Goal: Task Accomplishment & Management: Use online tool/utility

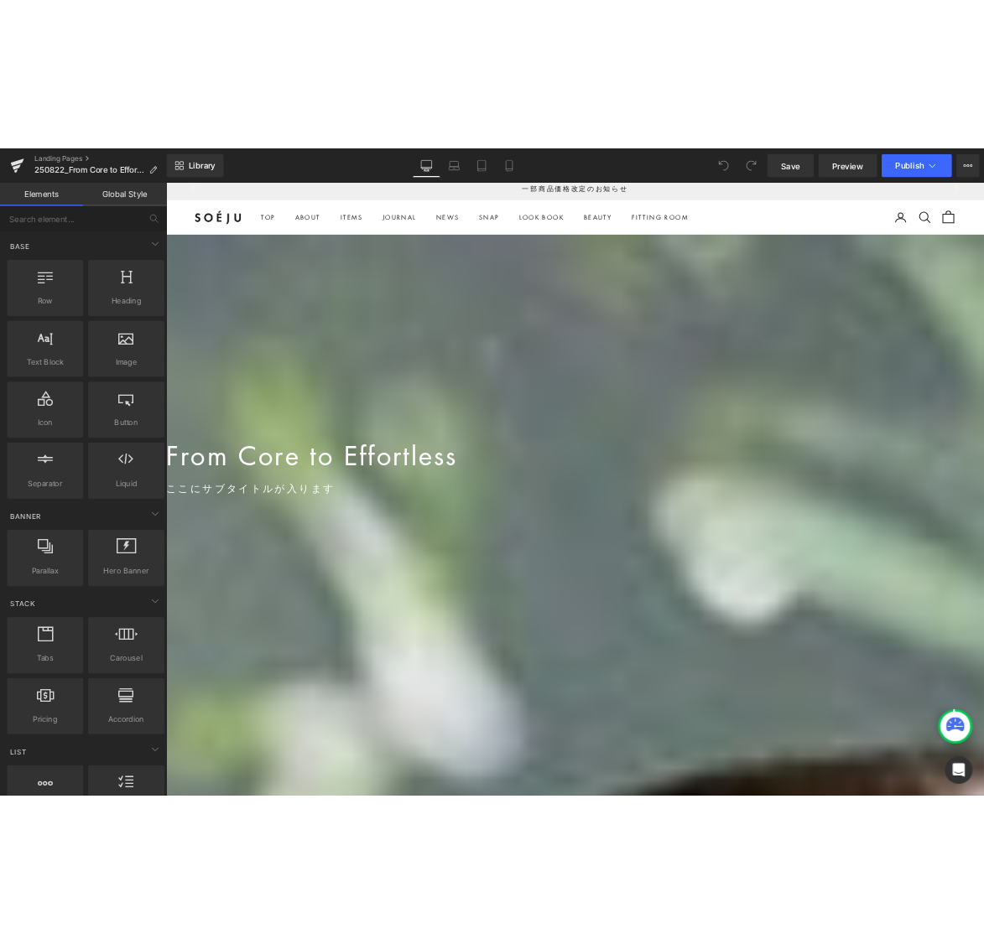
scroll to position [9, 0]
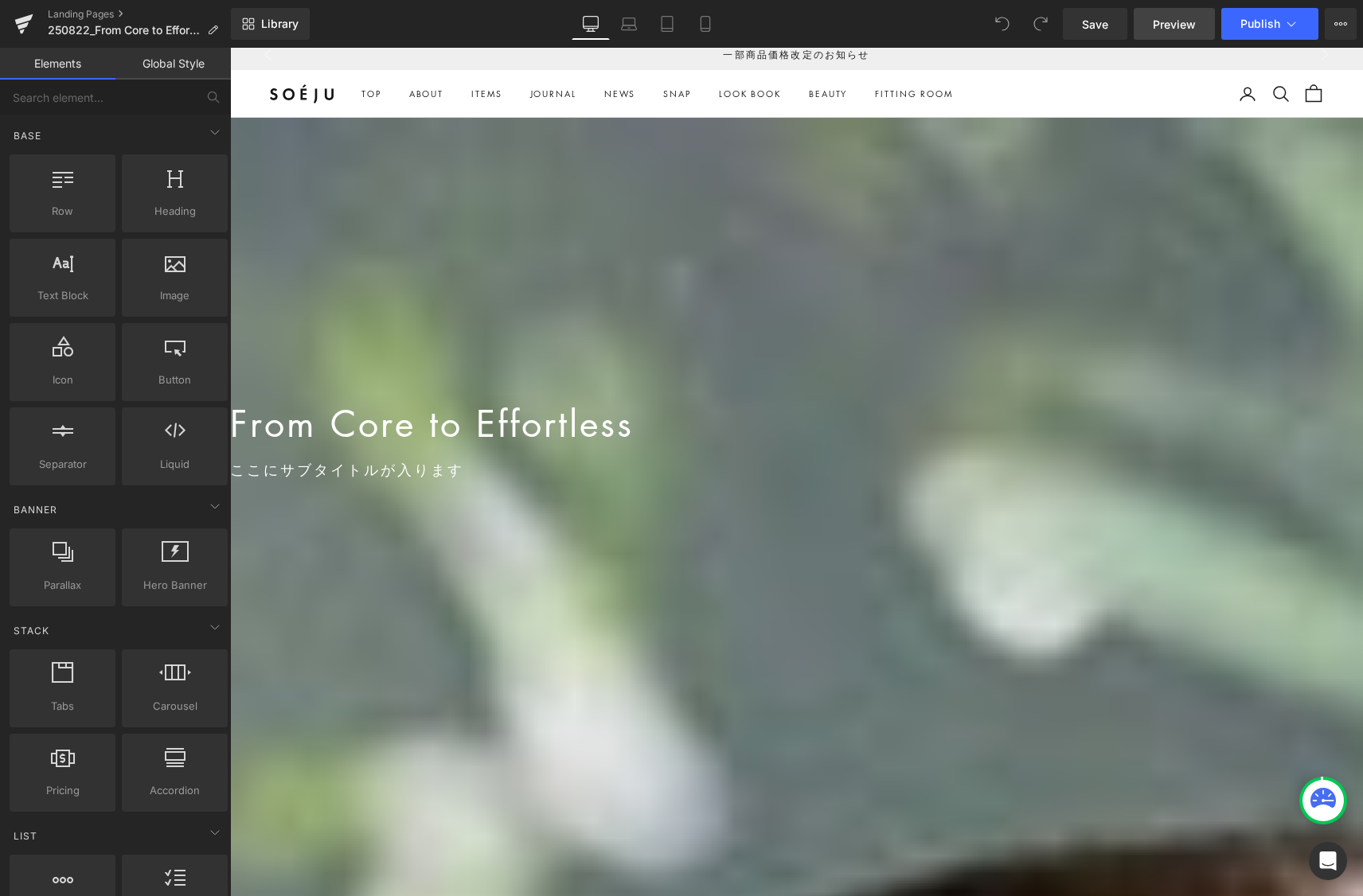
click at [1167, 23] on span "Preview" at bounding box center [1173, 25] width 43 height 17
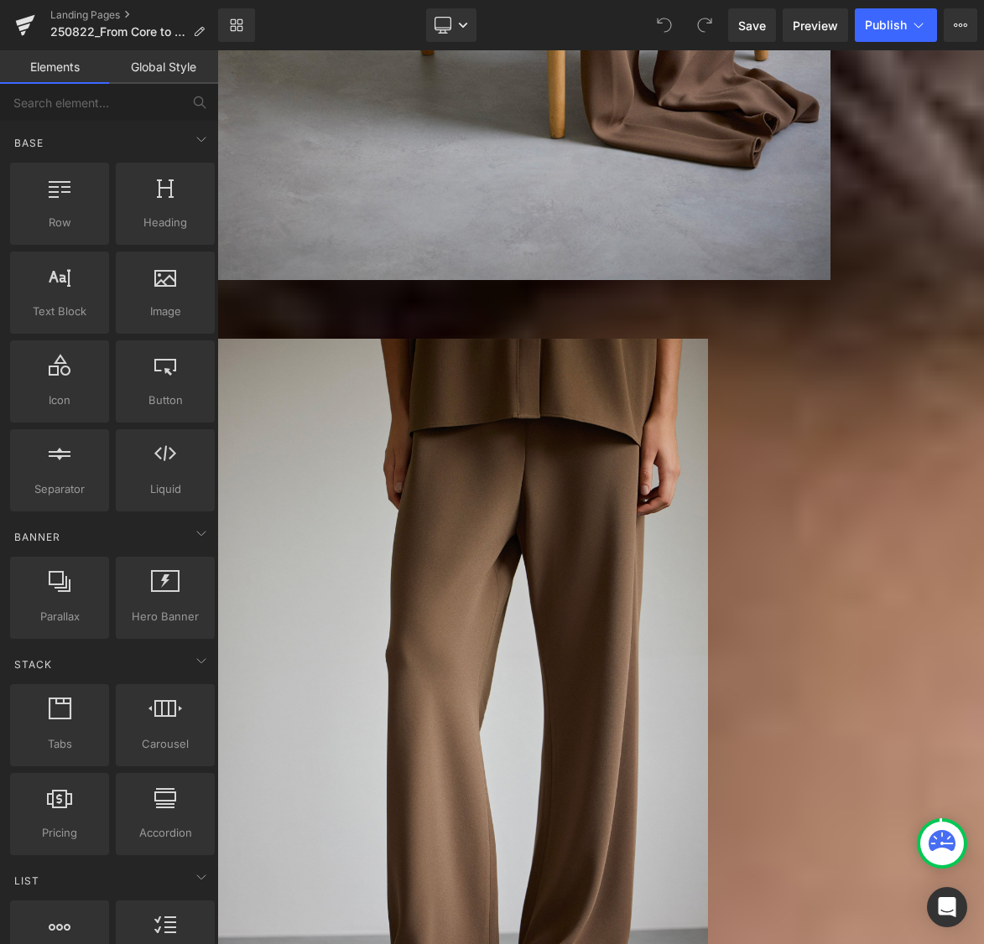
scroll to position [1508, 0]
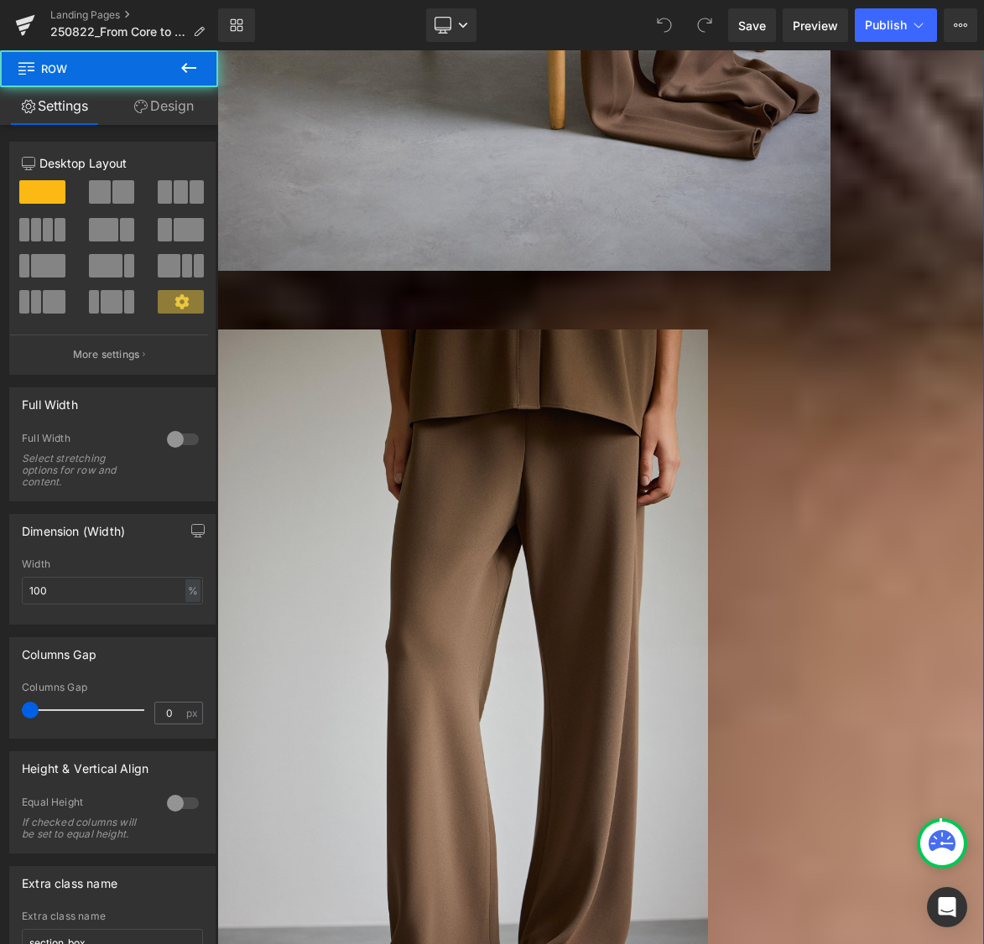
click at [157, 101] on link "Design" at bounding box center [163, 106] width 109 height 38
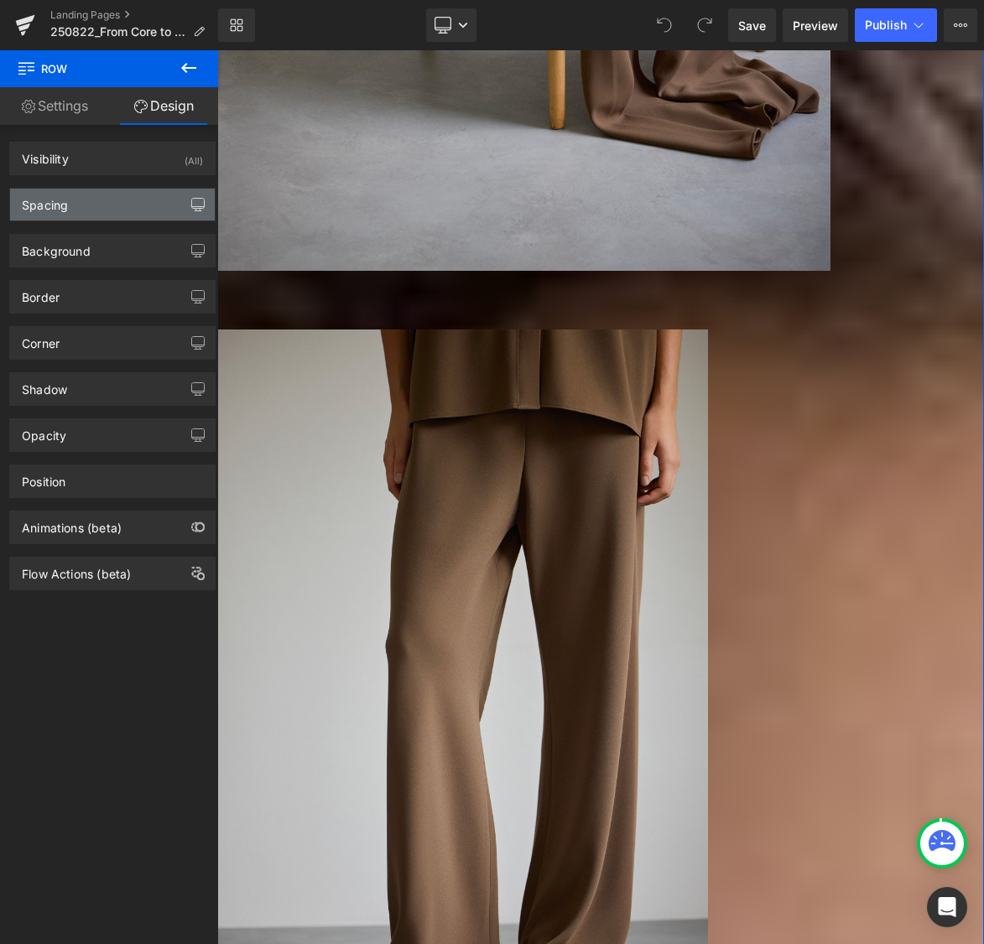
click at [191, 200] on icon "button" at bounding box center [197, 204] width 13 height 13
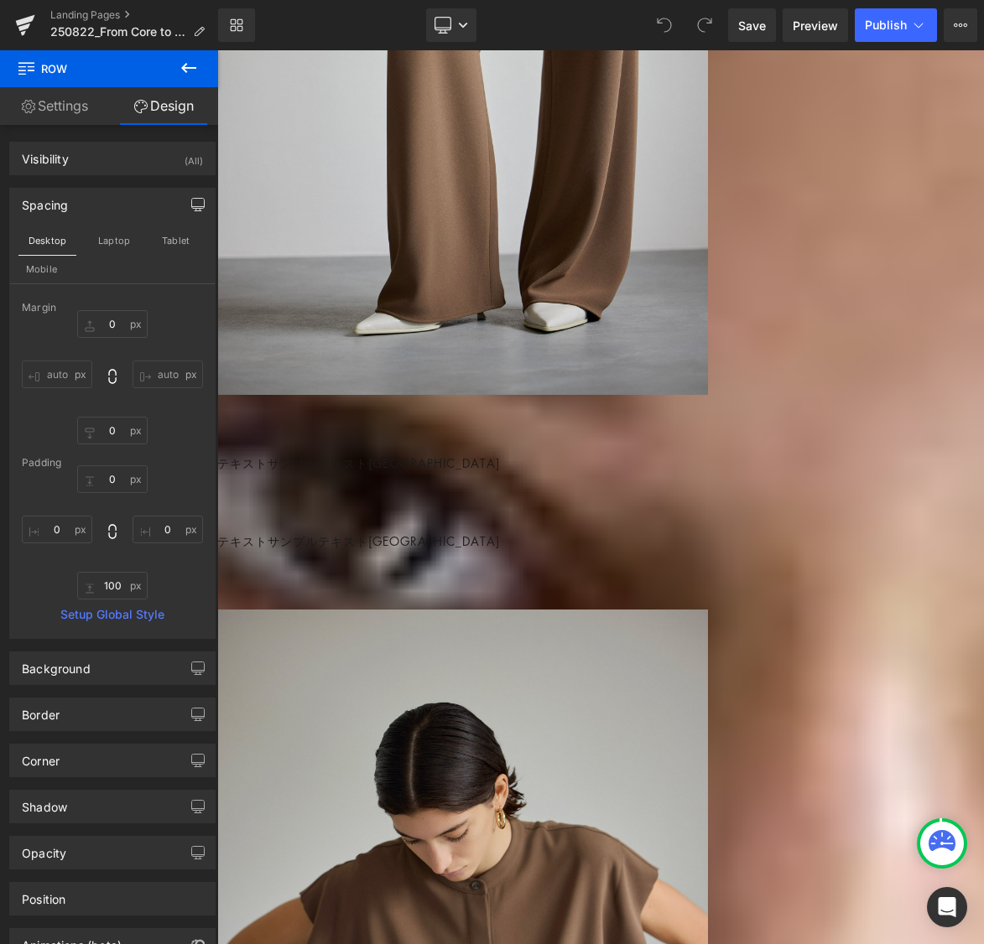
scroll to position [2173, 0]
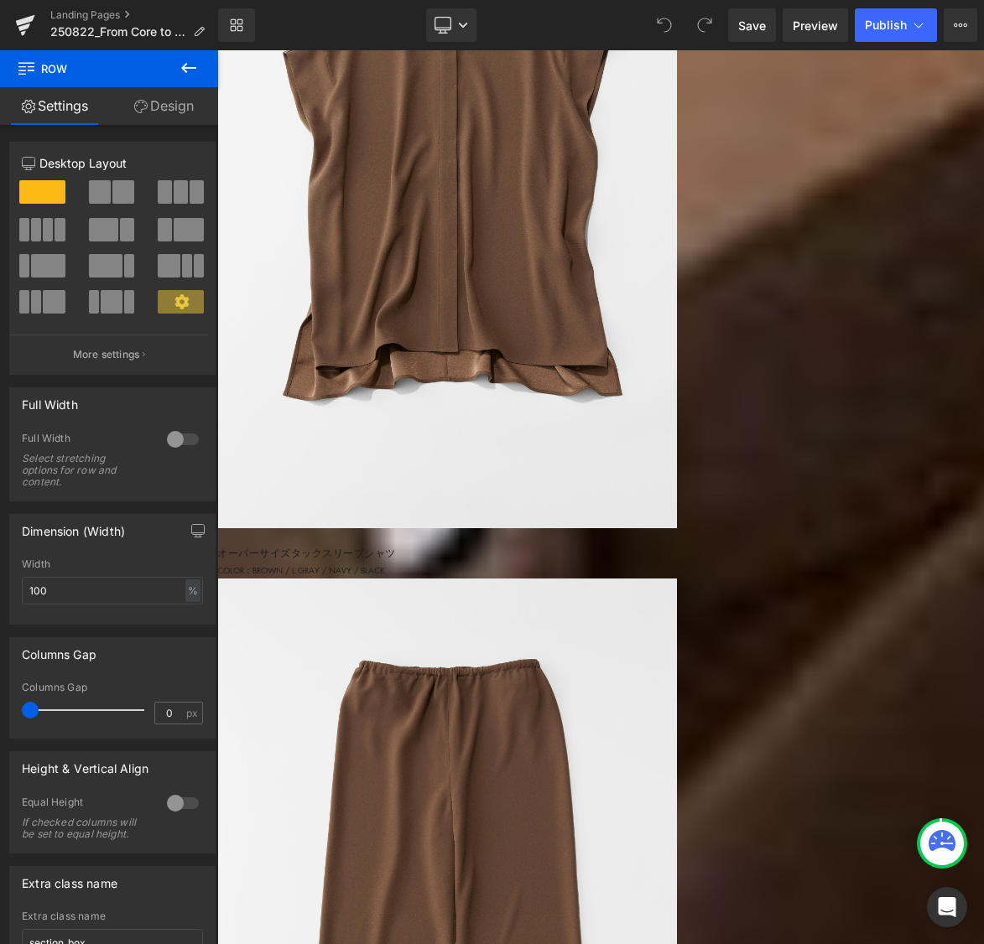
scroll to position [4852, 0]
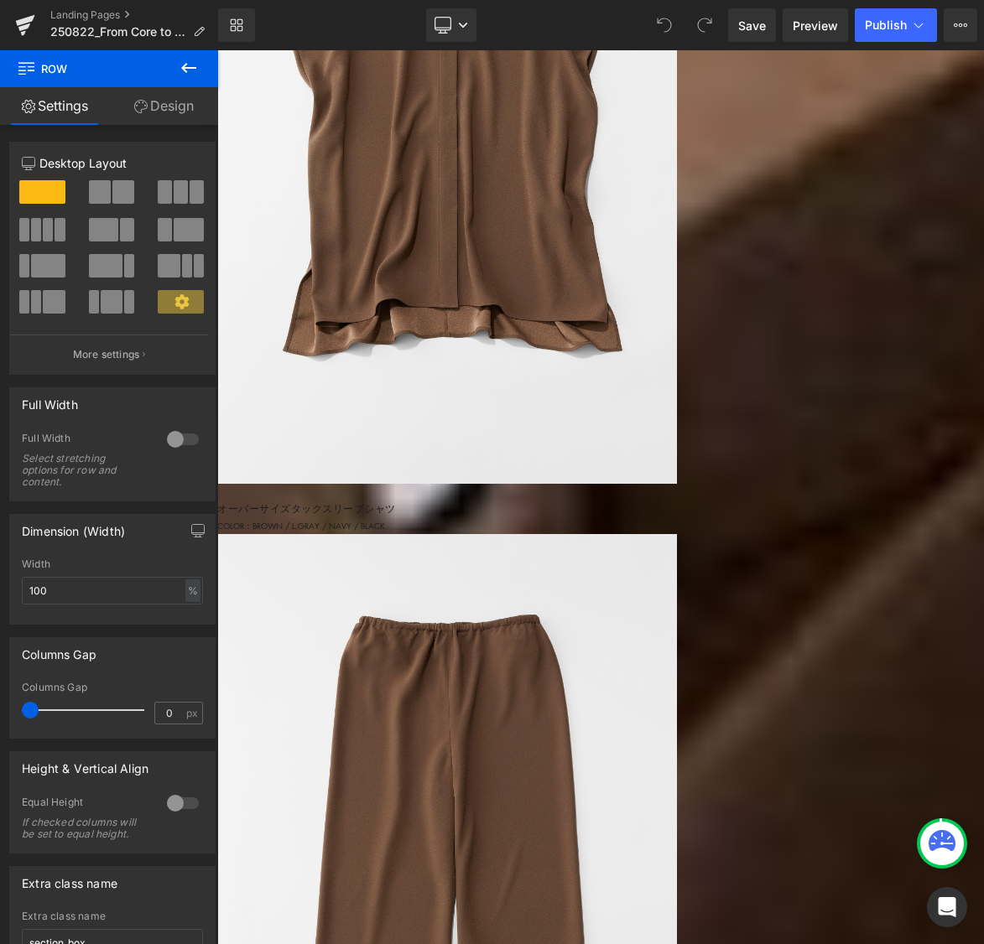
click at [175, 109] on link "Design" at bounding box center [163, 106] width 109 height 38
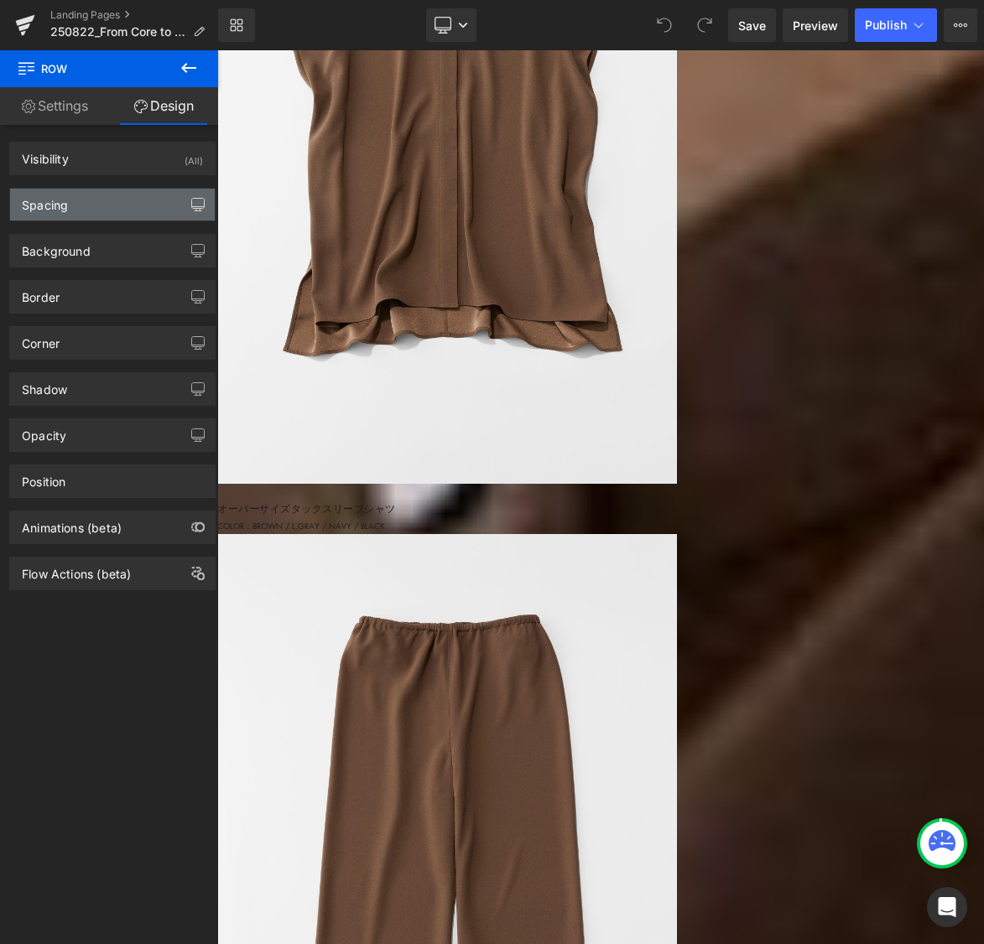
click at [200, 198] on button "button" at bounding box center [198, 205] width 27 height 32
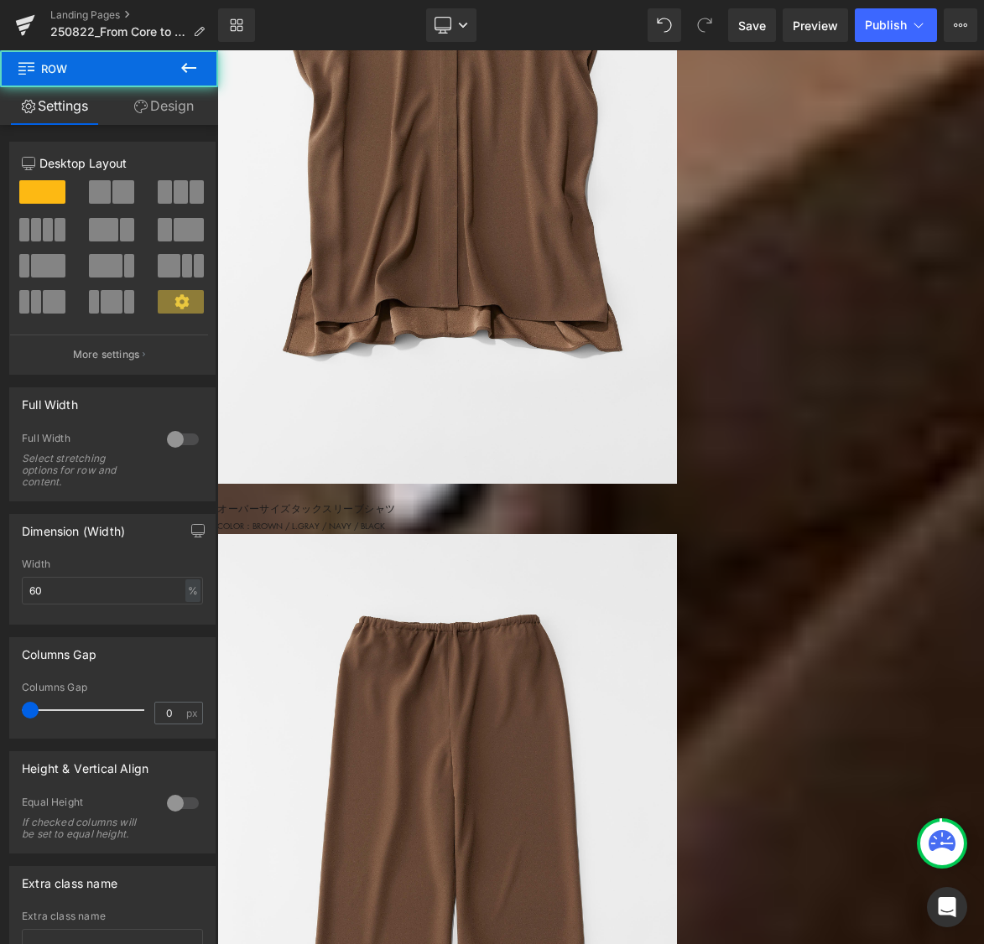
drag, startPoint x: 196, startPoint y: 104, endPoint x: 192, endPoint y: 195, distance: 91.5
click at [196, 105] on link "Design" at bounding box center [163, 106] width 109 height 38
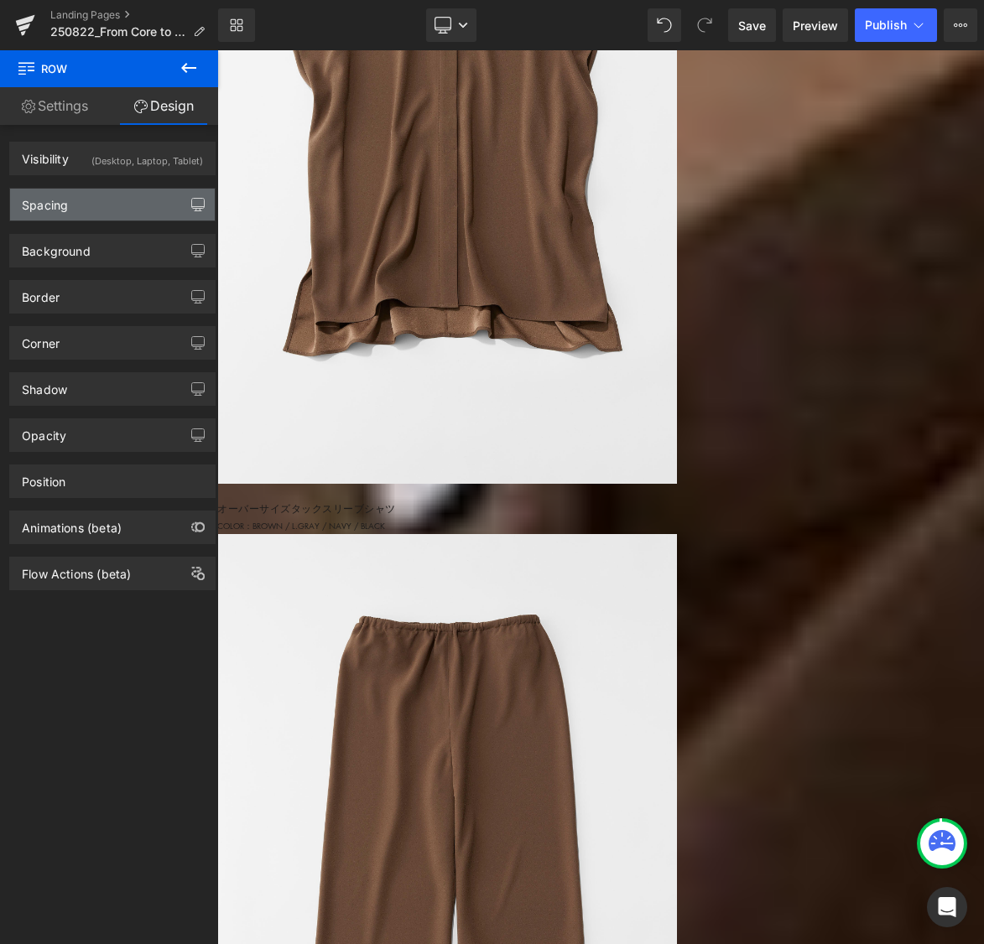
click at [191, 210] on icon "button" at bounding box center [197, 204] width 13 height 13
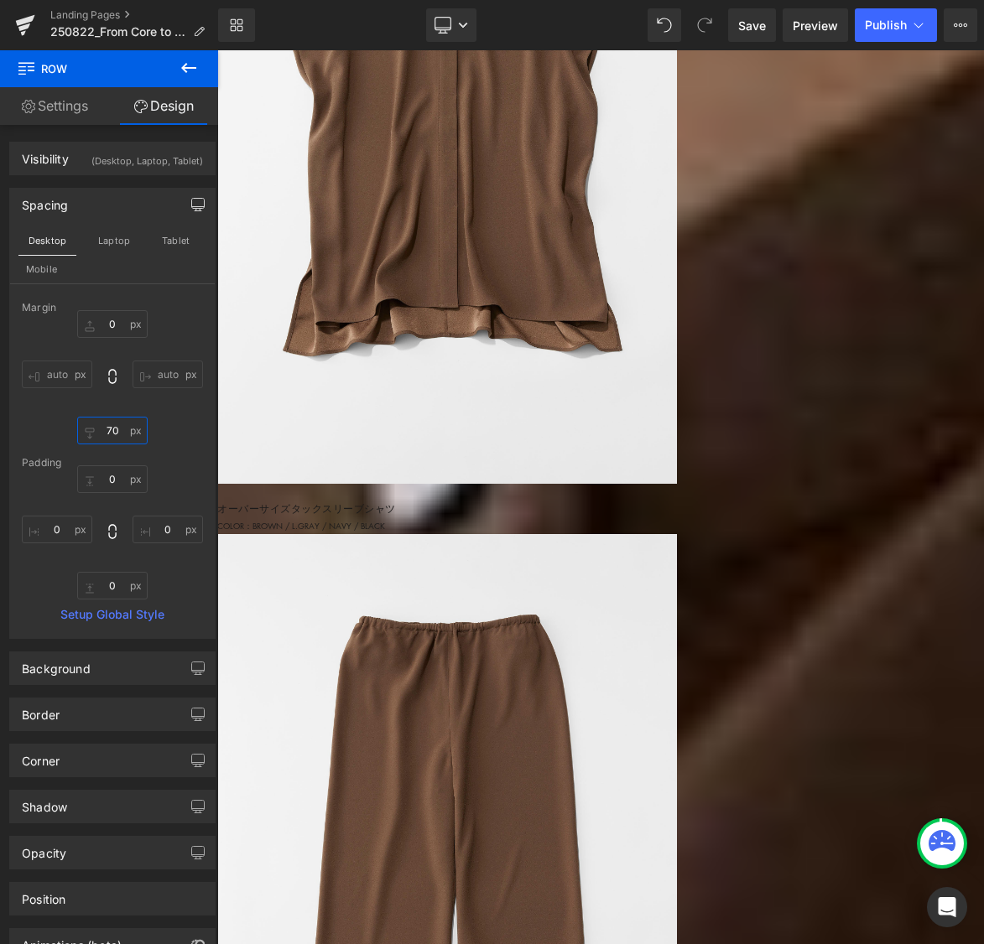
click at [106, 427] on input "70" at bounding box center [112, 431] width 70 height 28
type input "100"
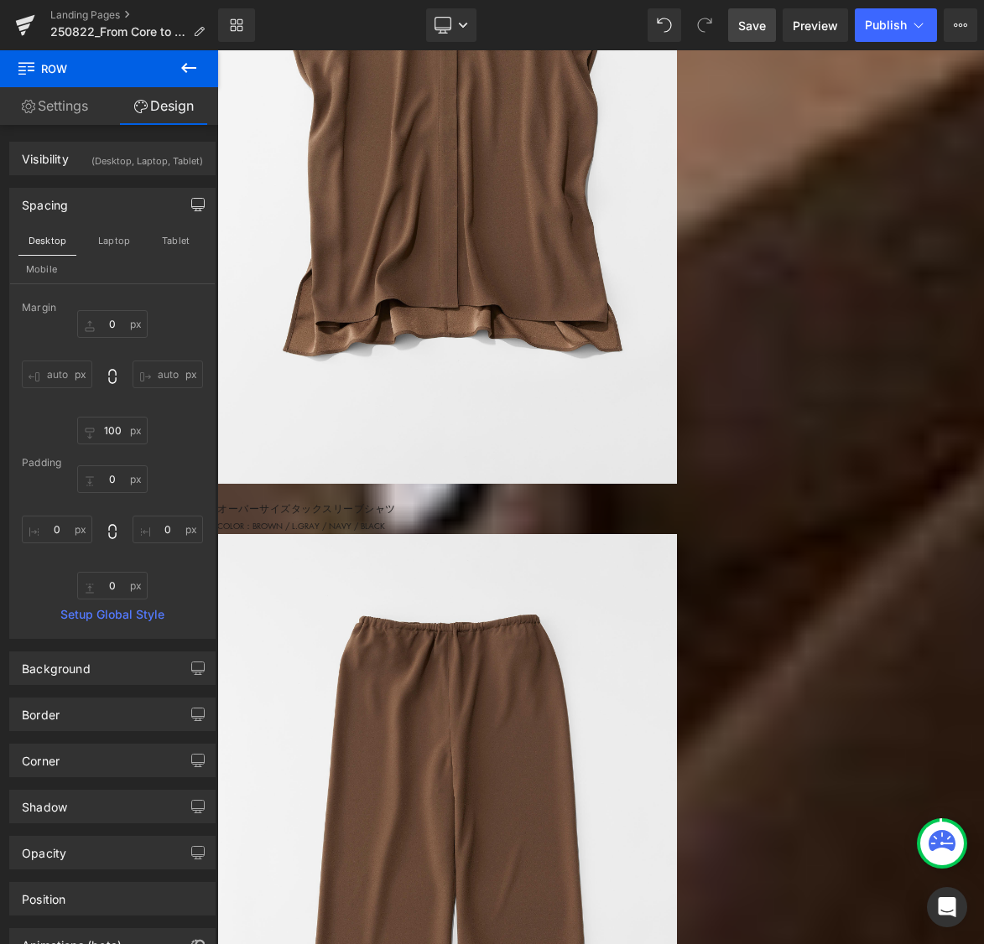
click at [744, 28] on span "Save" at bounding box center [752, 26] width 28 height 18
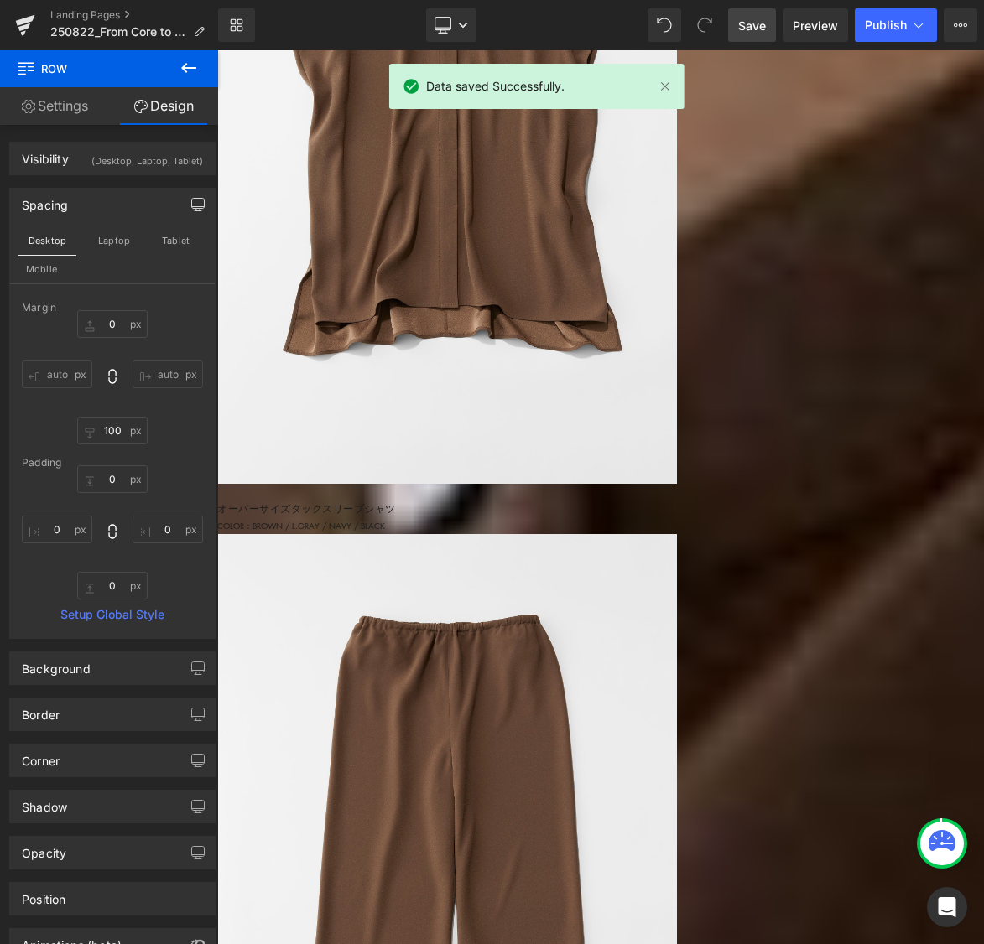
click at [191, 203] on icon "button" at bounding box center [197, 204] width 13 height 13
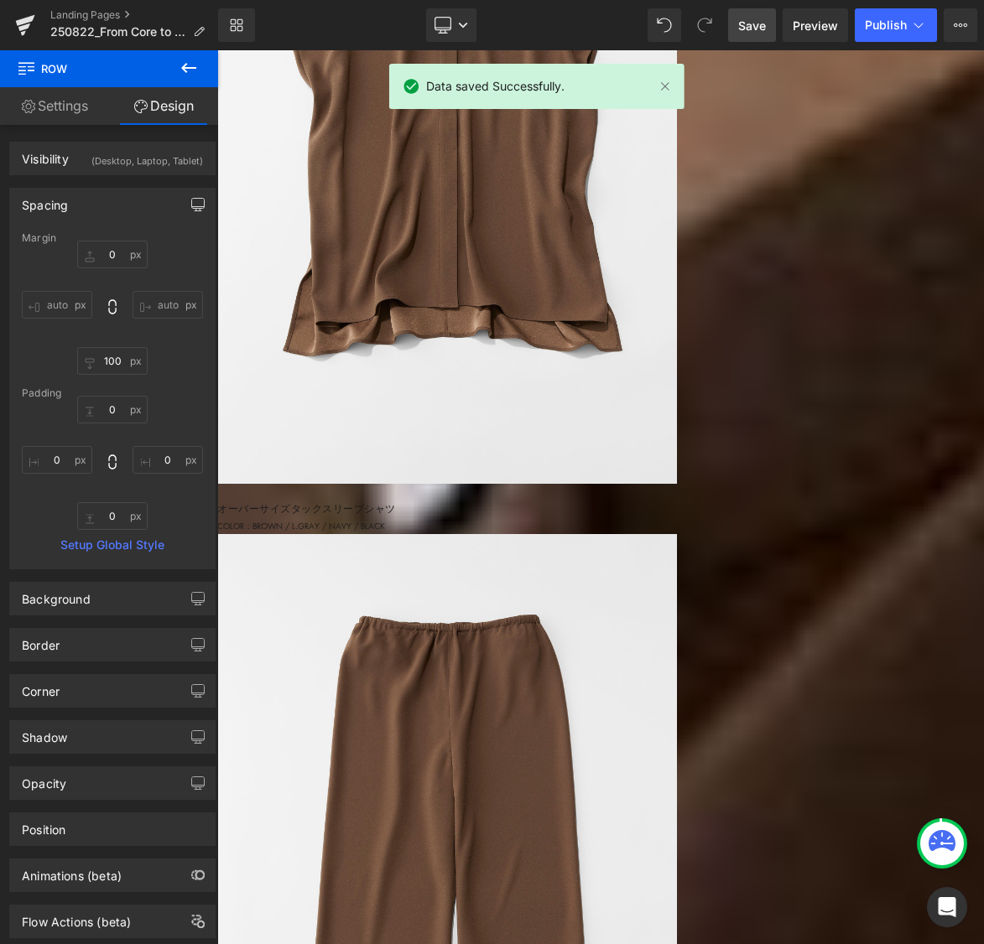
click at [191, 205] on icon "button" at bounding box center [197, 204] width 13 height 13
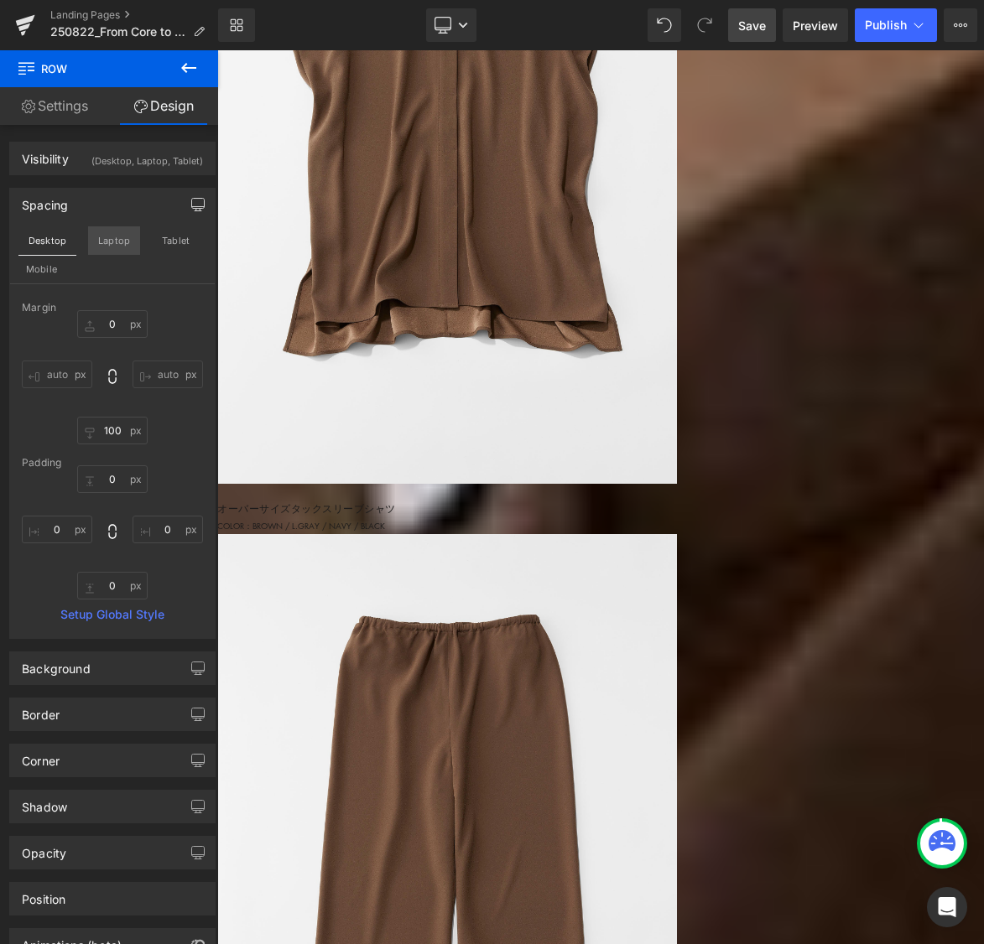
click at [112, 241] on button "Laptop" at bounding box center [114, 240] width 52 height 29
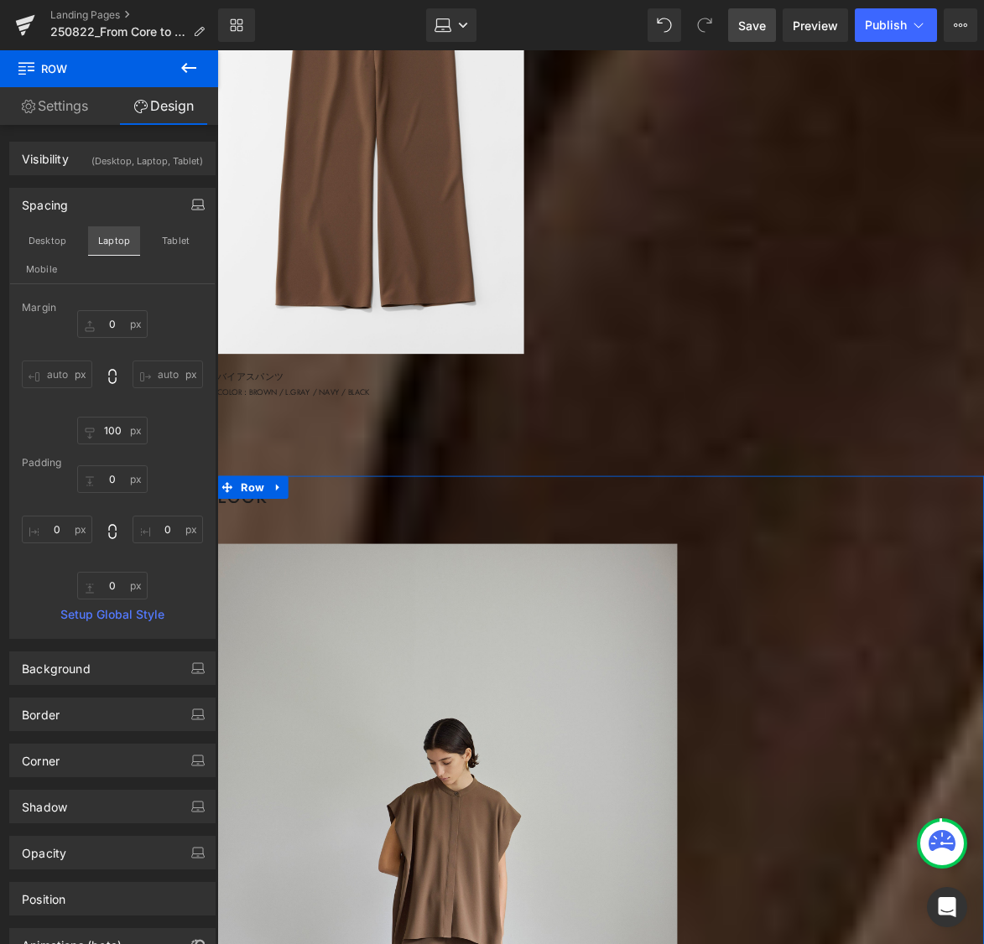
type input "0"
type input "100"
type input "0"
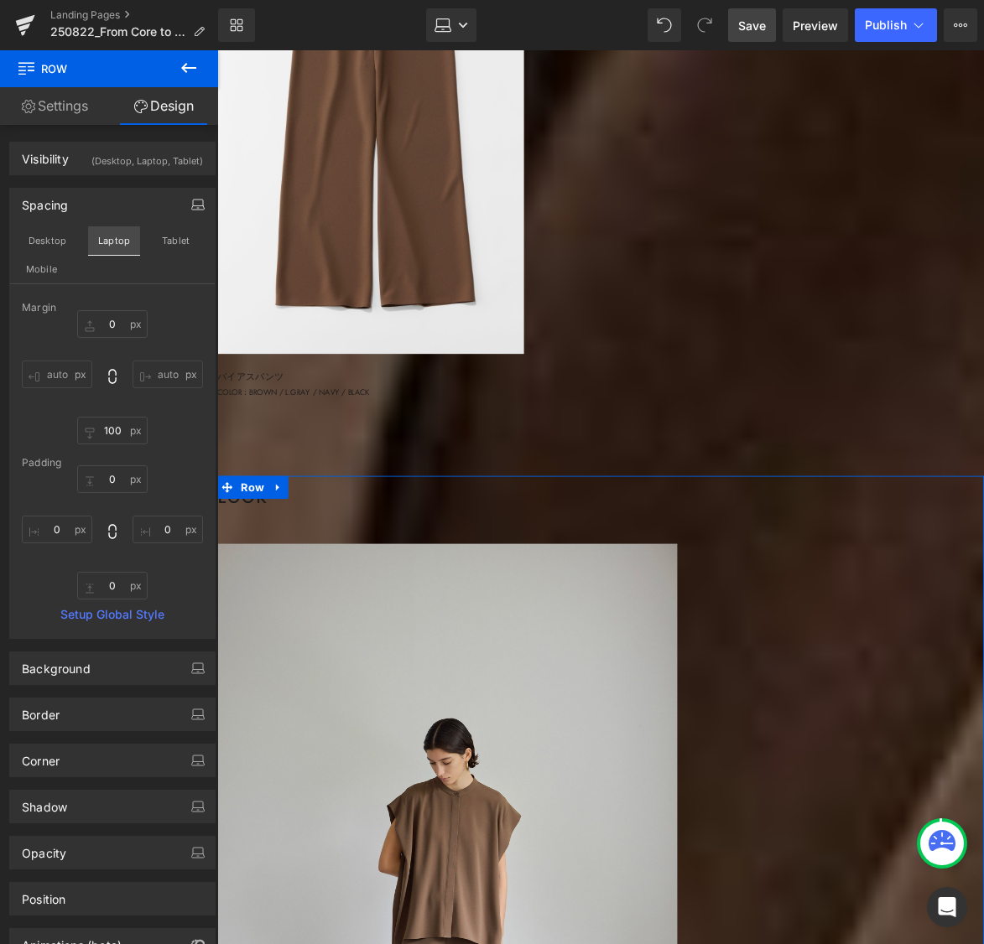
type input "0"
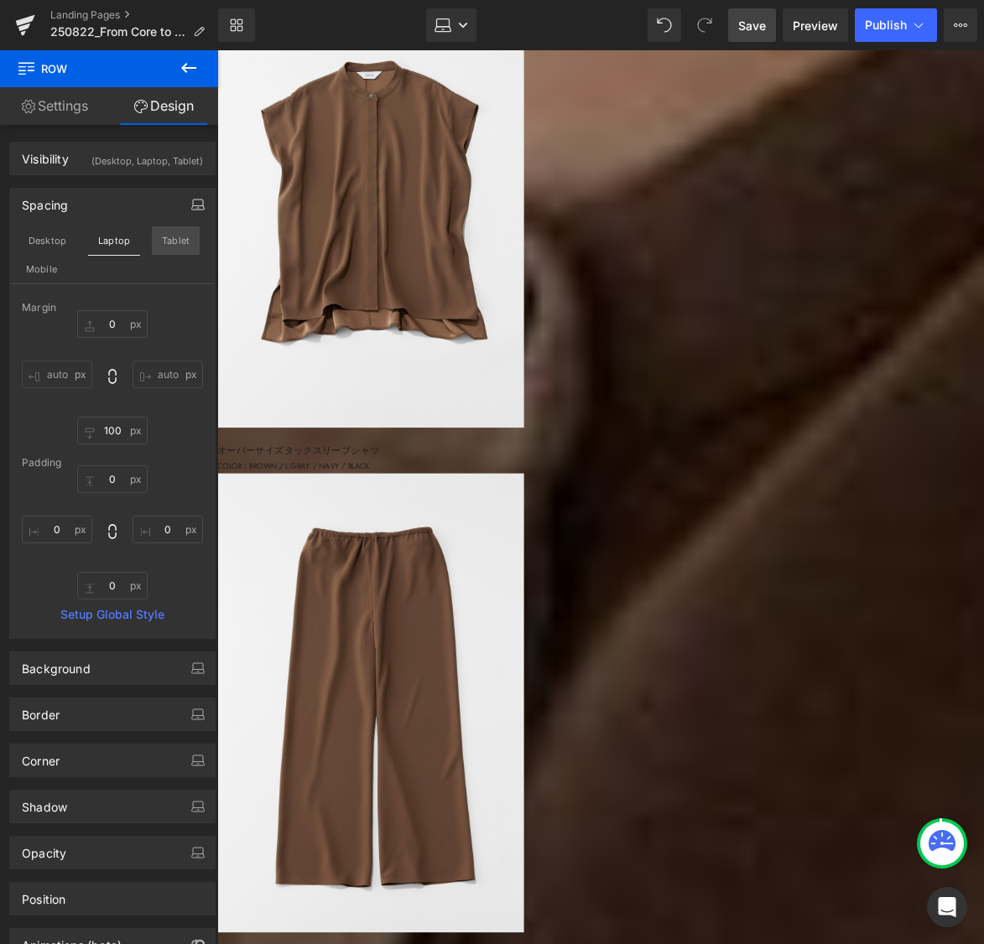
click at [168, 237] on button "Tablet" at bounding box center [176, 240] width 48 height 29
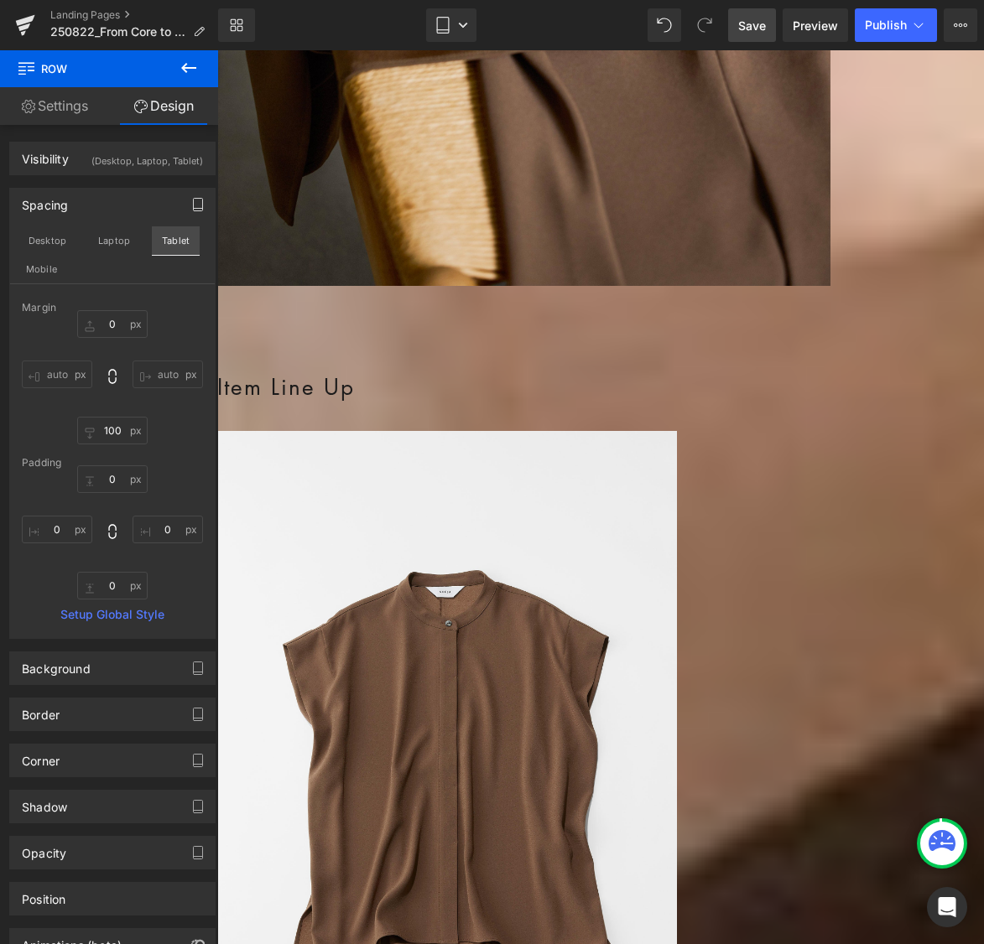
type input "0"
type input "100"
type input "0"
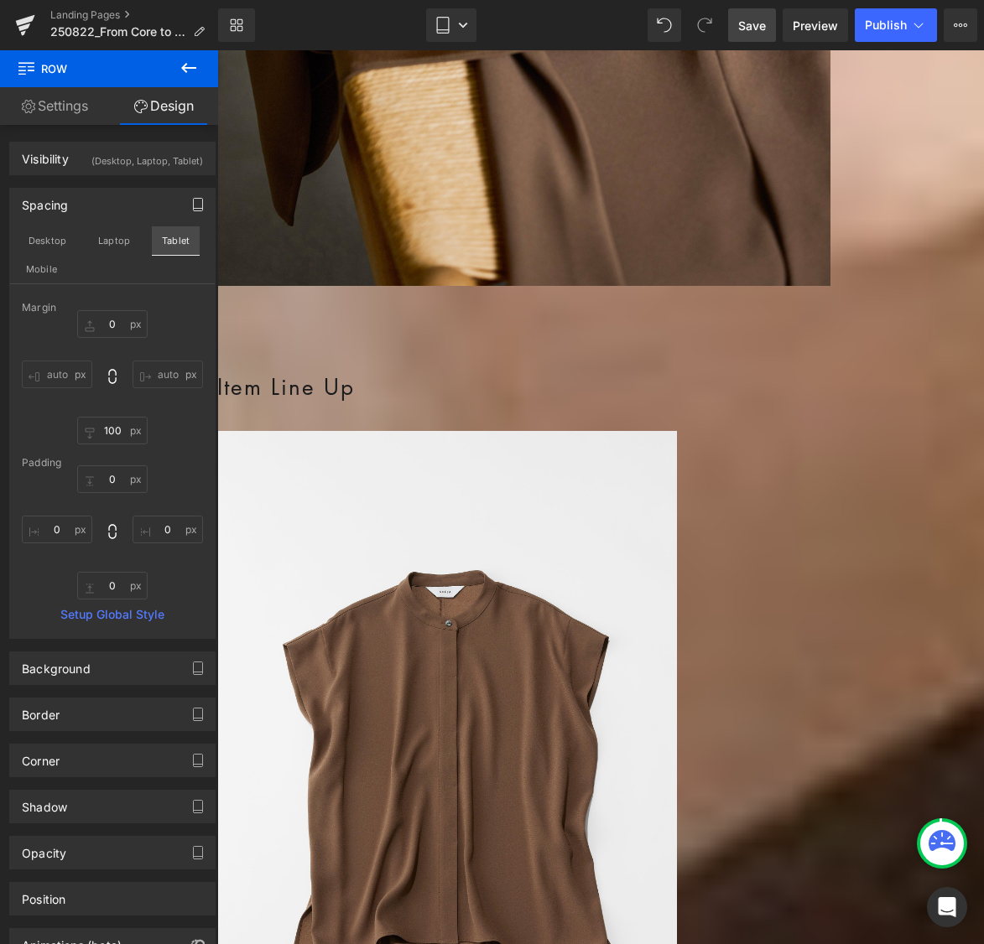
type input "0"
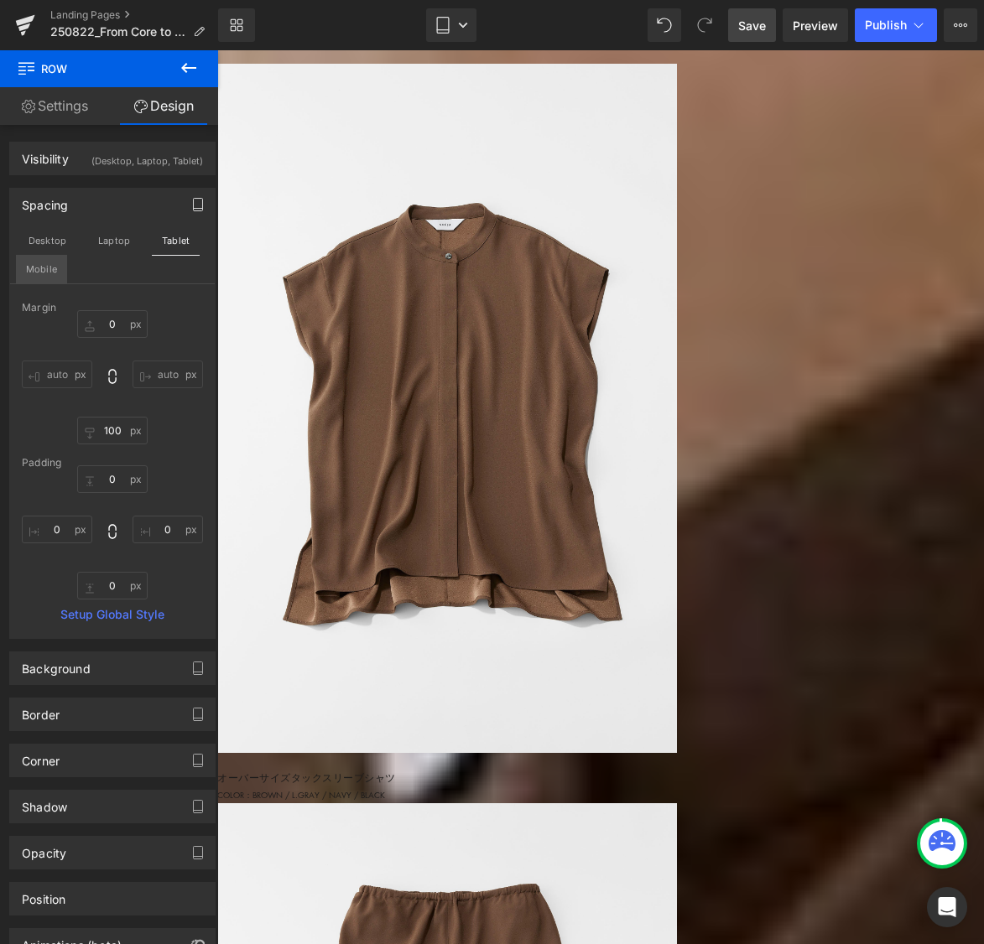
click at [48, 271] on button "Mobile" at bounding box center [41, 269] width 51 height 29
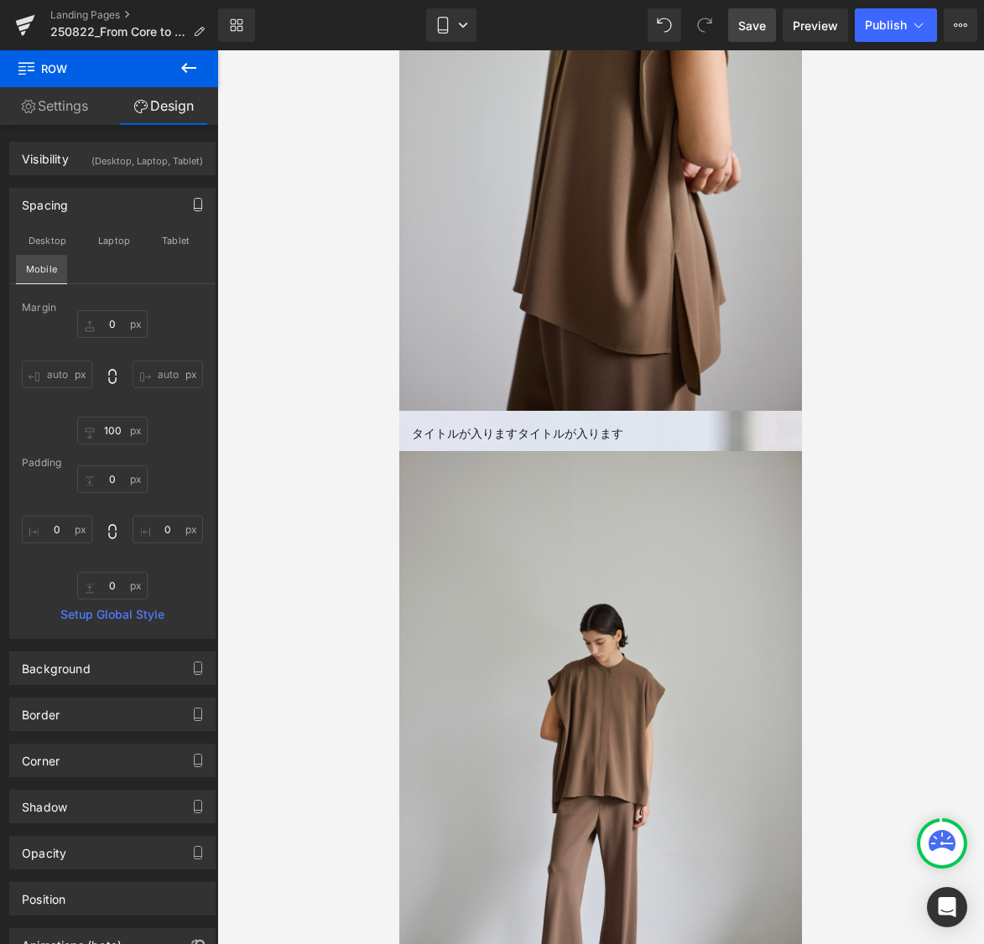
type input "0"
type input "100"
type input "0"
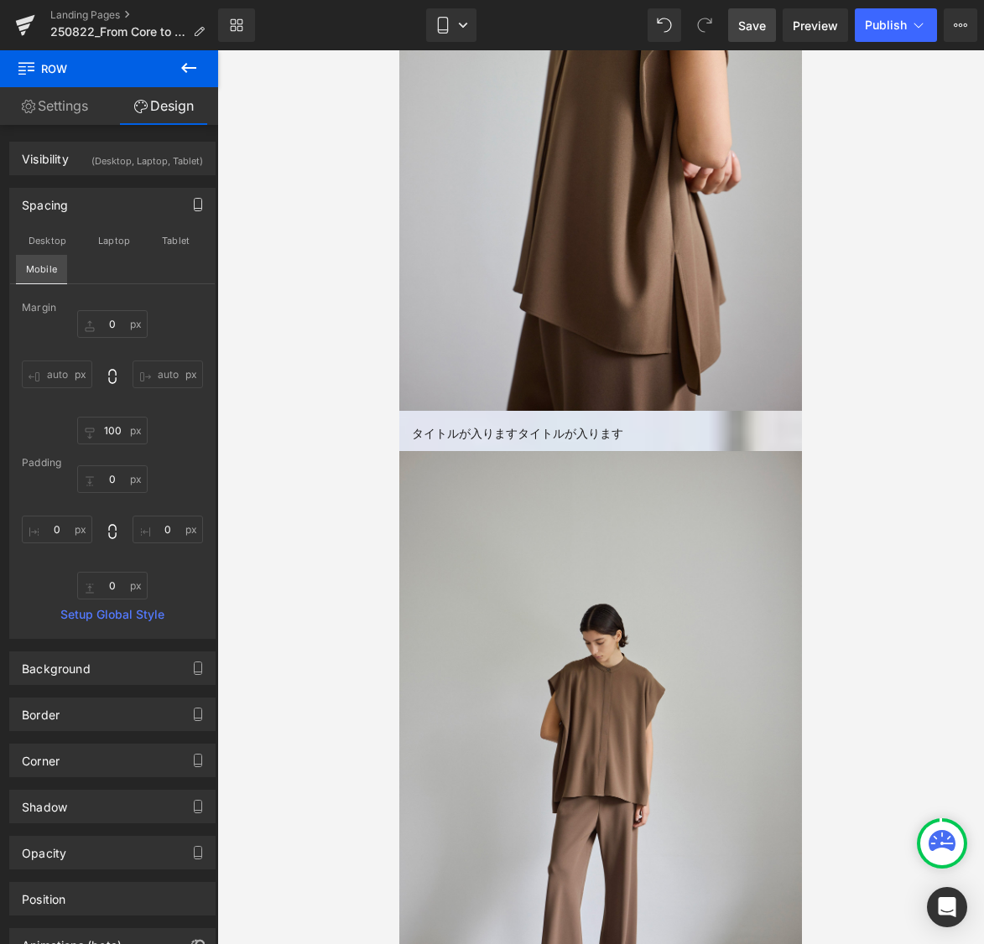
type input "0"
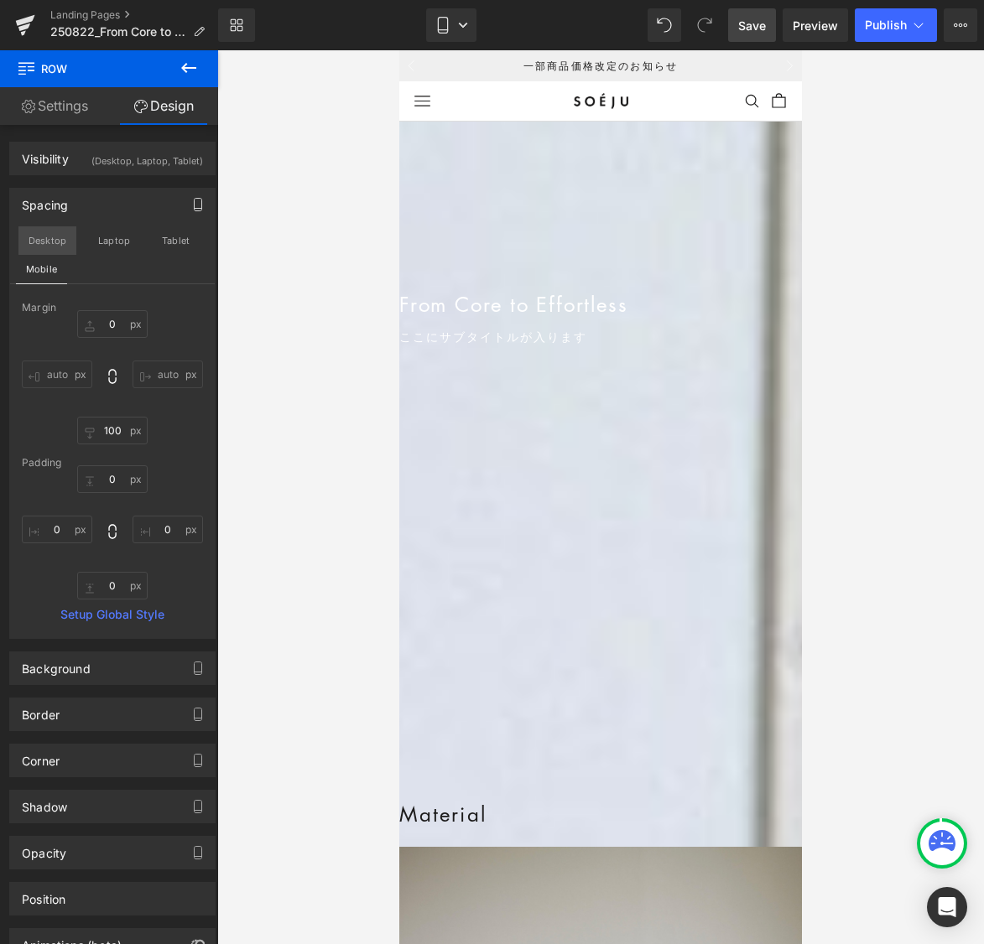
click at [47, 237] on button "Desktop" at bounding box center [47, 240] width 58 height 29
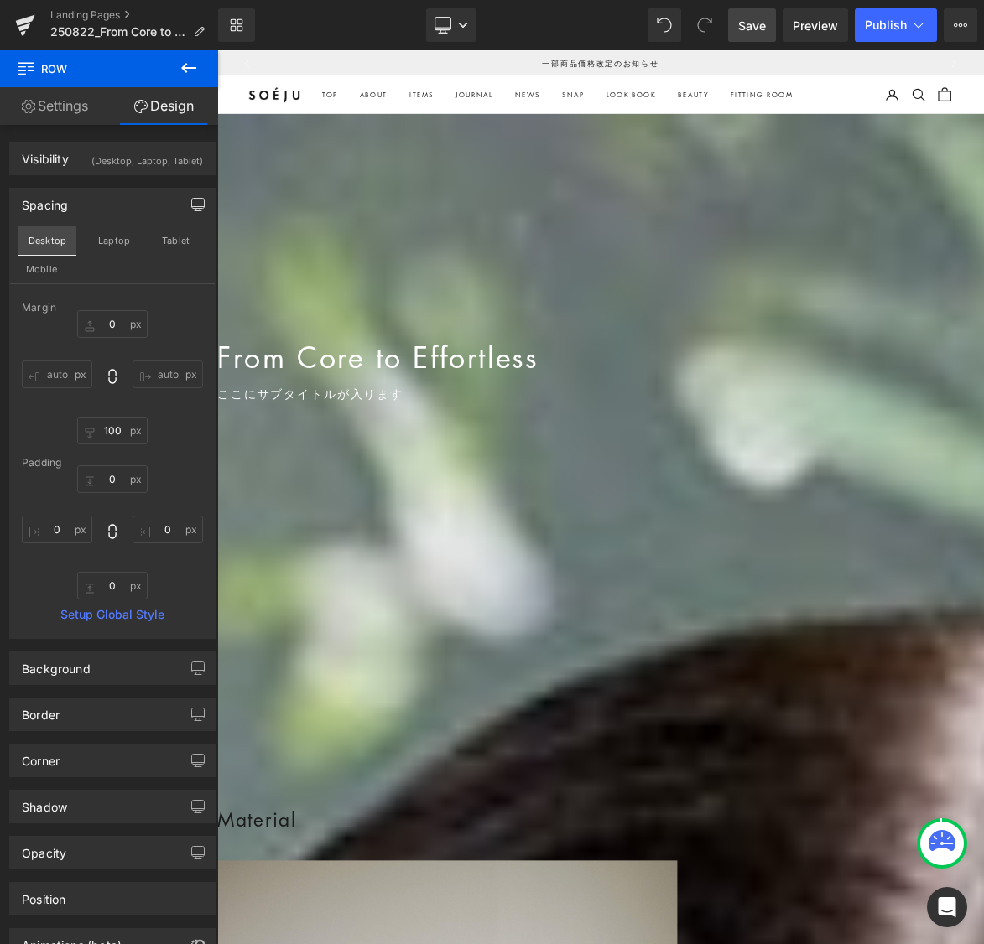
type input "0"
type input "100"
type input "0"
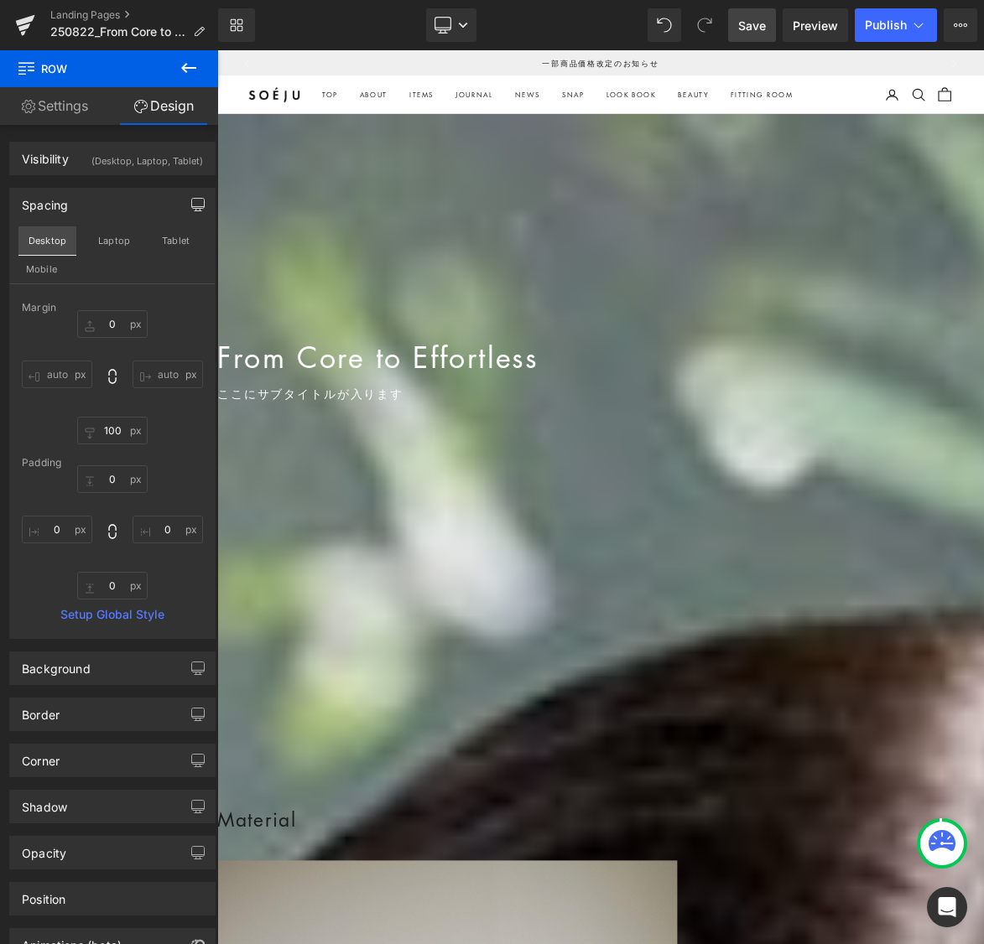
type input "0"
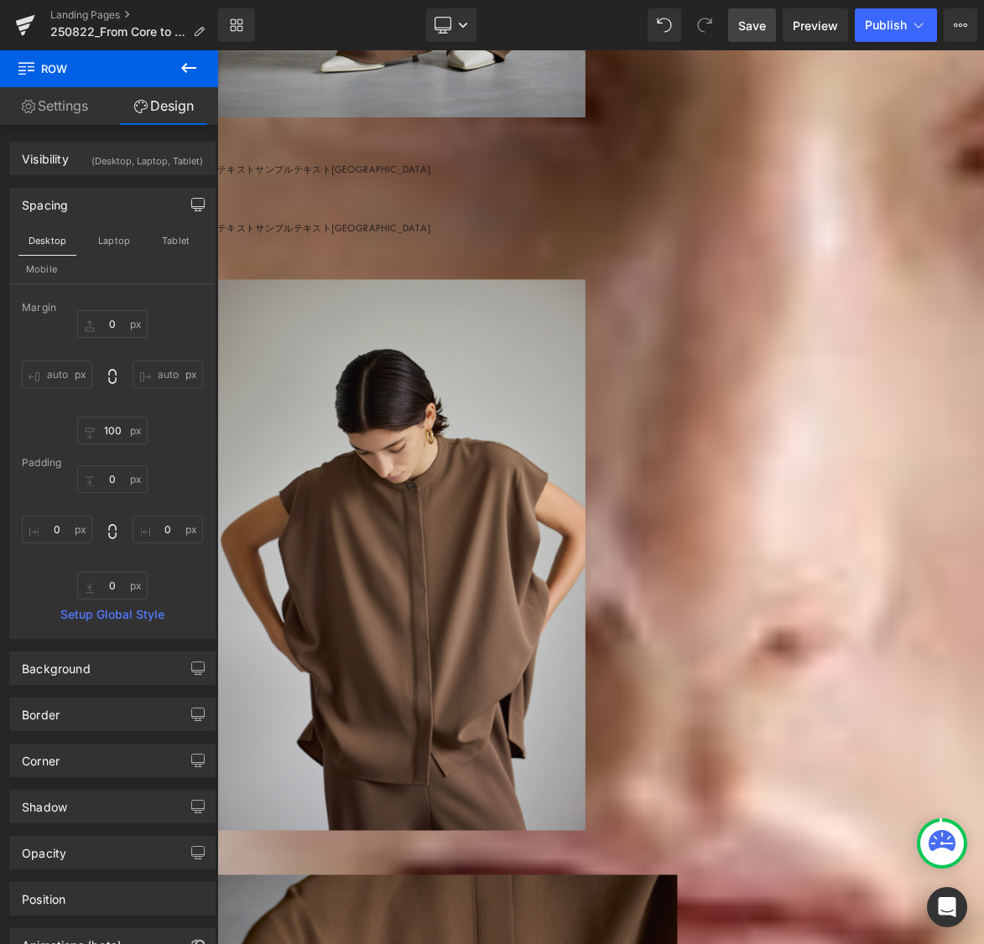
scroll to position [2573, 0]
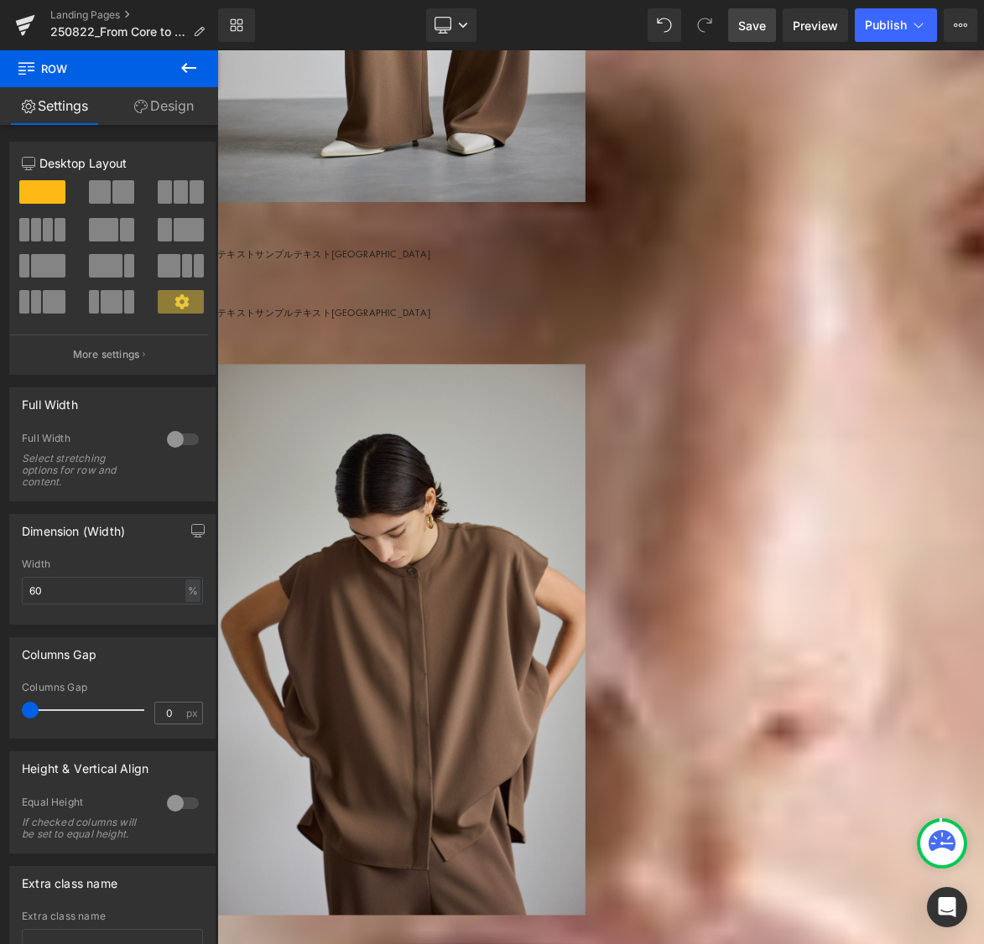
click at [175, 101] on link "Design" at bounding box center [163, 106] width 109 height 38
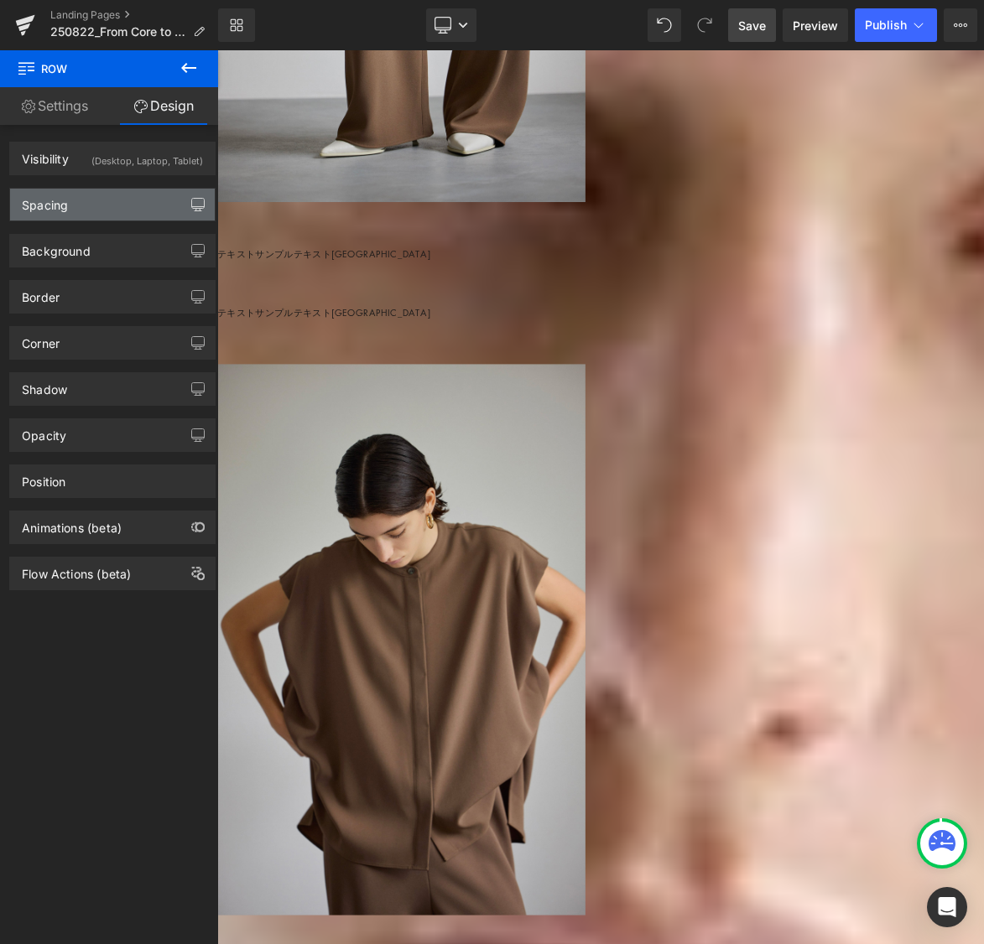
click at [192, 203] on icon "button" at bounding box center [197, 204] width 13 height 13
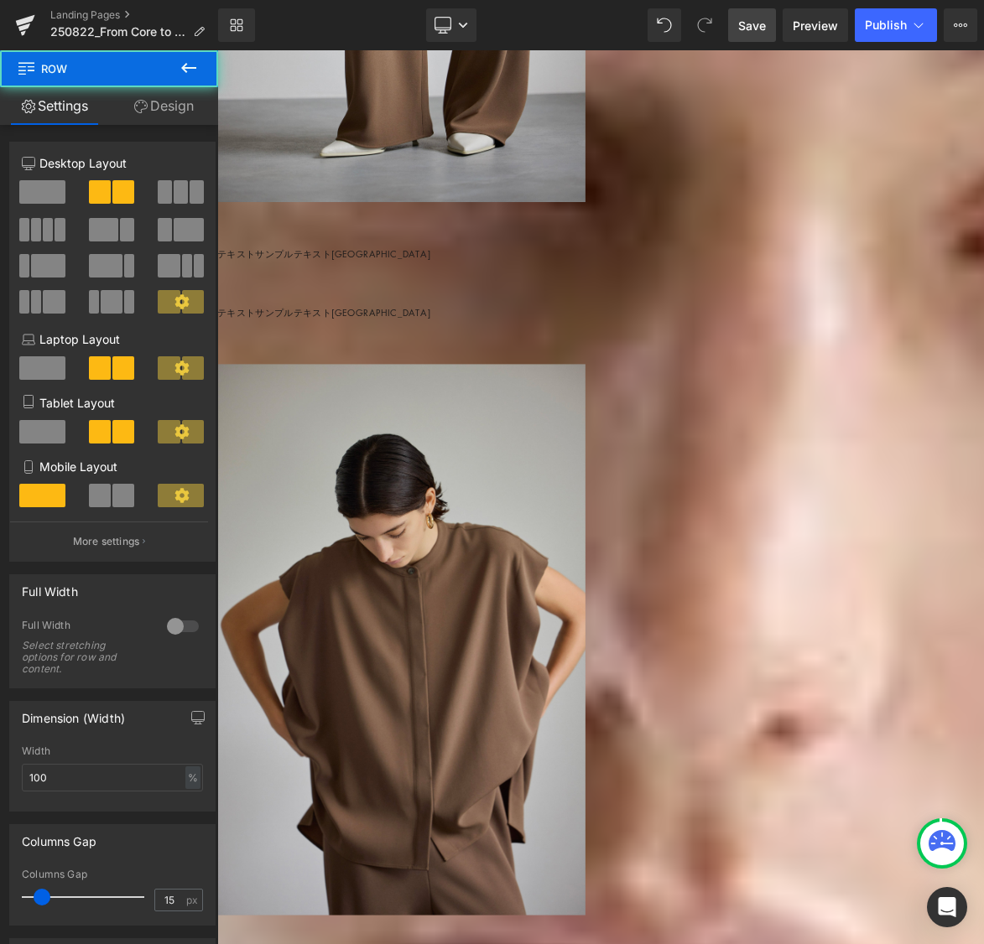
click at [183, 113] on link "Design" at bounding box center [163, 106] width 109 height 38
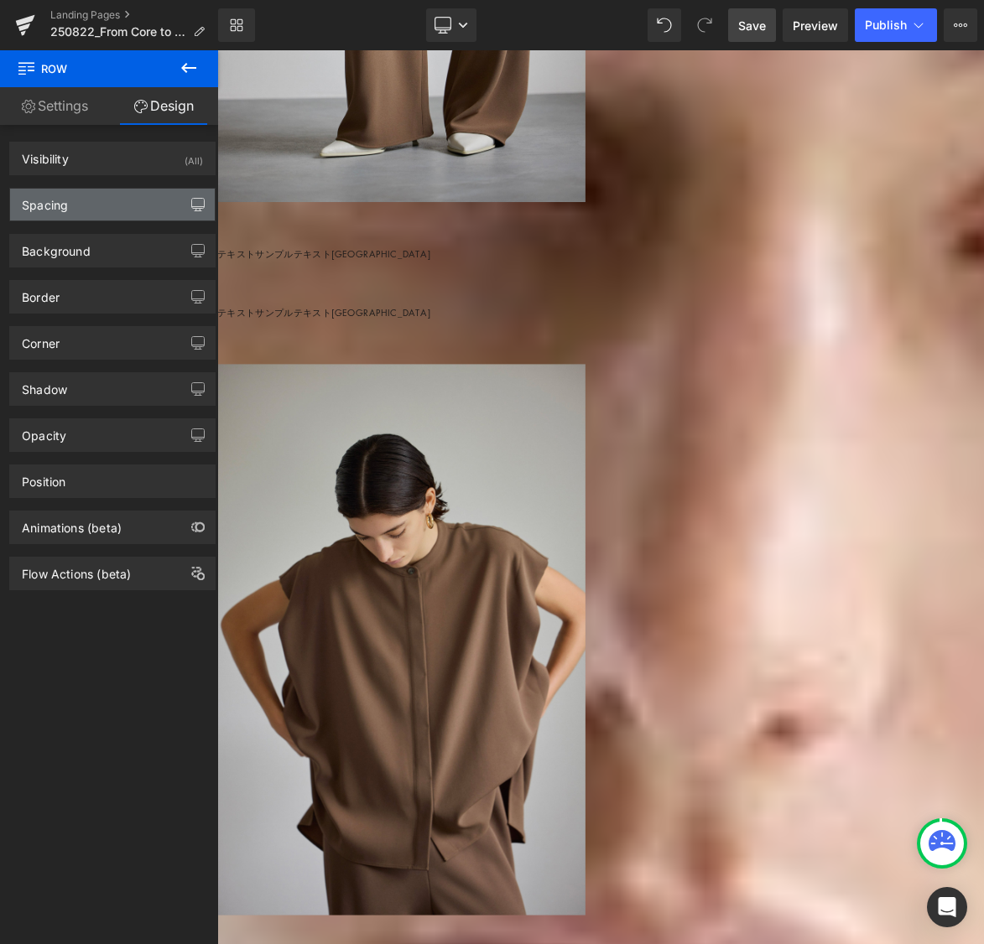
click at [195, 200] on icon "button" at bounding box center [197, 204] width 13 height 13
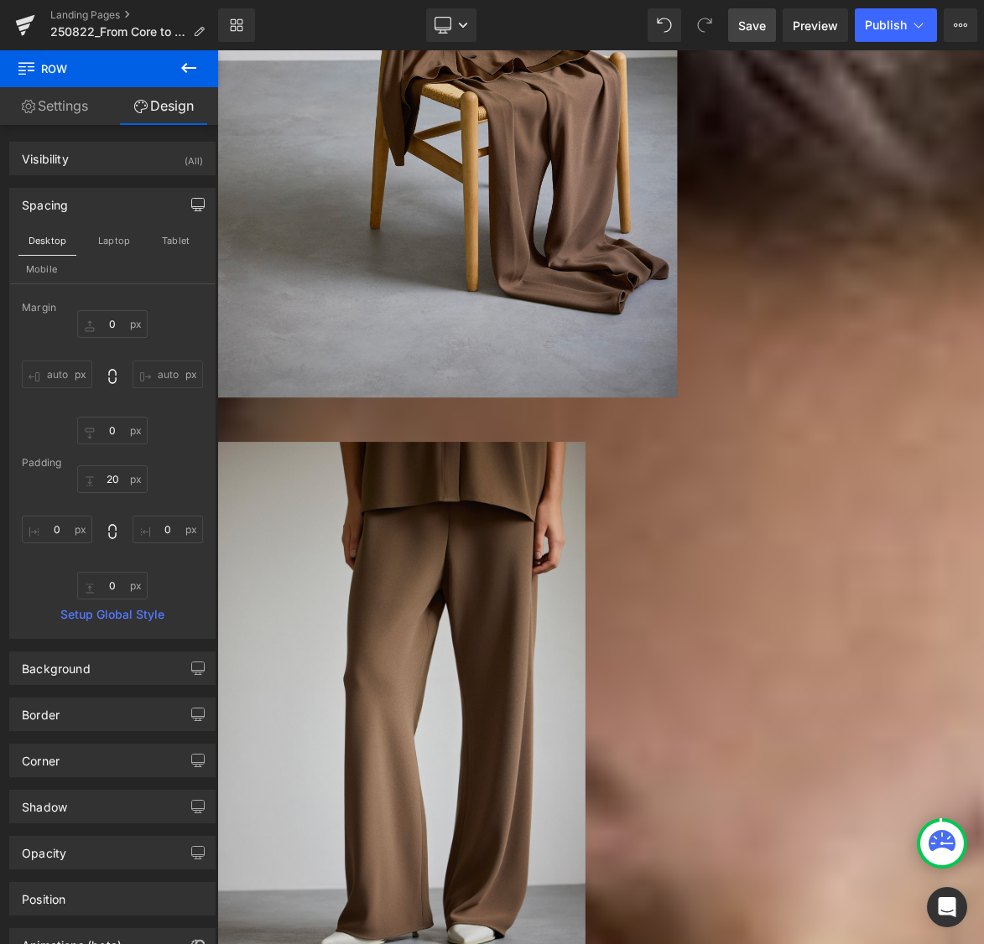
scroll to position [1522, 0]
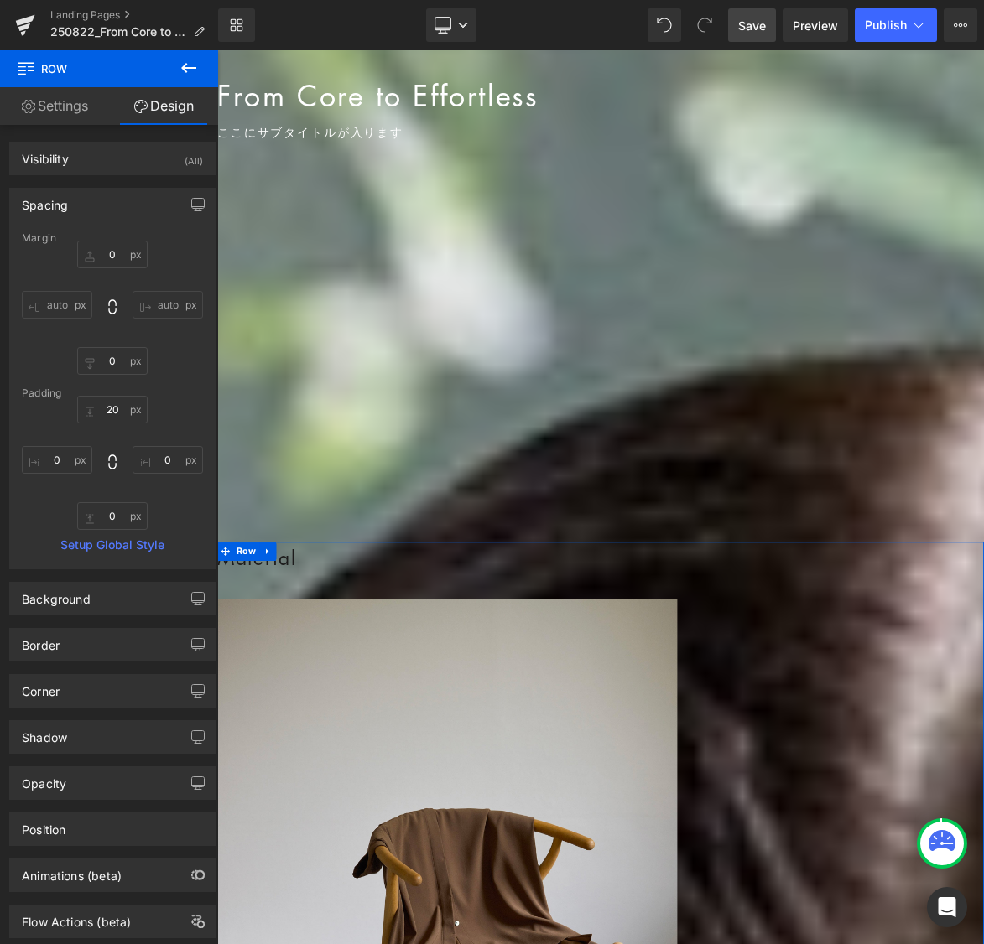
scroll to position [353, 0]
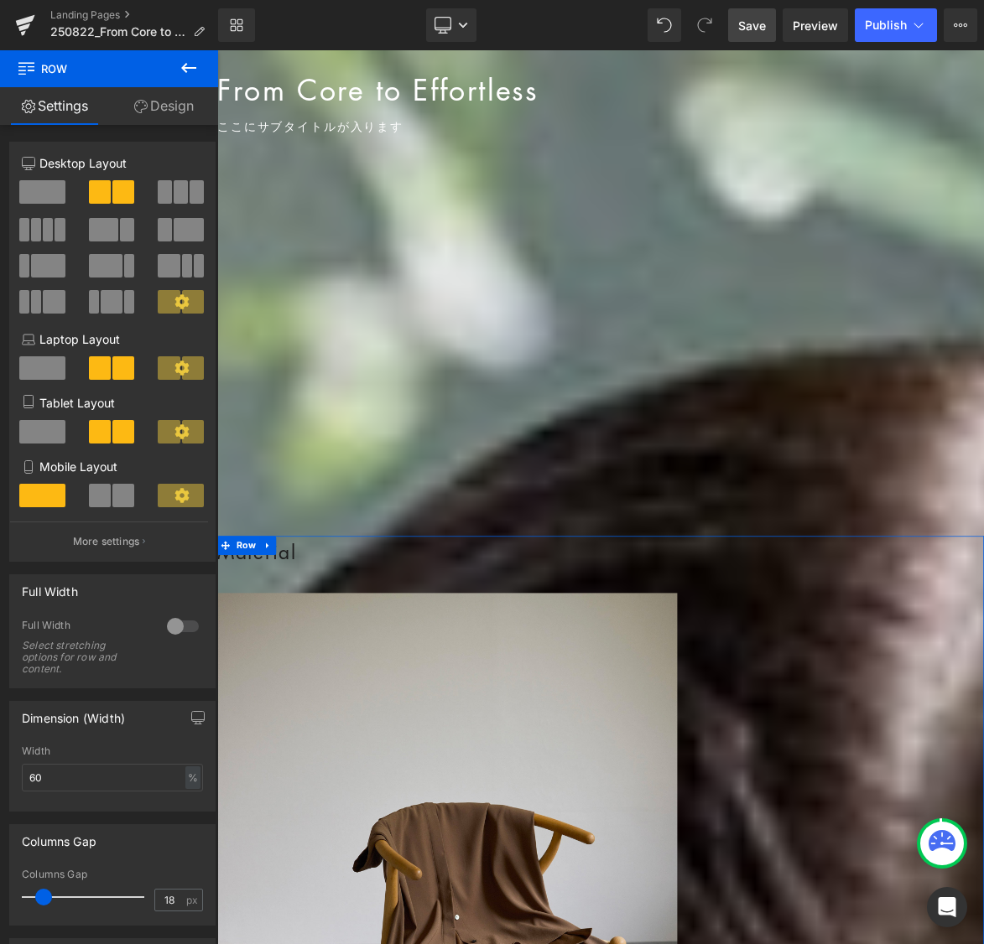
click at [179, 103] on link "Design" at bounding box center [163, 106] width 109 height 38
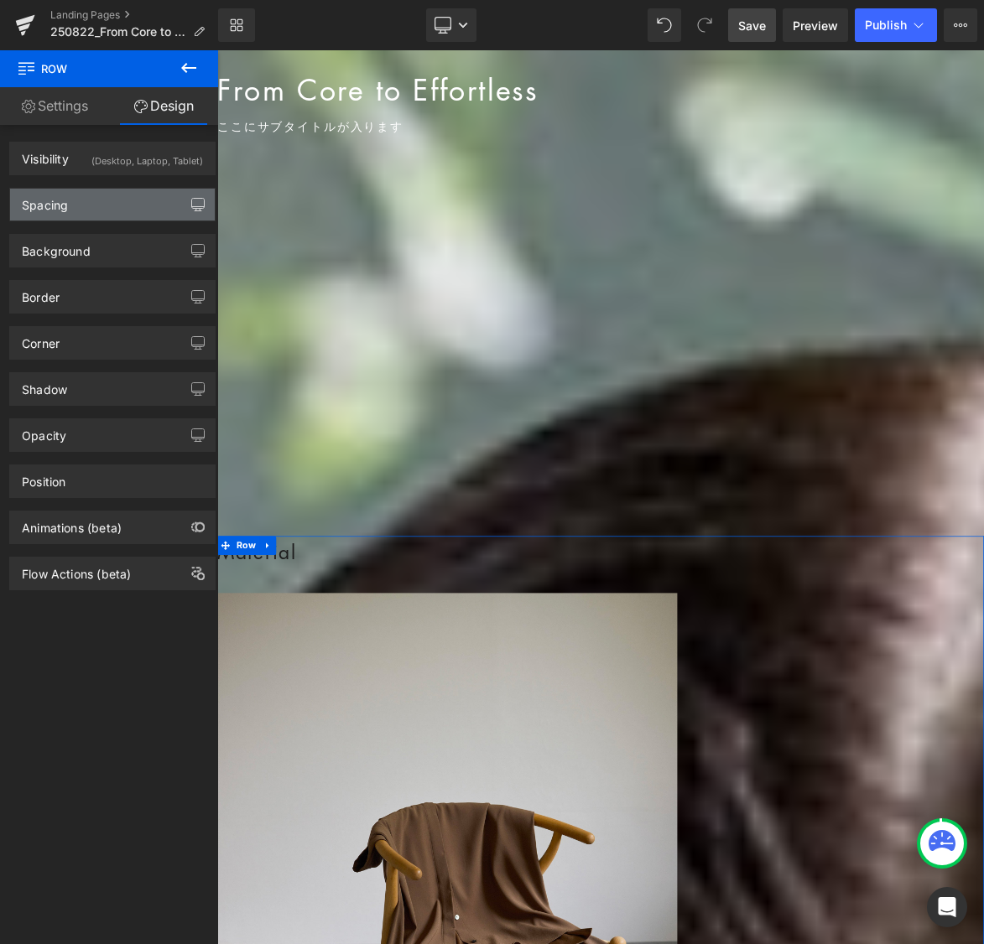
click at [195, 200] on icon "button" at bounding box center [197, 204] width 13 height 13
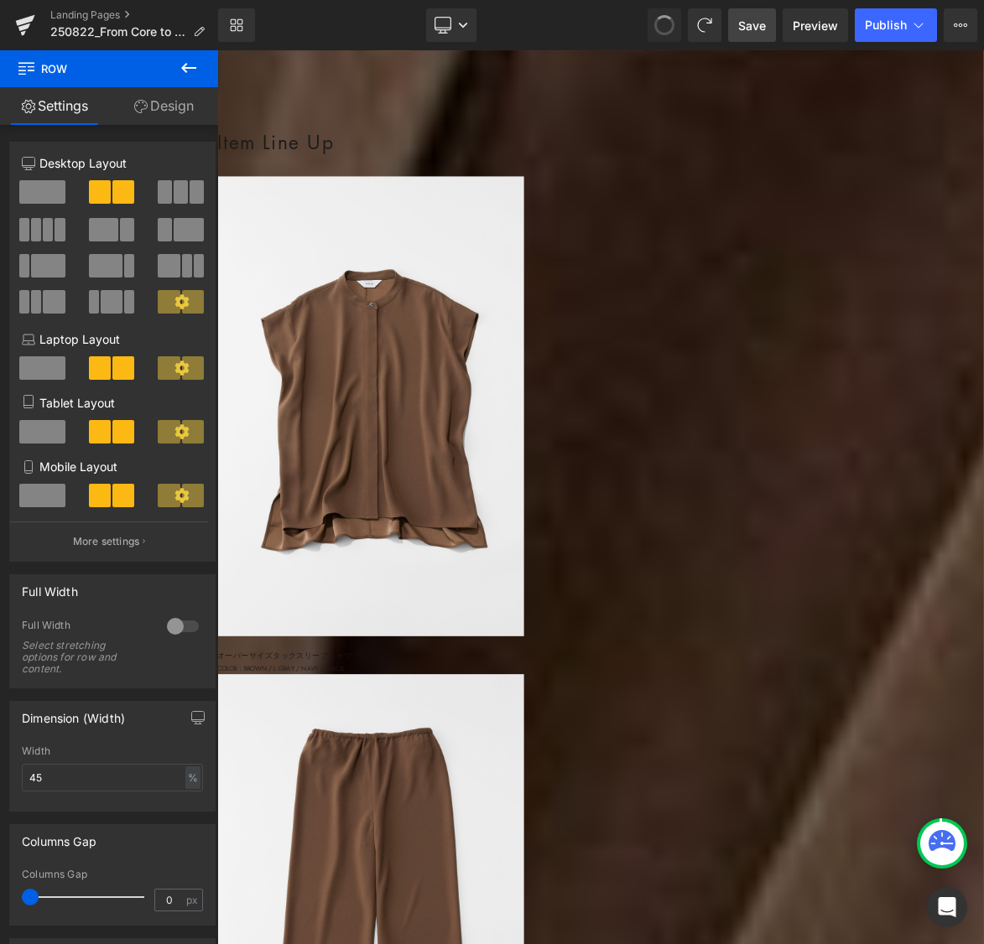
scroll to position [5547, 0]
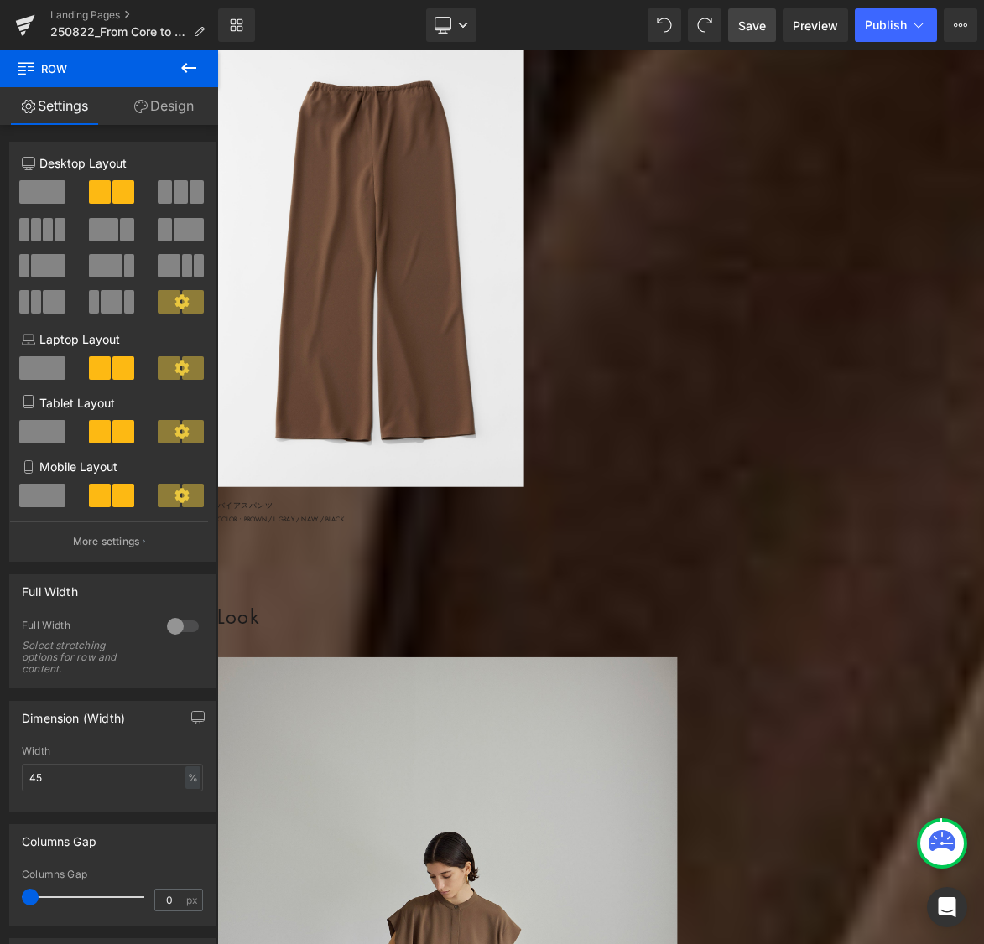
drag, startPoint x: 195, startPoint y: 113, endPoint x: 195, endPoint y: 133, distance: 20.1
click at [195, 113] on link "Design" at bounding box center [163, 106] width 109 height 38
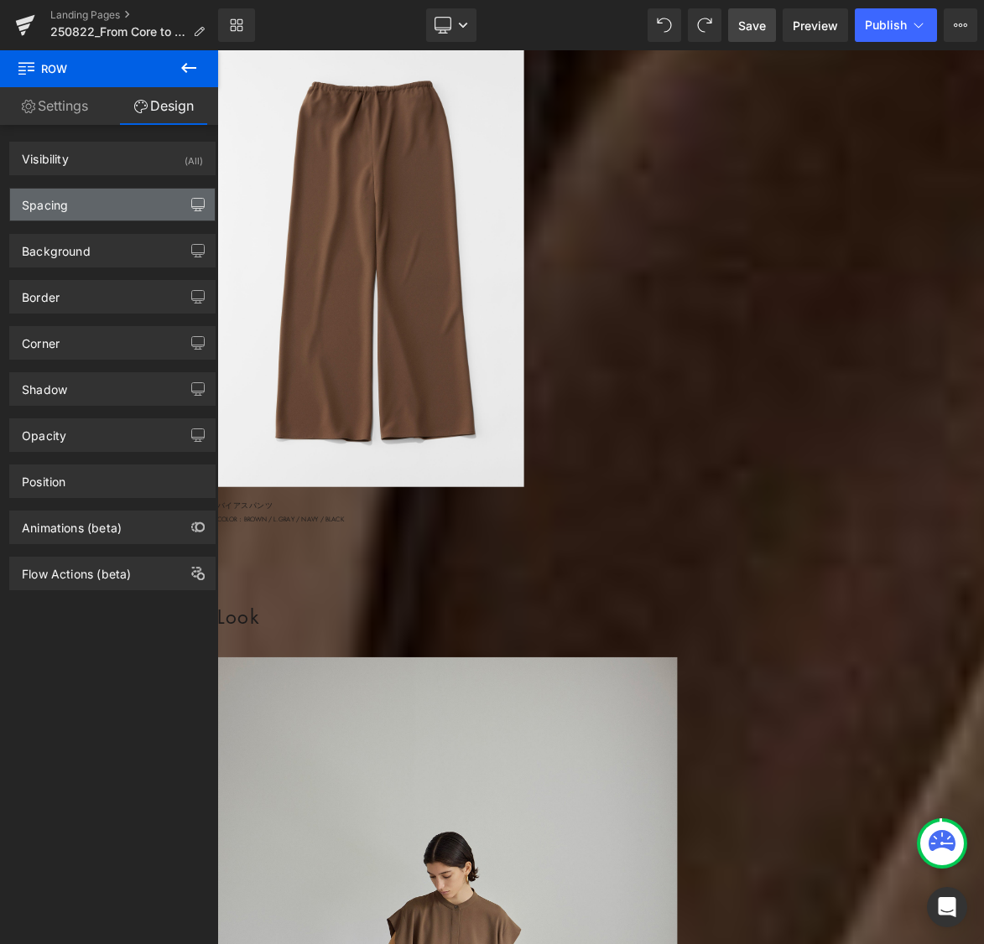
type input "0"
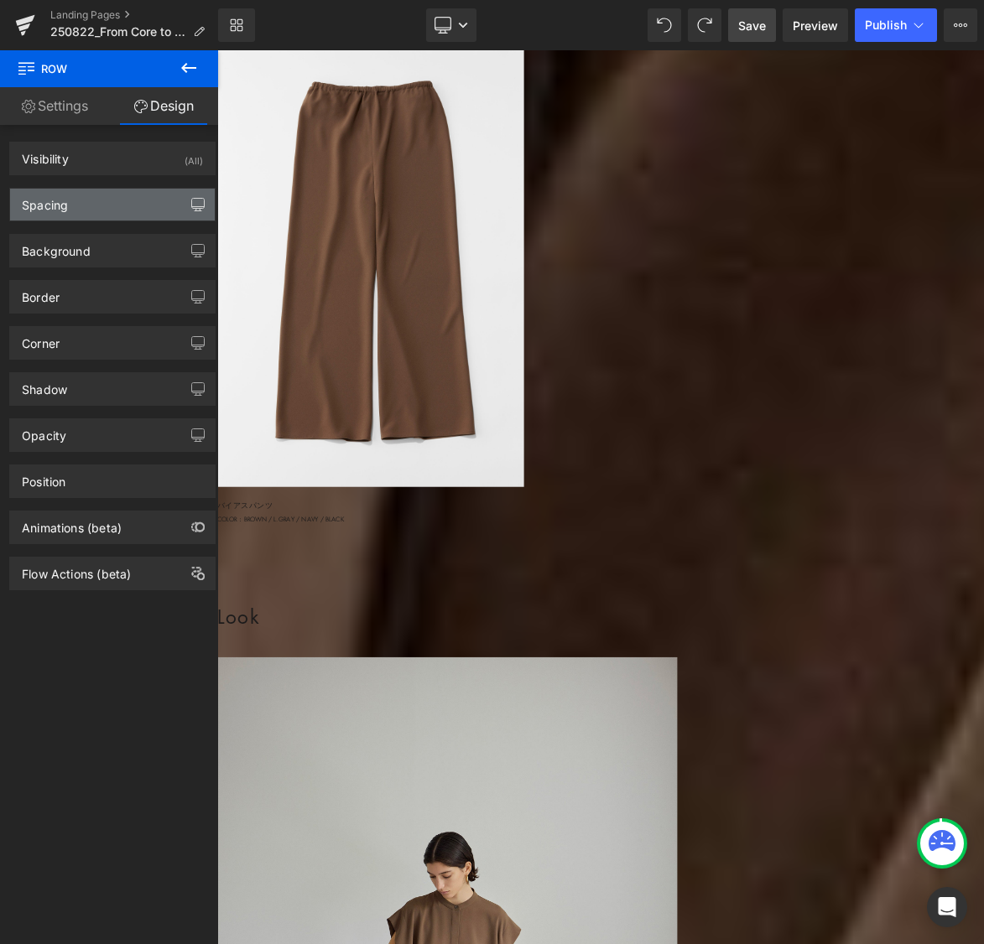
type input "0"
click at [195, 205] on icon "button" at bounding box center [197, 204] width 13 height 13
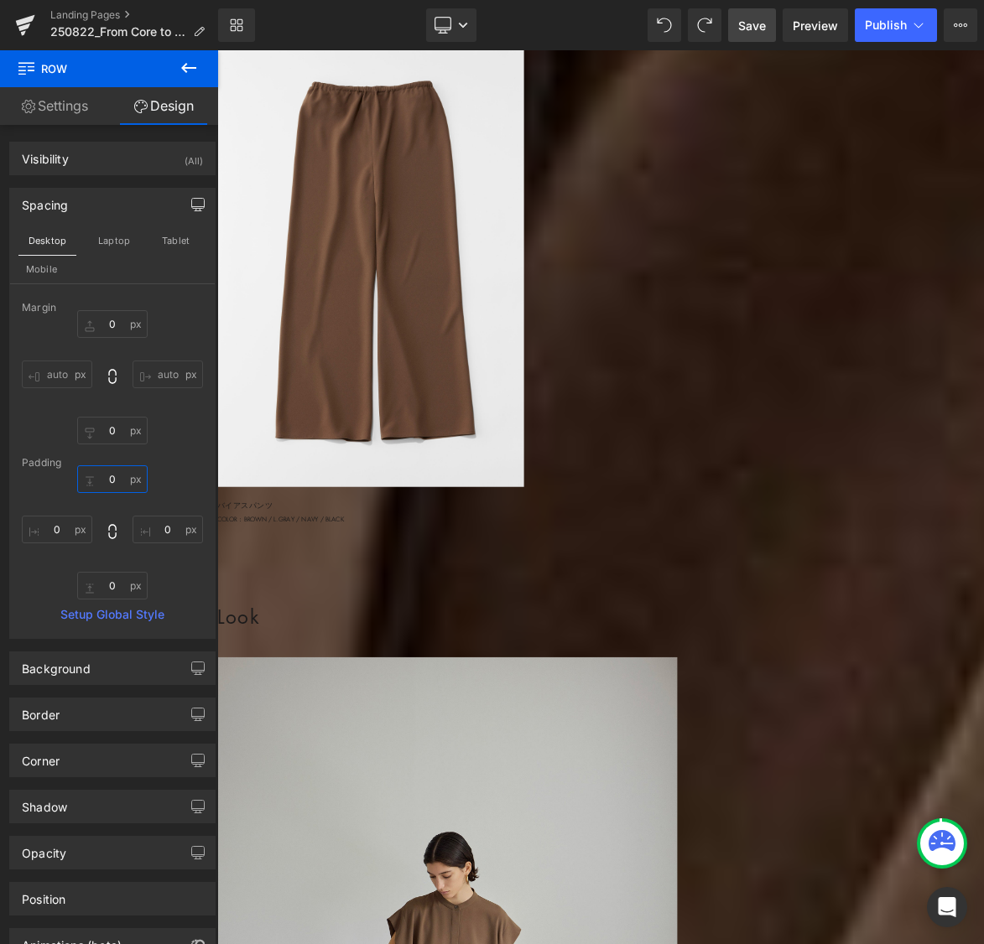
click at [116, 478] on input "0" at bounding box center [112, 479] width 70 height 28
type input "20"
click at [740, 26] on span "Save" at bounding box center [752, 26] width 28 height 18
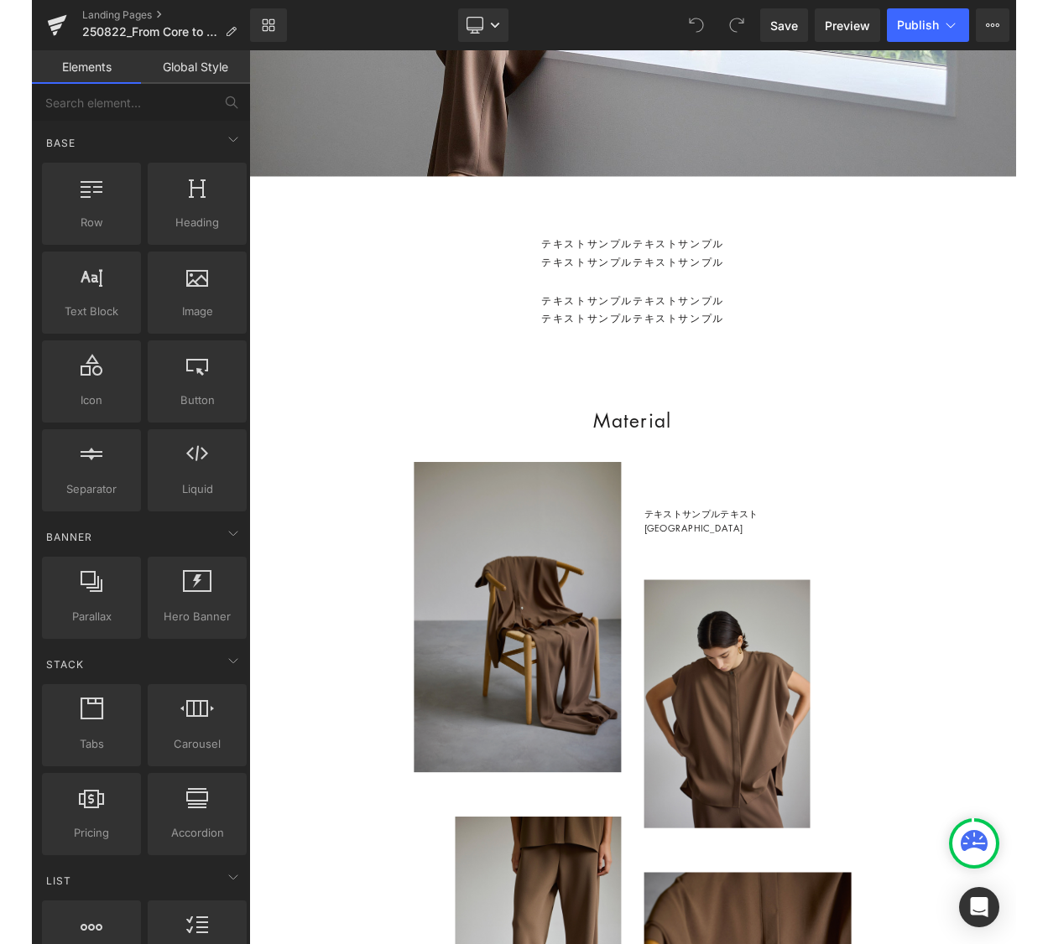
scroll to position [727, 0]
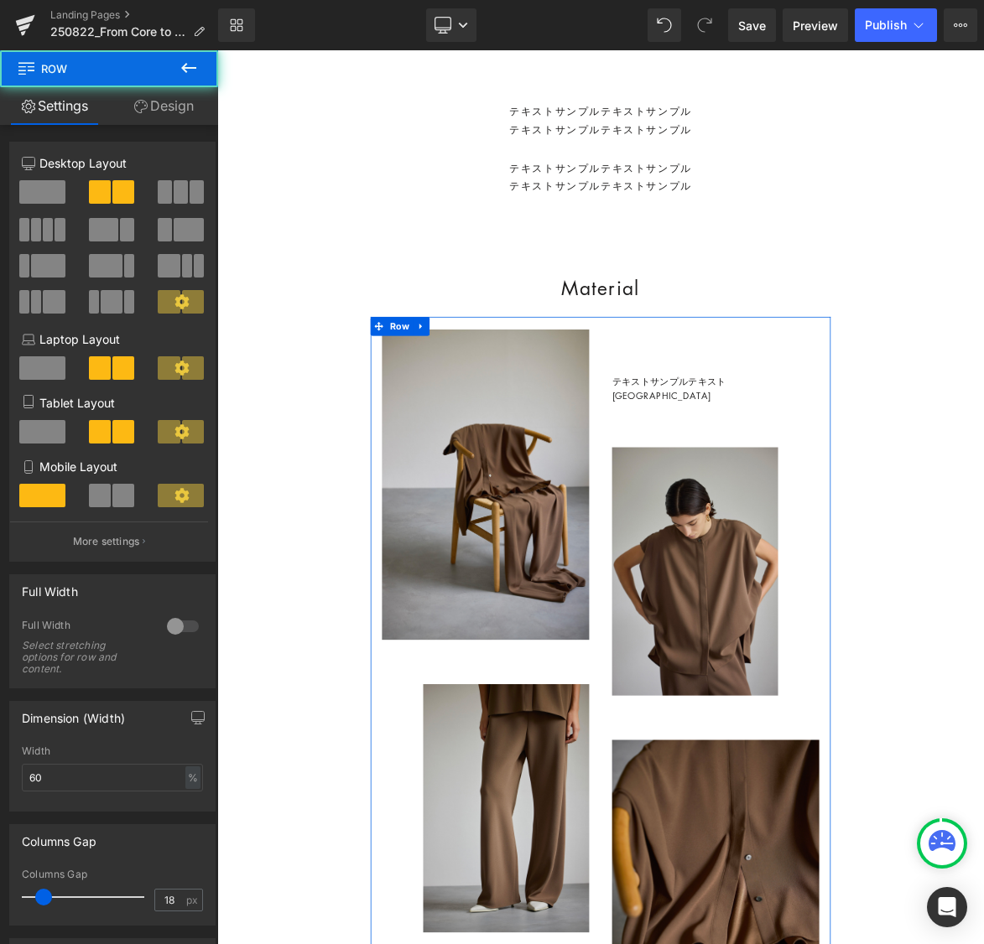
click at [169, 108] on link "Design" at bounding box center [163, 106] width 109 height 38
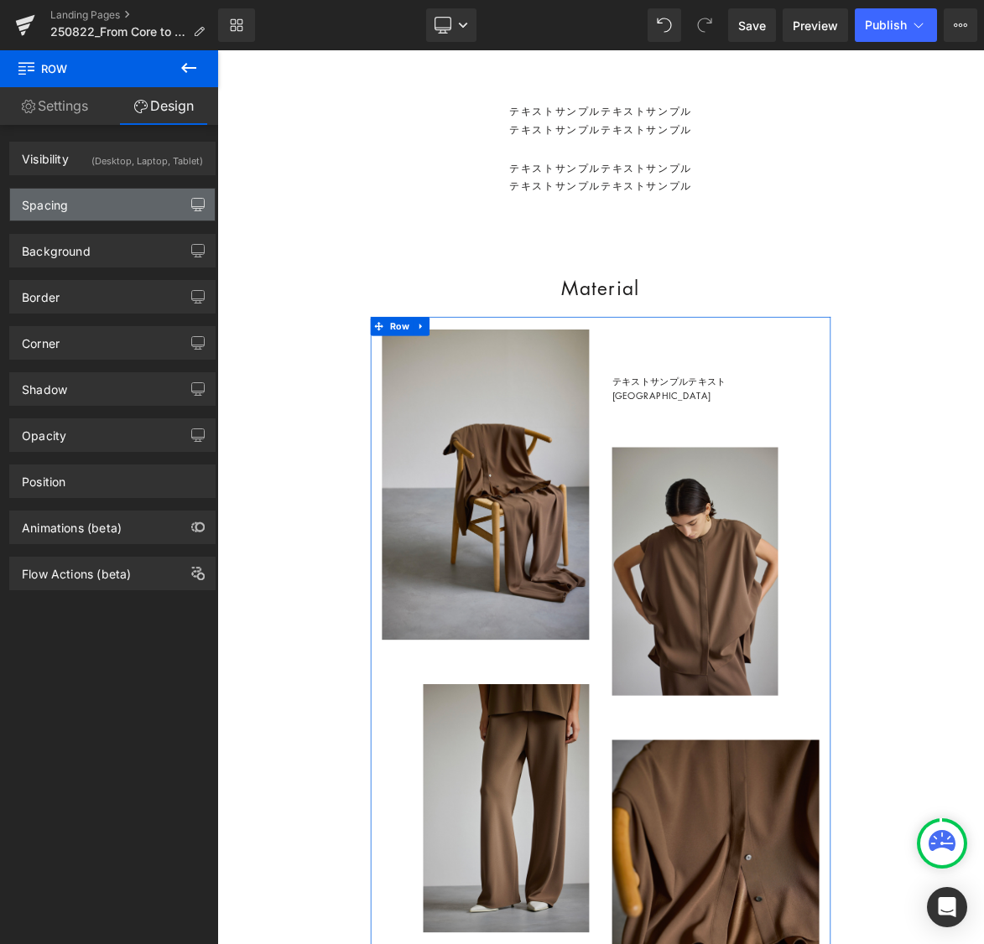
click at [191, 210] on icon "button" at bounding box center [197, 204] width 13 height 13
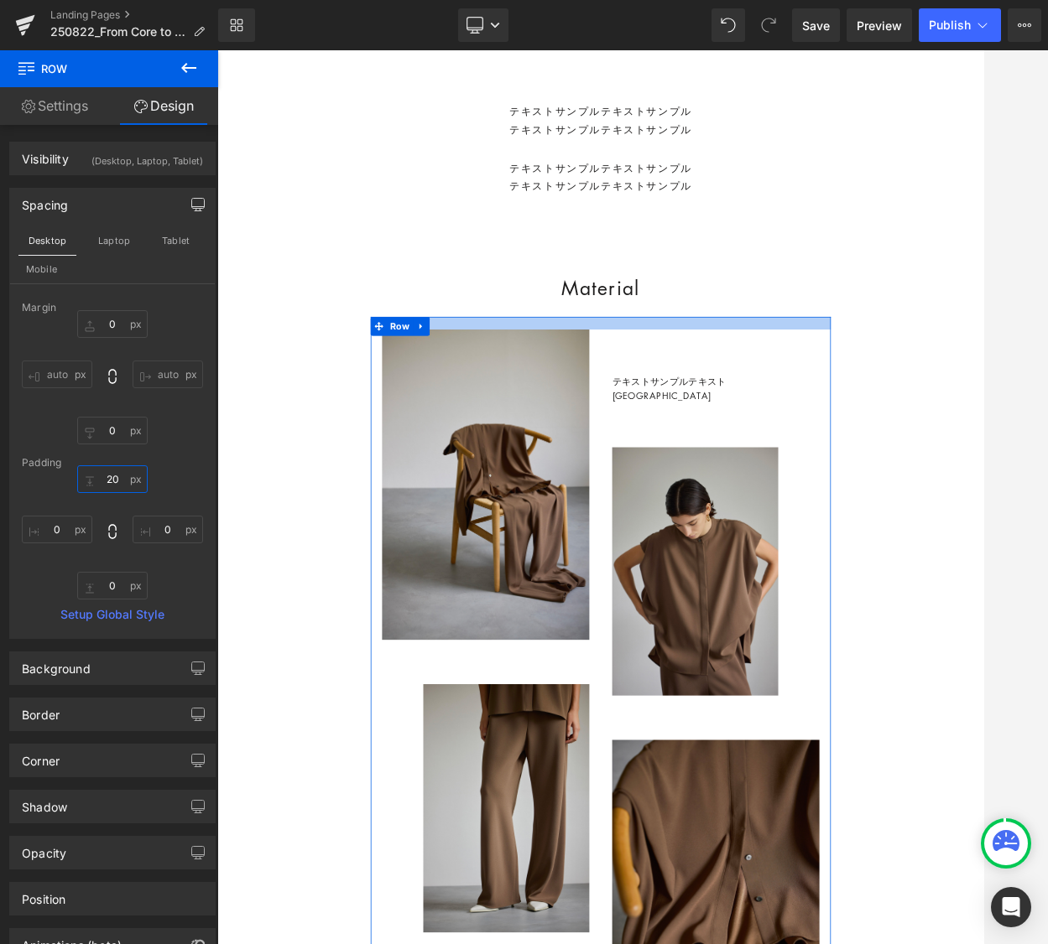
click at [113, 476] on input "20" at bounding box center [112, 479] width 70 height 28
type input "0"
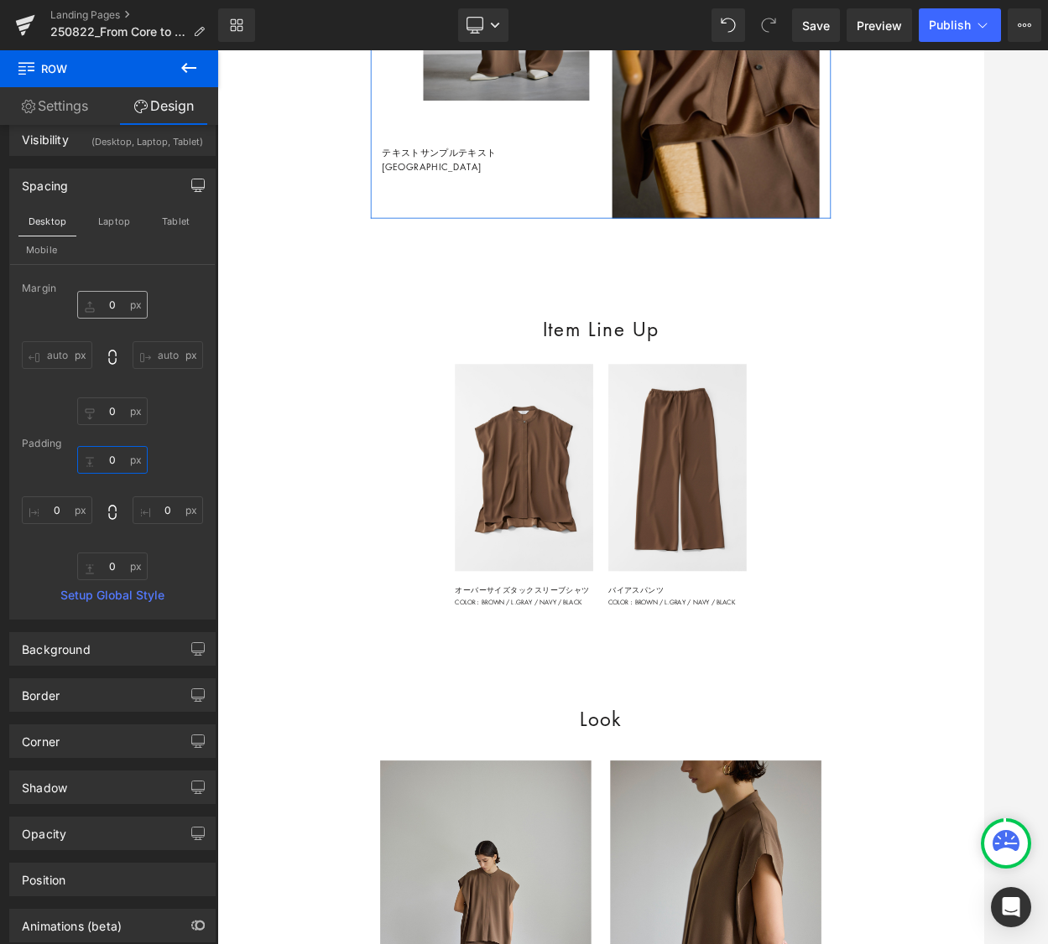
scroll to position [39, 0]
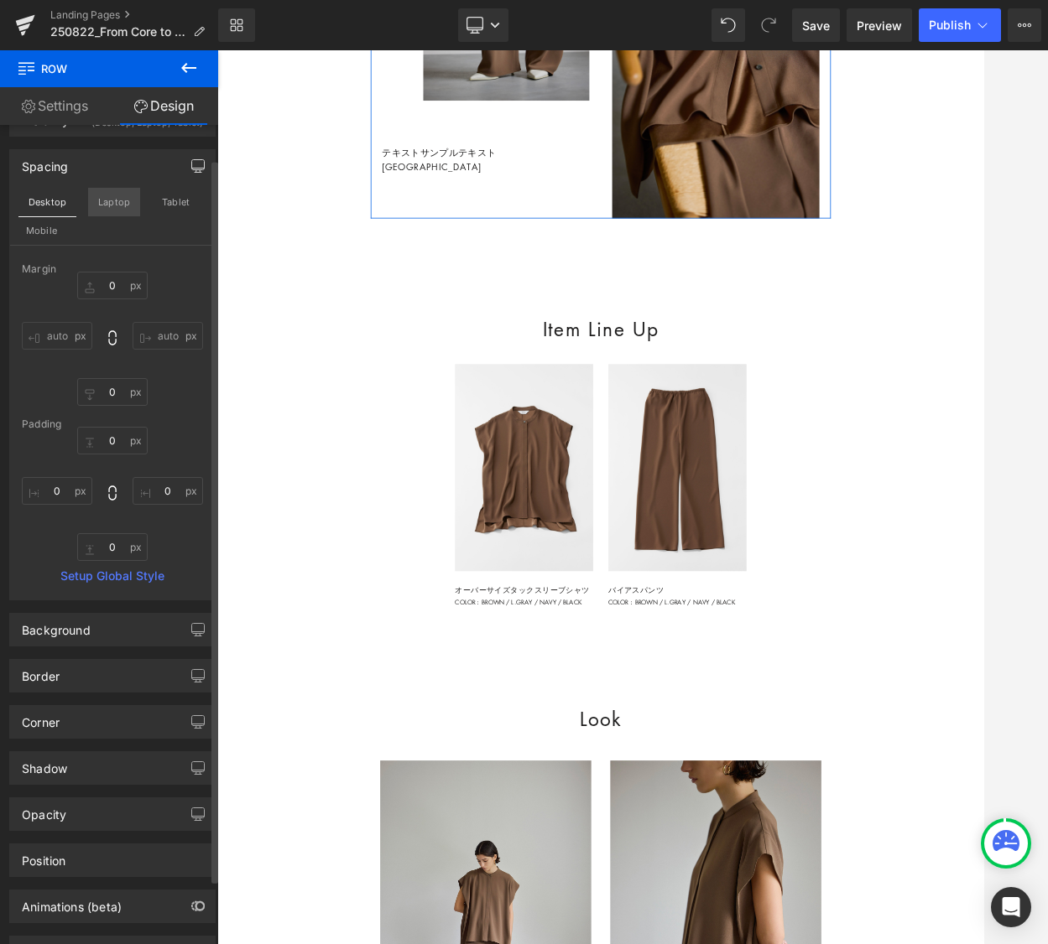
click at [104, 202] on button "Laptop" at bounding box center [114, 202] width 52 height 29
type input "0"
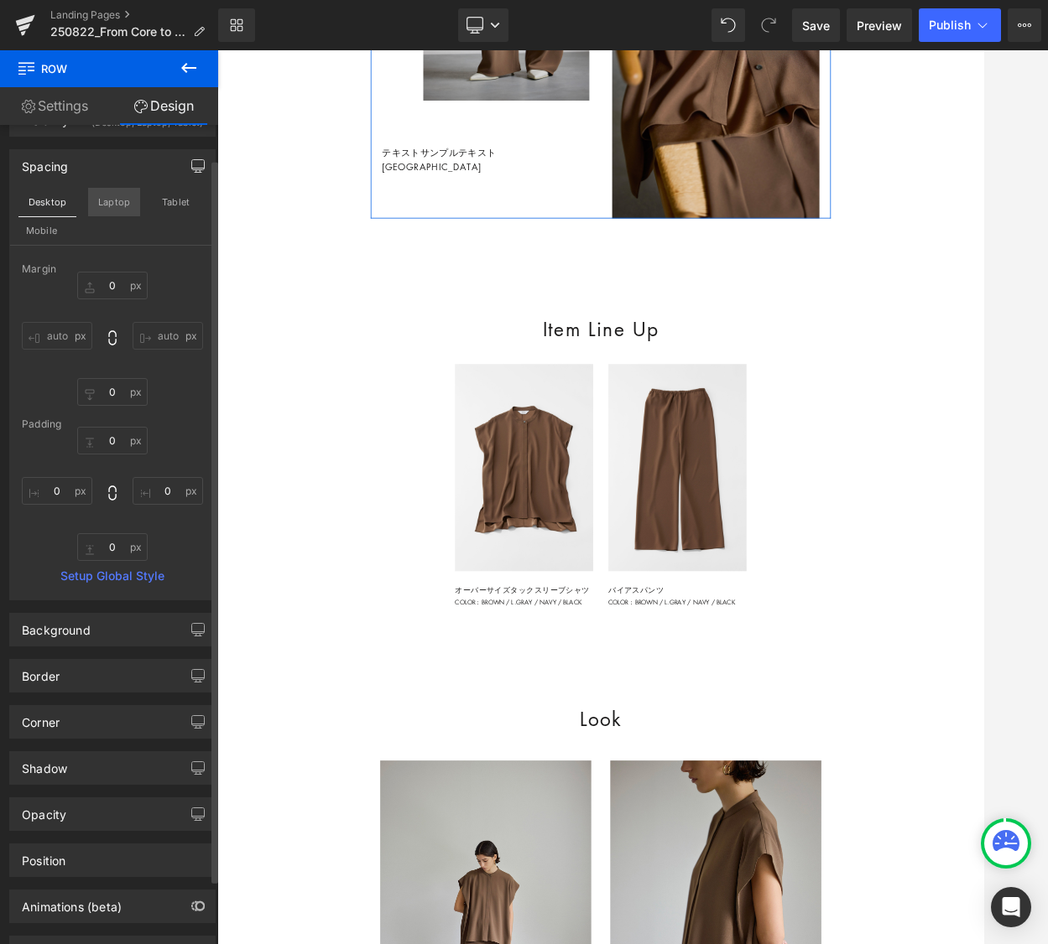
type input "0"
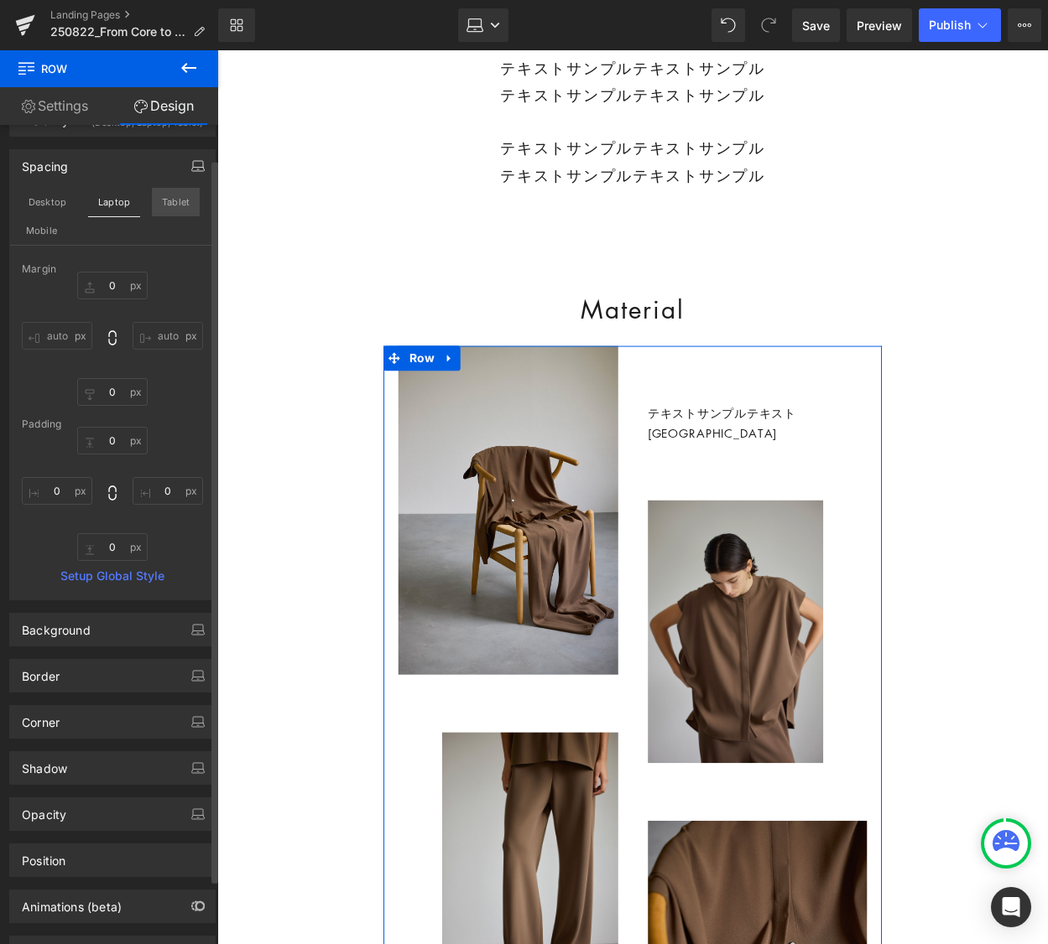
click at [166, 202] on button "Tablet" at bounding box center [176, 202] width 48 height 29
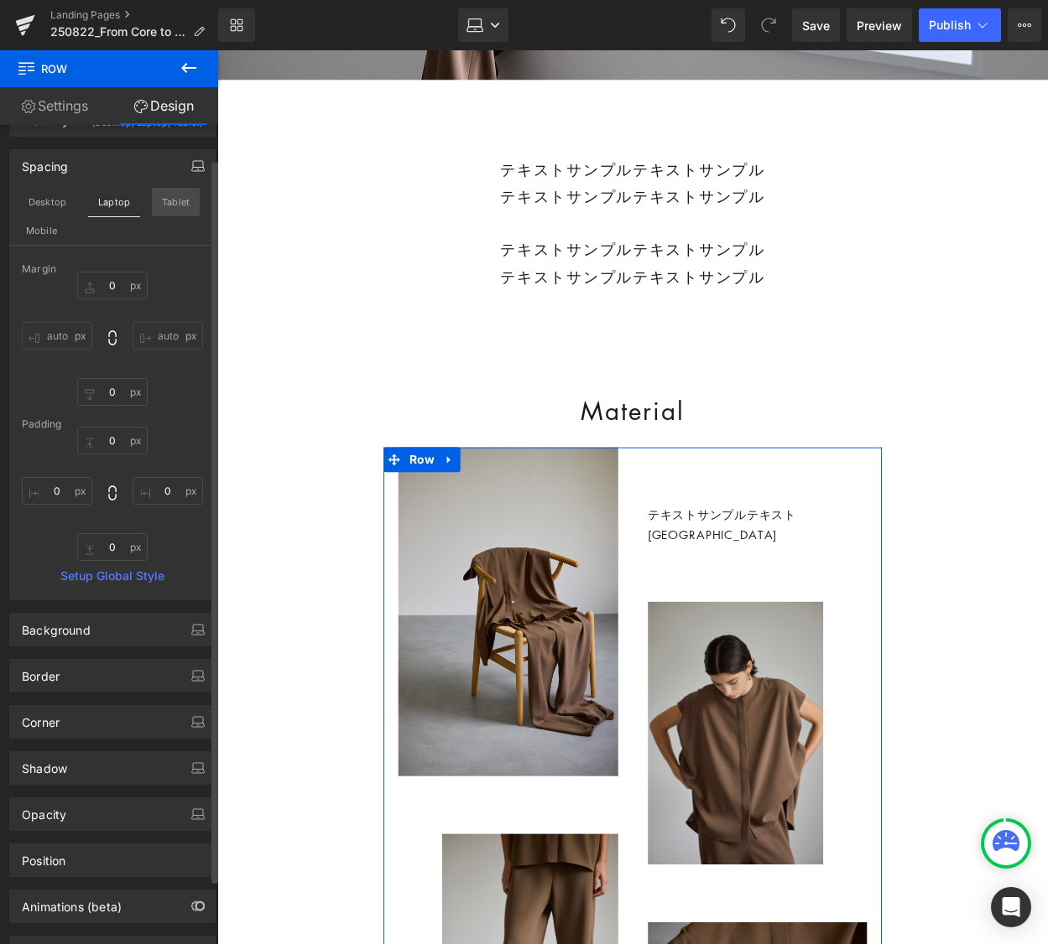
type input "0"
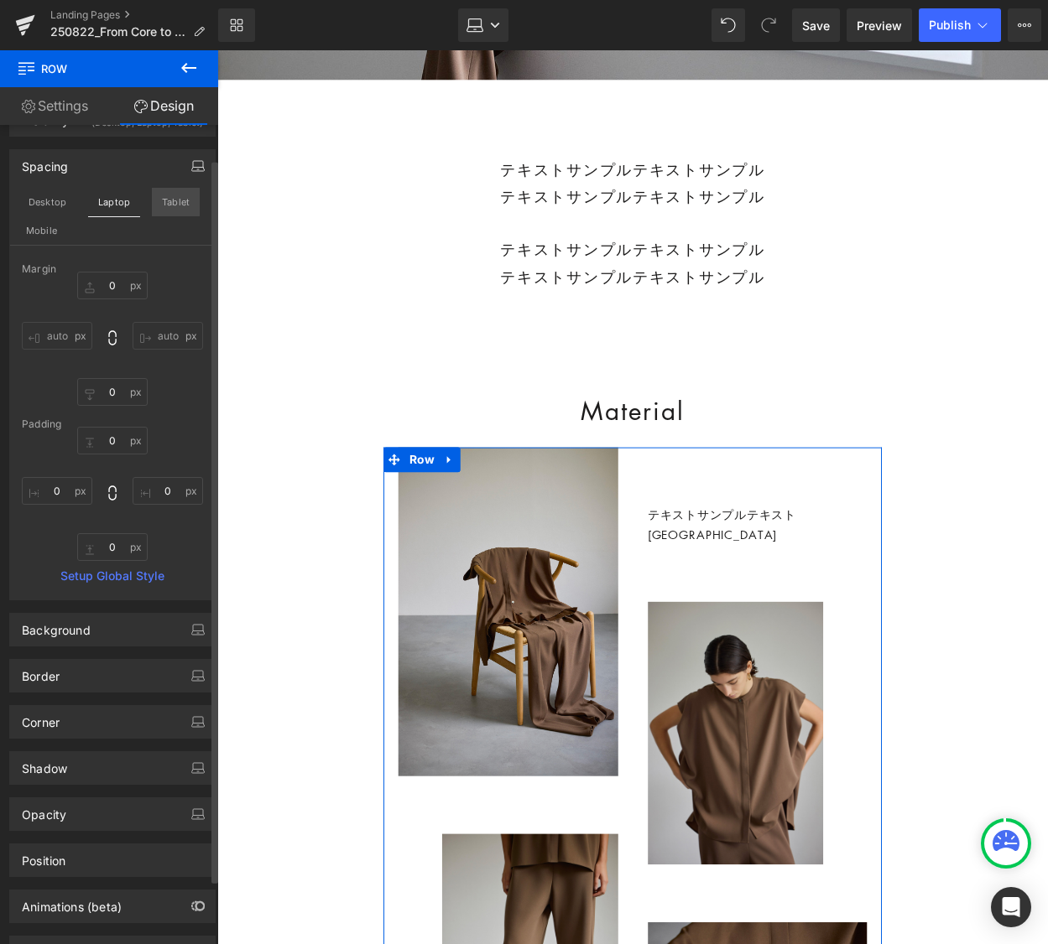
type input "0"
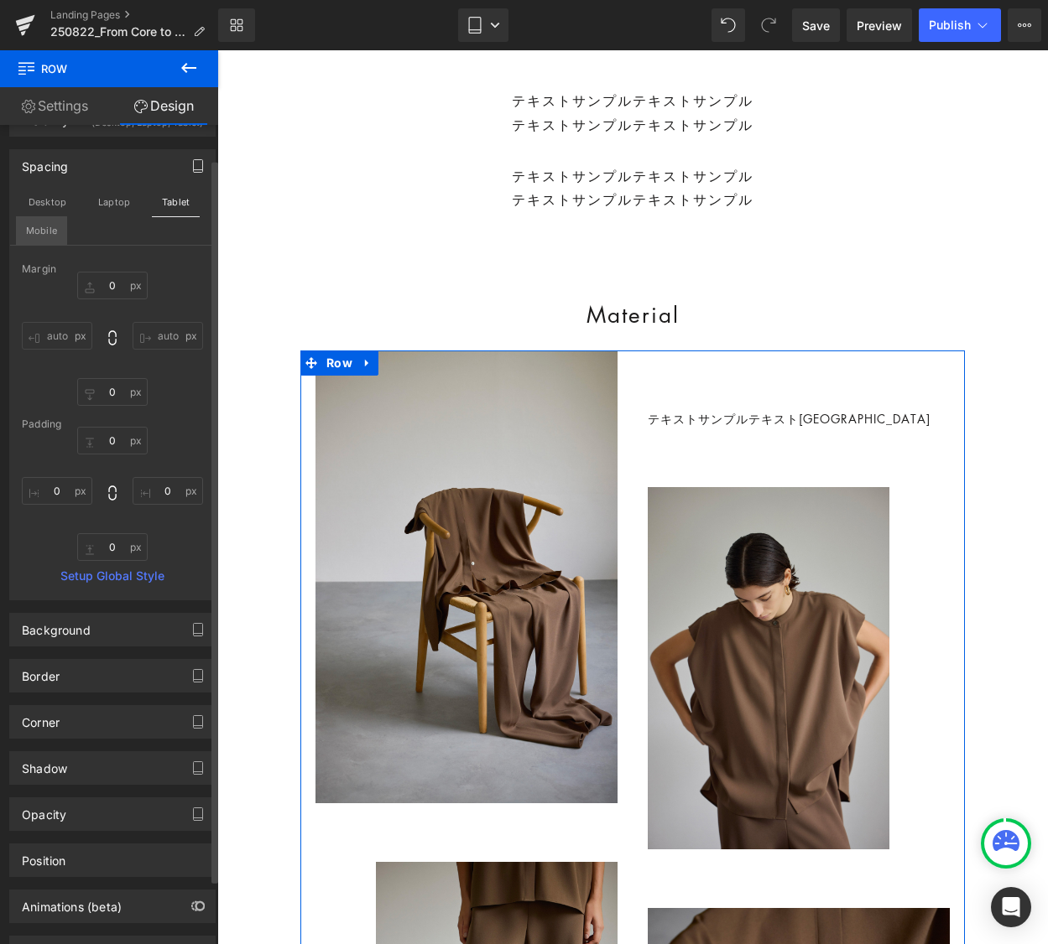
click at [51, 226] on button "Mobile" at bounding box center [41, 230] width 51 height 29
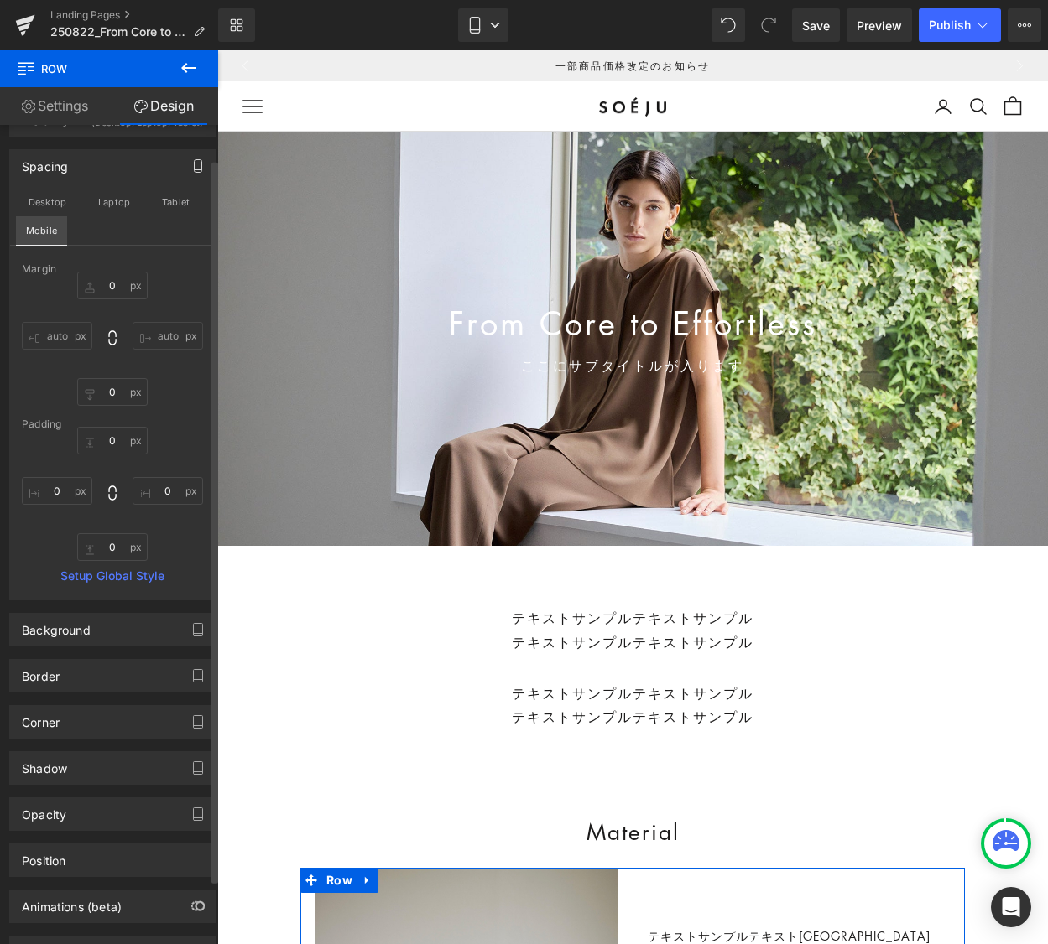
type input "0"
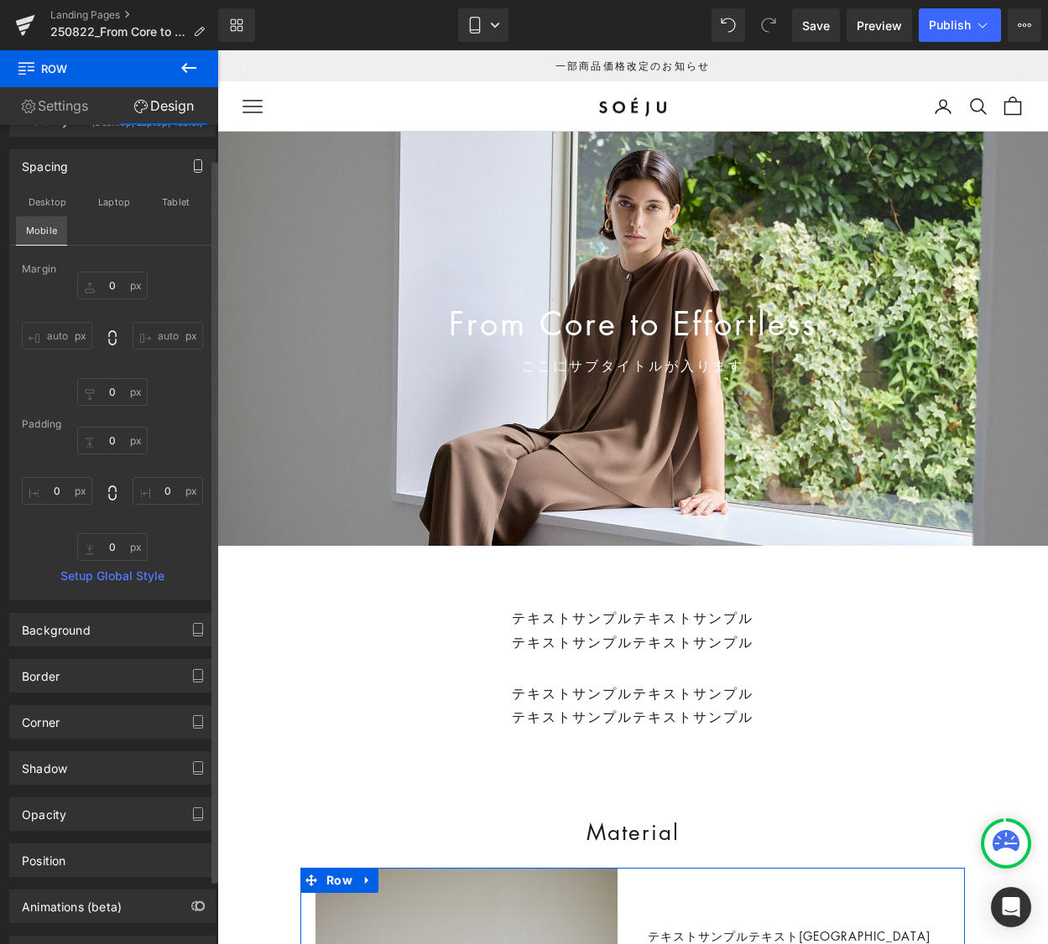
type input "0"
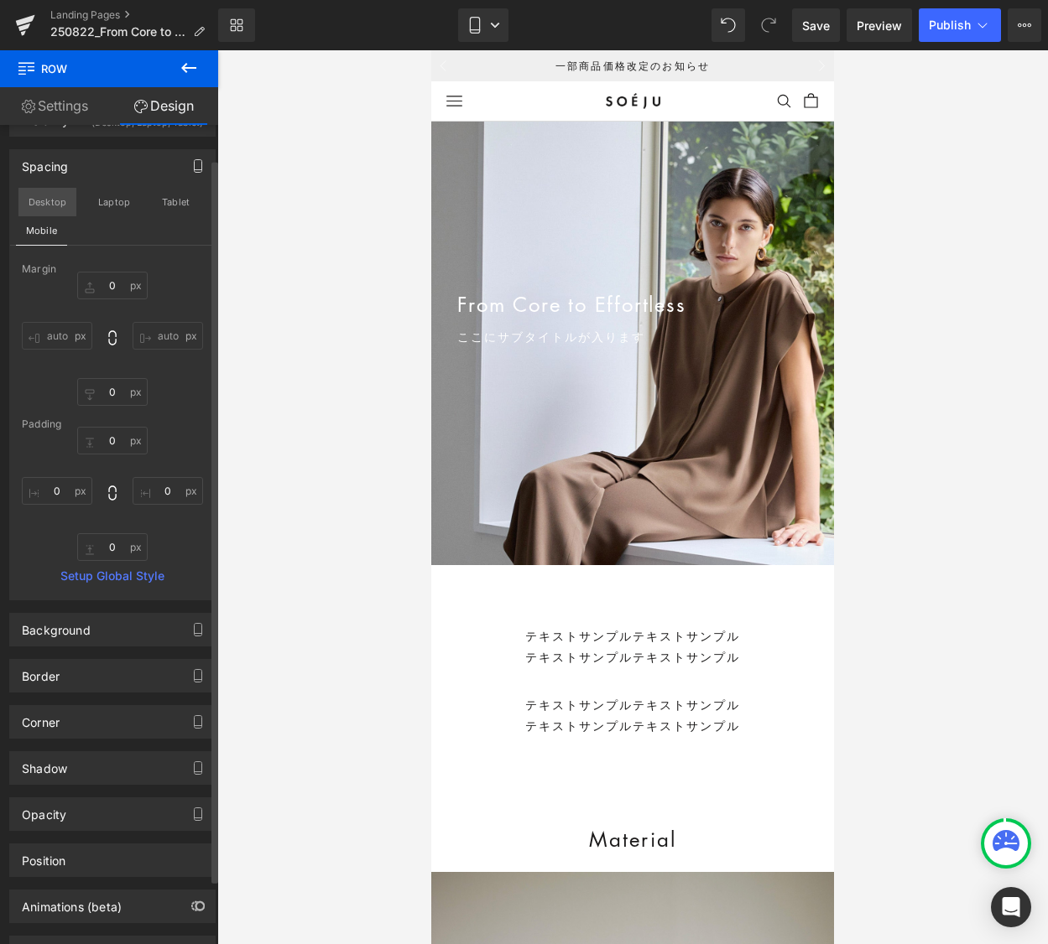
click at [52, 195] on button "Desktop" at bounding box center [47, 202] width 58 height 29
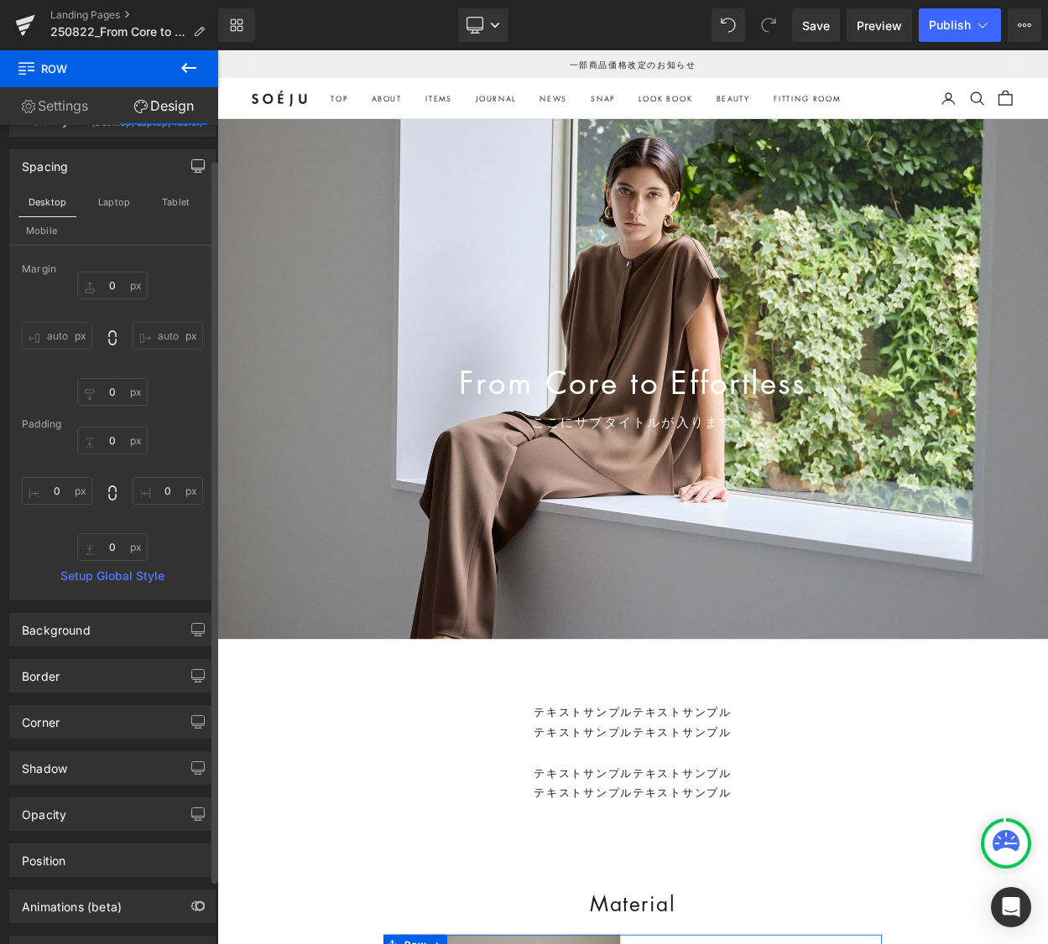
type input "0"
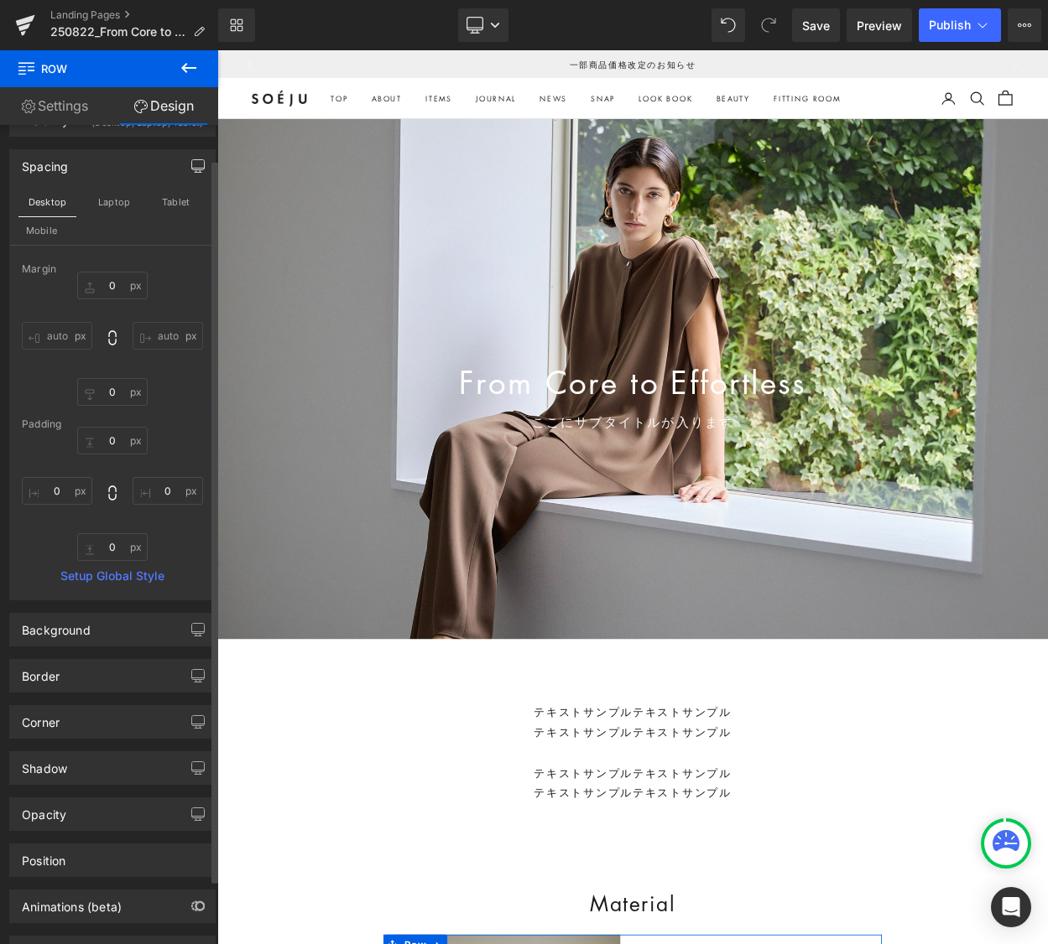
type input "0"
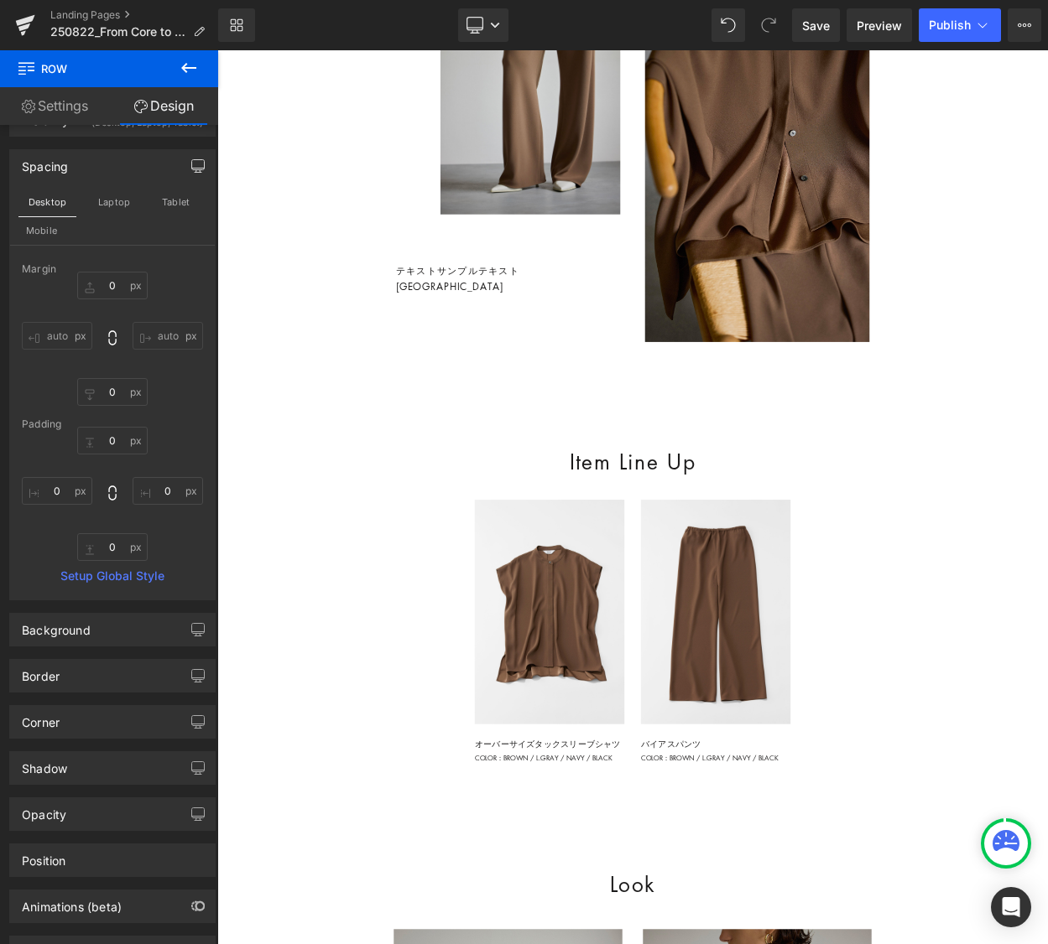
scroll to position [1747, 0]
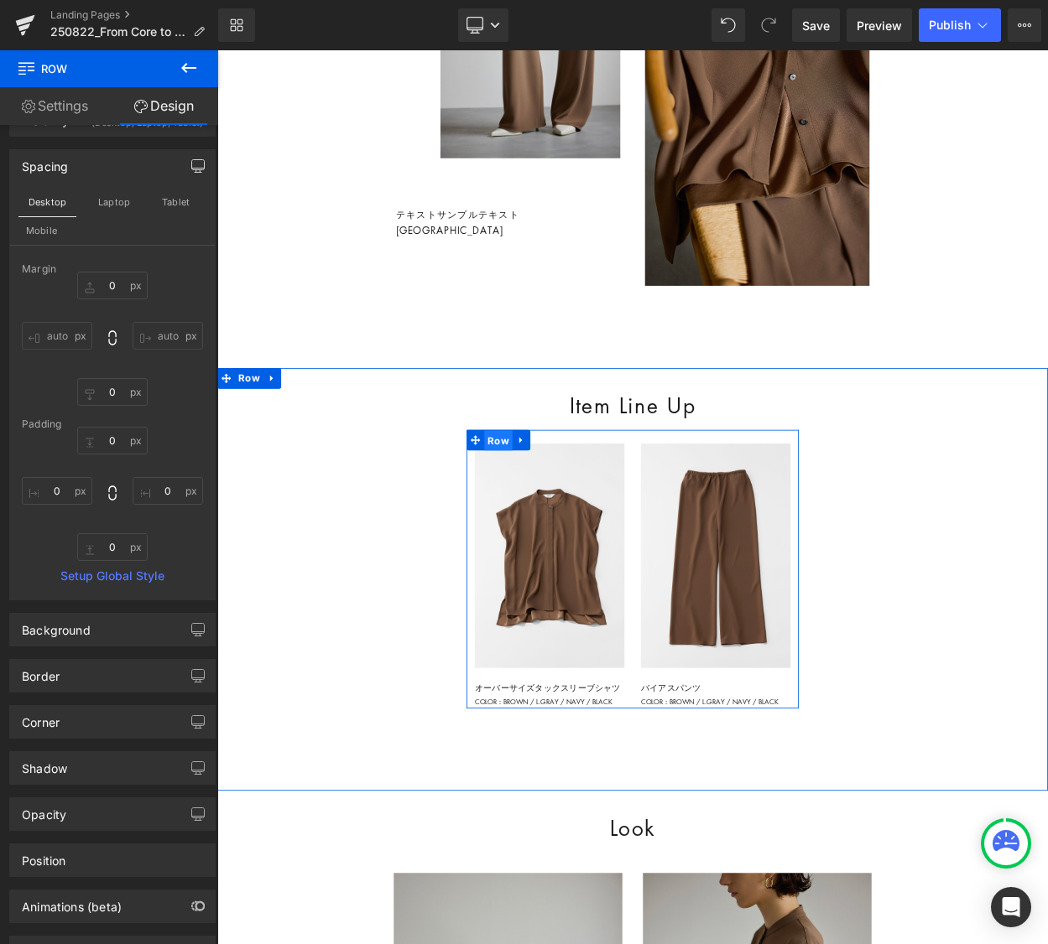
click at [566, 540] on span "Row" at bounding box center [561, 527] width 34 height 25
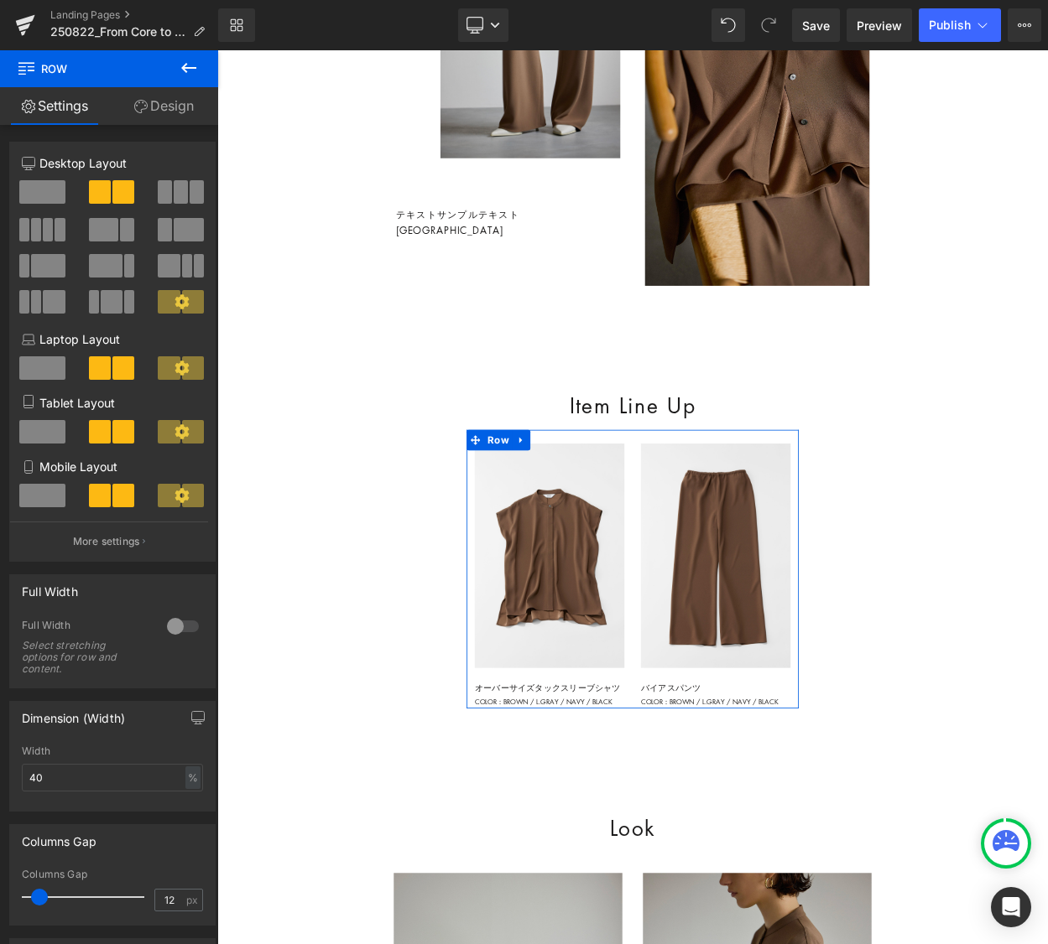
click at [159, 100] on link "Design" at bounding box center [163, 106] width 109 height 38
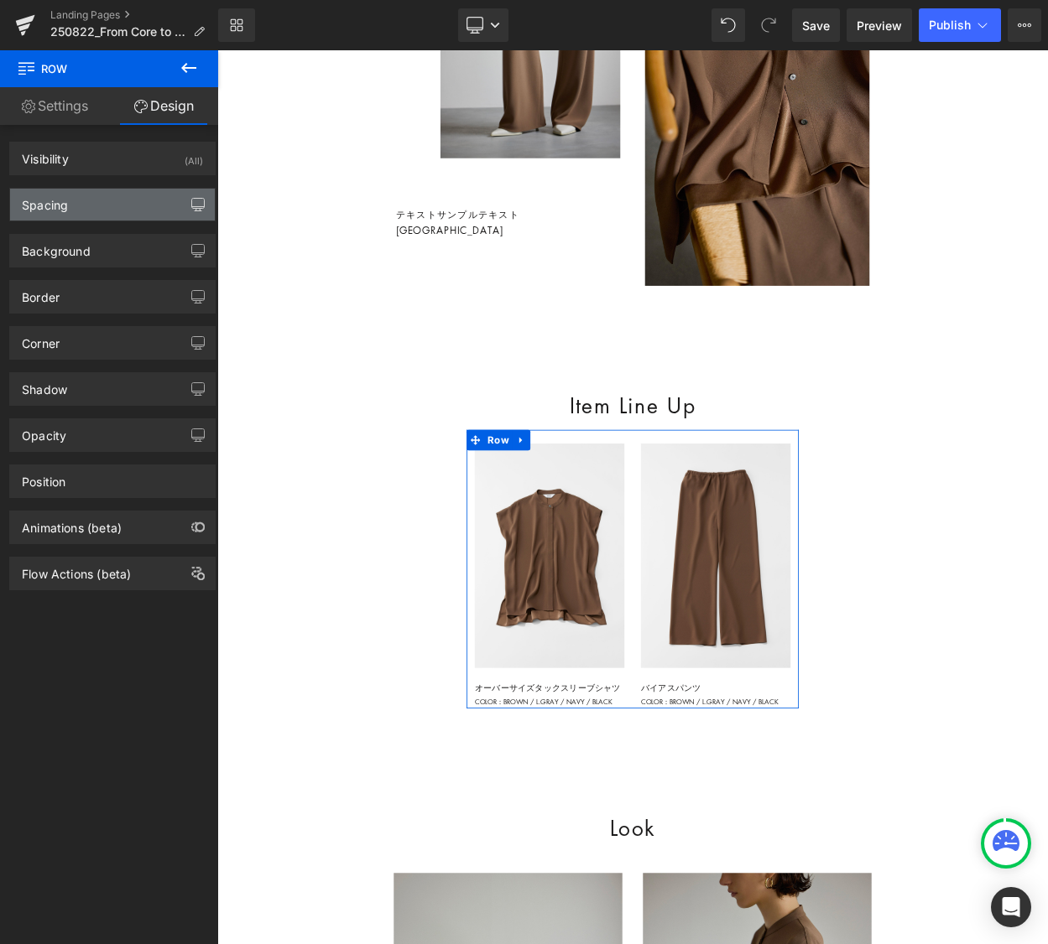
click at [195, 199] on icon "button" at bounding box center [198, 204] width 13 height 10
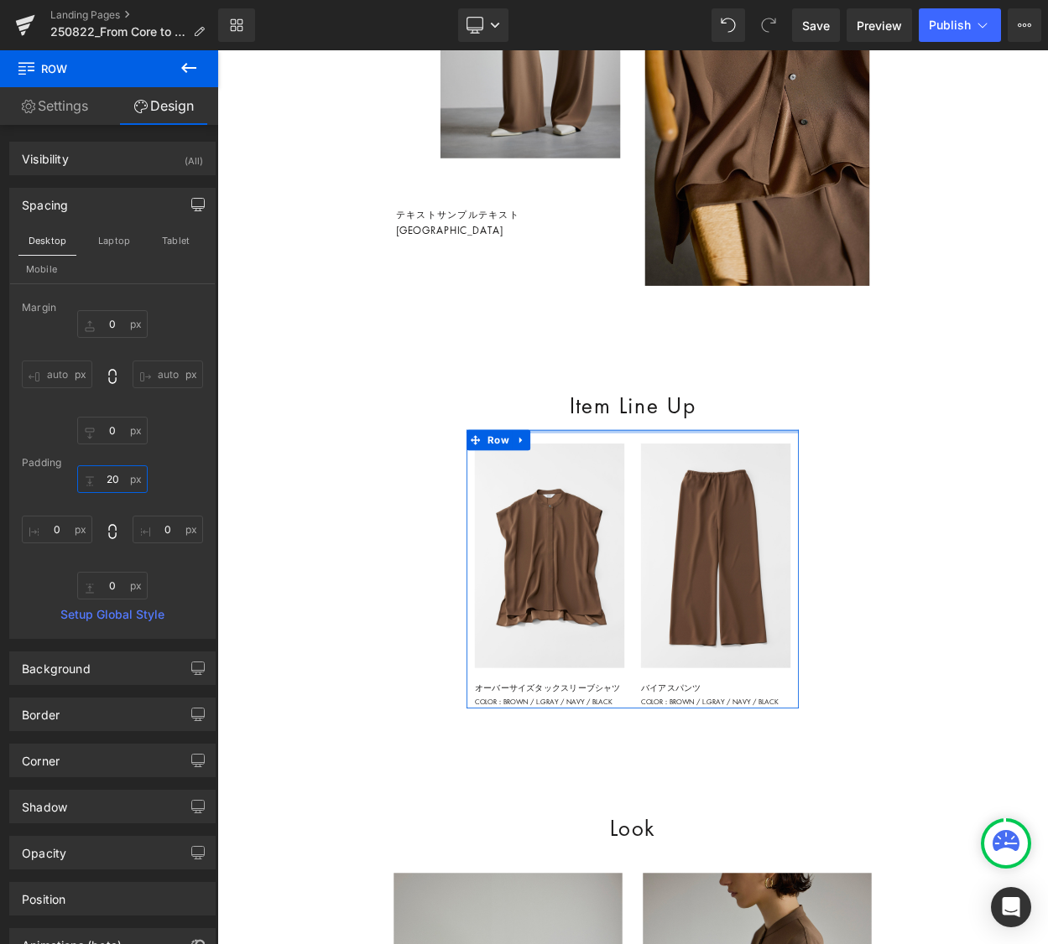
click at [112, 482] on input "20" at bounding box center [112, 479] width 70 height 28
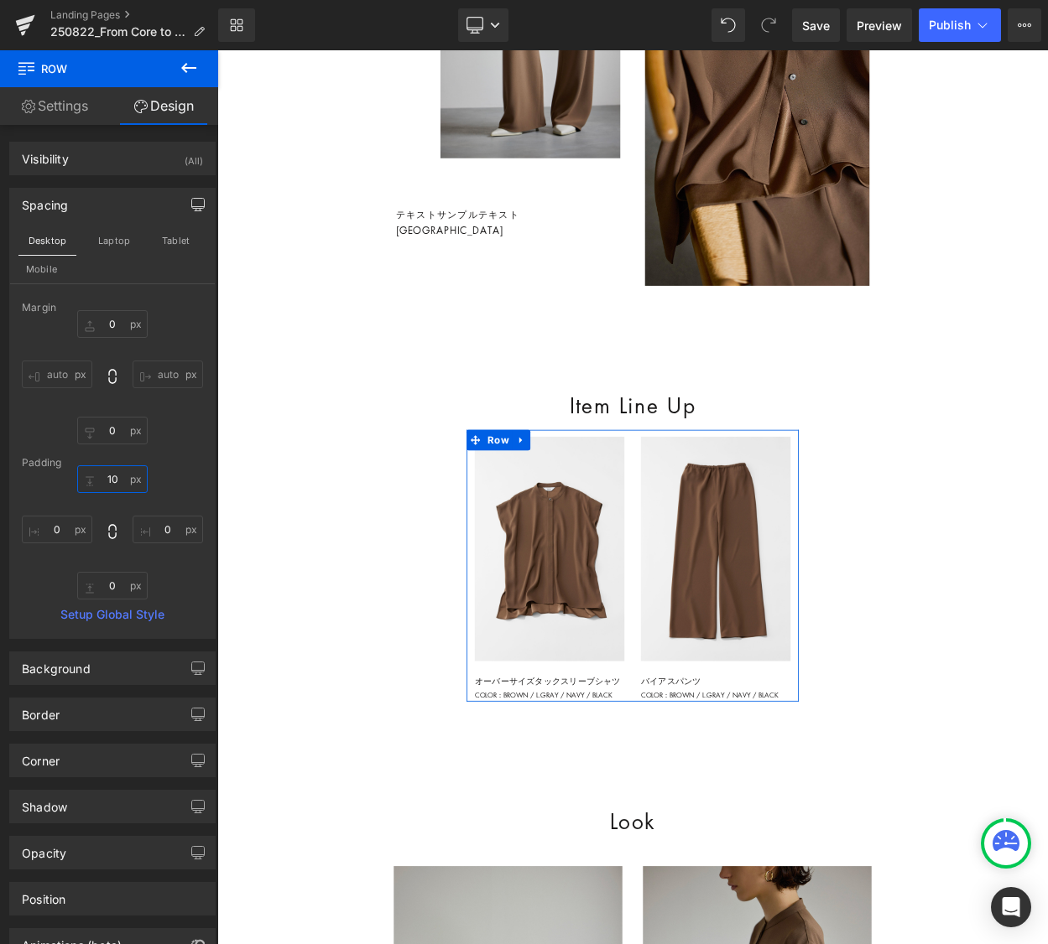
type input "0"
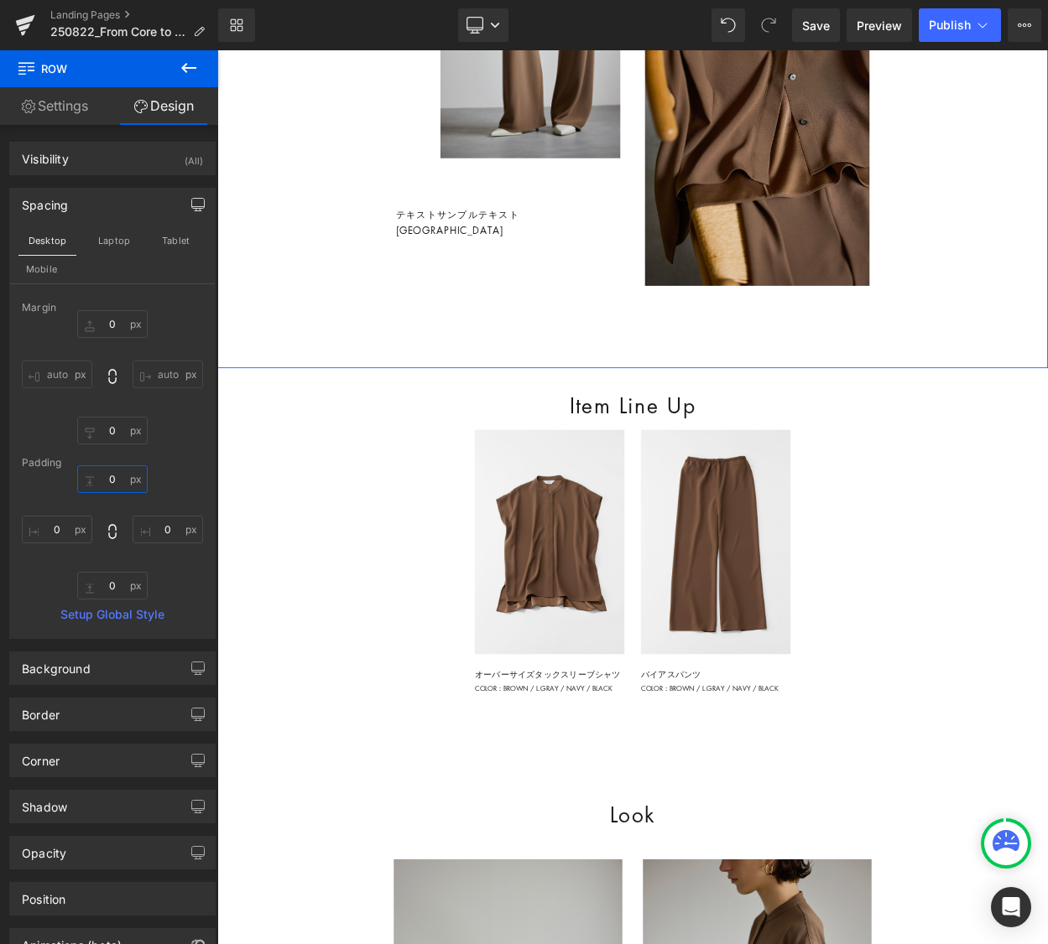
scroll to position [1761, 0]
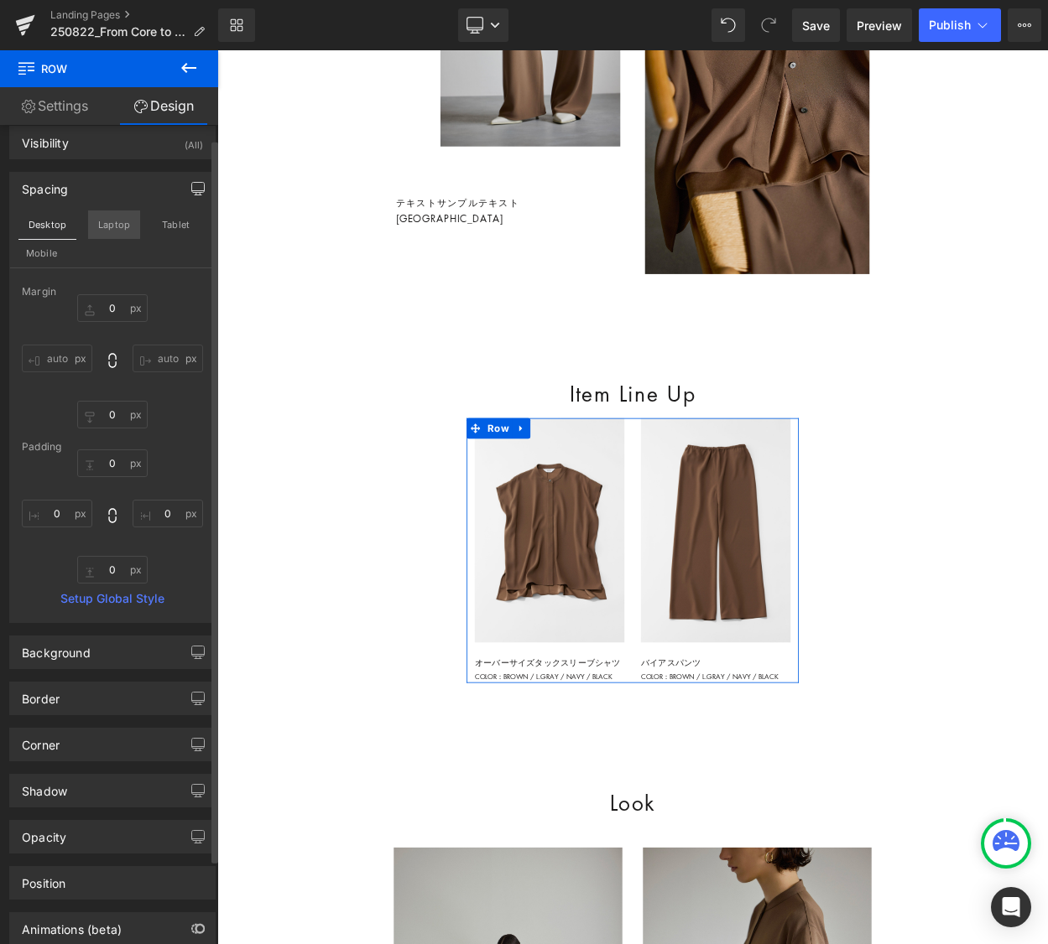
click at [110, 231] on button "Laptop" at bounding box center [114, 225] width 52 height 29
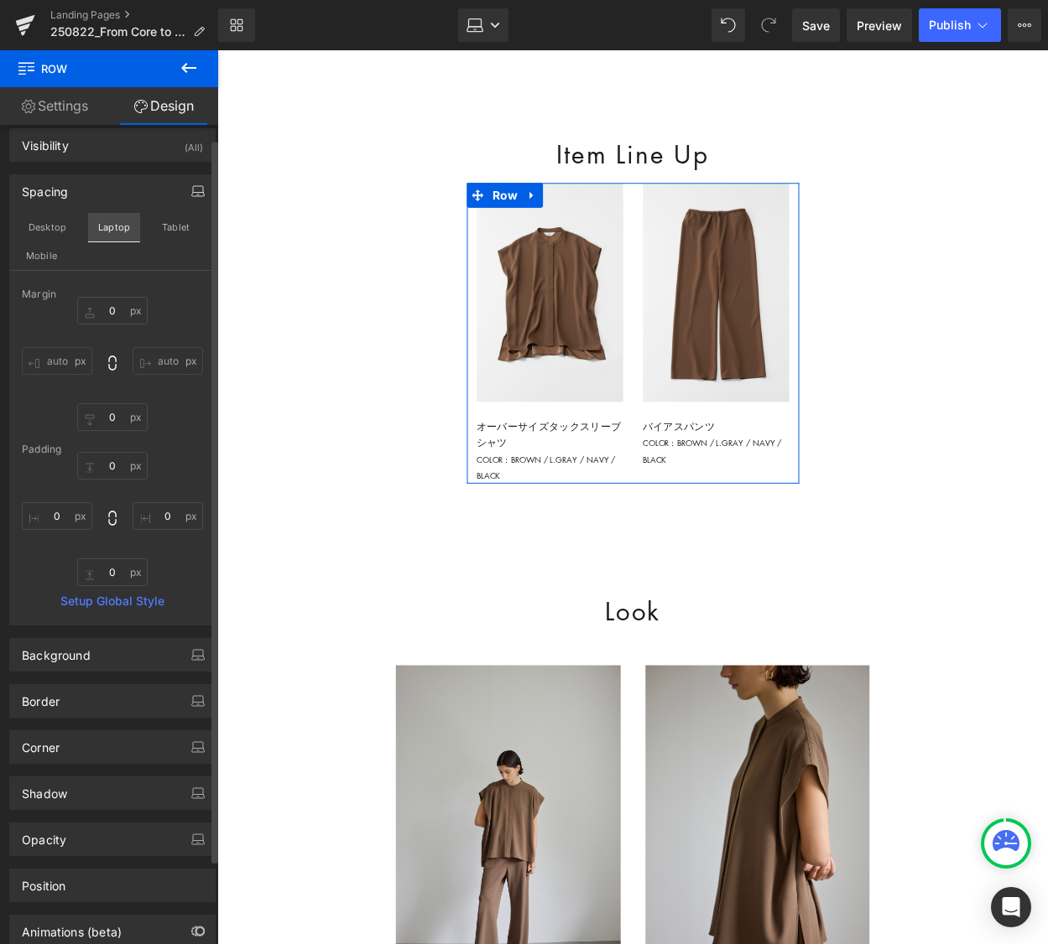
type input "0"
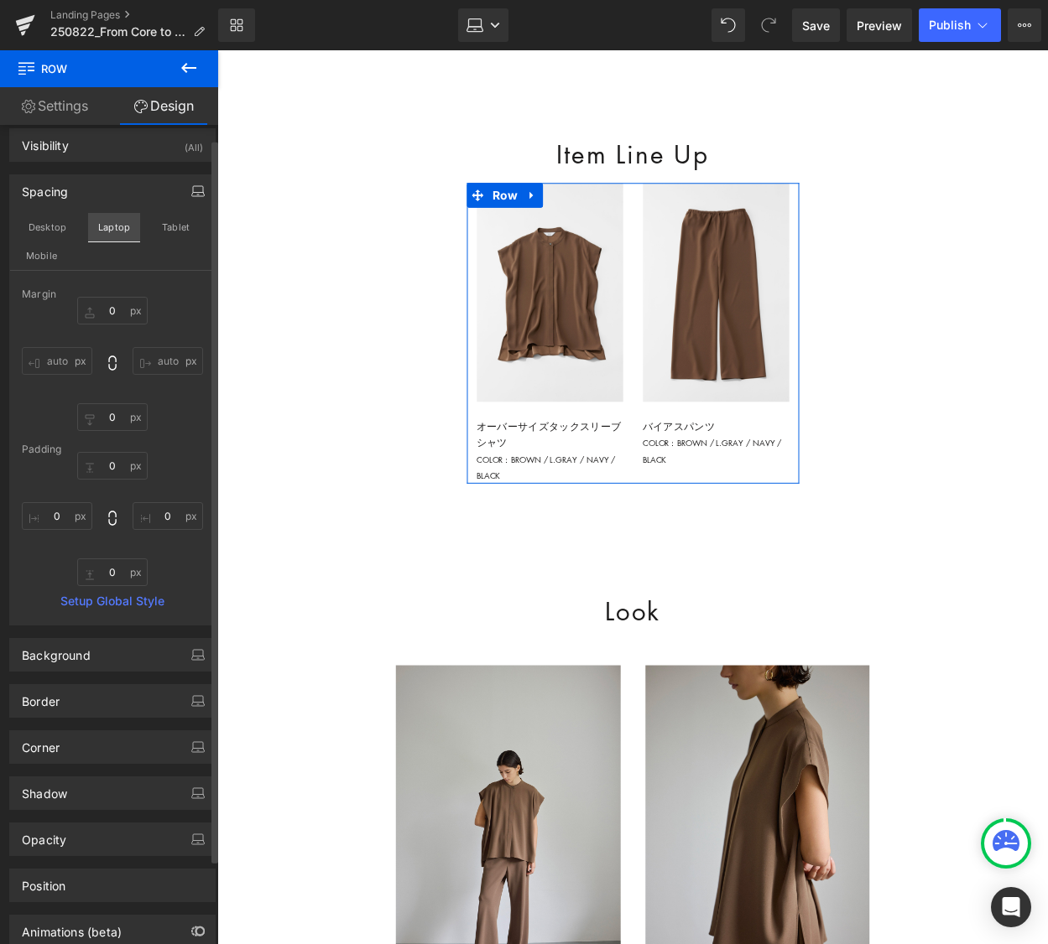
type input "0"
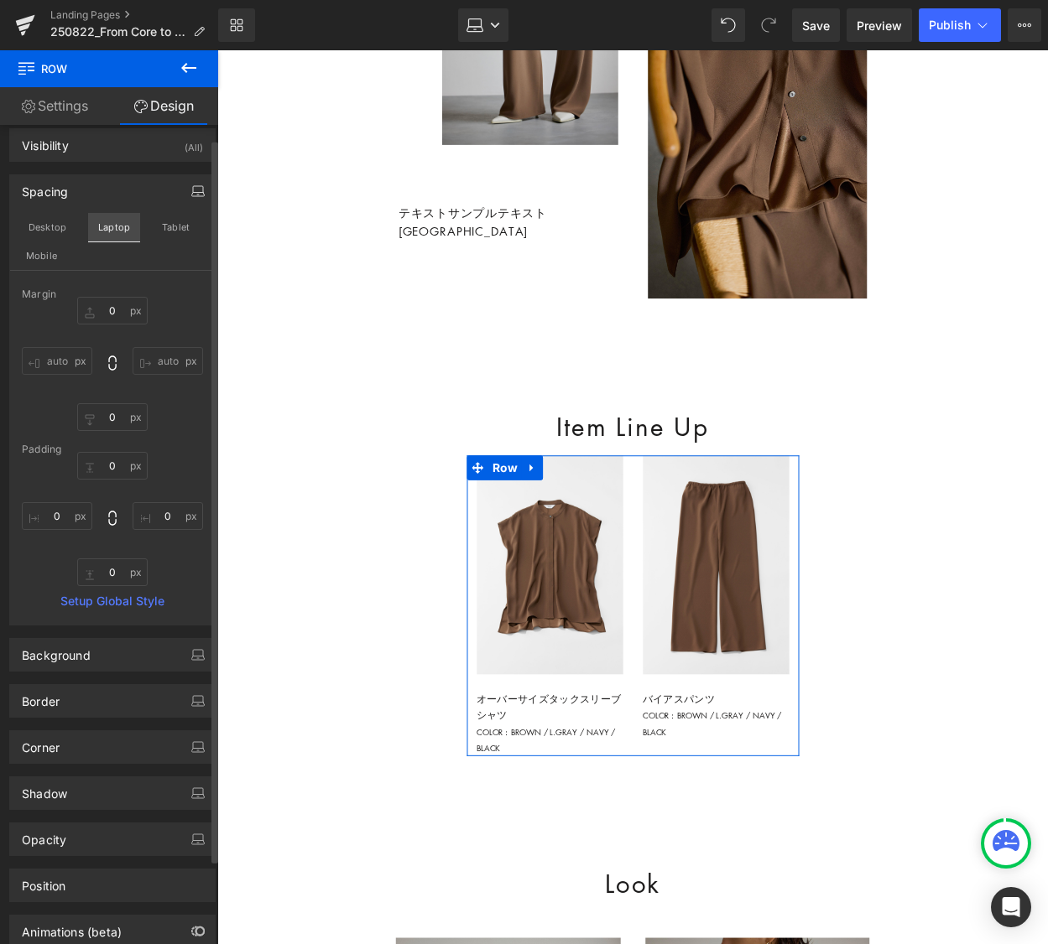
scroll to position [13, 0]
click at [174, 224] on button "Tablet" at bounding box center [176, 228] width 48 height 29
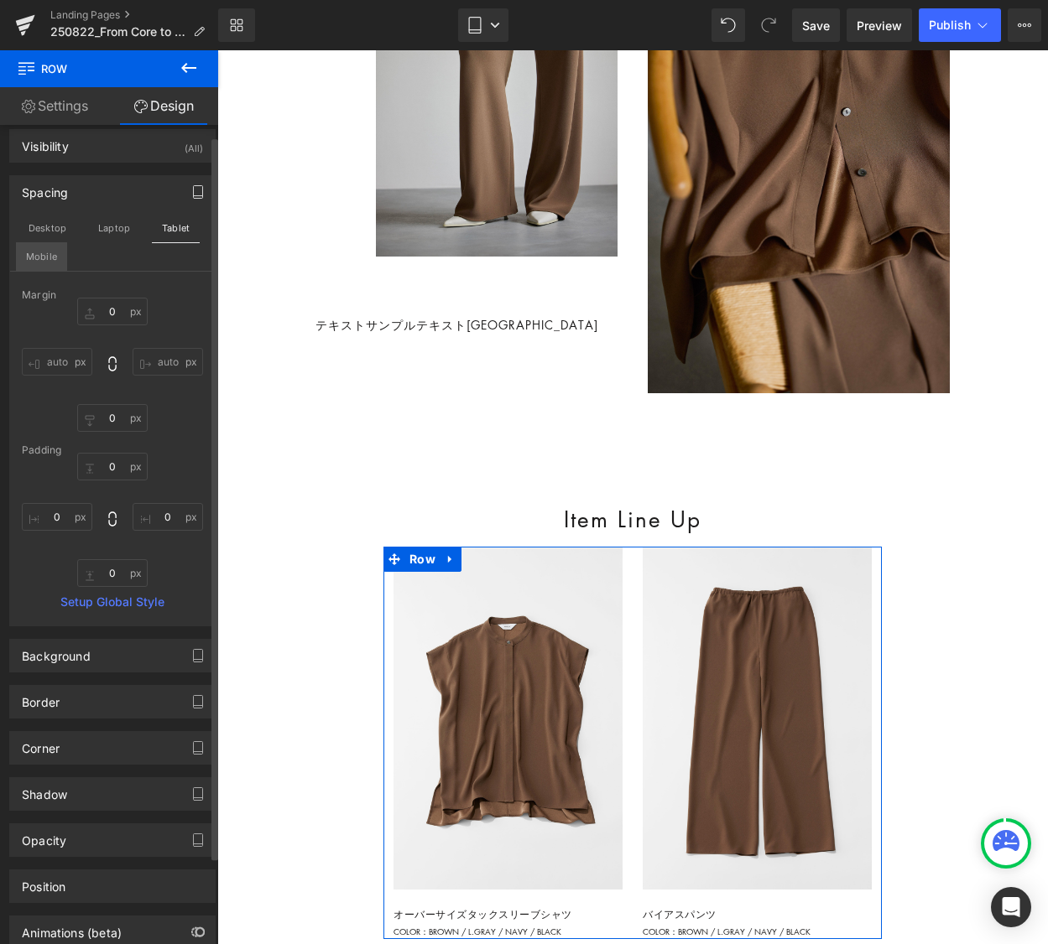
type input "0"
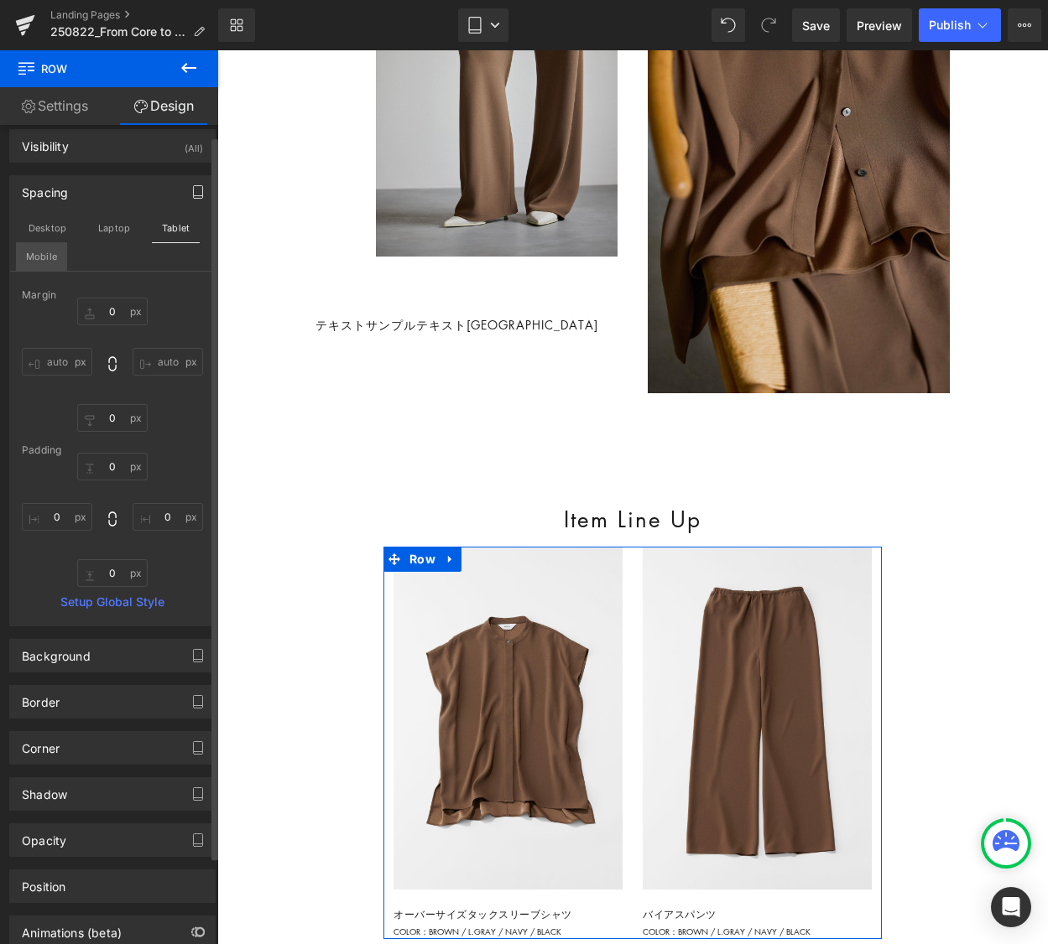
type input "0"
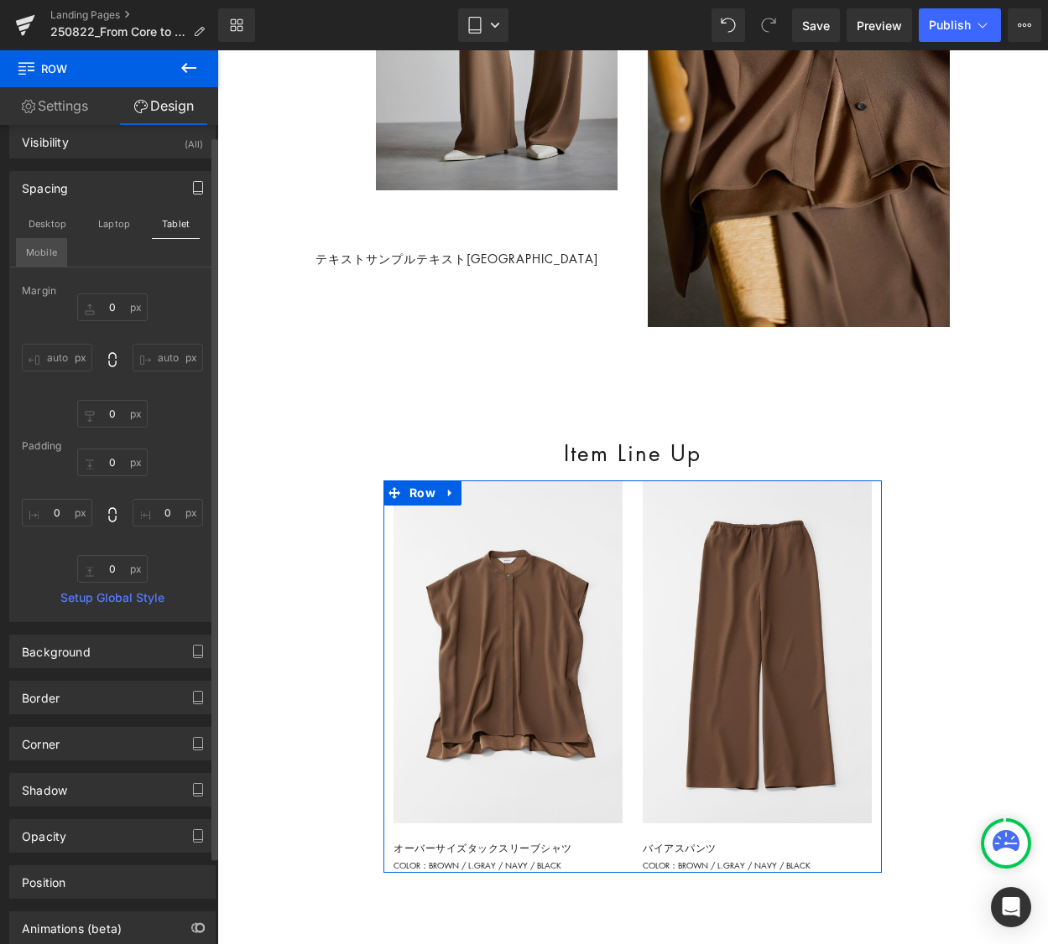
click at [39, 257] on button "Mobile" at bounding box center [41, 252] width 51 height 29
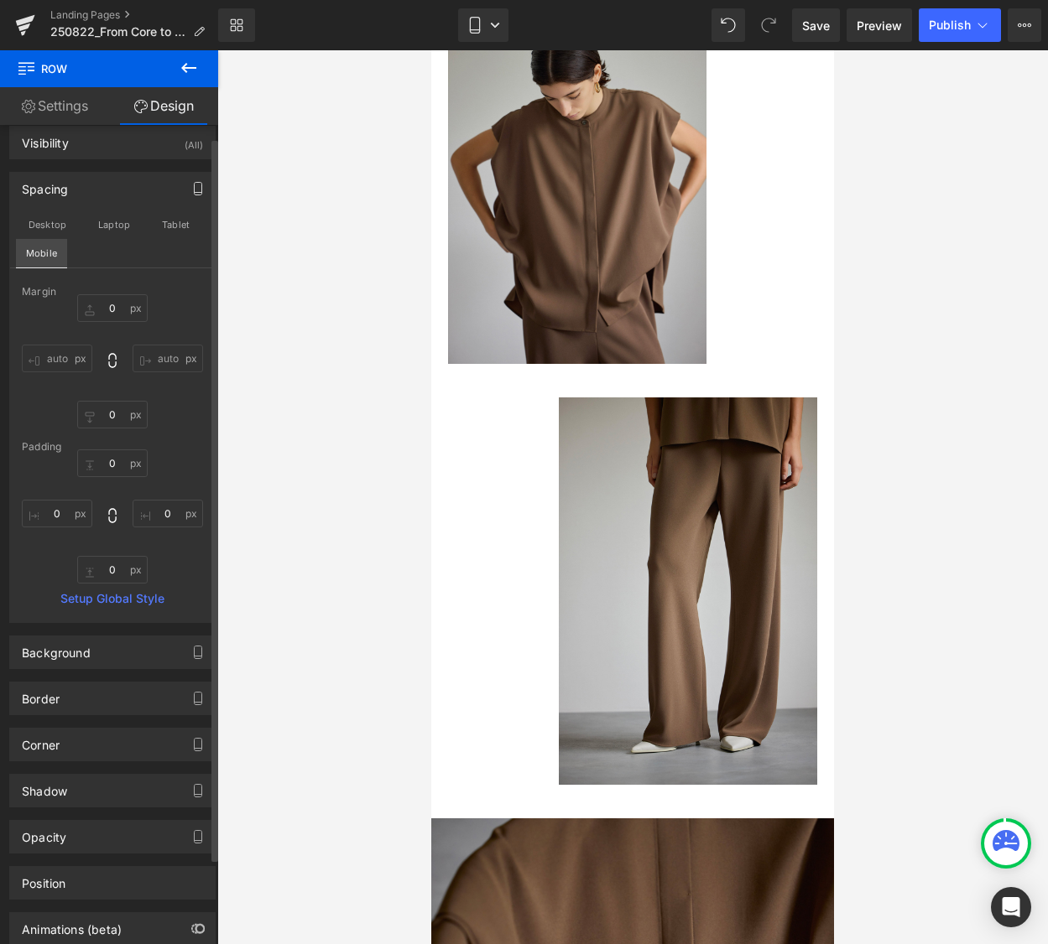
type input "0"
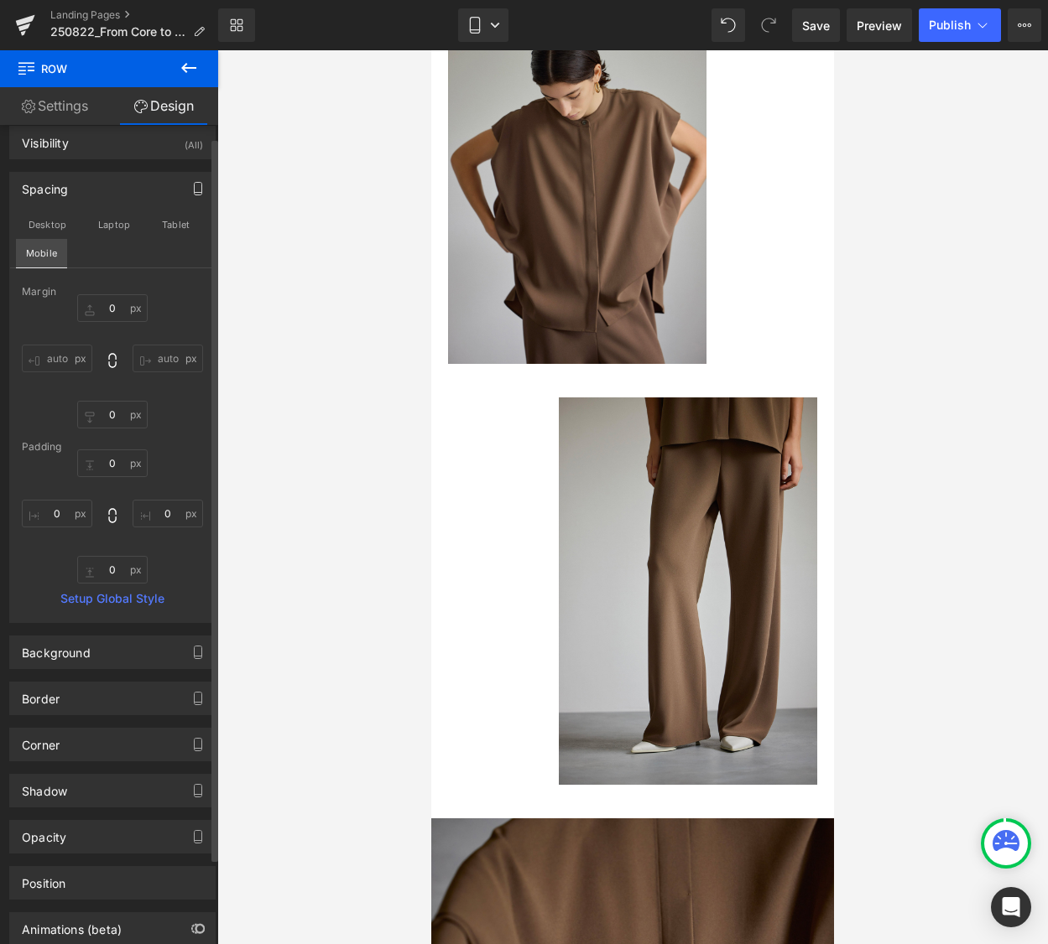
type input "0"
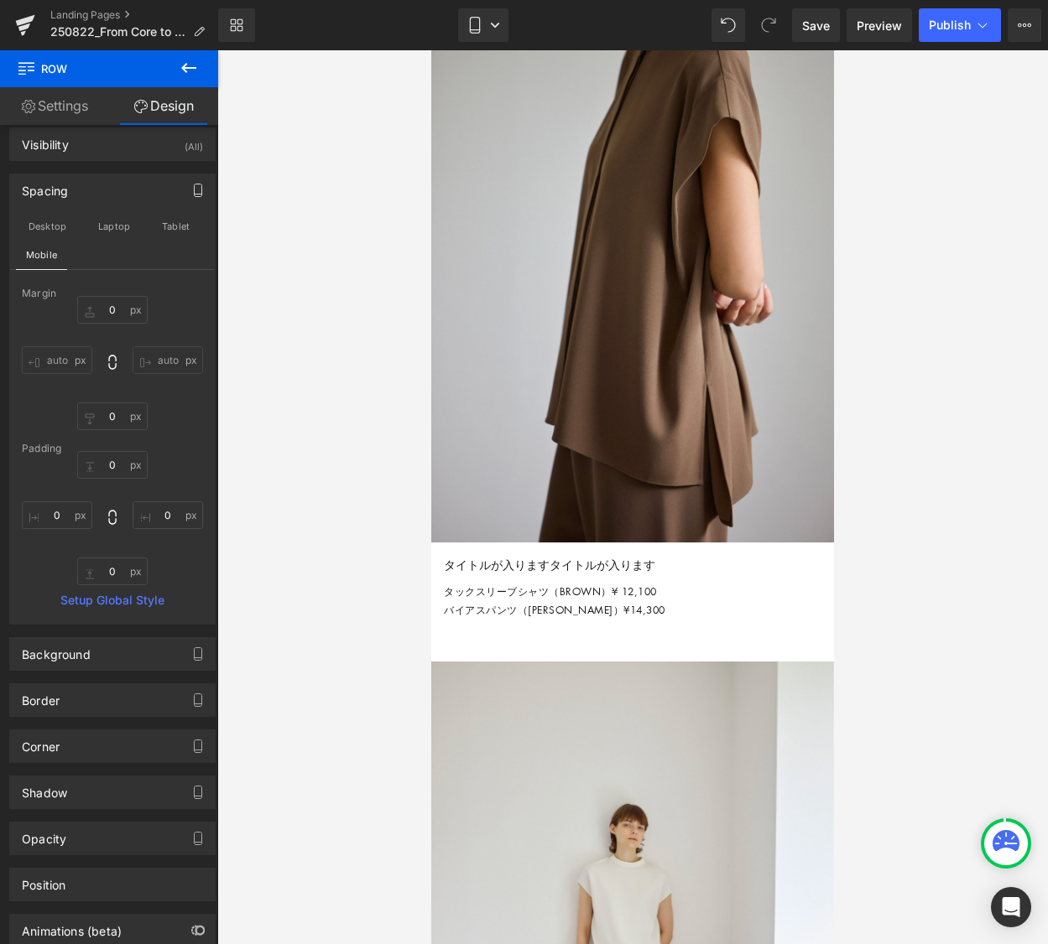
scroll to position [3803, 0]
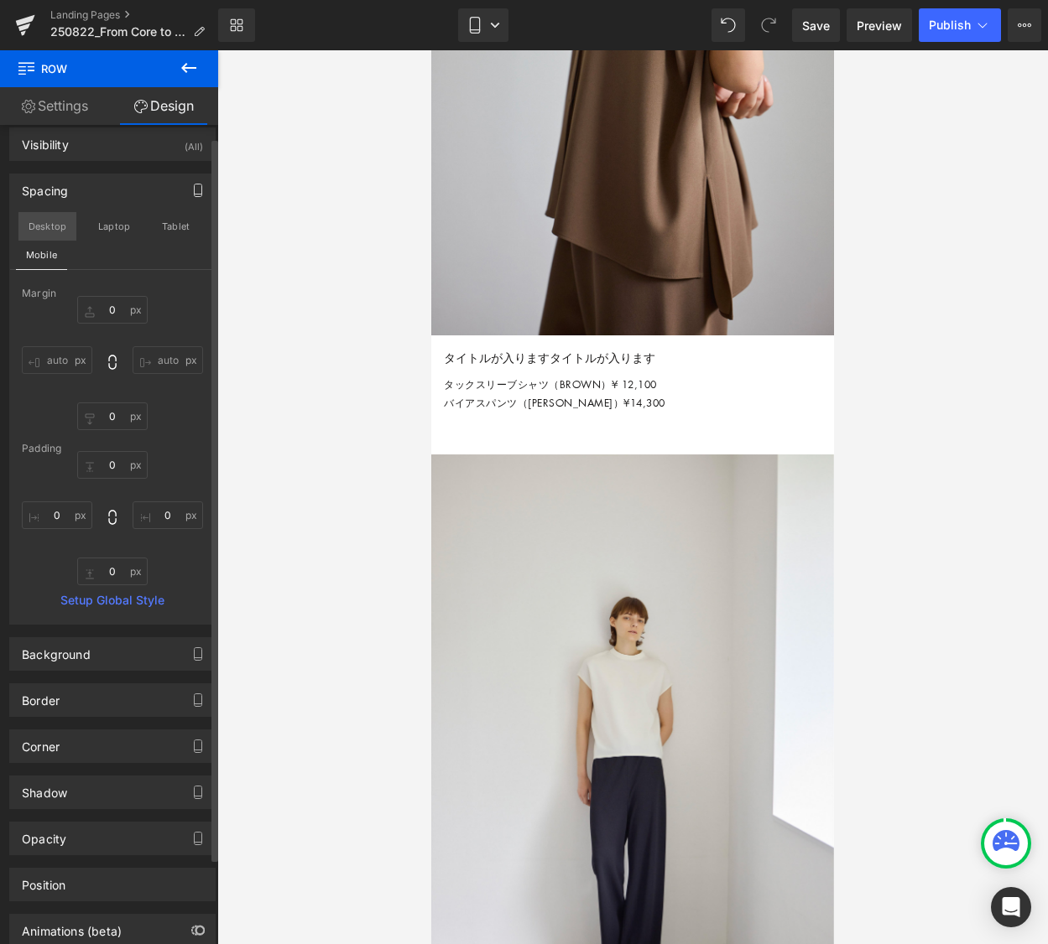
click at [44, 226] on button "Desktop" at bounding box center [47, 226] width 58 height 29
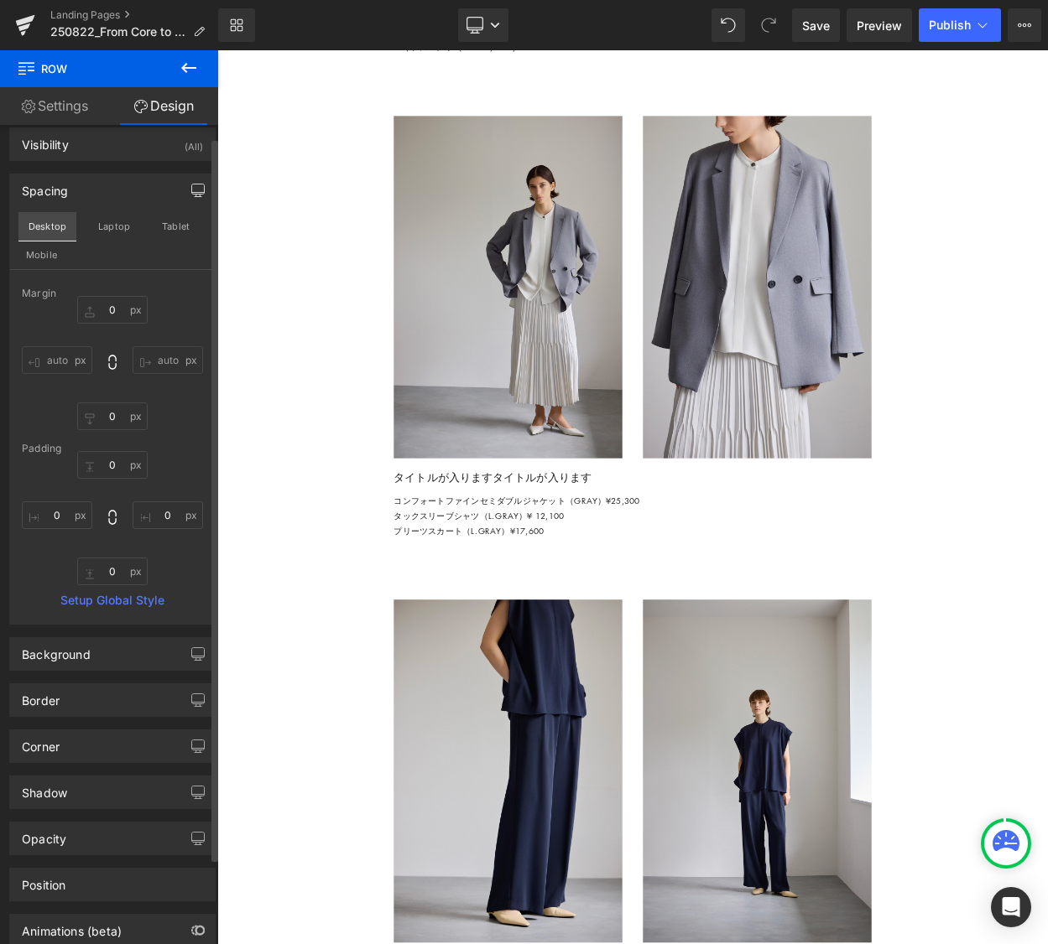
type input "0"
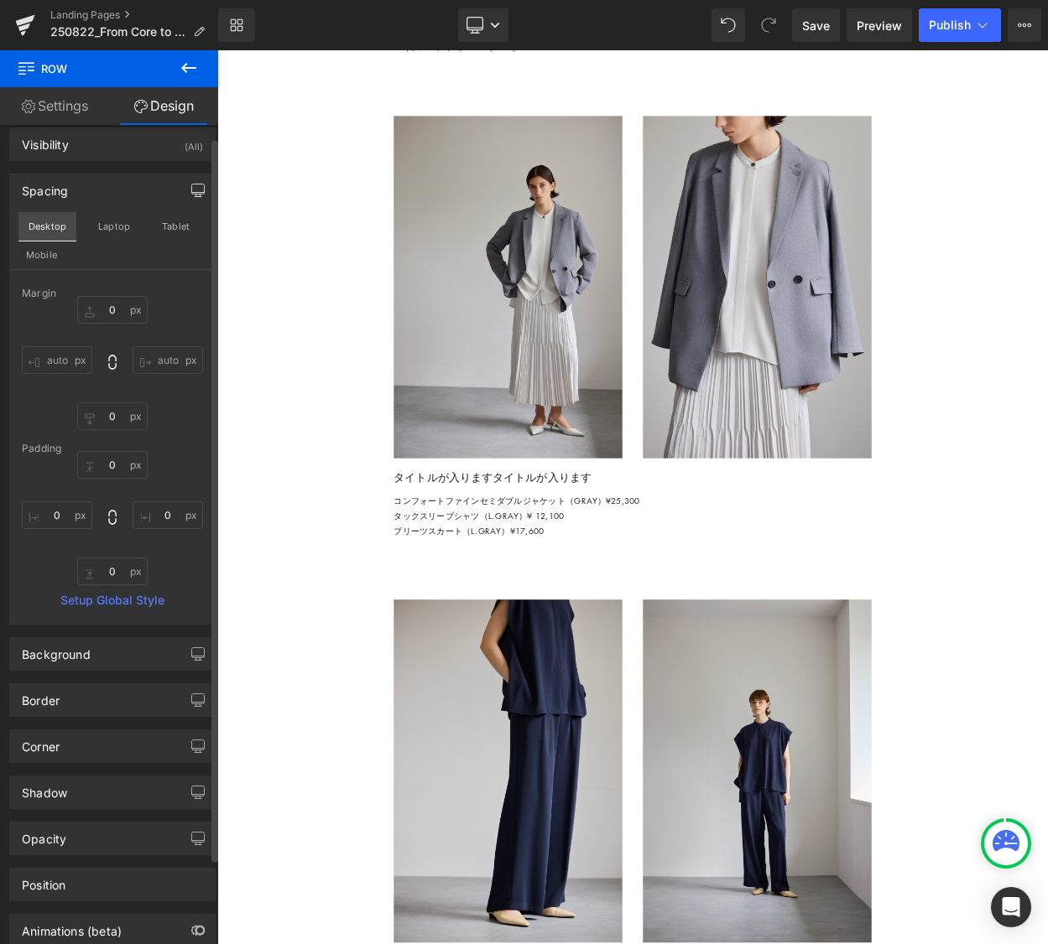
type input "0"
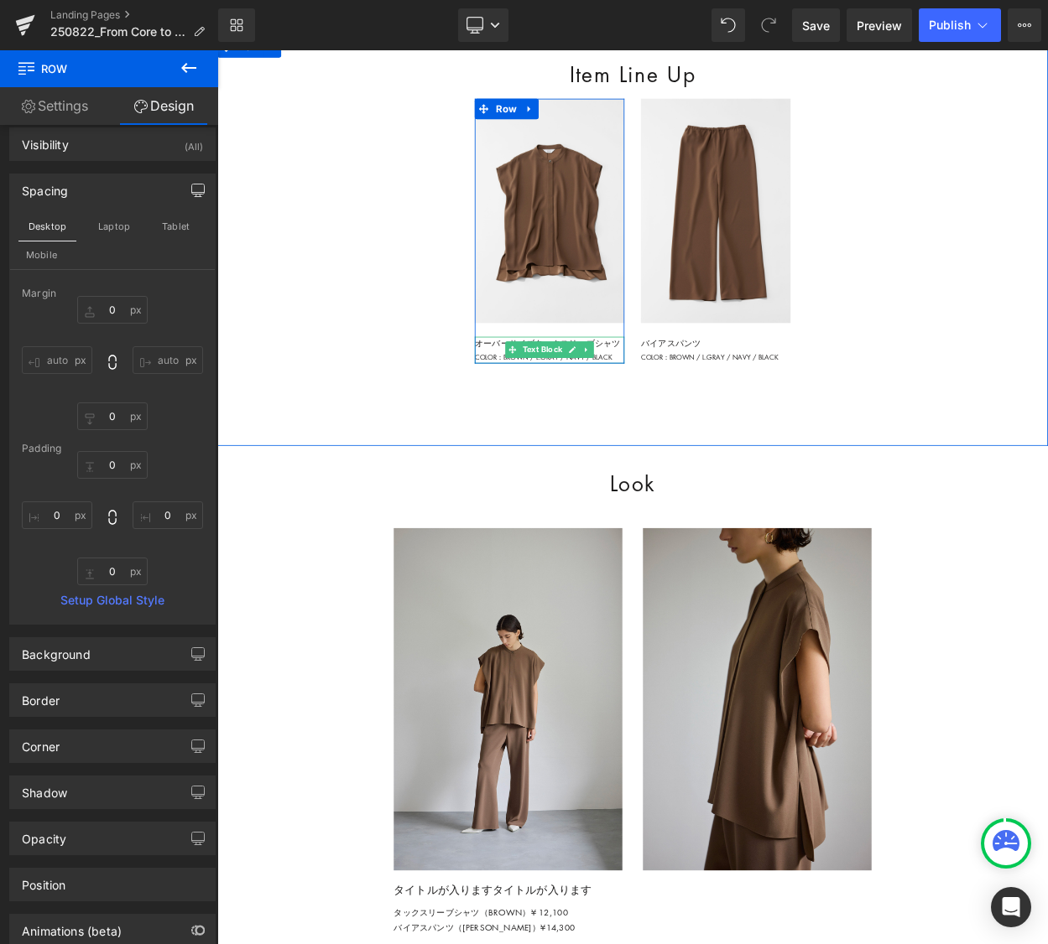
scroll to position [2204, 0]
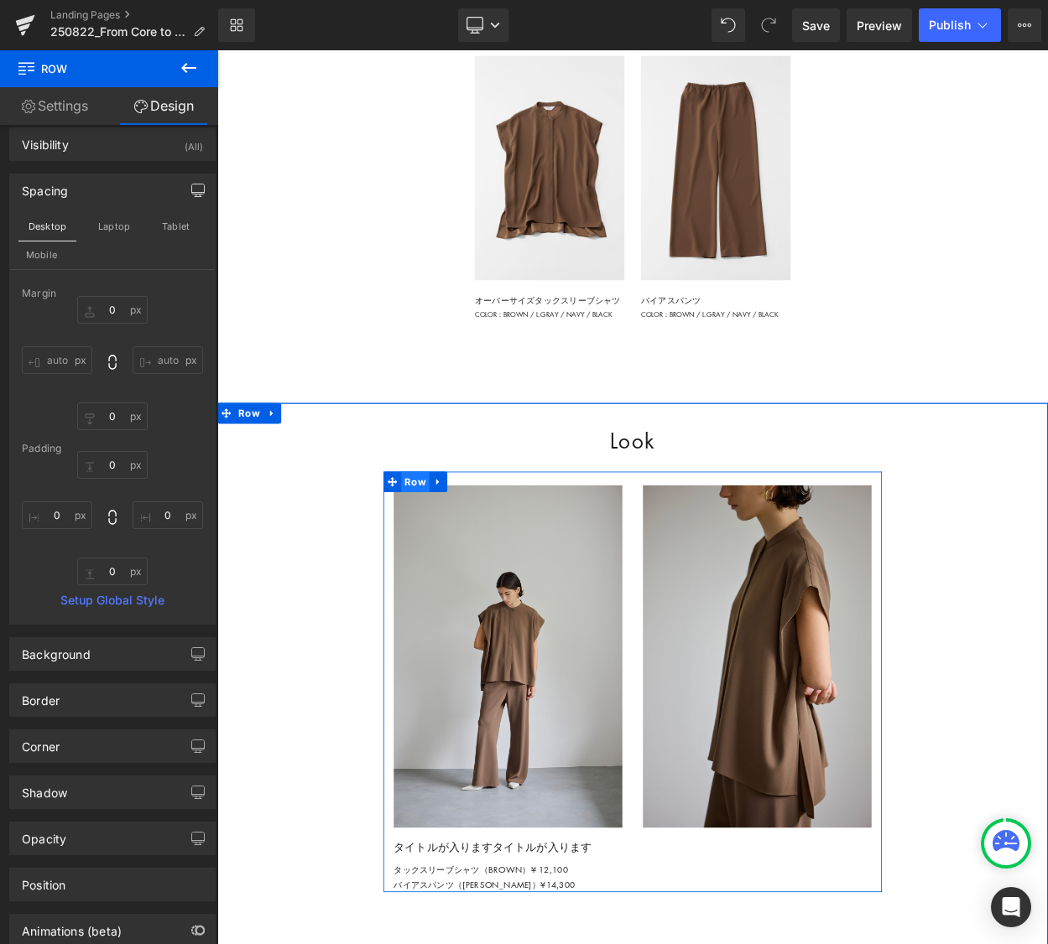
click at [453, 590] on span "Row" at bounding box center [459, 577] width 34 height 25
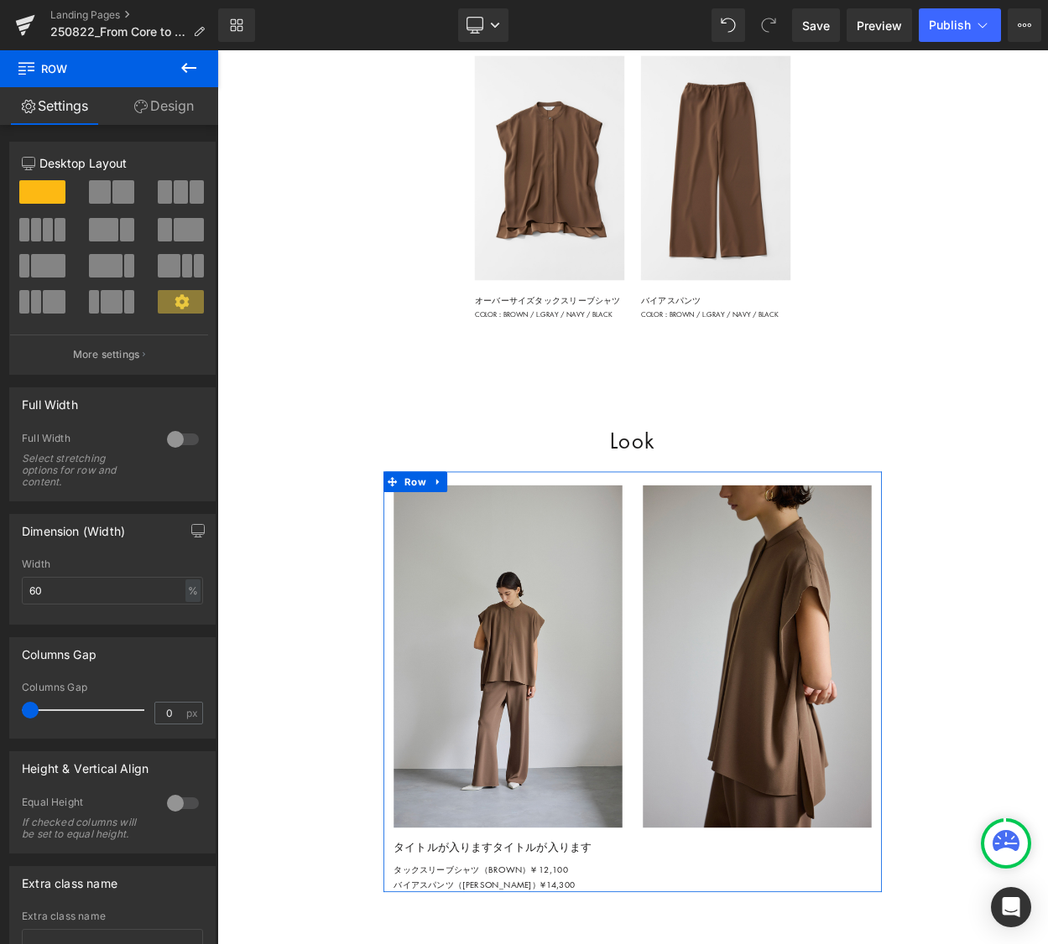
click at [170, 106] on link "Design" at bounding box center [163, 106] width 109 height 38
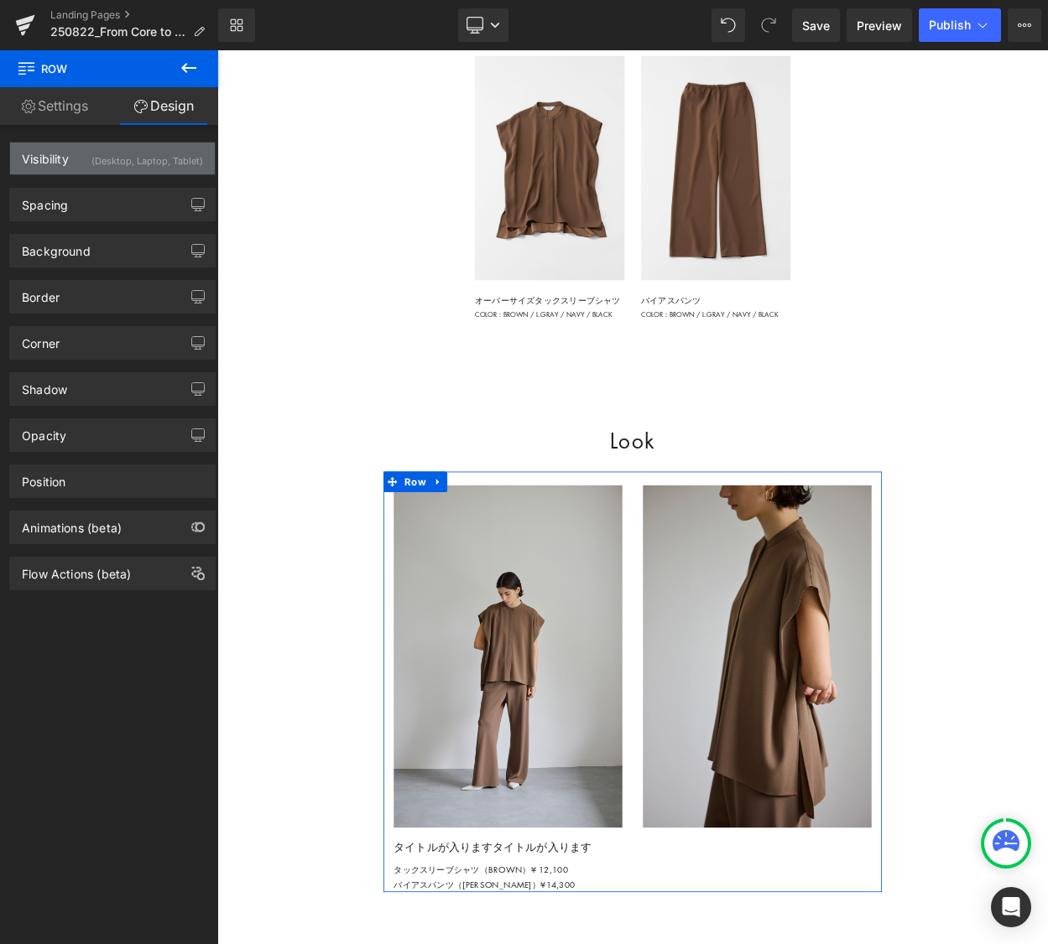
type input "0"
type input "70"
type input "0"
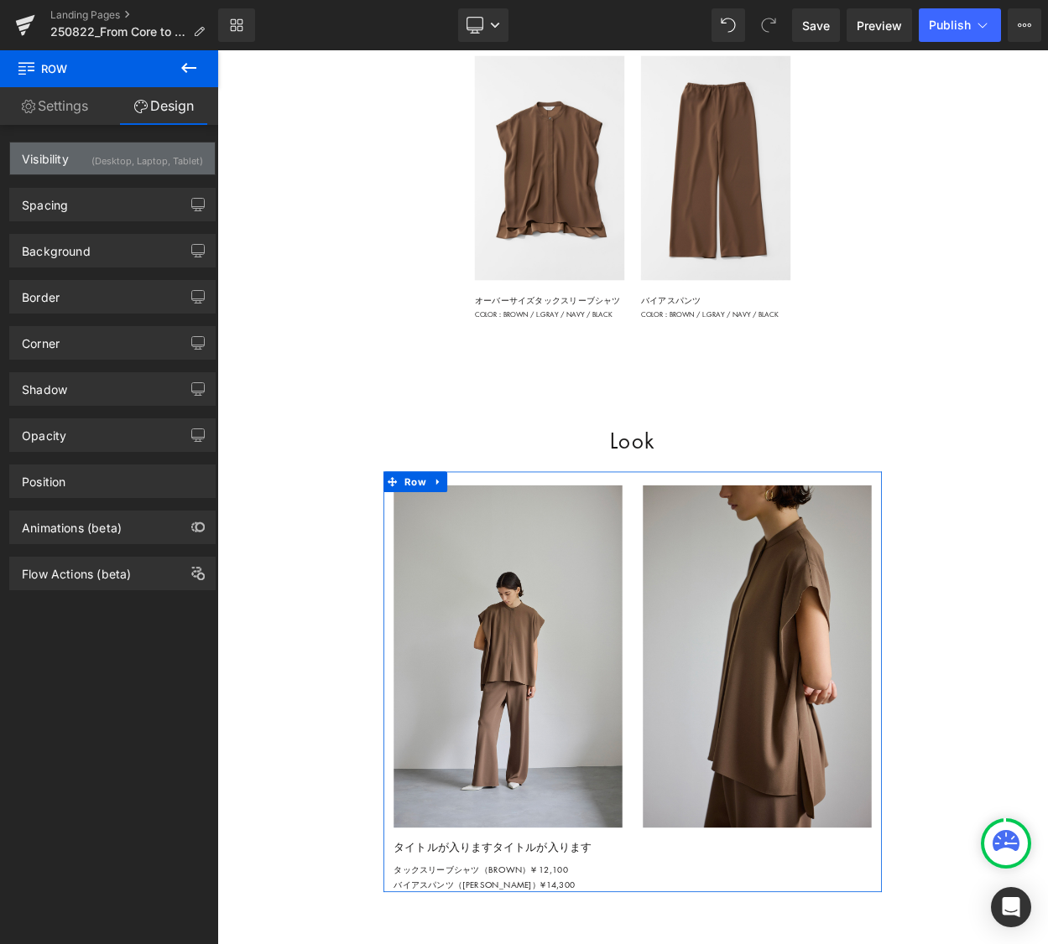
type input "0"
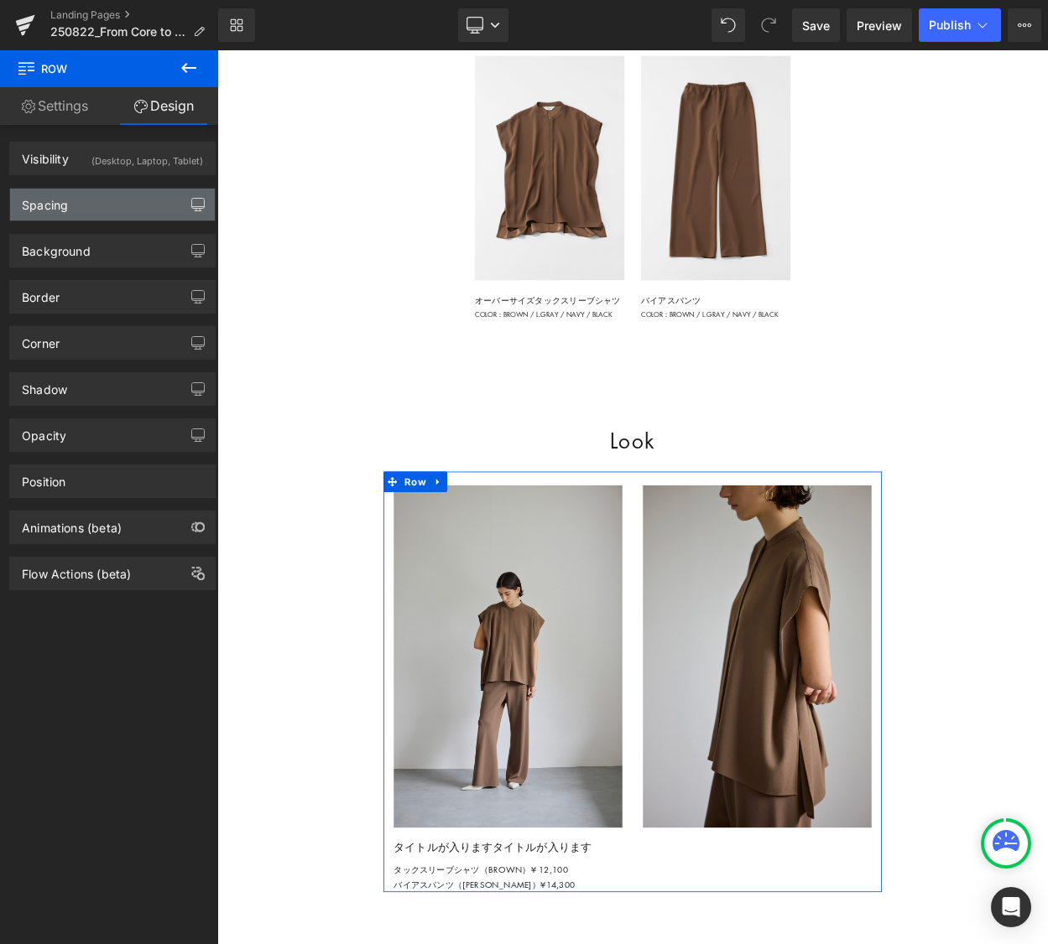
click at [191, 203] on icon "button" at bounding box center [197, 204] width 13 height 13
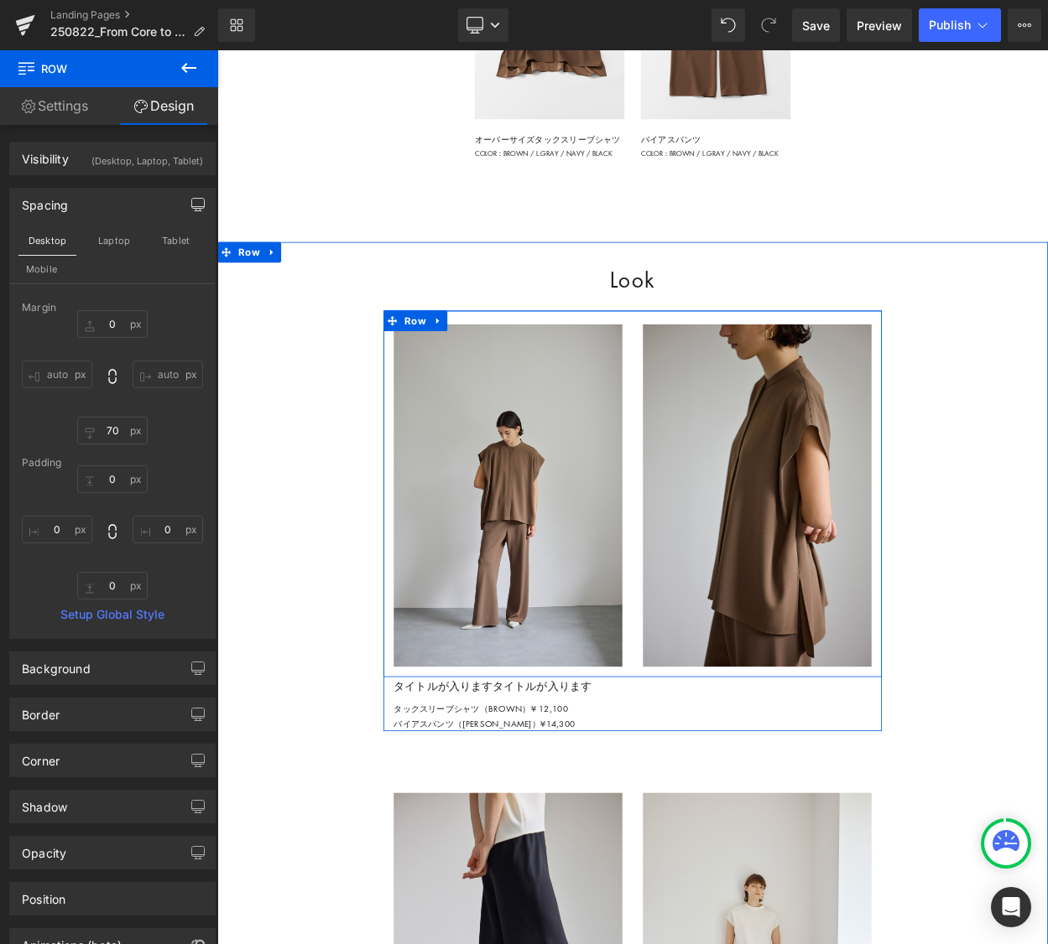
scroll to position [2399, 0]
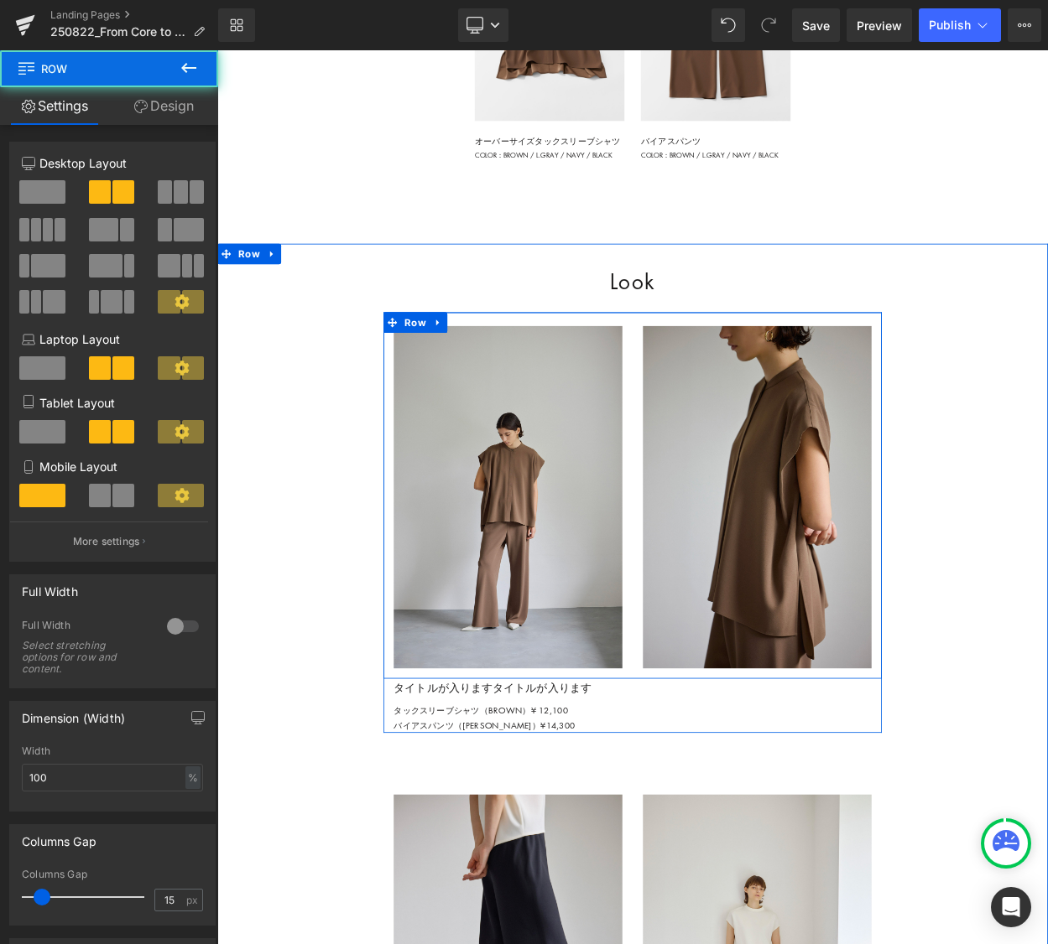
click at [726, 481] on div "Image" at bounding box center [877, 602] width 304 height 431
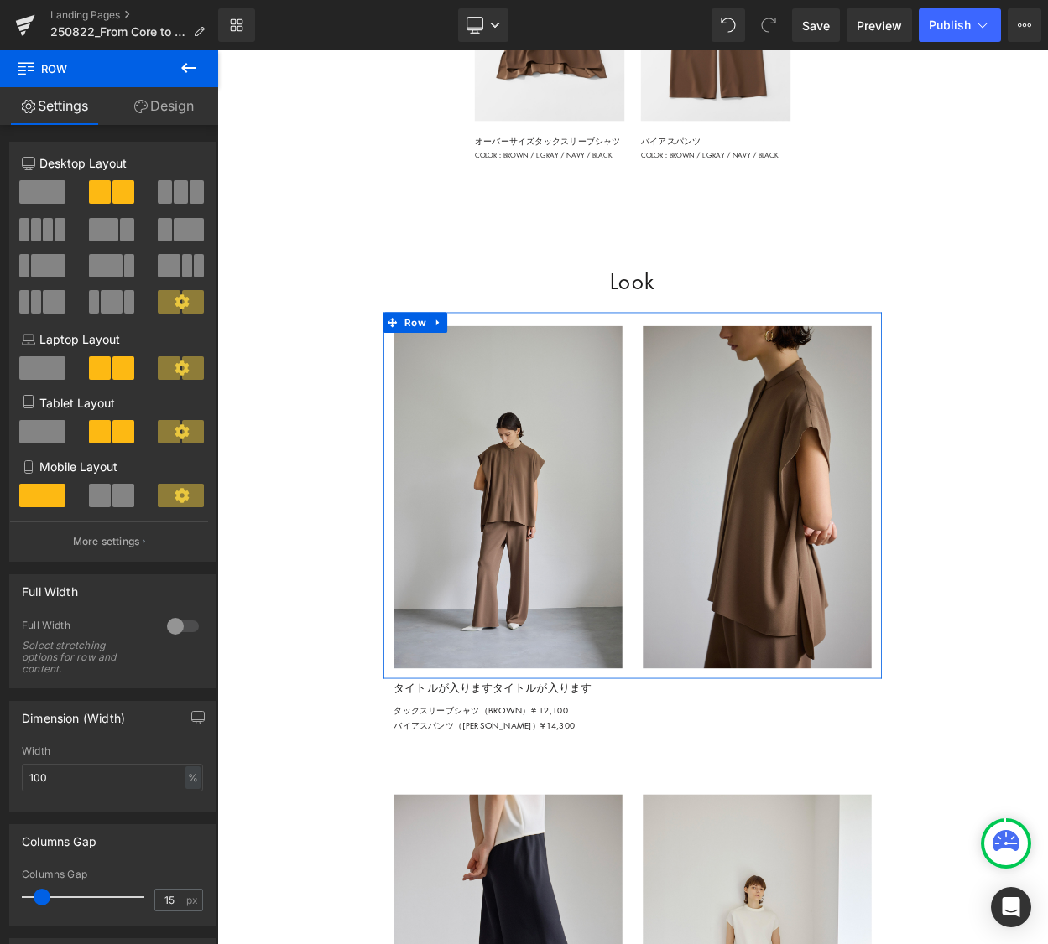
click at [167, 101] on link "Design" at bounding box center [163, 106] width 109 height 38
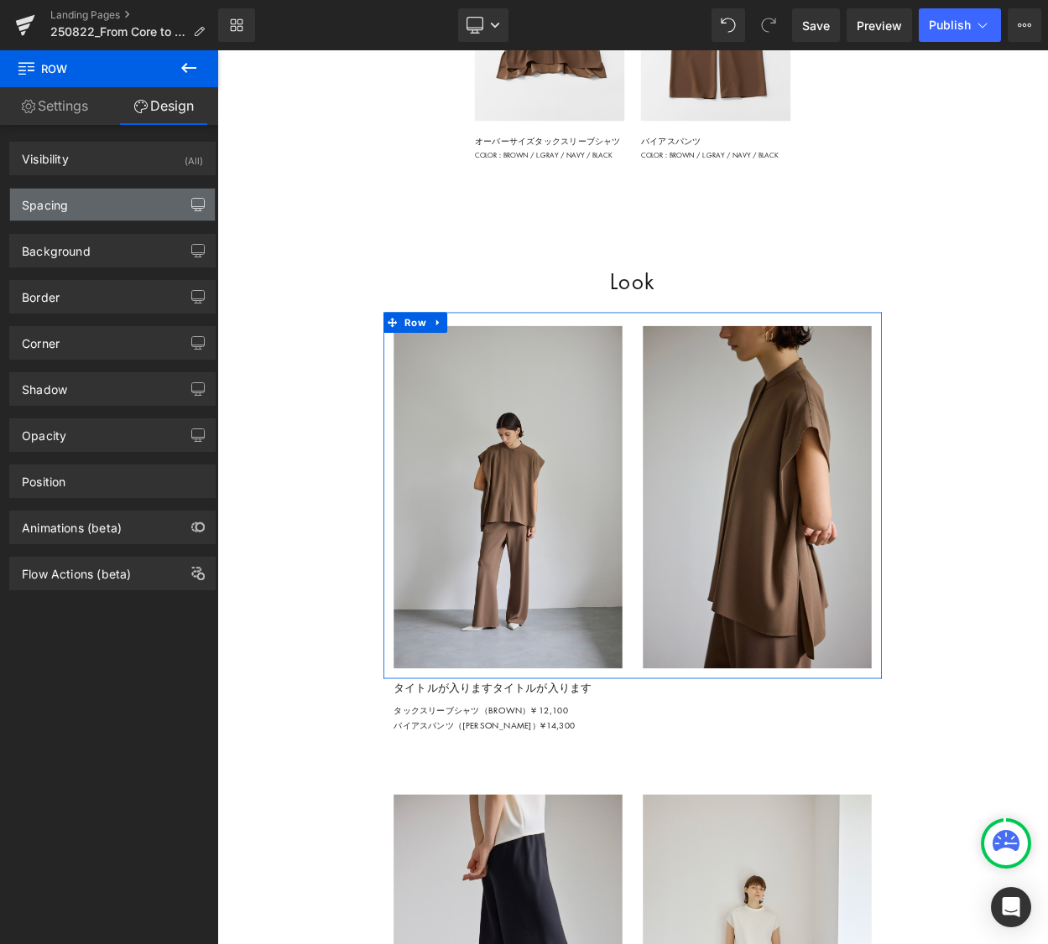
click at [192, 203] on icon "button" at bounding box center [197, 204] width 13 height 13
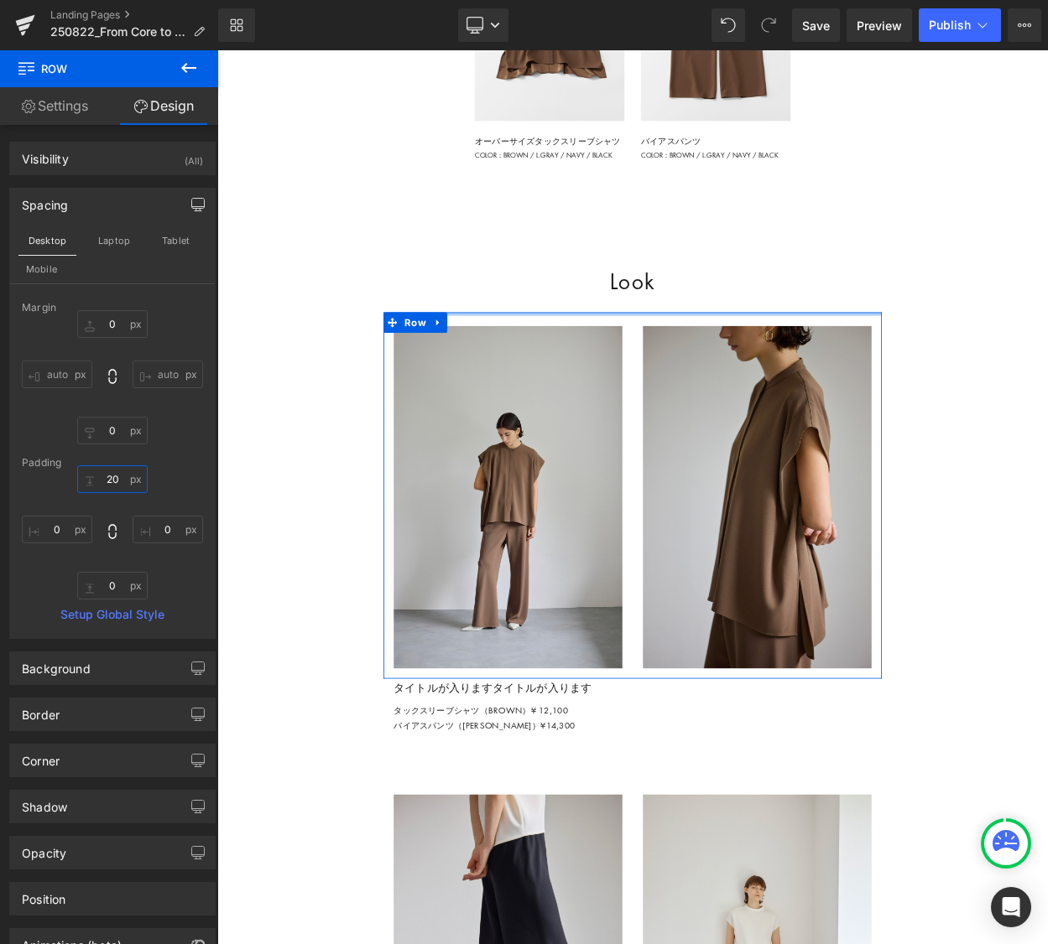
click at [112, 474] on input "20" at bounding box center [112, 479] width 70 height 28
type input "0"
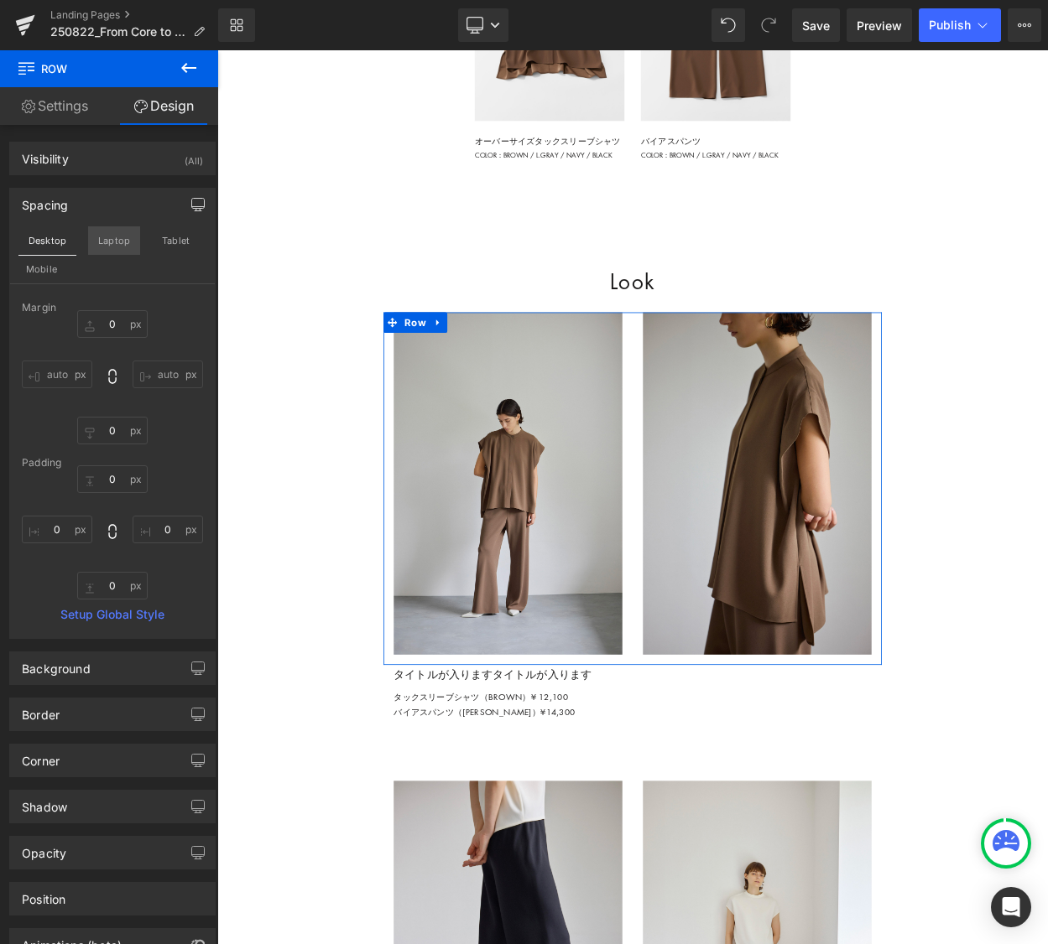
click at [112, 242] on button "Laptop" at bounding box center [114, 240] width 52 height 29
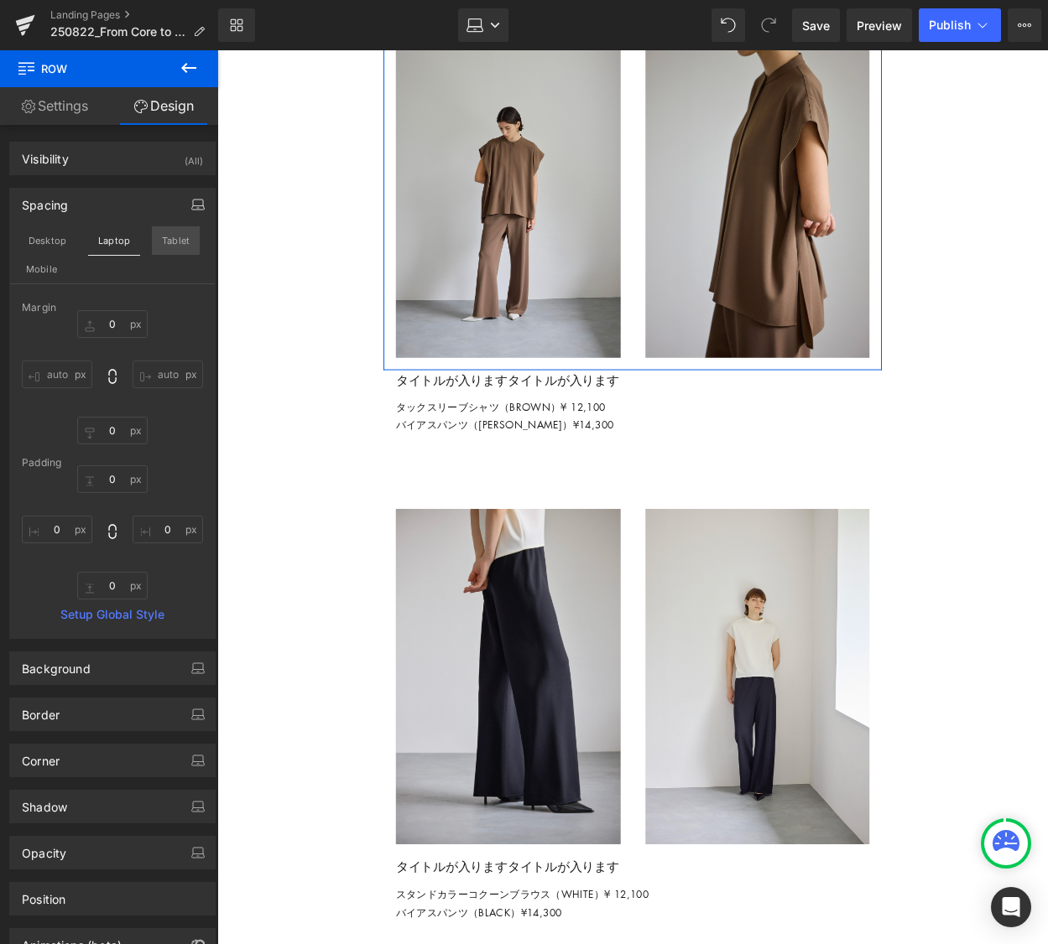
type input "0"
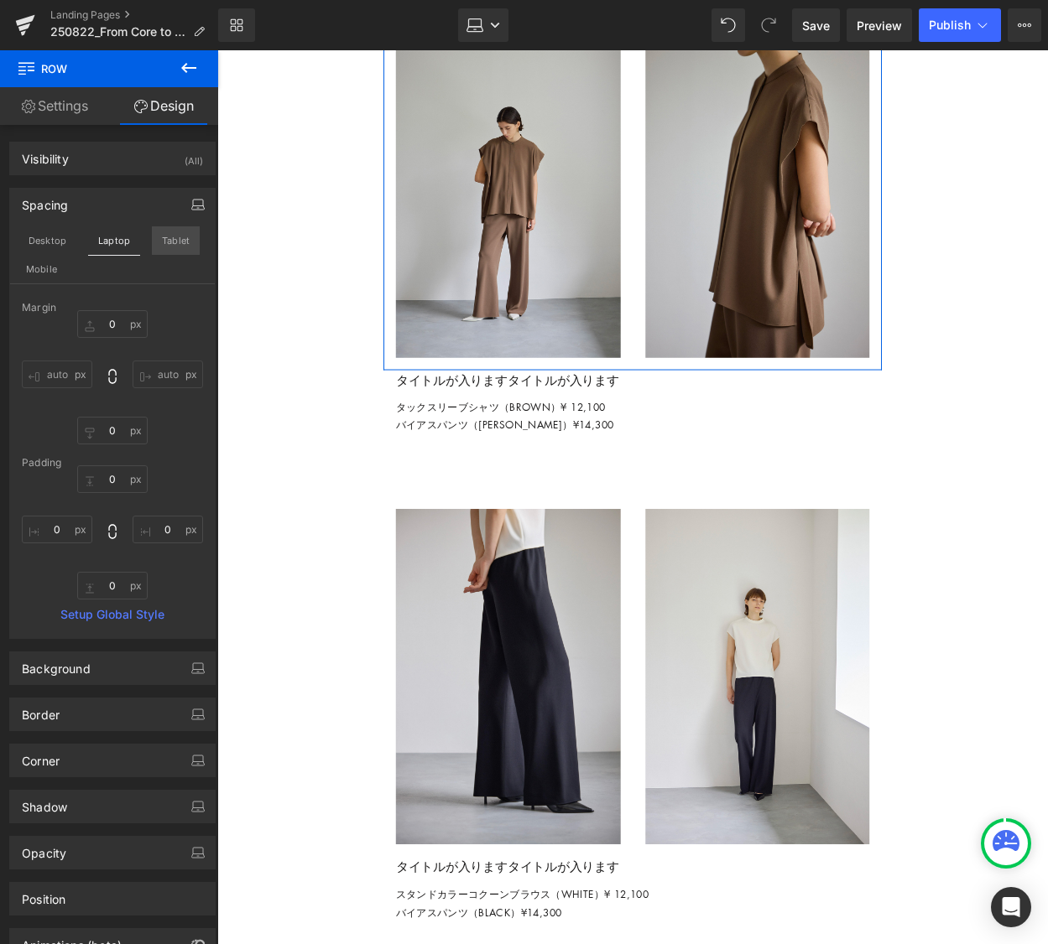
type input "0"
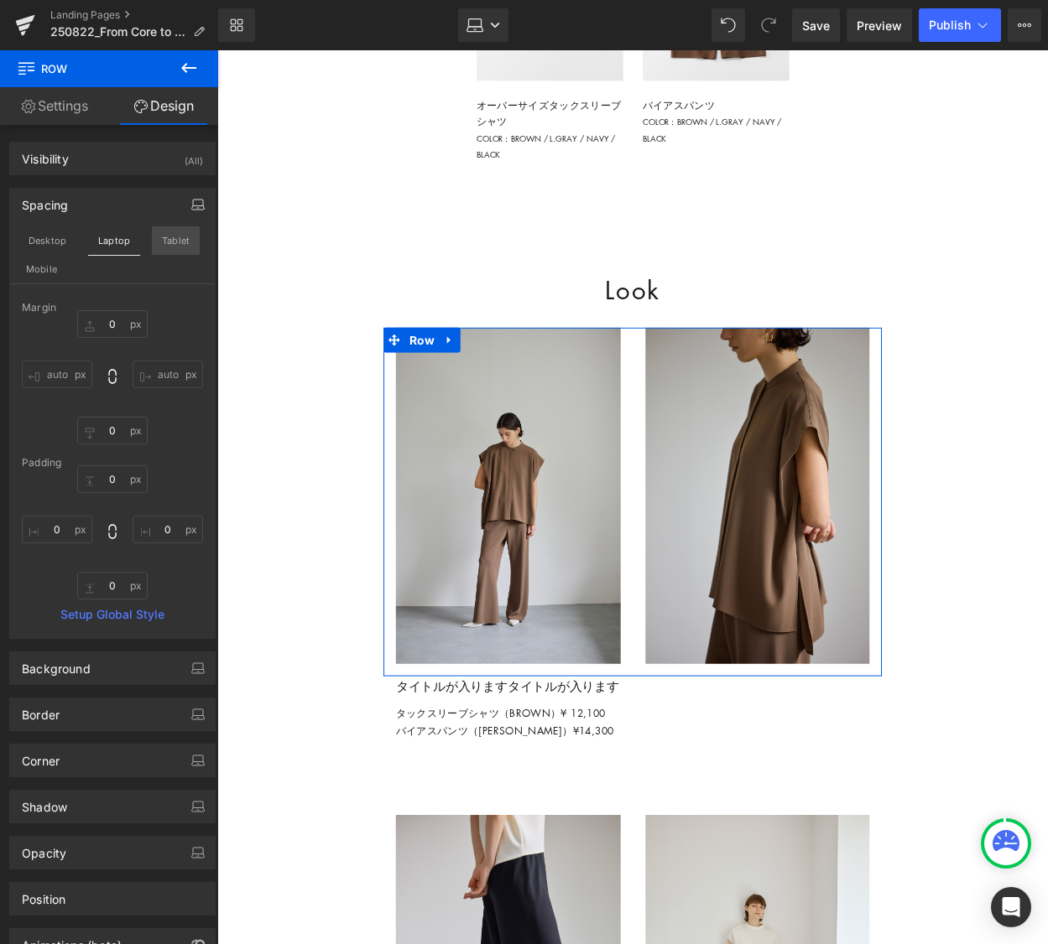
click at [170, 242] on button "Tablet" at bounding box center [176, 240] width 48 height 29
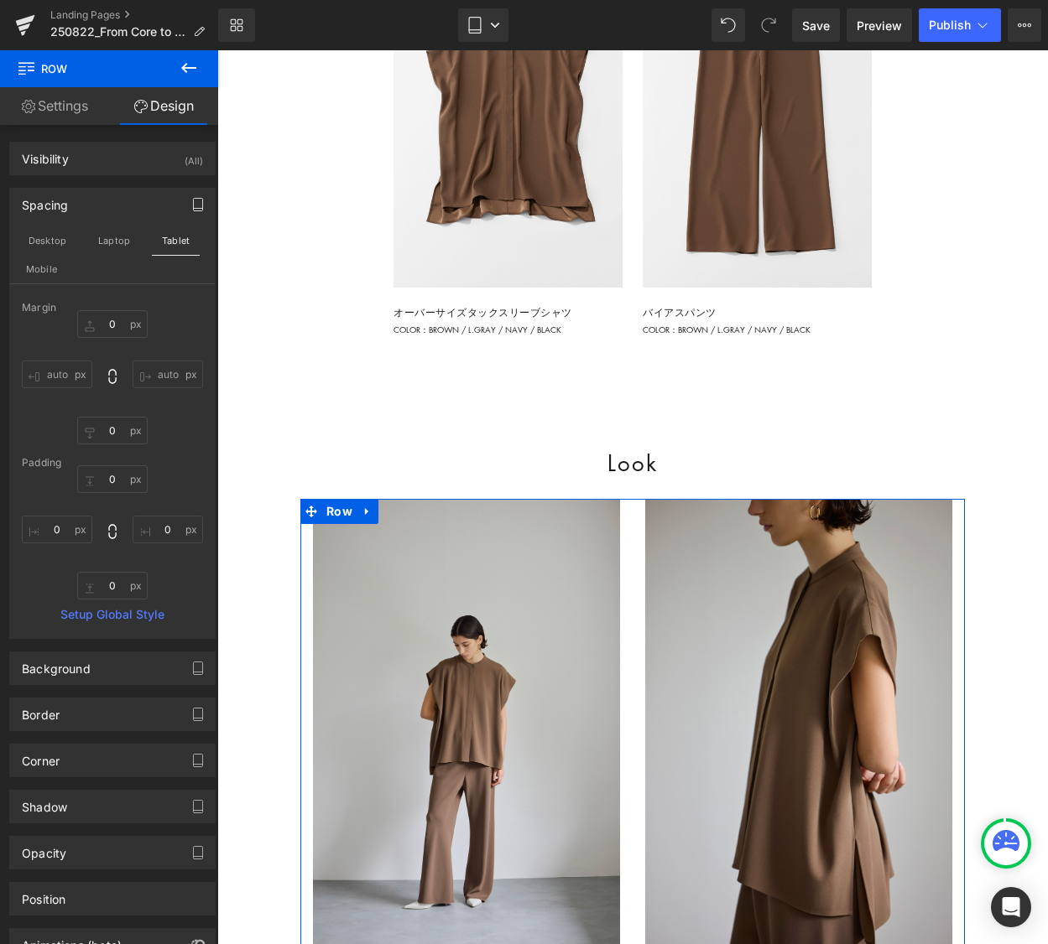
type input "0"
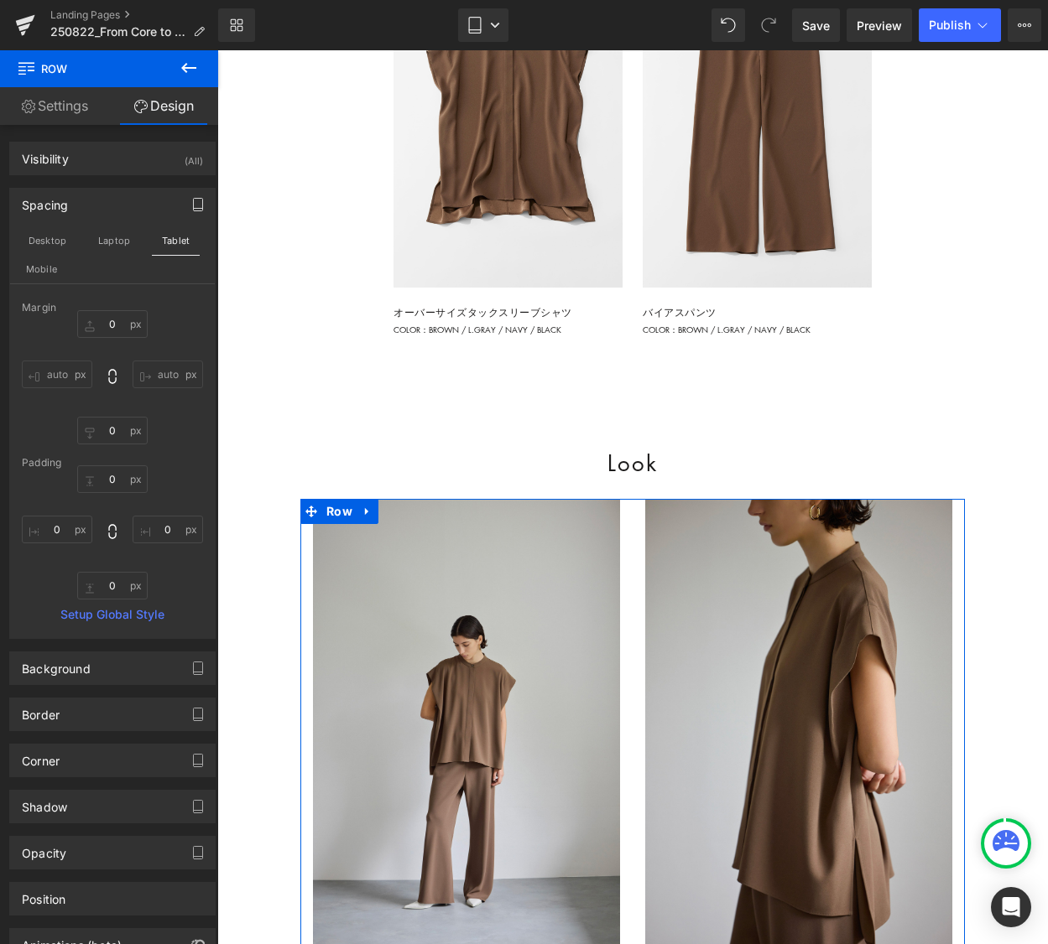
type input "0"
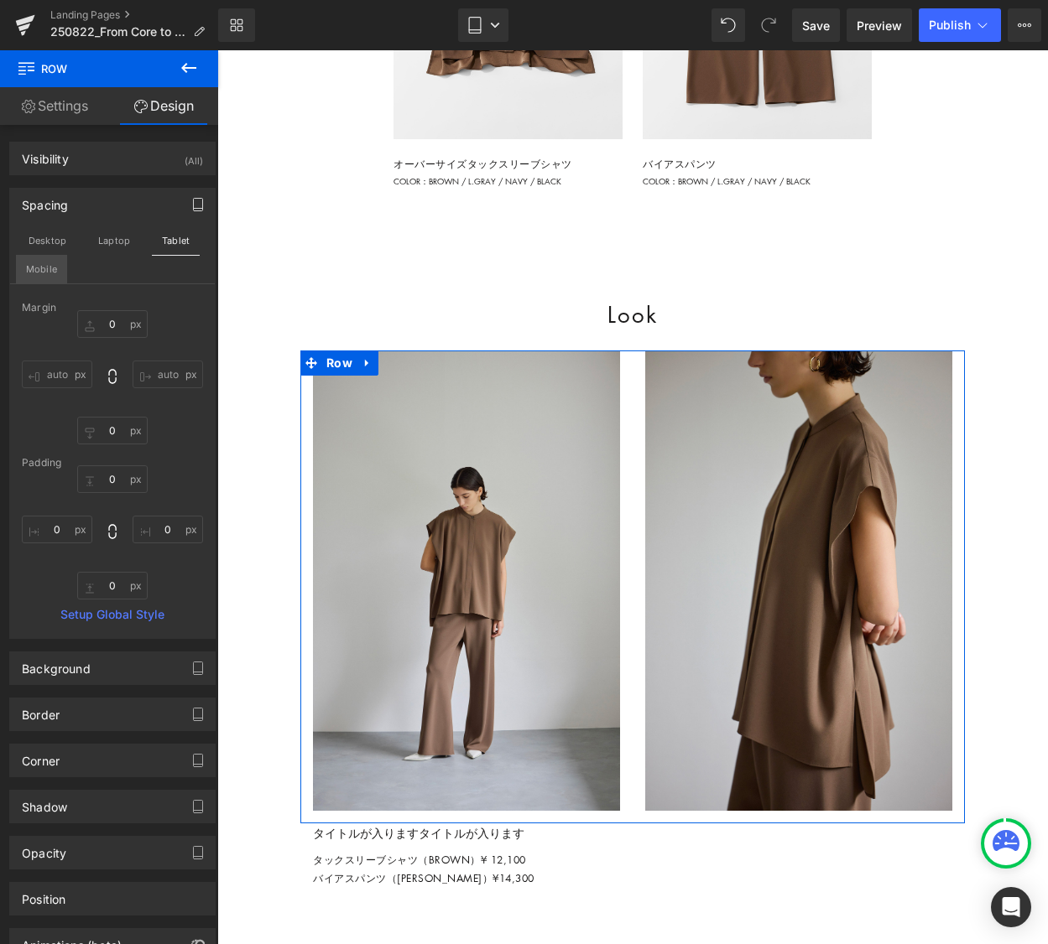
click at [46, 268] on button "Mobile" at bounding box center [41, 269] width 51 height 29
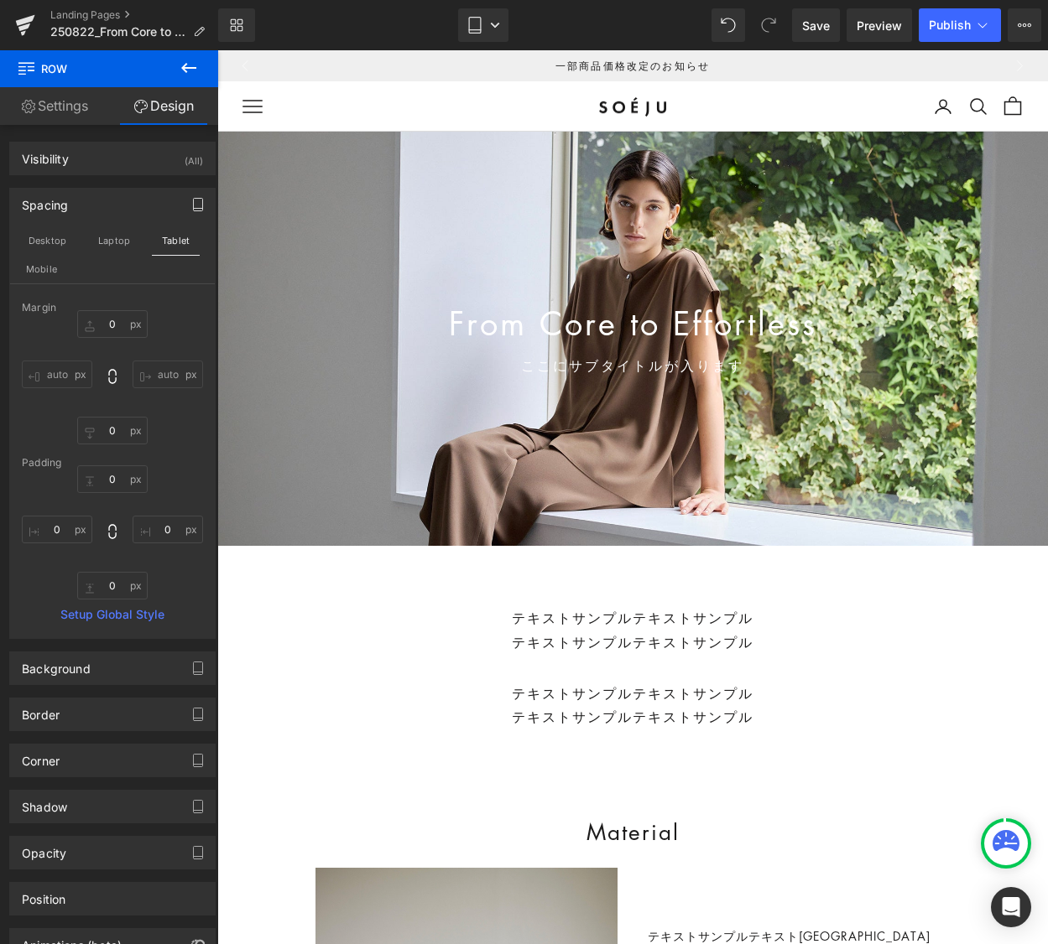
type input "0"
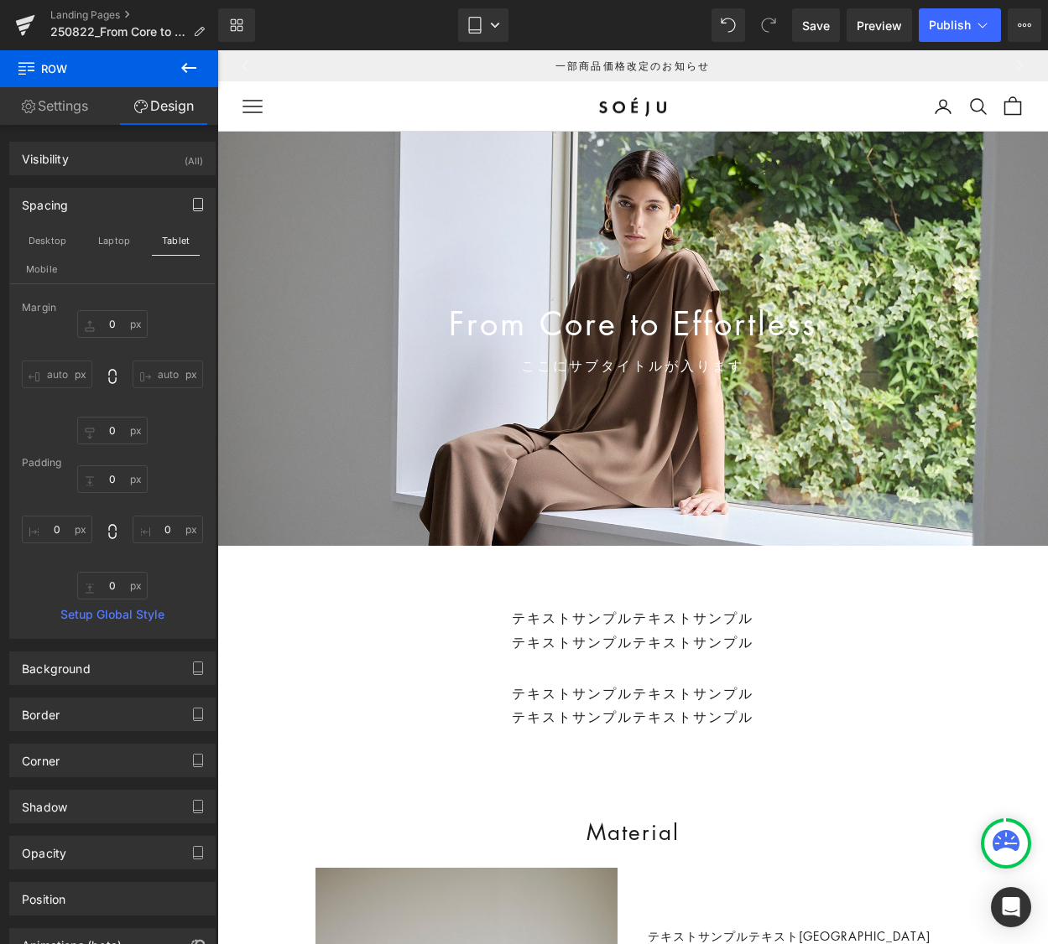
type input "0"
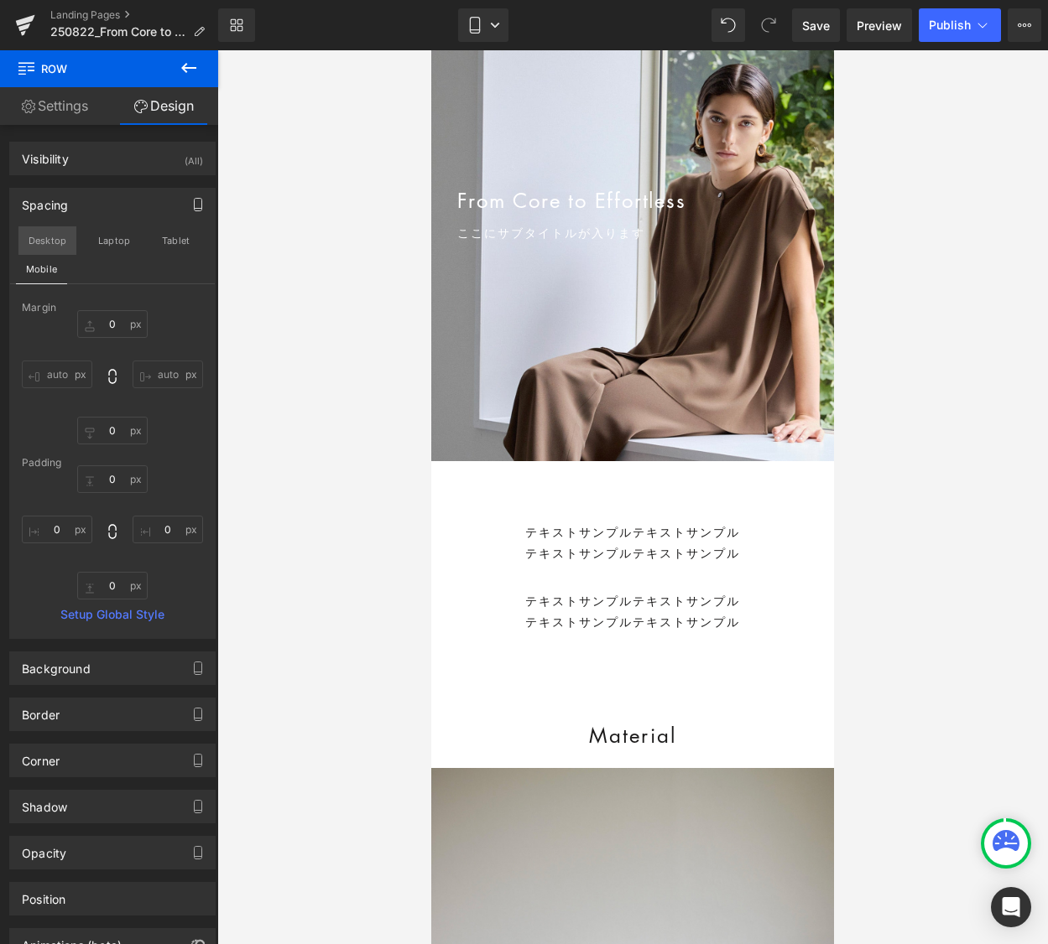
click at [47, 235] on button "Desktop" at bounding box center [47, 240] width 58 height 29
type input "0"
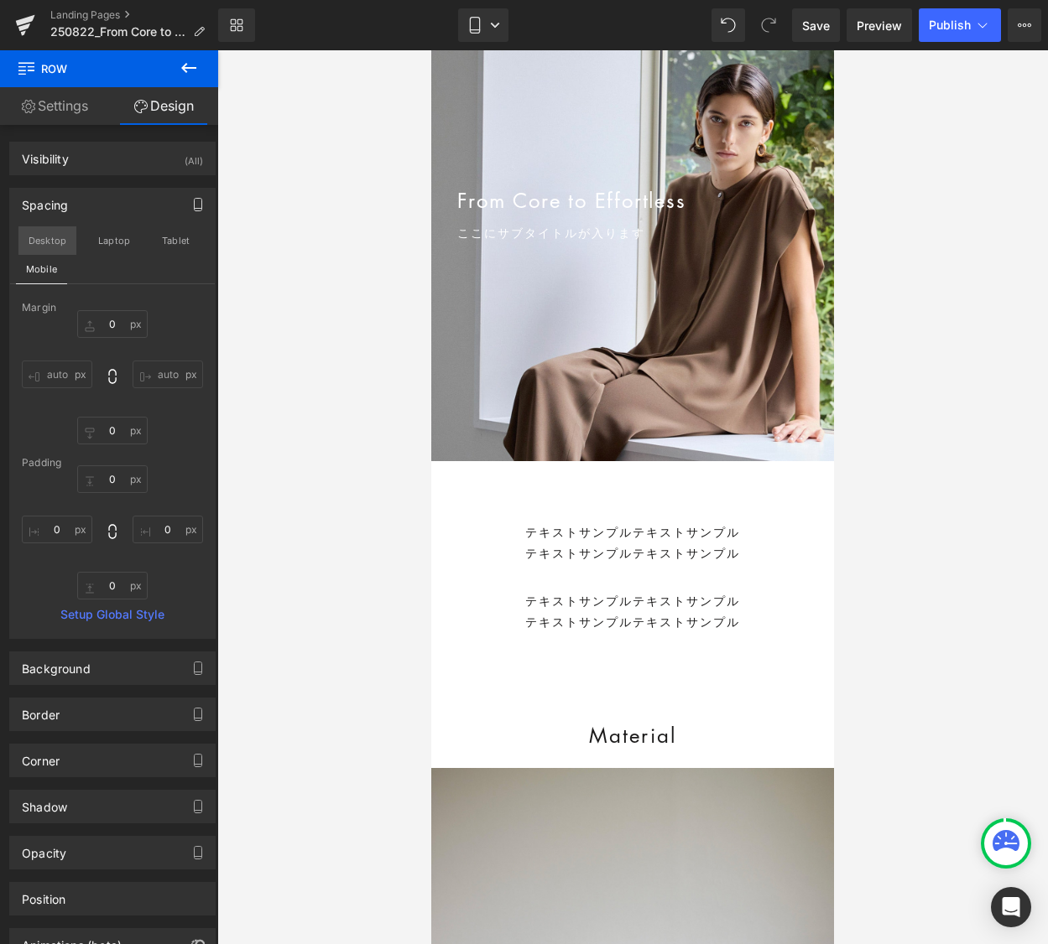
type input "0"
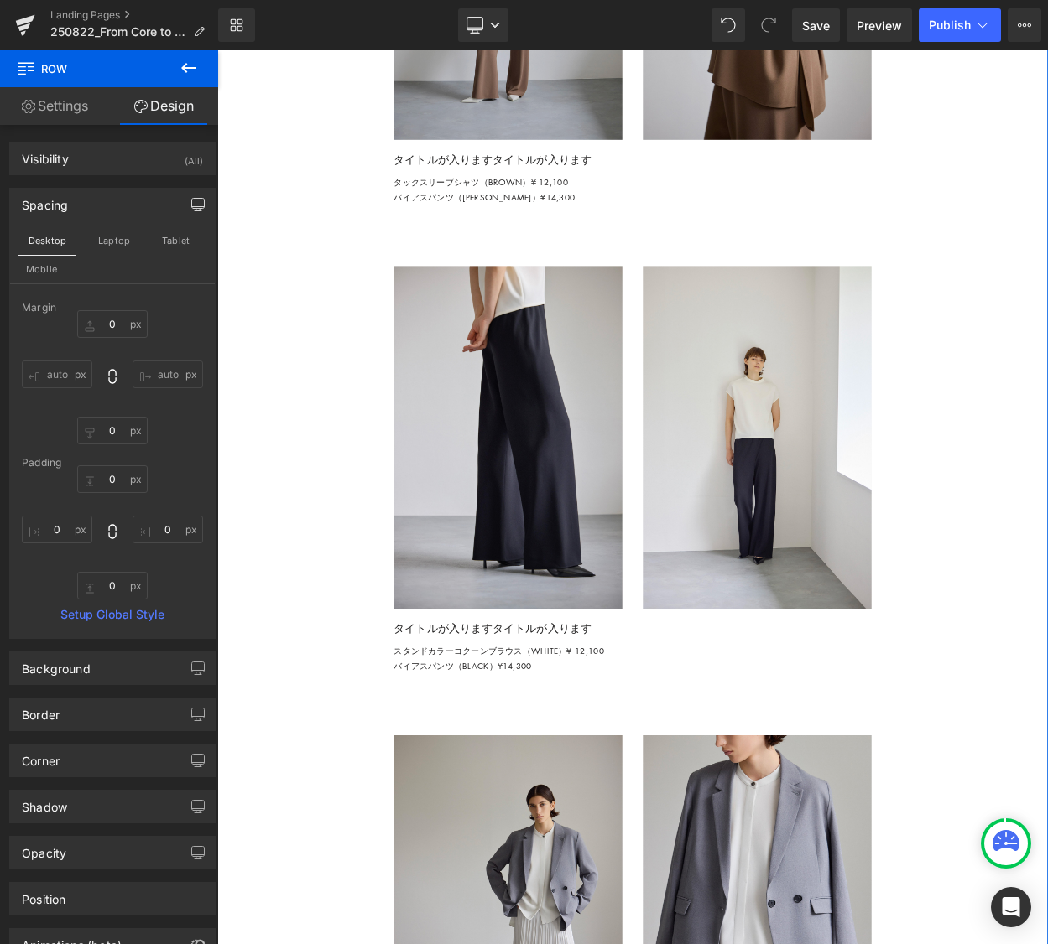
scroll to position [3028, 0]
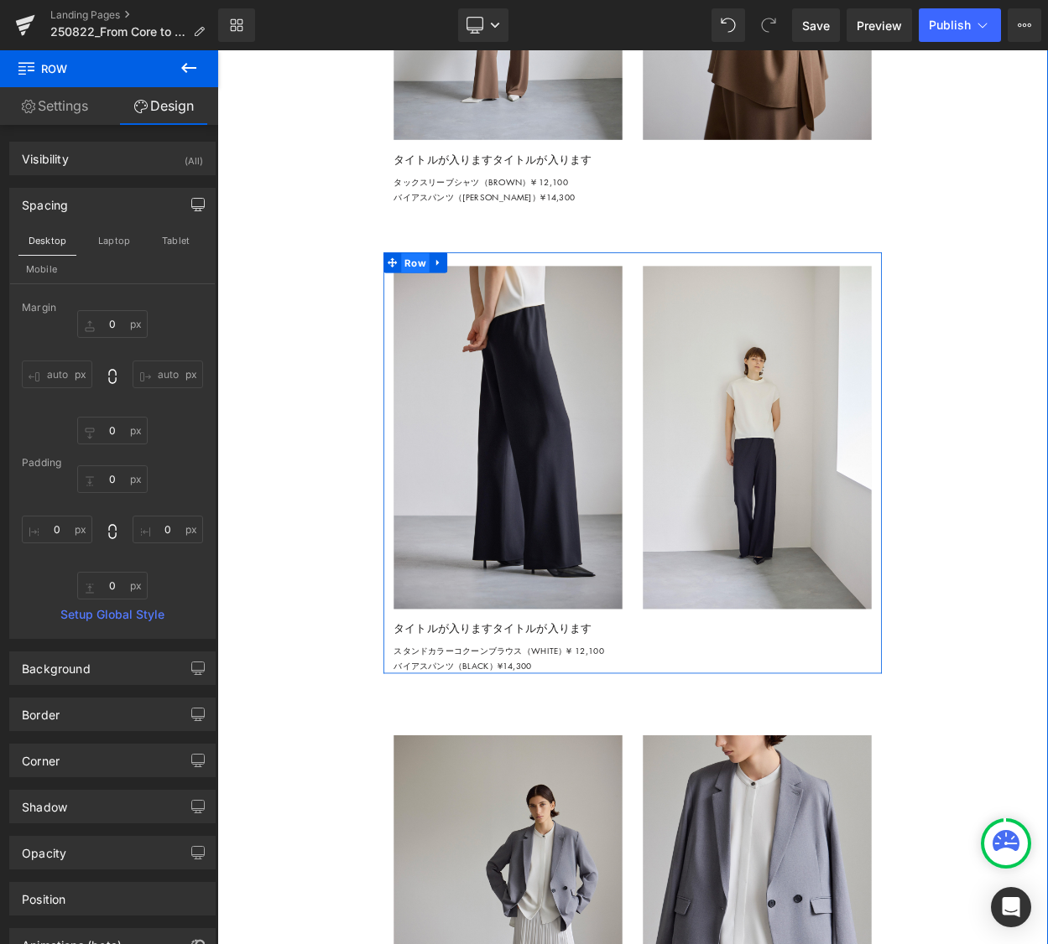
click at [455, 324] on span "Row" at bounding box center [459, 311] width 34 height 25
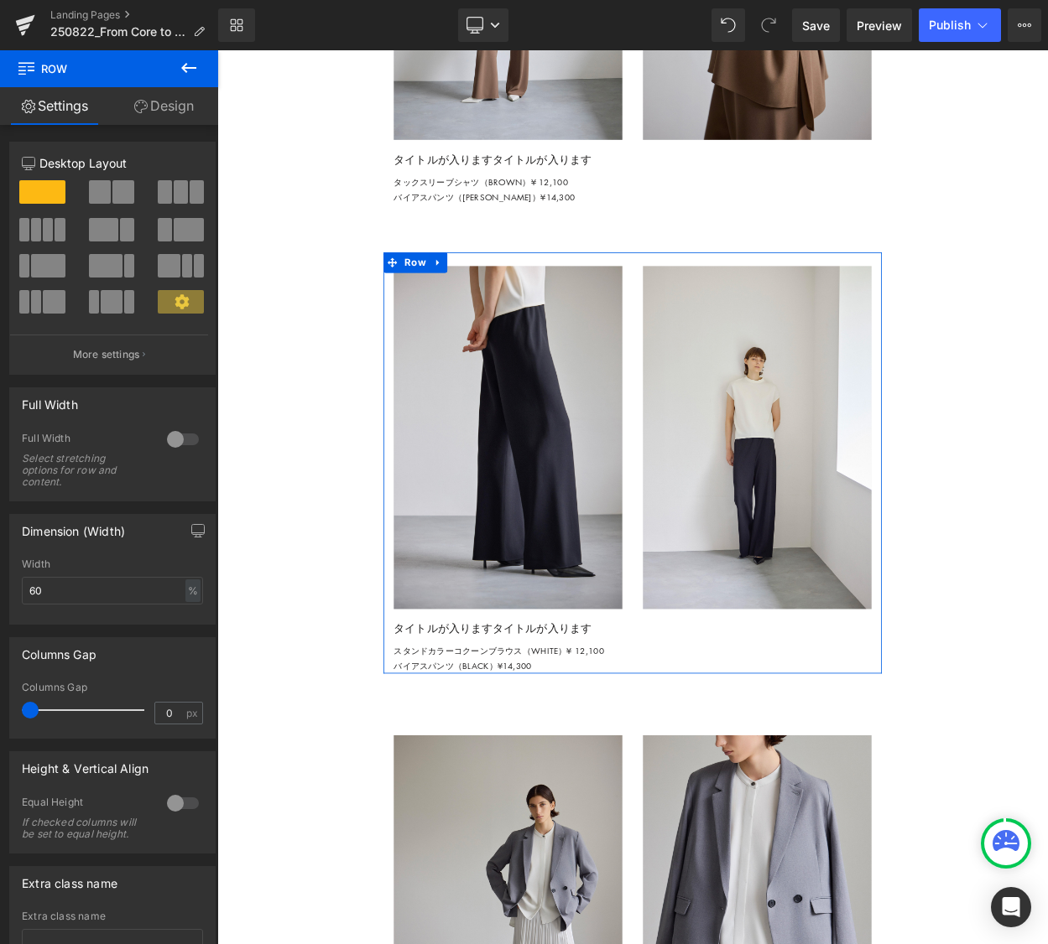
click at [174, 109] on link "Design" at bounding box center [163, 106] width 109 height 38
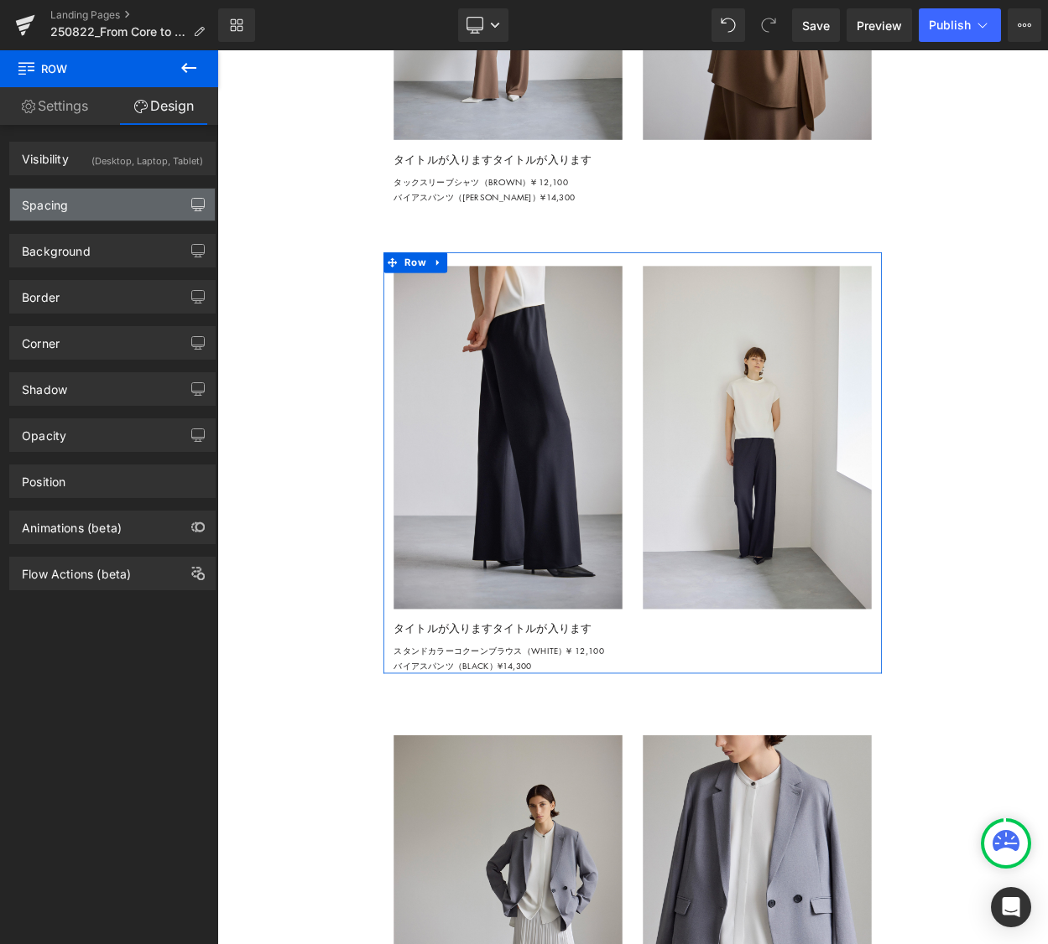
click at [195, 200] on icon "button" at bounding box center [197, 204] width 13 height 13
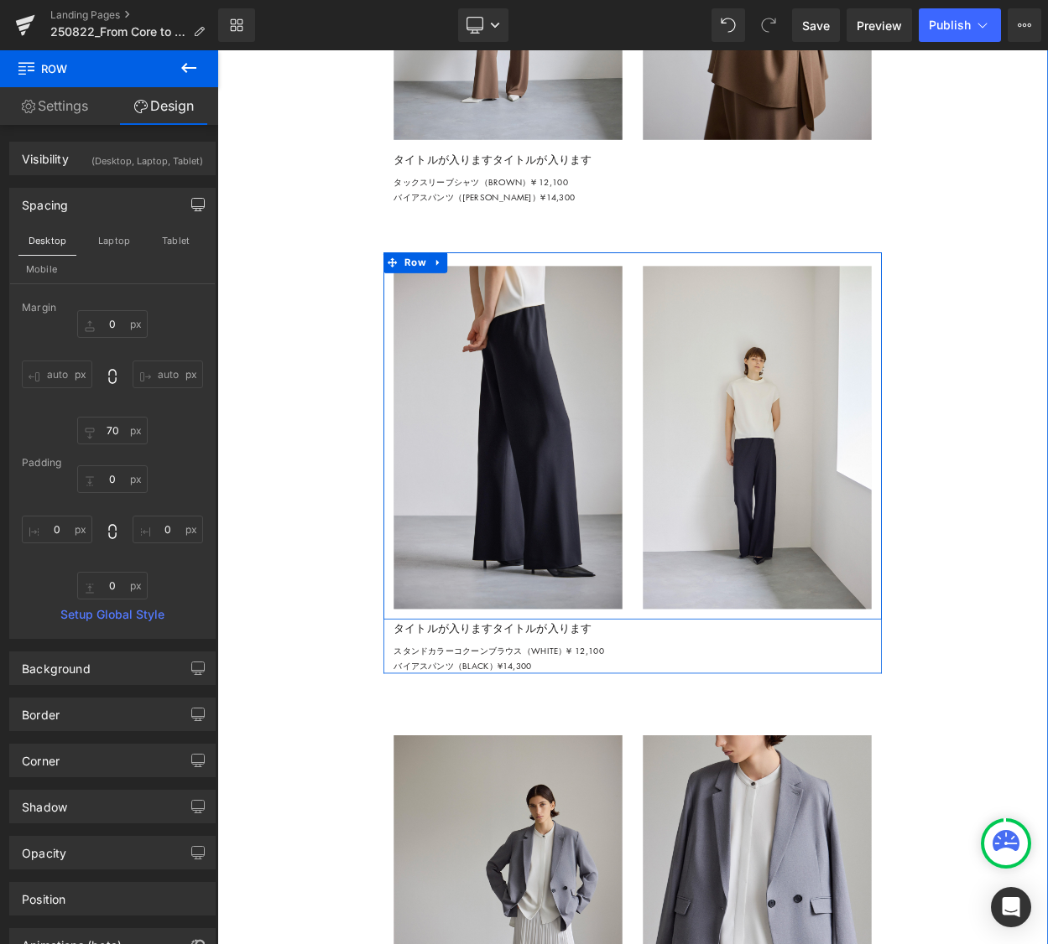
click at [725, 390] on div "Image Image Row" at bounding box center [724, 522] width 609 height 448
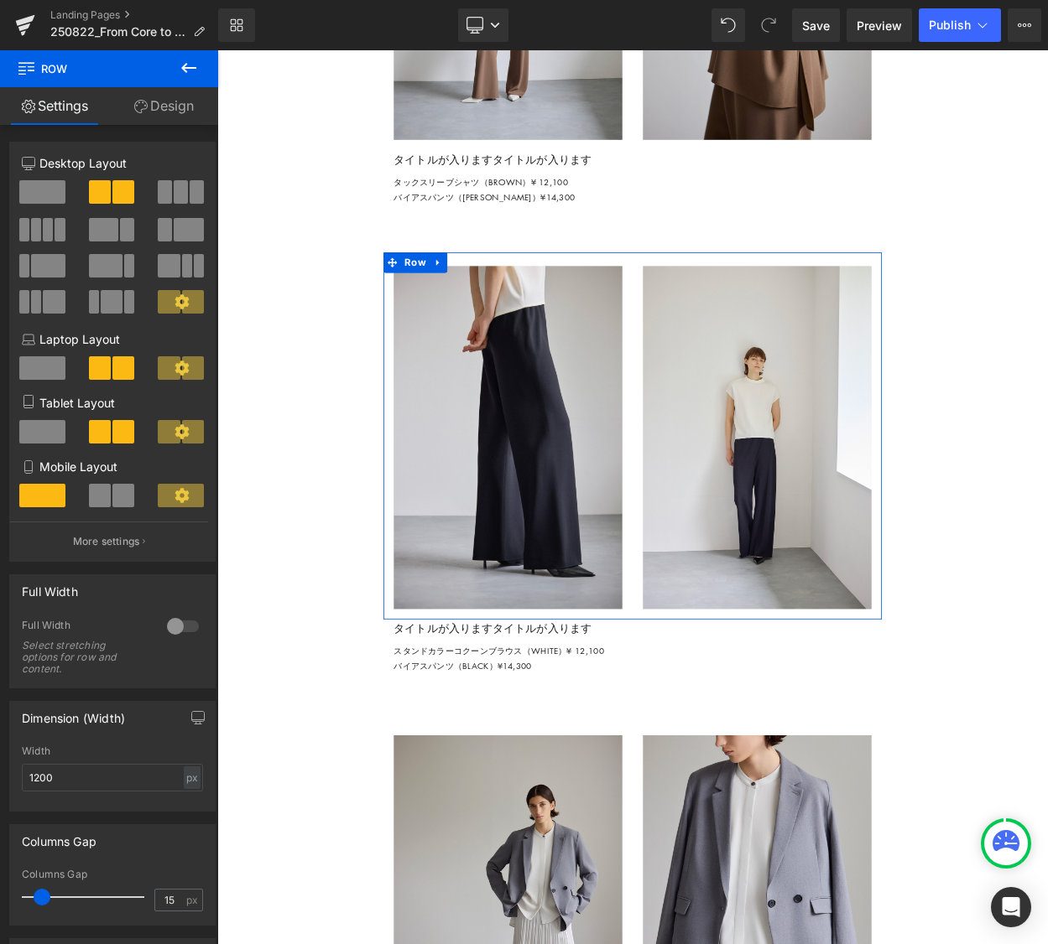
click at [185, 107] on link "Design" at bounding box center [163, 106] width 109 height 38
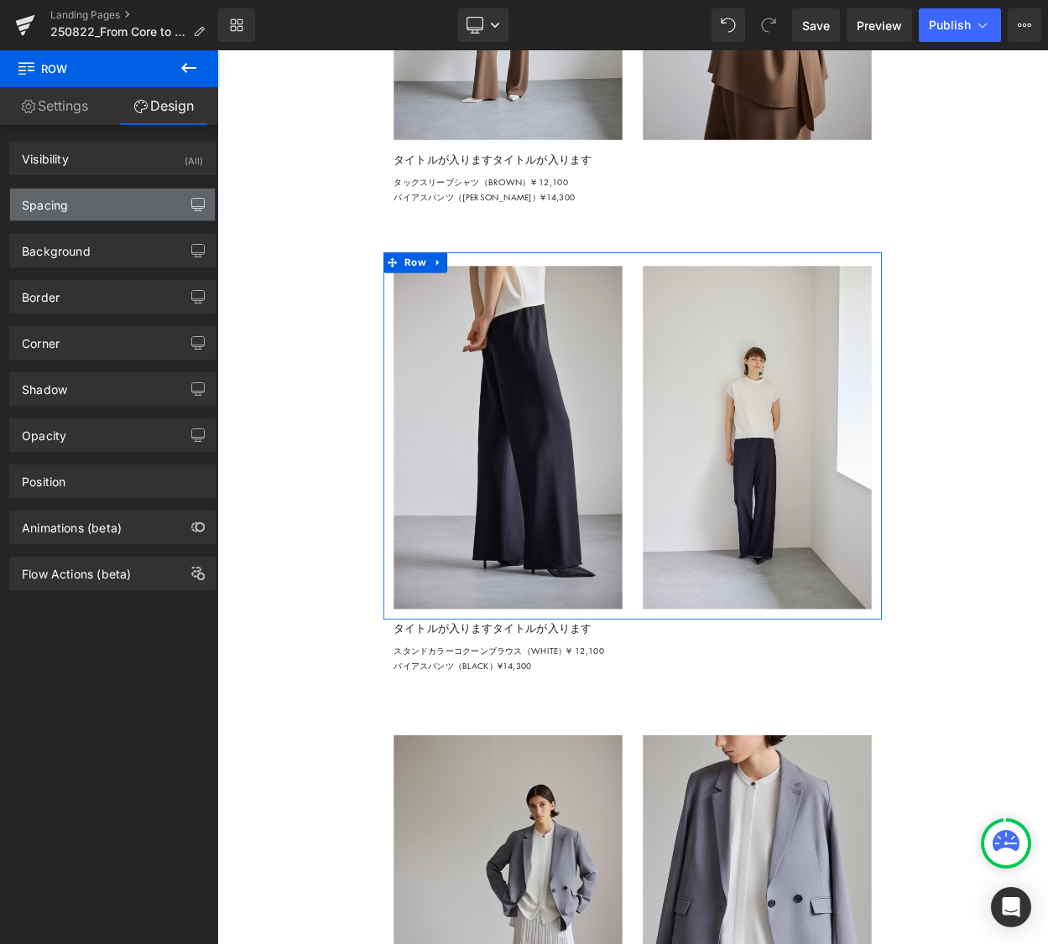
click at [191, 213] on button "button" at bounding box center [198, 205] width 27 height 32
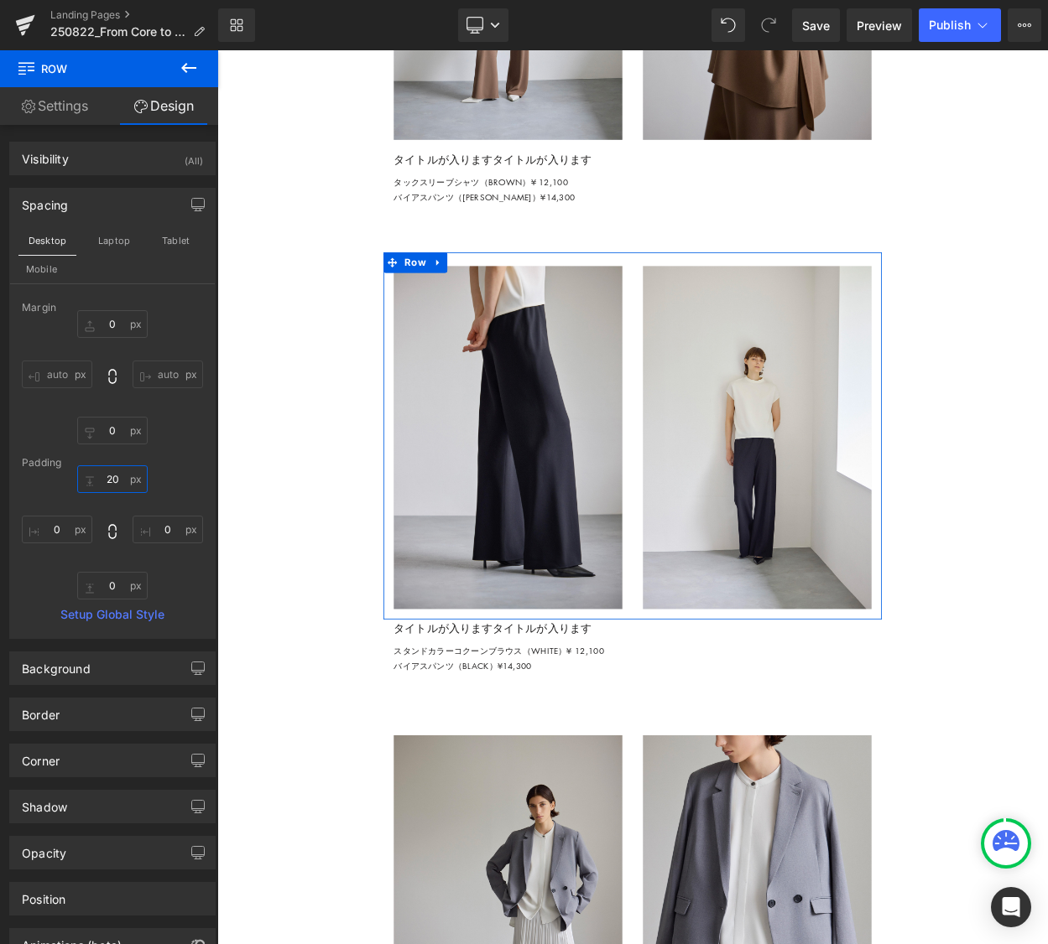
click at [112, 484] on input "20" at bounding box center [112, 479] width 70 height 28
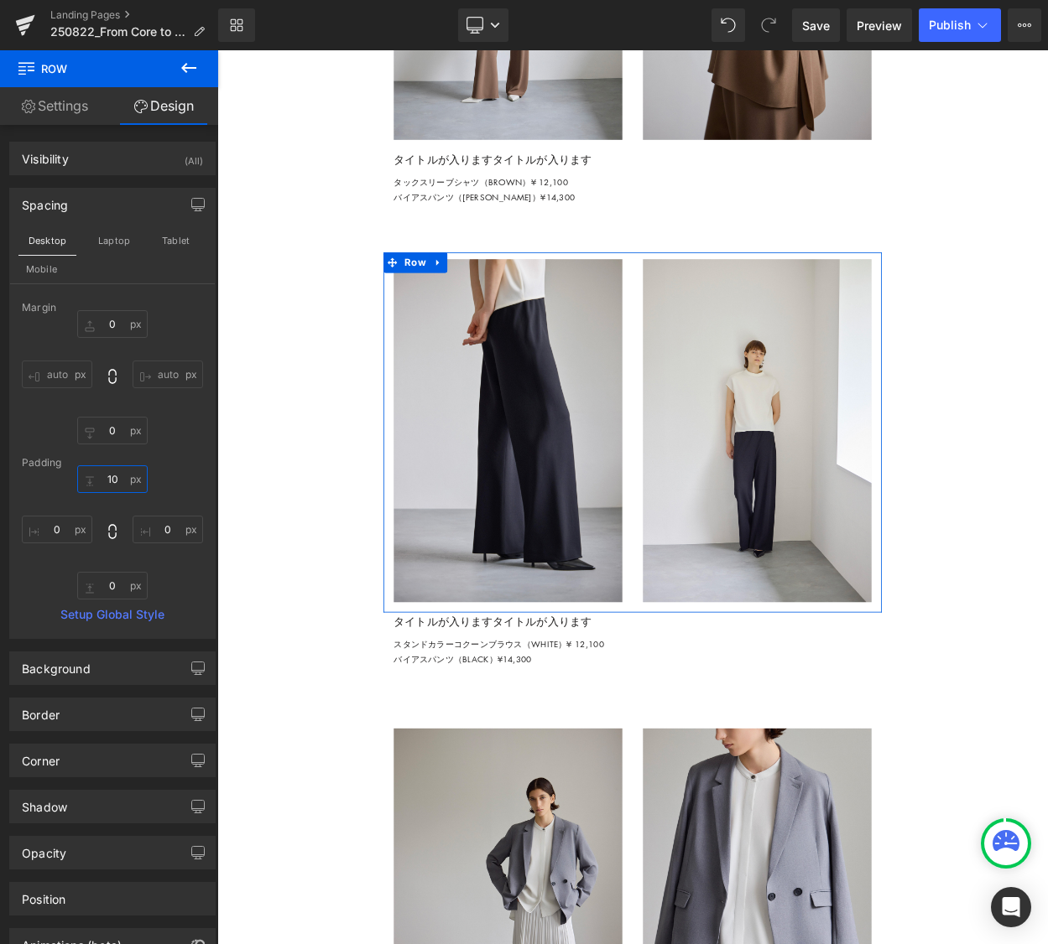
type input "0"
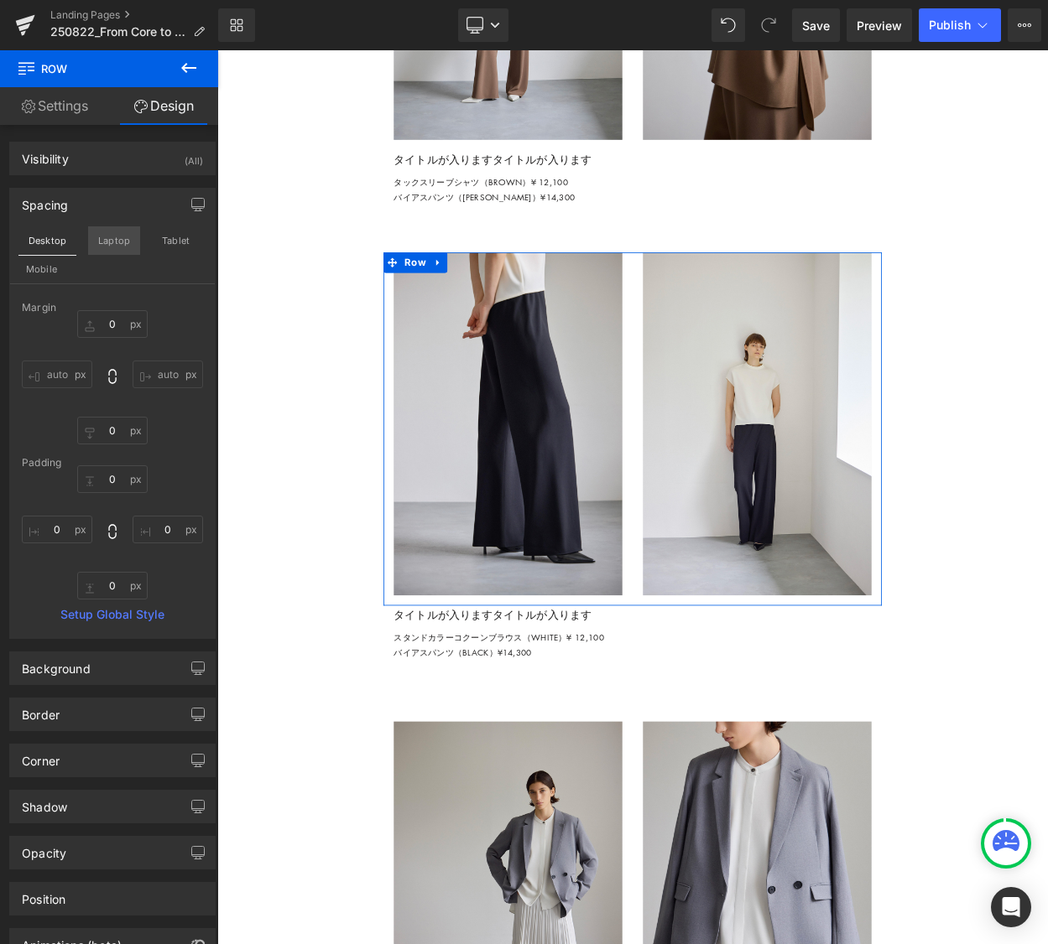
click at [114, 244] on button "Laptop" at bounding box center [114, 240] width 52 height 29
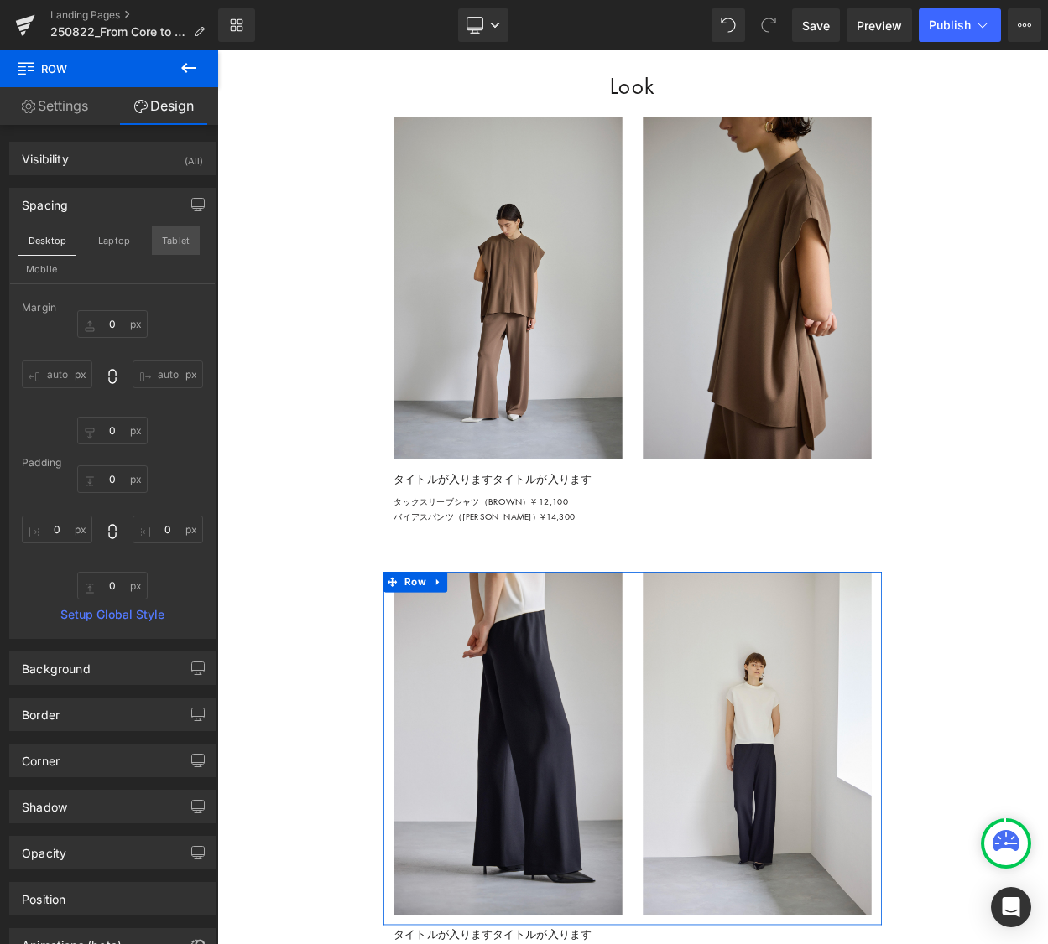
type input "0"
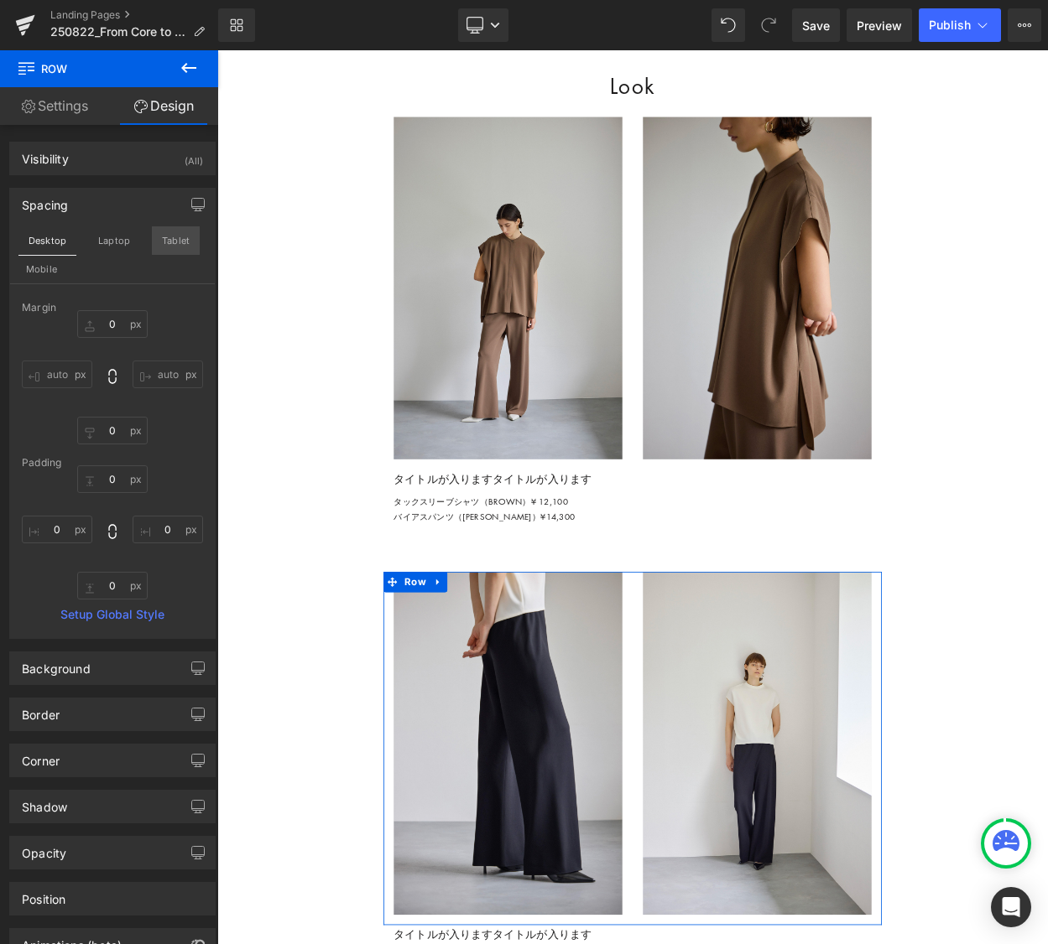
type input "0"
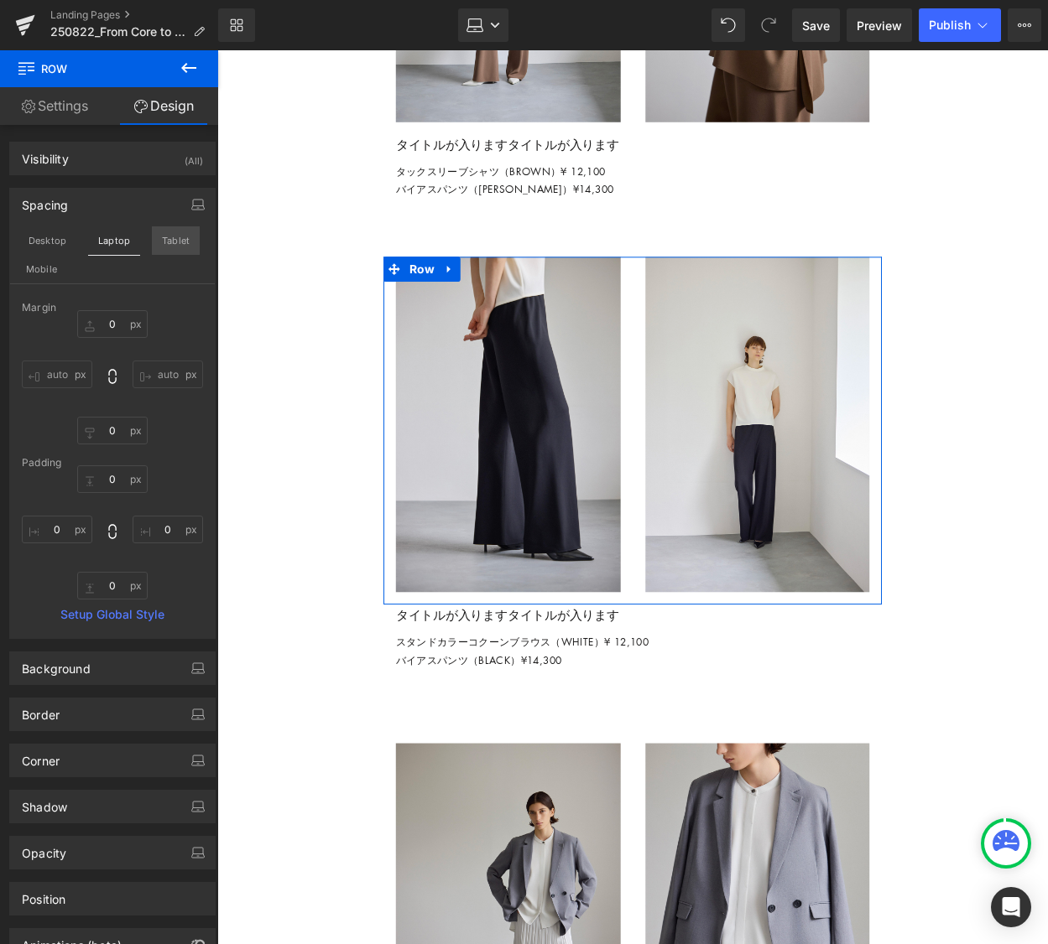
click at [197, 241] on button "Tablet" at bounding box center [176, 240] width 48 height 29
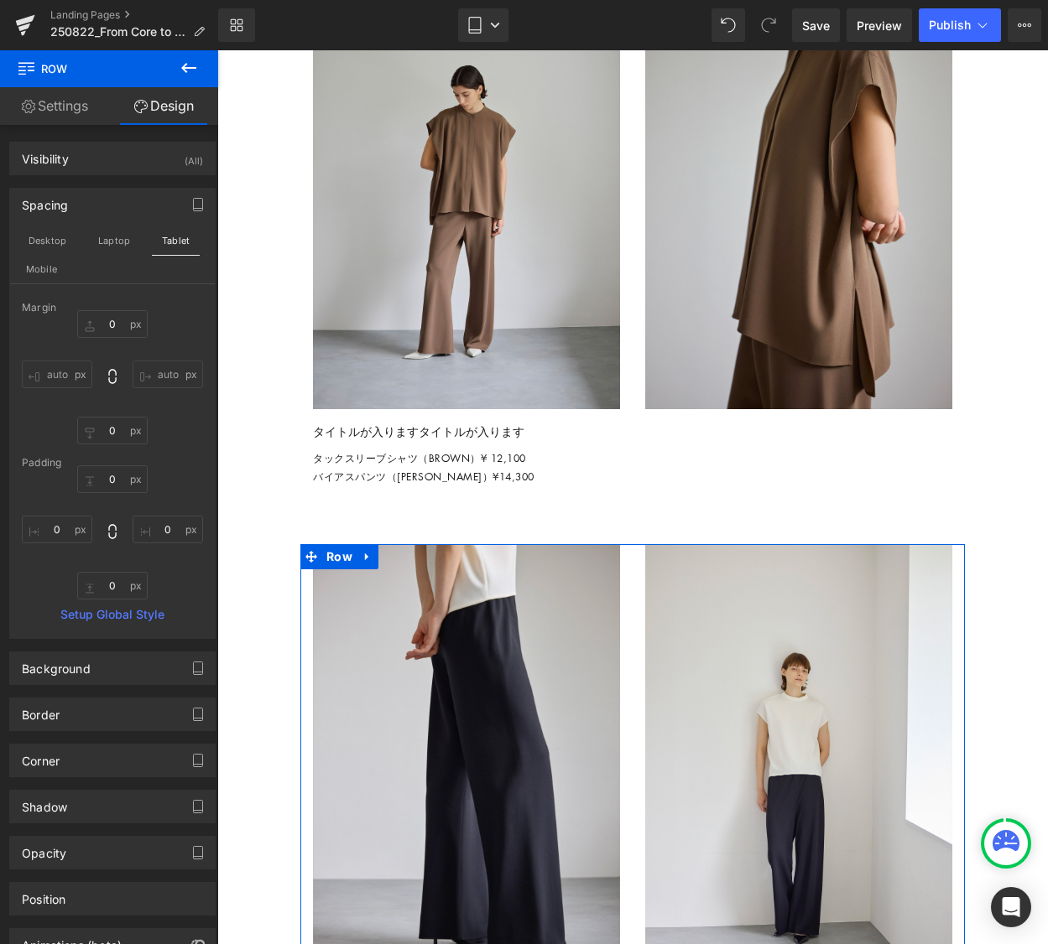
type input "0"
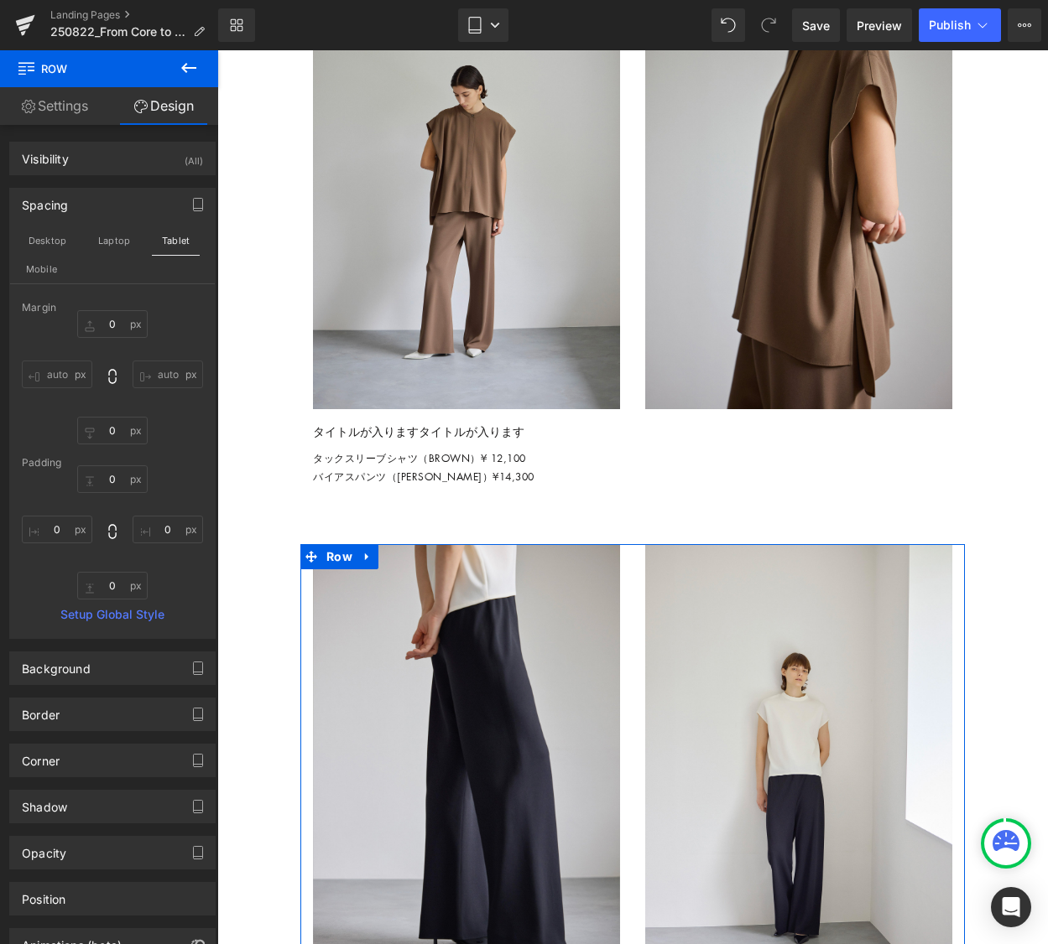
type input "0"
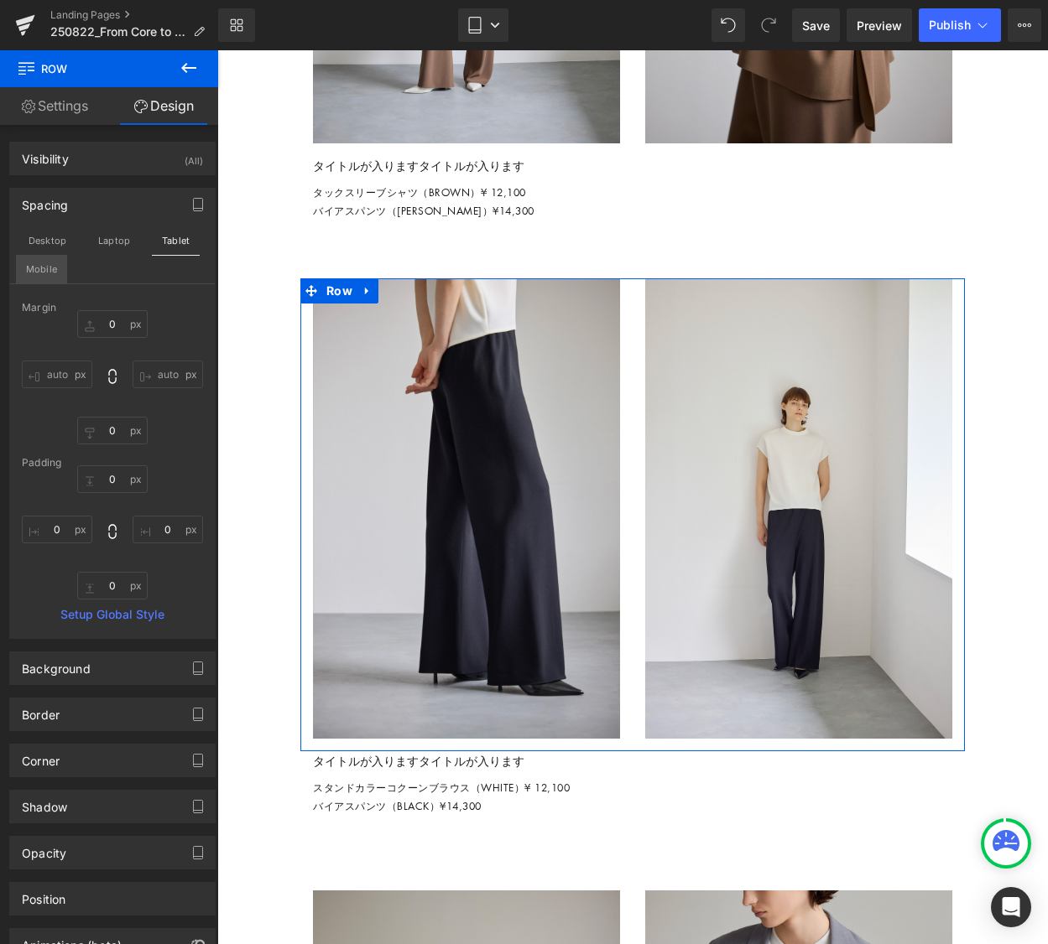
click at [38, 268] on button "Mobile" at bounding box center [41, 269] width 51 height 29
type input "0"
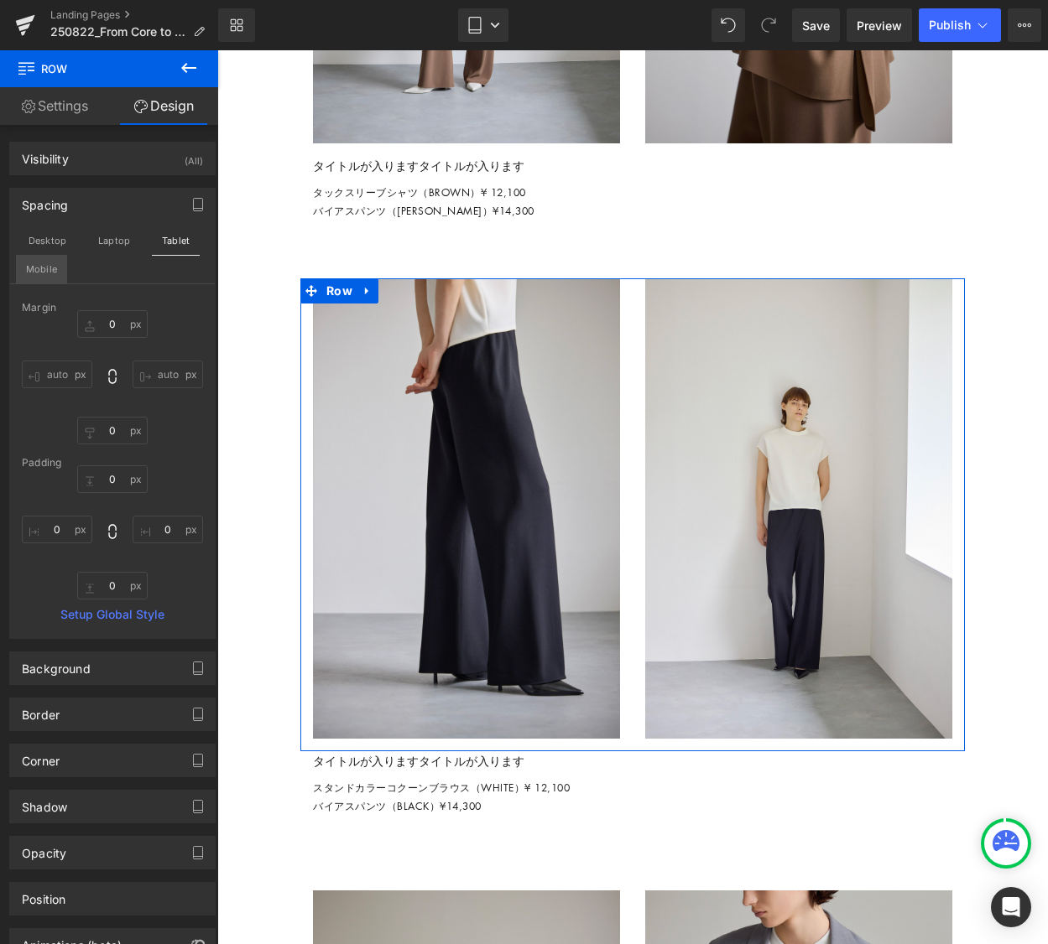
type input "0"
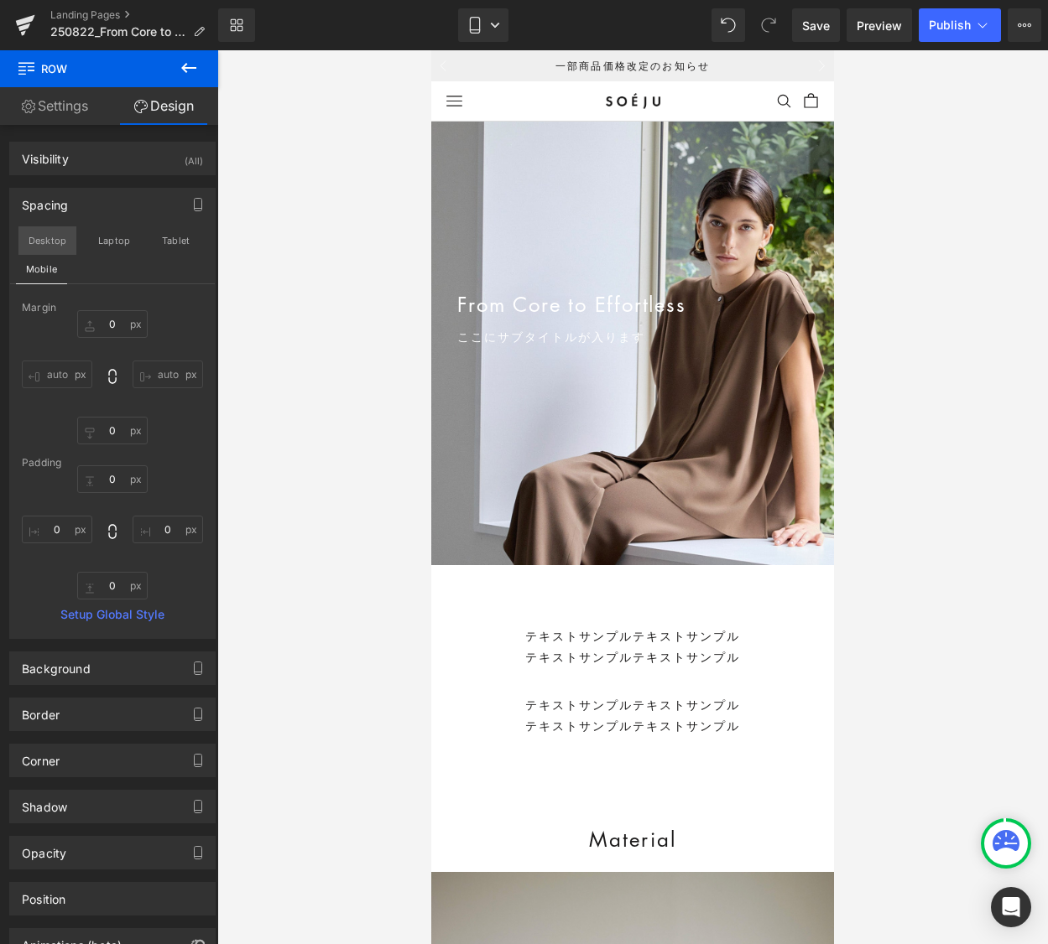
click at [55, 243] on button "Desktop" at bounding box center [47, 240] width 58 height 29
type input "0"
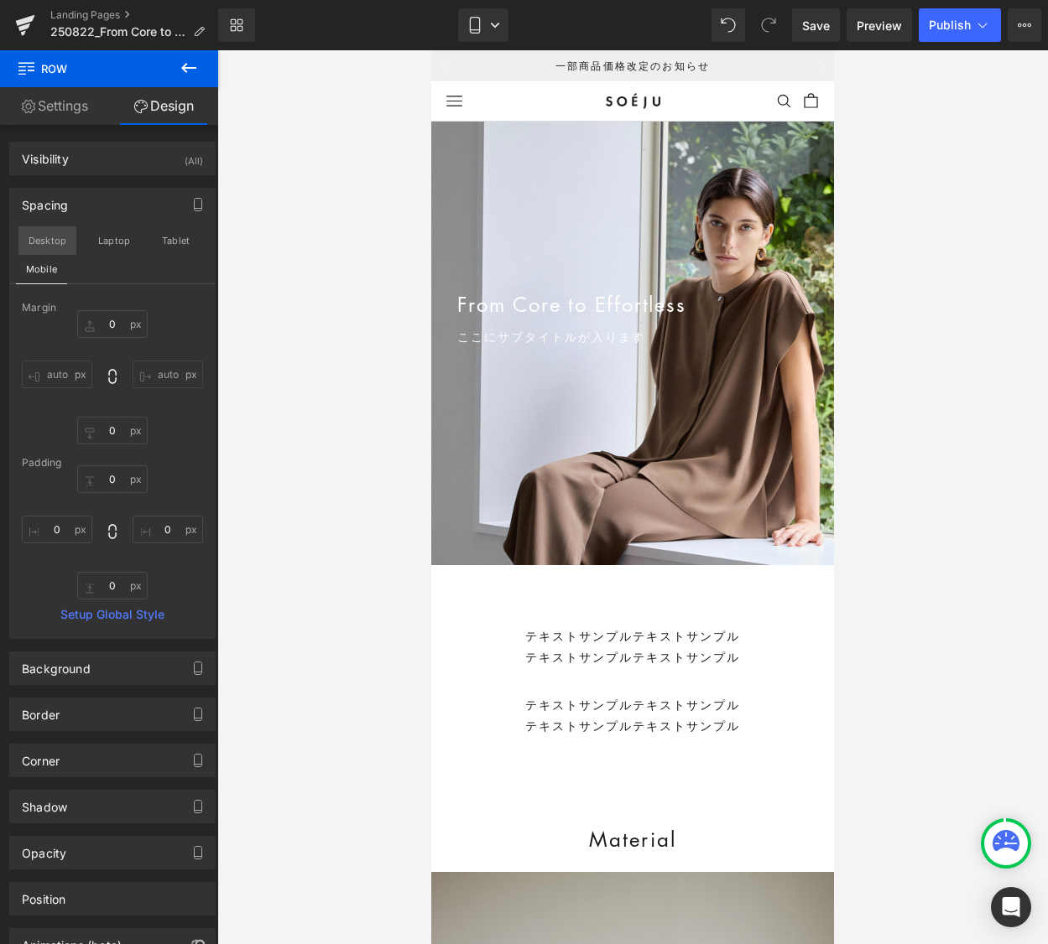
type input "0"
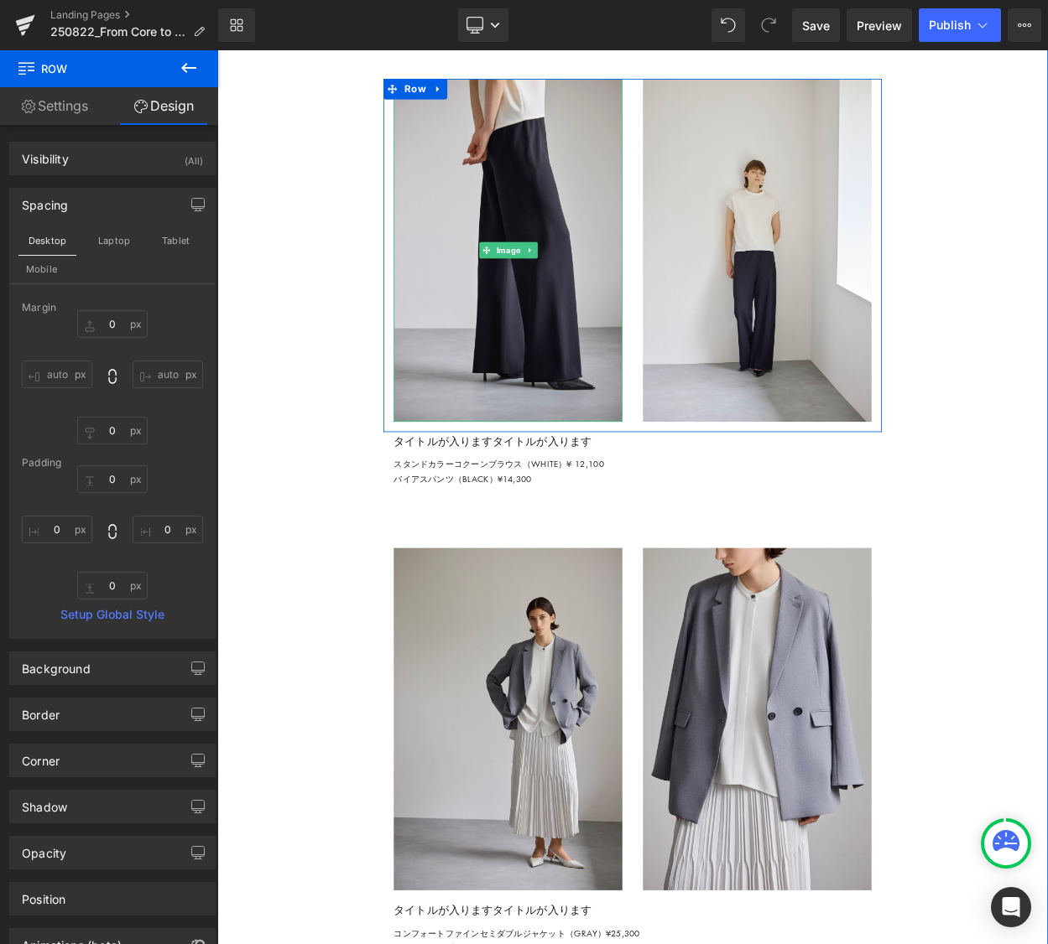
scroll to position [3244, 0]
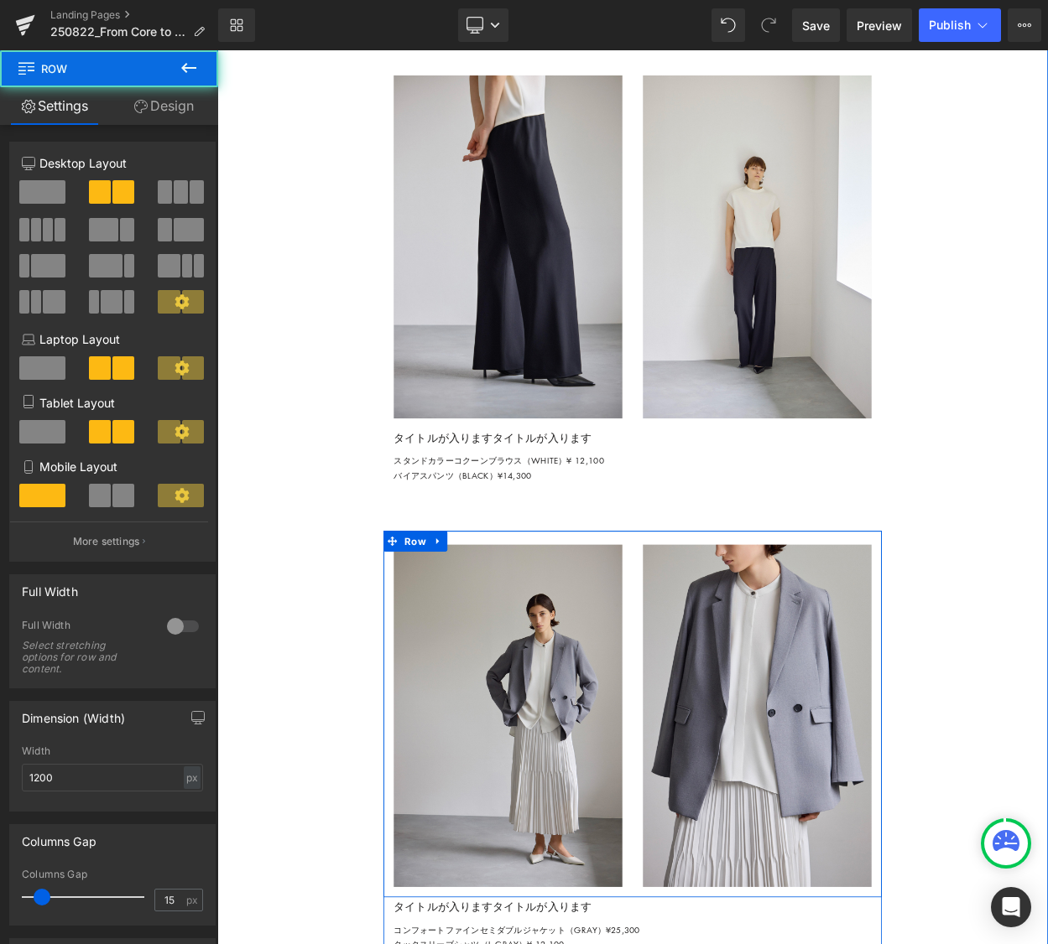
click at [535, 725] on div "Image Image Row" at bounding box center [724, 862] width 609 height 448
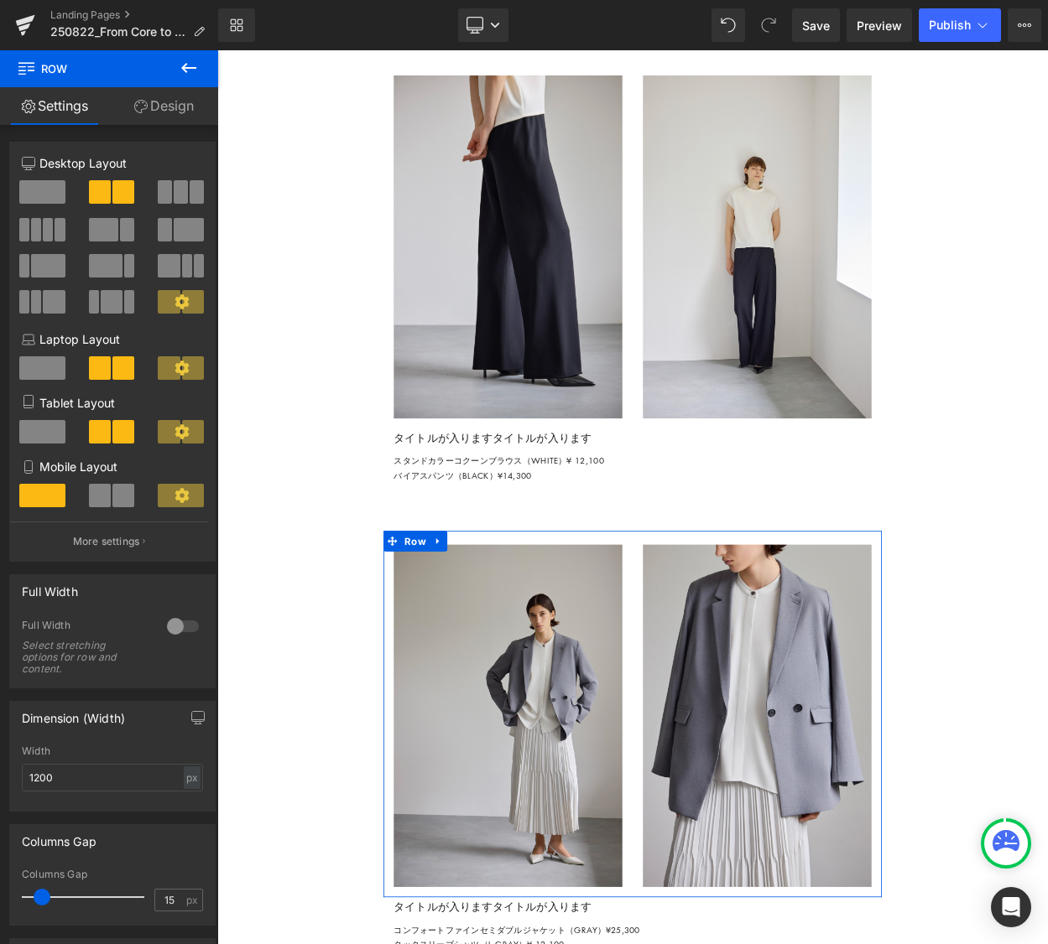
click at [169, 101] on link "Design" at bounding box center [163, 106] width 109 height 38
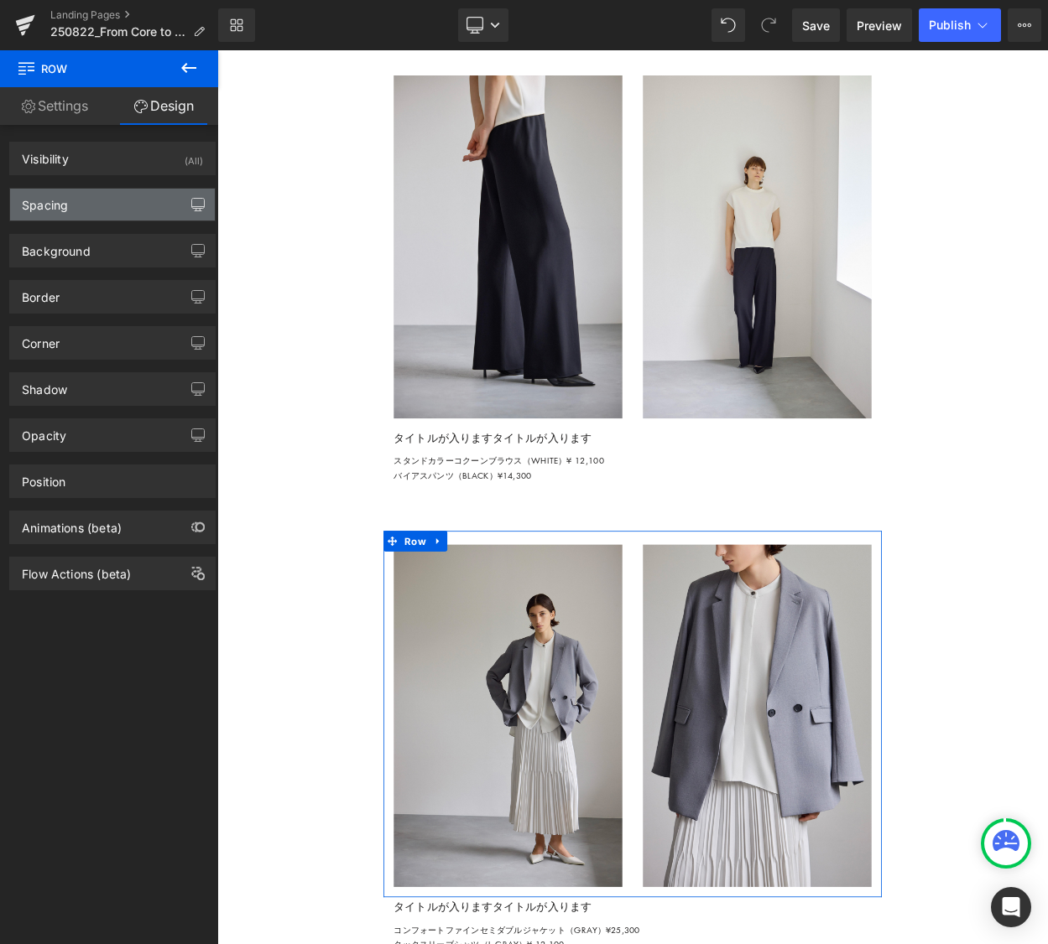
click at [191, 205] on icon "button" at bounding box center [197, 204] width 13 height 13
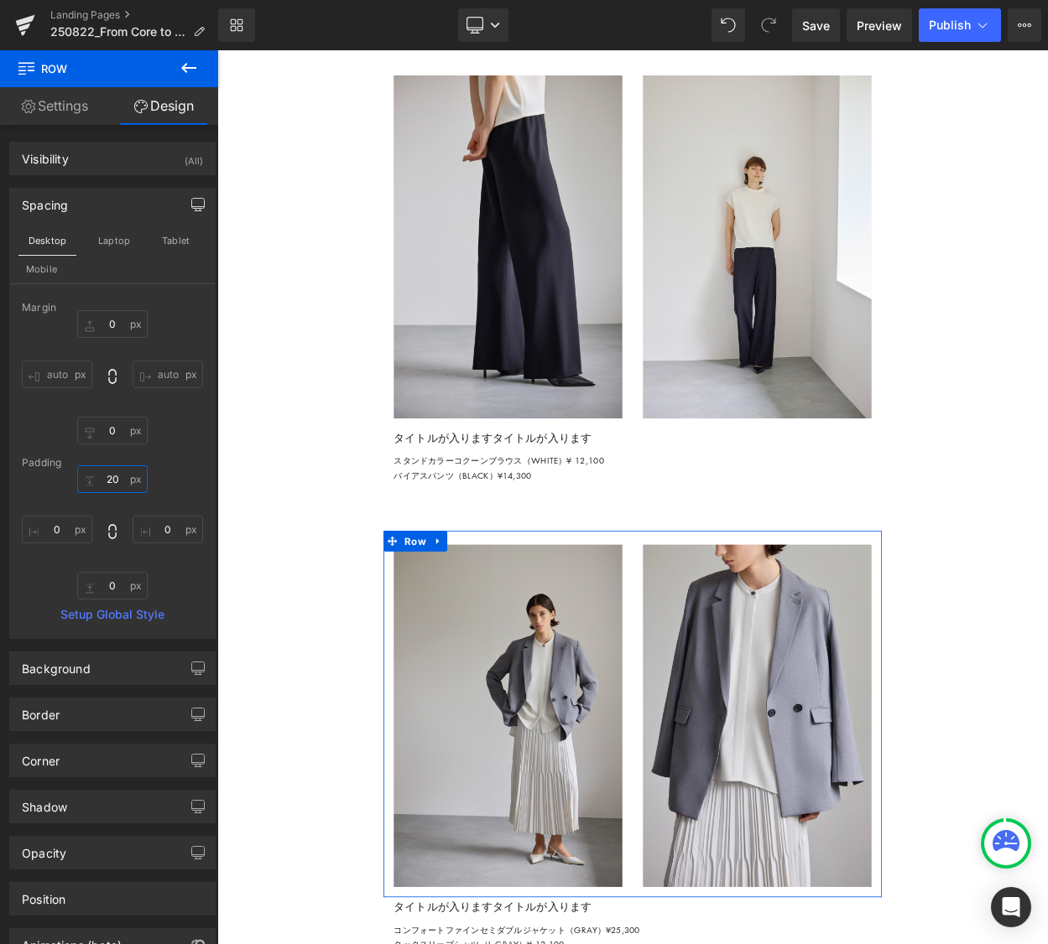
click at [113, 479] on input "20" at bounding box center [112, 479] width 70 height 28
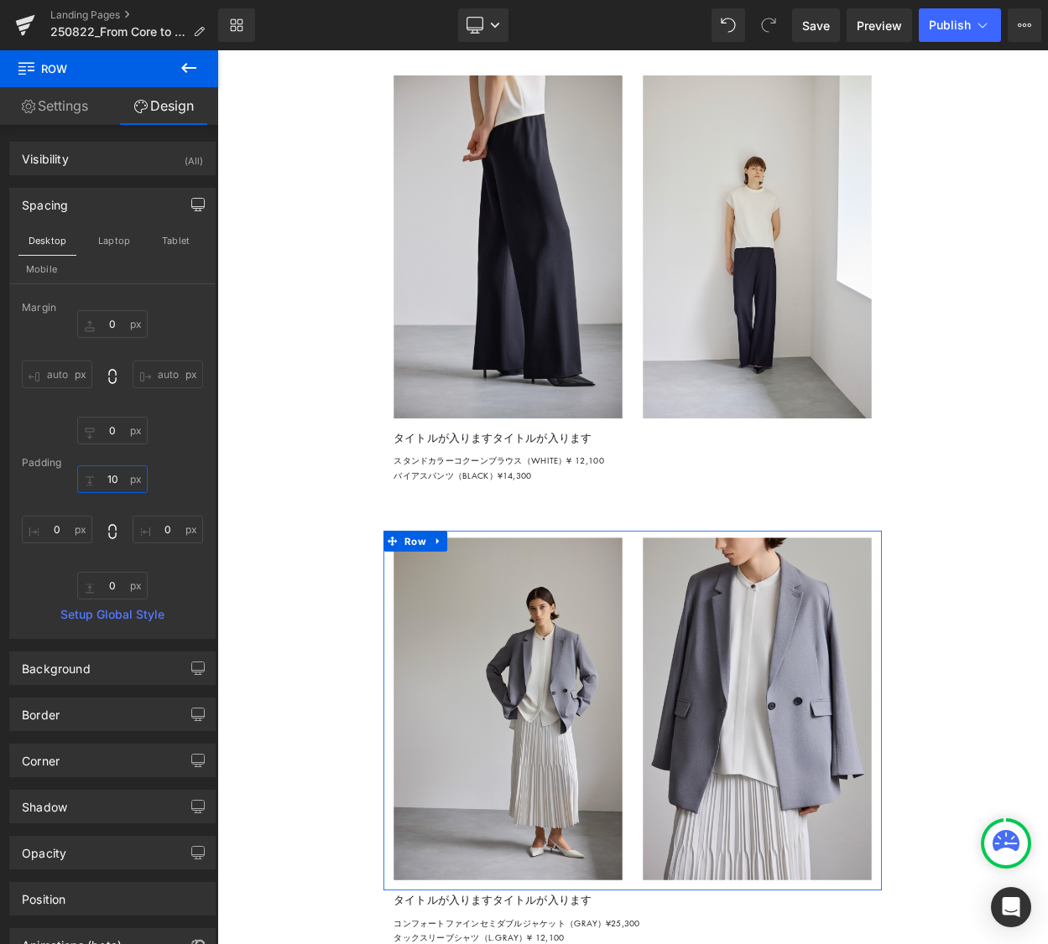
type input "0"
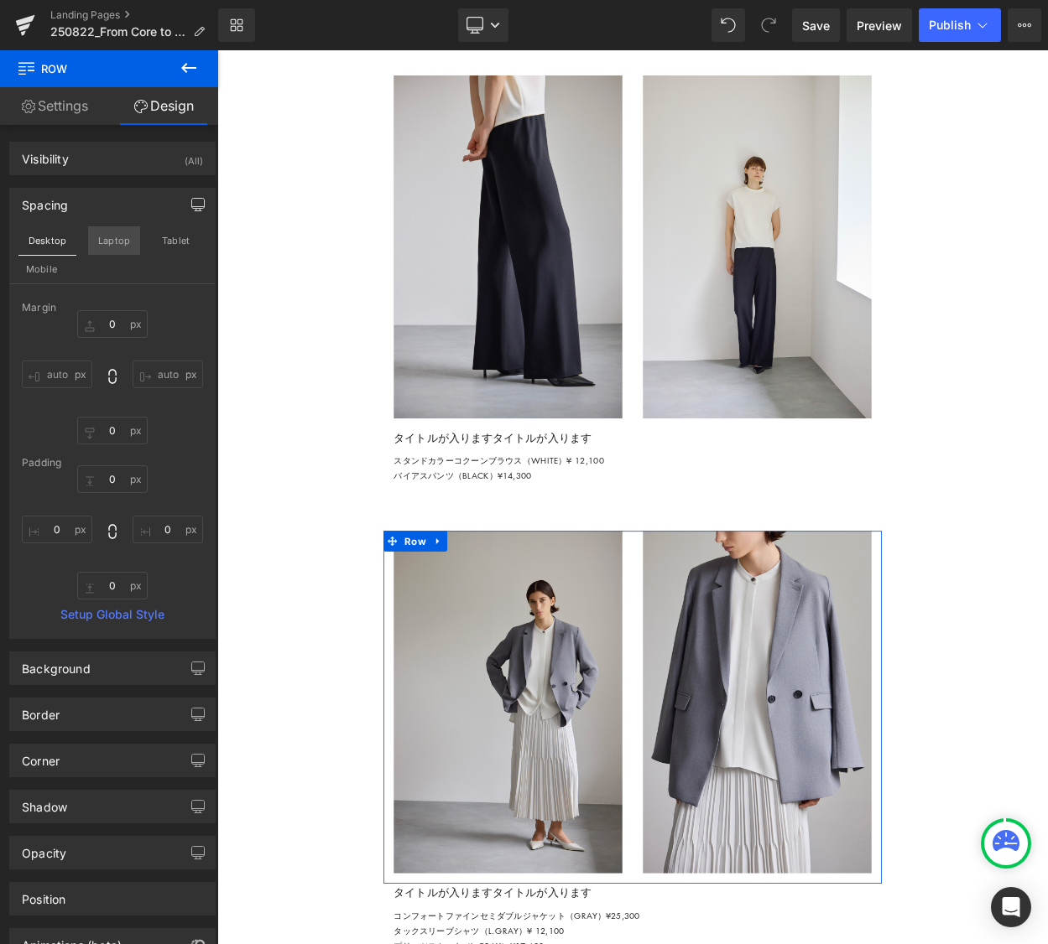
click at [107, 242] on button "Laptop" at bounding box center [114, 240] width 52 height 29
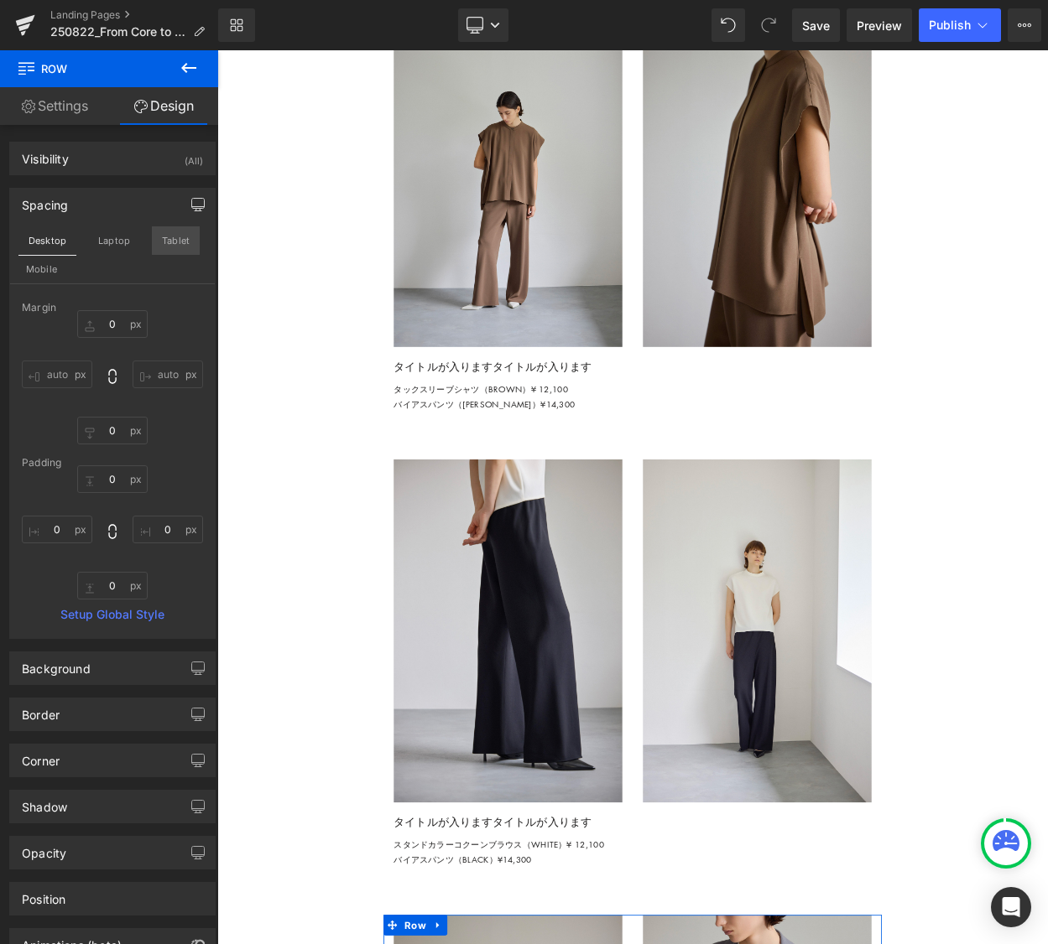
type input "0"
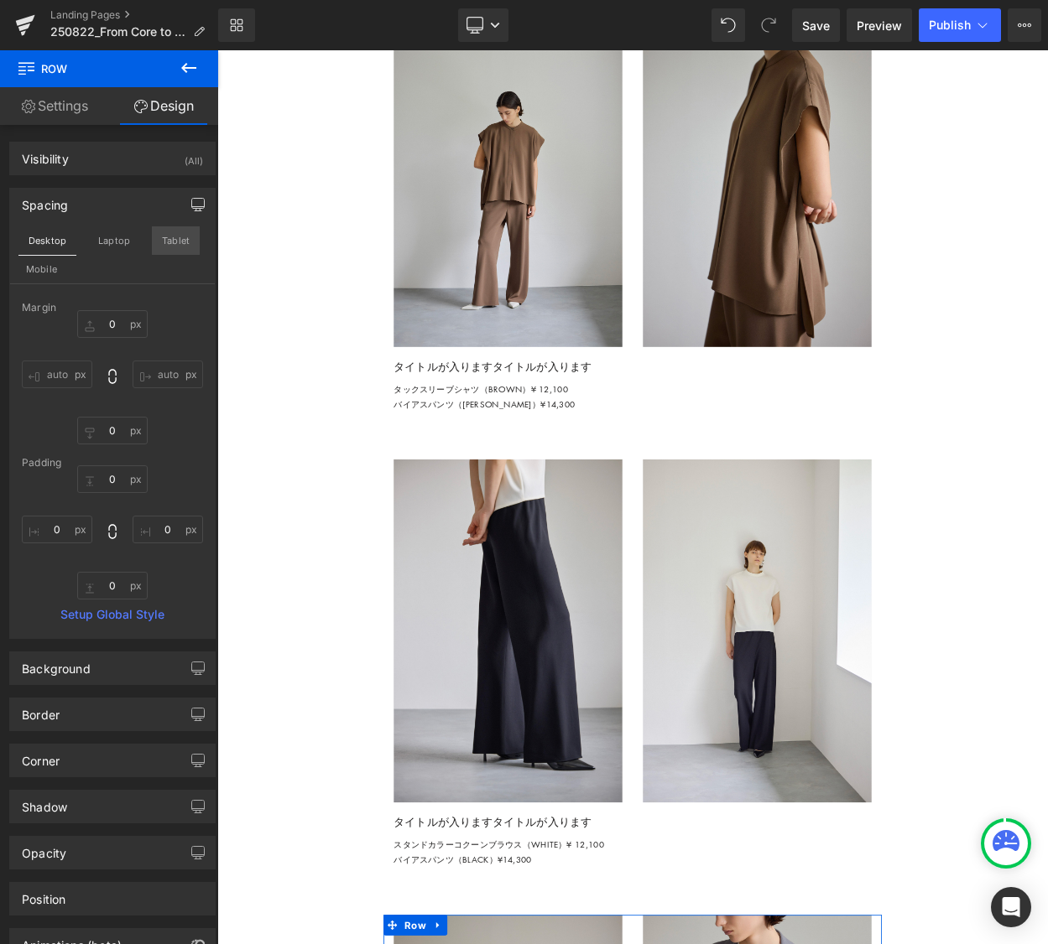
type input "0"
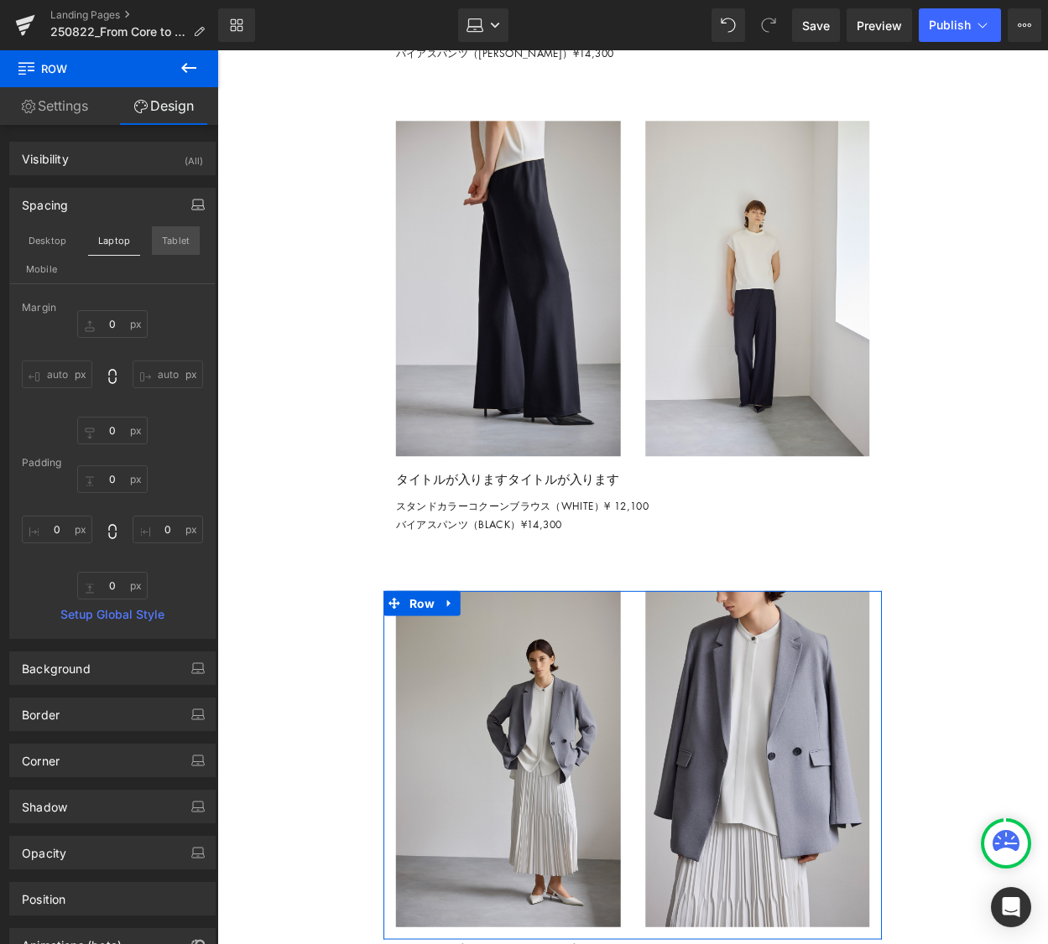
click at [186, 242] on button "Tablet" at bounding box center [176, 240] width 48 height 29
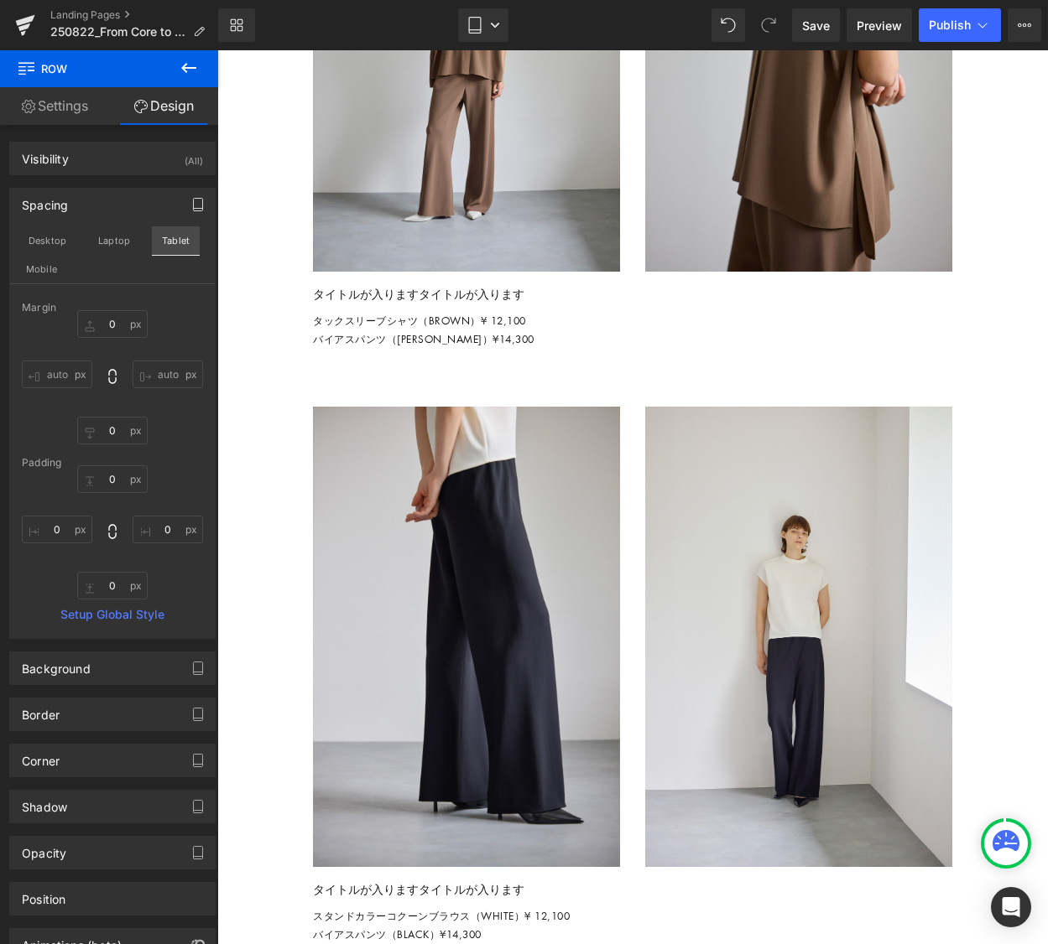
type input "0"
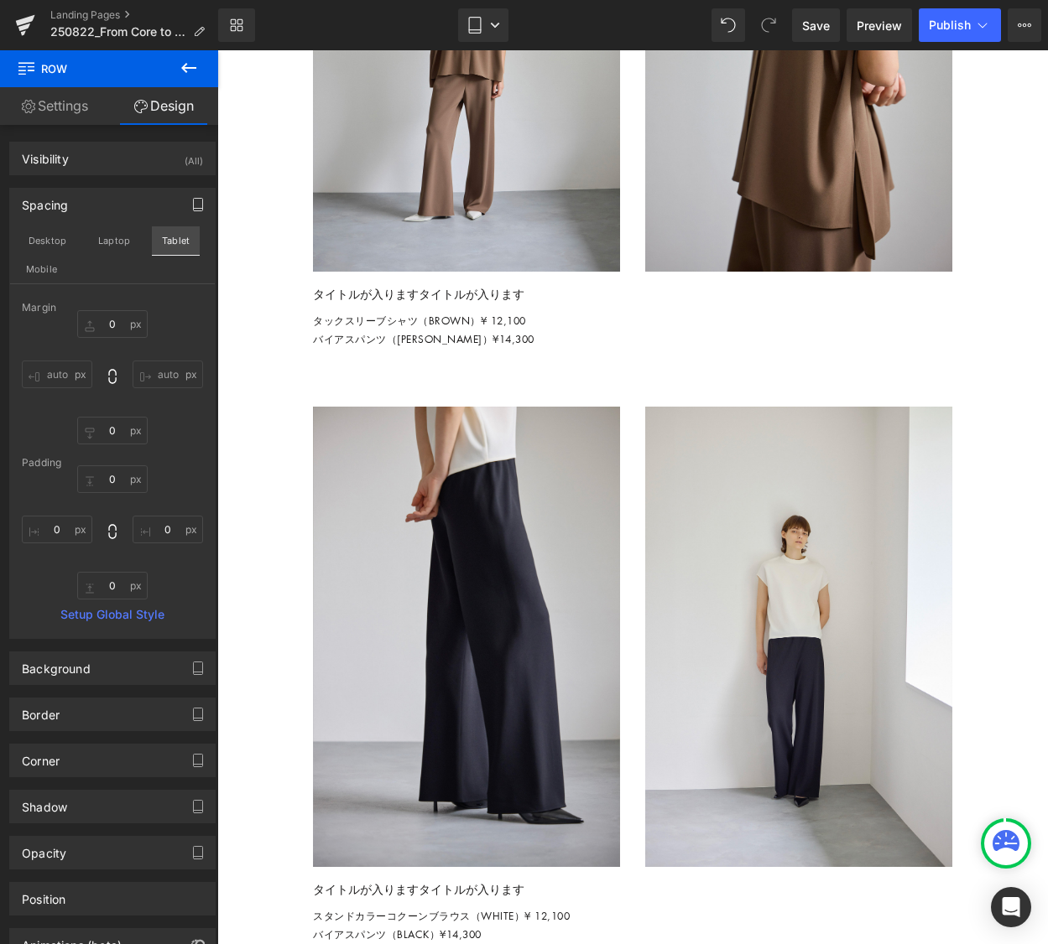
type input "0"
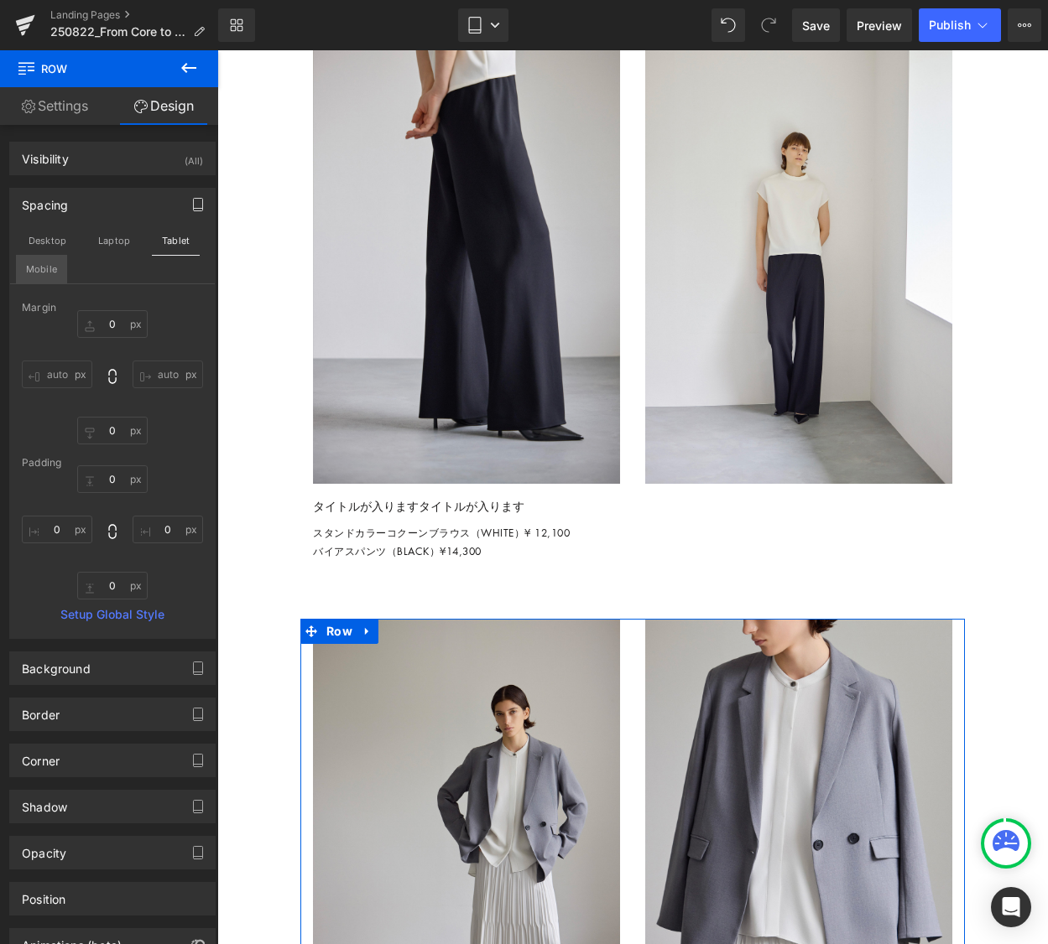
click at [29, 270] on button "Mobile" at bounding box center [41, 269] width 51 height 29
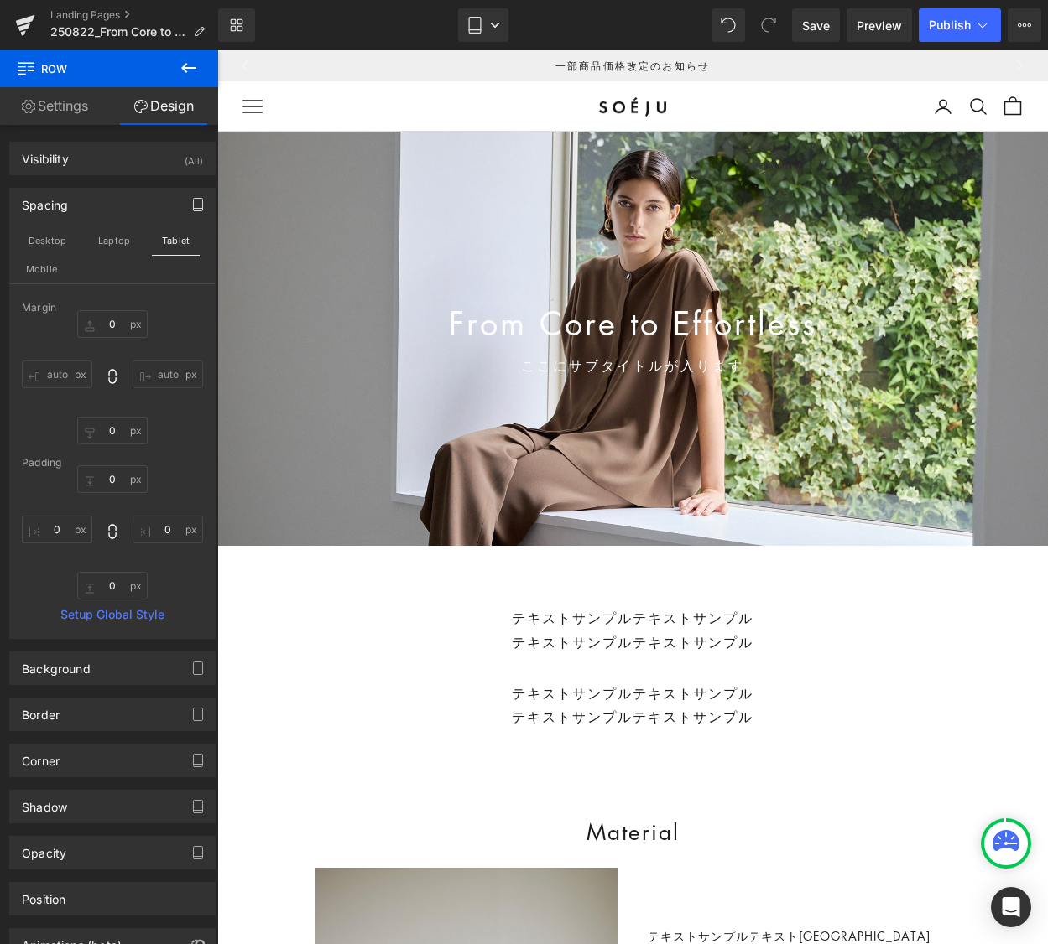
type input "0"
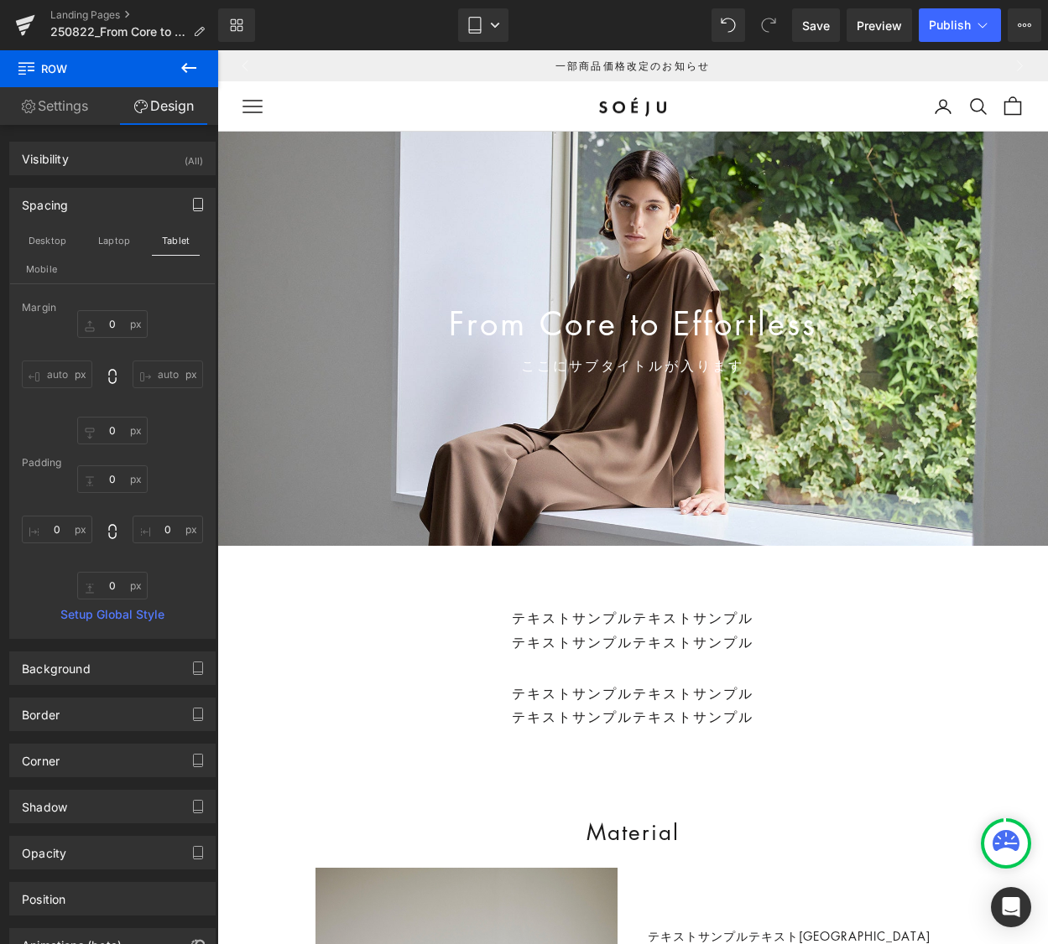
type input "0"
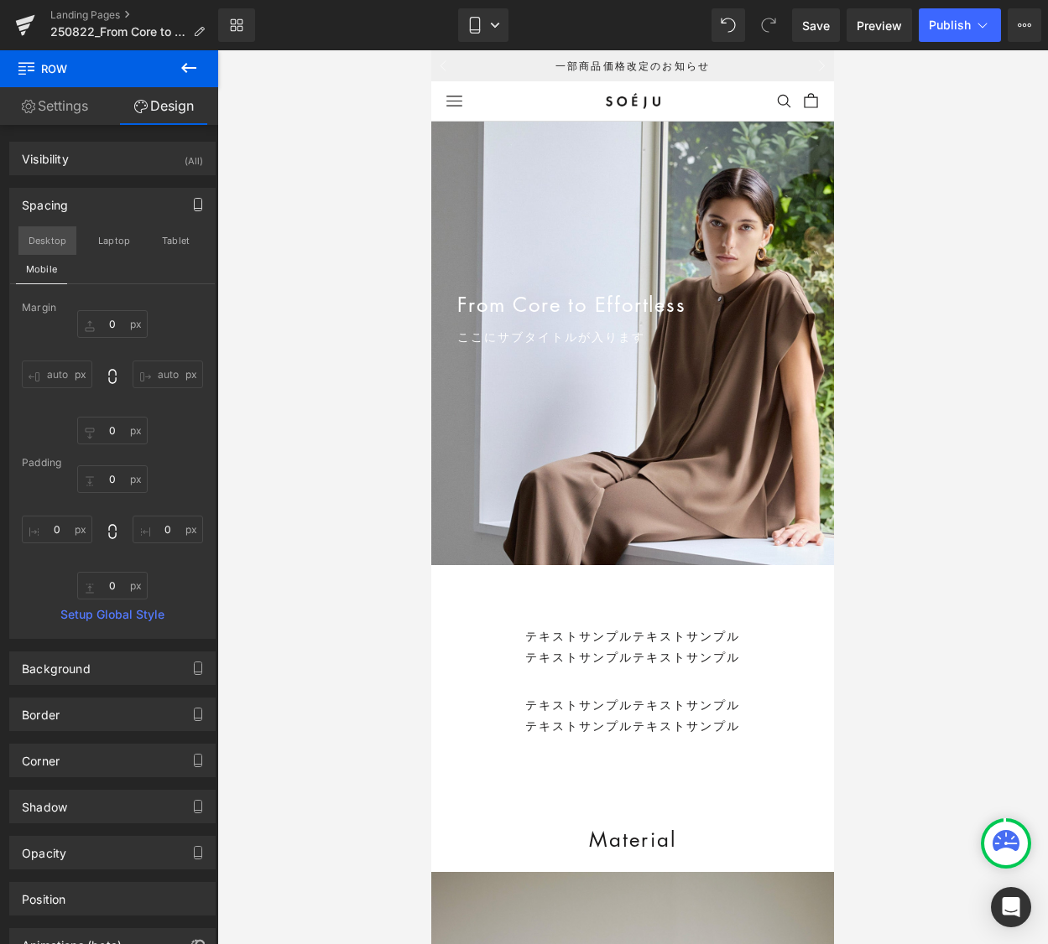
click at [42, 242] on button "Desktop" at bounding box center [47, 240] width 58 height 29
type input "0"
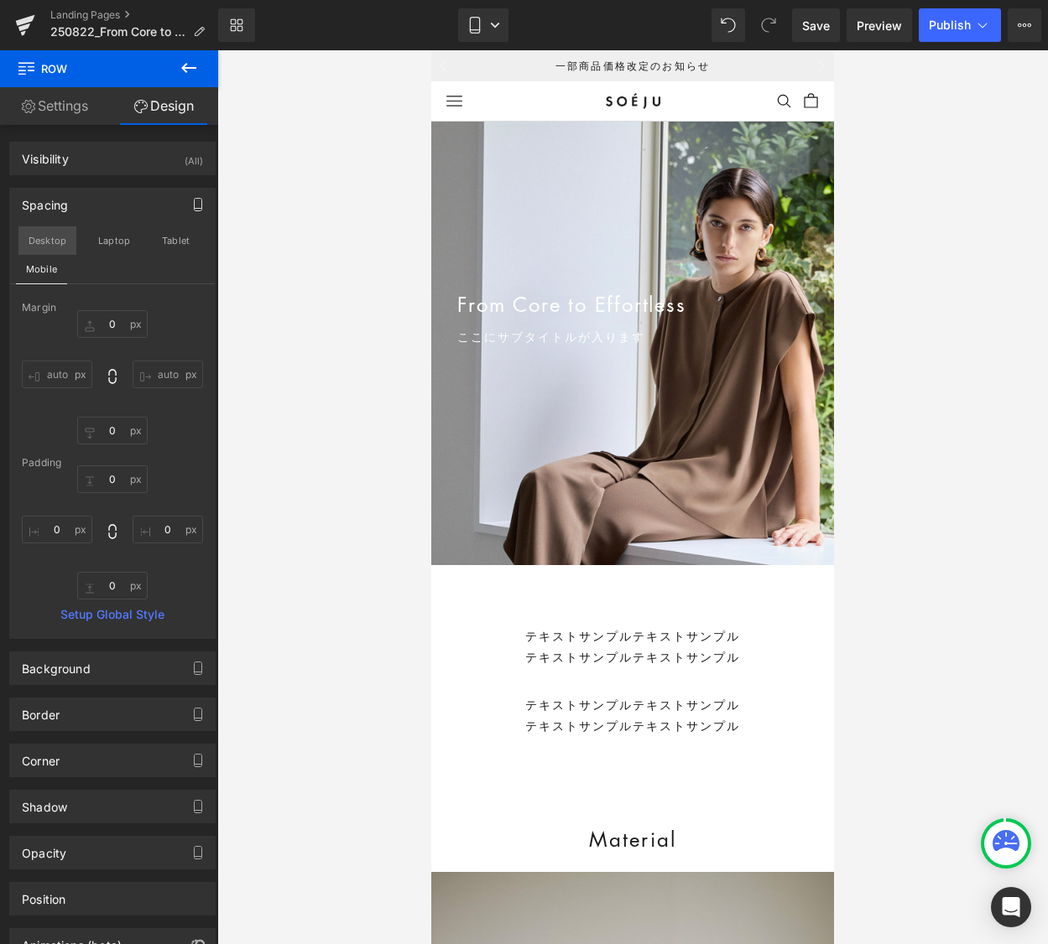
type input "0"
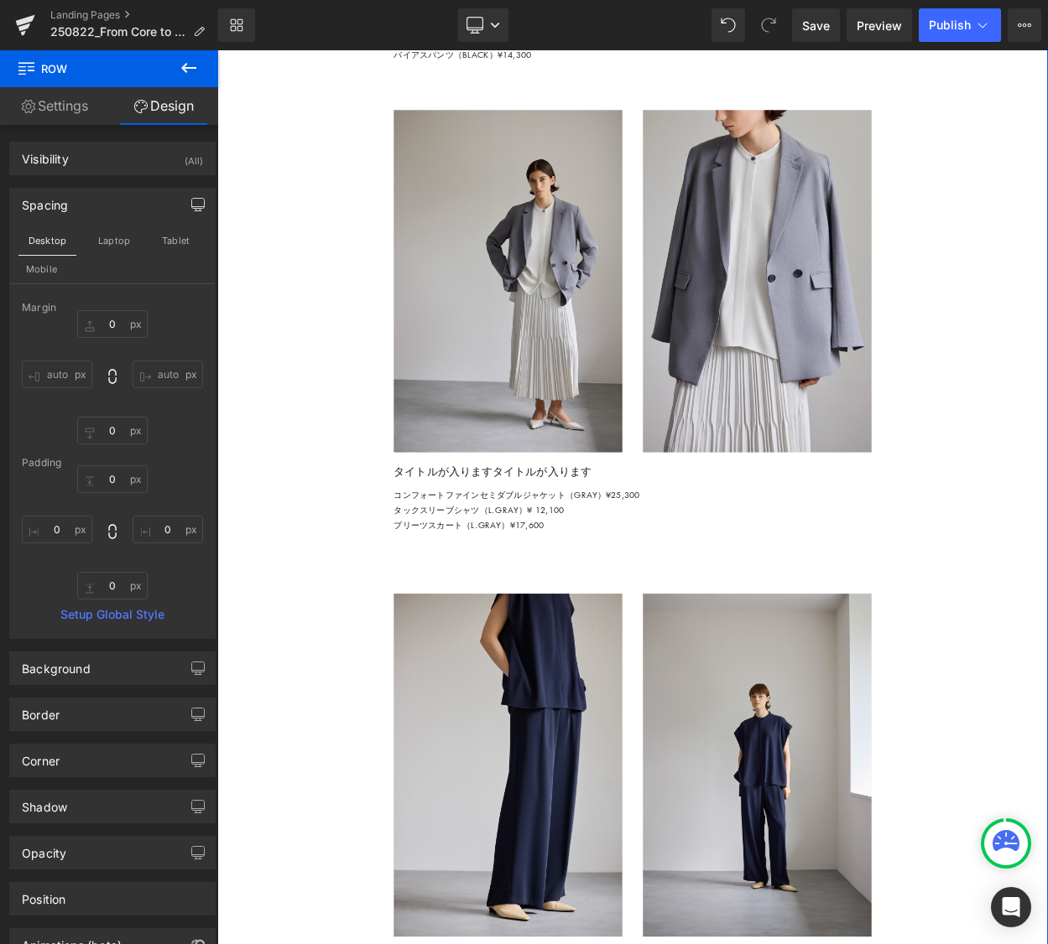
scroll to position [3822, 0]
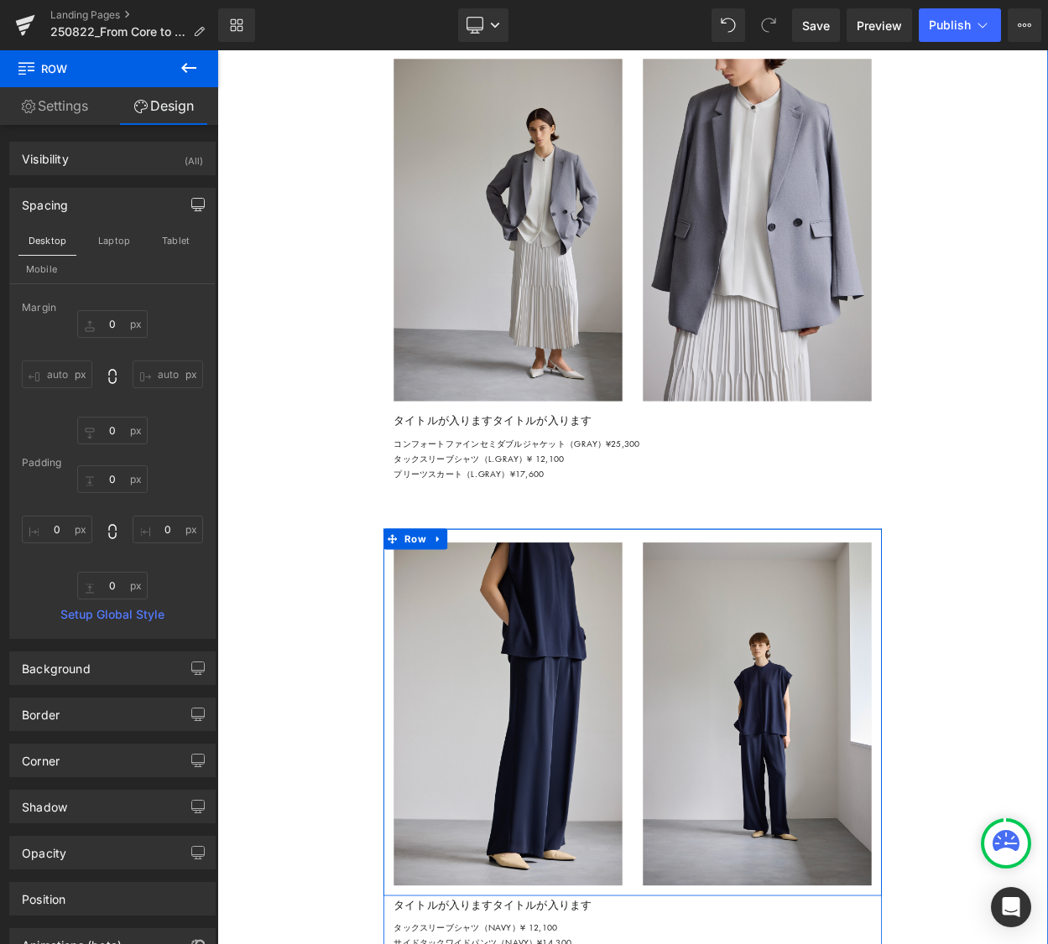
click at [554, 724] on div "Image Image Row" at bounding box center [724, 859] width 609 height 448
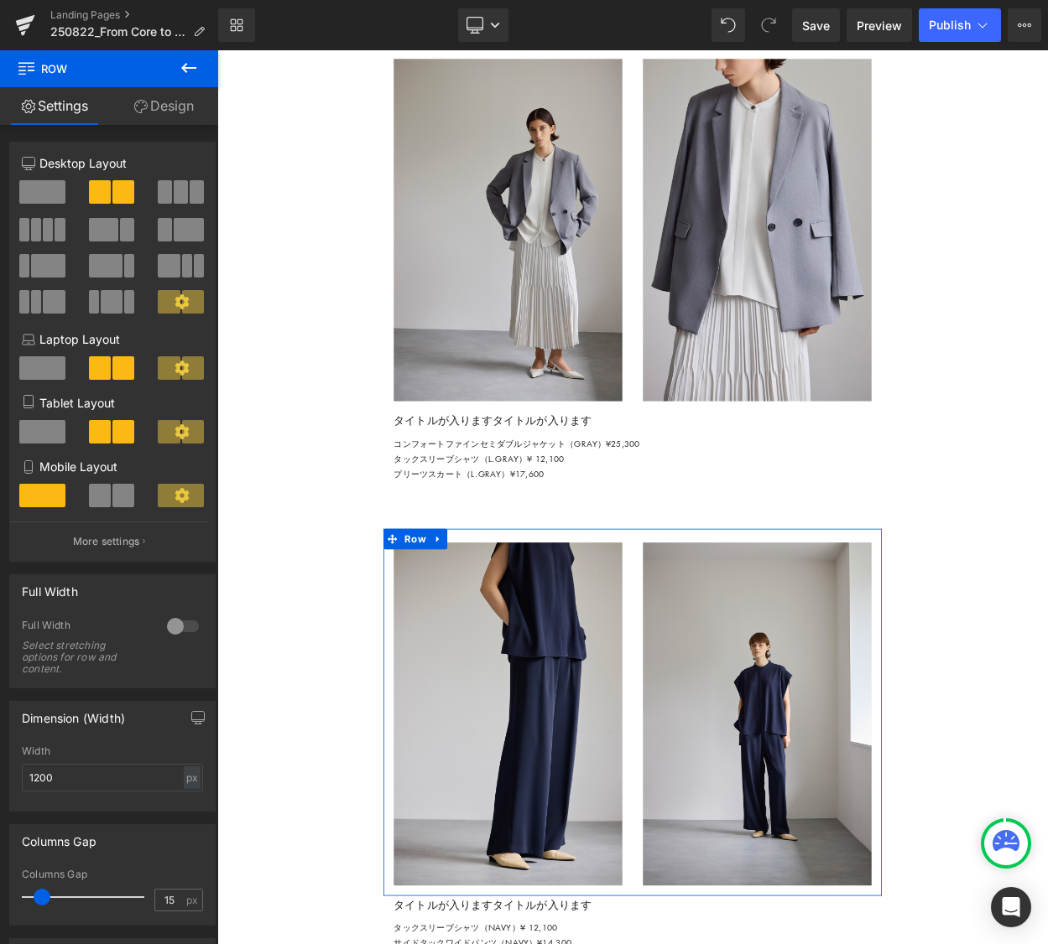
click at [172, 106] on link "Design" at bounding box center [163, 106] width 109 height 38
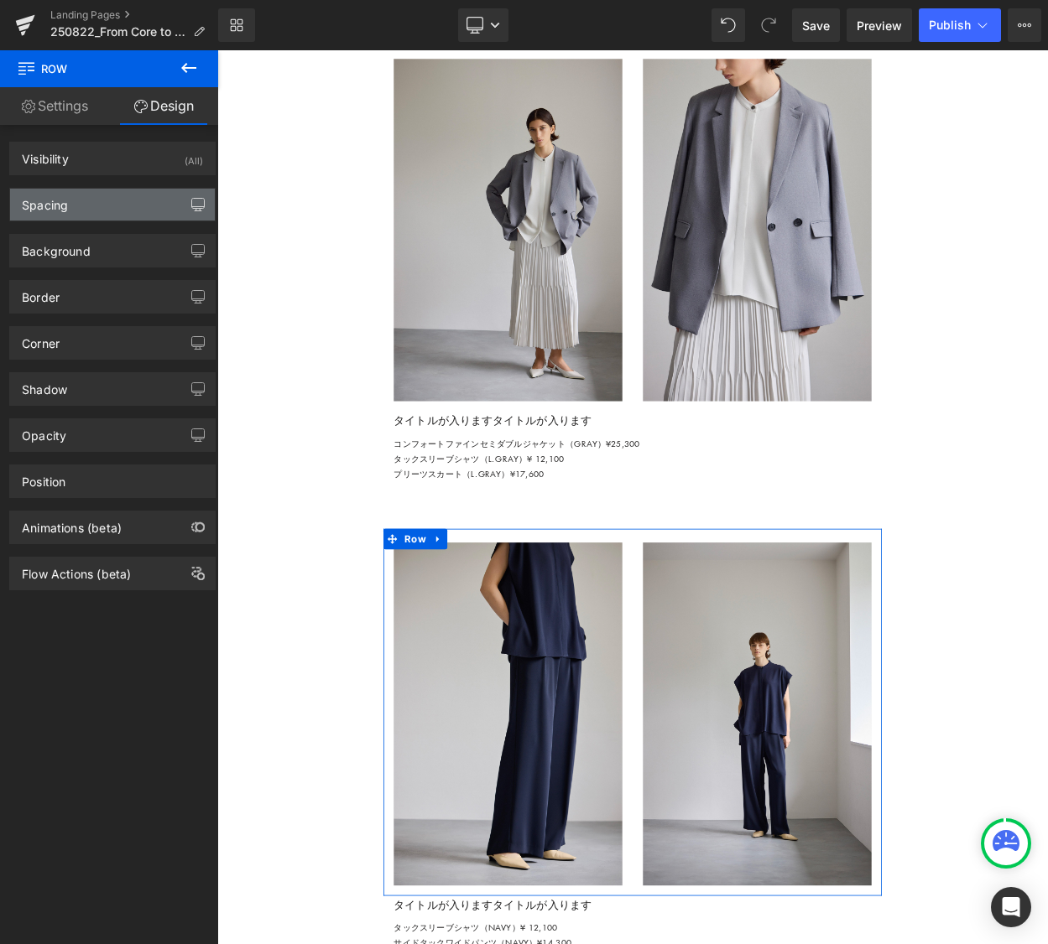
click at [191, 198] on icon "button" at bounding box center [197, 204] width 13 height 13
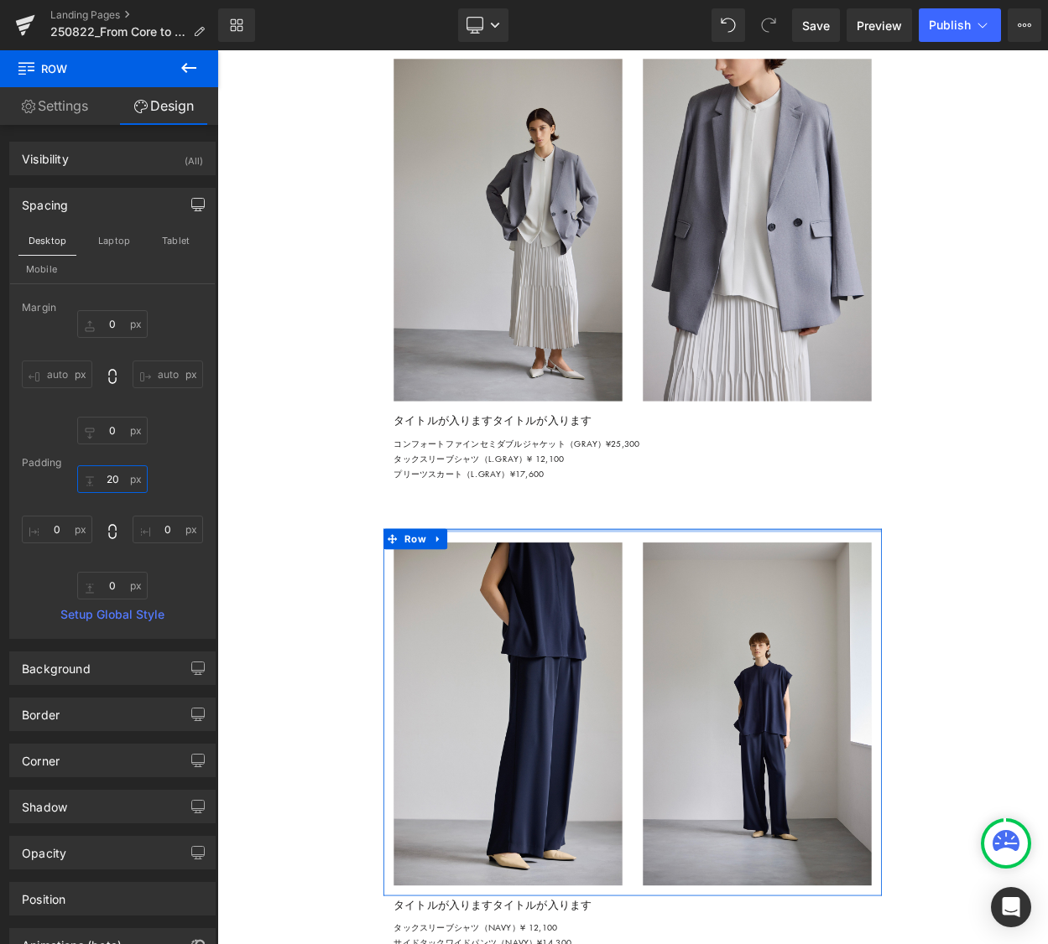
drag, startPoint x: 110, startPoint y: 484, endPoint x: 182, endPoint y: 491, distance: 72.5
click at [116, 486] on input "20" at bounding box center [112, 479] width 70 height 28
type input "0"
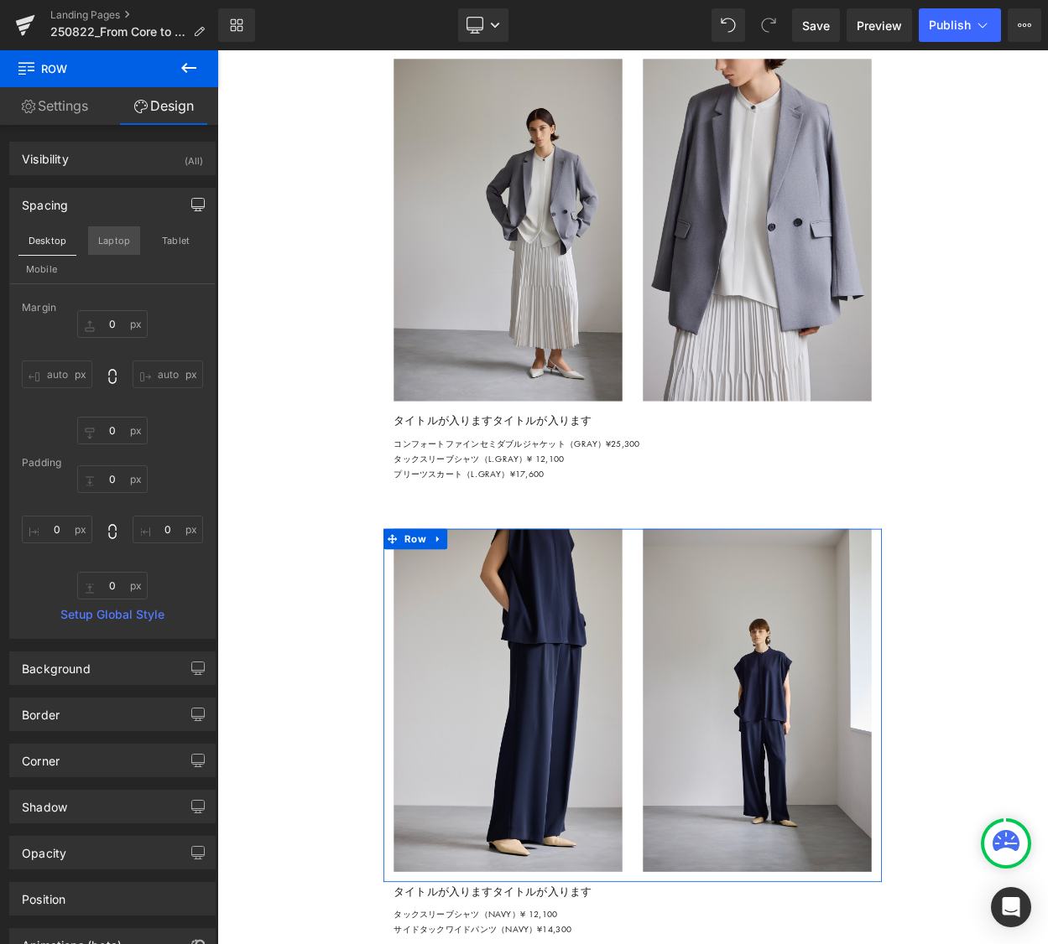
click at [113, 242] on button "Laptop" at bounding box center [114, 240] width 52 height 29
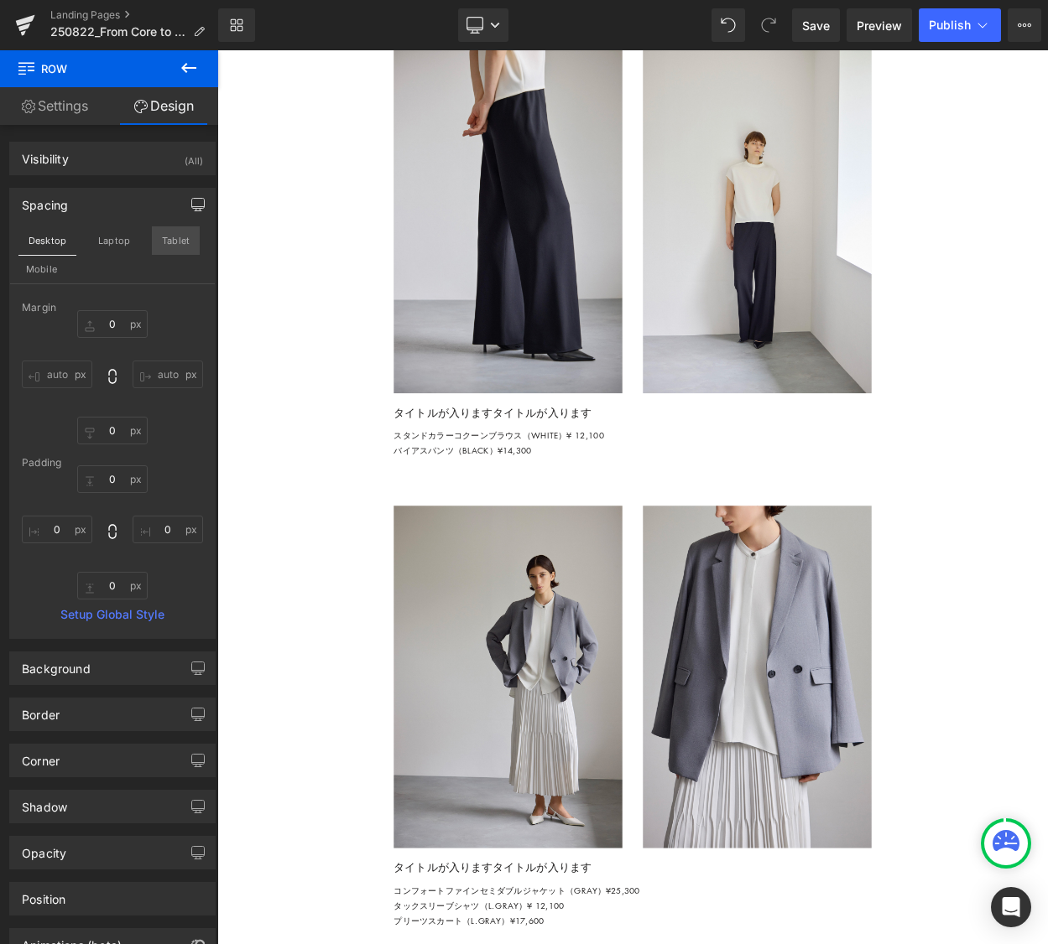
type input "0"
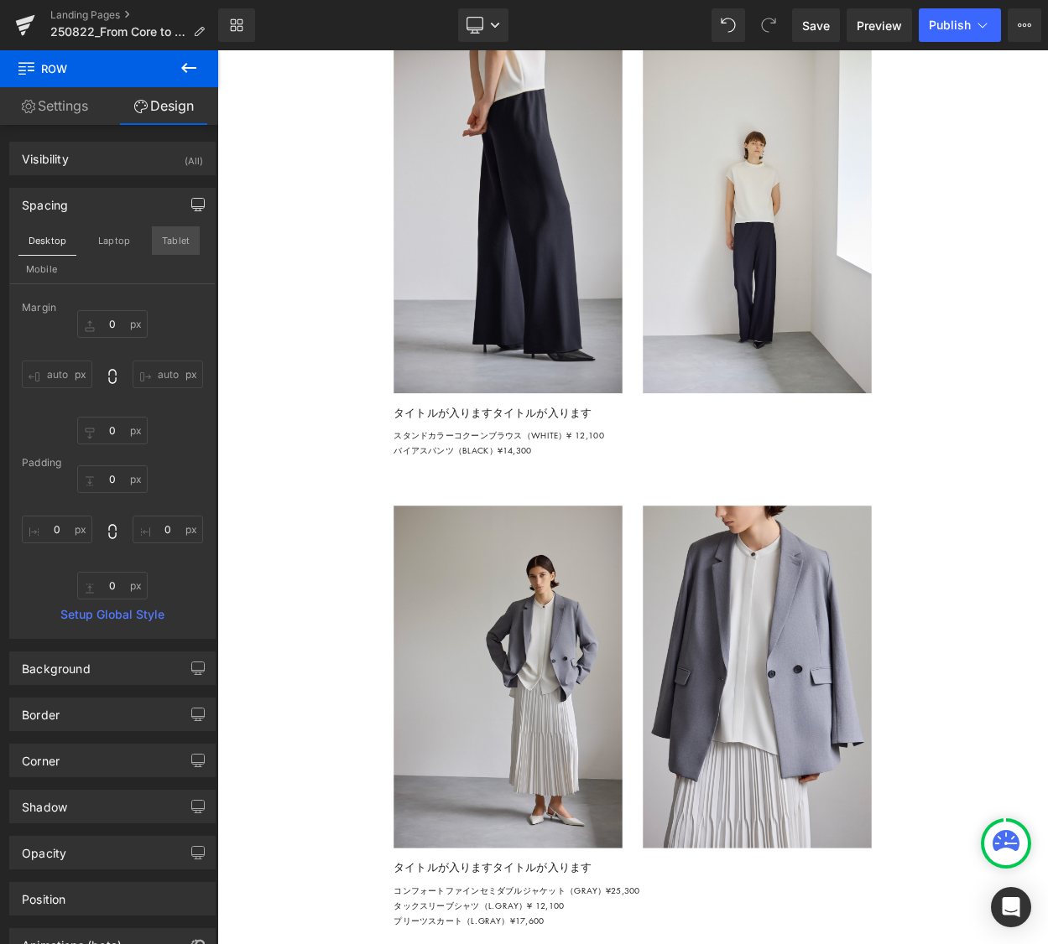
type input "0"
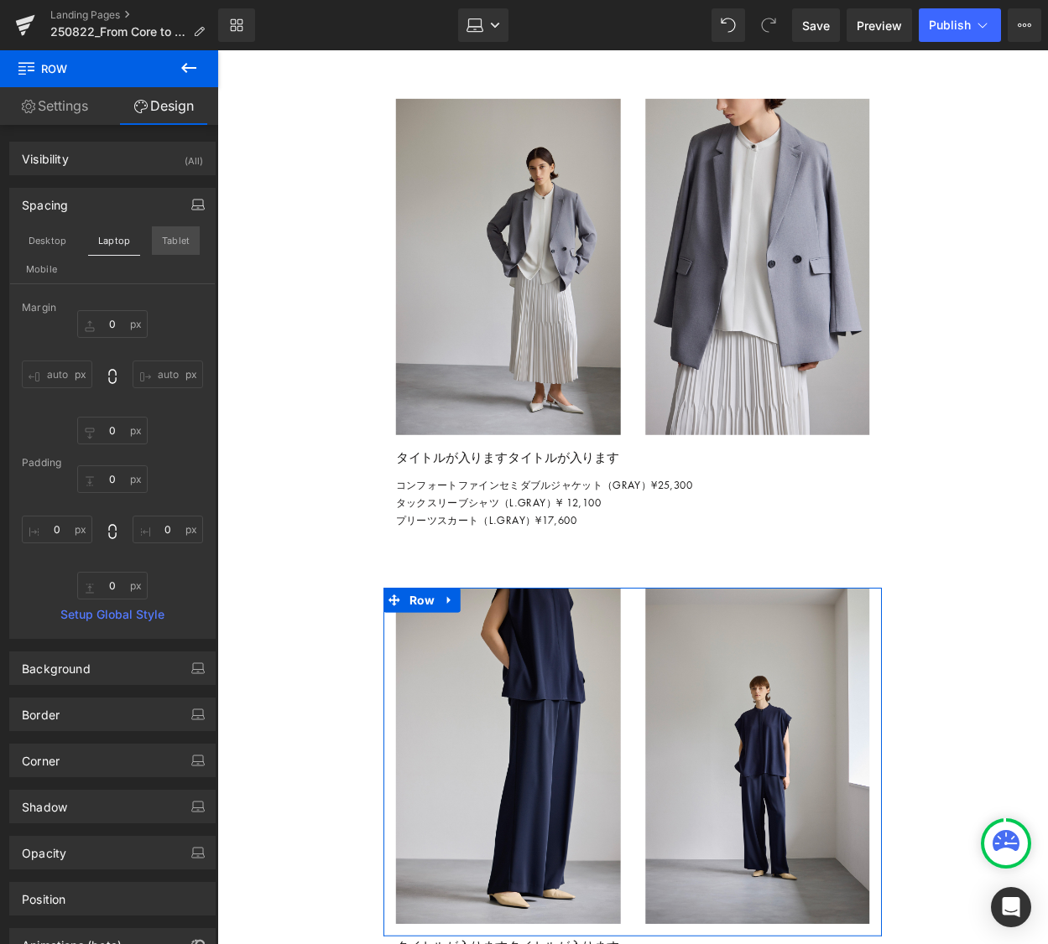
click at [179, 238] on button "Tablet" at bounding box center [176, 240] width 48 height 29
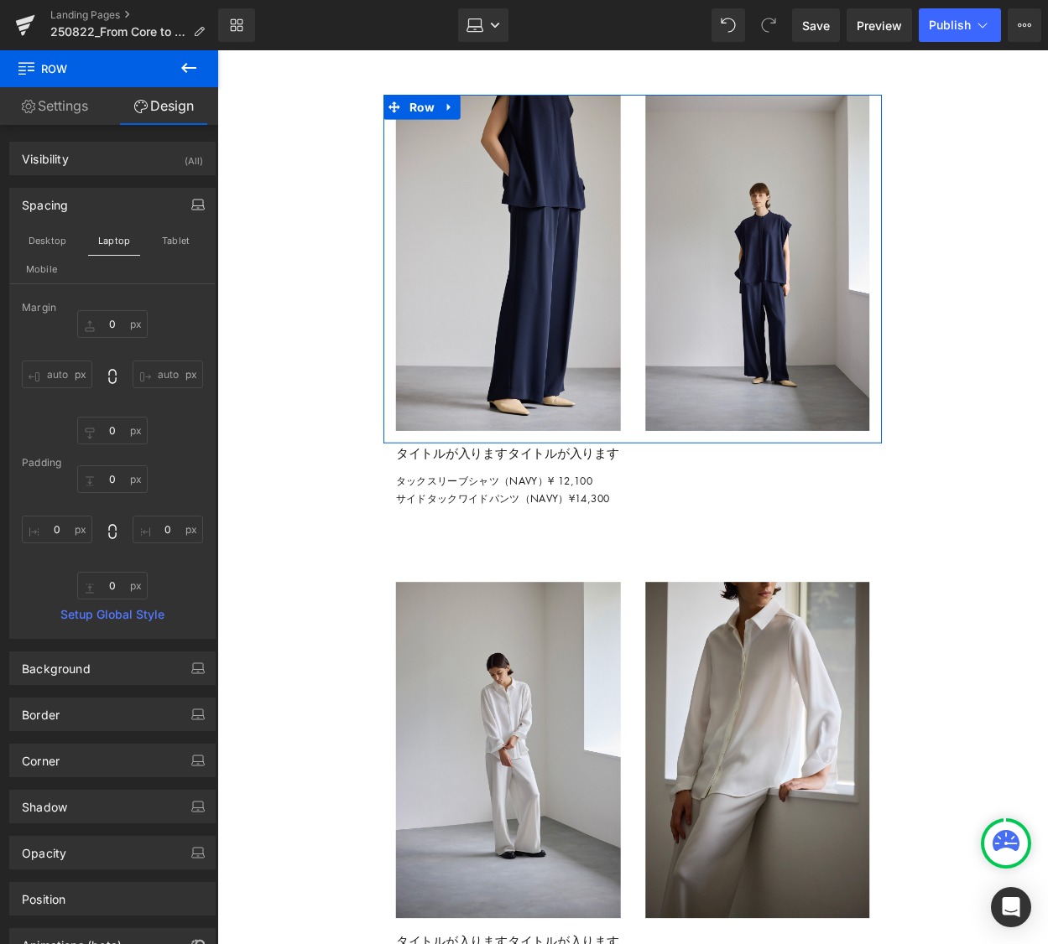
type input "0"
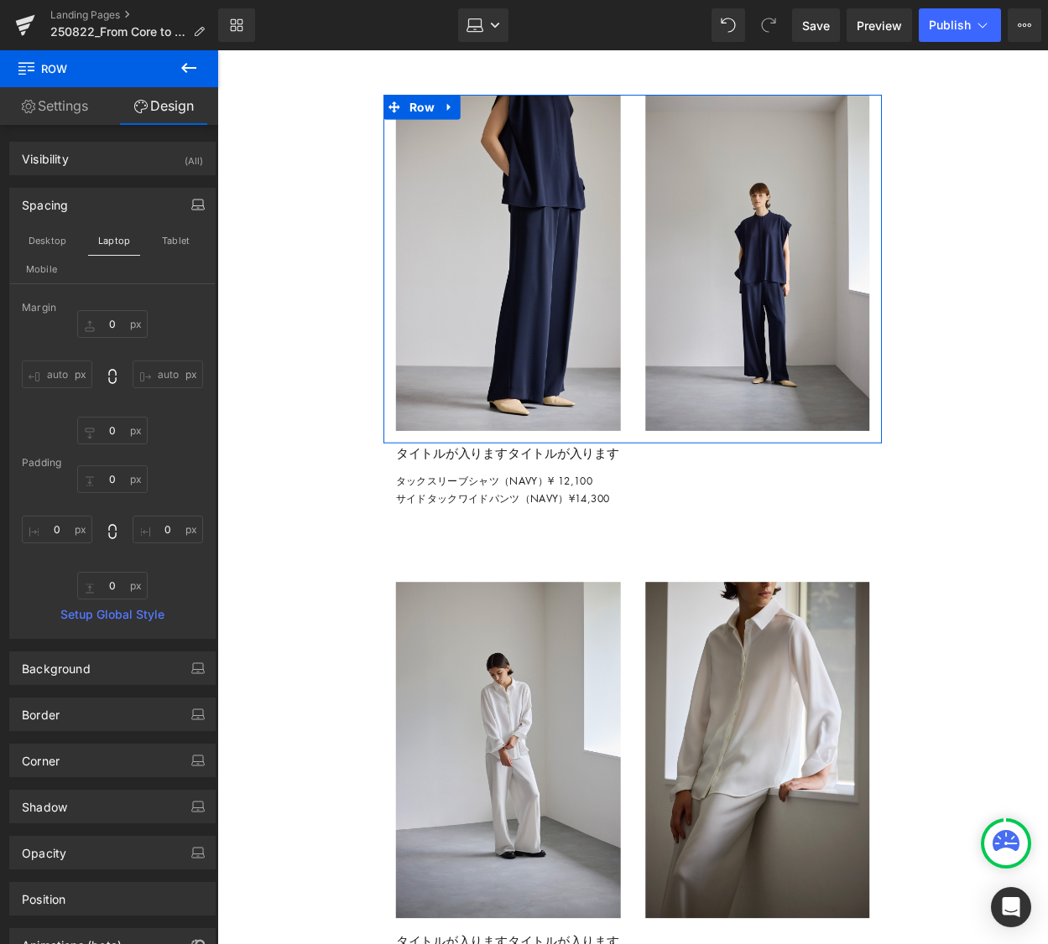
type input "0"
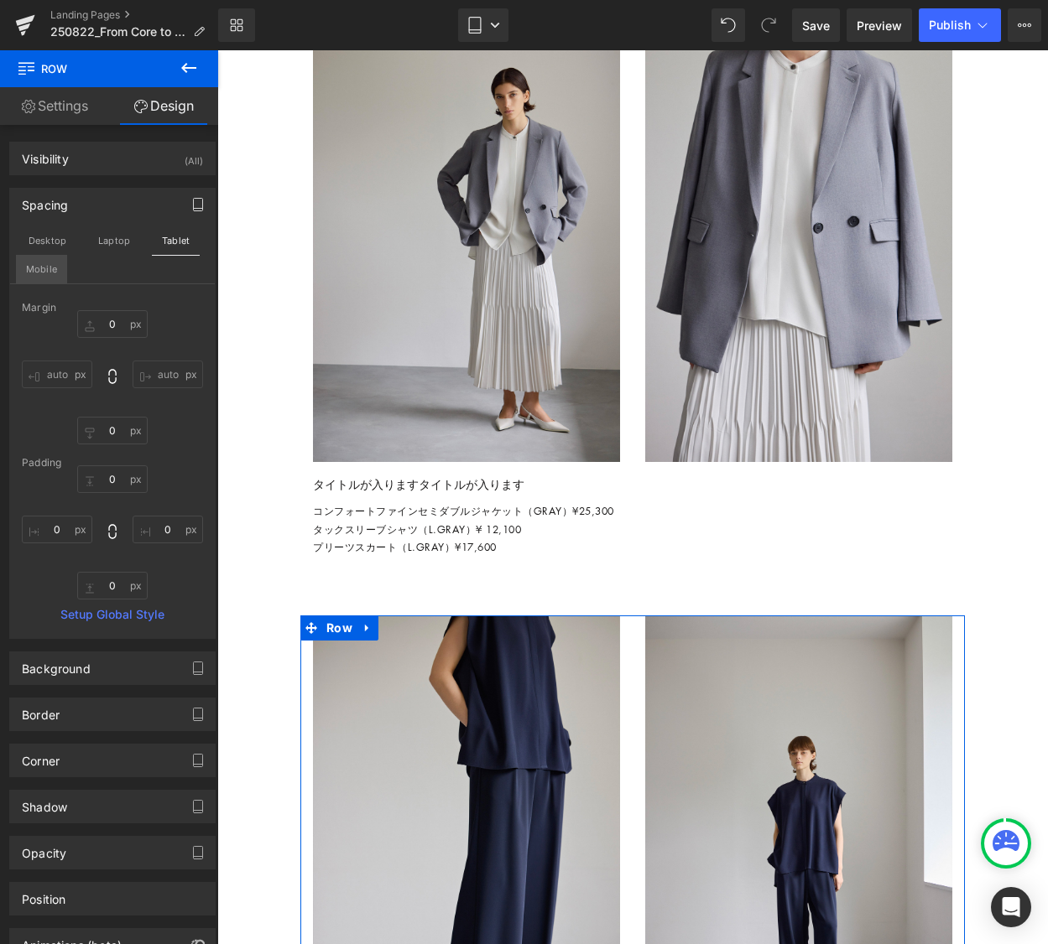
click at [49, 271] on button "Mobile" at bounding box center [41, 269] width 51 height 29
type input "0"
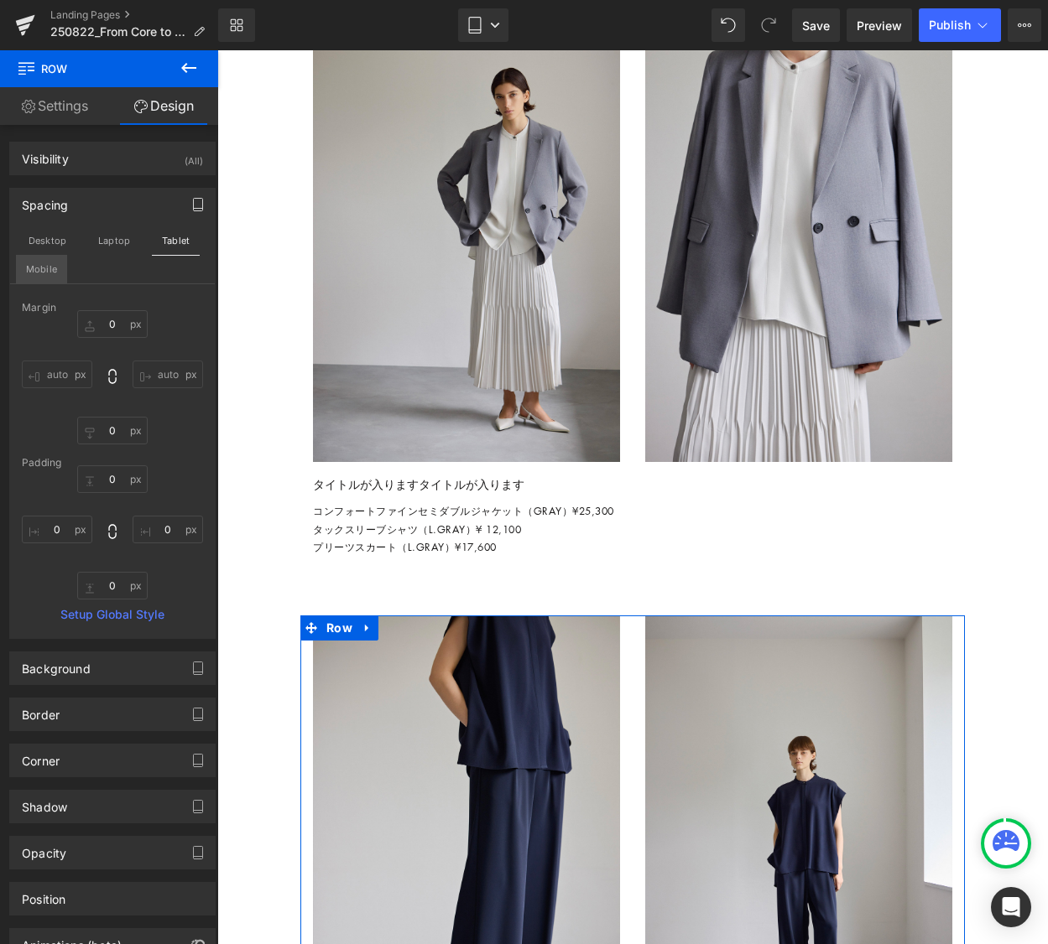
type input "0"
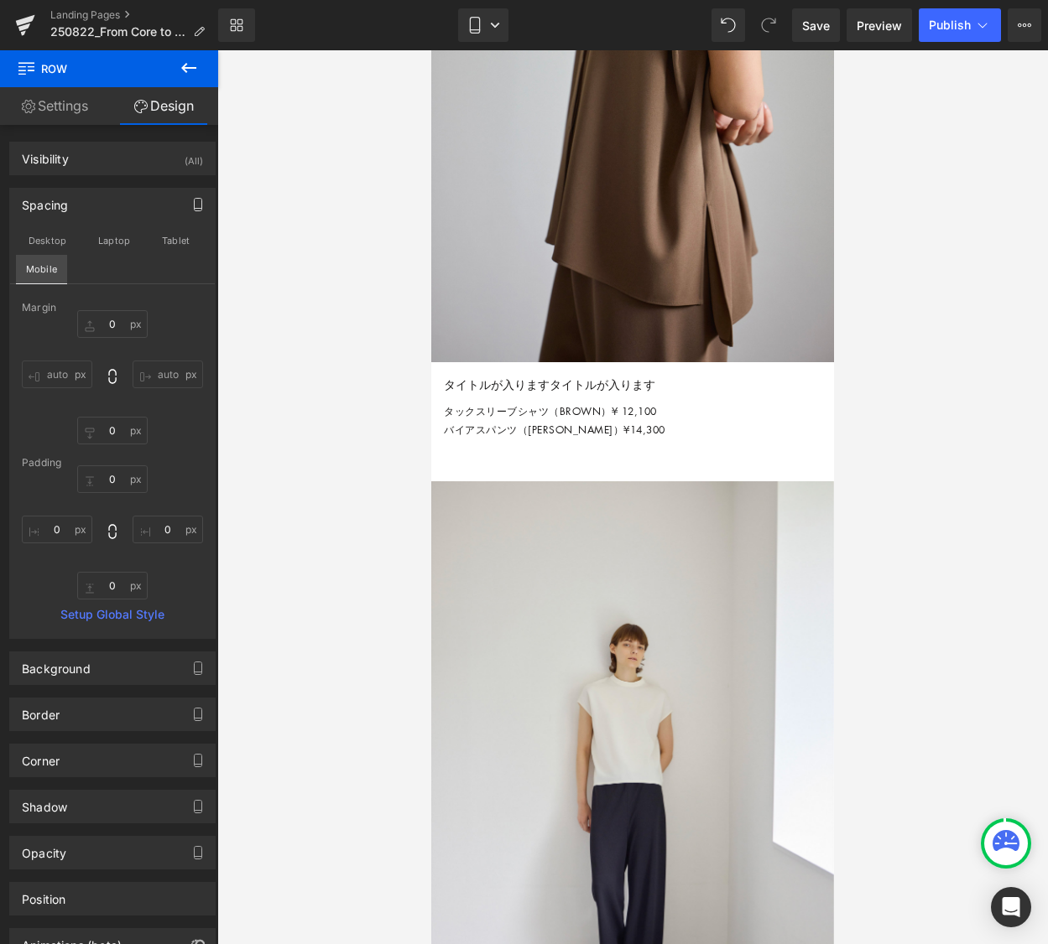
scroll to position [0, 0]
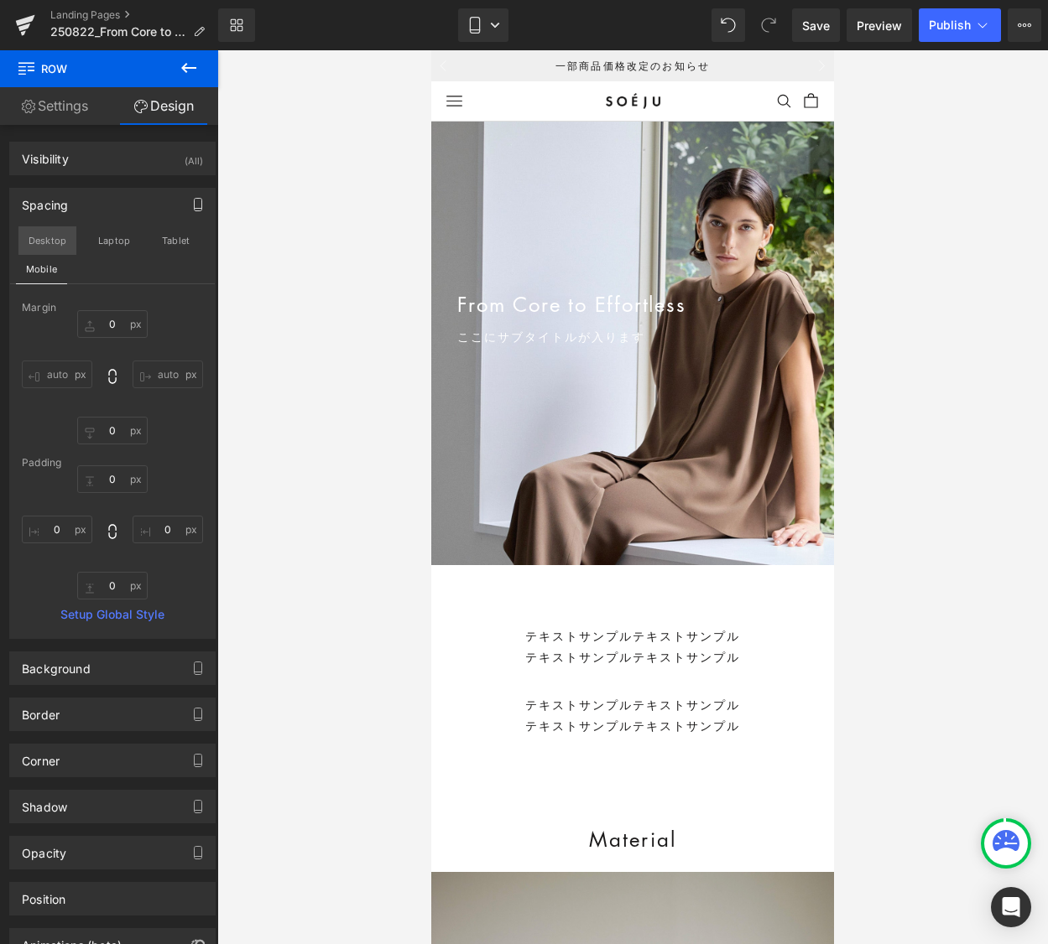
click at [63, 237] on button "Desktop" at bounding box center [47, 240] width 58 height 29
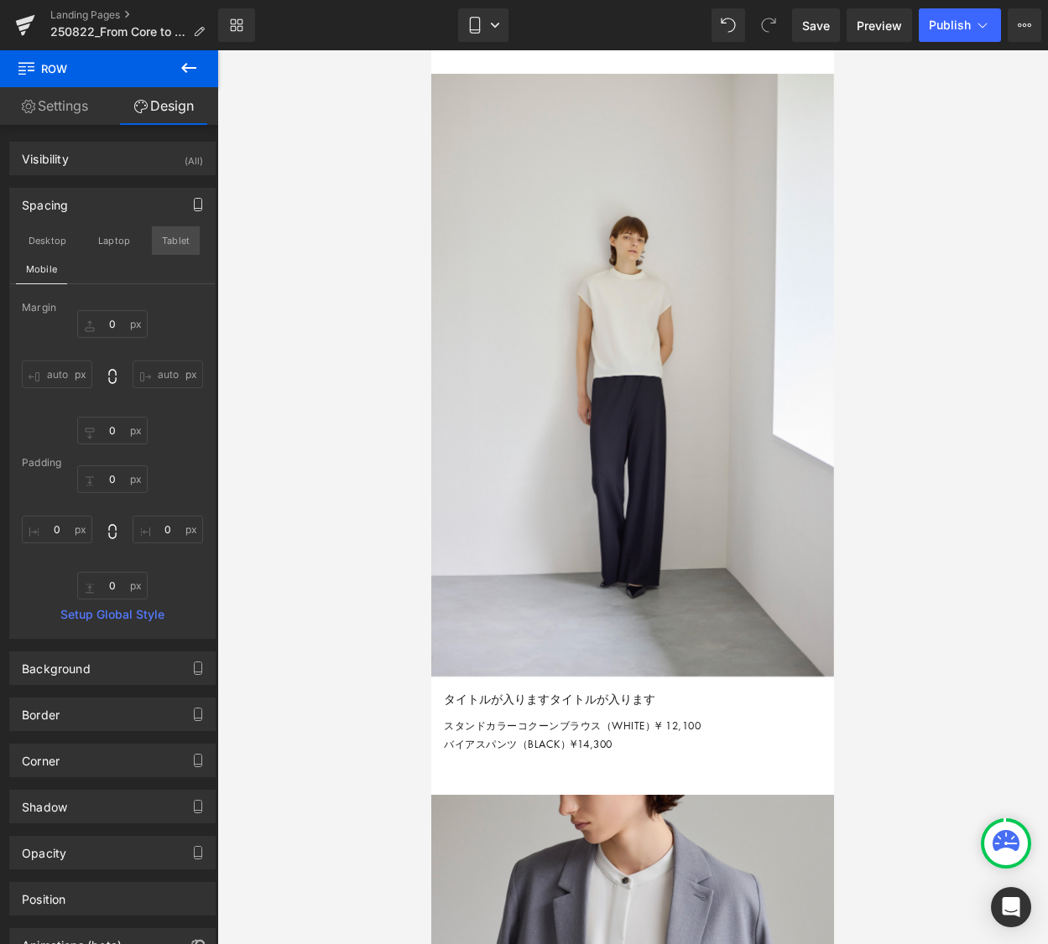
type input "0"
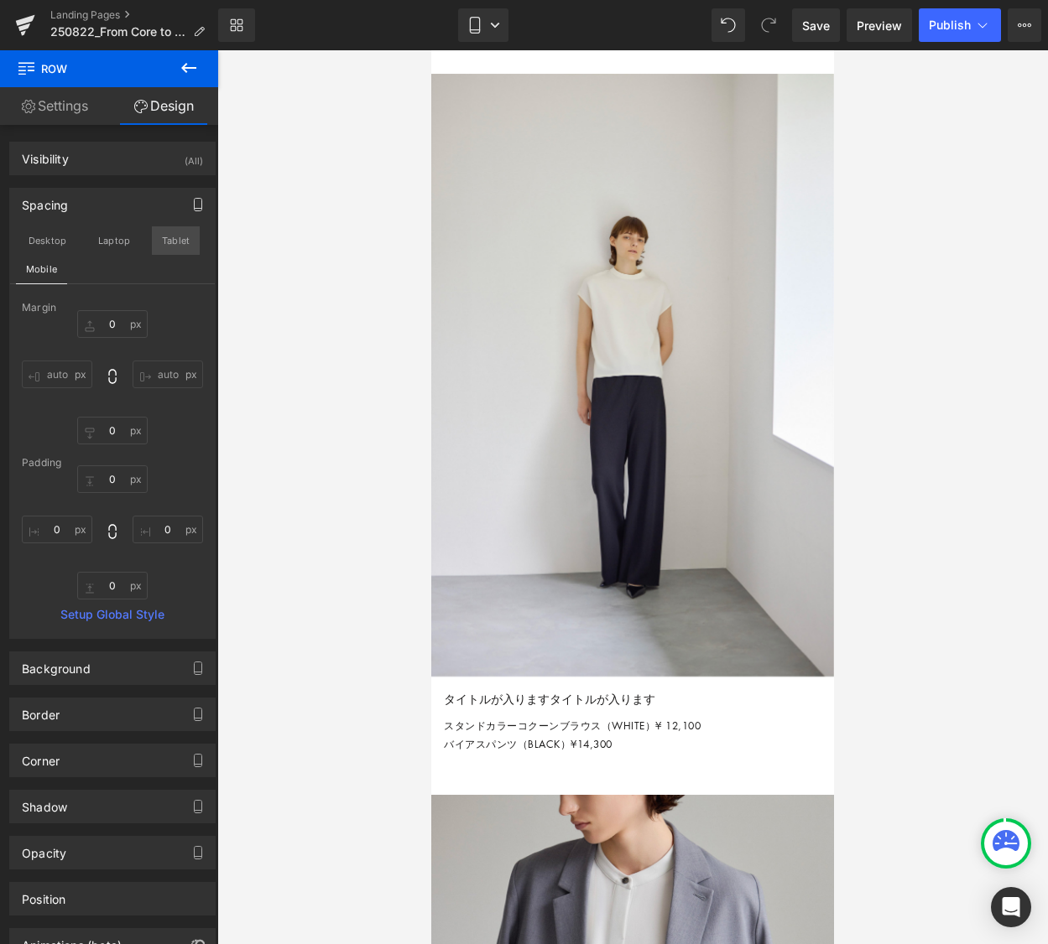
type input "0"
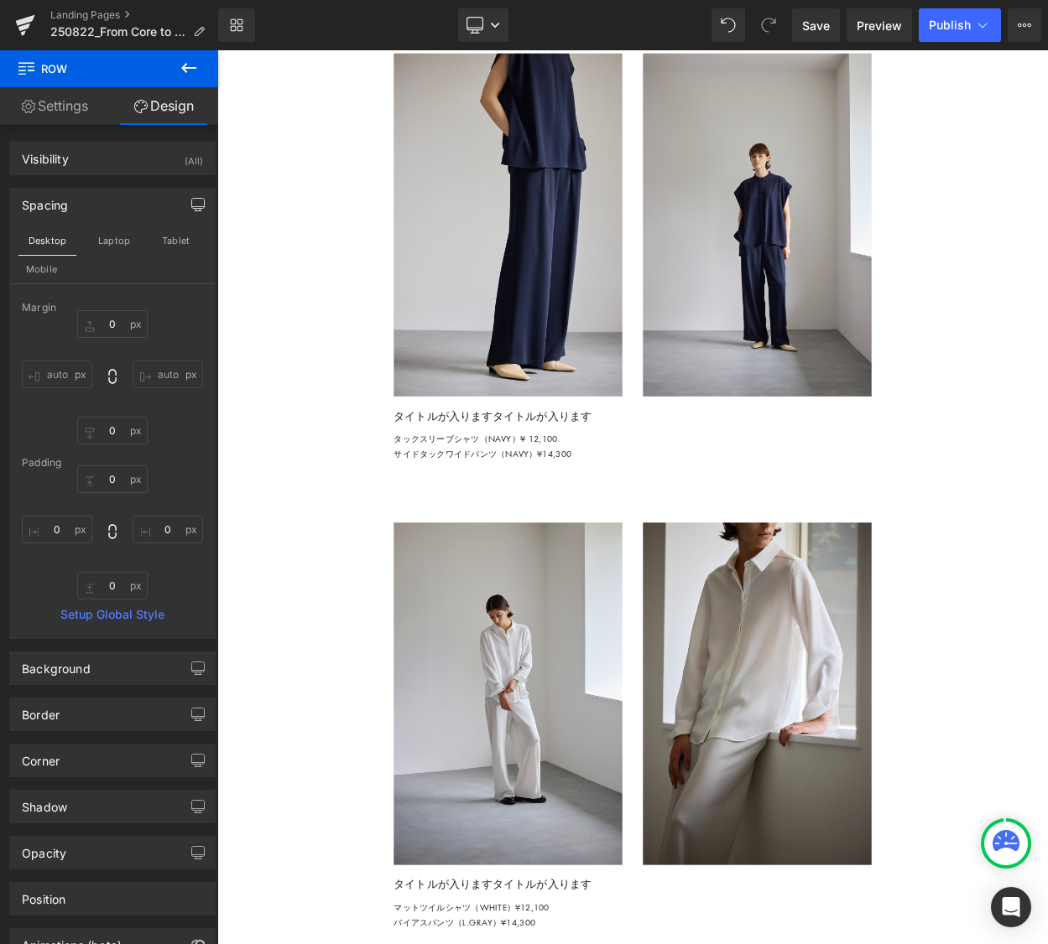
scroll to position [4428, 0]
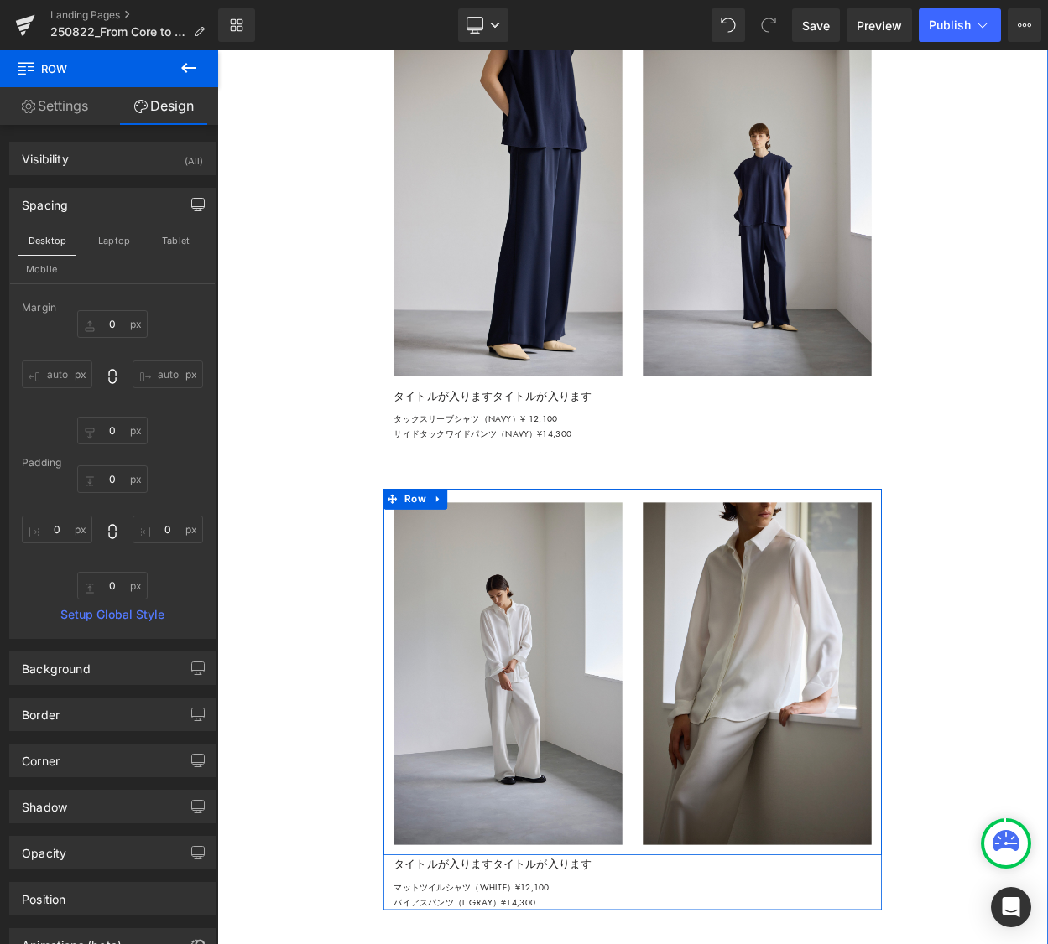
click at [724, 674] on div "Image Image Row" at bounding box center [724, 810] width 609 height 448
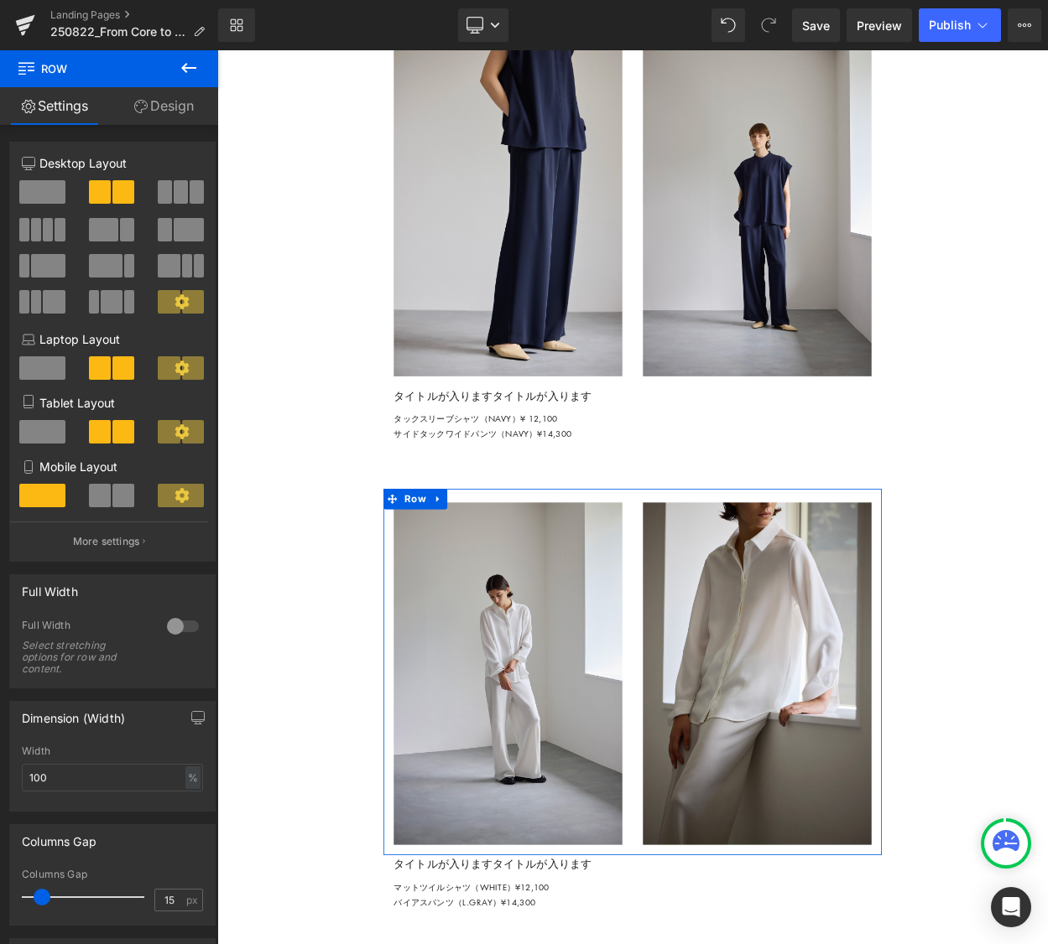
click at [179, 106] on link "Design" at bounding box center [163, 106] width 109 height 38
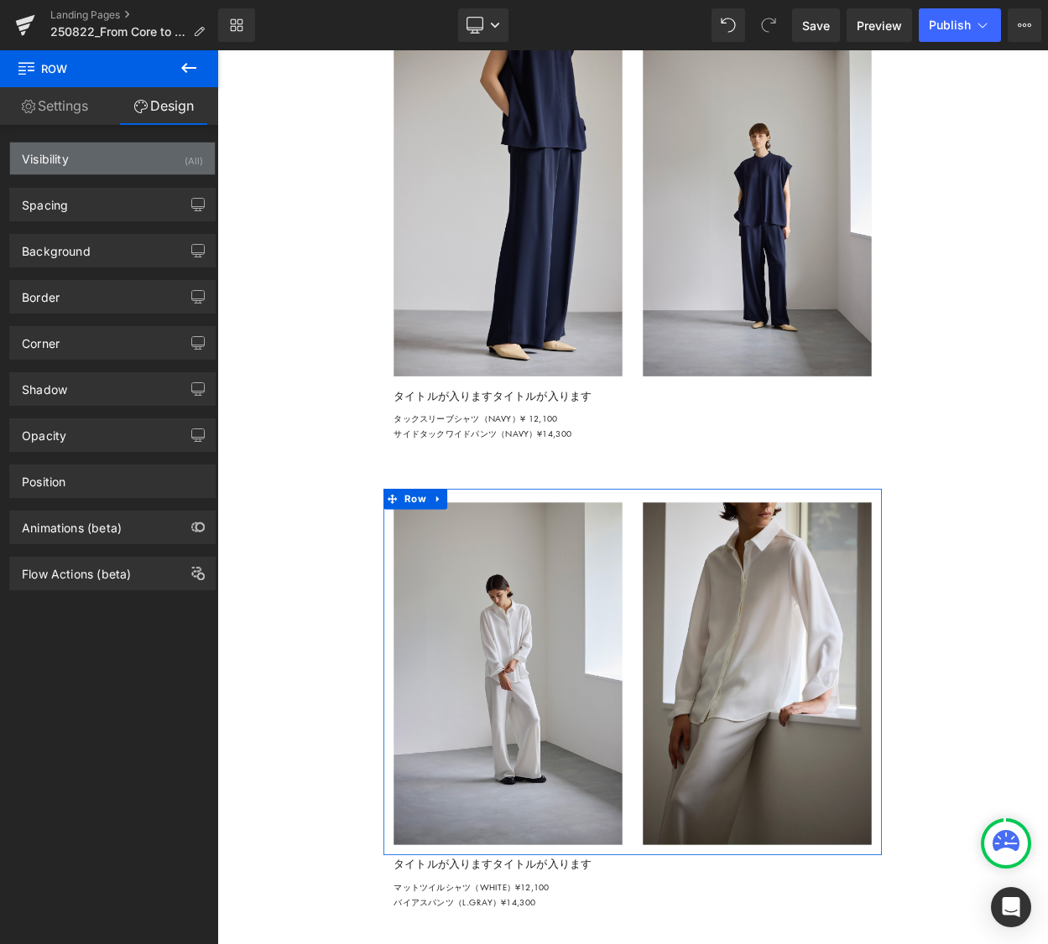
type input "0"
type input "20"
type input "0"
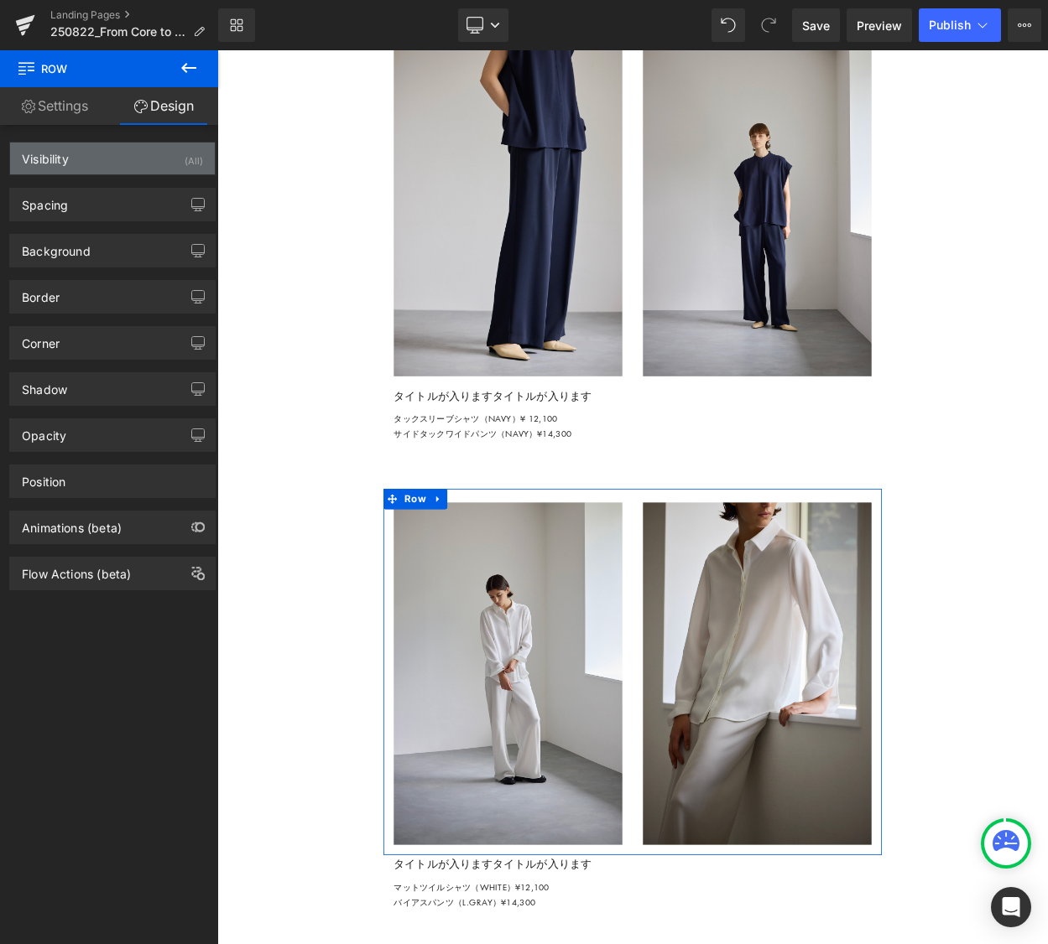
type input "0"
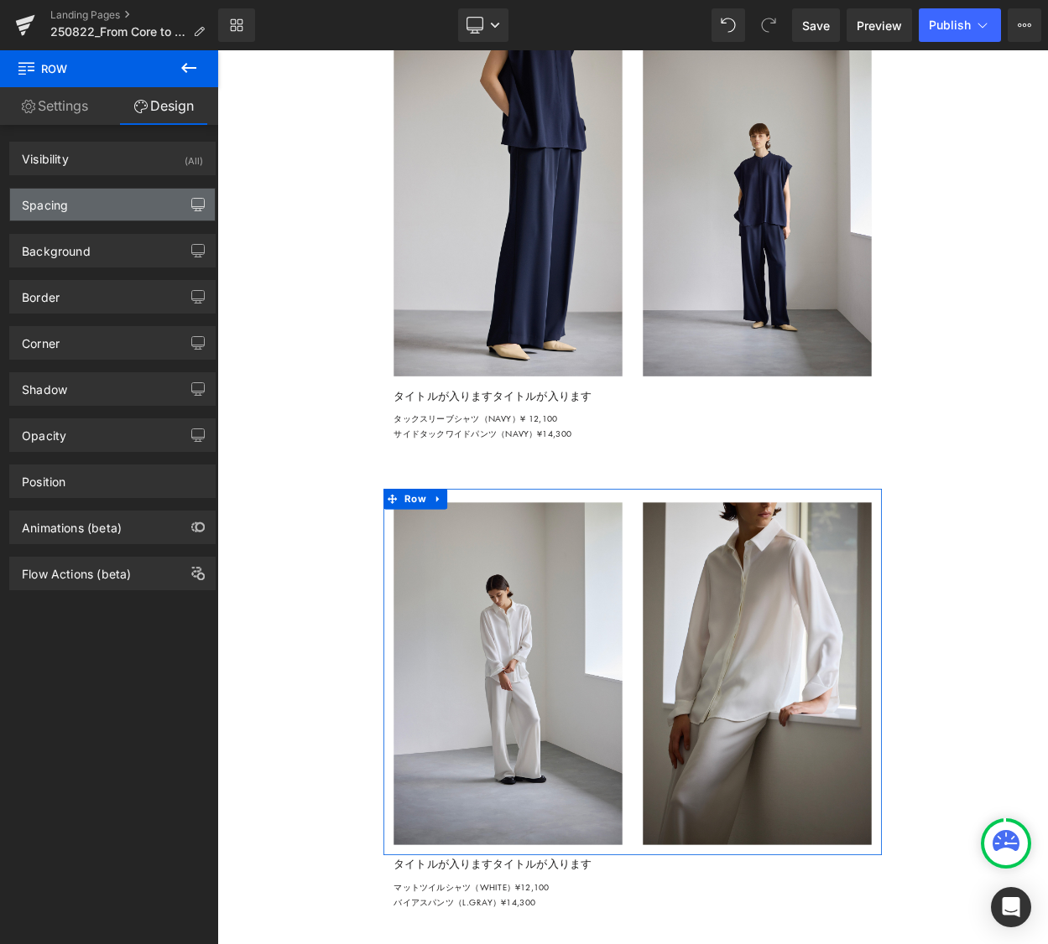
click at [197, 205] on icon "button" at bounding box center [198, 204] width 13 height 10
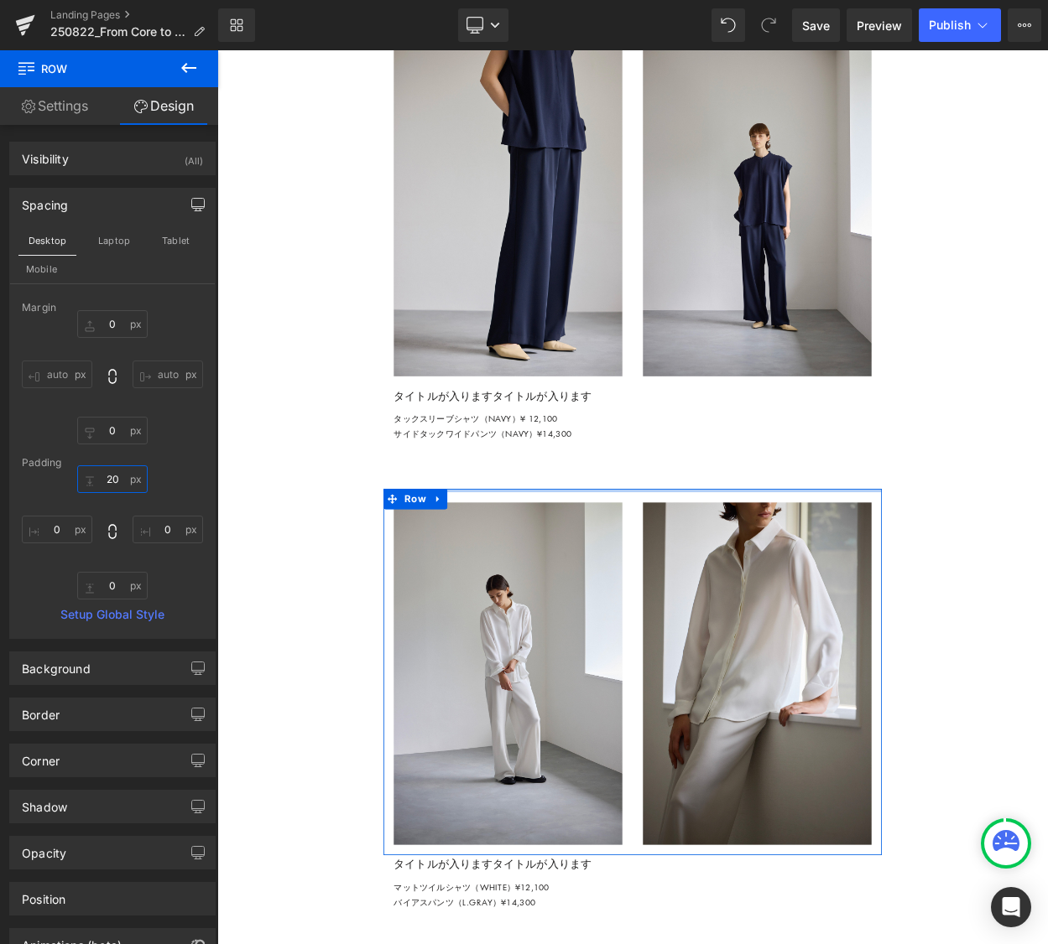
click at [109, 471] on input "20" at bounding box center [112, 479] width 70 height 28
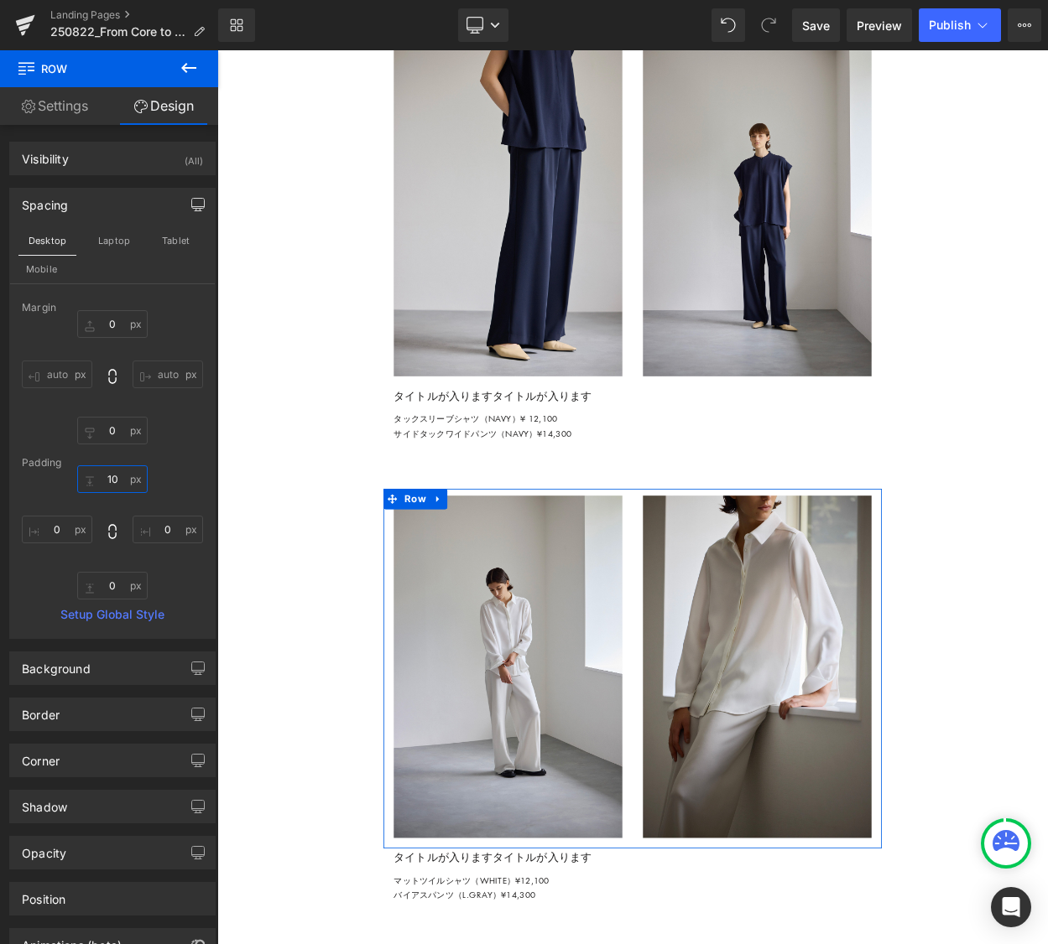
type input "0"
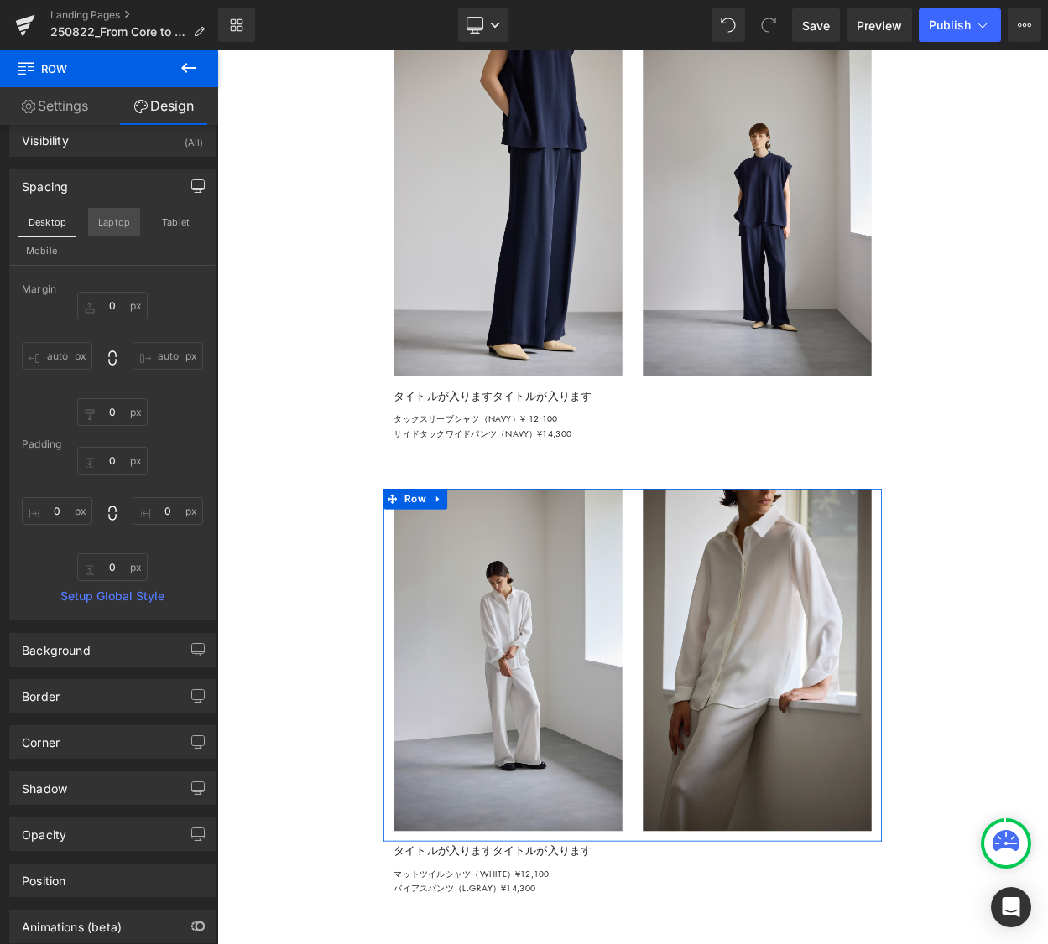
click at [107, 231] on button "Laptop" at bounding box center [114, 222] width 52 height 29
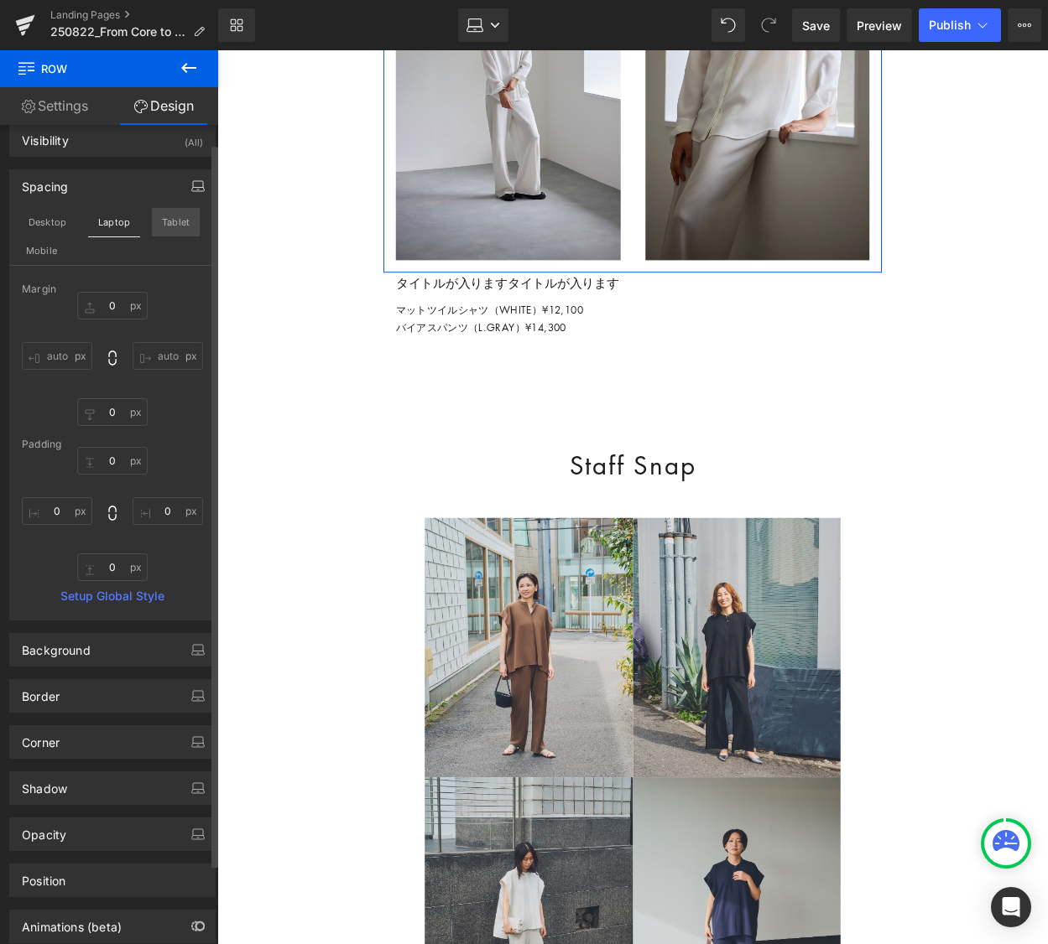
scroll to position [21, 0]
type input "0"
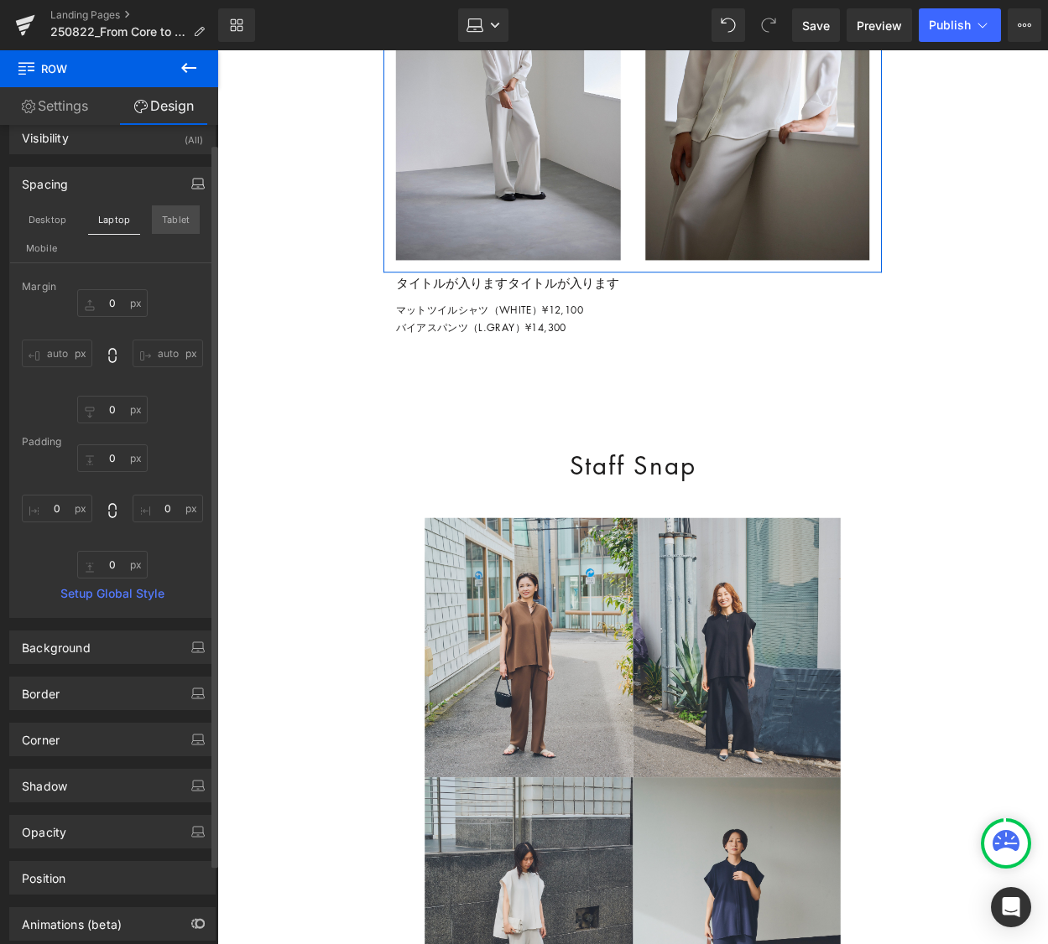
type input "0"
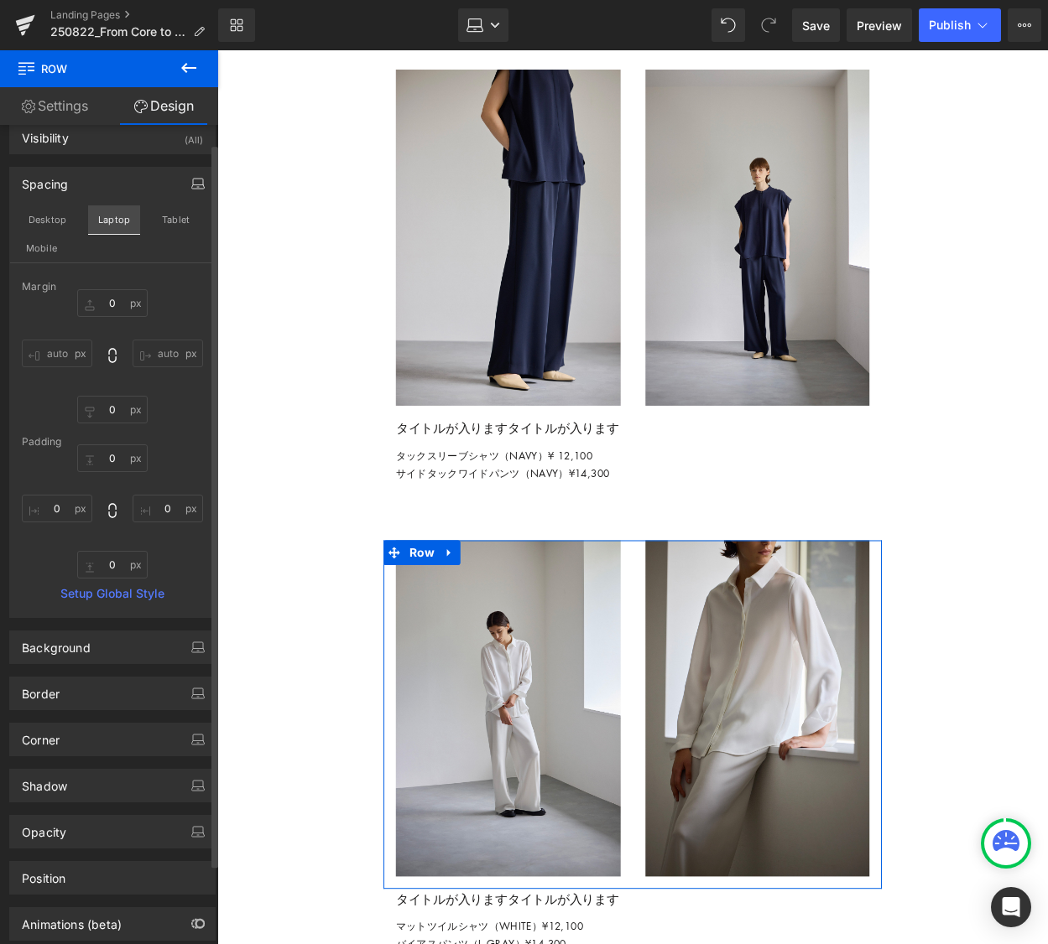
drag, startPoint x: 178, startPoint y: 221, endPoint x: 122, endPoint y: 229, distance: 56.8
click at [178, 221] on button "Tablet" at bounding box center [176, 219] width 48 height 29
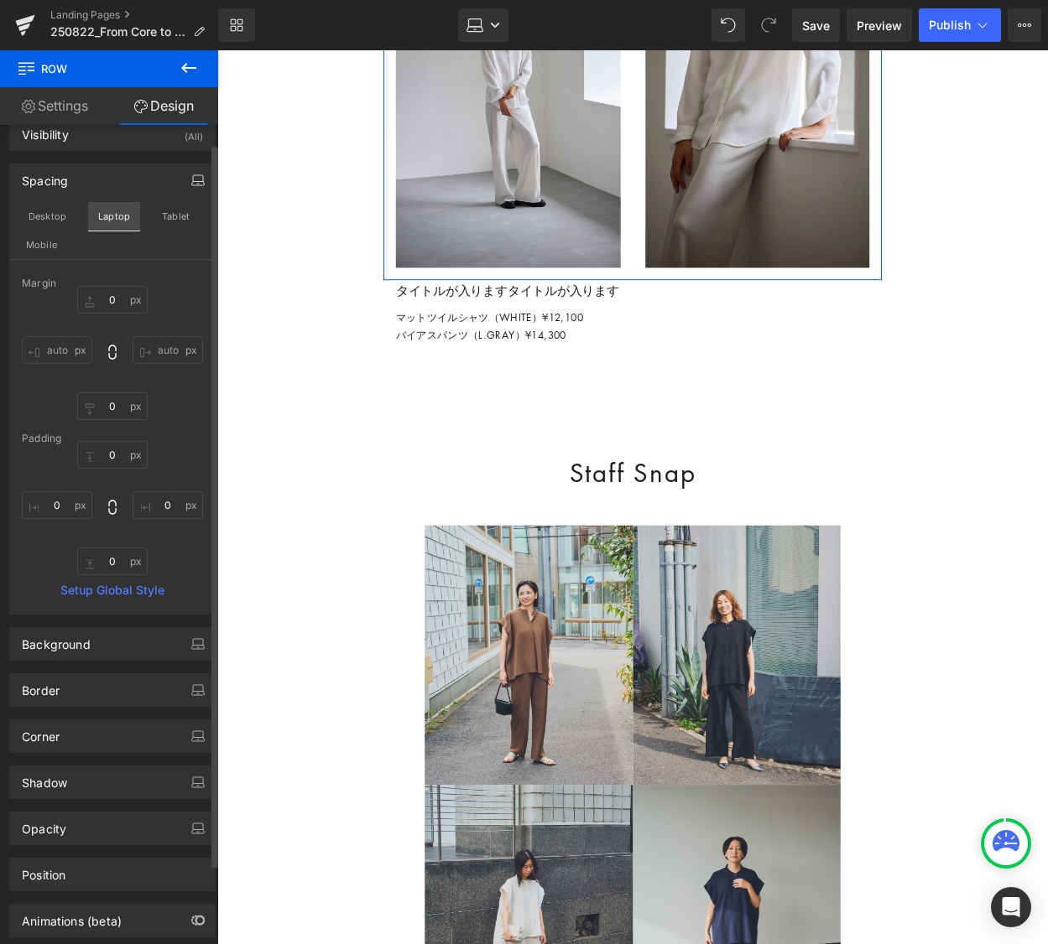
type input "0"
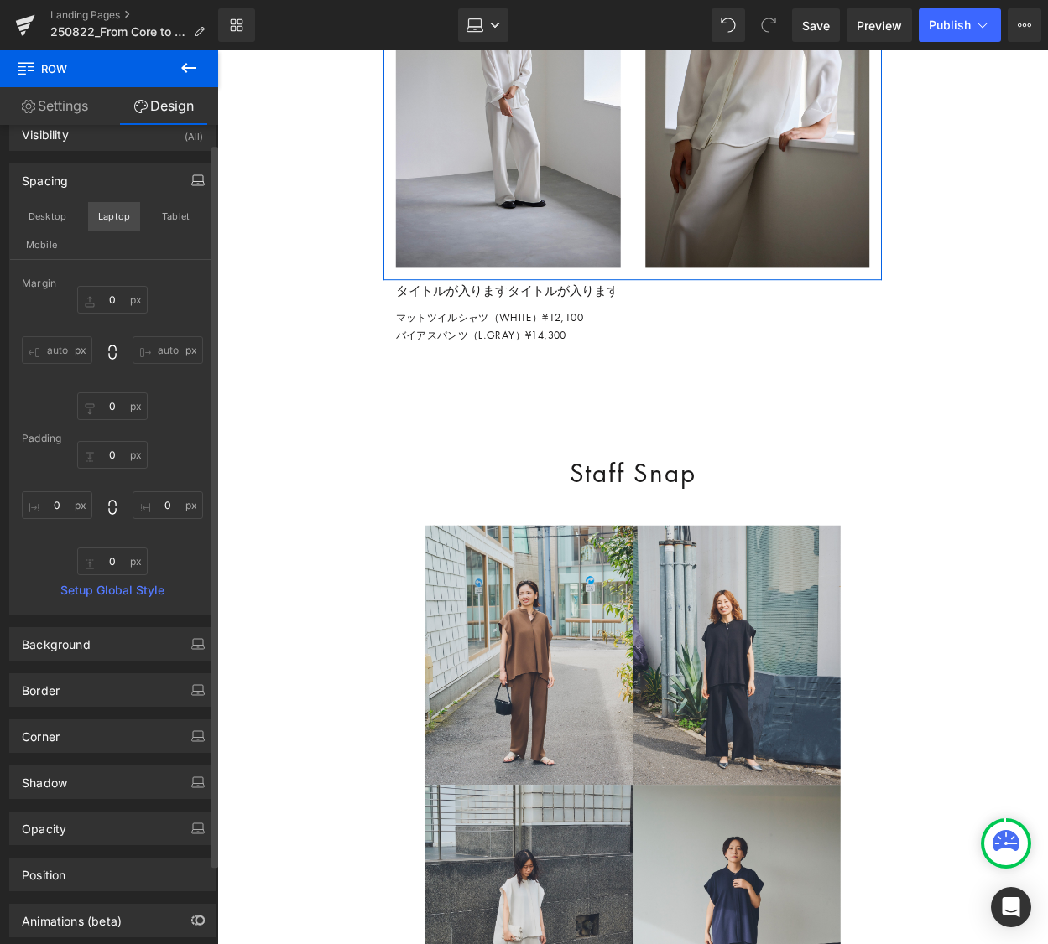
type input "0"
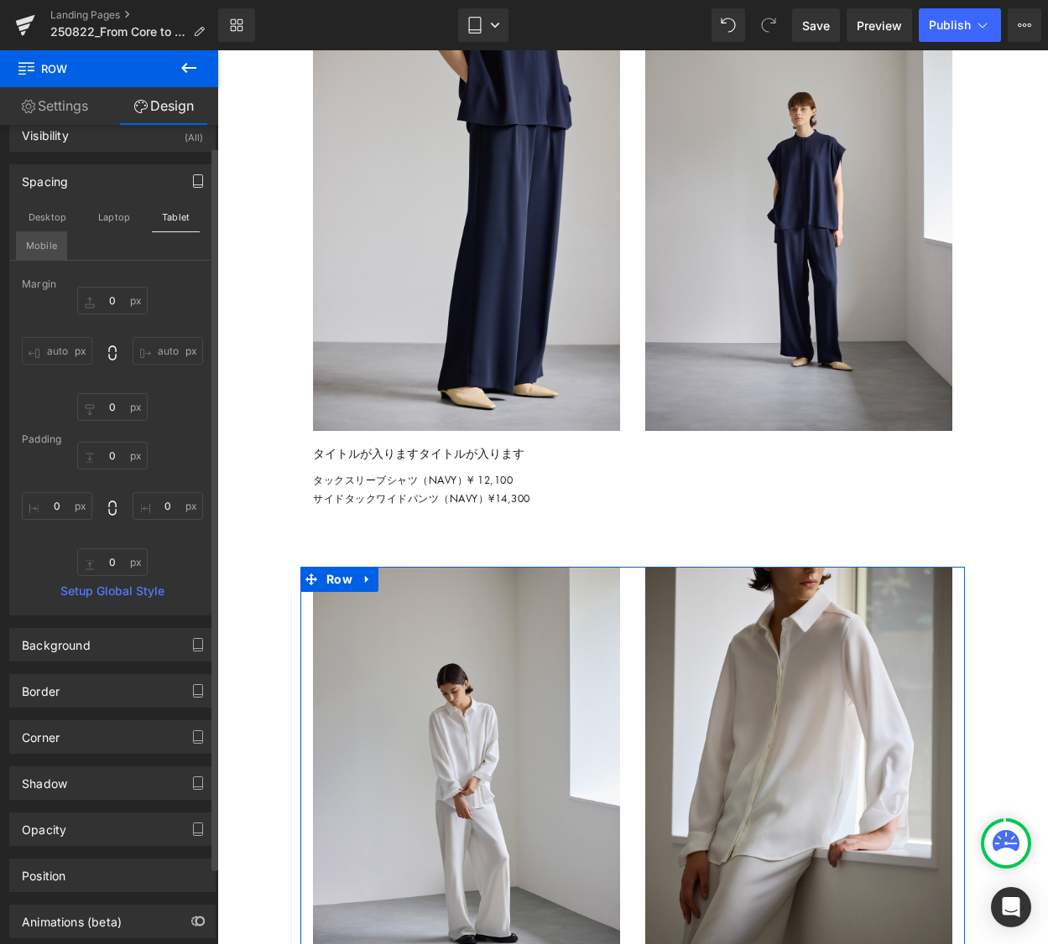
scroll to position [29, 0]
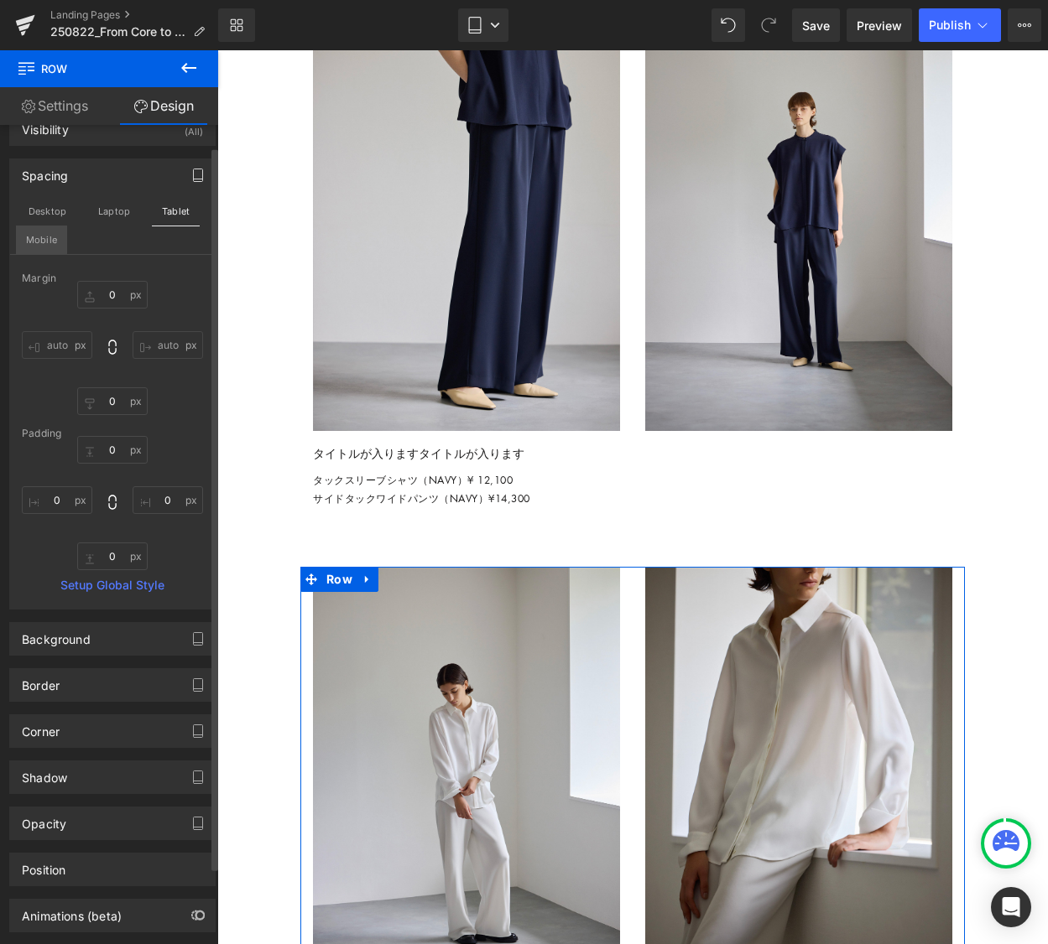
click at [37, 244] on button "Mobile" at bounding box center [41, 240] width 51 height 29
type input "0"
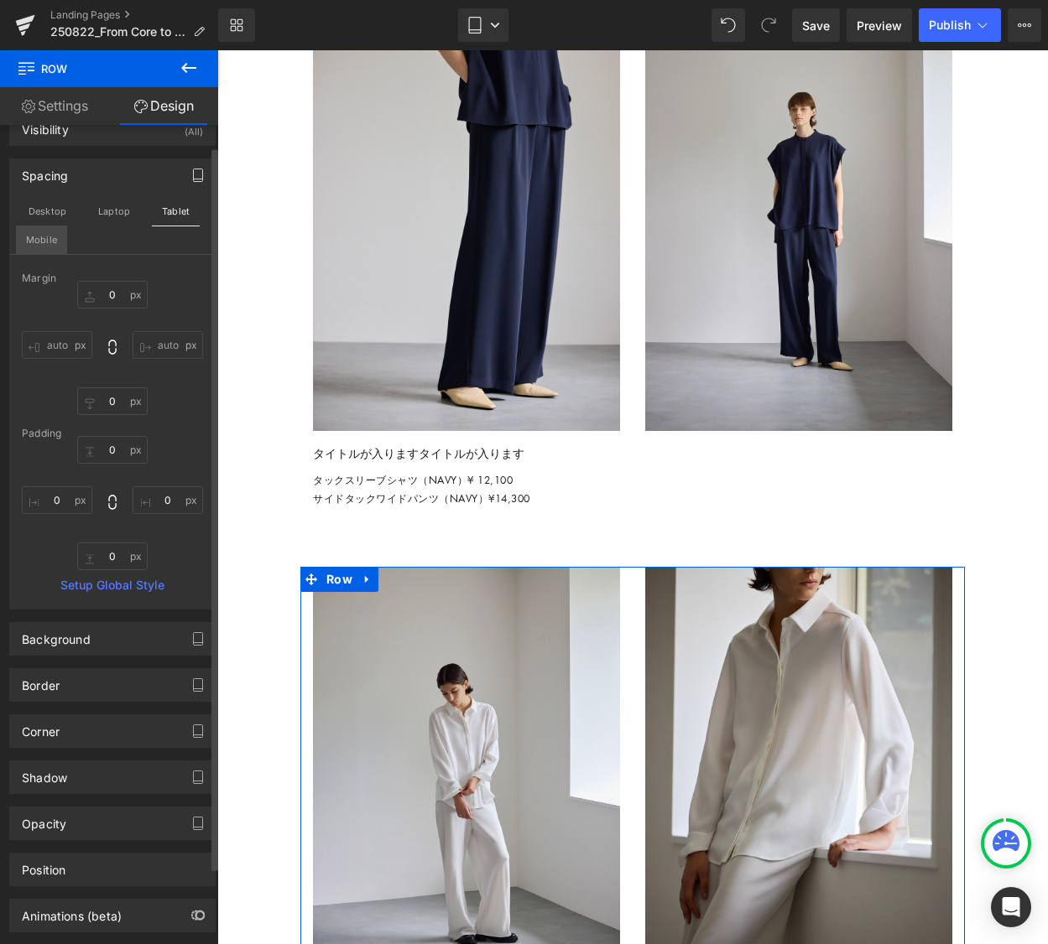
type input "0"
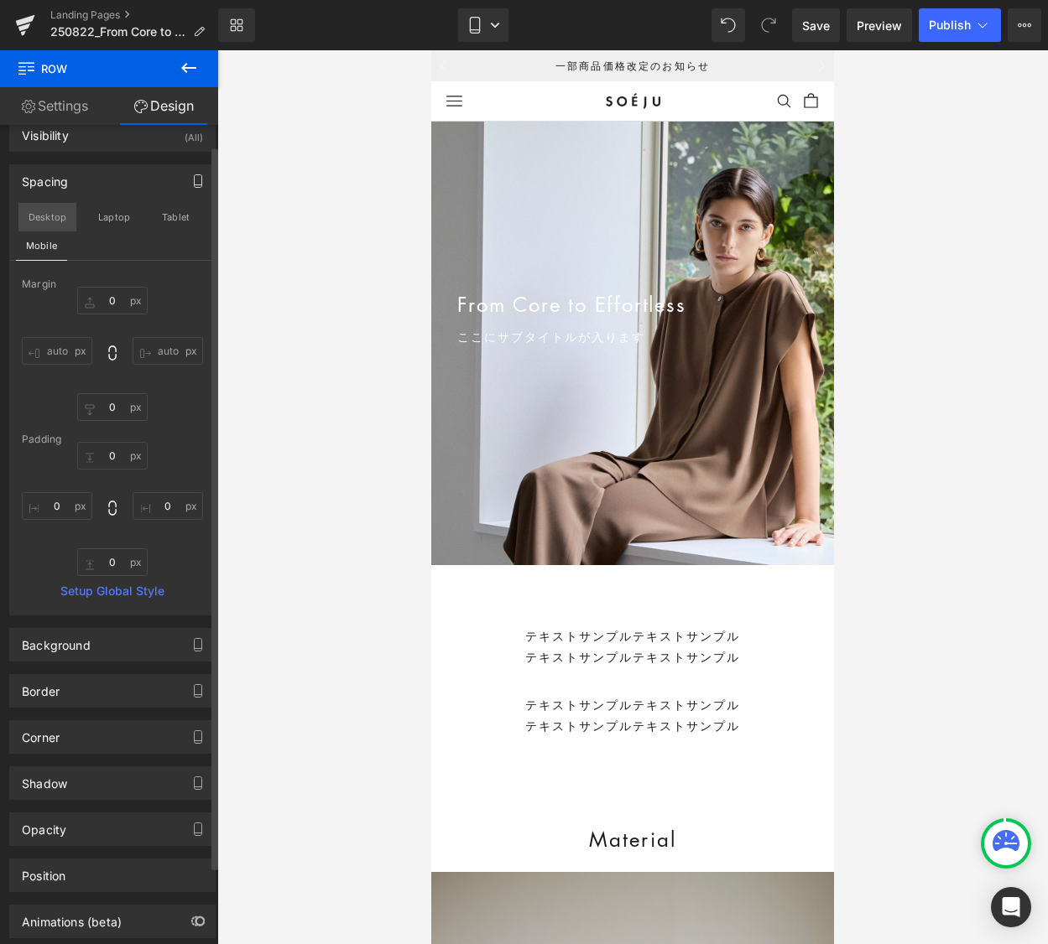
scroll to position [31, 0]
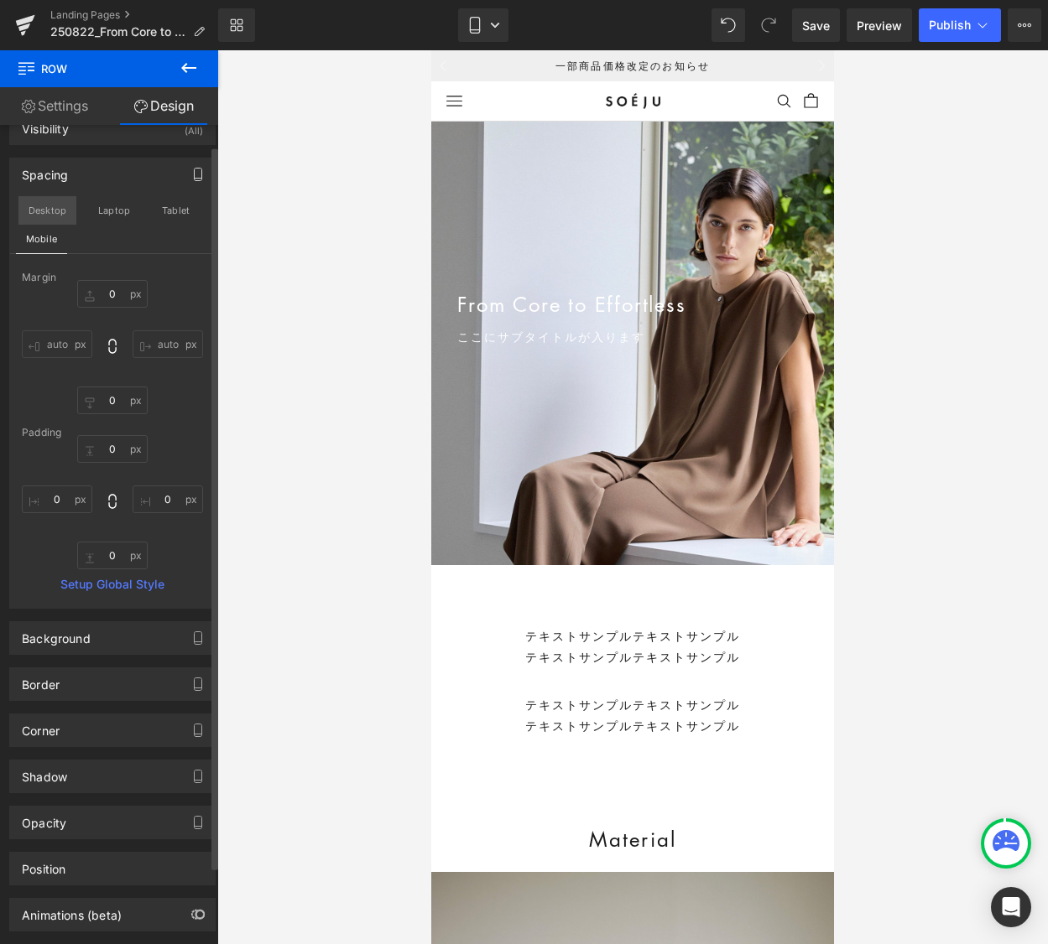
click at [52, 218] on button "Desktop" at bounding box center [47, 210] width 58 height 29
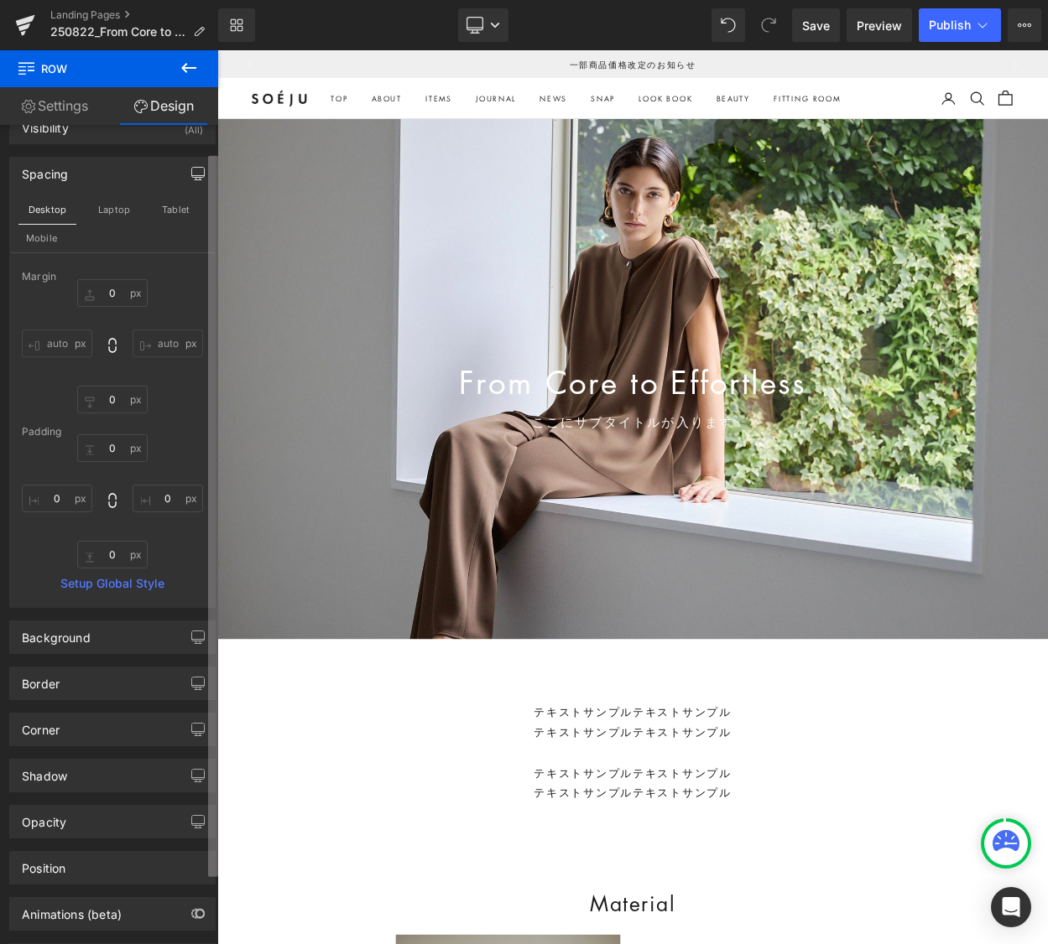
type input "0"
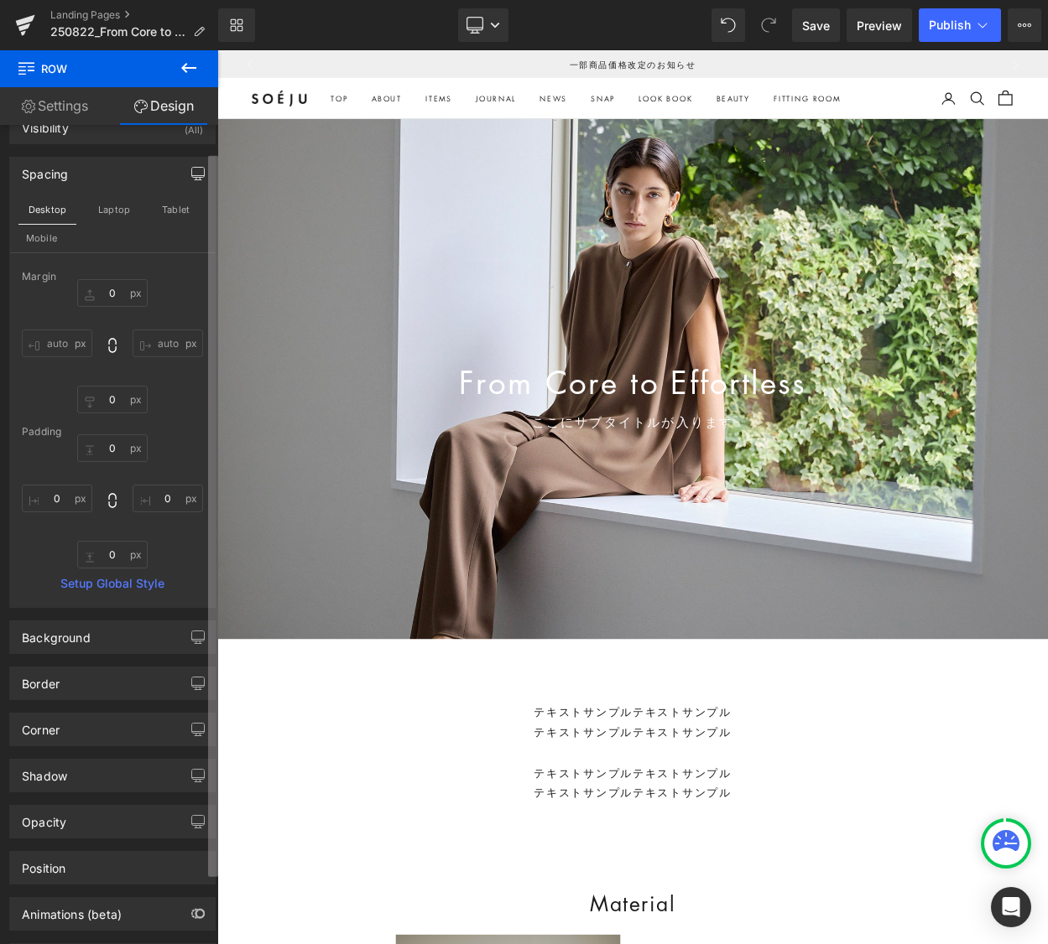
type input "0"
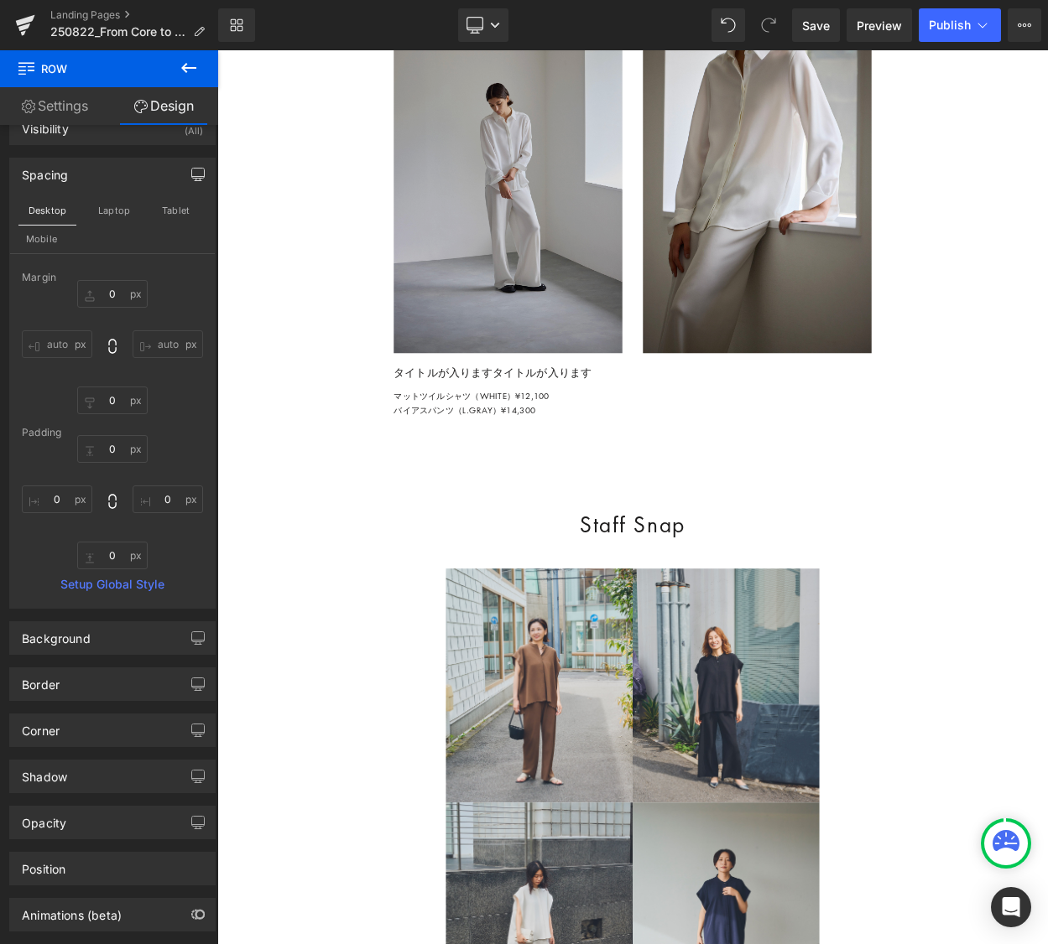
scroll to position [5032, 0]
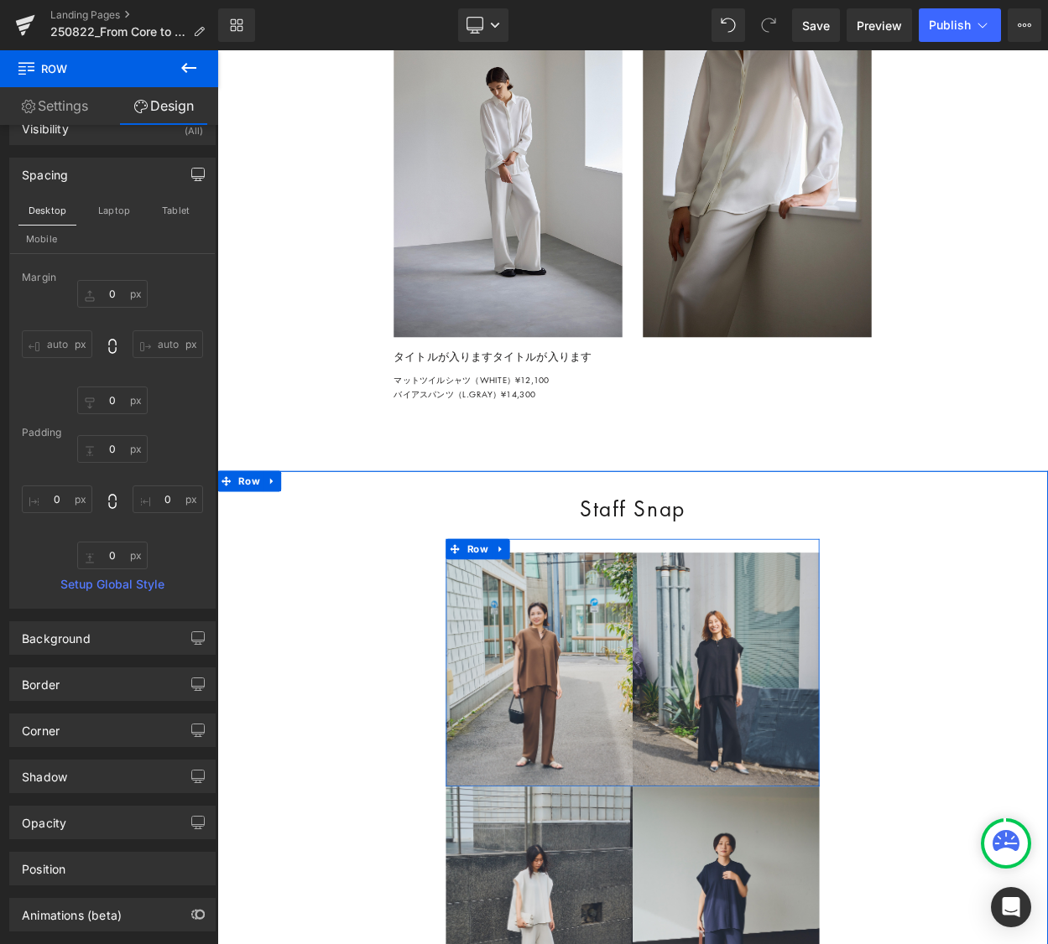
click at [592, 740] on div "Image Row Image Row" at bounding box center [725, 799] width 457 height 302
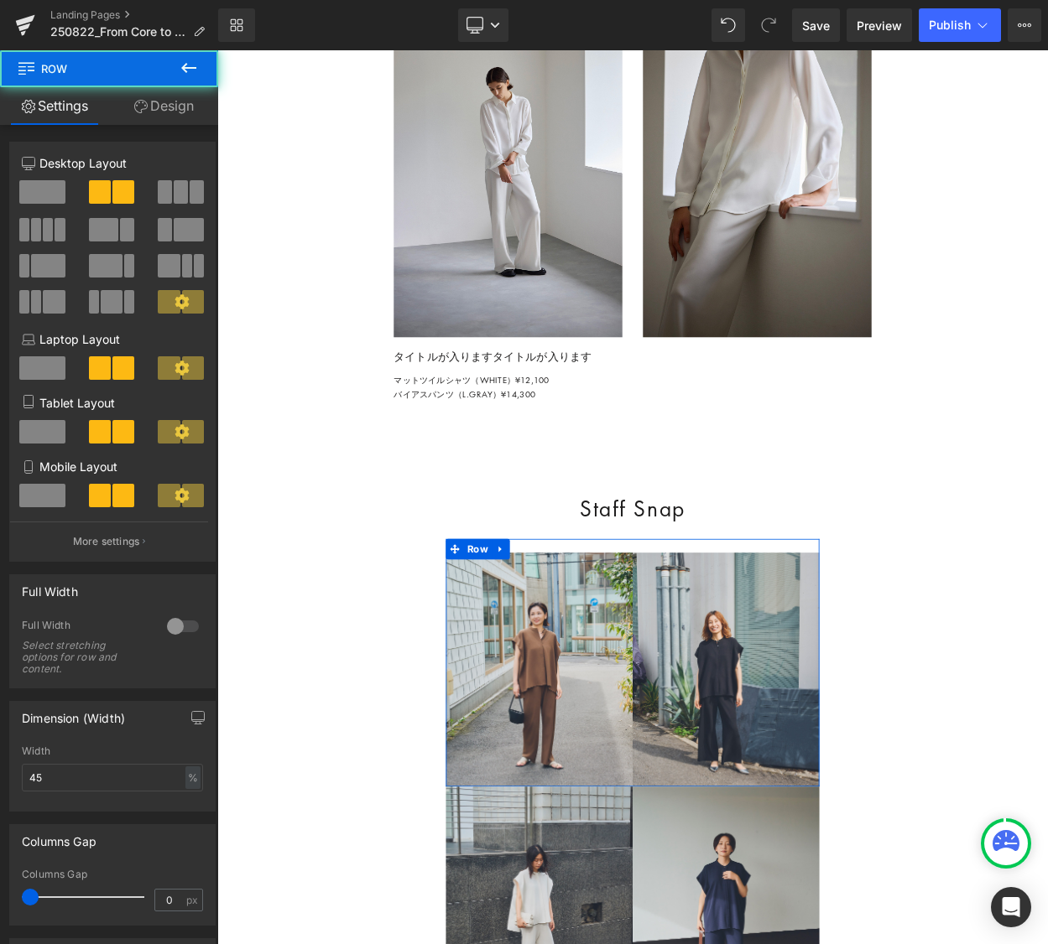
click at [140, 101] on icon at bounding box center [140, 106] width 13 height 13
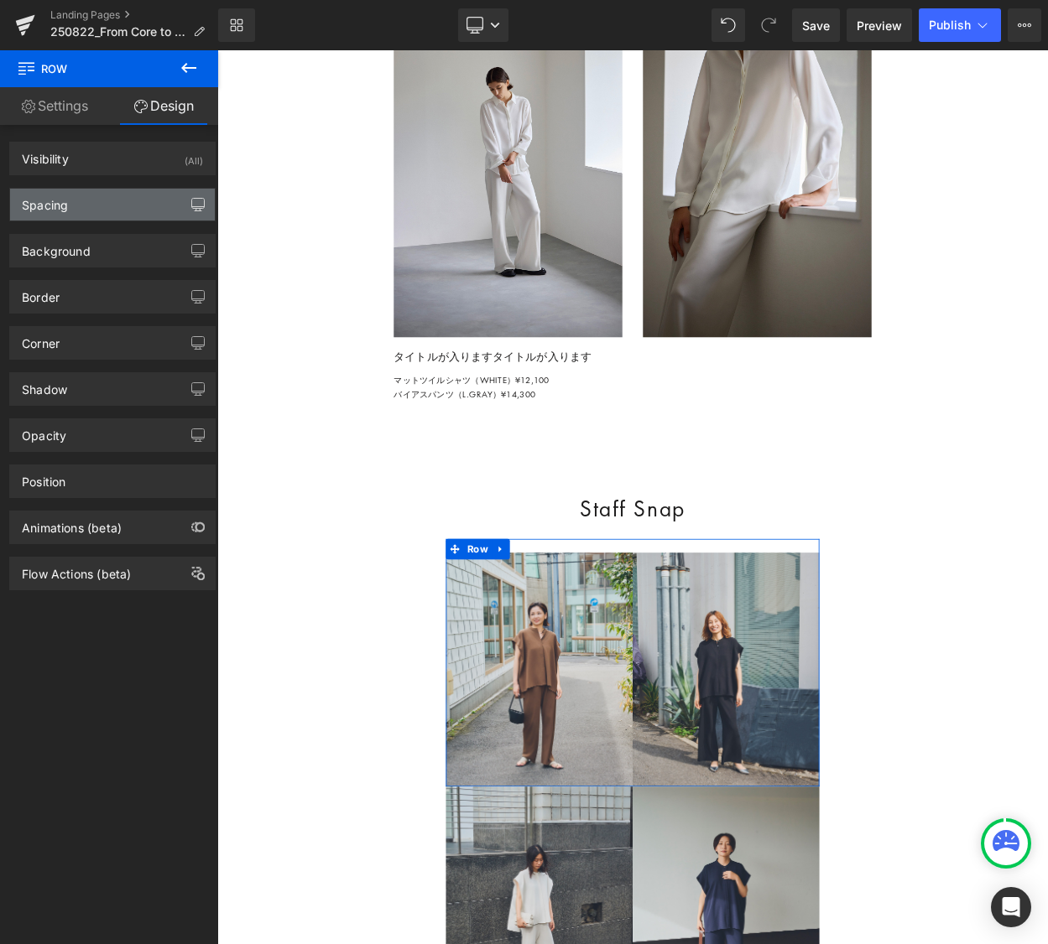
click at [191, 211] on button "button" at bounding box center [198, 205] width 27 height 32
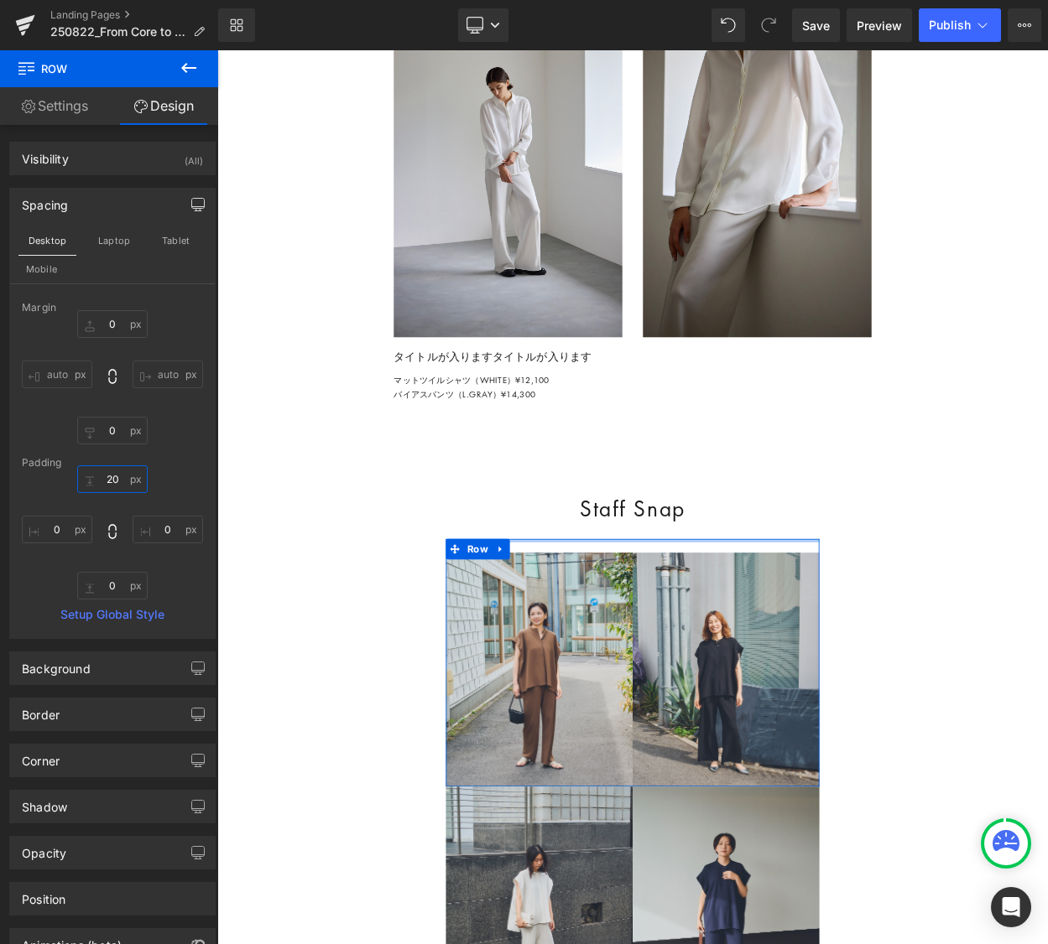
click at [107, 487] on input "20" at bounding box center [112, 479] width 70 height 28
type input "0"
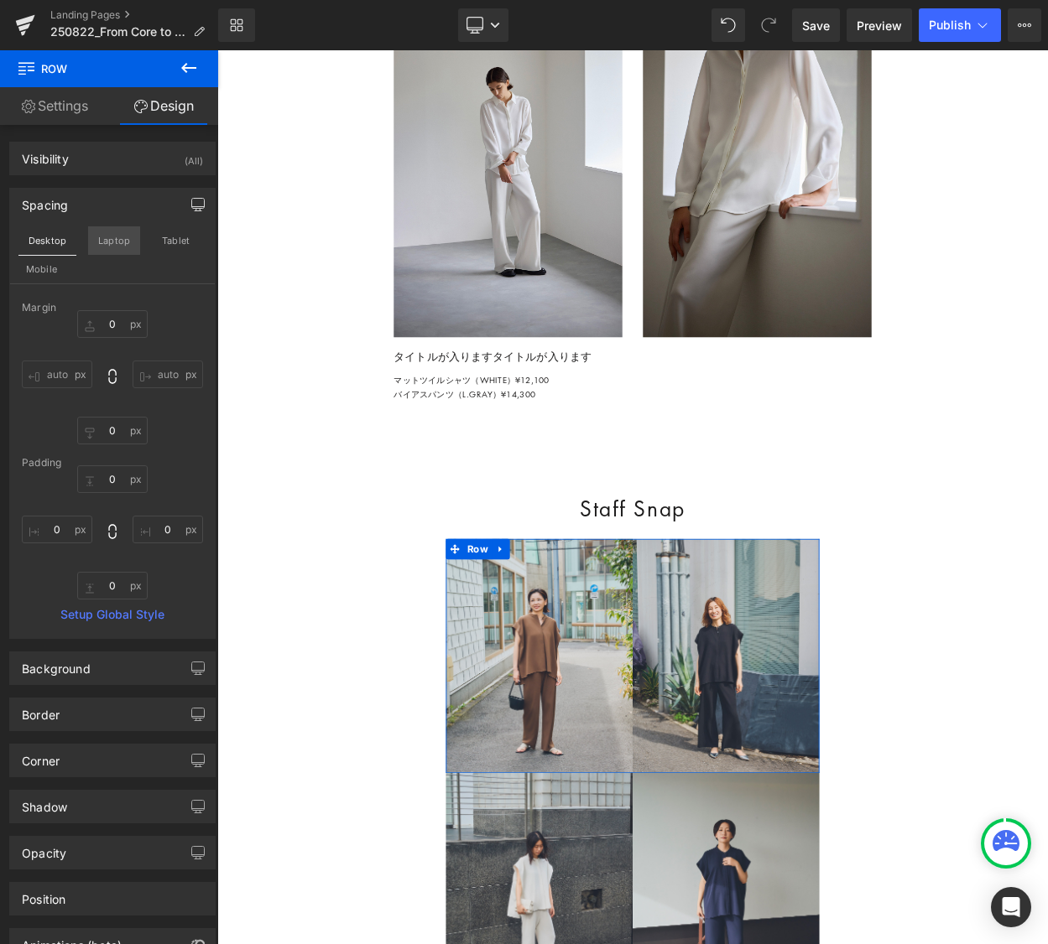
click at [112, 241] on button "Laptop" at bounding box center [114, 240] width 52 height 29
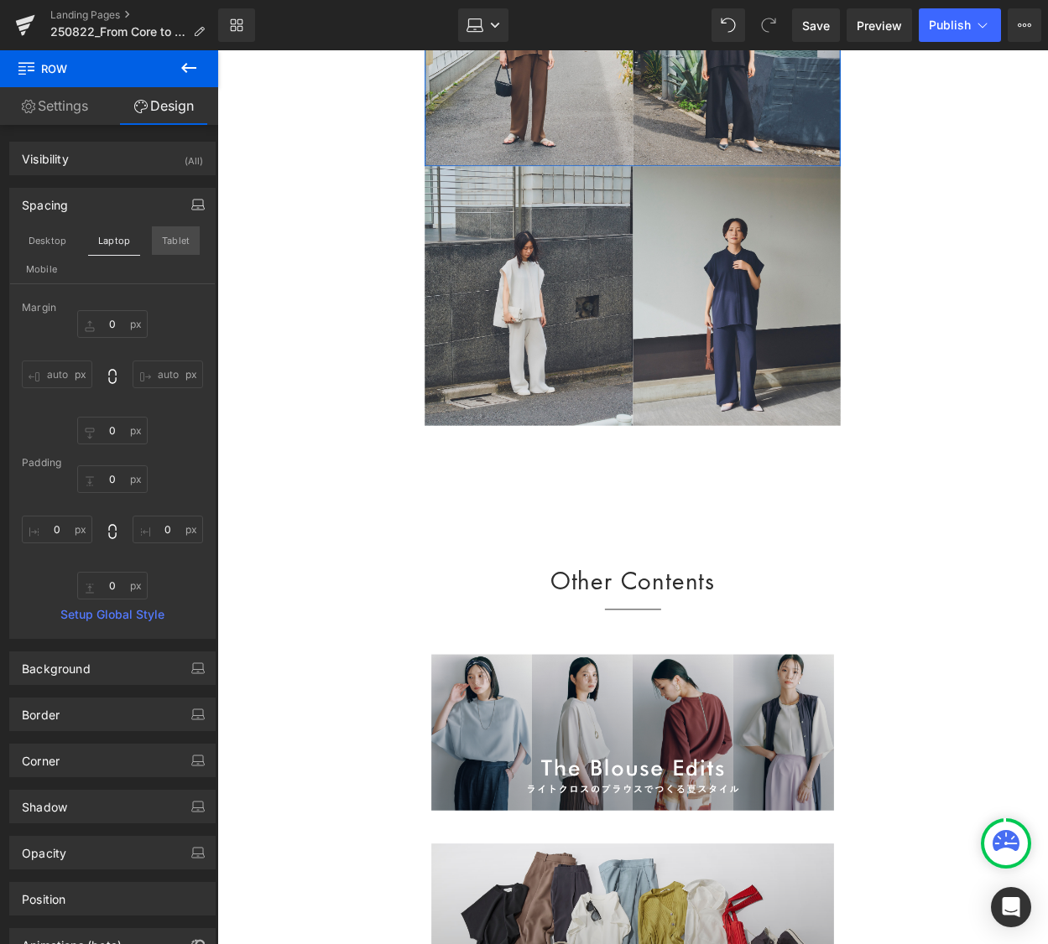
type input "0"
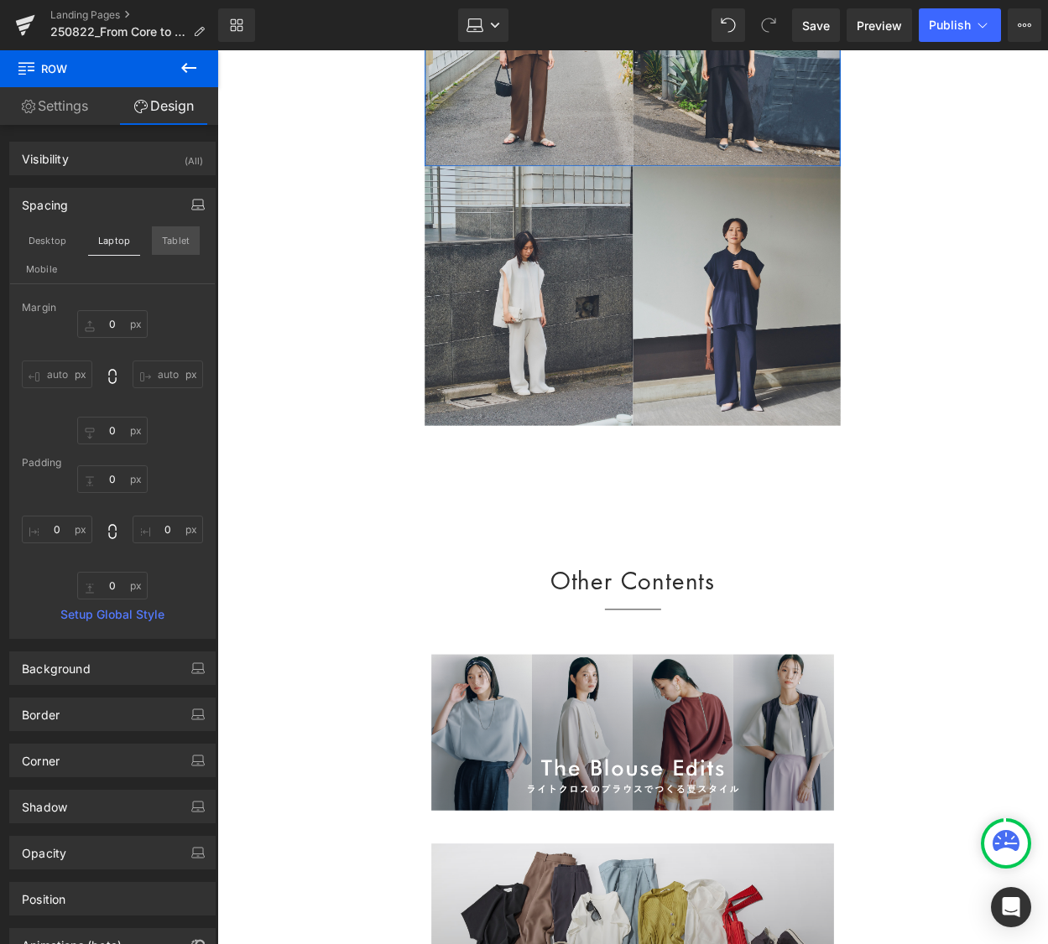
type input "0"
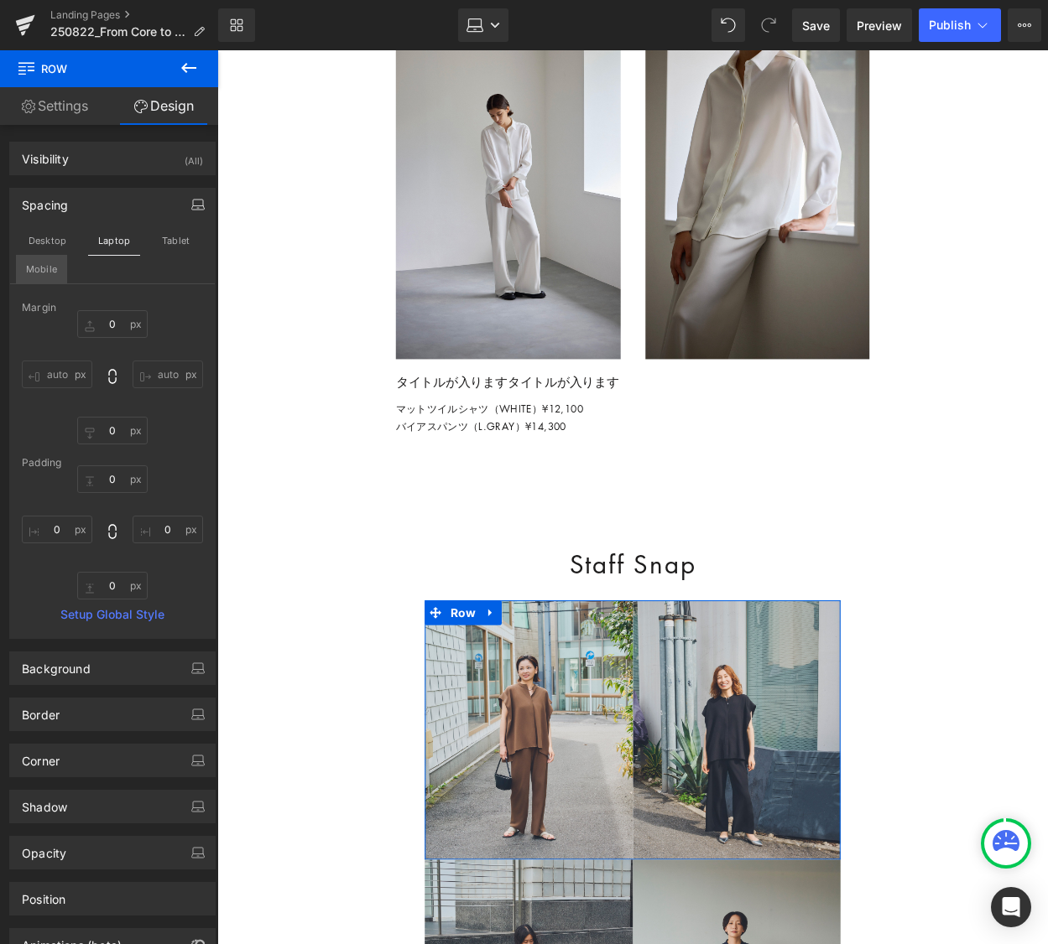
drag, startPoint x: 172, startPoint y: 242, endPoint x: 65, endPoint y: 273, distance: 111.8
click at [172, 242] on button "Tablet" at bounding box center [176, 240] width 48 height 29
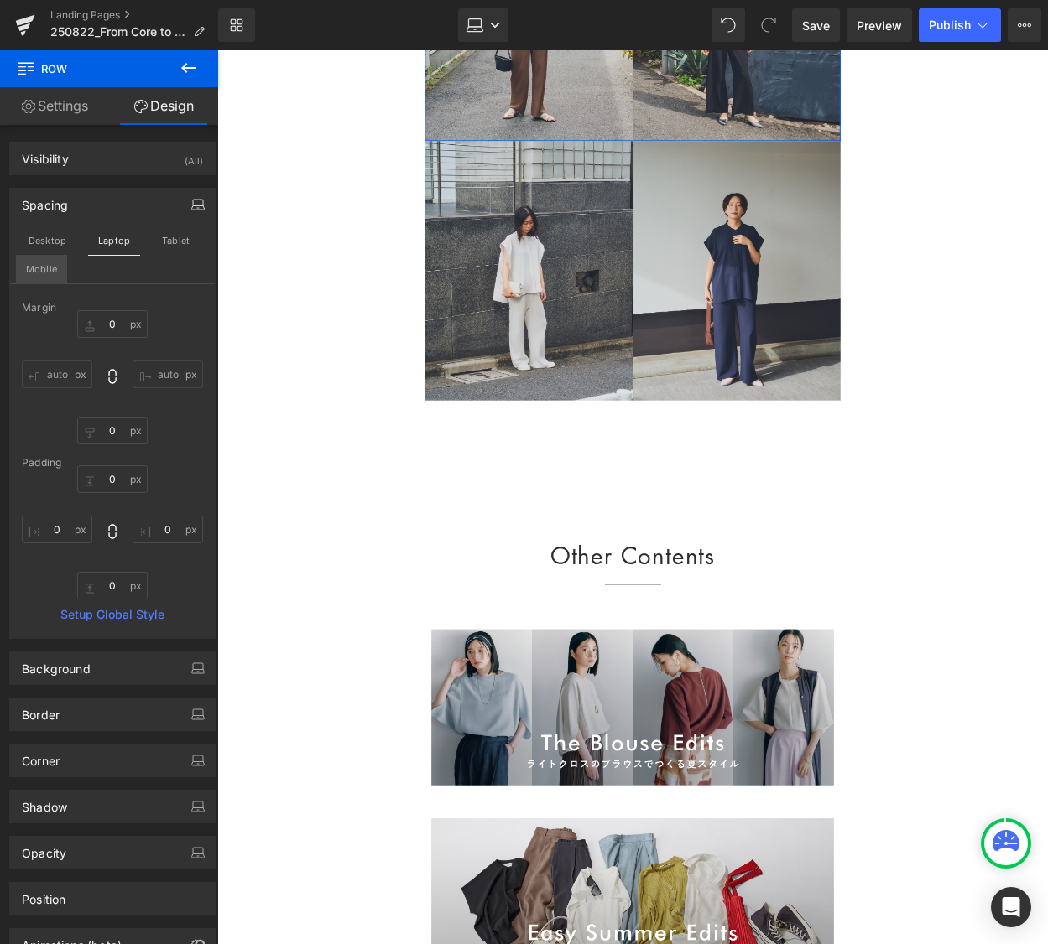
type input "0"
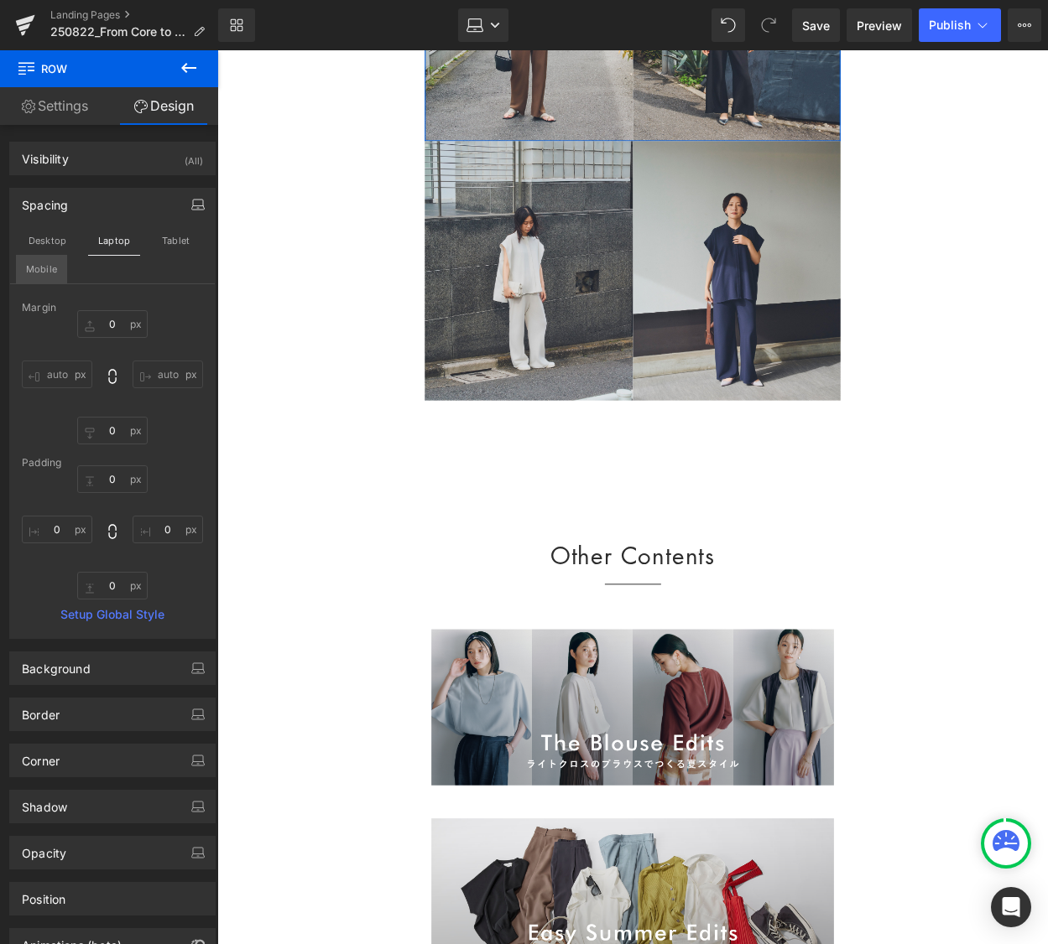
type input "0"
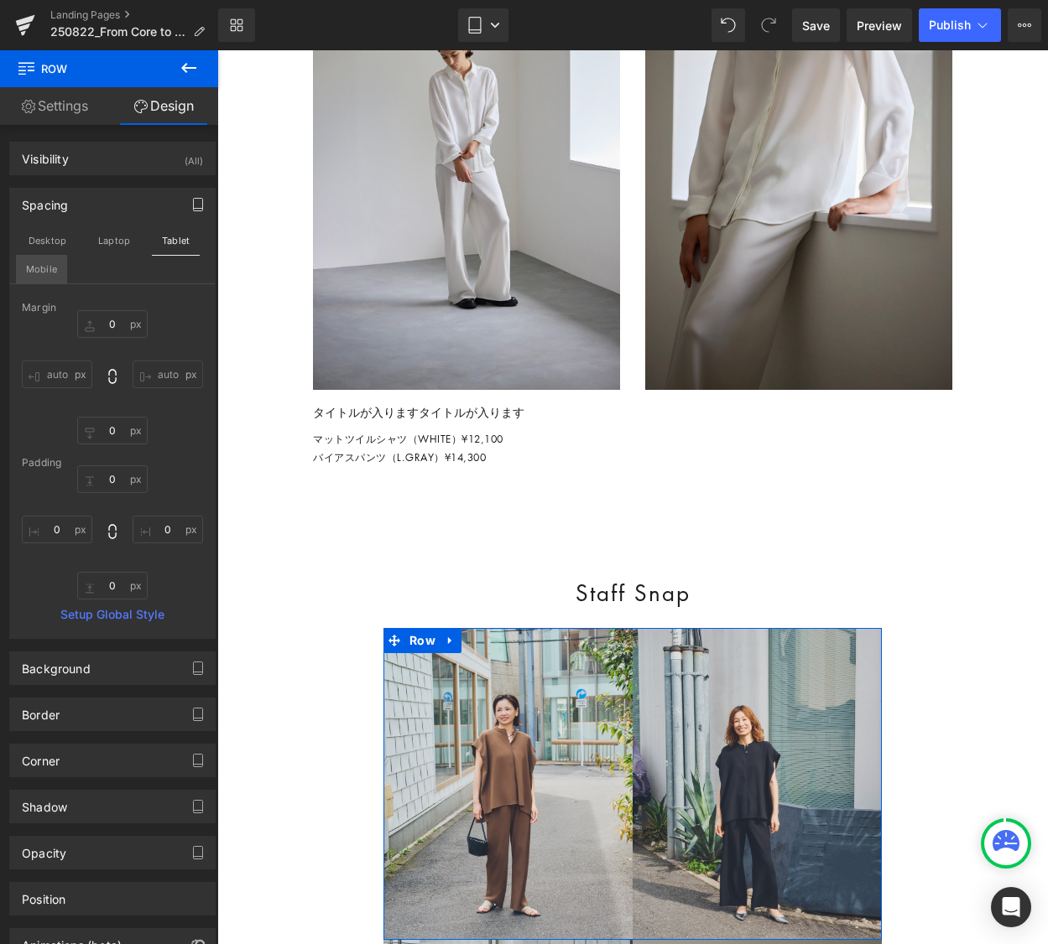
click at [32, 269] on button "Mobile" at bounding box center [41, 269] width 51 height 29
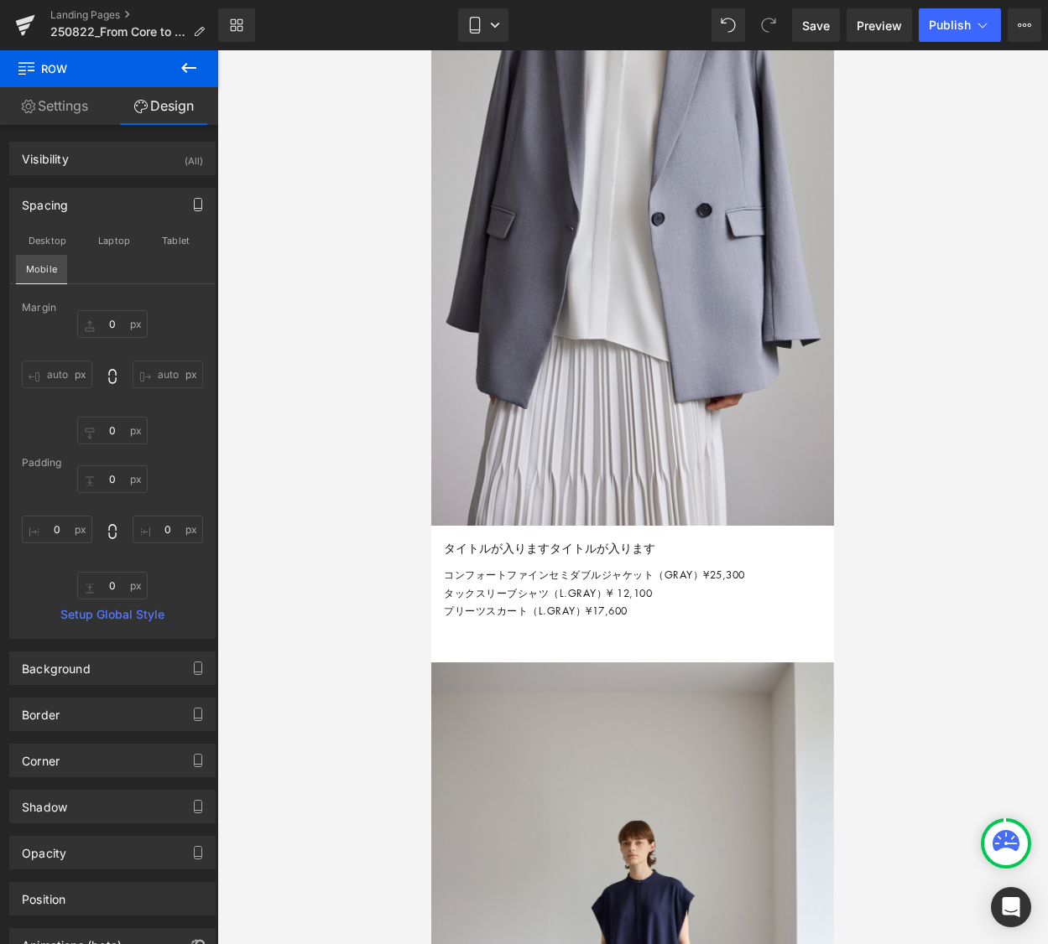
scroll to position [6590, 0]
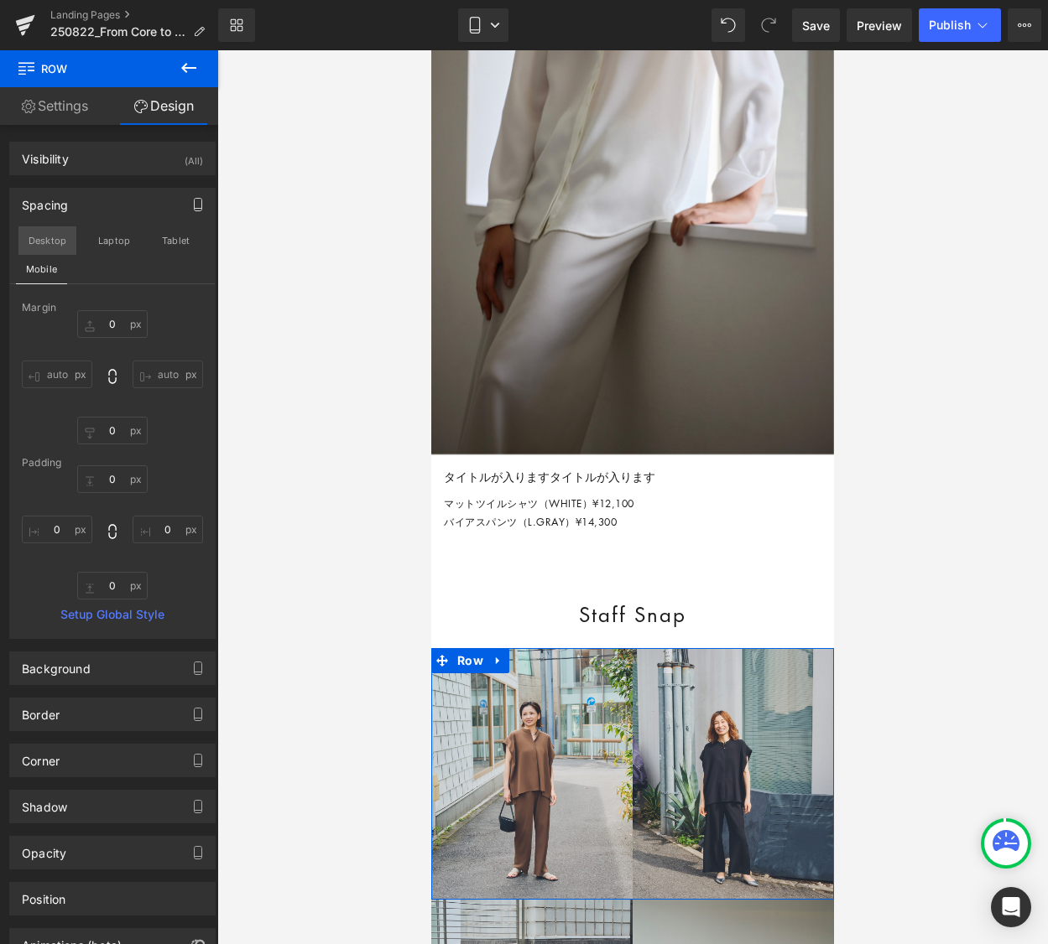
click at [58, 241] on button "Desktop" at bounding box center [47, 240] width 58 height 29
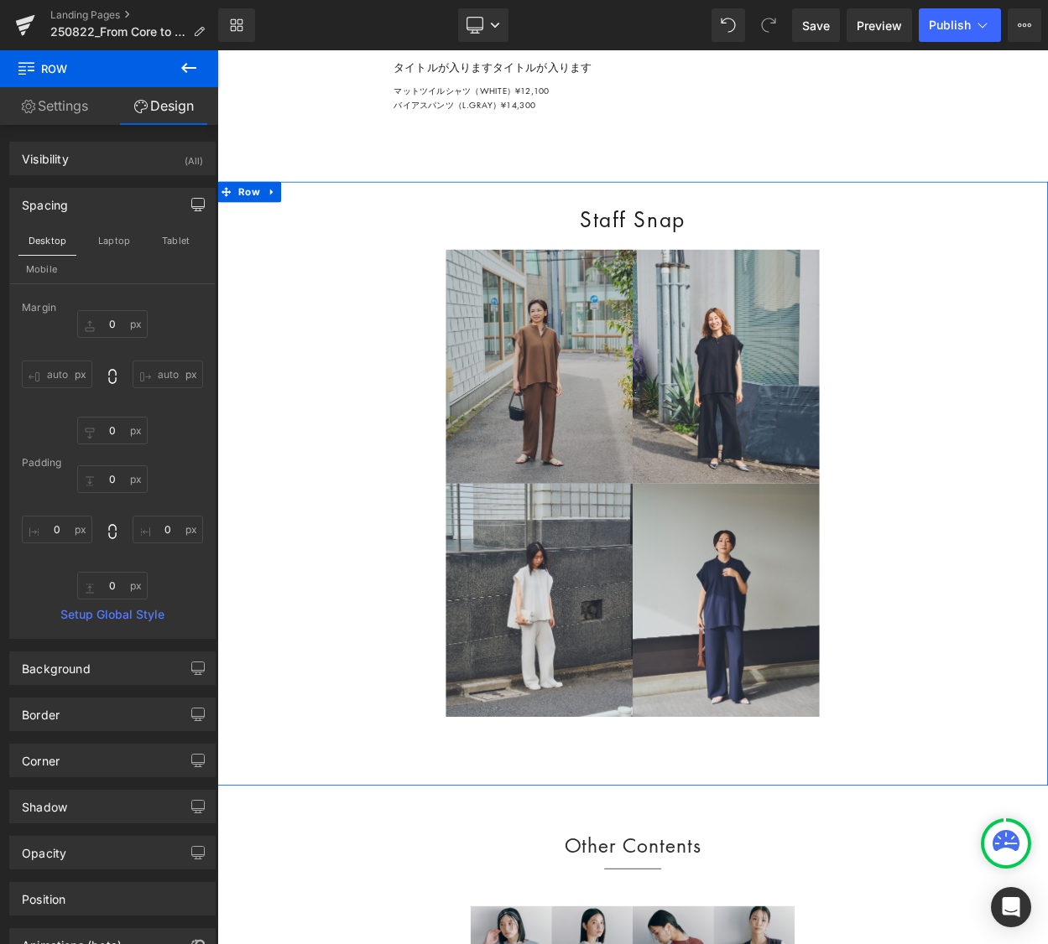
scroll to position [5622, 0]
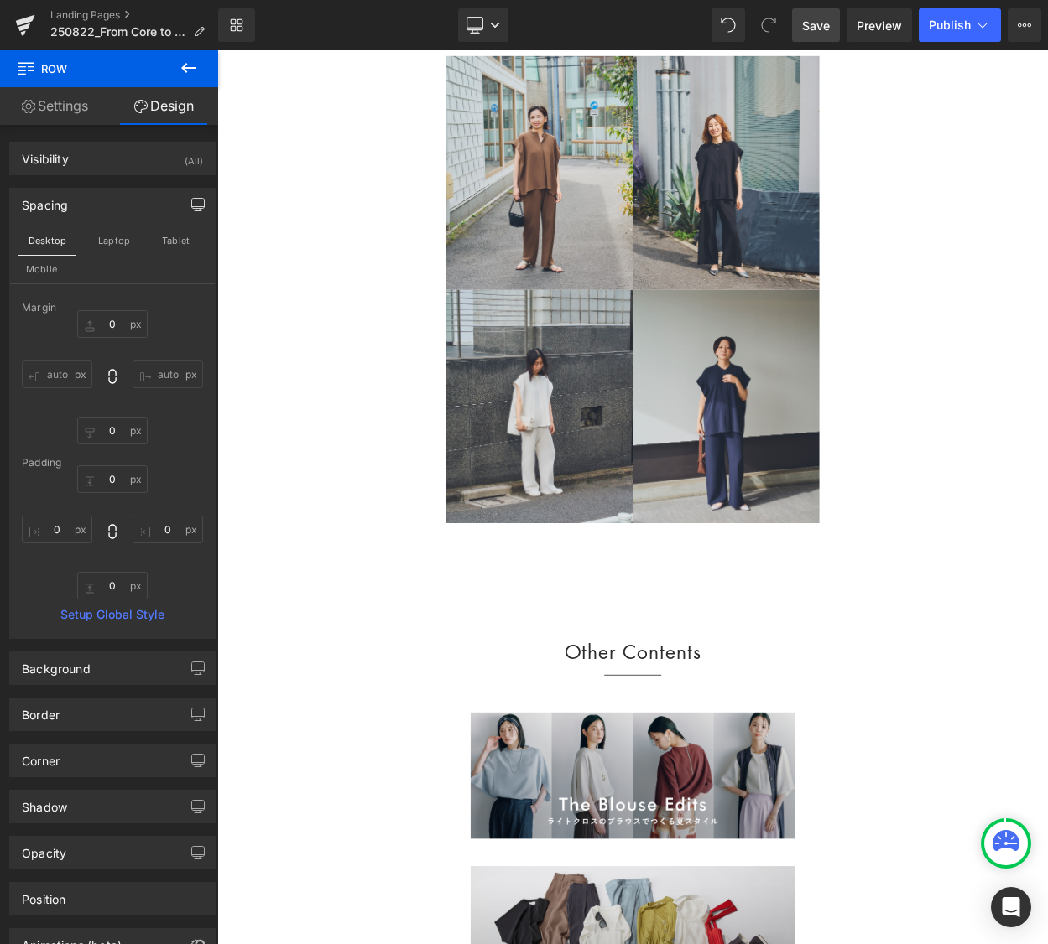
click at [812, 34] on link "Save" at bounding box center [816, 25] width 48 height 34
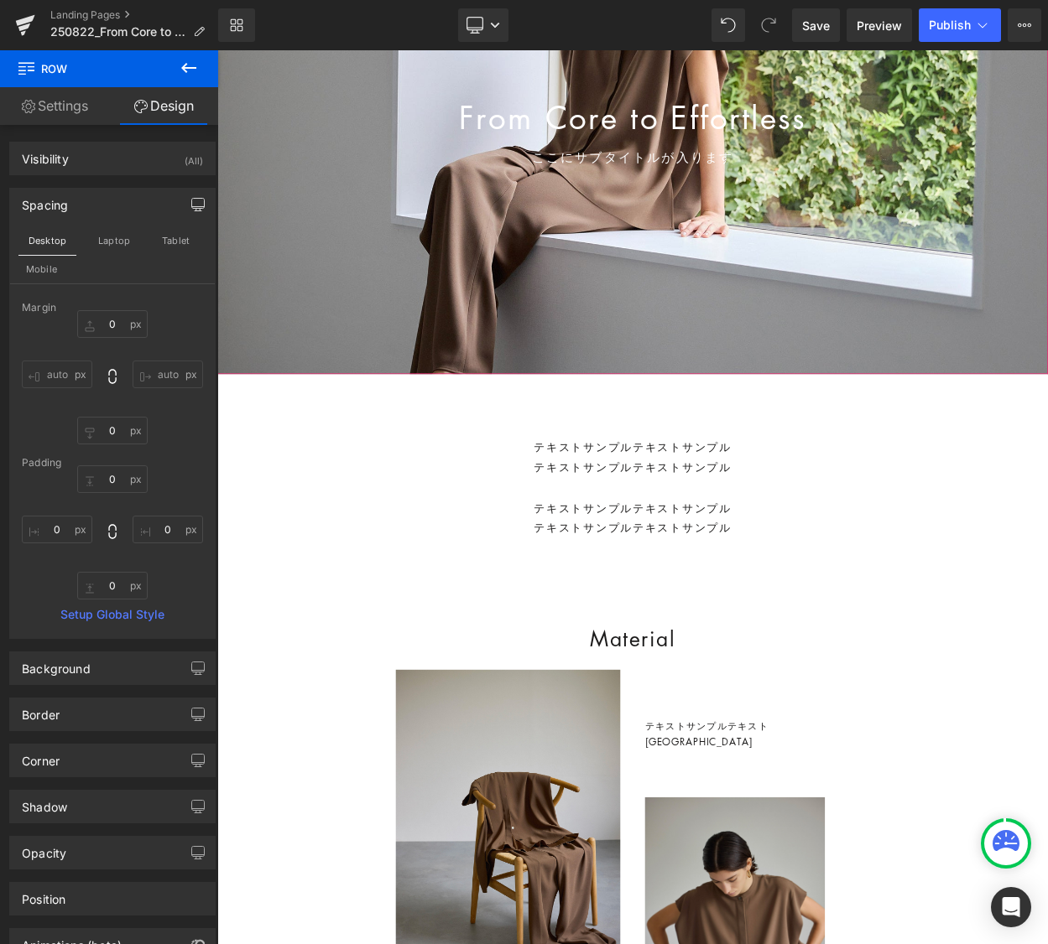
scroll to position [608, 0]
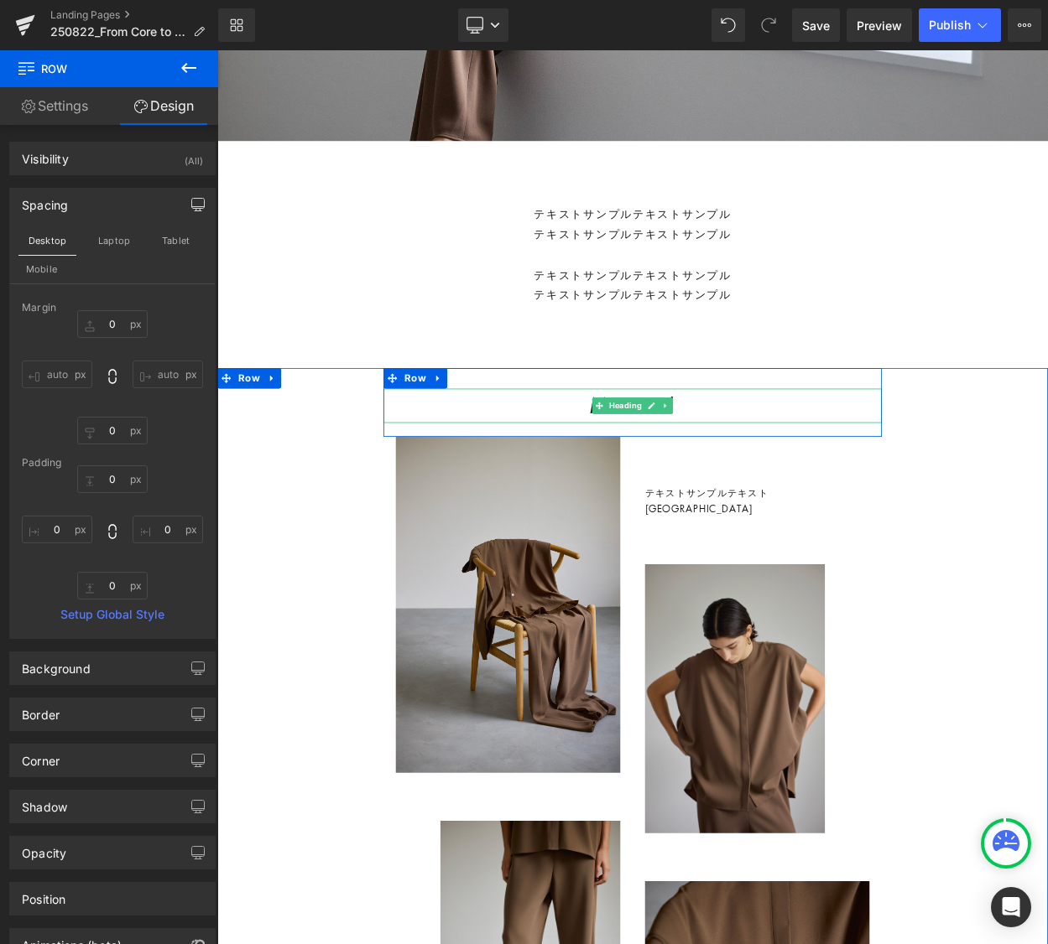
click at [806, 486] on h2 "Material" at bounding box center [724, 485] width 609 height 42
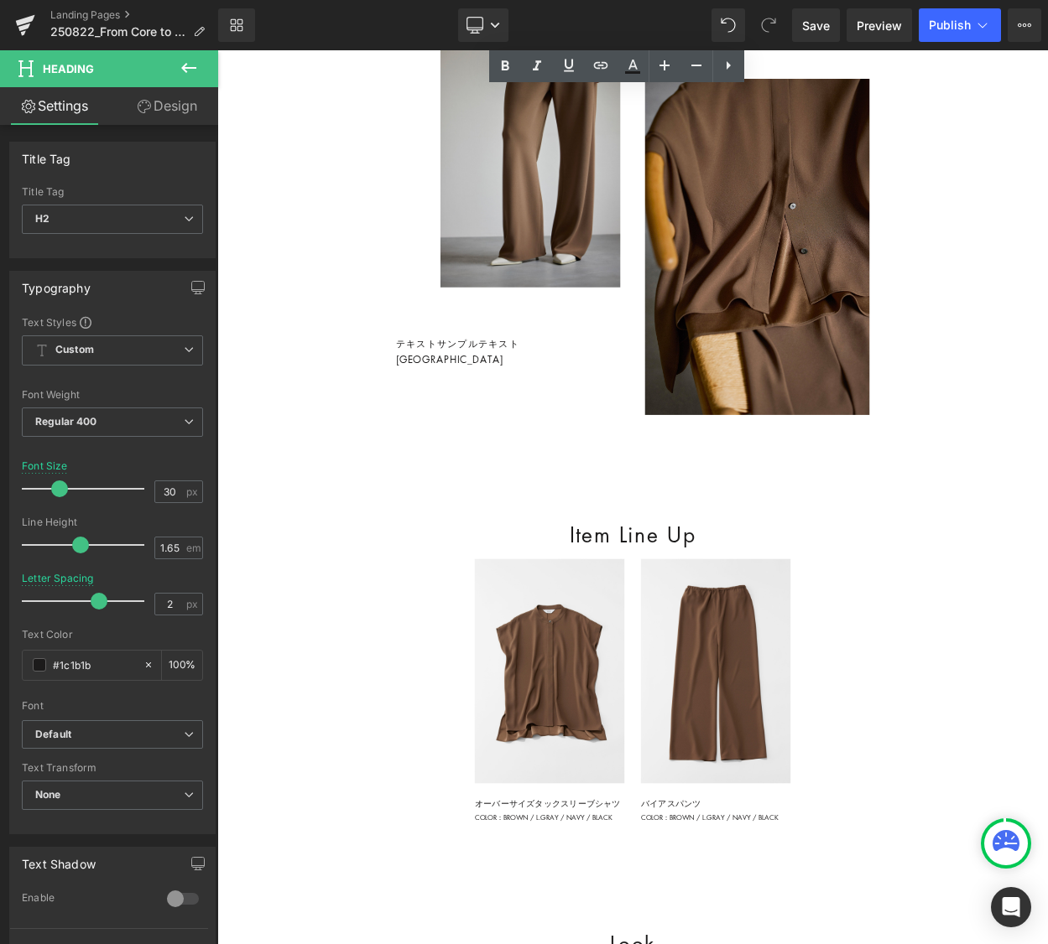
scroll to position [1600, 0]
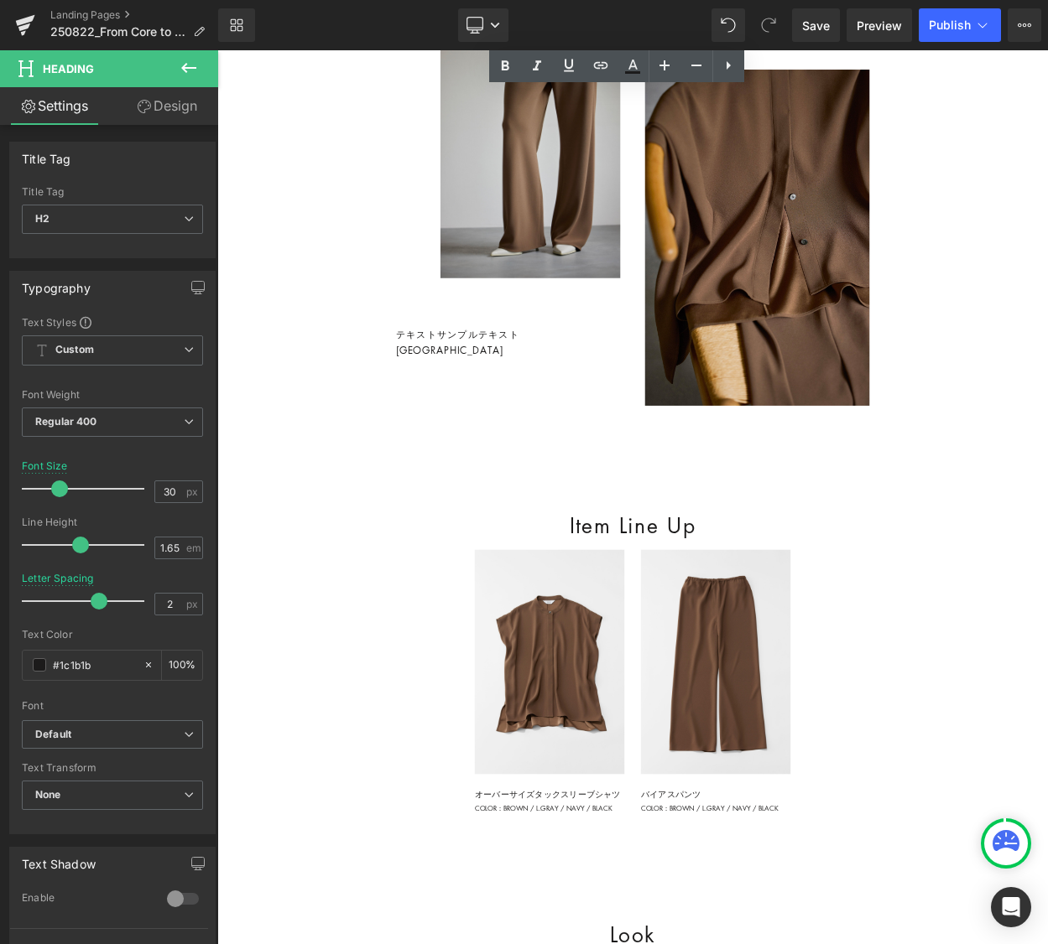
click at [831, 653] on h2 "Item Line Up" at bounding box center [725, 632] width 710 height 42
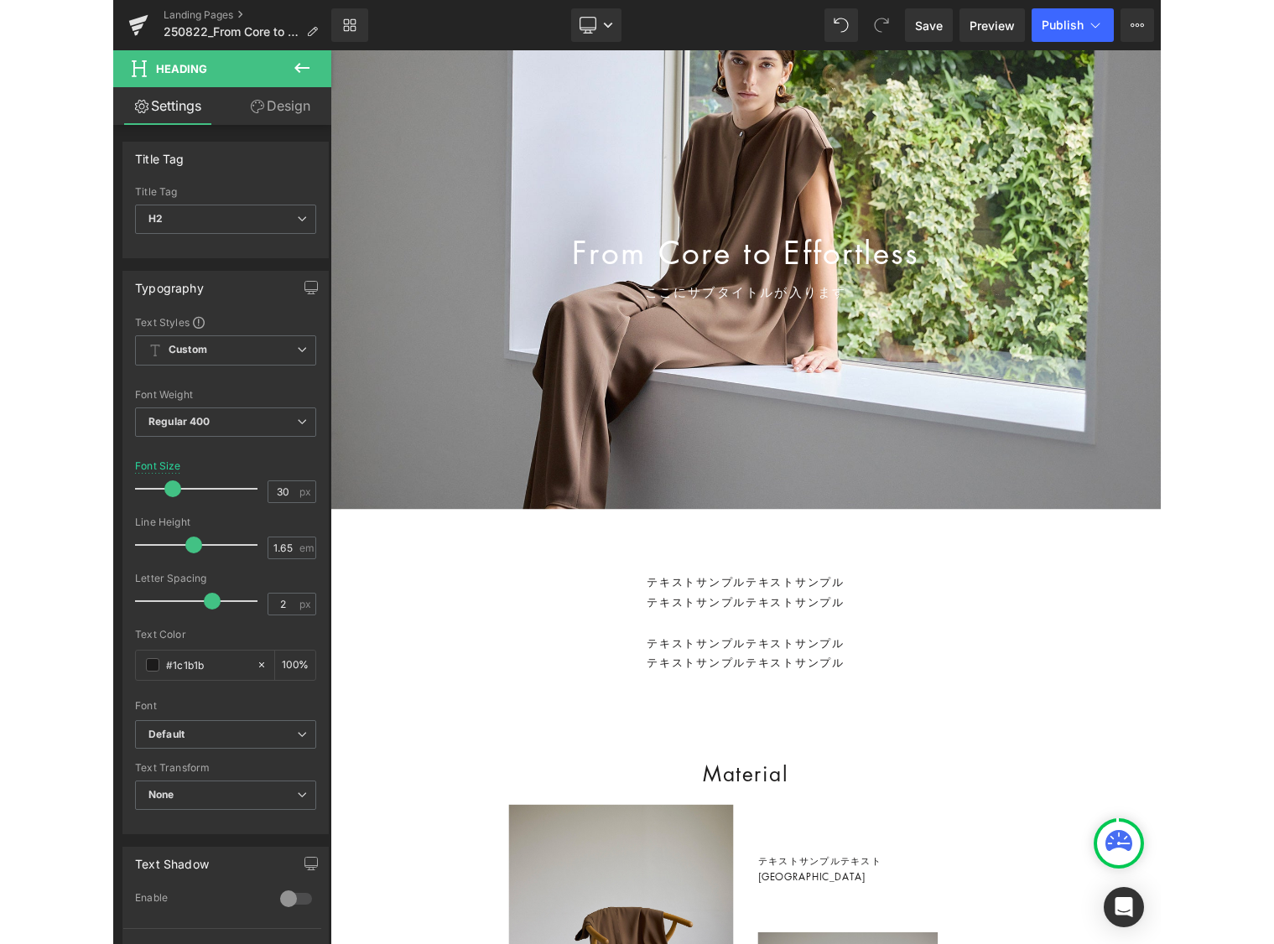
scroll to position [143, 0]
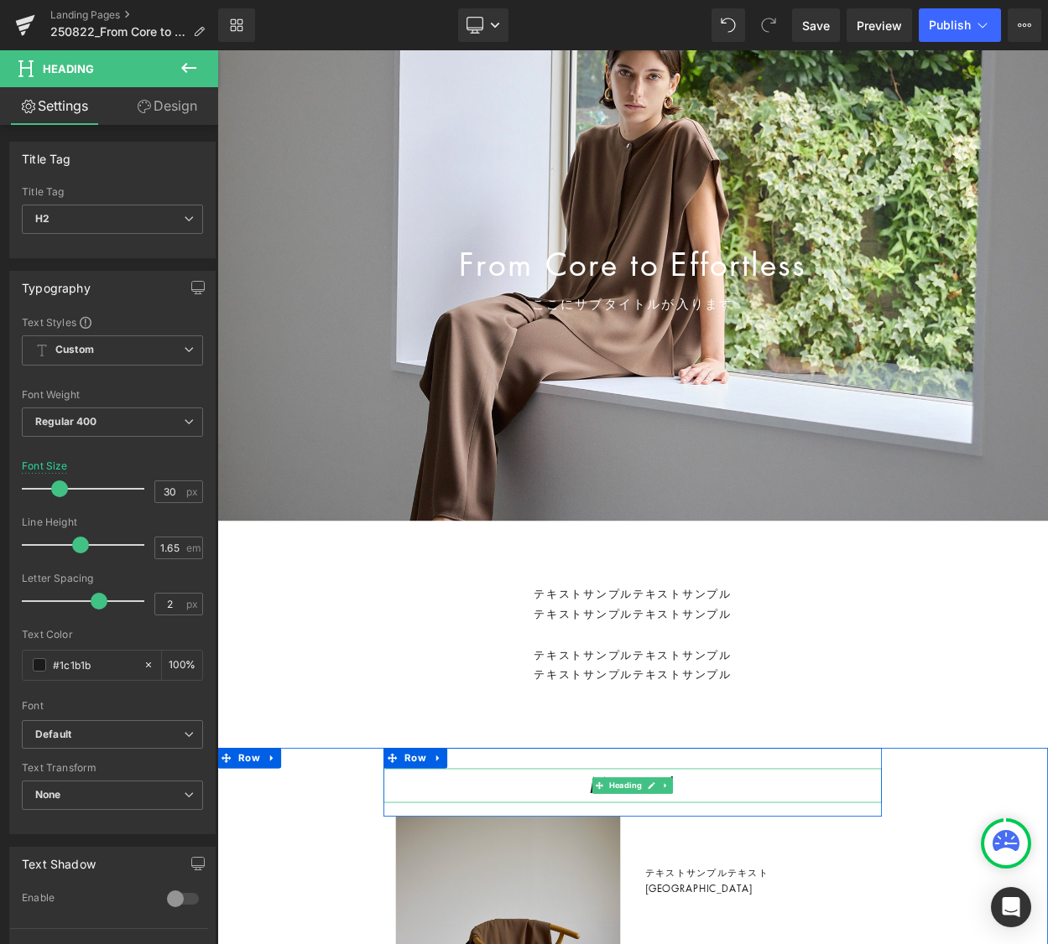
click at [829, 944] on h2 "Material" at bounding box center [724, 949] width 609 height 42
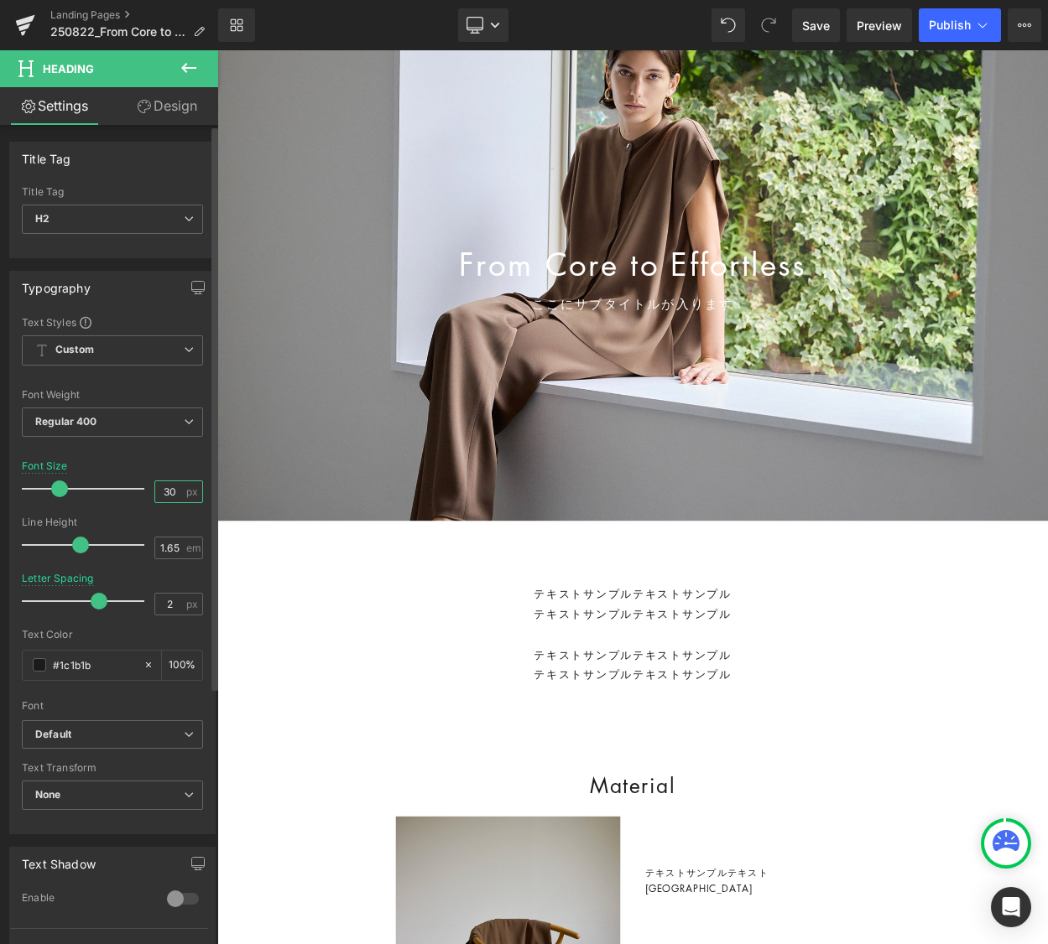
click at [172, 493] on input "30" at bounding box center [169, 491] width 29 height 21
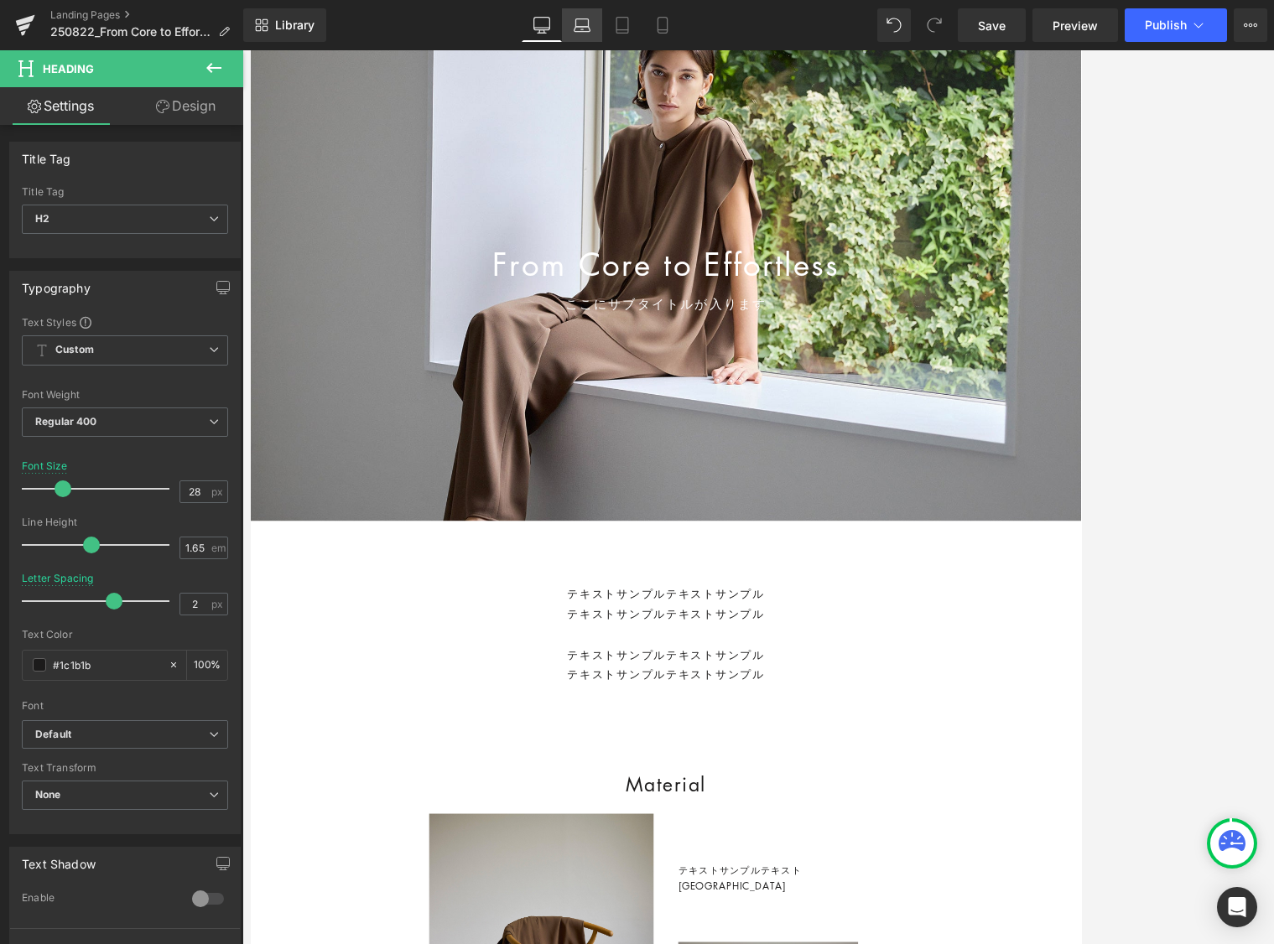
click at [585, 27] on icon at bounding box center [582, 29] width 16 height 5
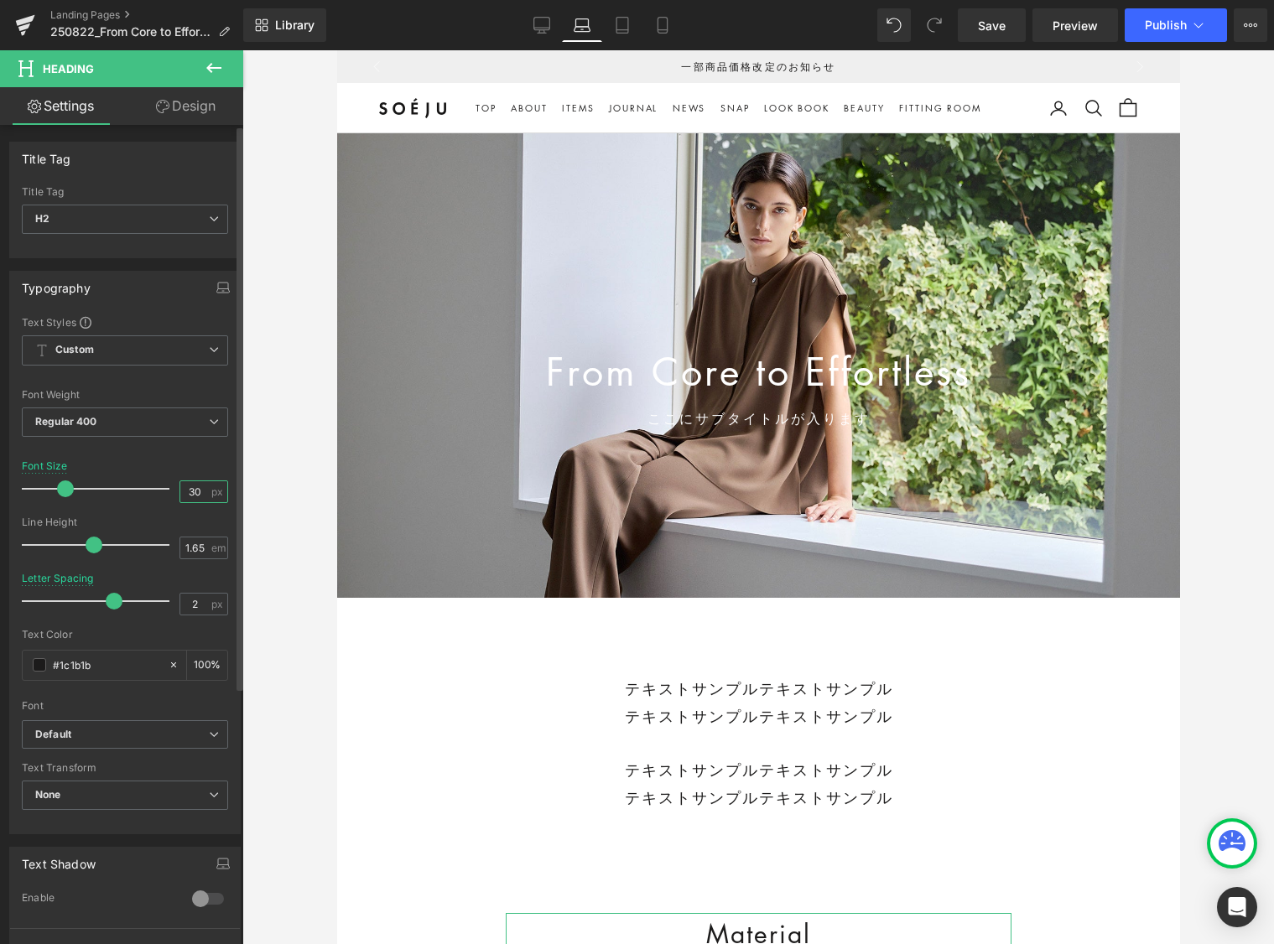
click at [194, 488] on input "30" at bounding box center [194, 491] width 29 height 21
click at [623, 30] on icon at bounding box center [622, 30] width 12 height 0
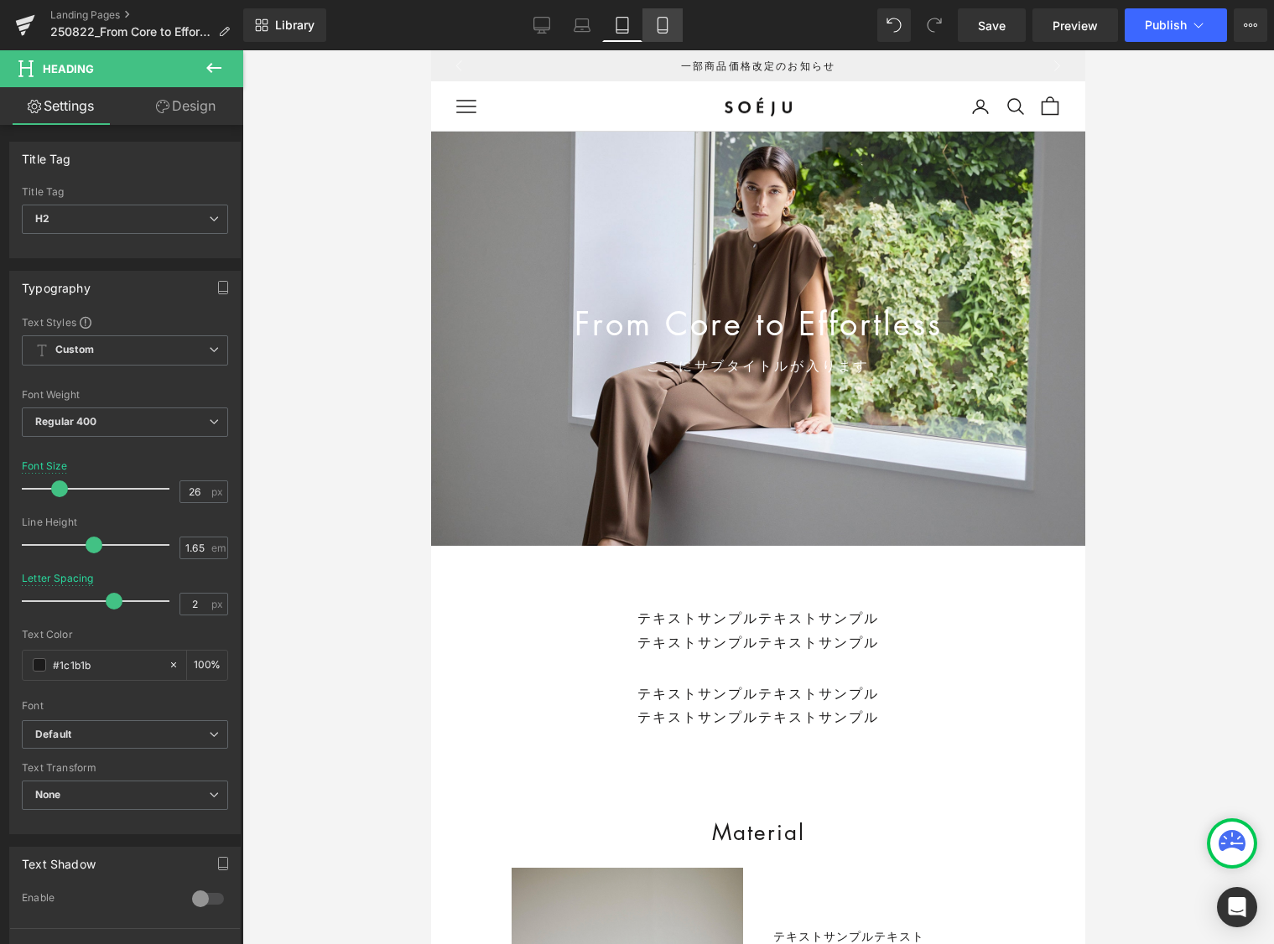
click at [666, 27] on icon at bounding box center [662, 25] width 17 height 17
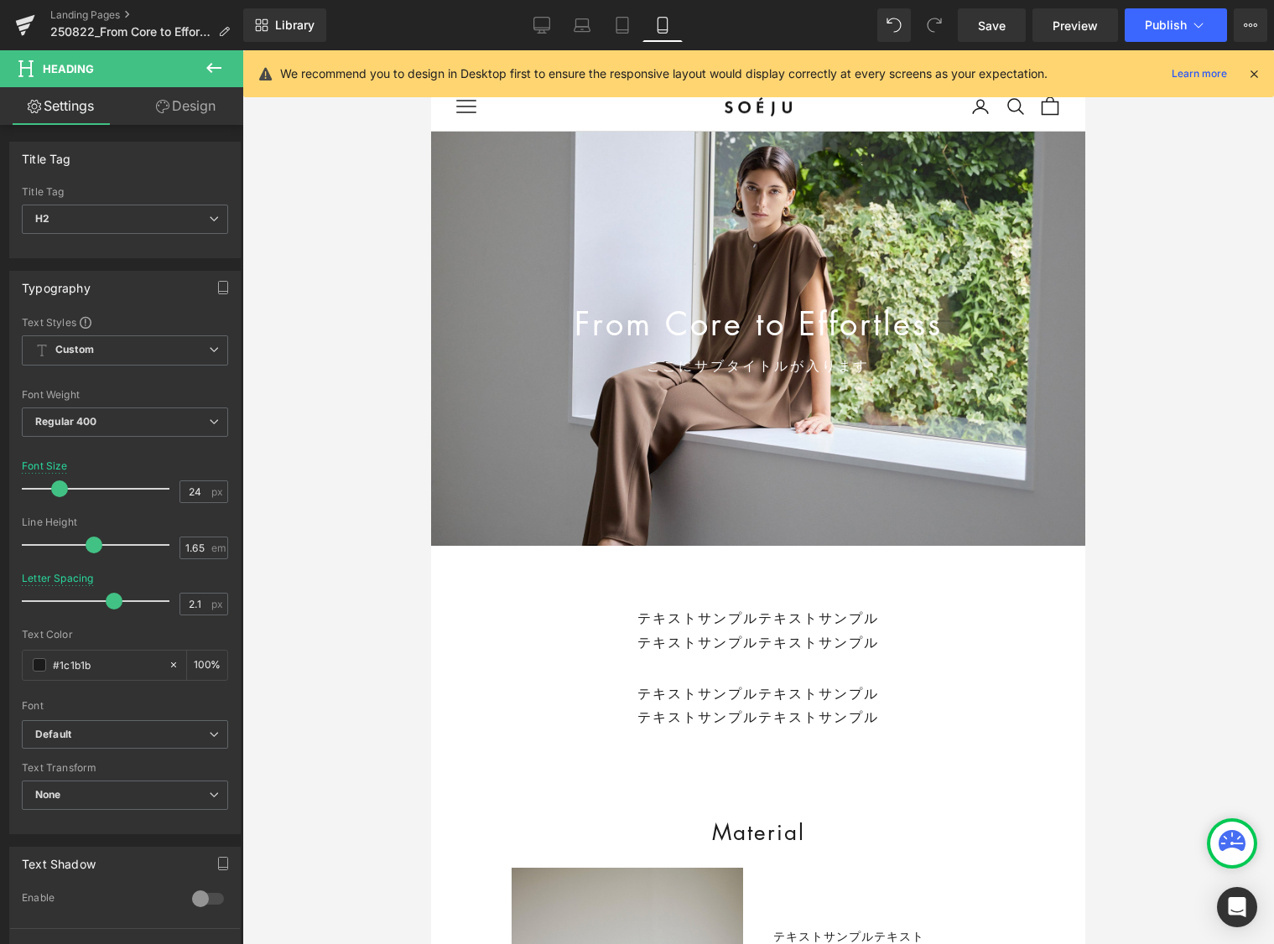
scroll to position [7, 0]
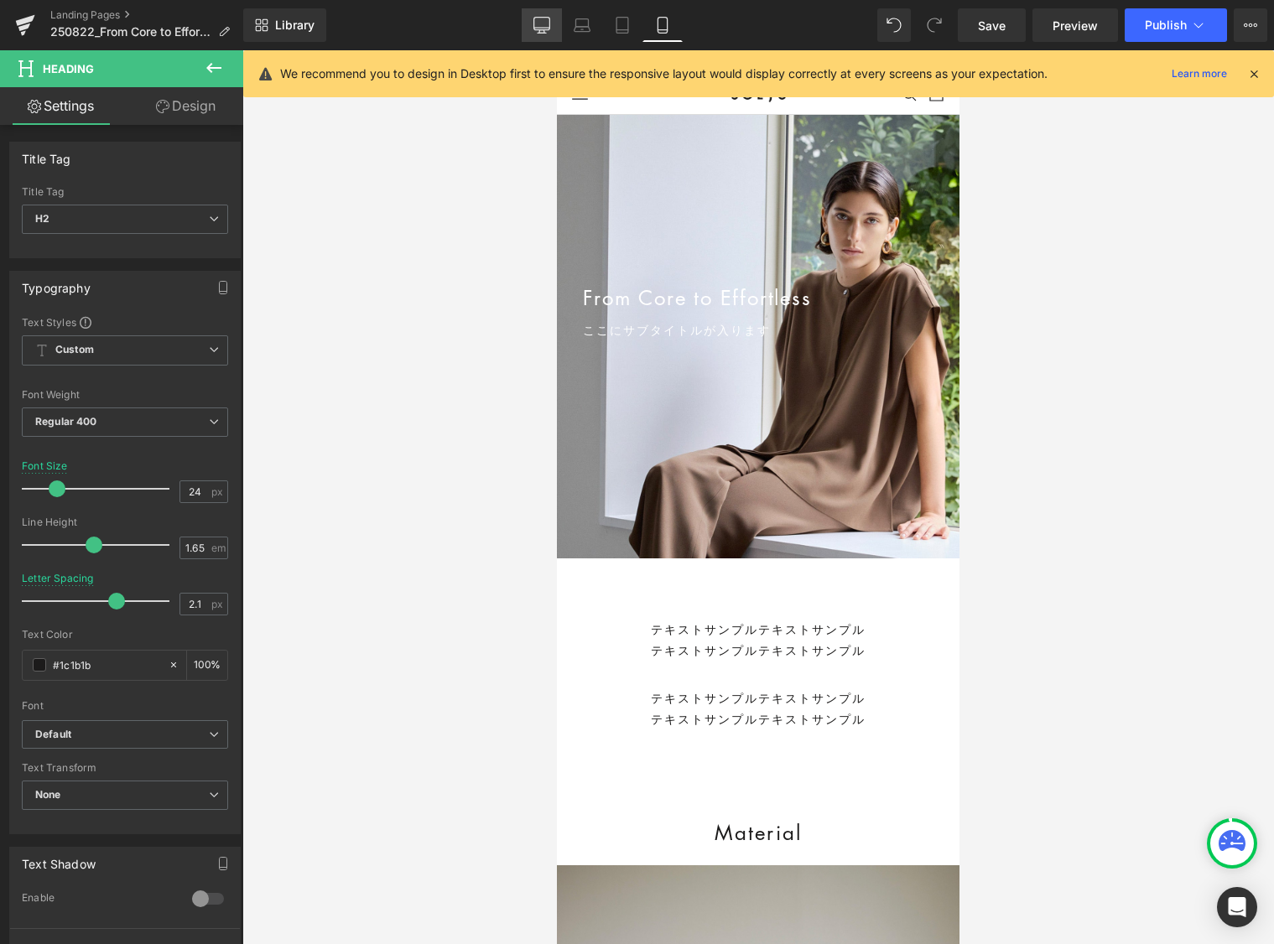
click at [544, 22] on icon at bounding box center [541, 25] width 17 height 17
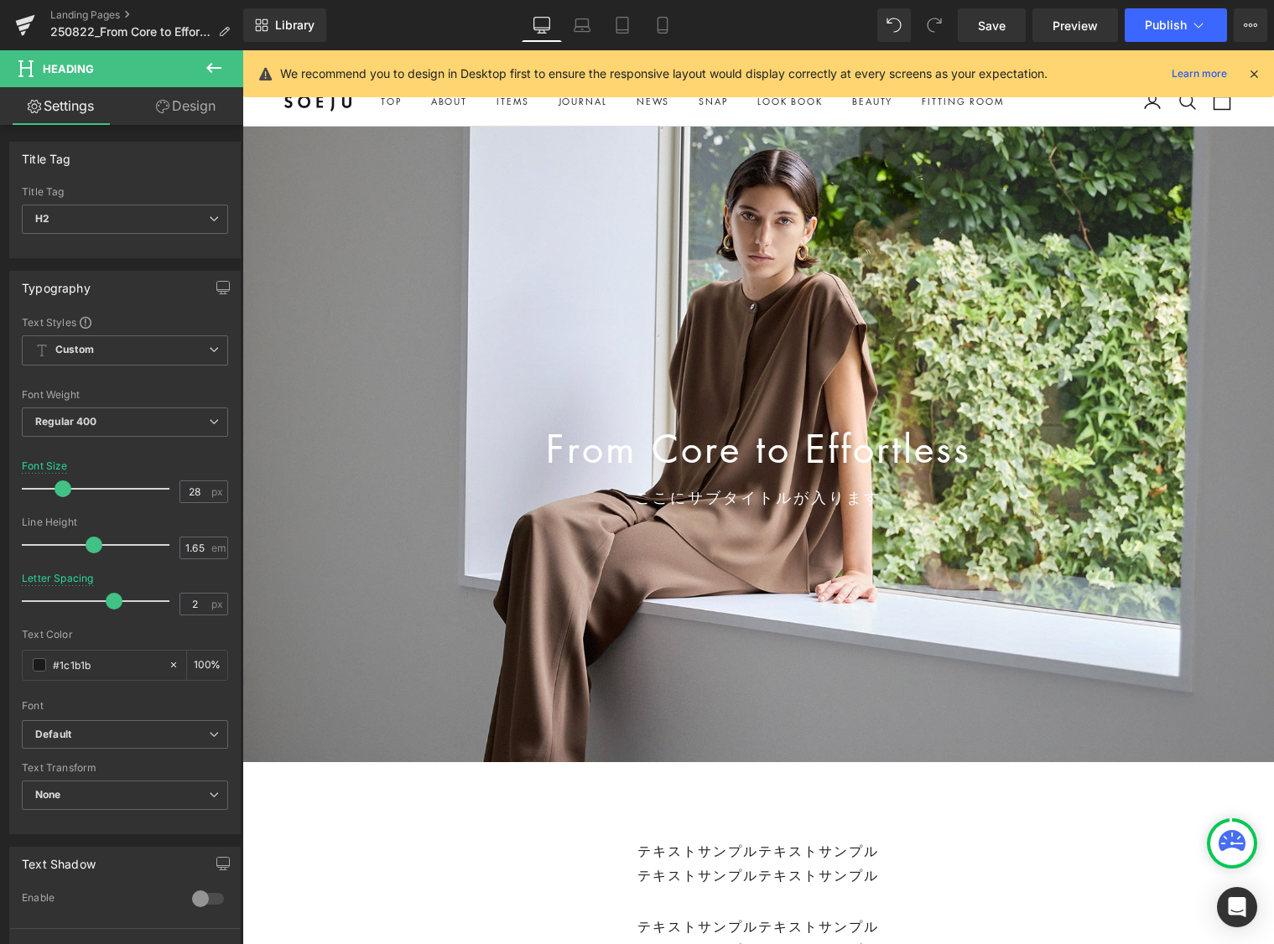
scroll to position [257, 0]
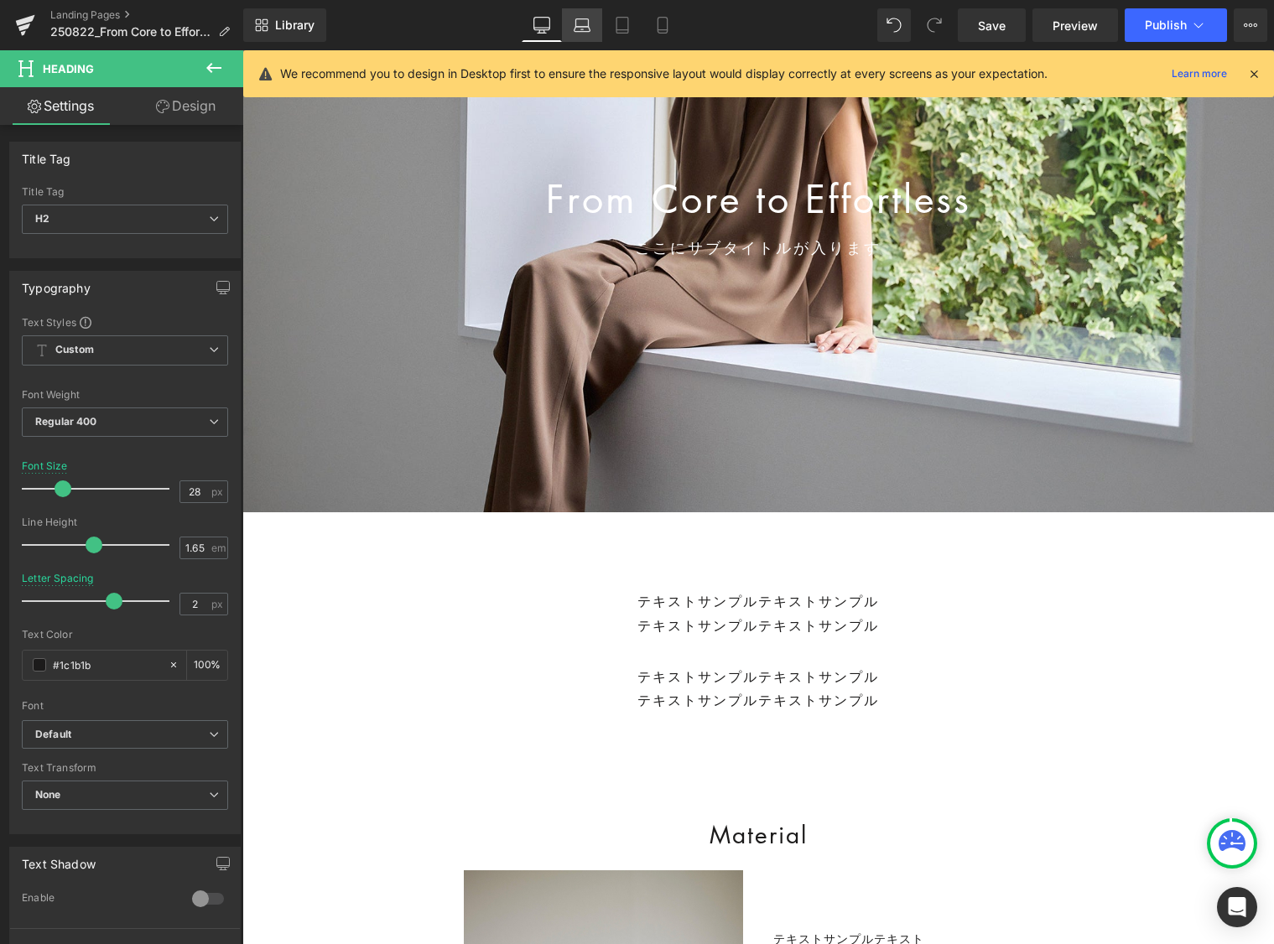
click at [576, 28] on icon at bounding box center [582, 25] width 17 height 17
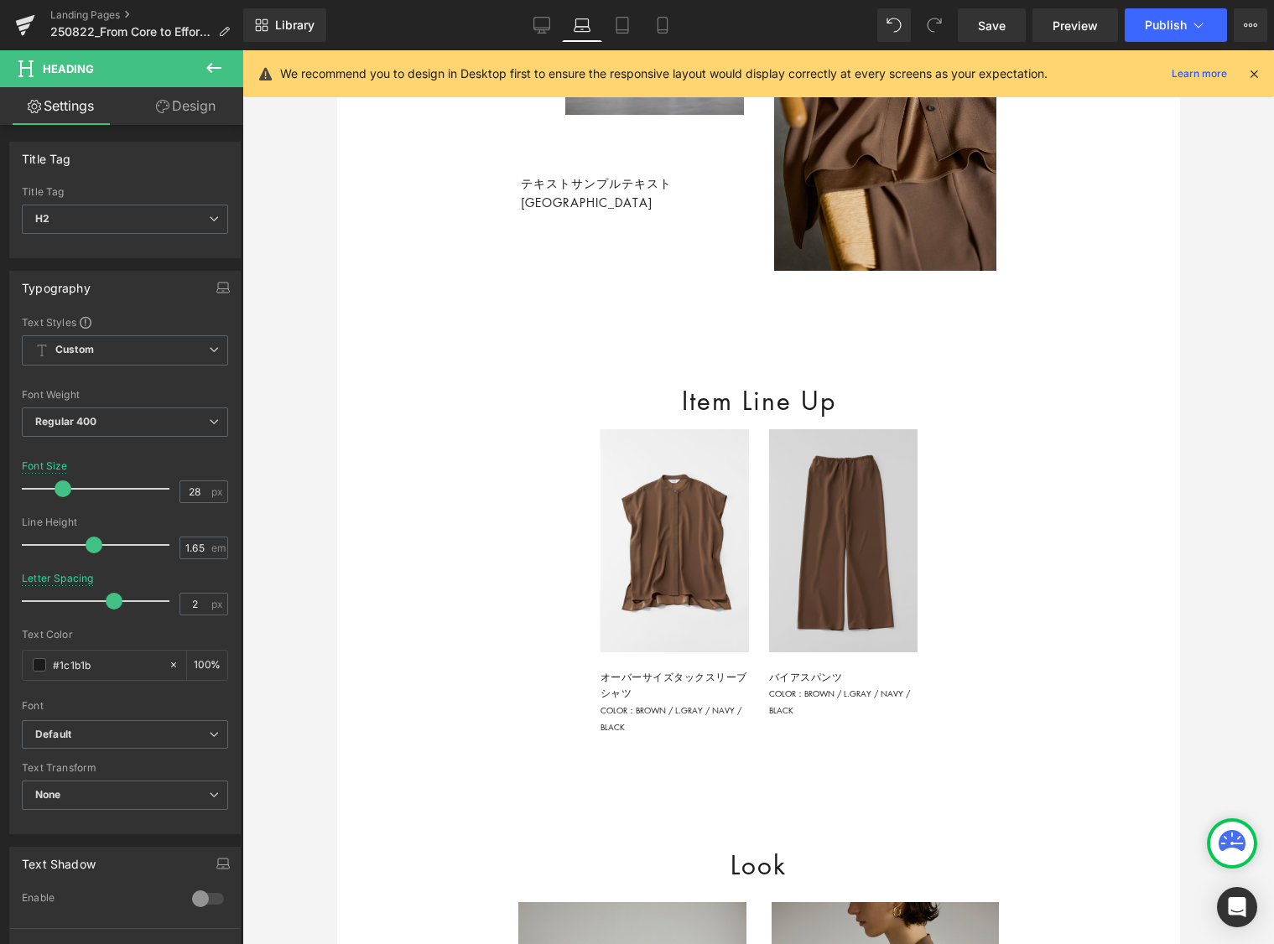
scroll to position [1516, 0]
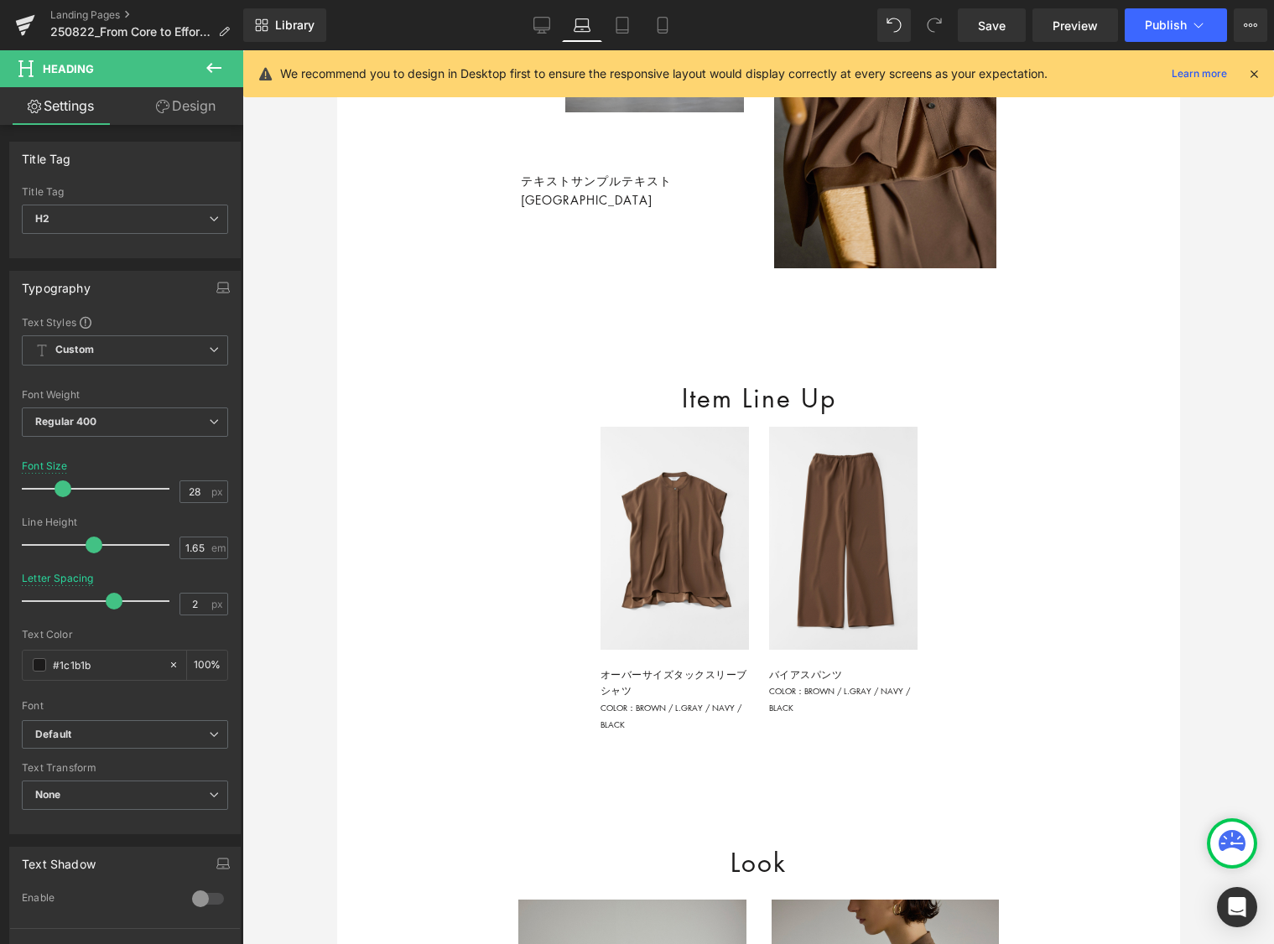
click at [825, 419] on h2 "Item Line Up" at bounding box center [758, 398] width 590 height 42
click at [189, 489] on input "30" at bounding box center [194, 491] width 29 height 21
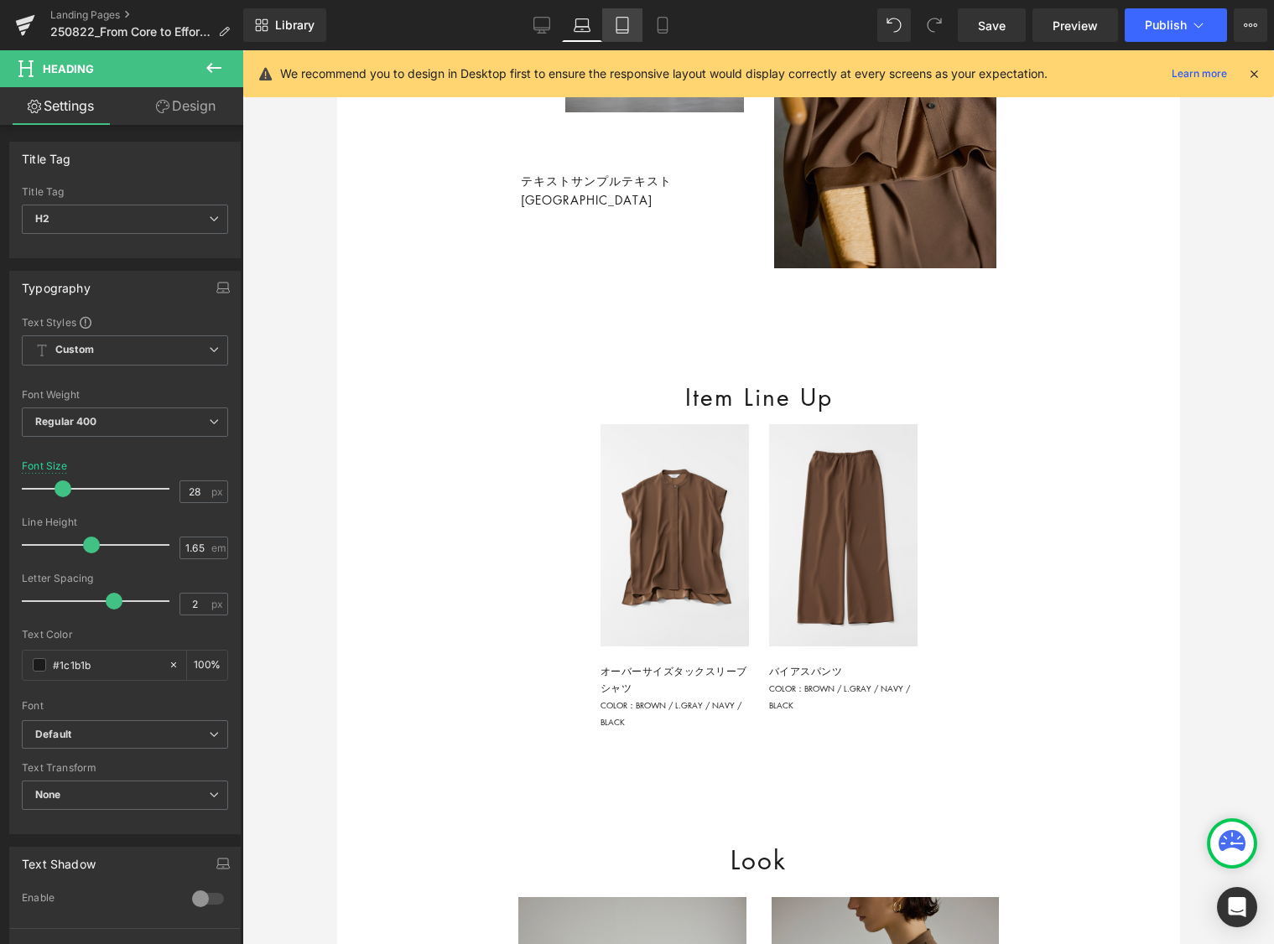
click at [622, 30] on icon at bounding box center [622, 30] width 12 height 0
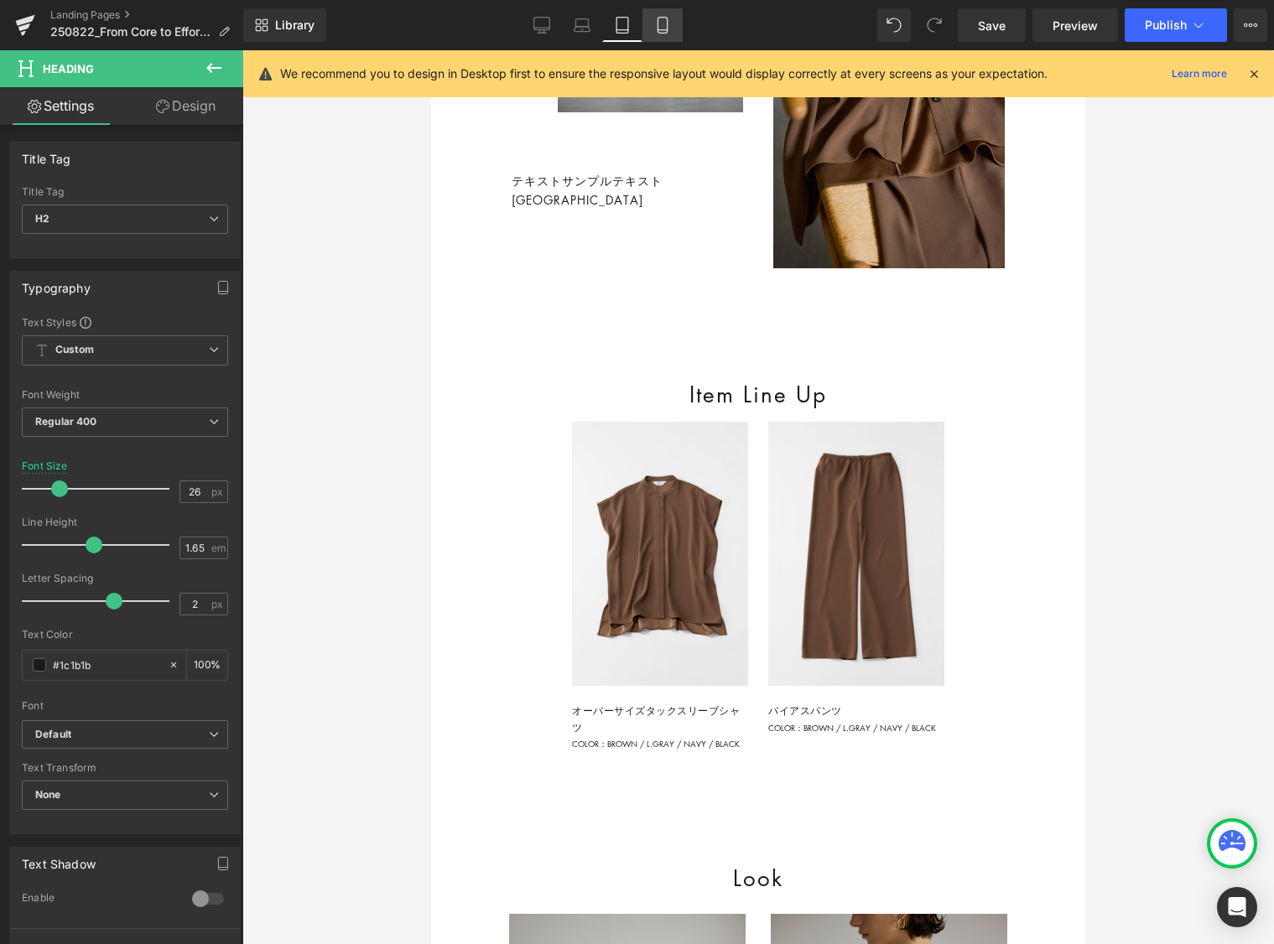
click at [667, 21] on icon at bounding box center [662, 26] width 9 height 16
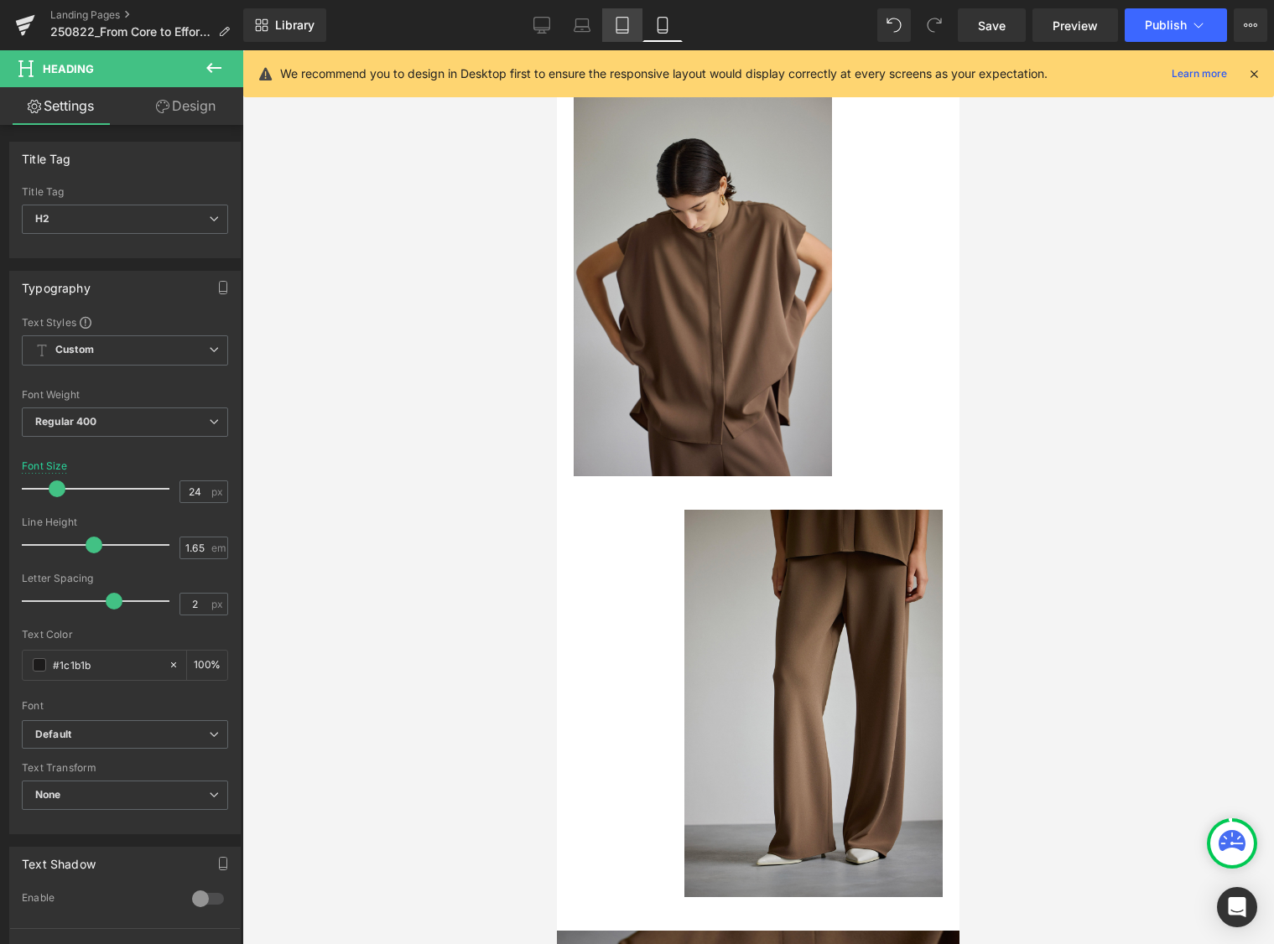
scroll to position [2633, 0]
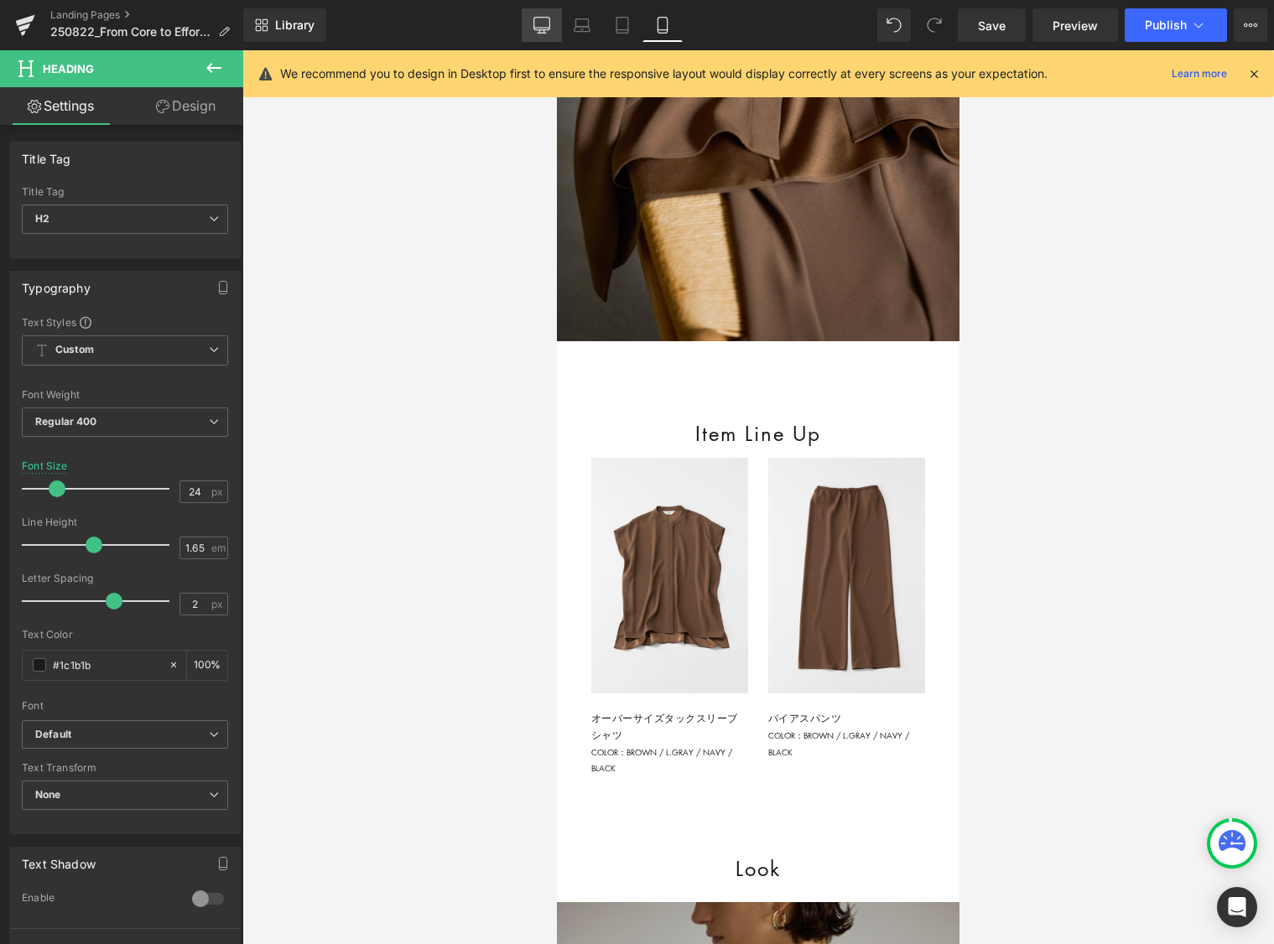
click at [544, 24] on icon at bounding box center [541, 25] width 17 height 17
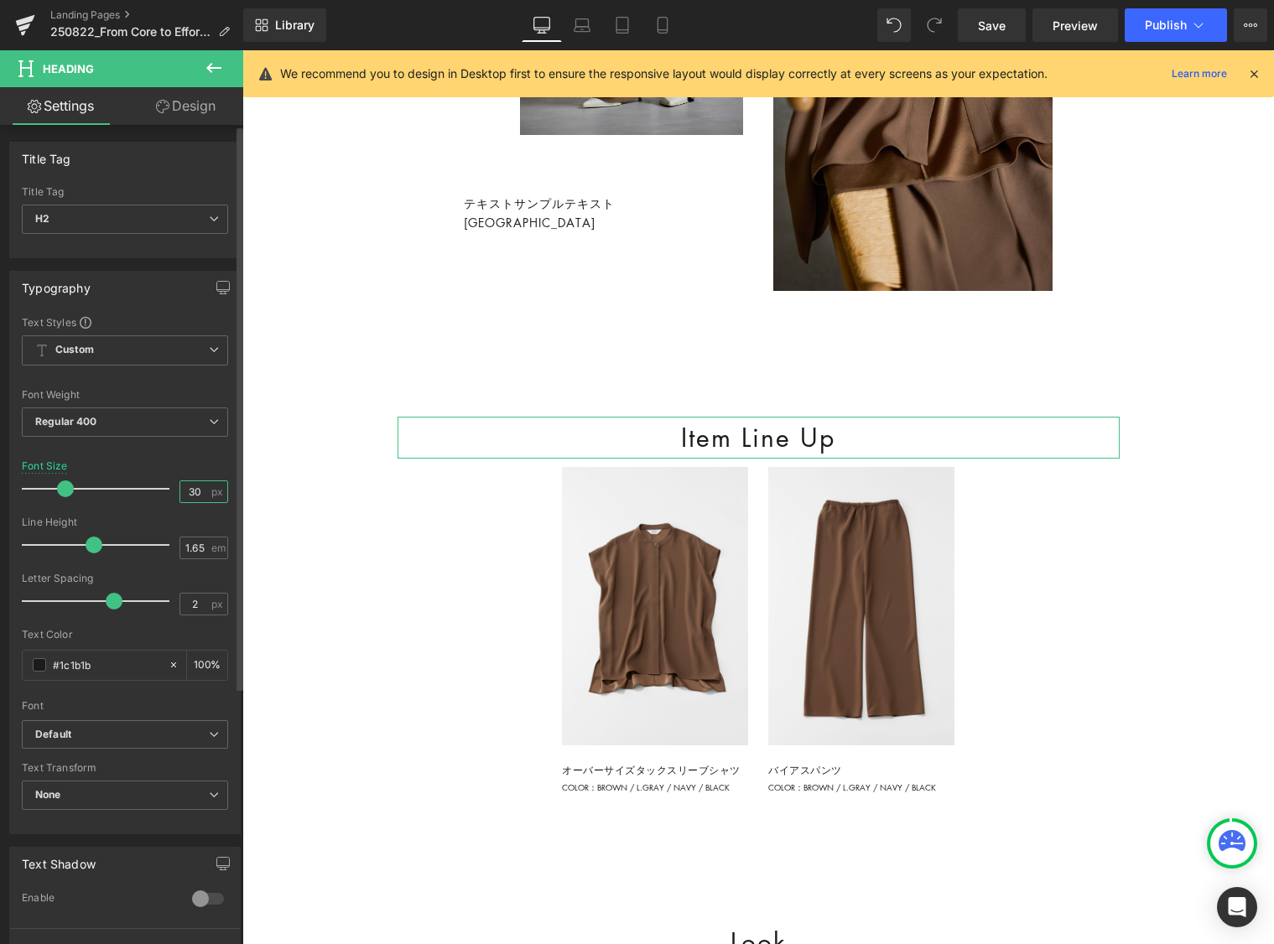
click at [192, 499] on input "30" at bounding box center [194, 491] width 29 height 21
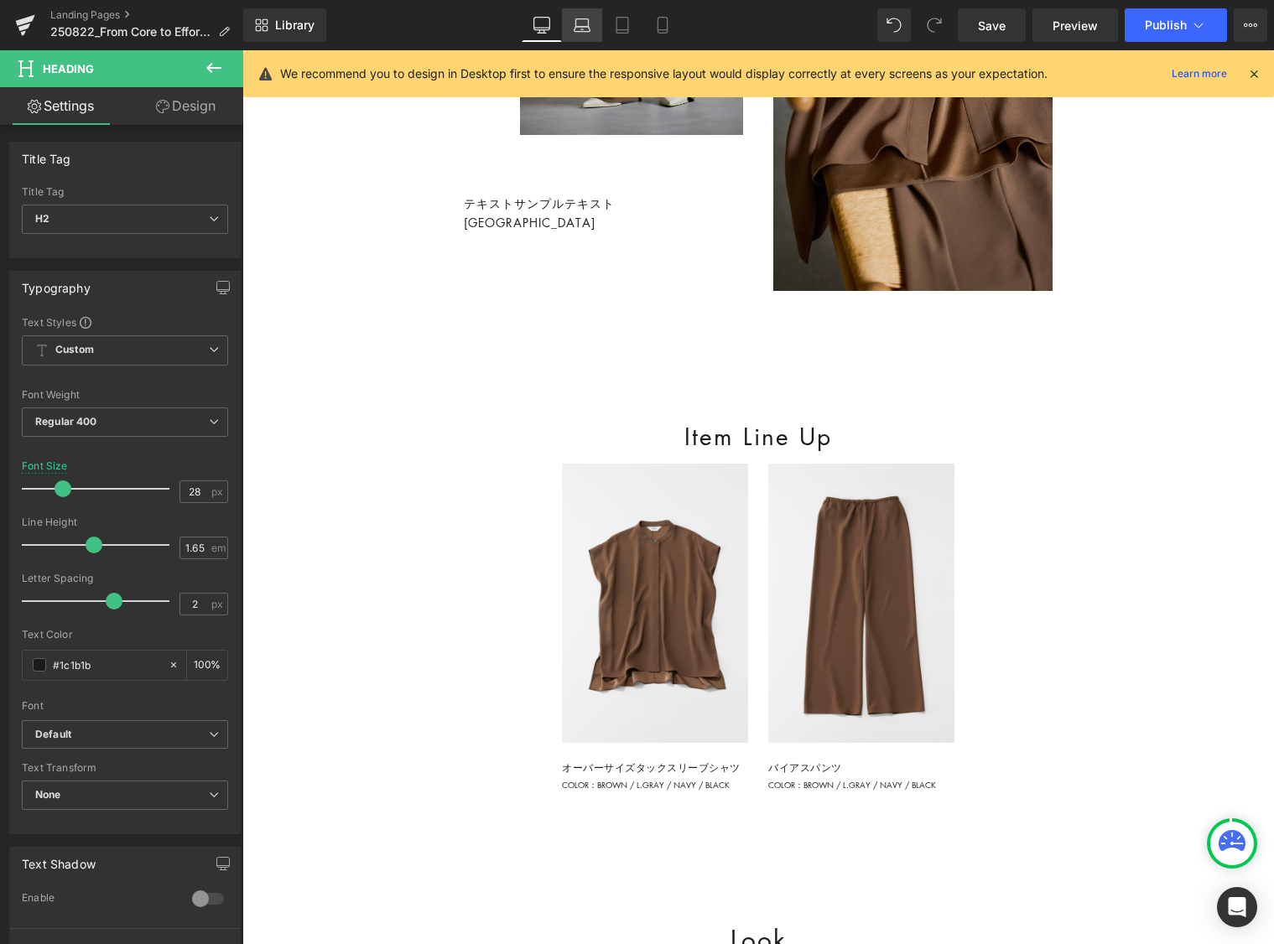
click at [579, 27] on icon at bounding box center [582, 29] width 16 height 5
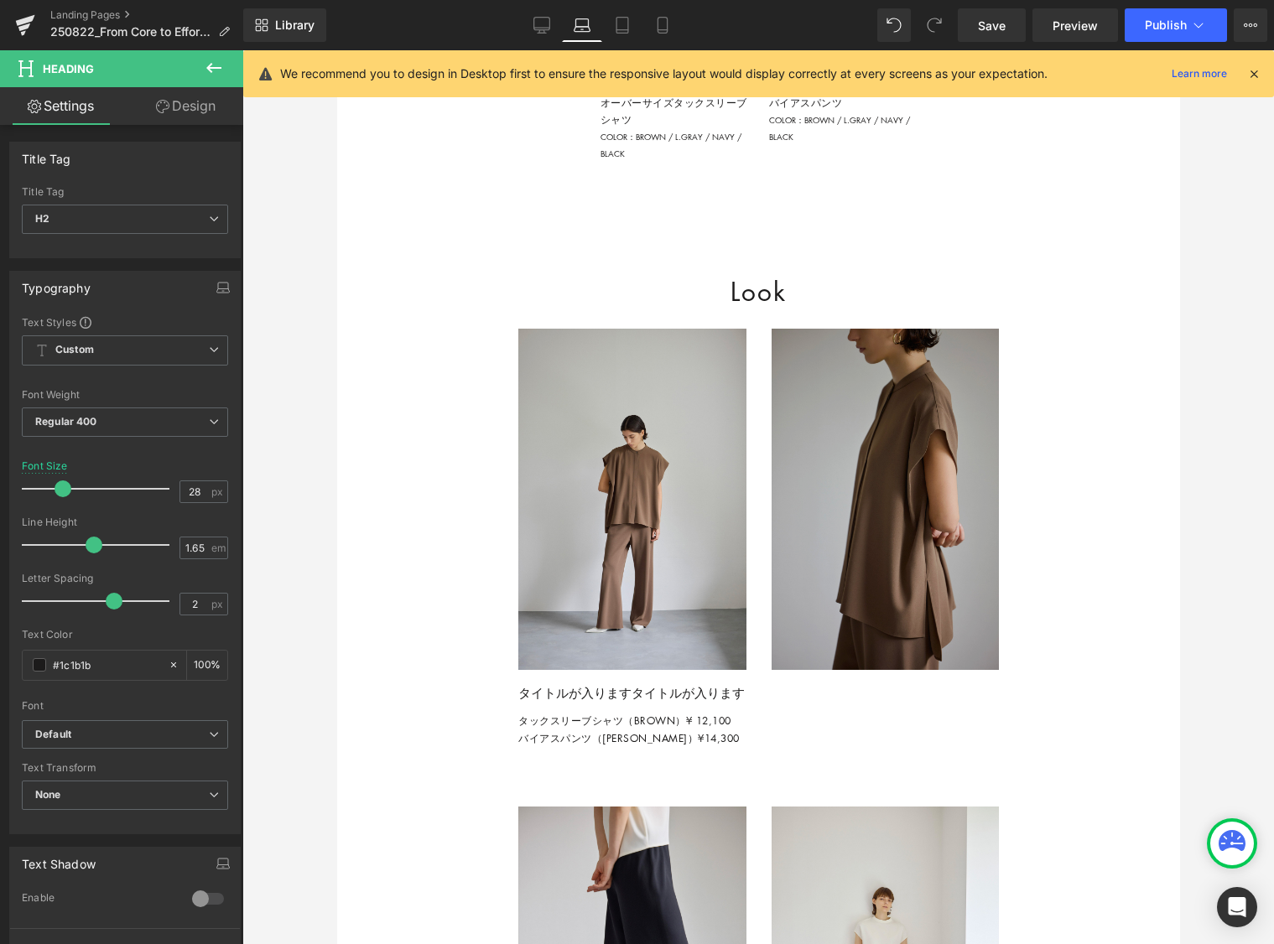
scroll to position [2081, 0]
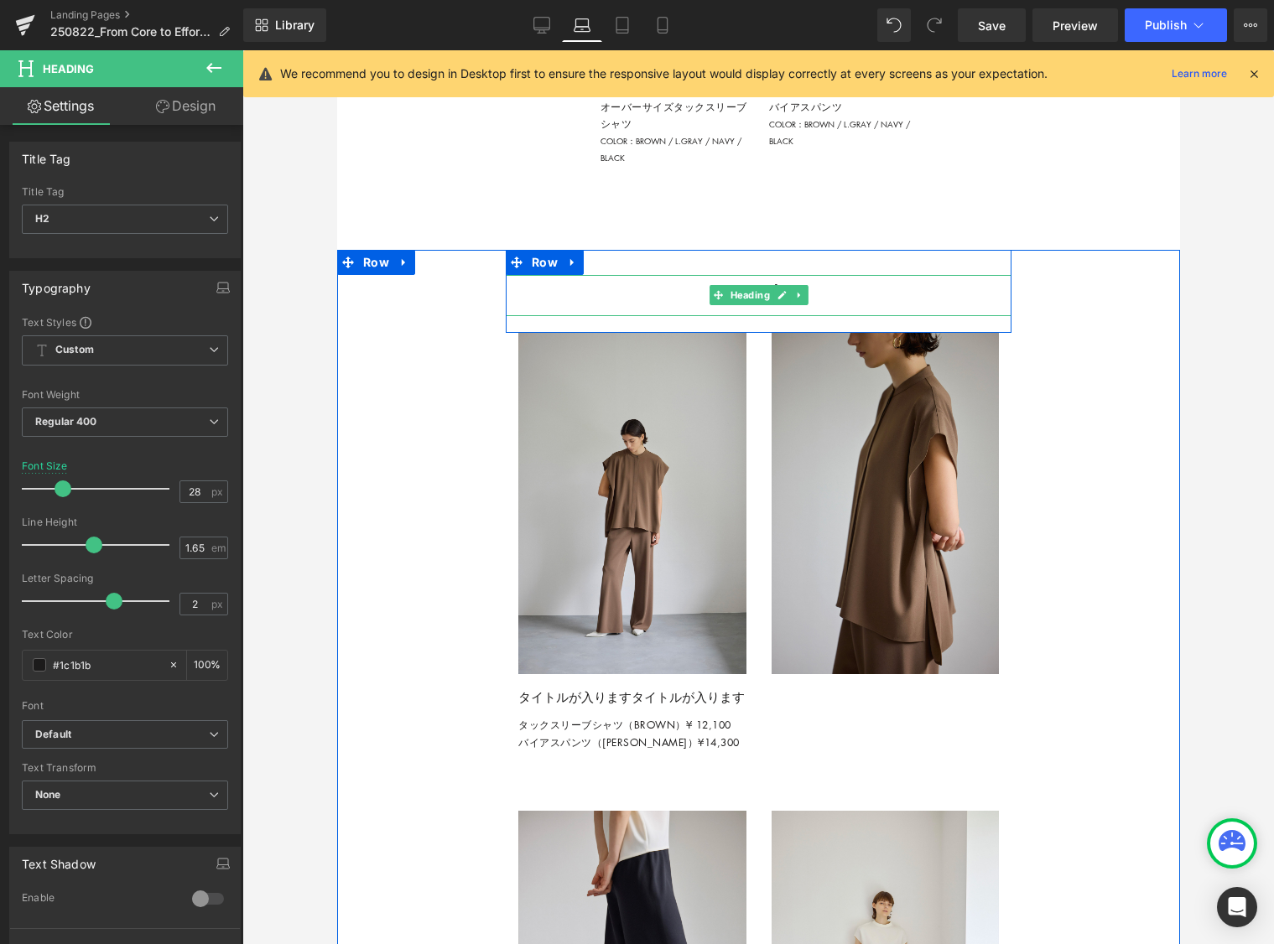
click at [824, 317] on h2 "Look" at bounding box center [758, 296] width 506 height 42
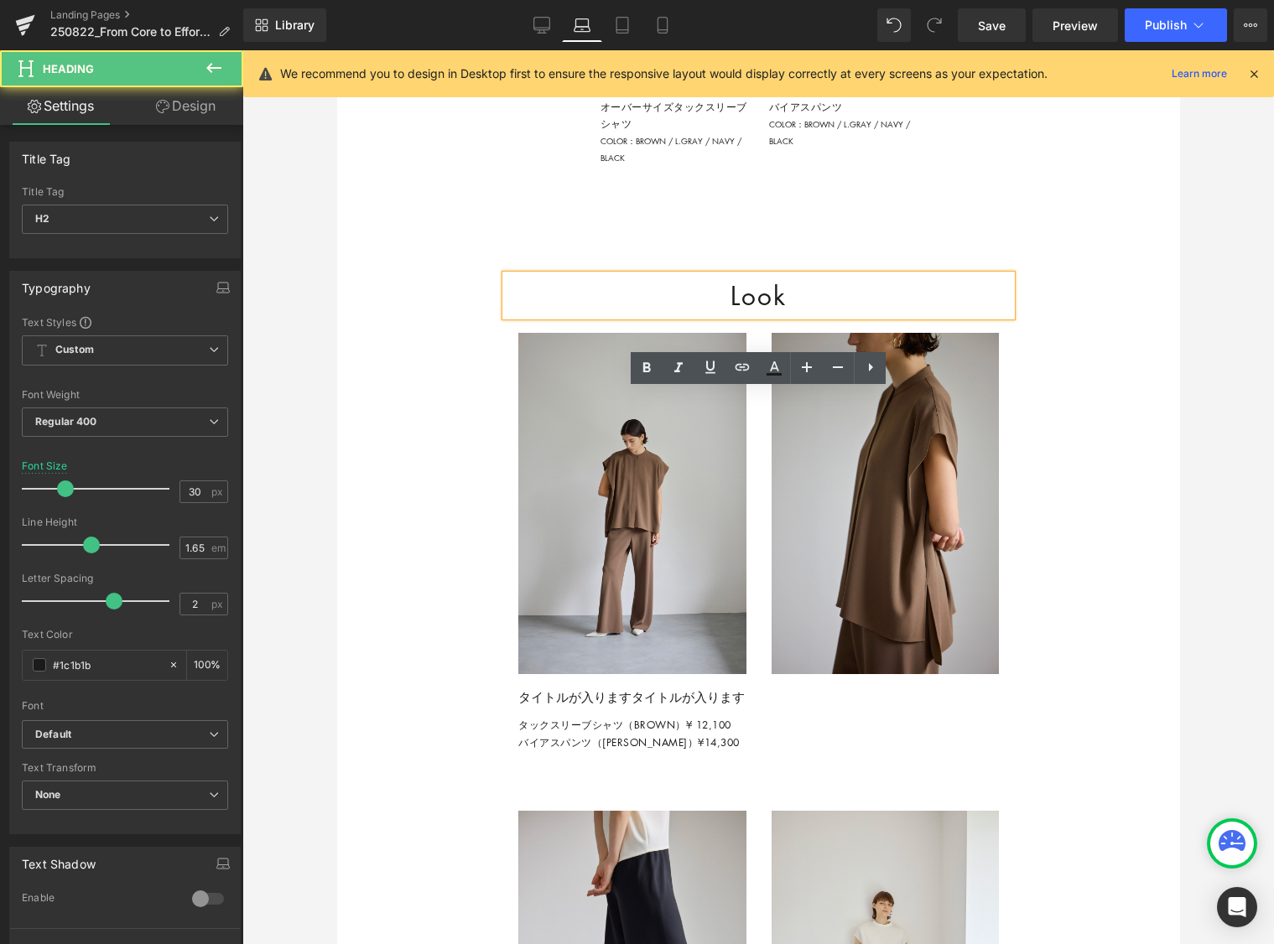
click at [824, 317] on h2 "Look" at bounding box center [758, 296] width 506 height 42
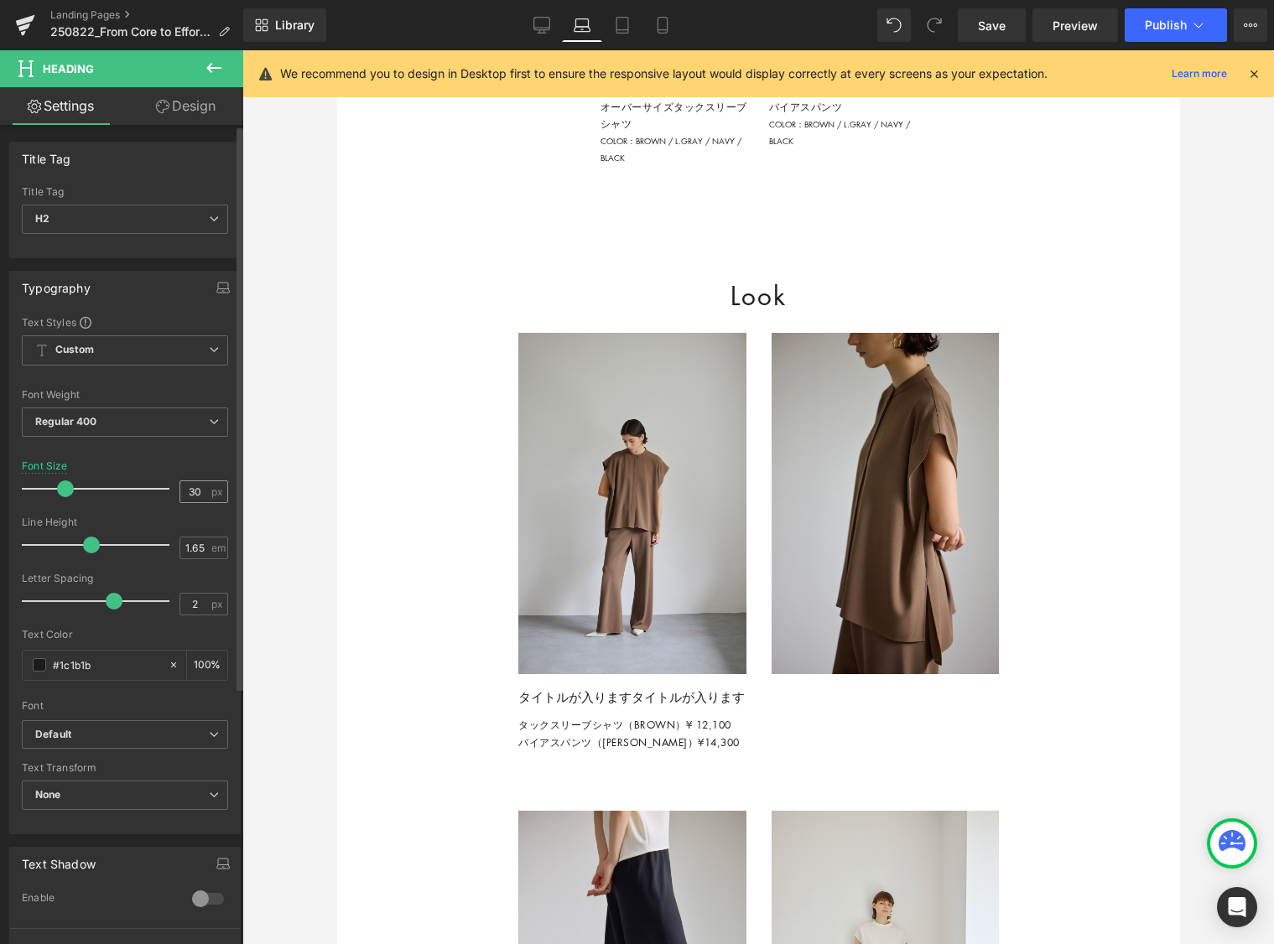
click at [211, 493] on span "px" at bounding box center [218, 491] width 14 height 11
click at [188, 488] on input "29" at bounding box center [194, 491] width 29 height 21
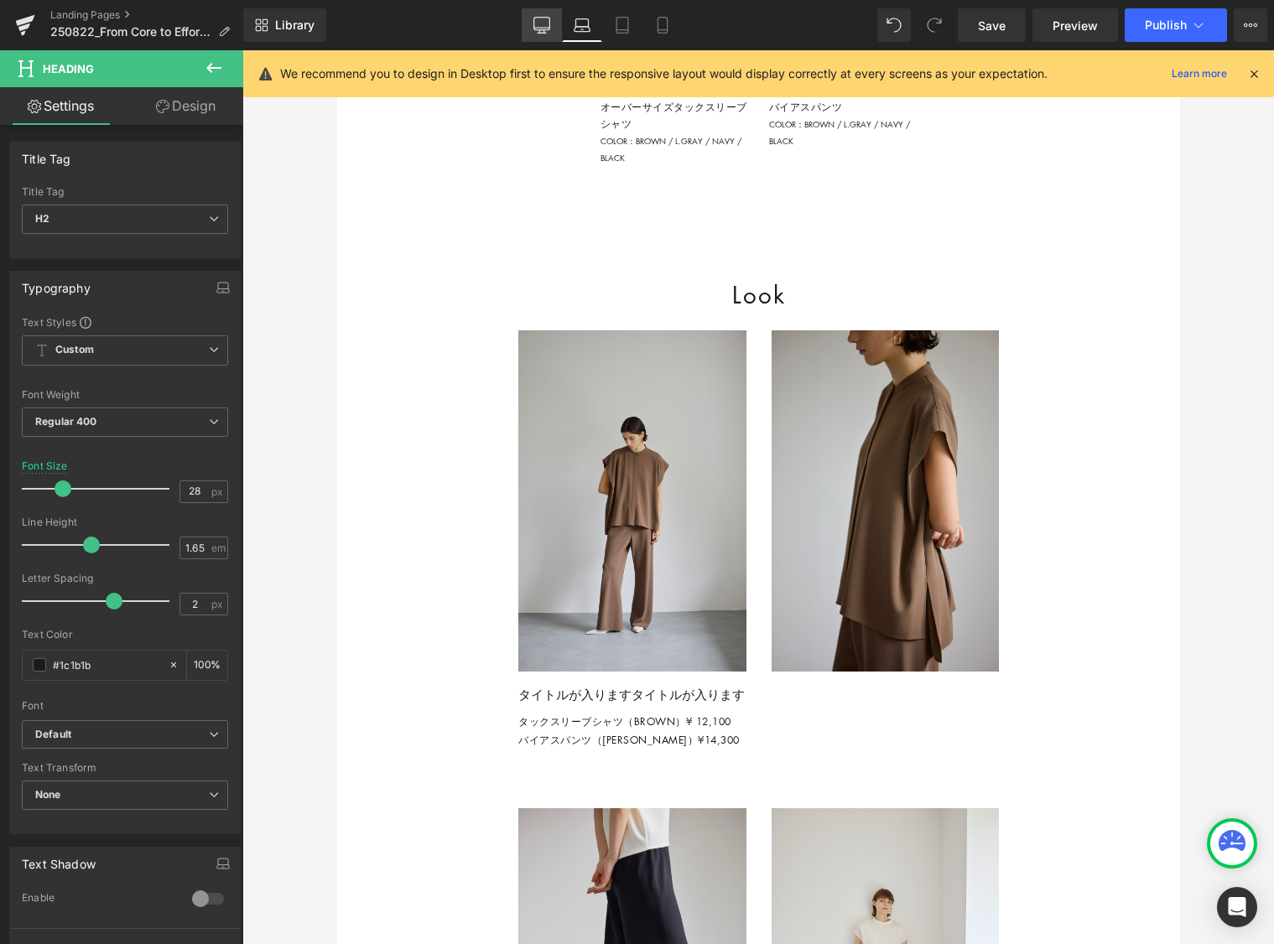
click at [548, 23] on icon at bounding box center [541, 25] width 17 height 17
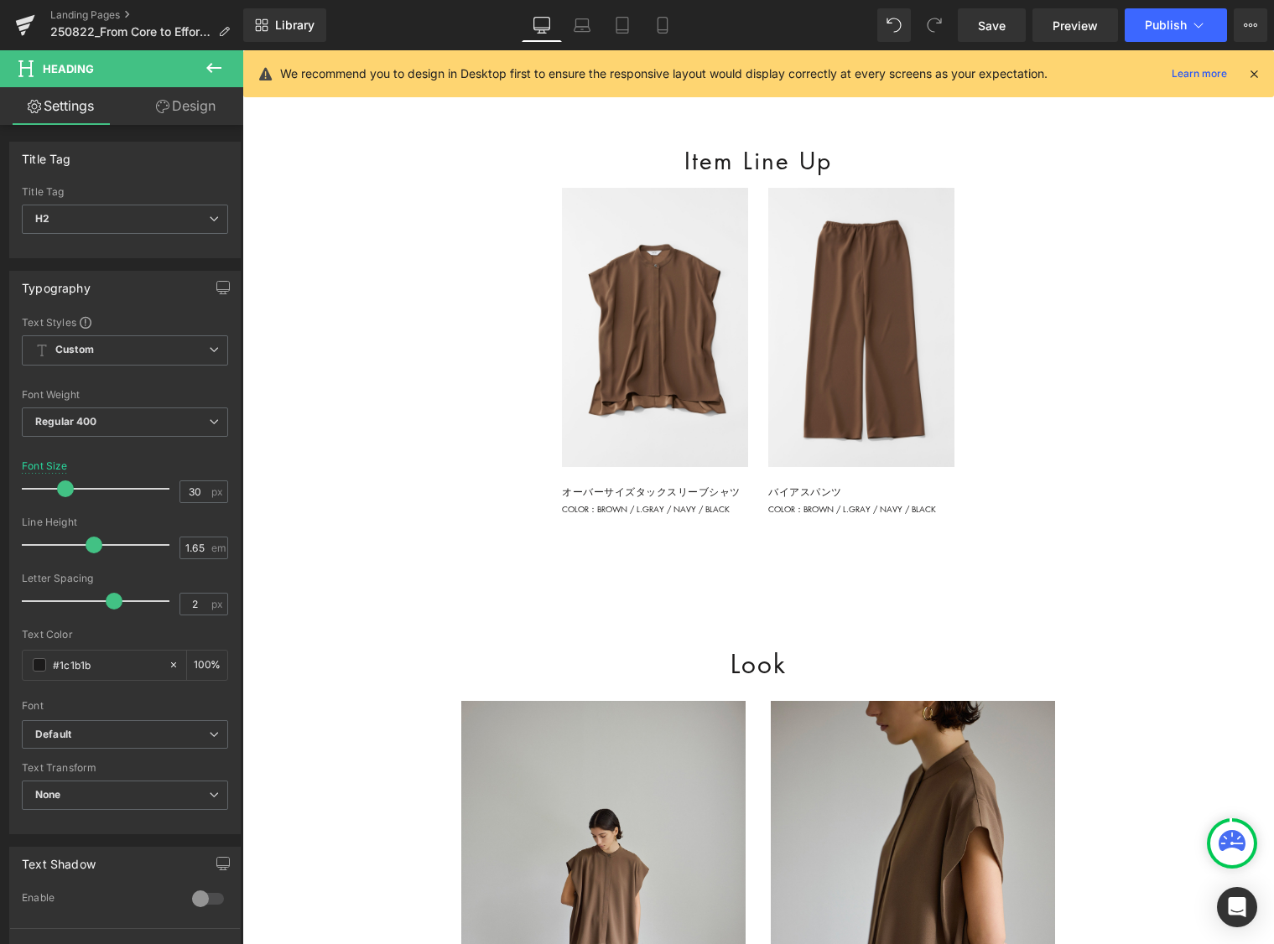
scroll to position [2411, 0]
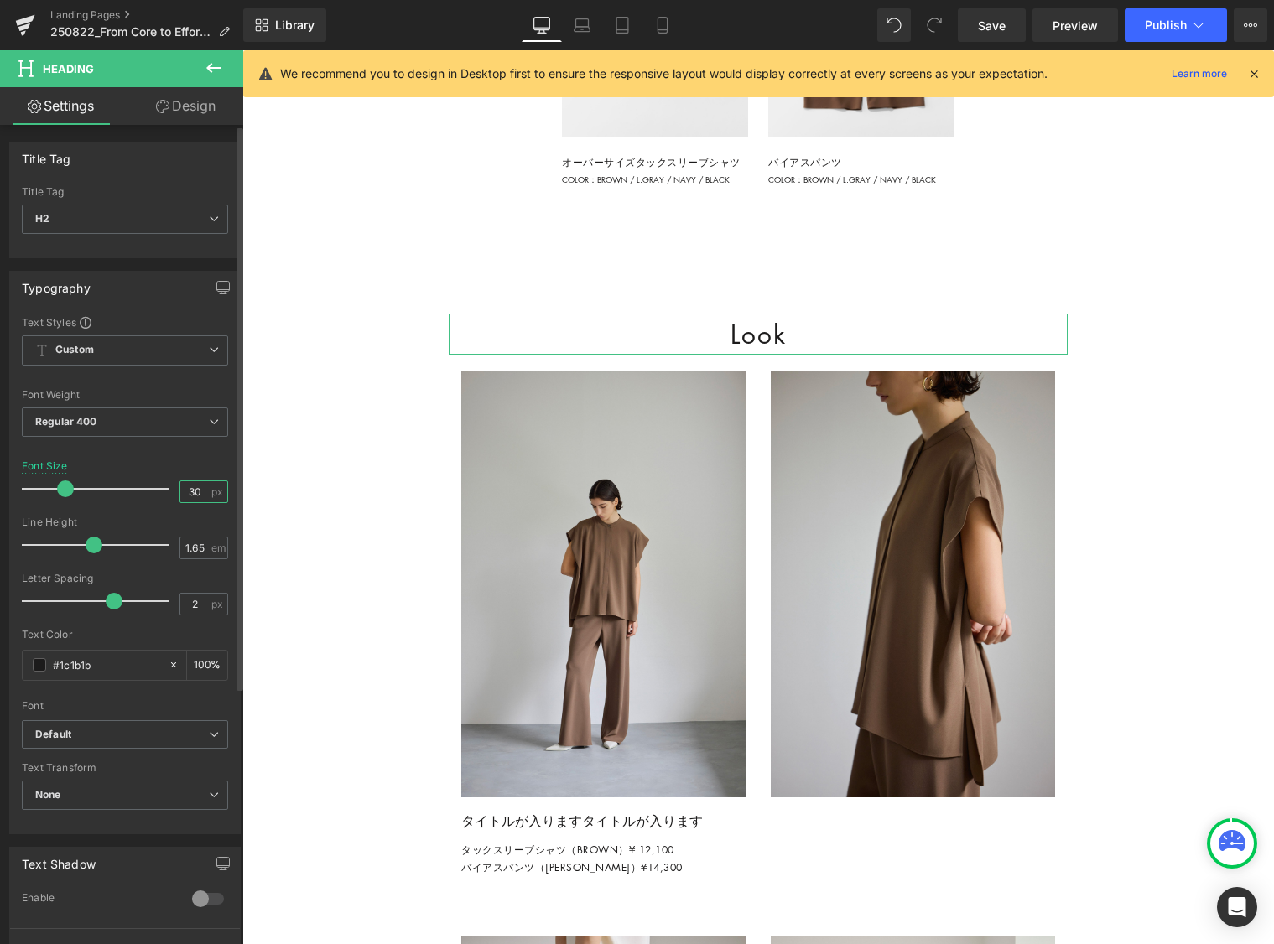
click at [189, 489] on input "30" at bounding box center [194, 491] width 29 height 21
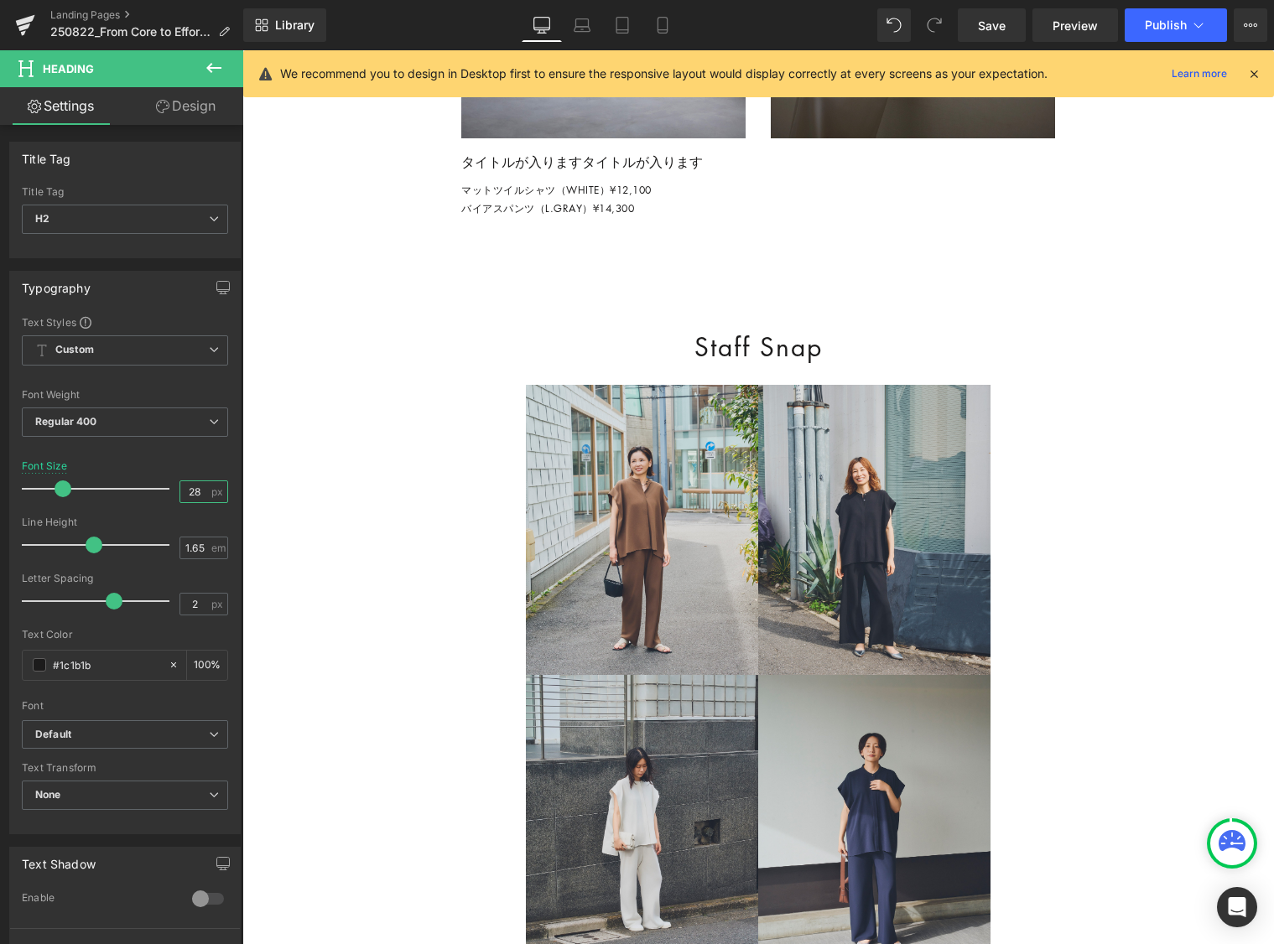
scroll to position [5349, 0]
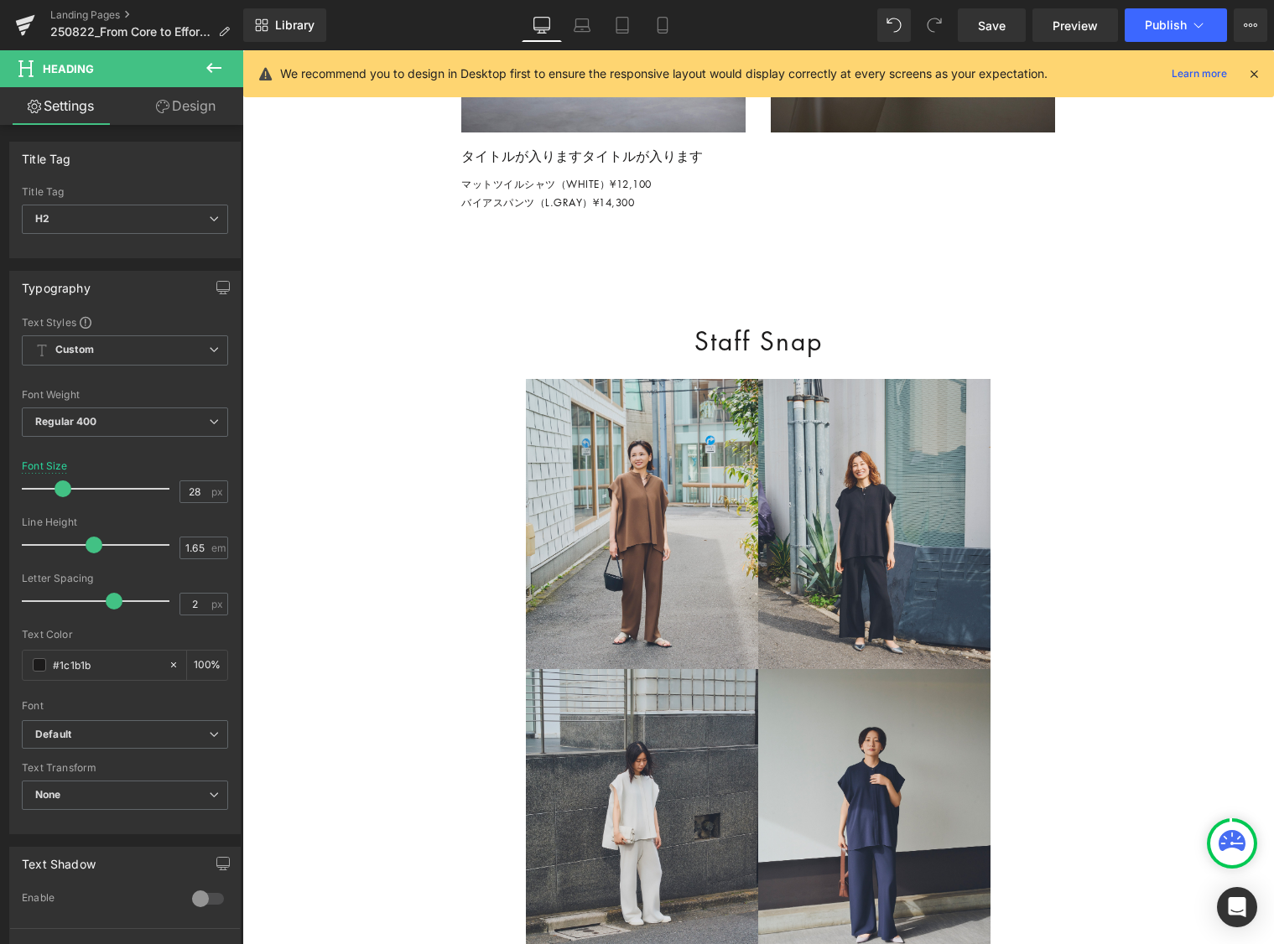
click at [704, 362] on h2 "Staff Snap" at bounding box center [758, 341] width 619 height 42
click at [191, 494] on input "30" at bounding box center [194, 491] width 29 height 21
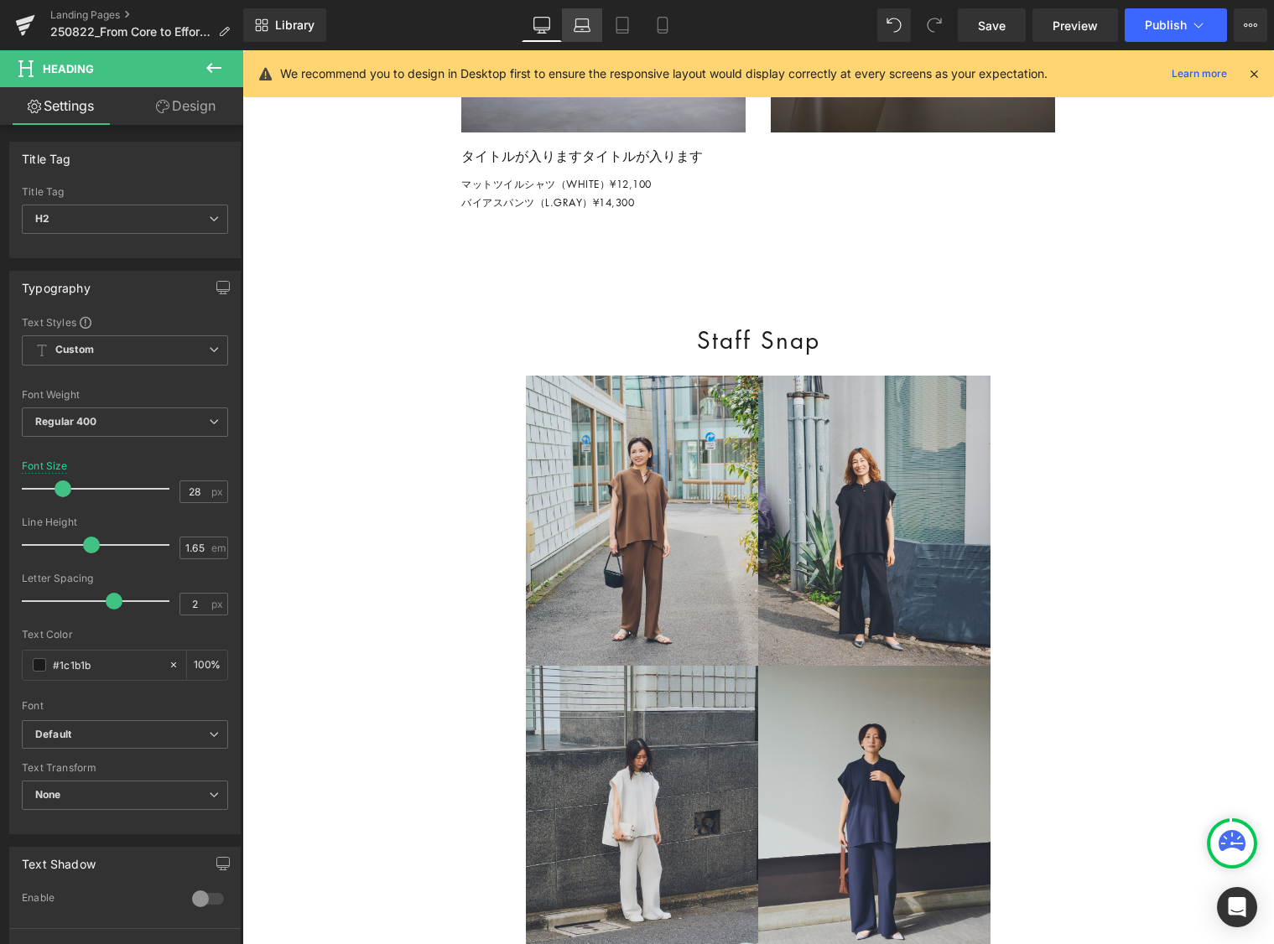
click at [583, 29] on icon at bounding box center [582, 25] width 17 height 17
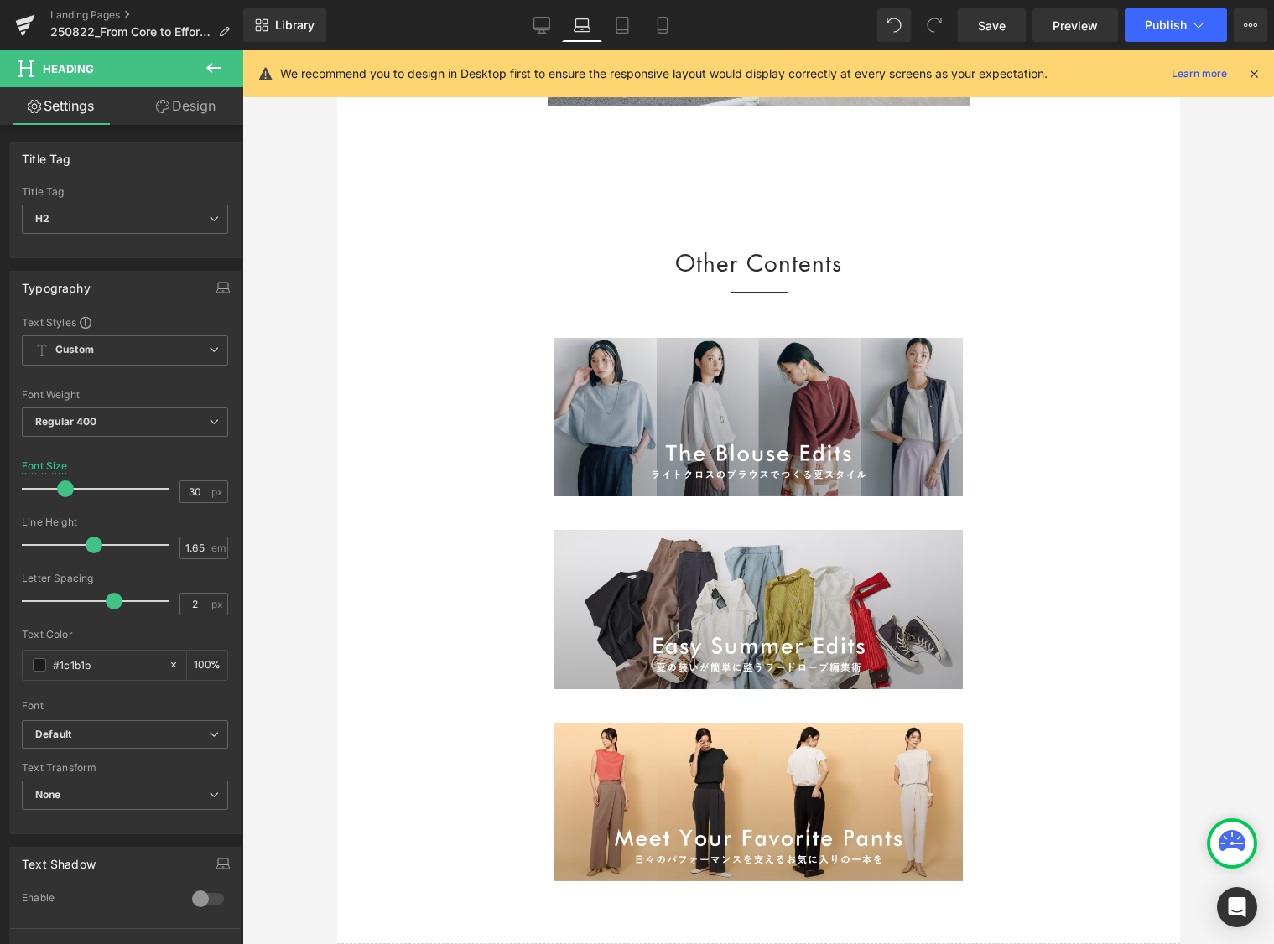
scroll to position [4588, 0]
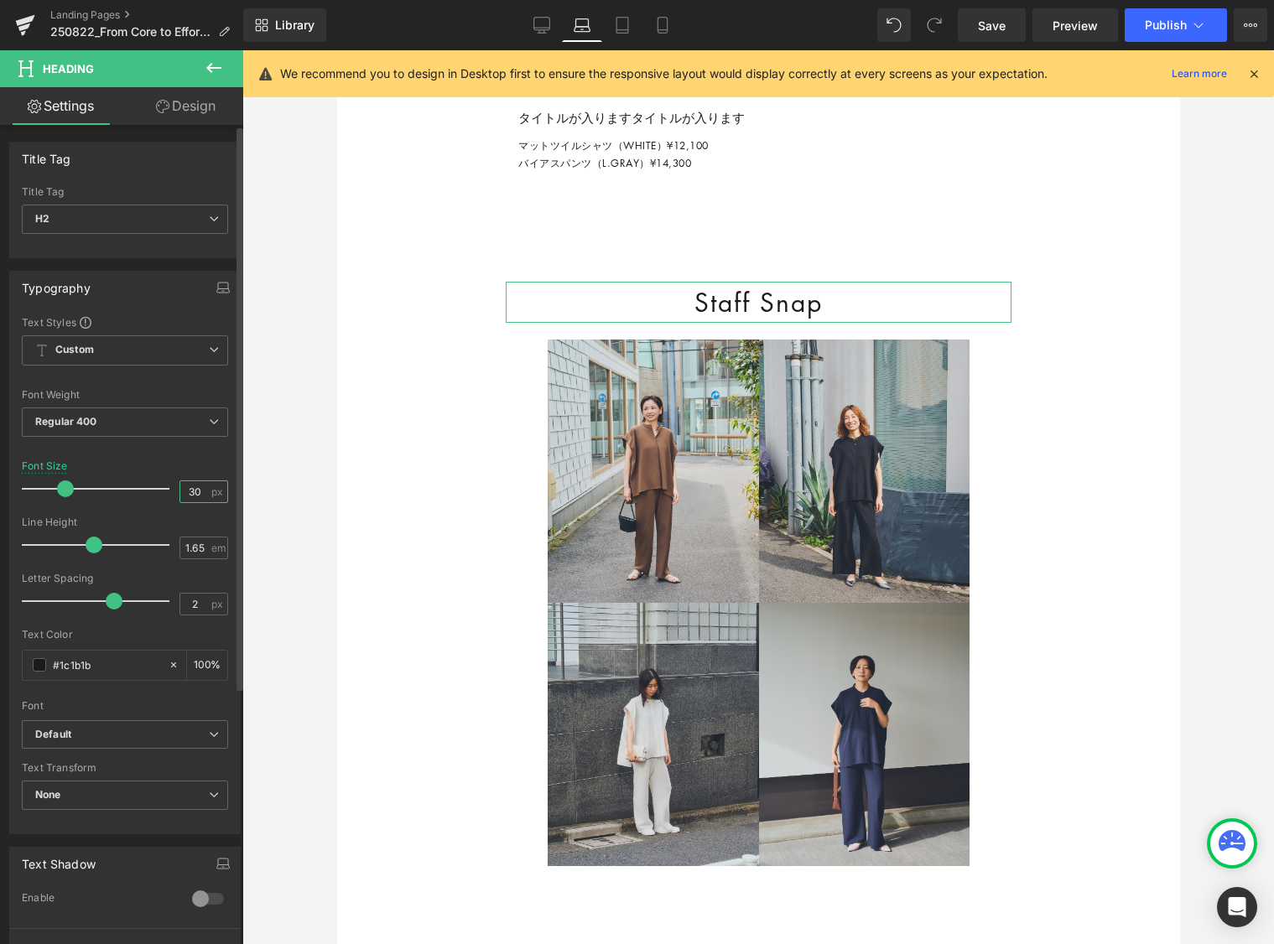
click at [190, 493] on input "30" at bounding box center [194, 491] width 29 height 21
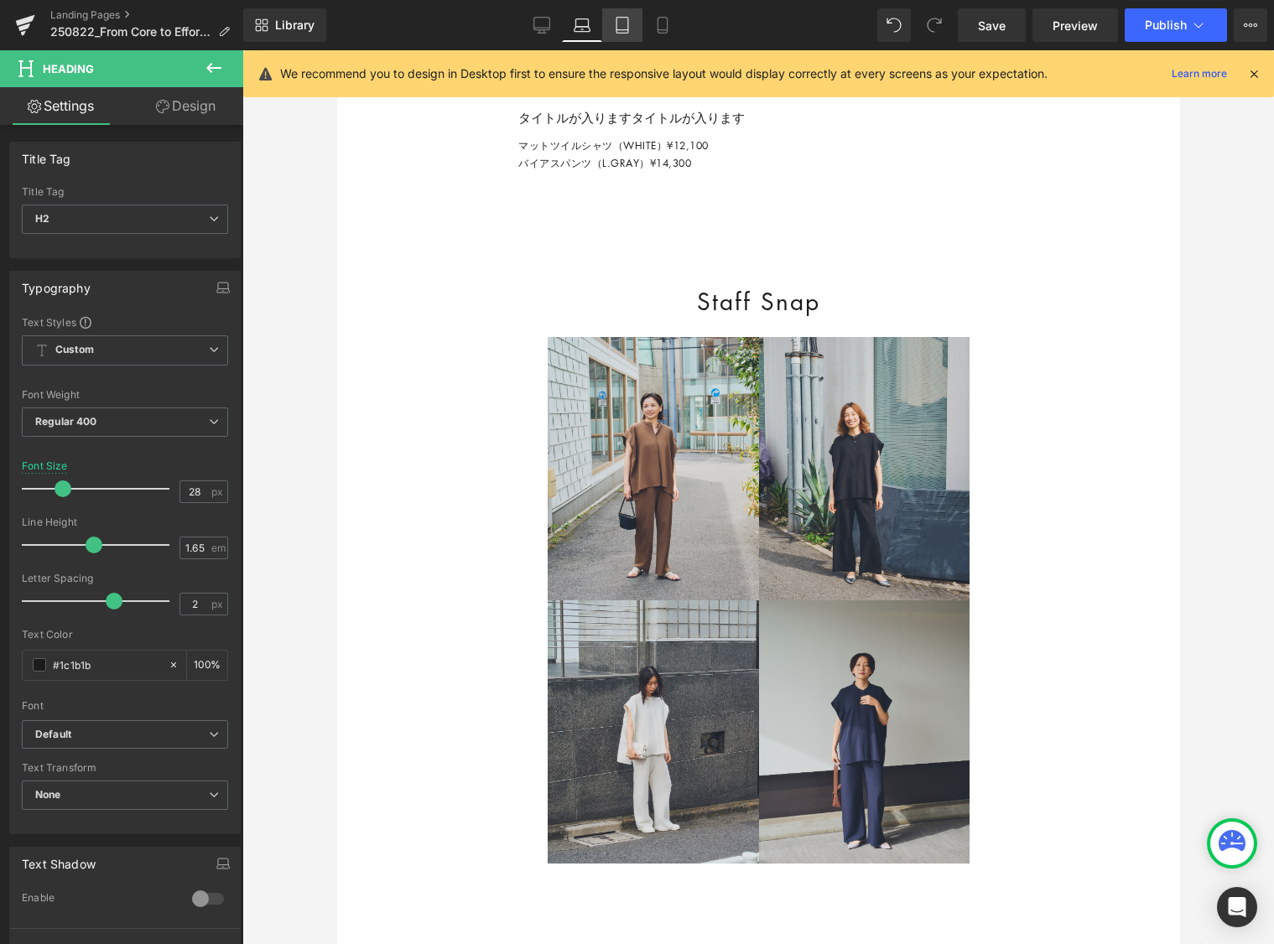
click at [621, 22] on icon at bounding box center [622, 25] width 17 height 17
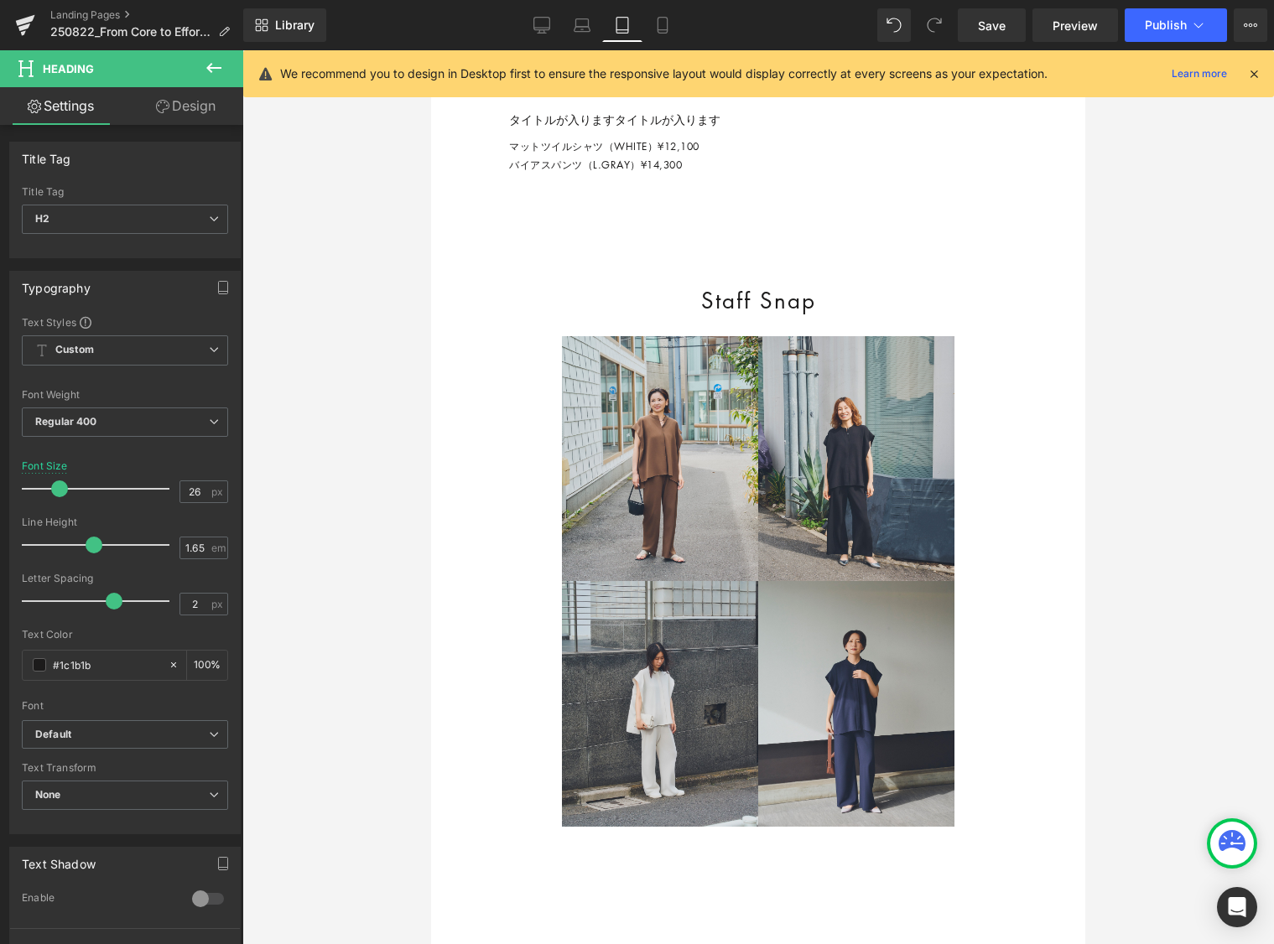
scroll to position [4573, 0]
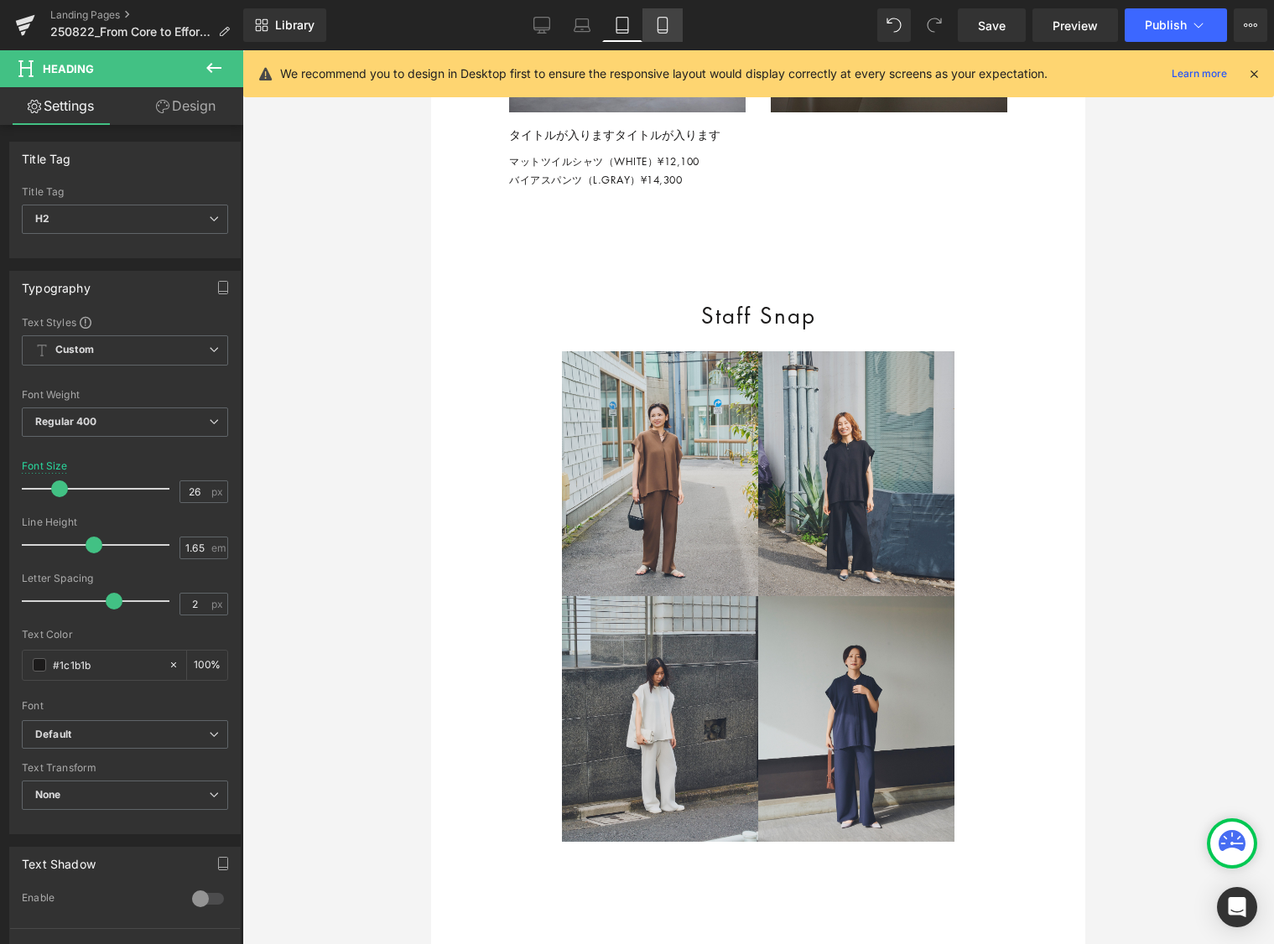
click at [661, 30] on icon at bounding box center [662, 30] width 9 height 0
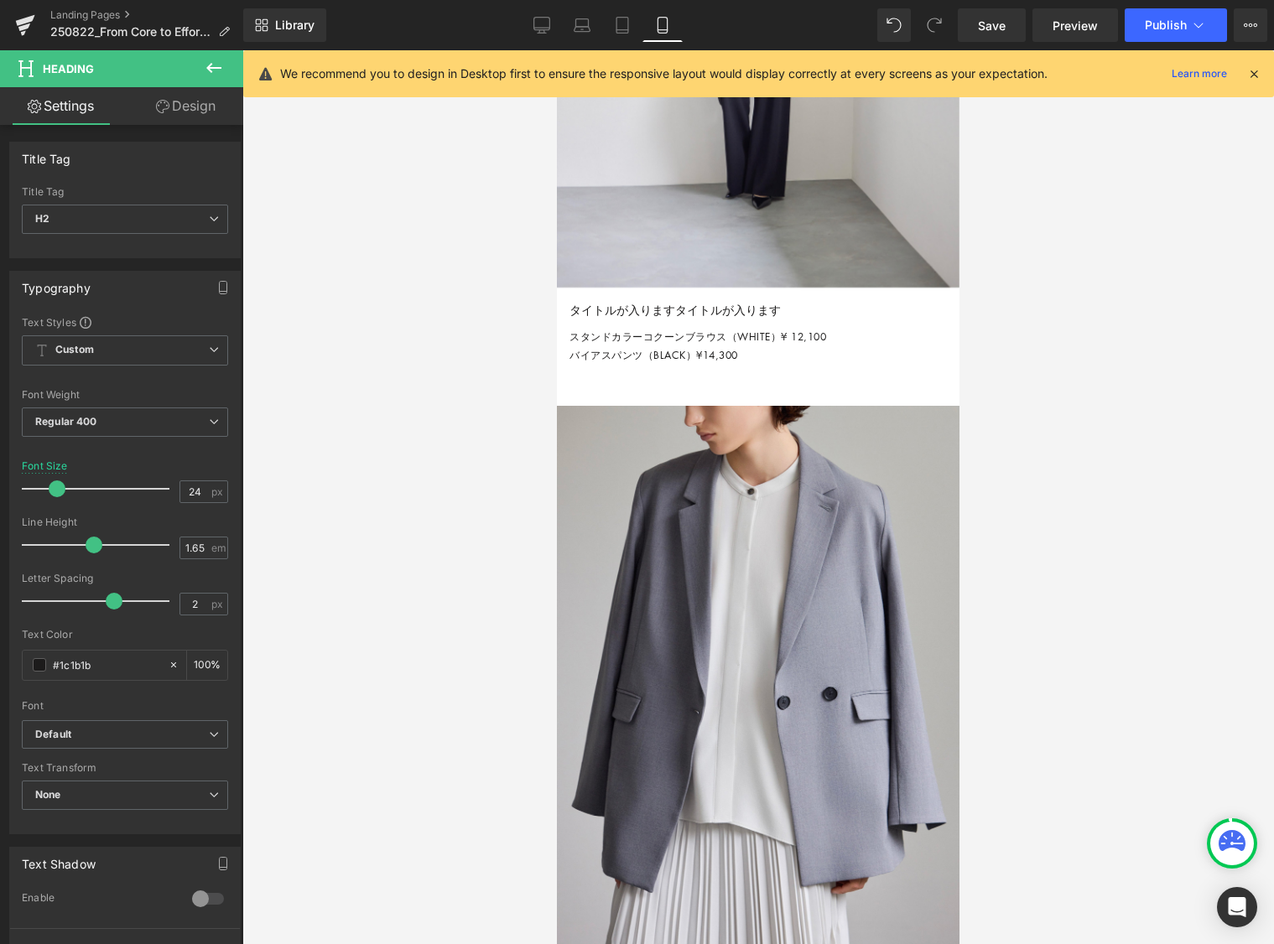
scroll to position [6868, 0]
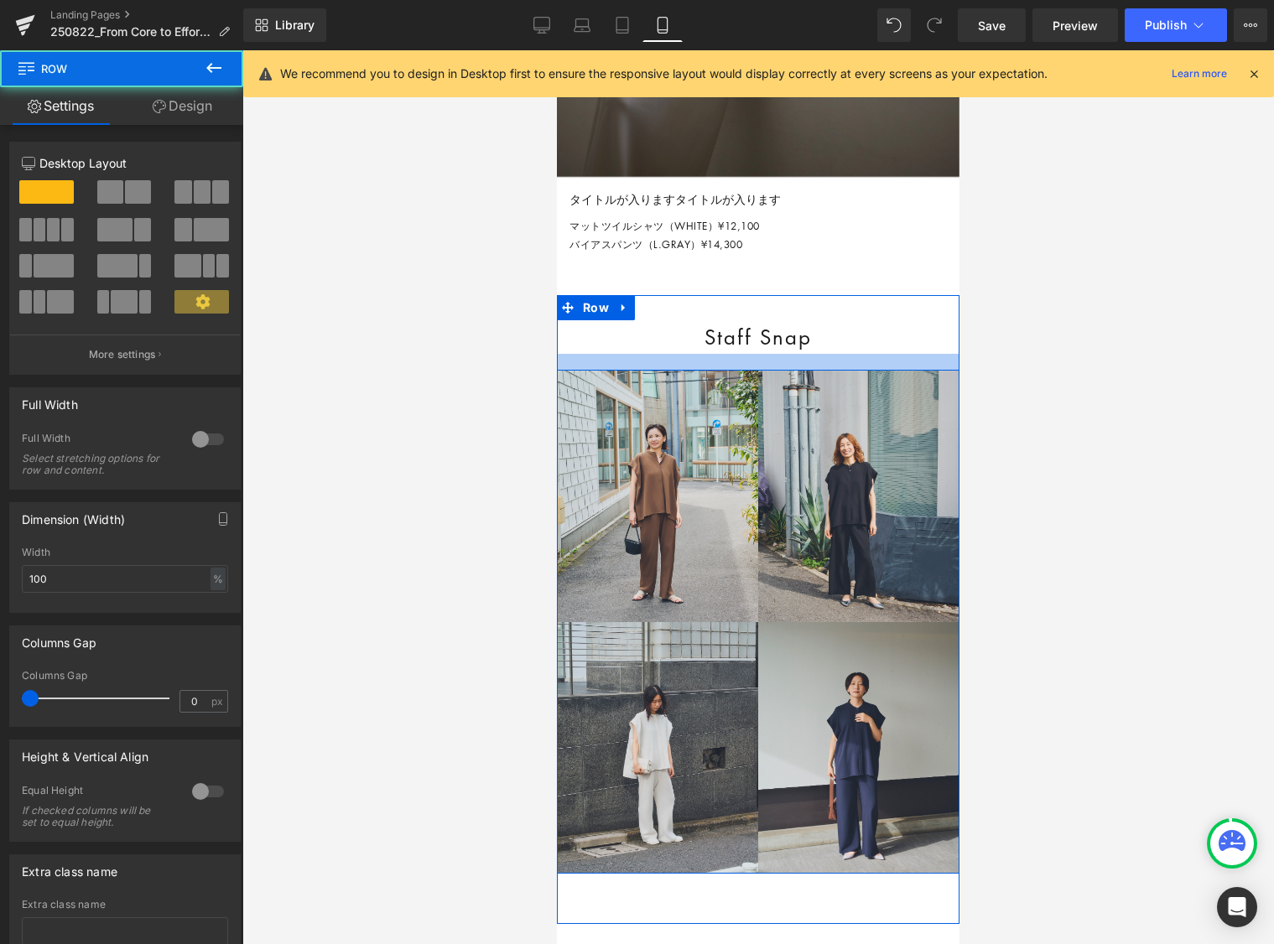
click at [581, 371] on div at bounding box center [758, 362] width 403 height 17
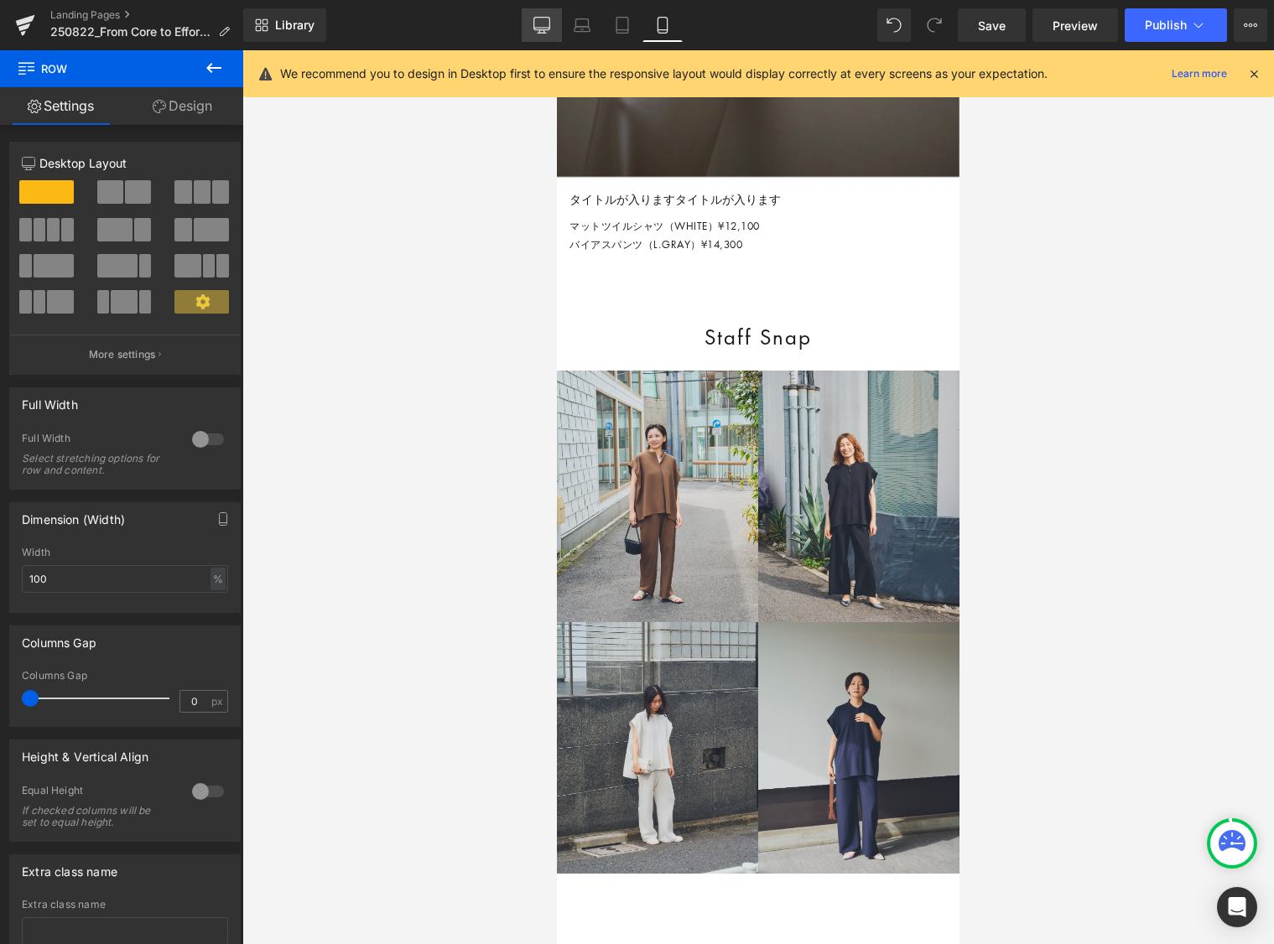
click at [548, 28] on icon at bounding box center [541, 28] width 16 height 0
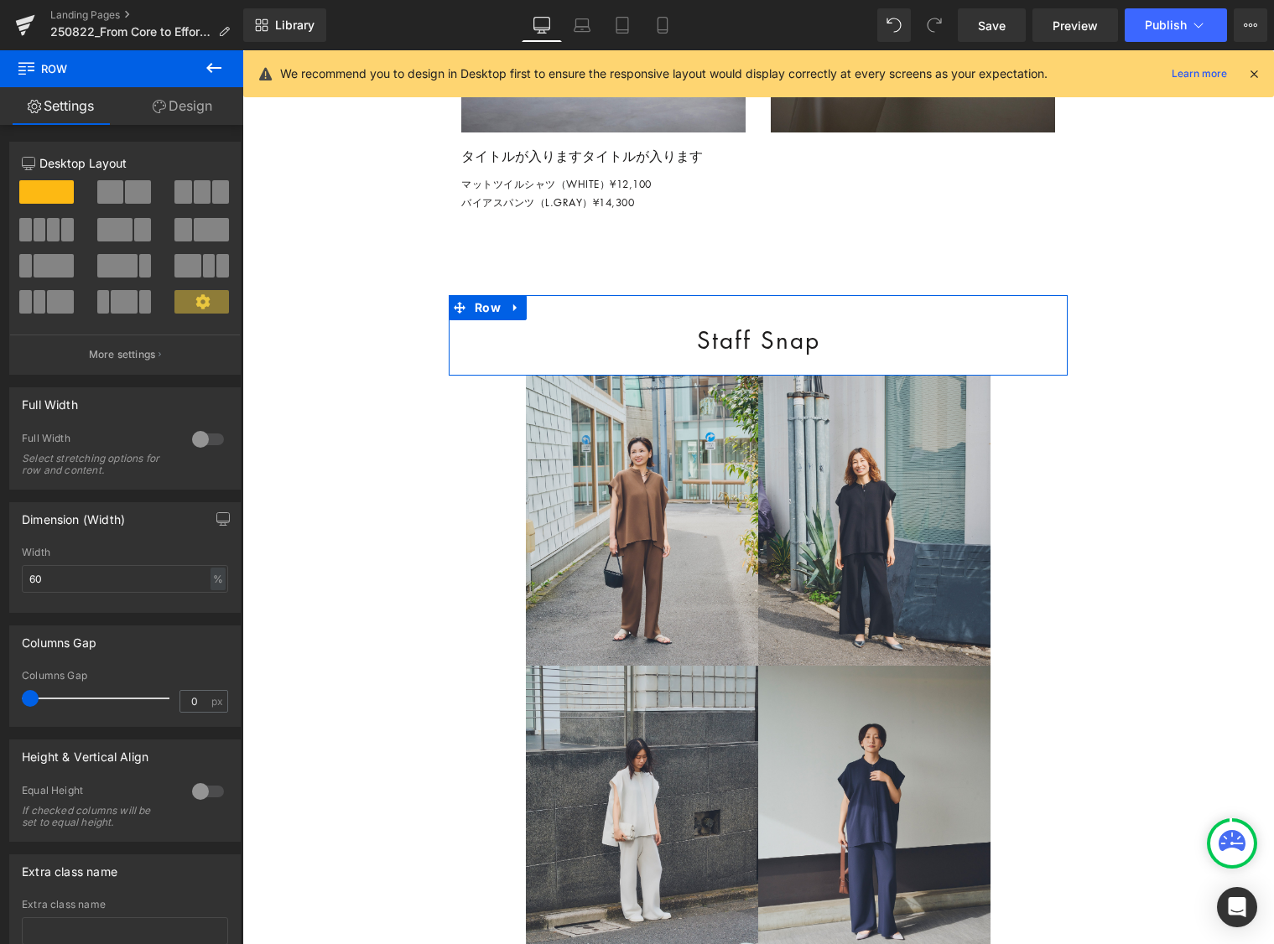
click at [211, 107] on link "Design" at bounding box center [183, 106] width 122 height 38
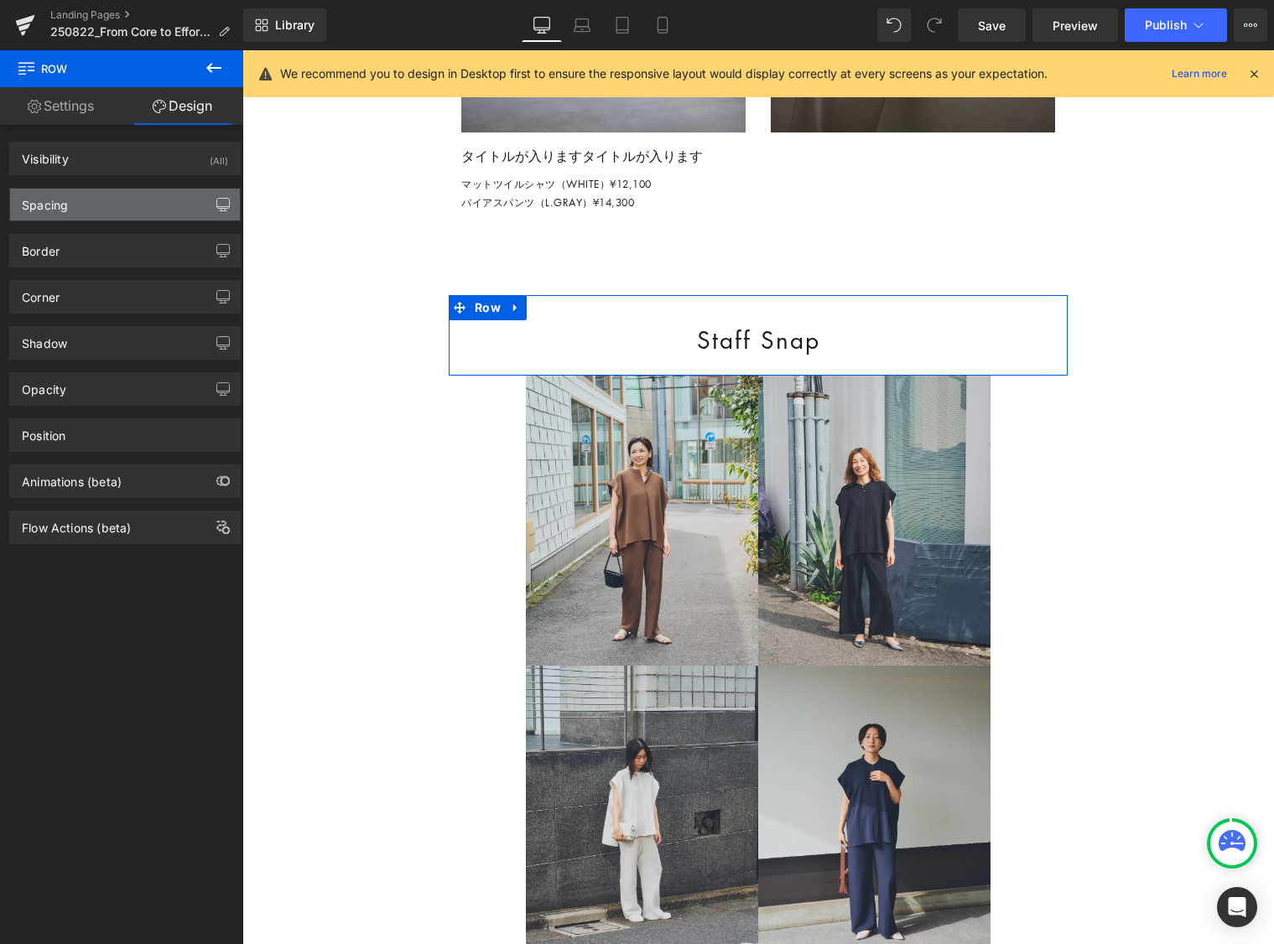
click at [217, 199] on icon "button" at bounding box center [222, 204] width 13 height 13
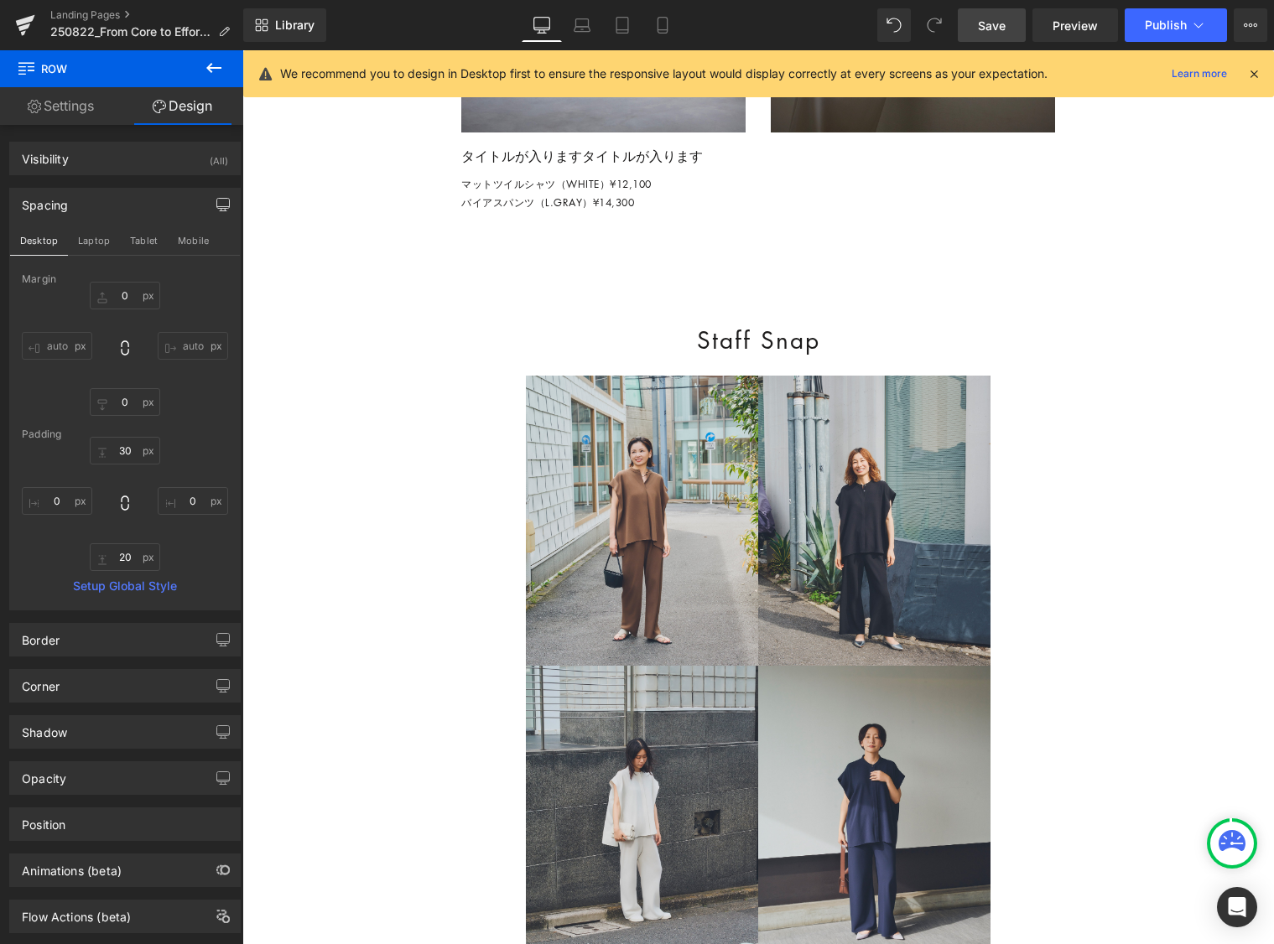
click at [983, 28] on span "Save" at bounding box center [992, 26] width 28 height 18
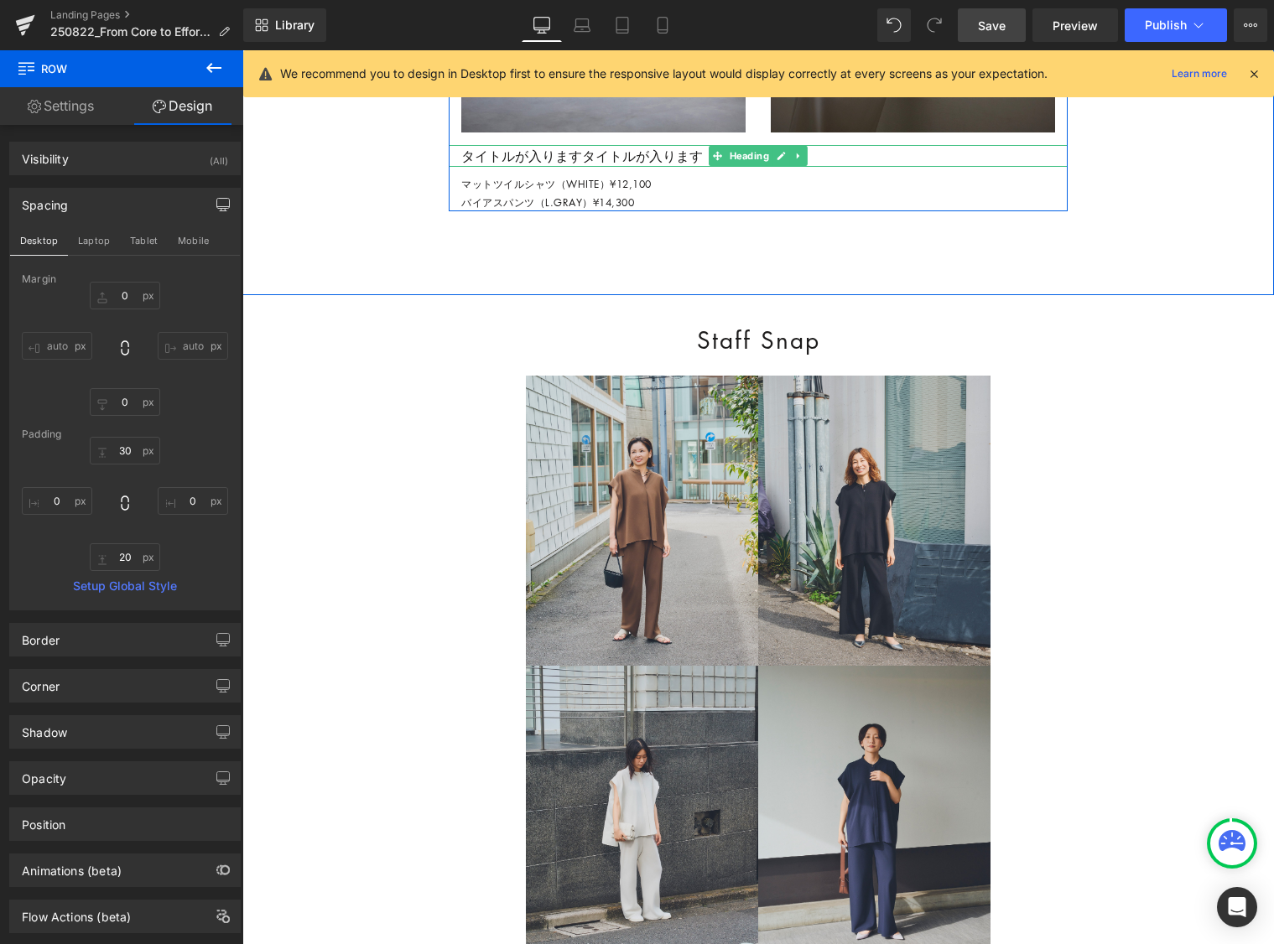
click at [628, 167] on h3 "タイトルが入りますタイトルが入ります" at bounding box center [764, 156] width 606 height 22
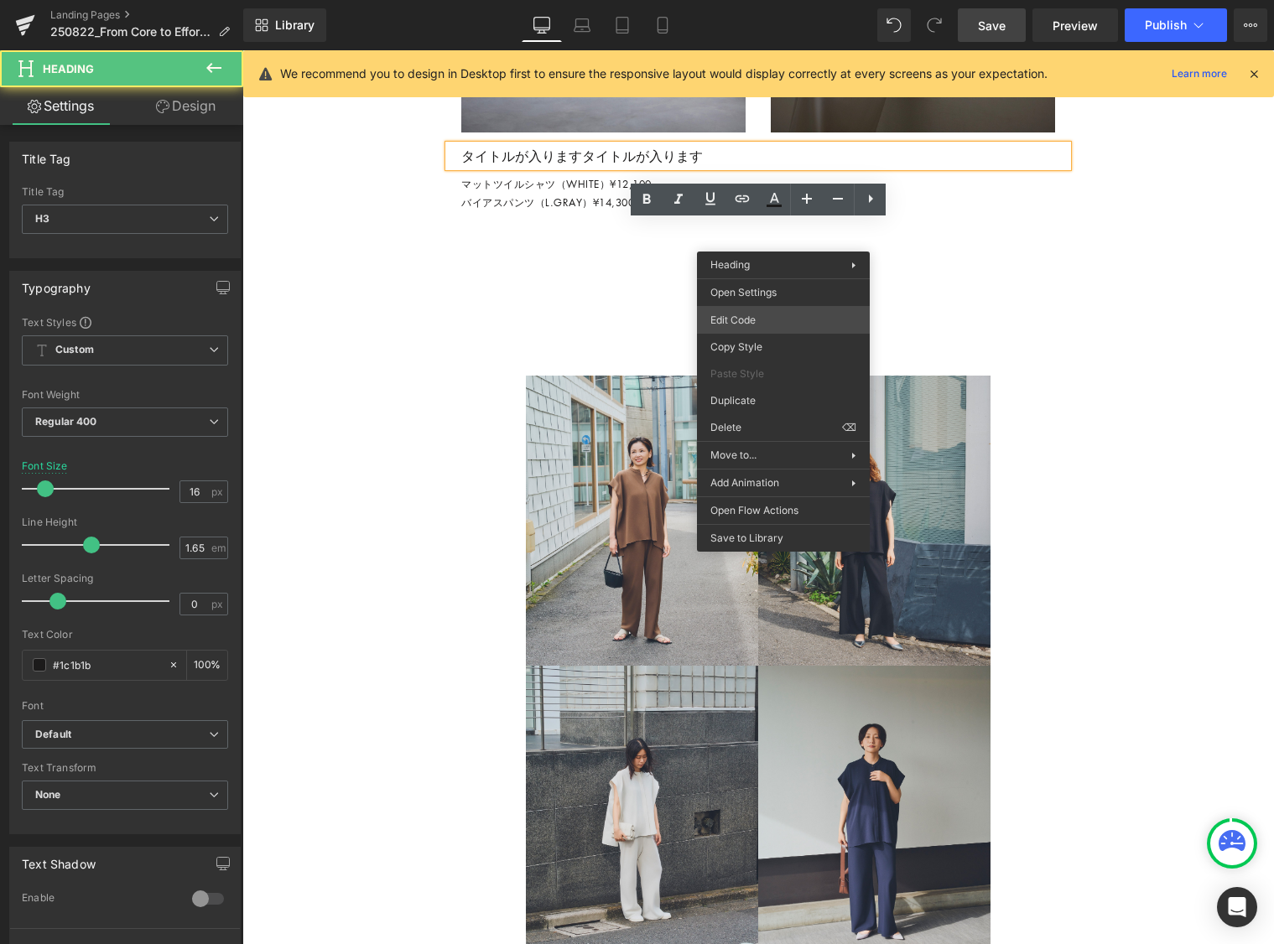
click at [782, 0] on div "Row You are previewing how the will restyle your page. You can not edit Element…" at bounding box center [637, 0] width 1274 height 0
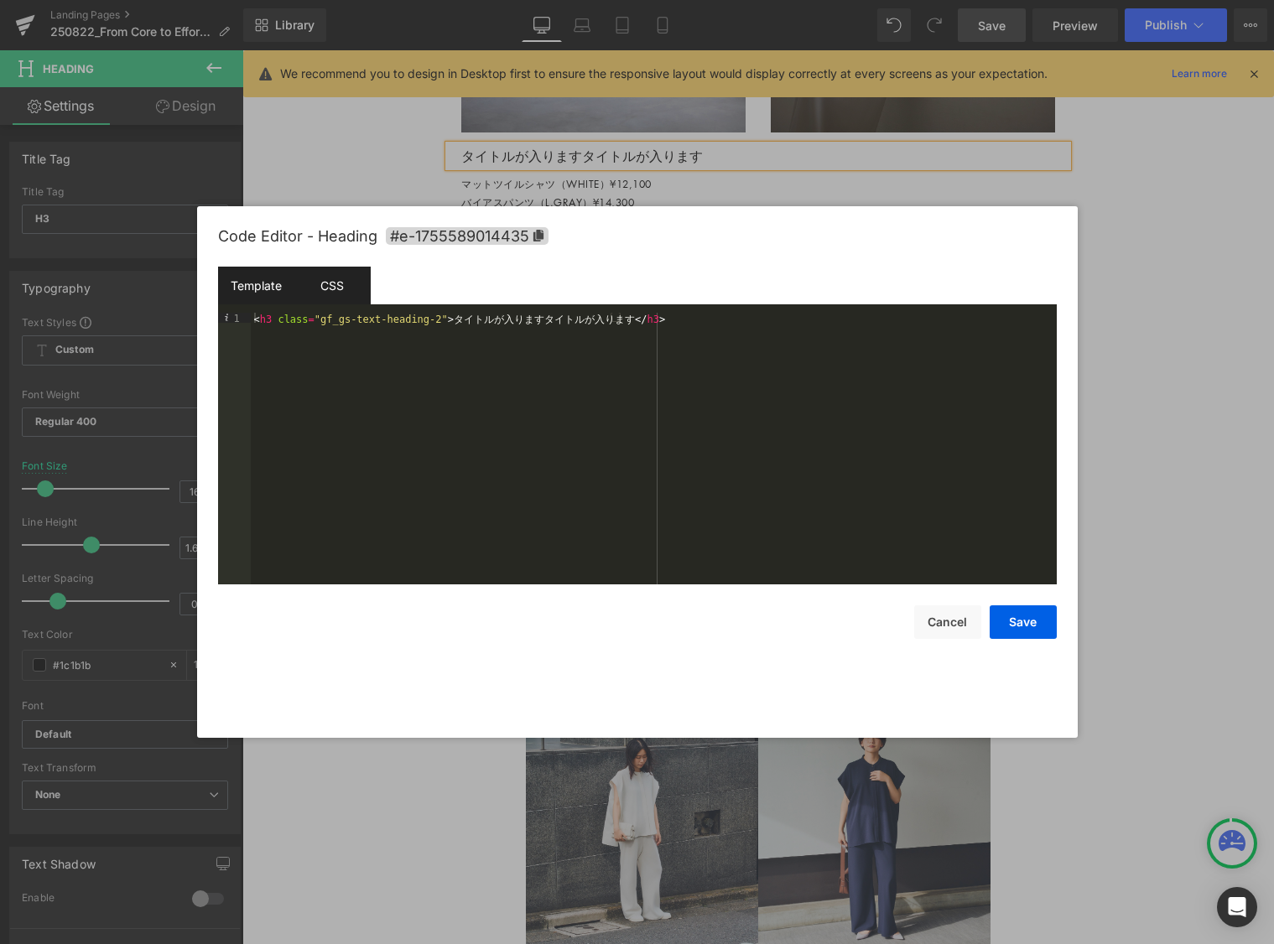
click at [325, 279] on div "CSS" at bounding box center [332, 286] width 76 height 38
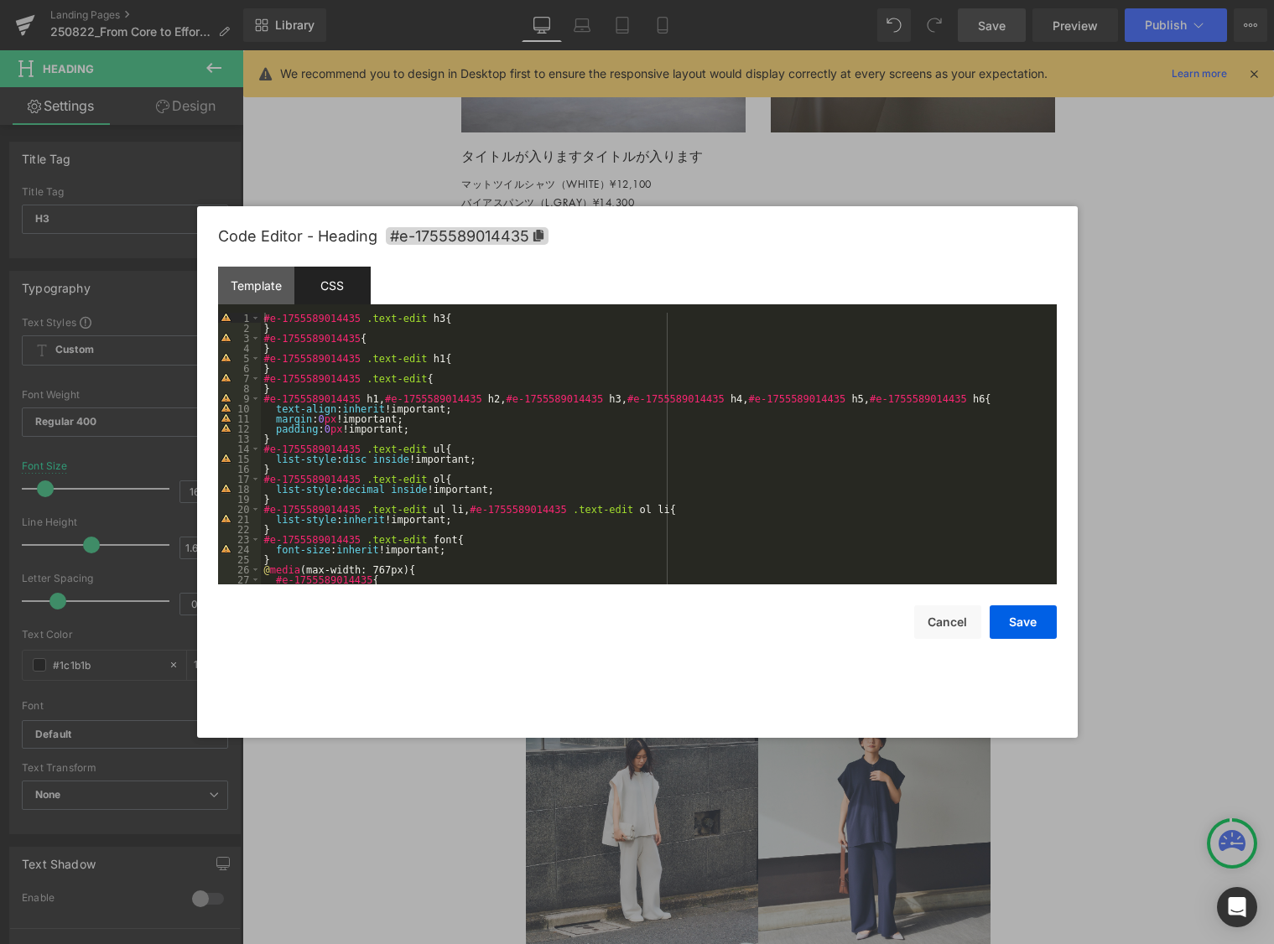
click at [438, 315] on div "#e-1755589014435 .text-edit h3 { } #e-1755589014435 { } #e-1755589014435 .text-…" at bounding box center [655, 459] width 789 height 292
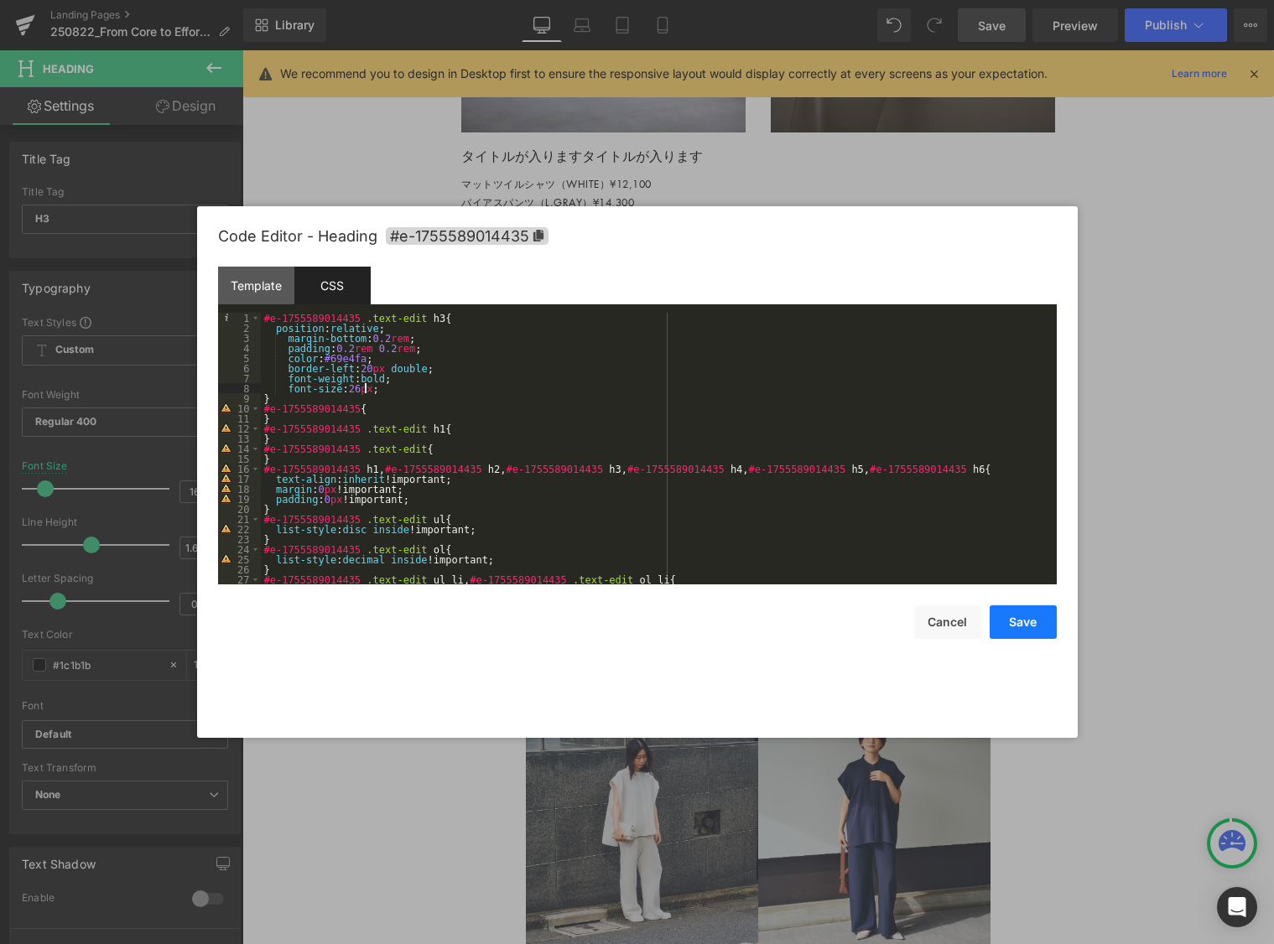
click at [983, 624] on button "Save" at bounding box center [1023, 623] width 67 height 34
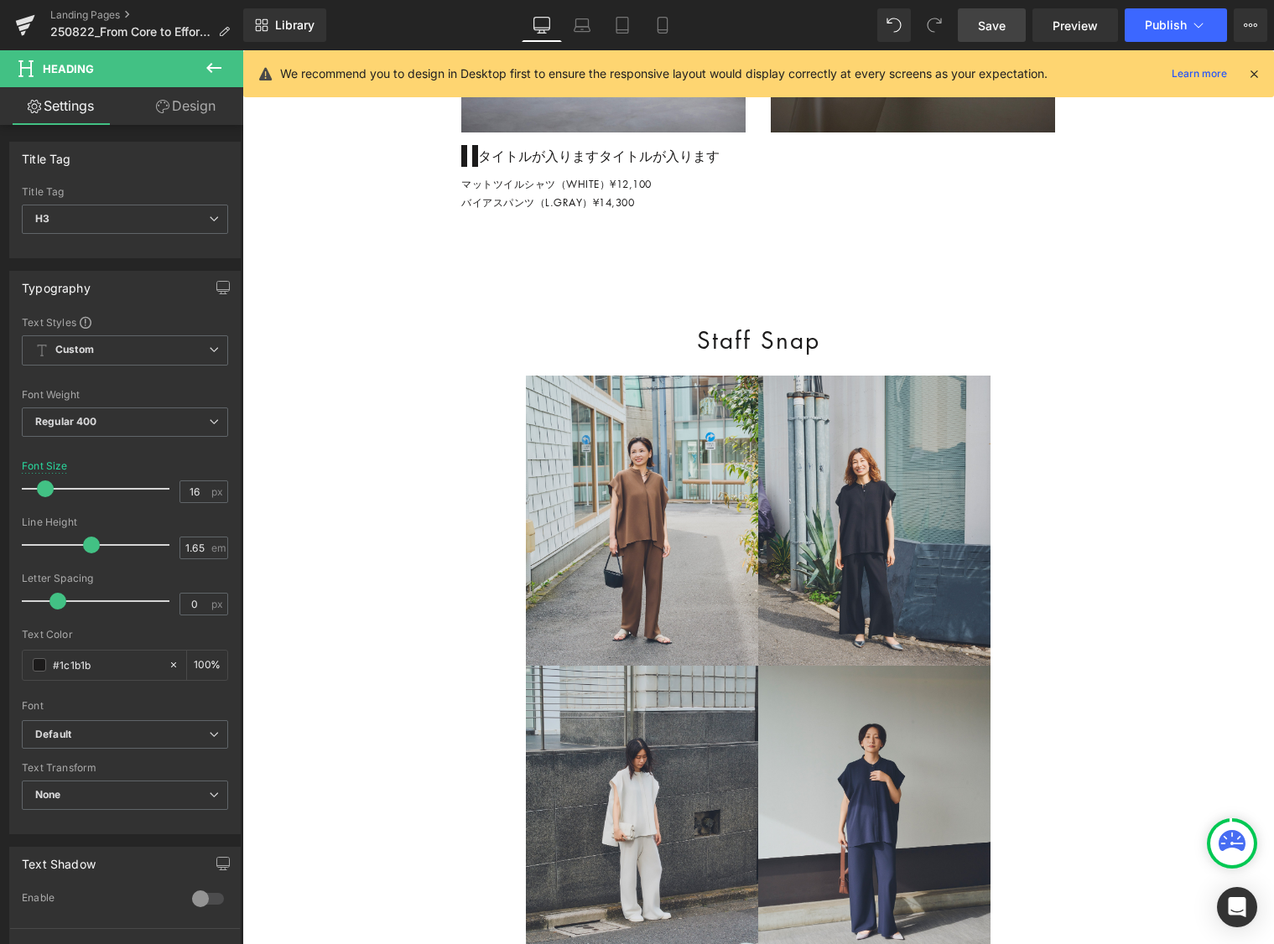
click at [983, 32] on span "Save" at bounding box center [992, 26] width 28 height 18
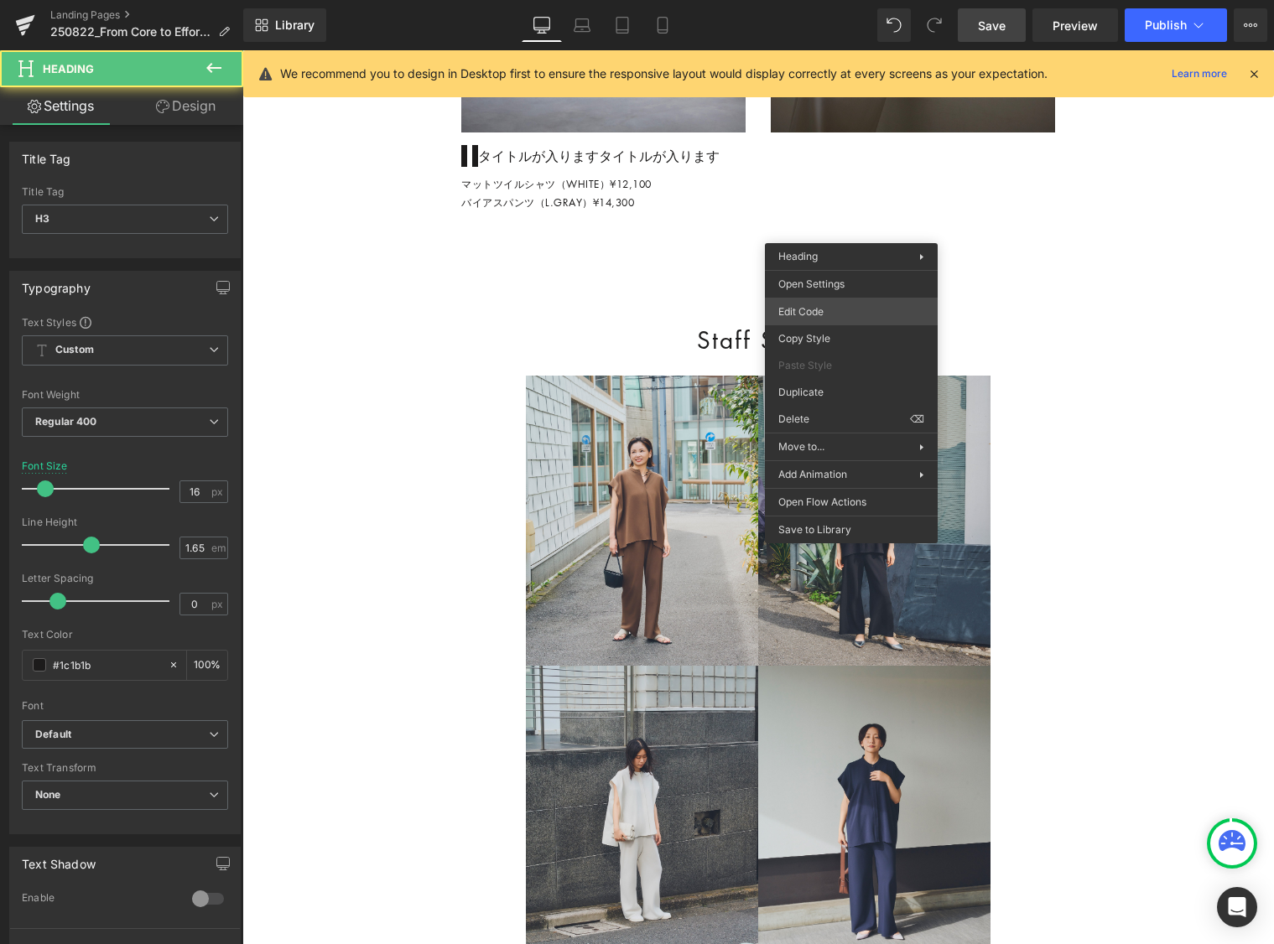
click at [854, 0] on div "Row You are previewing how the will restyle your page. You can not edit Element…" at bounding box center [637, 0] width 1274 height 0
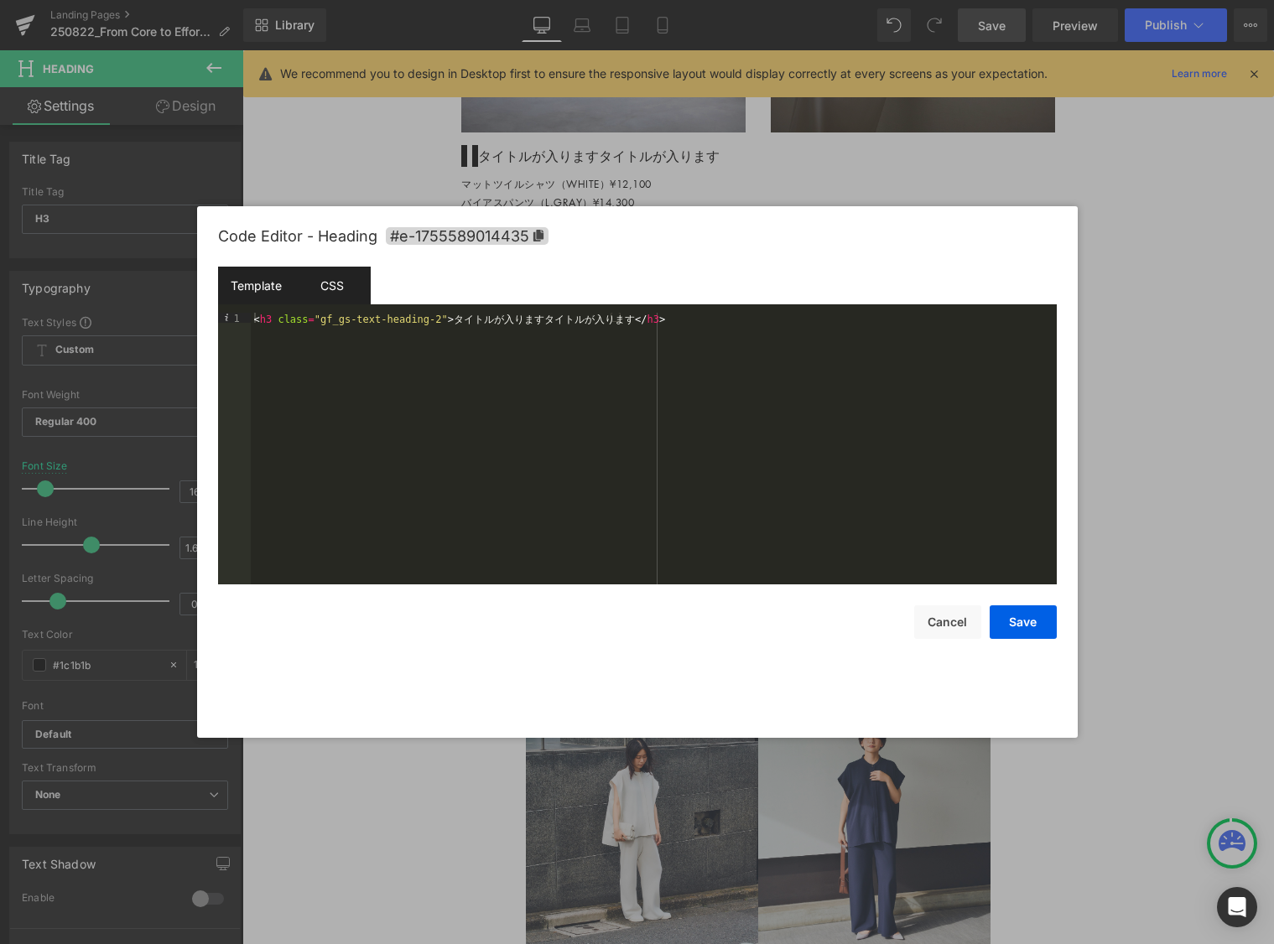
click at [352, 294] on div "CSS" at bounding box center [332, 286] width 76 height 38
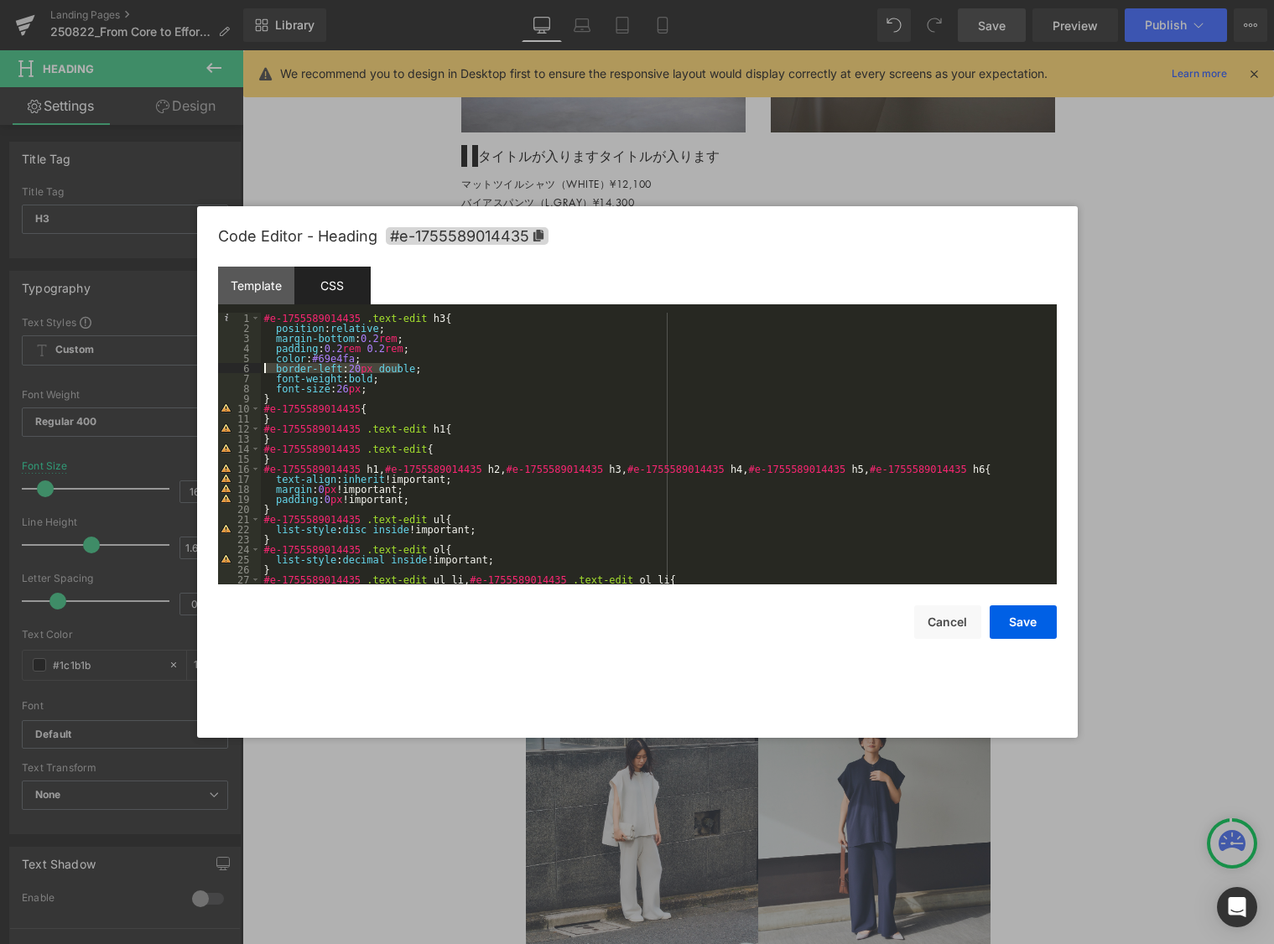
drag, startPoint x: 413, startPoint y: 368, endPoint x: 278, endPoint y: 369, distance: 135.9
click at [259, 365] on pre "1 2 3 4 5 6 7 8 9 10 11 12 13 14 15 16 17 18 19 20 21 22 23 24 25 26 27 28 #e-1…" at bounding box center [637, 449] width 839 height 272
drag, startPoint x: 380, startPoint y: 382, endPoint x: 333, endPoint y: 385, distance: 47.1
click at [252, 374] on pre "1 2 3 4 5 6 7 8 9 10 11 12 13 14 15 16 17 18 19 20 21 22 23 24 25 26 27 28 #e-1…" at bounding box center [637, 449] width 839 height 272
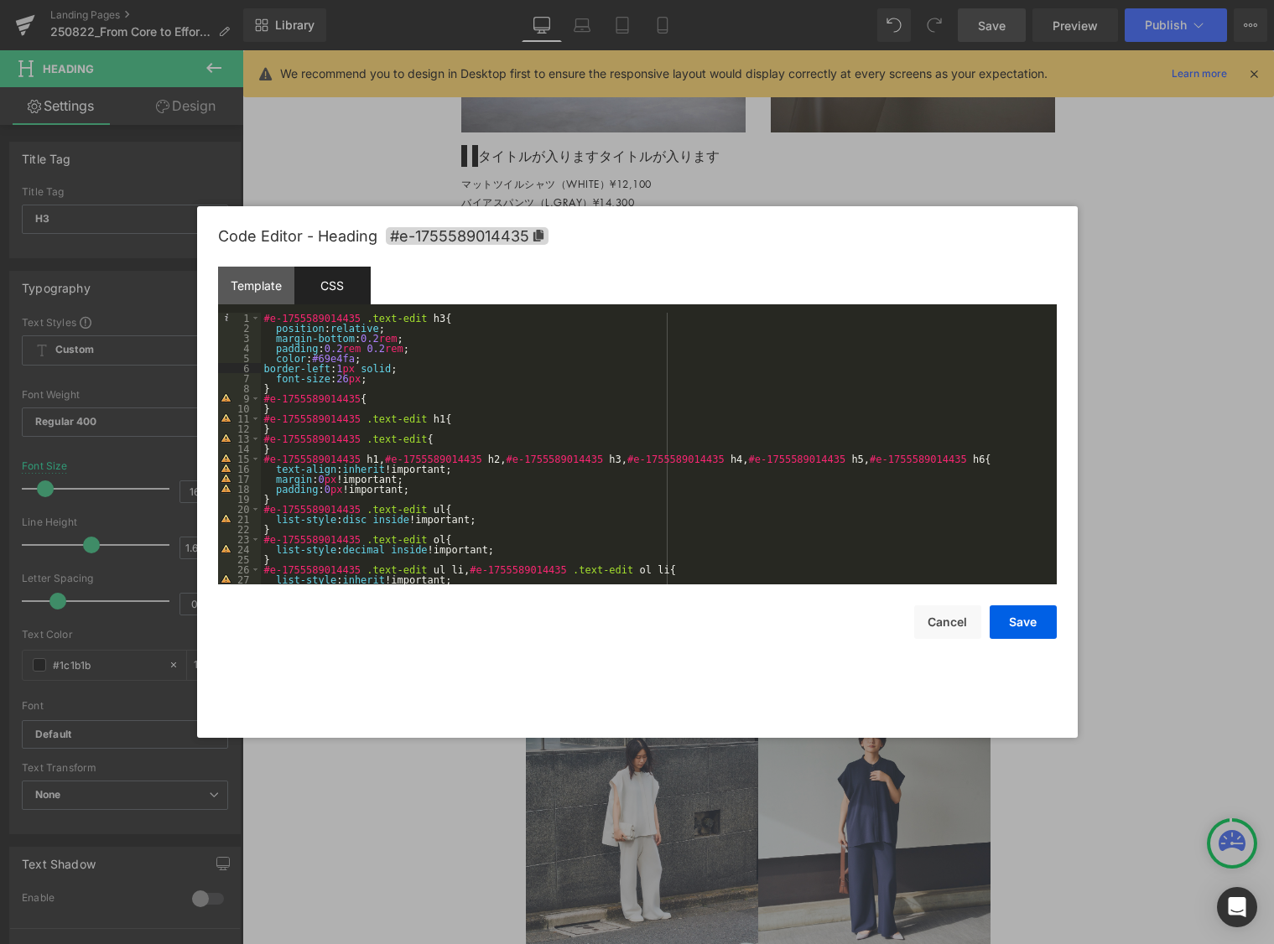
scroll to position [8, 0]
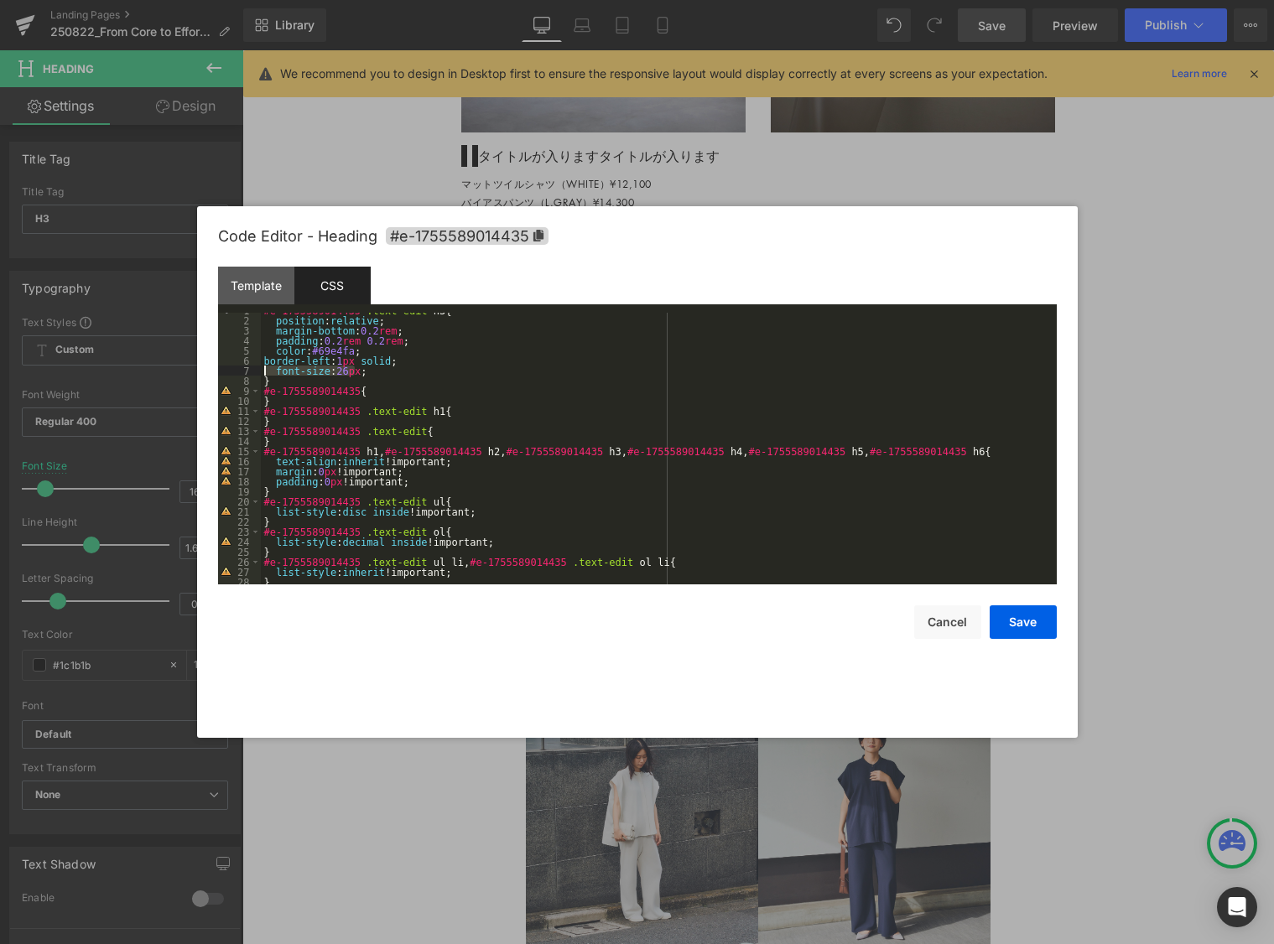
drag, startPoint x: 344, startPoint y: 375, endPoint x: 226, endPoint y: 371, distance: 117.5
click at [226, 371] on pre "1 2 3 4 5 6 7 8 9 10 11 12 13 14 15 16 17 18 19 20 21 22 23 24 25 26 27 28 29 #…" at bounding box center [637, 449] width 839 height 272
drag, startPoint x: 402, startPoint y: 338, endPoint x: 236, endPoint y: 338, distance: 166.1
click at [236, 338] on pre "1 2 3 4 5 6 7 8 9 10 11 12 13 14 15 16 17 18 19 20 21 22 23 24 25 26 27 28 #e-1…" at bounding box center [637, 449] width 839 height 272
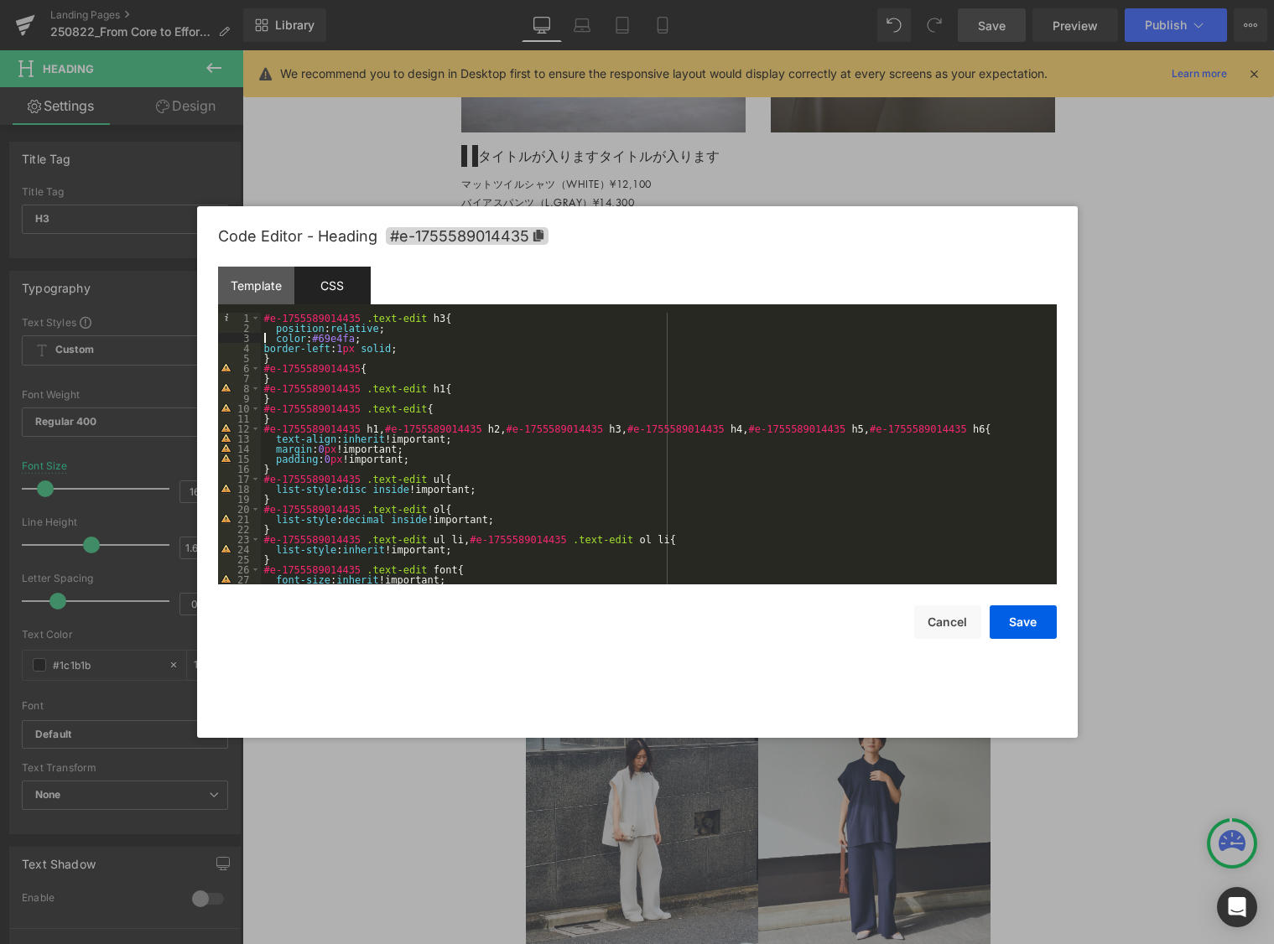
scroll to position [3, 0]
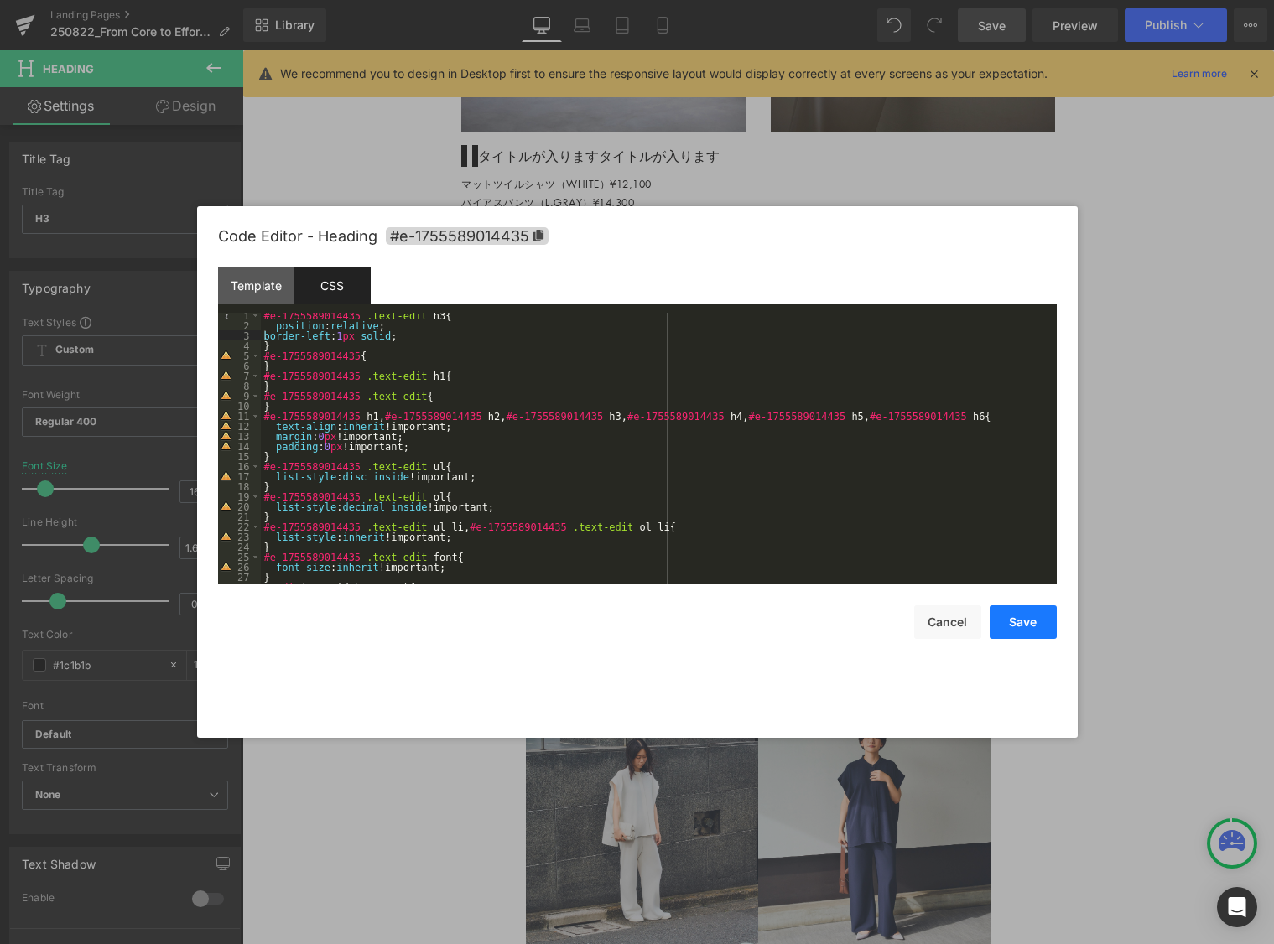
click at [983, 620] on button "Save" at bounding box center [1023, 623] width 67 height 34
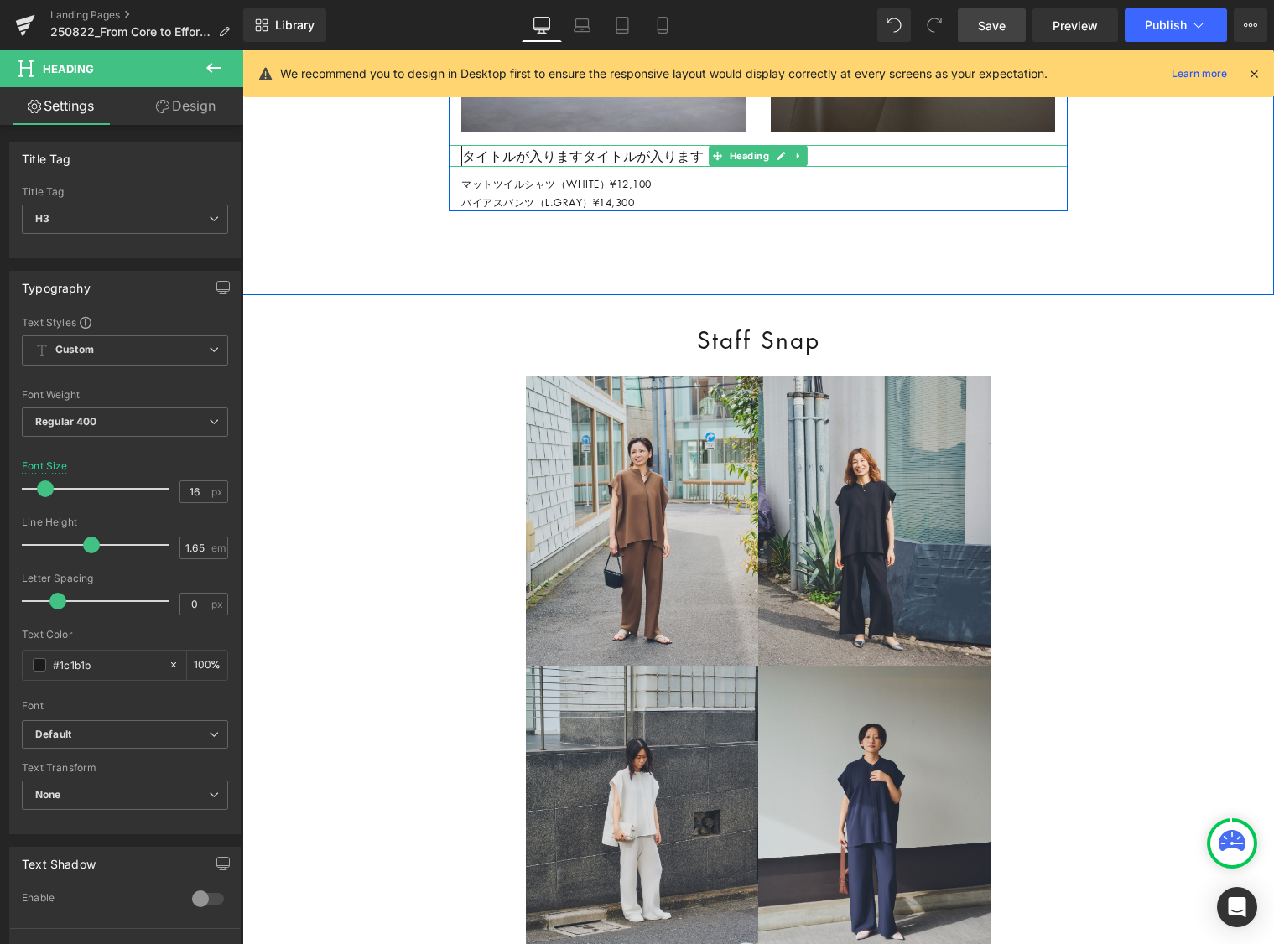
click at [598, 167] on h3 "タイトルが入りますタイトルが入ります" at bounding box center [764, 156] width 606 height 22
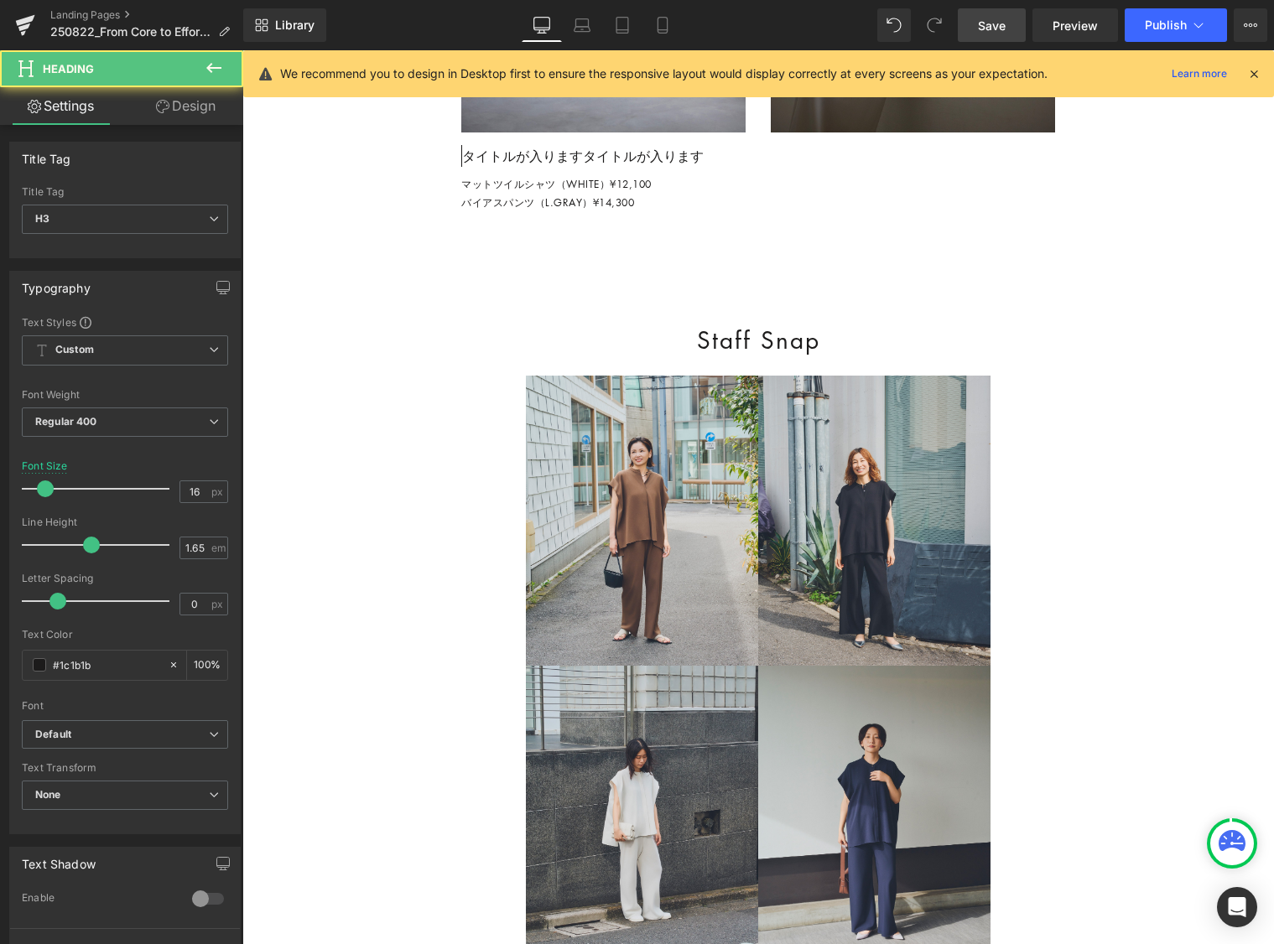
click at [185, 104] on link "Design" at bounding box center [186, 106] width 122 height 38
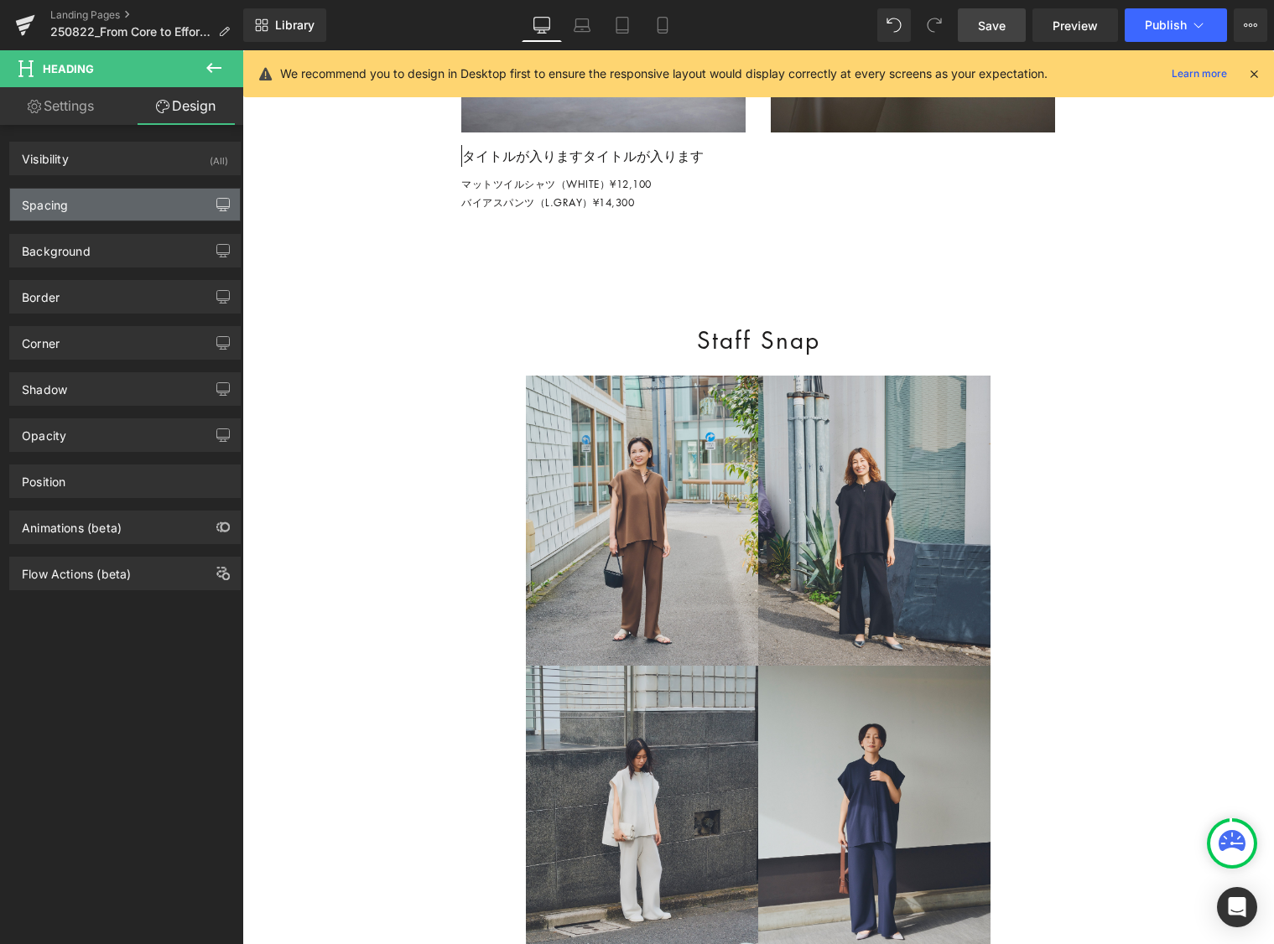
click at [216, 201] on icon "button" at bounding box center [222, 204] width 13 height 13
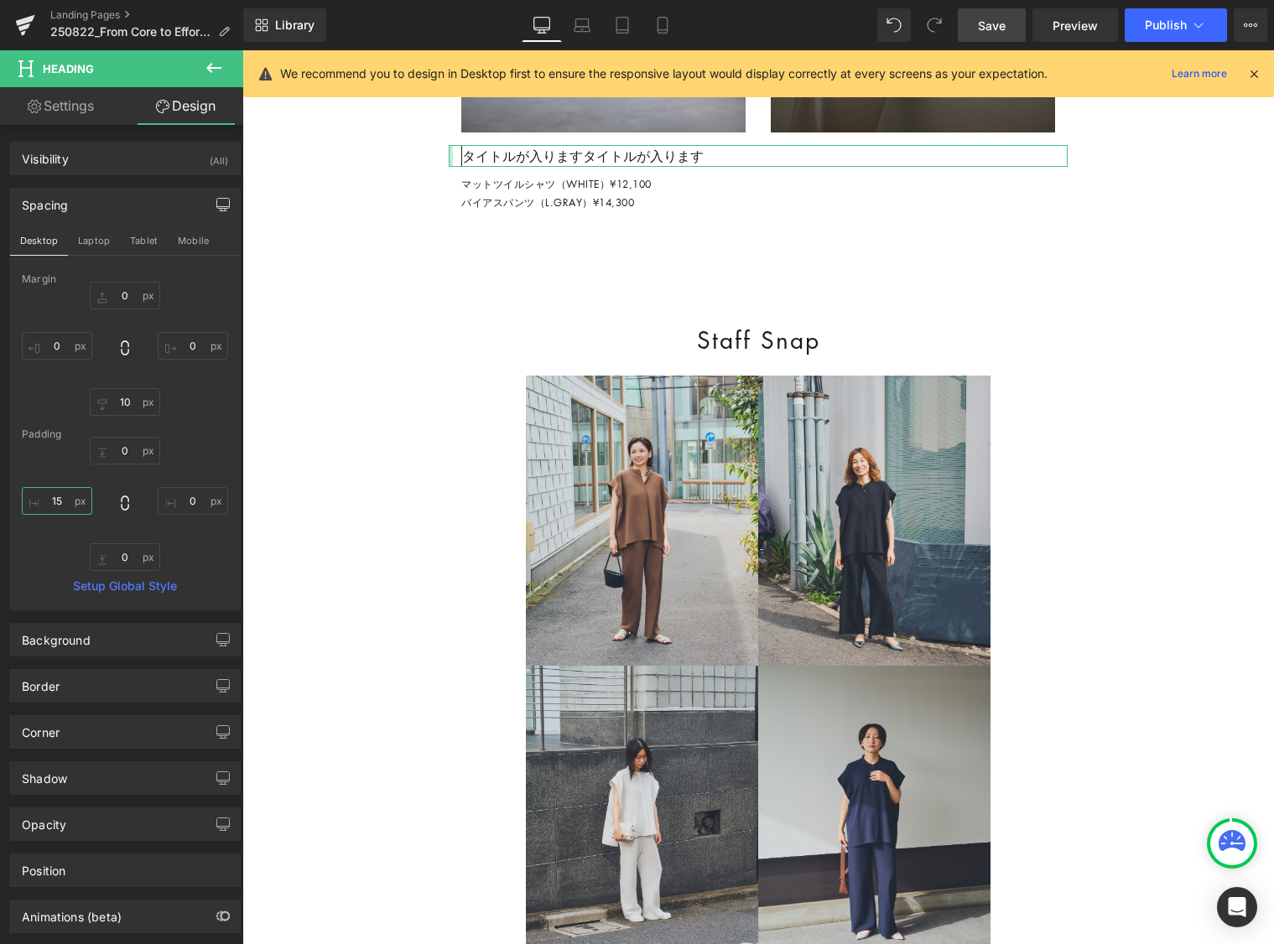
click at [70, 501] on input "15" at bounding box center [57, 501] width 70 height 28
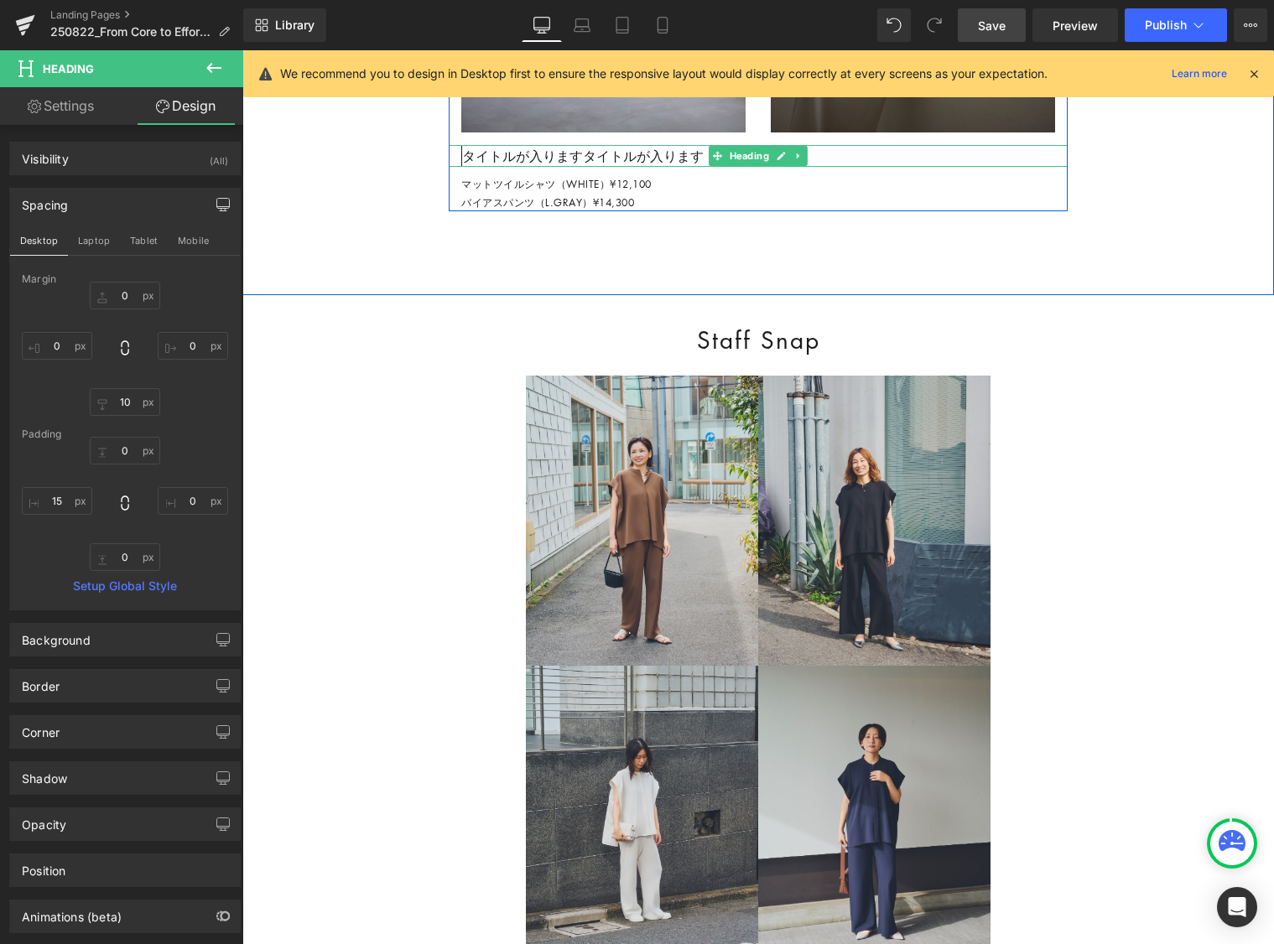
click at [836, 167] on h3 "タイトルが入りますタイトルが入ります" at bounding box center [764, 156] width 606 height 22
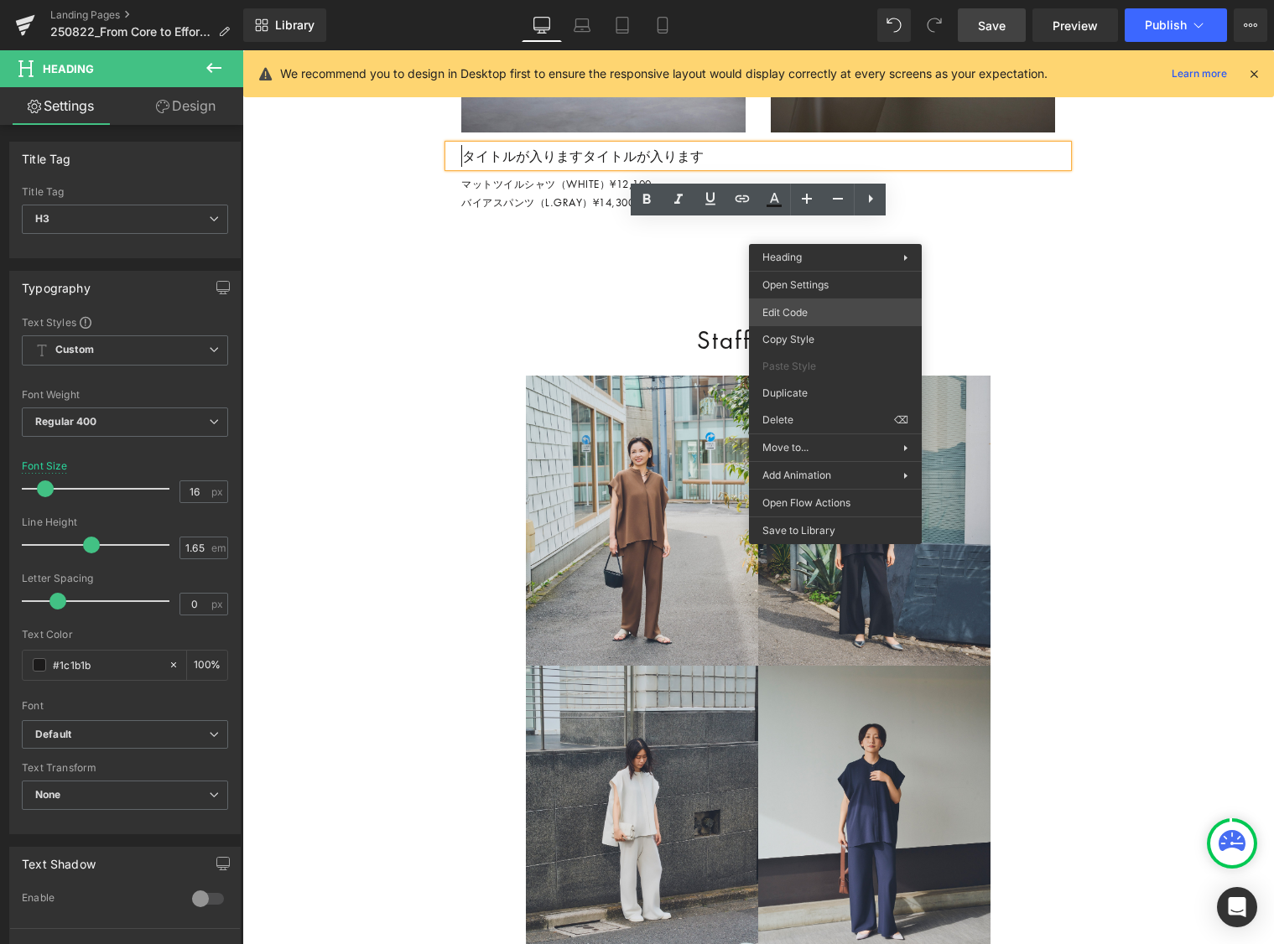
click at [822, 0] on div "Row You are previewing how the will restyle your page. You can not edit Element…" at bounding box center [637, 0] width 1274 height 0
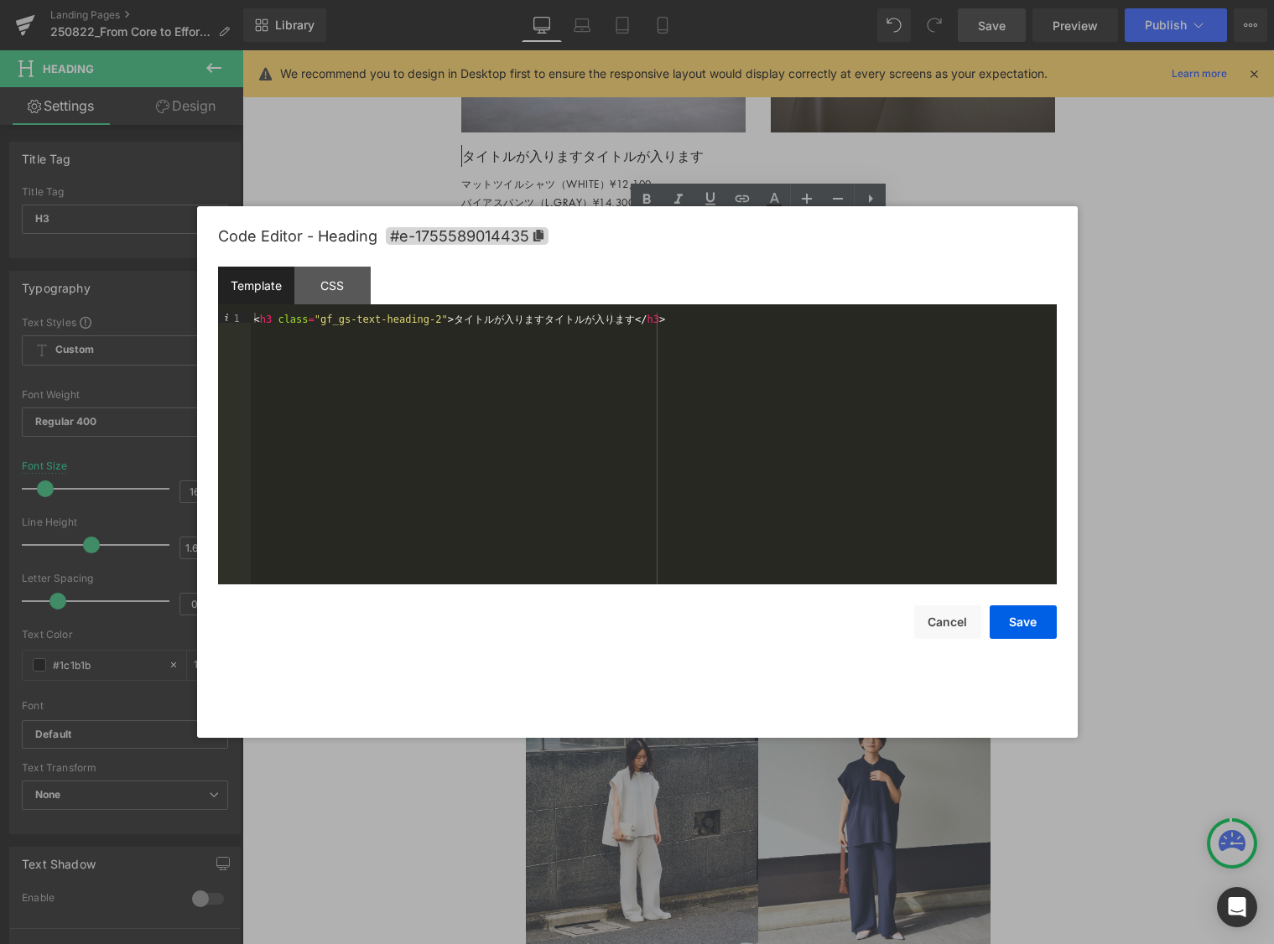
drag, startPoint x: 420, startPoint y: 317, endPoint x: 459, endPoint y: 333, distance: 41.7
click at [420, 317] on div "< h3 class = "gf_gs-text-heading-2" > タ イ ト ル が 入 り ま す タ イ ト ル が 入 り ま す </ h3…" at bounding box center [654, 459] width 806 height 292
click at [764, 318] on div "< h3 class = "gf_gs-text-heading-2" > < span sytle = "margin-left:10px;" > タ イ …" at bounding box center [654, 459] width 806 height 292
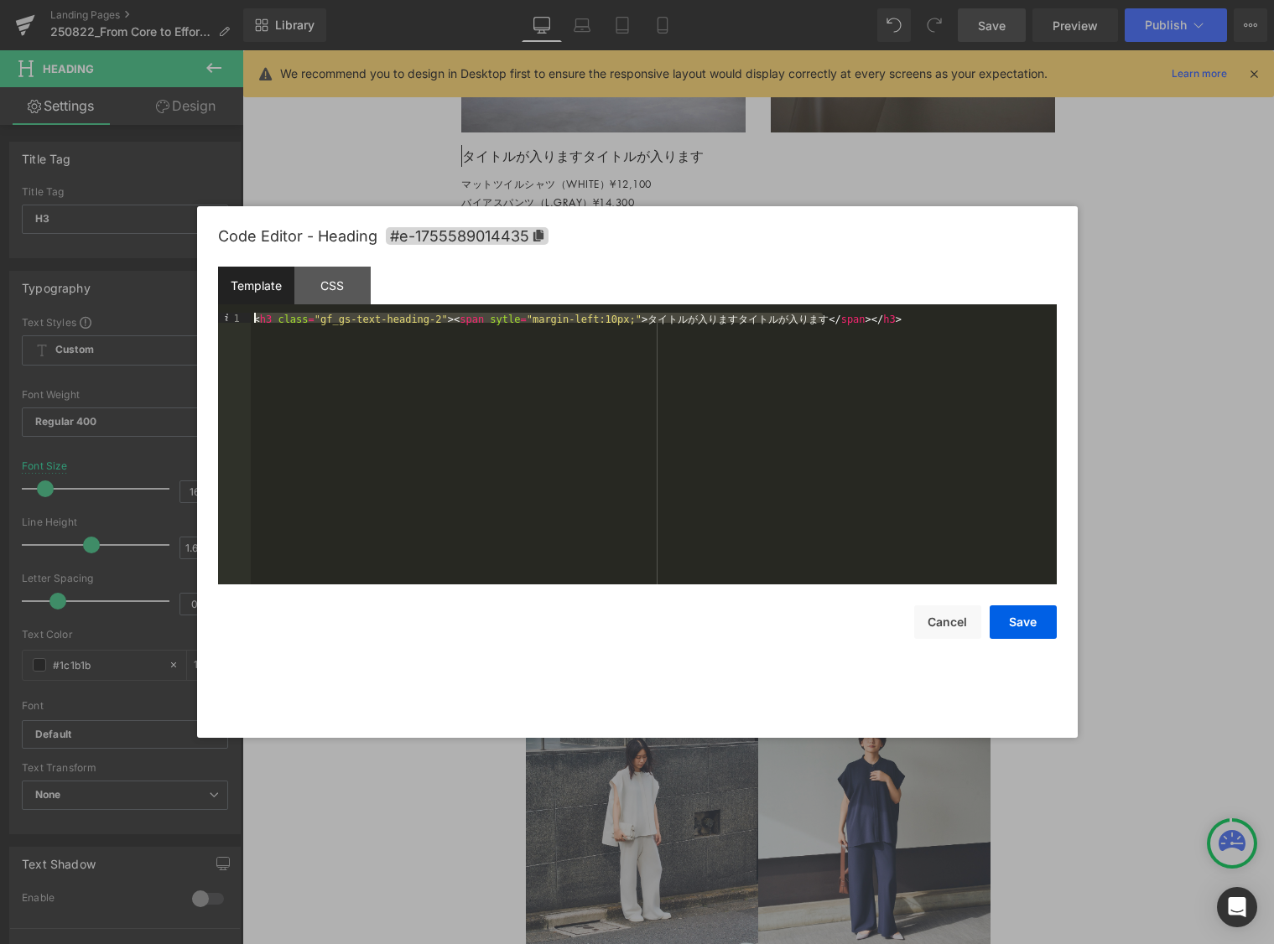
drag, startPoint x: 824, startPoint y: 320, endPoint x: 238, endPoint y: 315, distance: 586.3
click at [238, 315] on pre "1 < h3 class = "gf_gs-text-heading-2" > < span sytle = "margin-left:10px;" > タ …" at bounding box center [637, 449] width 839 height 272
click at [983, 618] on button "Save" at bounding box center [1023, 623] width 67 height 34
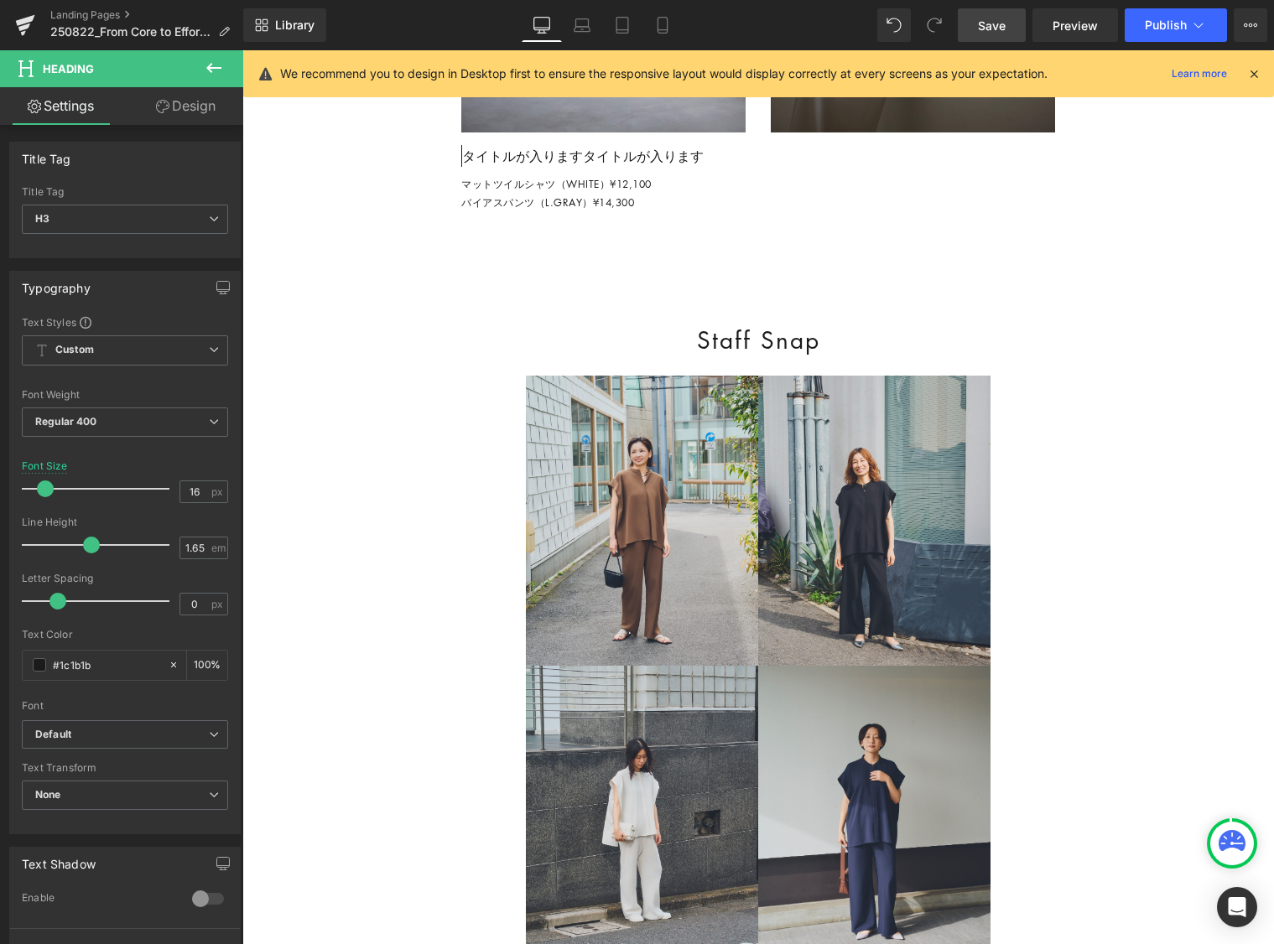
click at [976, 21] on link "Save" at bounding box center [992, 25] width 68 height 34
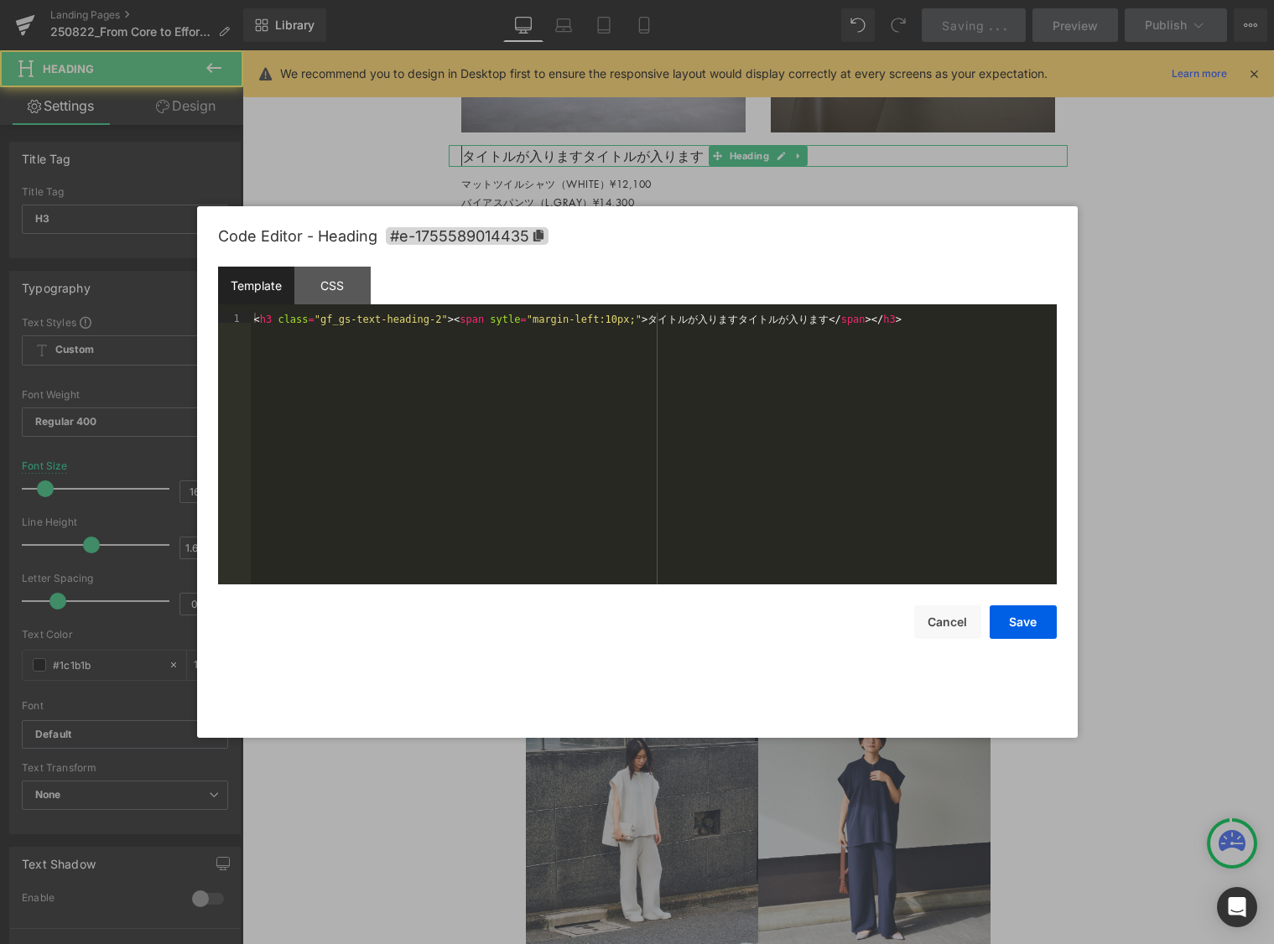
click at [667, 0] on div "Row You are previewing how the will restyle your page. You can not edit Element…" at bounding box center [637, 0] width 1274 height 0
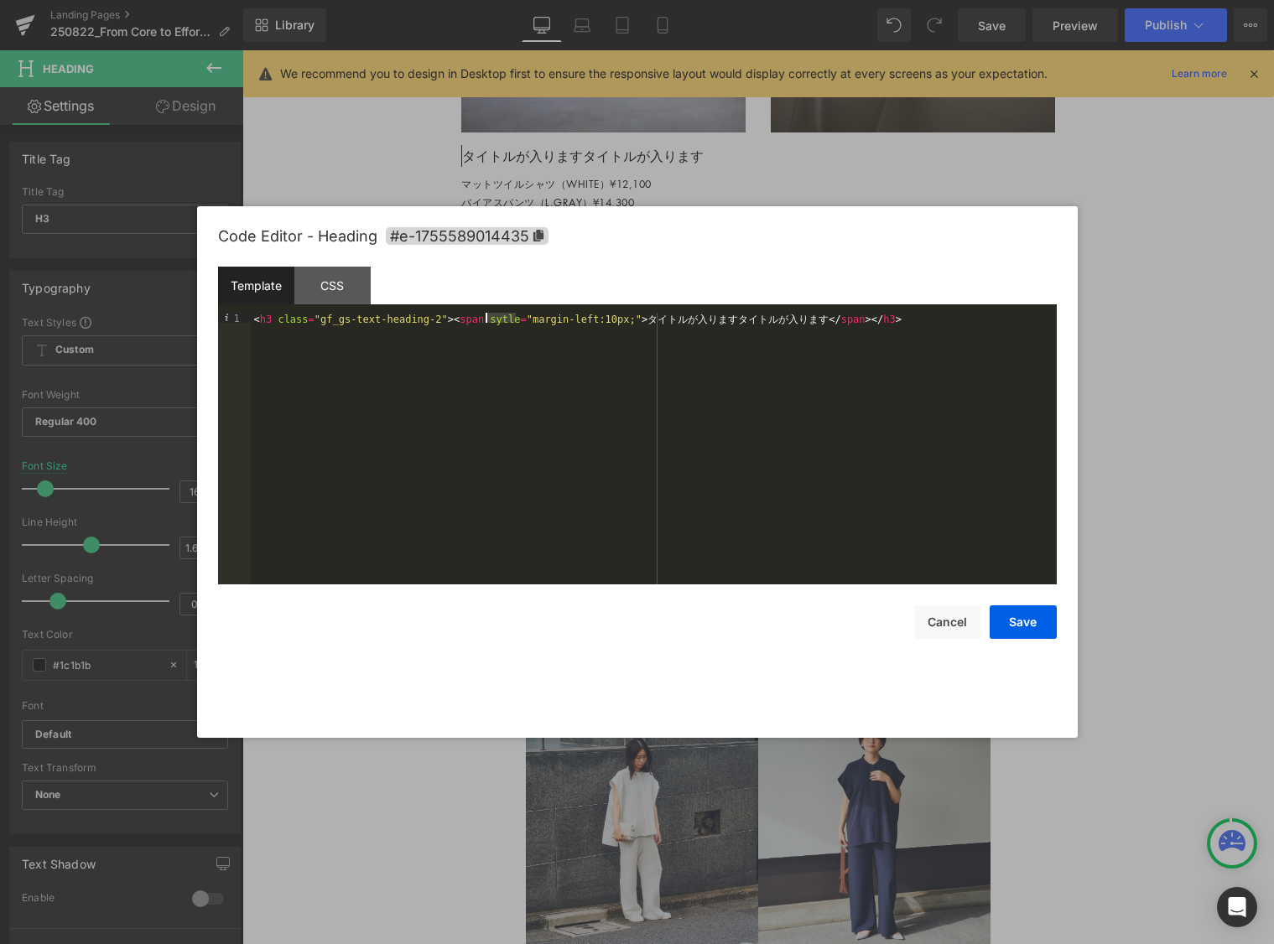
drag, startPoint x: 516, startPoint y: 316, endPoint x: 486, endPoint y: 320, distance: 30.4
click at [484, 319] on div "< h3 class = "gf_gs-text-heading-2" > < span sytle = "margin-left:10px;" > タ イ …" at bounding box center [654, 459] width 806 height 292
click at [983, 622] on button "Save" at bounding box center [1023, 623] width 67 height 34
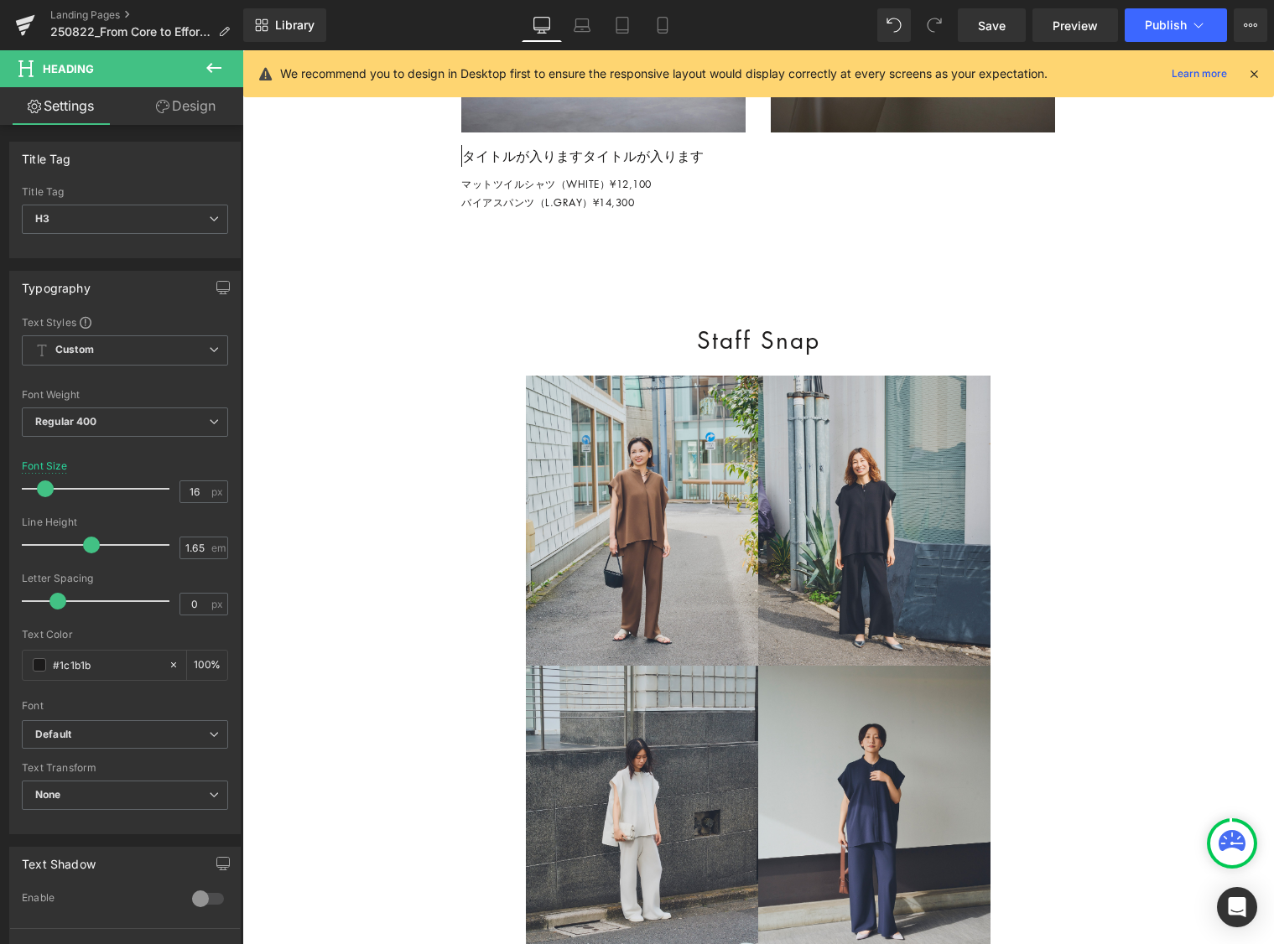
drag, startPoint x: 986, startPoint y: 29, endPoint x: 753, endPoint y: 5, distance: 233.6
click at [974, 27] on link "Save" at bounding box center [992, 25] width 68 height 34
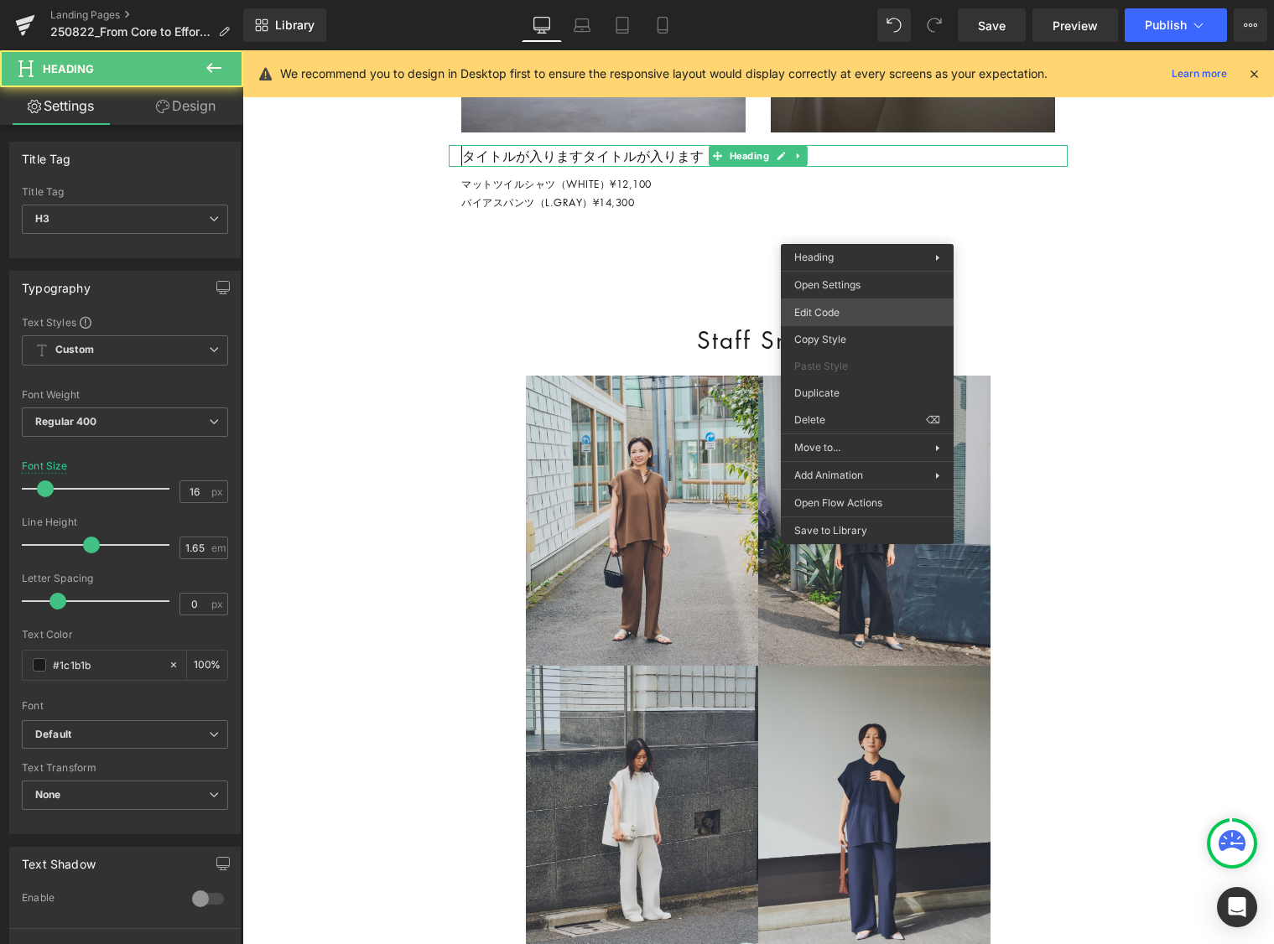
click at [869, 0] on div "Row You are previewing how the will restyle your page. You can not edit Element…" at bounding box center [637, 0] width 1274 height 0
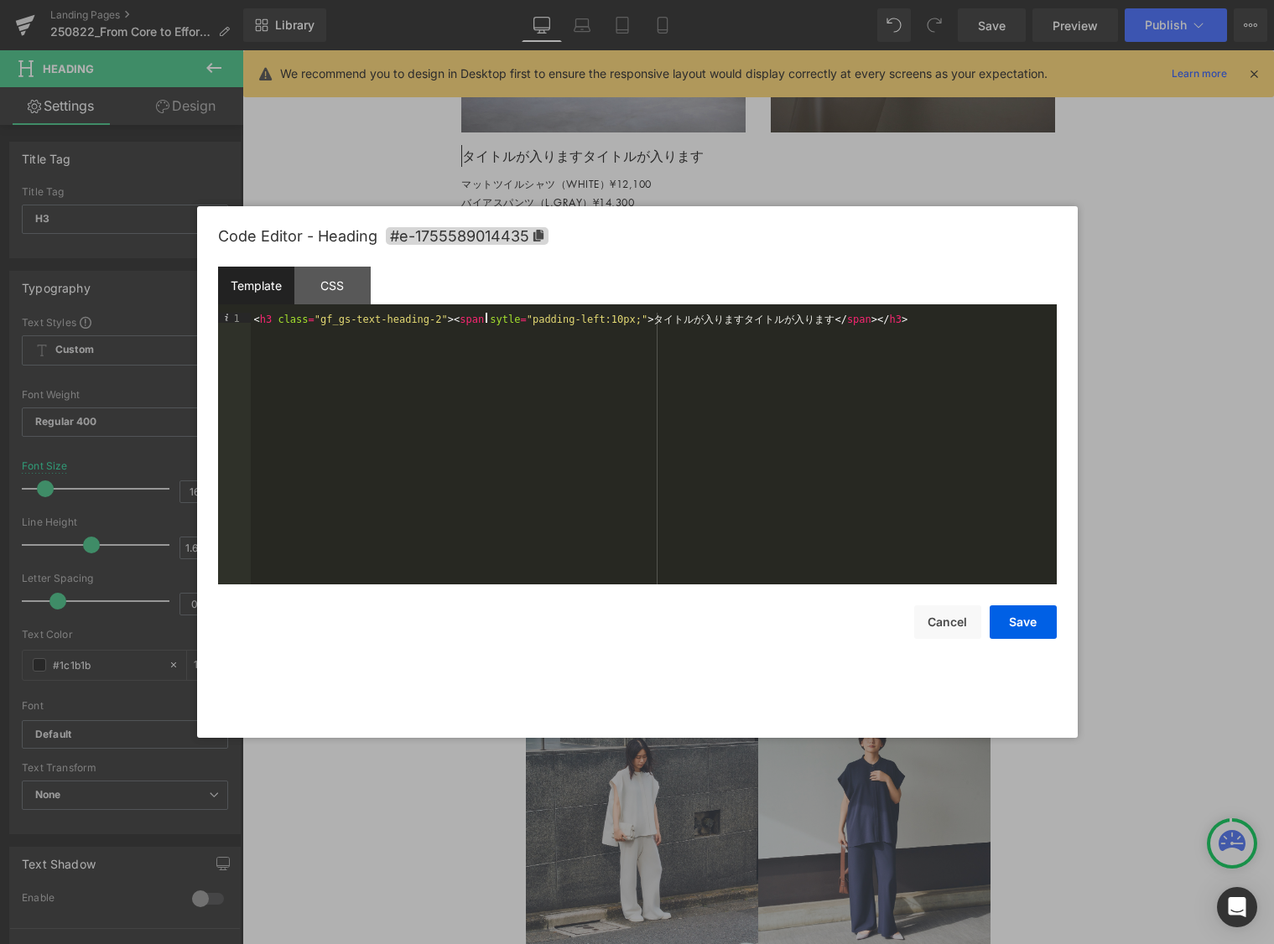
click at [486, 320] on div "< h3 class = "gf_gs-text-heading-2" > < span sytle = "padding-left:10px;" > タ イ…" at bounding box center [654, 459] width 806 height 292
click at [575, 316] on div "< h3 class = "gf_gs-text-heading-2" > < span sytle = "padding-left:10px;" > タ イ…" at bounding box center [654, 459] width 806 height 292
click at [500, 320] on div "< h3 class = "gf_gs-text-heading-2" > < span sytle = " padding-left: 20px;" > タ…" at bounding box center [654, 459] width 806 height 292
click at [983, 623] on button "Save" at bounding box center [1023, 623] width 67 height 34
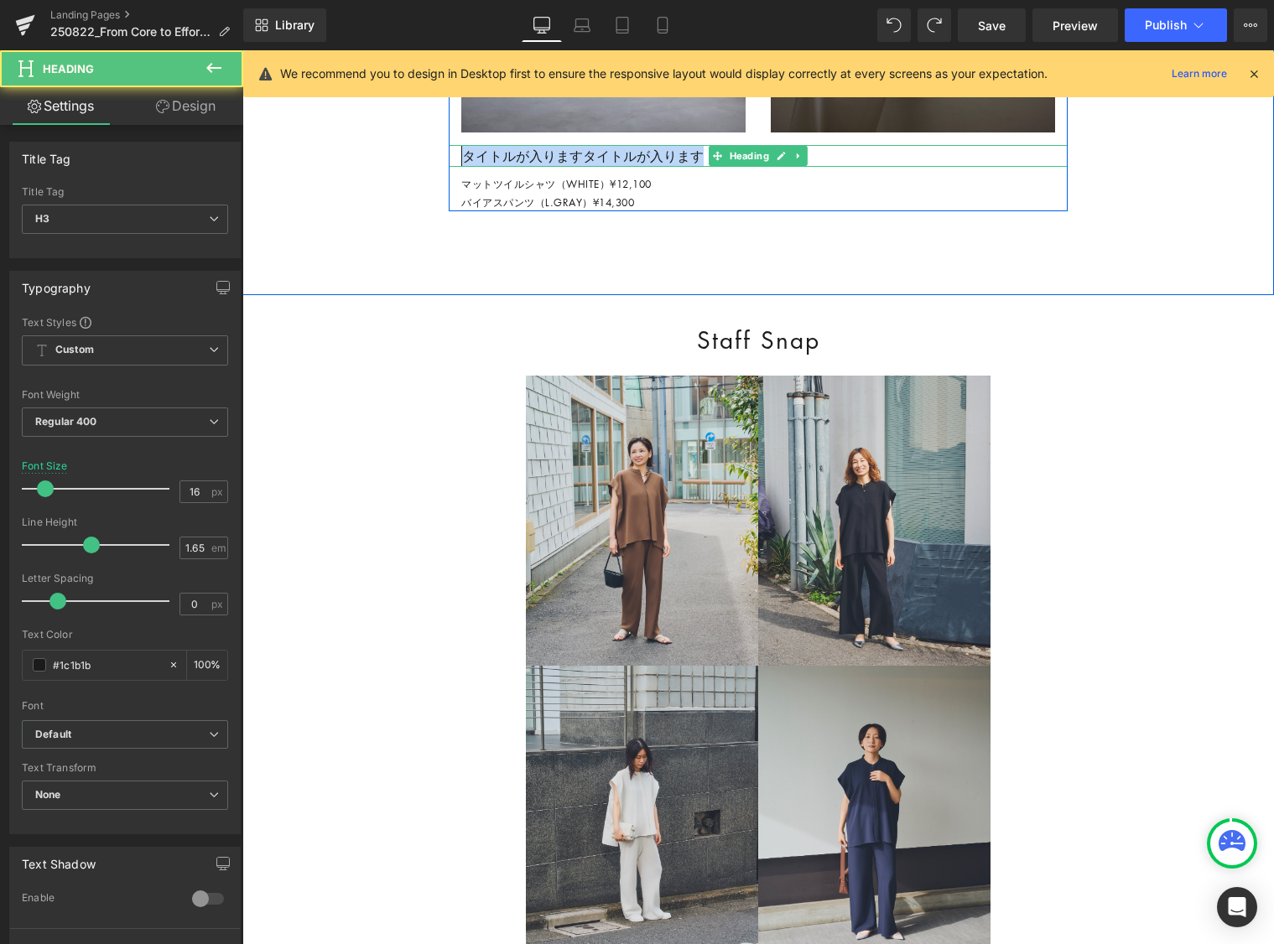
click at [830, 167] on h3 "タイトルが入りますタイトルが入ります" at bounding box center [764, 156] width 606 height 22
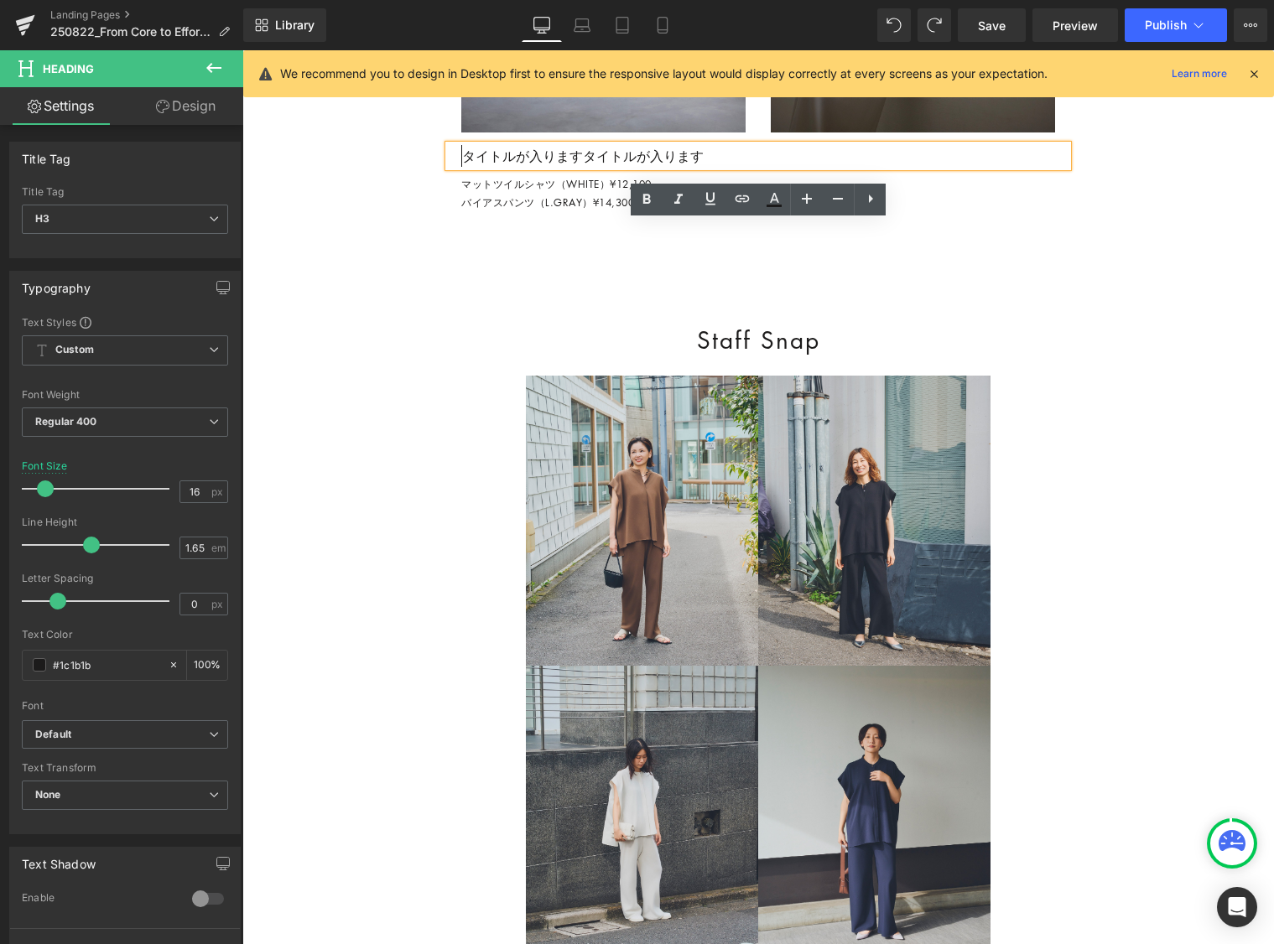
click at [830, 167] on h3 "タイトルが入りますタイトルが入ります" at bounding box center [764, 156] width 606 height 22
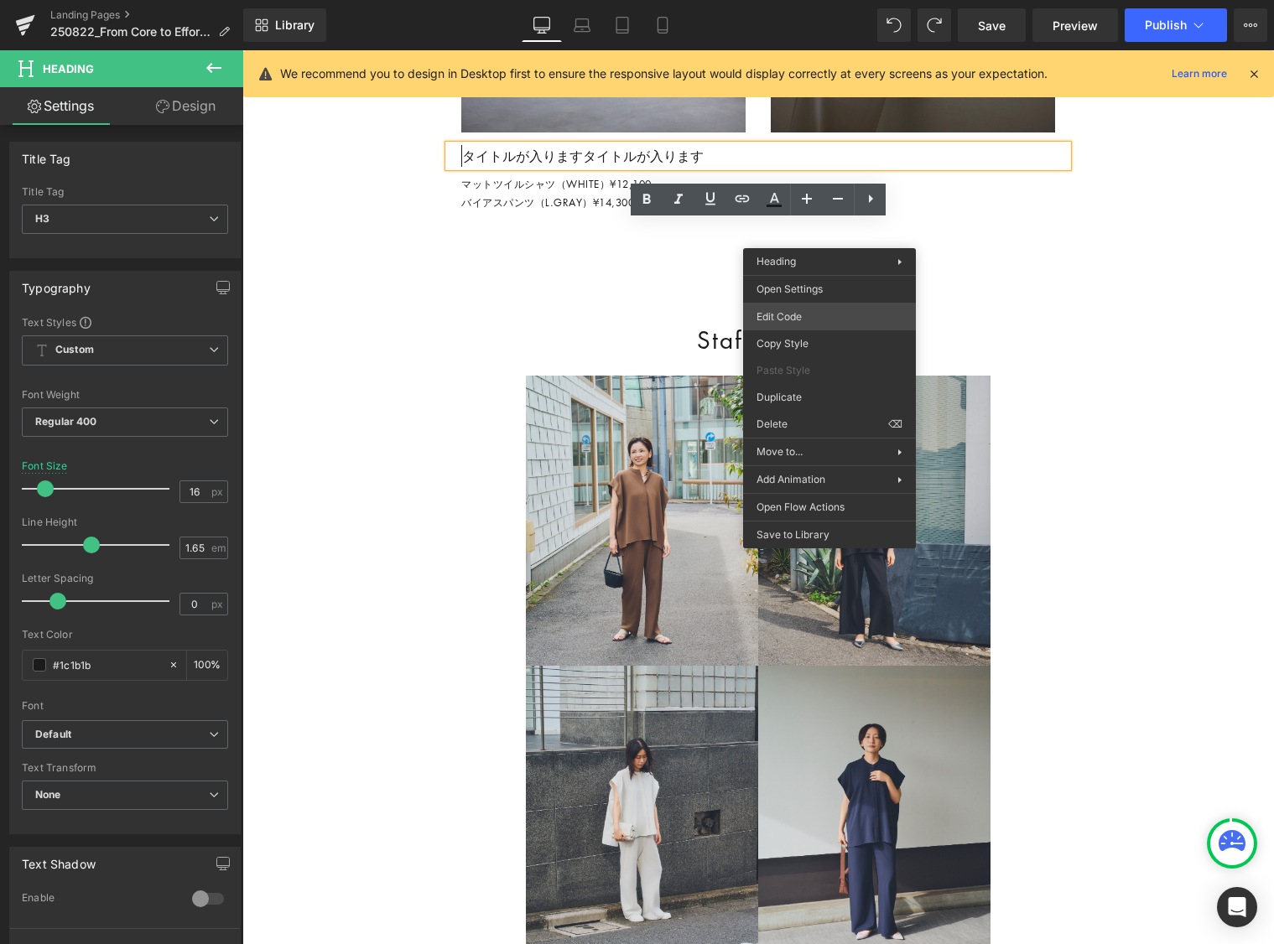
click at [829, 0] on div "Row You are previewing how the will restyle your page. You can not edit Element…" at bounding box center [637, 0] width 1274 height 0
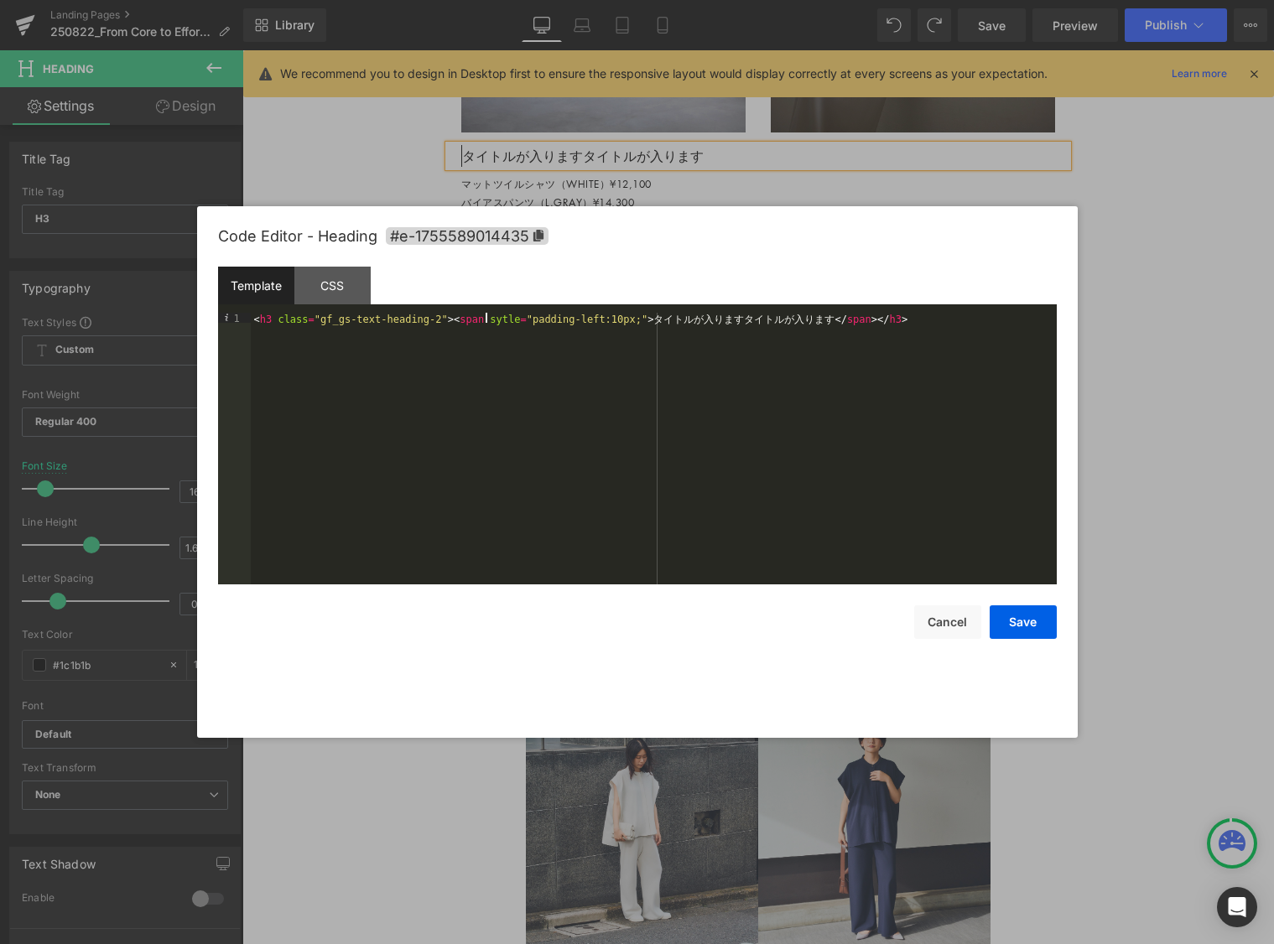
click at [485, 318] on div "< h3 class = "gf_gs-text-heading-2" > < span sytle = "padding-left:10px;" > タ イ…" at bounding box center [654, 459] width 806 height 292
click at [575, 315] on div "< h3 class = "gf_gs-text-heading-2" > < span sytle = "padding-left:10px;" > タ イ…" at bounding box center [654, 459] width 806 height 292
click at [504, 320] on div "< h3 class = "gf_gs-text-heading-2" > < span sytle = " padding-left: 20px;" > タ…" at bounding box center [654, 459] width 806 height 292
click at [983, 621] on button "Save" at bounding box center [1023, 623] width 67 height 34
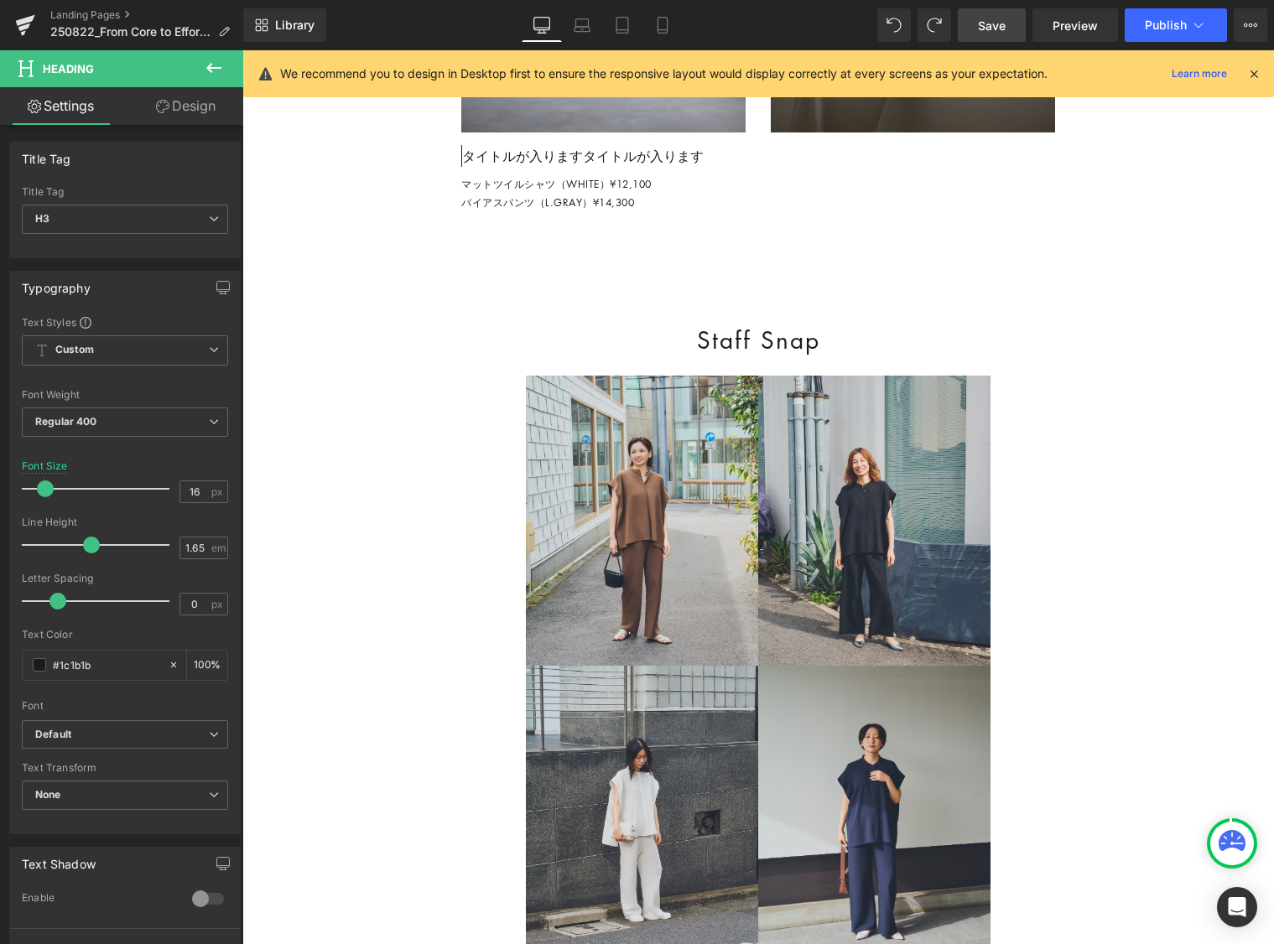
click at [983, 24] on span "Save" at bounding box center [992, 26] width 28 height 18
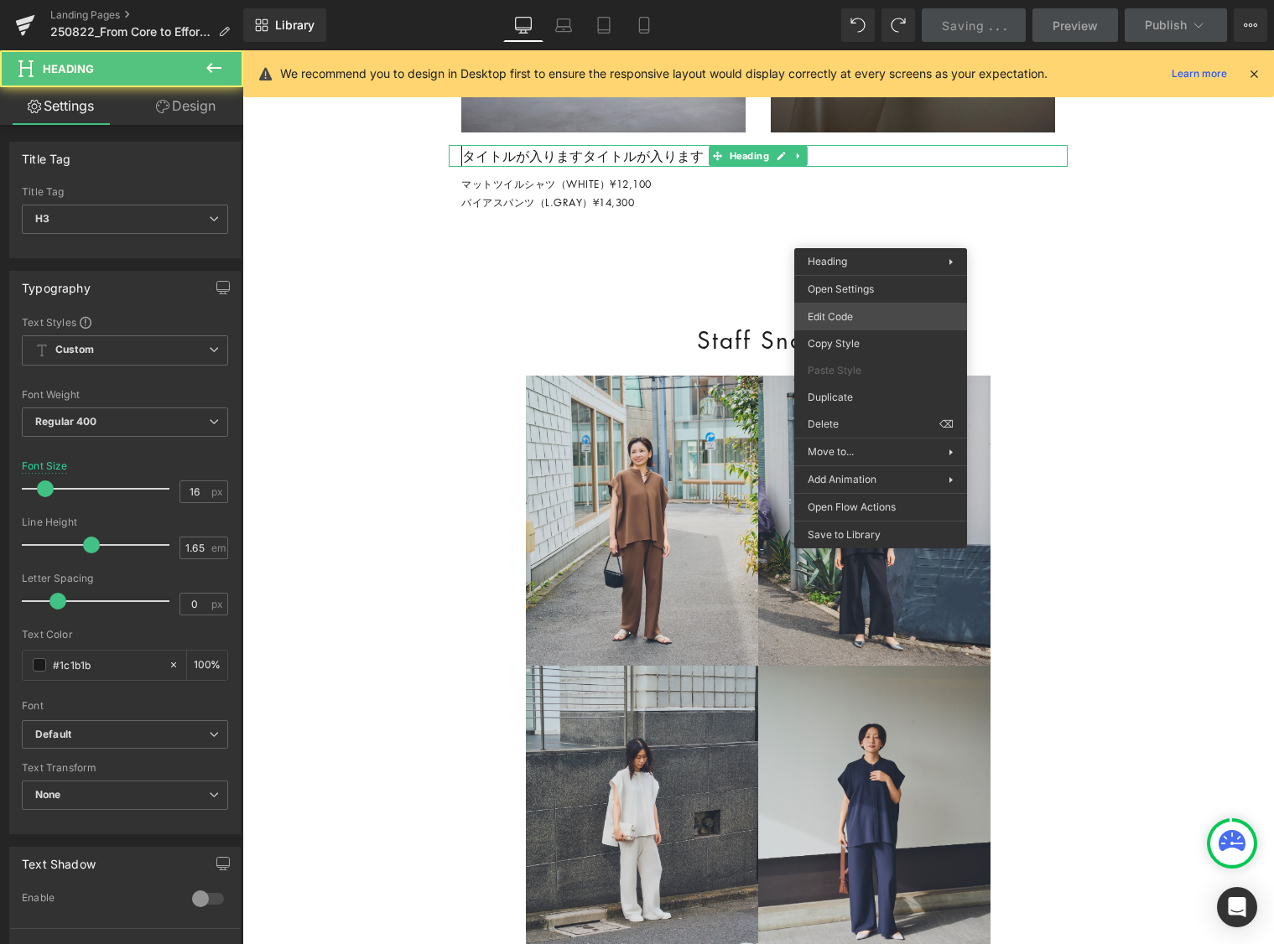
click at [878, 0] on div "Row You are previewing how the will restyle your page. You can not edit Element…" at bounding box center [637, 0] width 1274 height 0
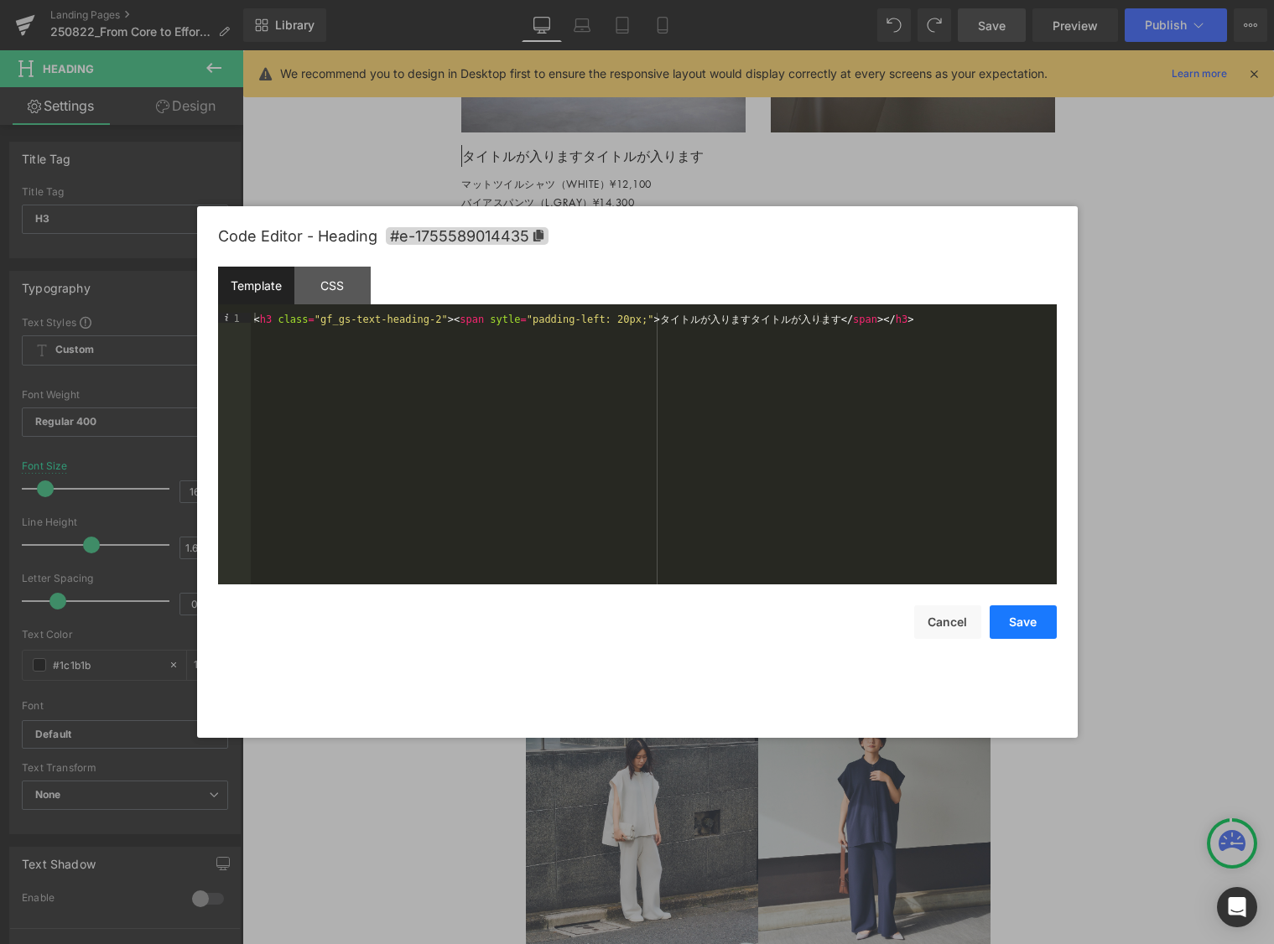
drag, startPoint x: 1033, startPoint y: 617, endPoint x: 1027, endPoint y: 606, distance: 13.5
click at [983, 617] on button "Save" at bounding box center [1023, 623] width 67 height 34
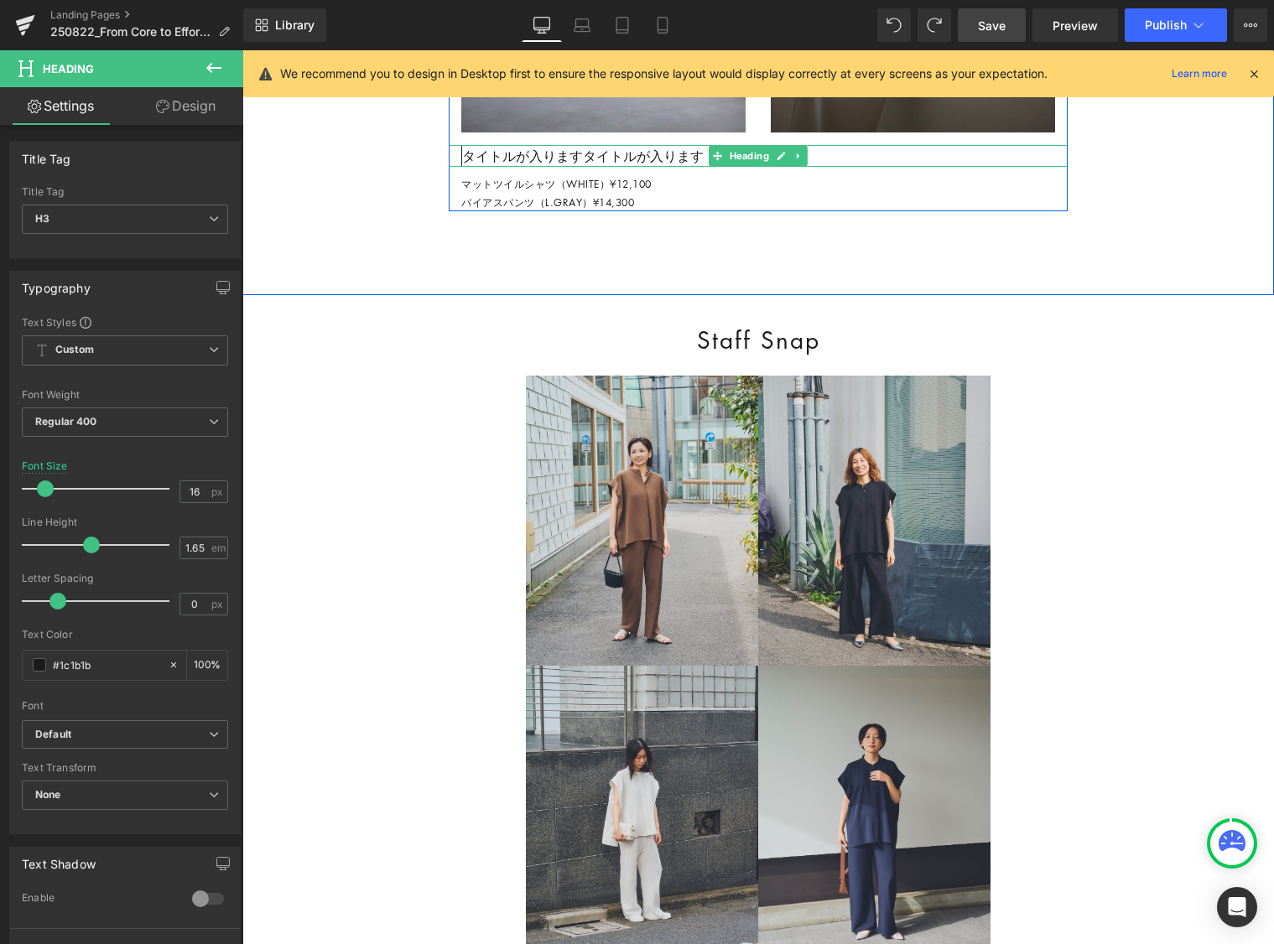
click at [497, 165] on span "タイトルが入りますタイトルが入ります" at bounding box center [583, 156] width 242 height 18
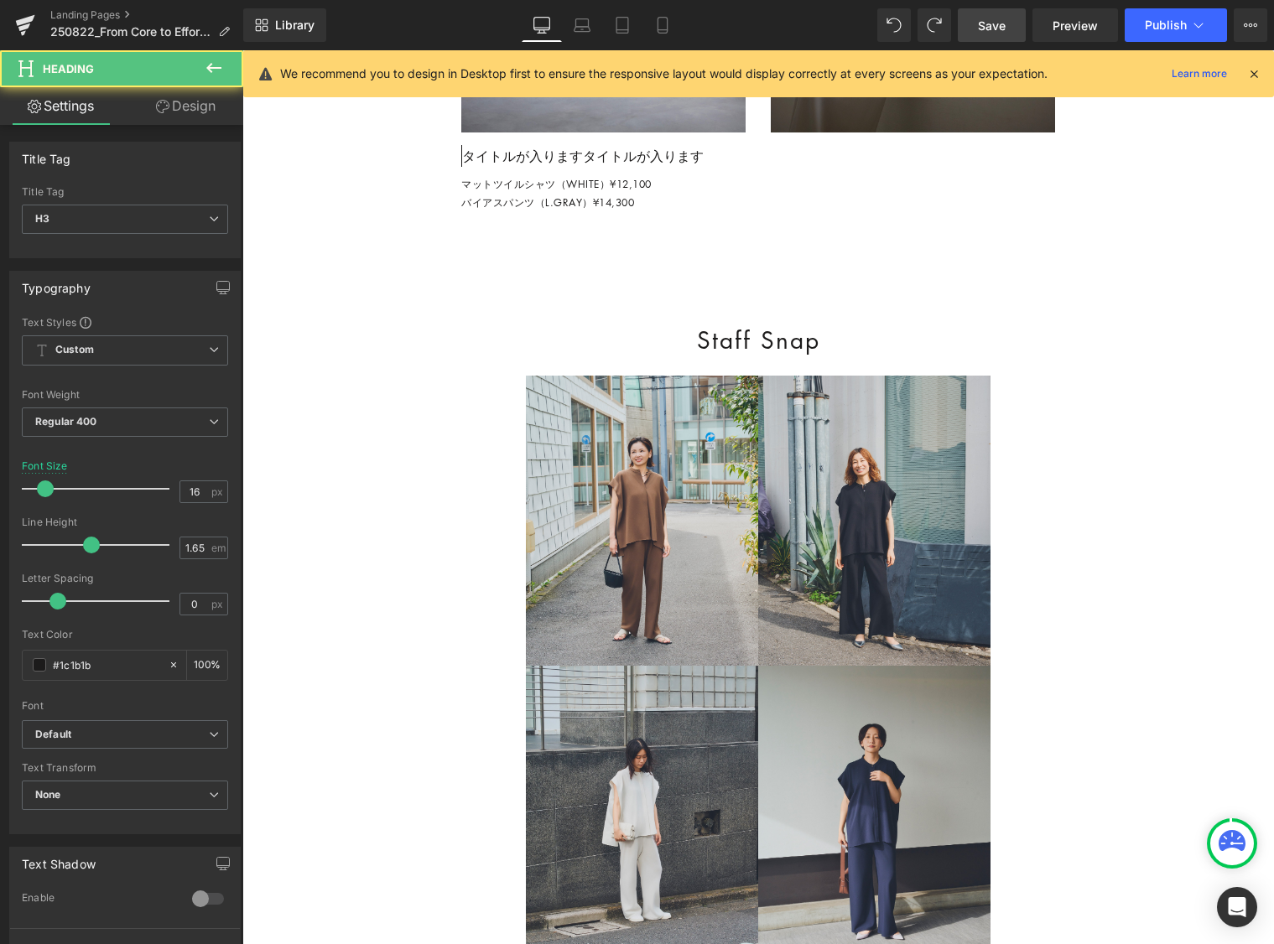
drag, startPoint x: 207, startPoint y: 99, endPoint x: 221, endPoint y: 189, distance: 90.9
click at [207, 99] on link "Design" at bounding box center [186, 106] width 122 height 38
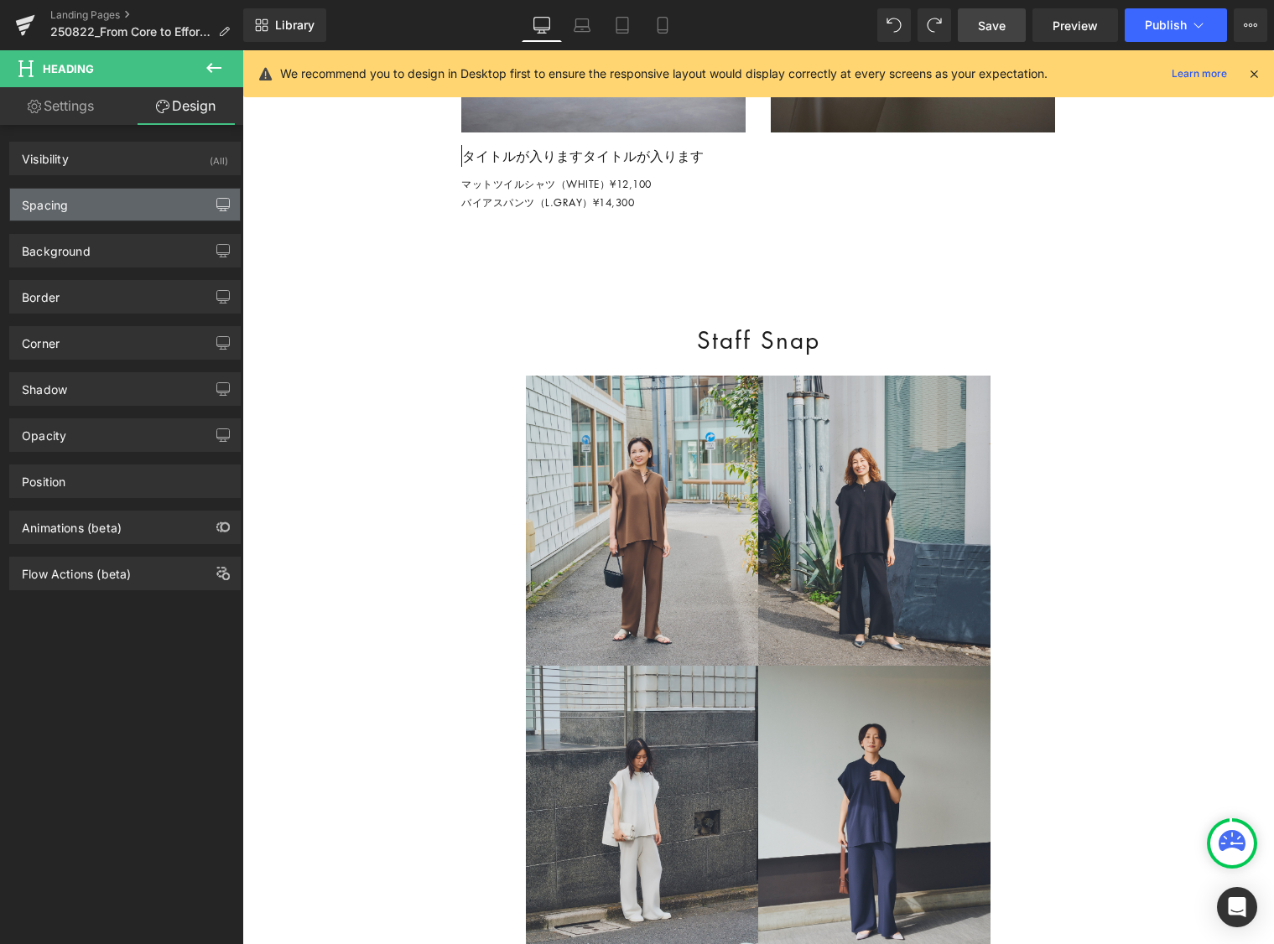
click at [220, 202] on icon "button" at bounding box center [222, 204] width 13 height 13
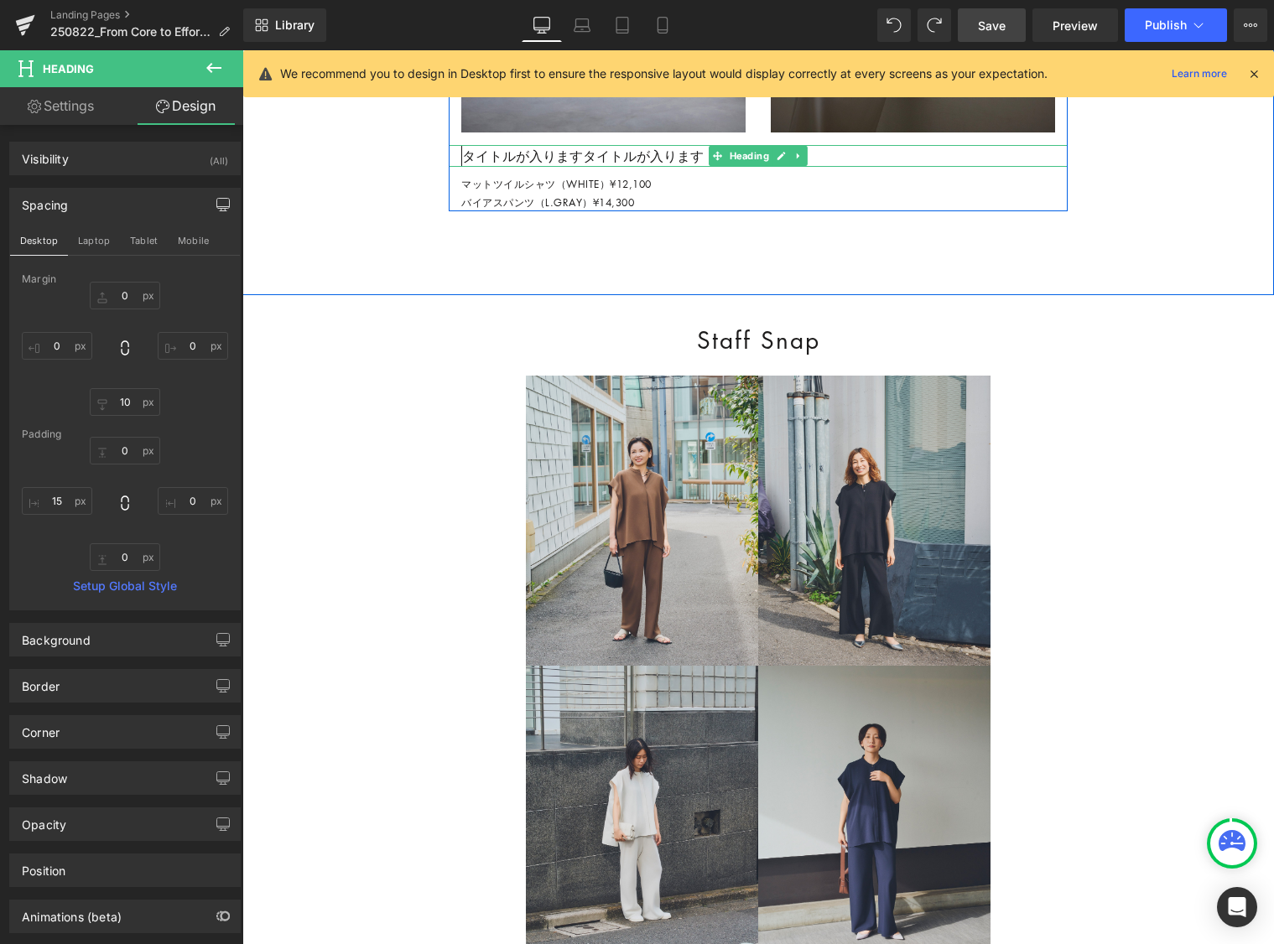
click at [497, 165] on span "タイトルが入りますタイトルが入ります" at bounding box center [583, 156] width 242 height 18
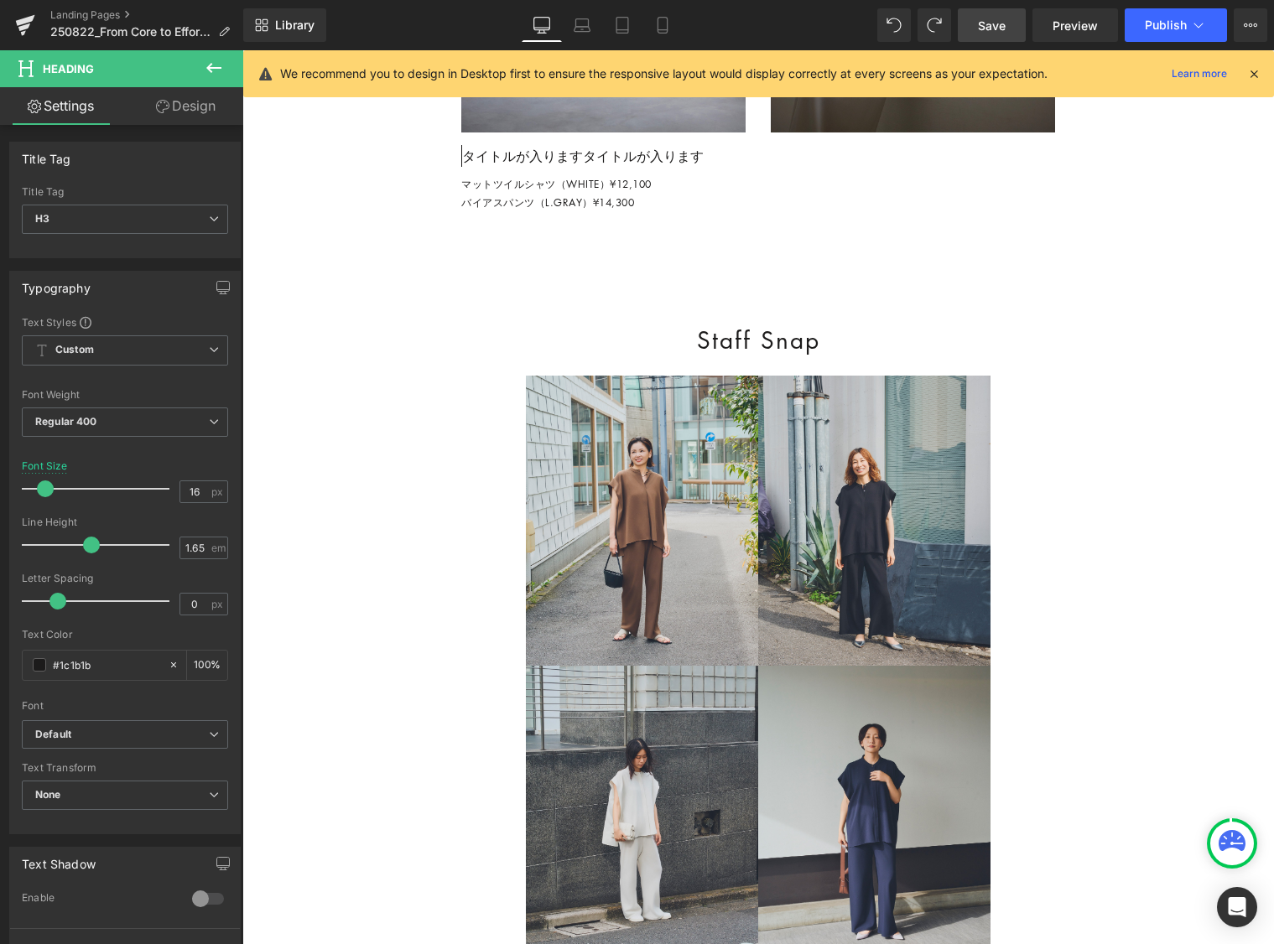
click at [195, 105] on link "Design" at bounding box center [186, 106] width 122 height 38
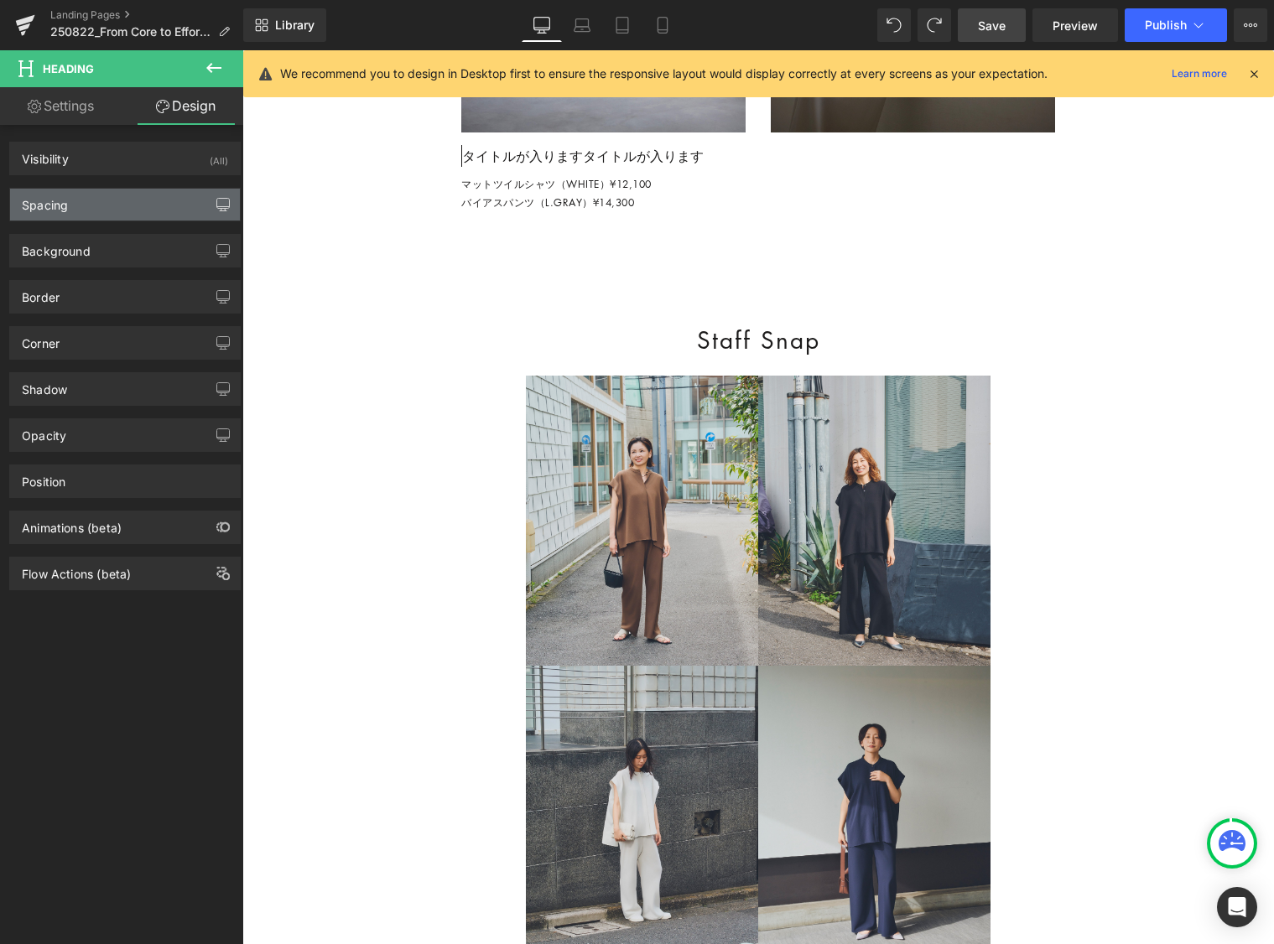
click at [221, 205] on icon "button" at bounding box center [222, 204] width 13 height 13
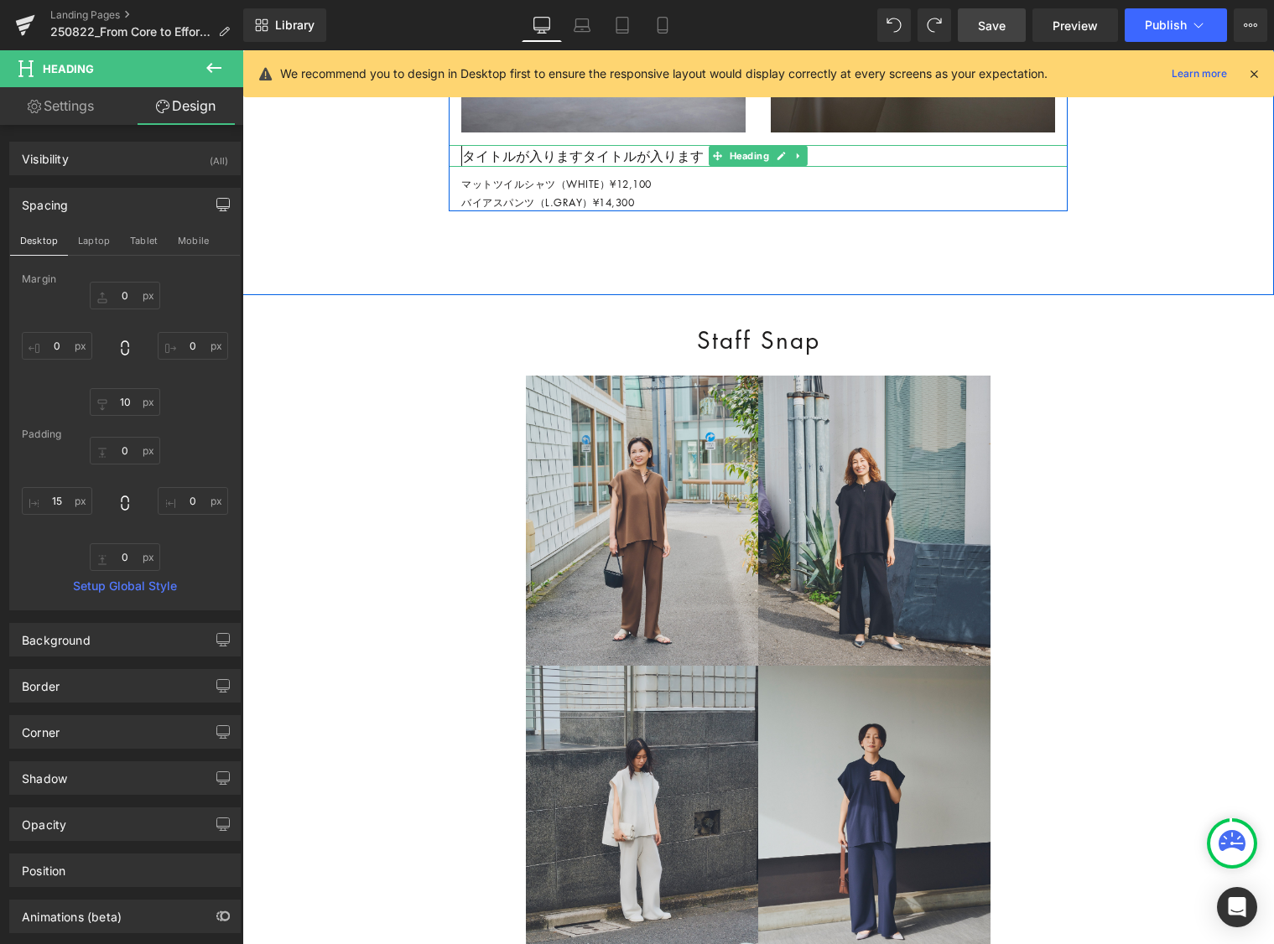
click at [592, 165] on span "タイトルが入りますタイトルが入ります" at bounding box center [583, 156] width 242 height 18
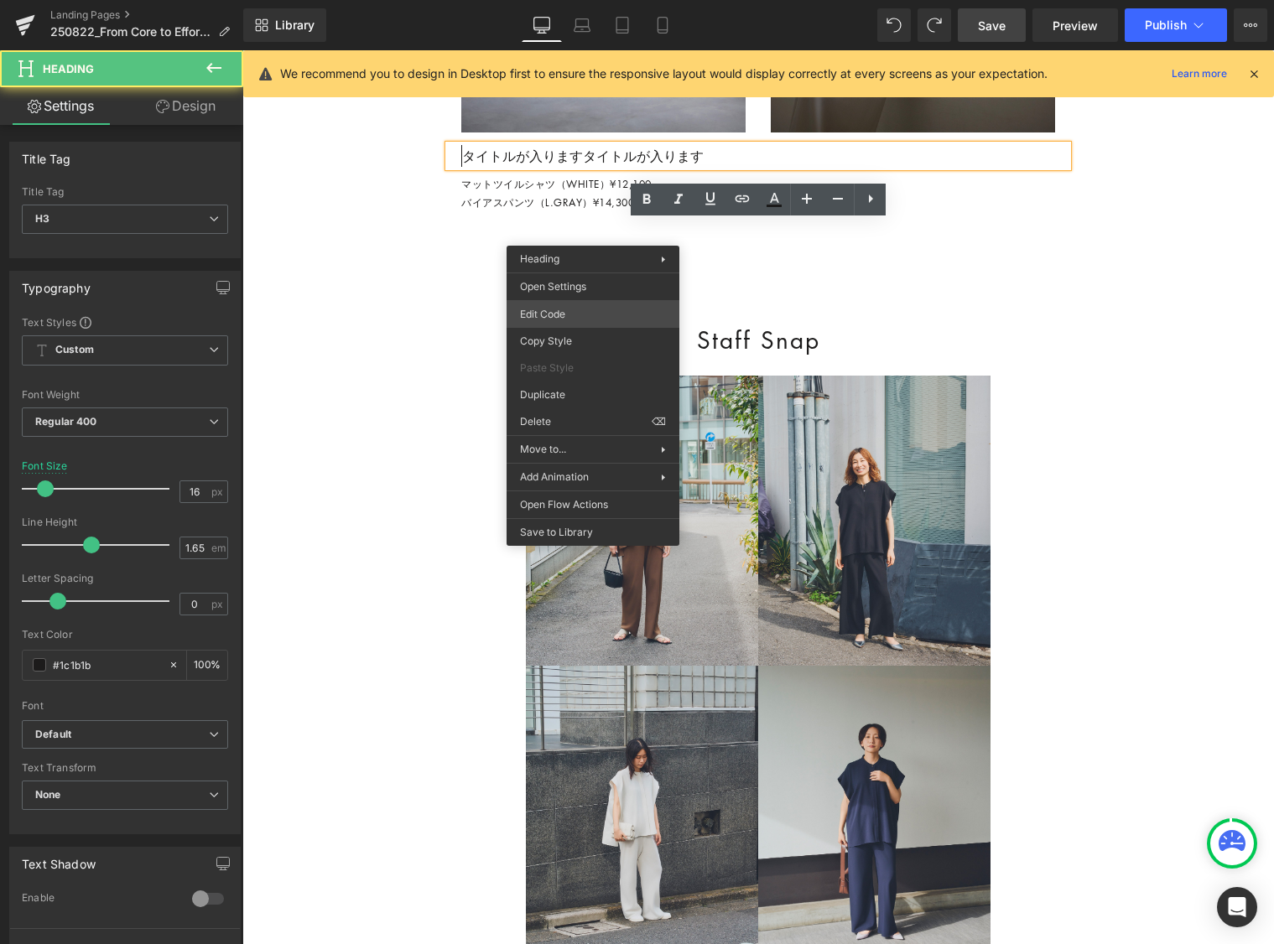
click at [594, 0] on div "Row You are previewing how the will restyle your page. You can not edit Element…" at bounding box center [637, 0] width 1274 height 0
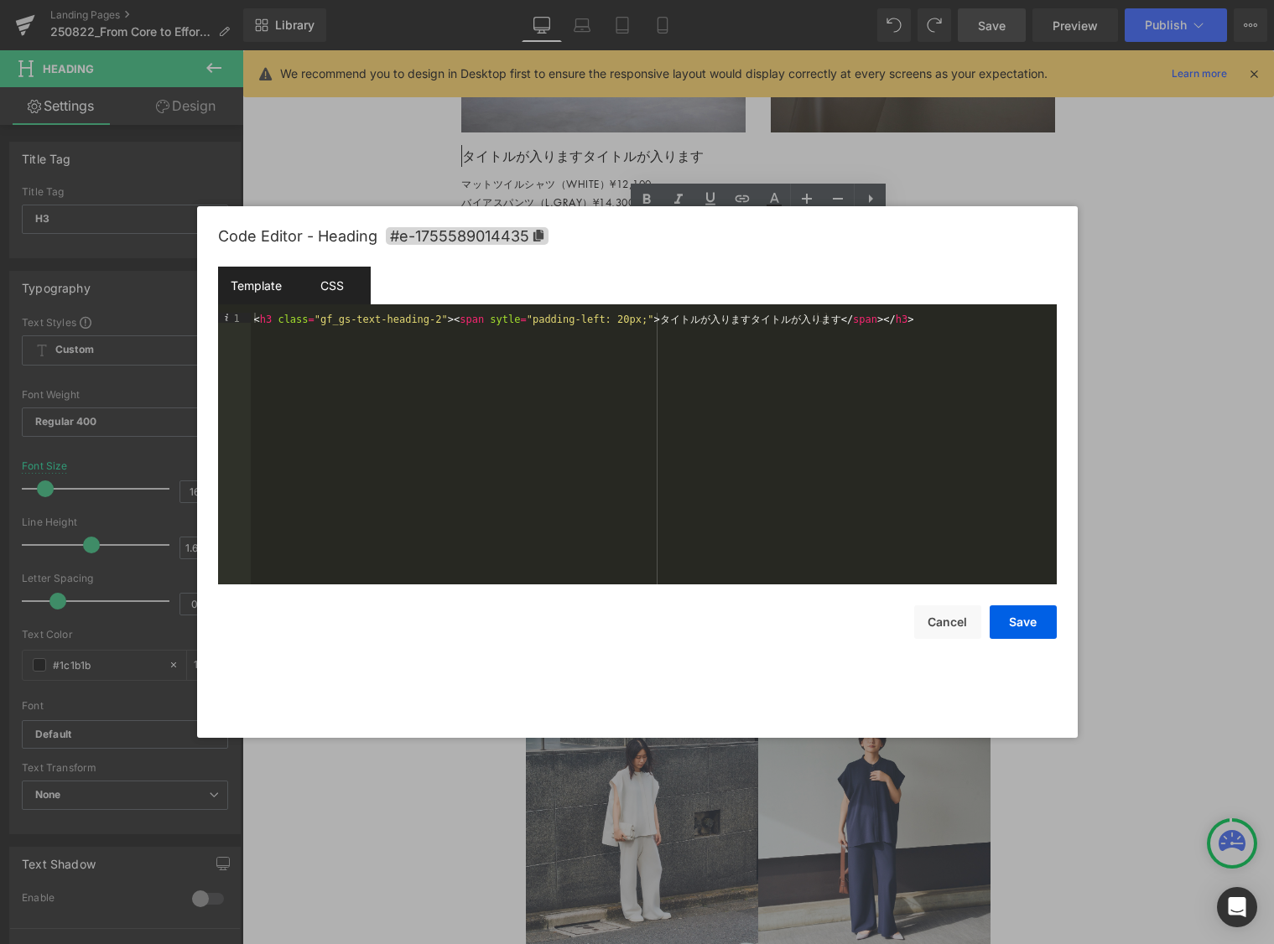
click at [335, 280] on div "CSS" at bounding box center [332, 286] width 76 height 38
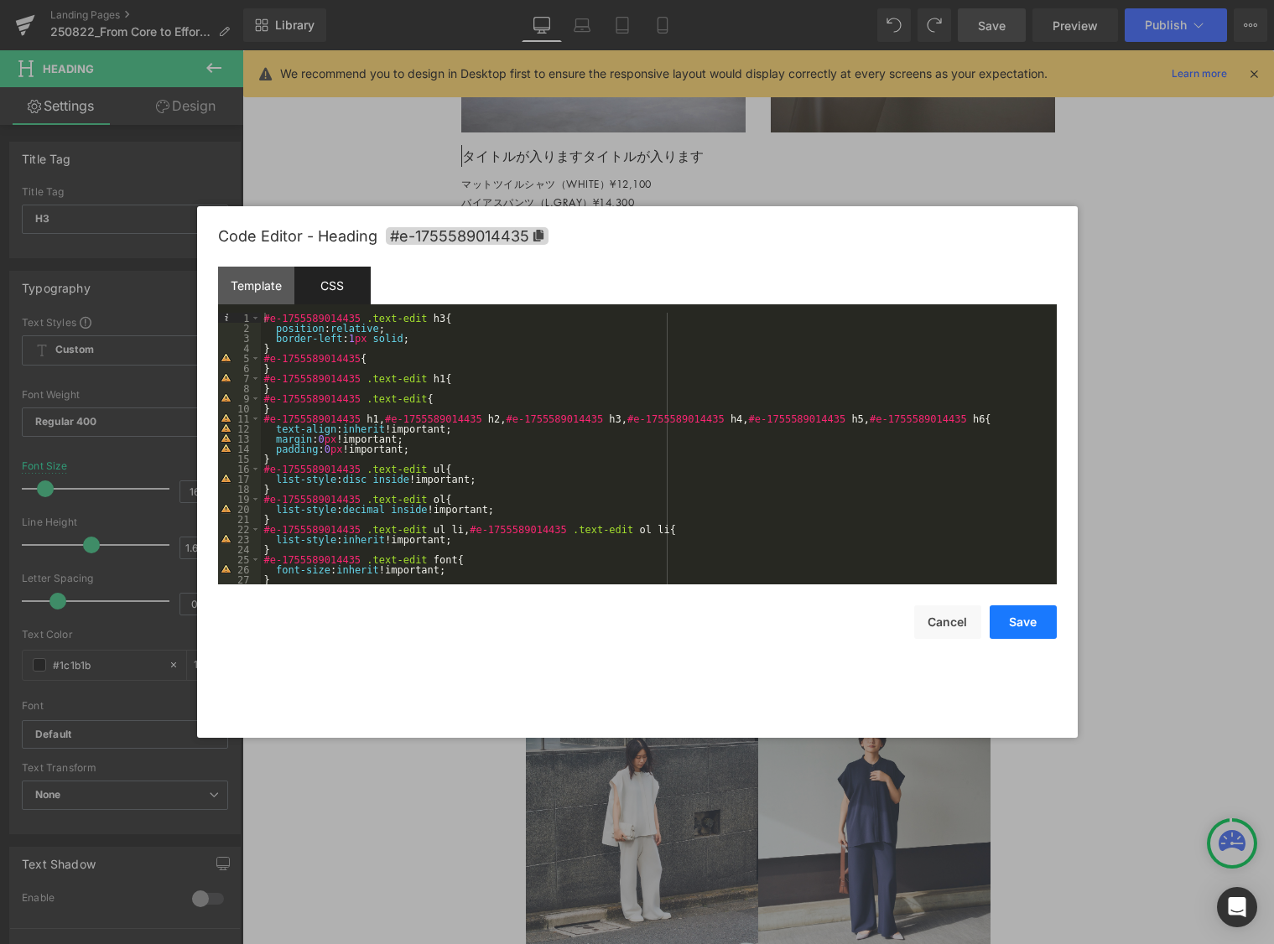
click at [983, 629] on button "Save" at bounding box center [1023, 623] width 67 height 34
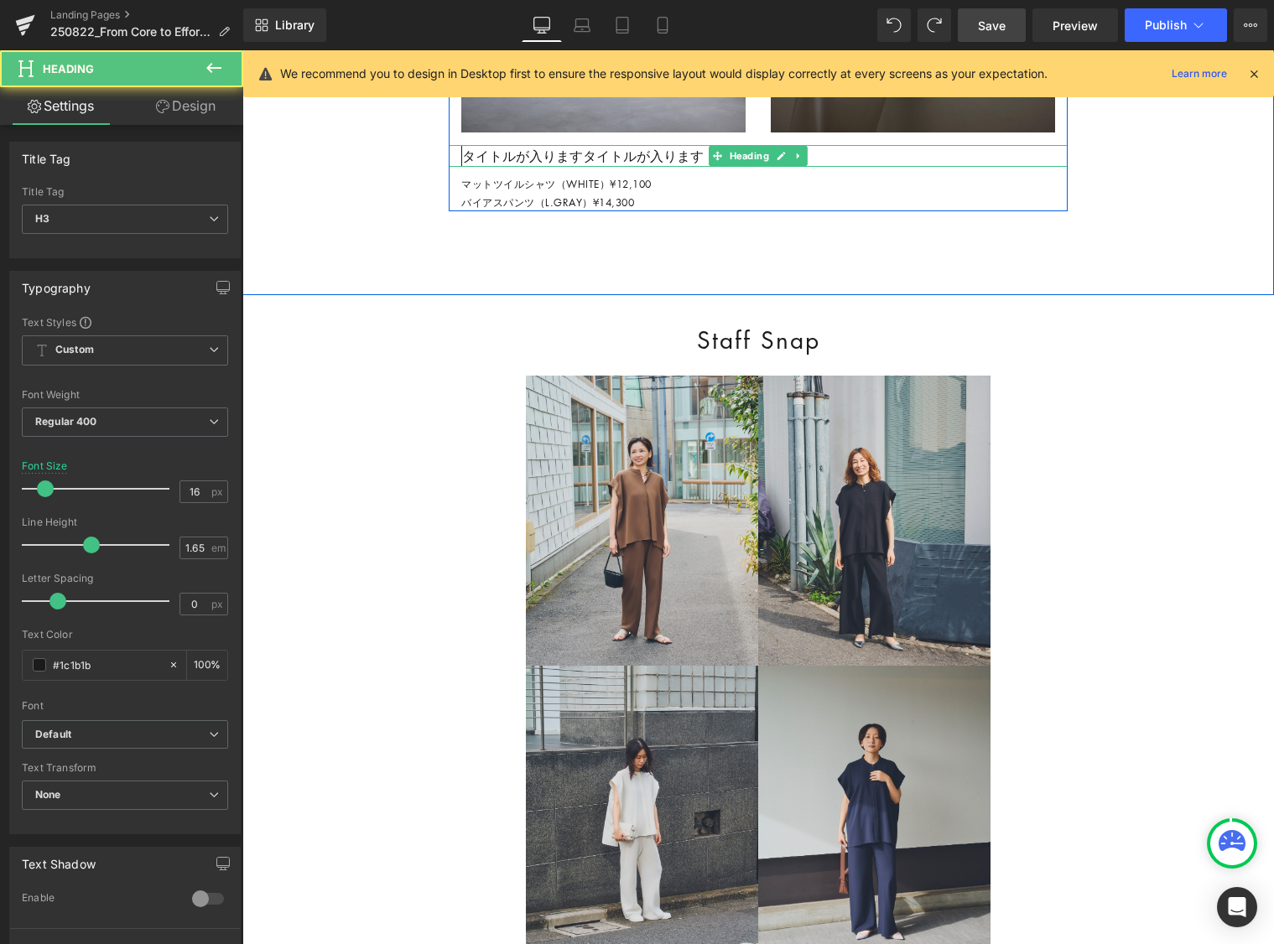
click at [558, 165] on span "タイトルが入りますタイトルが入ります" at bounding box center [583, 156] width 242 height 18
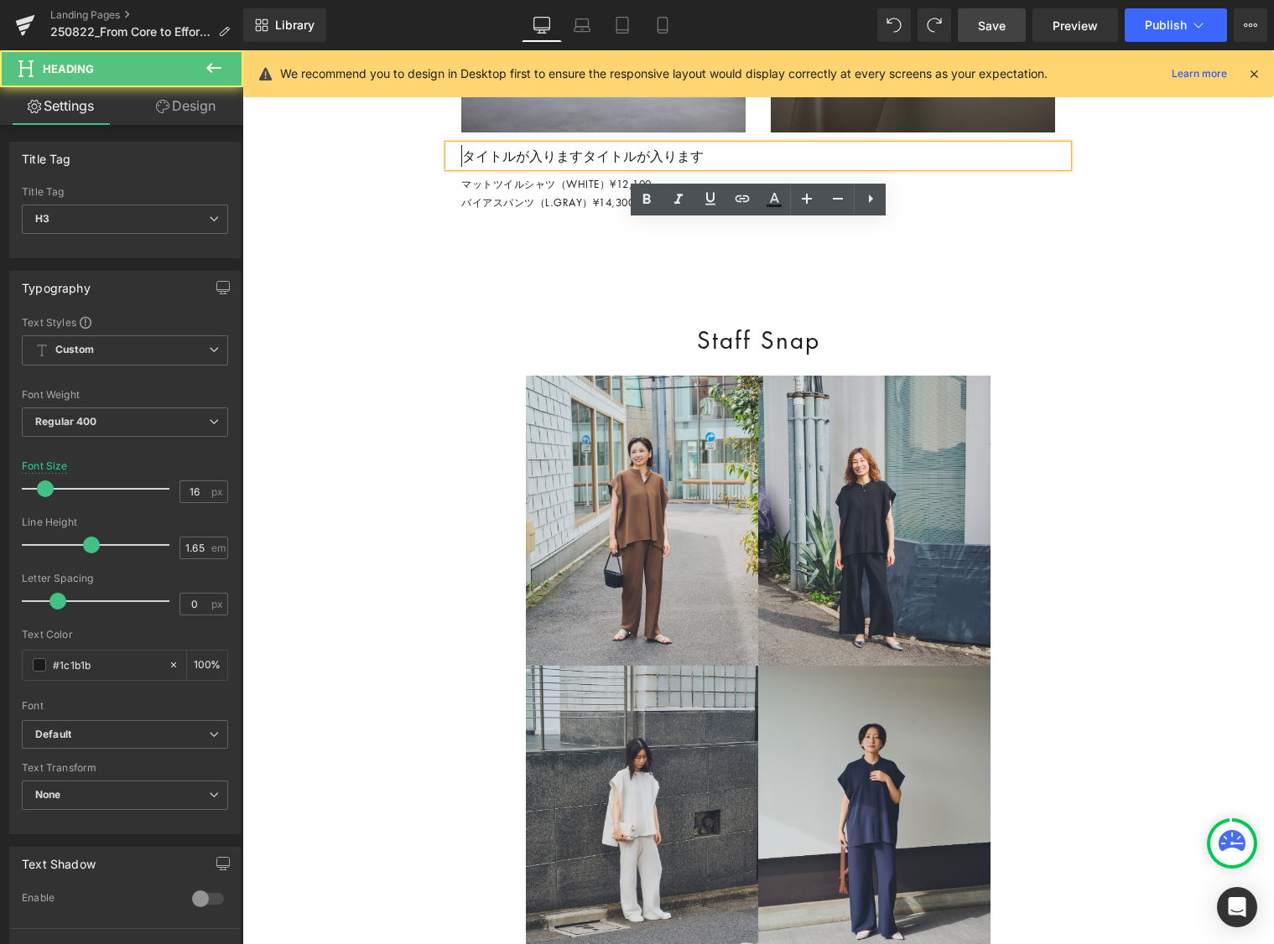
drag, startPoint x: 470, startPoint y: 229, endPoint x: 497, endPoint y: 233, distance: 28.0
click at [470, 165] on span "タイトルが入りますタイトルが入ります" at bounding box center [583, 156] width 242 height 18
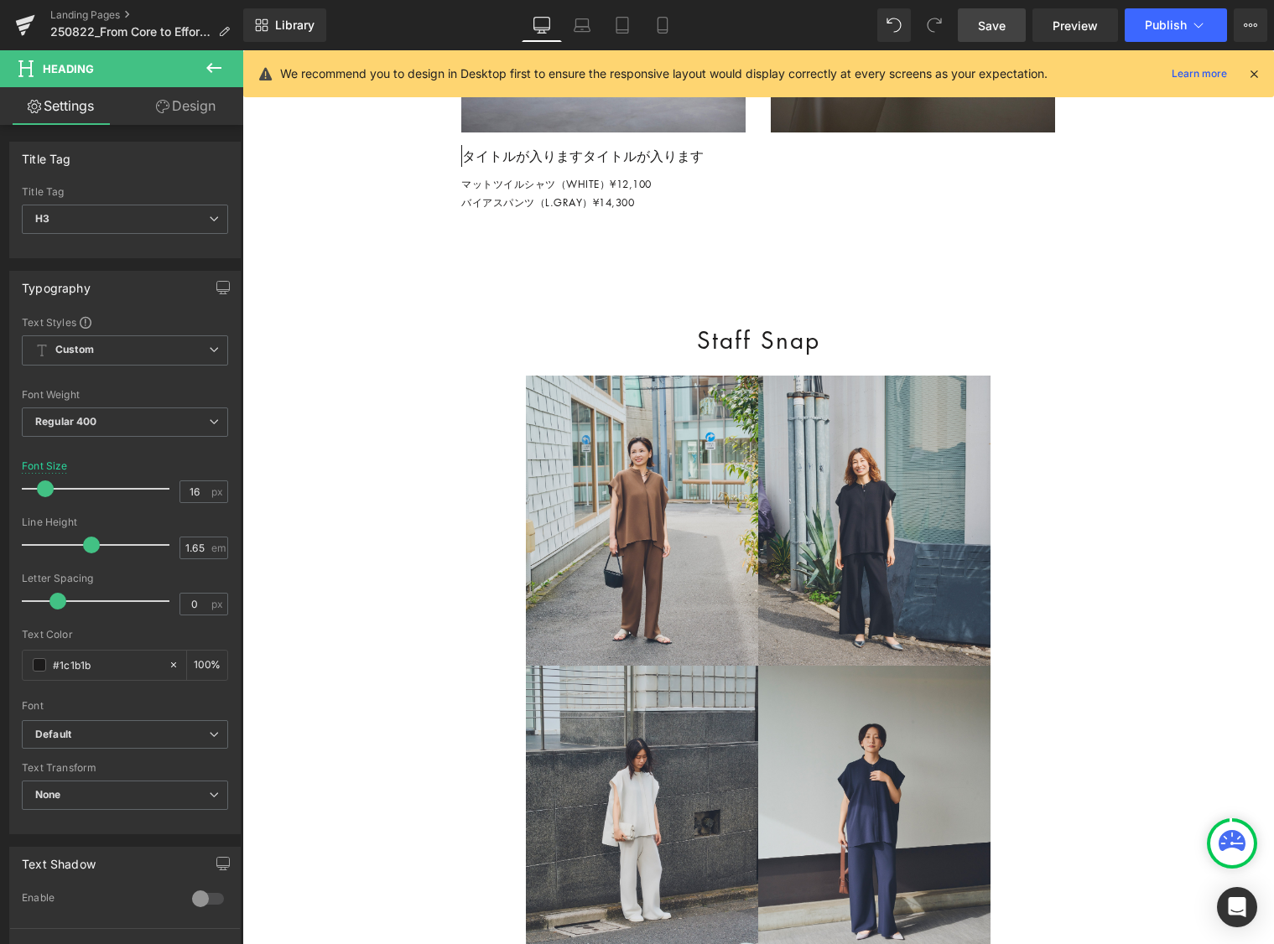
click at [974, 23] on link "Save" at bounding box center [992, 25] width 68 height 34
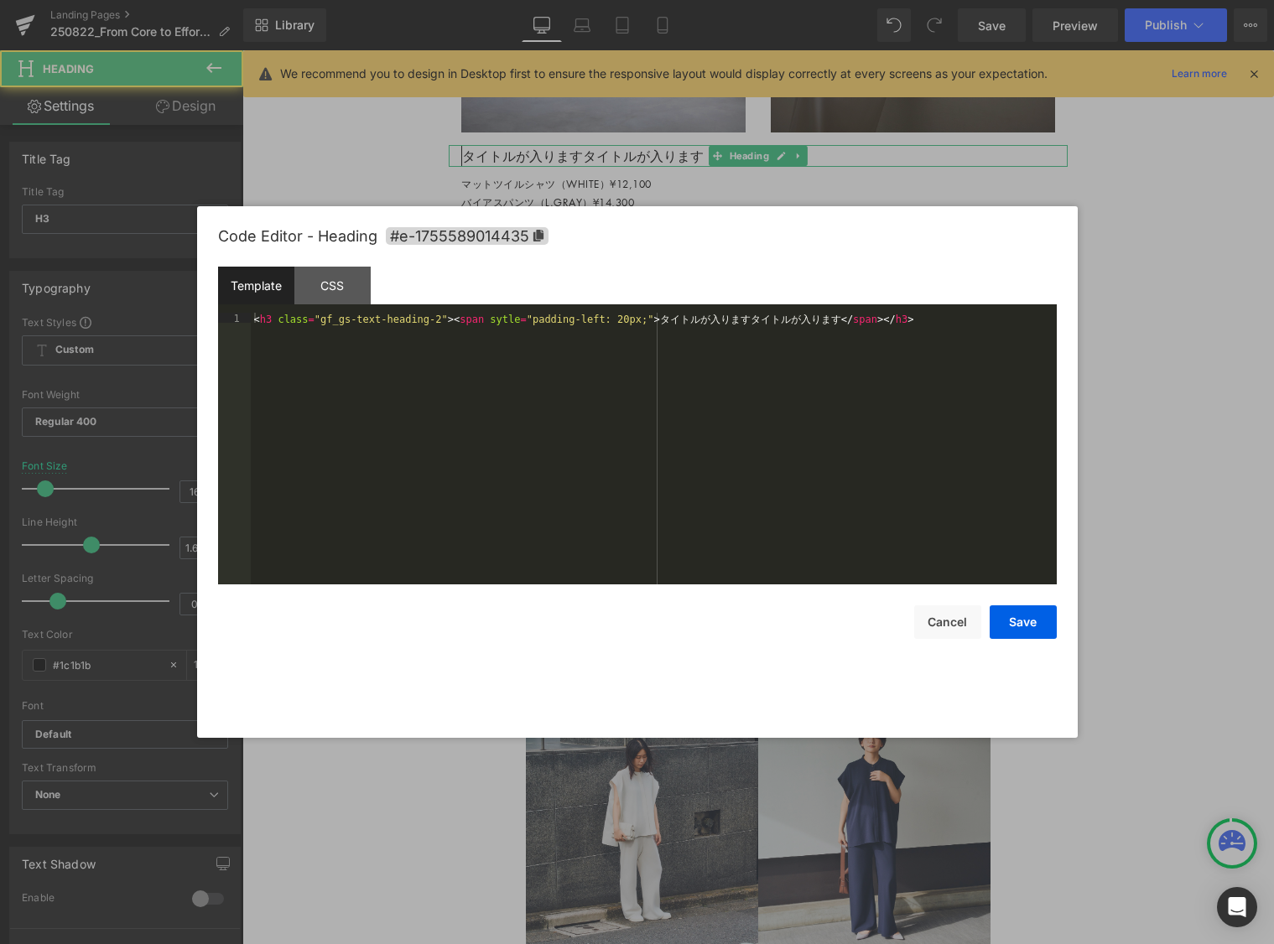
click at [839, 0] on div "Row You are previewing how the will restyle your page. You can not edit Element…" at bounding box center [637, 0] width 1274 height 0
click at [418, 319] on div "< h3 class = "gf_gs-text-heading-2" > < span sytle = "padding-left: 20px;" > タ …" at bounding box center [654, 459] width 806 height 292
click at [594, 319] on div "< h3 class = "gf_gs-text-heading-2" > < span sytle = "padding-left: 20px;" > タ …" at bounding box center [654, 459] width 806 height 292
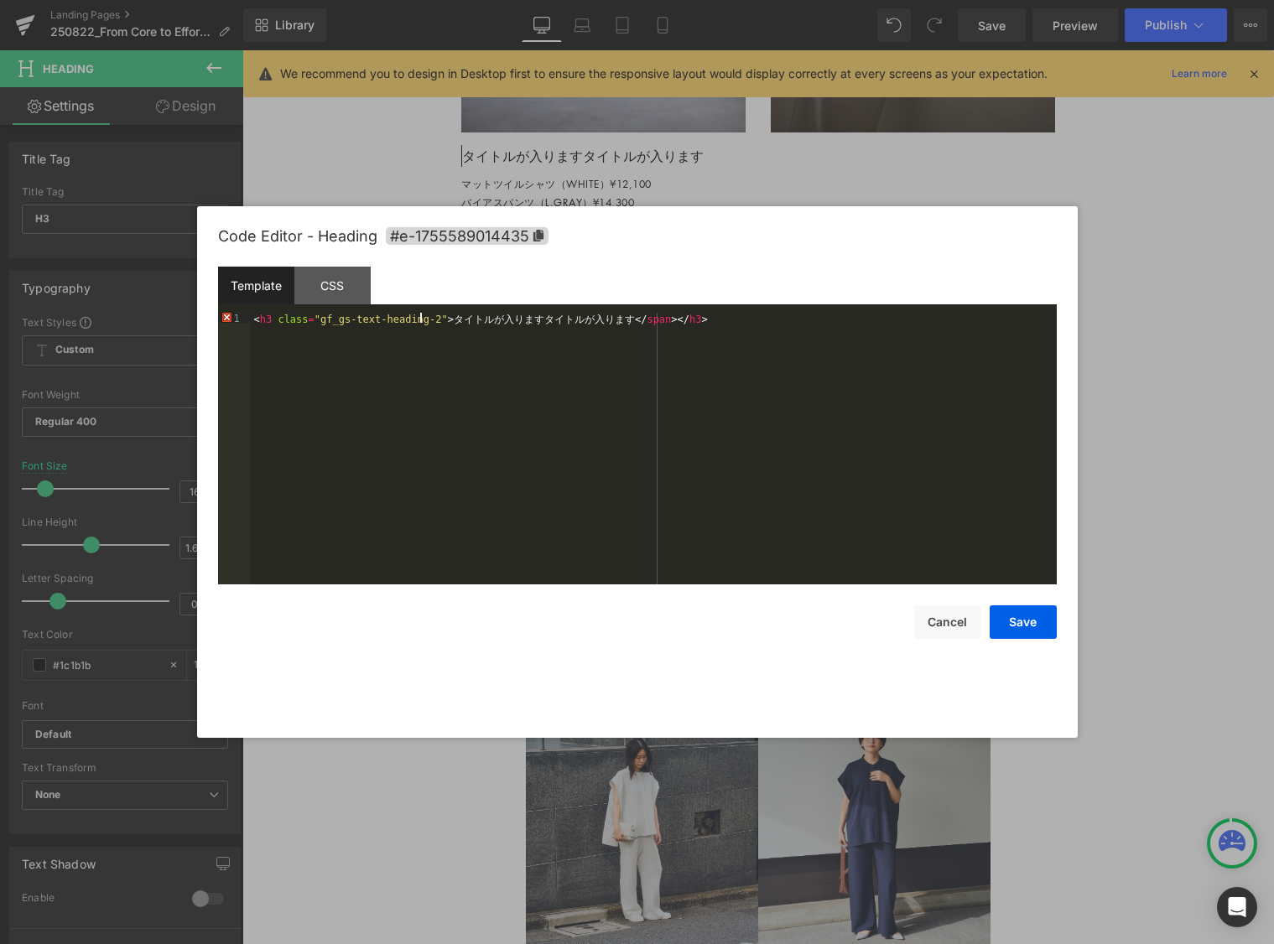
click at [602, 318] on div "< h3 class = "gf_gs-text-heading-2" > タ イ ト ル が 入 り ま す タ イ ト ル が 入 り ま す </ sp…" at bounding box center [654, 459] width 806 height 292
click at [637, 319] on div "< h3 class = "gf_gs-text-heading-2" > タ イ ト ル が 入 り ま す タ イ ト ル が 入 り ま す </ sp…" at bounding box center [654, 459] width 806 height 292
click at [330, 291] on div "CSS" at bounding box center [332, 286] width 76 height 38
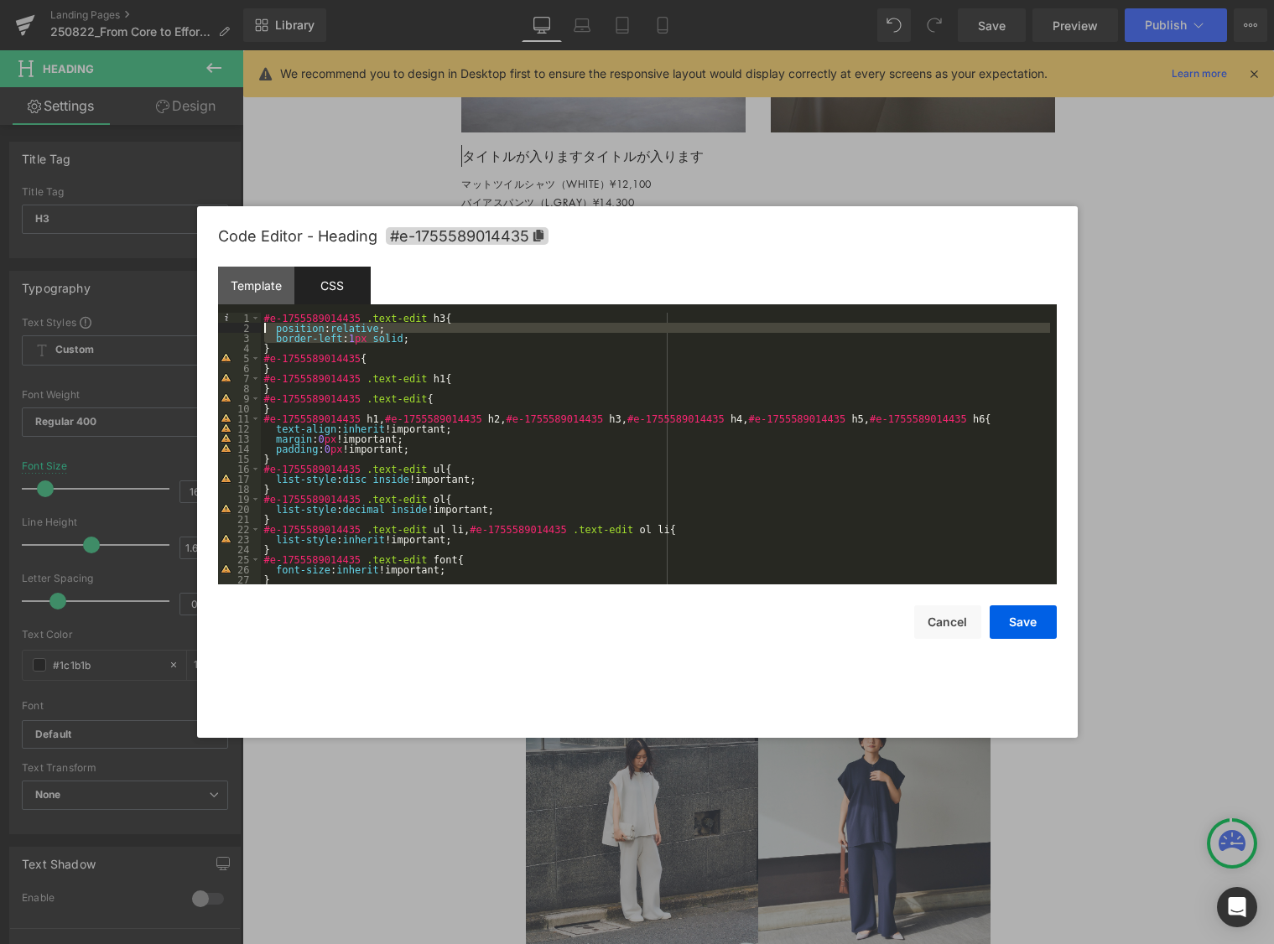
drag, startPoint x: 404, startPoint y: 340, endPoint x: 235, endPoint y: 326, distance: 170.0
click at [235, 326] on pre "1 2 3 4 5 6 7 8 9 10 11 12 13 14 15 16 17 18 19 20 21 22 23 24 25 26 27 28 #e-1…" at bounding box center [637, 449] width 839 height 272
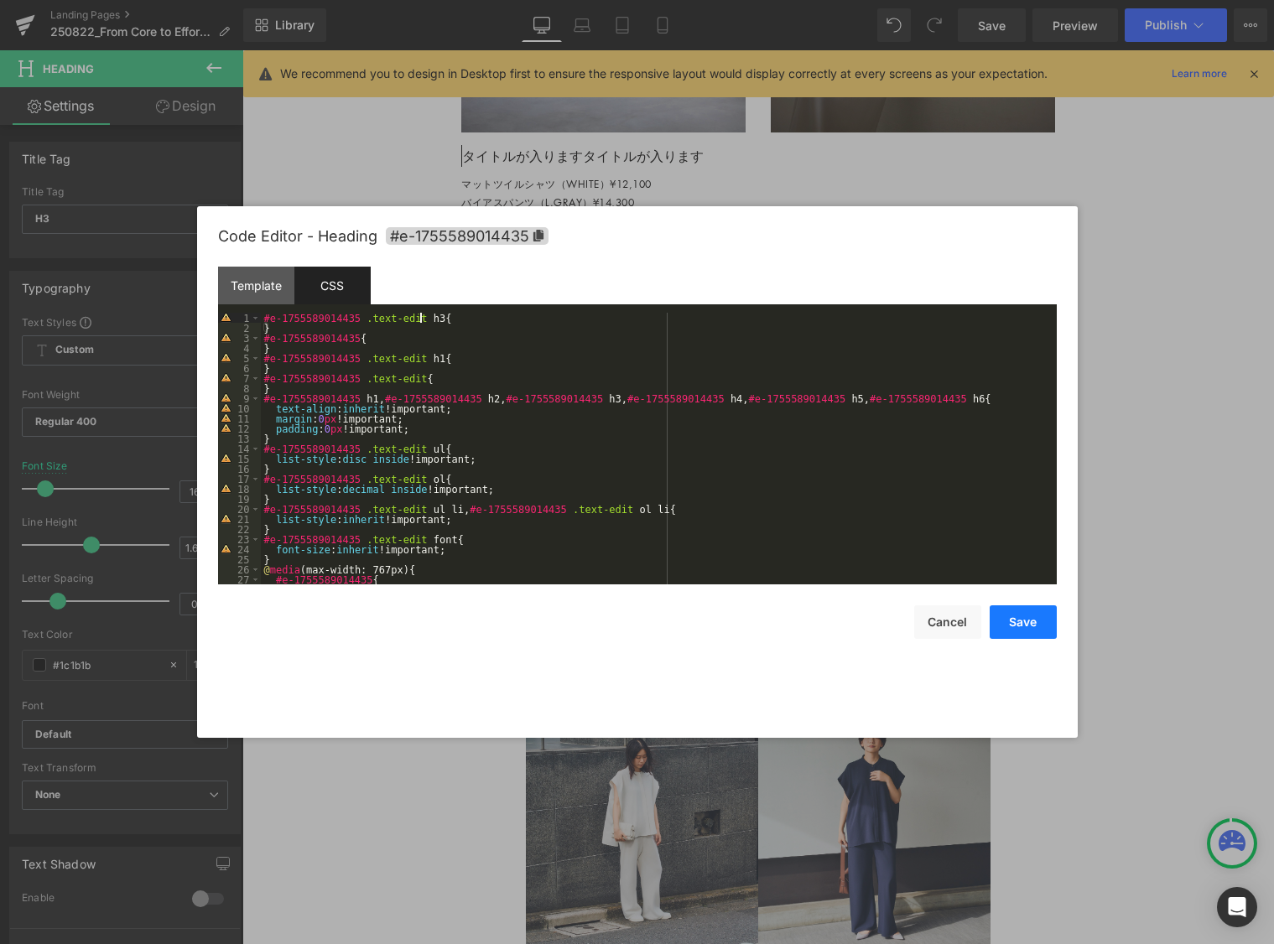
click at [983, 620] on button "Save" at bounding box center [1023, 623] width 67 height 34
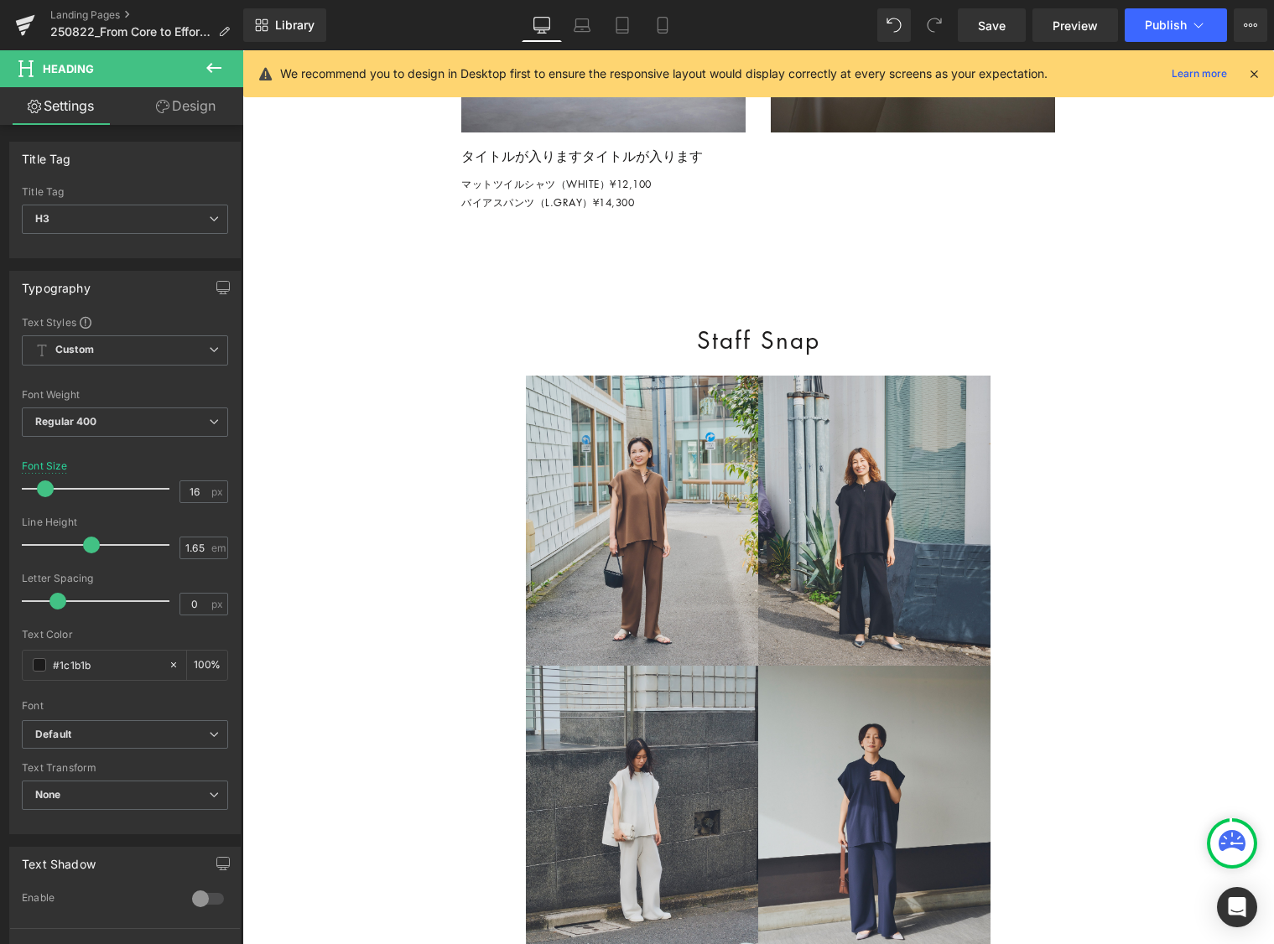
click at [983, 5] on div "Library Desktop Desktop Laptop Tablet Mobile Save Preview Publish Scheduled Vie…" at bounding box center [758, 25] width 1031 height 50
click at [983, 24] on span "Save" at bounding box center [992, 26] width 28 height 18
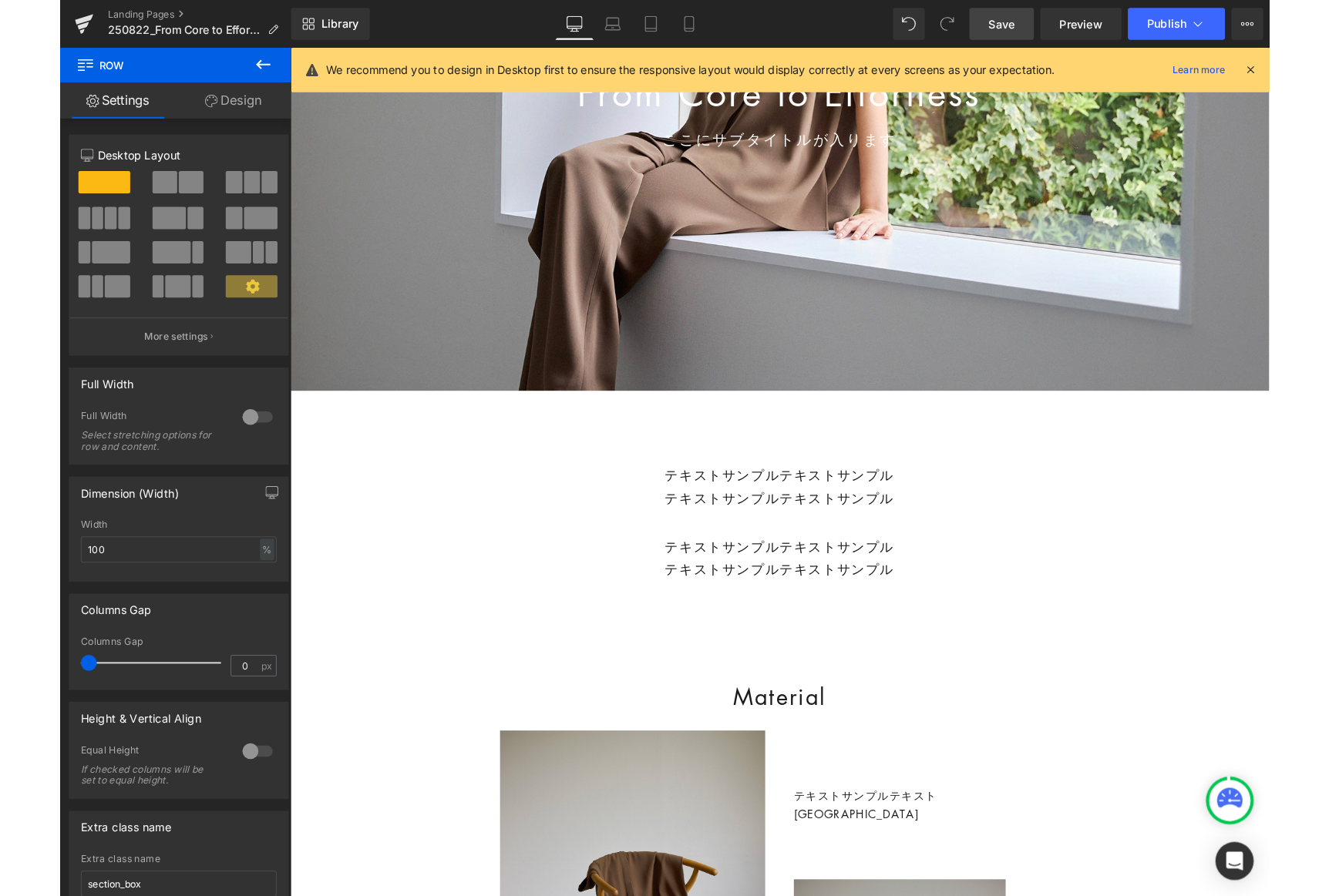
scroll to position [0, 0]
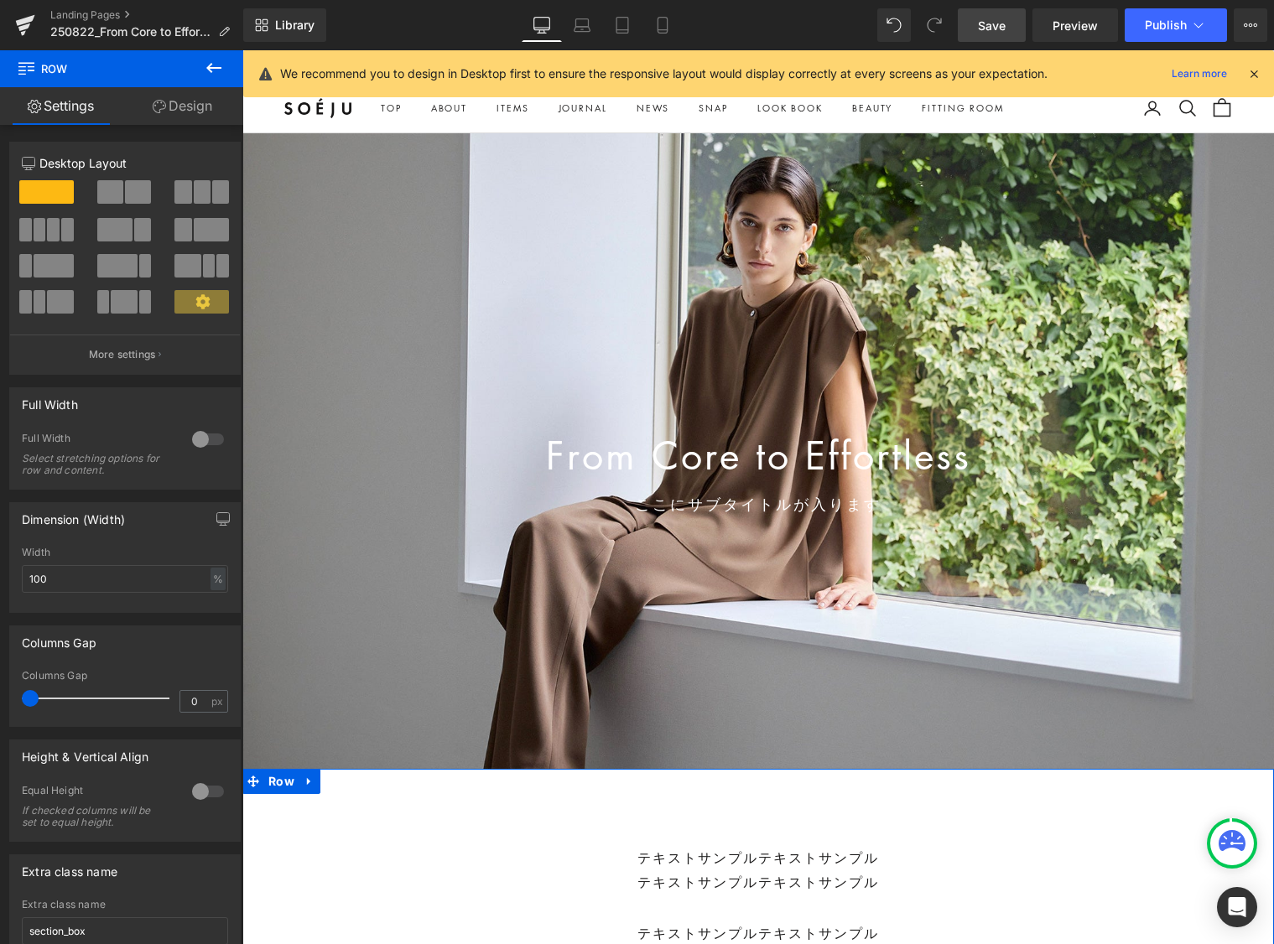
click at [337, 819] on div "テキストサンプルテキストサンプル テキストサンプルテキストサンプル Text Block テキストサンプルテキストサンプル テキストサンプルテキストサンプル …" at bounding box center [758, 907] width 1032 height 177
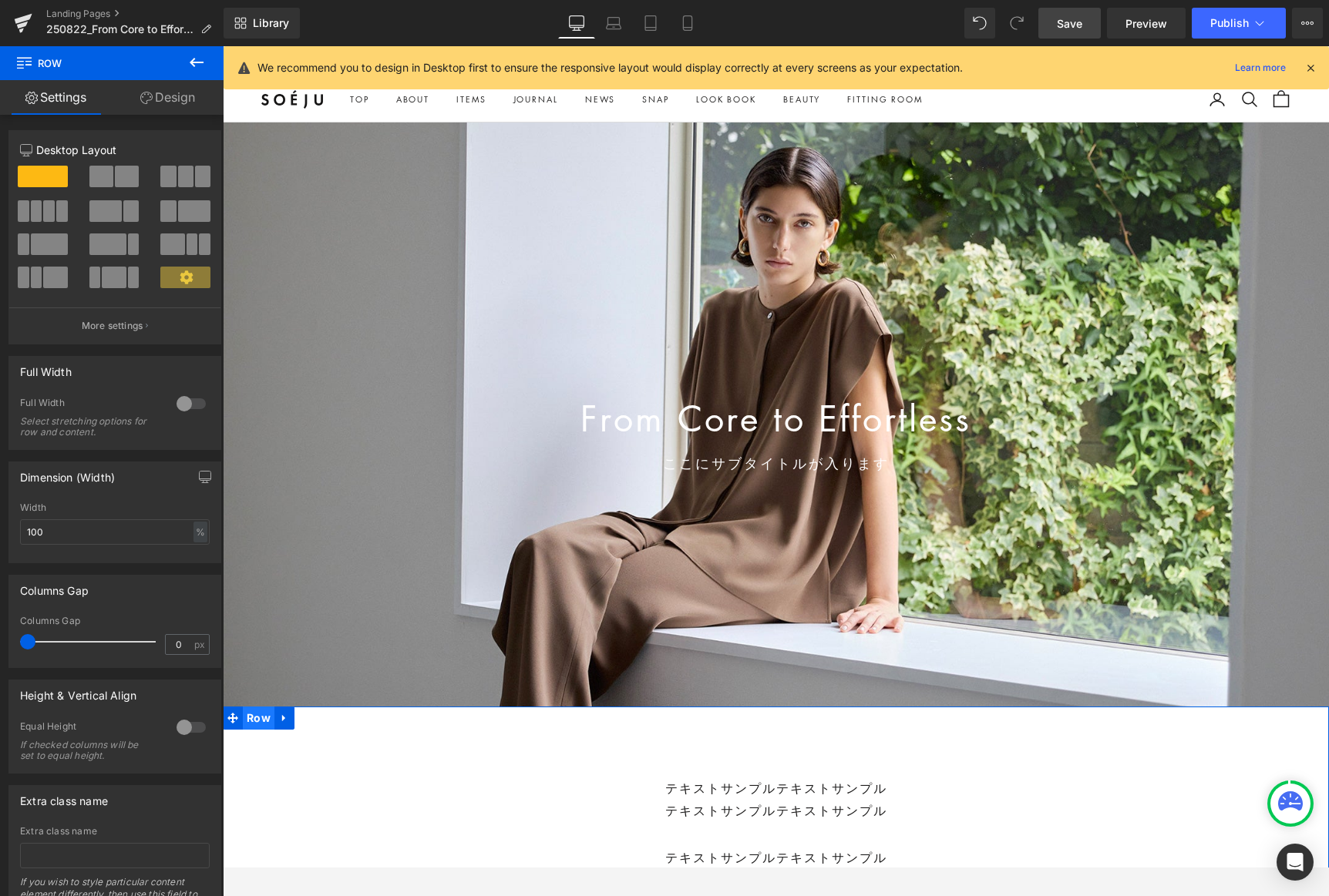
click at [259, 716] on span "Row" at bounding box center [258, 718] width 31 height 23
click at [180, 105] on link "Design" at bounding box center [168, 97] width 112 height 35
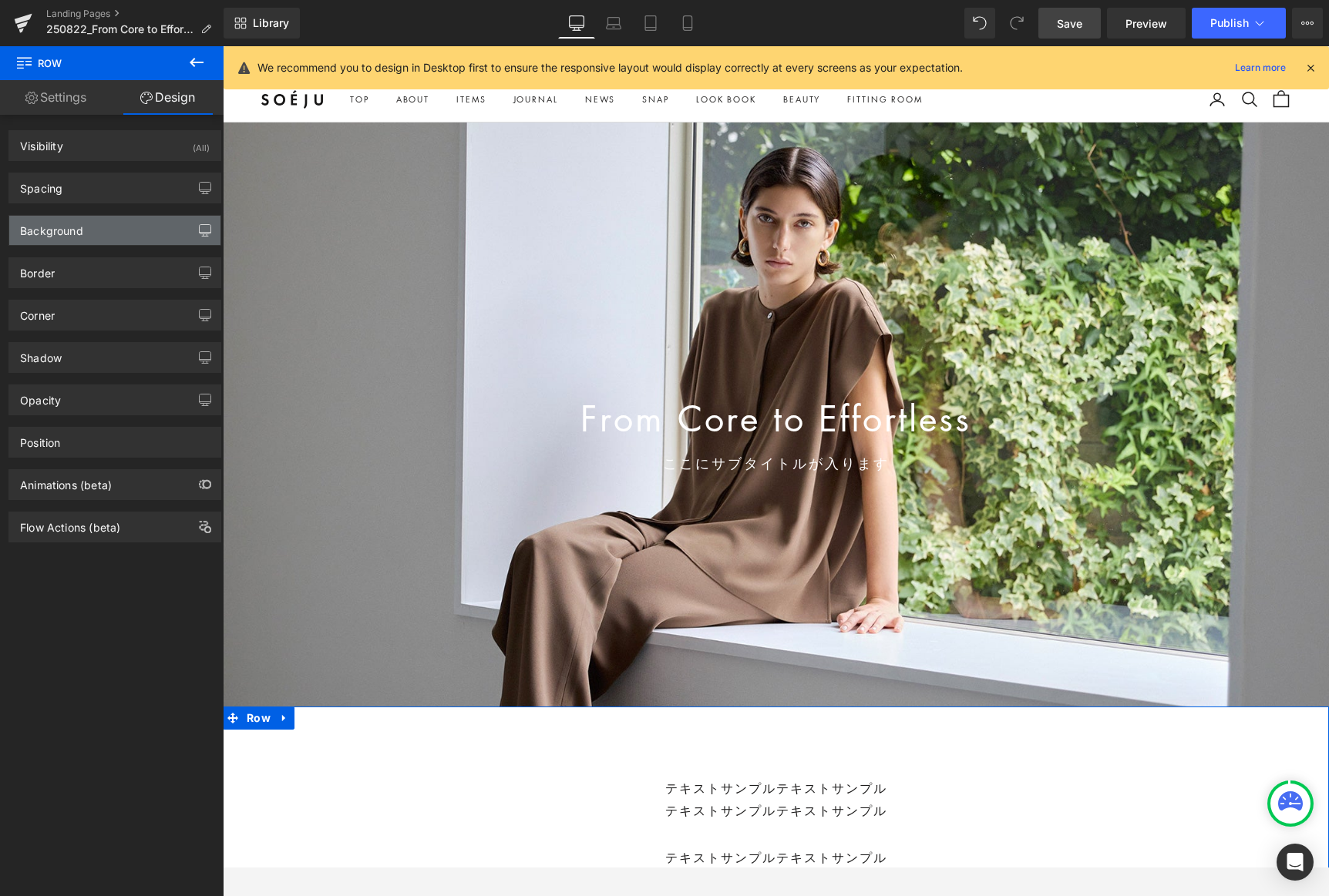
click at [199, 225] on icon "button" at bounding box center [204, 230] width 12 height 12
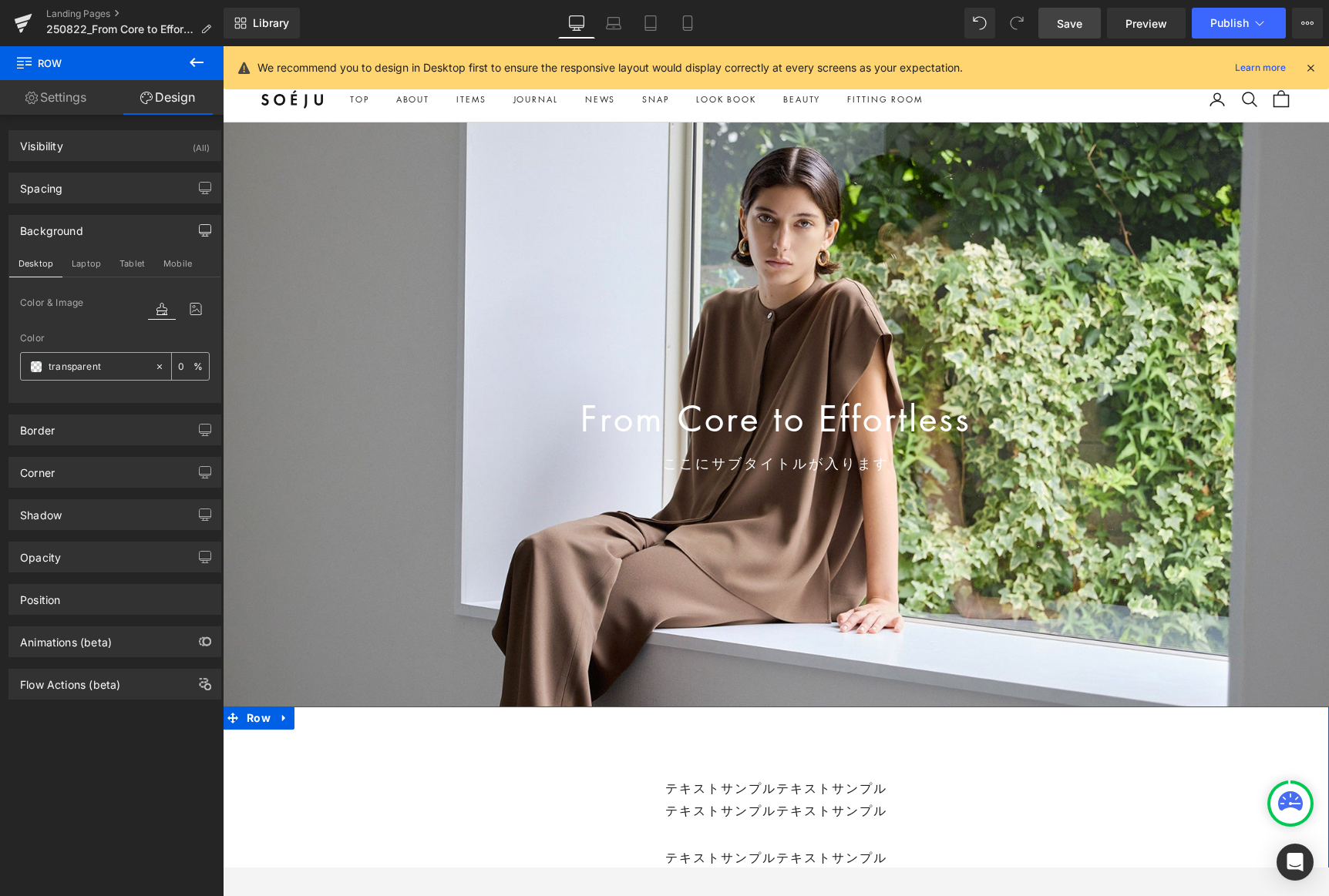
click at [119, 361] on input "transparent" at bounding box center [97, 367] width 98 height 17
paste input "f1f1f1"
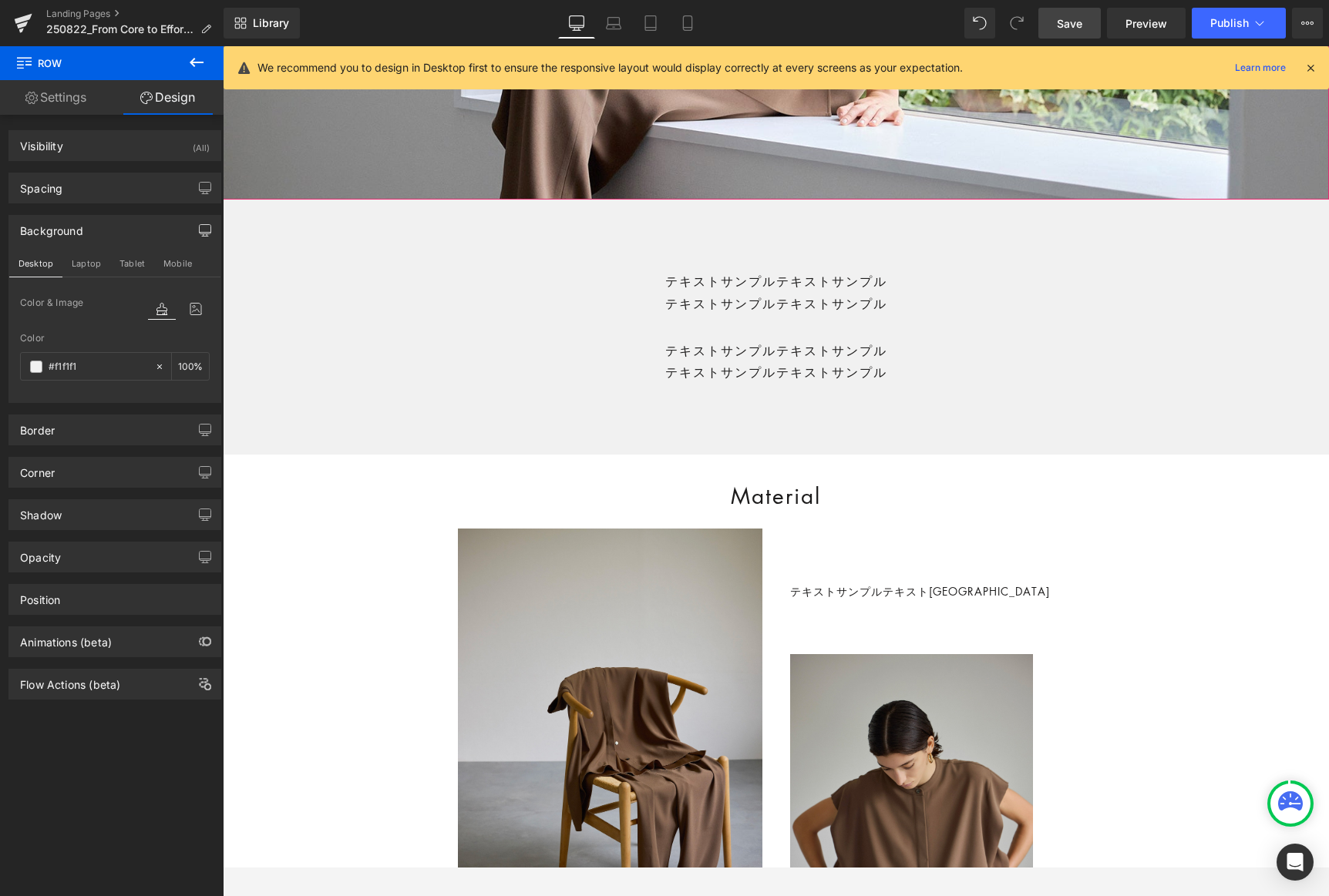
scroll to position [508, 0]
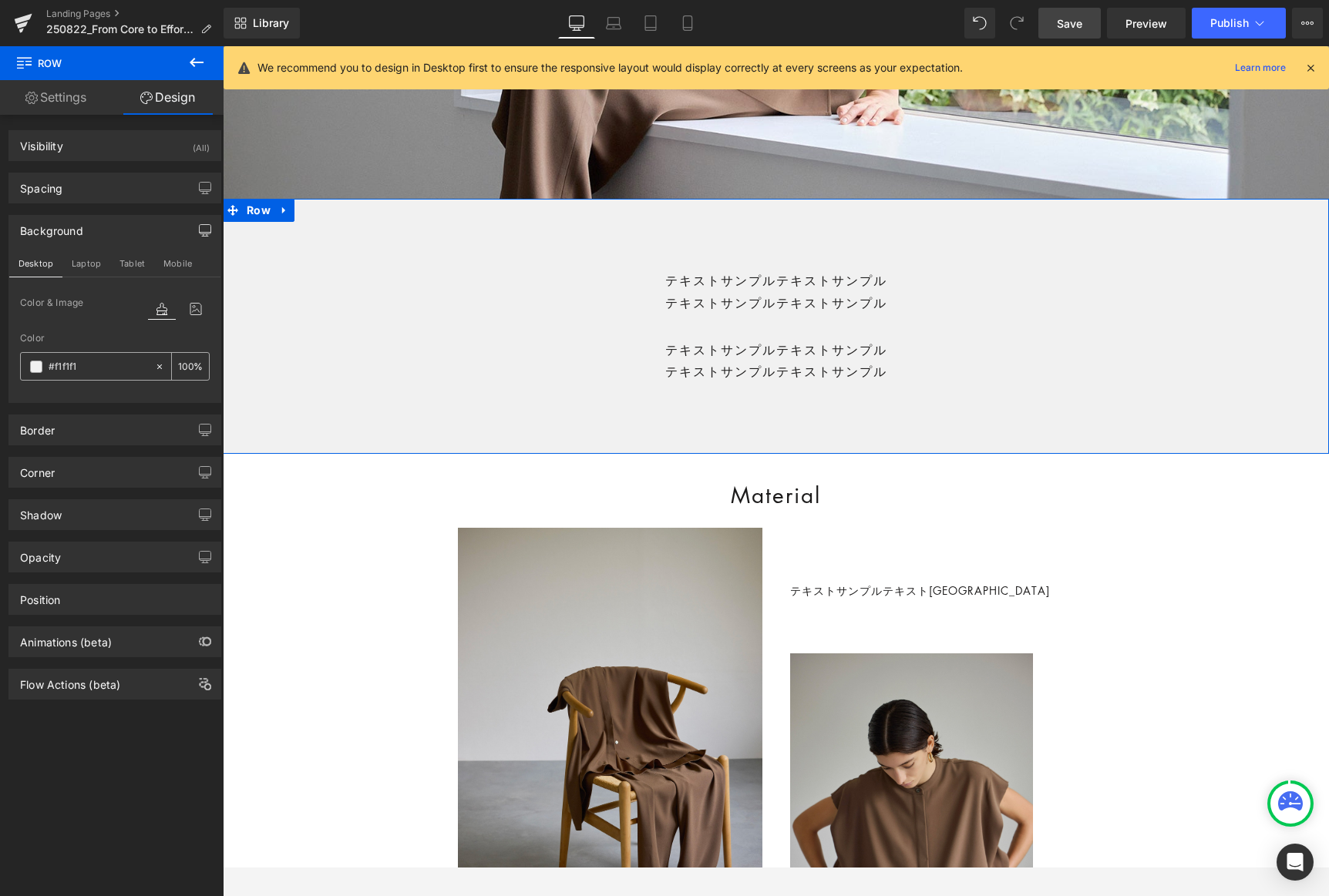
click at [36, 369] on span at bounding box center [36, 367] width 12 height 12
click at [55, 366] on input "#f1f1f1" at bounding box center [97, 367] width 98 height 17
paste input "7f7f7"
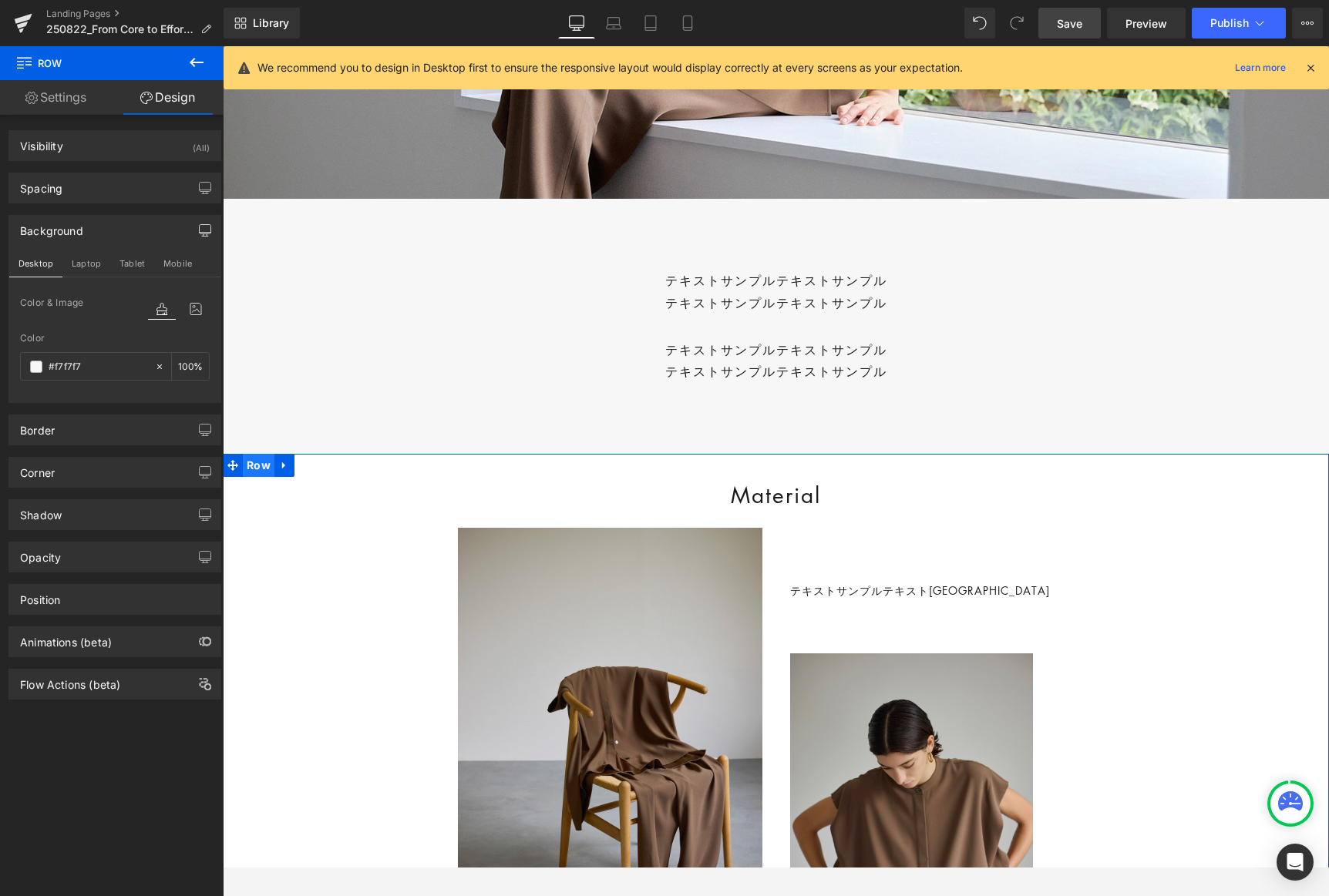
click at [256, 464] on span "Row" at bounding box center [258, 465] width 31 height 23
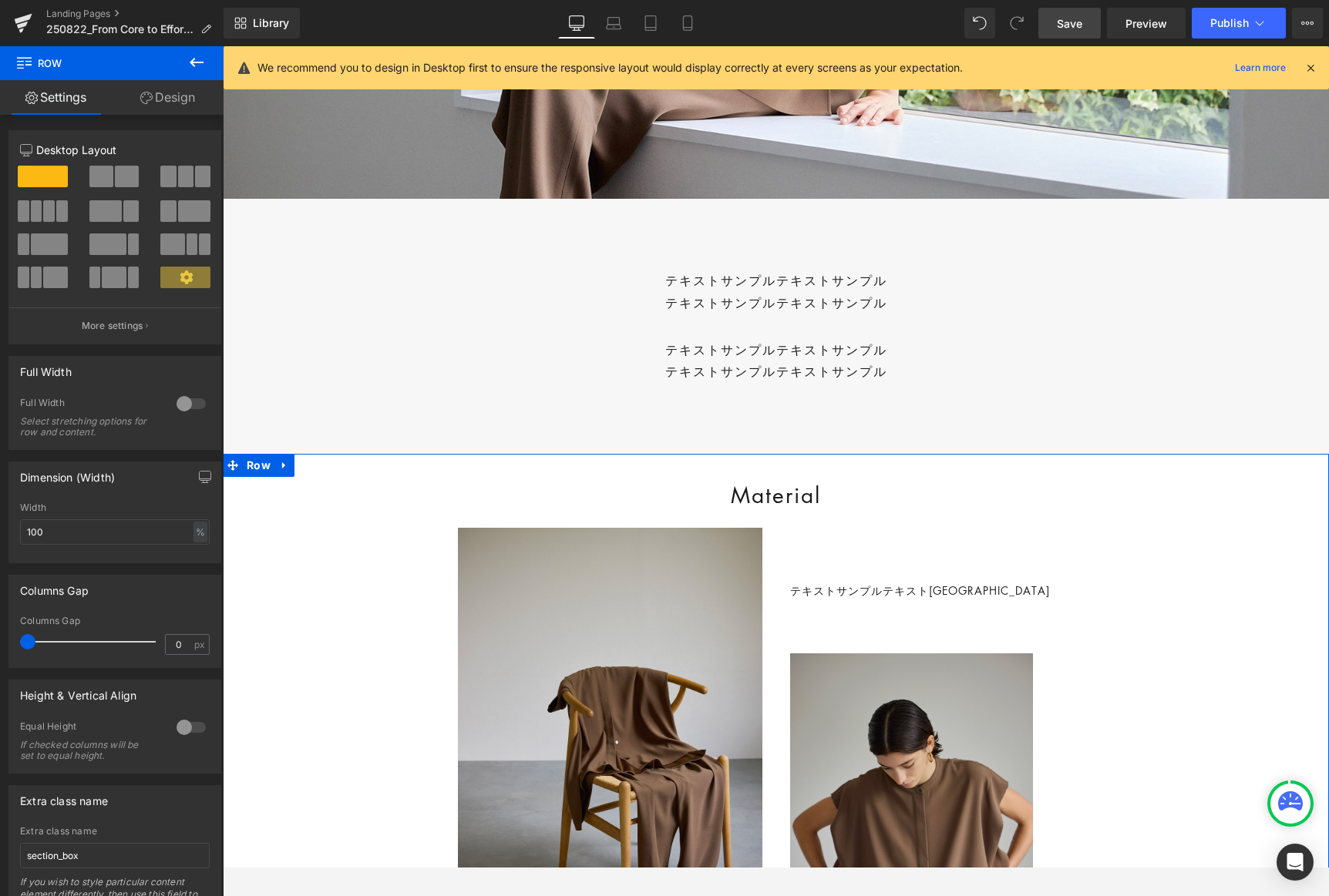
click at [174, 98] on link "Design" at bounding box center [168, 97] width 112 height 35
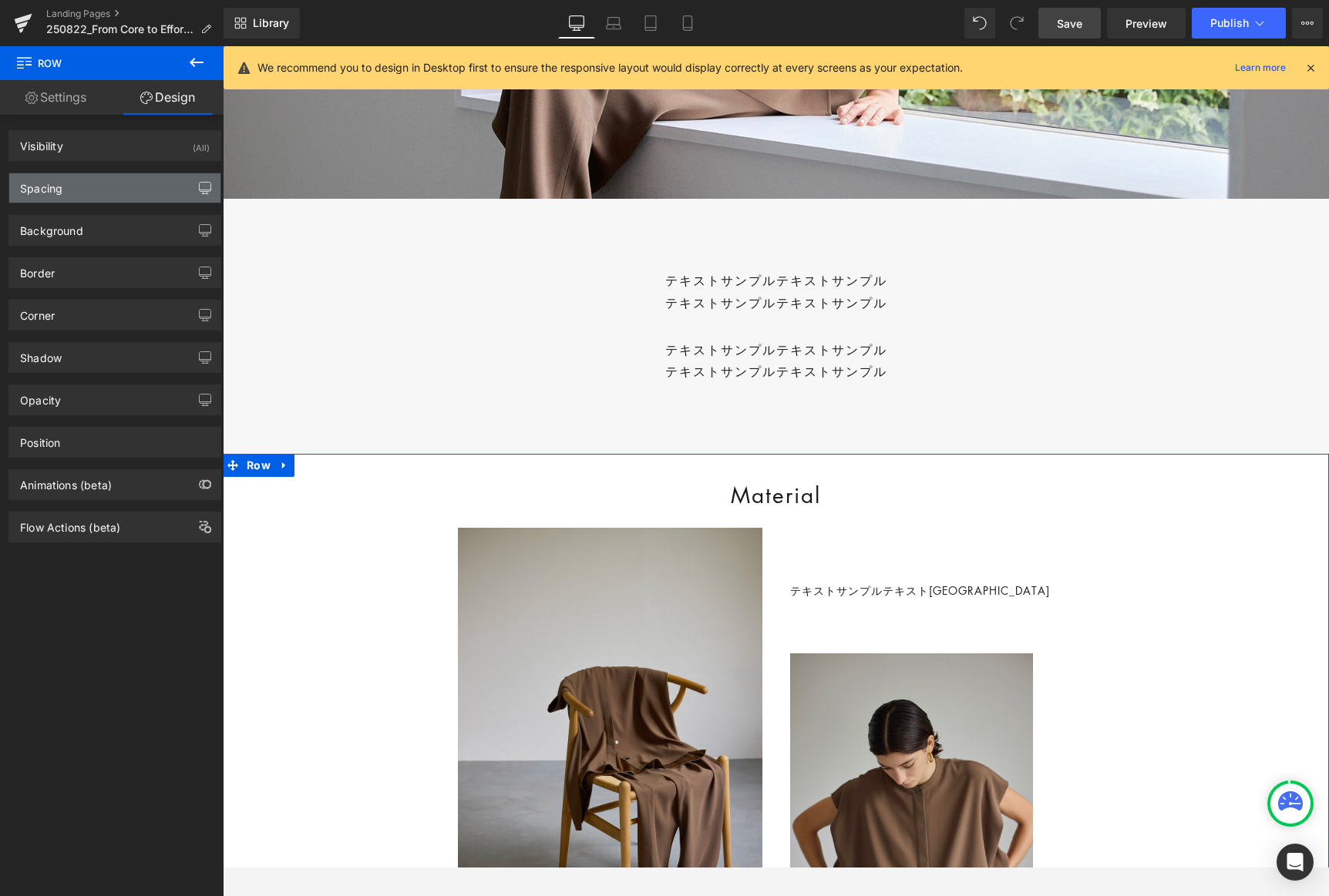
click at [203, 187] on icon "button" at bounding box center [204, 187] width 12 height 12
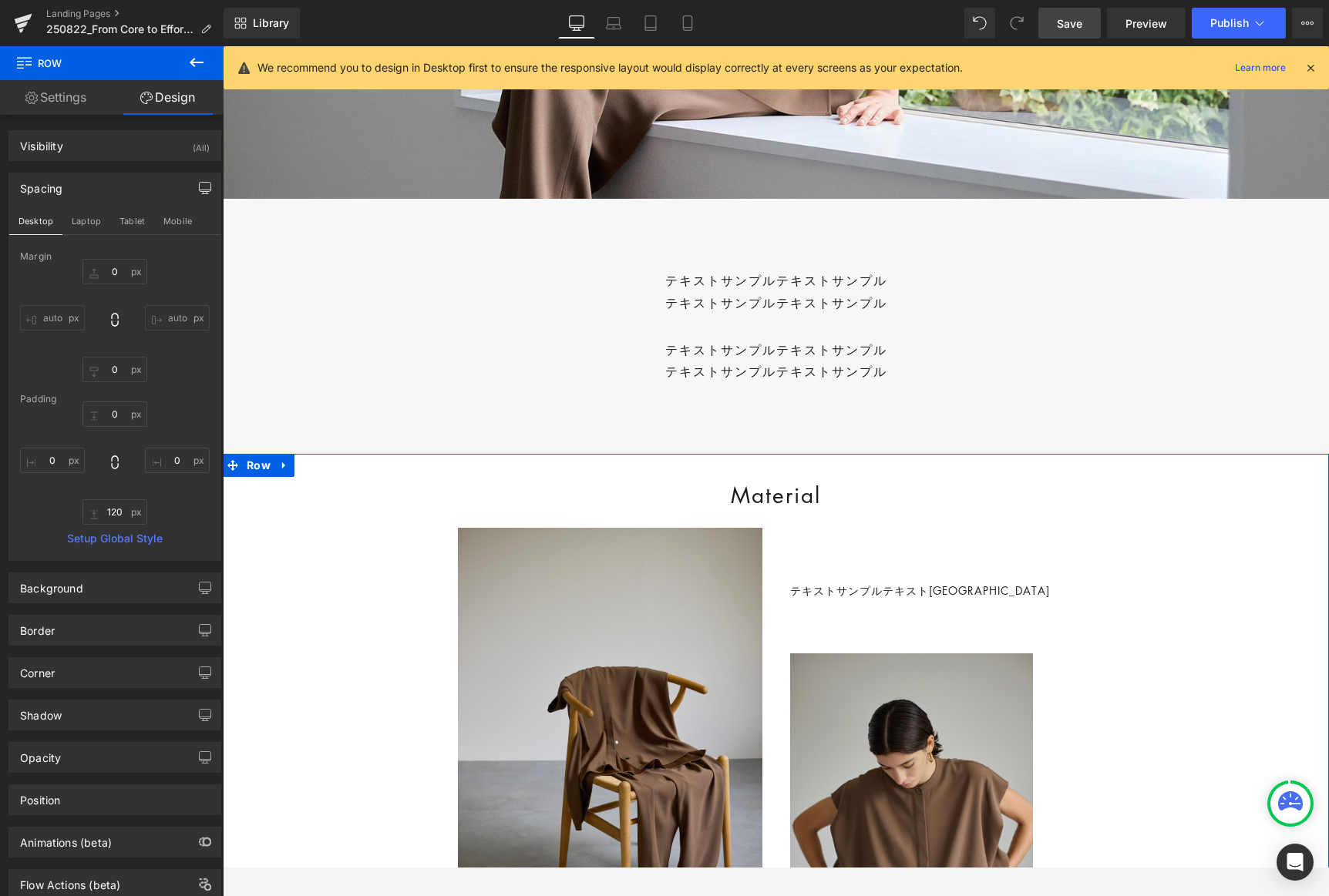
click at [201, 187] on icon "button" at bounding box center [204, 187] width 12 height 12
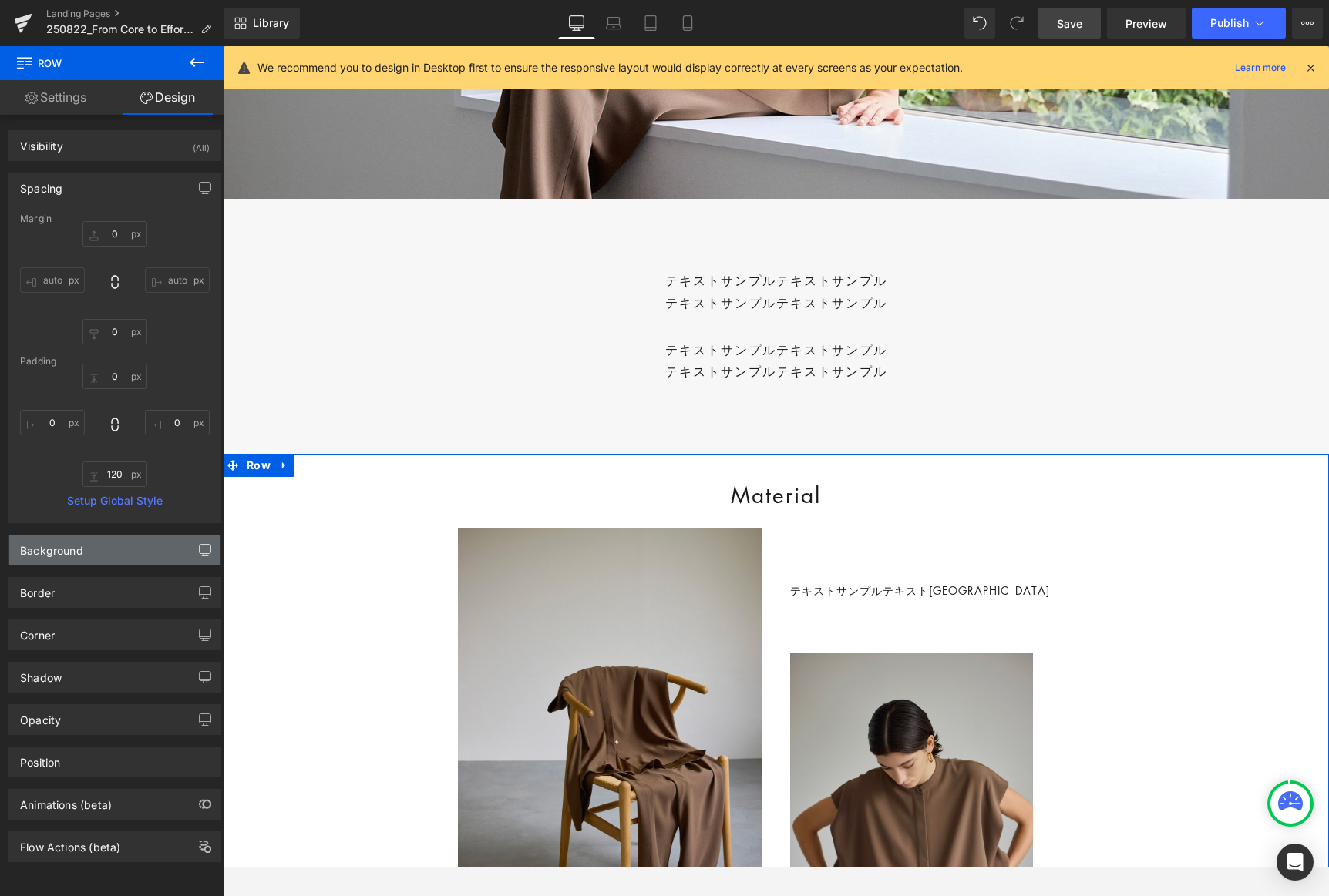
click at [201, 552] on icon "button" at bounding box center [204, 550] width 12 height 12
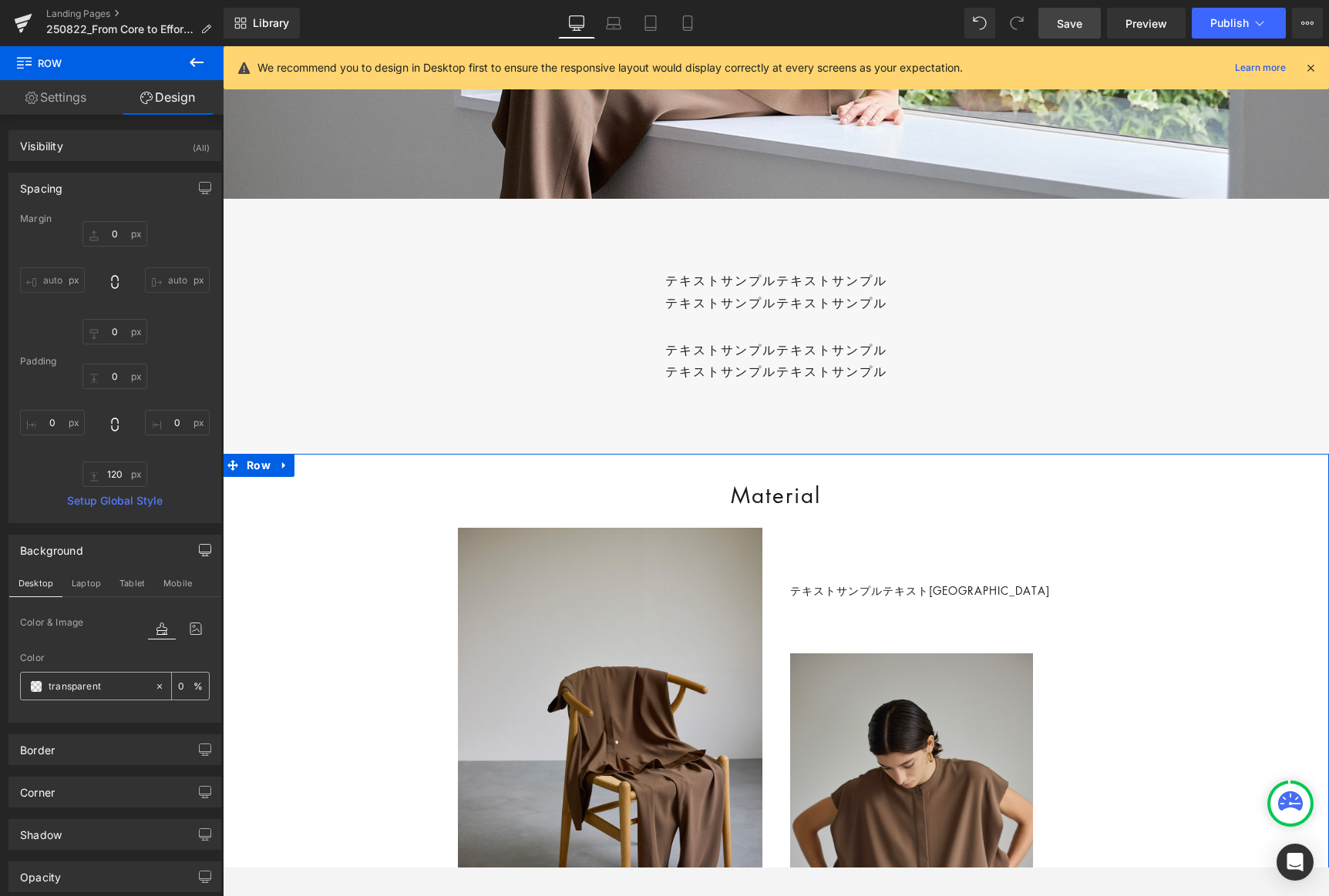
click at [84, 691] on input "transparent" at bounding box center [97, 686] width 98 height 17
paste input "f7f7f7"
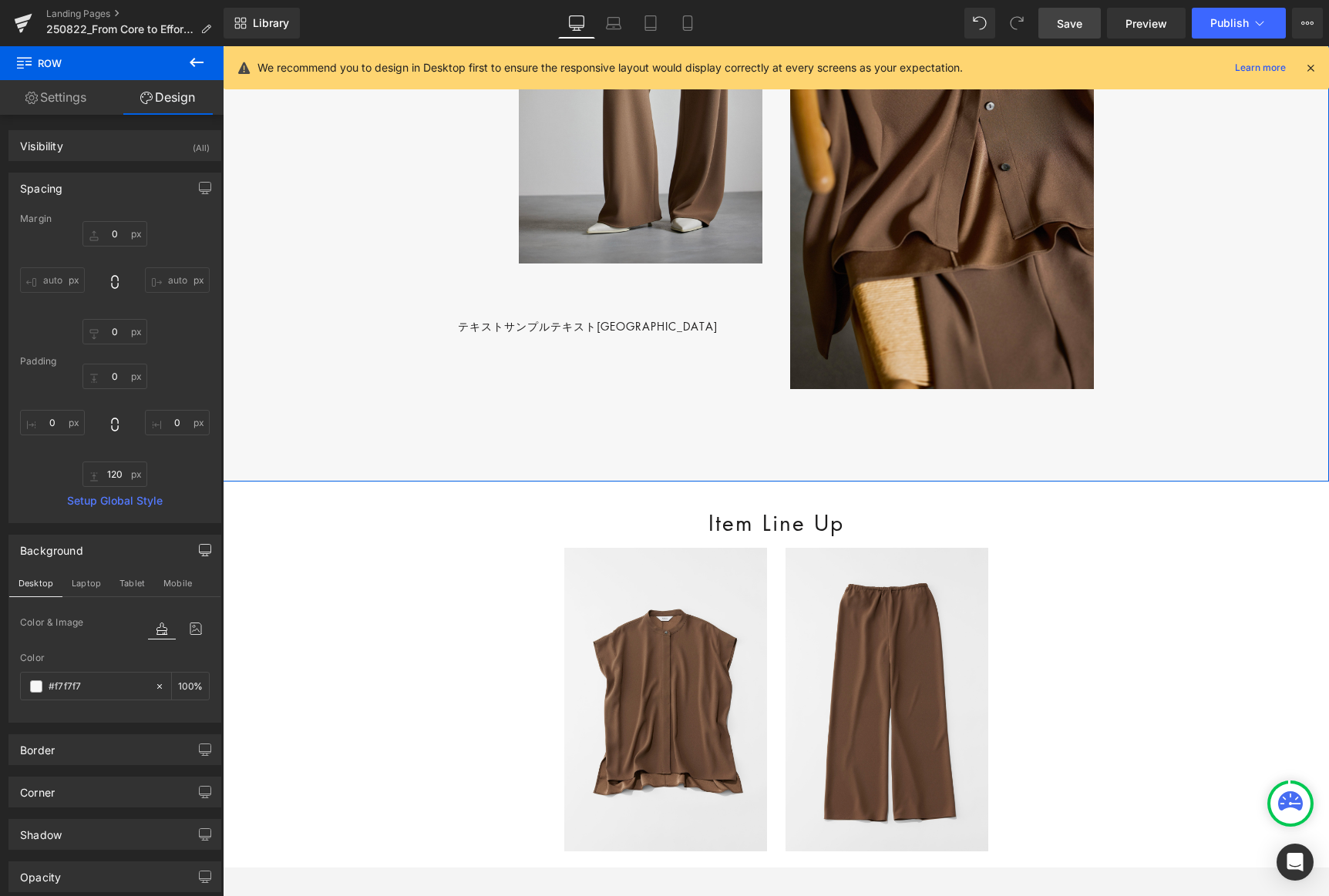
scroll to position [1650, 0]
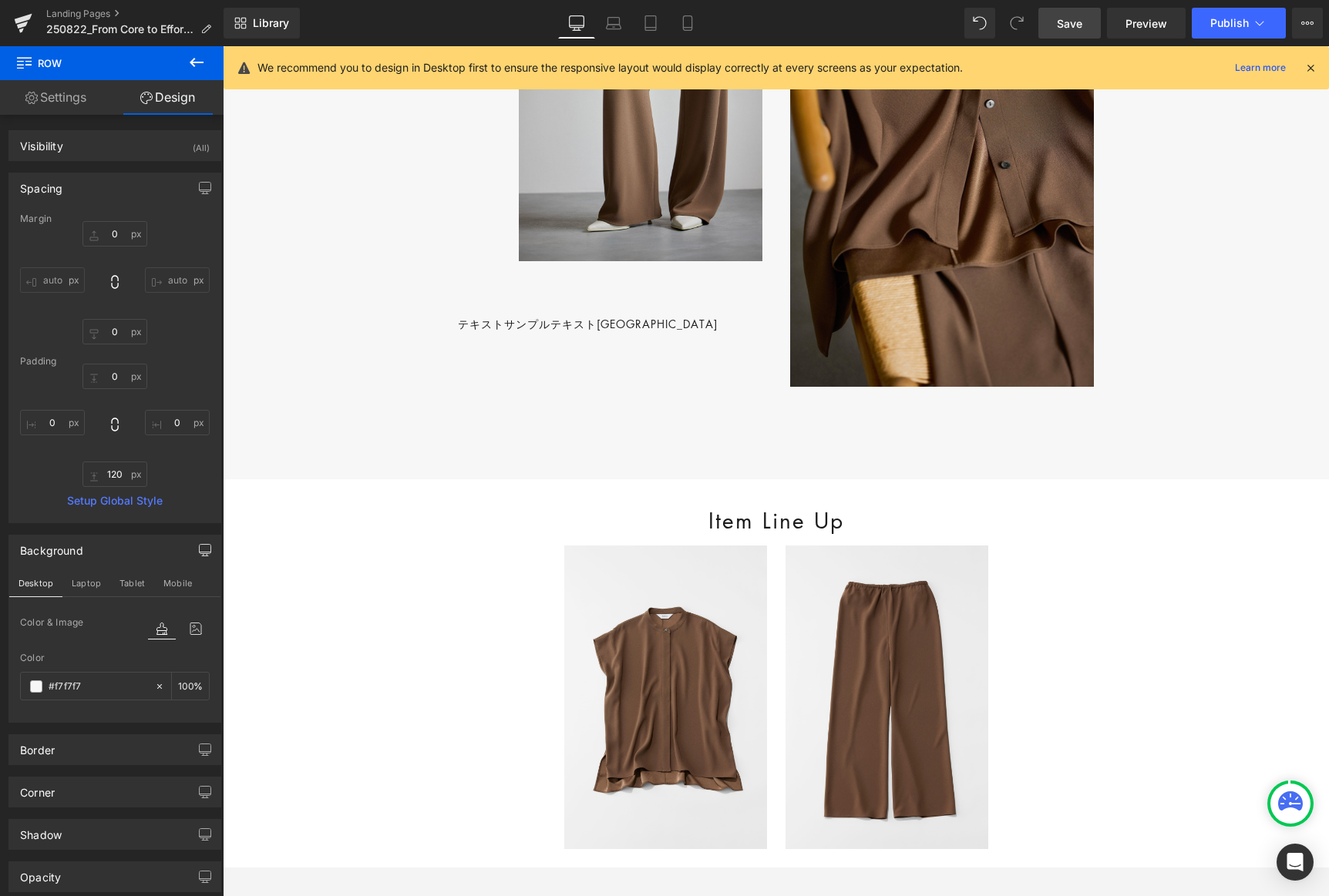
click at [272, 589] on div "Item Line Up Heading Row Image オーバーサイズタックスリーブシャツ COLOR：BROWN / L.GRAY / NAVY / …" at bounding box center [776, 734] width 1107 height 509
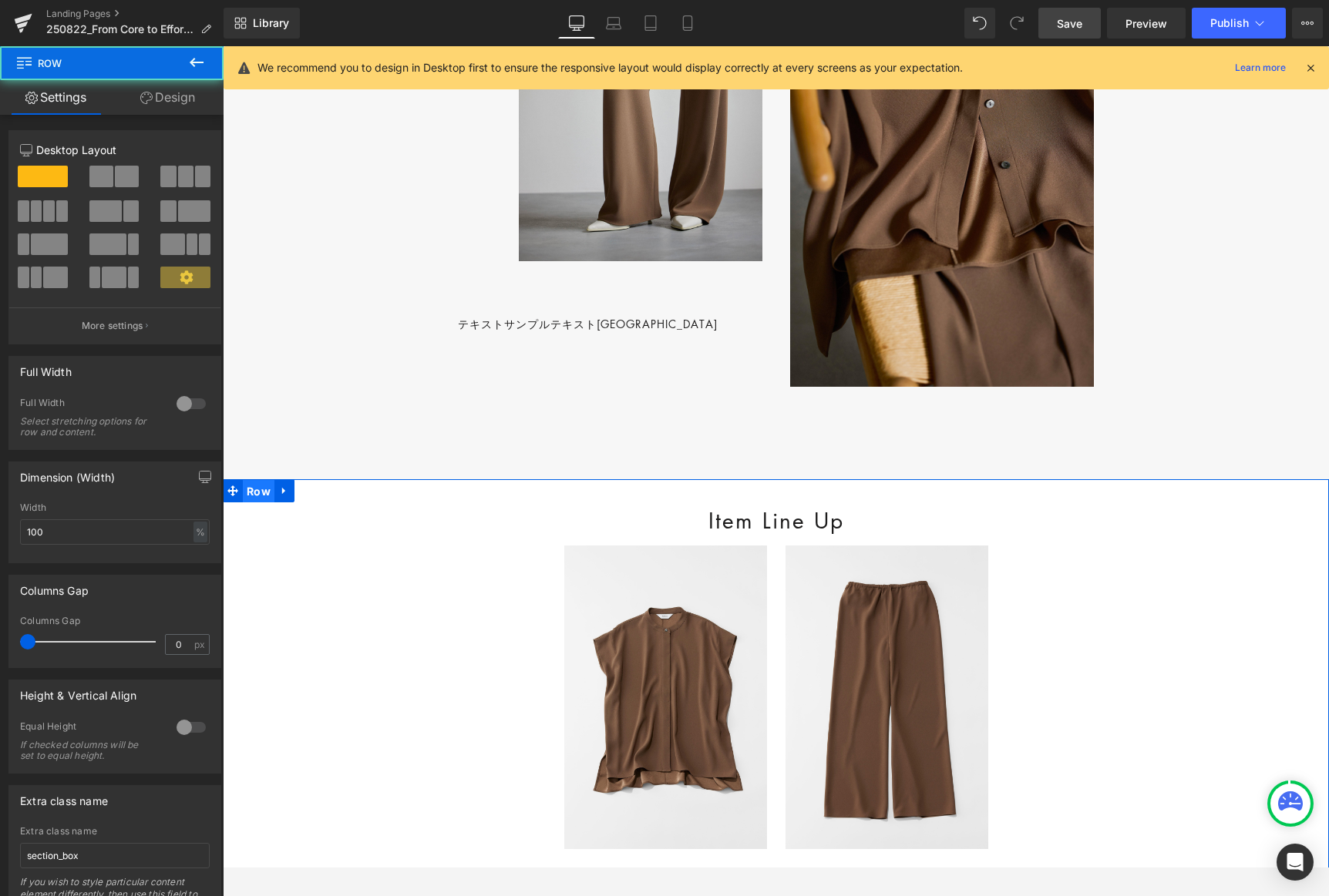
click at [262, 504] on span "Row" at bounding box center [258, 492] width 31 height 23
click at [170, 98] on link "Design" at bounding box center [168, 97] width 112 height 35
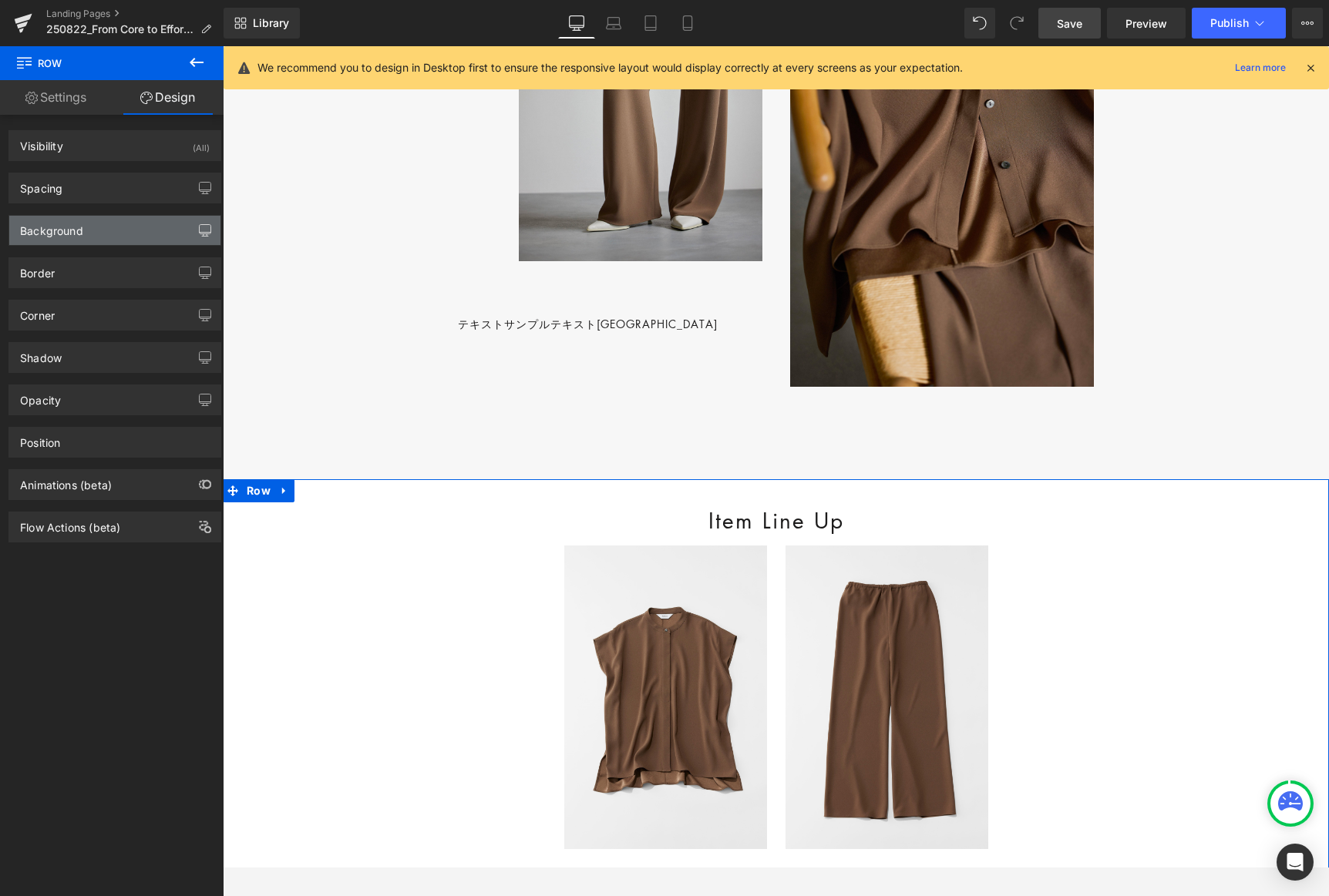
click at [199, 226] on icon "button" at bounding box center [204, 230] width 12 height 12
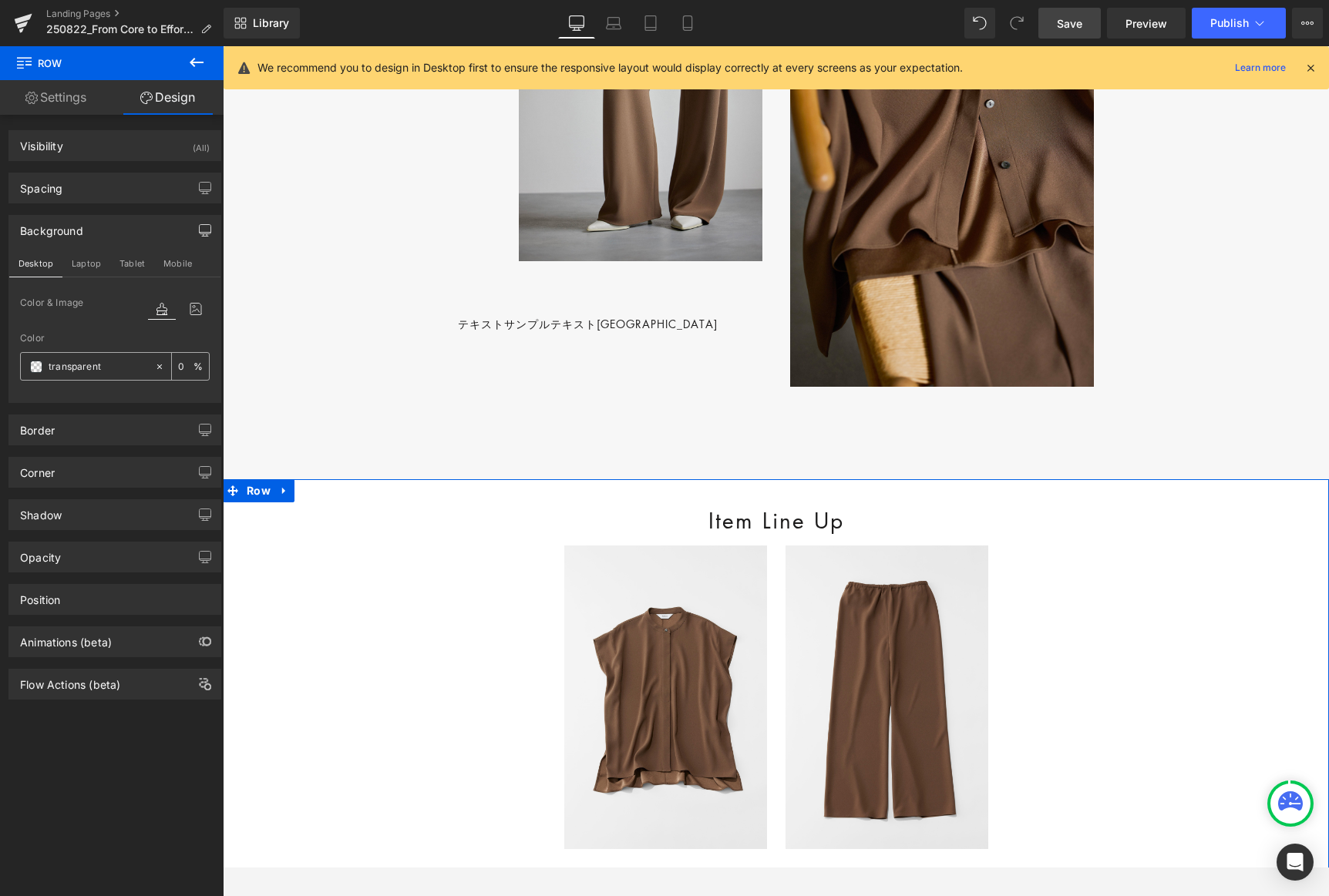
click at [117, 373] on input "transparent" at bounding box center [97, 367] width 98 height 17
paste input "f7f7f7"
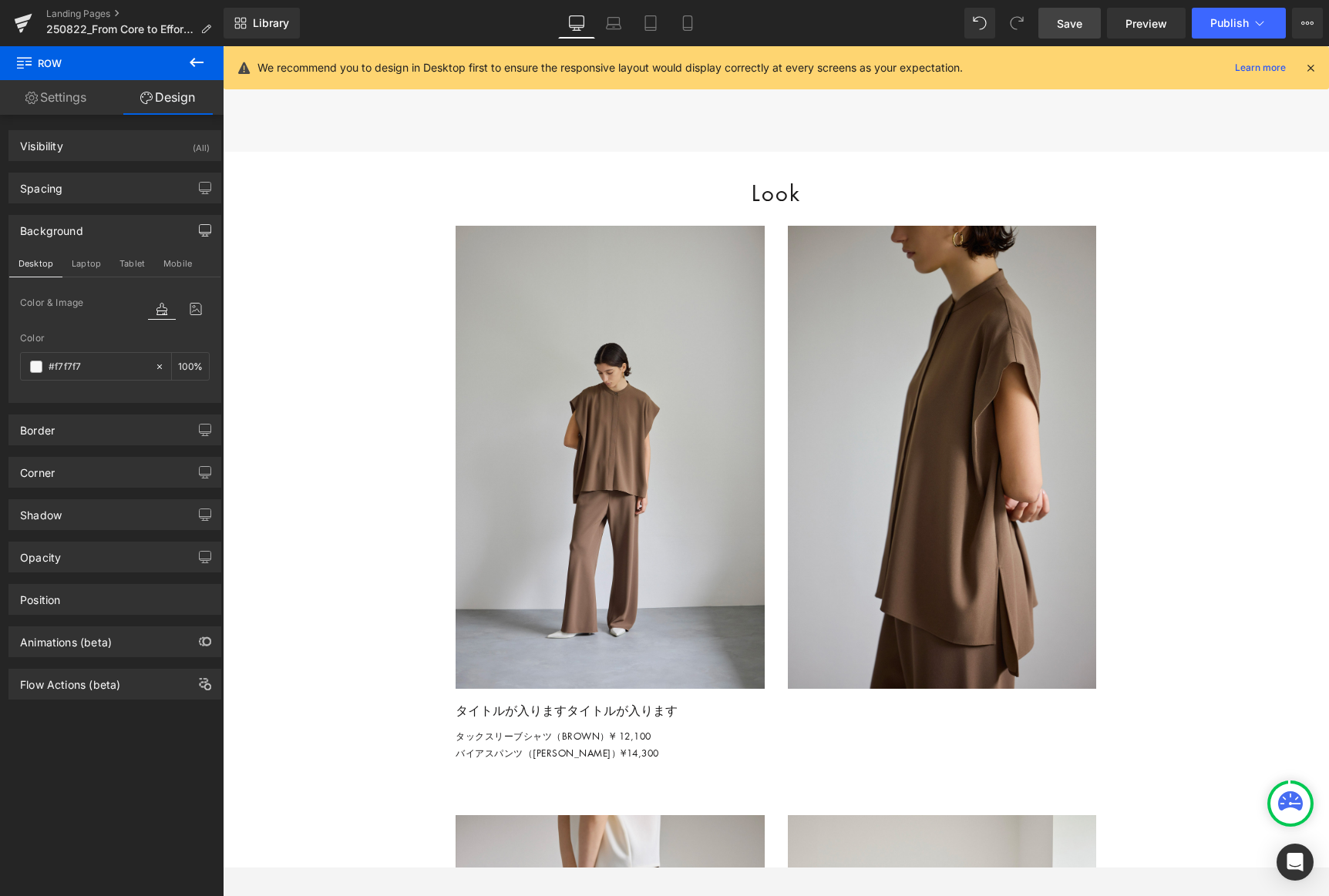
scroll to position [2451, 0]
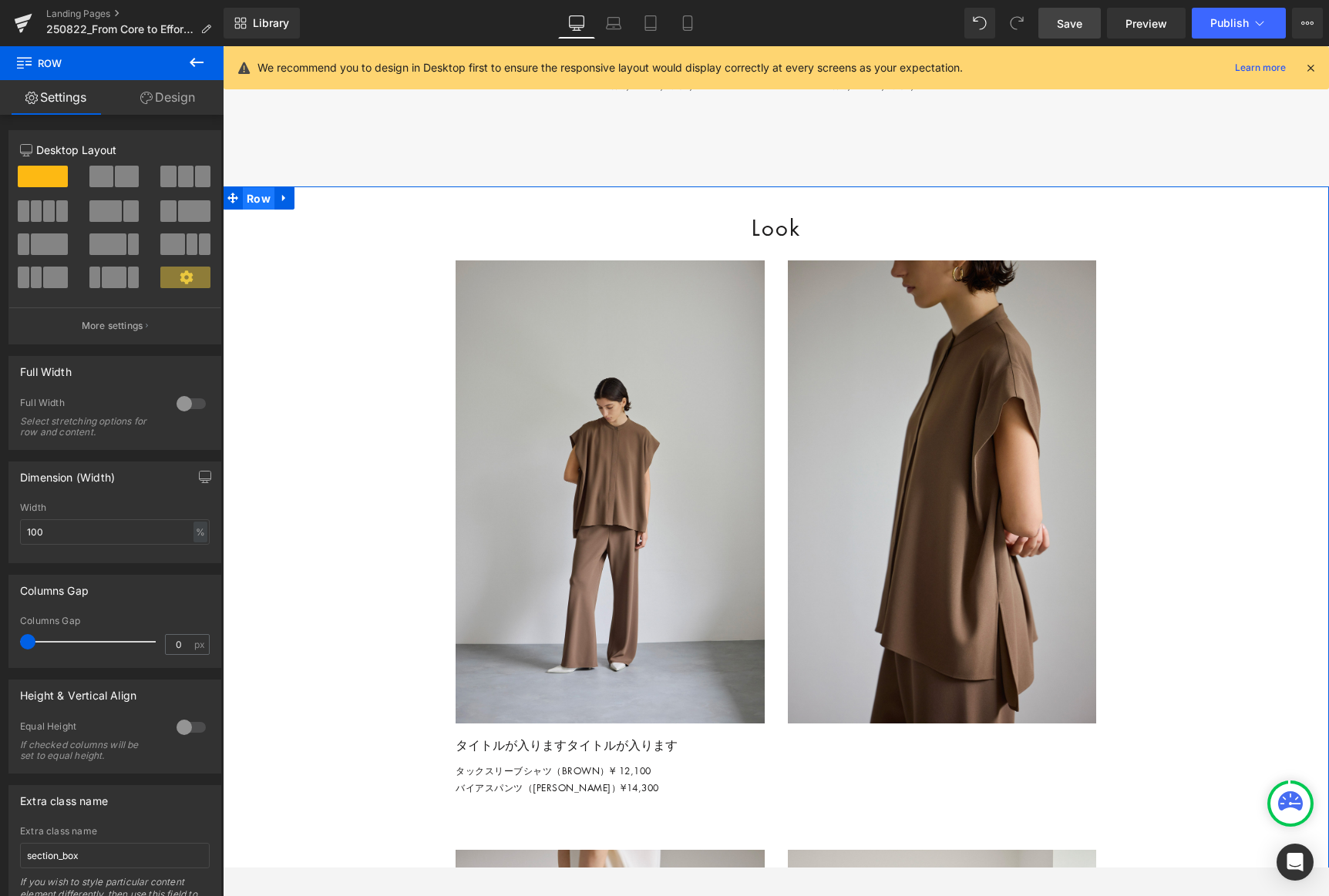
click at [258, 210] on span "Row" at bounding box center [258, 198] width 31 height 23
drag, startPoint x: 168, startPoint y: 94, endPoint x: 194, endPoint y: 200, distance: 109.1
click at [168, 93] on link "Design" at bounding box center [168, 97] width 112 height 35
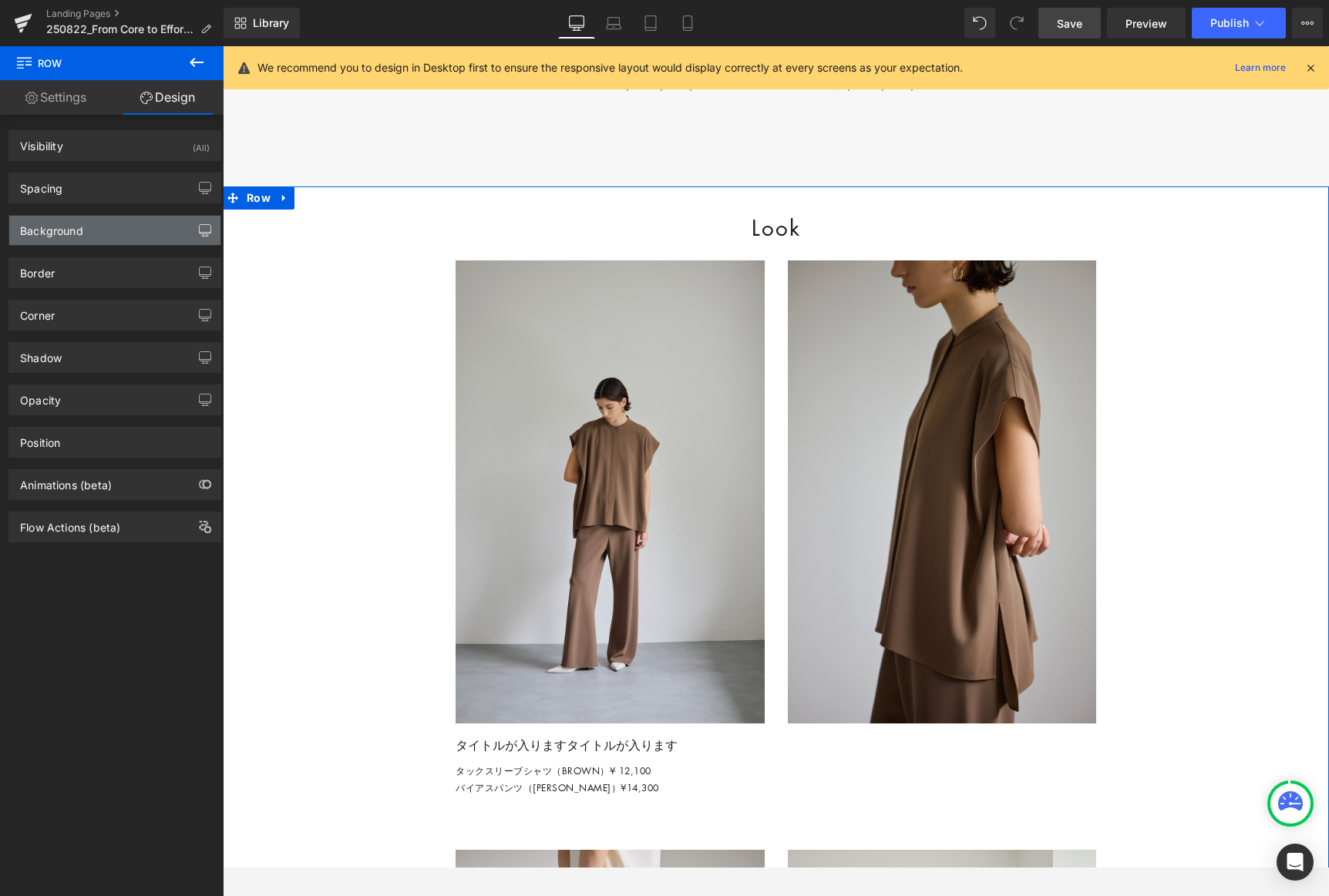
click at [196, 221] on button "button" at bounding box center [205, 231] width 25 height 29
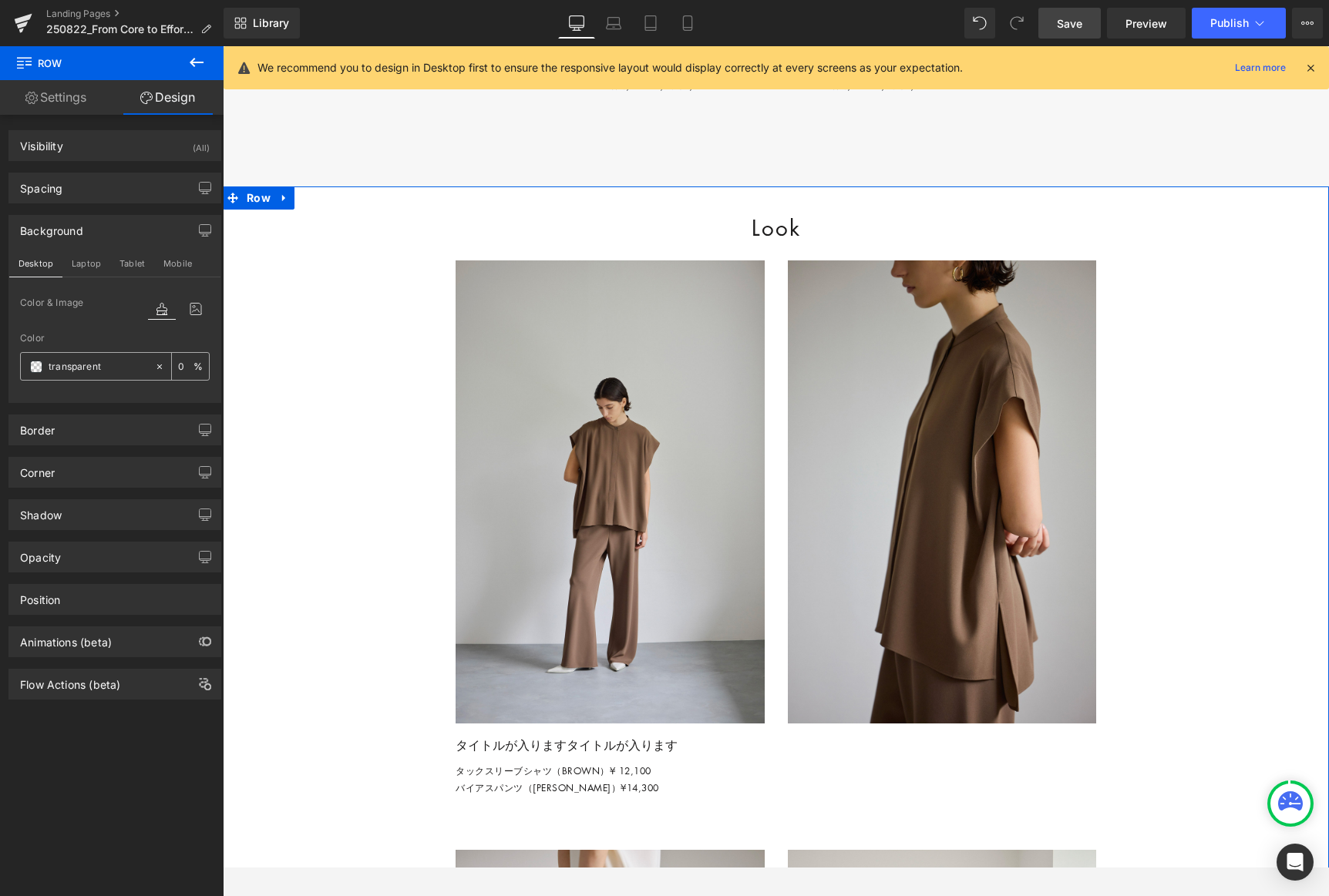
click at [110, 368] on input "transparent" at bounding box center [97, 367] width 98 height 17
paste input "f7f7f7"
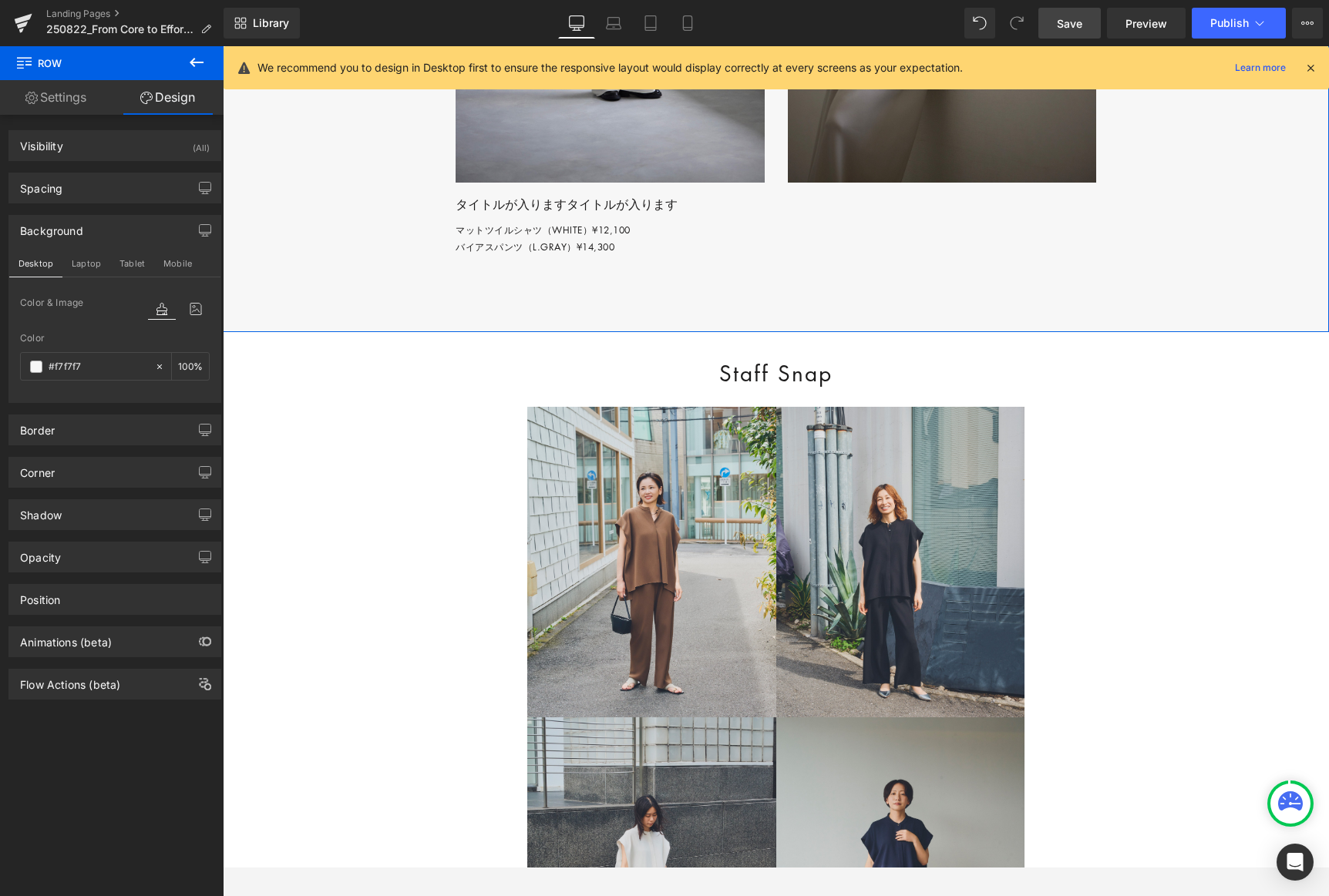
scroll to position [5370, 0]
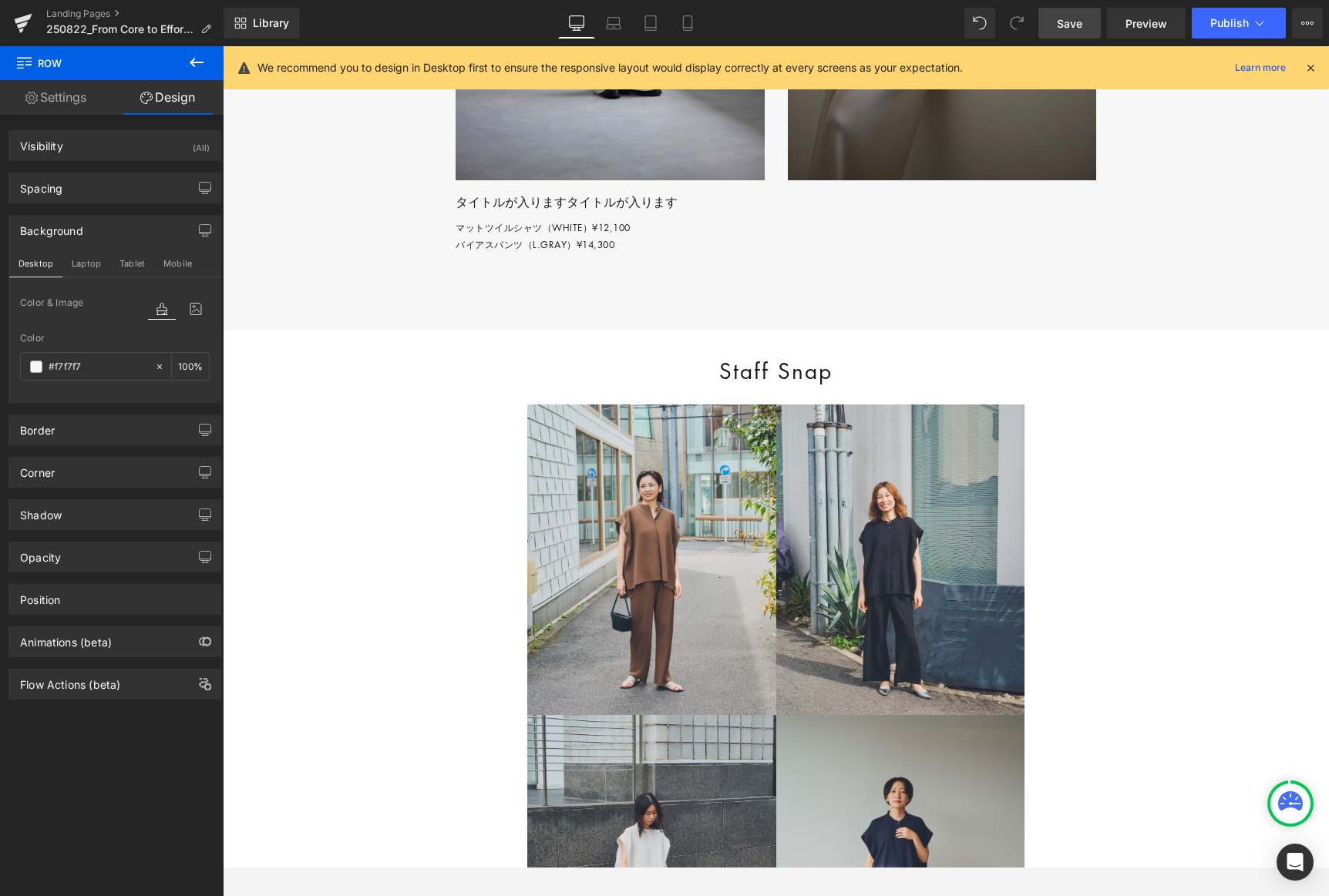
click at [384, 445] on div "Staff Snap Heading Row Image Row Image Row Image Row Image Row" at bounding box center [776, 677] width 1107 height 696
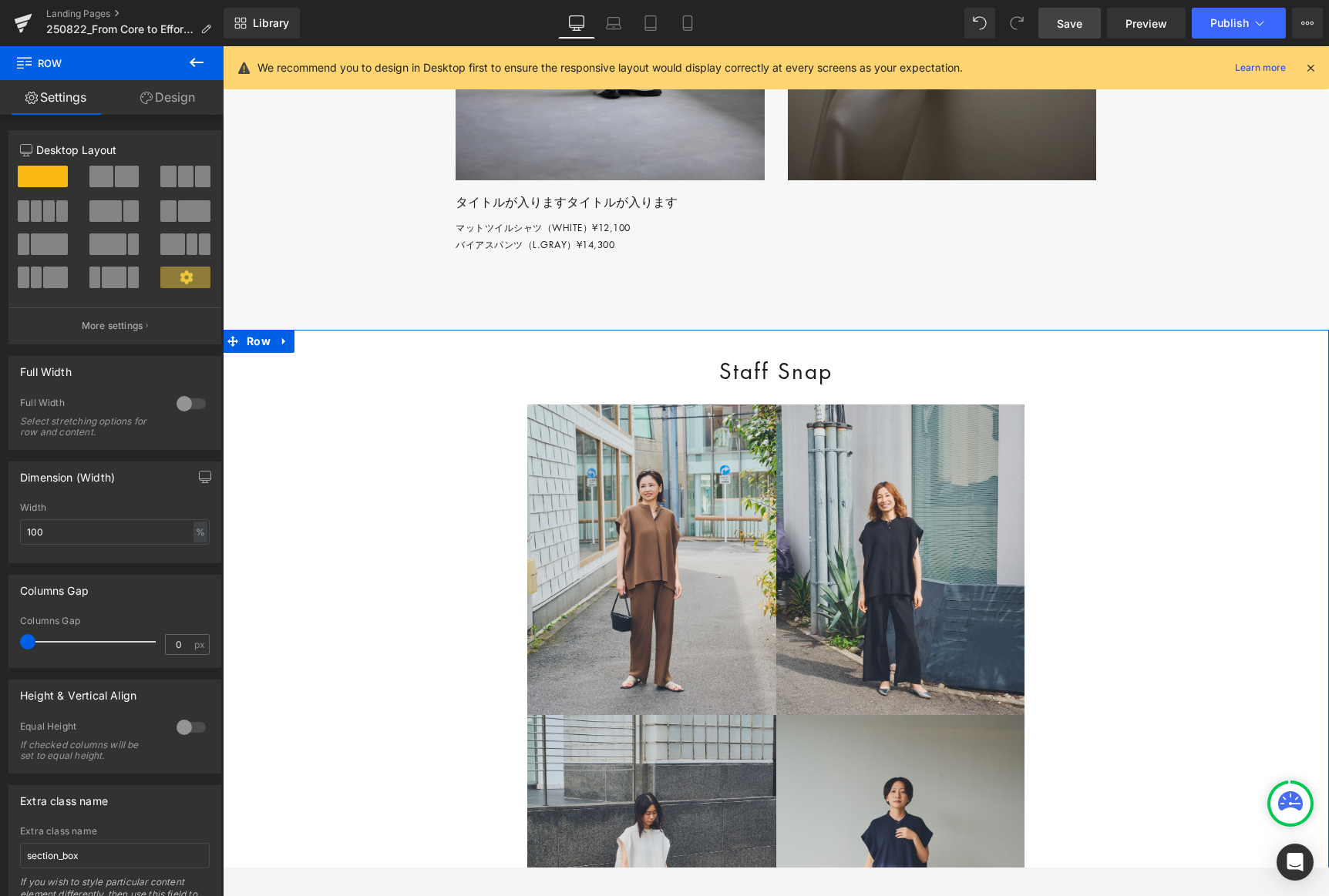
click at [189, 96] on link "Design" at bounding box center [168, 97] width 112 height 35
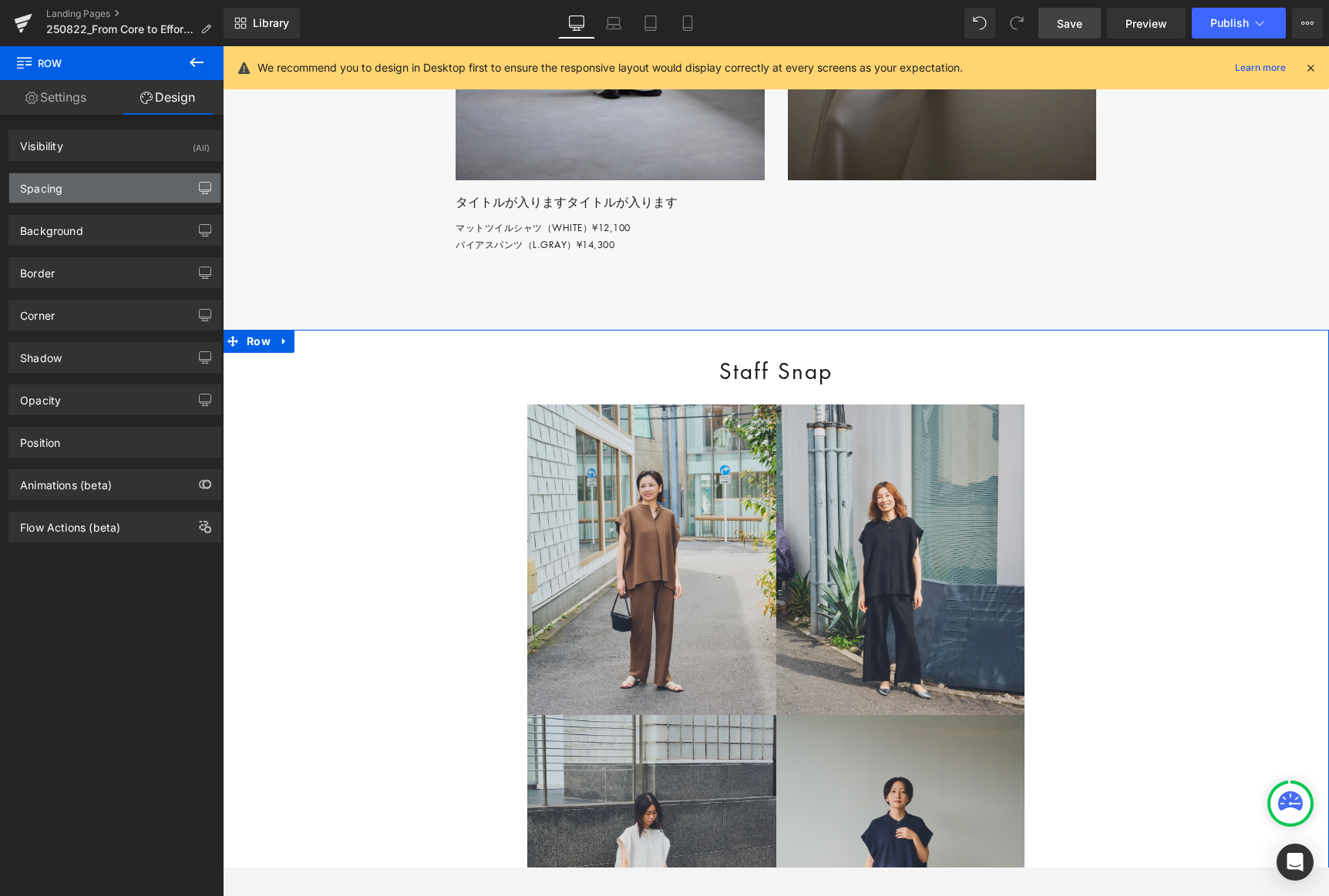
click at [199, 188] on icon "button" at bounding box center [204, 187] width 12 height 12
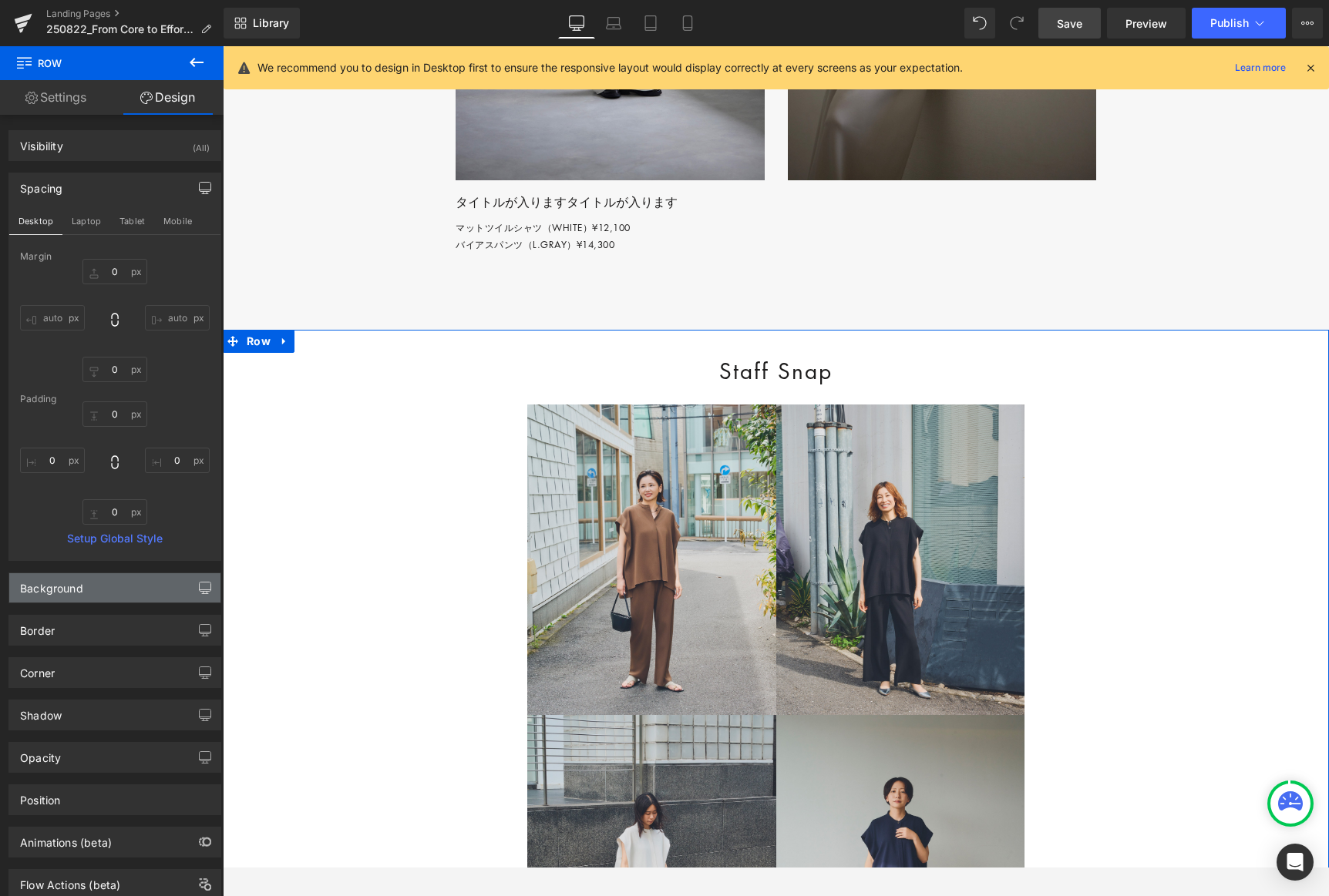
click at [199, 585] on icon "button" at bounding box center [204, 587] width 12 height 12
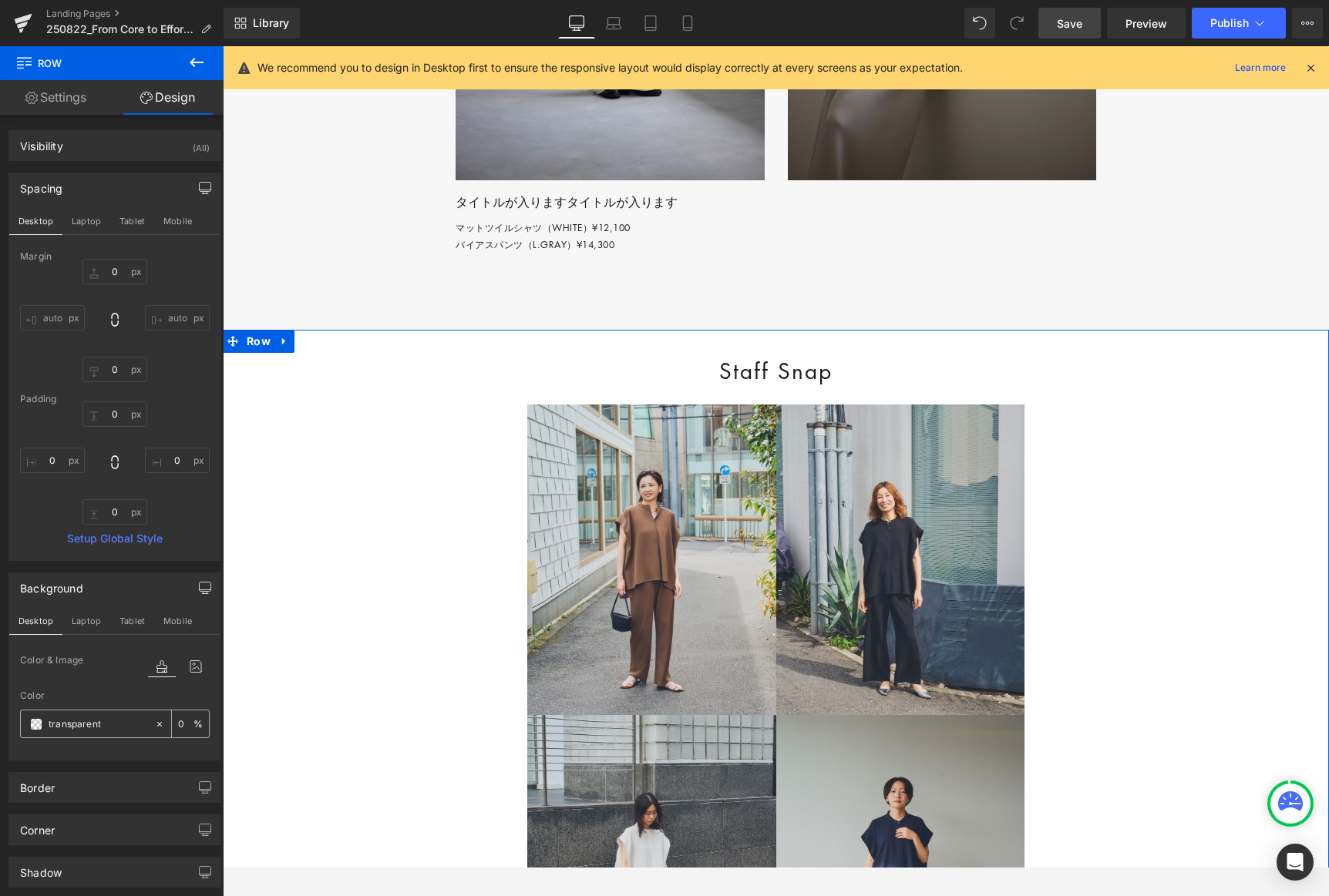
click at [109, 724] on input "transparent" at bounding box center [97, 724] width 98 height 17
paste input "f7f7f7"
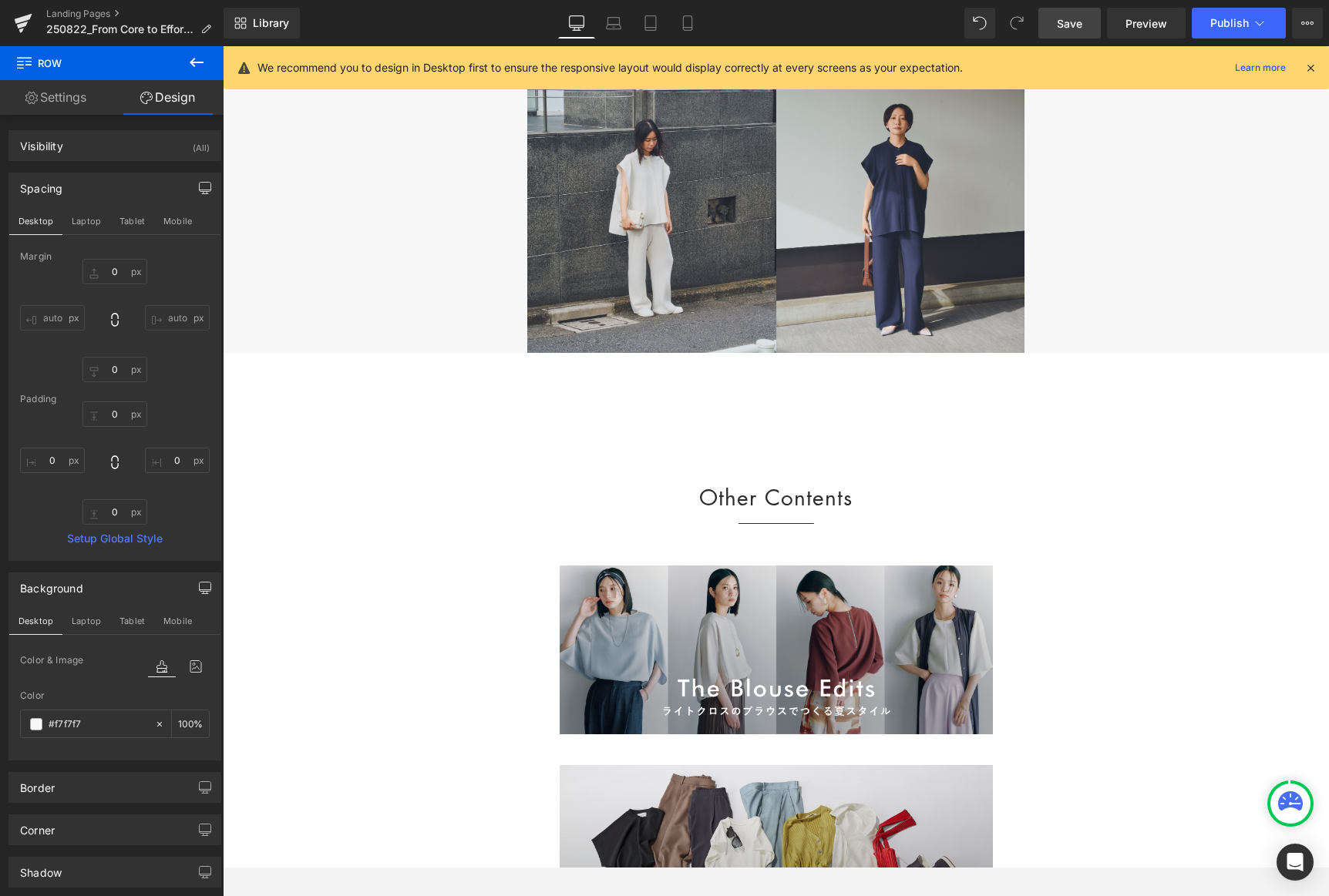
scroll to position [6044, 0]
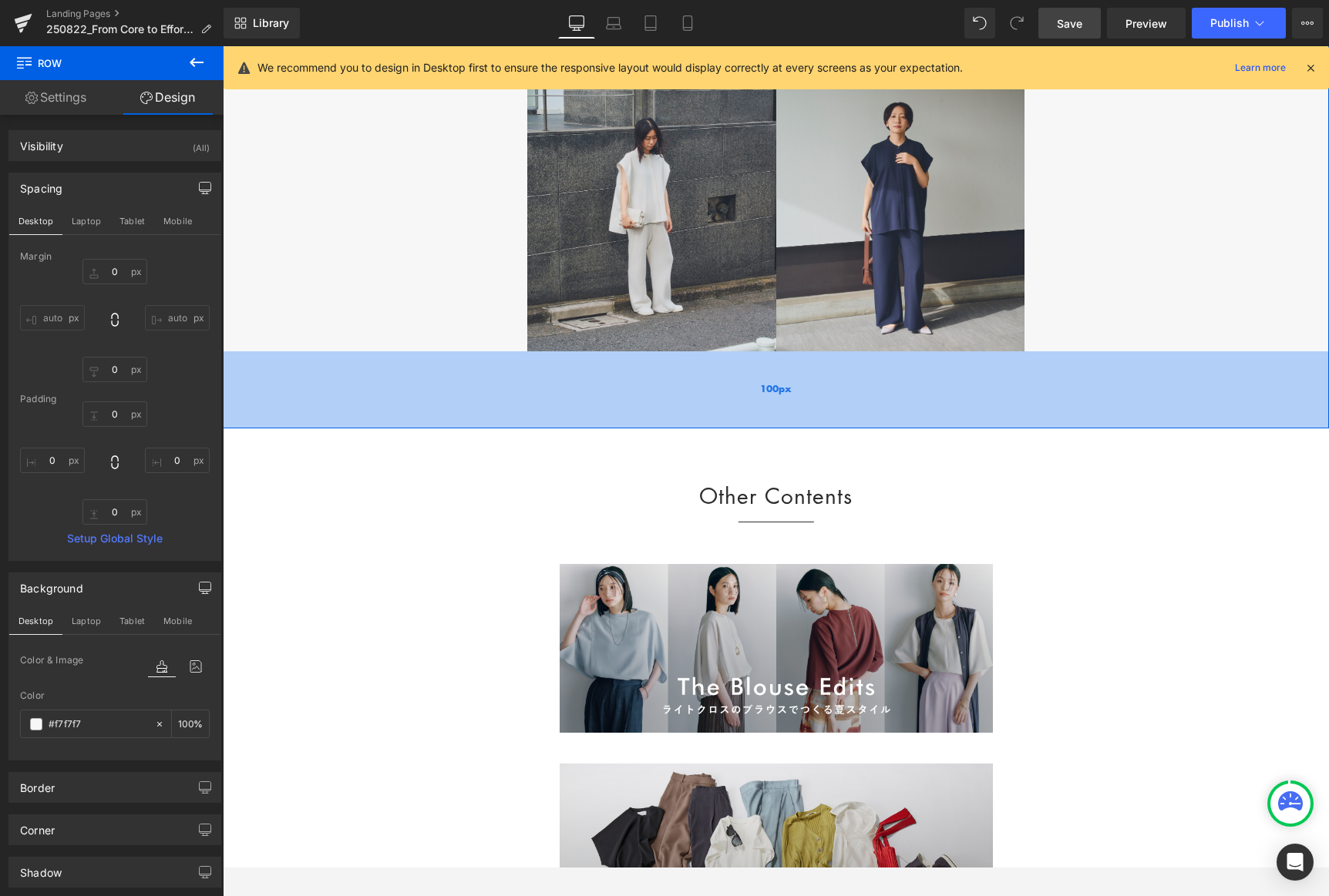
click at [498, 428] on div "100px" at bounding box center [776, 390] width 1107 height 77
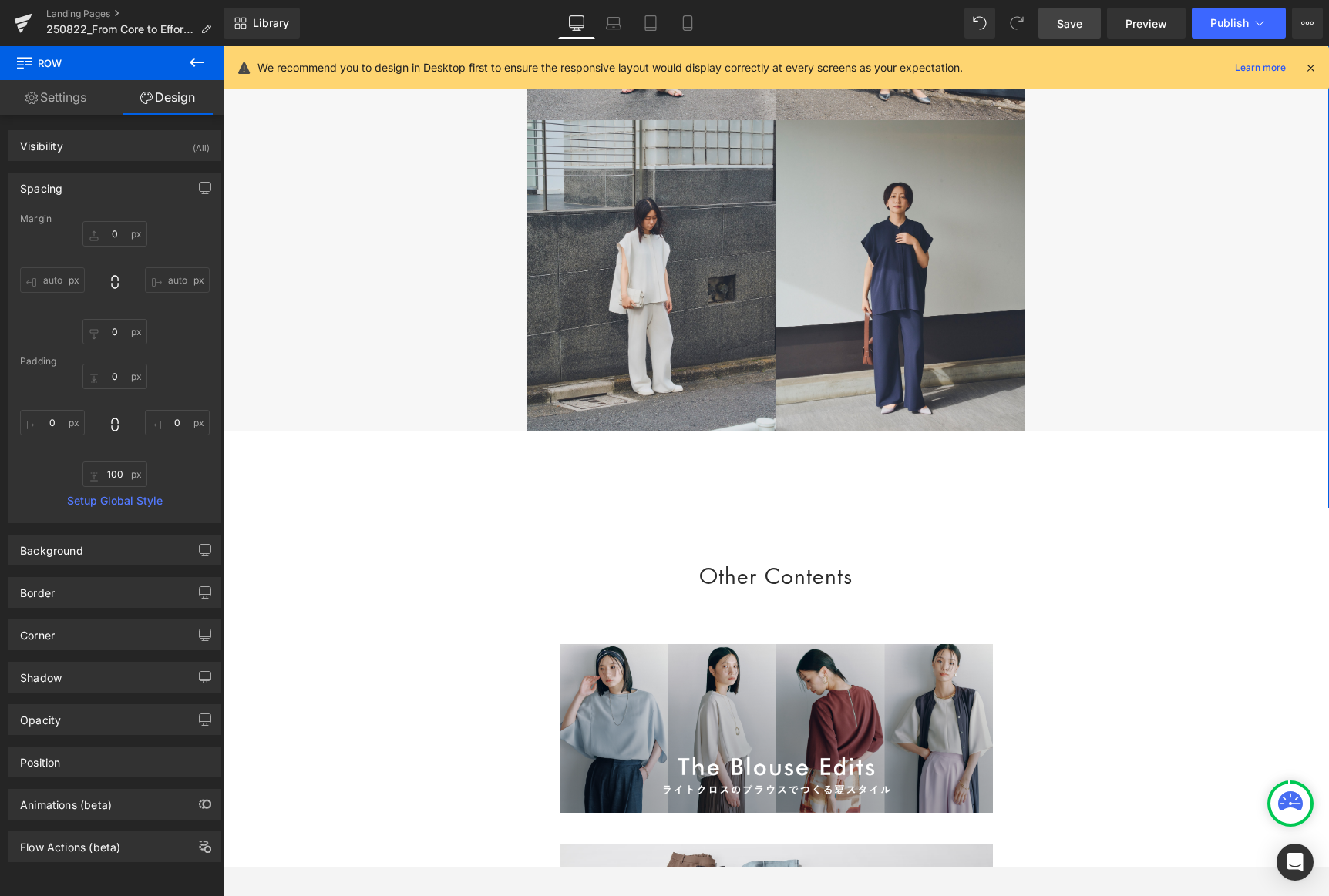
scroll to position [5949, 0]
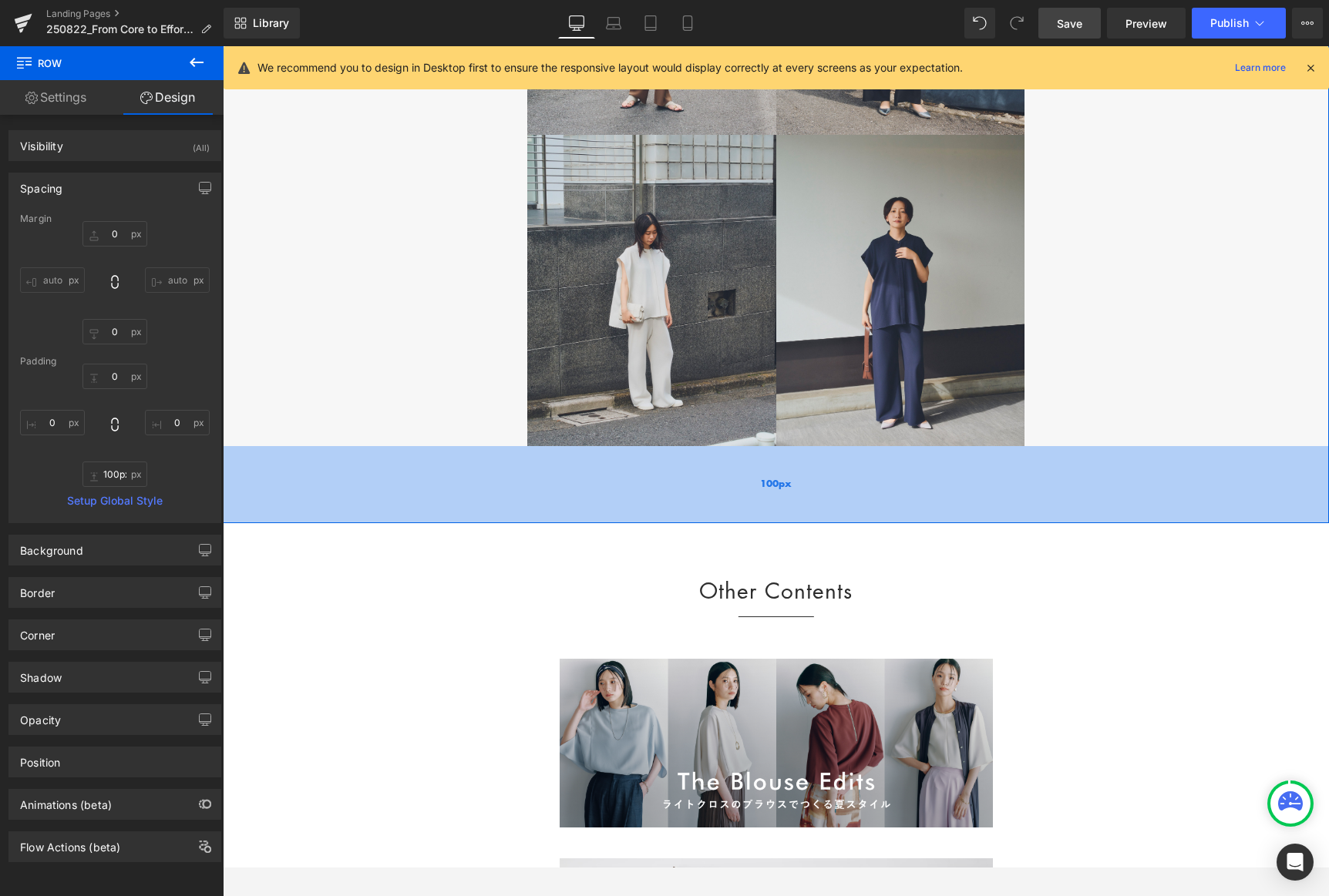
click at [309, 524] on div "100px" at bounding box center [776, 485] width 1107 height 77
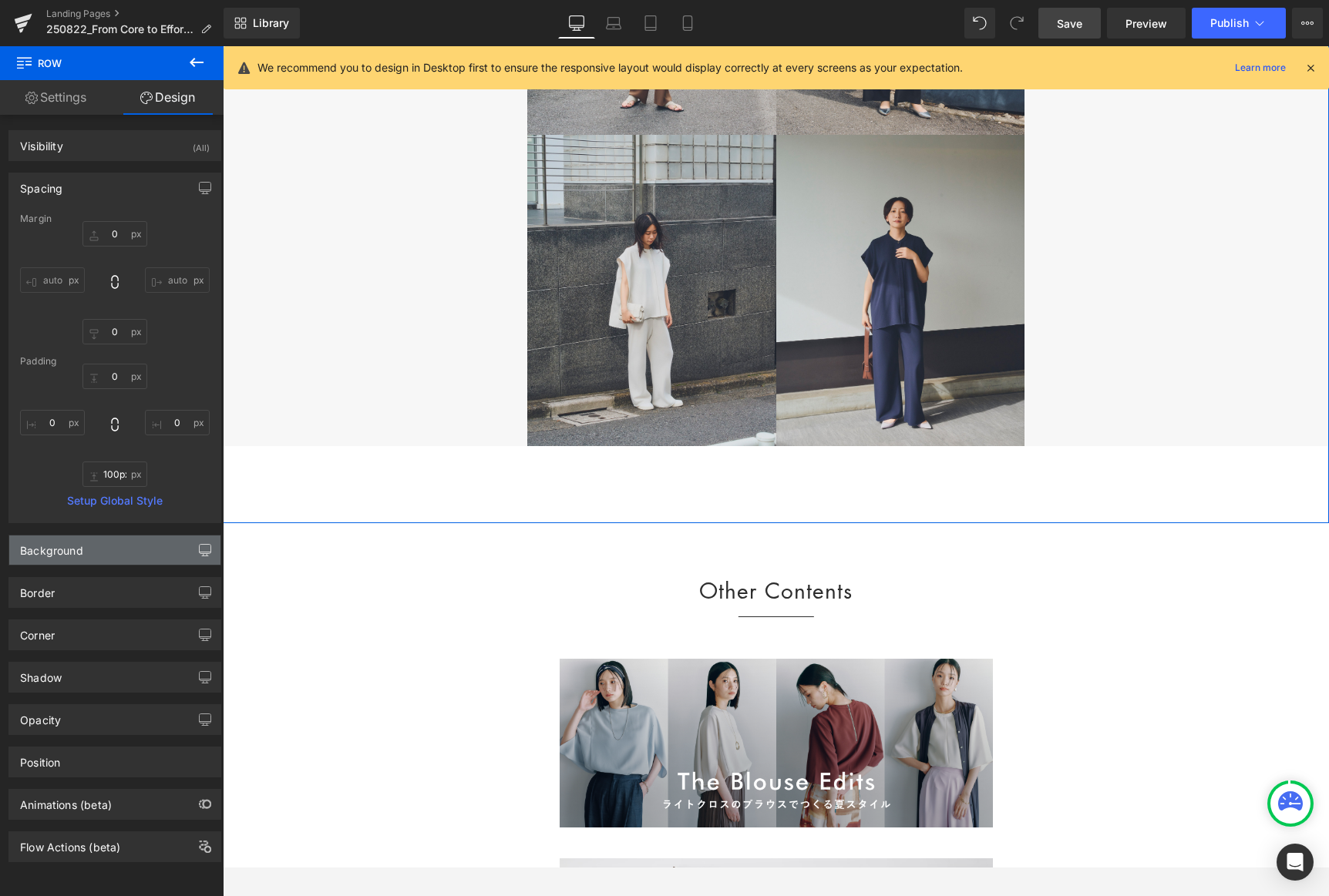
click at [199, 548] on icon "button" at bounding box center [204, 550] width 12 height 12
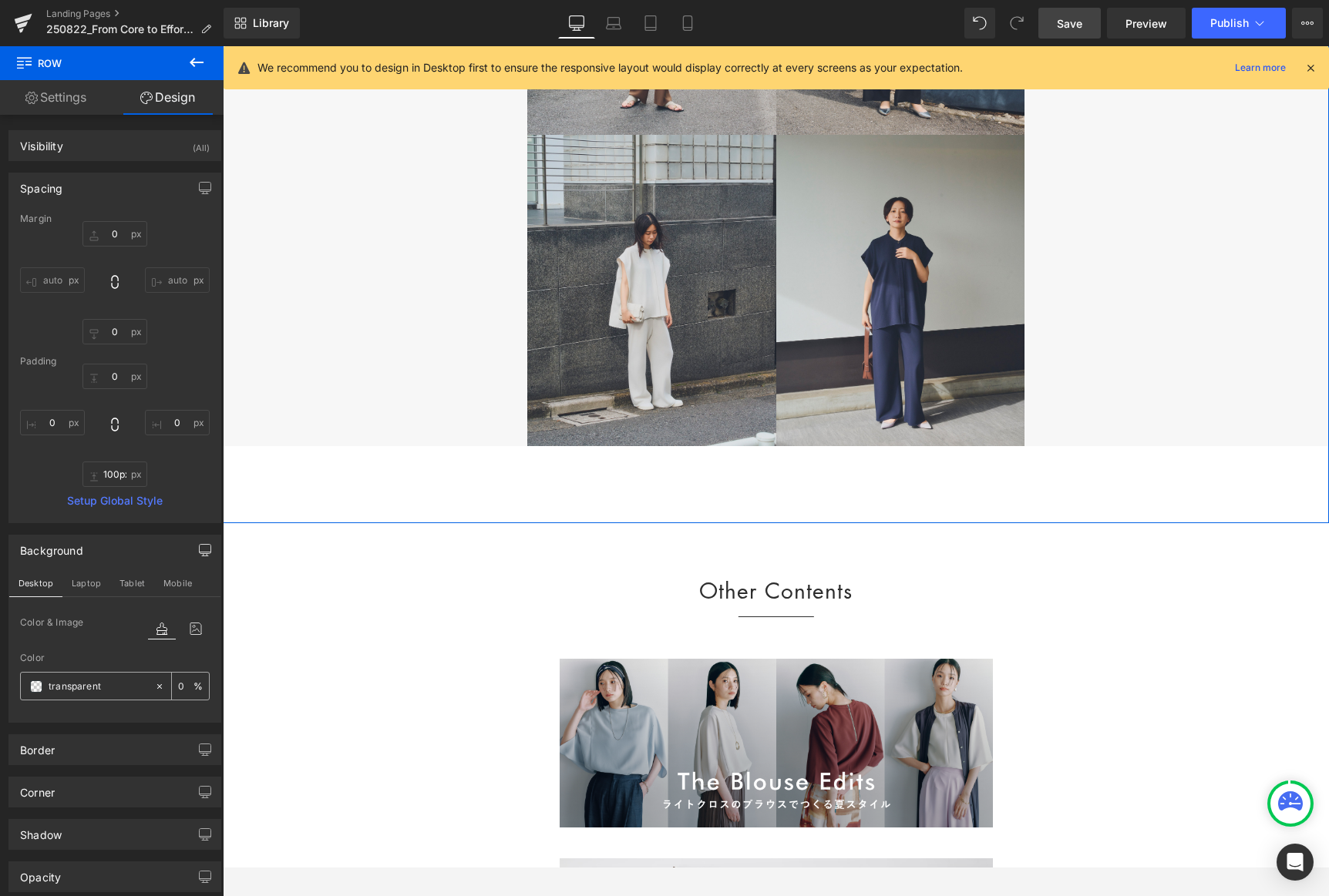
click at [110, 690] on input "transparent" at bounding box center [97, 686] width 98 height 17
paste input "f7f7f7"
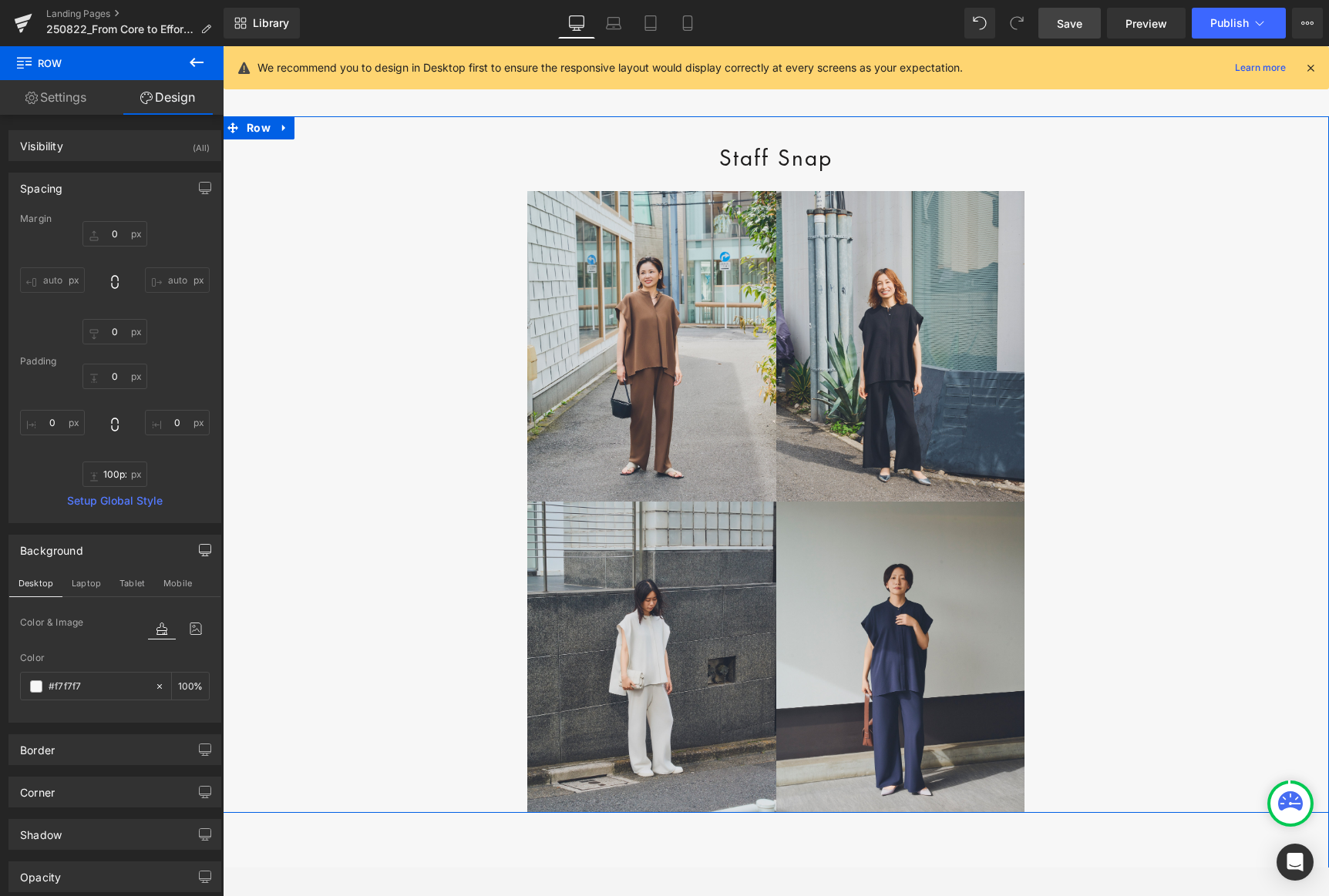
scroll to position [5581, 0]
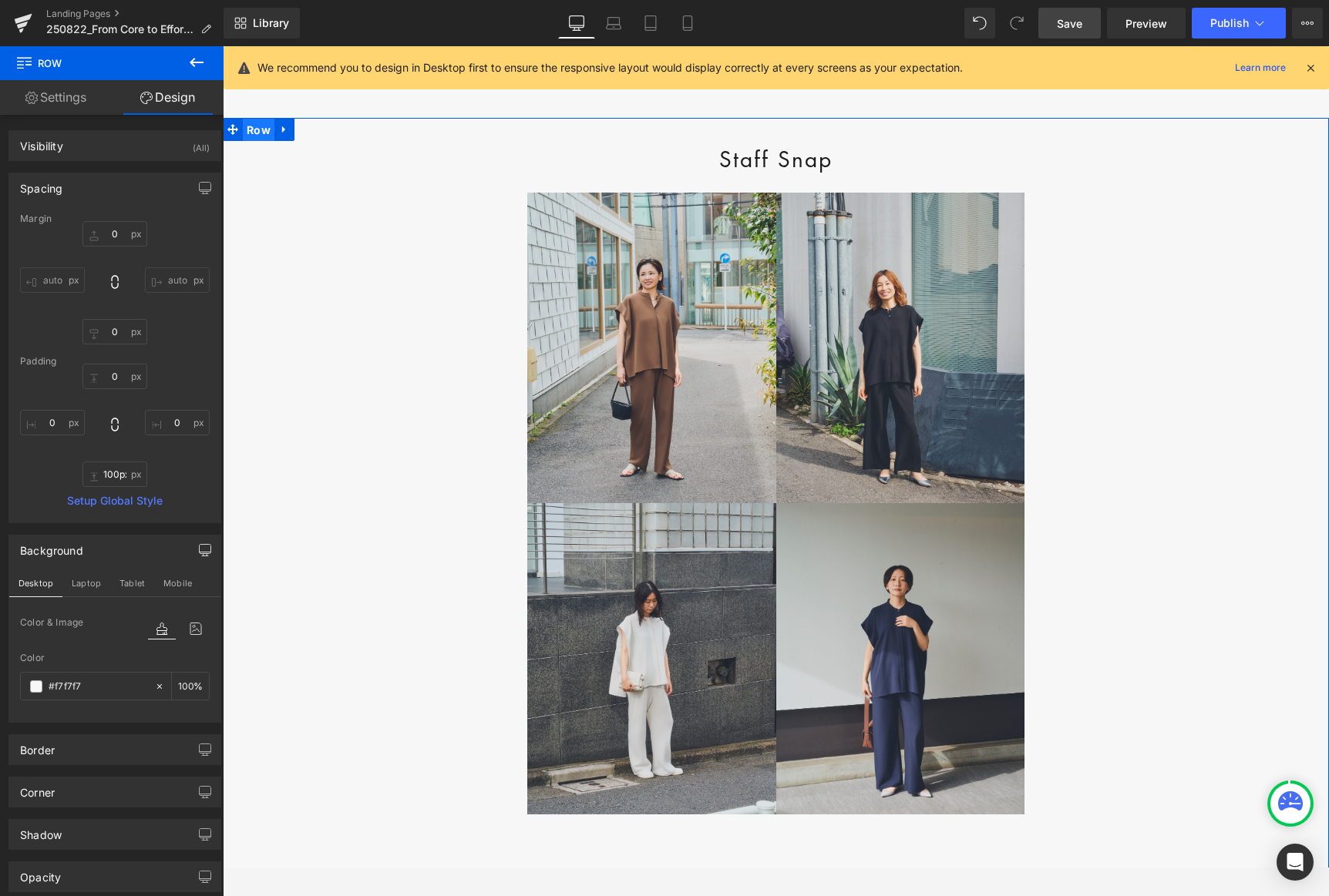
click at [254, 142] on span "Row" at bounding box center [258, 130] width 31 height 23
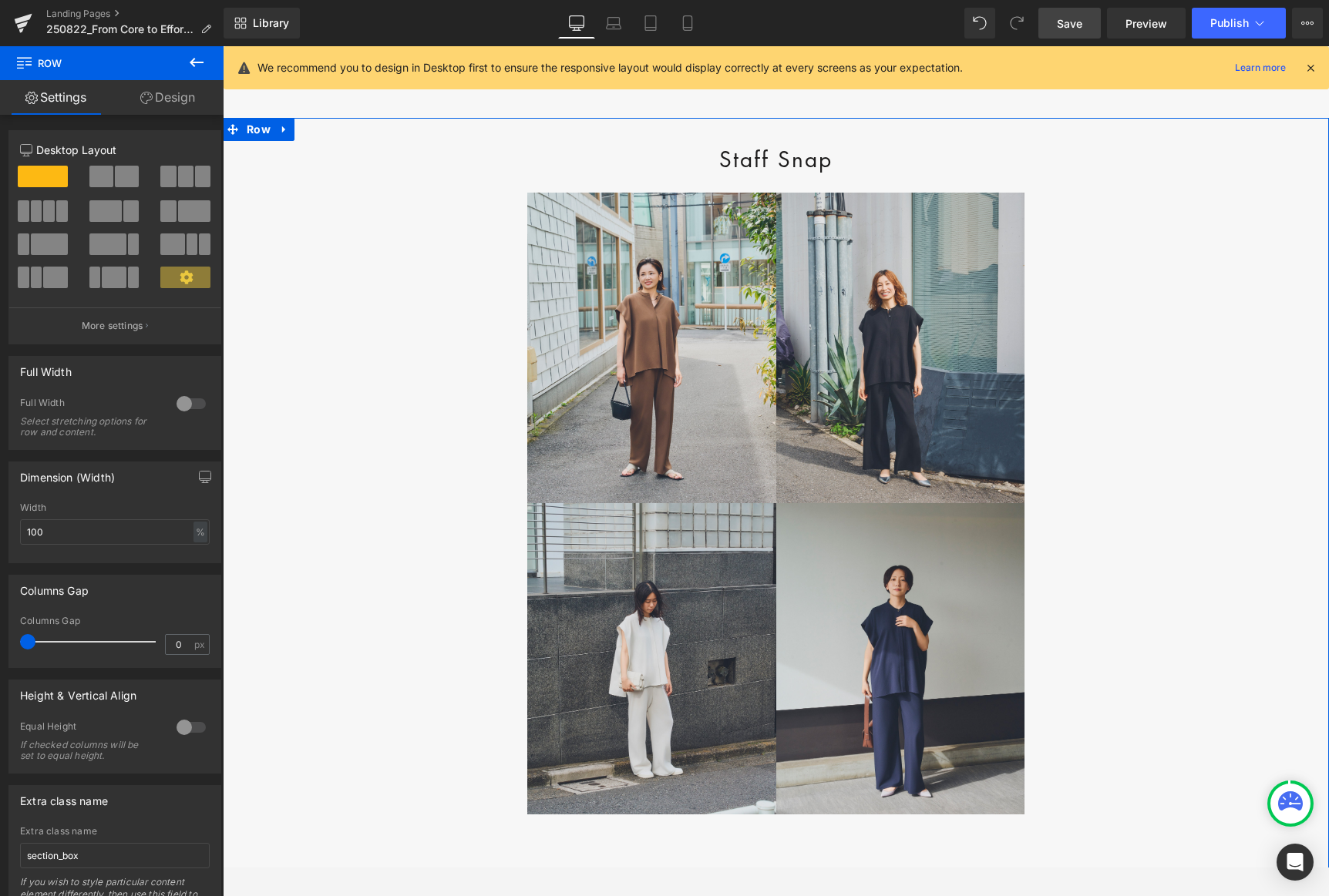
click at [179, 106] on link "Design" at bounding box center [168, 97] width 112 height 35
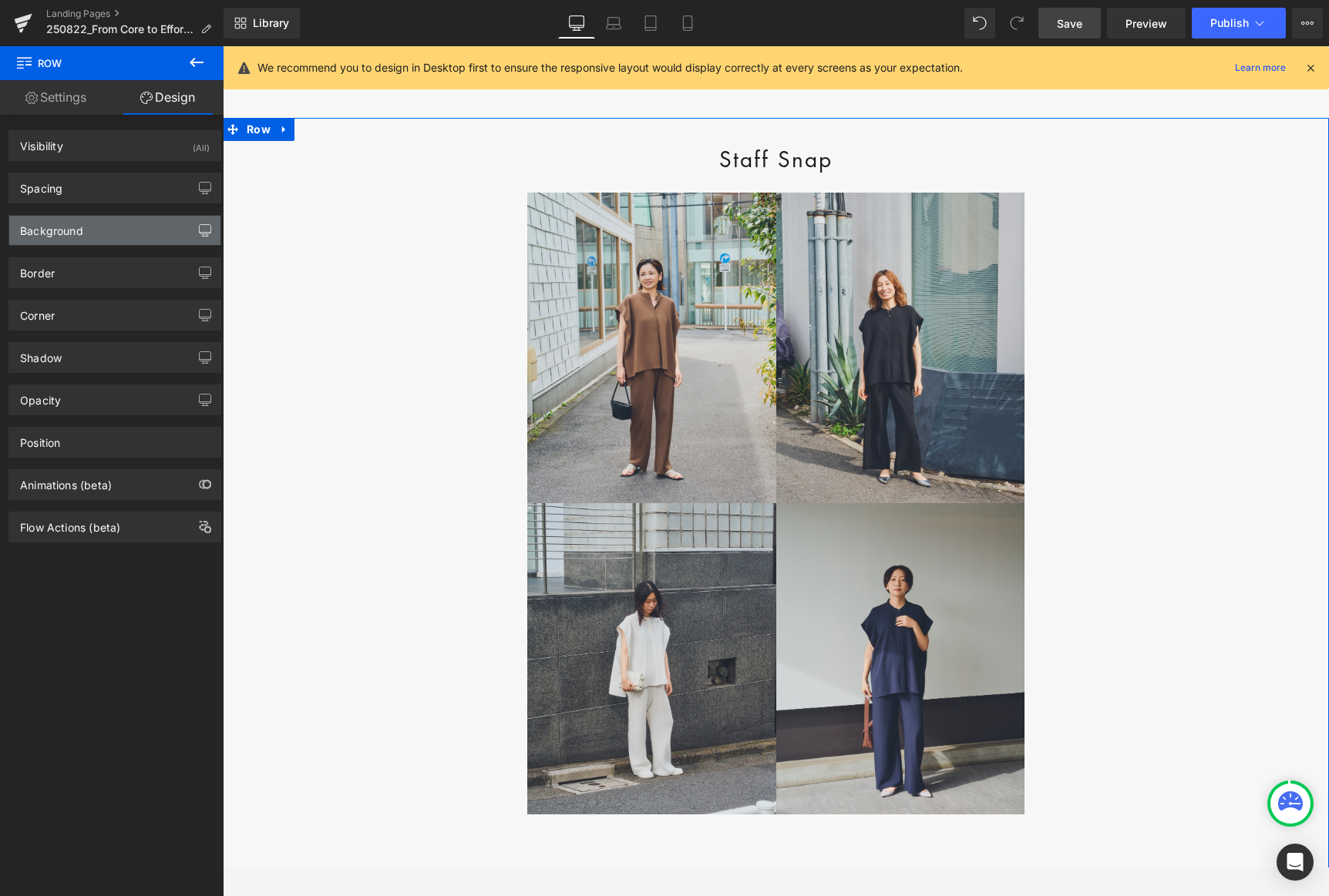
click at [199, 226] on icon "button" at bounding box center [204, 230] width 12 height 12
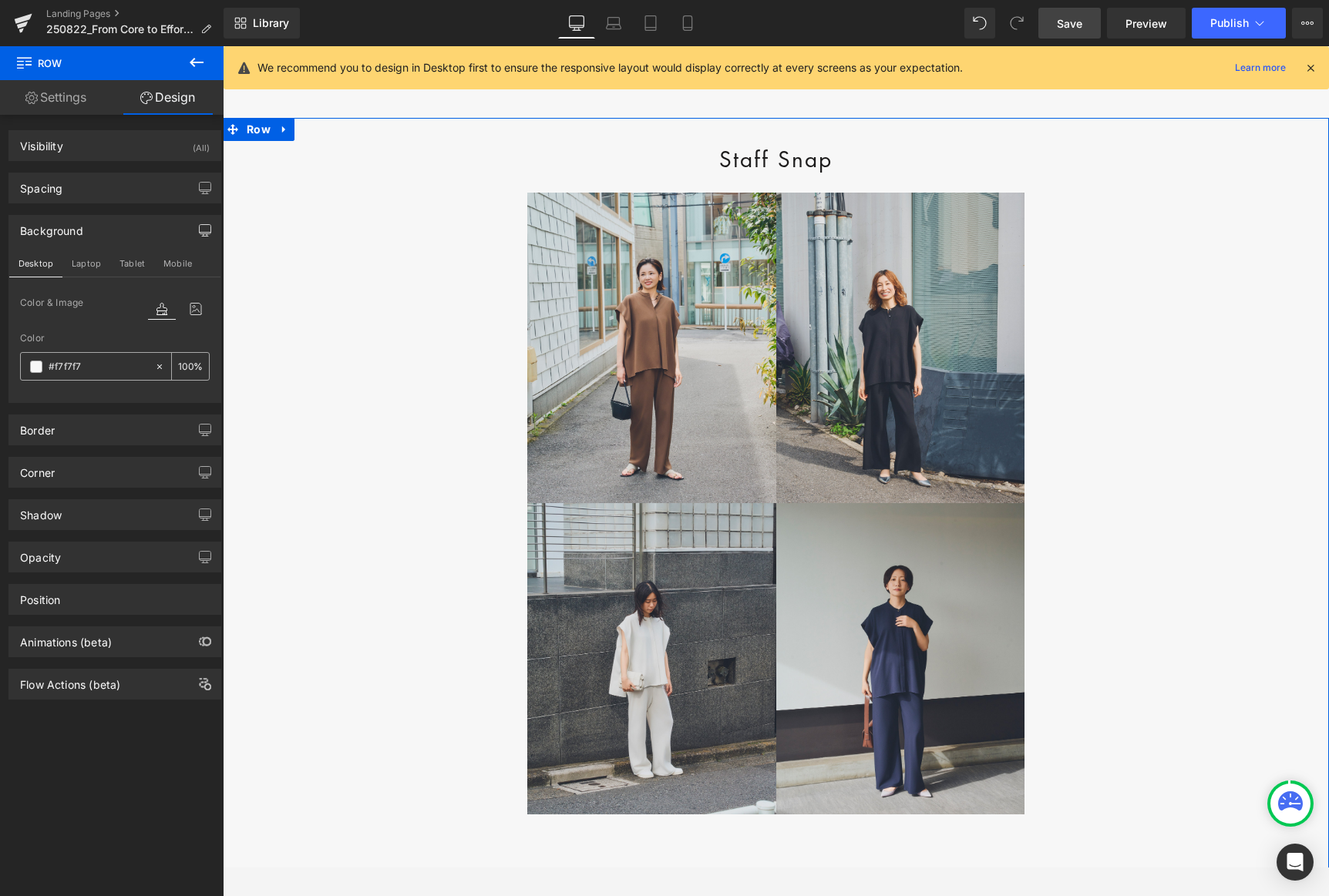
click at [155, 369] on icon at bounding box center [160, 367] width 11 height 11
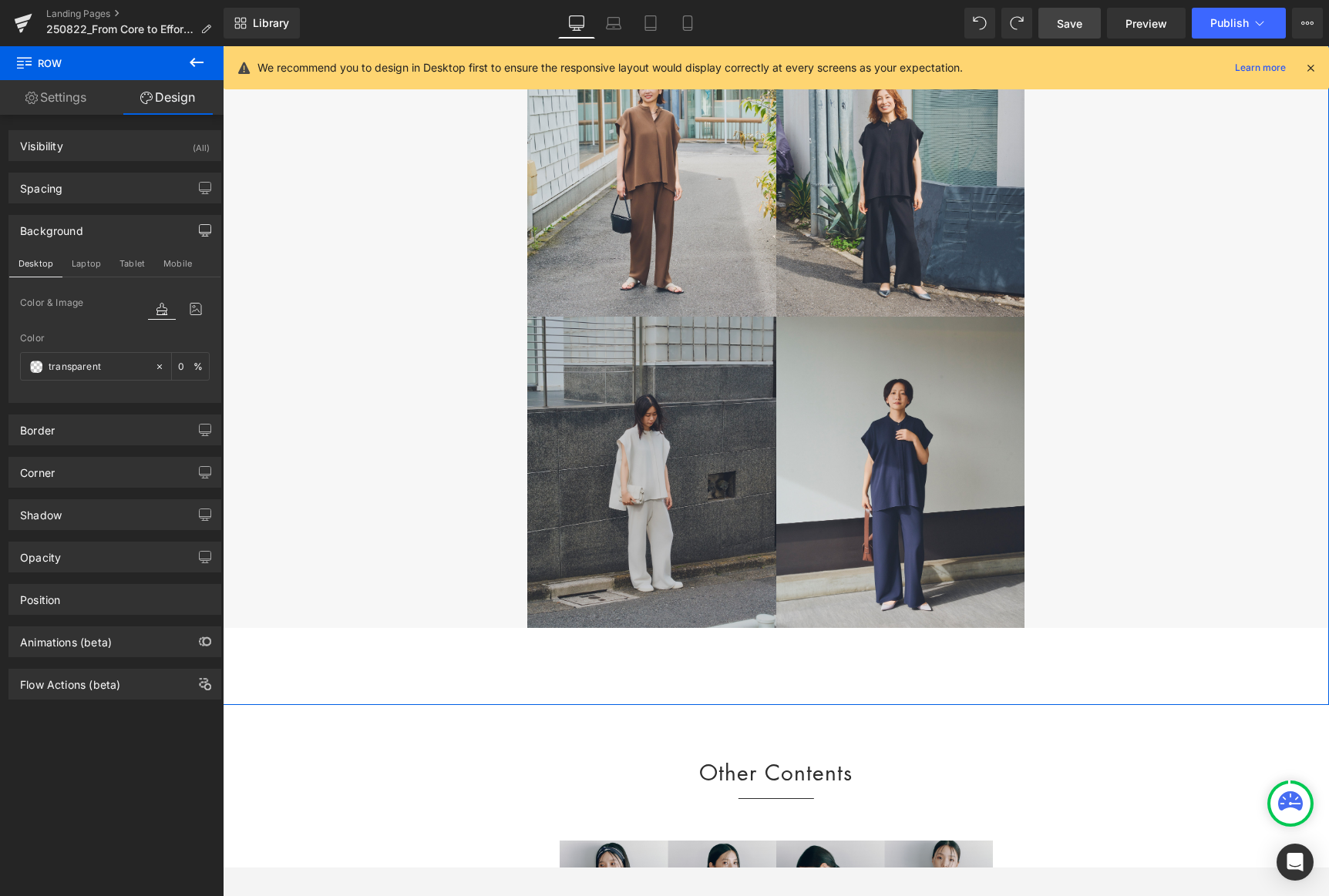
scroll to position [5769, 0]
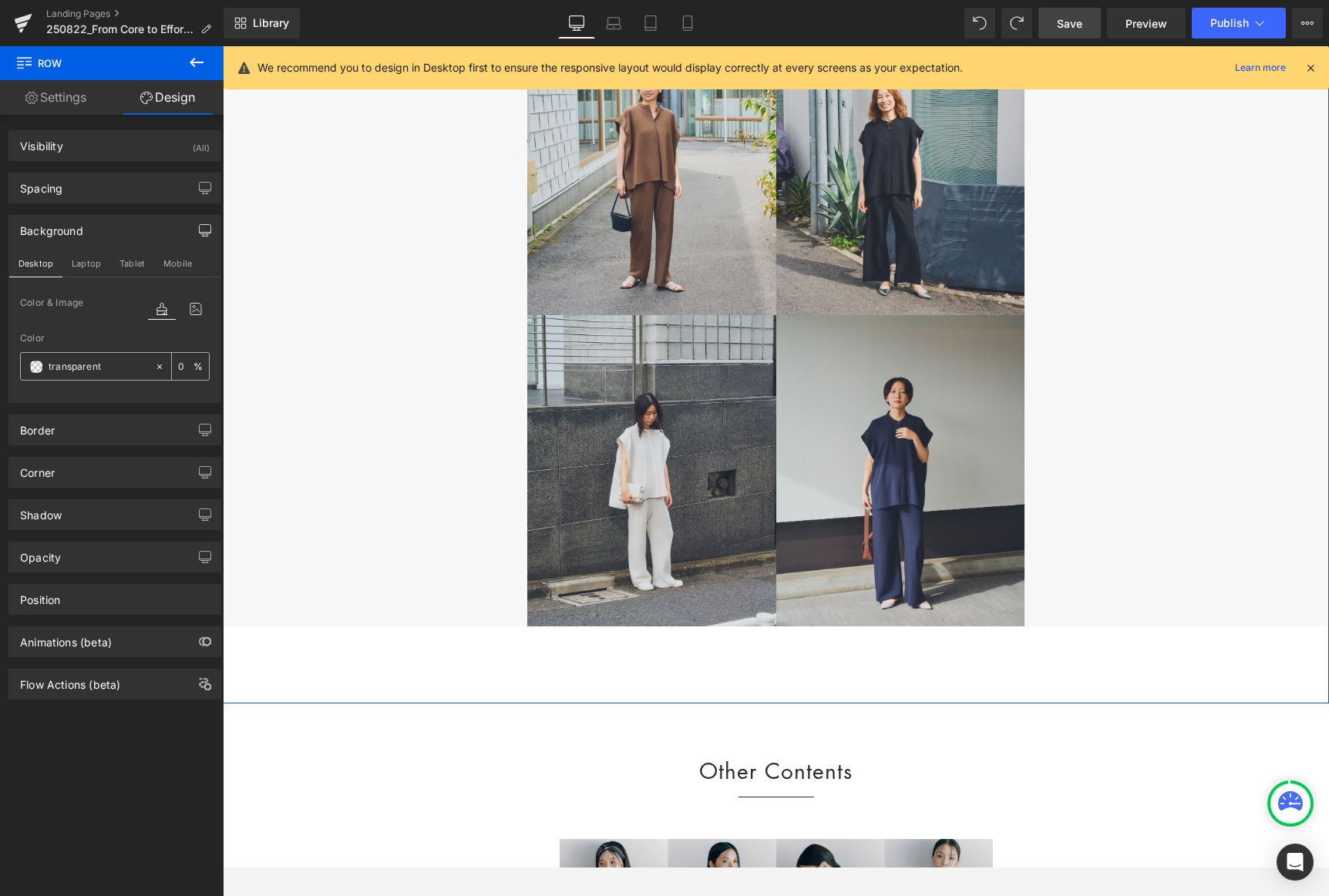
click at [127, 371] on input "transparent" at bounding box center [97, 367] width 98 height 17
paste input "f7f7f7"
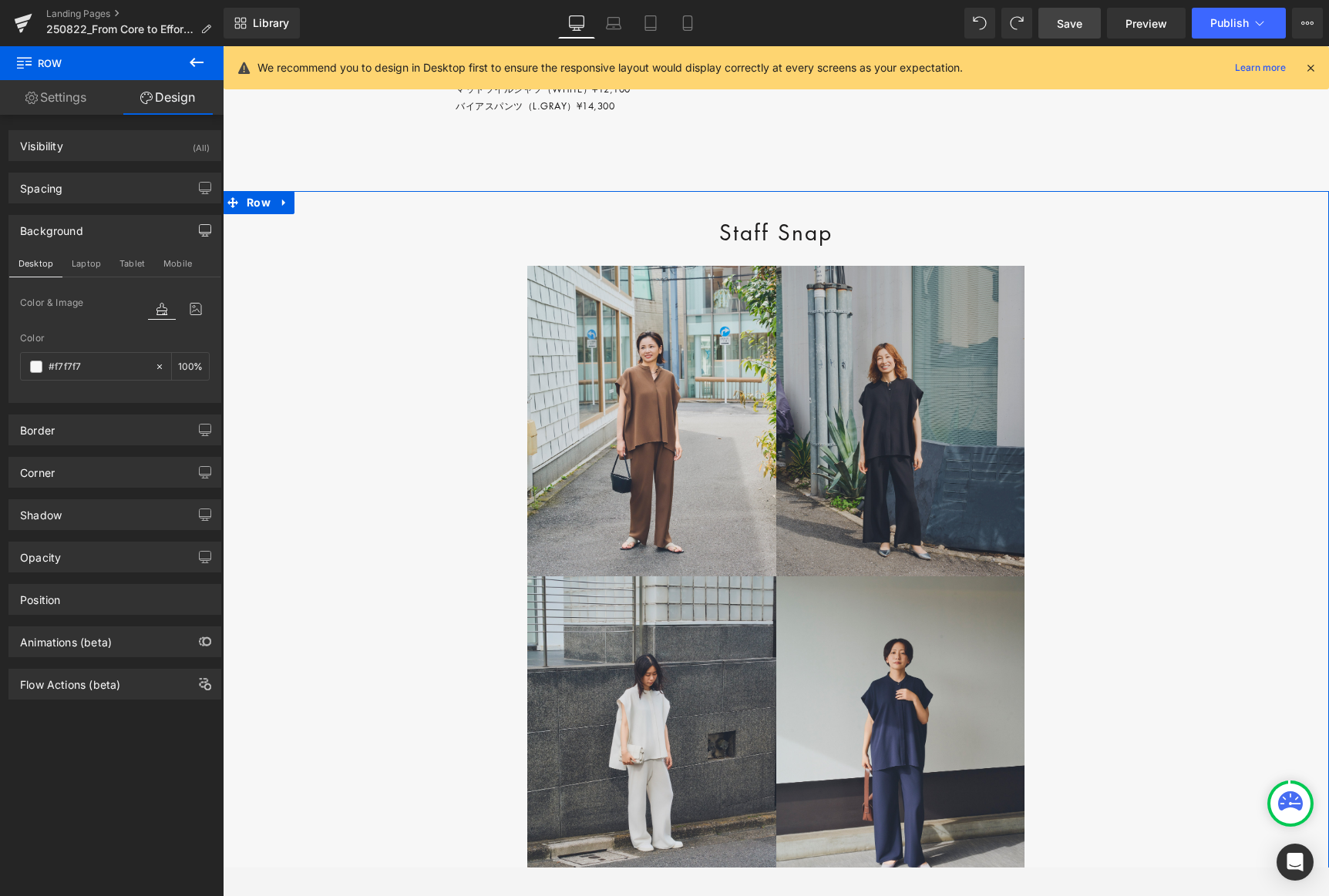
scroll to position [5474, 0]
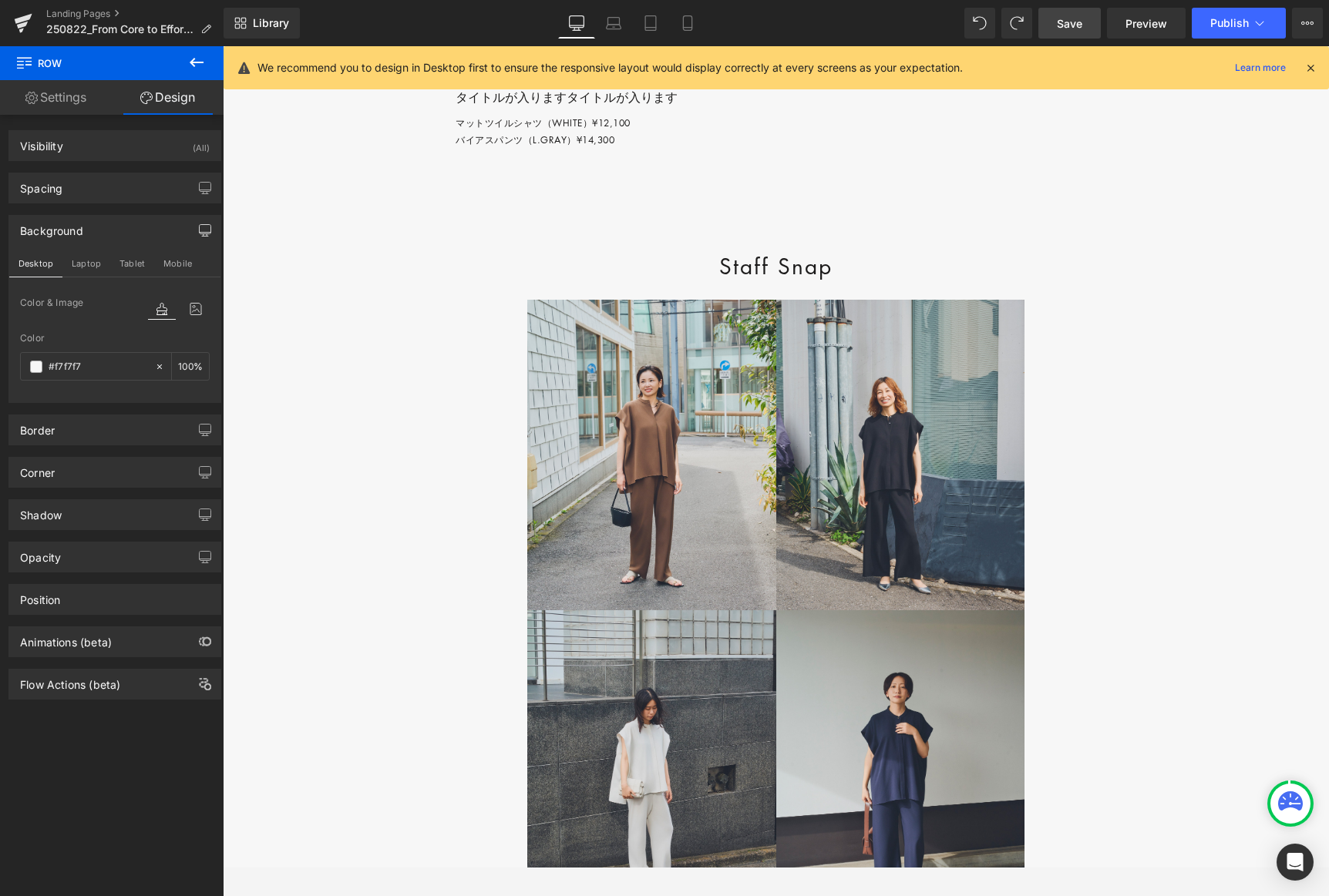
click at [903, 26] on span "Save" at bounding box center [1070, 24] width 26 height 17
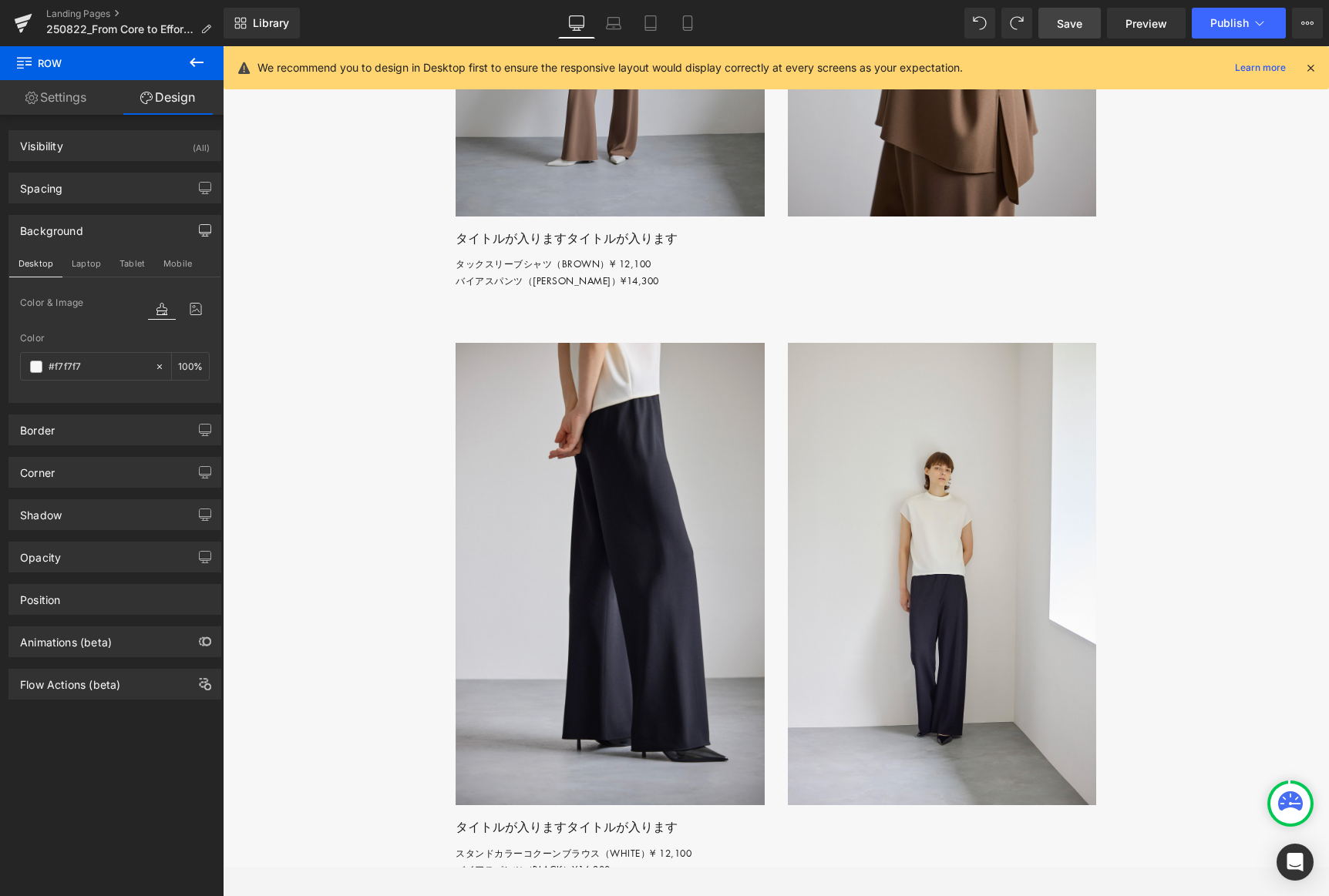
scroll to position [2964, 0]
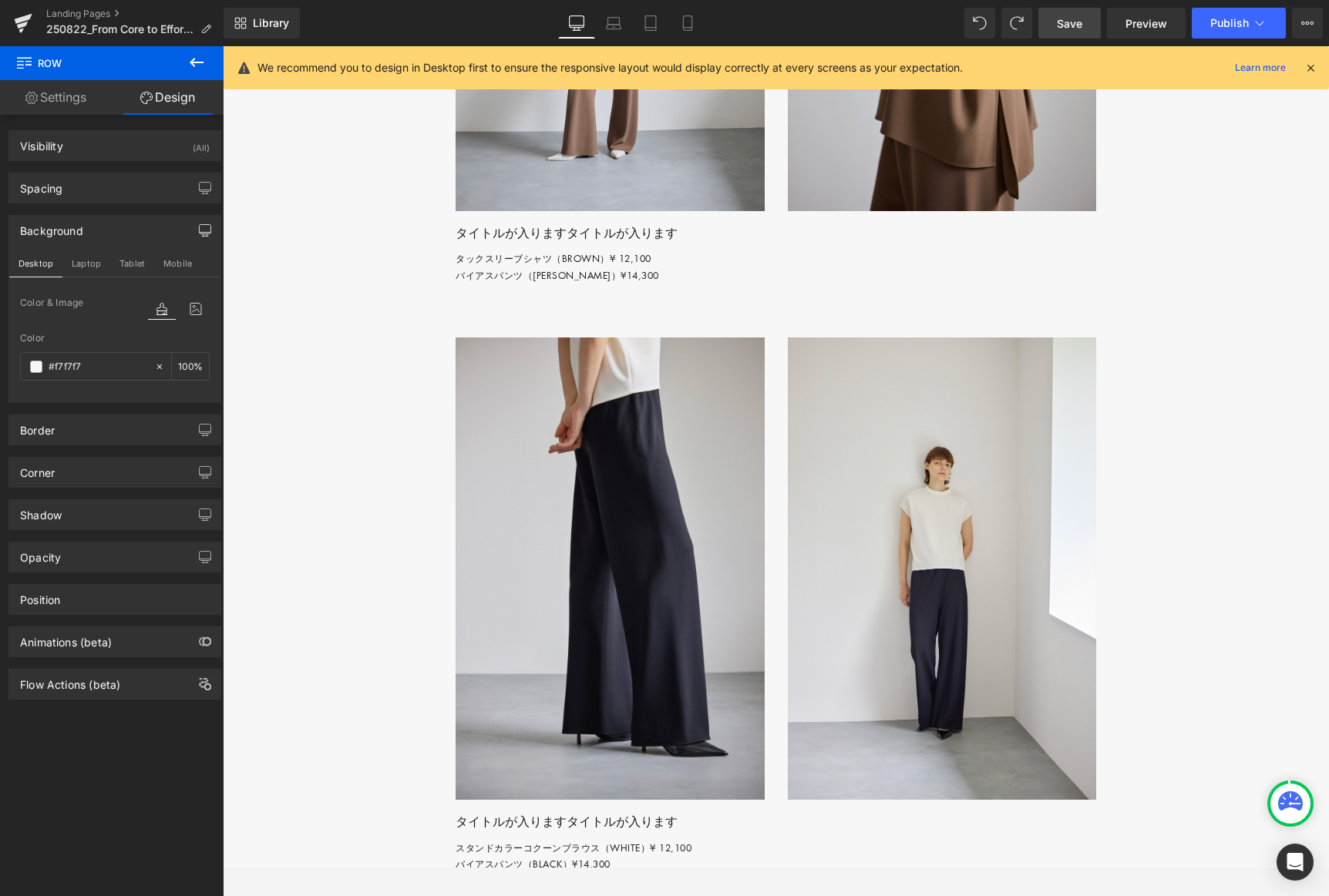
click at [479, 284] on p "タックスリーブシャツ（[PERSON_NAME]）¥ 12,100 バイアスパンツ（BROWN）¥14,300" at bounding box center [782, 267] width 653 height 33
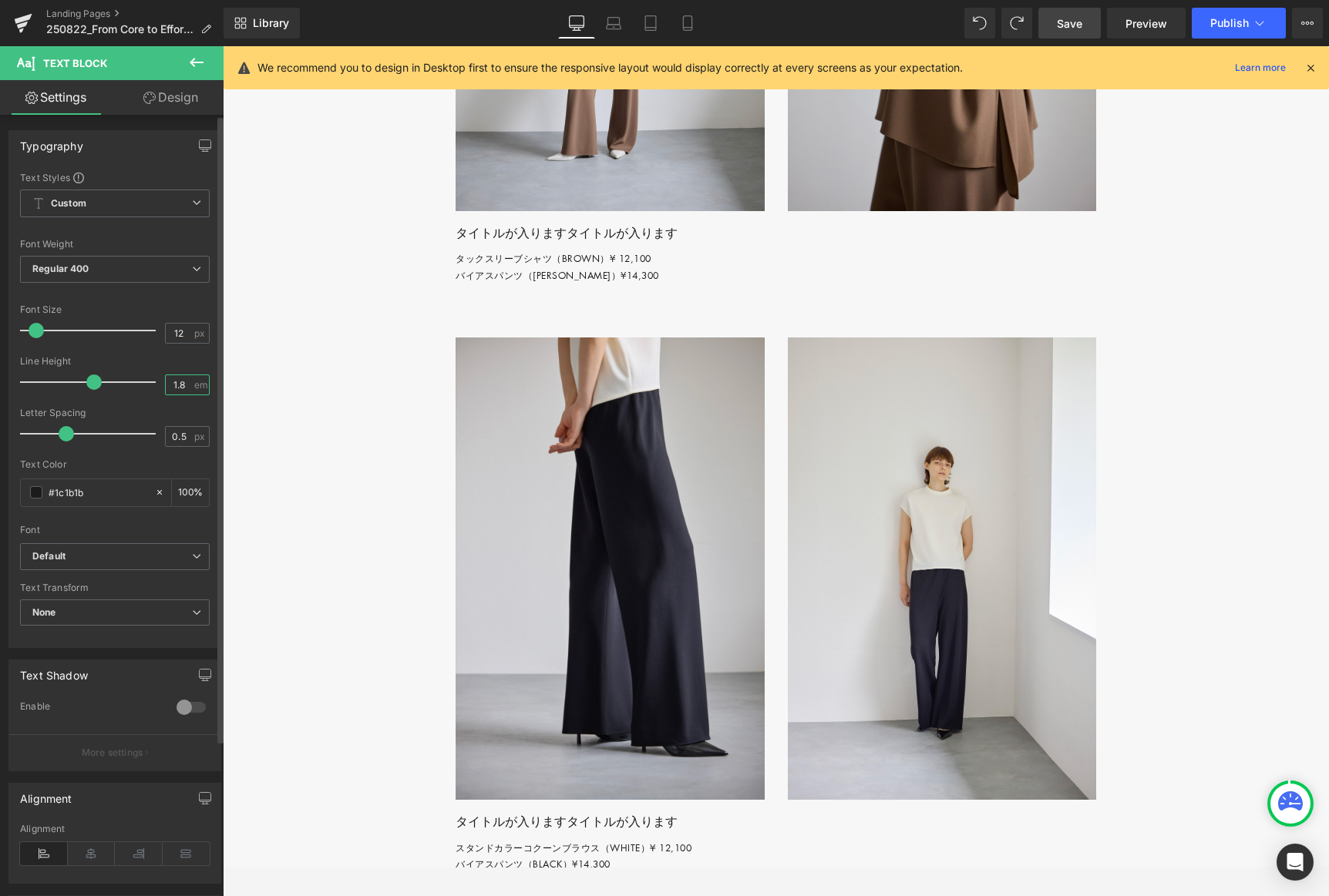
click at [173, 383] on input "1.8" at bounding box center [178, 384] width 27 height 19
drag, startPoint x: 180, startPoint y: 385, endPoint x: 155, endPoint y: 385, distance: 25.0
click at [155, 385] on div "Line Height 1.8 em" at bounding box center [115, 381] width 189 height 51
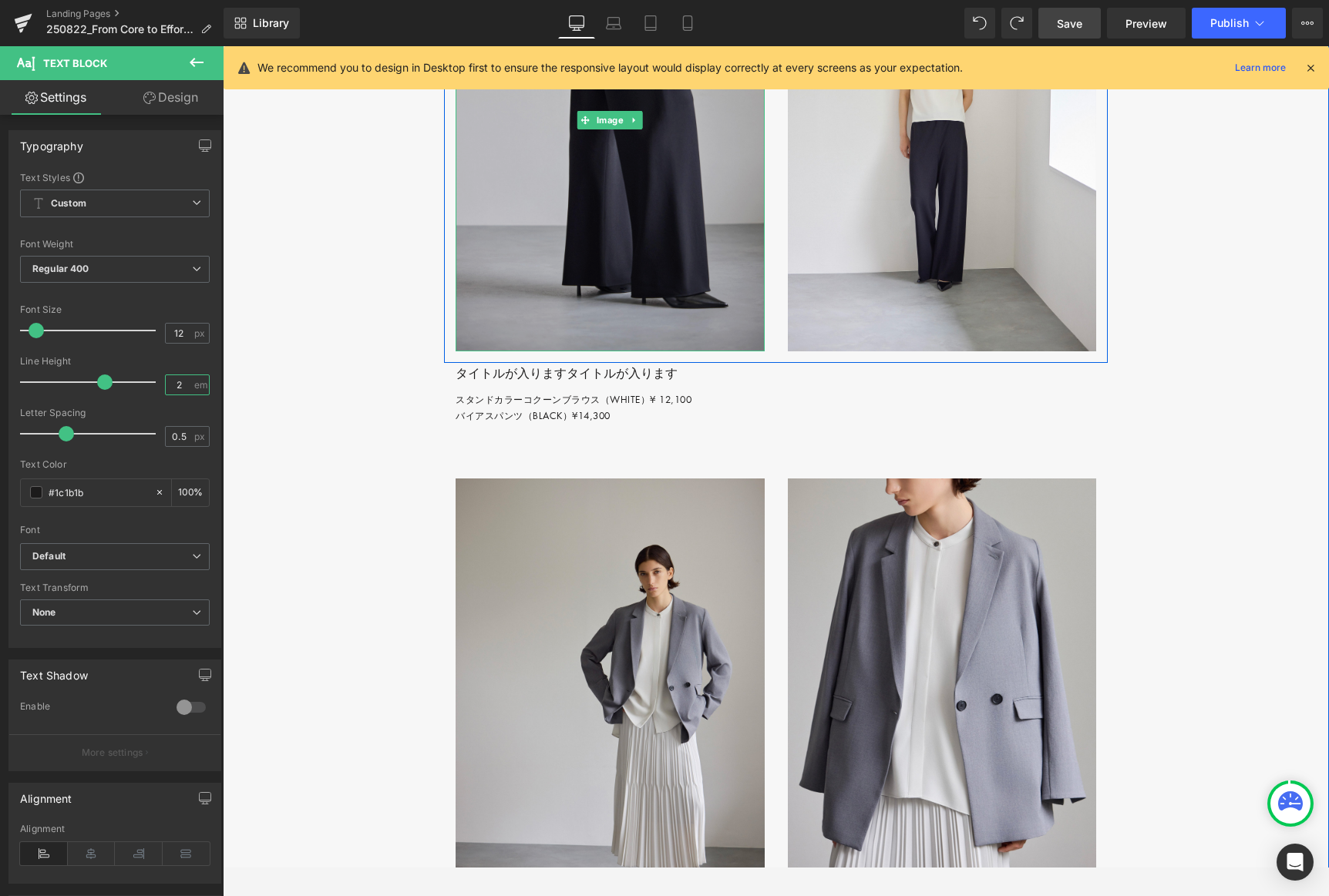
scroll to position [3609, 0]
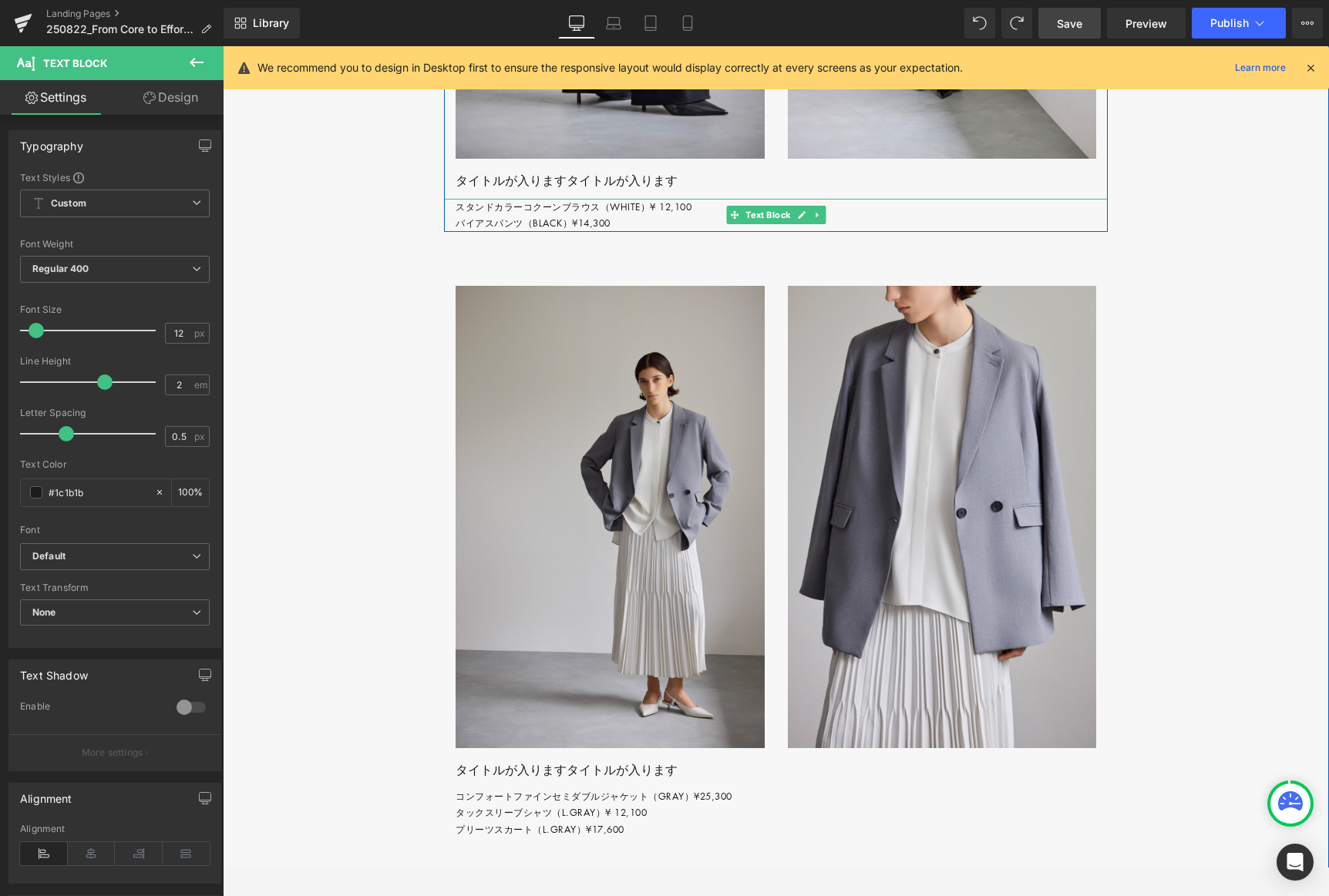
click at [482, 232] on p "スタンドカラーコクーンブラウス（WHITE）¥ 12,100 バイアスパンツ（BLACK）¥14,300" at bounding box center [782, 215] width 653 height 33
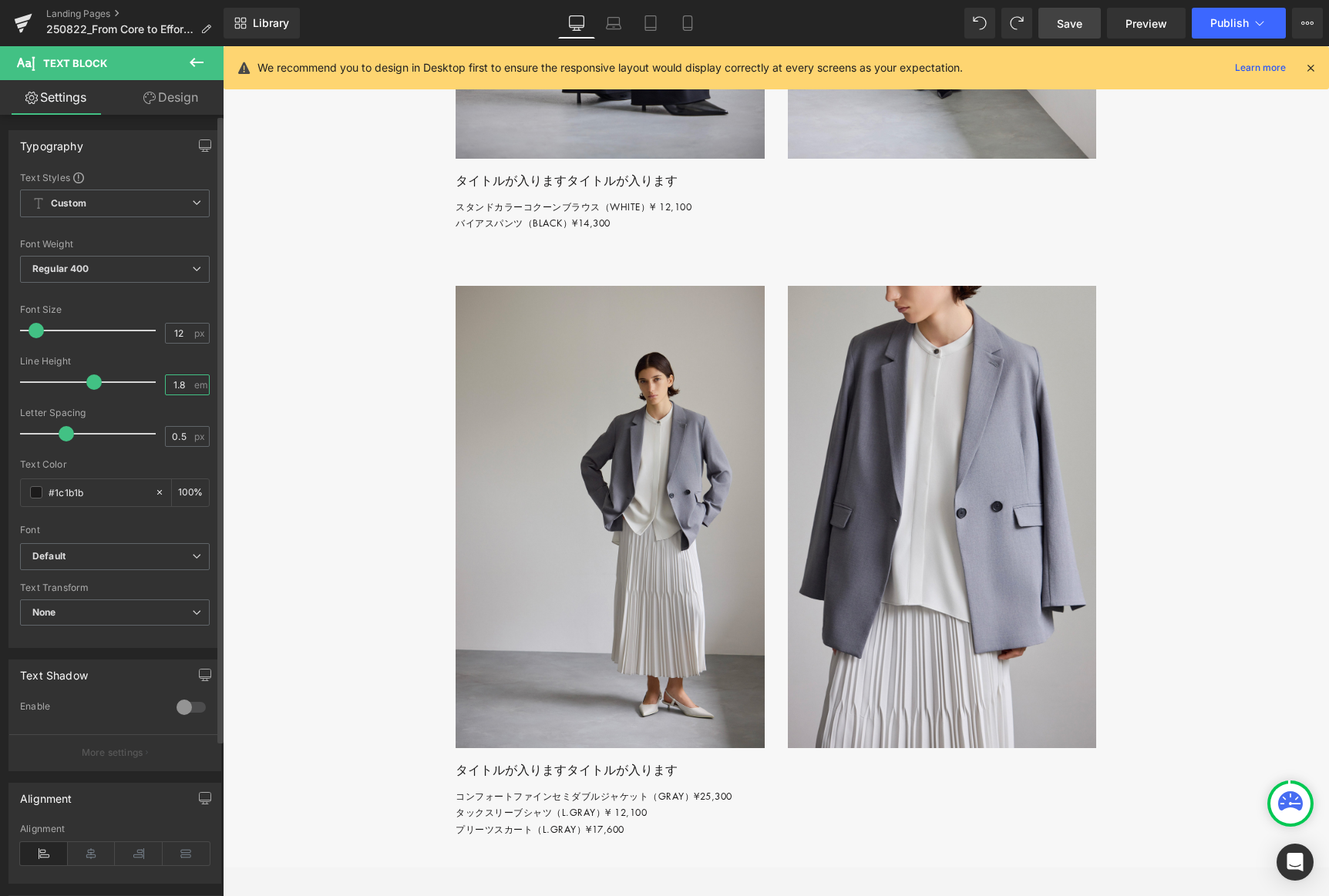
drag, startPoint x: 180, startPoint y: 381, endPoint x: 140, endPoint y: 386, distance: 40.3
click at [139, 386] on div "Line Height 1.8 em" at bounding box center [115, 381] width 189 height 51
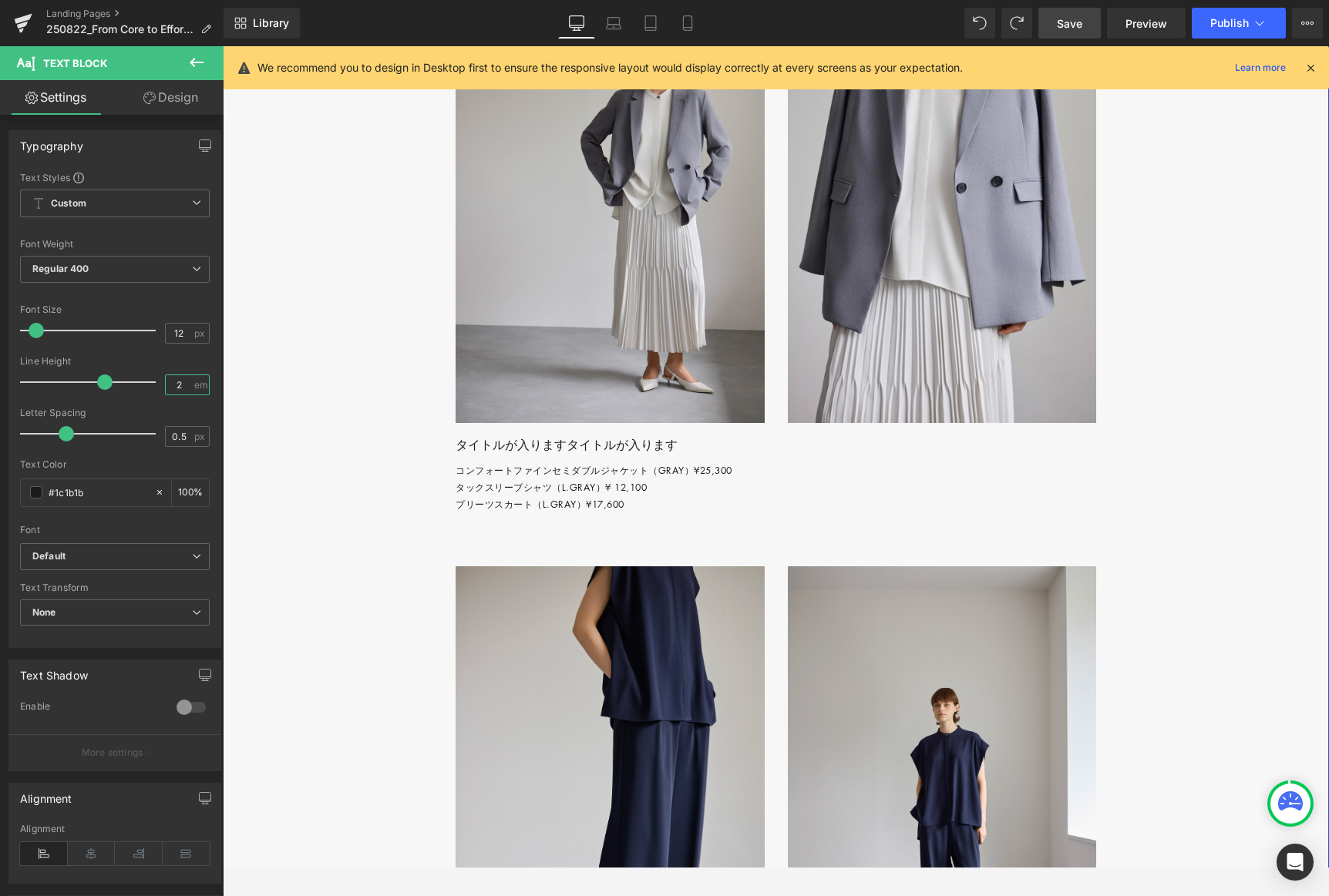
scroll to position [4005, 0]
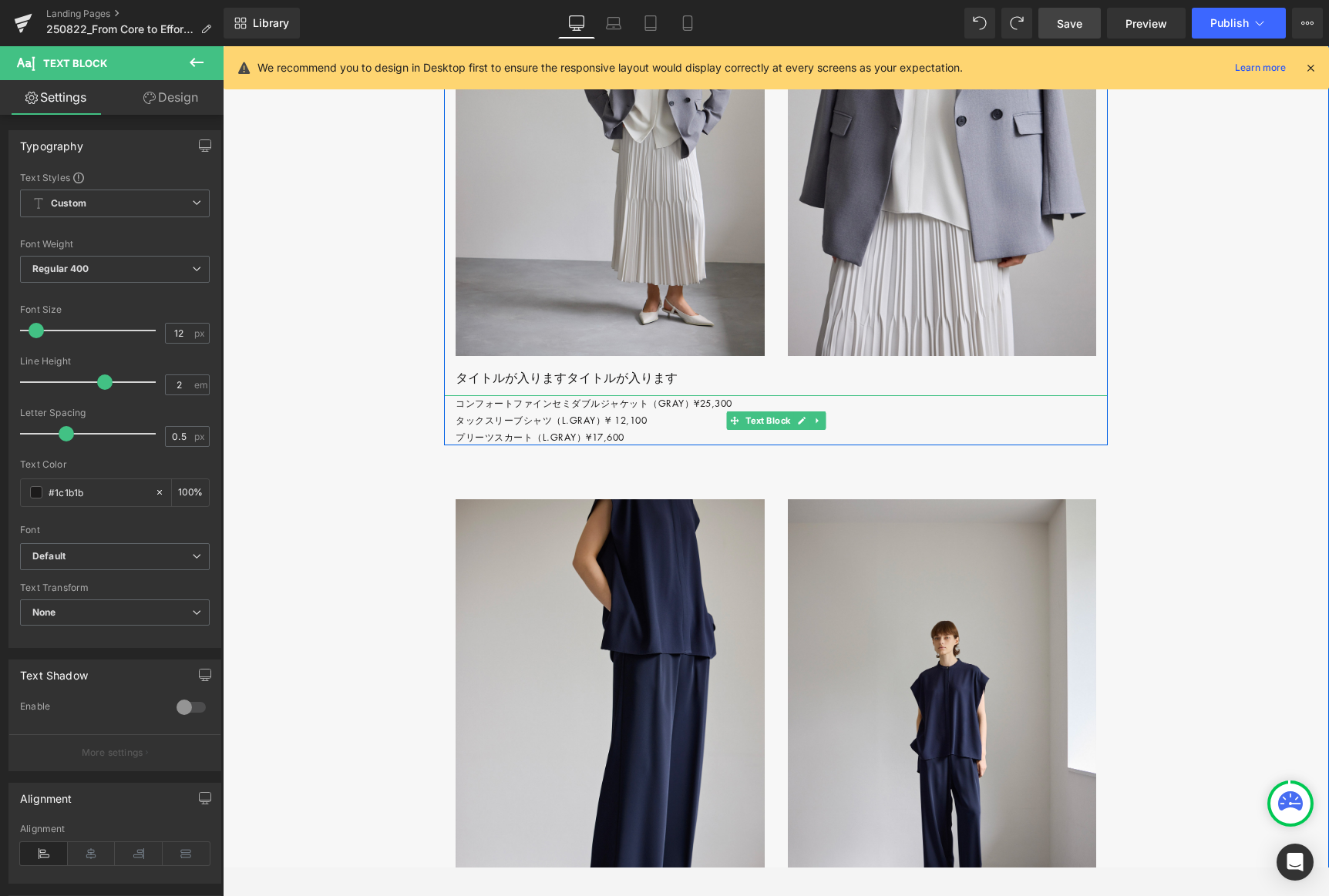
click at [524, 446] on p "コンフォートファインセミダブルジャケット（GRAY）¥25,300 タックスリーブシャツ（L.GRAY）¥ 12,100 プリーツスカート（L.GRAY）¥1…" at bounding box center [782, 420] width 653 height 51
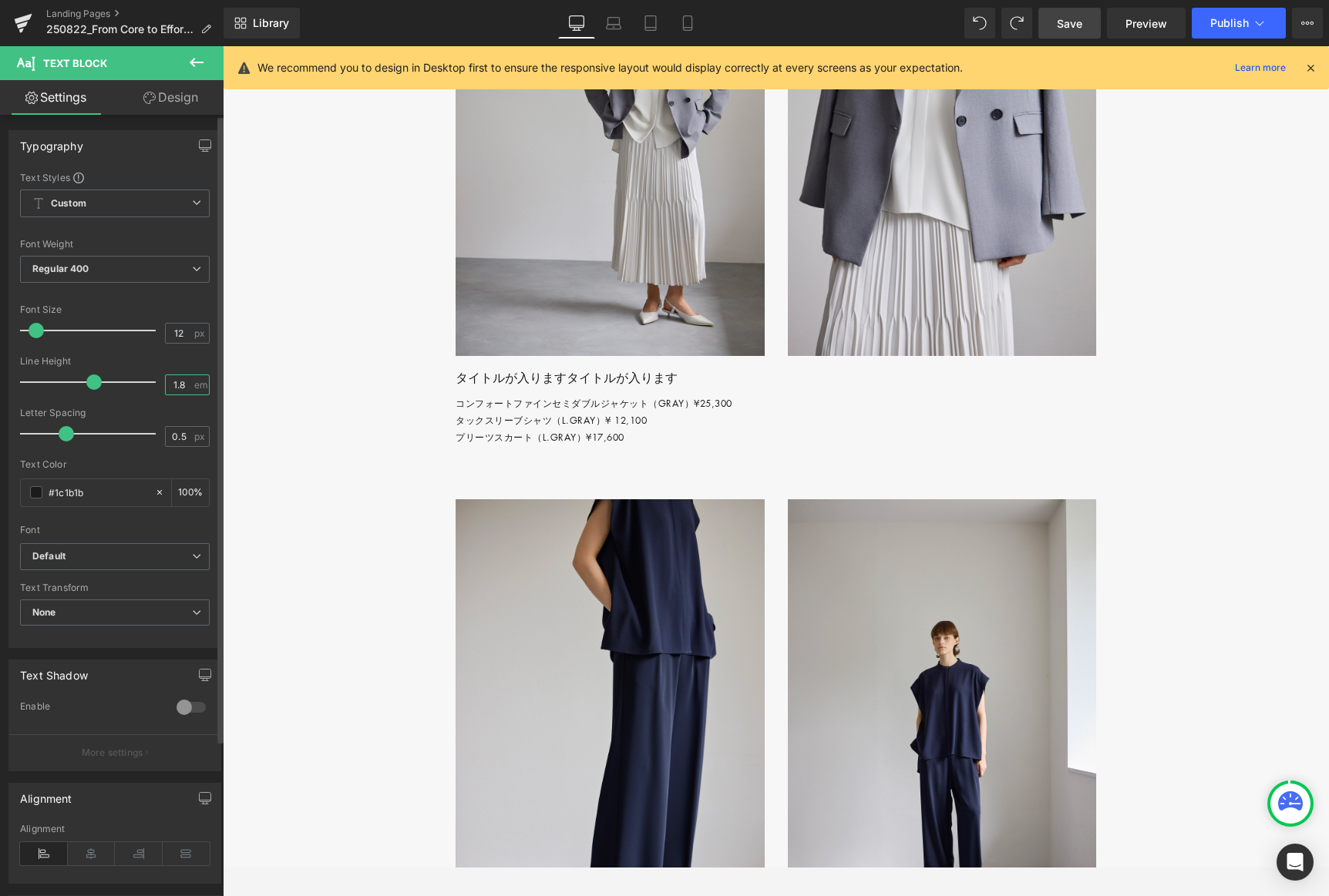
drag, startPoint x: 177, startPoint y: 385, endPoint x: 162, endPoint y: 385, distance: 15.0
click at [165, 385] on input "1.8" at bounding box center [178, 384] width 27 height 19
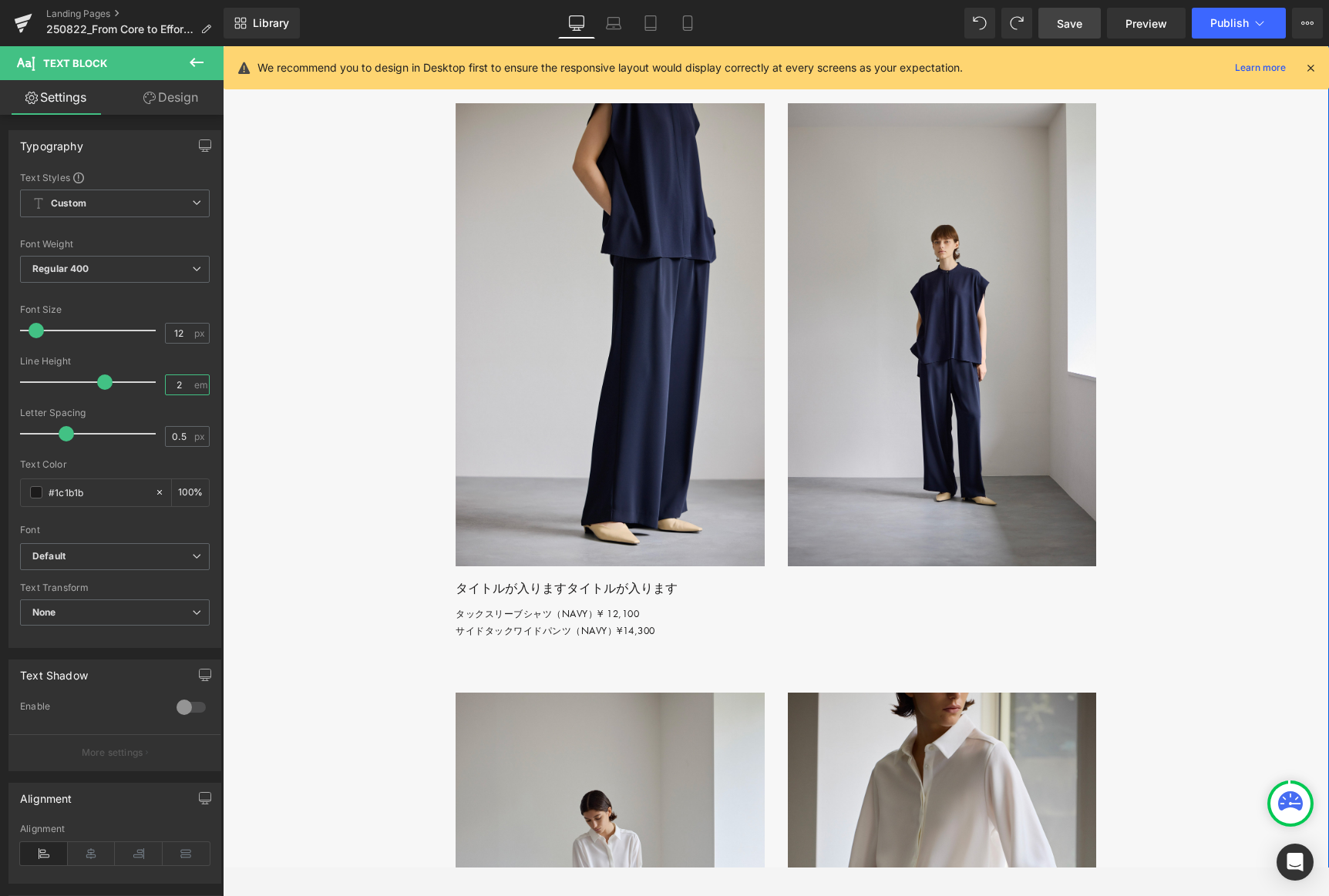
scroll to position [4410, 0]
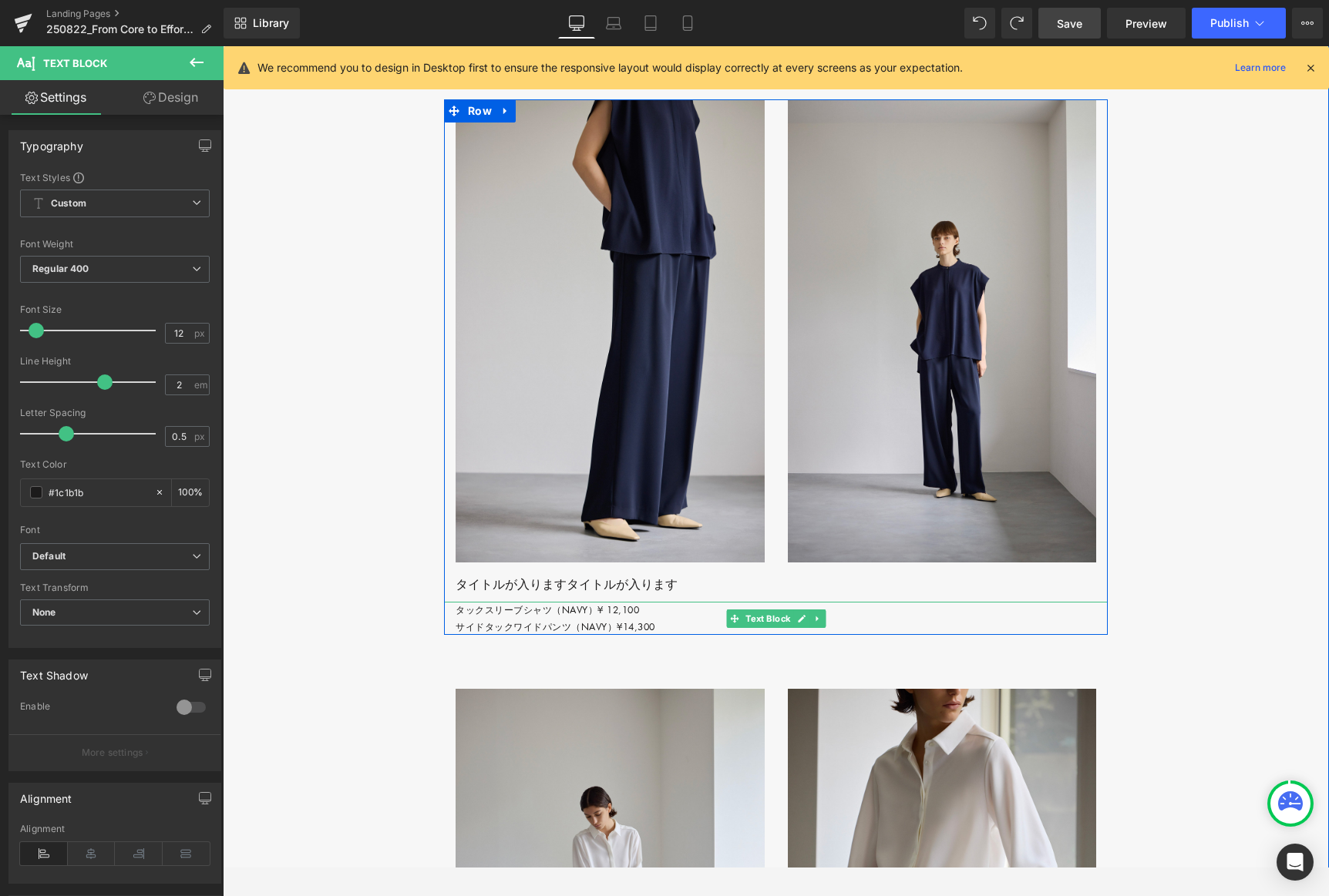
click at [476, 635] on p "タックスリーブシャツ（NAVY）¥ 12,100 サイドタックワイドパンツ（NAVY）¥14,300" at bounding box center [782, 618] width 653 height 33
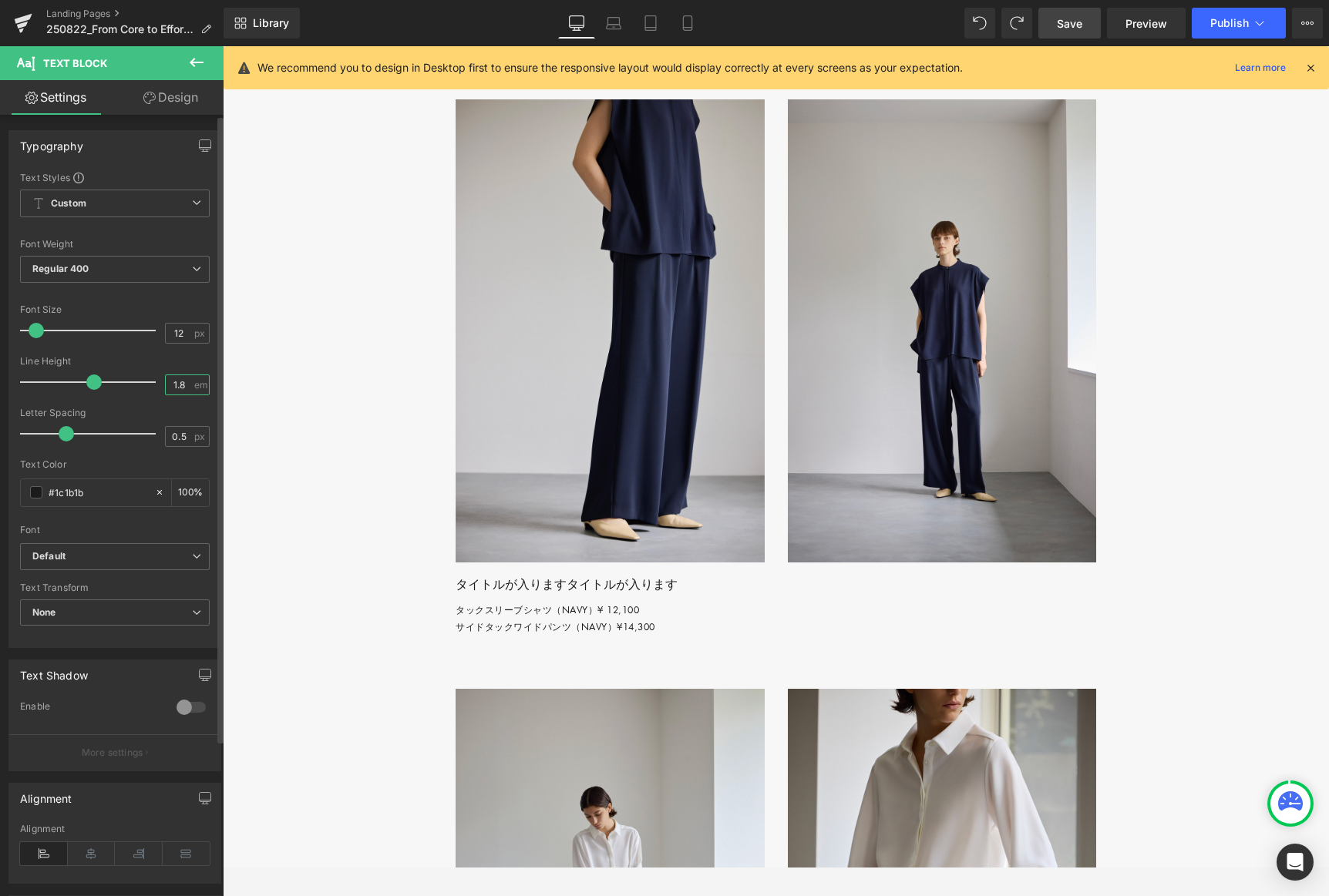
drag, startPoint x: 182, startPoint y: 387, endPoint x: 136, endPoint y: 386, distance: 46.0
click at [136, 386] on div "Line Height 1.8 em" at bounding box center [115, 381] width 189 height 51
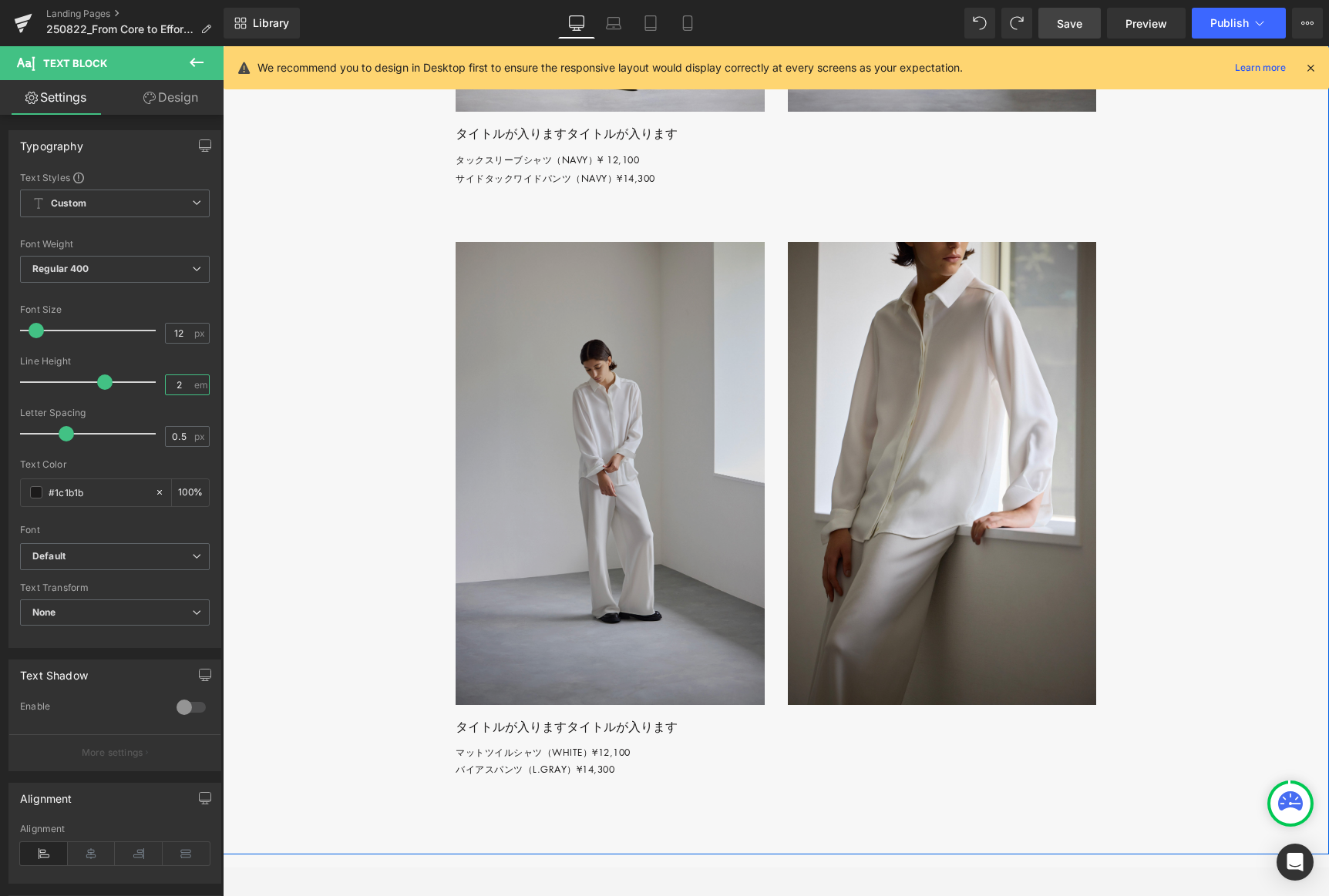
scroll to position [4865, 0]
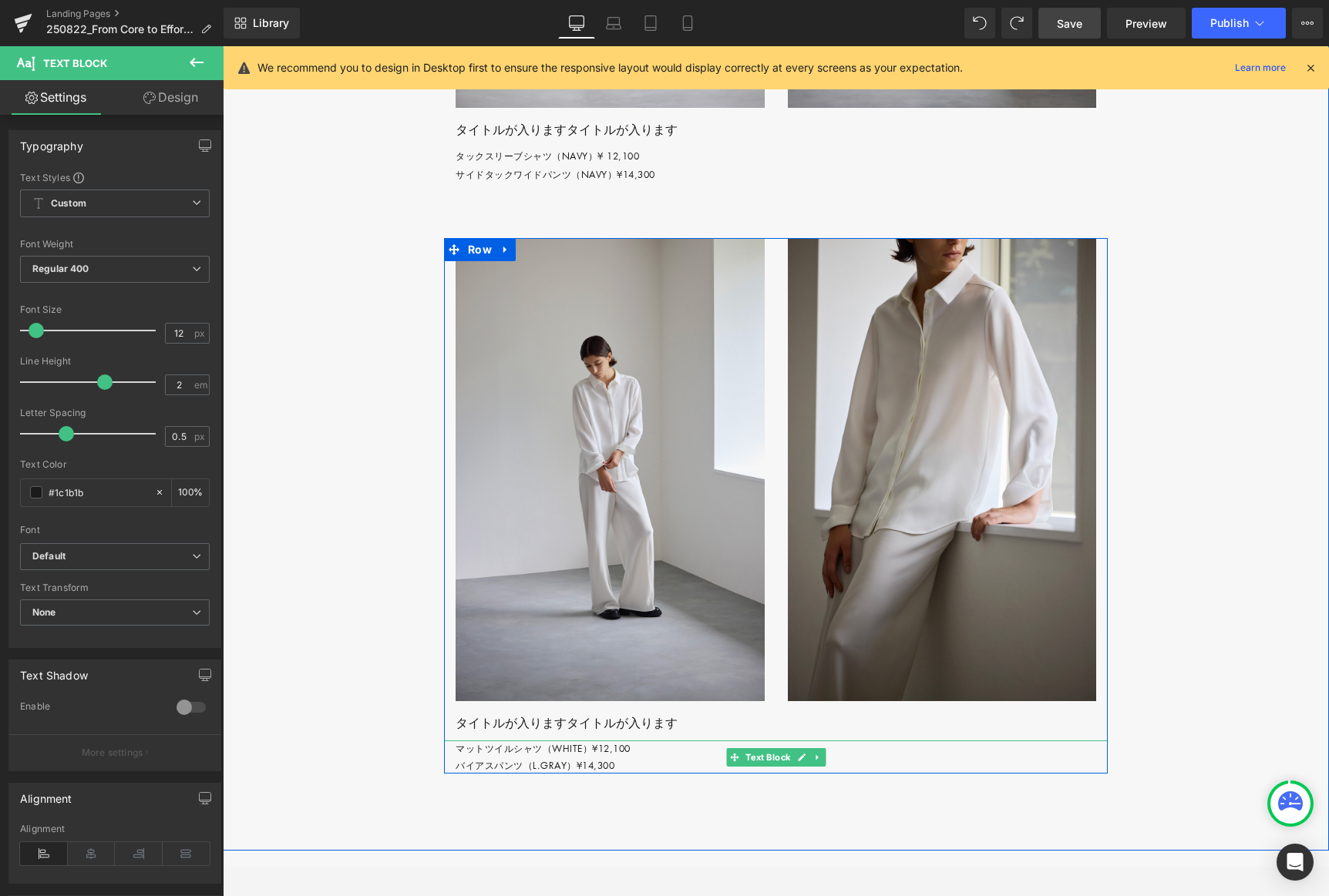
click at [490, 774] on p "マットツイルシャツ（WHITE）¥12,100 バイアスパンツ（L.GRAY）¥14,300" at bounding box center [782, 757] width 653 height 33
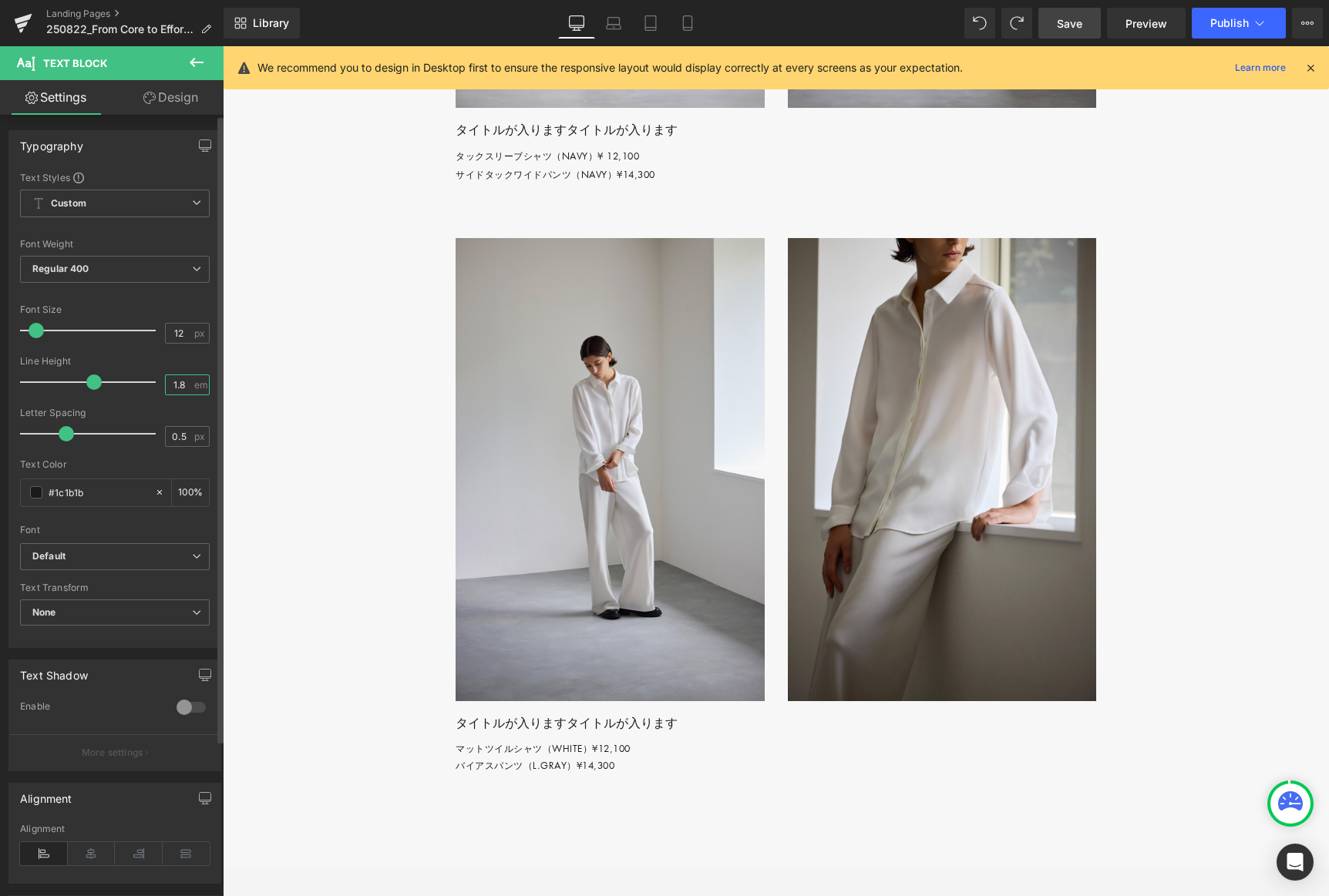
drag, startPoint x: 175, startPoint y: 388, endPoint x: 147, endPoint y: 386, distance: 28.1
click at [147, 386] on div "Line Height 1.8 em" at bounding box center [115, 381] width 189 height 51
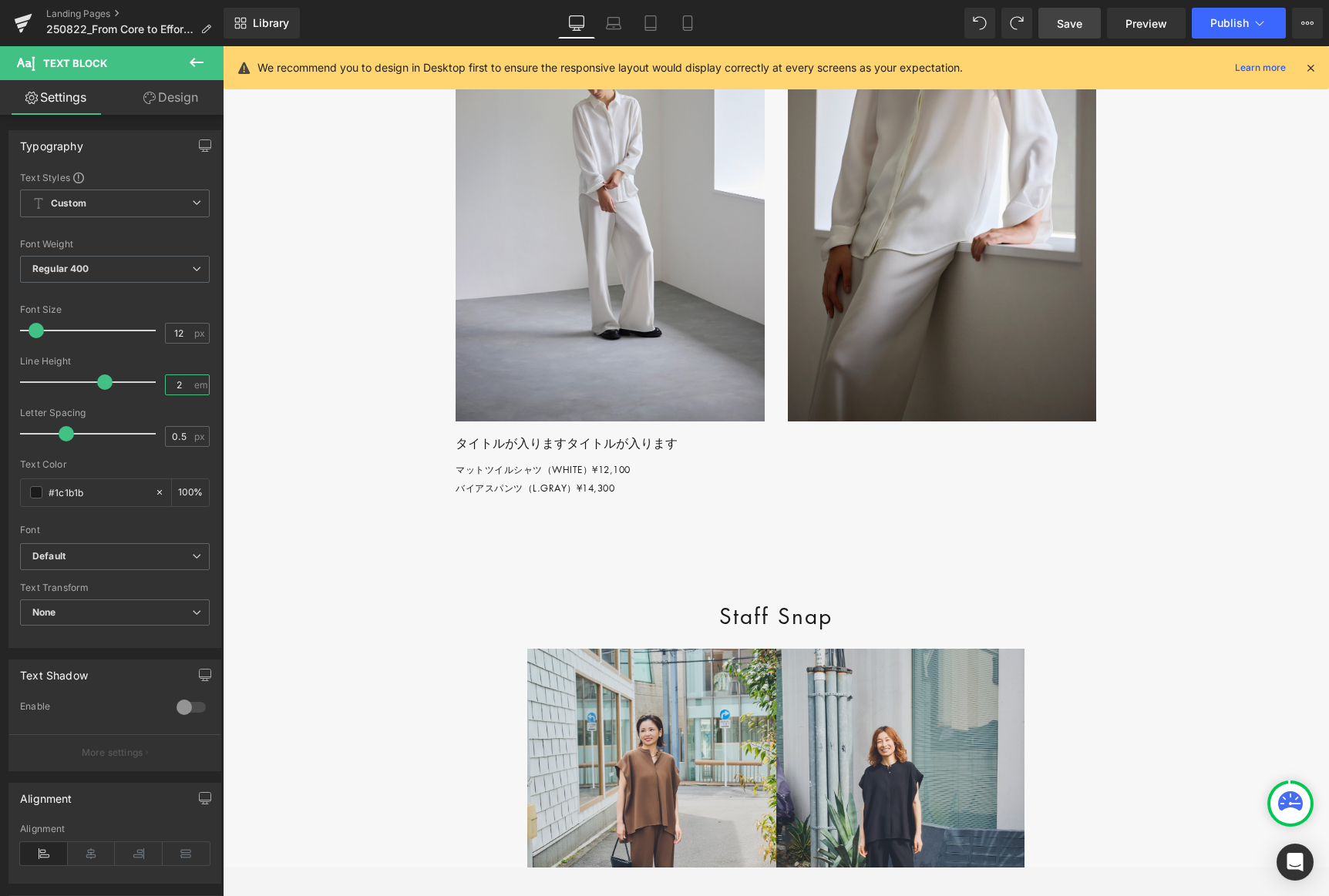
scroll to position [4977, 0]
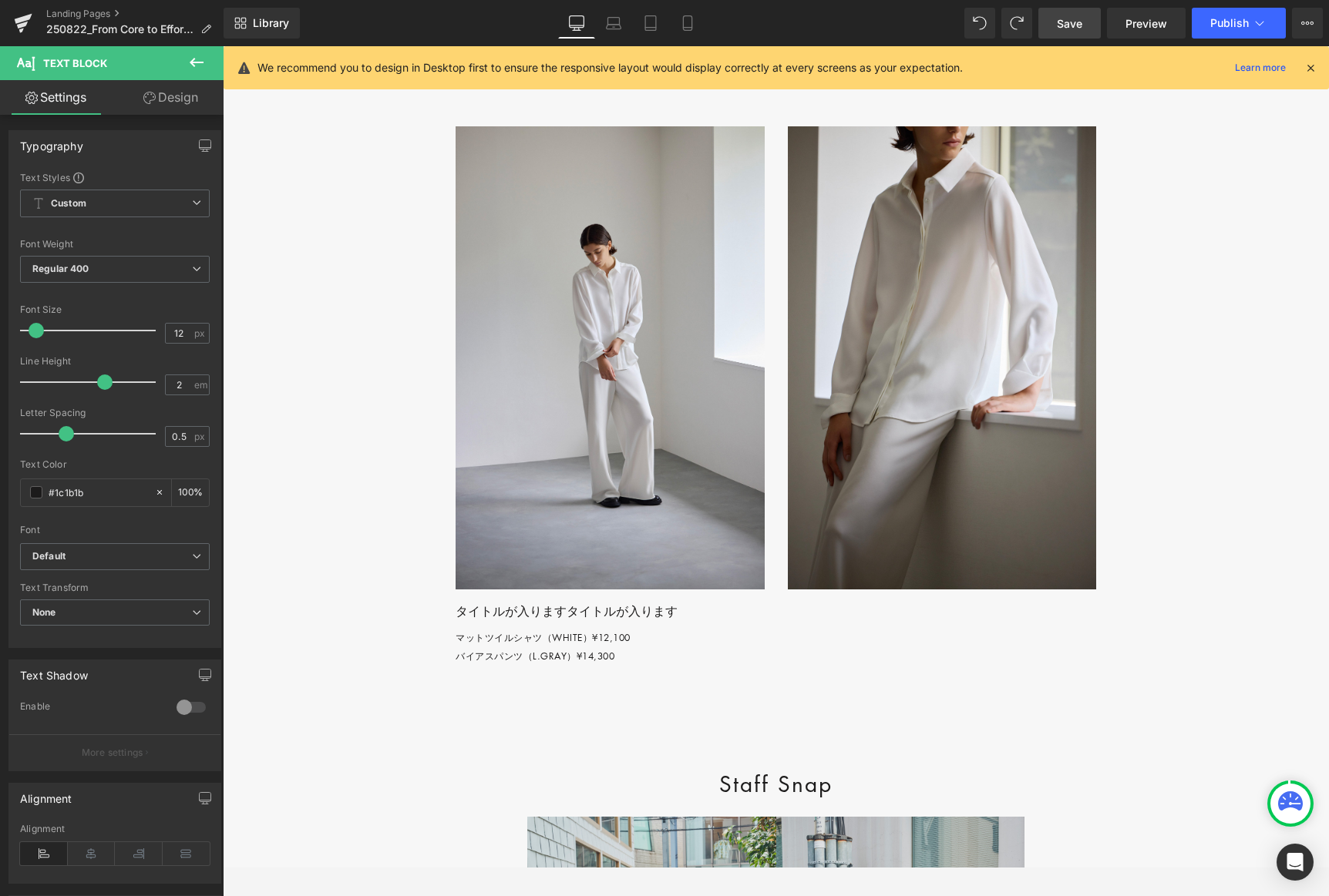
click at [203, 63] on icon at bounding box center [197, 62] width 18 height 18
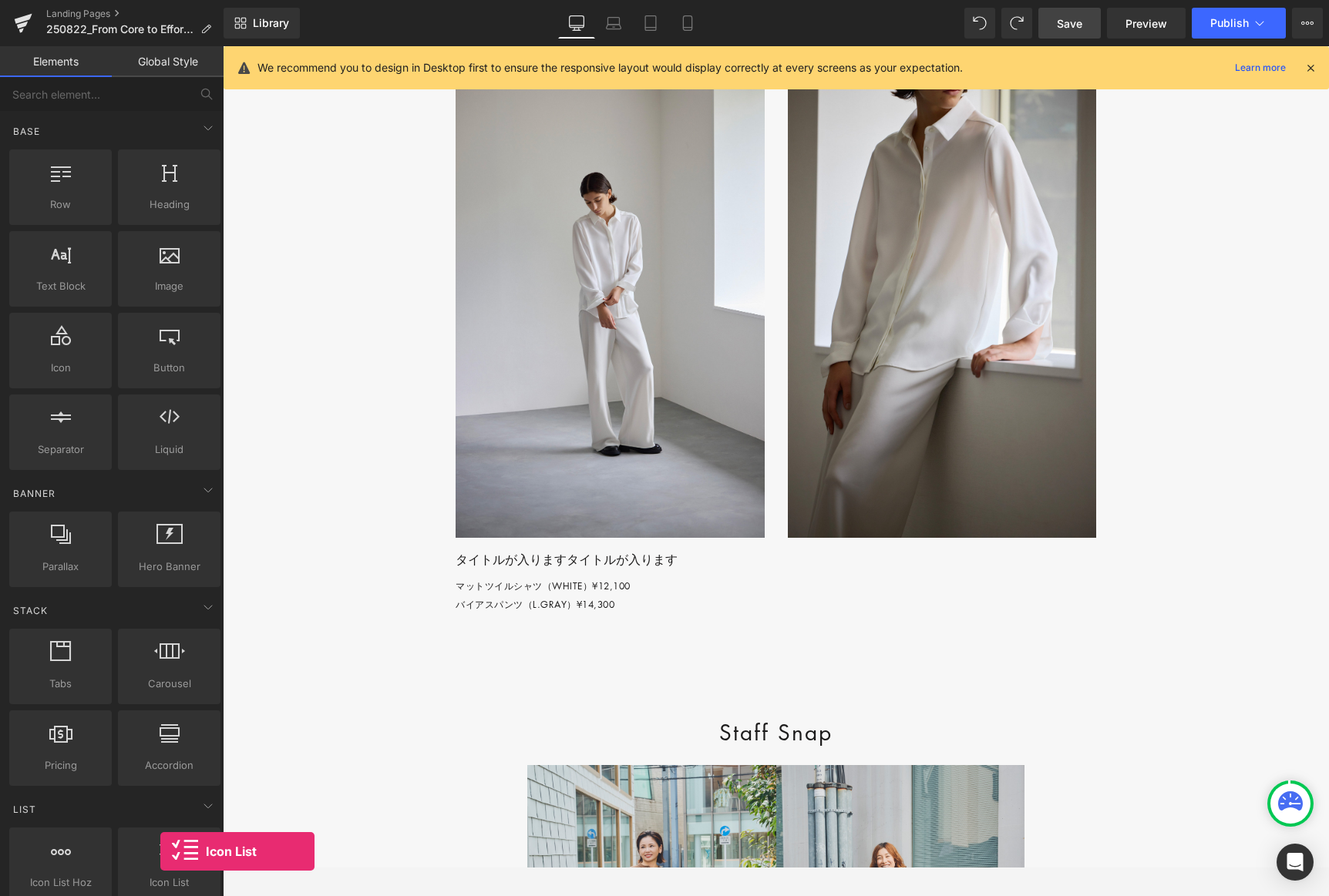
scroll to position [5044, 0]
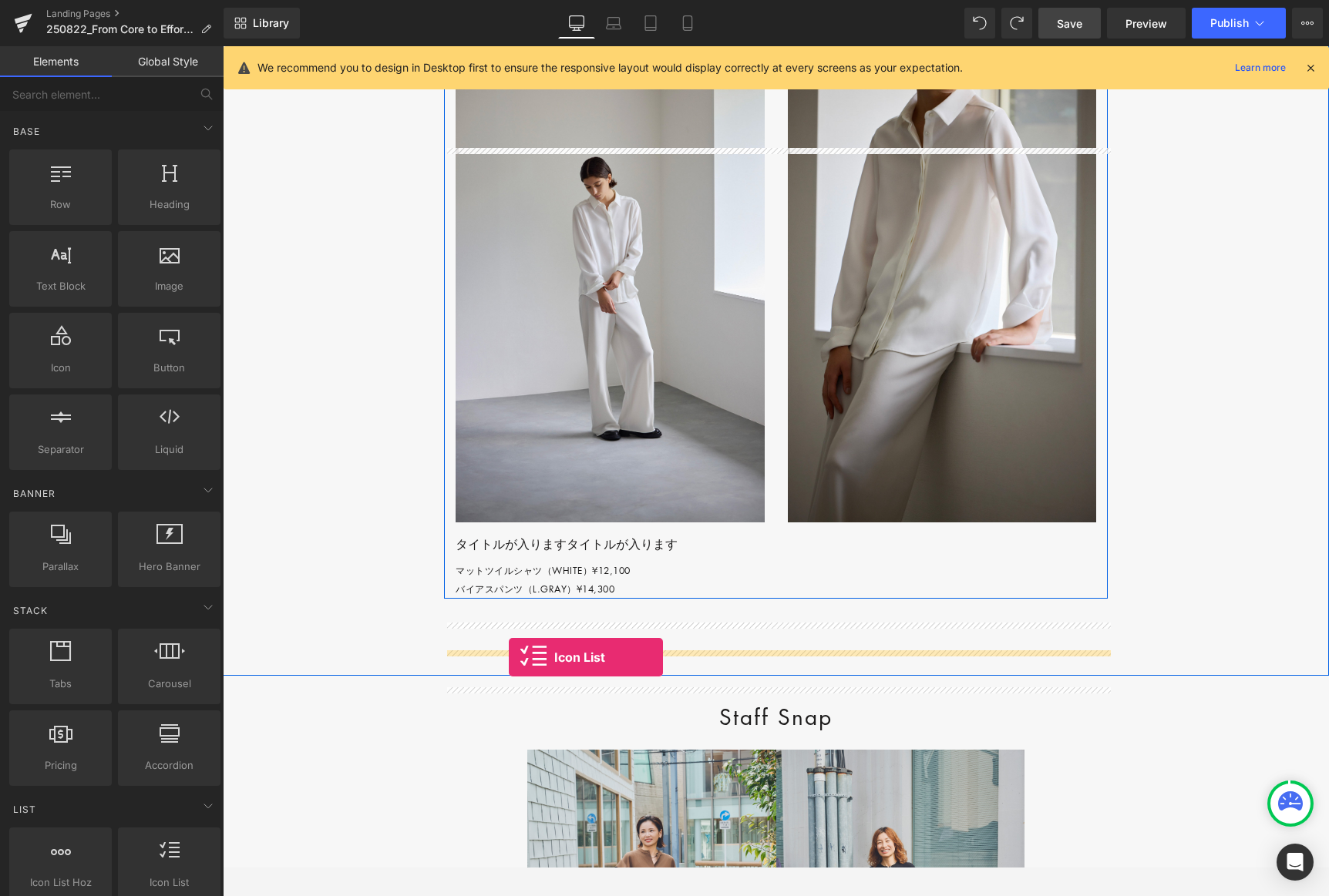
drag, startPoint x: 383, startPoint y: 898, endPoint x: 509, endPoint y: 657, distance: 272.0
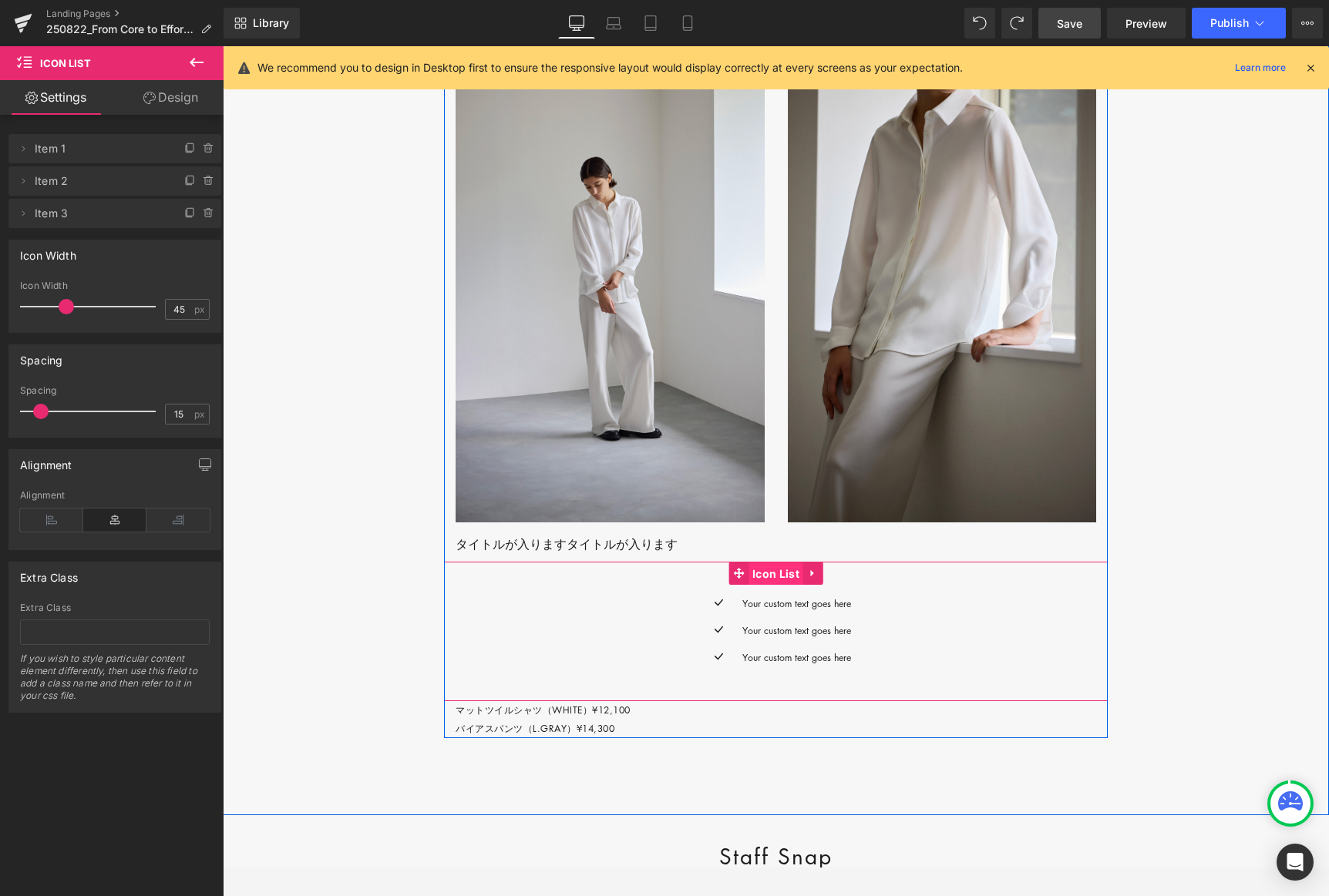
click at [762, 585] on span "Icon List" at bounding box center [776, 573] width 55 height 23
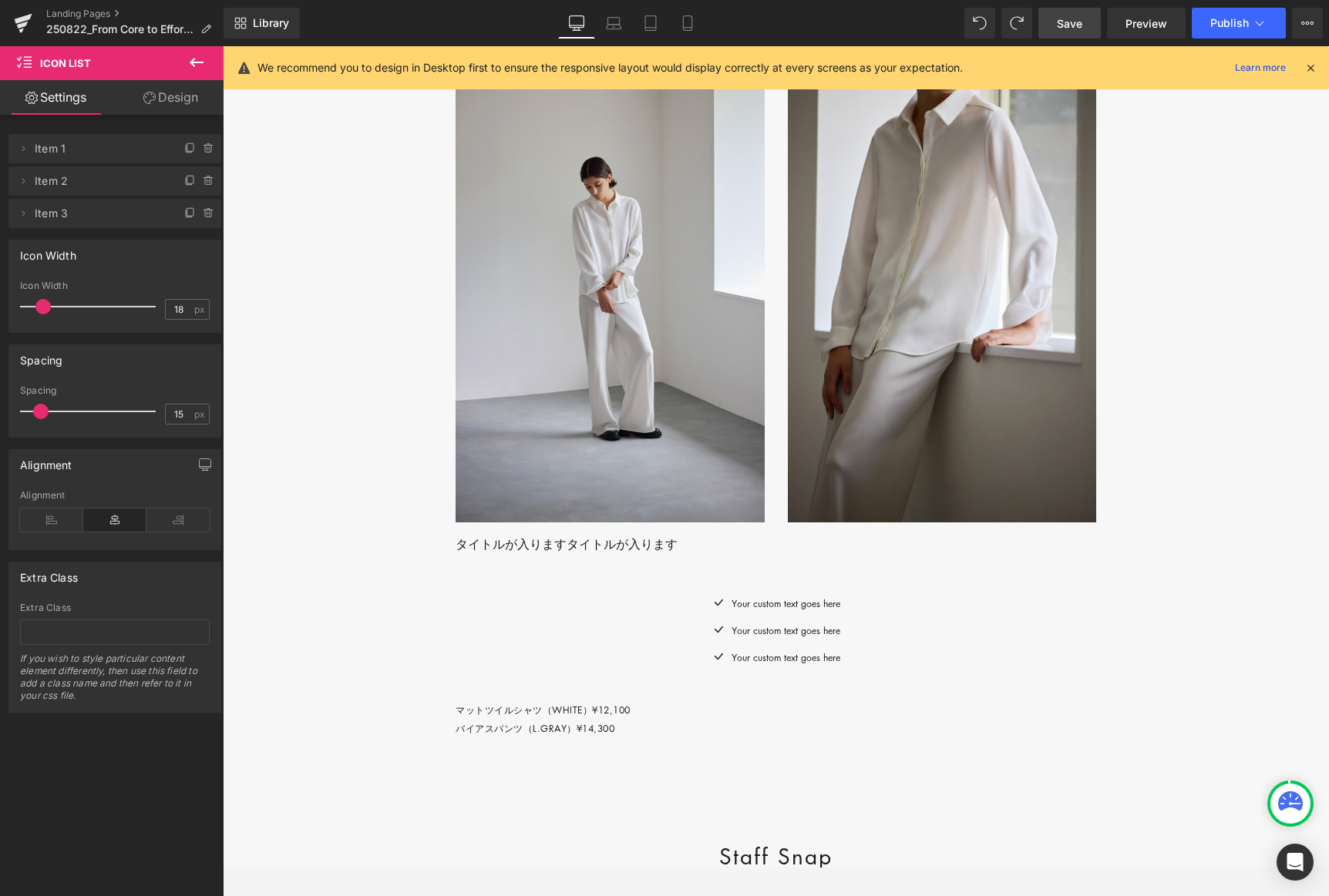
click at [38, 308] on span at bounding box center [43, 306] width 16 height 16
click at [58, 524] on icon at bounding box center [51, 520] width 63 height 23
click at [25, 150] on icon at bounding box center [22, 148] width 12 height 12
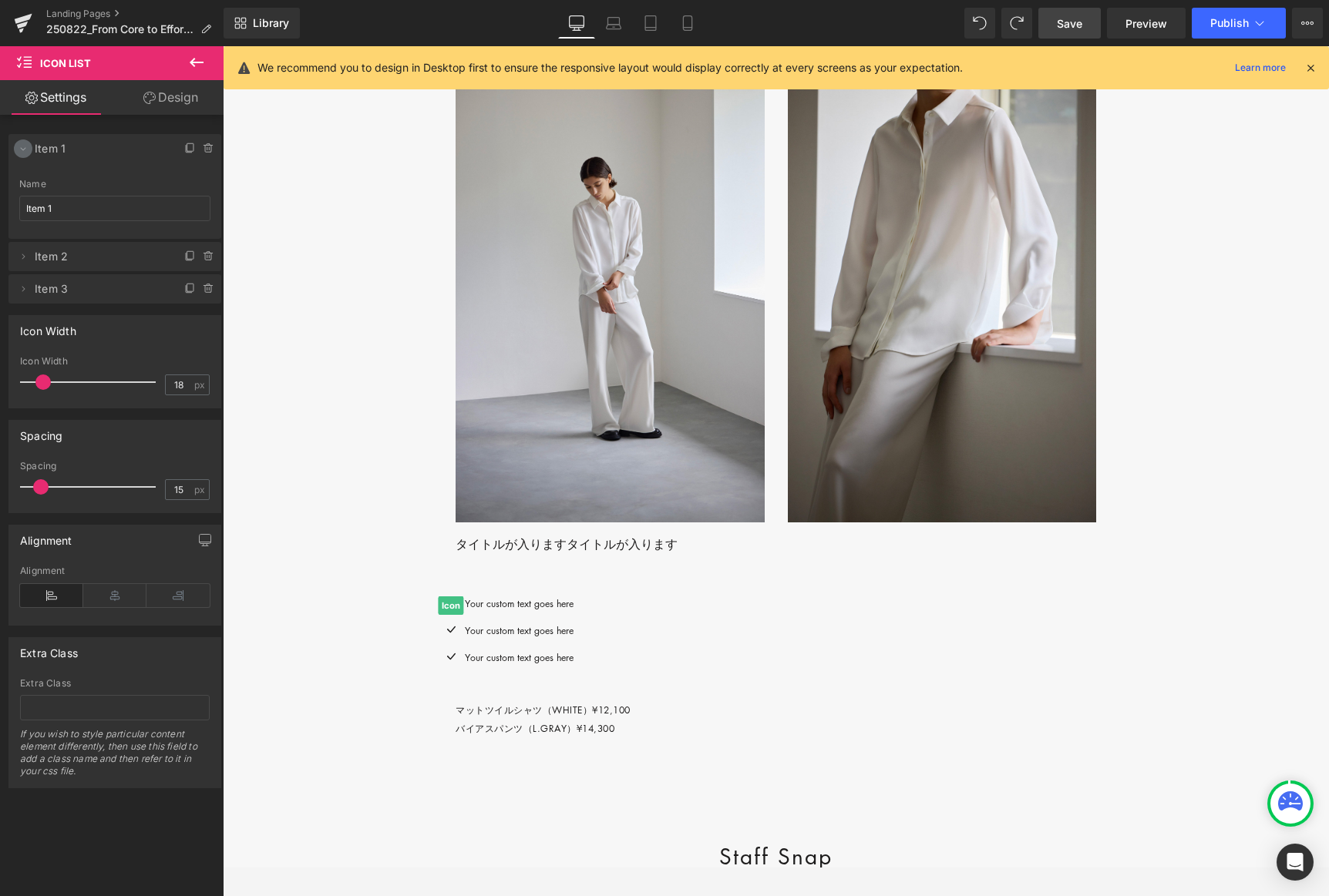
click at [25, 150] on icon at bounding box center [22, 148] width 12 height 12
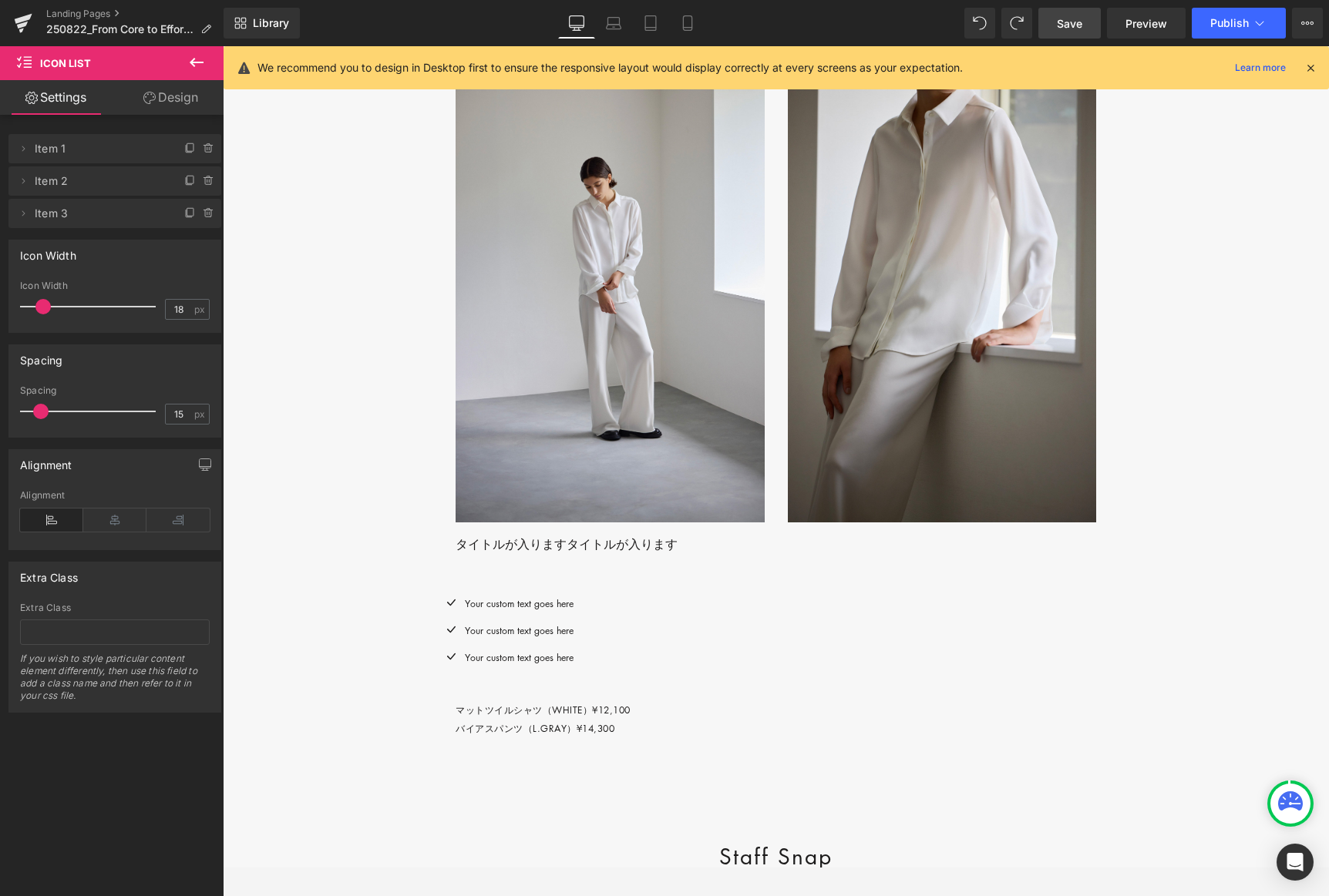
click at [181, 95] on link "Design" at bounding box center [171, 97] width 112 height 35
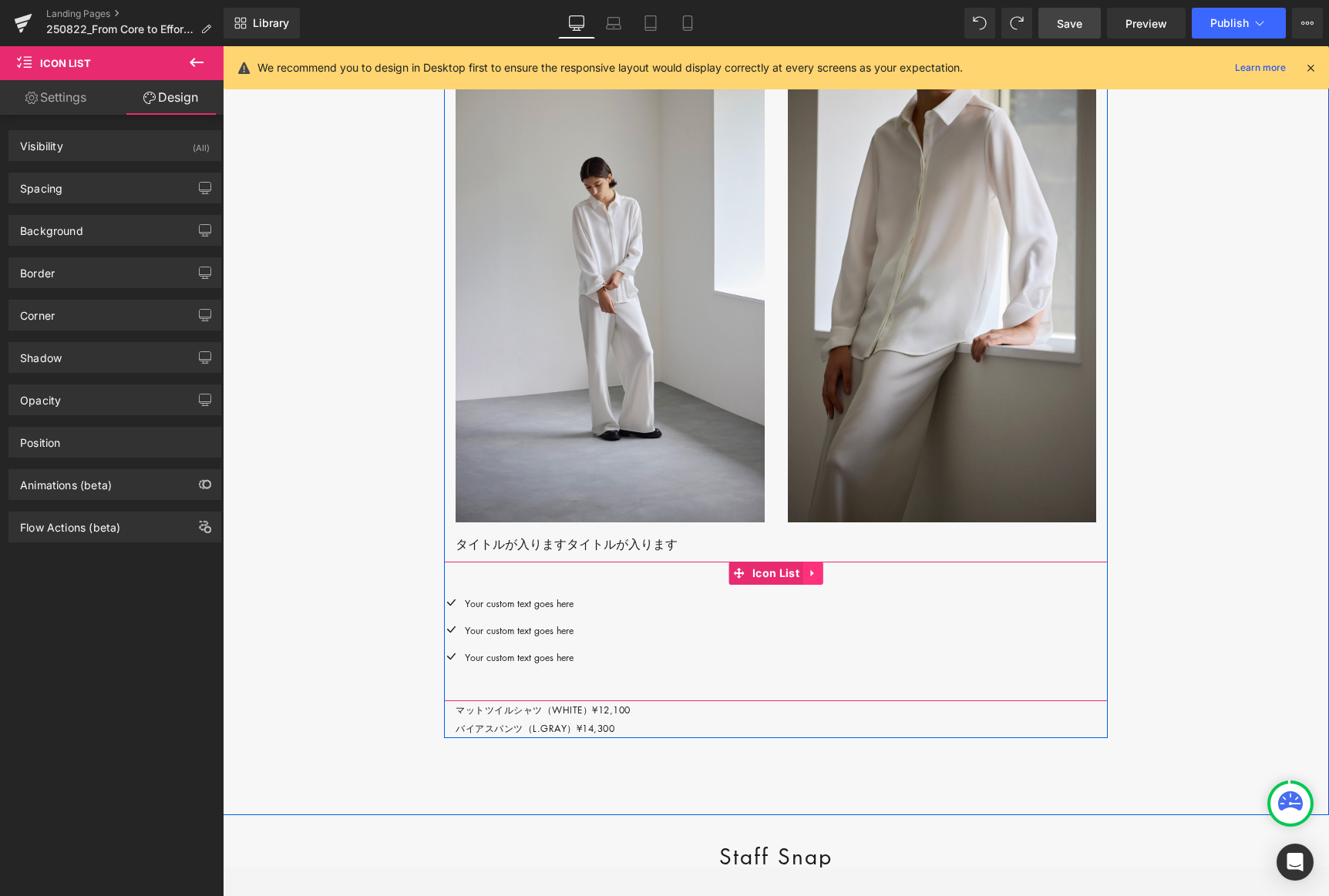
click at [812, 579] on icon at bounding box center [813, 573] width 11 height 12
click at [824, 579] on icon at bounding box center [824, 573] width 11 height 11
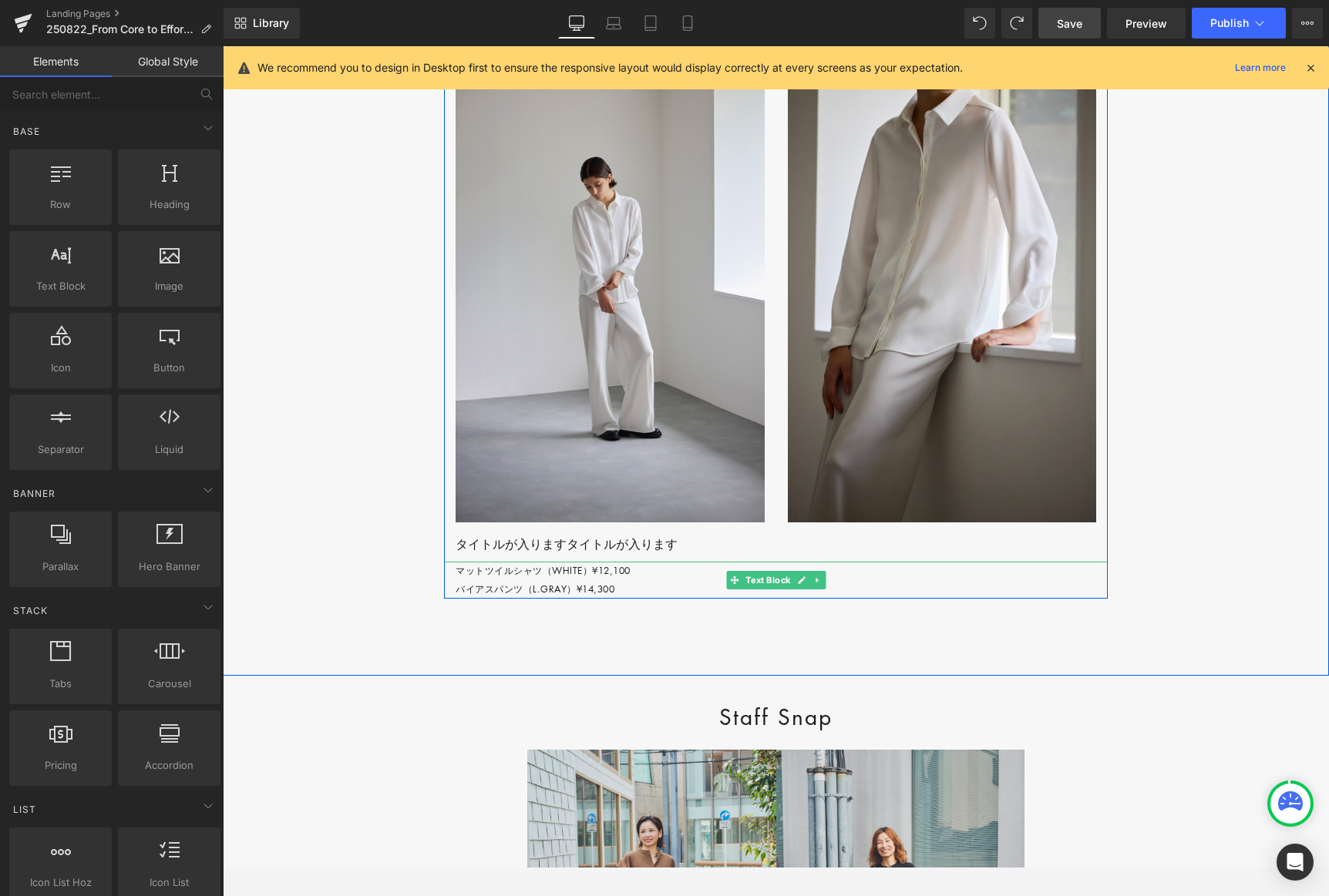
click at [471, 599] on p "マットツイルシャツ（WHITE）¥12,100 バイアスパンツ（L.GRAY）¥14,300" at bounding box center [782, 580] width 653 height 37
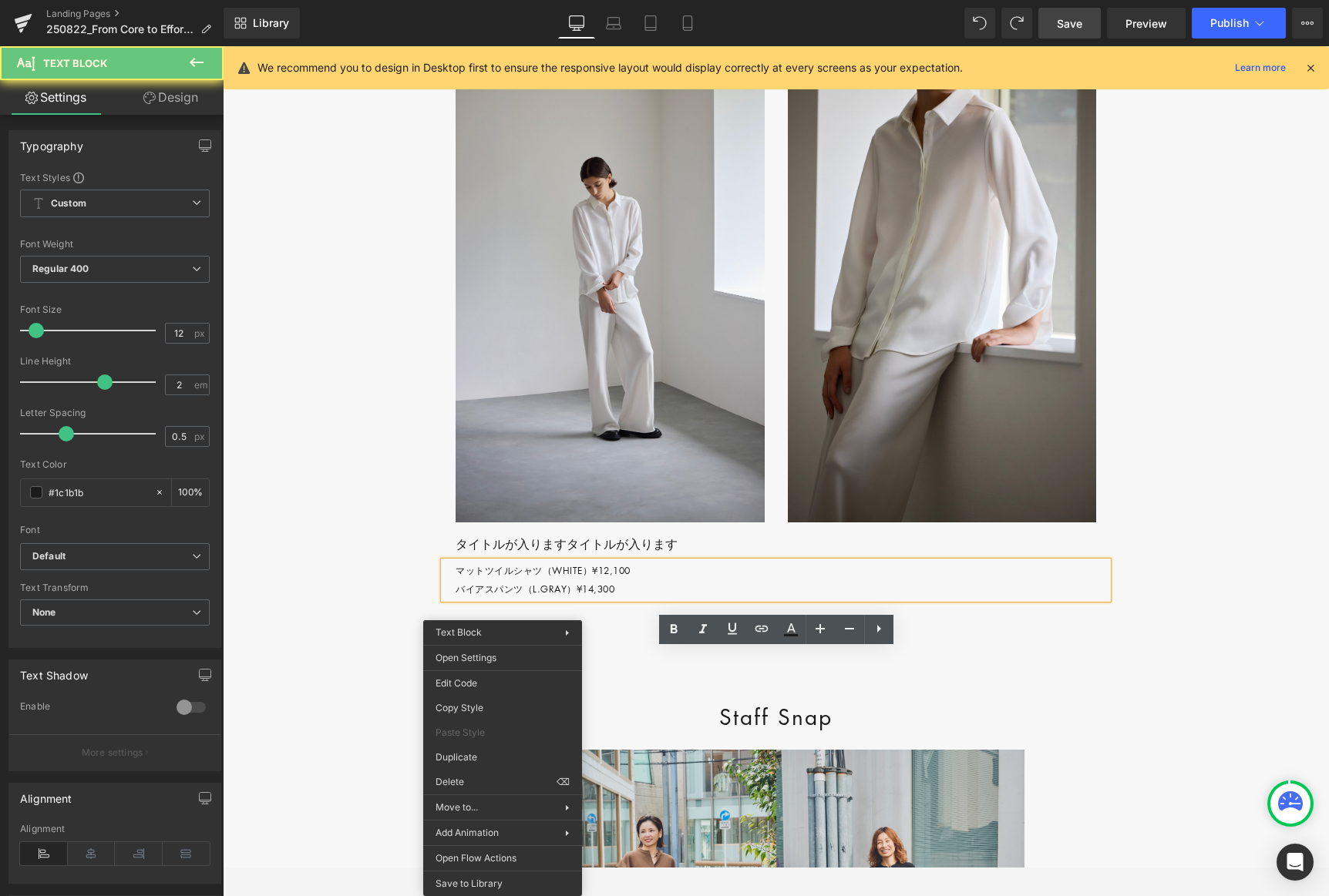
drag, startPoint x: 503, startPoint y: 657, endPoint x: 727, endPoint y: 704, distance: 228.9
click at [506, 0] on div "Icon List You are previewing how the will restyle your page. You can not edit E…" at bounding box center [664, 0] width 1329 height 0
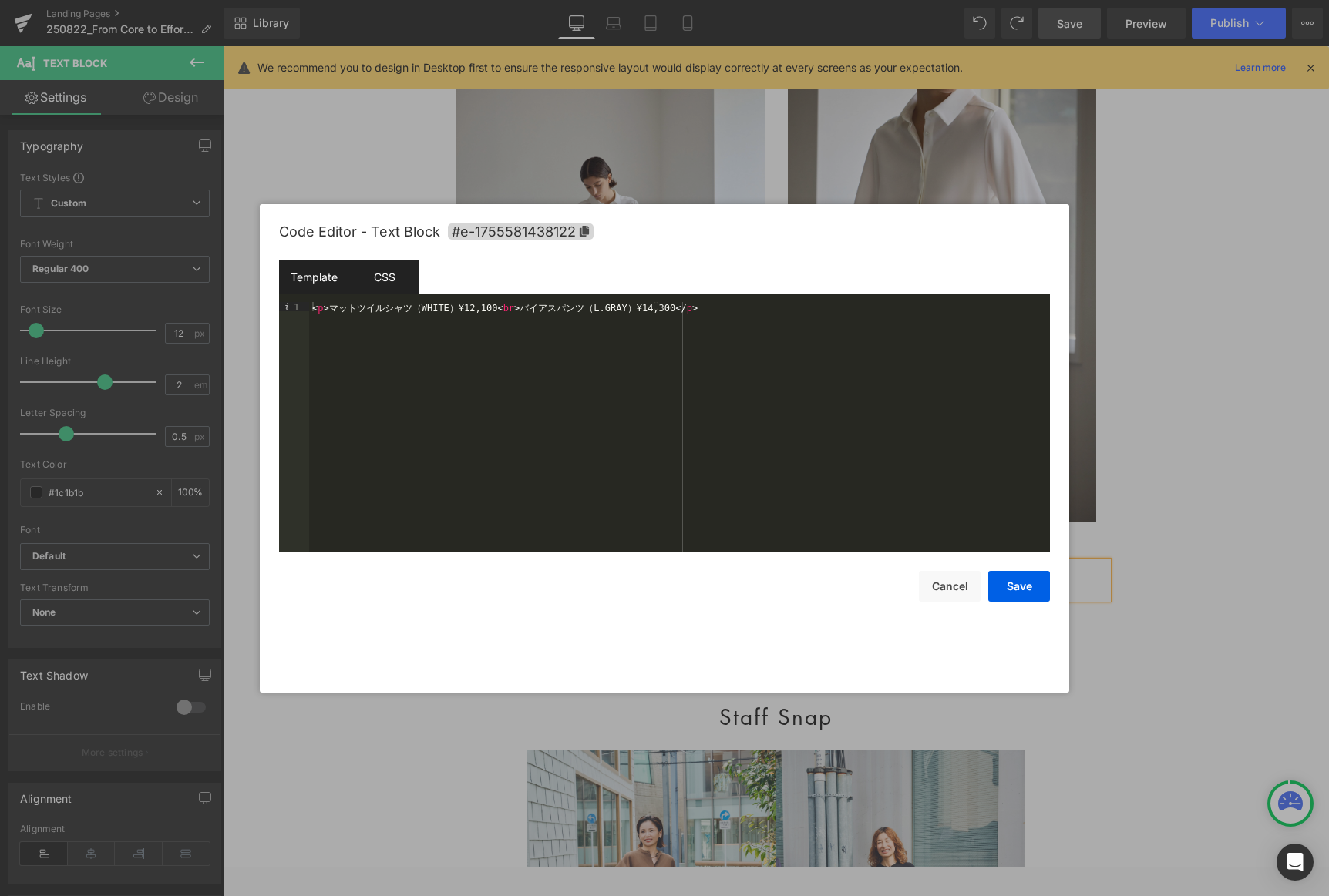
click at [388, 274] on div "CSS" at bounding box center [384, 278] width 70 height 35
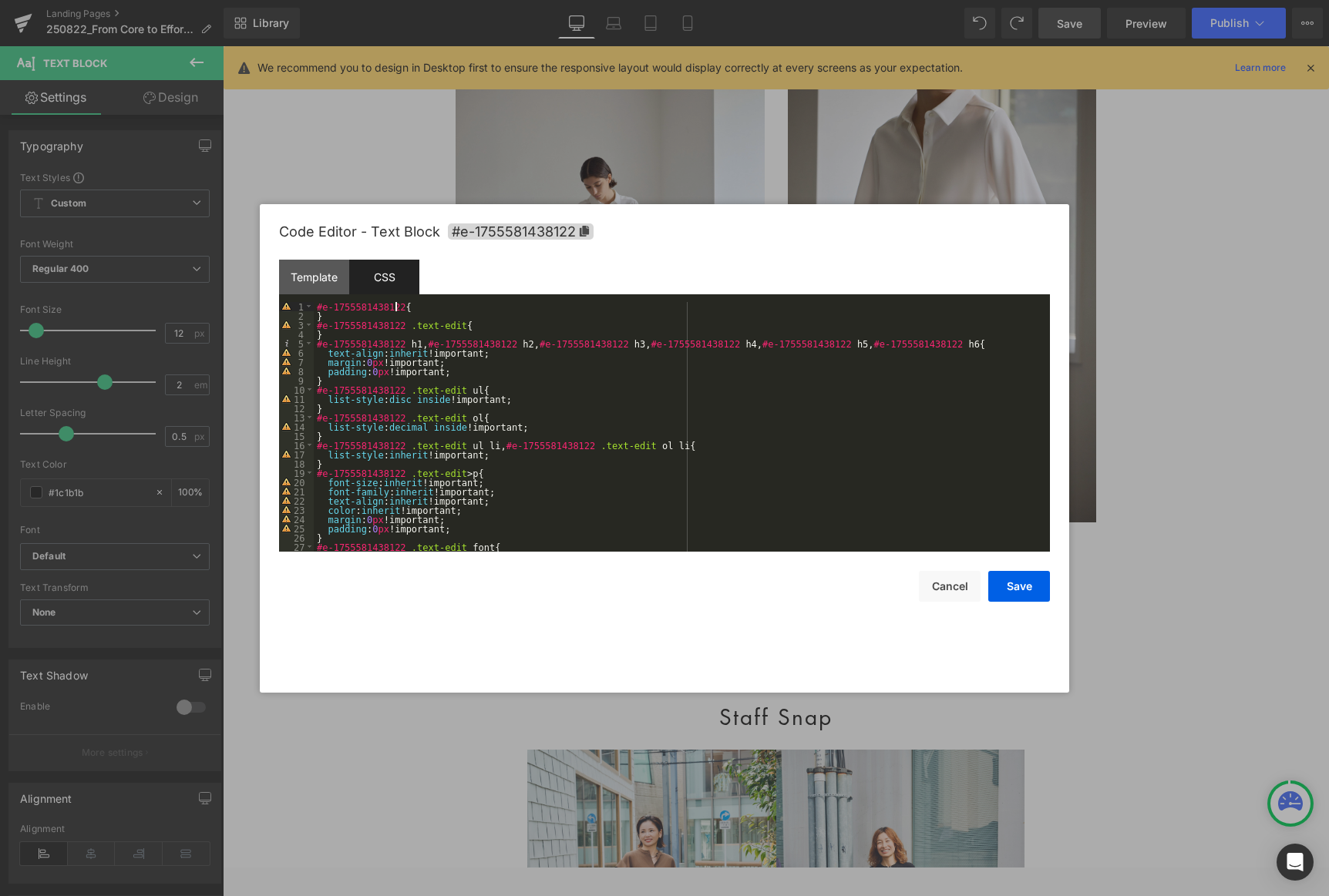
click at [414, 308] on div "#e-1755581438122 { } #e-1755581438122 .text-edit { } #e-1755581438122 h1 , #e-1…" at bounding box center [678, 437] width 730 height 268
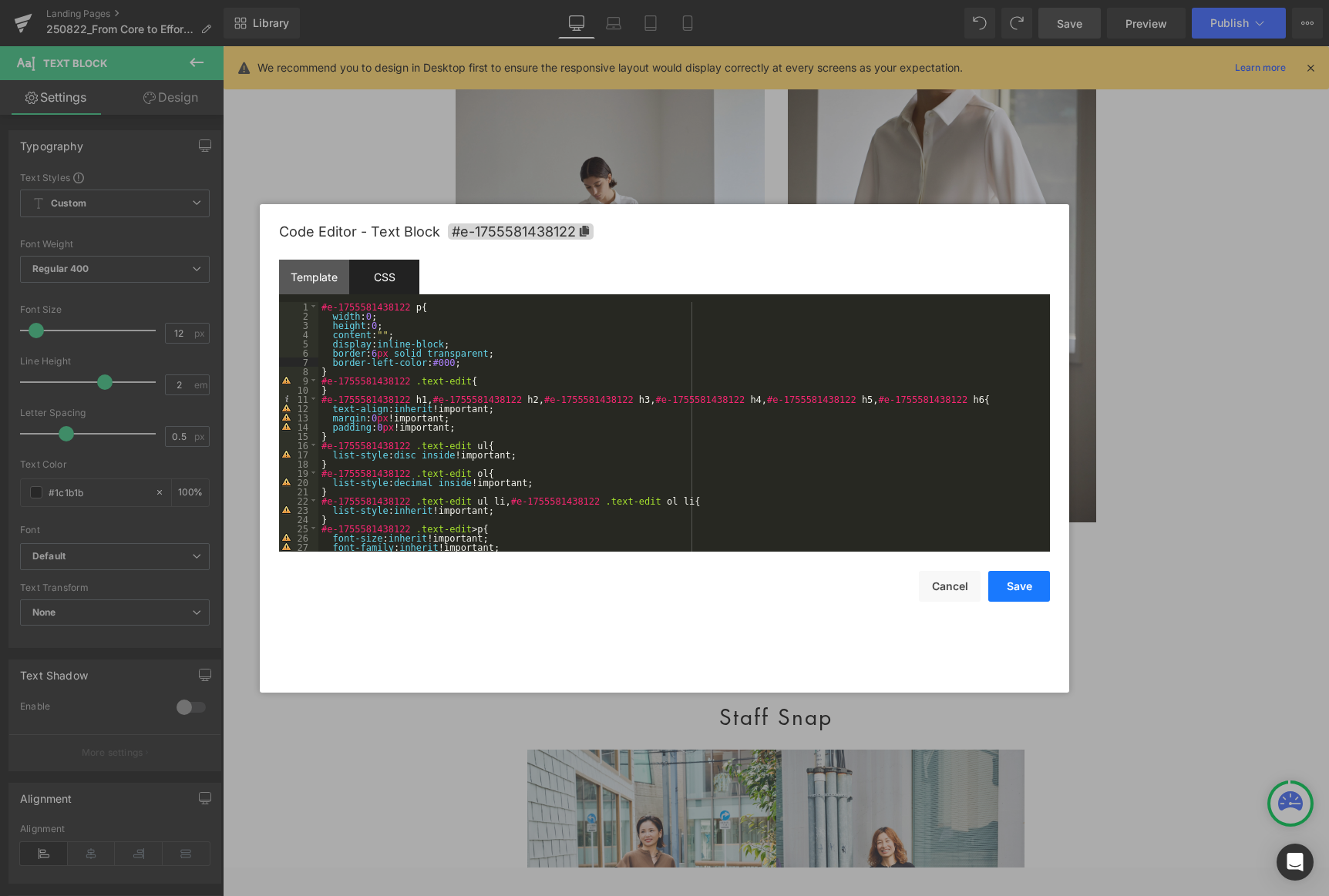
click at [903, 593] on button "Save" at bounding box center [1018, 587] width 62 height 31
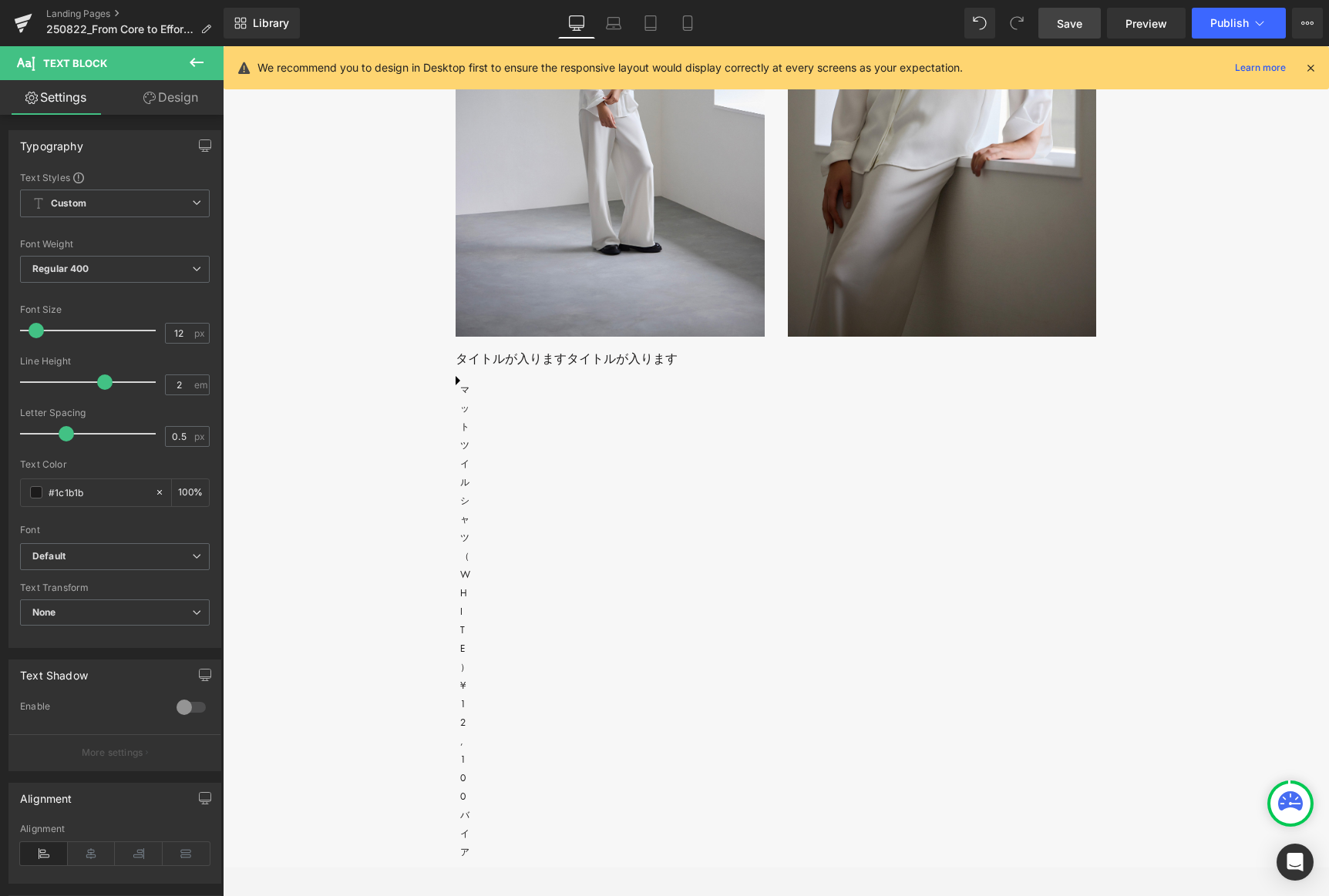
scroll to position [5163, 0]
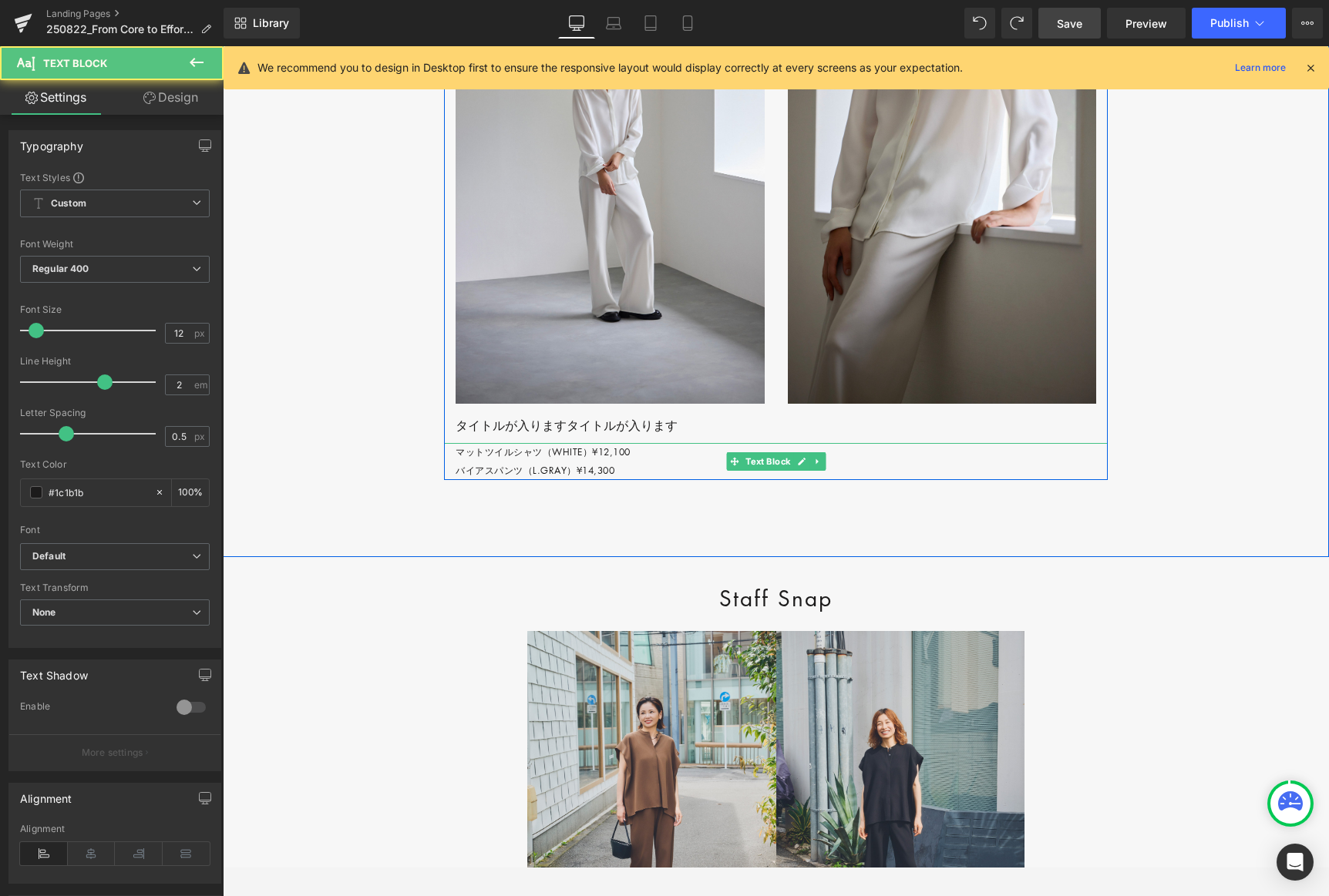
click at [459, 481] on p "マットツイルシャツ（WHITE）¥12,100 バイアスパンツ（L.GRAY）¥14,300" at bounding box center [782, 461] width 653 height 37
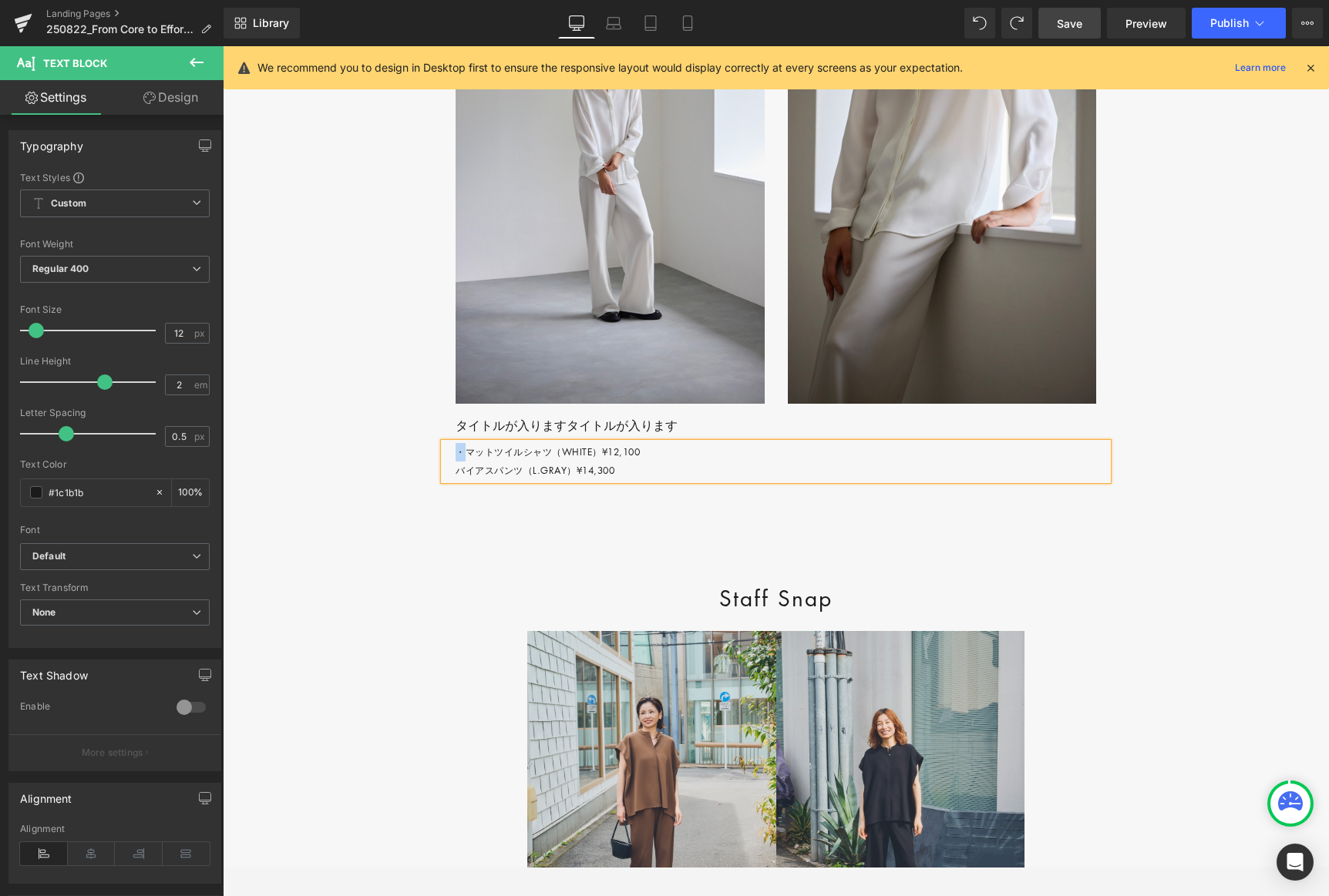
copy p "・"
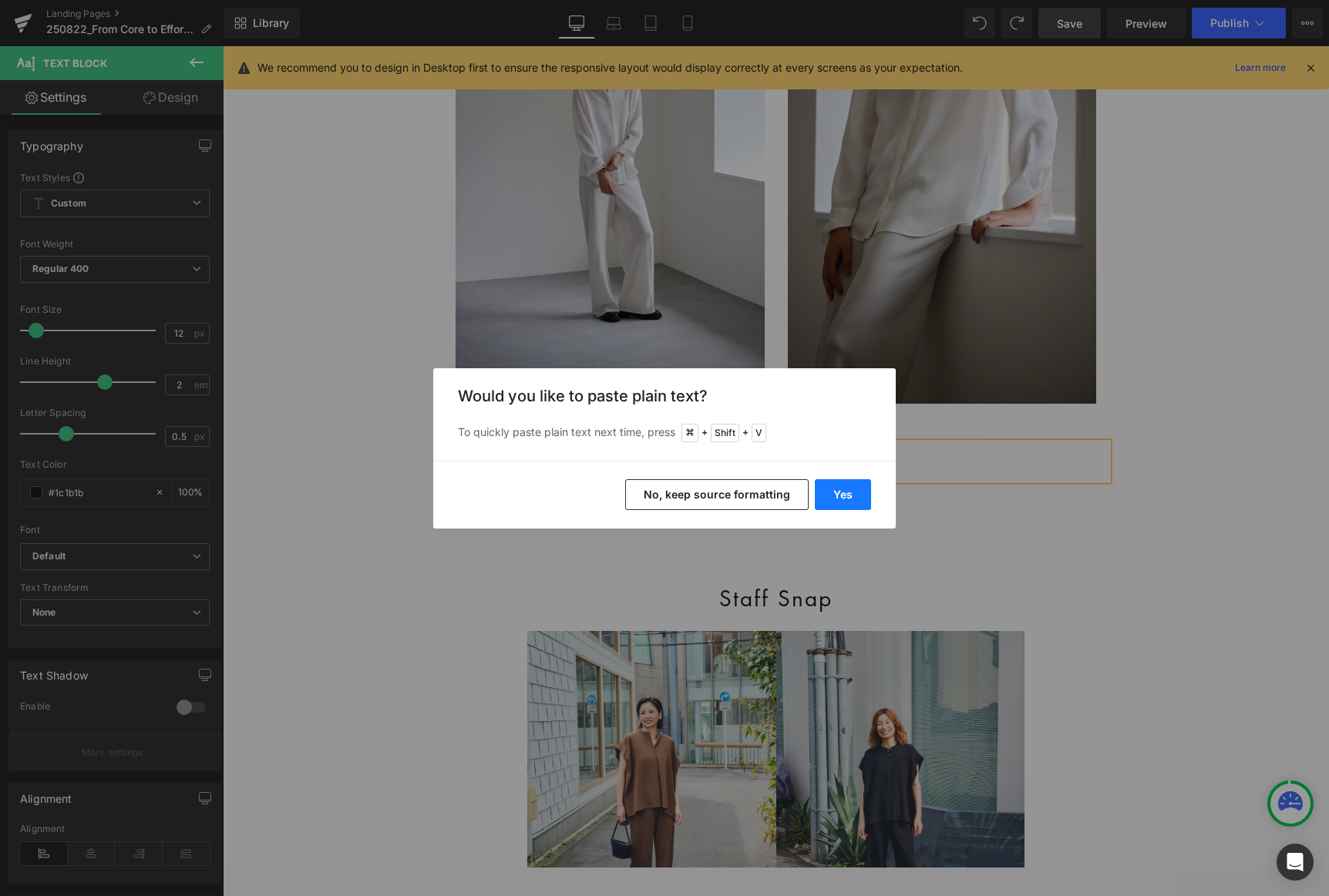
click at [846, 496] on button "Yes" at bounding box center [843, 495] width 56 height 31
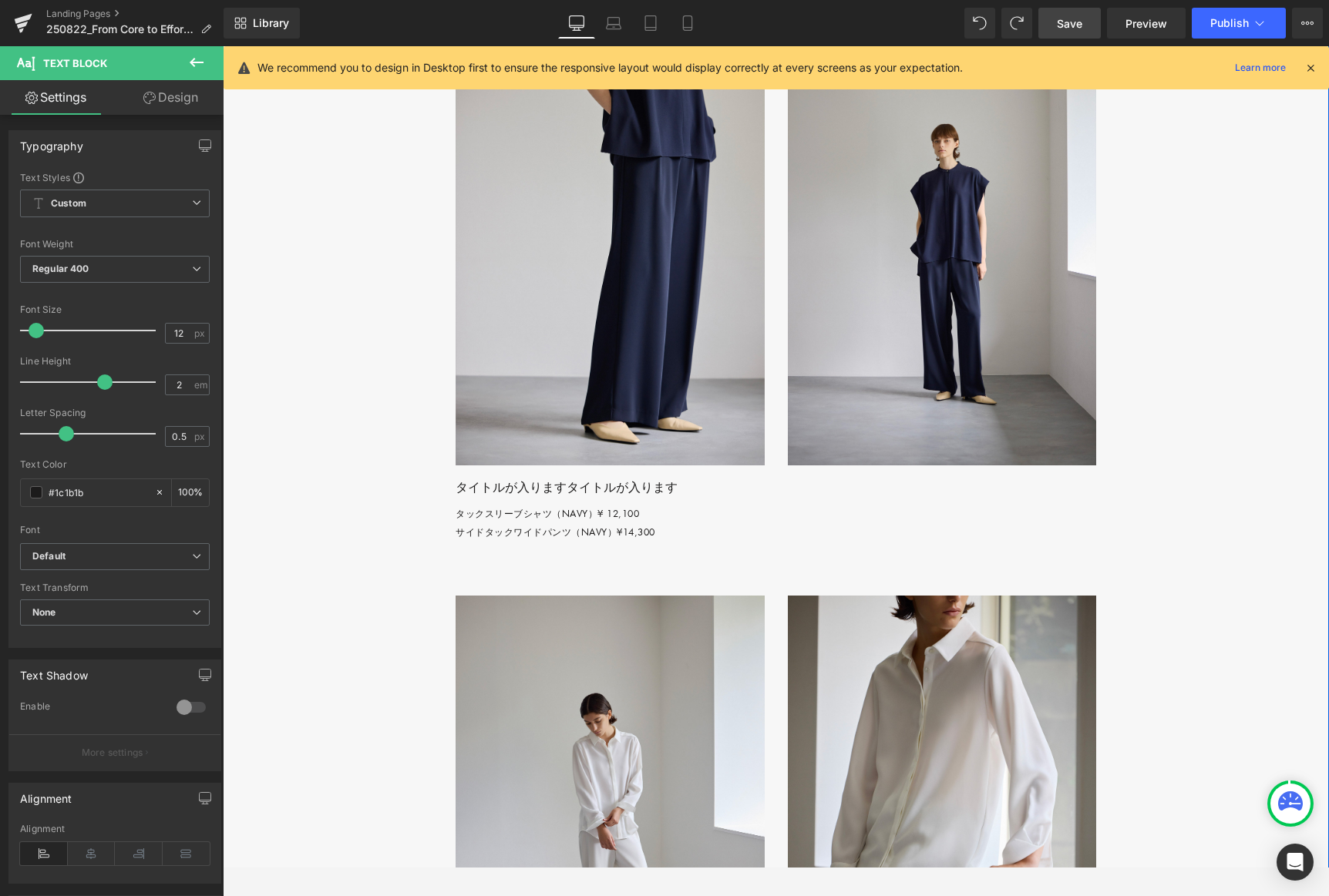
scroll to position [4386, 0]
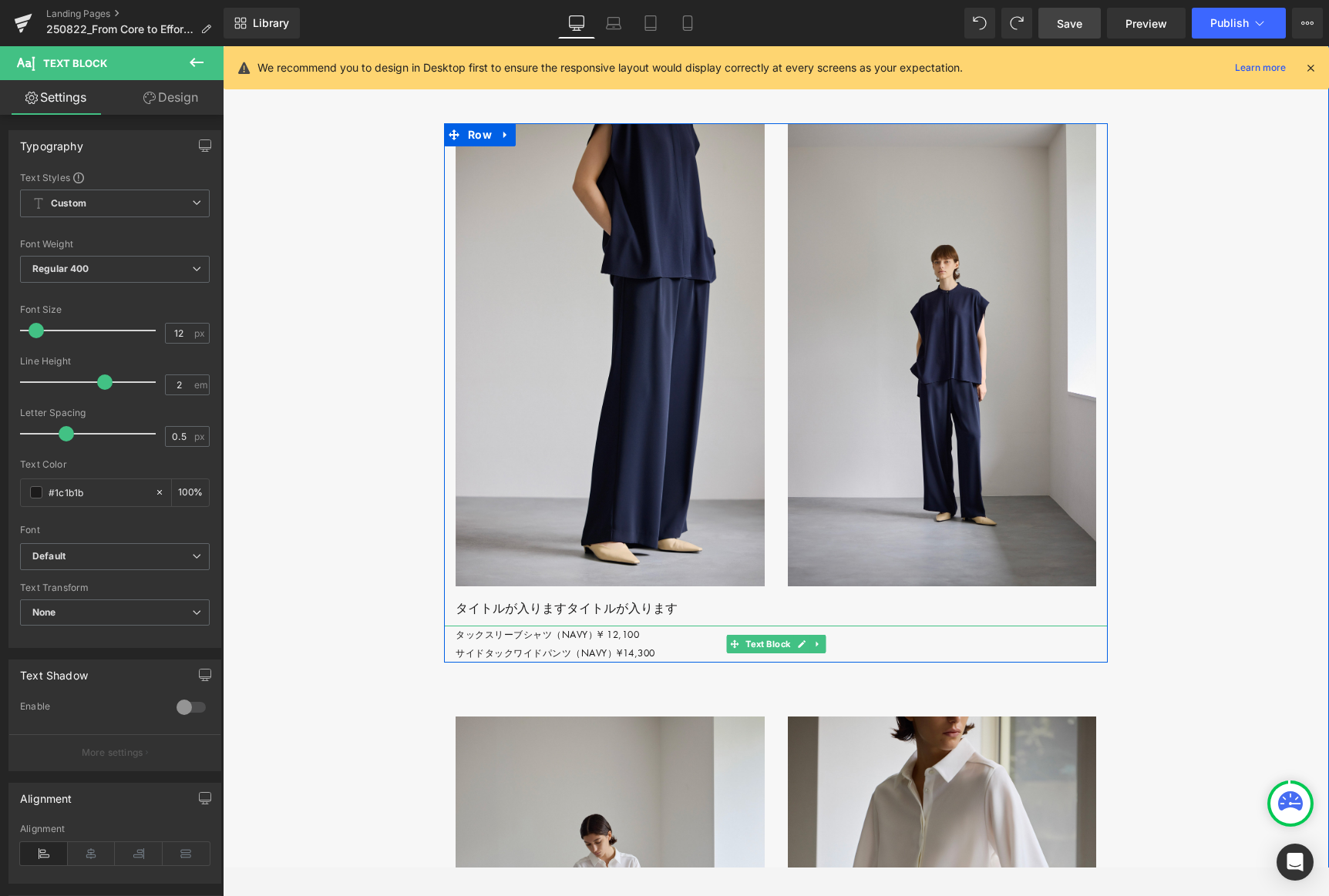
click at [464, 663] on p "タックスリーブシャツ（NAVY）¥ 12,100 サイドタックワイドパンツ（NAVY）¥14,300" at bounding box center [782, 644] width 653 height 37
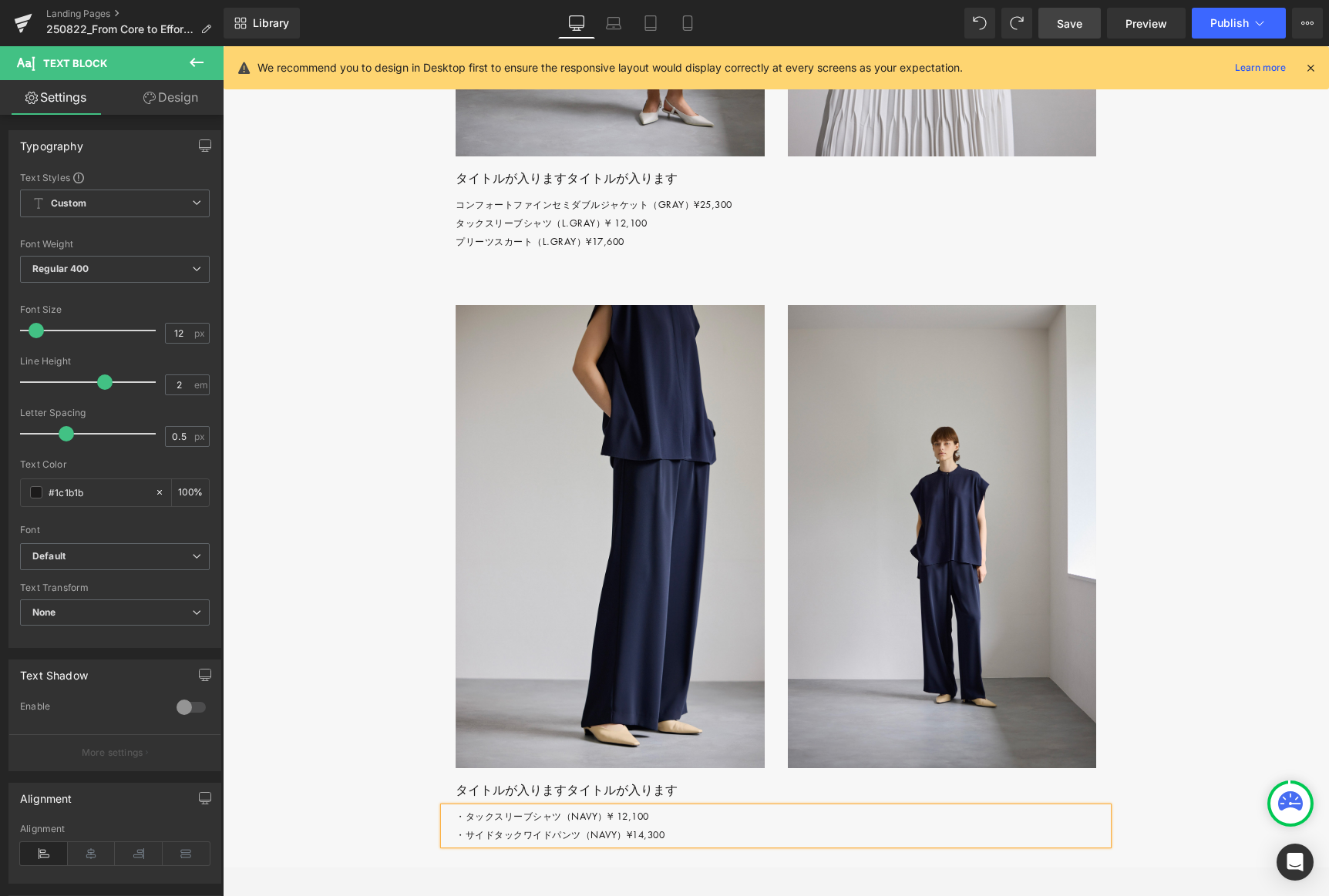
scroll to position [4202, 0]
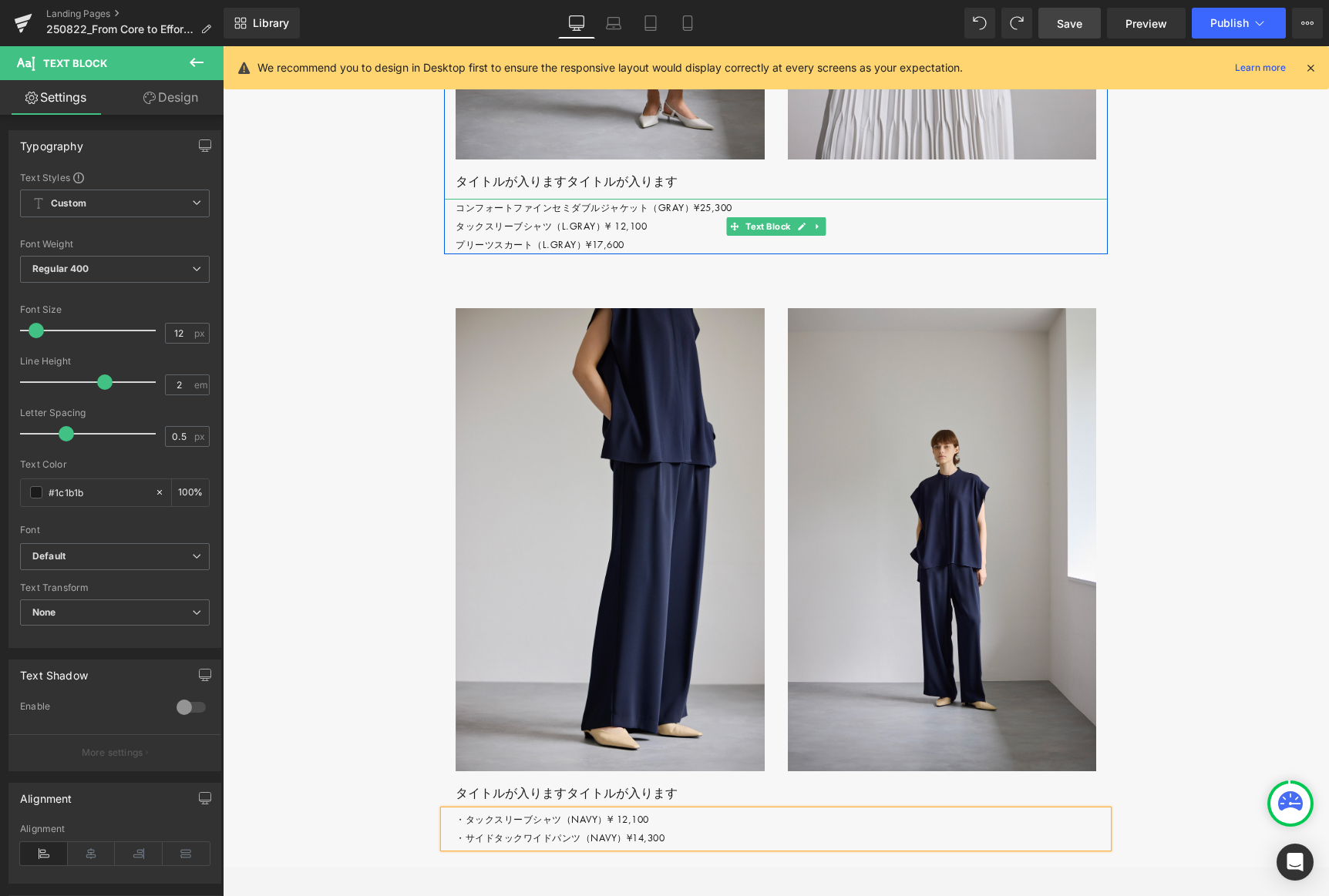
click at [460, 255] on p "コンフォートファインセミダブルジャケット（GRAY）¥25,300 タックスリーブシャツ（L.GRAY）¥ 12,100 プリーツスカート（L.GRAY）¥1…" at bounding box center [782, 226] width 653 height 55
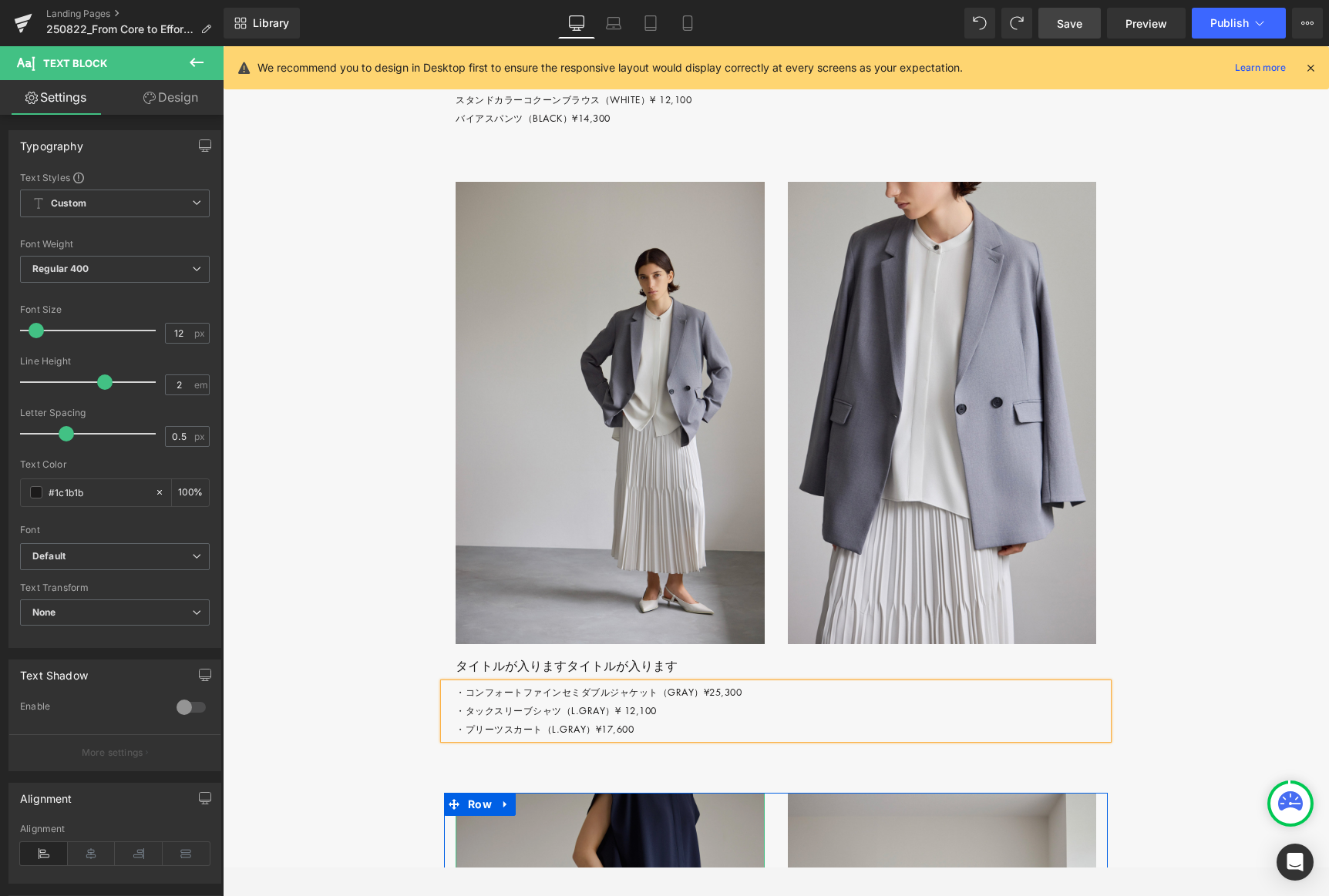
scroll to position [3717, 0]
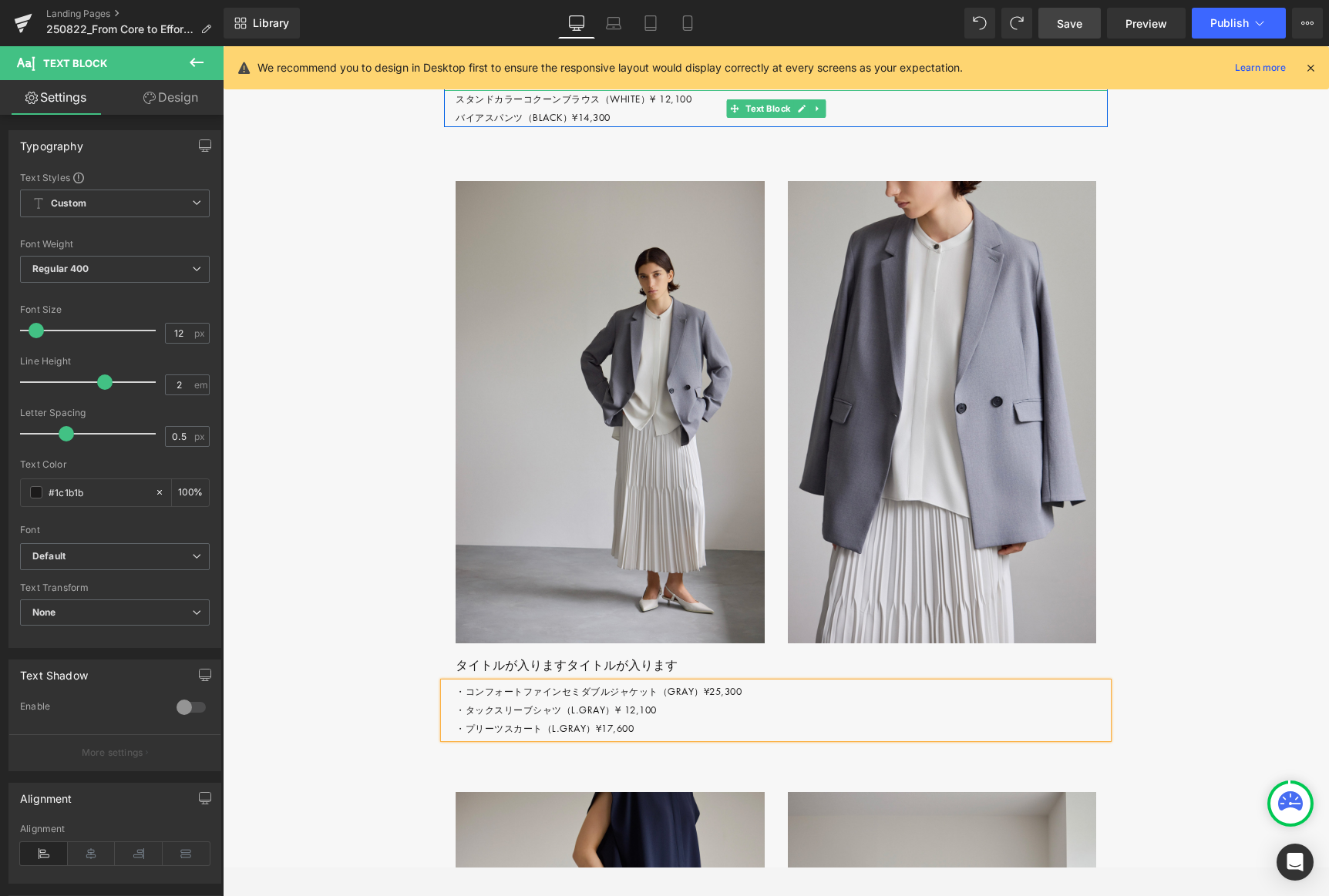
click at [460, 127] on p "スタンドカラーコクーンブラウス（WHITE）¥ 12,100 バイアスパンツ（BLACK）¥14,300" at bounding box center [782, 108] width 653 height 37
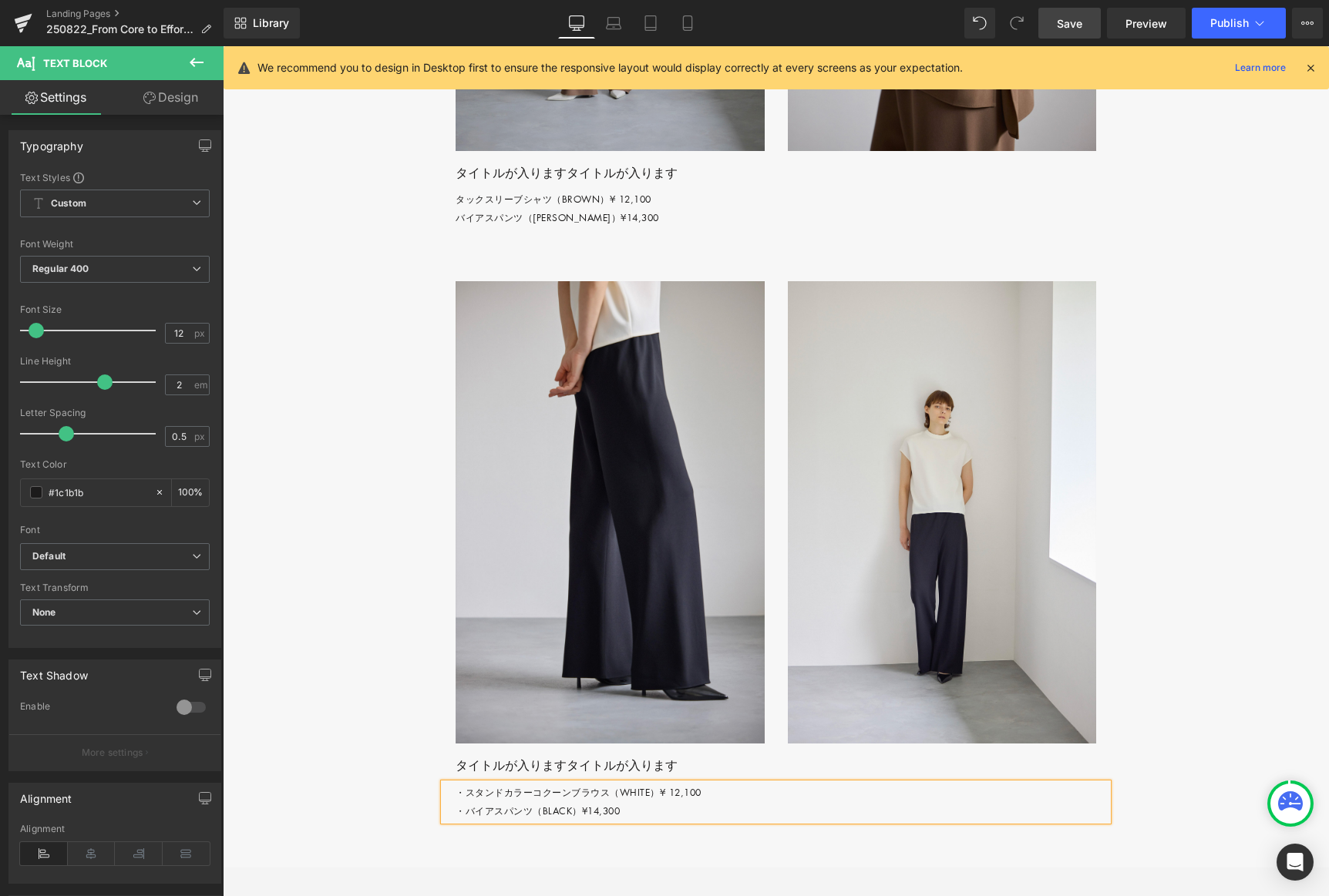
scroll to position [3023, 0]
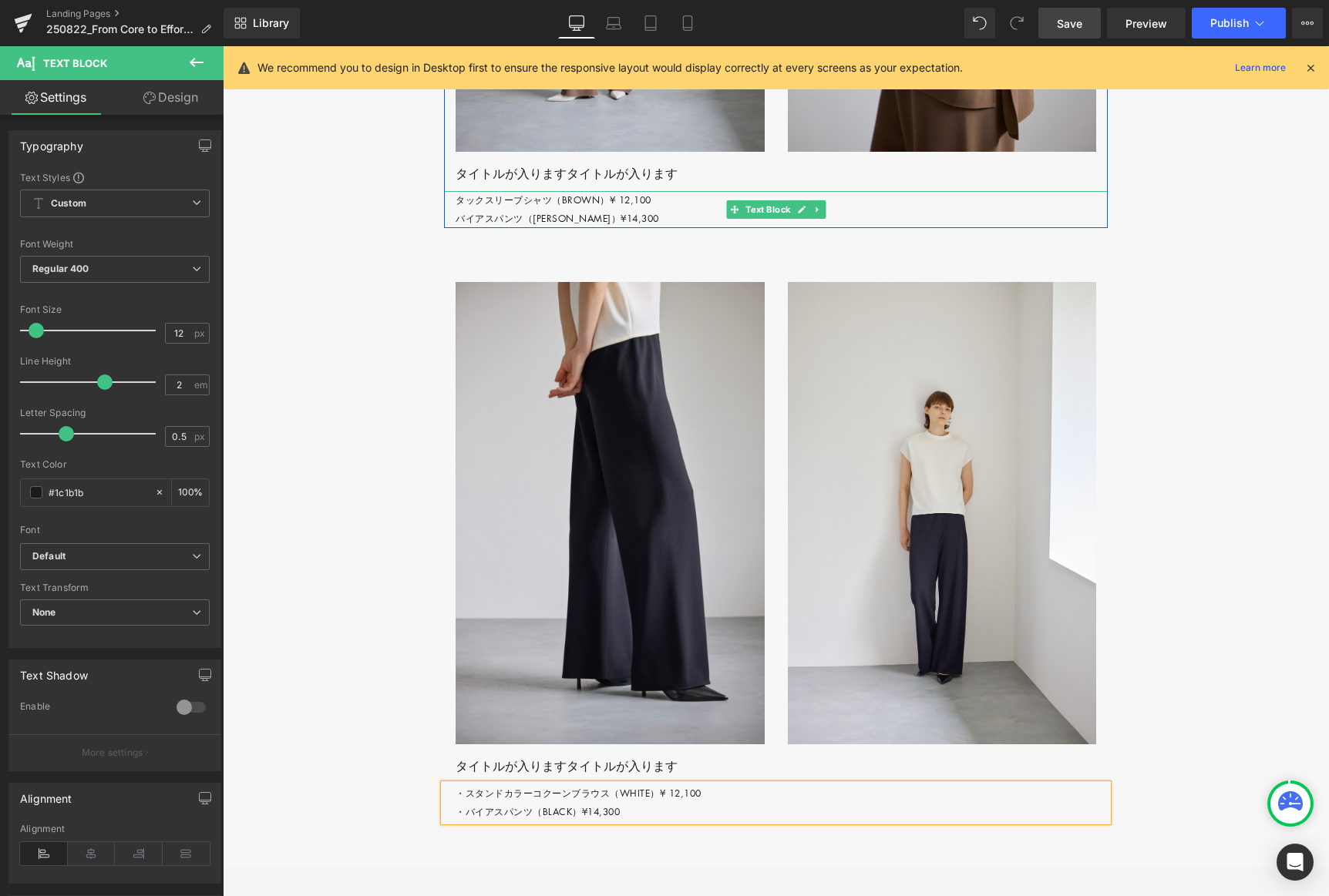
click at [460, 228] on p "タックスリーブシャツ（[PERSON_NAME]）¥ 12,100 バイアスパンツ（BROWN）¥14,300" at bounding box center [782, 210] width 653 height 37
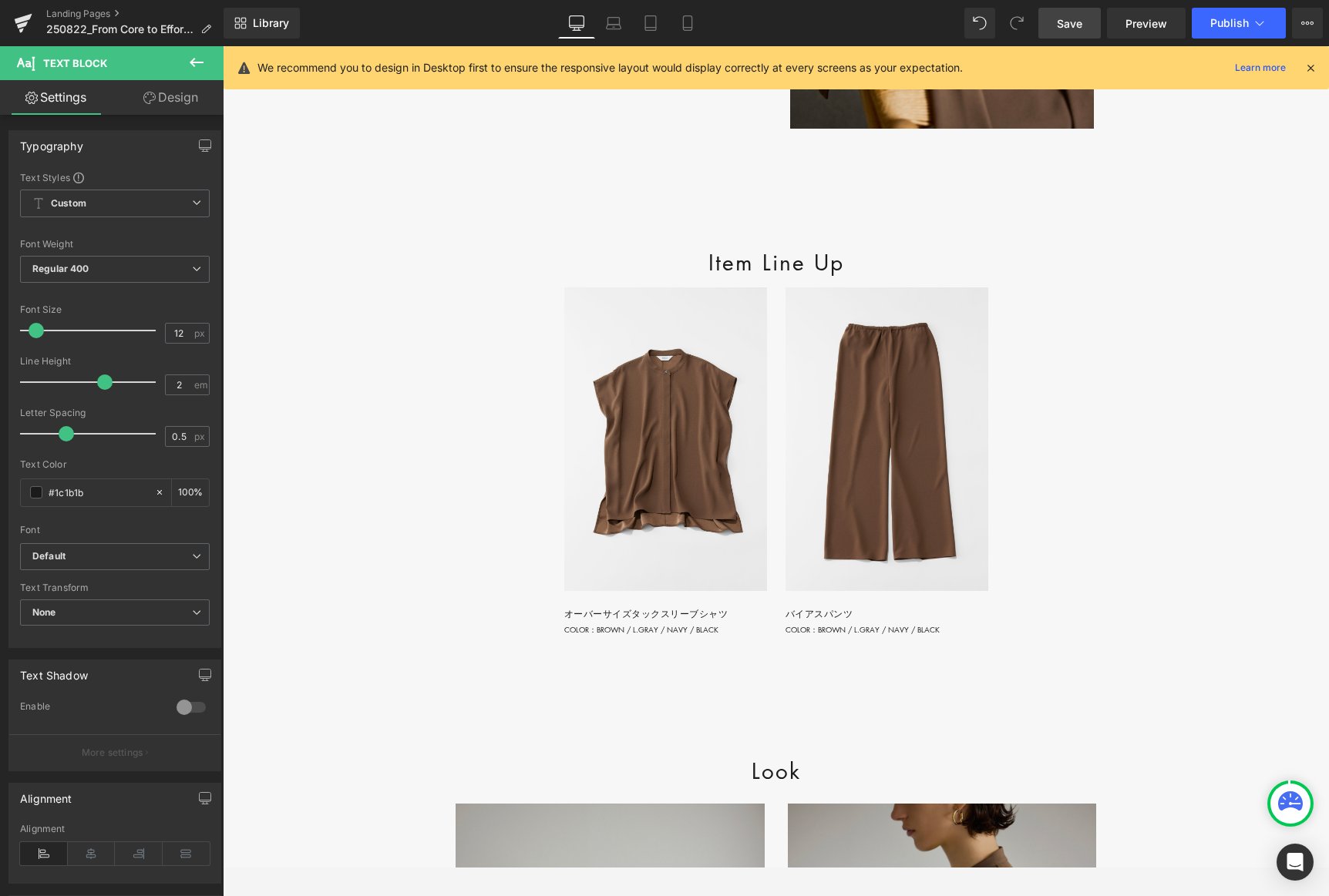
scroll to position [1872, 0]
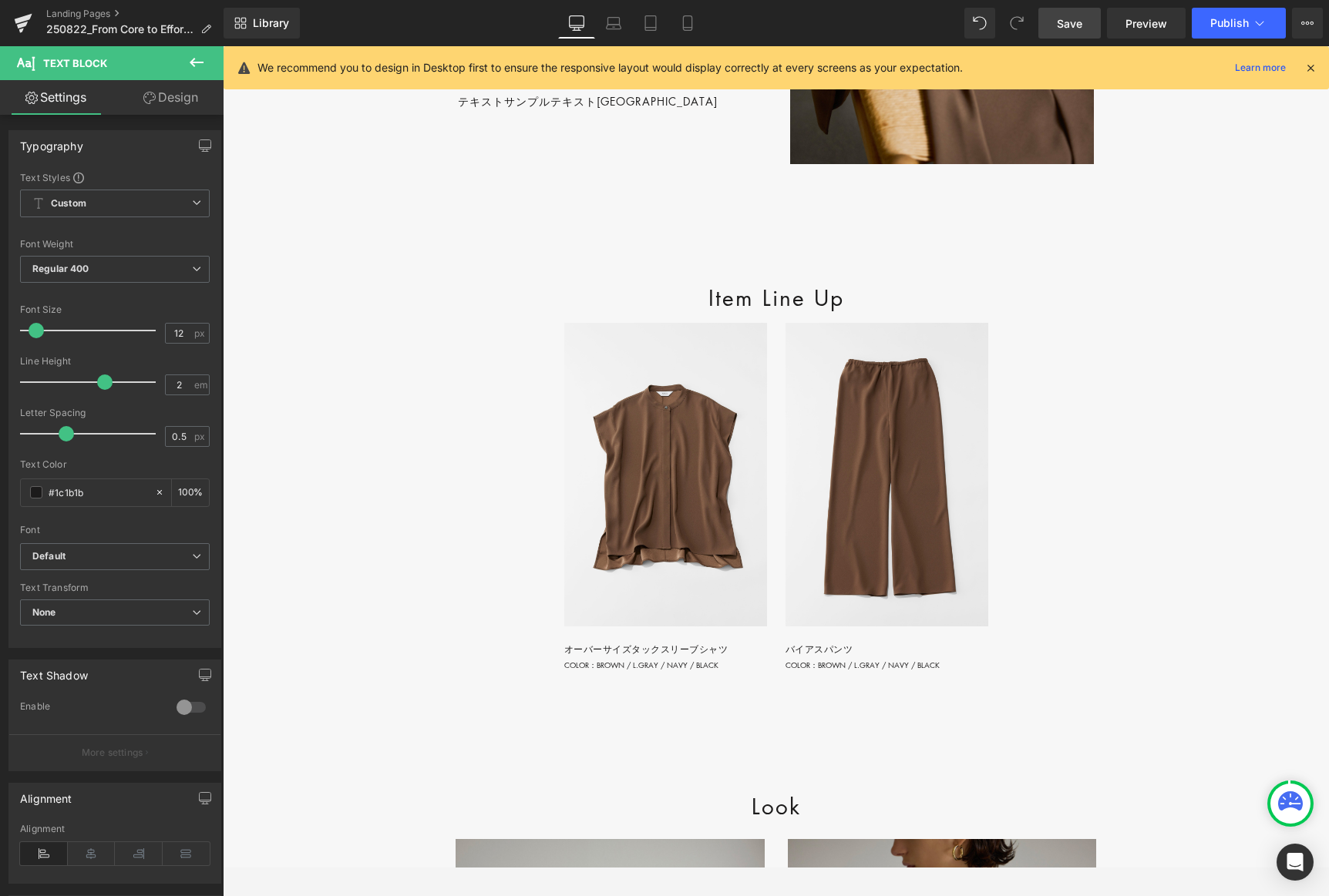
click at [903, 18] on link "Save" at bounding box center [1070, 23] width 62 height 31
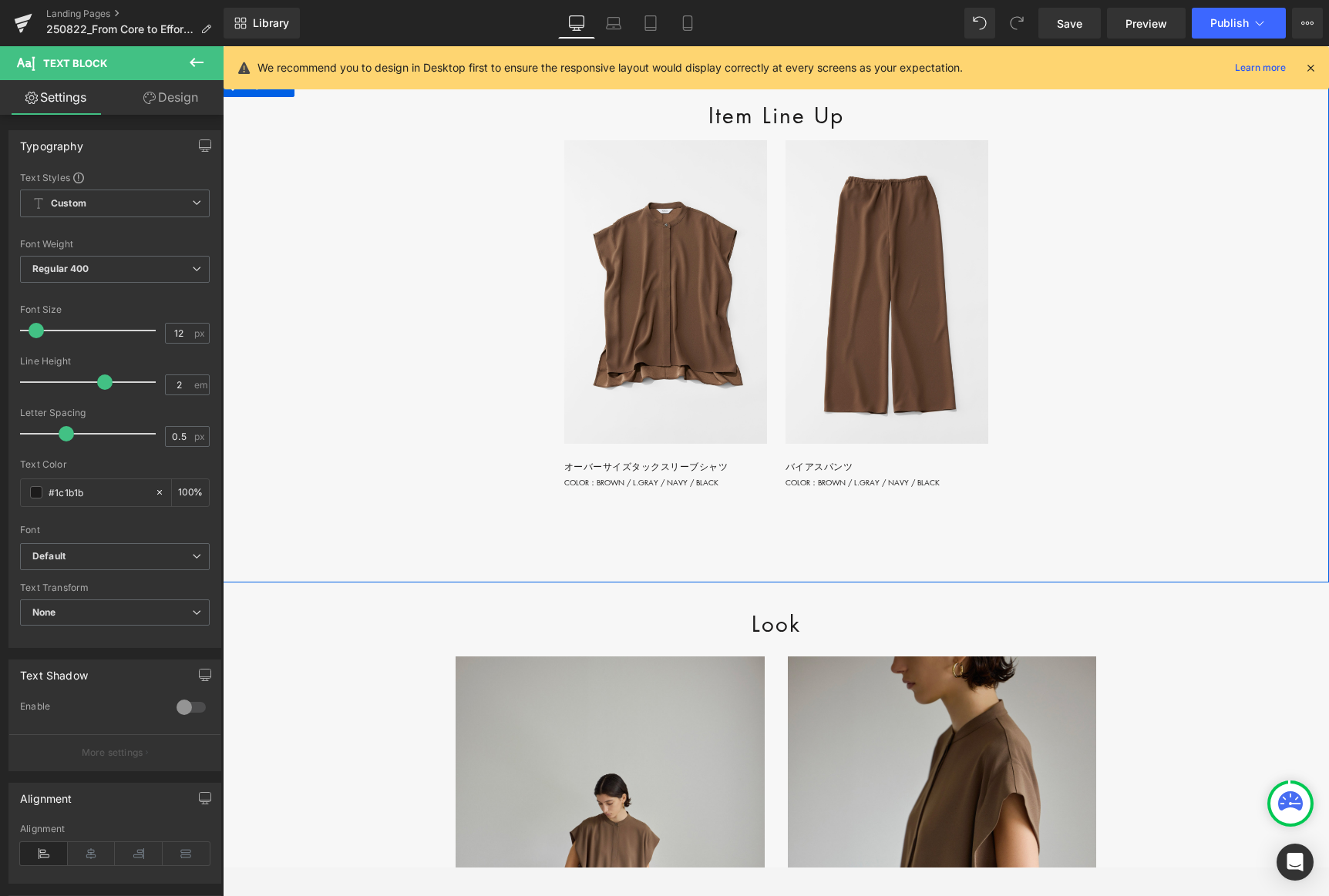
scroll to position [2087, 0]
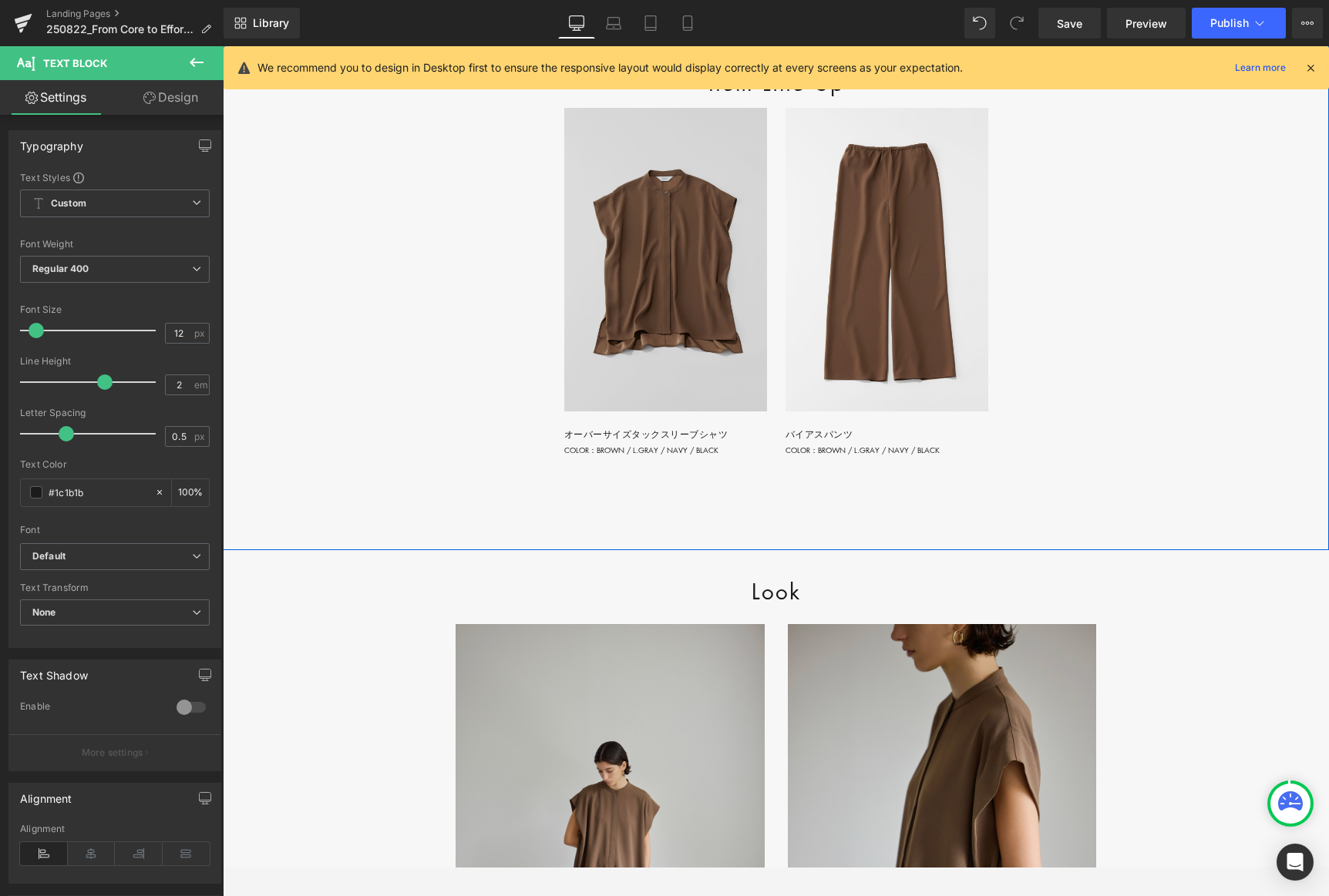
click at [656, 398] on img at bounding box center [665, 259] width 203 height 303
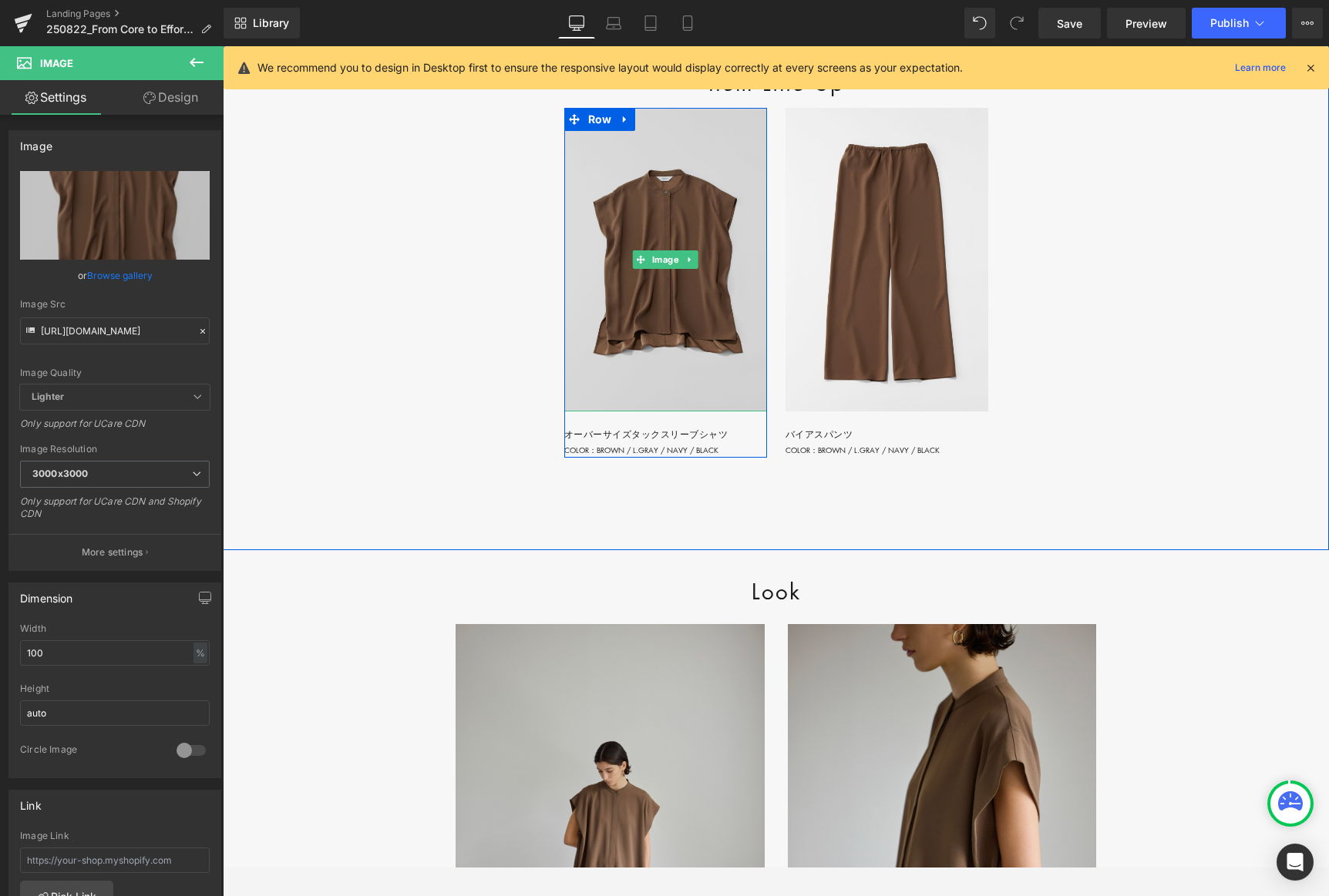
click at [656, 398] on img at bounding box center [665, 259] width 203 height 303
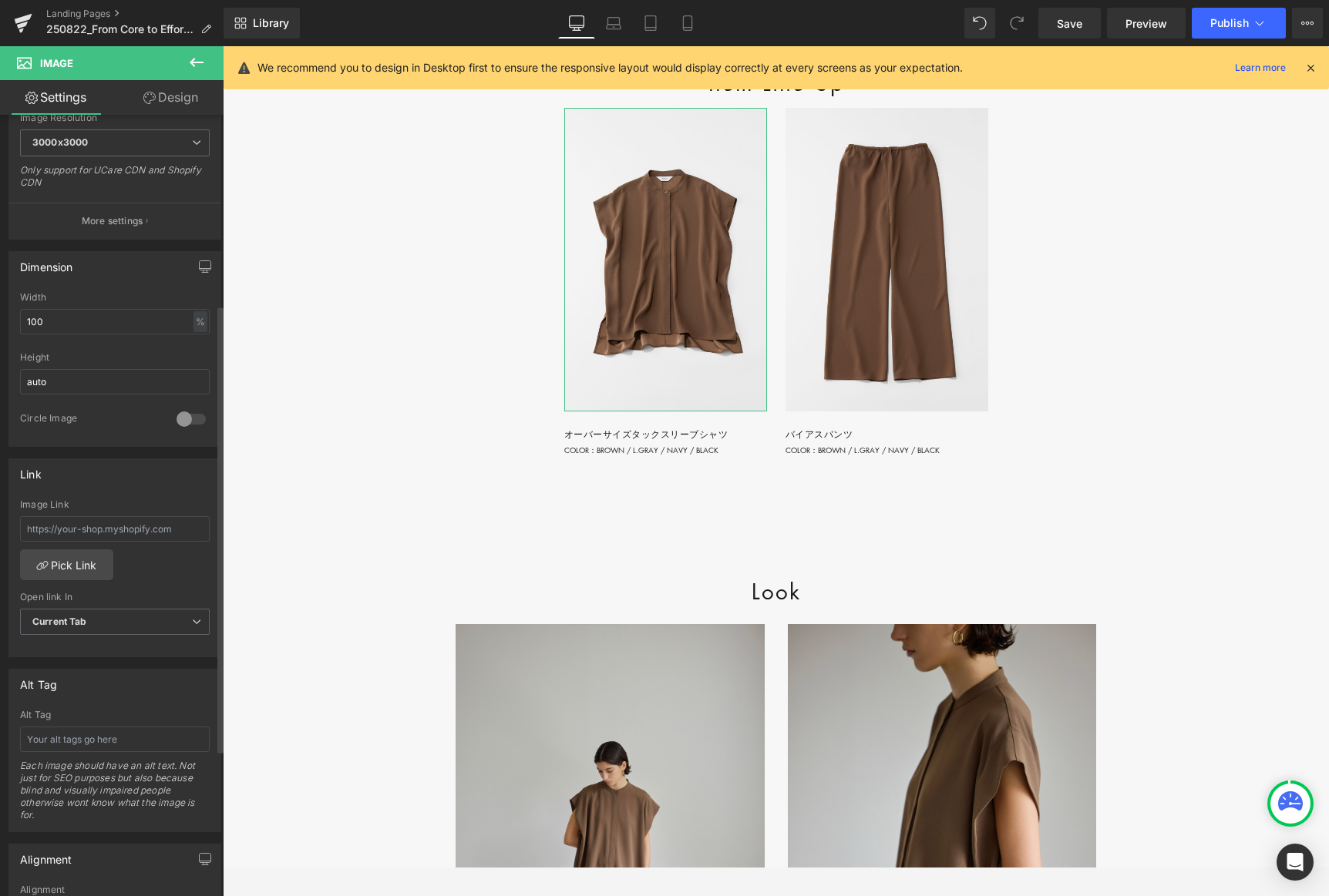
scroll to position [334, 0]
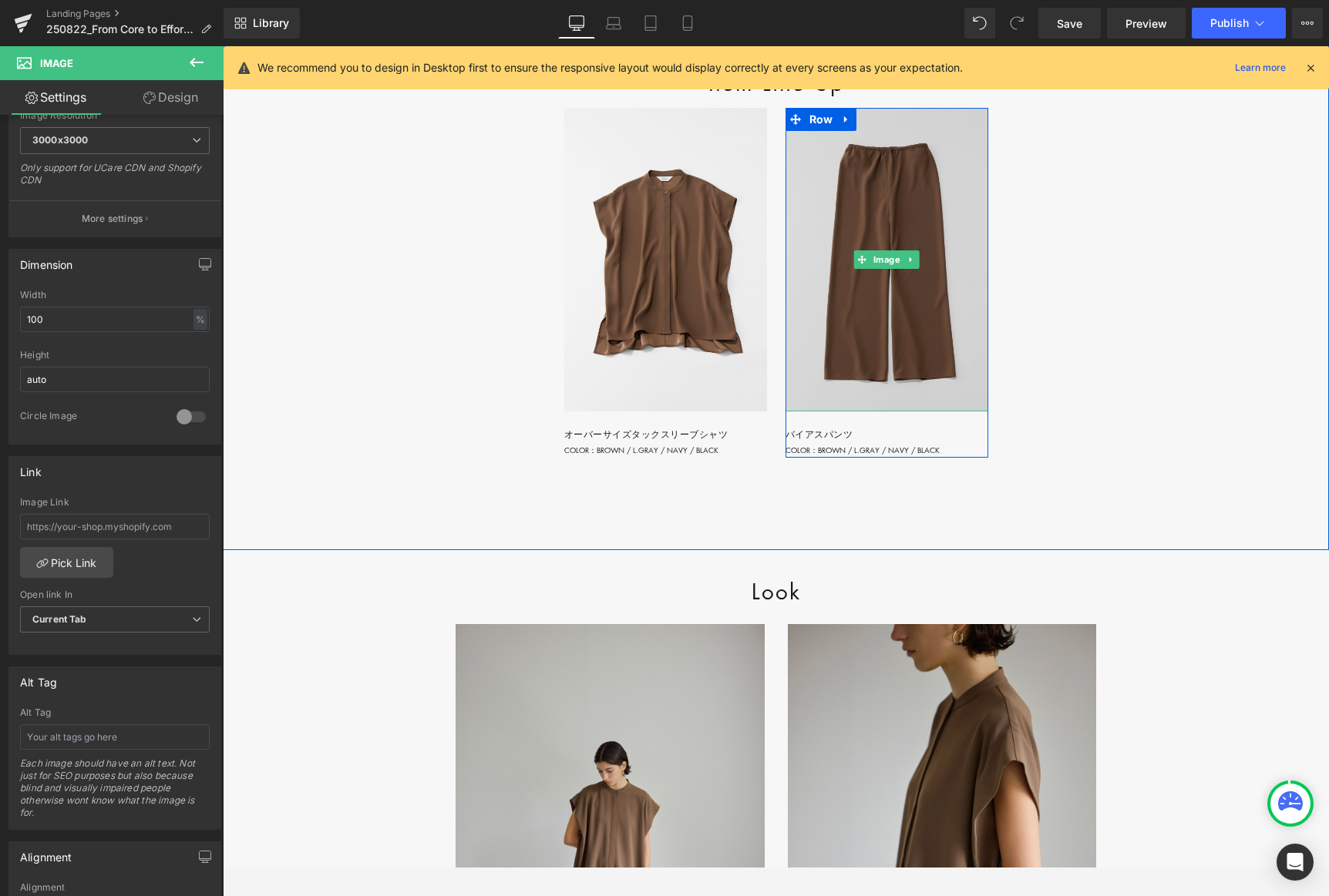
click at [901, 412] on img at bounding box center [887, 259] width 203 height 303
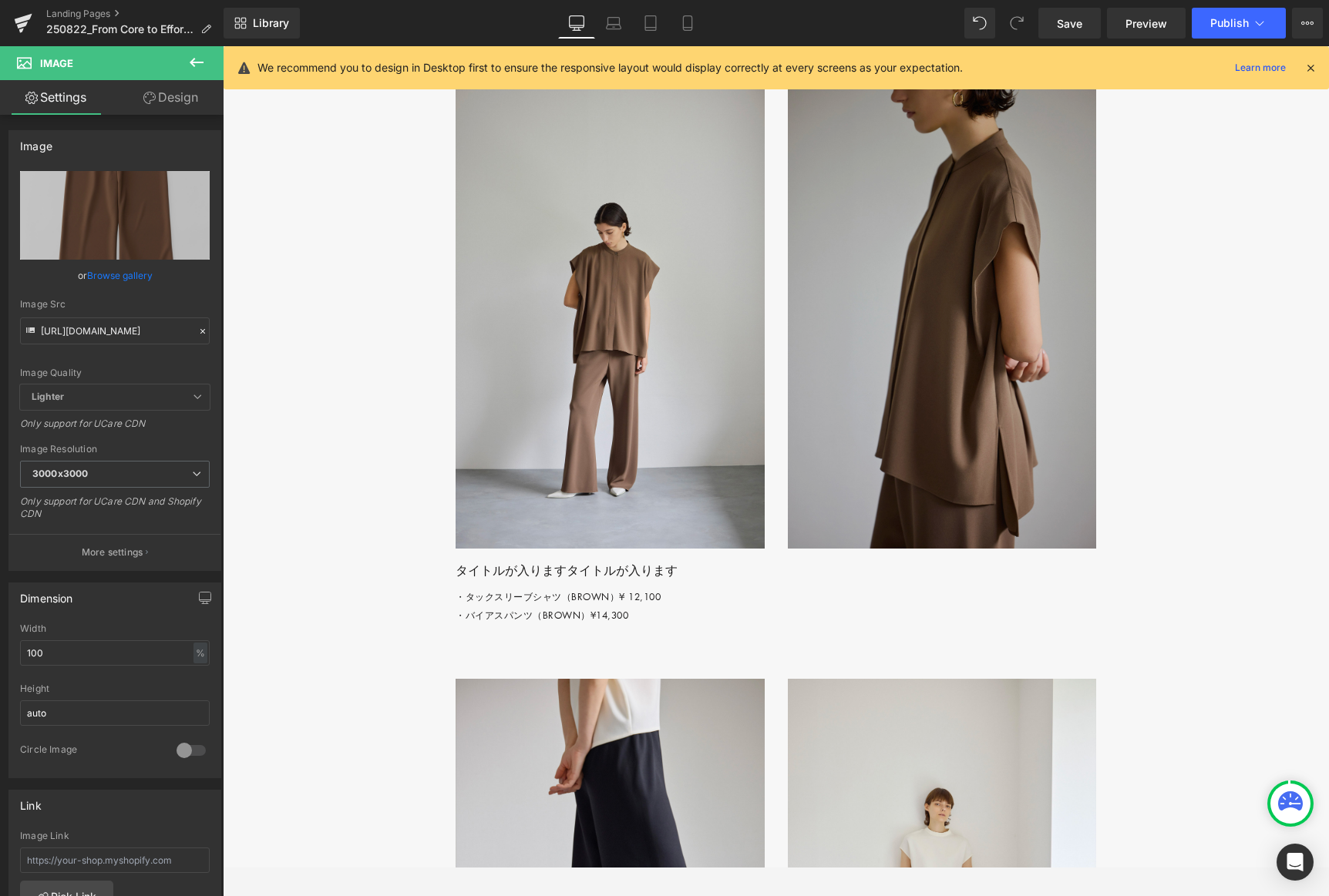
scroll to position [2798, 0]
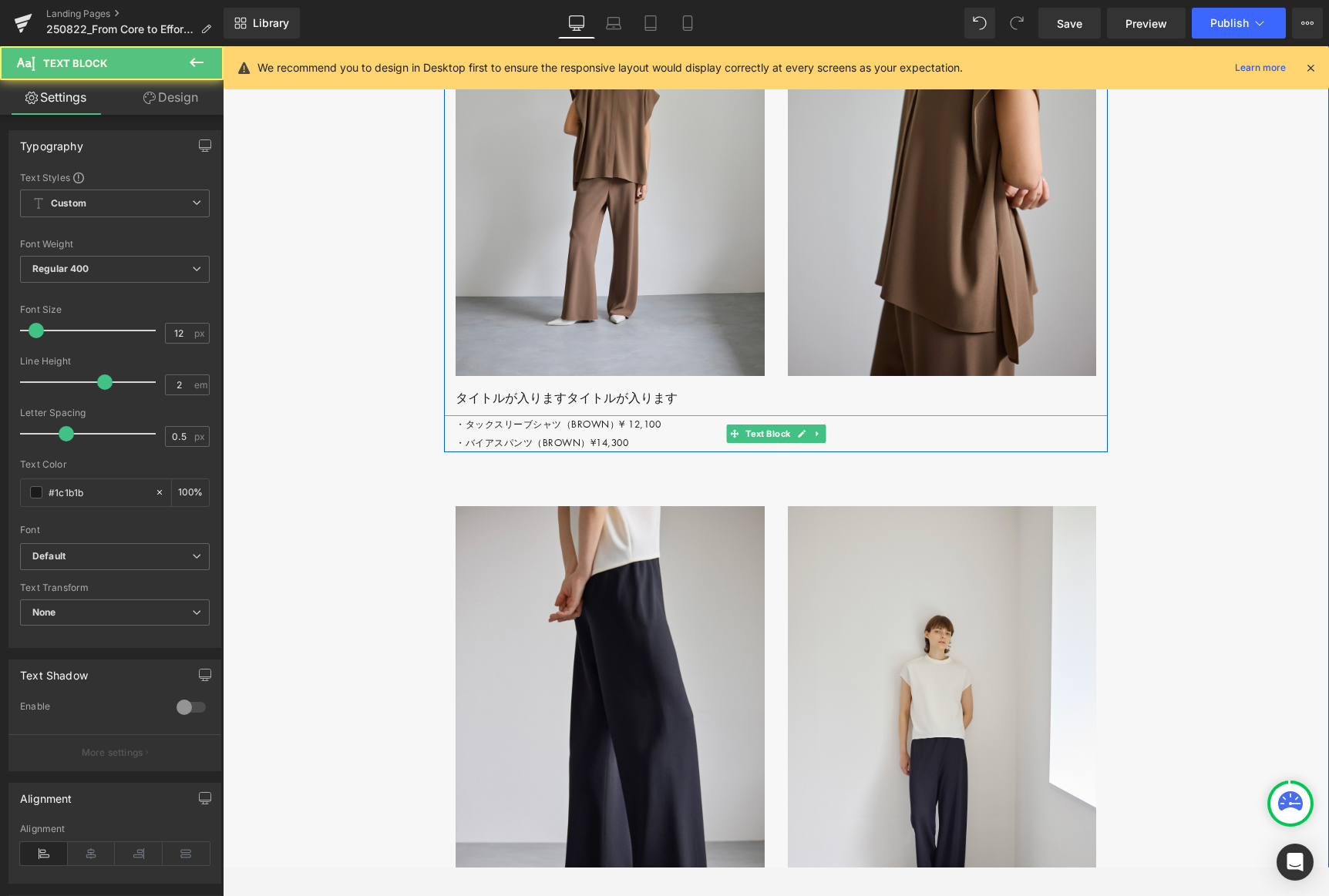
click at [466, 452] on p "・タックスリーブシャツ（[PERSON_NAME]）¥ 12,100 ・バイアスパンツ（BROWN）¥14,300" at bounding box center [782, 434] width 653 height 37
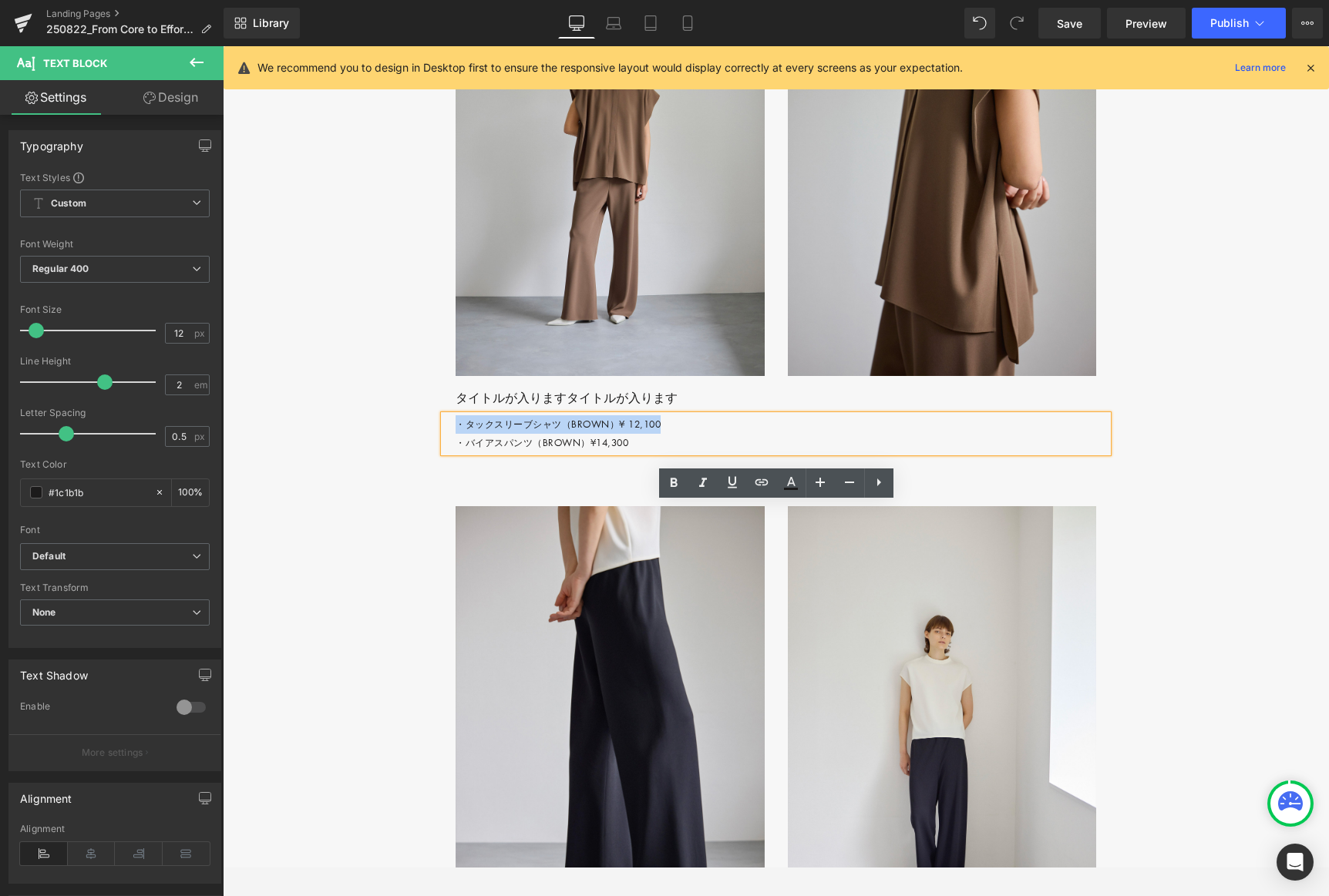
drag, startPoint x: 459, startPoint y: 514, endPoint x: 663, endPoint y: 516, distance: 204.0
click at [662, 452] on p "・タックスリーブシャツ（[PERSON_NAME]）¥ 12,100 ・バイアスパンツ（BROWN）¥14,300" at bounding box center [782, 434] width 653 height 37
click at [764, 479] on icon at bounding box center [762, 482] width 18 height 18
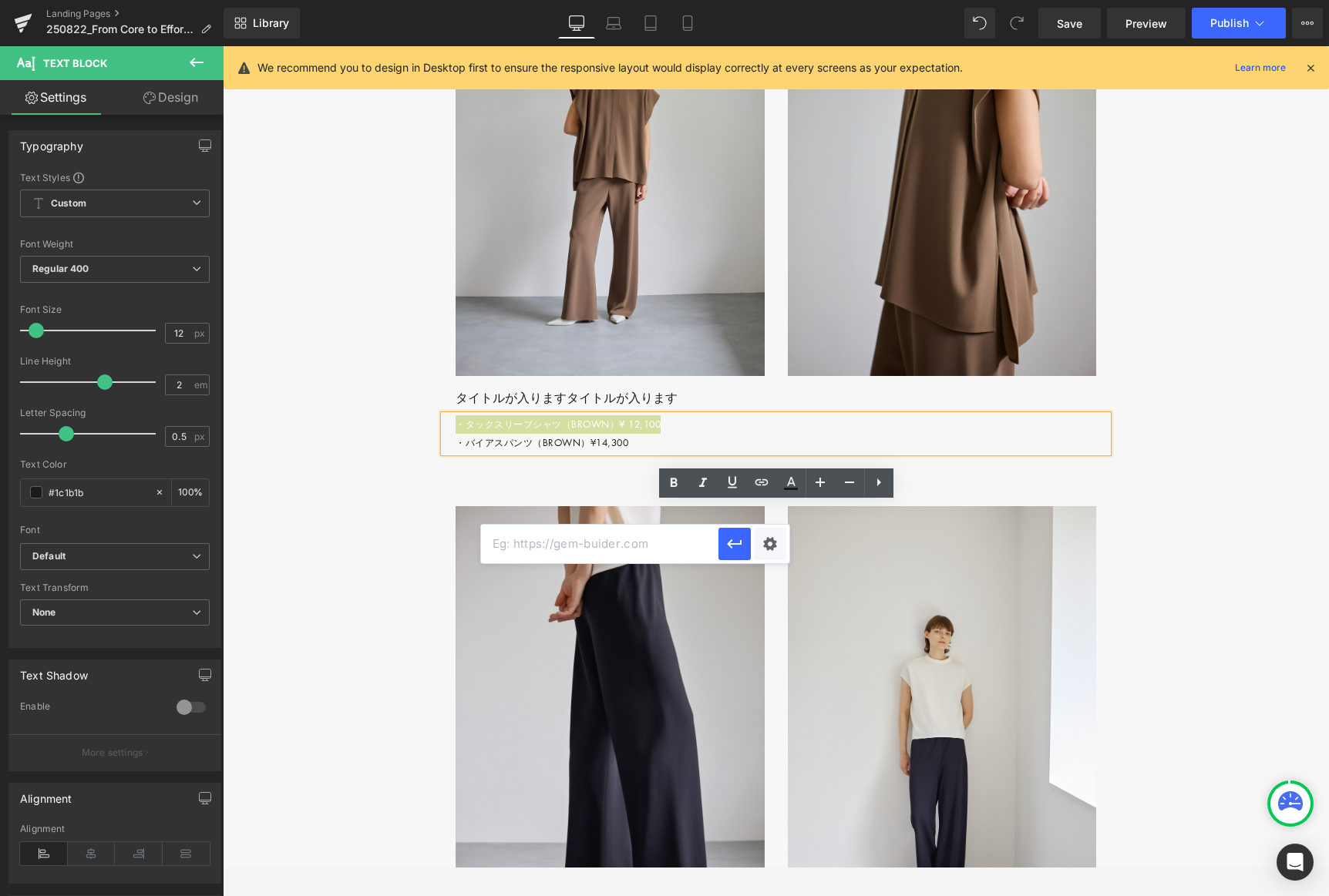
click at [660, 550] on input "text" at bounding box center [599, 544] width 237 height 39
click at [729, 547] on icon "button" at bounding box center [734, 544] width 18 height 18
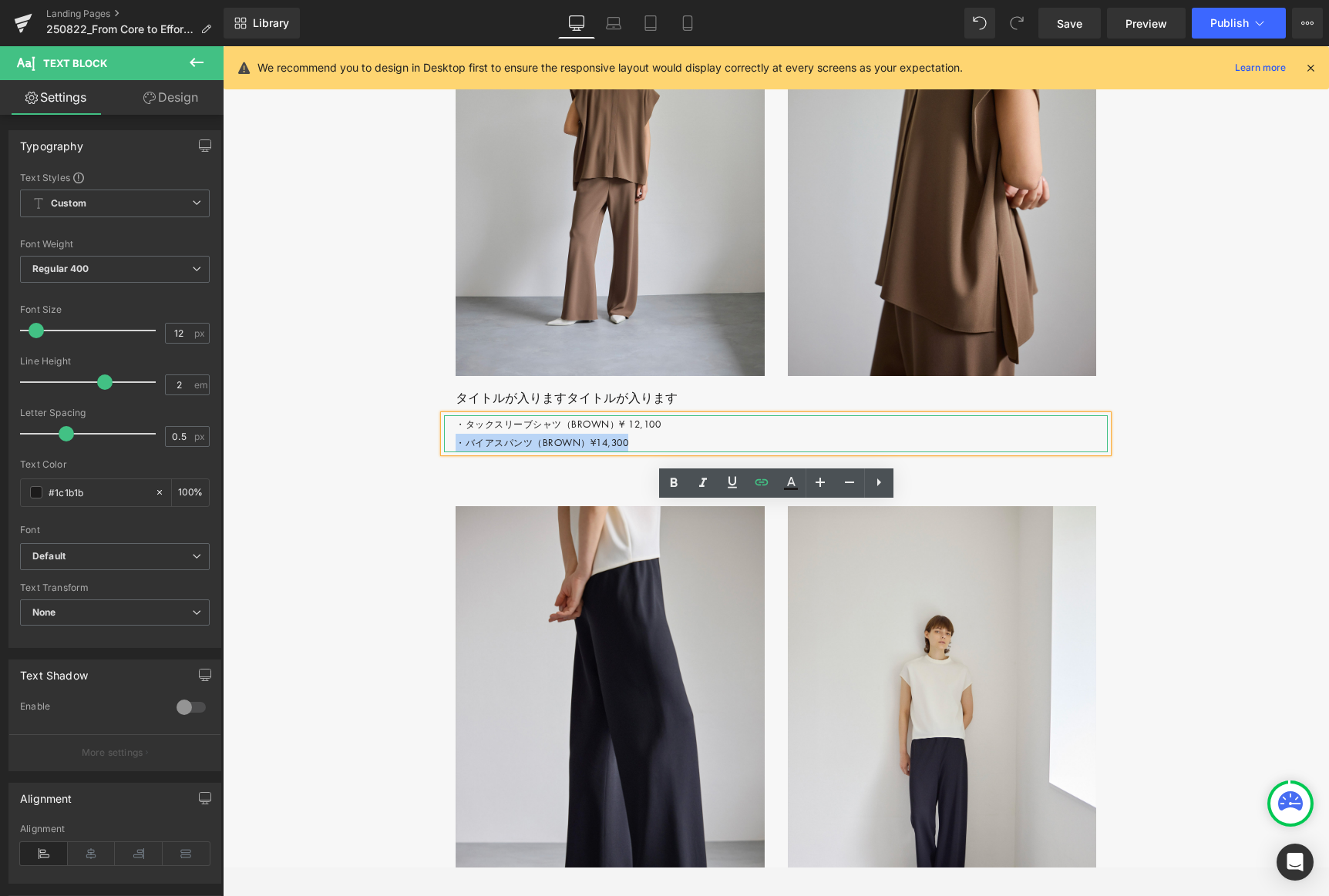
drag, startPoint x: 458, startPoint y: 531, endPoint x: 665, endPoint y: 523, distance: 207.2
click at [634, 452] on p "・タックスリーブシャツ（[PERSON_NAME]）¥ 12,100 ・バイアスパンツ（BROWN）¥14,300" at bounding box center [782, 434] width 653 height 37
click at [762, 482] on icon at bounding box center [762, 482] width 18 height 18
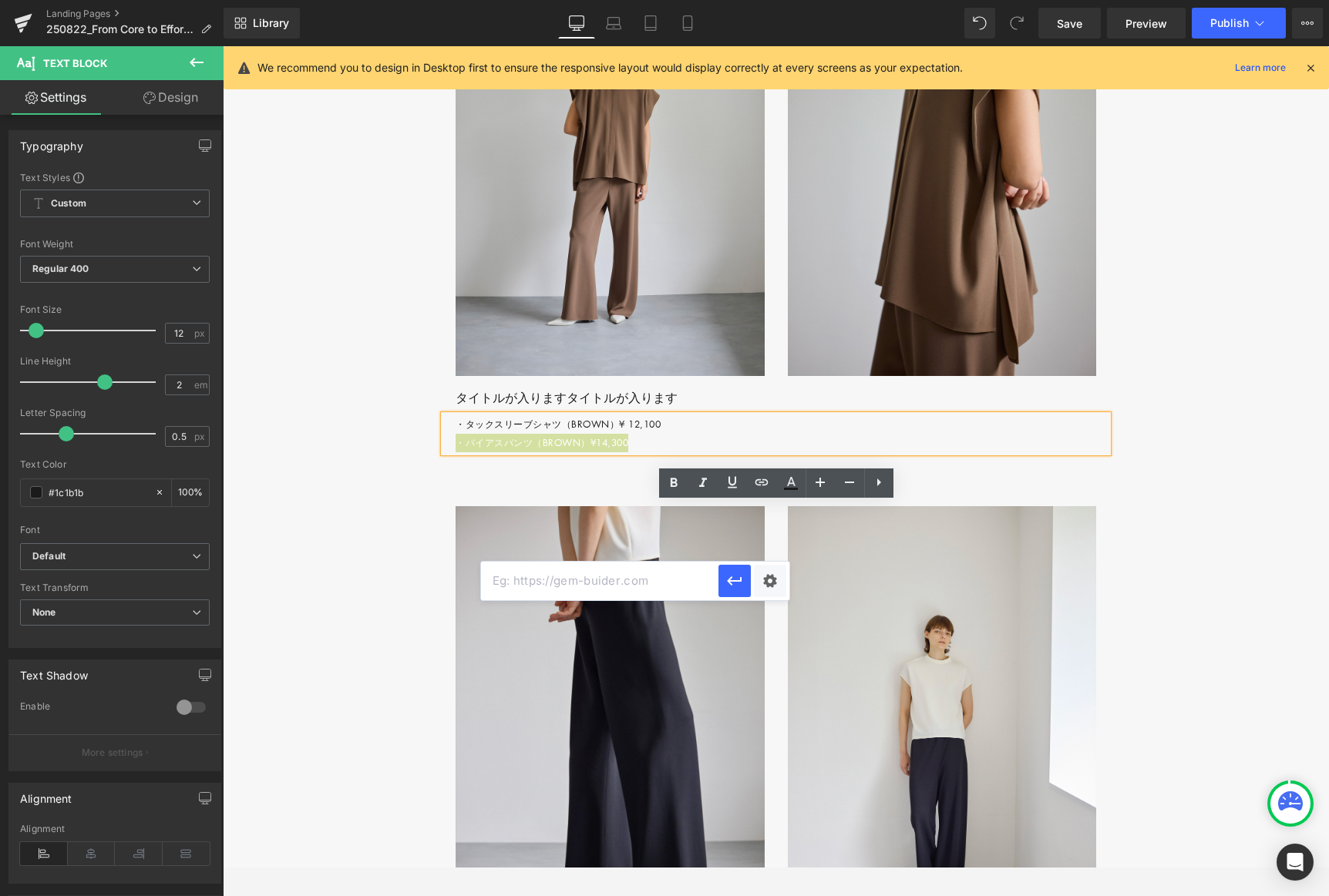
click at [581, 572] on input "text" at bounding box center [599, 581] width 237 height 39
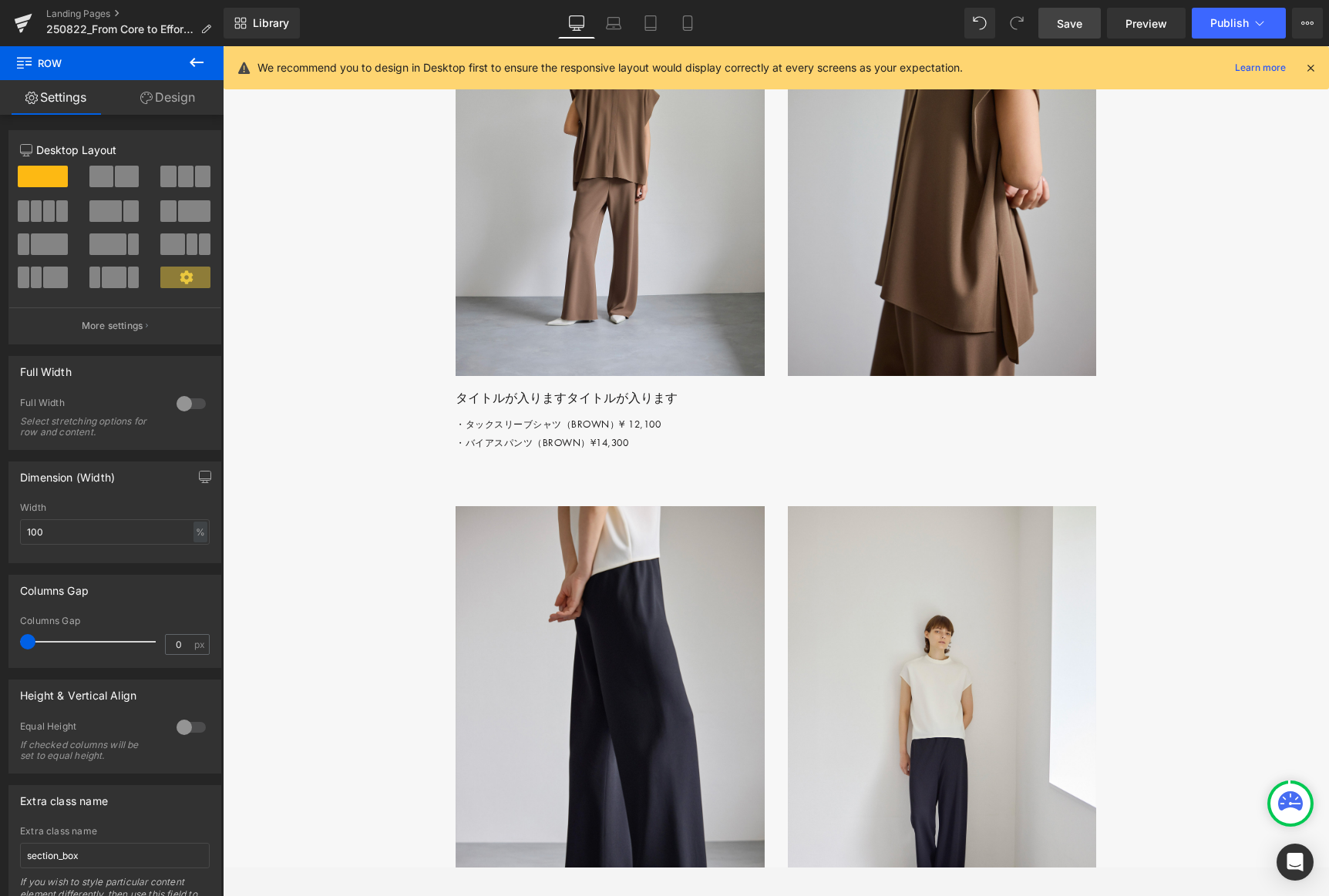
click at [903, 24] on span "Save" at bounding box center [1070, 24] width 26 height 17
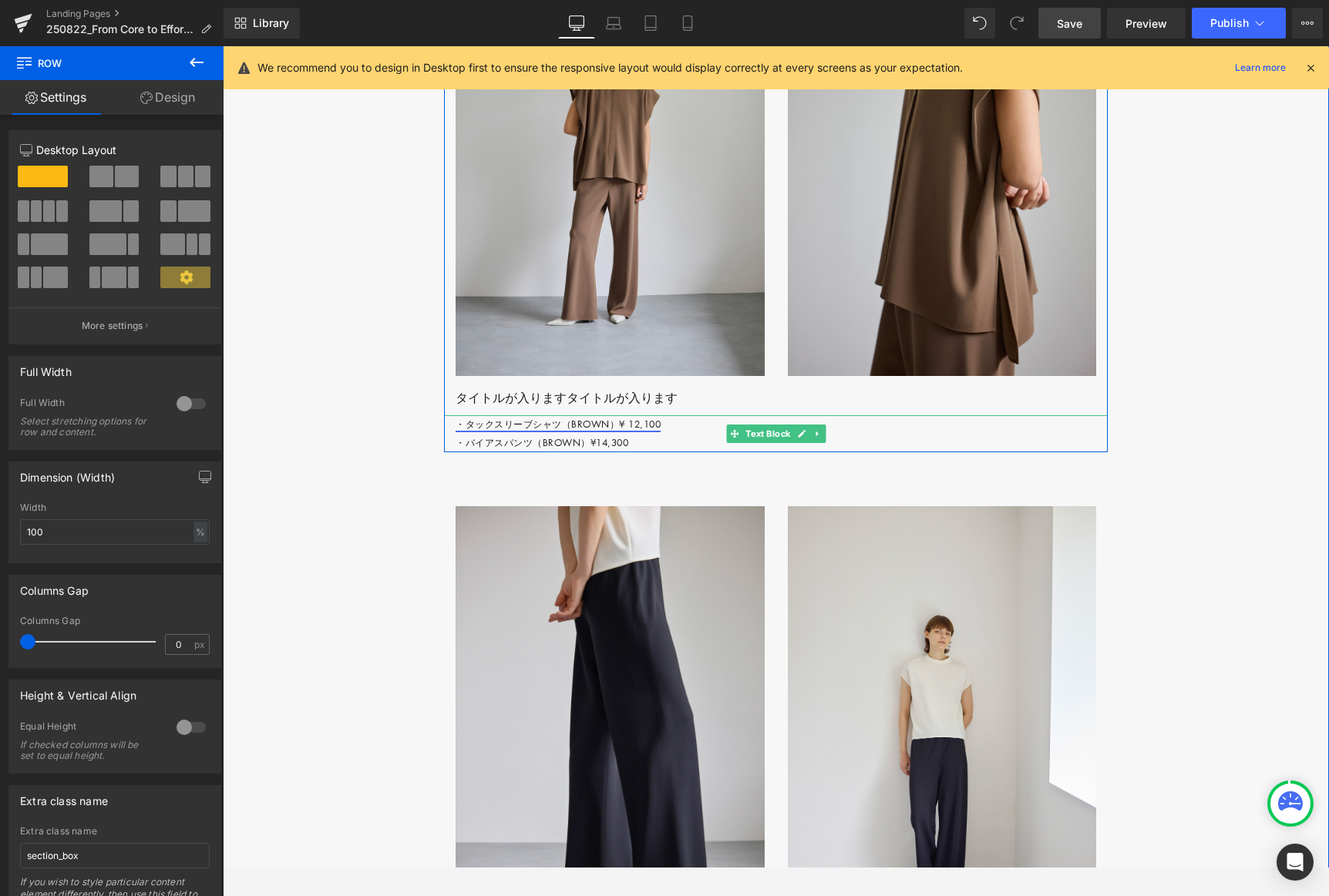
click at [495, 431] on link "・タックスリーブシャツ（[PERSON_NAME]）¥ 12,100" at bounding box center [558, 425] width 205 height 13
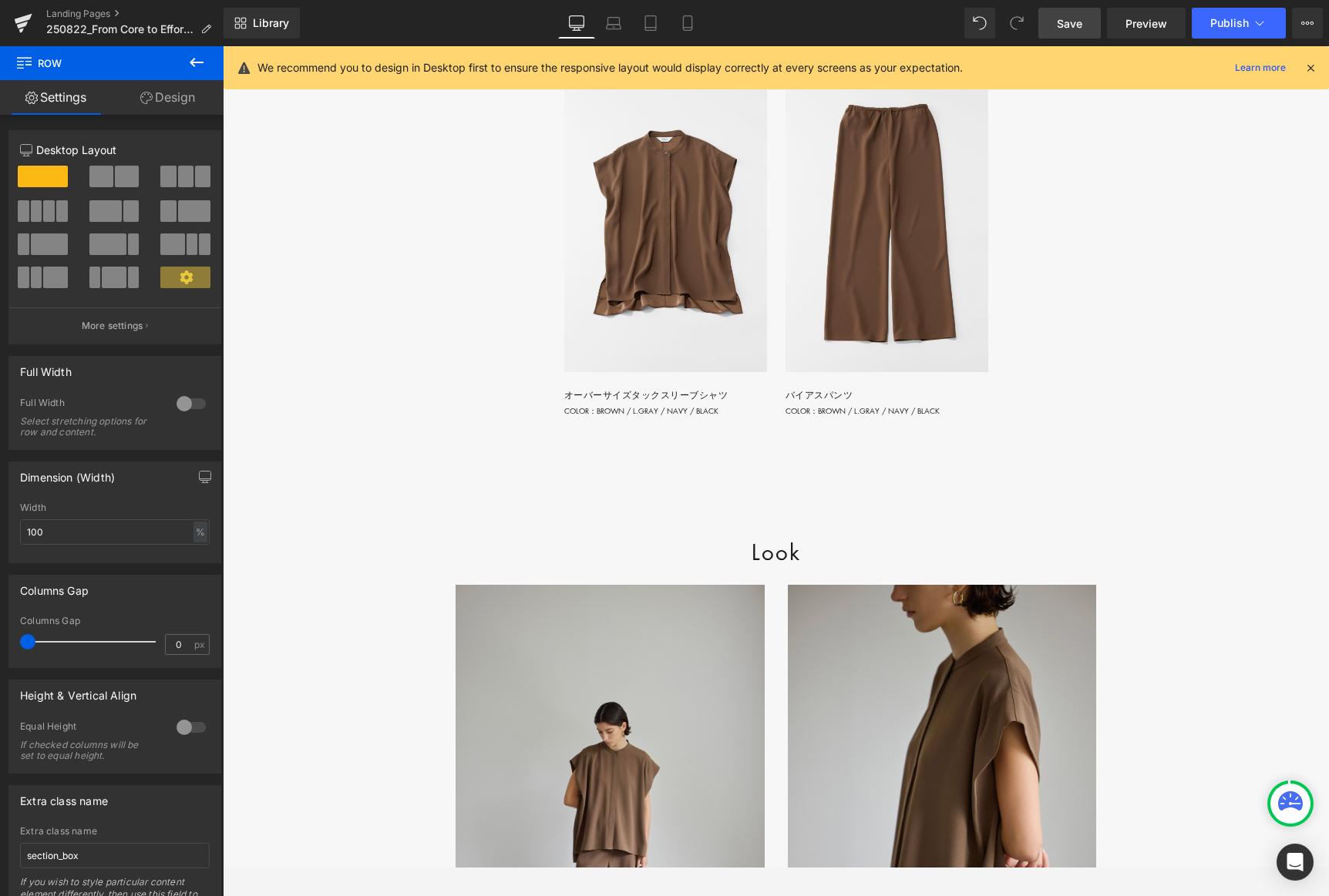
scroll to position [2101, 0]
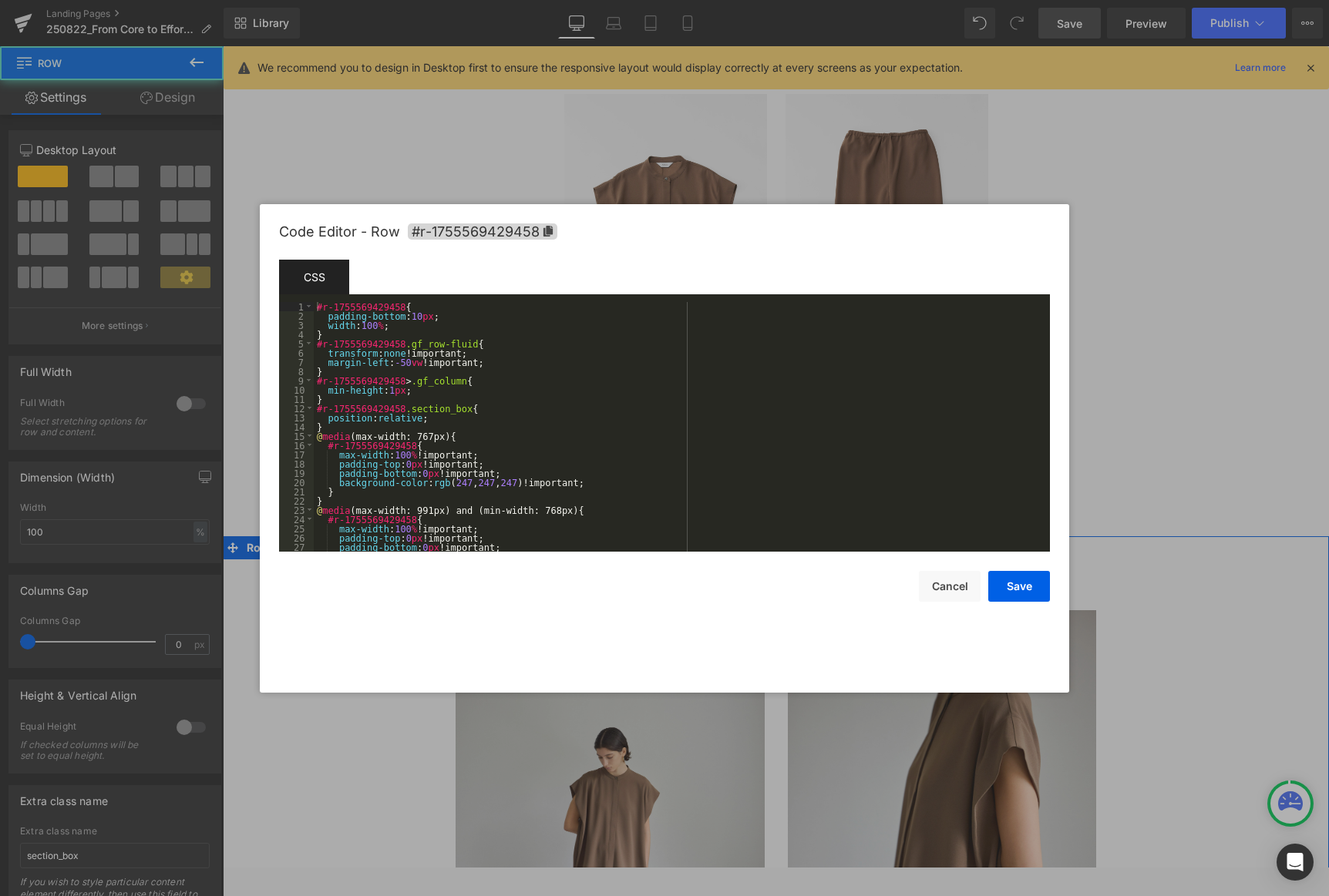
click at [256, 681] on body "Row You are previewing how the will restyle your page. You can not edit Element…" at bounding box center [664, 448] width 1329 height 896
click at [348, 333] on div "#r-1755569429458 { padding-bottom : 10 px ; width : 100 % ; } #r-1755569429458 …" at bounding box center [678, 437] width 730 height 268
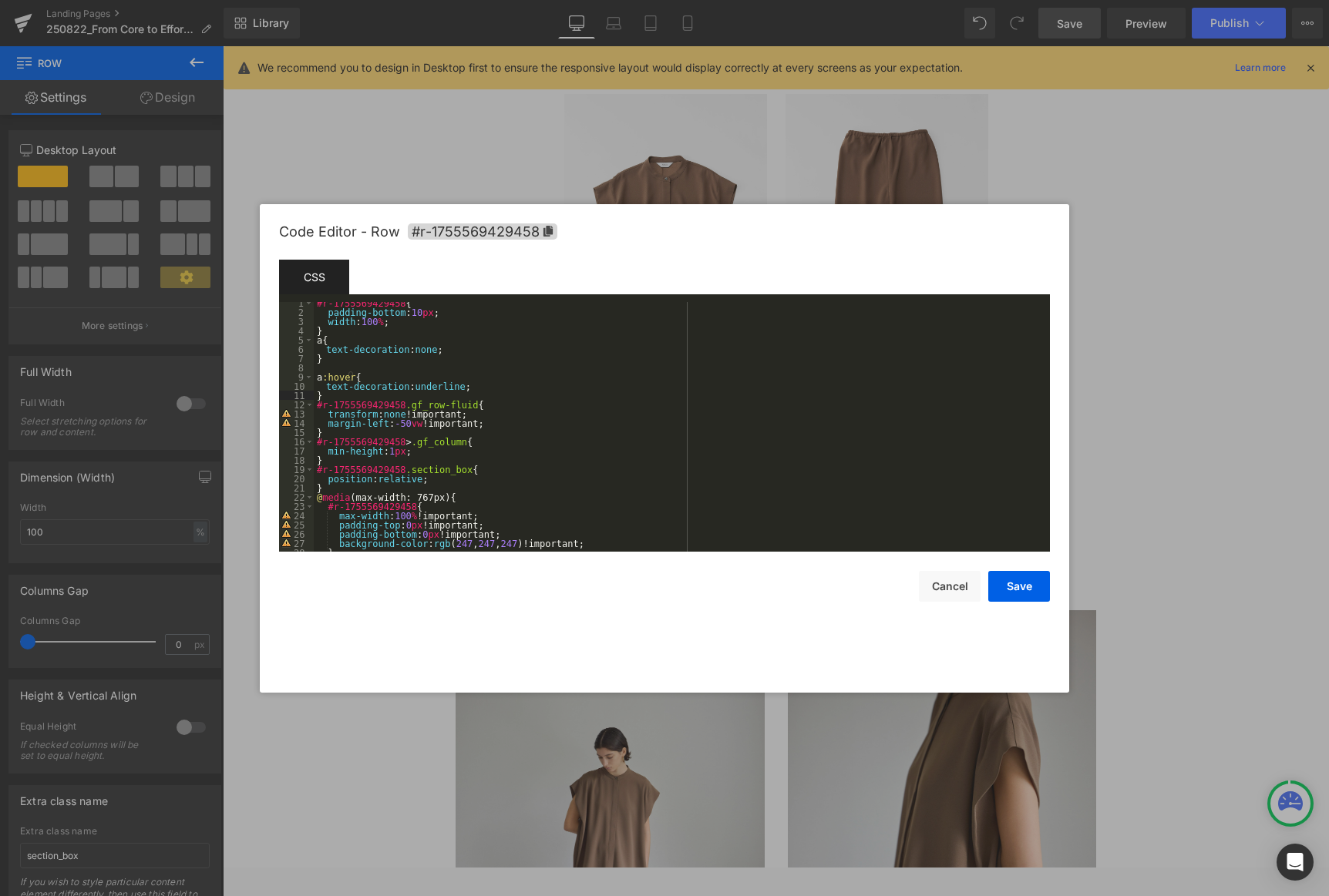
scroll to position [0, 0]
drag, startPoint x: 390, startPoint y: 307, endPoint x: 294, endPoint y: 306, distance: 96.0
click at [294, 306] on pre "1 2 3 4 5 6 7 8 9 10 11 12 13 14 15 16 17 18 19 20 21 22 23 24 25 26 27 28 #r-1…" at bounding box center [664, 427] width 771 height 250
click at [316, 341] on div "#r-1755569429458 { padding-bottom : 10 px ; width : 100 % ; } a { text-decorati…" at bounding box center [678, 437] width 730 height 268
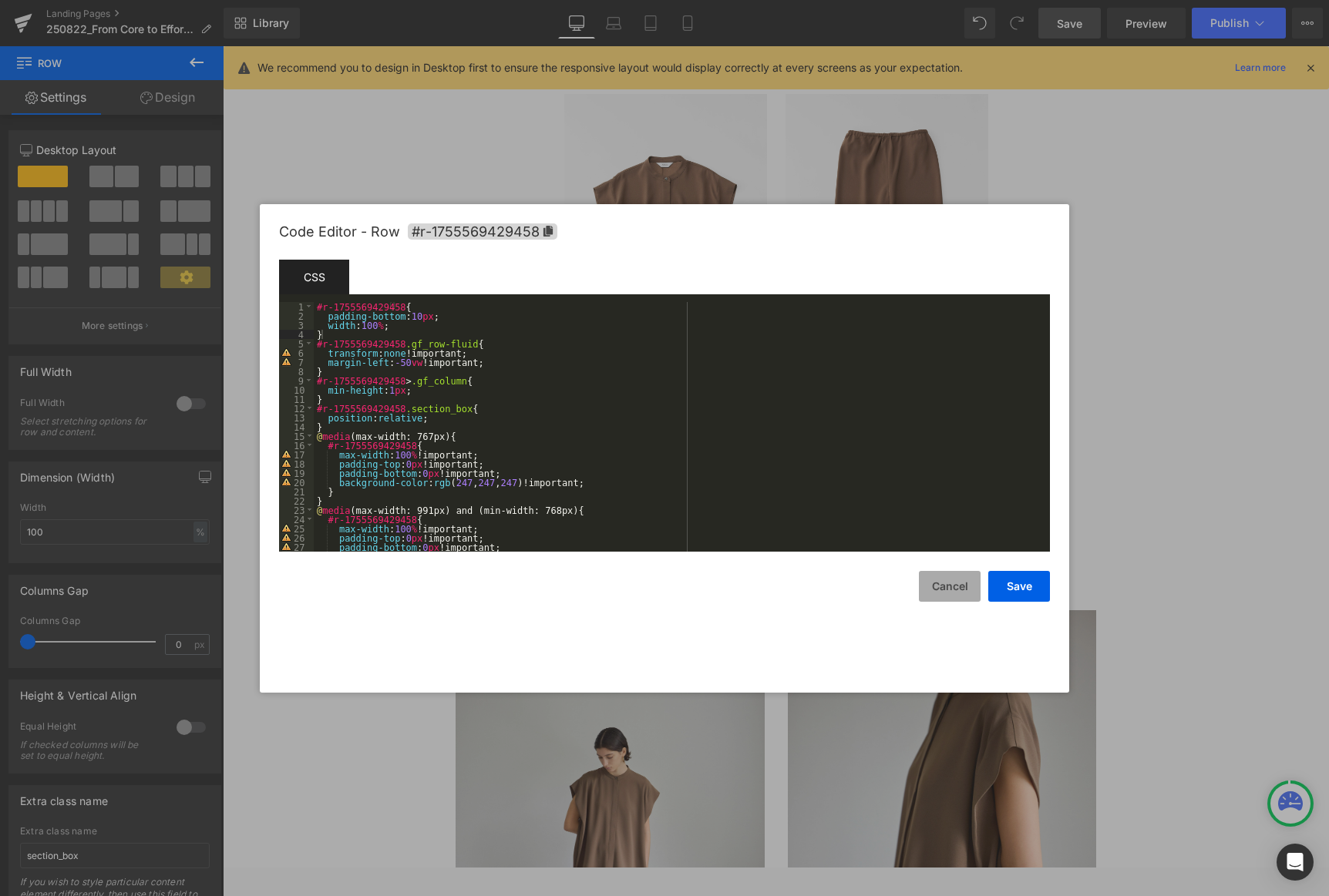
click at [903, 587] on button "Cancel" at bounding box center [949, 587] width 62 height 31
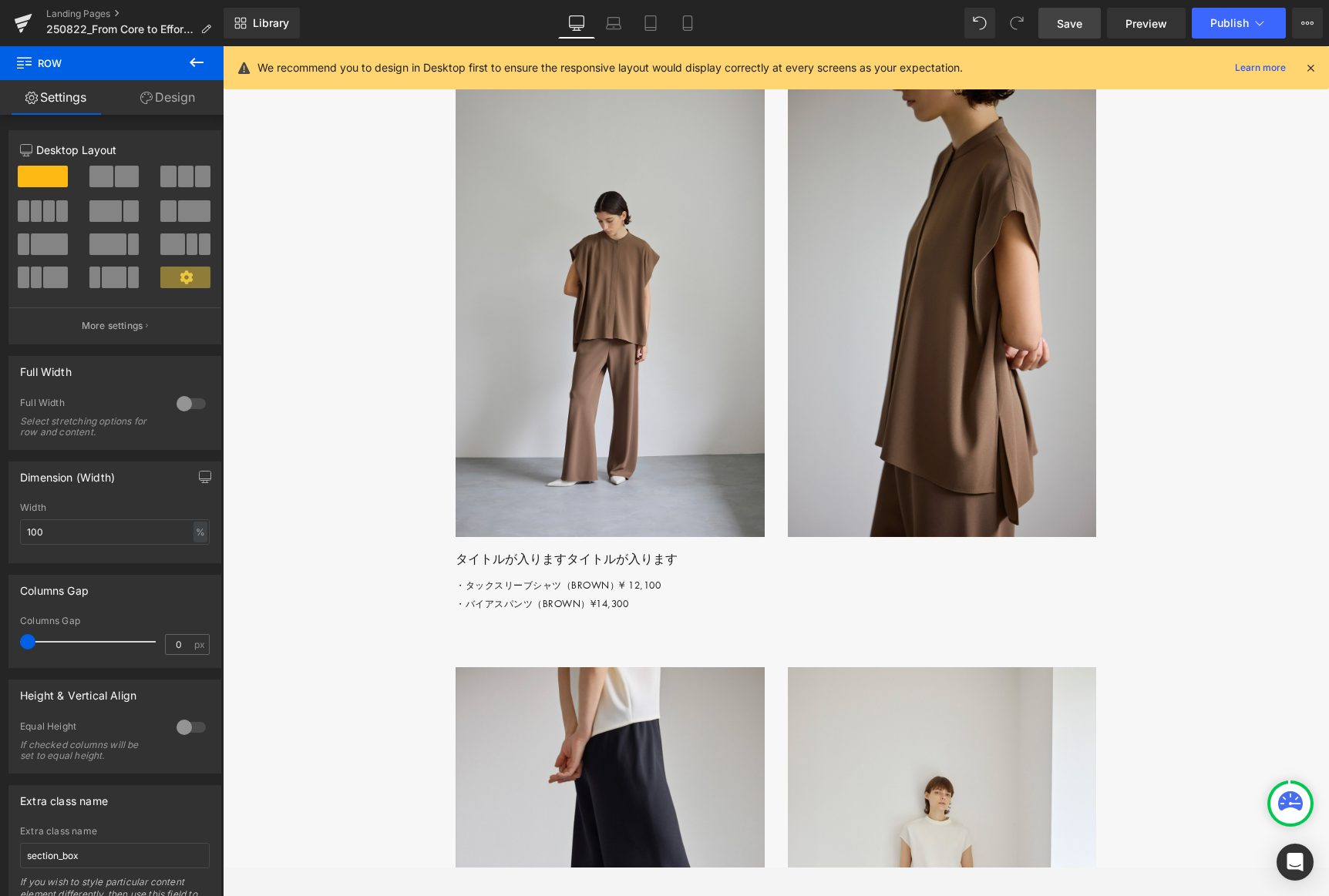
scroll to position [2737, 0]
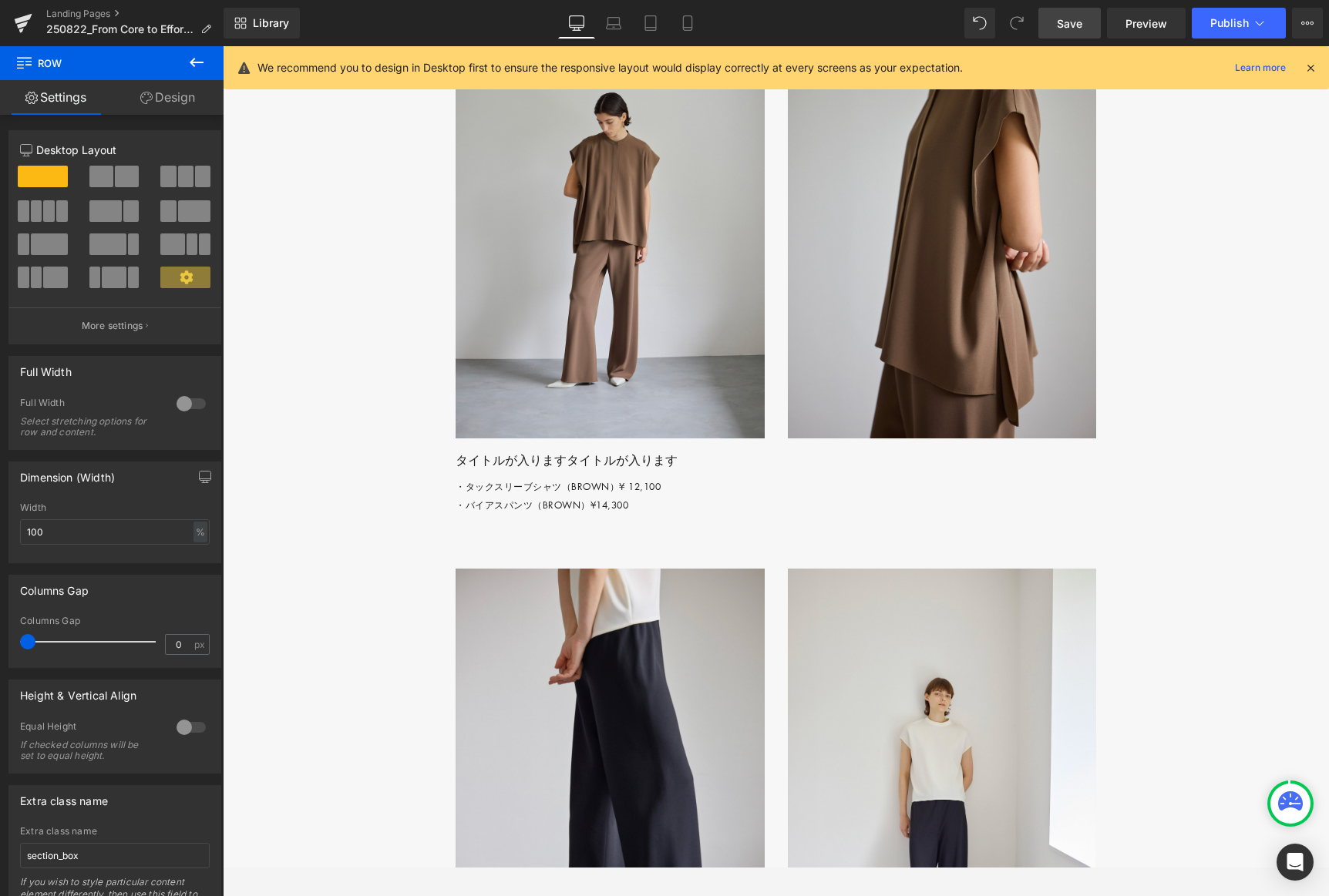
click at [698, 515] on p "・タックスリーブシャツ（[PERSON_NAME]）¥ 12,100 ・バイアスパンツ（BROWN）¥14,300" at bounding box center [782, 496] width 653 height 37
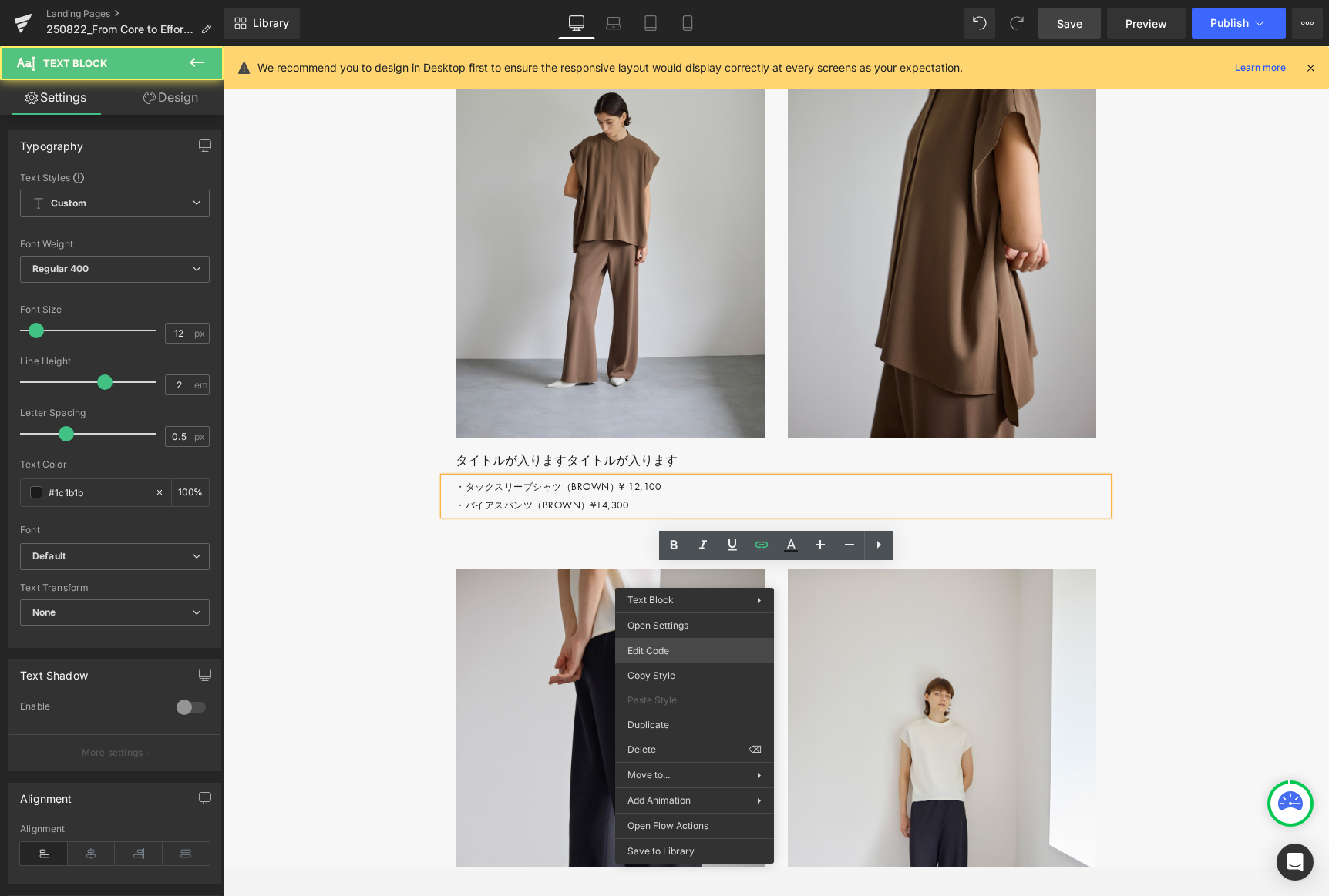
click at [695, 0] on div "Row You are previewing how the will restyle your page. You can not edit Element…" at bounding box center [664, 0] width 1329 height 0
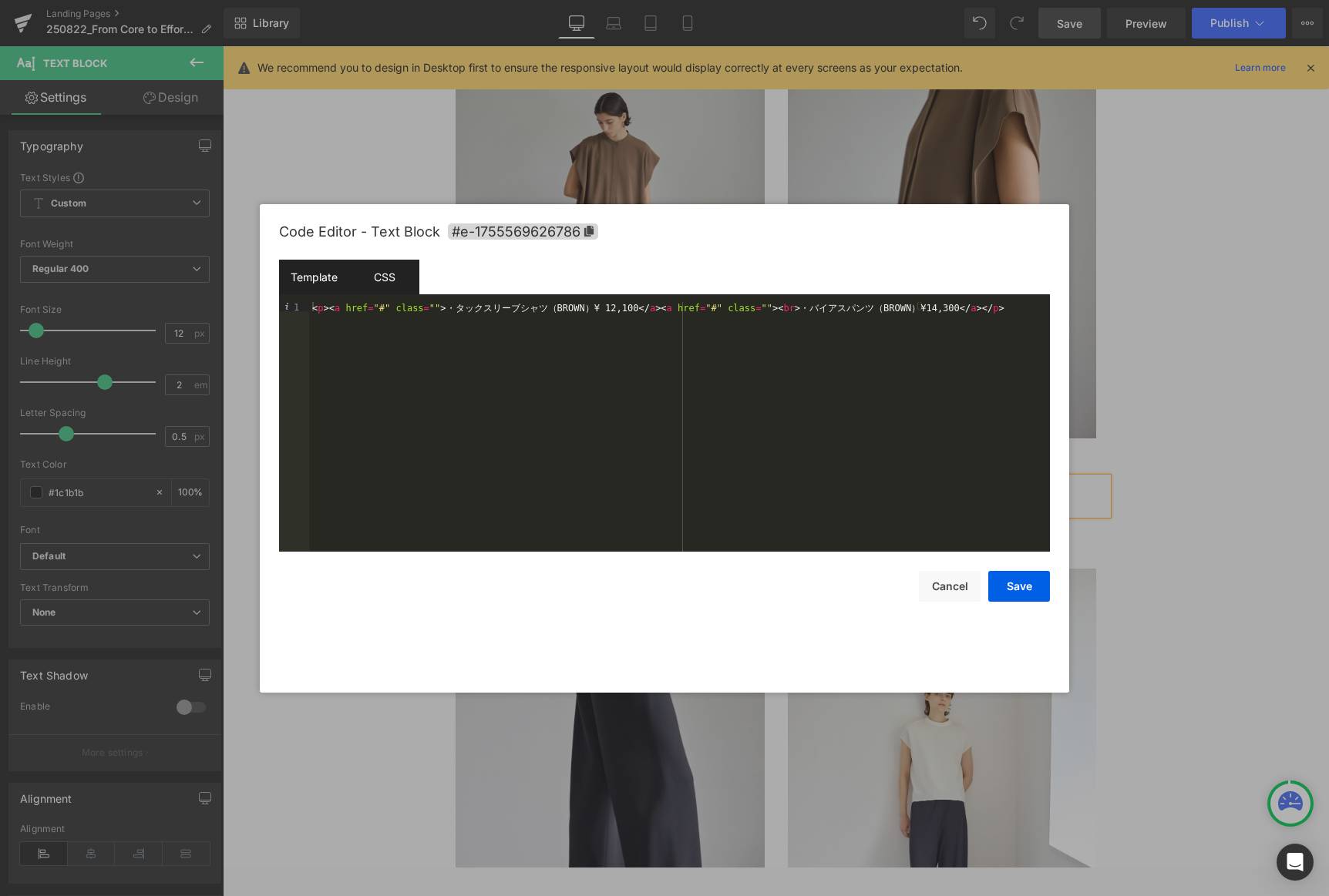
click at [393, 279] on div "CSS" at bounding box center [384, 278] width 70 height 35
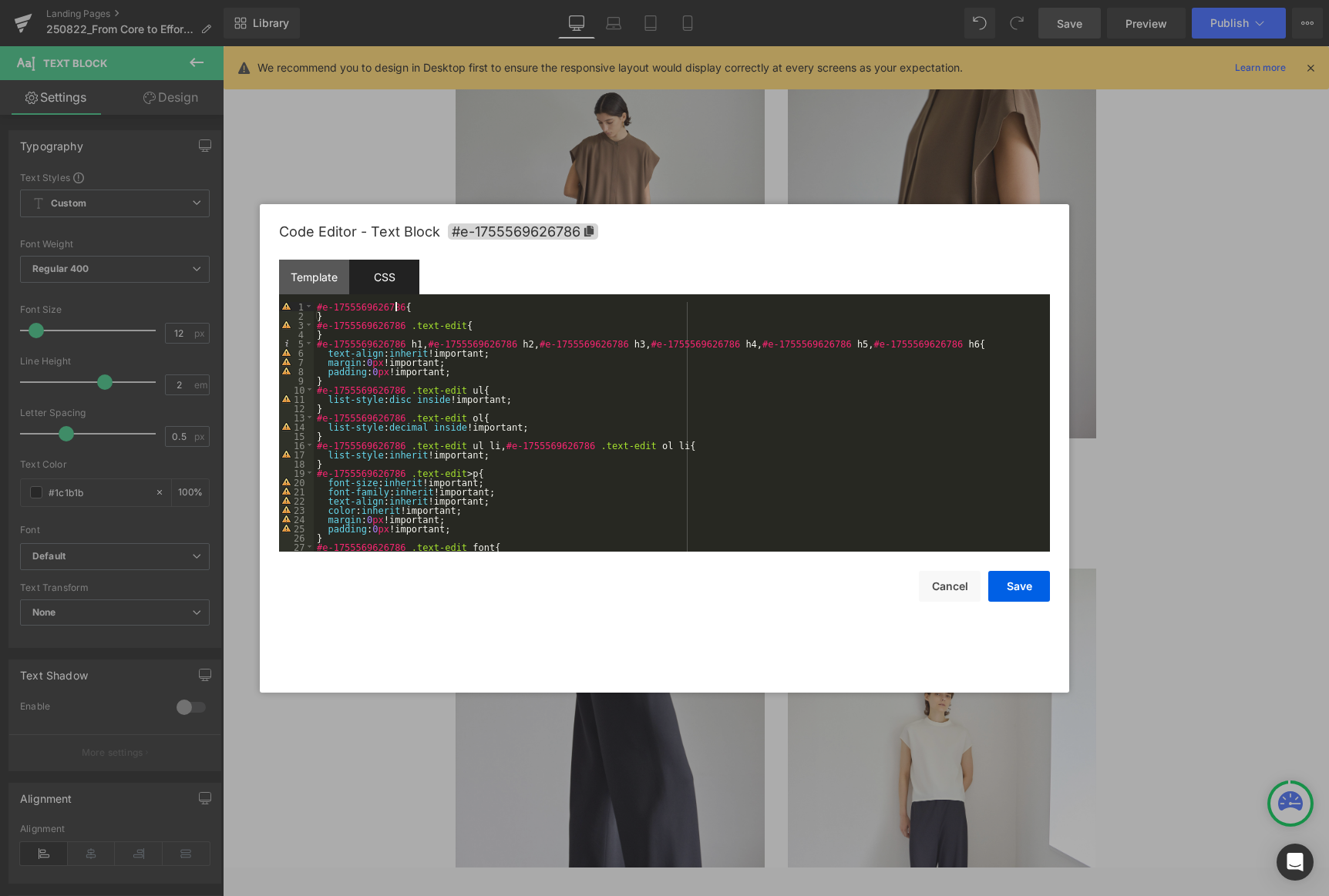
click at [409, 308] on div "#e-1755569626786 { } #e-1755569626786 .text-edit { } #e-1755569626786 h1 , #e-1…" at bounding box center [678, 437] width 730 height 268
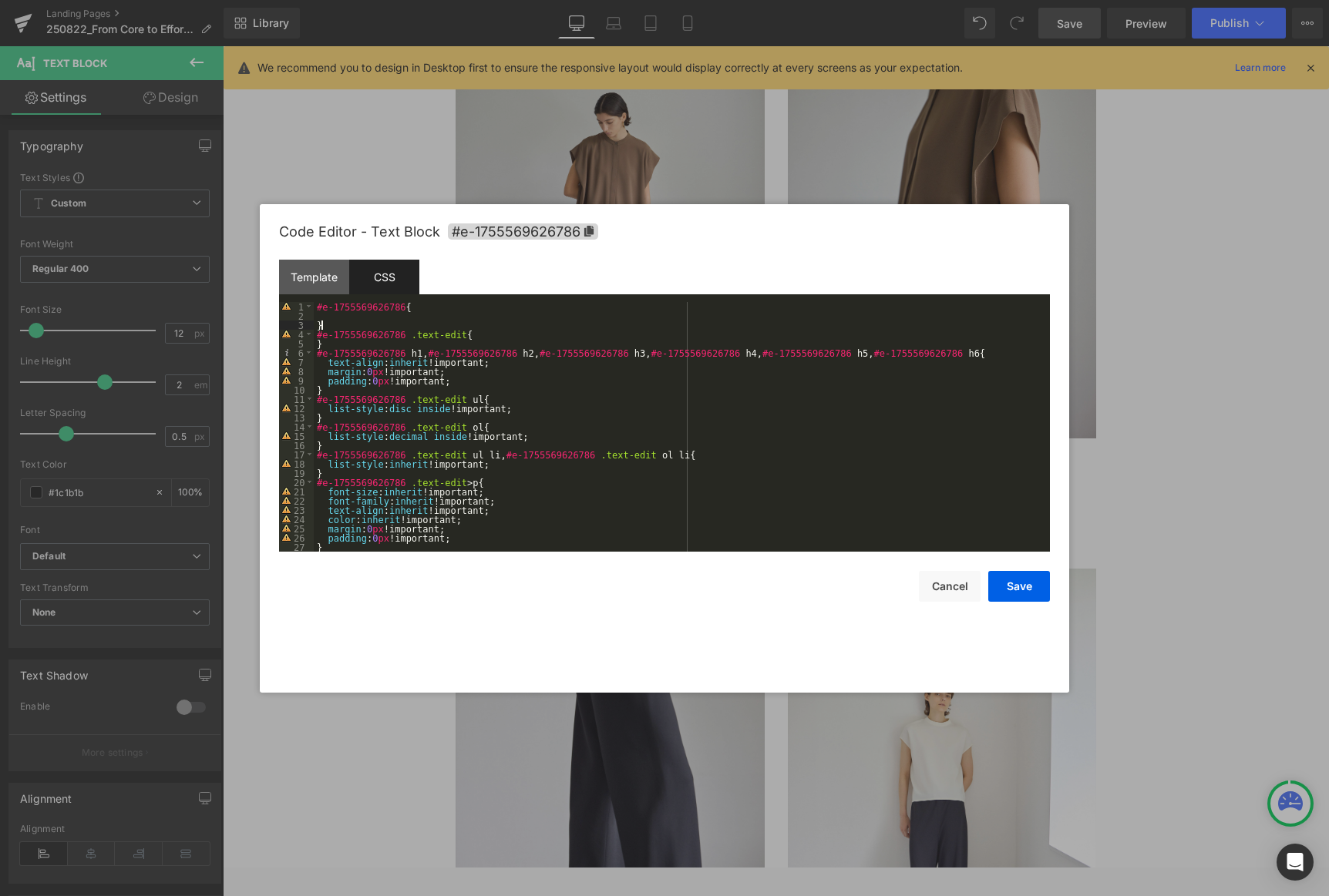
click at [347, 324] on div "#e-1755569626786 { } #e-1755569626786 .text-edit { } #e-1755569626786 h1 , #e-1…" at bounding box center [678, 437] width 730 height 268
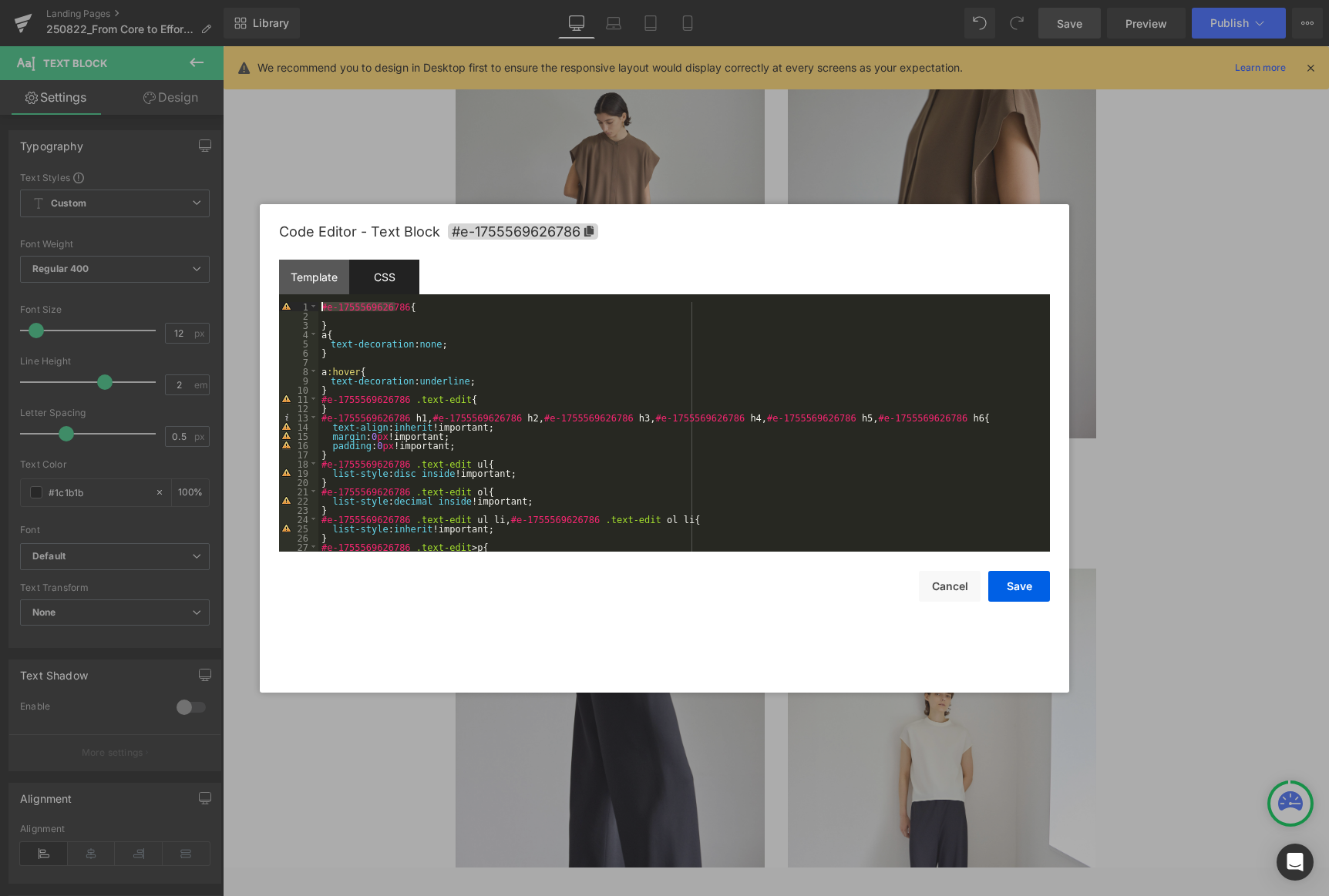
drag, startPoint x: 393, startPoint y: 308, endPoint x: 286, endPoint y: 308, distance: 107.0
click at [278, 304] on div "Code Editor - Text Block #e-1755569626786 Template CSS 1 < p > < a href = "#" c…" at bounding box center [664, 448] width 810 height 489
click at [318, 332] on div "#e-1755569626786 { } a { text-decoration : none ; } a :hover { text-decoration …" at bounding box center [680, 437] width 725 height 268
paste textarea
click at [328, 369] on div "#e-1755569626786 { } #e-1755569626786 a { text-decoration : none ; } a :hover {…" at bounding box center [680, 437] width 725 height 268
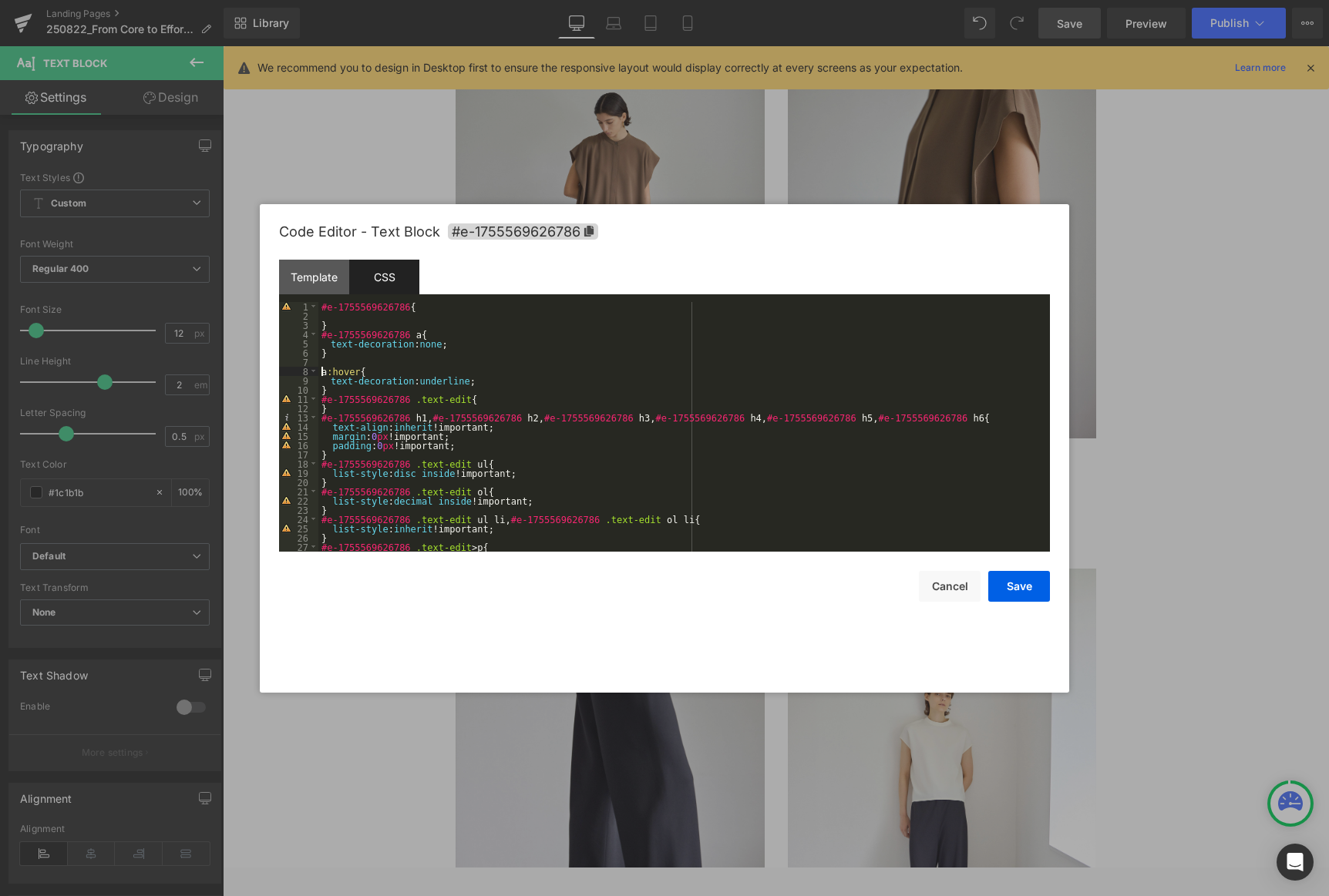
paste textarea
click at [903, 581] on button "Save" at bounding box center [1018, 587] width 62 height 31
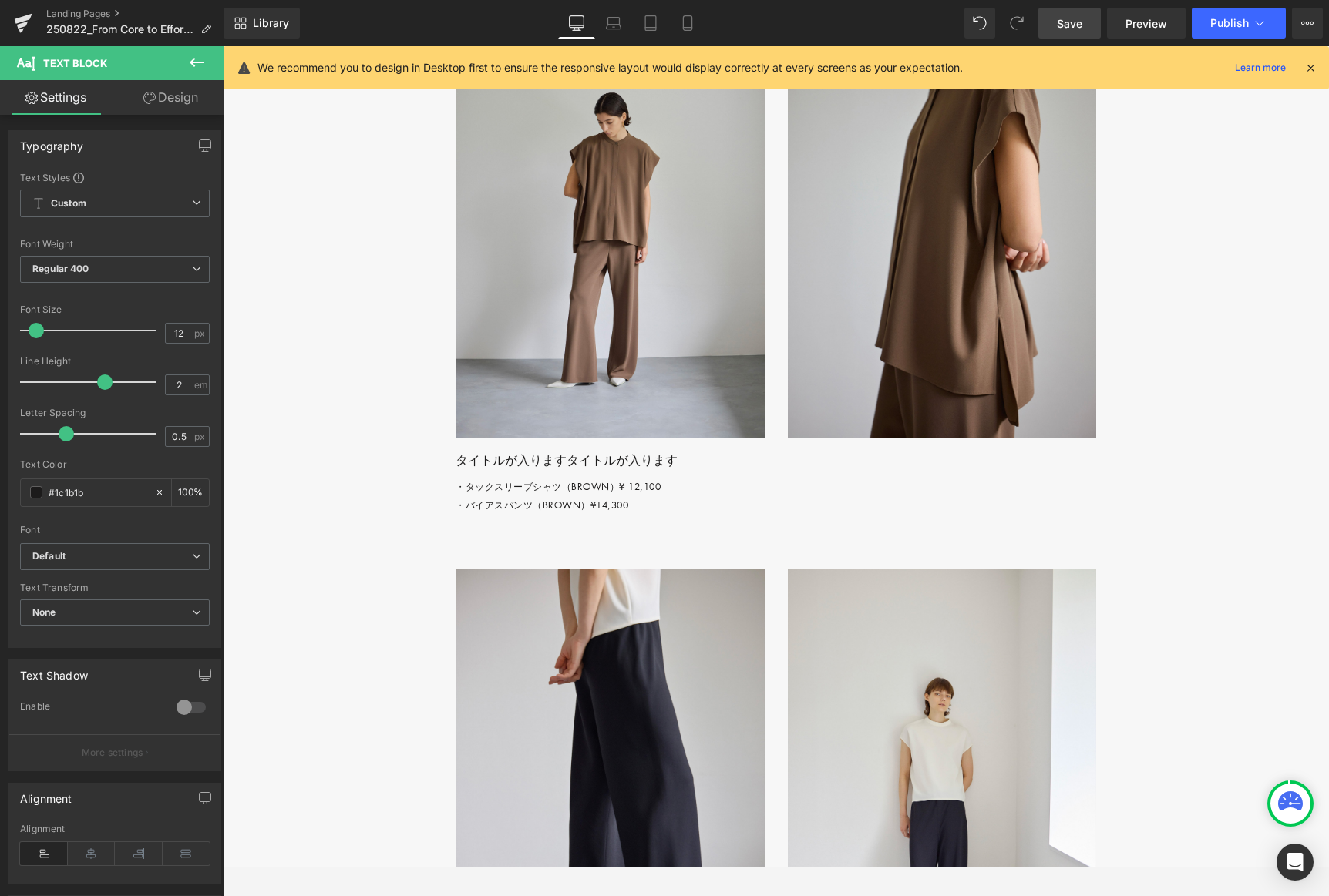
click at [903, 18] on span "Save" at bounding box center [1070, 24] width 26 height 17
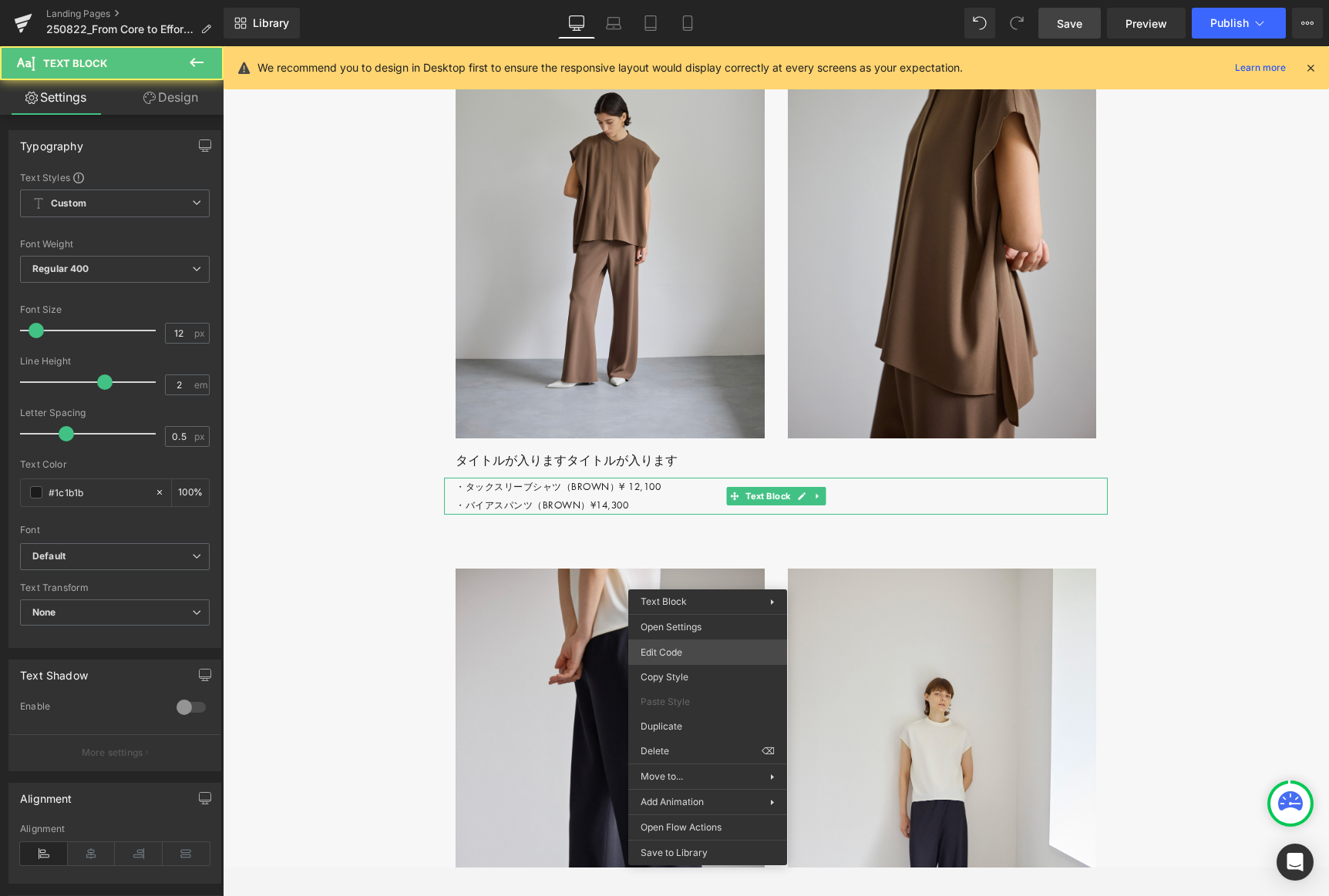
click at [702, 0] on div "Row You are previewing how the will restyle your page. You can not edit Element…" at bounding box center [664, 0] width 1329 height 0
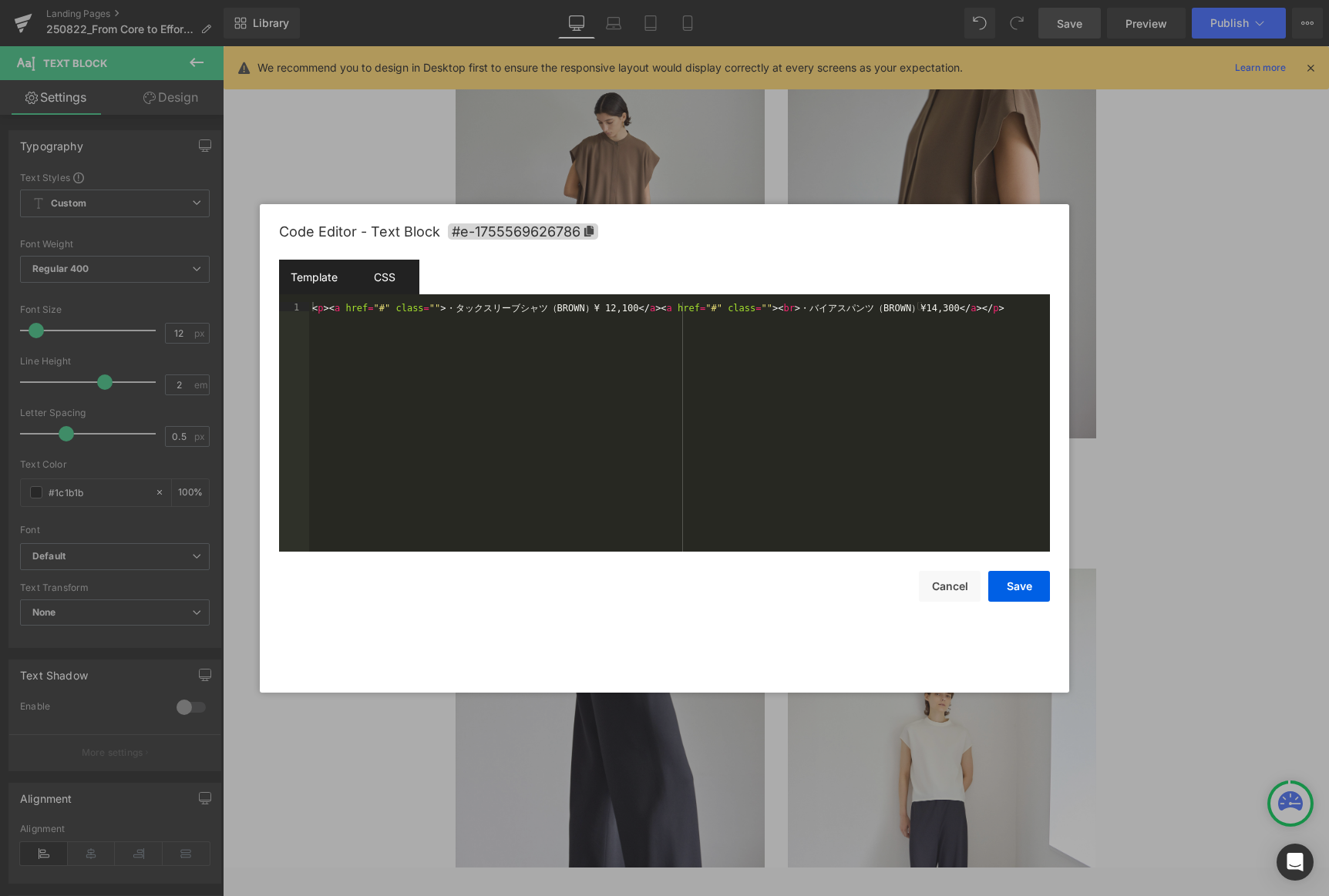
click at [383, 274] on div "CSS" at bounding box center [384, 278] width 70 height 35
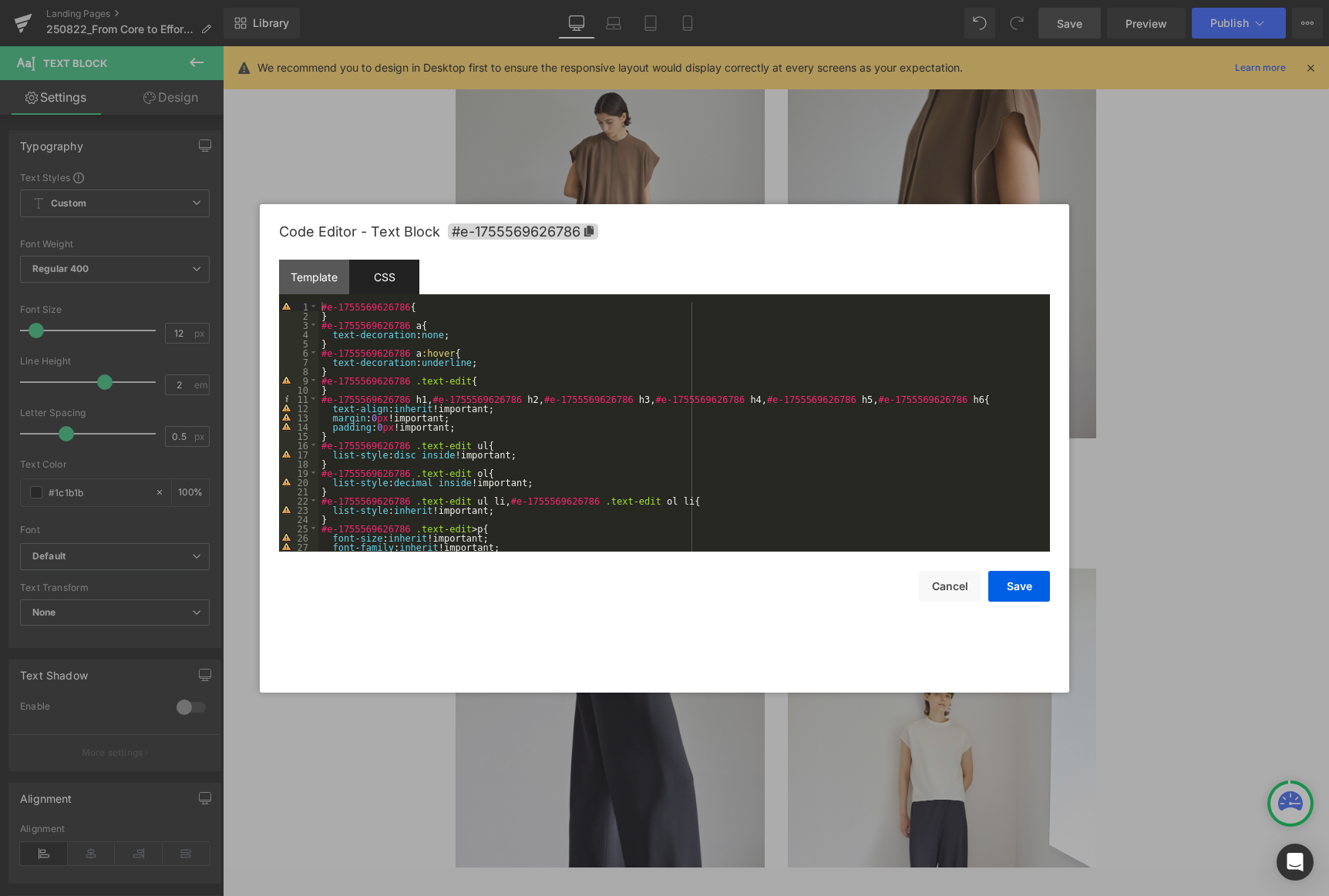
click at [335, 372] on div "#e-1755569626786 { } #e-1755569626786 a { text-decoration : none ; } #e-1755569…" at bounding box center [680, 437] width 725 height 268
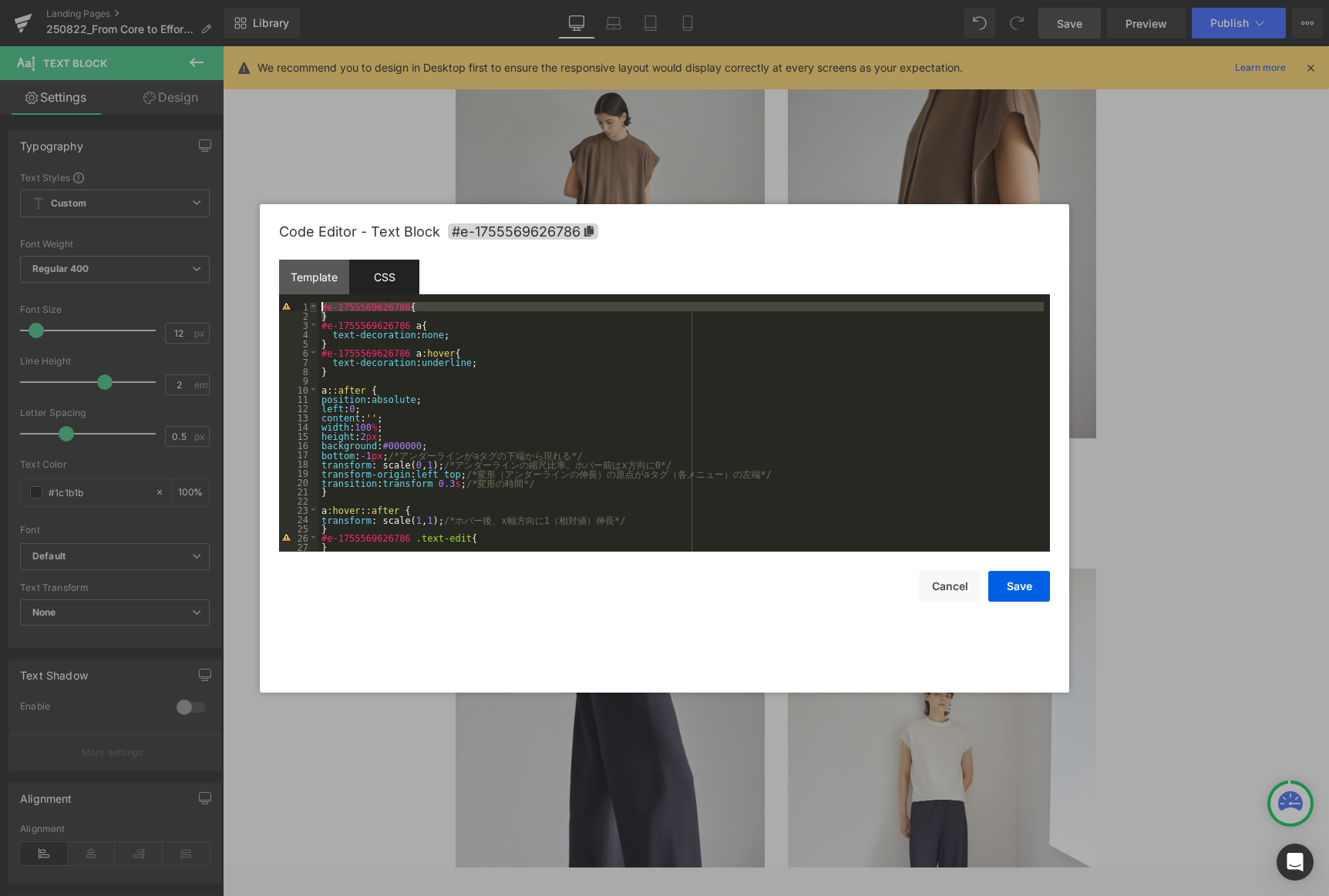
scroll to position [0, 0]
drag, startPoint x: 396, startPoint y: 308, endPoint x: 318, endPoint y: 309, distance: 78.0
click at [314, 304] on pre "1 2 3 4 5 6 7 8 9 10 11 12 13 14 15 16 17 18 19 20 21 22 23 24 25 26 27 28 #e-1…" at bounding box center [664, 427] width 771 height 250
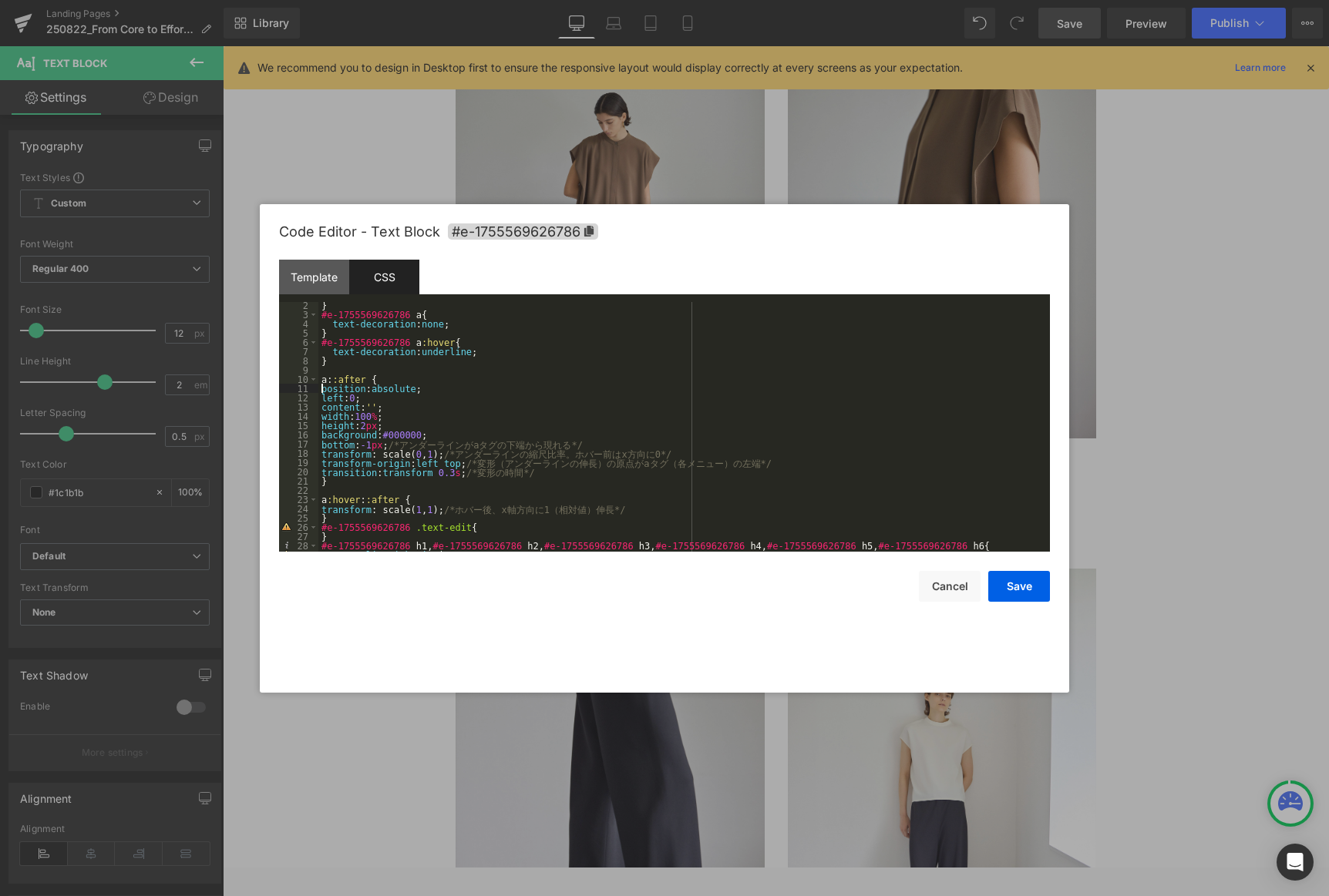
click at [323, 388] on div "} #e-1755569626786 a { text-decoration : none ; } #e-1755569626786 a :hover { t…" at bounding box center [680, 435] width 725 height 268
click at [331, 497] on div "} #e-1755569626786 a { text-decoration : none ; } #e-1755569626786 a :hover { t…" at bounding box center [680, 435] width 725 height 268
click at [344, 363] on div "} #e-1755569626786 a { text-decoration : none ; } #e-1755569626786 a :hover { t…" at bounding box center [680, 435] width 725 height 268
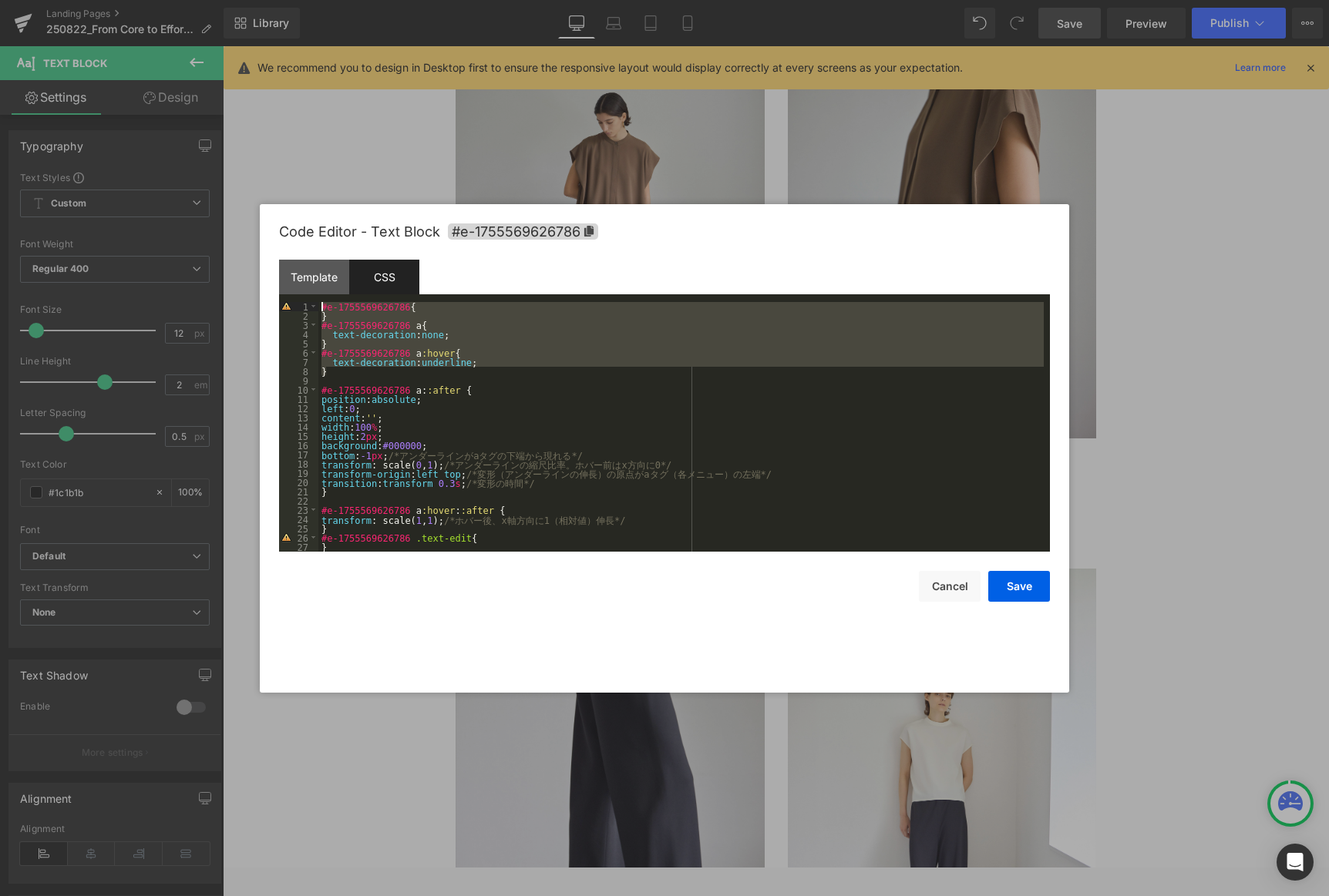
scroll to position [0, 0]
drag, startPoint x: 332, startPoint y: 363, endPoint x: 275, endPoint y: 281, distance: 99.9
click at [275, 281] on div "Code Editor - Text Block #e-1755569626786 Template CSS 1 < p > < a href = "#" c…" at bounding box center [664, 448] width 810 height 489
click at [343, 323] on div "#e-1755569626786 { } #e-1755569626786 a { text-decoration : none ; } #e-1755569…" at bounding box center [680, 437] width 725 height 268
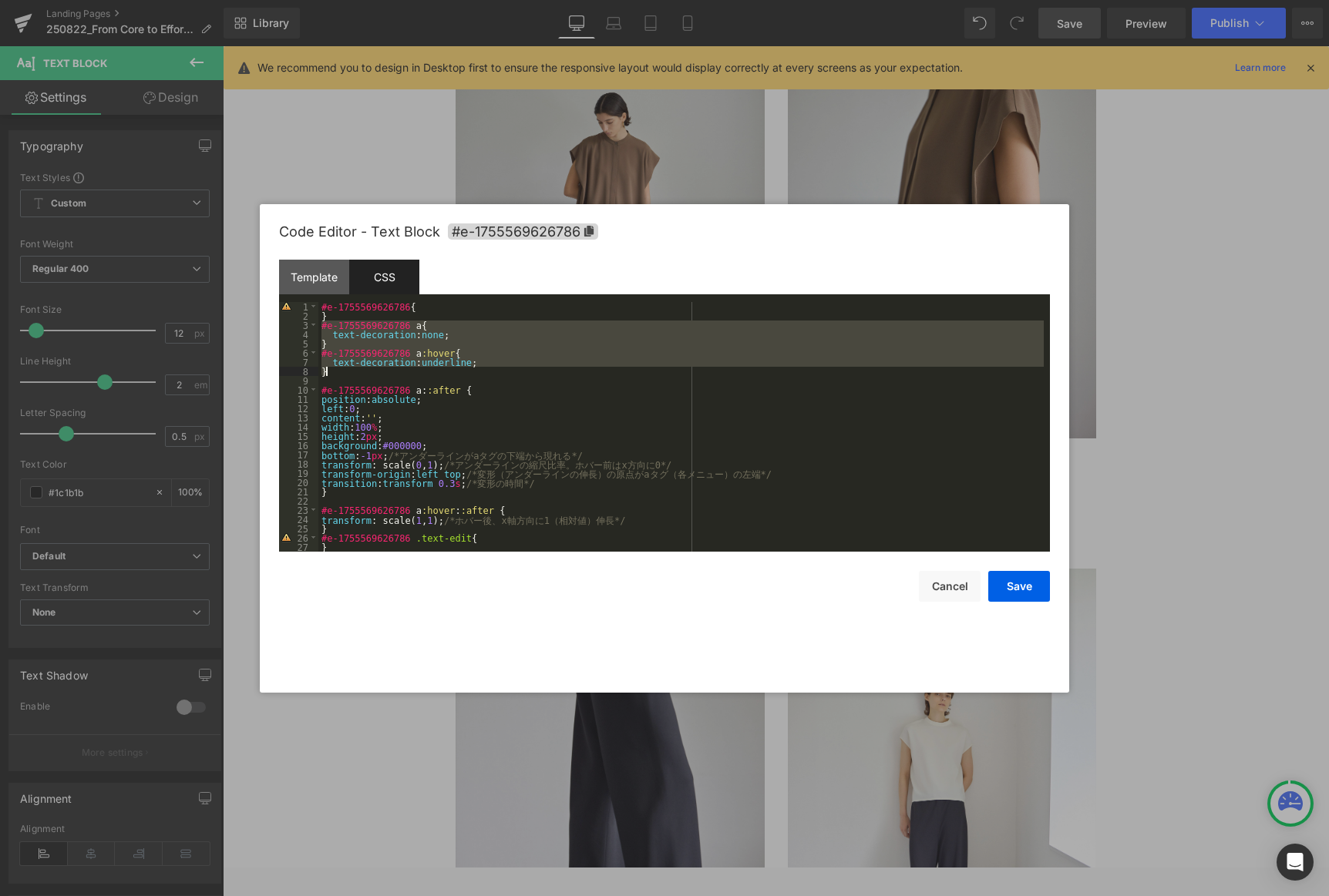
drag, startPoint x: 322, startPoint y: 325, endPoint x: 355, endPoint y: 374, distance: 59.1
click at [354, 375] on div "#e-1755569626786 { } #e-1755569626786 a { text-decoration : none ; } #e-1755569…" at bounding box center [680, 437] width 725 height 268
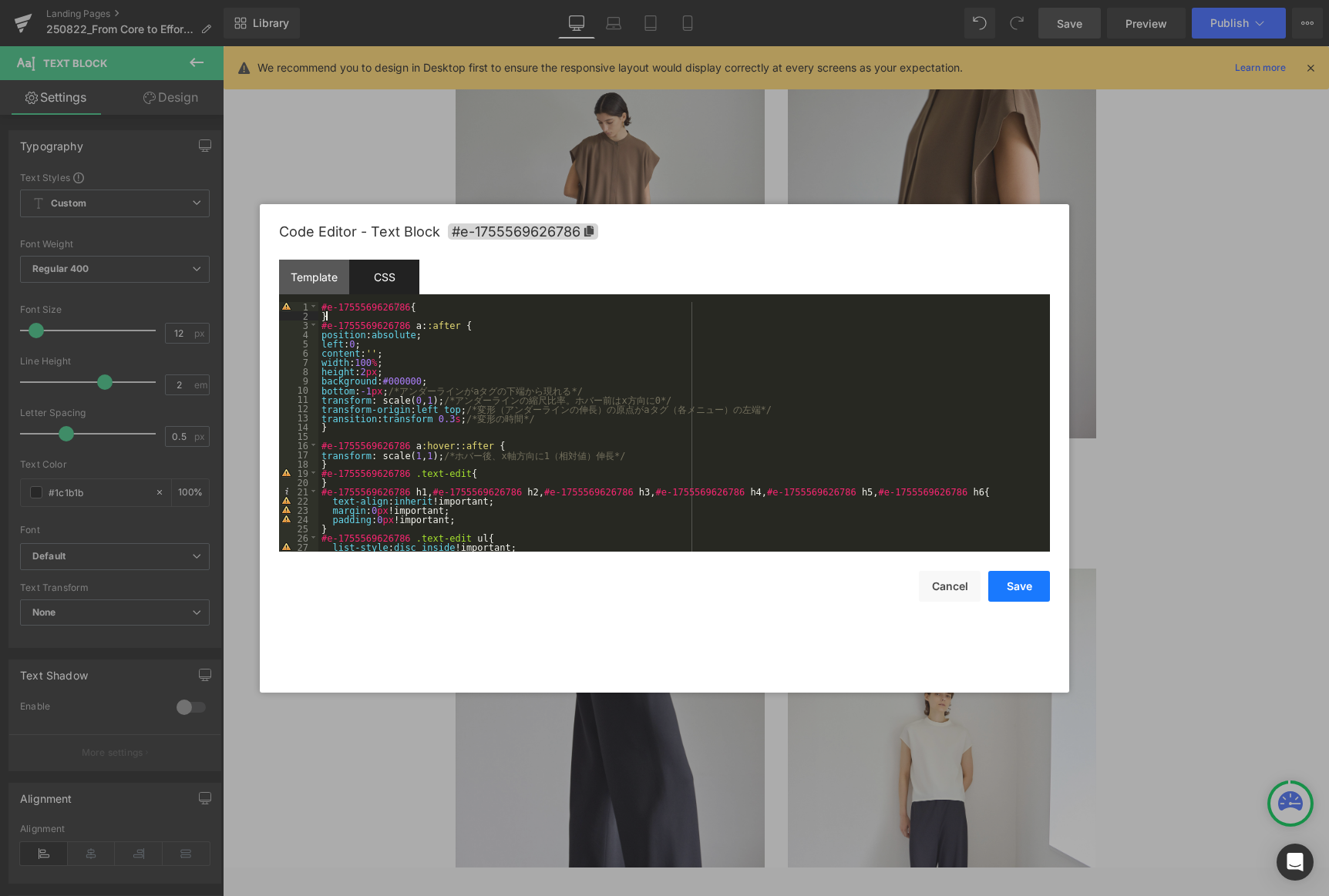
click at [903, 584] on button "Save" at bounding box center [1018, 587] width 62 height 31
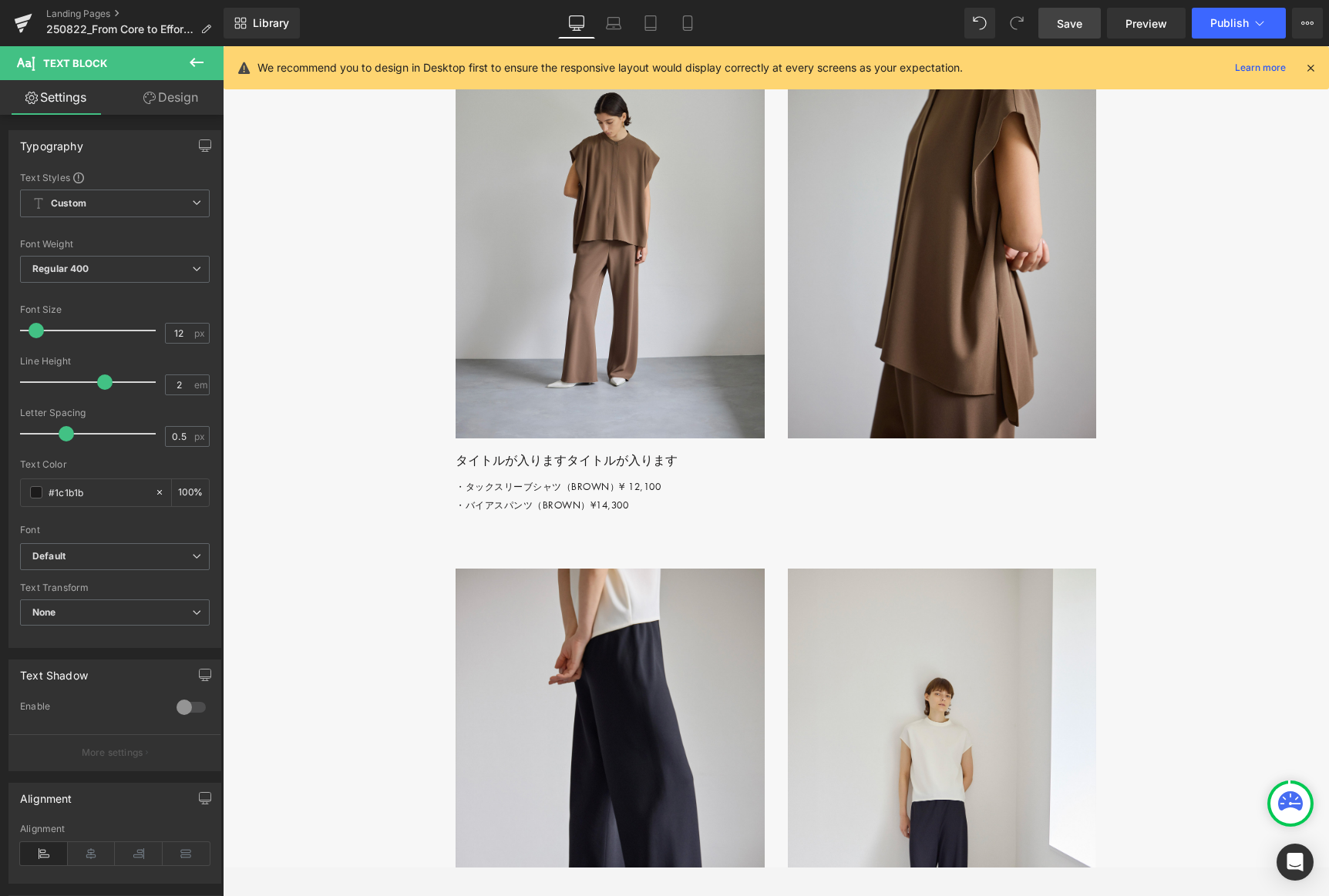
click at [903, 25] on span "Save" at bounding box center [1070, 24] width 26 height 17
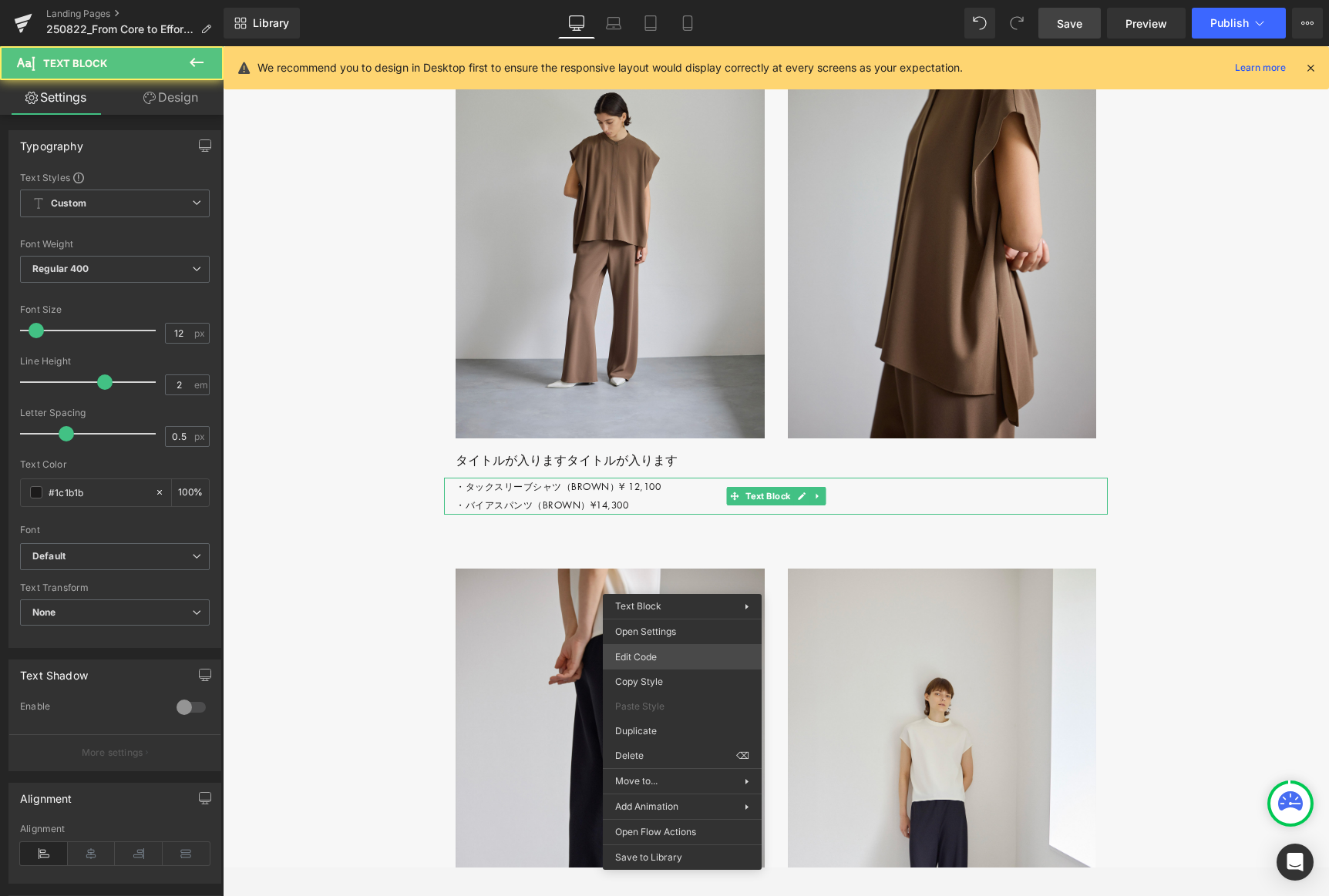
click at [674, 0] on div "Row You are previewing how the will restyle your page. You can not edit Element…" at bounding box center [664, 0] width 1329 height 0
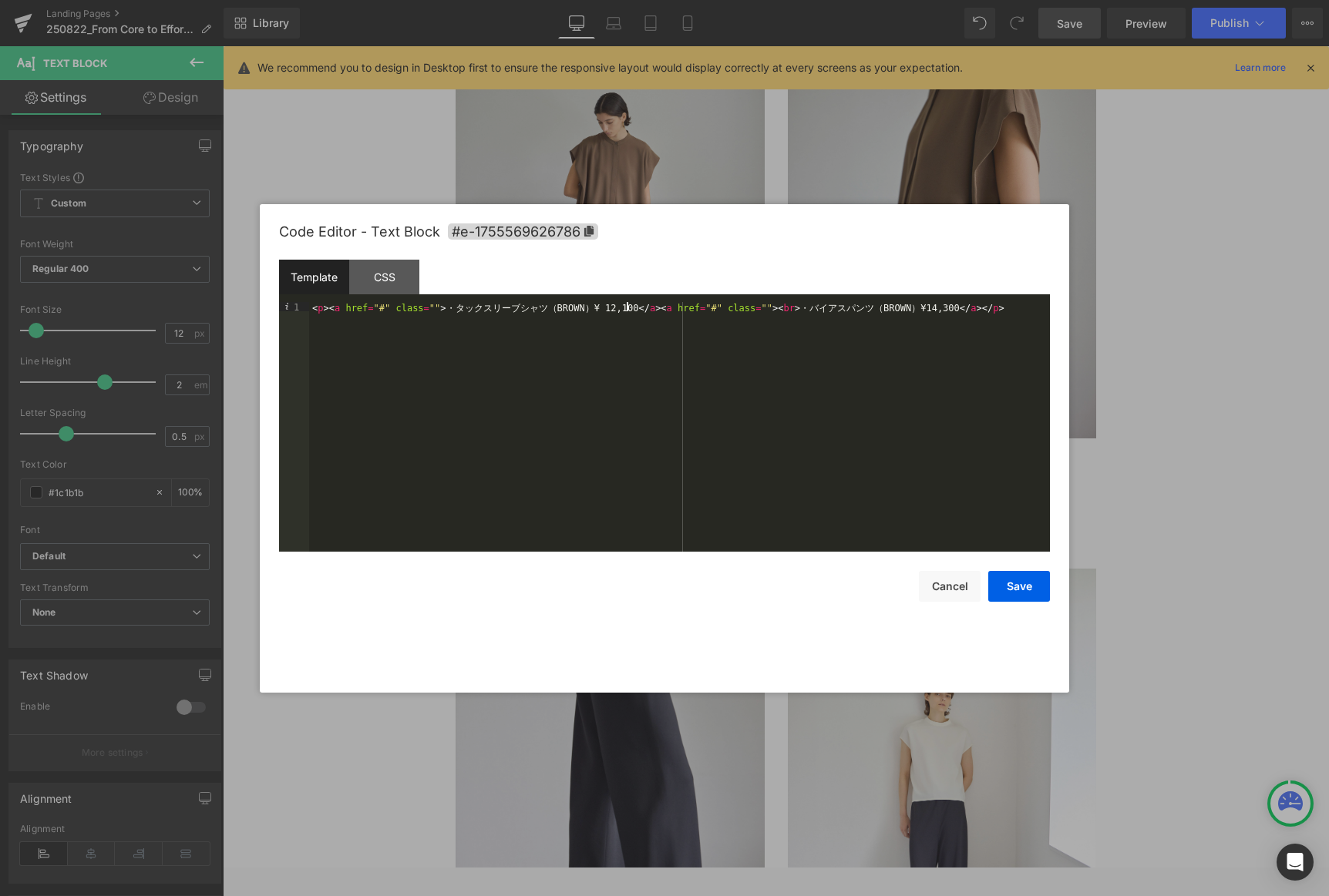
click at [626, 308] on div "< p > < a href = "#" class = "" > ・ タ ッ ク ス リ ー ブ シ ャ ツ （ BROWN ） ¥ 12,100 </ a…" at bounding box center [679, 437] width 741 height 268
click at [409, 317] on div "< p > < a href = "#" class = "" > ・ タ ッ ク ス リ ー ブ シ ャ ツ （ BROWN ） ¥ 12,100 </ a…" at bounding box center [679, 437] width 741 height 268
drag, startPoint x: 427, startPoint y: 315, endPoint x: 474, endPoint y: 330, distance: 49.3
click at [427, 315] on div "< p > < a href = "#" class = "" > ・ タ ッ ク ス リ ー ブ シ ャ ツ （ BROWN ） ¥ 12,100 </ a…" at bounding box center [679, 437] width 741 height 268
click at [385, 270] on div "CSS" at bounding box center [384, 278] width 70 height 35
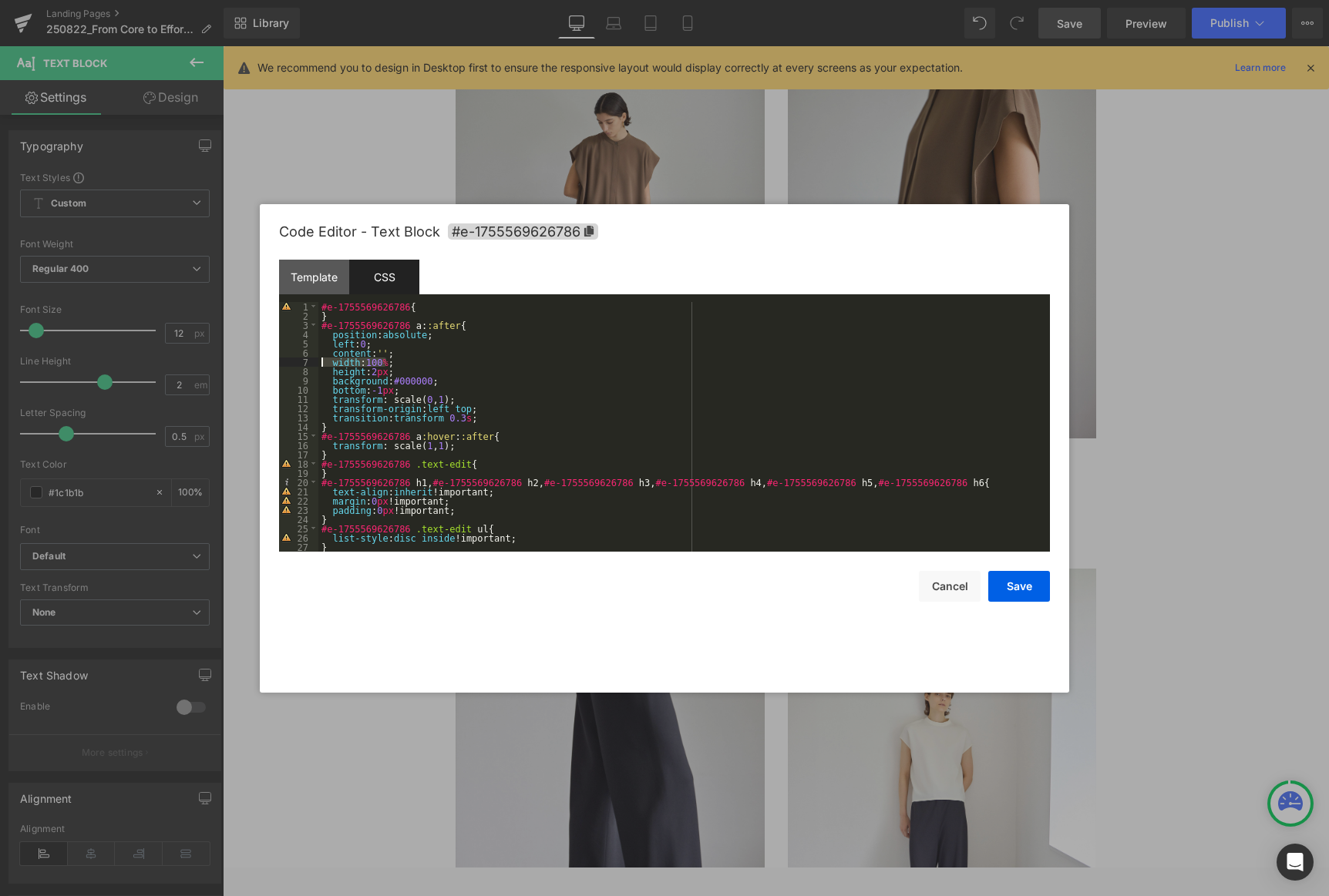
drag, startPoint x: 392, startPoint y: 363, endPoint x: 313, endPoint y: 364, distance: 79.0
click at [313, 364] on pre "1 2 3 4 5 6 7 8 9 10 11 12 13 14 15 16 17 18 19 20 21 22 23 24 25 26 27 28 #e-1…" at bounding box center [664, 427] width 771 height 250
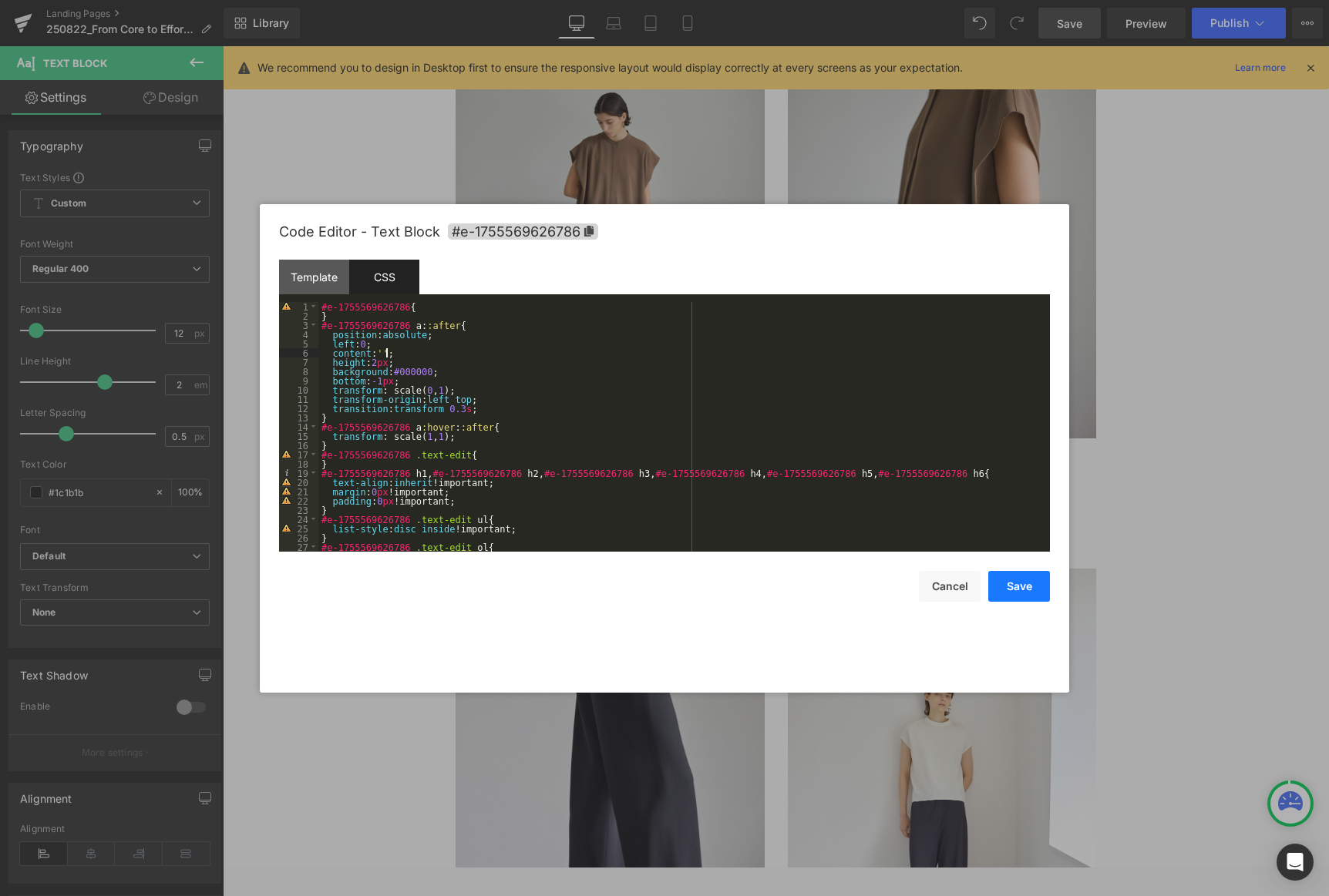
click at [903, 585] on button "Save" at bounding box center [1018, 587] width 62 height 31
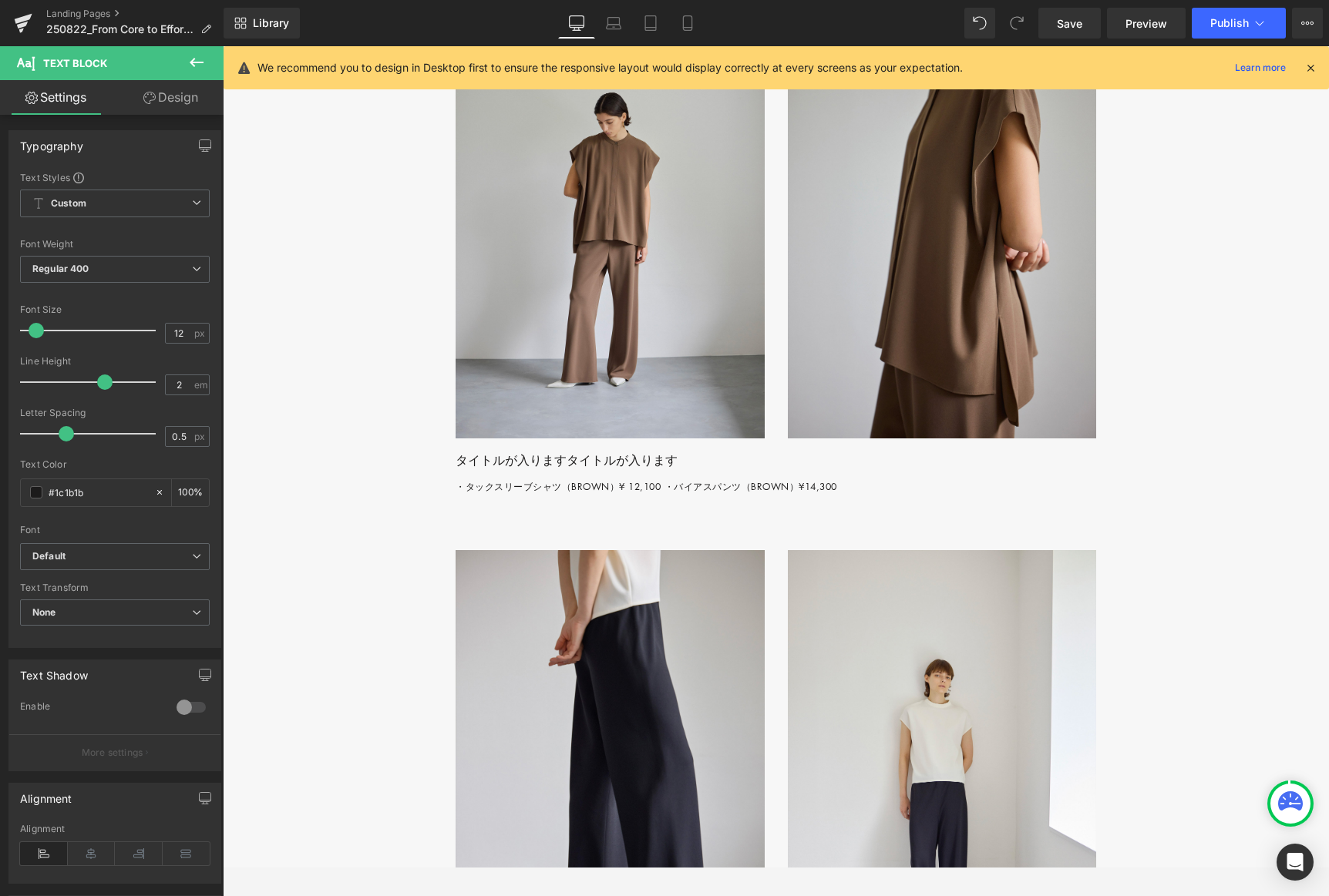
drag, startPoint x: 1079, startPoint y: 28, endPoint x: 892, endPoint y: 5, distance: 188.4
click at [903, 28] on span "Save" at bounding box center [1070, 24] width 26 height 17
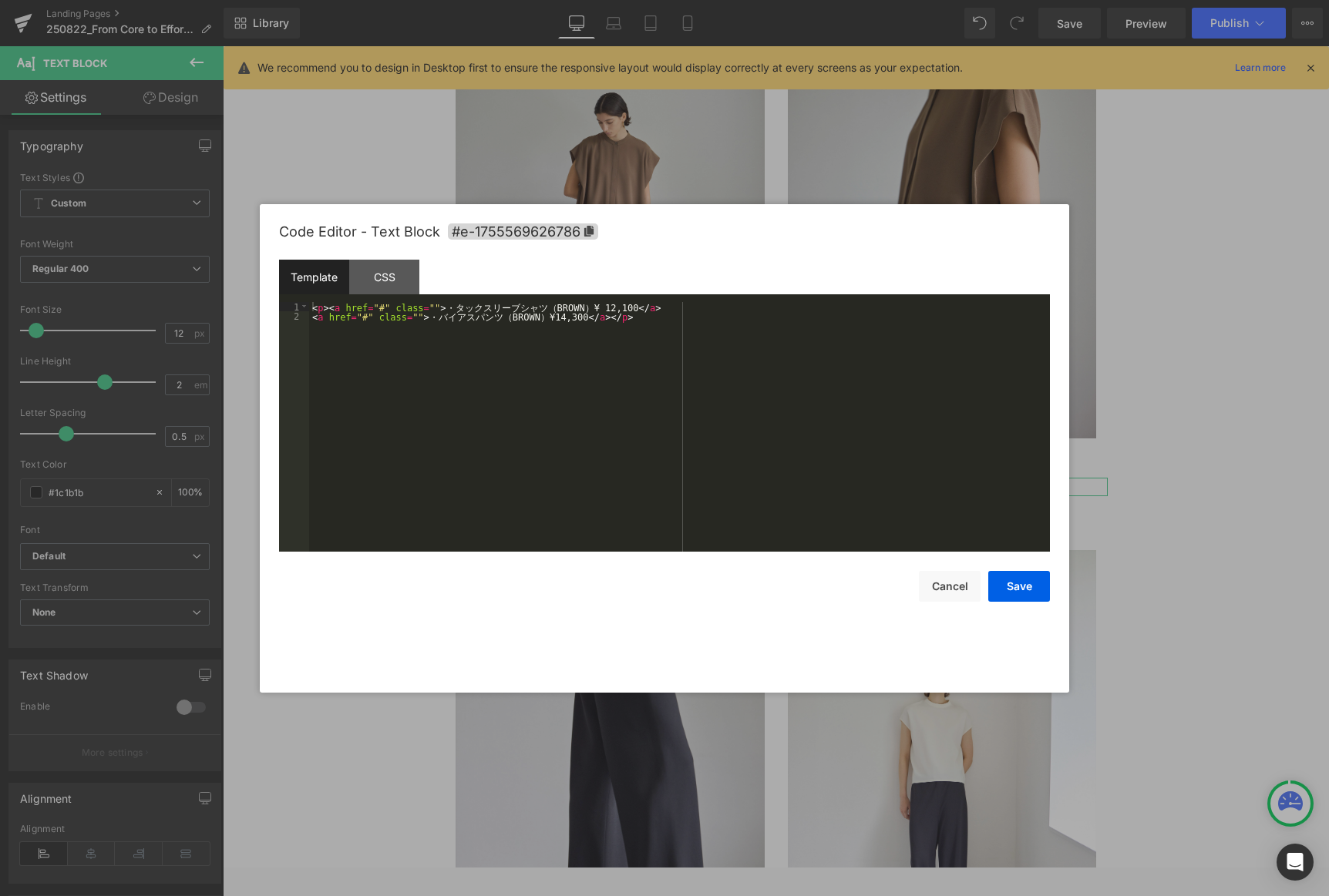
click at [840, 0] on div "Row You are previewing how the will restyle your page. You can not edit Element…" at bounding box center [664, 0] width 1329 height 0
click at [651, 308] on div "< p > < a href = "#" class = "" > ・ タ ッ ク ス リ ー ブ シ ャ ツ （ BROWN ） ¥ 12,100 </ a…" at bounding box center [679, 437] width 741 height 268
click at [394, 271] on div "CSS" at bounding box center [384, 278] width 70 height 35
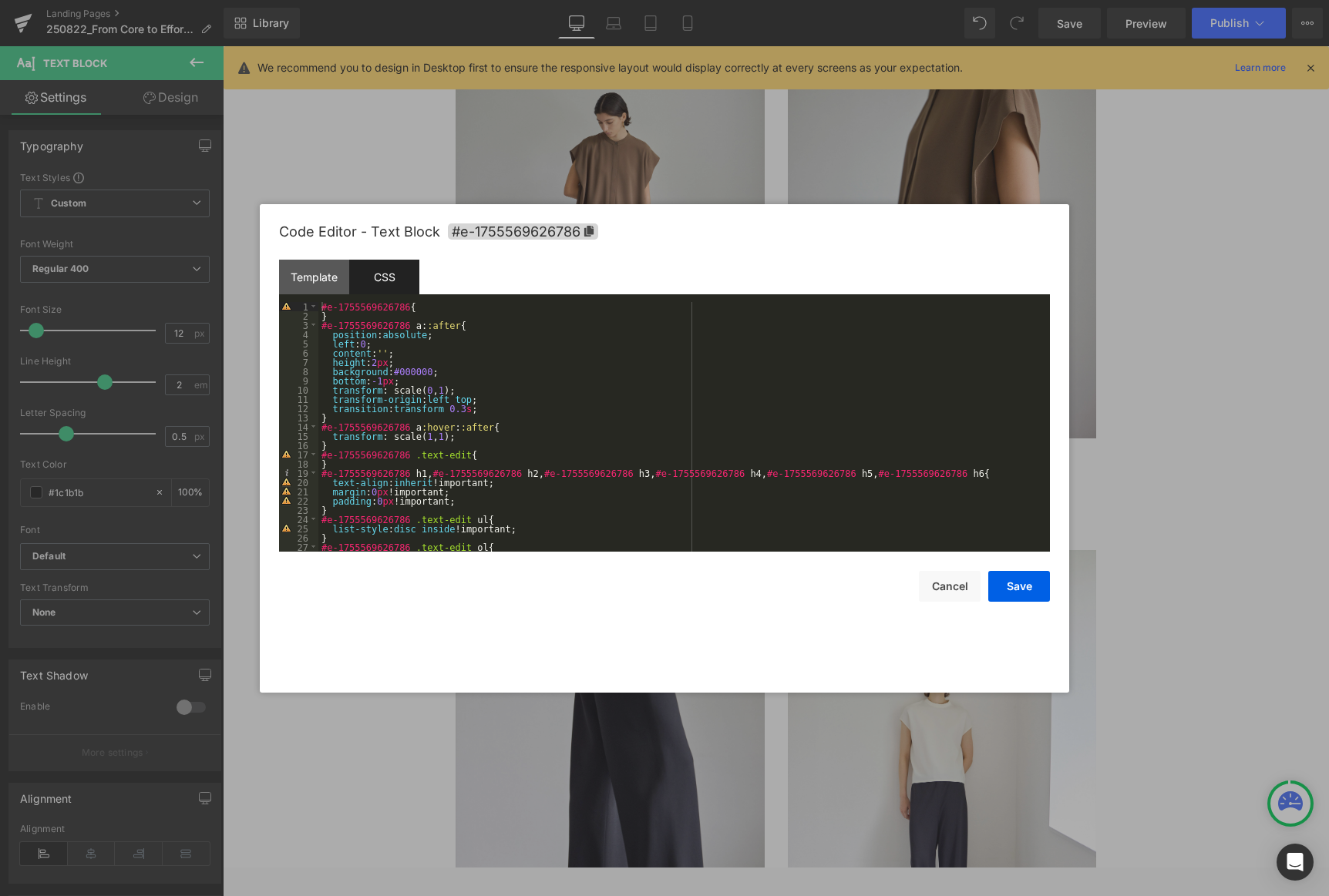
click at [403, 361] on div "#e-1755569626786 { } #e-1755569626786 a : :after { position : absolute ; left :…" at bounding box center [680, 437] width 725 height 268
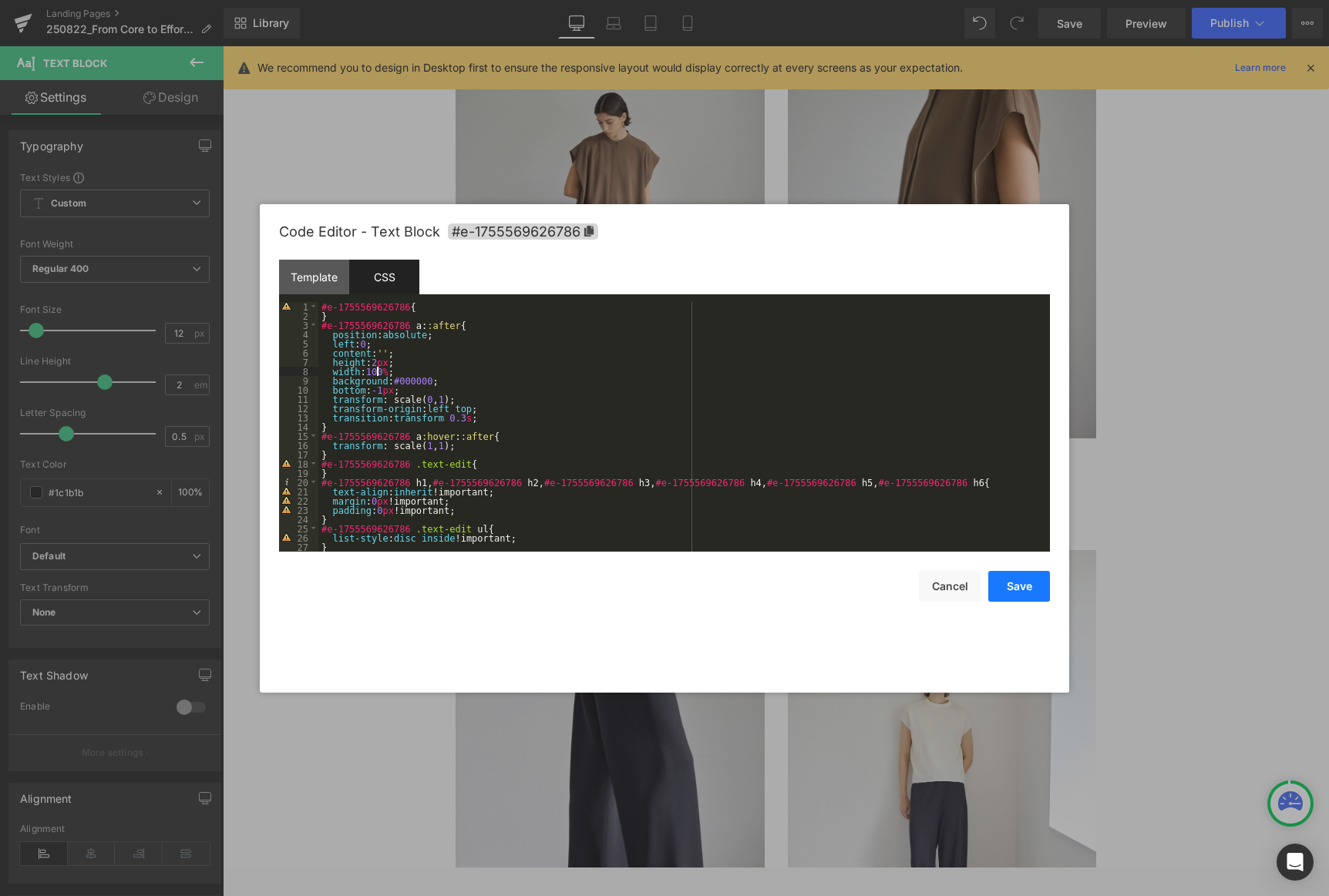
click at [903, 578] on button "Save" at bounding box center [1018, 587] width 62 height 31
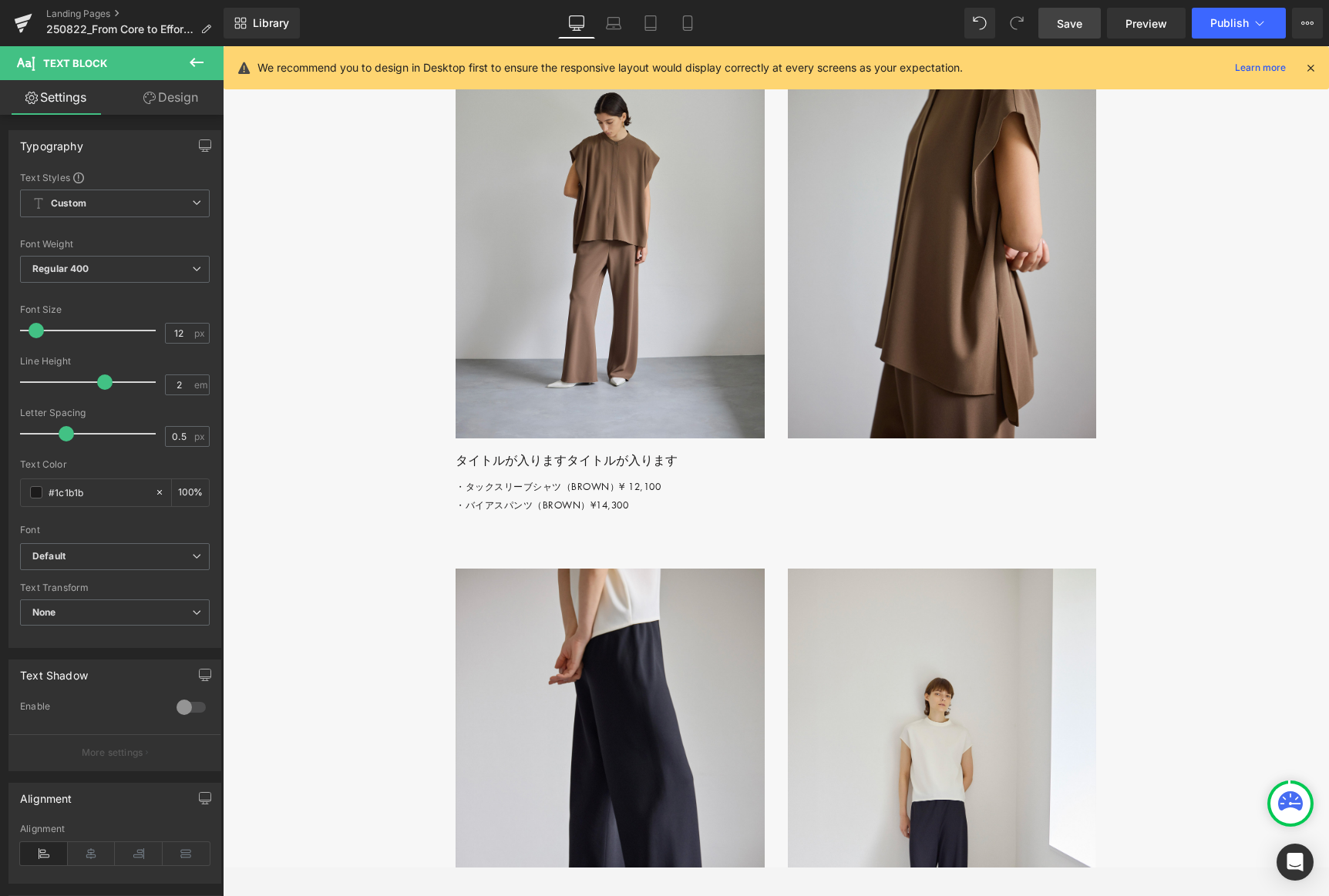
click at [903, 25] on span "Save" at bounding box center [1070, 24] width 26 height 17
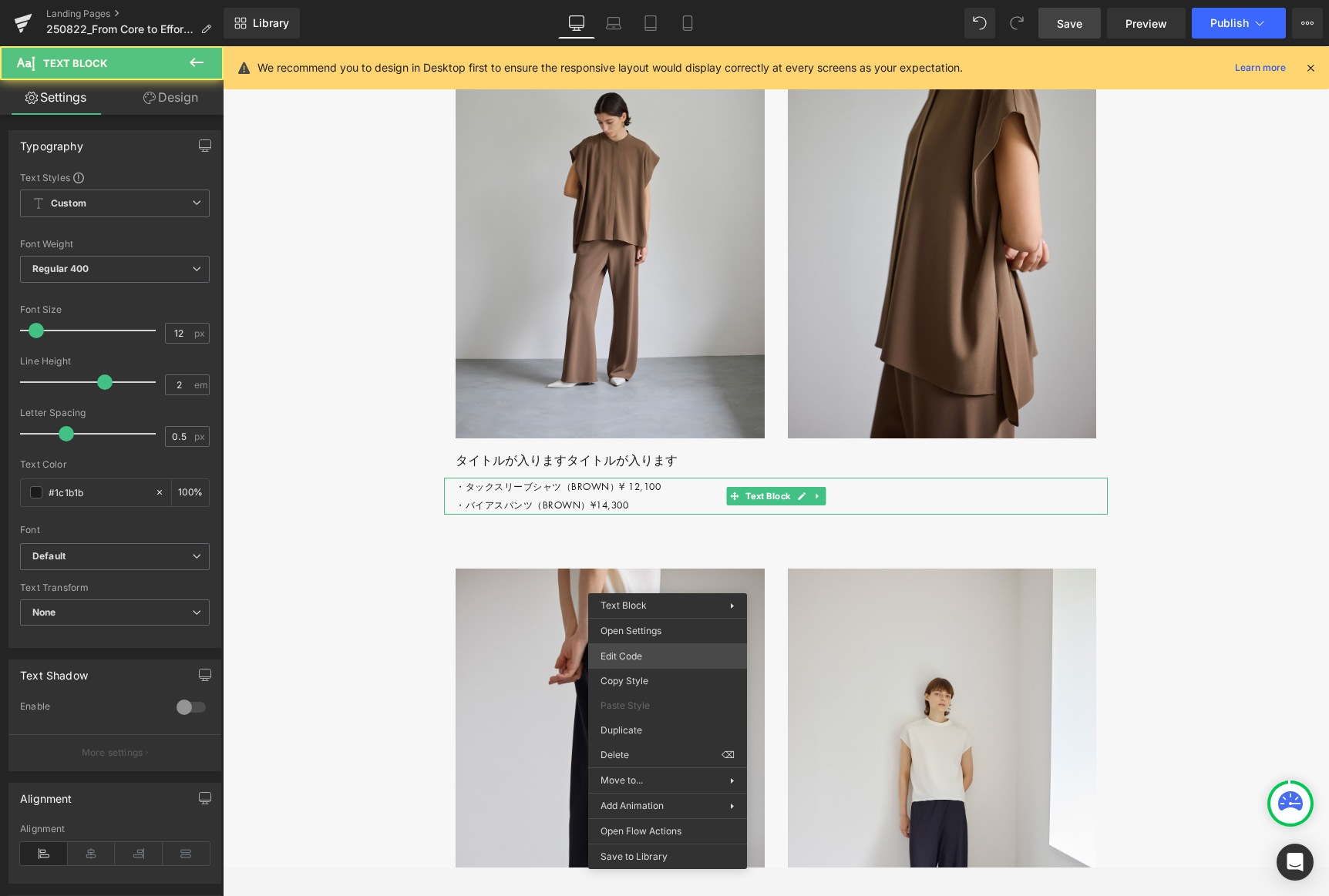
click at [672, 0] on div "Row You are previewing how the will restyle your page. You can not edit Element…" at bounding box center [664, 0] width 1329 height 0
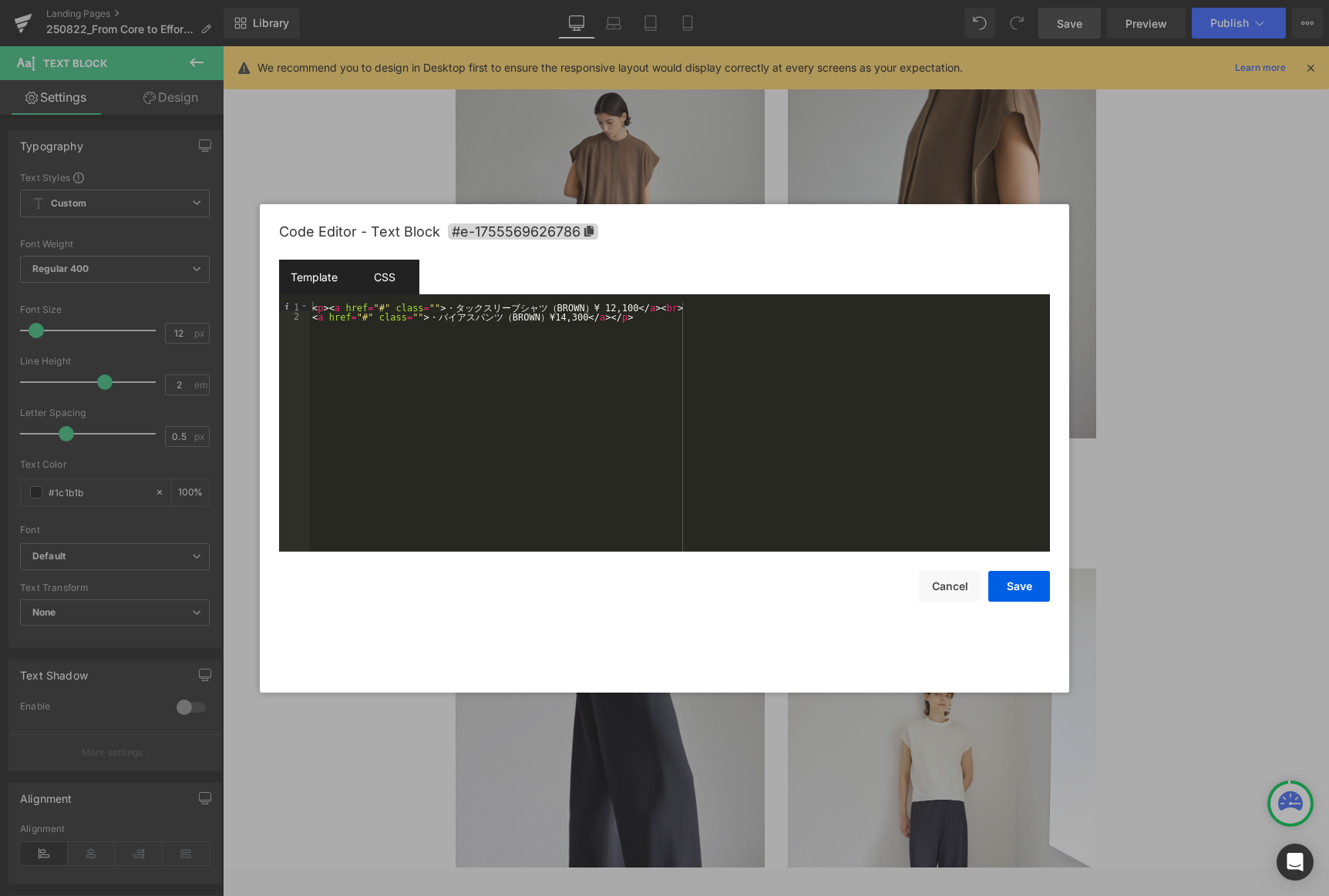
click at [380, 275] on div "CSS" at bounding box center [384, 278] width 70 height 35
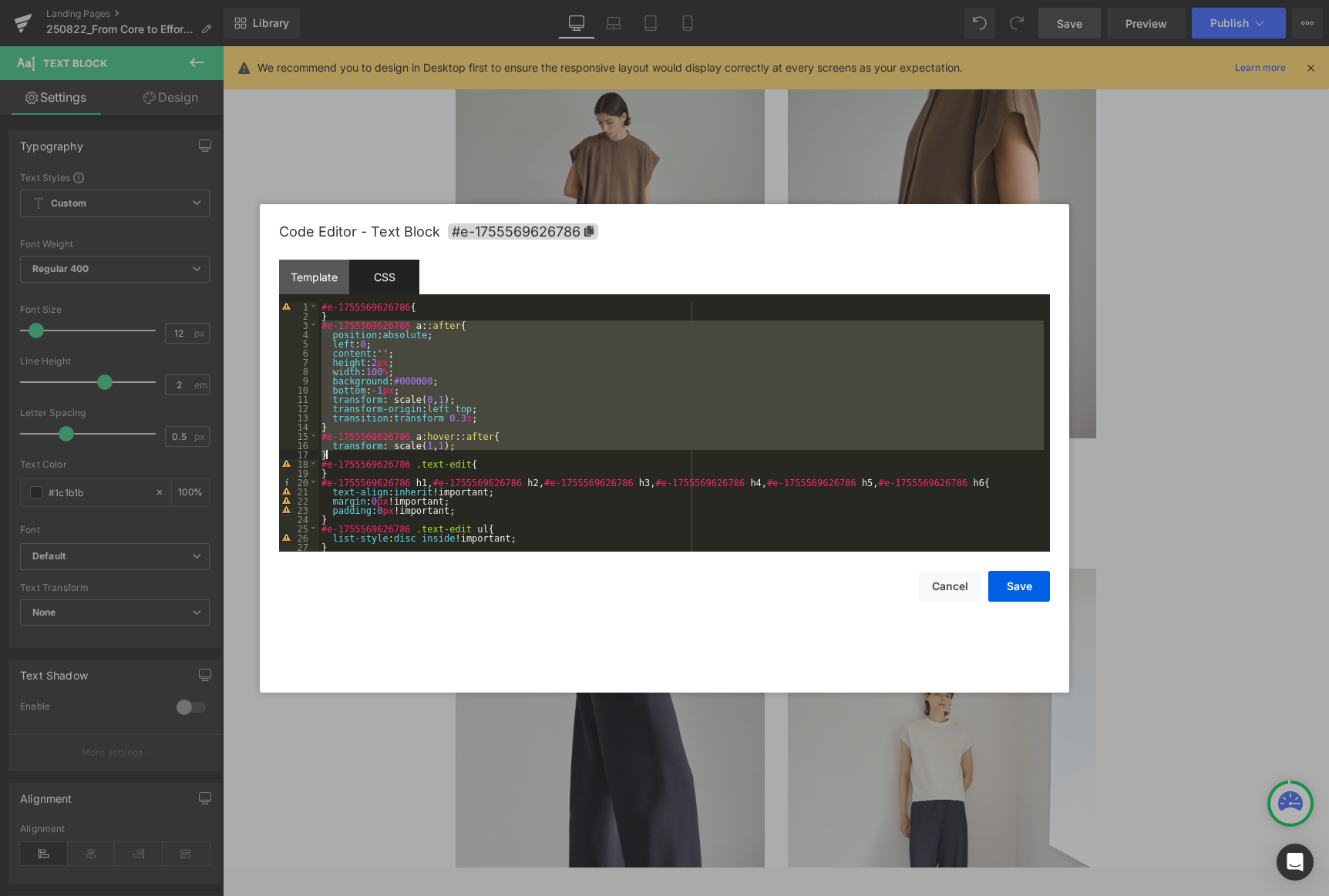
drag, startPoint x: 323, startPoint y: 327, endPoint x: 409, endPoint y: 454, distance: 153.4
click at [409, 455] on div "#e-1755569626786 { } #e-1755569626786 a : :after { position : absolute ; left :…" at bounding box center [680, 437] width 725 height 268
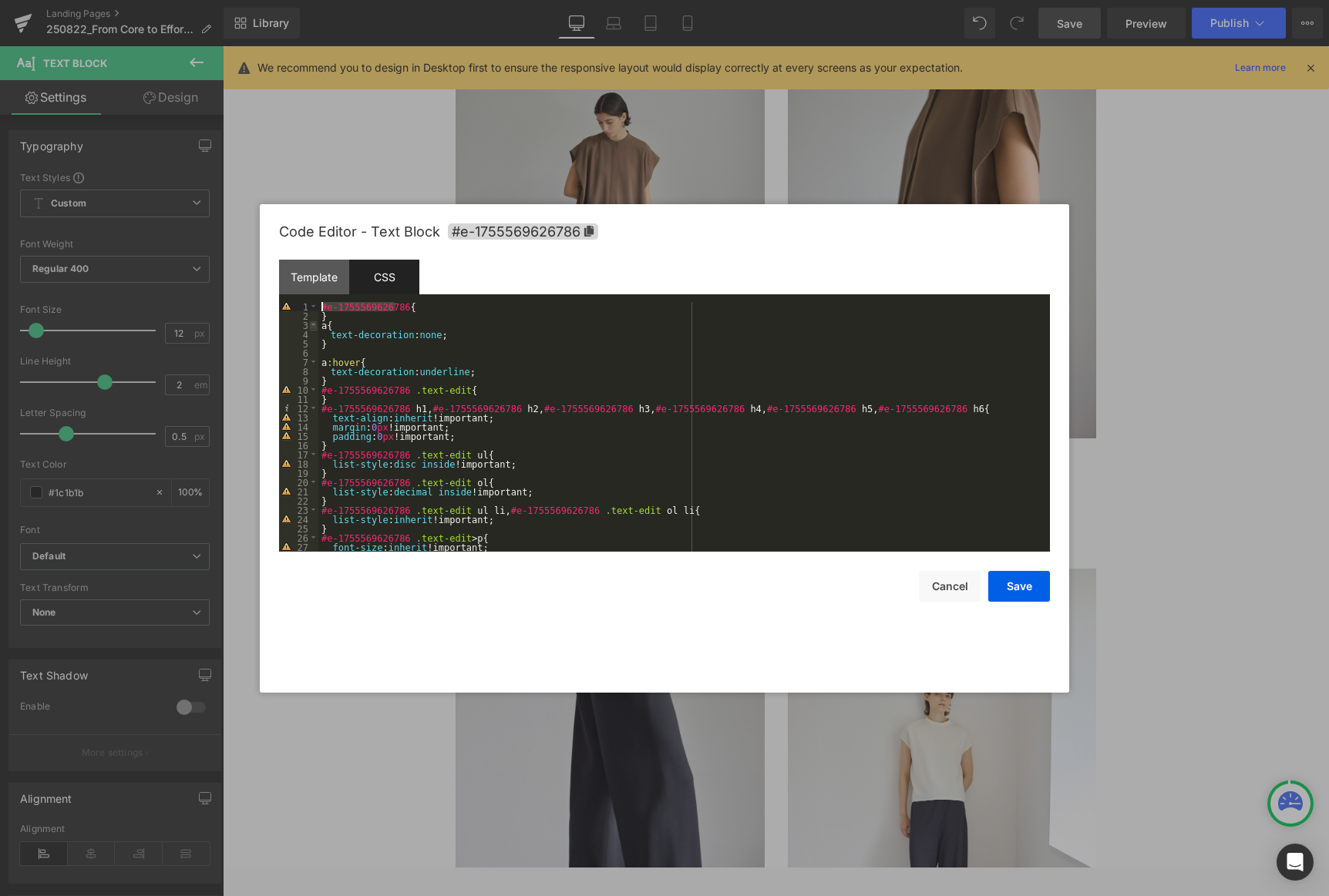
drag, startPoint x: 393, startPoint y: 304, endPoint x: 310, endPoint y: 320, distance: 84.5
click at [305, 309] on pre "1 2 3 4 5 6 7 8 9 10 11 12 13 14 15 16 17 18 19 20 21 22 23 24 25 26 27 28 #e-1…" at bounding box center [664, 427] width 771 height 250
click at [321, 328] on div "#e-1755569626786 { } a { text-decoration : none ; } a :hover { text-decoration …" at bounding box center [680, 437] width 725 height 268
paste textarea
click at [326, 361] on div "#e-1755569626786 { } #e-1755569626786 a { text-decoration : none ; } a :hover {…" at bounding box center [680, 437] width 725 height 268
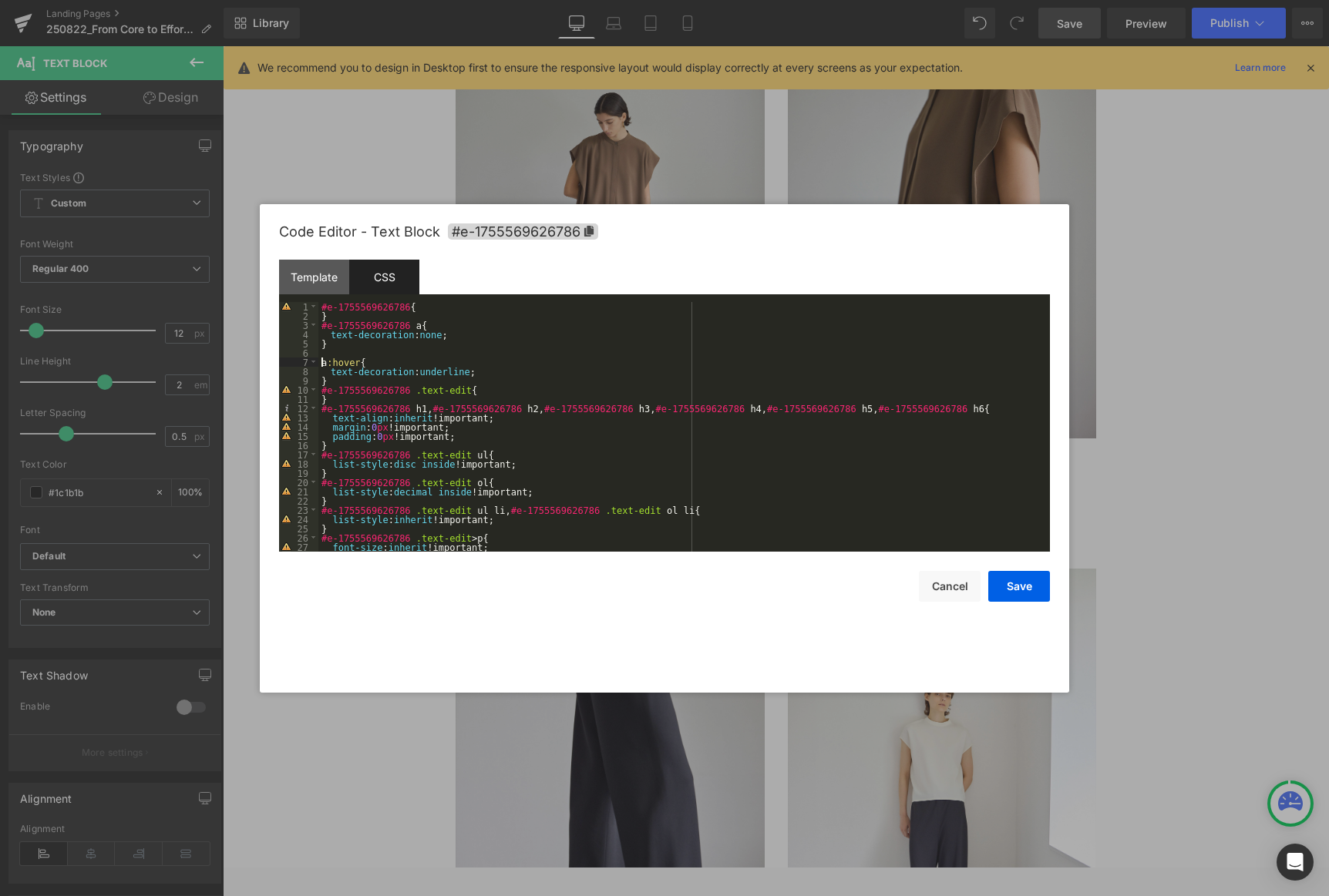
paste textarea
click at [903, 591] on button "Save" at bounding box center [1018, 587] width 62 height 31
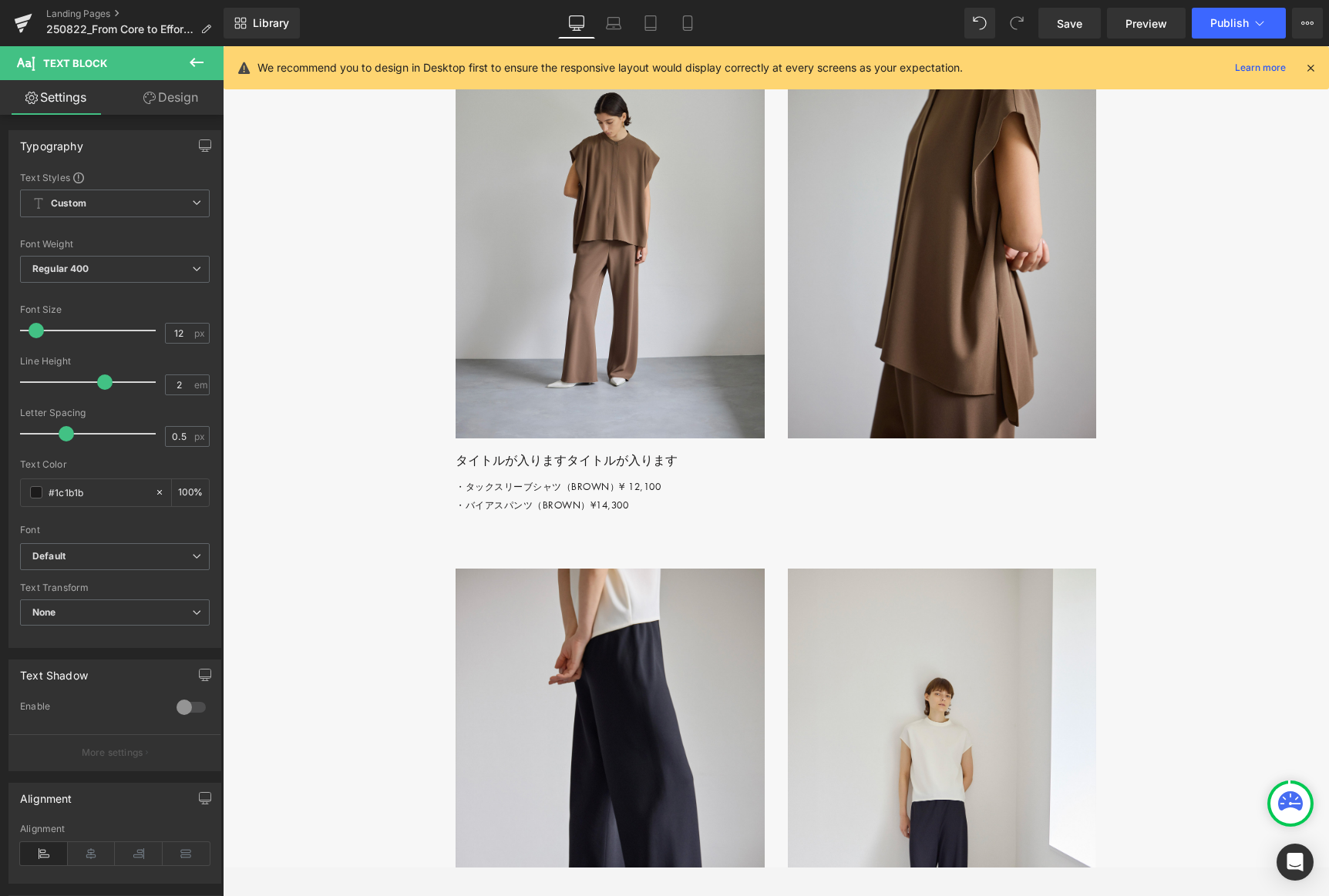
drag, startPoint x: 1081, startPoint y: 21, endPoint x: 896, endPoint y: 9, distance: 185.4
click at [903, 21] on span "Save" at bounding box center [1070, 24] width 26 height 17
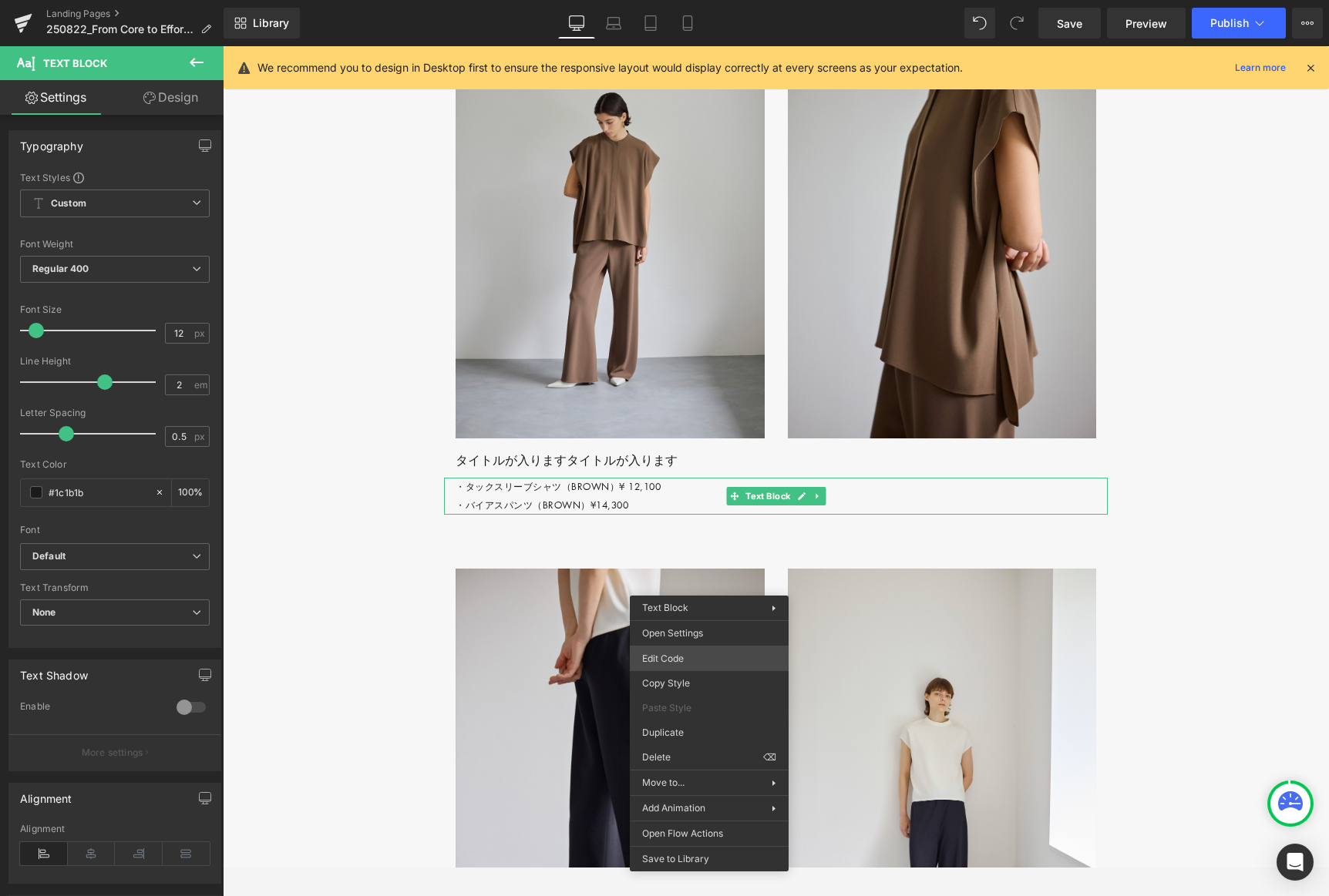
click at [688, 0] on div "Row You are previewing how the will restyle your page. You can not edit Element…" at bounding box center [664, 0] width 1329 height 0
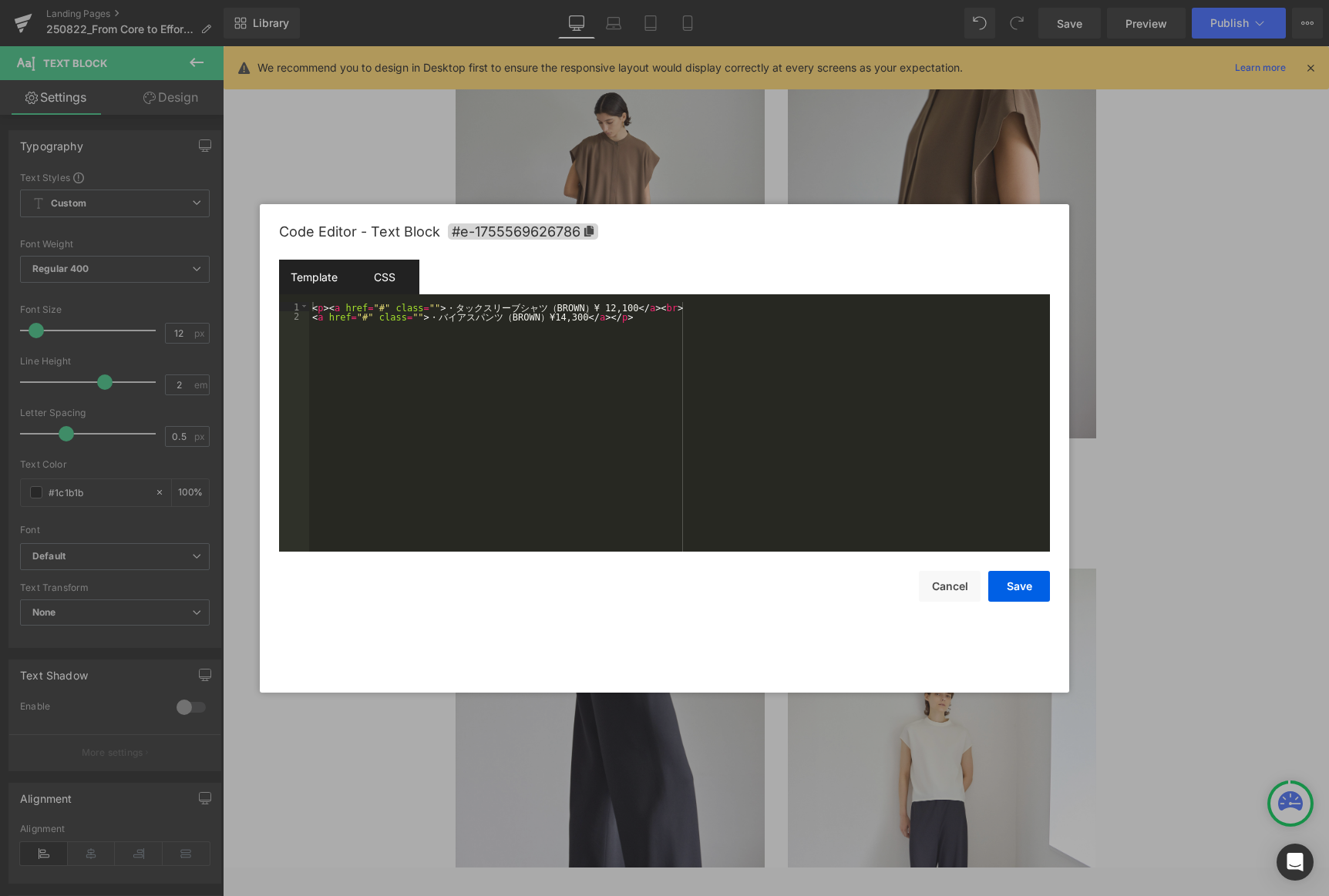
click at [392, 275] on div "CSS" at bounding box center [384, 278] width 70 height 35
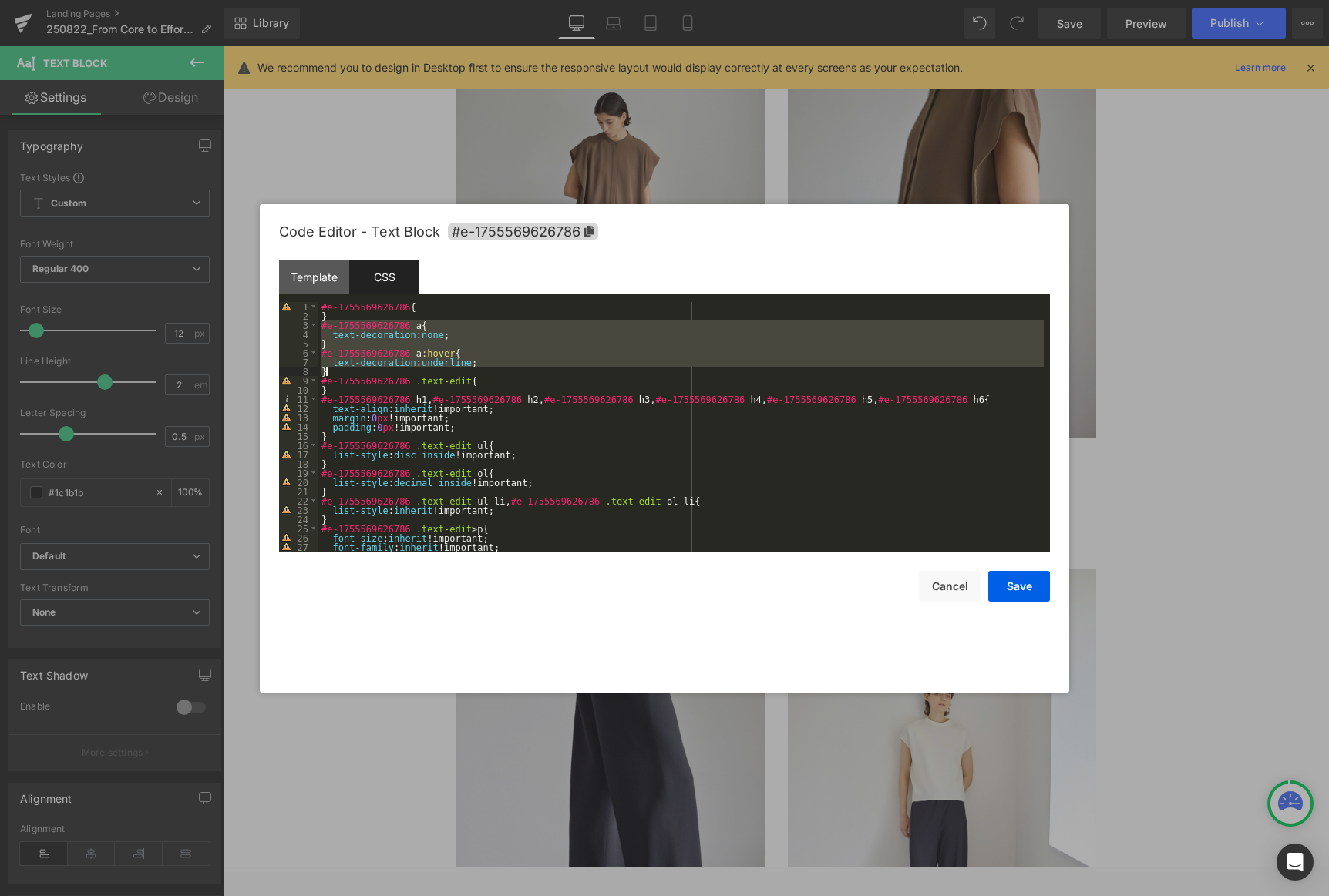
drag, startPoint x: 323, startPoint y: 324, endPoint x: 445, endPoint y: 375, distance: 132.2
click at [445, 375] on div "#e-1755569626786 { } #e-1755569626786 a { text-decoration : none ; } #e-1755569…" at bounding box center [680, 437] width 725 height 268
click at [903, 584] on button "Save" at bounding box center [1018, 587] width 62 height 31
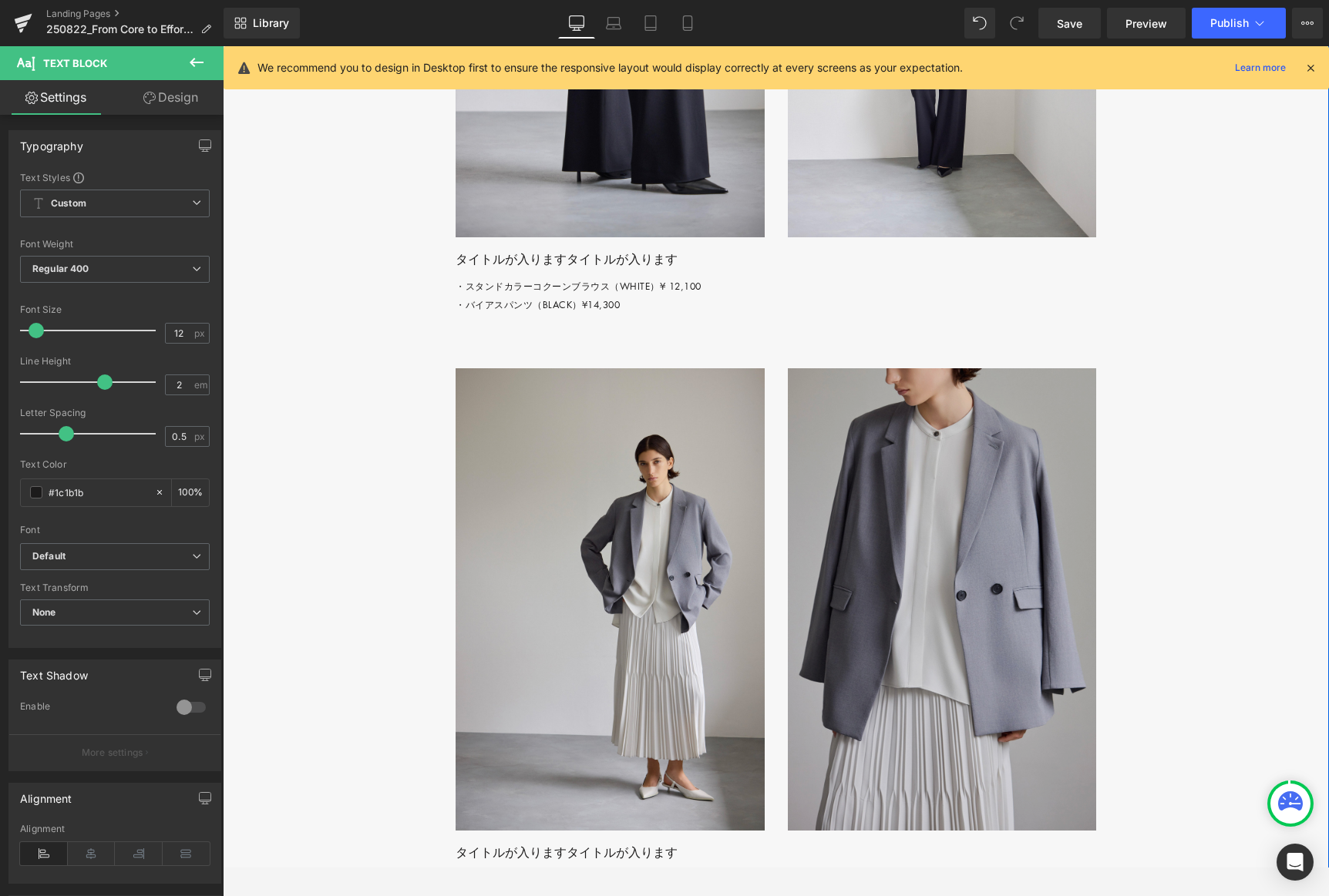
scroll to position [3568, 0]
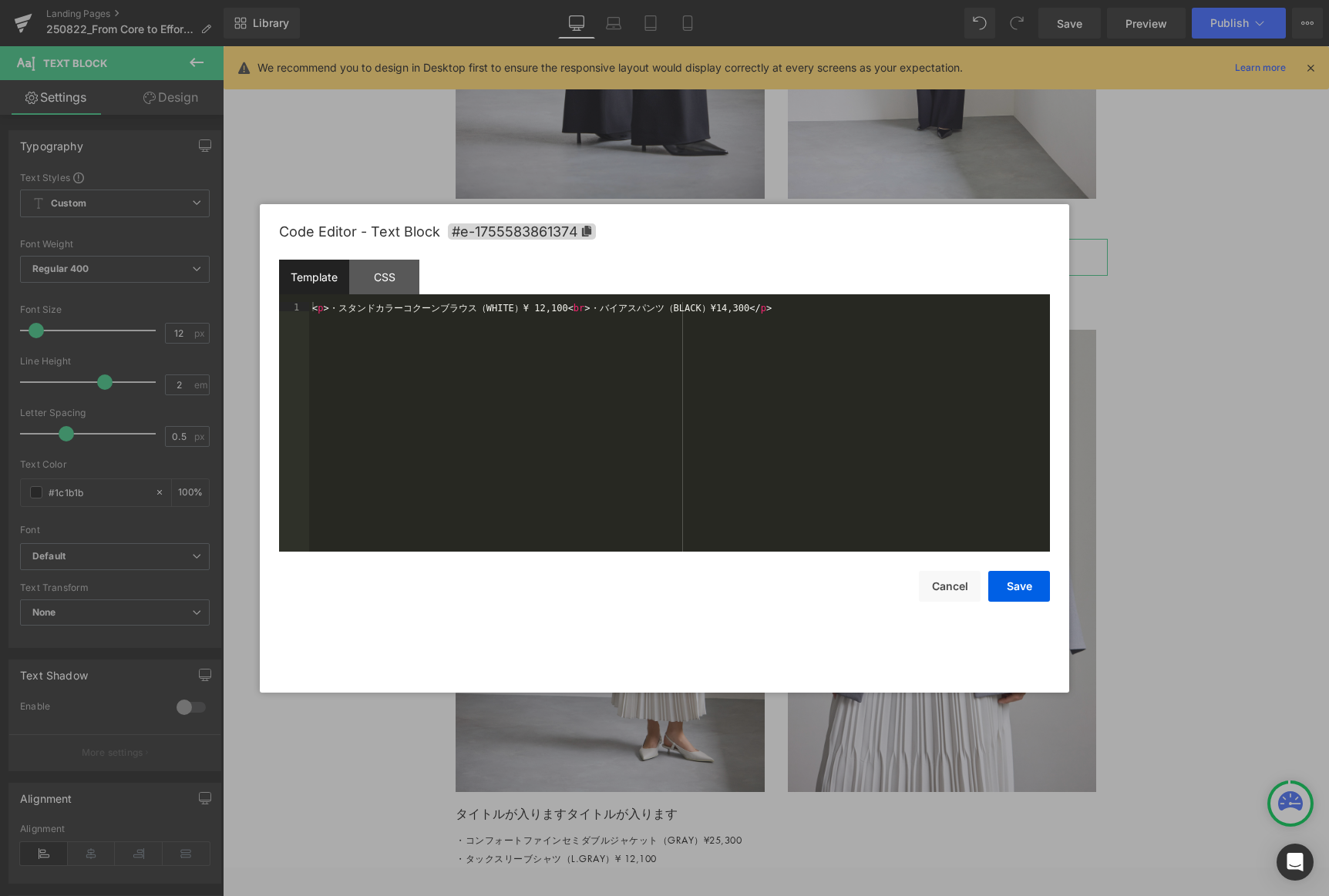
click at [699, 0] on div "Row You are previewing how the will restyle your page. You can not edit Element…" at bounding box center [664, 0] width 1329 height 0
click at [382, 265] on div "CSS" at bounding box center [384, 278] width 70 height 35
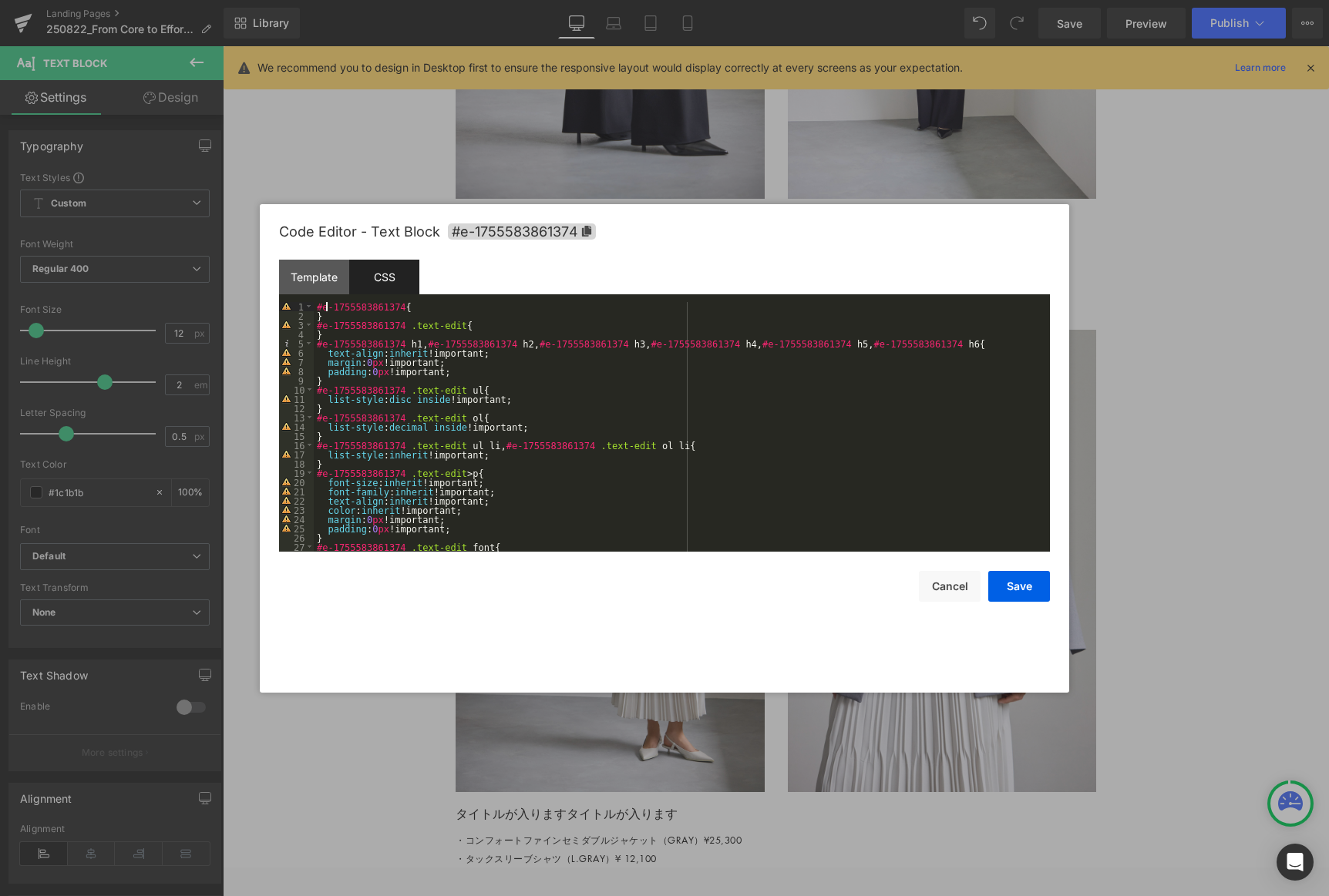
drag, startPoint x: 325, startPoint y: 307, endPoint x: 337, endPoint y: 312, distance: 13.0
click at [325, 307] on div "#e-1755583861374 { } #e-1755583861374 .text-edit { } #e-1755583861374 h1 , #e-1…" at bounding box center [678, 437] width 730 height 268
paste textarea
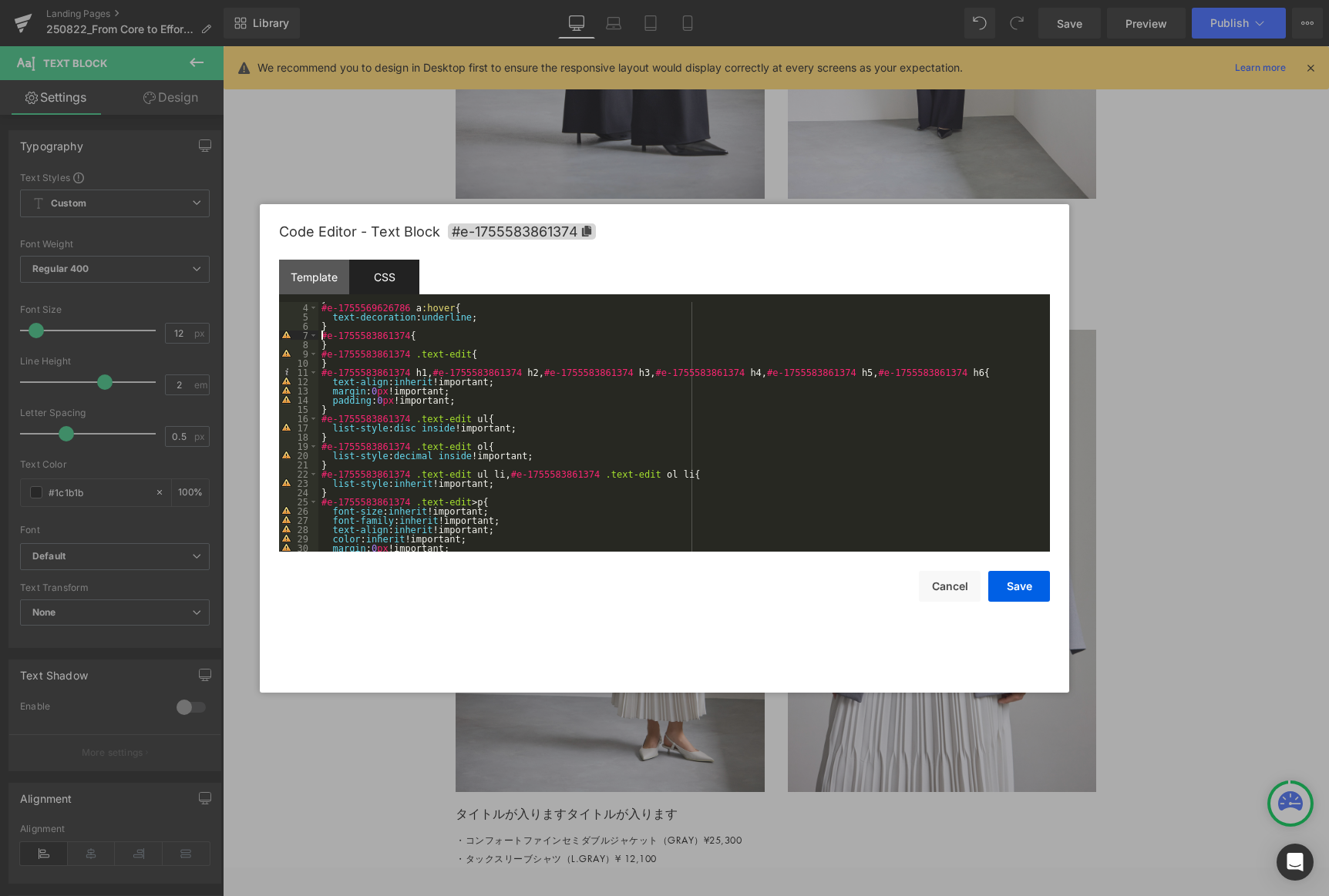
scroll to position [0, 0]
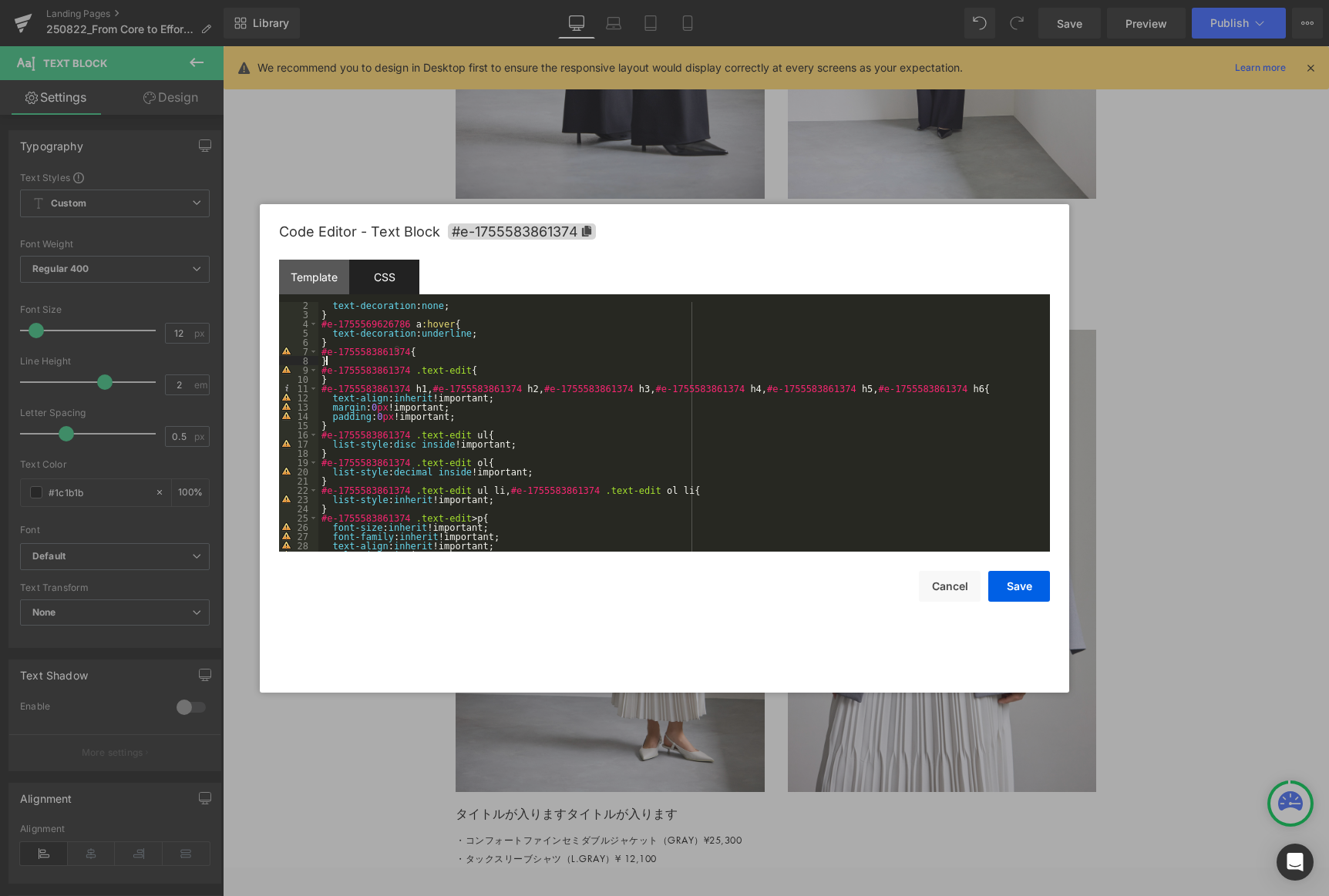
click at [394, 361] on div "text-decoration : none ; } #e-1755569626786 a :hover { text-decoration : underl…" at bounding box center [680, 435] width 725 height 268
drag, startPoint x: 397, startPoint y: 351, endPoint x: 290, endPoint y: 348, distance: 107.0
click at [290, 348] on pre "2 3 4 5 6 7 8 9 10 11 12 13 14 15 16 17 18 19 20 21 22 23 24 25 26 27 28 29 30 …" at bounding box center [664, 427] width 771 height 250
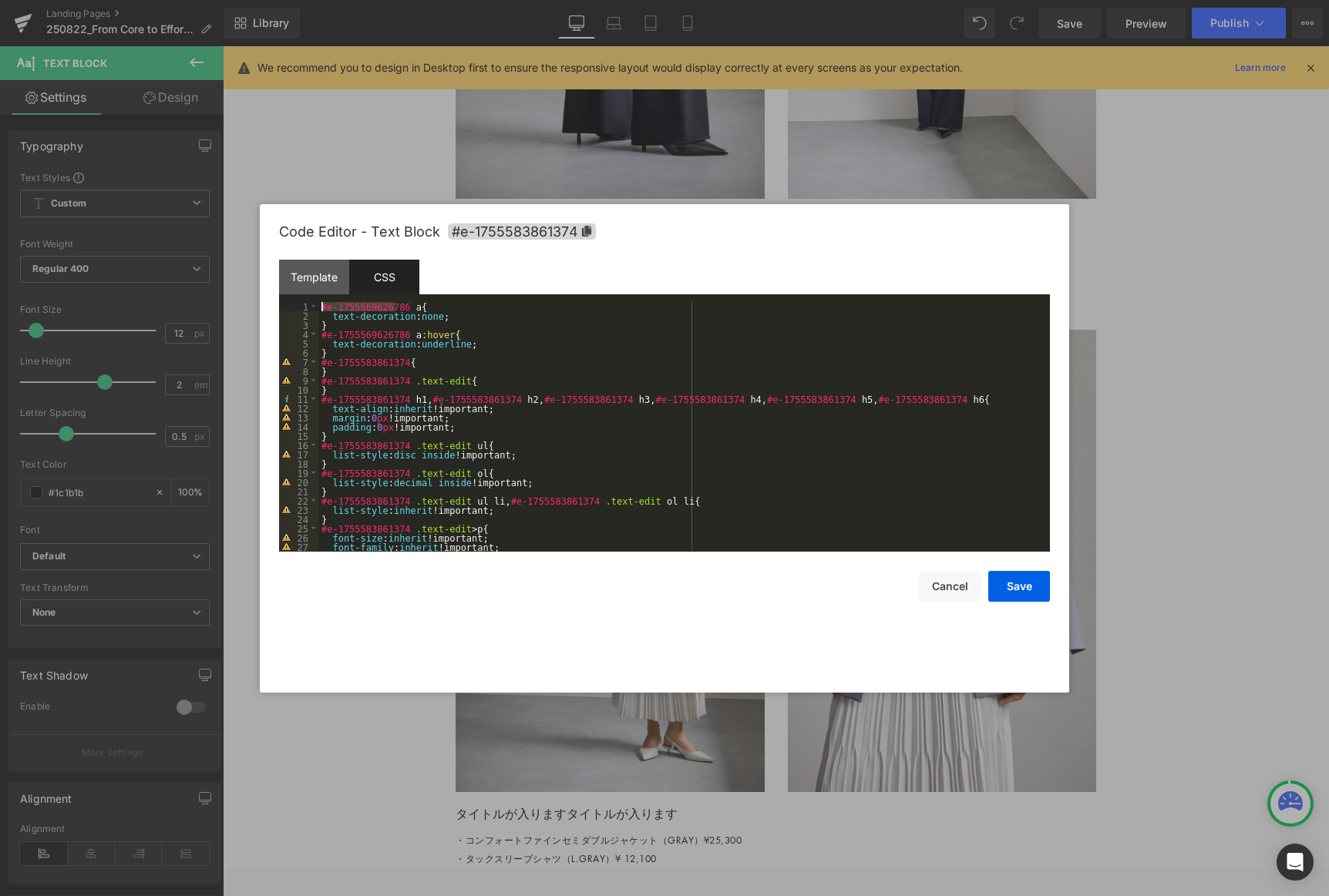
drag, startPoint x: 385, startPoint y: 305, endPoint x: 282, endPoint y: 306, distance: 103.0
click at [275, 305] on div "Code Editor - Text Block #e-1755583861374 Template CSS 1 < p > ・ ス タ ン ド カ ラ ー …" at bounding box center [664, 448] width 810 height 489
drag, startPoint x: 386, startPoint y: 334, endPoint x: 270, endPoint y: 335, distance: 116.0
click at [270, 335] on div "Code Editor - Text Block #e-1755583861374 Template CSS 1 < p > ・ ス タ ン ド カ ラ ー …" at bounding box center [664, 448] width 810 height 489
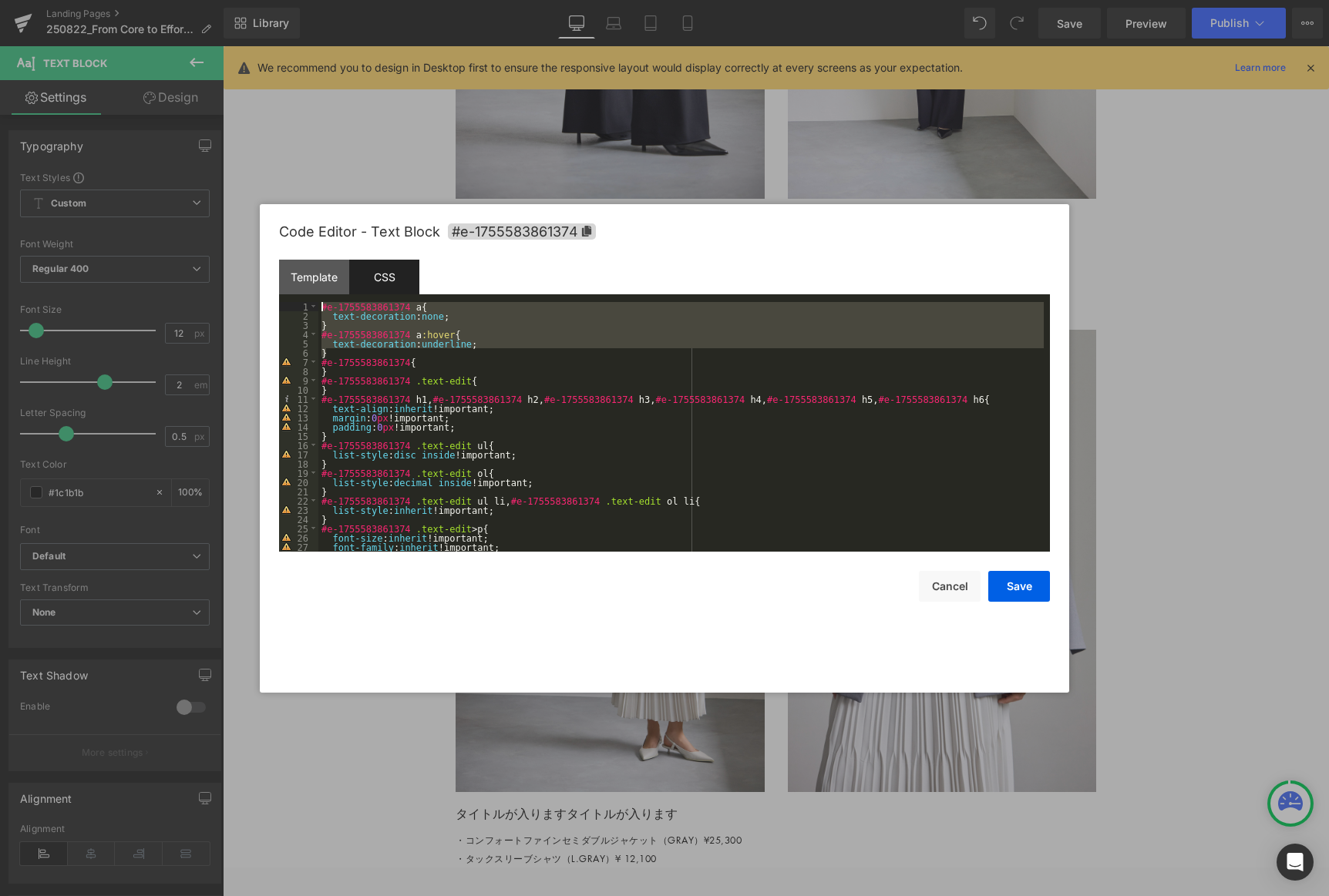
drag, startPoint x: 327, startPoint y: 351, endPoint x: 248, endPoint y: 286, distance: 102.3
click at [244, 287] on body "Row You are previewing how the will restyle your page. You can not edit Element…" at bounding box center [664, 448] width 1329 height 896
click at [903, 587] on button "Save" at bounding box center [1018, 587] width 62 height 31
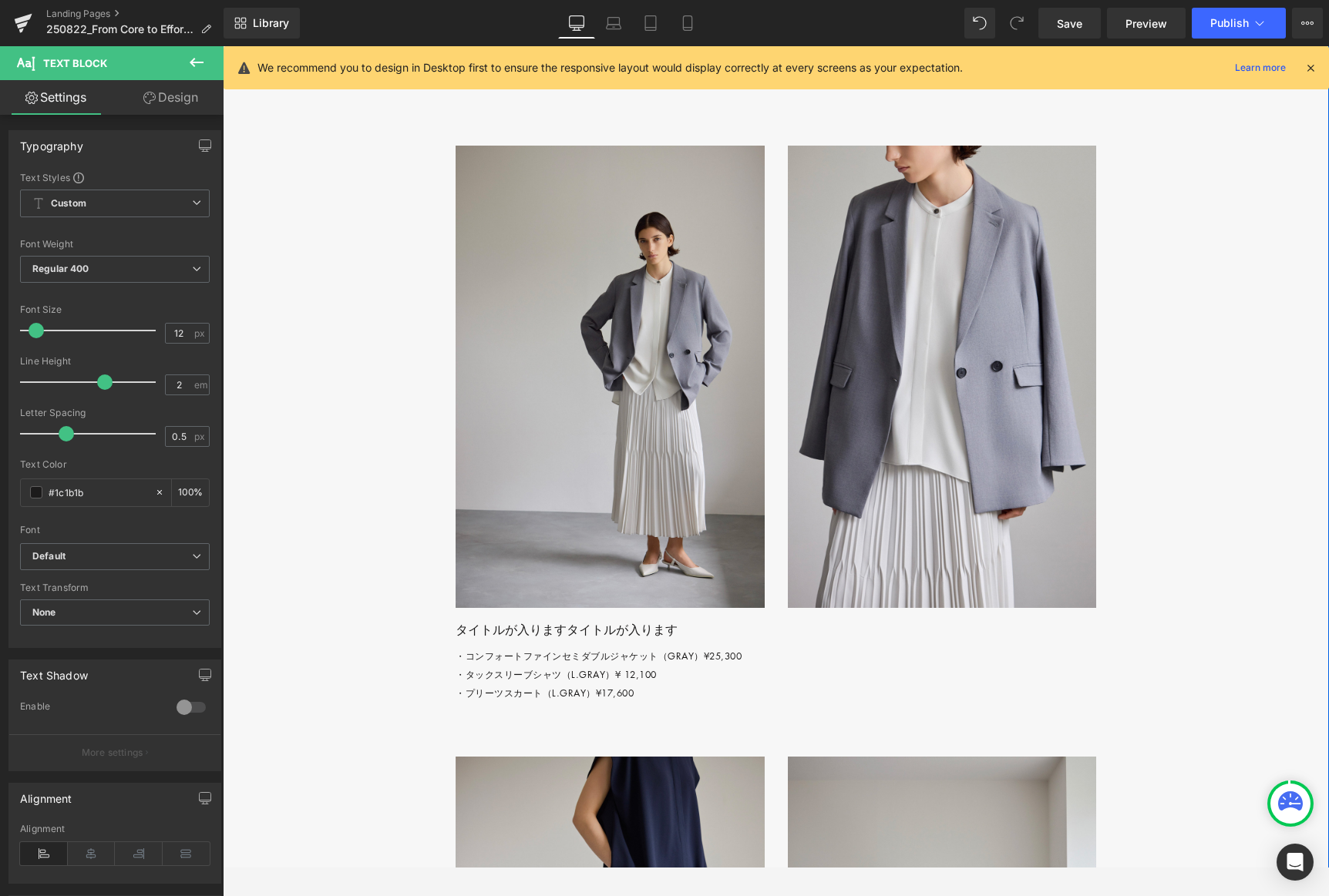
scroll to position [3919, 0]
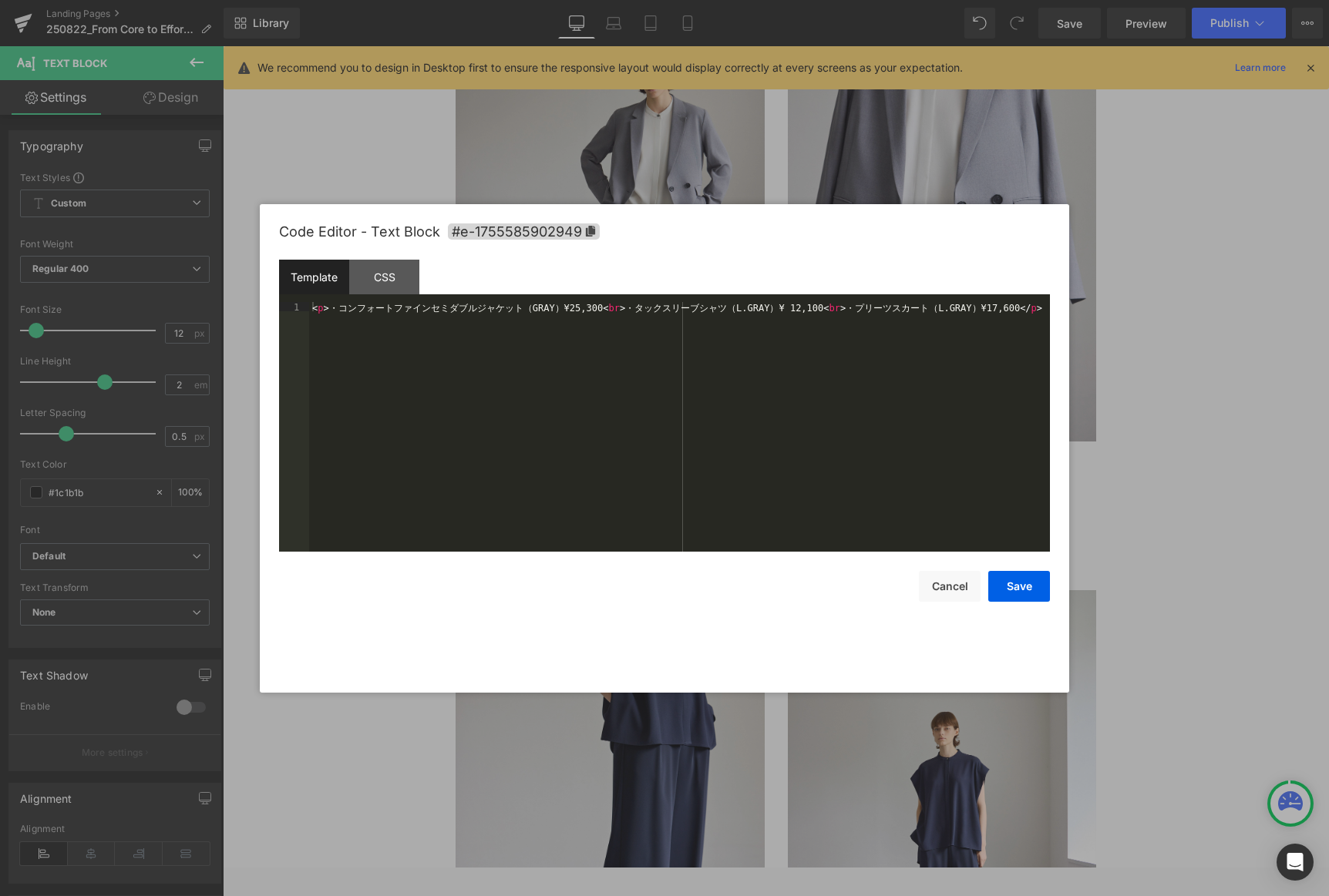
click at [701, 0] on div "Row You are previewing how the will restyle your page. You can not edit Element…" at bounding box center [664, 0] width 1329 height 0
click at [375, 278] on div "CSS" at bounding box center [384, 278] width 70 height 35
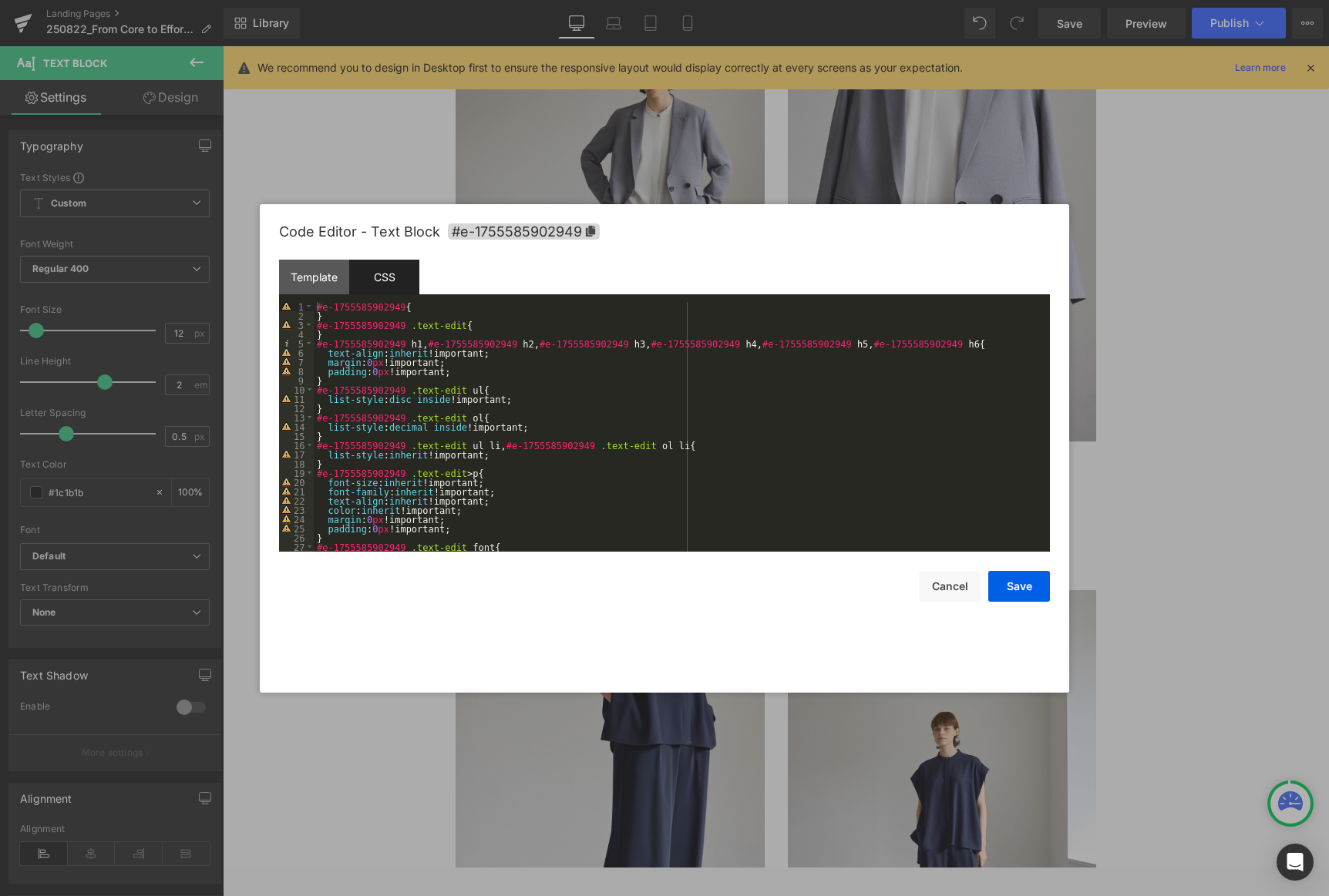
click at [323, 303] on div "#e-1755585902949 { } #e-1755585902949 .text-edit { } #e-1755585902949 h1 , #e-1…" at bounding box center [678, 437] width 730 height 268
paste textarea
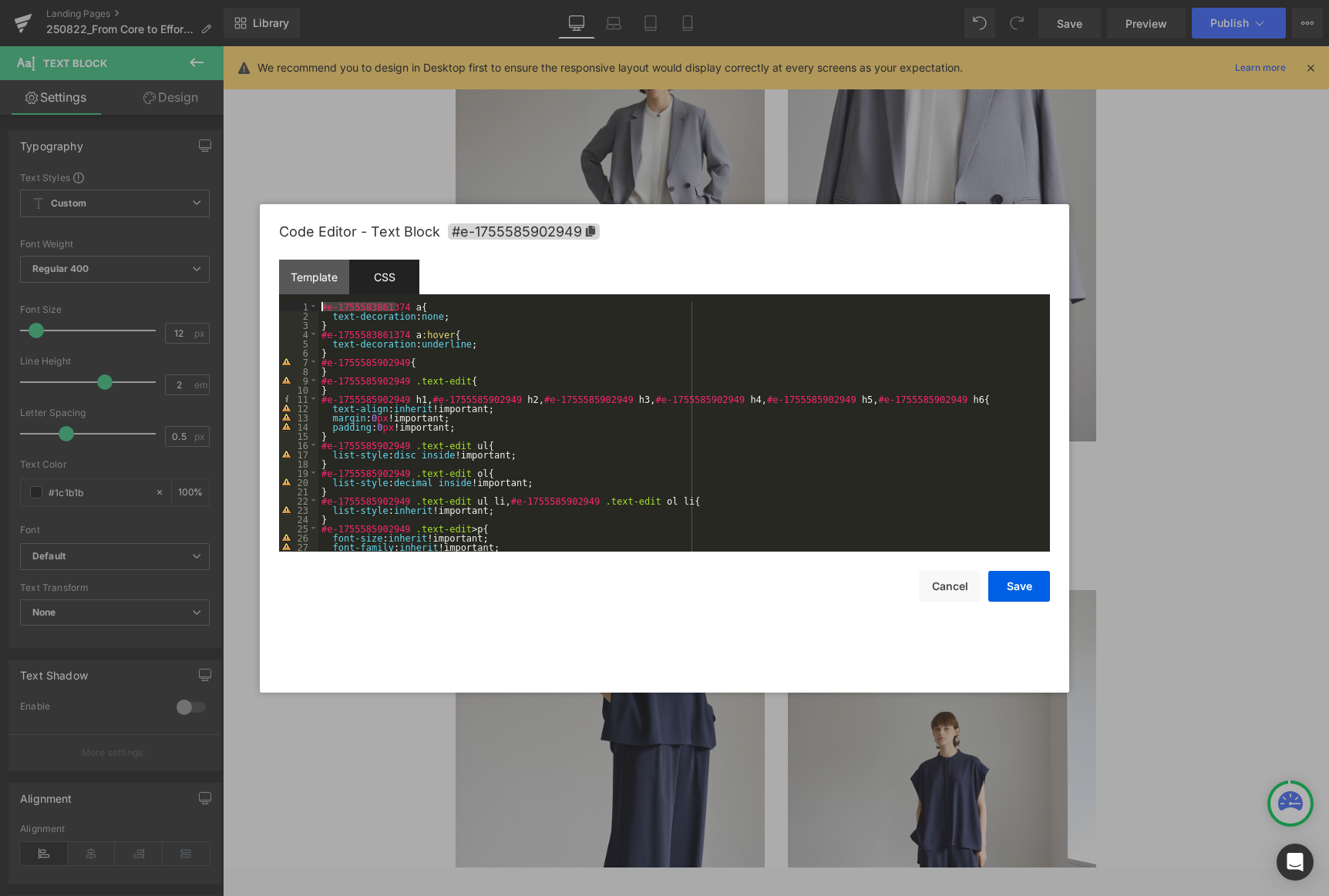
drag, startPoint x: 395, startPoint y: 304, endPoint x: 279, endPoint y: 305, distance: 116.0
click at [279, 305] on pre "1 2 3 4 5 6 7 8 9 10 11 12 13 14 15 16 17 18 19 20 21 22 23 24 25 26 27 28 #e-1…" at bounding box center [664, 427] width 771 height 250
drag, startPoint x: 395, startPoint y: 361, endPoint x: 290, endPoint y: 360, distance: 105.0
click at [290, 360] on pre "1 2 3 4 5 6 7 8 9 10 11 12 13 14 15 16 17 18 19 20 21 22 23 24 25 26 27 28 #e-1…" at bounding box center [664, 427] width 771 height 250
drag, startPoint x: 394, startPoint y: 304, endPoint x: 261, endPoint y: 304, distance: 133.0
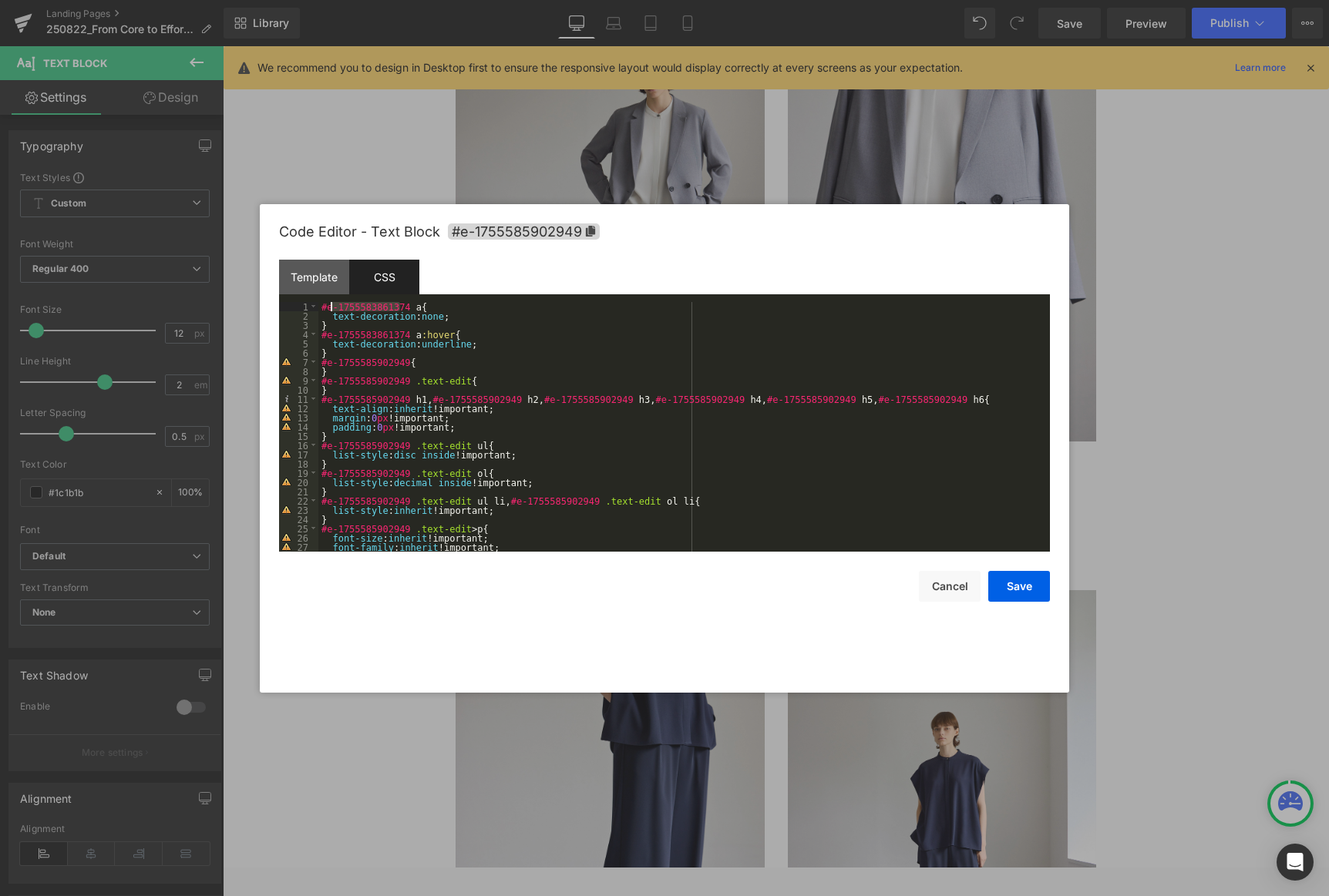
click at [261, 304] on div "Code Editor - Text Block #e-1755585902949 Template CSS 1 < p > ・ コ ン フ ォ ー ト フ …" at bounding box center [664, 448] width 810 height 489
paste textarea
drag, startPoint x: 373, startPoint y: 333, endPoint x: 289, endPoint y: 335, distance: 84.0
click at [290, 335] on pre "1 2 3 4 5 6 7 8 9 10 11 12 13 14 15 16 17 18 19 20 21 22 23 24 25 26 27 28 #e-1…" at bounding box center [664, 427] width 771 height 250
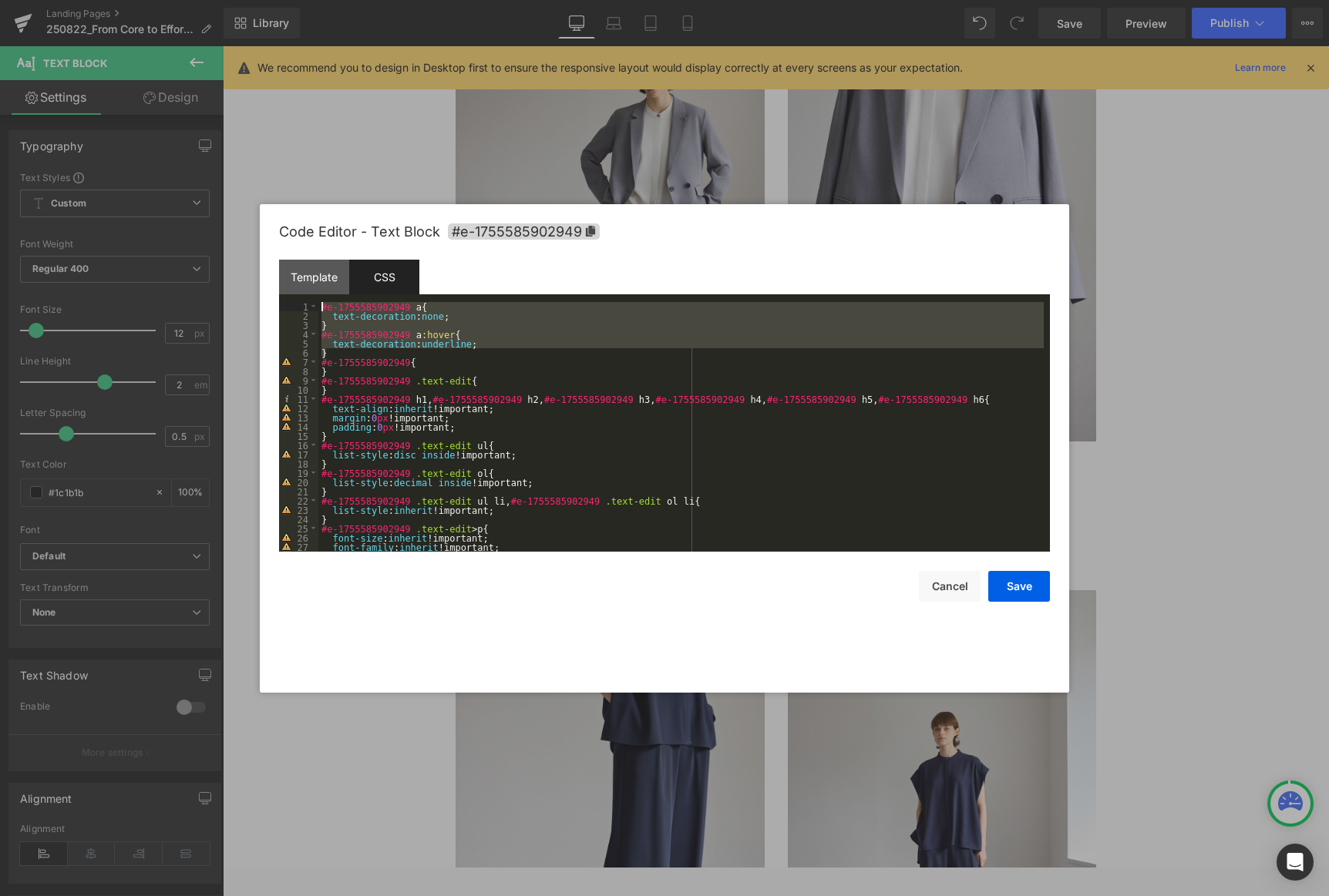
drag, startPoint x: 327, startPoint y: 351, endPoint x: 254, endPoint y: 281, distance: 101.1
click at [254, 281] on body "Row You are previewing how the will restyle your page. You can not edit Element…" at bounding box center [664, 448] width 1329 height 896
click at [903, 584] on button "Save" at bounding box center [1018, 587] width 62 height 31
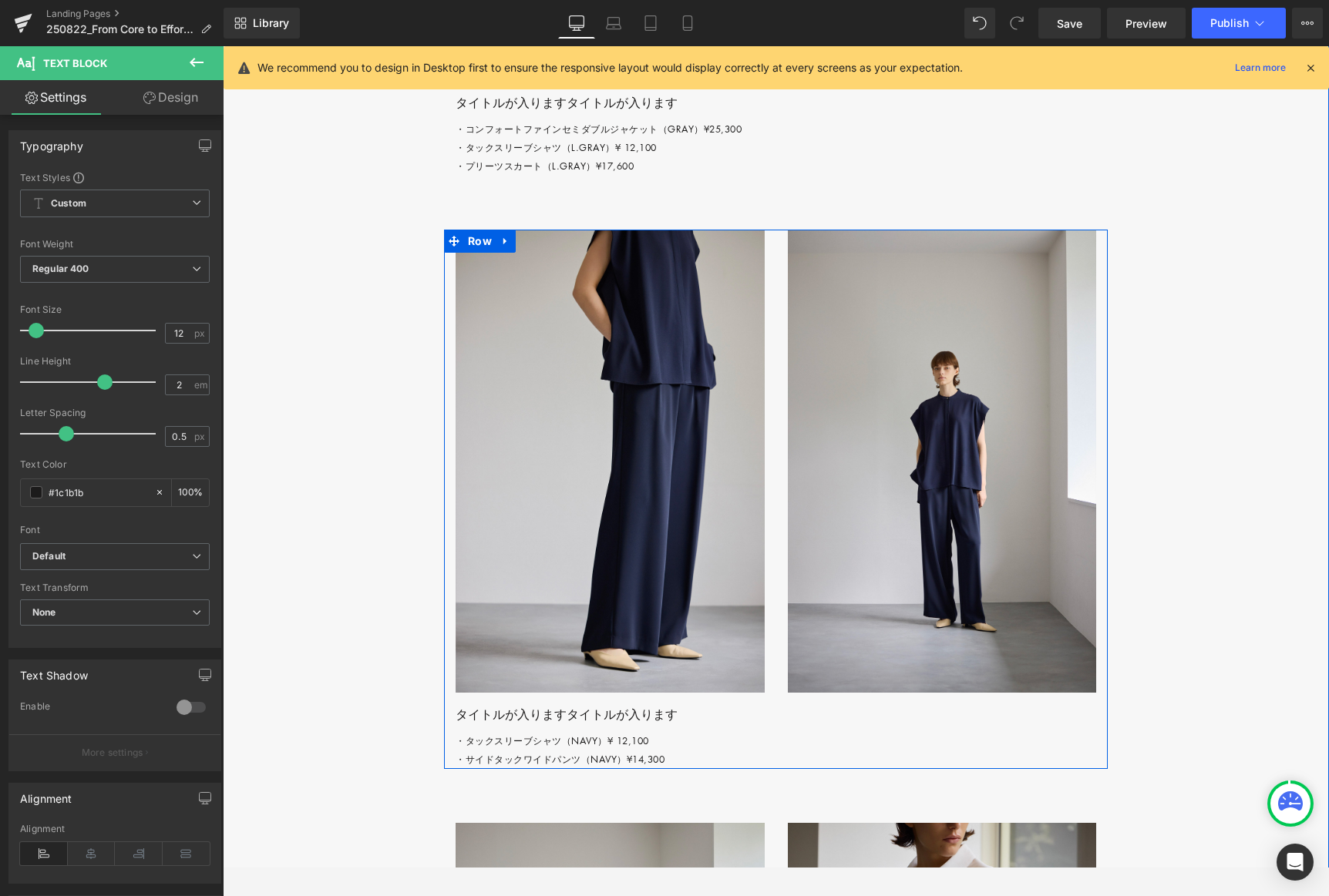
scroll to position [4282, 0]
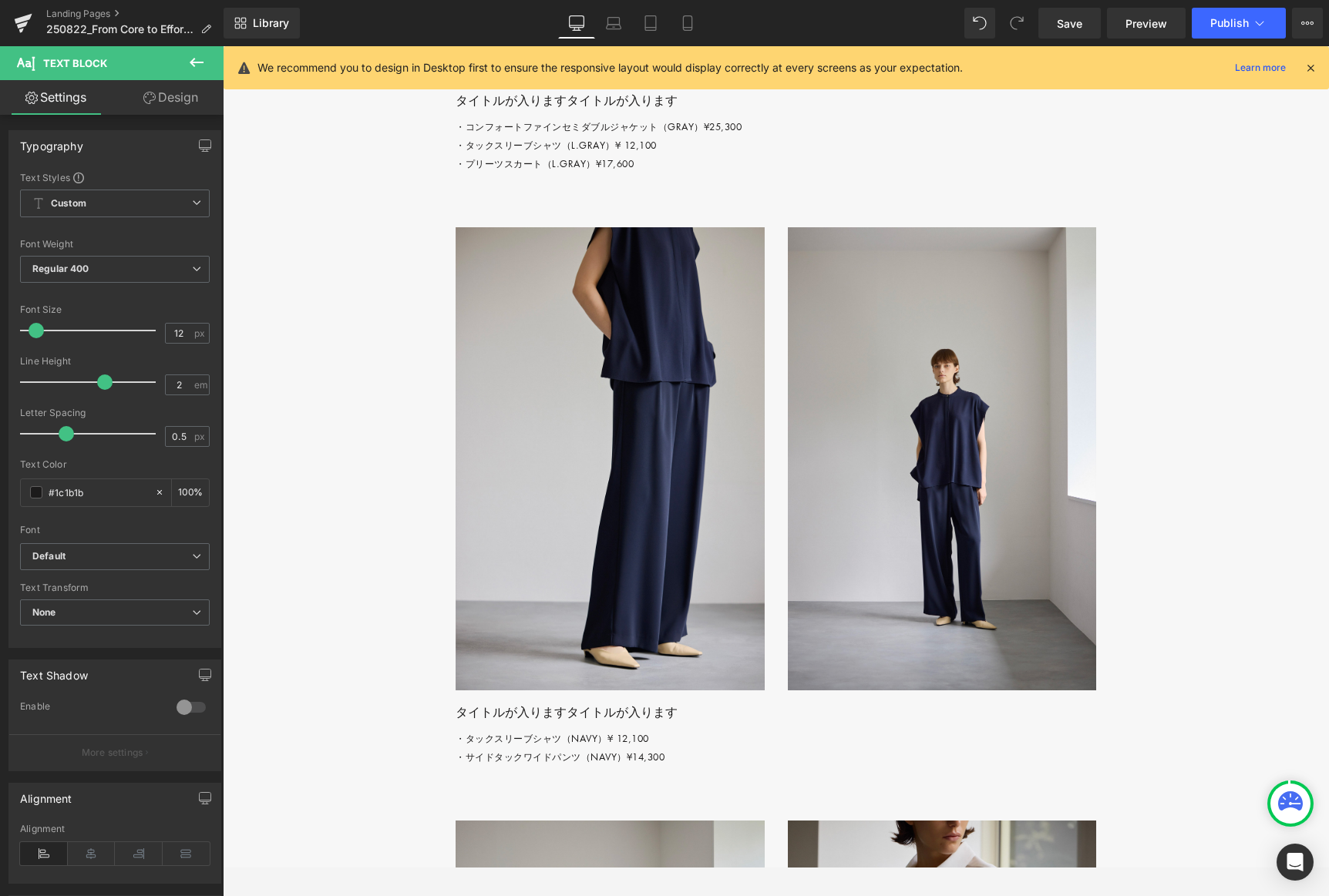
click at [665, 827] on div "Rendering Content" at bounding box center [664, 835] width 95 height 17
click at [699, 834] on div "Rendering Content" at bounding box center [664, 835] width 95 height 17
click at [701, 844] on div "Rendering Content" at bounding box center [664, 835] width 95 height 17
click at [703, 839] on div "Rendering Content" at bounding box center [664, 835] width 95 height 17
click at [649, 839] on div "Rendering Content" at bounding box center [664, 835] width 95 height 17
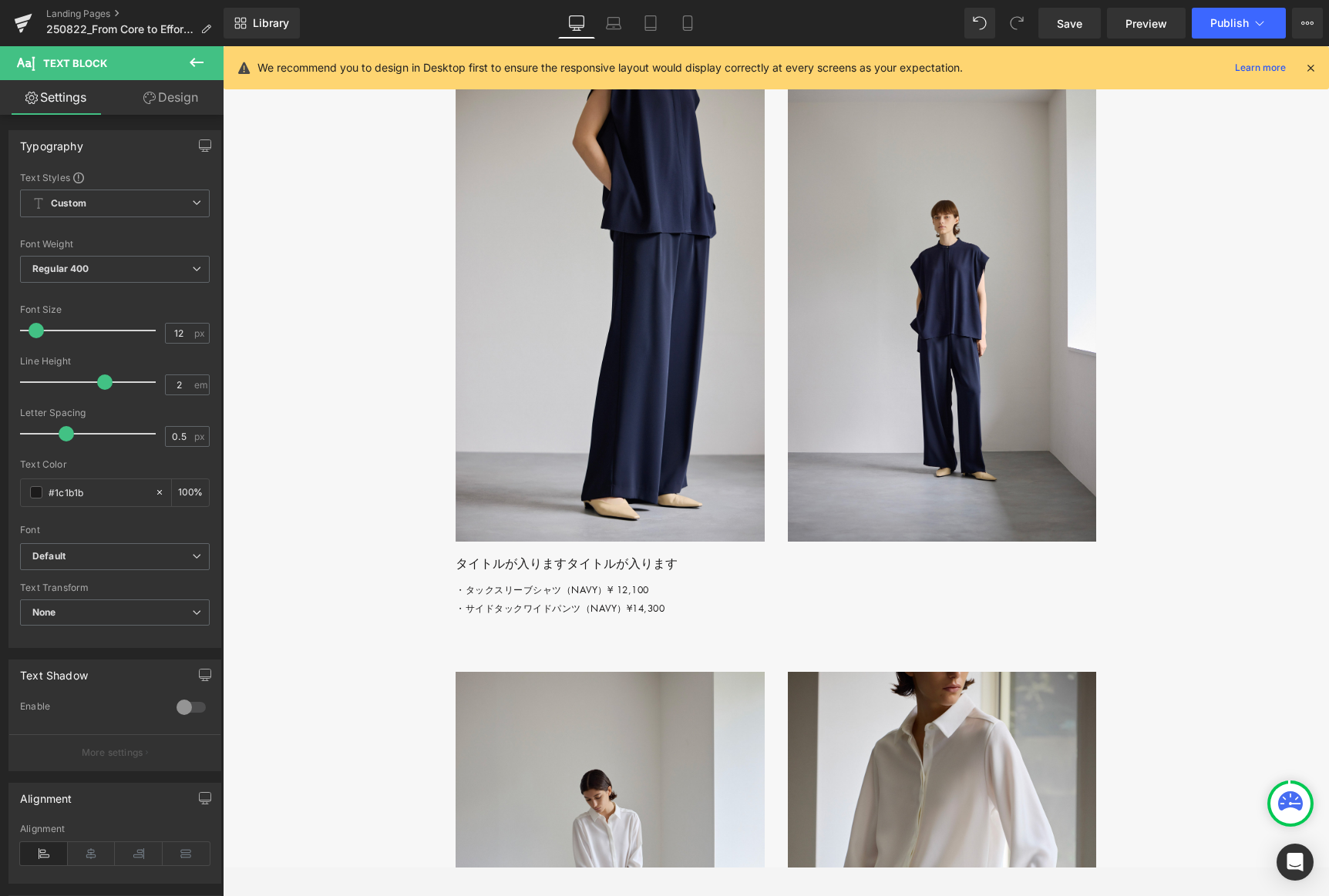
scroll to position [4486, 0]
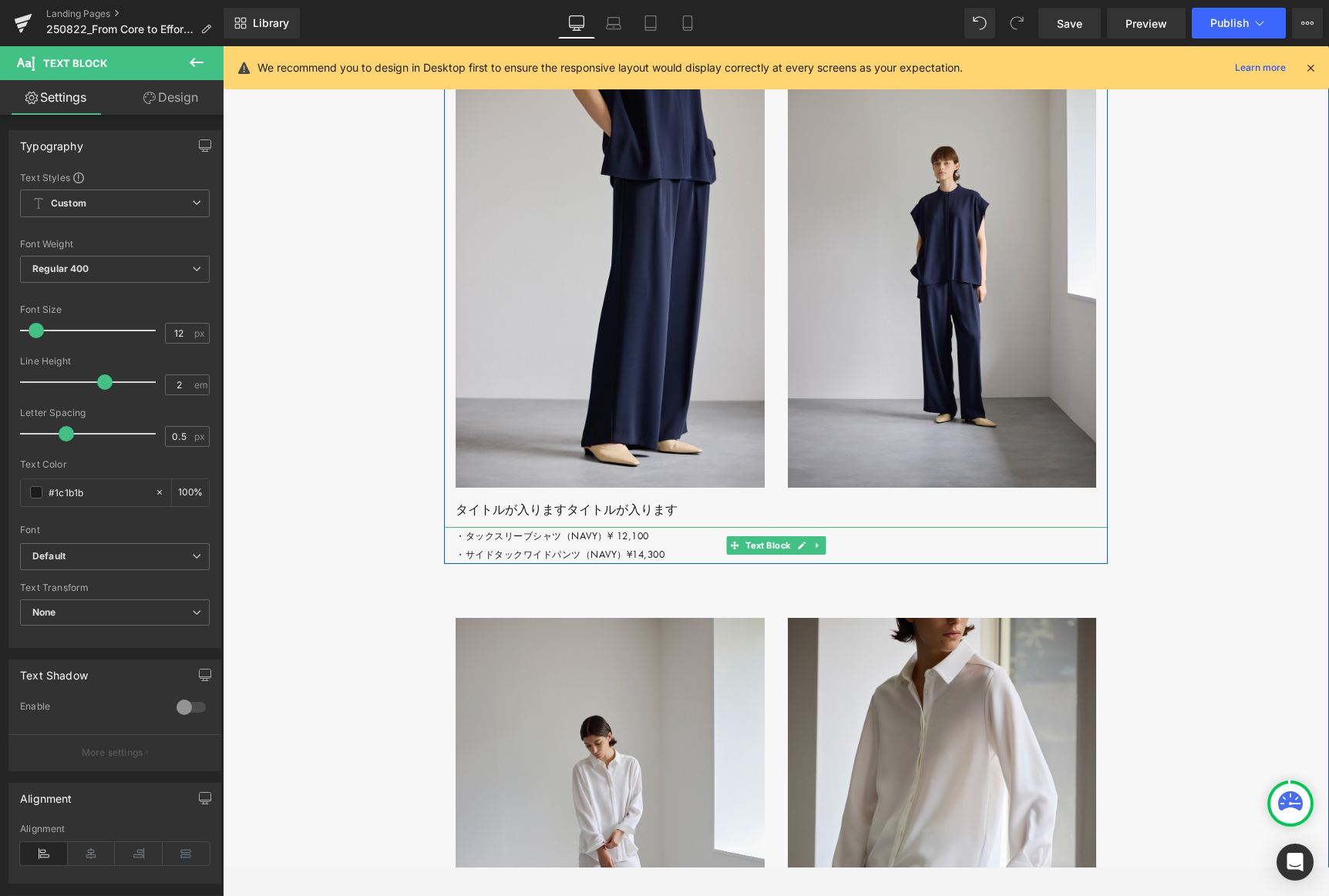
click at [574, 564] on p "・タックスリーブシャツ（NAVY）¥ 12,100 ・サイドタックワイドパンツ（NAVY）¥14,300" at bounding box center [782, 546] width 653 height 37
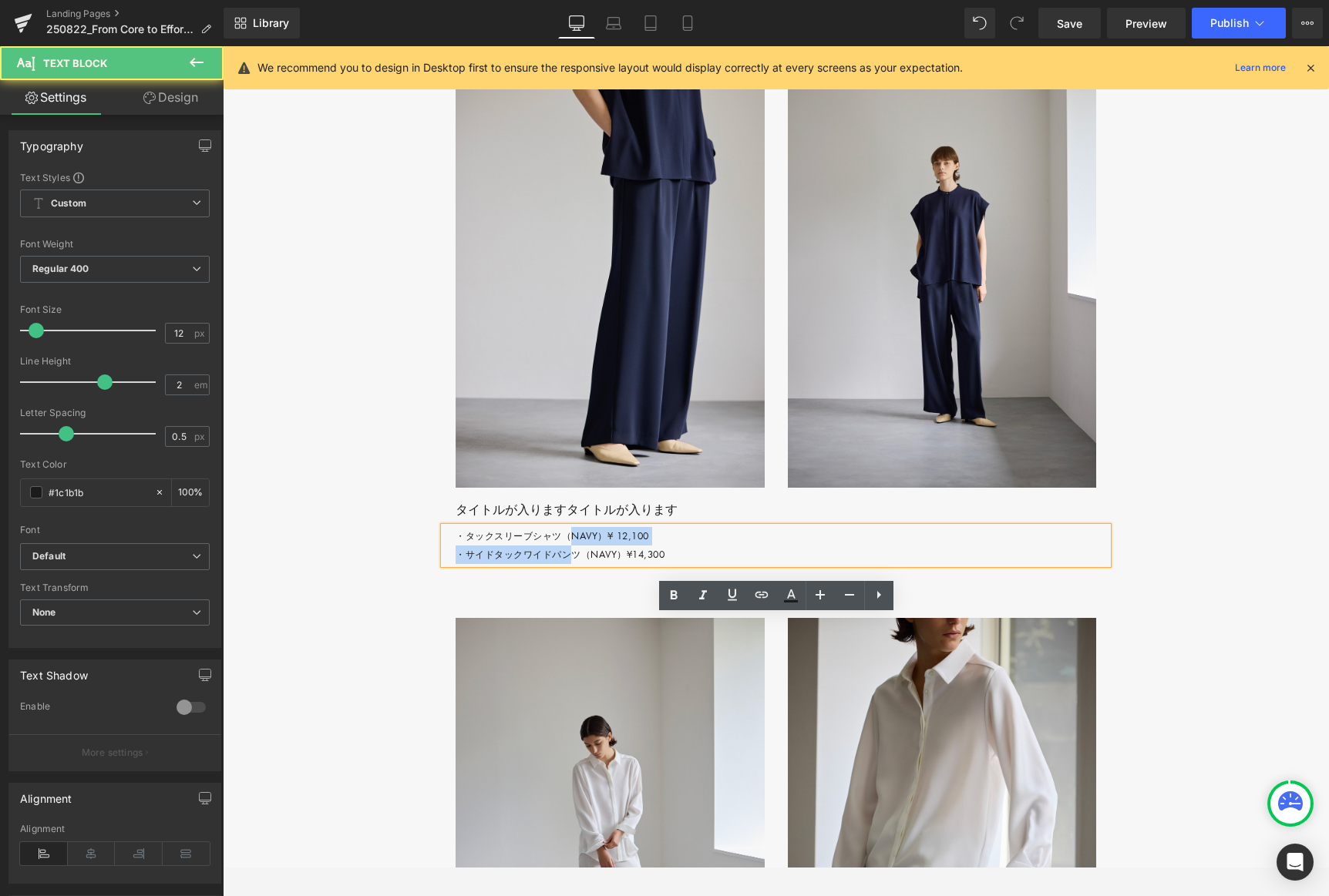
click at [572, 564] on p "・タックスリーブシャツ（NAVY）¥ 12,100 ・サイドタックワイドパンツ（NAVY）¥14,300" at bounding box center [782, 546] width 653 height 37
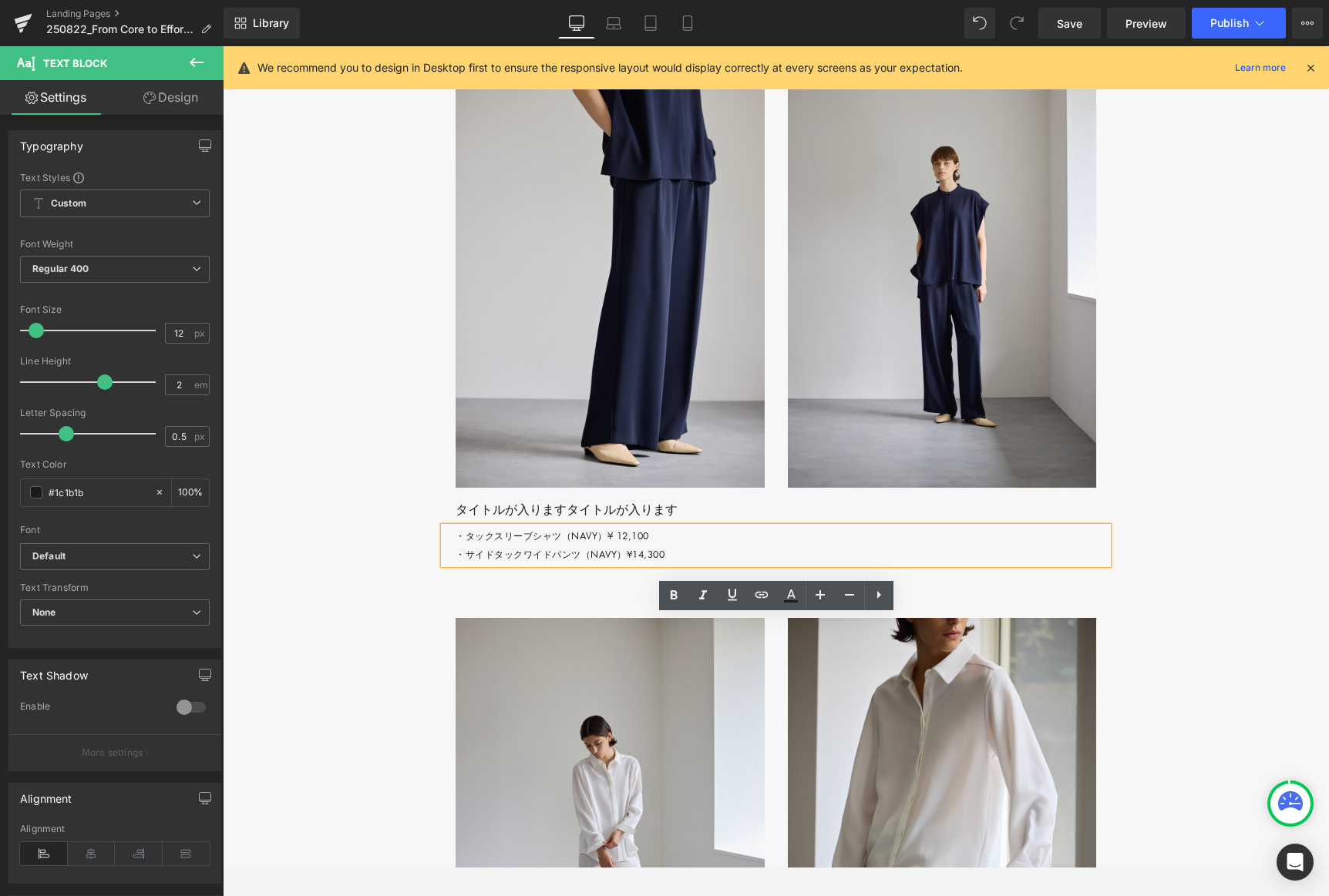
click at [643, 564] on p "・タックスリーブシャツ（NAVY）¥ 12,100 ・サイドタックワイドパンツ（NAVY）¥14,300" at bounding box center [782, 546] width 653 height 37
click at [653, 564] on p "・タックスリーブシャツ（NAVY）¥ 12,100 ・サイドタックワイドパンツ（NAVY）¥14,300" at bounding box center [782, 546] width 653 height 37
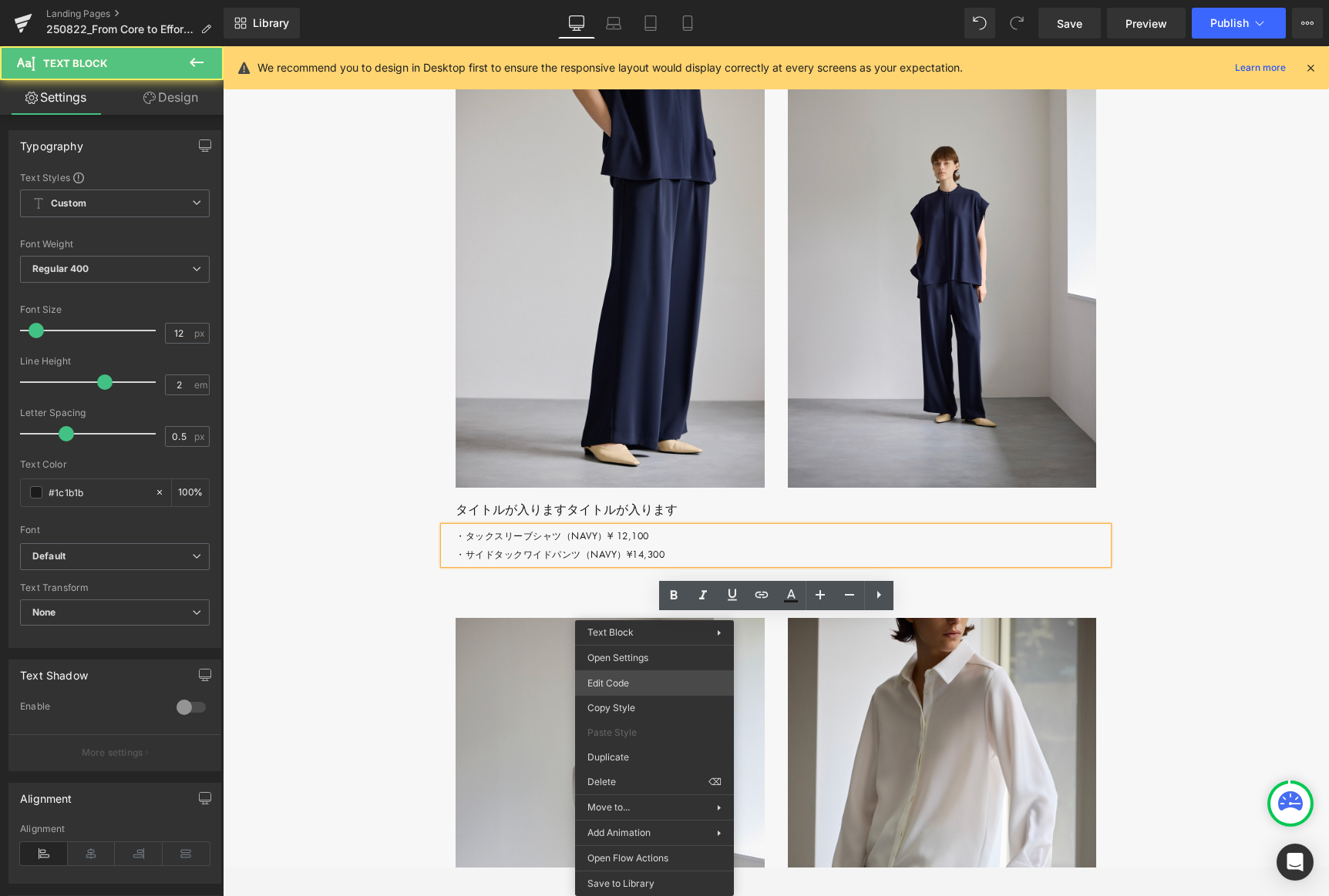
click at [653, 0] on div "Row You are previewing how the will restyle your page. You can not edit Element…" at bounding box center [664, 0] width 1329 height 0
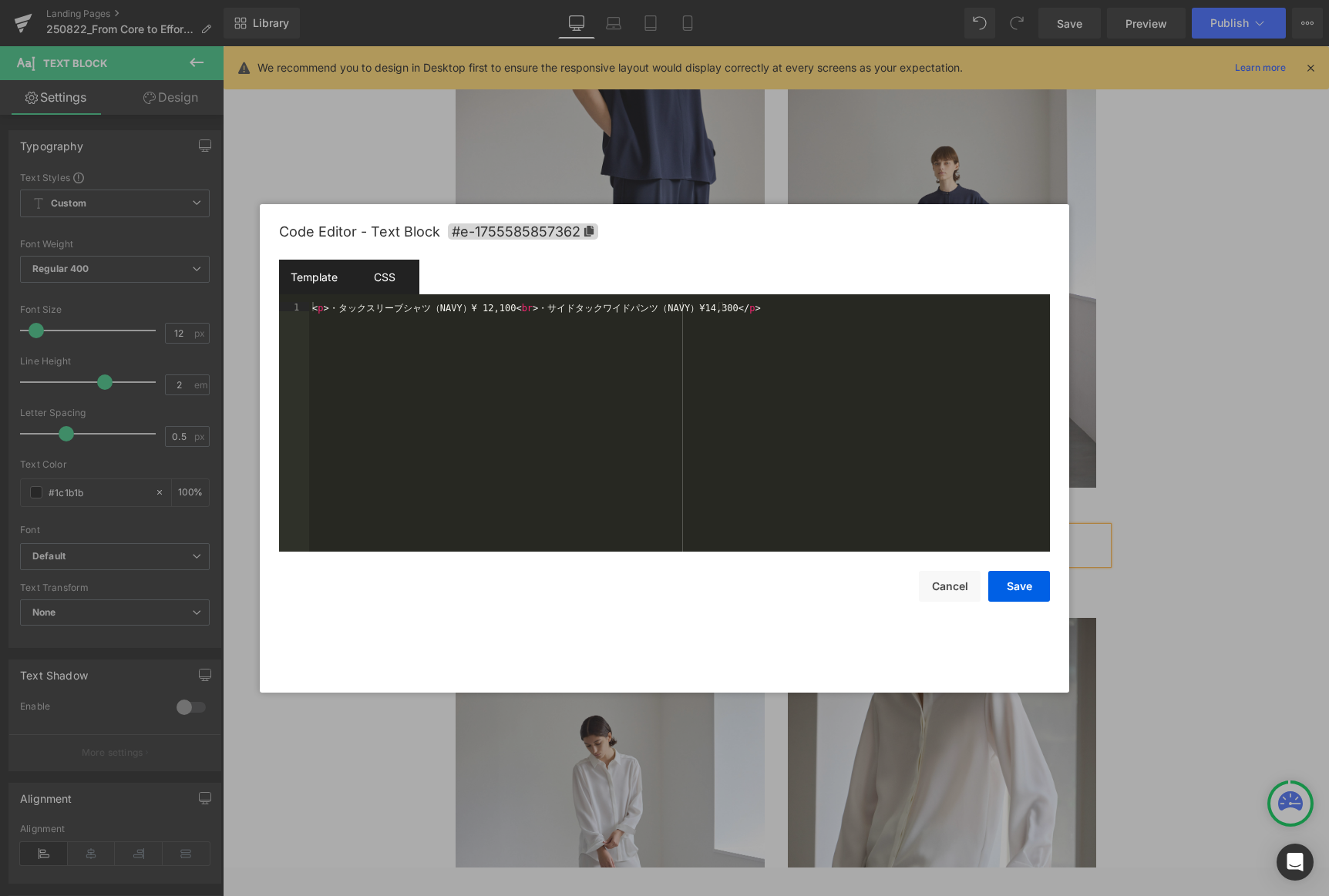
click at [378, 272] on div "CSS" at bounding box center [384, 278] width 70 height 35
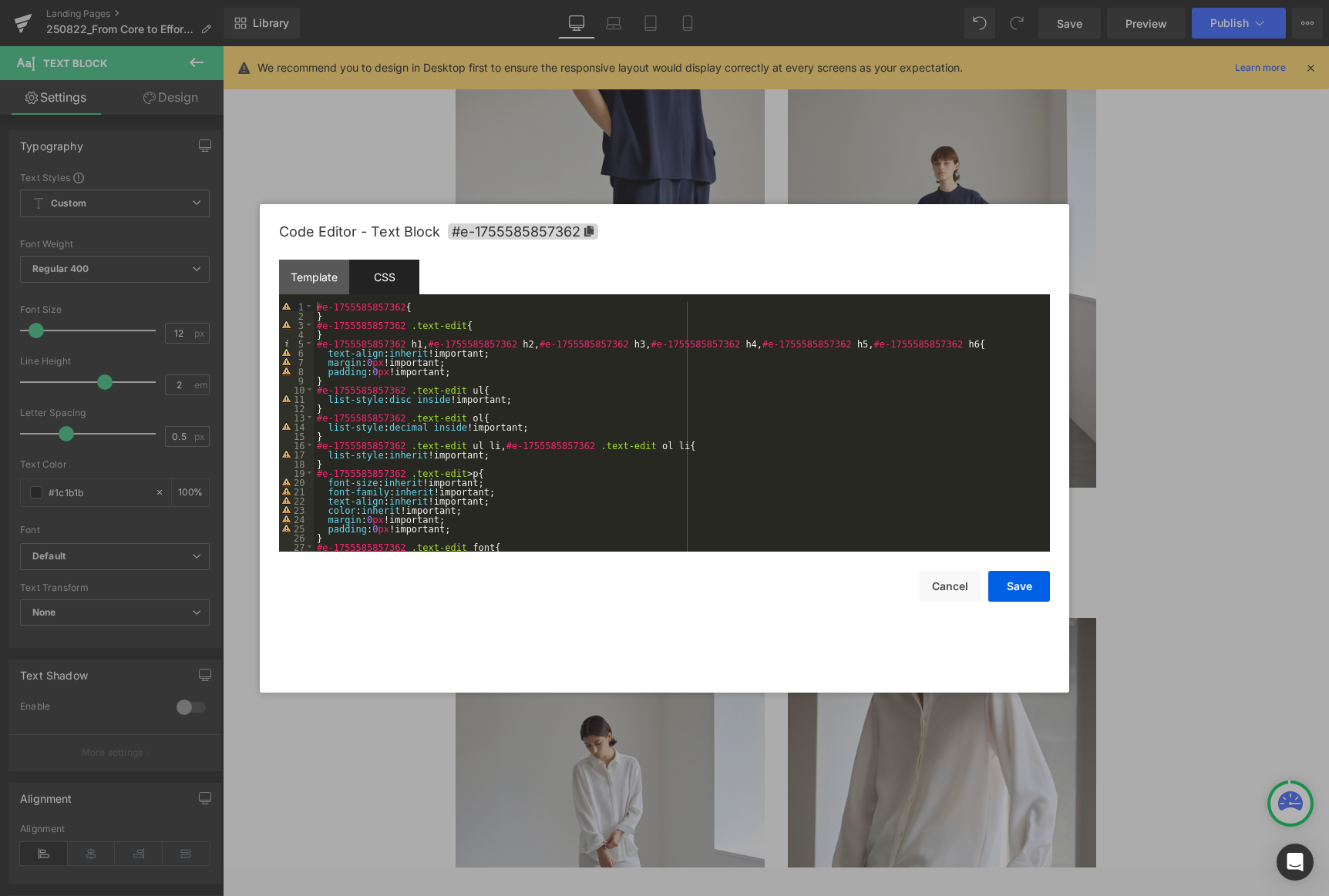
click at [337, 305] on div "#e-1755585857362 { } #e-1755585857362 .text-edit { } #e-1755585857362 h1 , #e-1…" at bounding box center [678, 437] width 730 height 268
paste textarea
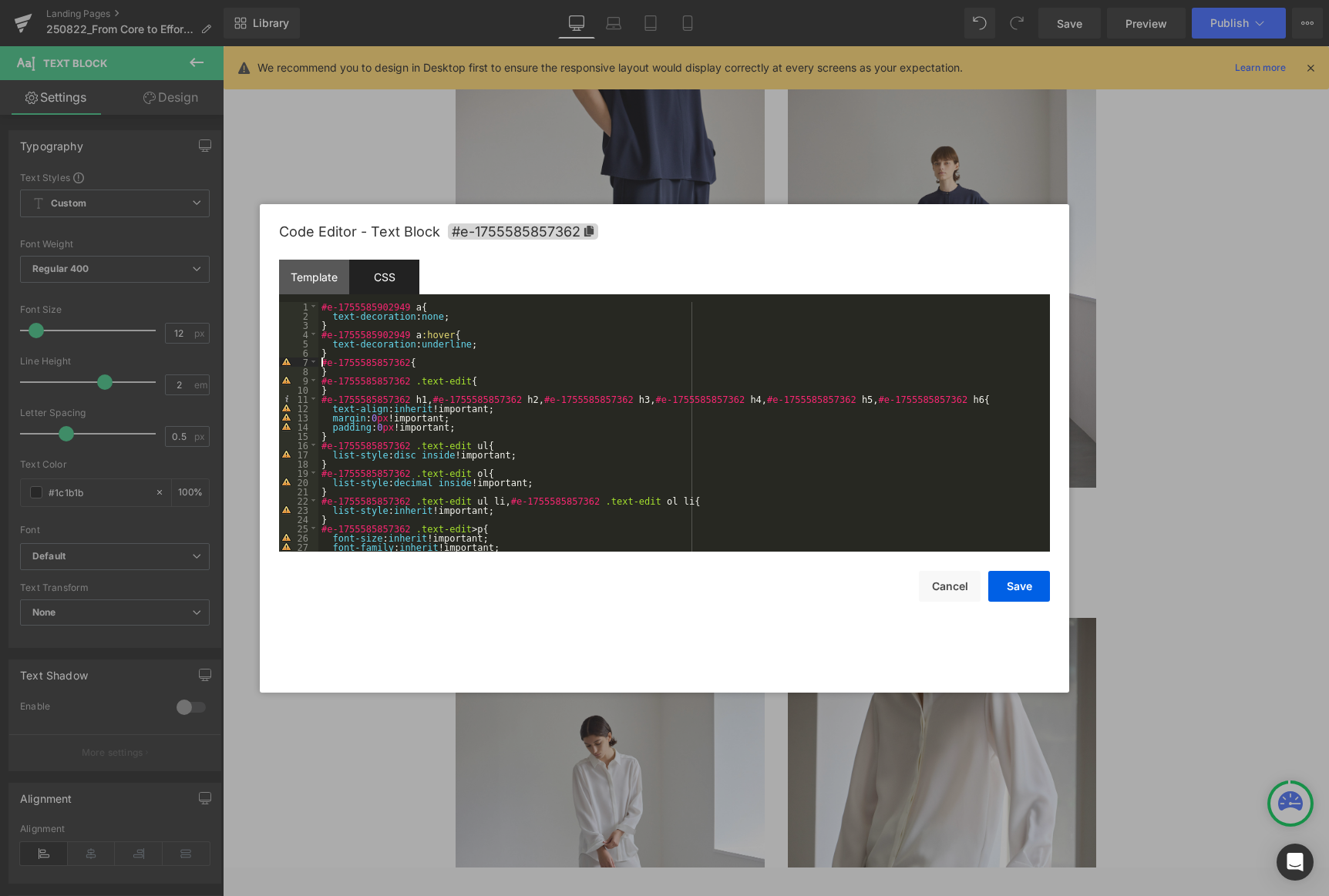
scroll to position [0, 0]
drag, startPoint x: 395, startPoint y: 361, endPoint x: 303, endPoint y: 359, distance: 92.0
click at [303, 361] on pre "1 2 3 4 5 6 7 8 9 10 11 12 13 14 15 16 17 18 19 20 21 22 23 24 25 26 27 28 #e-1…" at bounding box center [664, 427] width 771 height 250
drag, startPoint x: 374, startPoint y: 334, endPoint x: 284, endPoint y: 337, distance: 90.0
click at [284, 337] on pre "1 2 3 4 5 6 7 8 9 10 11 12 13 14 15 16 17 18 19 20 21 22 23 24 25 26 27 28 #e-1…" at bounding box center [664, 427] width 771 height 250
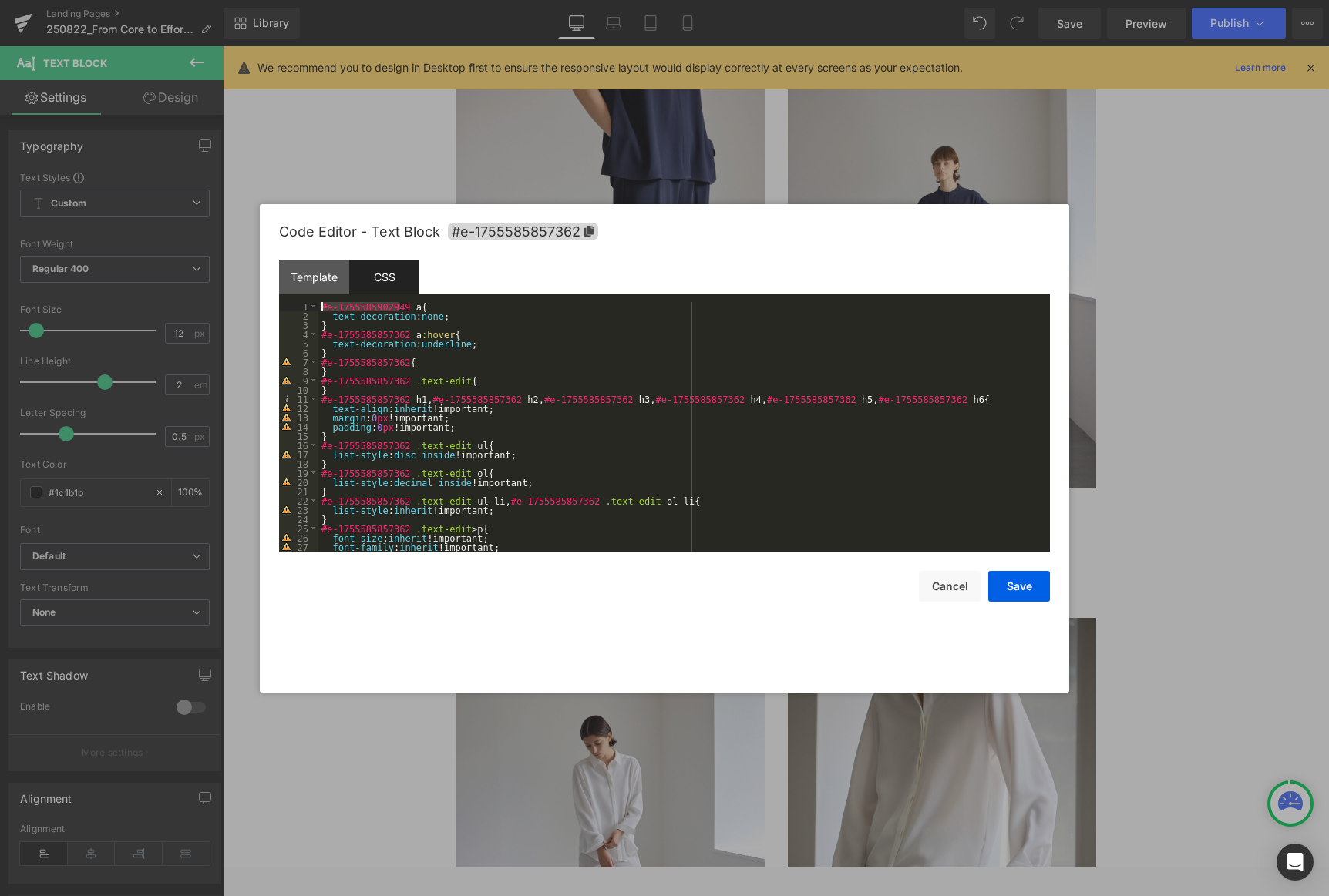
drag, startPoint x: 380, startPoint y: 306, endPoint x: 209, endPoint y: 310, distance: 171.0
click at [210, 310] on body "Row You are previewing how the will restyle your page. You can not edit Element…" at bounding box center [664, 448] width 1329 height 896
paste textarea
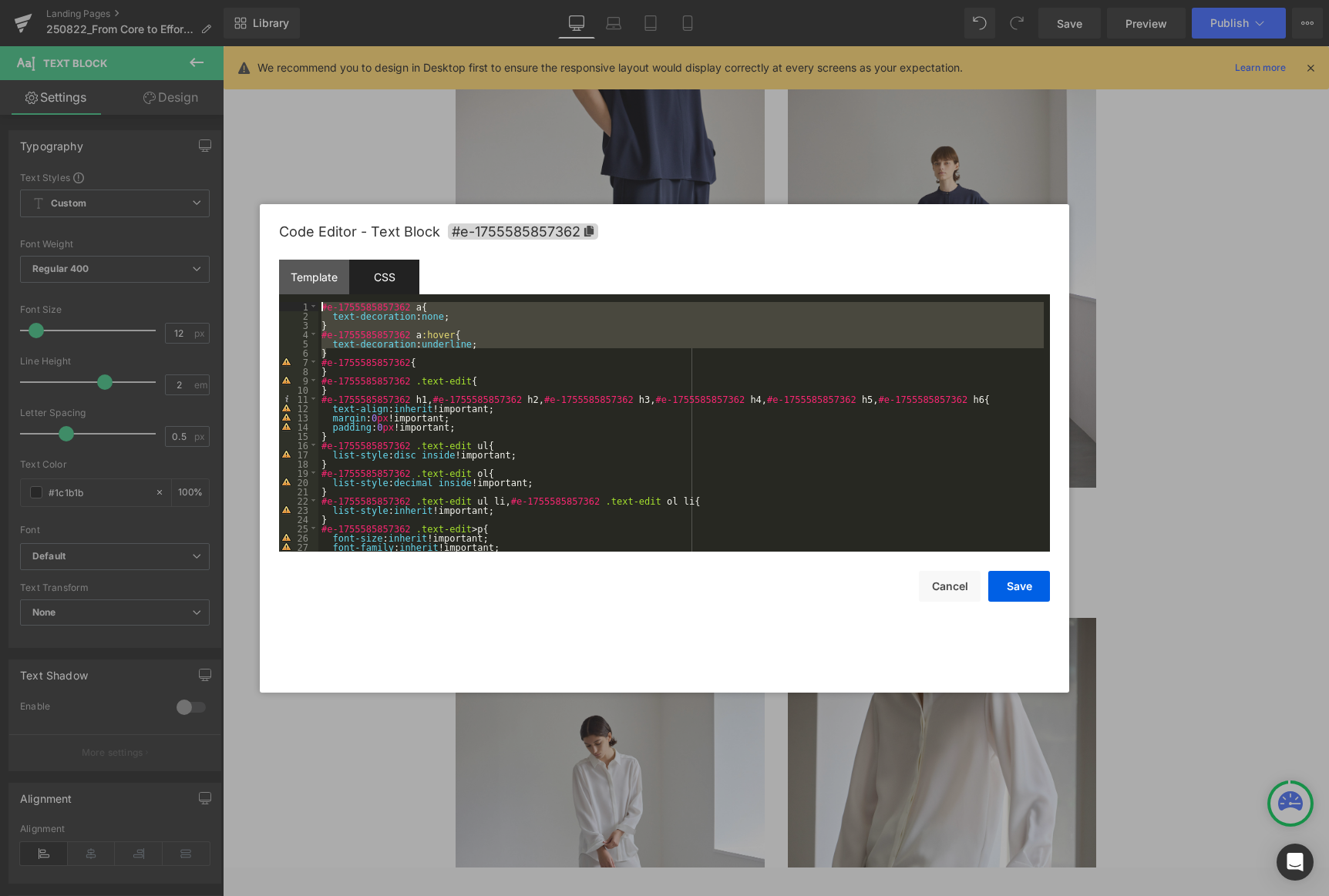
drag, startPoint x: 329, startPoint y: 352, endPoint x: 202, endPoint y: 255, distance: 159.8
click at [202, 255] on body "Row You are previewing how the will restyle your page. You can not edit Element…" at bounding box center [664, 448] width 1329 height 896
click at [903, 576] on button "Save" at bounding box center [1018, 587] width 62 height 31
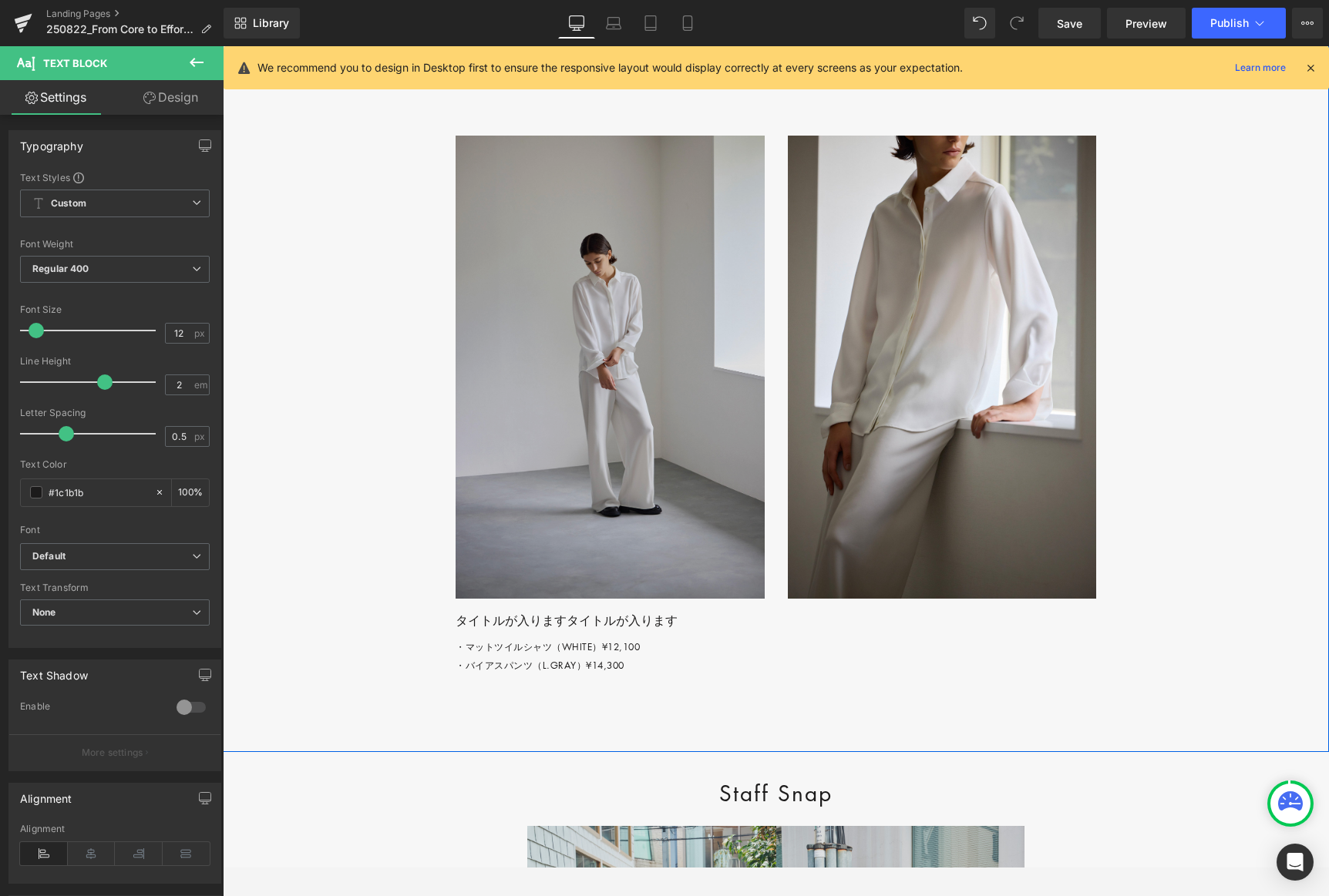
scroll to position [4997, 0]
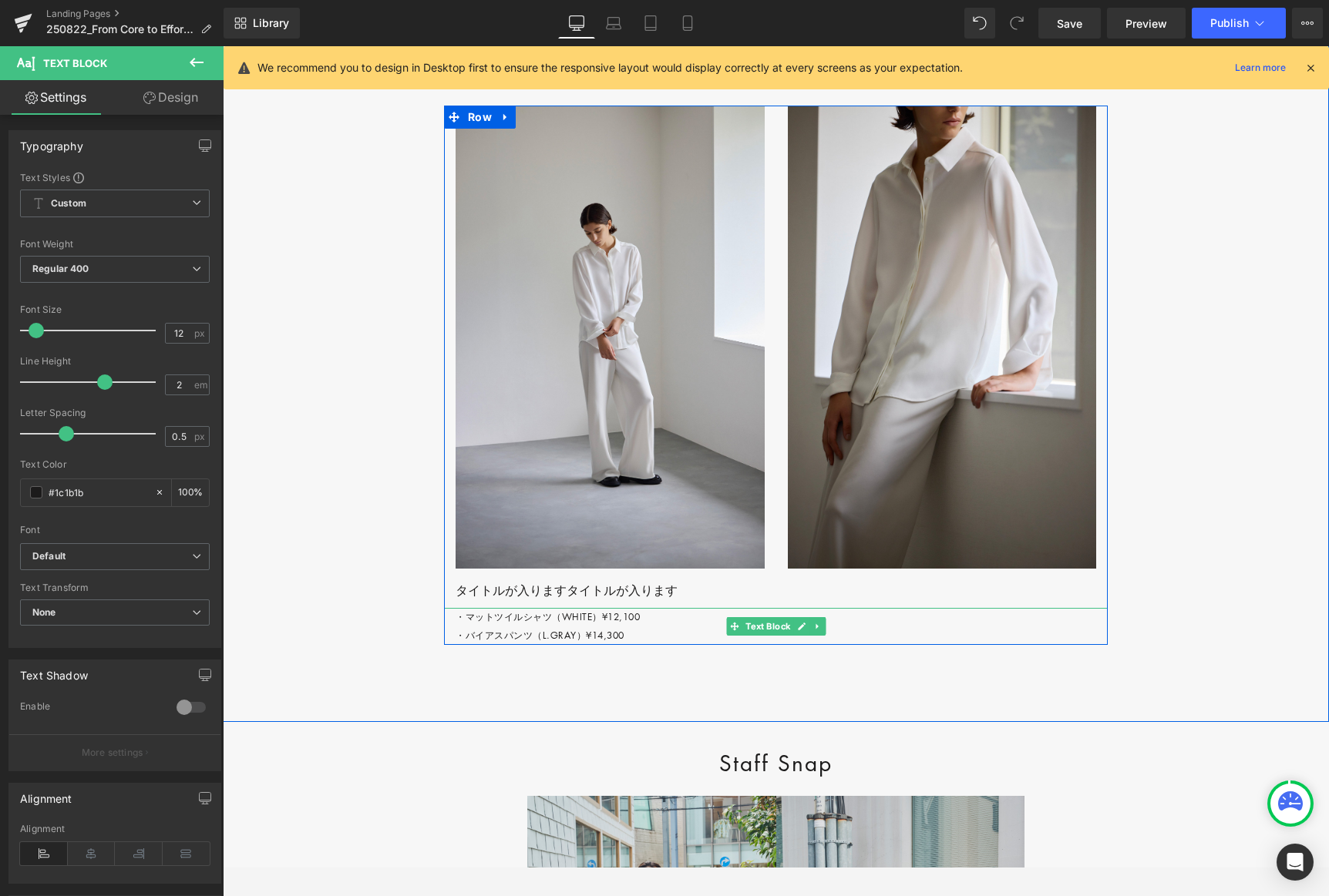
click at [656, 645] on p "・マットツイルシャツ（WHITE）¥12,100 ・バイアスパンツ（L.GRAY）¥14,300" at bounding box center [782, 627] width 653 height 37
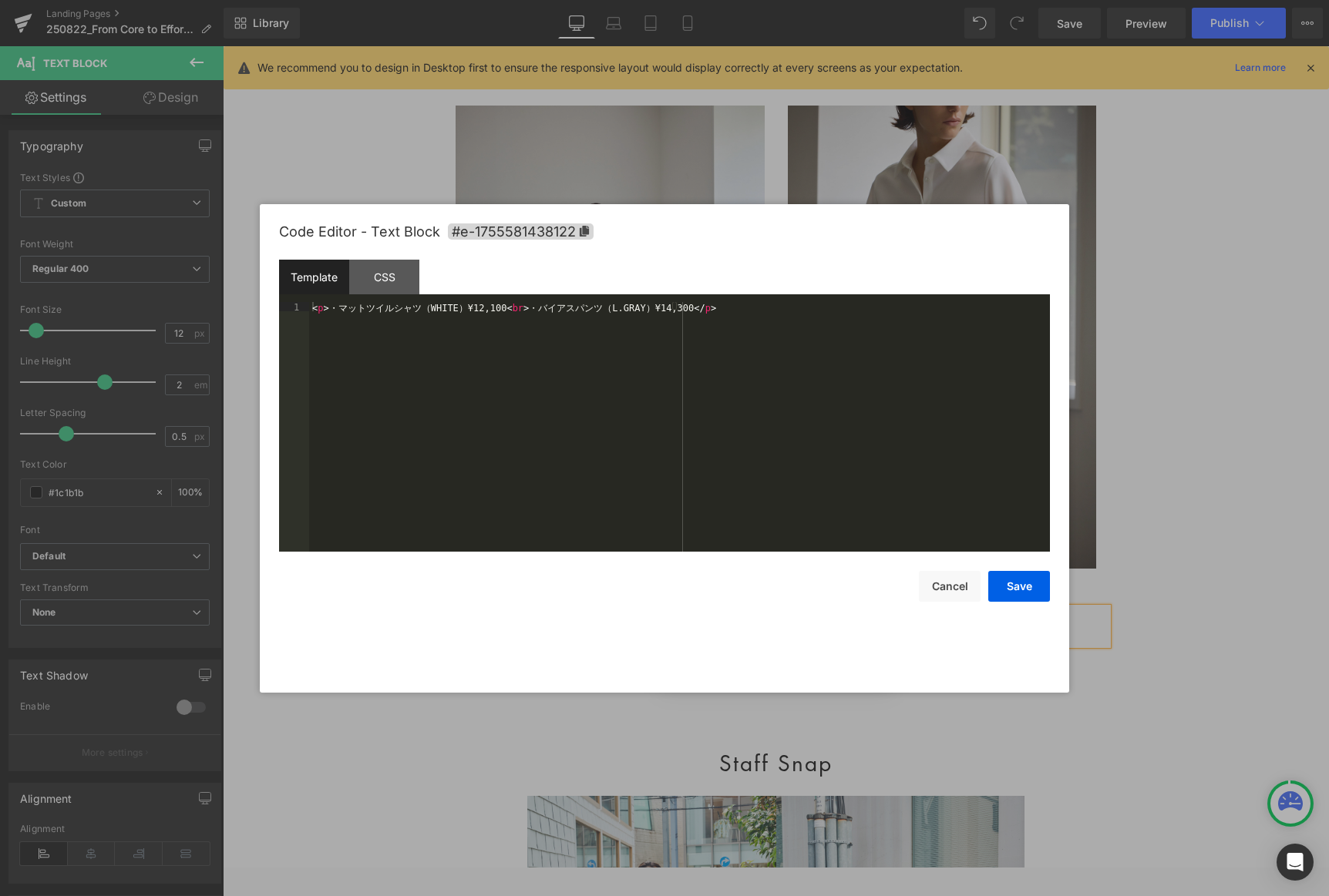
click at [609, 0] on div "Row You are previewing how the will restyle your page. You can not edit Element…" at bounding box center [664, 0] width 1329 height 0
click at [381, 279] on div "CSS" at bounding box center [384, 278] width 70 height 35
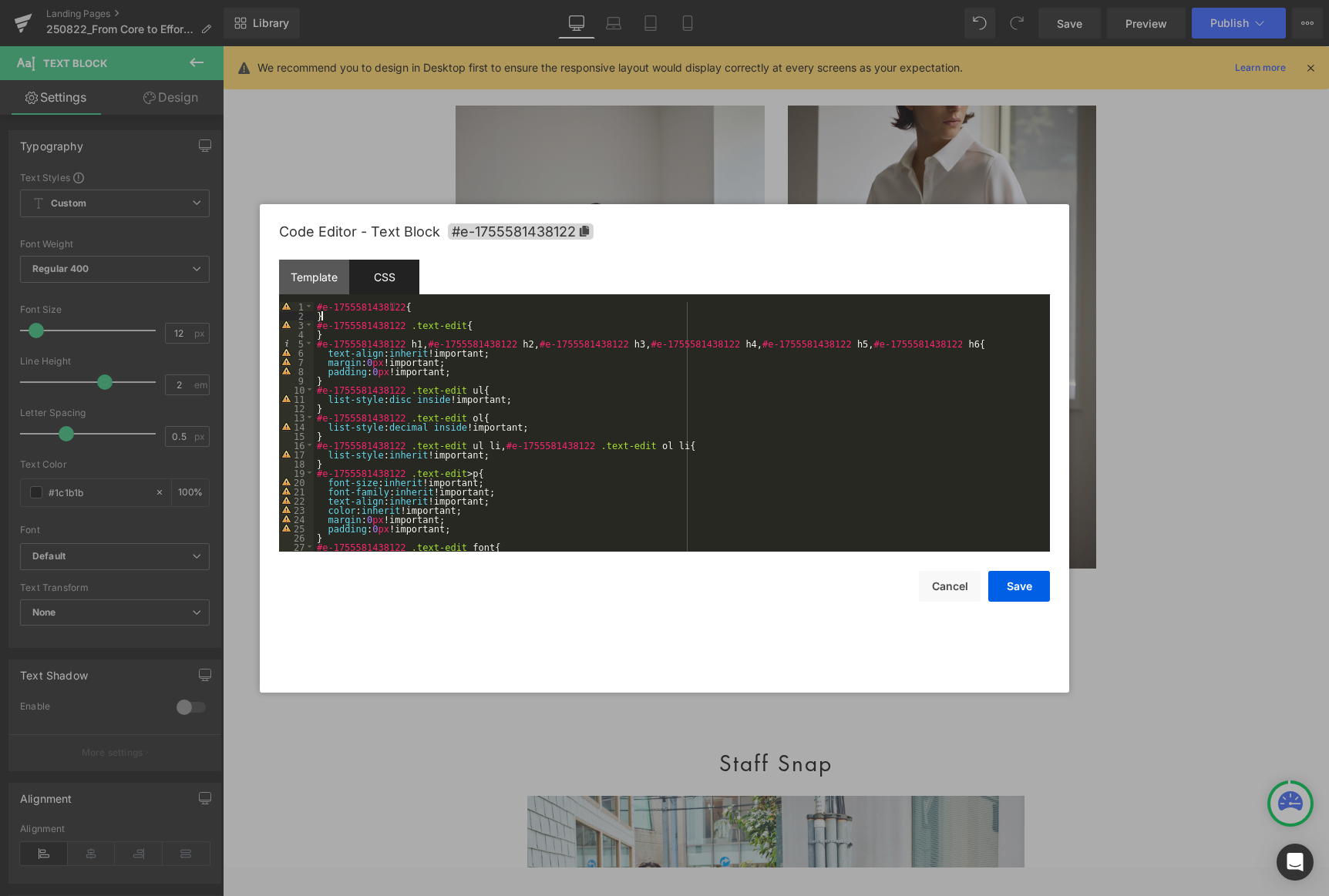
click at [332, 318] on div "#e-1755581438122 { } #e-1755581438122 .text-edit { } #e-1755581438122 h1 , #e-1…" at bounding box center [678, 437] width 730 height 268
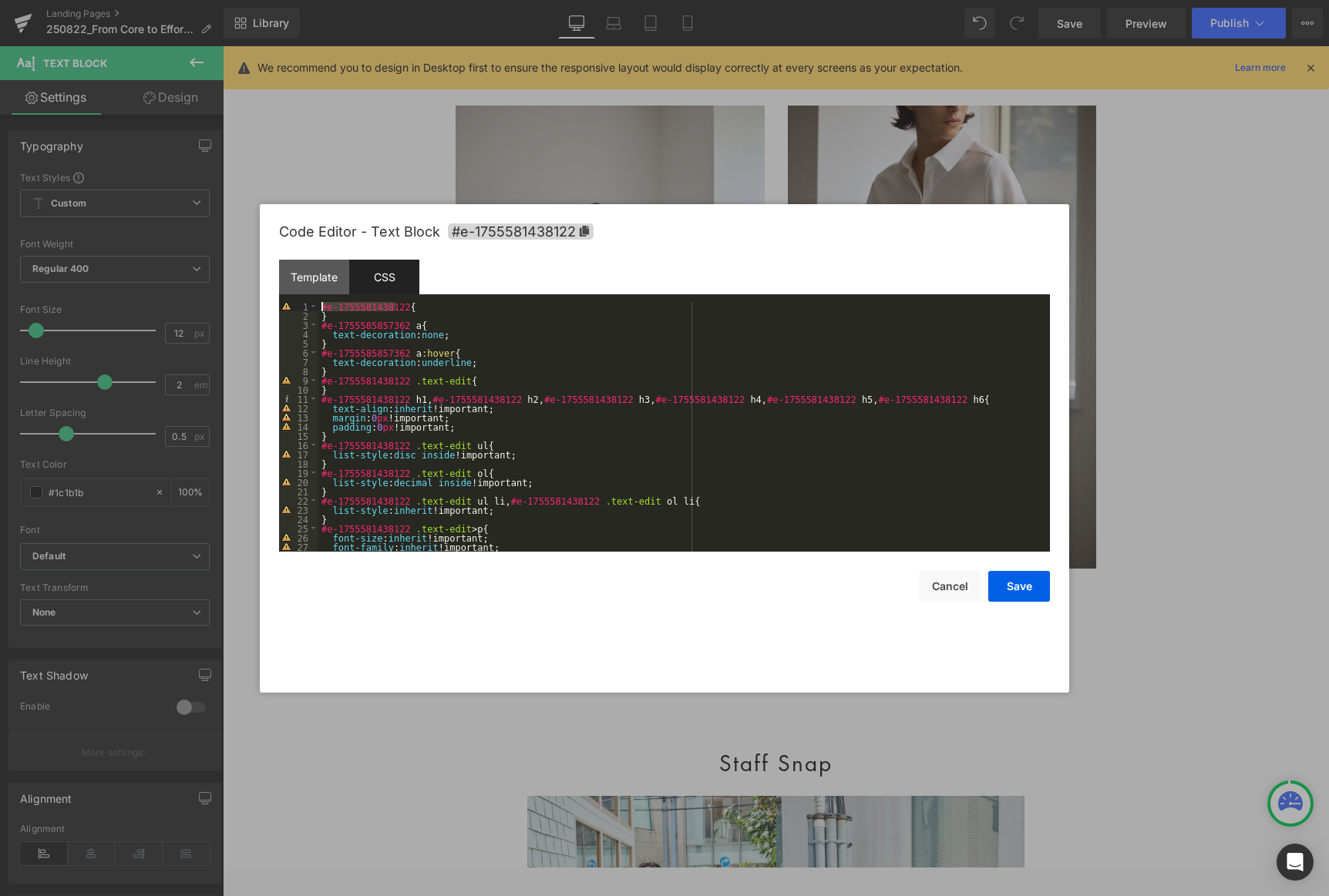
drag, startPoint x: 380, startPoint y: 304, endPoint x: 236, endPoint y: 301, distance: 144.0
click at [236, 301] on body "Row You are previewing how the will restyle your page. You can not edit Element…" at bounding box center [664, 448] width 1329 height 896
drag, startPoint x: 398, startPoint y: 323, endPoint x: 229, endPoint y: 323, distance: 169.0
click at [229, 323] on body "Row You are previewing how the will restyle your page. You can not edit Element…" at bounding box center [664, 448] width 1329 height 896
paste textarea
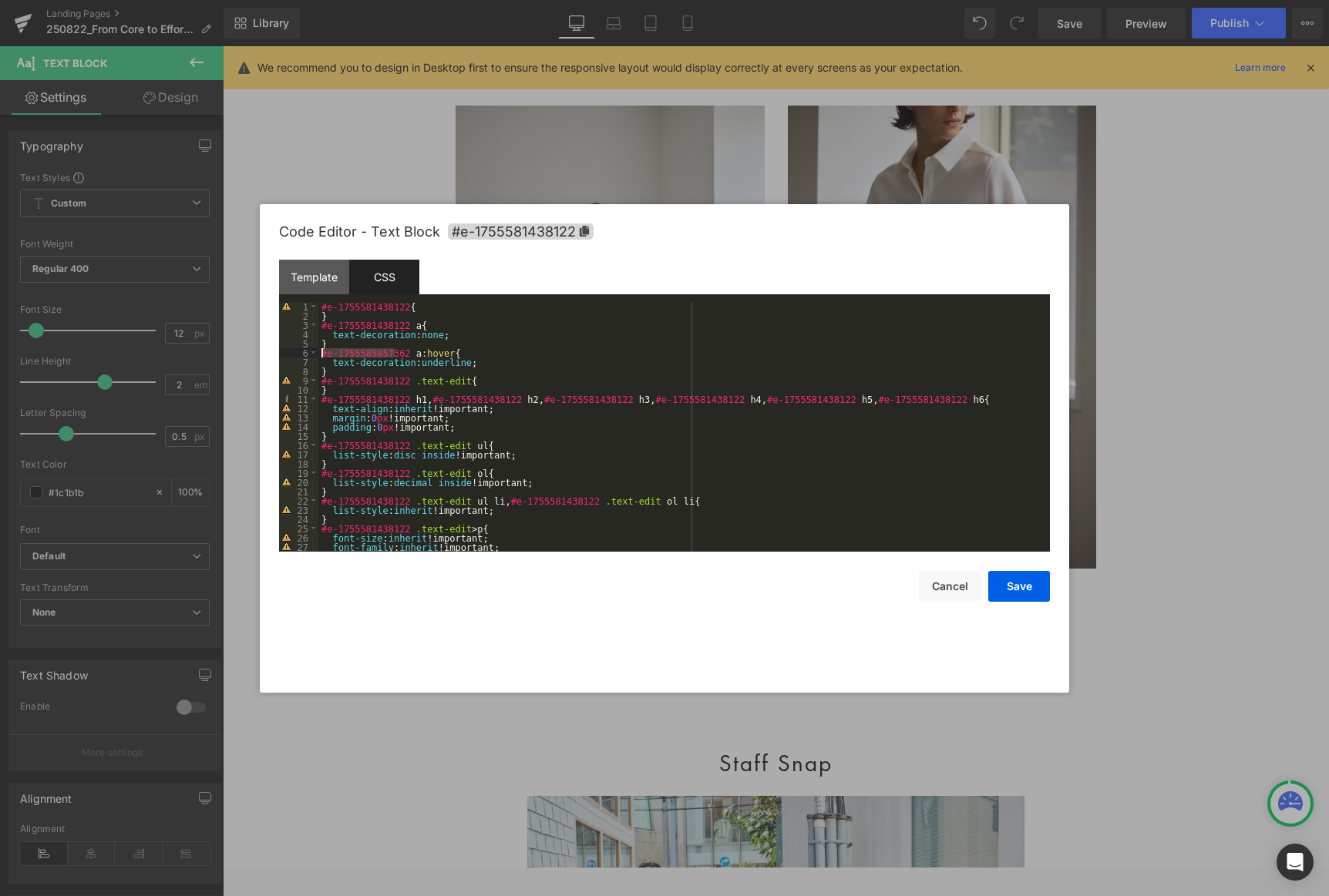
drag, startPoint x: 395, startPoint y: 352, endPoint x: 253, endPoint y: 356, distance: 142.1
click at [253, 356] on body "Row You are previewing how the will restyle your page. You can not edit Element…" at bounding box center [664, 448] width 1329 height 896
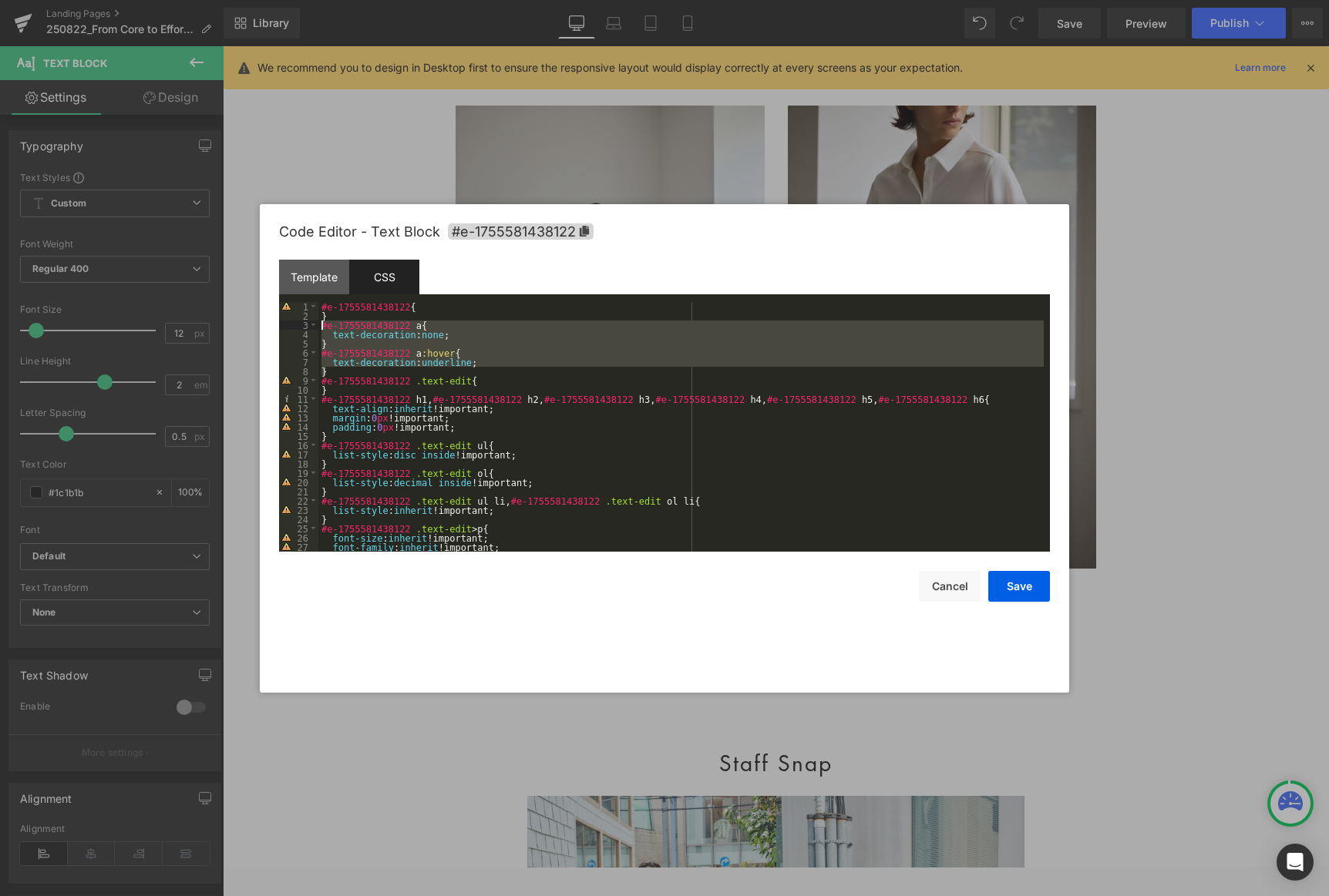
drag, startPoint x: 330, startPoint y: 370, endPoint x: 260, endPoint y: 322, distance: 84.9
click at [260, 322] on div "Code Editor - Text Block #e-1755581438122 Template CSS 1 < p > ・ マ ッ ト ツ イ ル シ …" at bounding box center [664, 448] width 810 height 489
click at [903, 590] on button "Save" at bounding box center [1018, 587] width 62 height 31
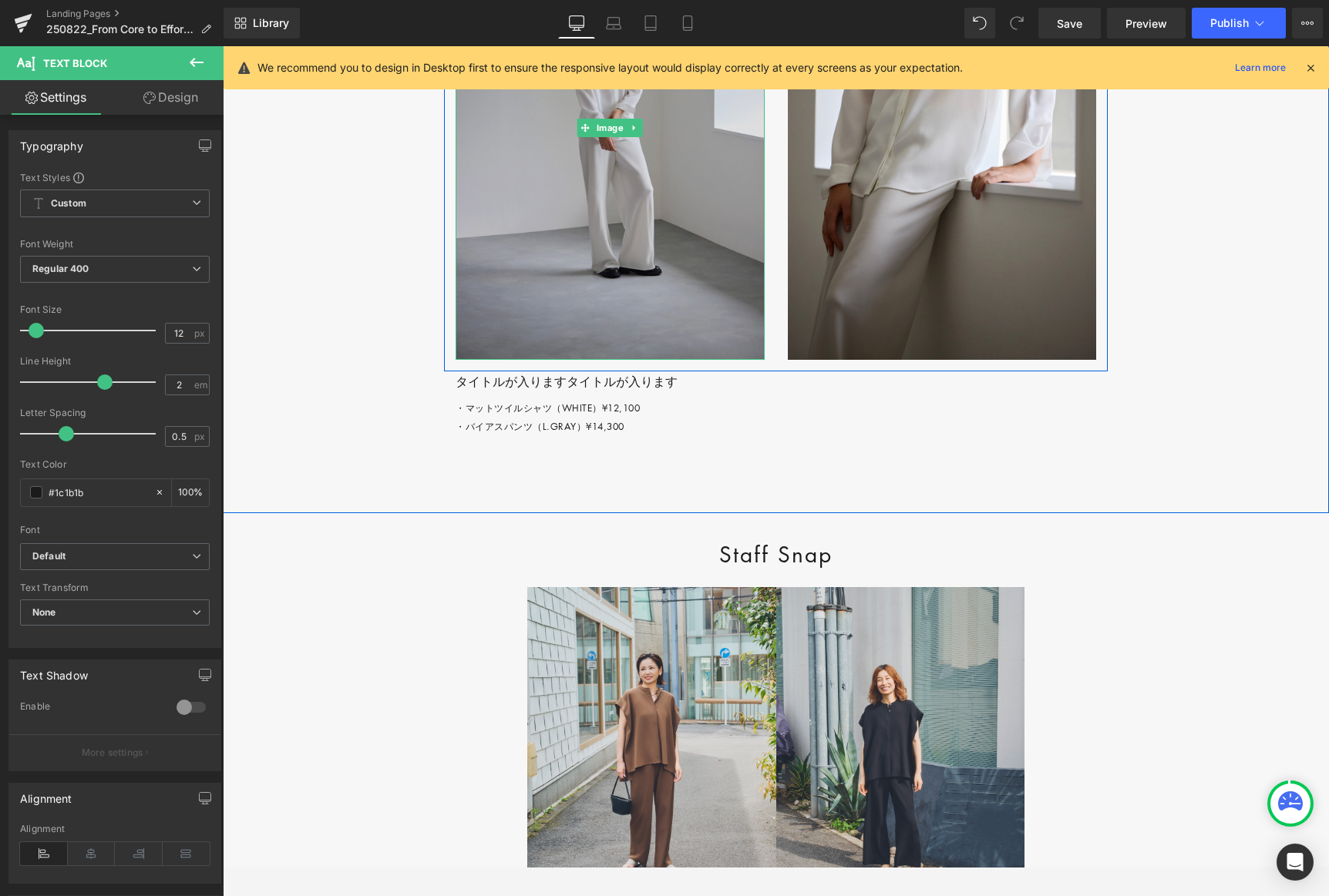
scroll to position [5217, 0]
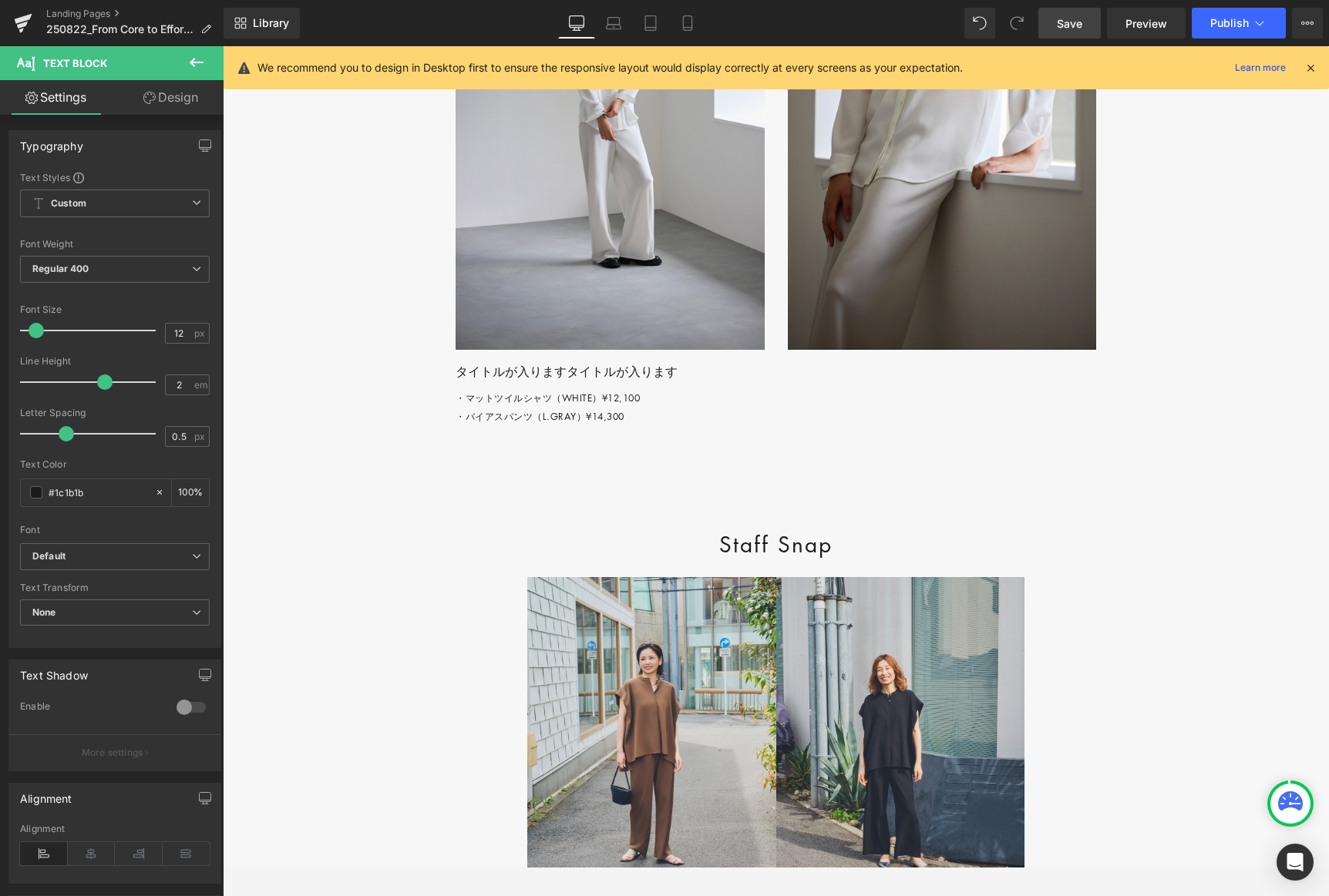
drag, startPoint x: 1051, startPoint y: 24, endPoint x: 1011, endPoint y: 17, distance: 40.6
click at [903, 24] on link "Save" at bounding box center [1070, 23] width 62 height 31
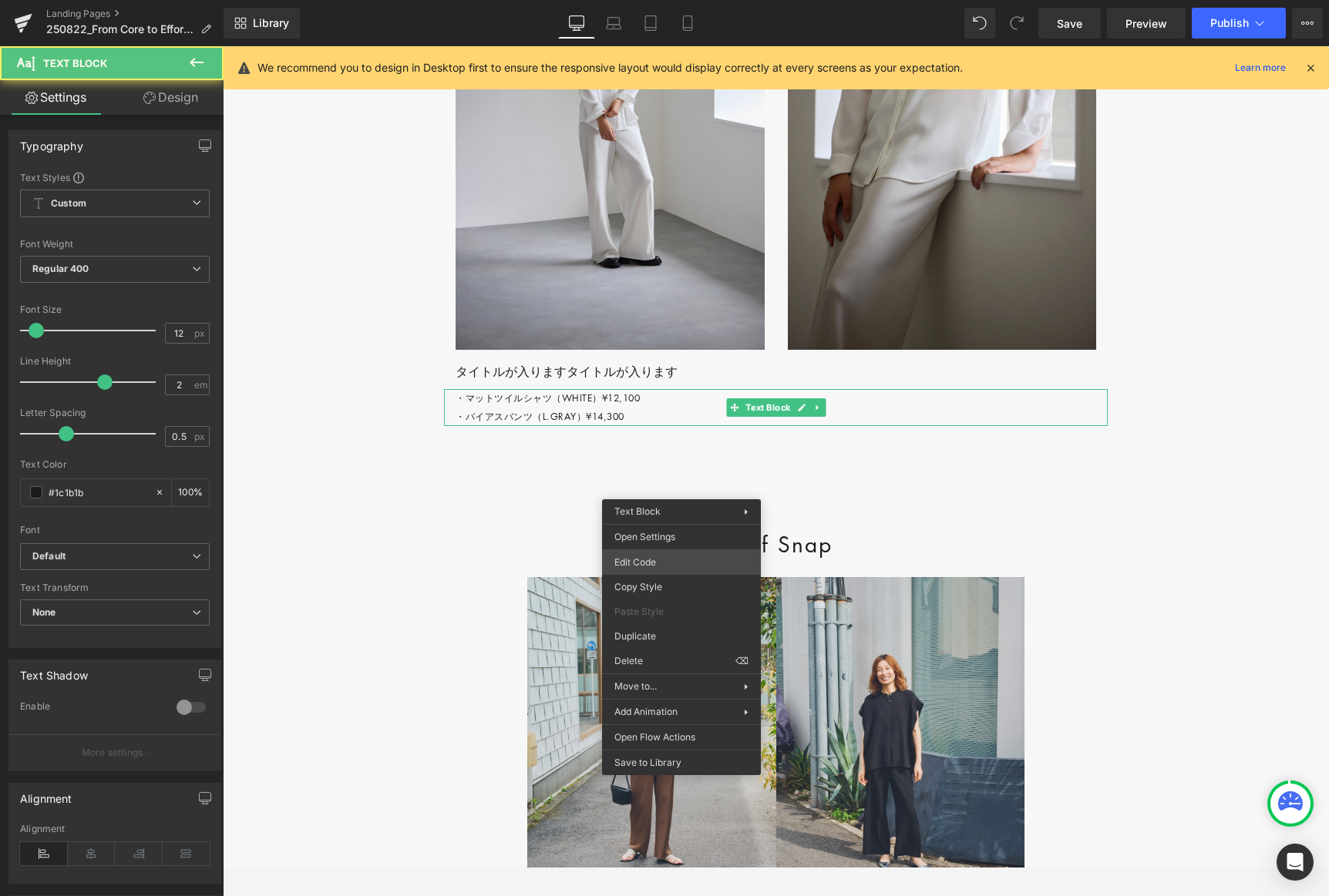
click at [657, 0] on div "Row You are previewing how the will restyle your page. You can not edit Element…" at bounding box center [664, 0] width 1329 height 0
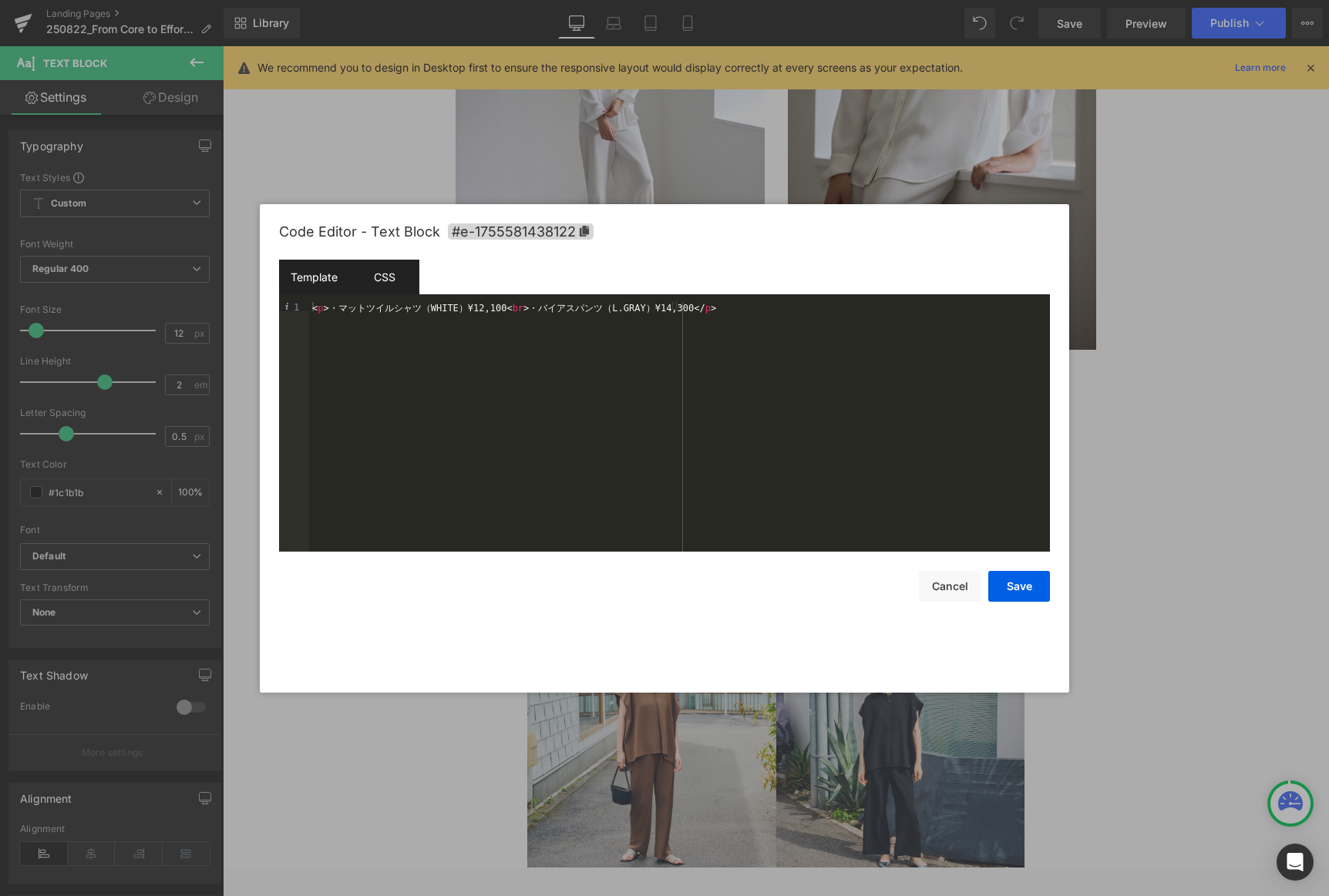
click at [396, 281] on div "CSS" at bounding box center [384, 278] width 70 height 35
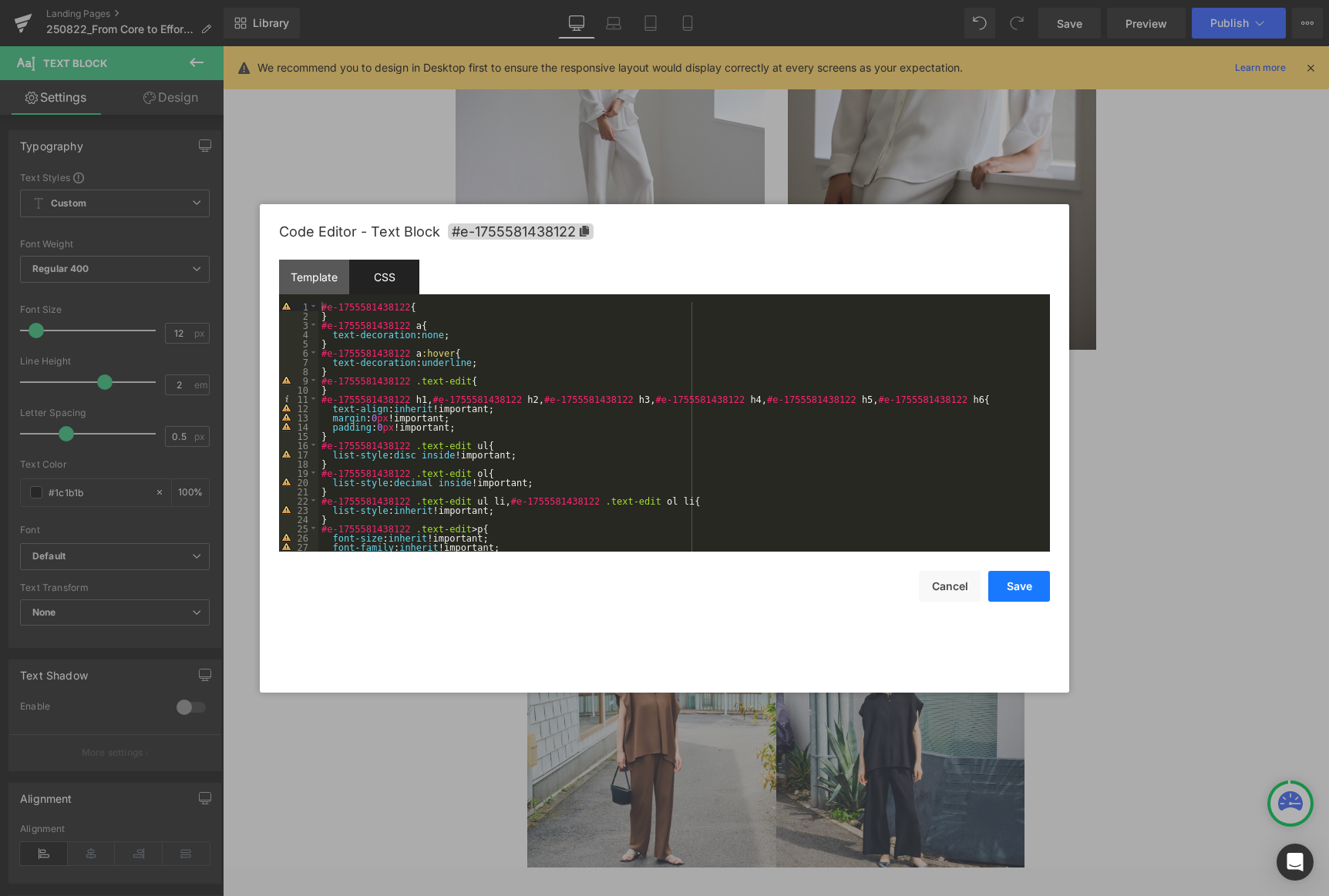
click at [903, 585] on button "Save" at bounding box center [1018, 587] width 62 height 31
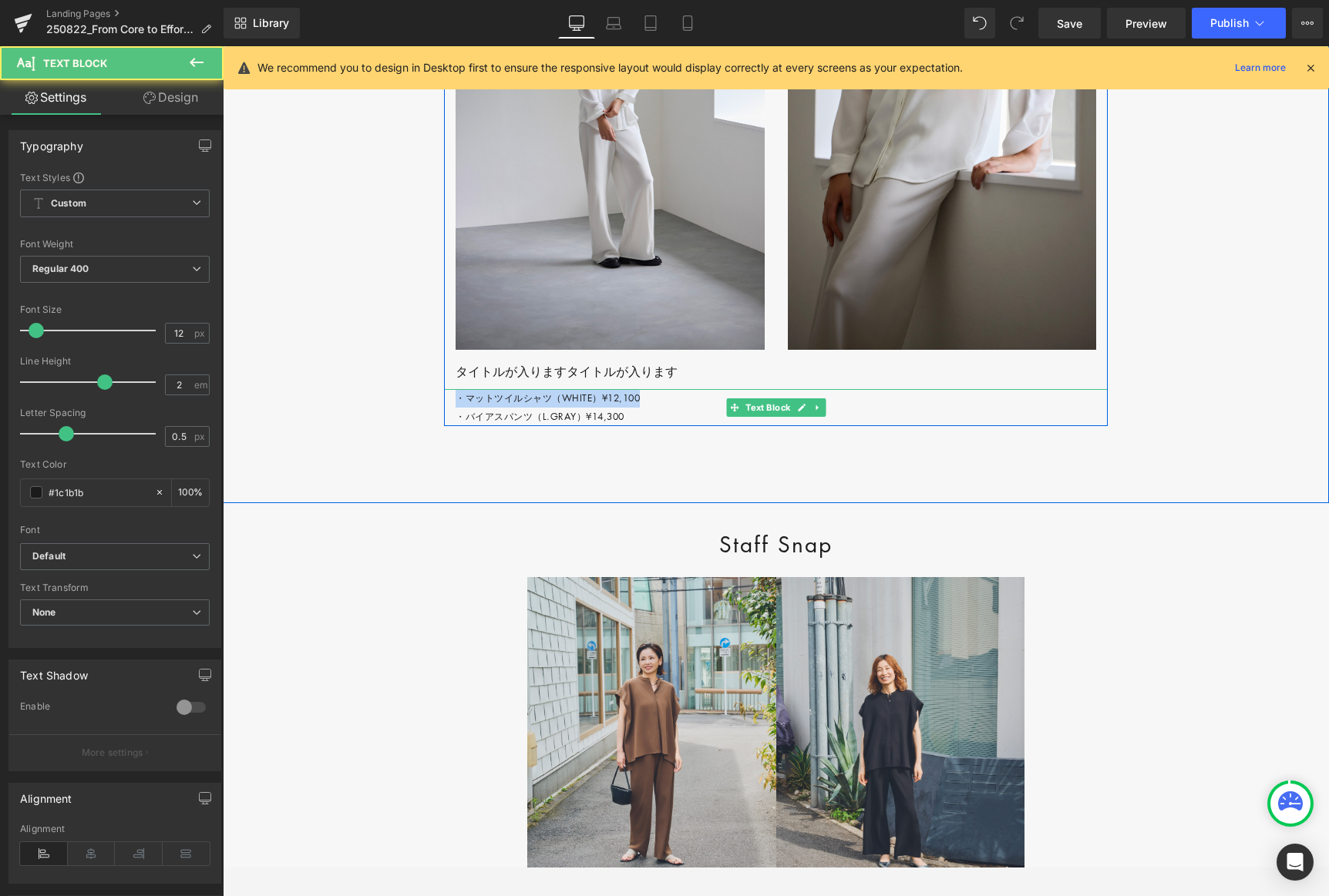
drag, startPoint x: 457, startPoint y: 484, endPoint x: 656, endPoint y: 485, distance: 199.0
click at [657, 426] on p "・マットツイルシャツ（WHITE）¥12,100 ・バイアスパンツ（L.GRAY）¥14,300" at bounding box center [782, 408] width 653 height 37
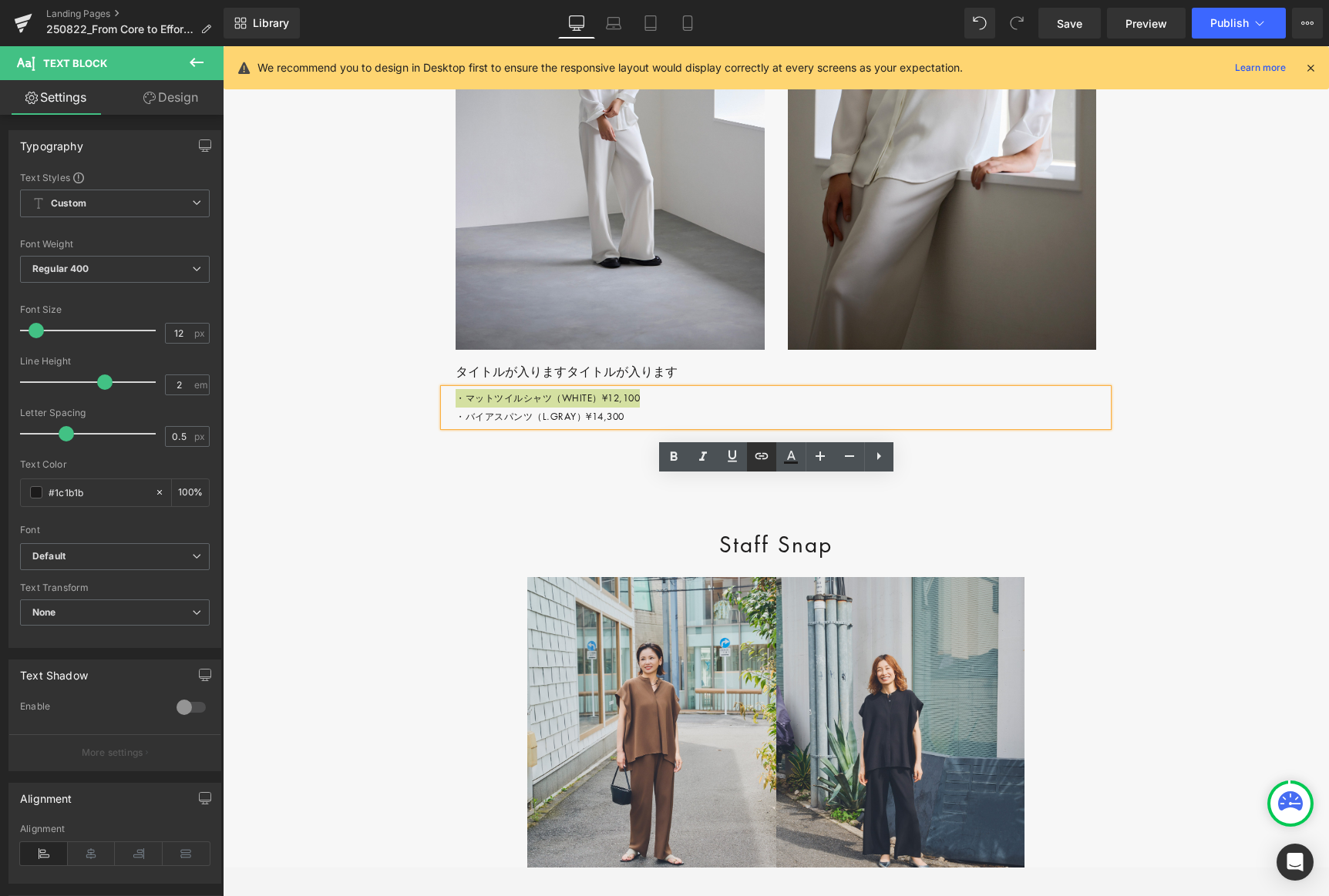
click at [764, 454] on icon at bounding box center [762, 456] width 18 height 18
click at [545, 523] on input "text" at bounding box center [589, 518] width 237 height 39
click at [725, 518] on icon "button" at bounding box center [723, 518] width 15 height 9
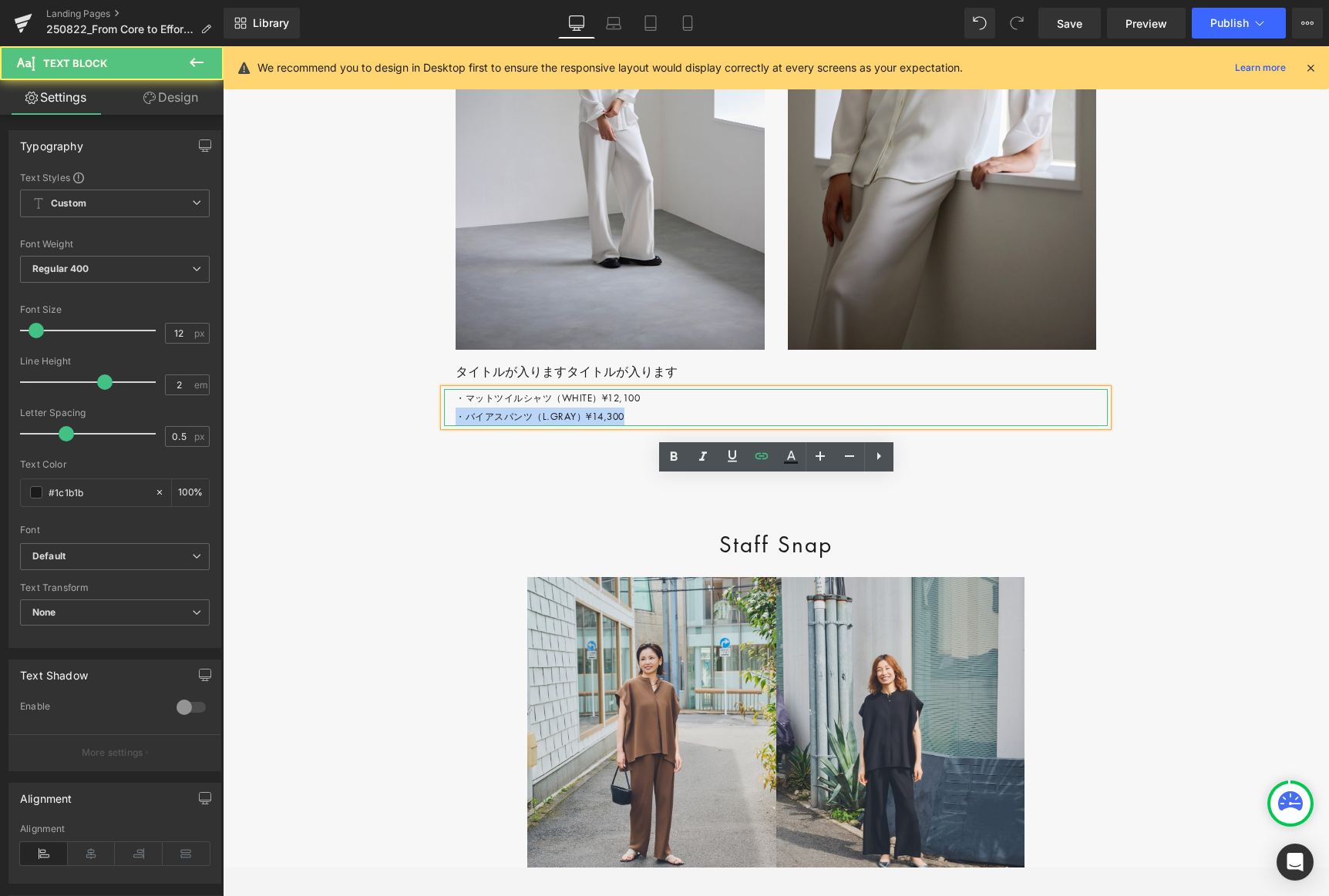
drag, startPoint x: 457, startPoint y: 505, endPoint x: 648, endPoint y: 504, distance: 191.0
click at [645, 426] on p "・マットツイルシャツ（WHITE）¥12,100 ・バイアスパンツ（L.GRAY）¥14,300" at bounding box center [782, 408] width 653 height 37
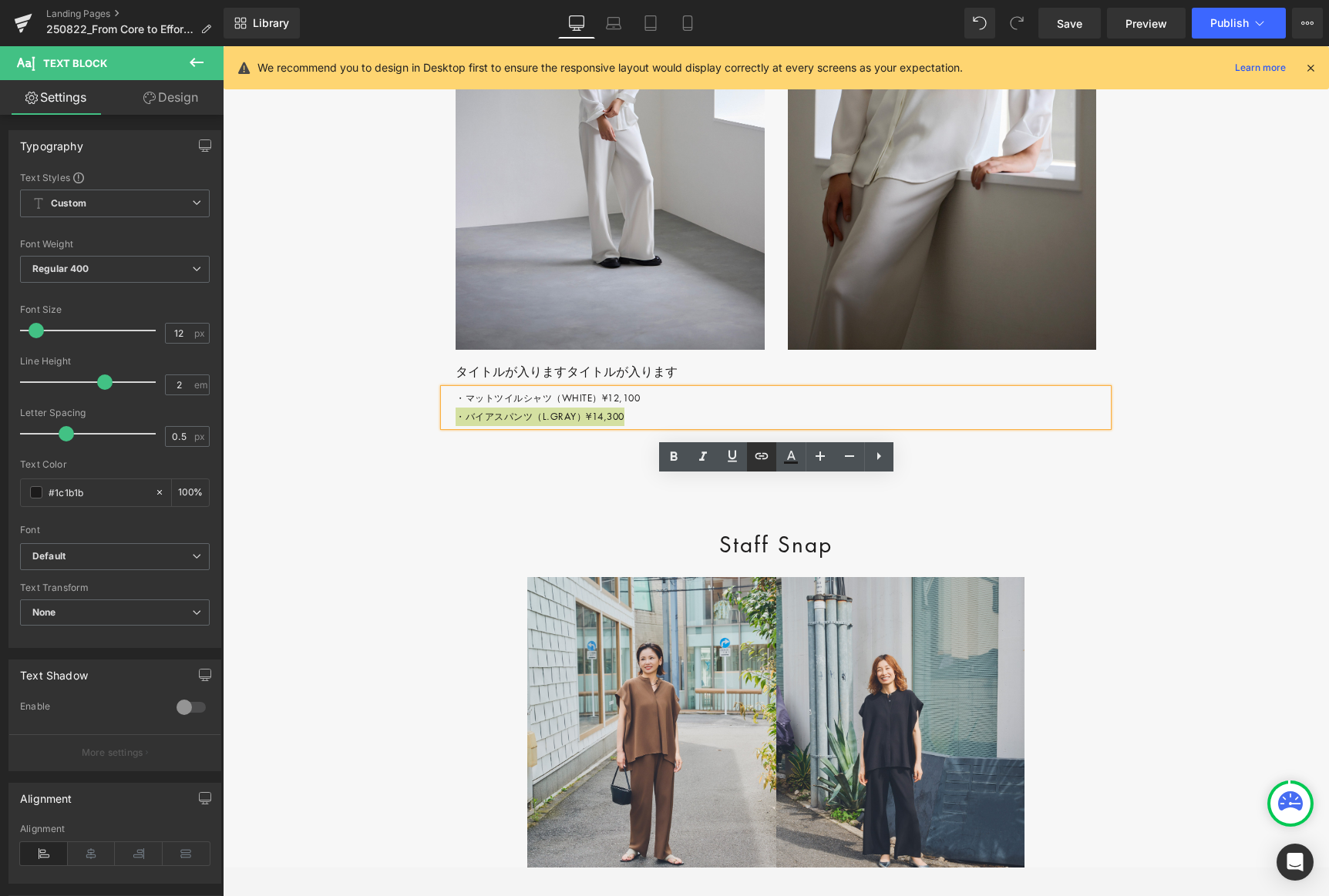
click at [767, 457] on icon at bounding box center [761, 456] width 13 height 6
drag, startPoint x: 570, startPoint y: 558, endPoint x: 595, endPoint y: 557, distance: 25.0
click at [570, 558] on input "text" at bounding box center [589, 555] width 237 height 39
paste input "#"
click at [728, 557] on icon "button" at bounding box center [724, 555] width 18 height 18
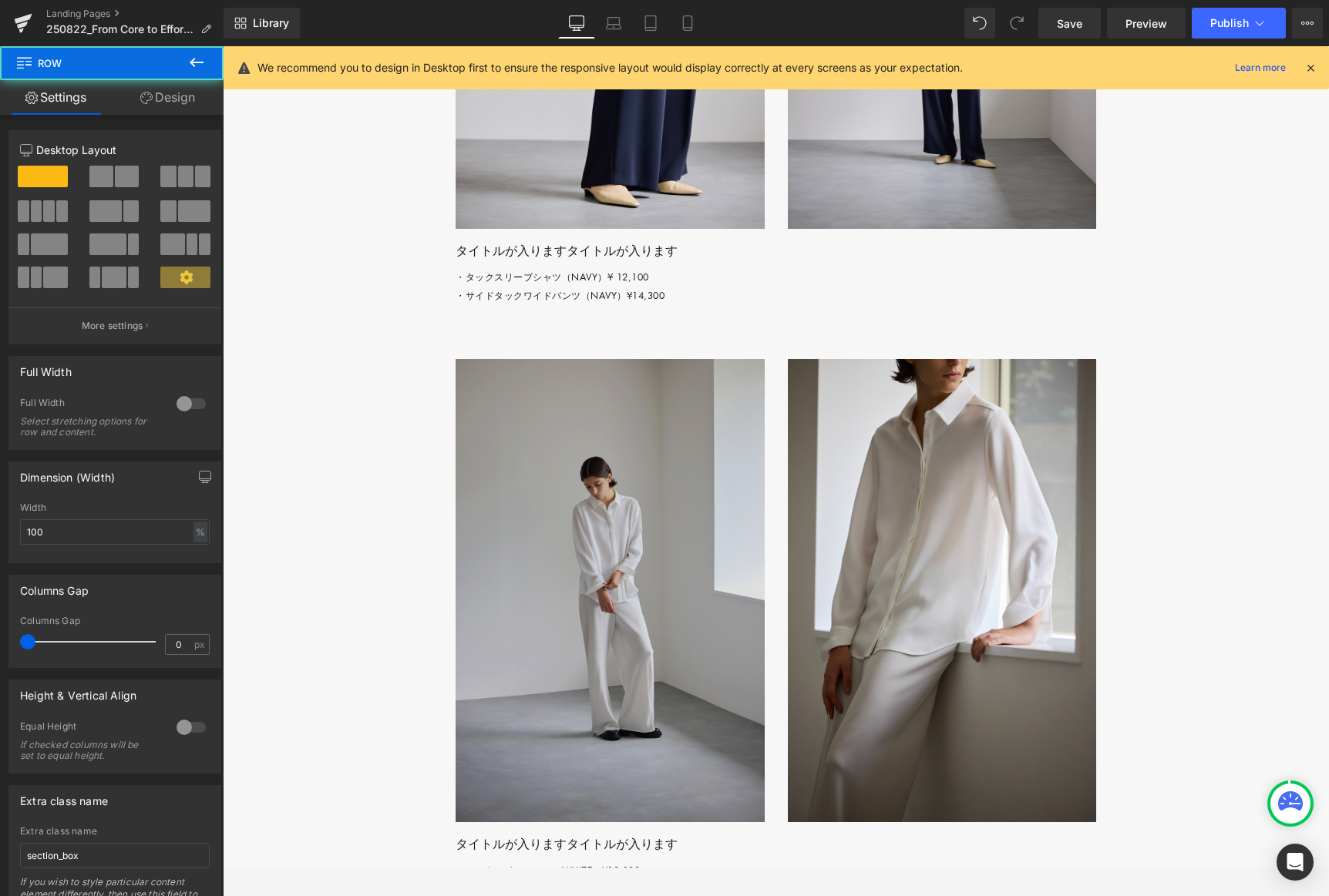
scroll to position [4695, 0]
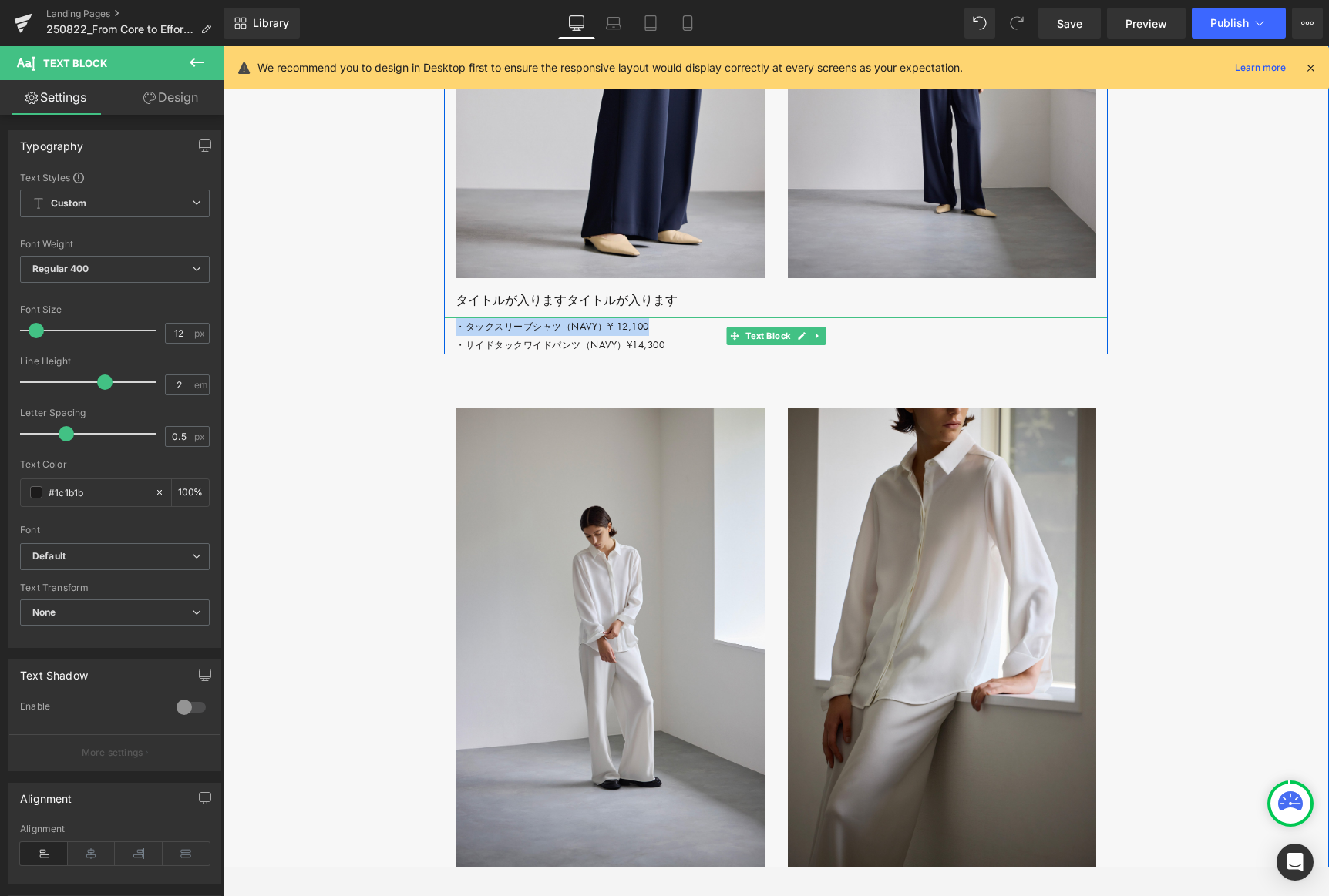
drag, startPoint x: 514, startPoint y: 418, endPoint x: 689, endPoint y: 423, distance: 175.1
click at [678, 355] on p "・タックスリーブシャツ（NAVY）¥ 12,100 ・サイドタックワイドパンツ（NAVY）¥14,300" at bounding box center [782, 336] width 653 height 37
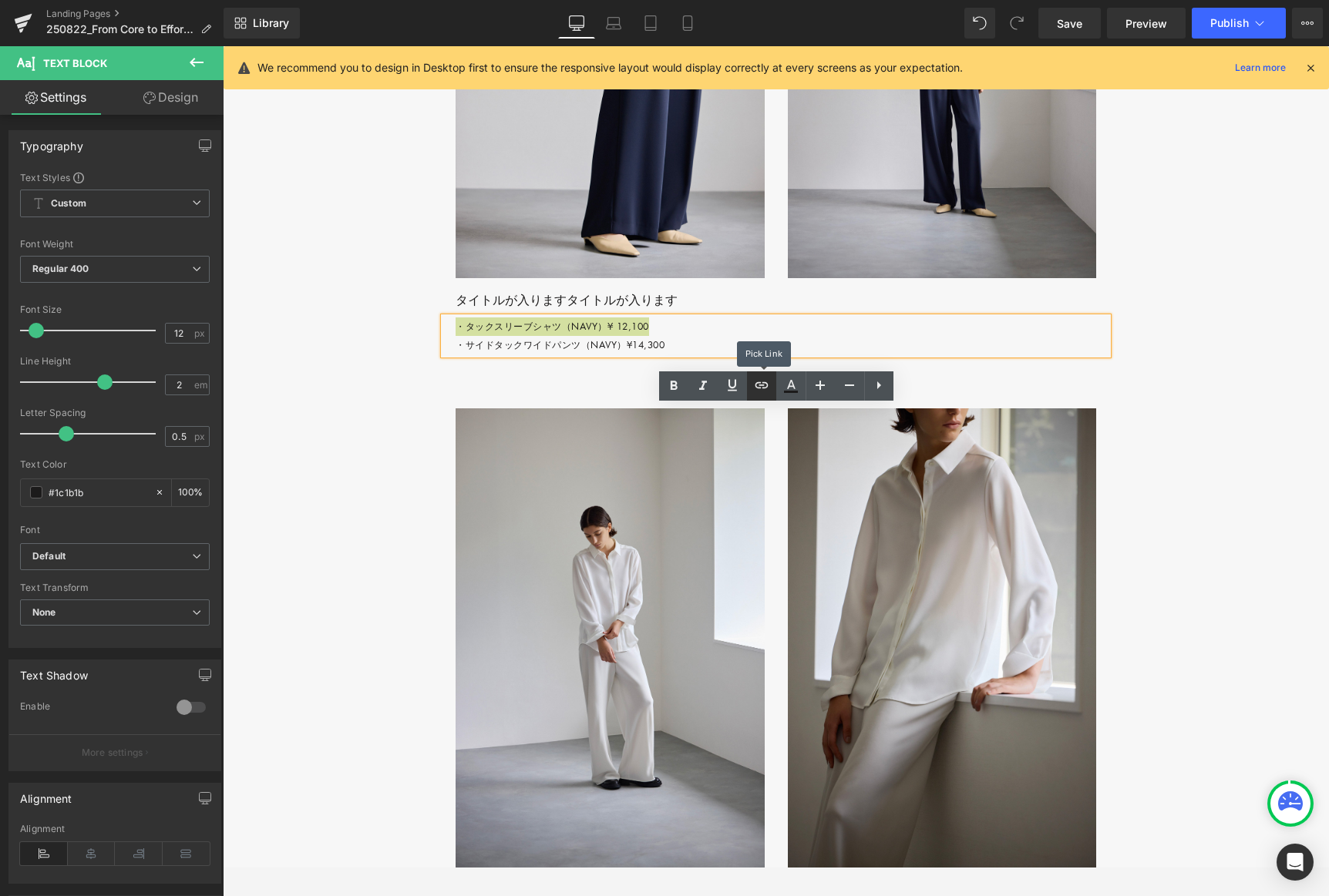
click at [753, 385] on icon at bounding box center [762, 385] width 18 height 18
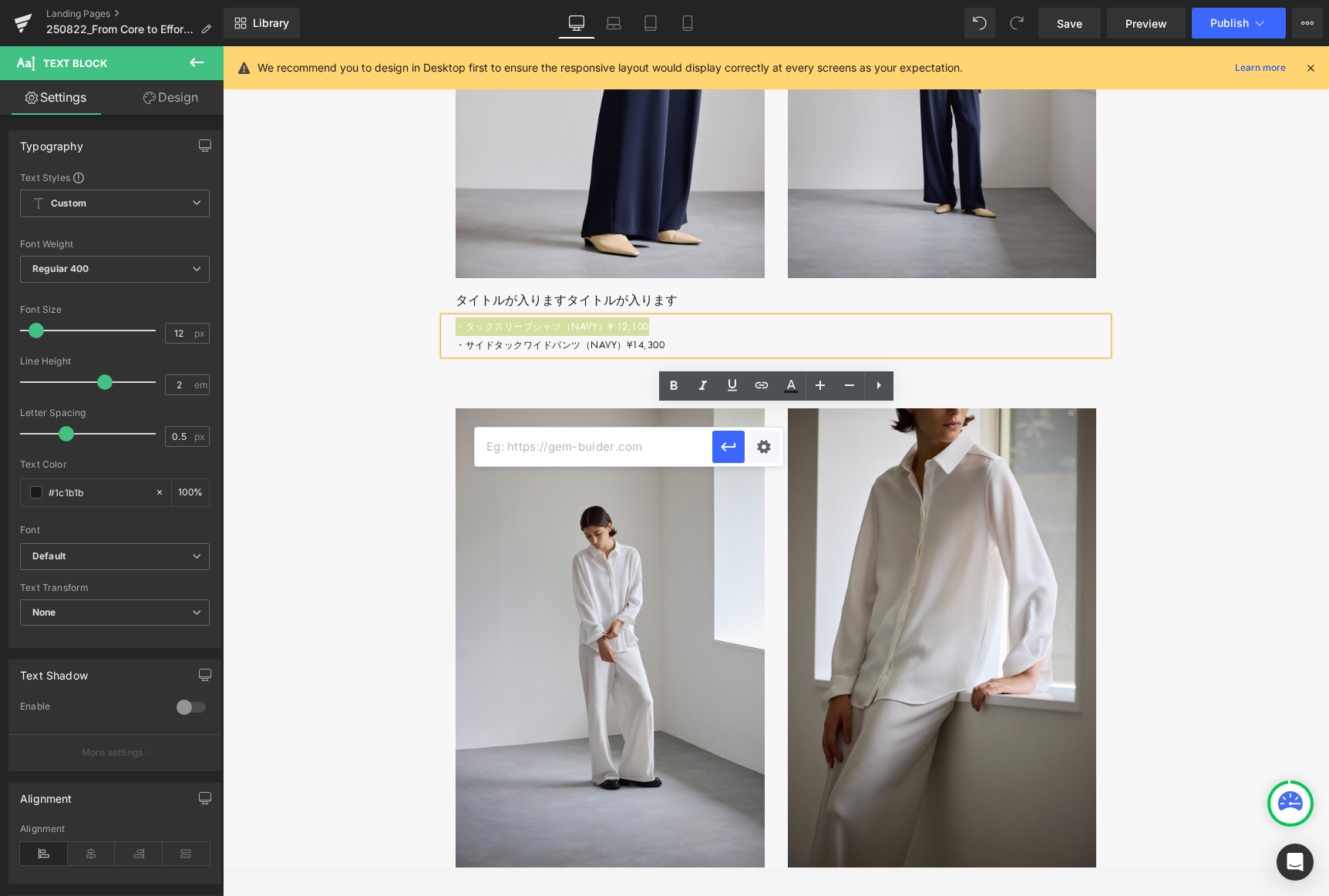
click at [562, 447] on input "text" at bounding box center [594, 447] width 237 height 39
paste input "#"
click at [728, 448] on icon "button" at bounding box center [729, 447] width 18 height 18
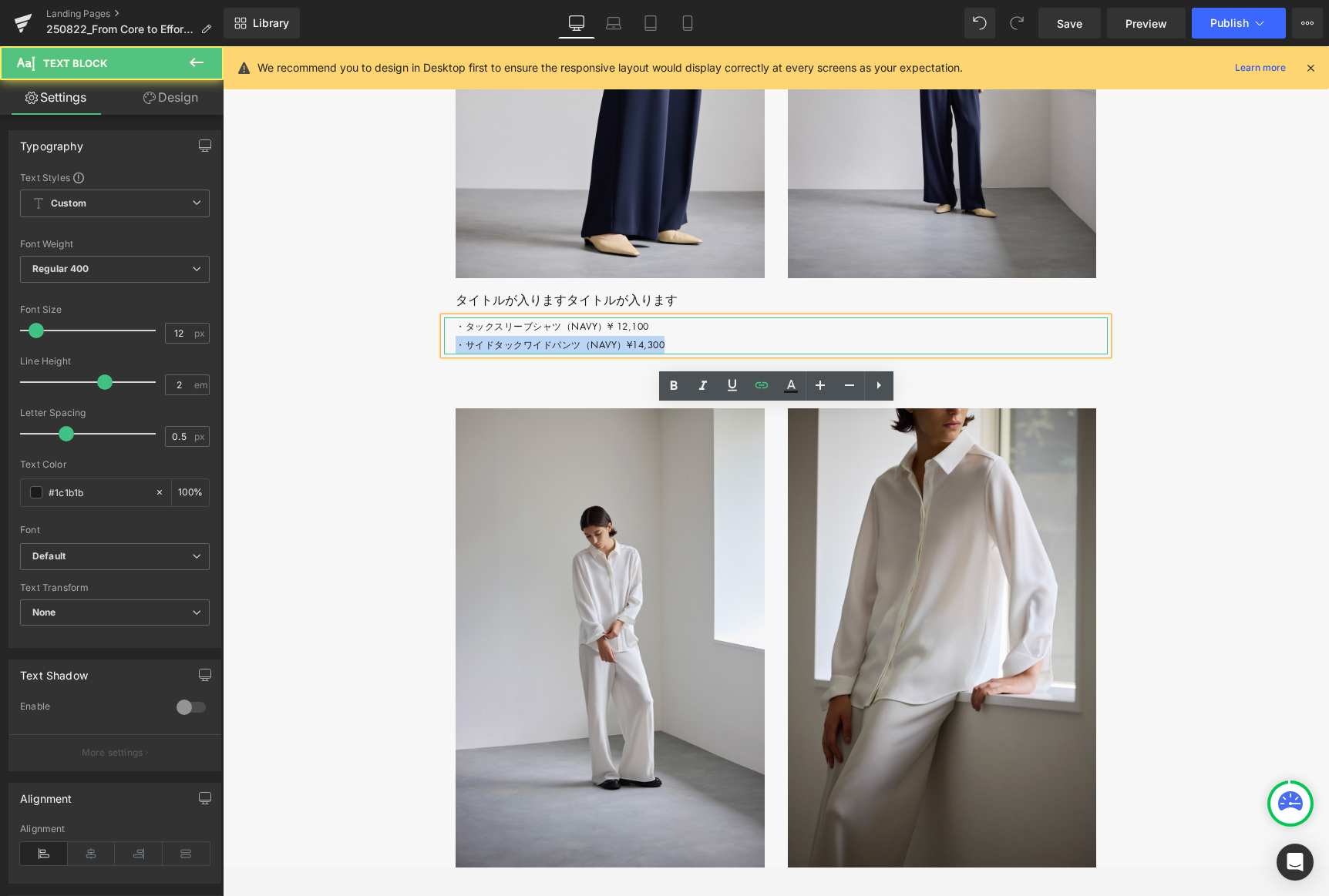
drag, startPoint x: 452, startPoint y: 435, endPoint x: 708, endPoint y: 437, distance: 256.0
click at [708, 355] on div "・タックスリーブシャツ（NAVY）¥ 12,100 ・サイドタックワイドパンツ（NAVY）¥14,300" at bounding box center [776, 336] width 664 height 37
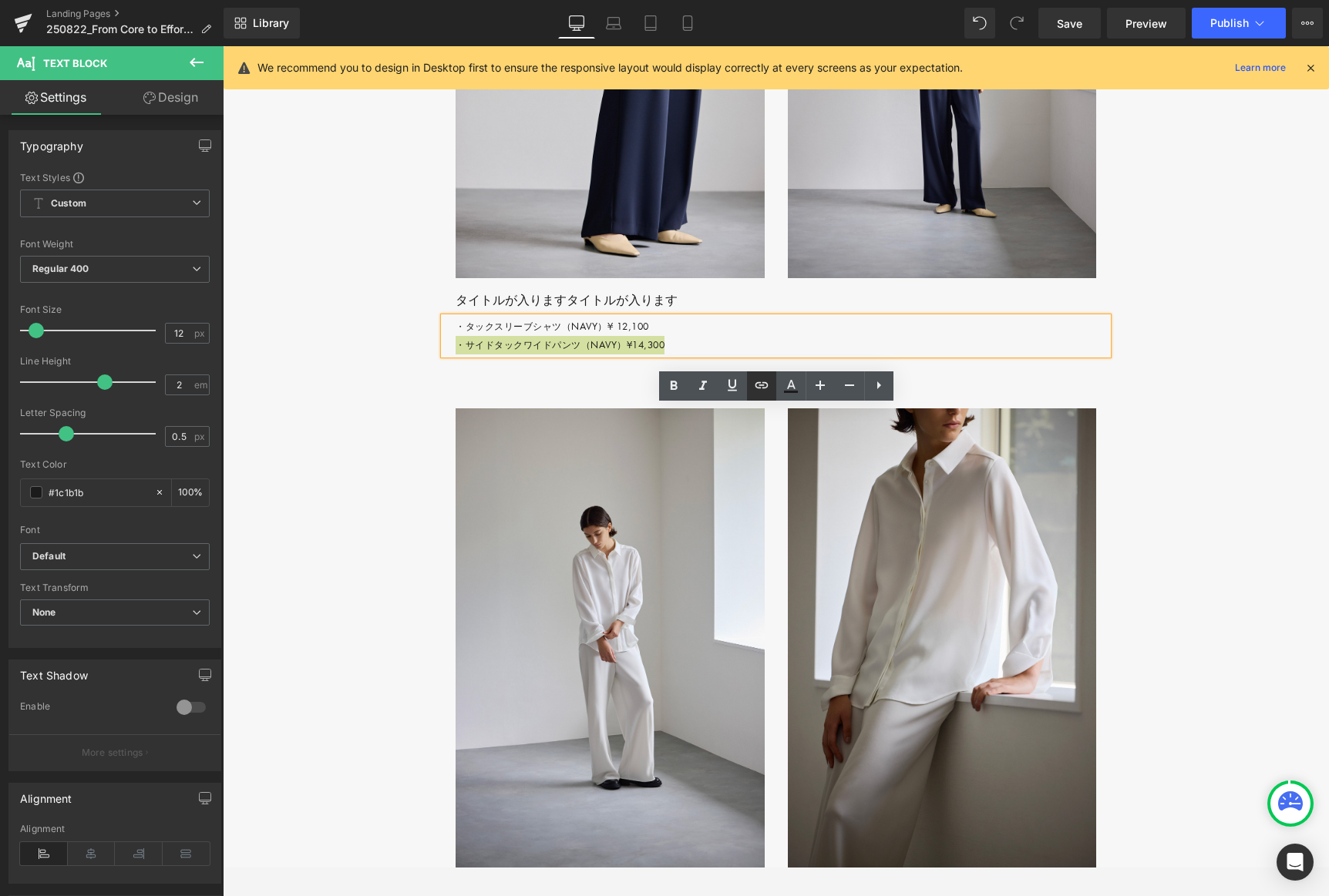
click at [763, 382] on icon at bounding box center [761, 384] width 13 height 6
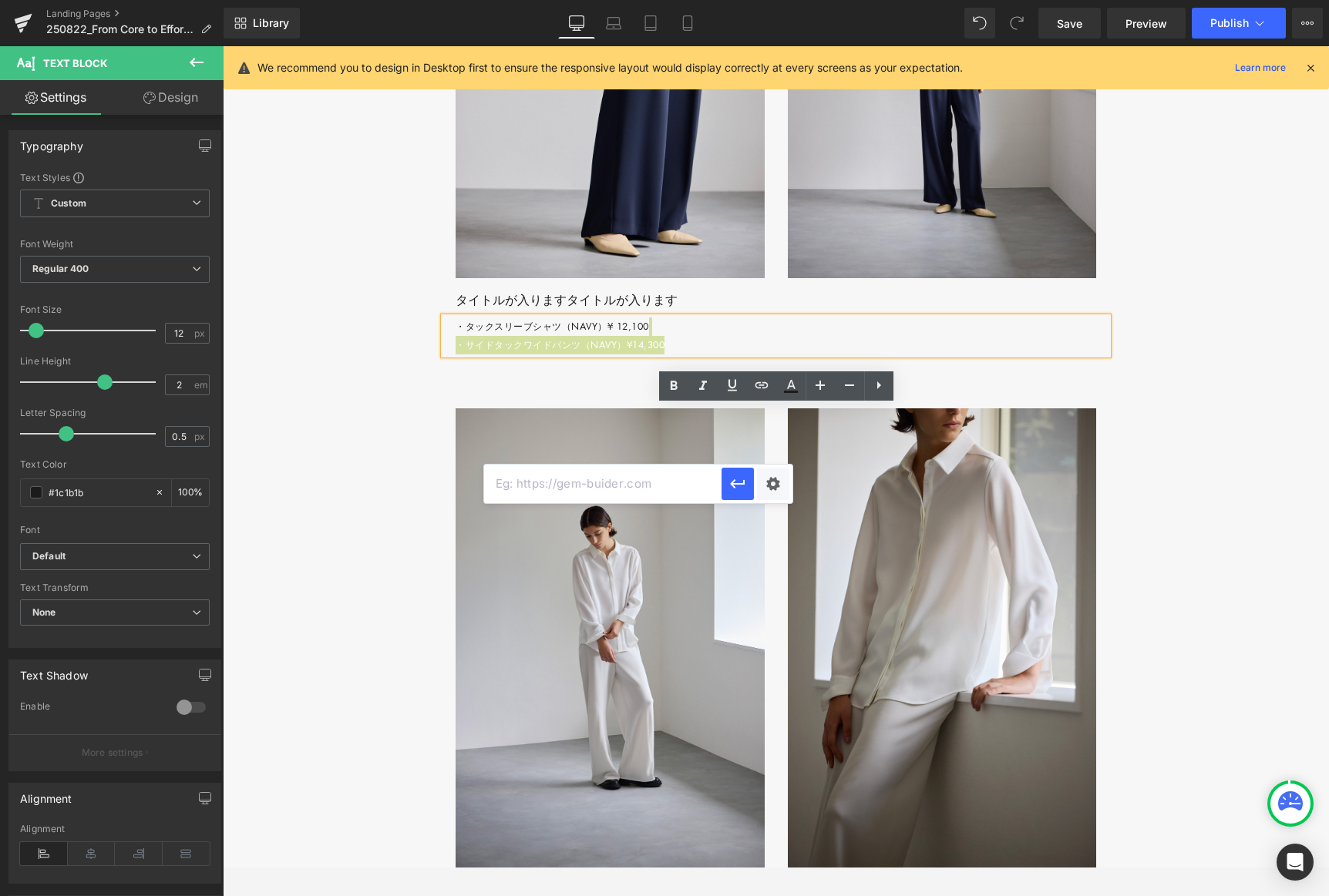
click at [553, 491] on input "text" at bounding box center [603, 484] width 237 height 39
paste input "#"
drag, startPoint x: 744, startPoint y: 483, endPoint x: 517, endPoint y: 440, distance: 231.0
click at [744, 483] on icon "button" at bounding box center [738, 484] width 18 height 18
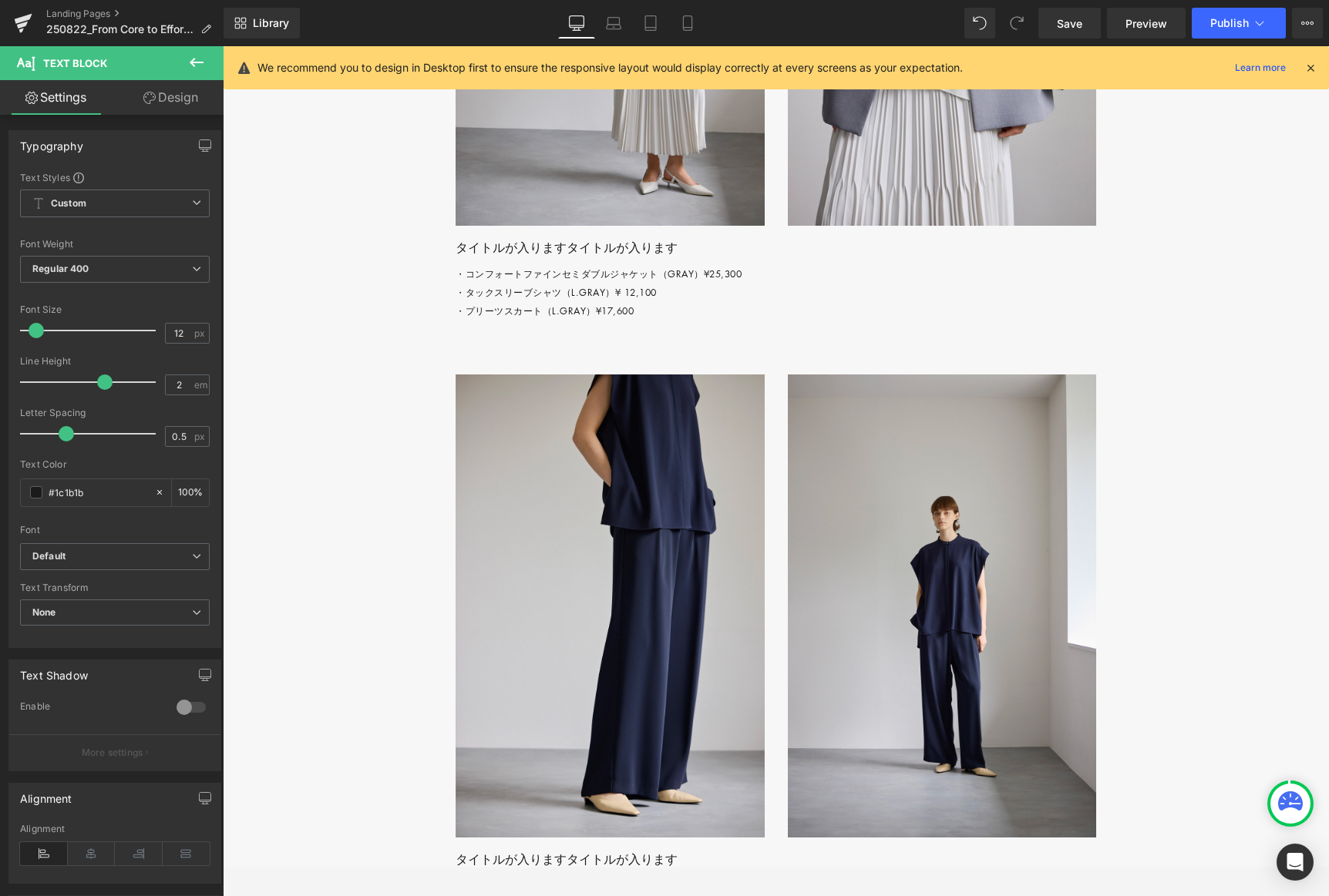
scroll to position [4132, 0]
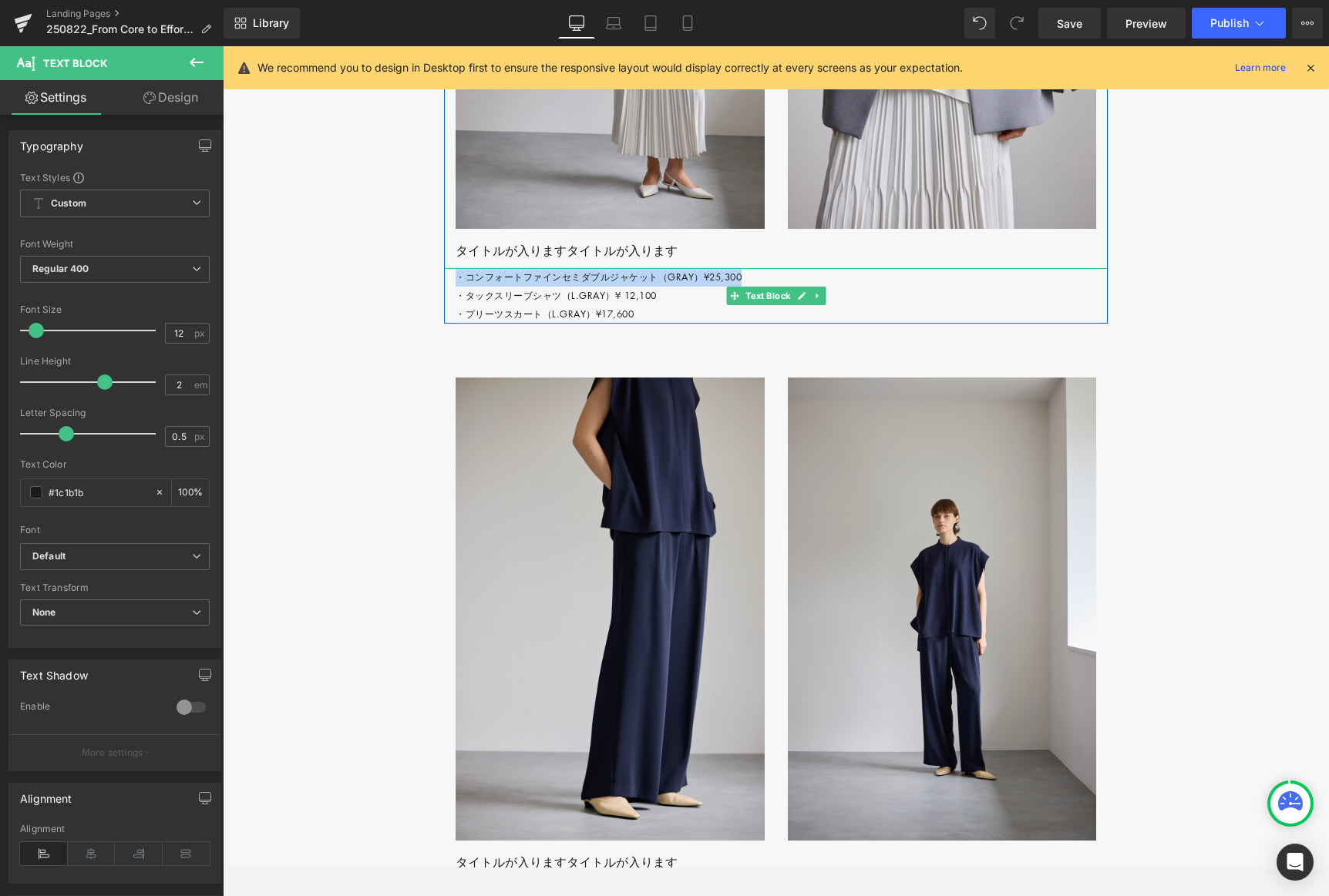
drag, startPoint x: 490, startPoint y: 366, endPoint x: 757, endPoint y: 371, distance: 267.0
click at [757, 323] on p "・コンフォートファインセミダブルジャケット（GRAY）¥25,300 ・タックスリーブシャツ（L.GRAY）¥ 12,100 ・プリーツスカート（L.GRAY…" at bounding box center [782, 296] width 653 height 55
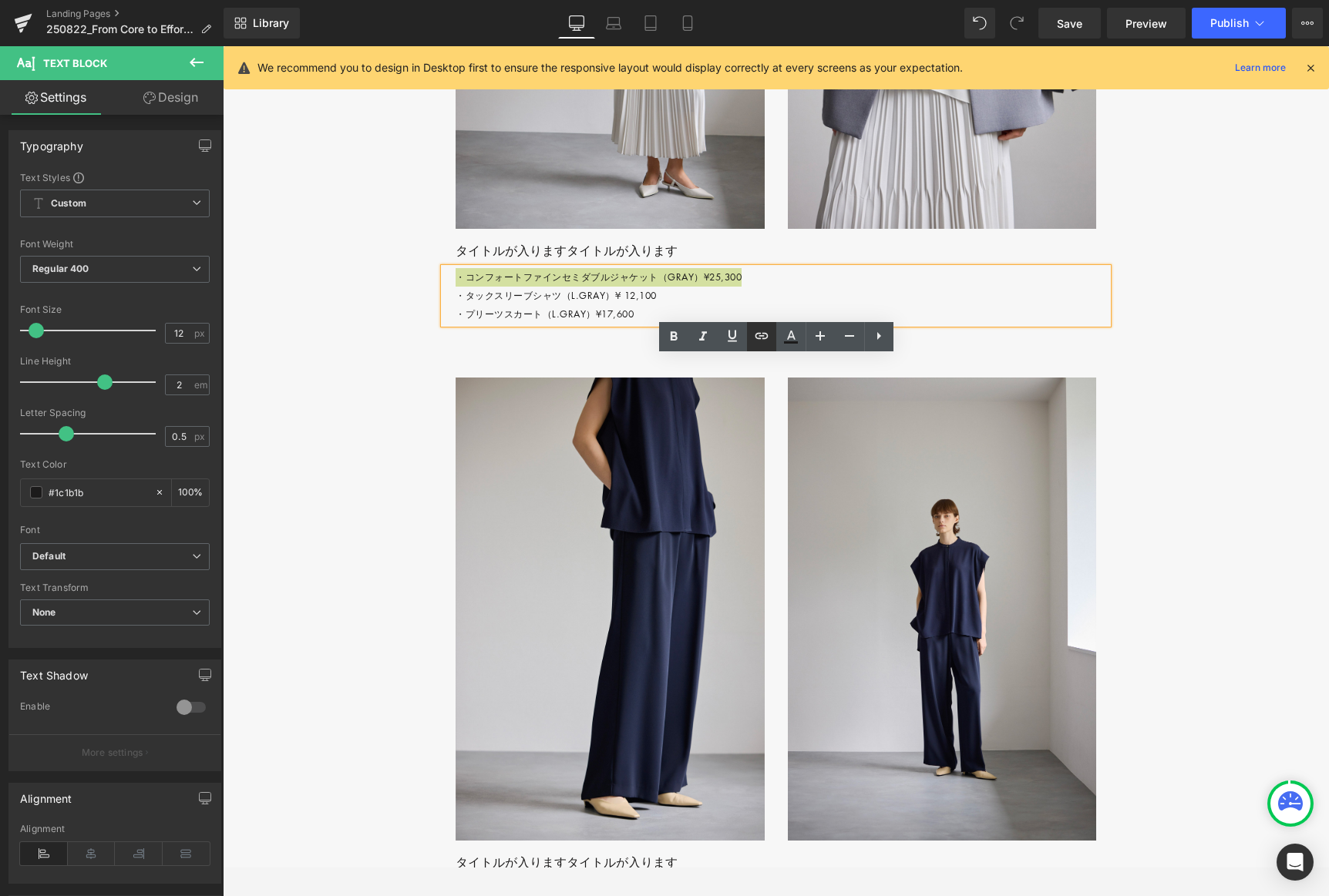
click at [764, 340] on icon at bounding box center [762, 336] width 18 height 18
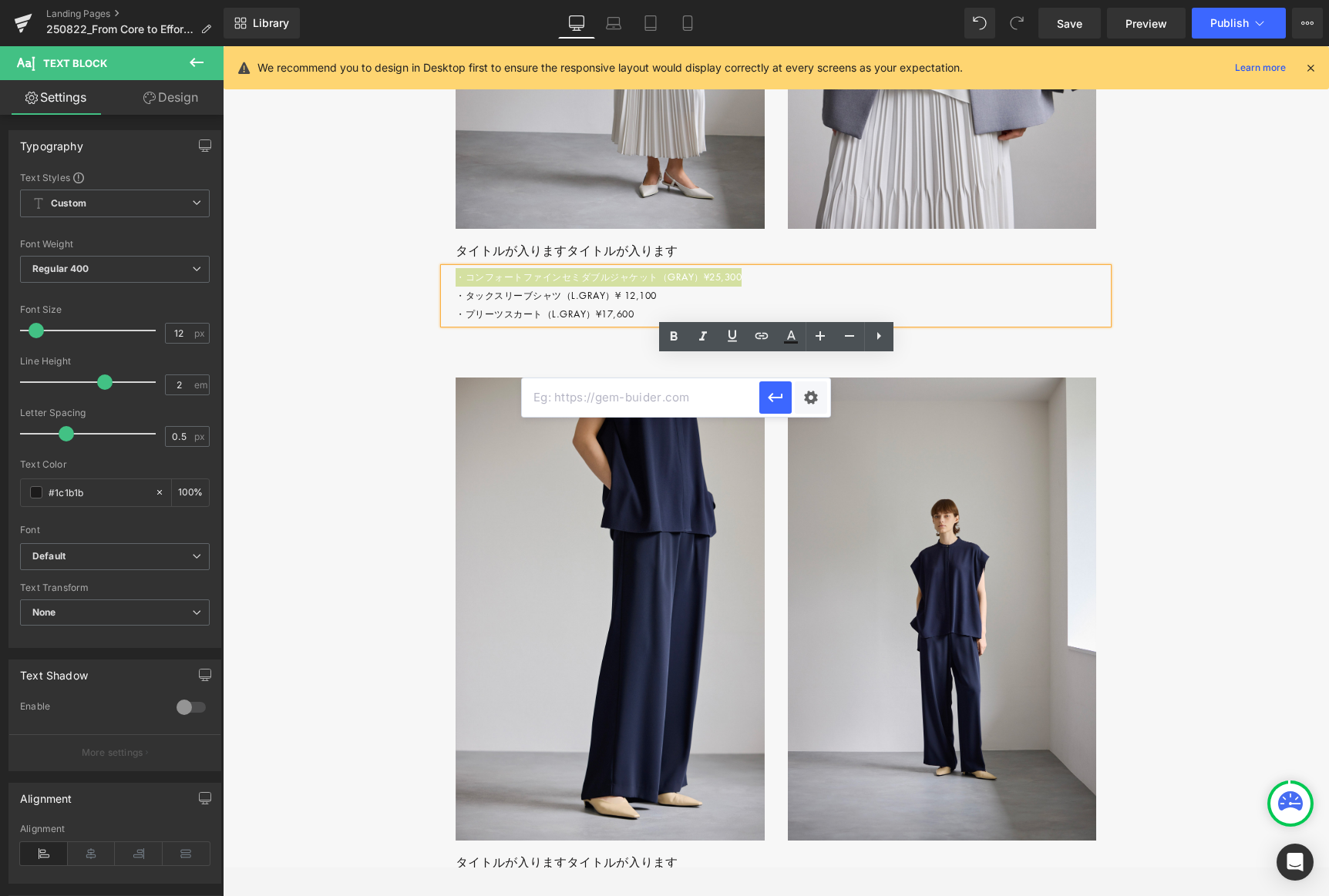
click at [566, 398] on input "text" at bounding box center [641, 398] width 237 height 39
paste input "#"
click at [783, 403] on icon "button" at bounding box center [776, 398] width 18 height 18
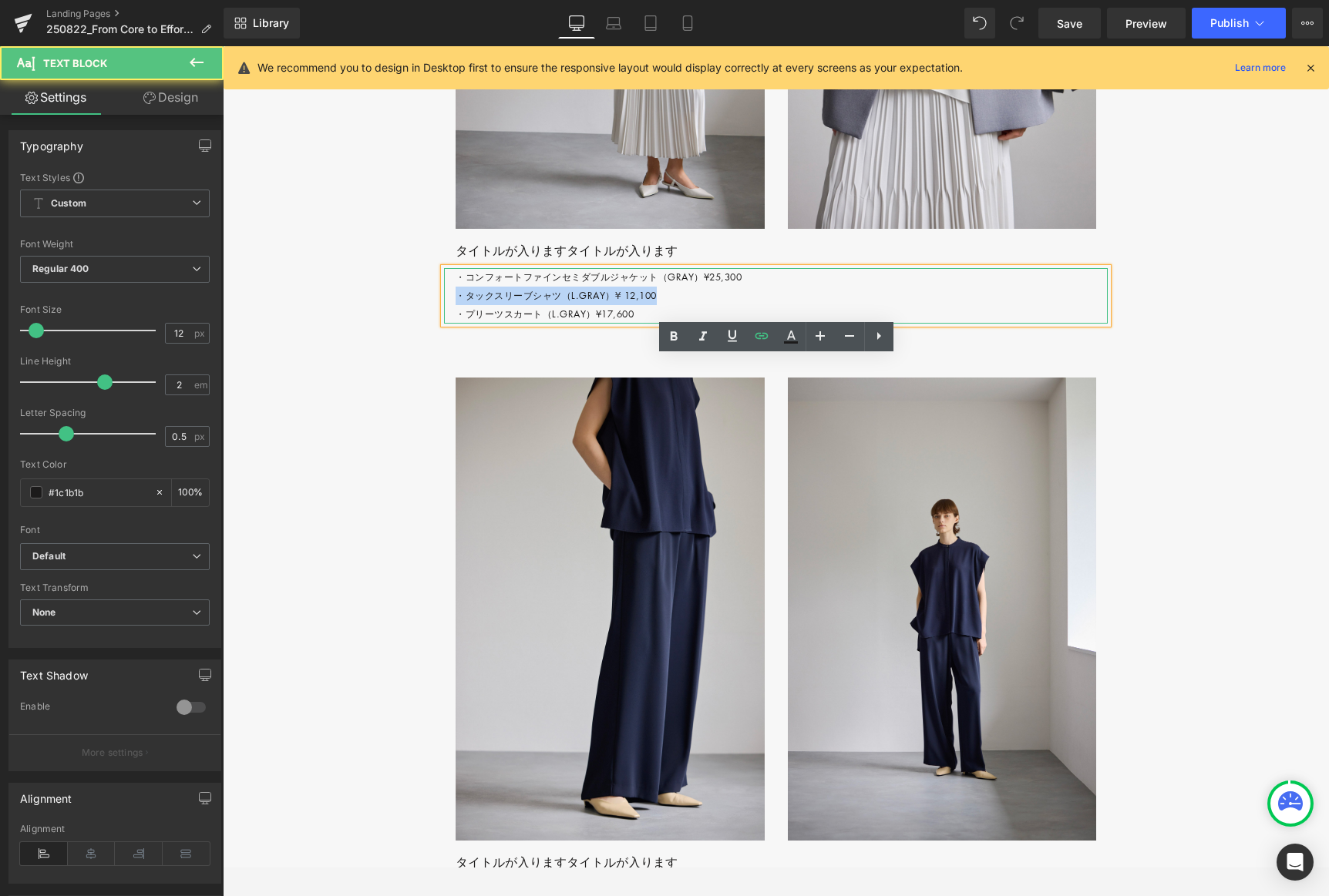
drag, startPoint x: 456, startPoint y: 385, endPoint x: 672, endPoint y: 387, distance: 216.0
click at [672, 323] on p "・コンフォートファインセミダブルジャケット（GRAY）¥25,300 ・タックスリーブシャツ（L.GRAY）¥ 12,100 ・プリーツスカート（L.GRAY…" at bounding box center [782, 296] width 653 height 55
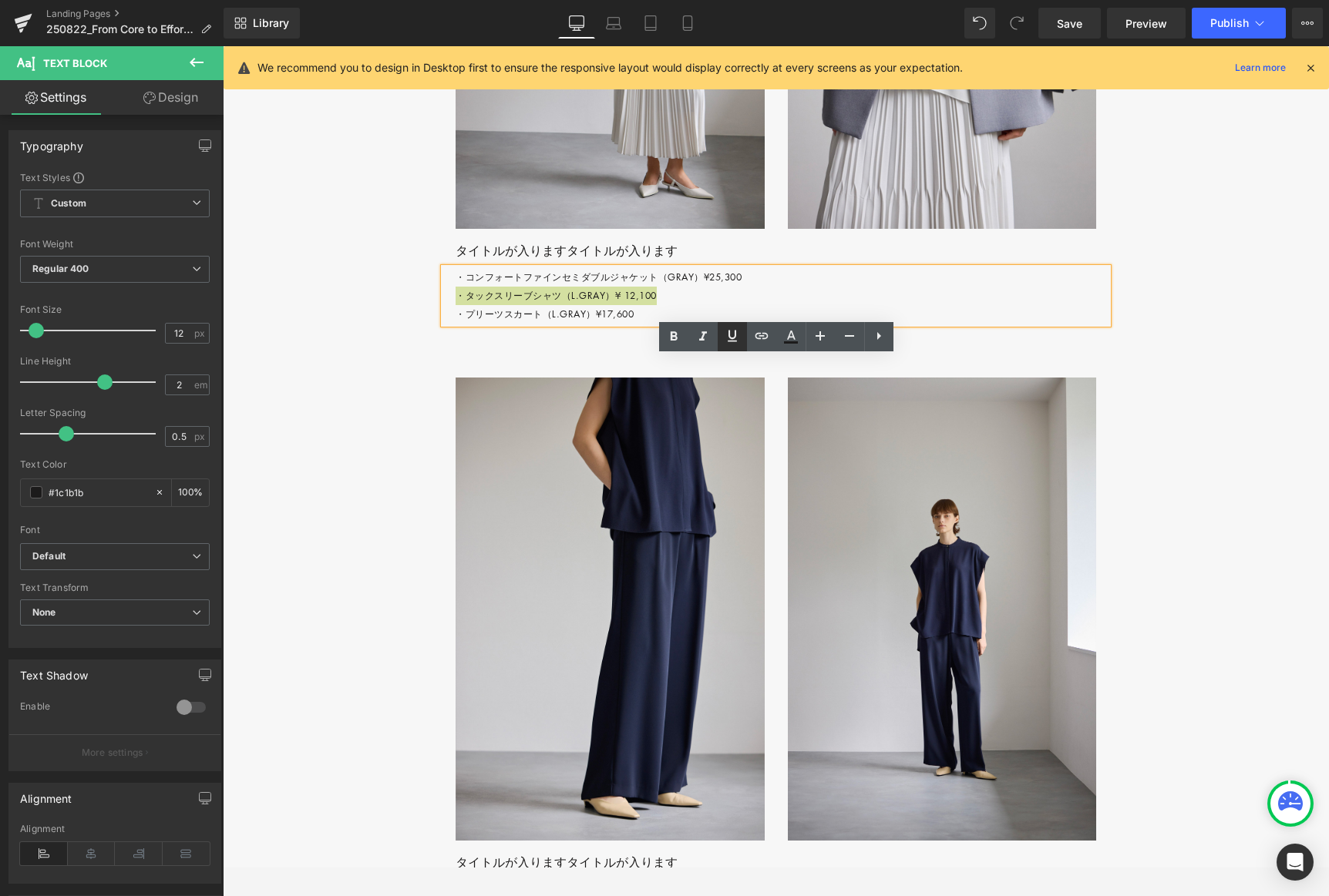
drag, startPoint x: 757, startPoint y: 333, endPoint x: 742, endPoint y: 339, distance: 16.2
click at [756, 333] on icon at bounding box center [761, 335] width 13 height 6
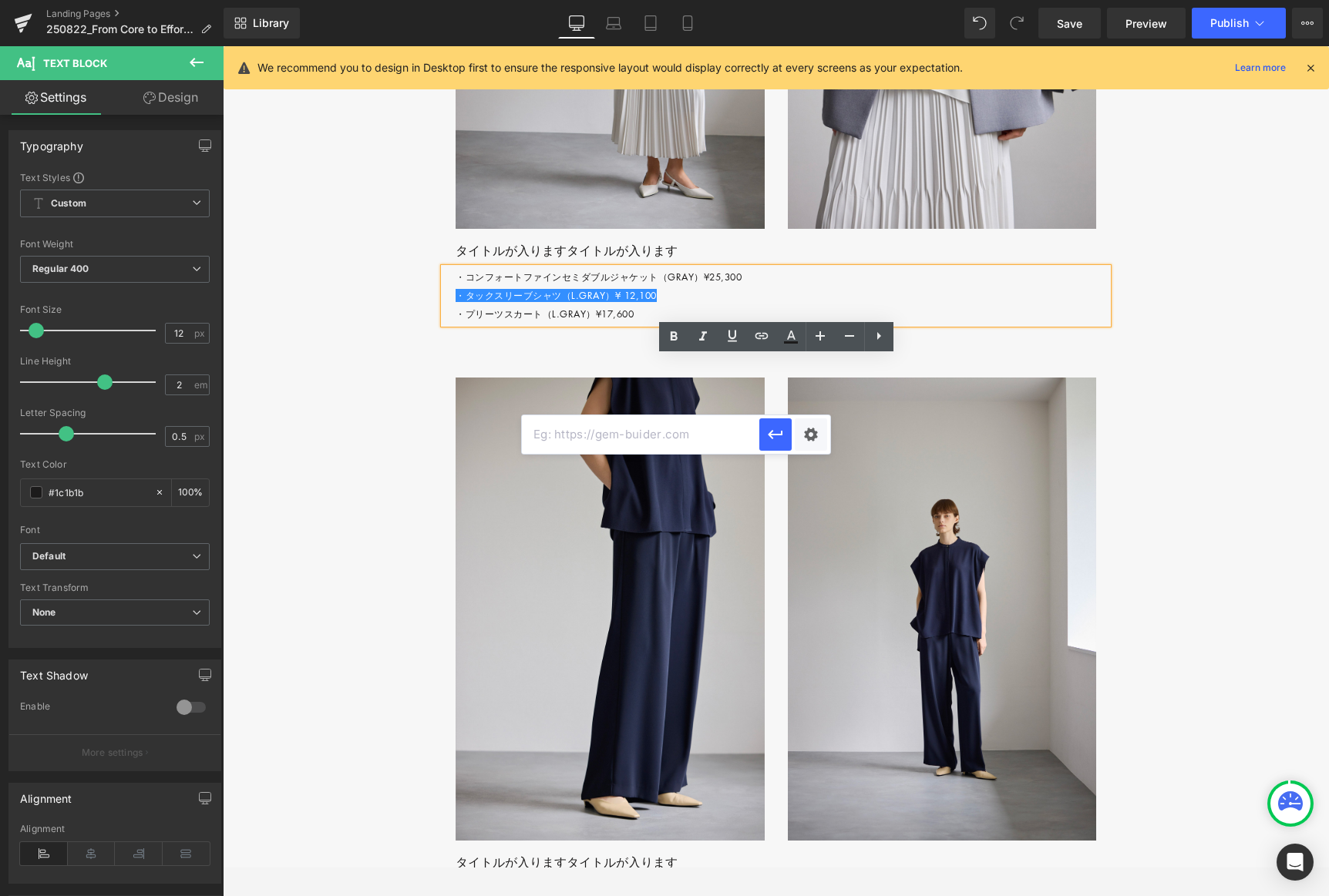
click at [577, 426] on input "text" at bounding box center [641, 435] width 237 height 39
paste input "#"
click at [781, 438] on icon "button" at bounding box center [776, 435] width 18 height 18
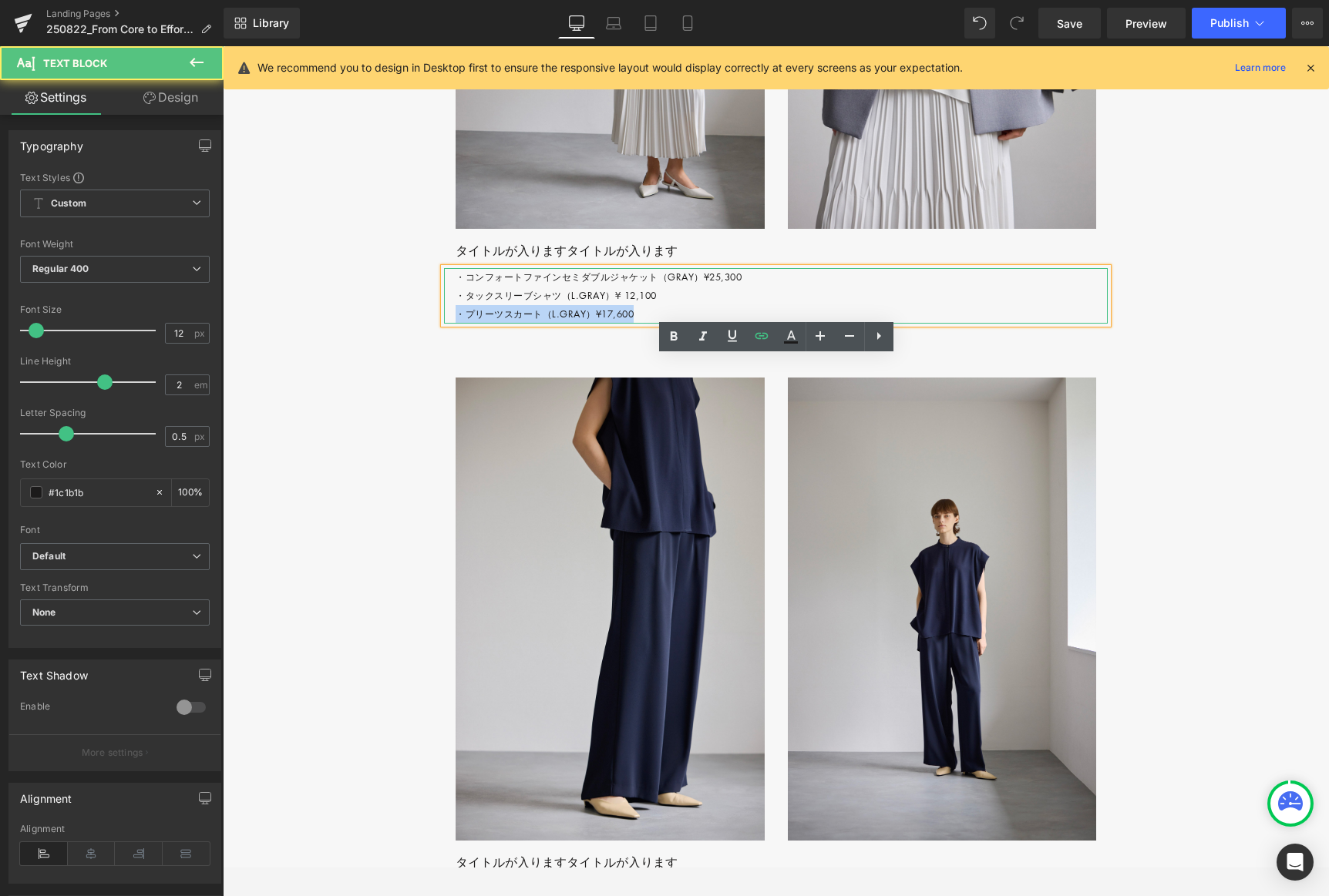
drag, startPoint x: 457, startPoint y: 403, endPoint x: 673, endPoint y: 392, distance: 216.3
click at [660, 323] on p "・コンフォートファインセミダブルジャケット（GRAY）¥25,300 ・タックスリーブシャツ（L.GRAY）¥ 12,100 ・プリーツスカート（L.GRAY…" at bounding box center [782, 296] width 653 height 55
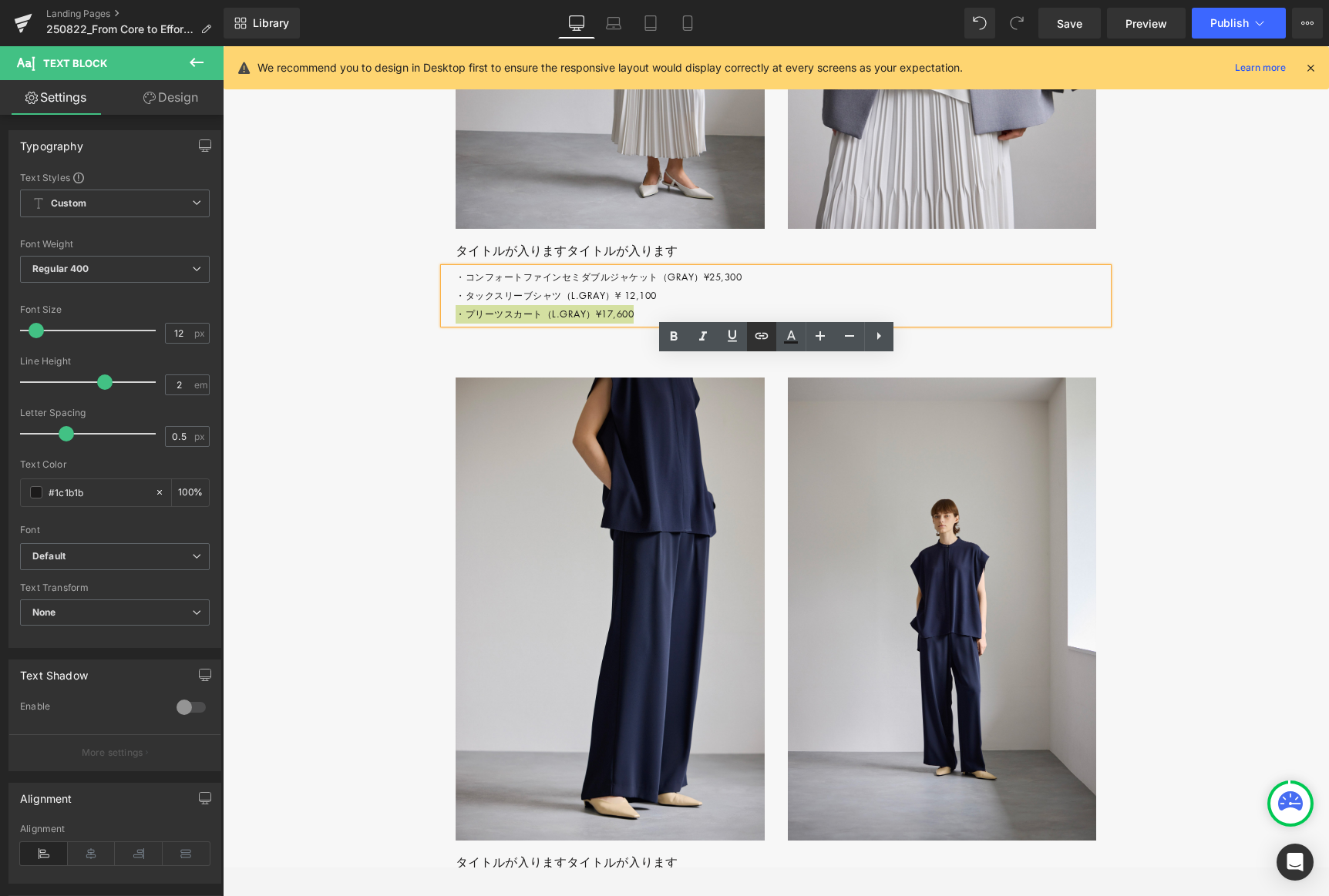
click at [756, 334] on icon at bounding box center [761, 335] width 13 height 6
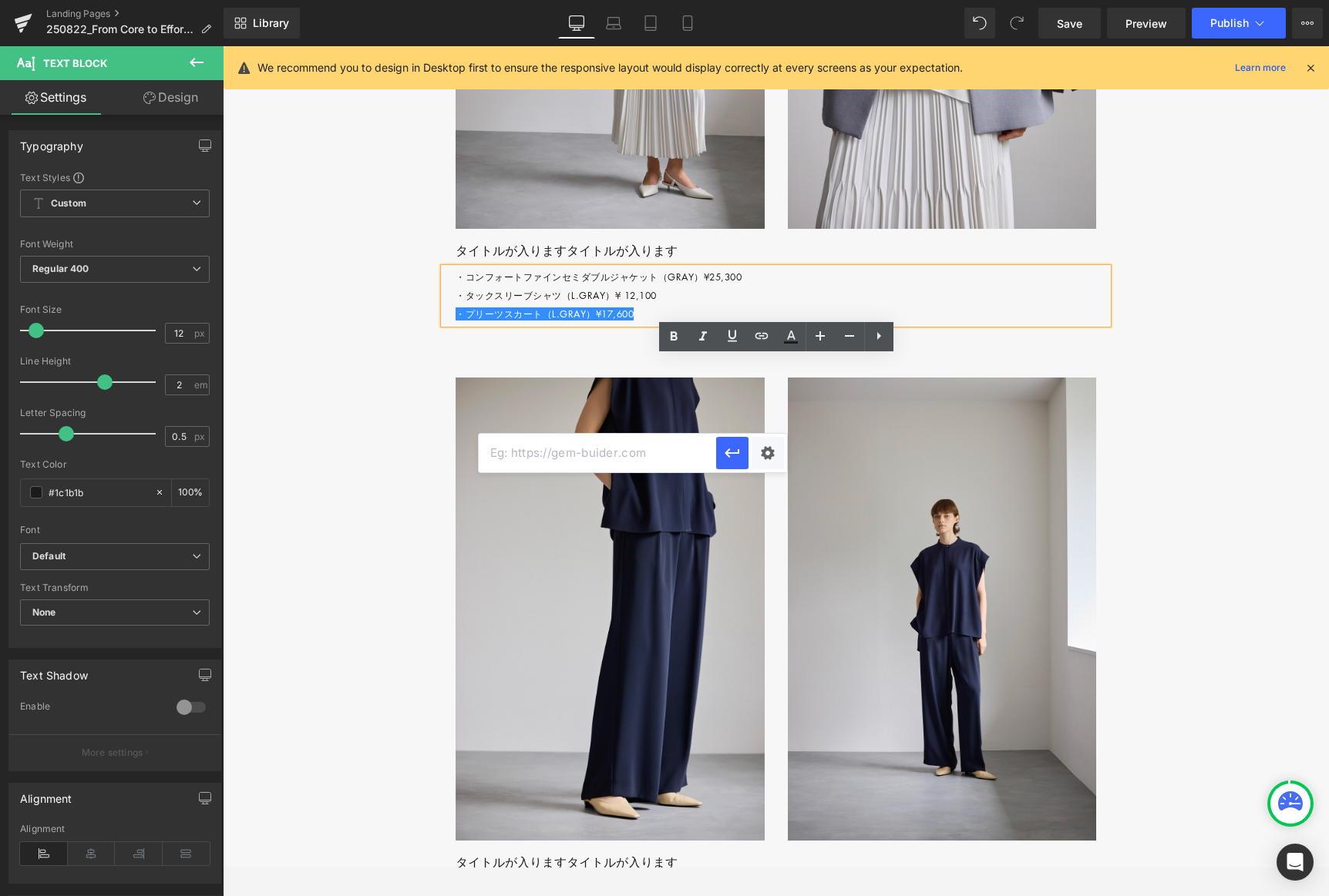
click at [588, 454] on input "text" at bounding box center [597, 453] width 237 height 39
paste input "#"
click at [731, 455] on icon "button" at bounding box center [733, 453] width 18 height 18
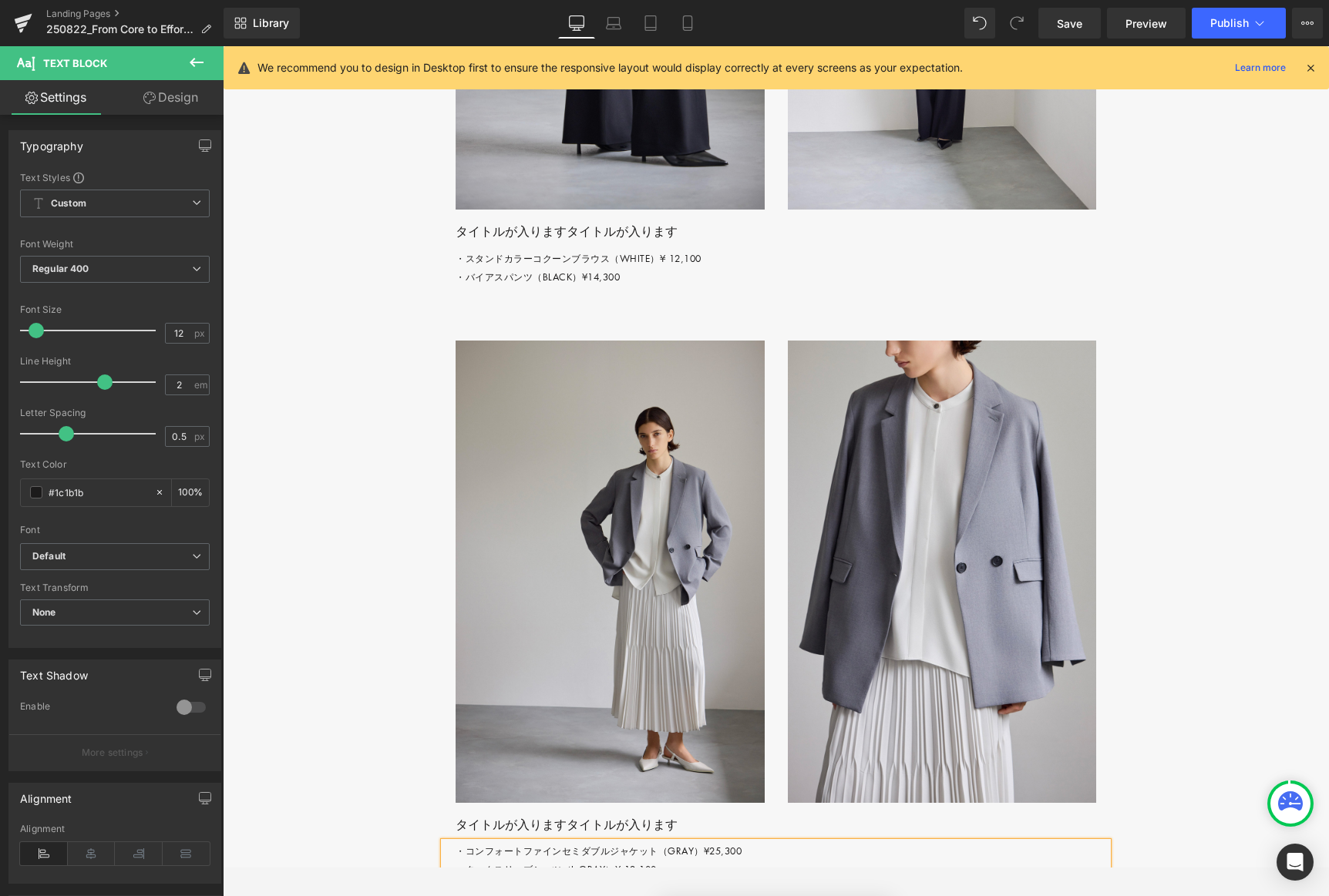
scroll to position [3557, 0]
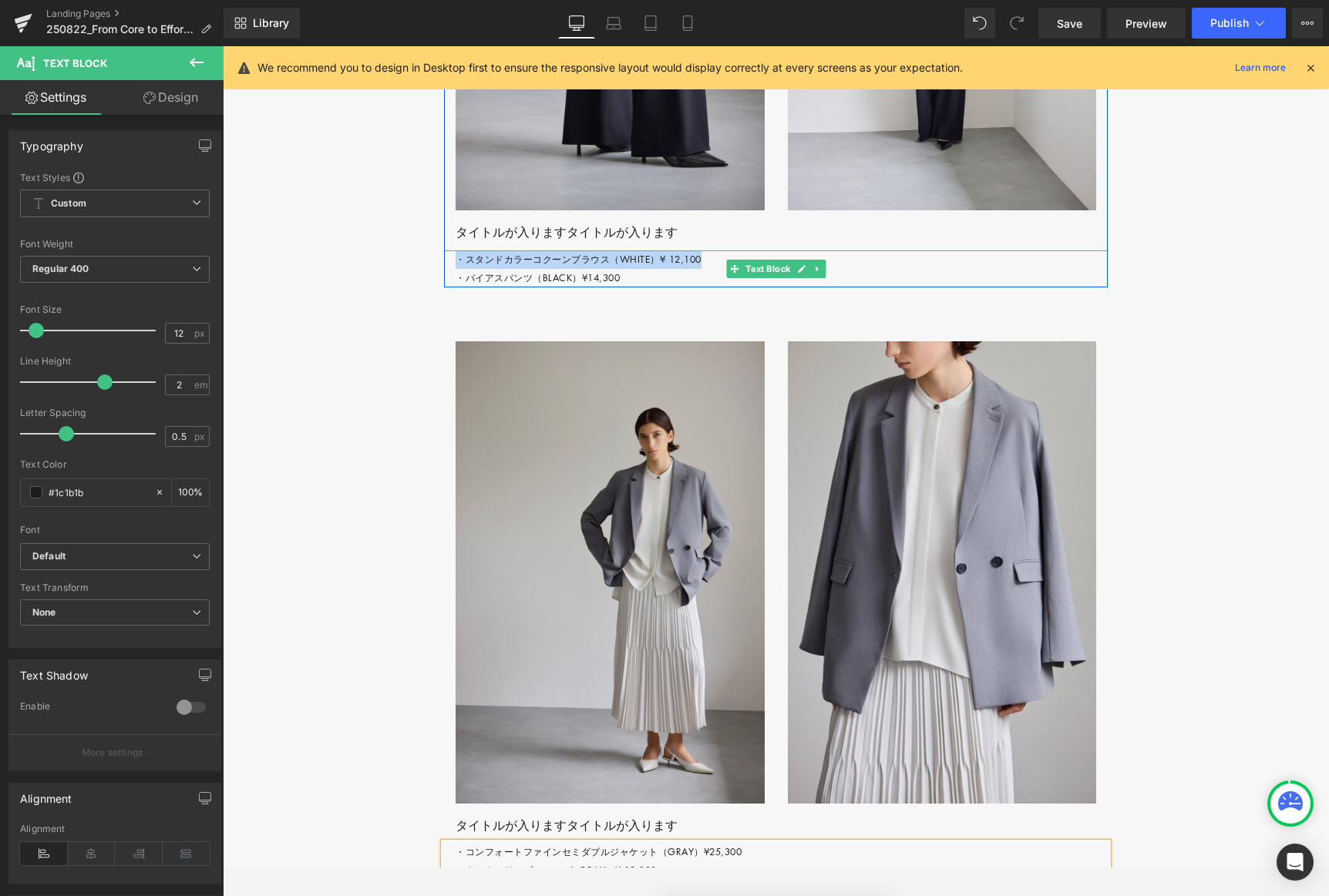
drag, startPoint x: 649, startPoint y: 350, endPoint x: 723, endPoint y: 345, distance: 74.2
click at [723, 288] on p "・スタンドカラーコクーンブラウス（WHITE）¥ 12,100 ・バイアスパンツ（BLACK）¥14,300" at bounding box center [782, 269] width 653 height 37
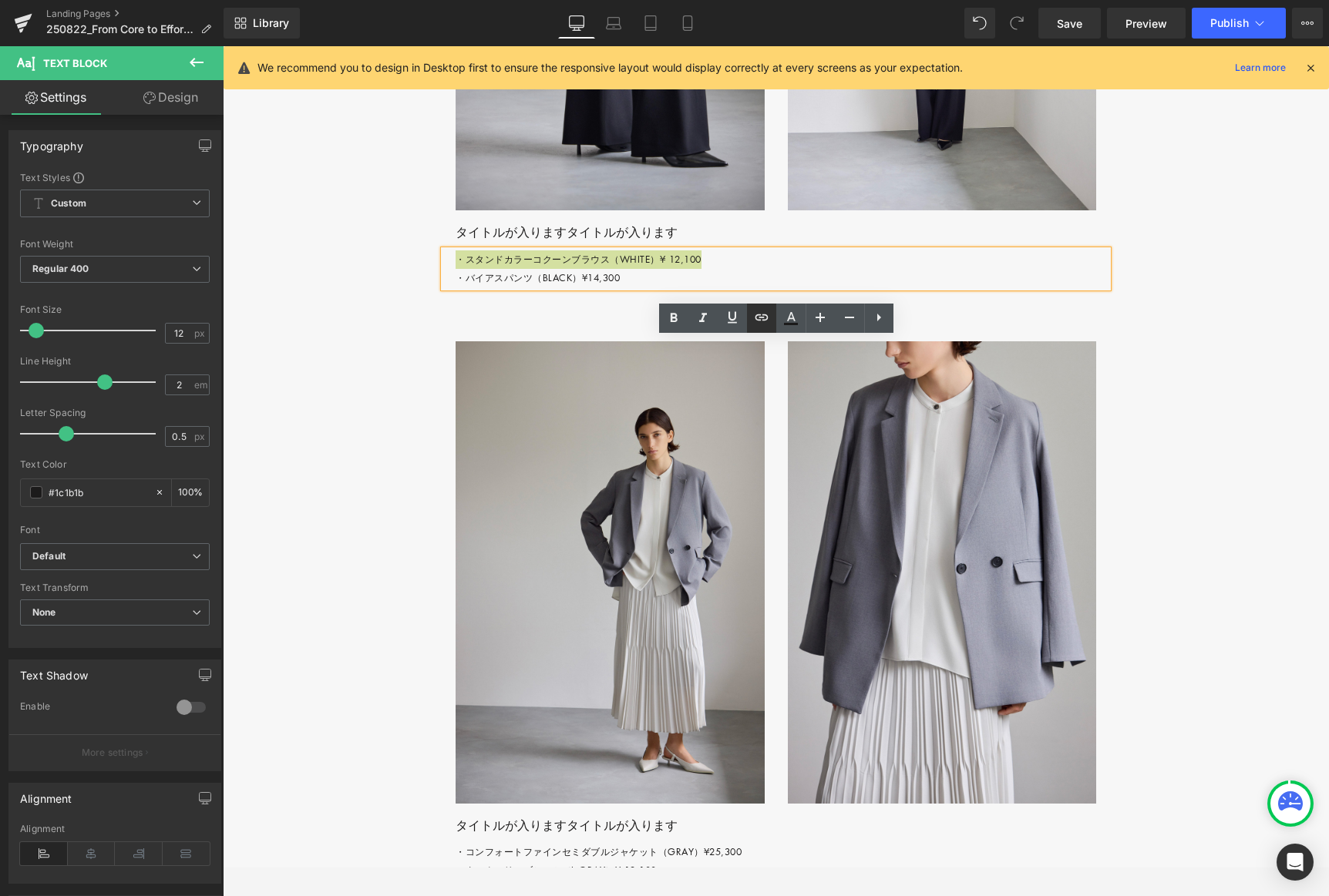
click at [760, 318] on icon at bounding box center [762, 317] width 18 height 18
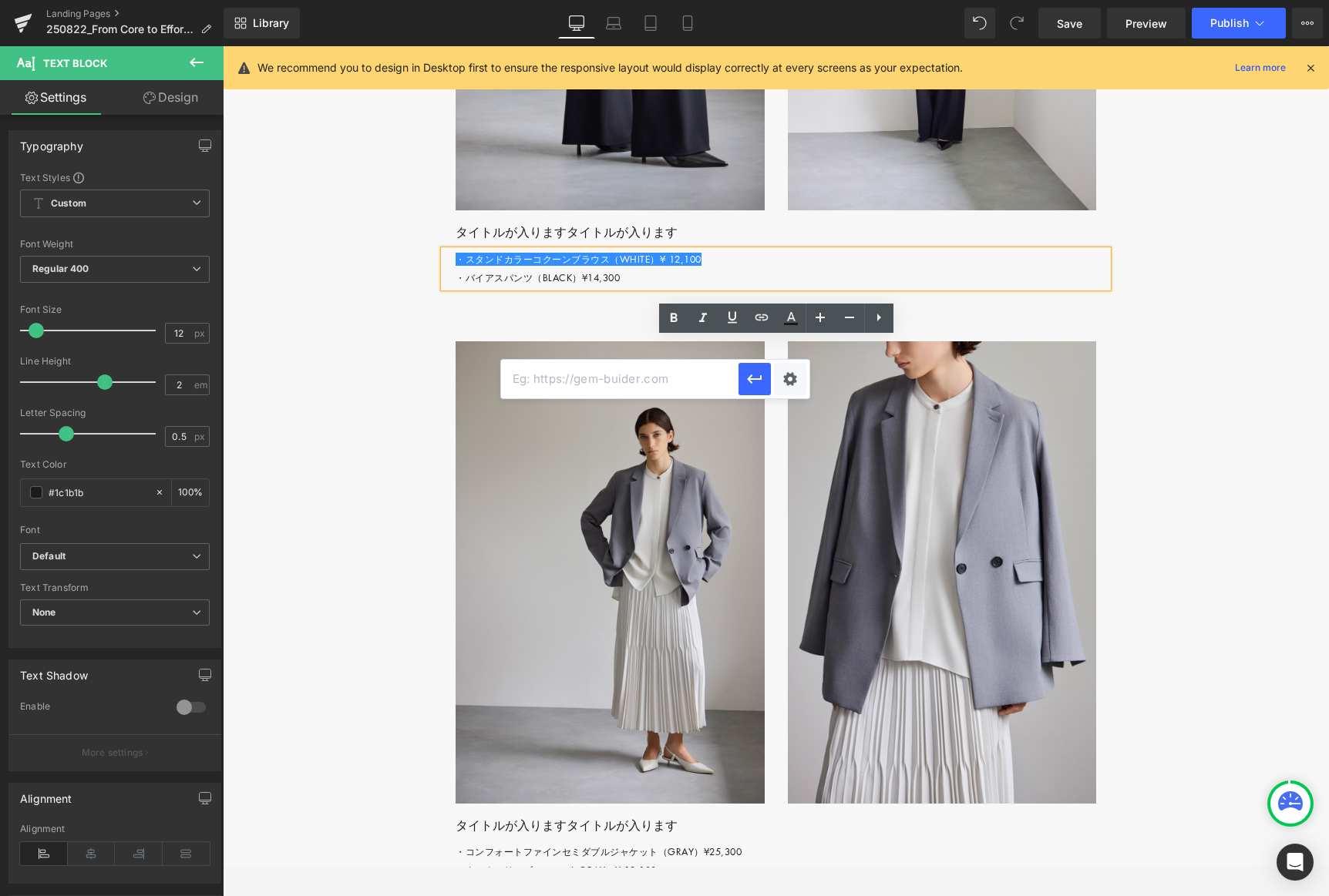
click at [644, 380] on input "text" at bounding box center [619, 380] width 237 height 39
copy p "・スタンドカラーコクーンブラウス（WHITE）¥ 12,100"
paste input "#"
click at [758, 380] on icon "button" at bounding box center [755, 380] width 18 height 18
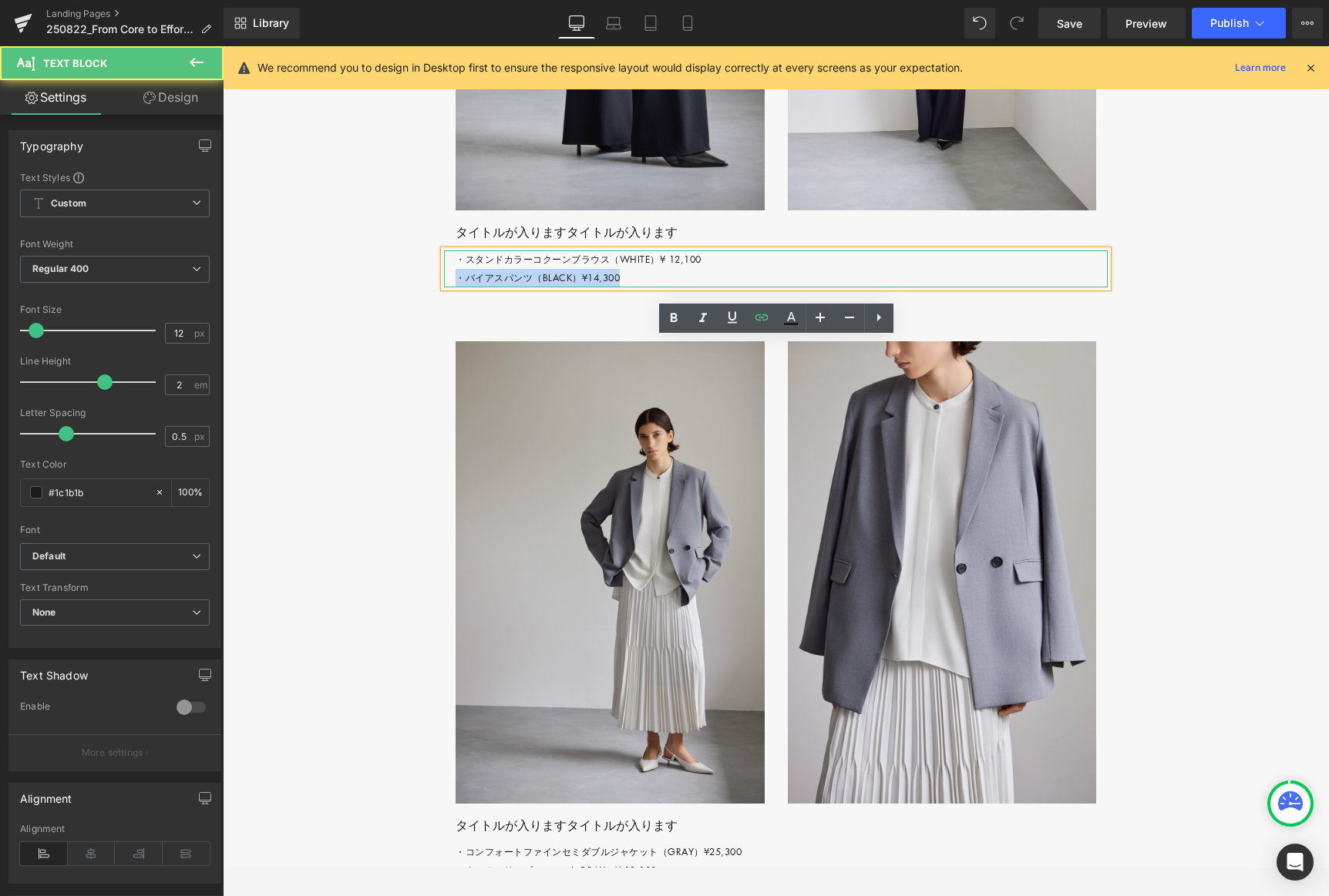
drag, startPoint x: 457, startPoint y: 366, endPoint x: 641, endPoint y: 369, distance: 184.0
click at [641, 288] on p "・スタンドカラーコクーンブラウス（WHITE）¥ 12,100 ・バイアスパンツ（BLACK）¥14,300" at bounding box center [782, 269] width 653 height 37
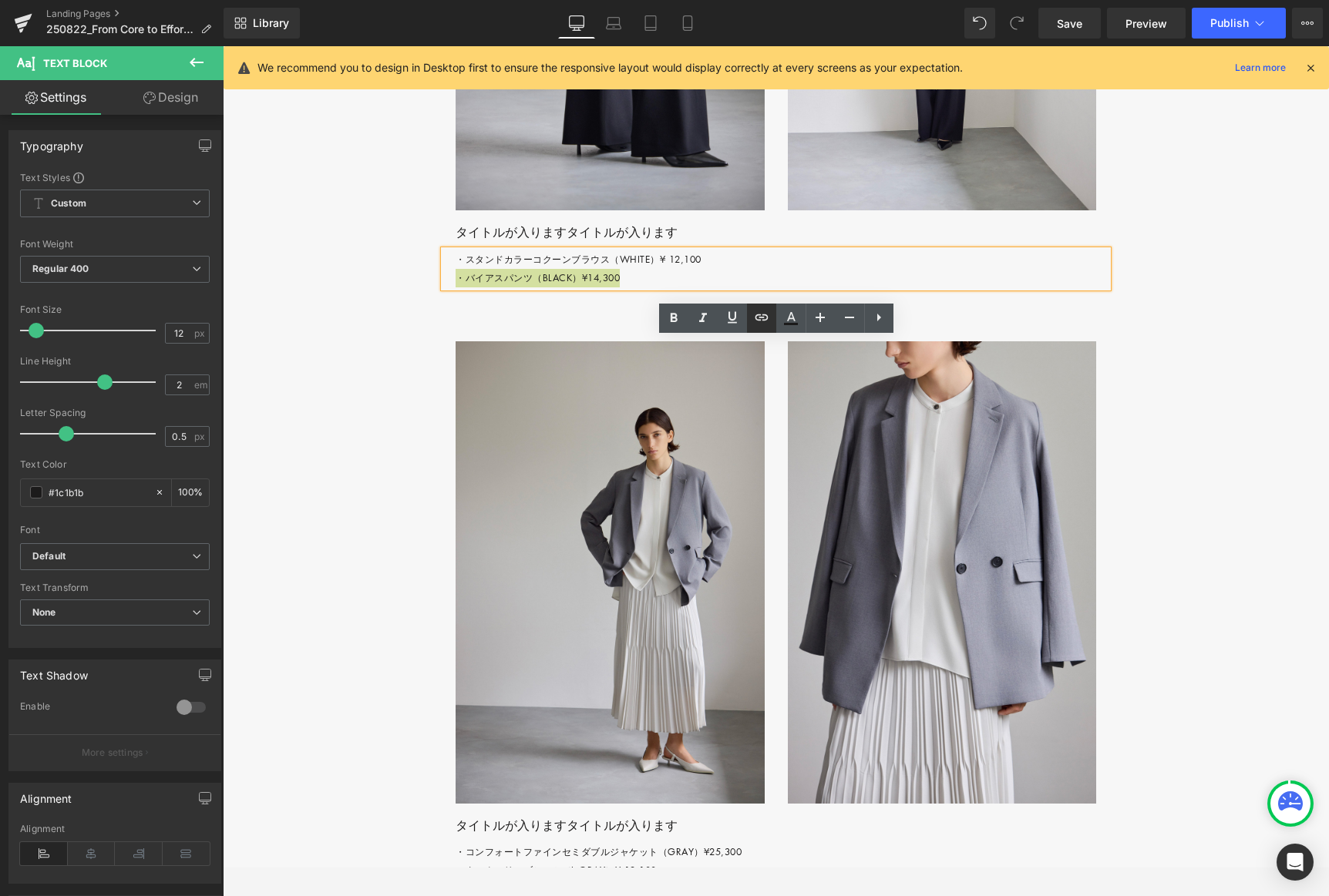
click at [761, 316] on icon at bounding box center [762, 317] width 18 height 18
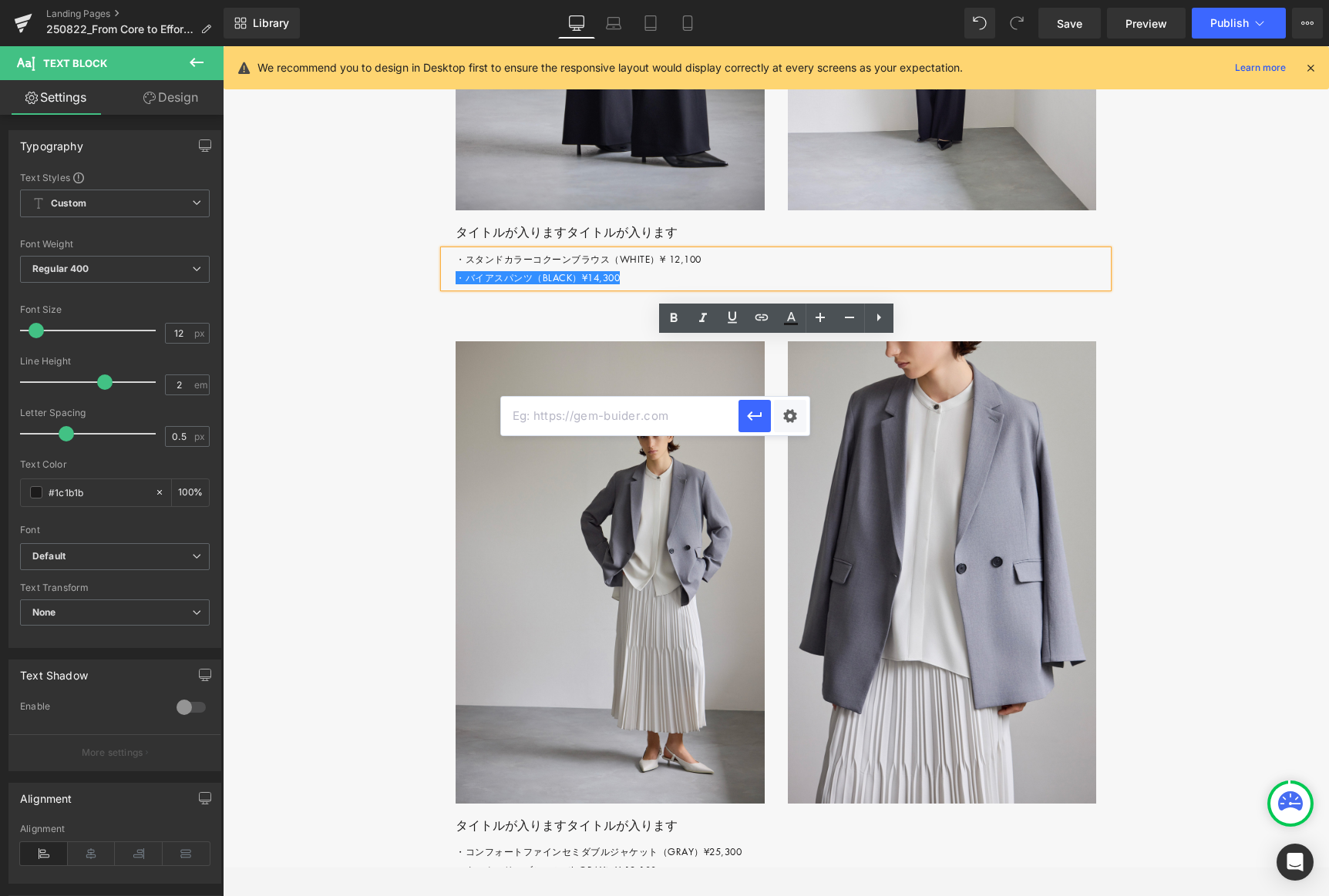
click at [550, 414] on input "text" at bounding box center [619, 416] width 237 height 39
paste input "#"
click at [755, 415] on icon "button" at bounding box center [755, 416] width 15 height 9
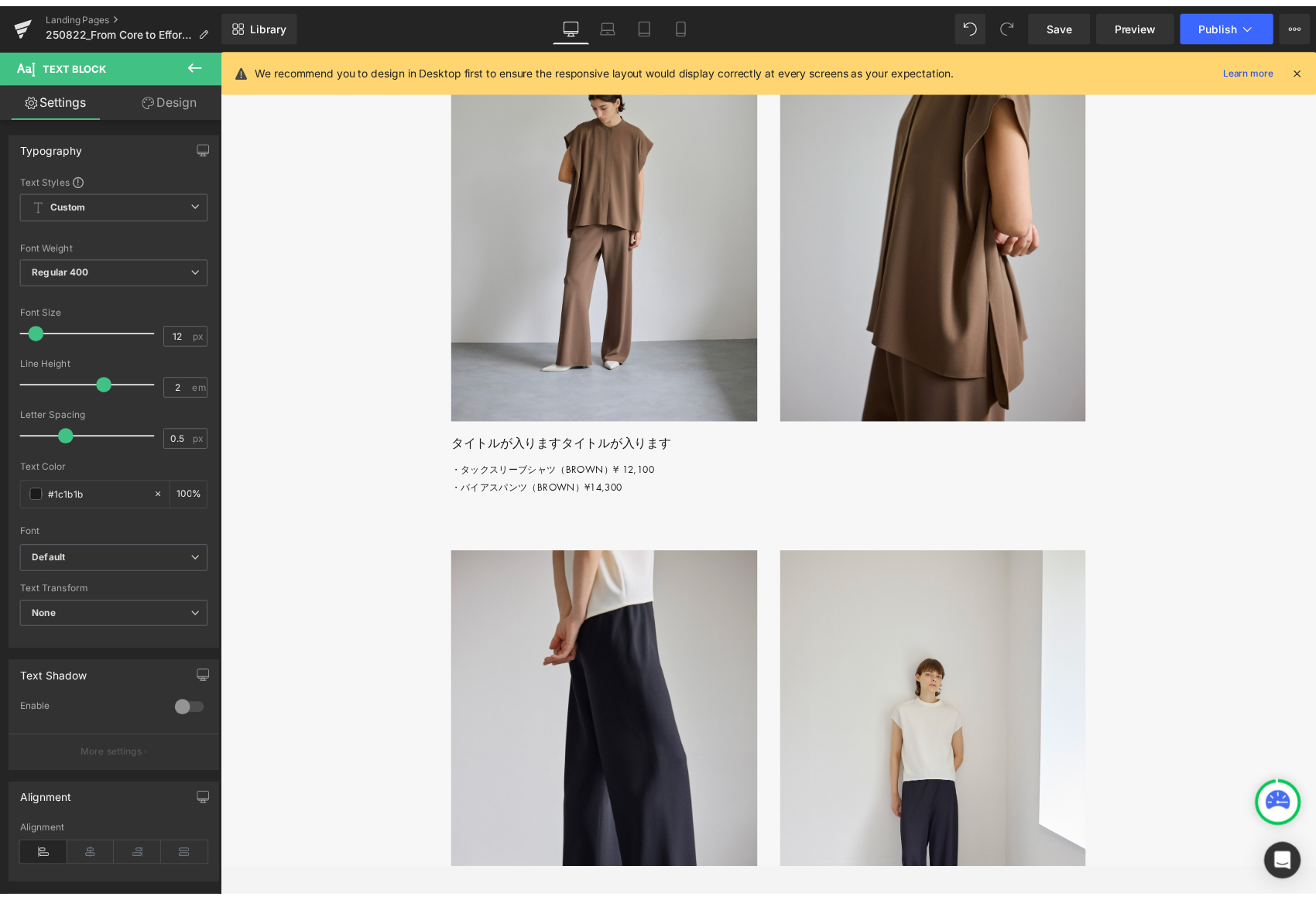
scroll to position [2751, 0]
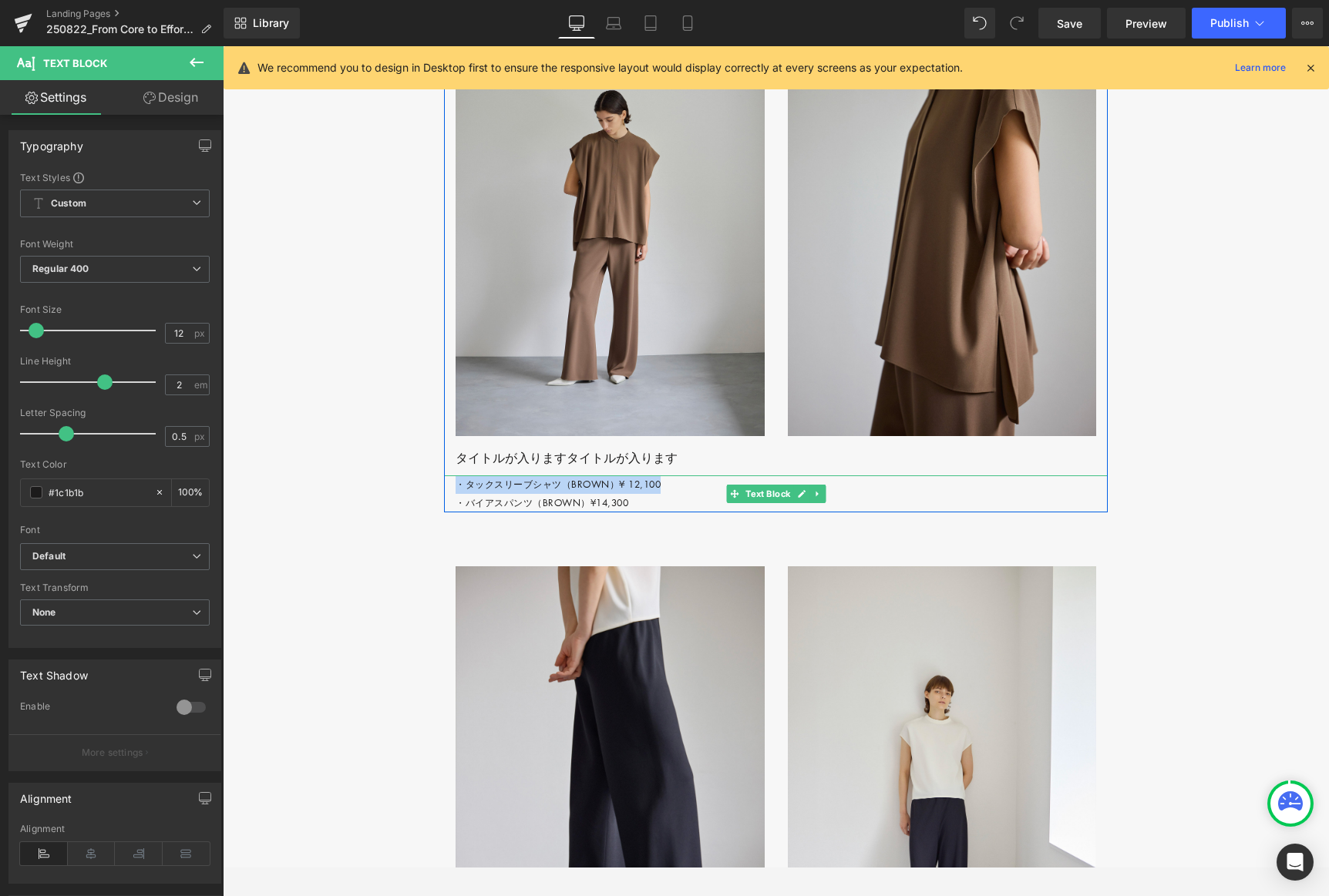
drag, startPoint x: 542, startPoint y: 573, endPoint x: 670, endPoint y: 575, distance: 128.0
click at [670, 513] on p "・タックスリーブシャツ（BROWN）¥ 12,100 ・バイアスパンツ（BROWN）¥14,300" at bounding box center [782, 494] width 653 height 37
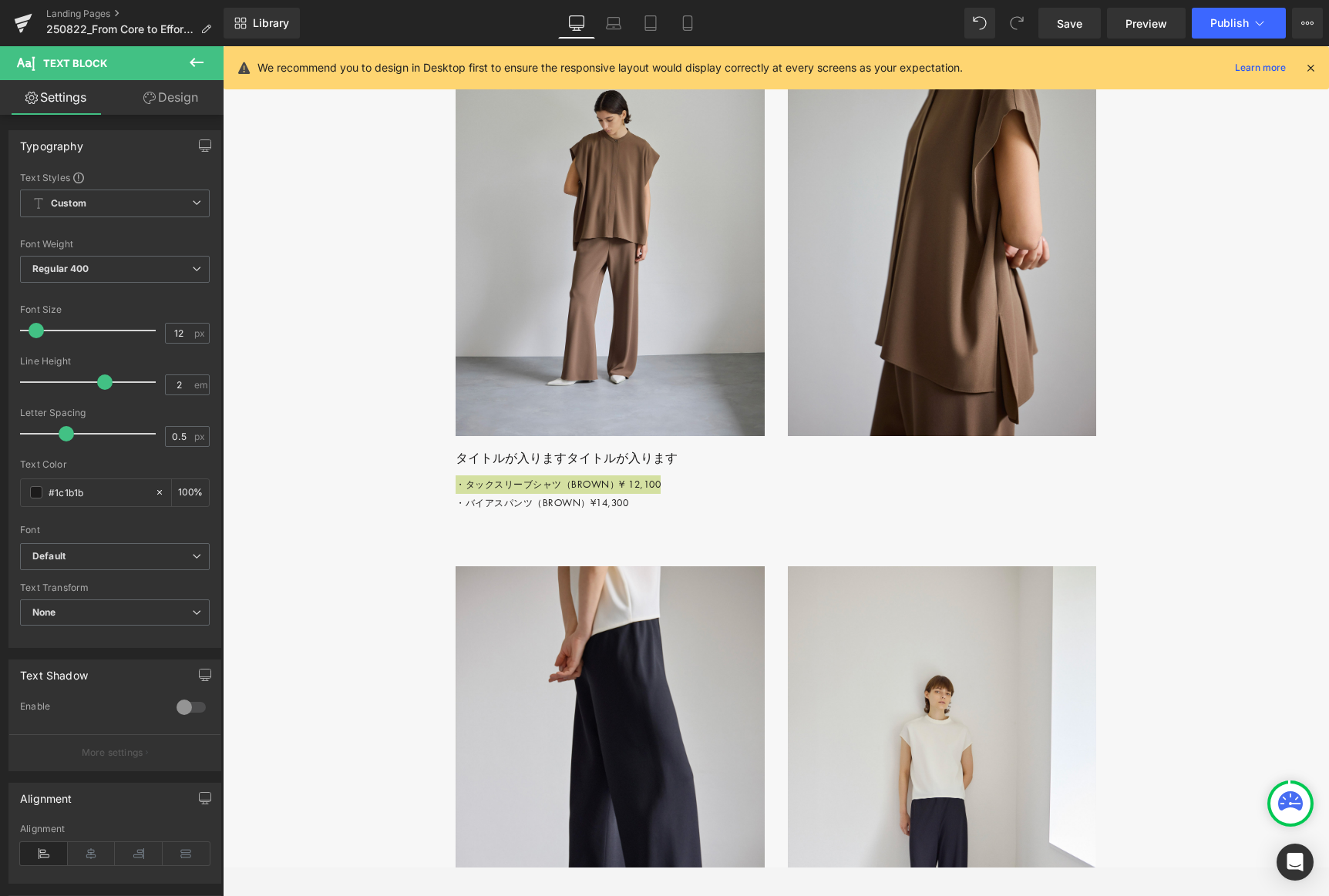
drag, startPoint x: 1063, startPoint y: 18, endPoint x: 956, endPoint y: 5, distance: 107.8
click at [903, 18] on span "Save" at bounding box center [1070, 24] width 26 height 17
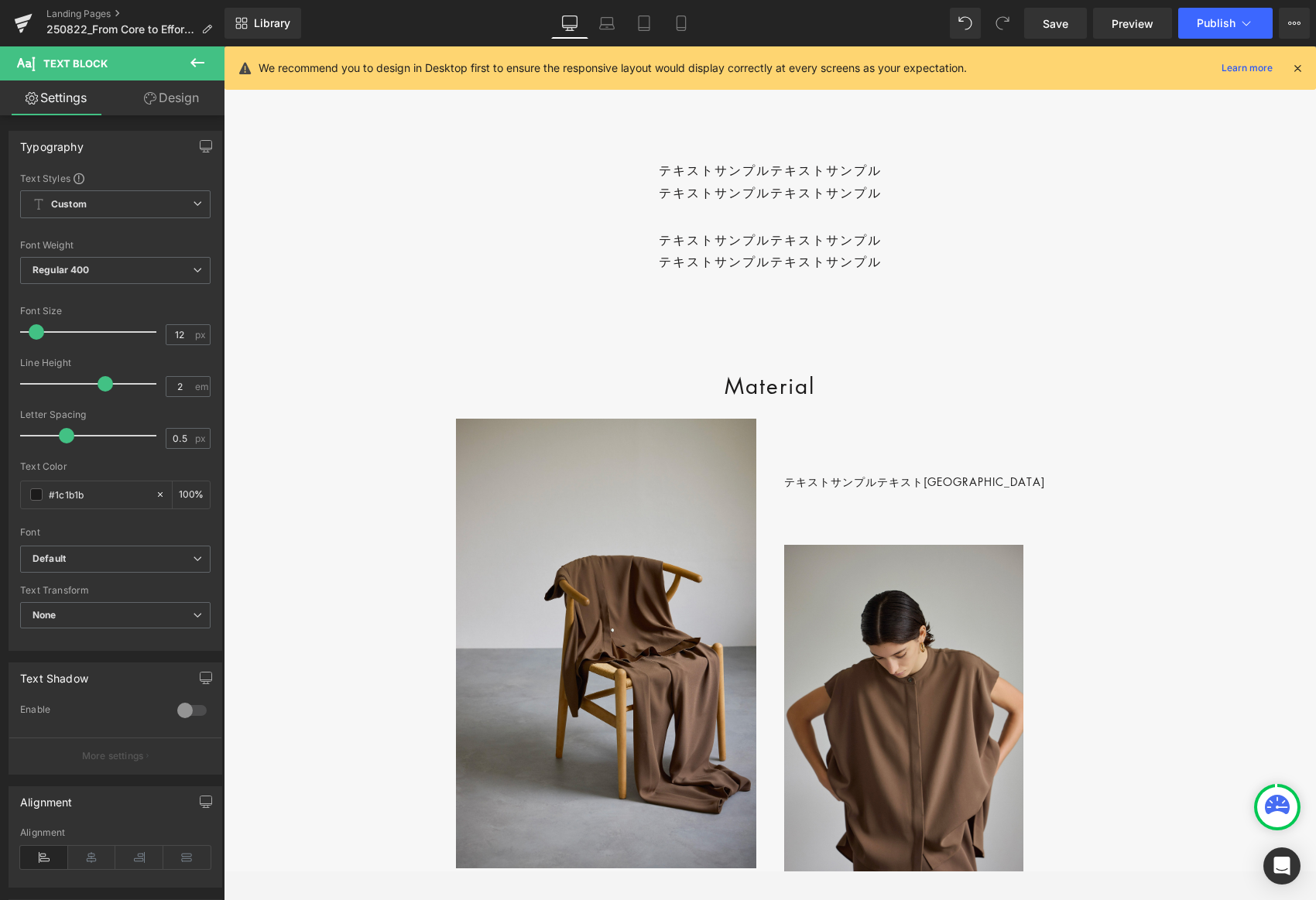
scroll to position [627, 0]
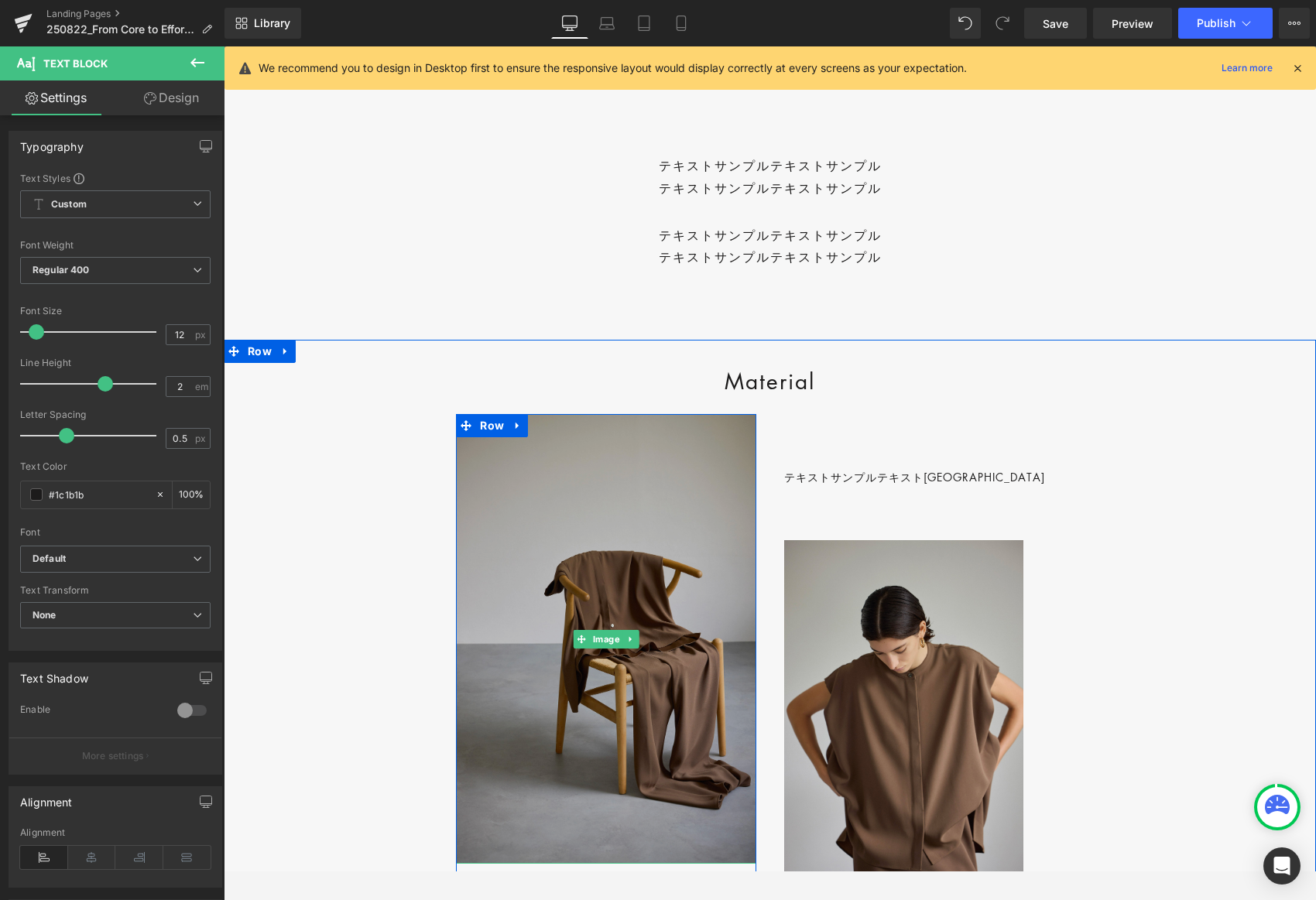
click at [603, 545] on img at bounding box center [605, 639] width 300 height 450
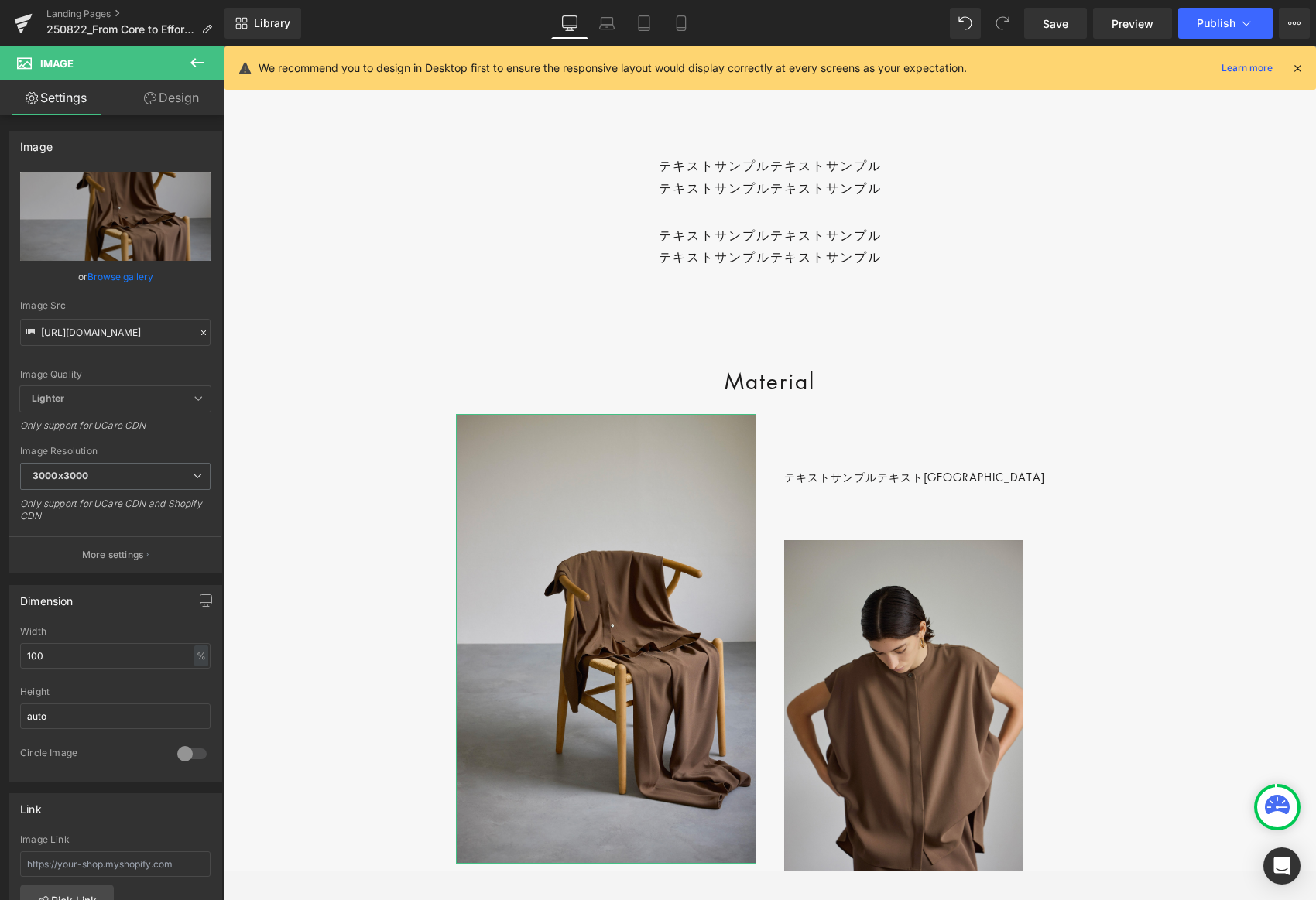
drag, startPoint x: 188, startPoint y: 99, endPoint x: 212, endPoint y: 432, distance: 333.9
click at [188, 99] on link "Design" at bounding box center [172, 98] width 113 height 35
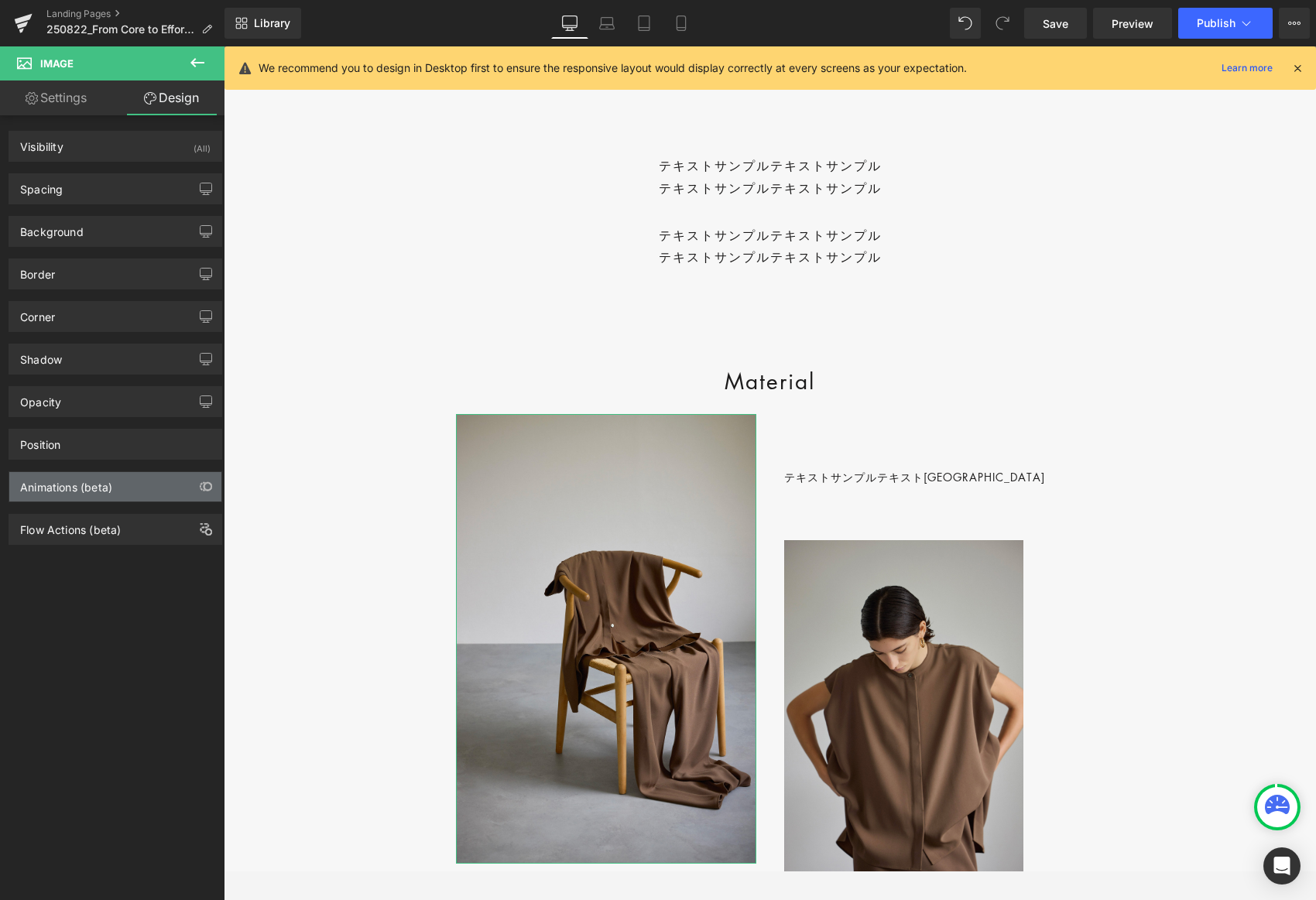
click at [111, 494] on div "Animations (beta)" at bounding box center [115, 487] width 212 height 30
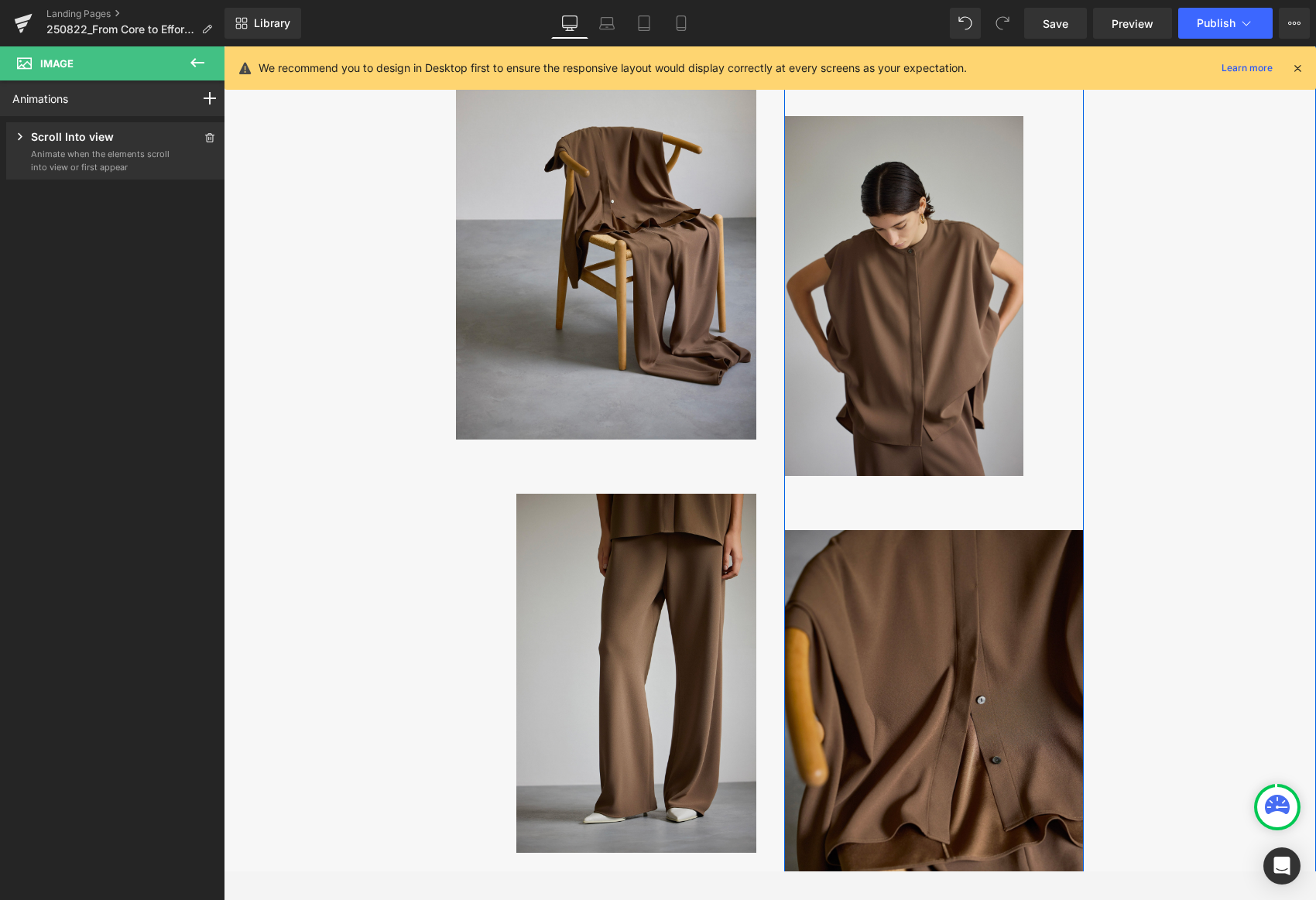
scroll to position [1058, 0]
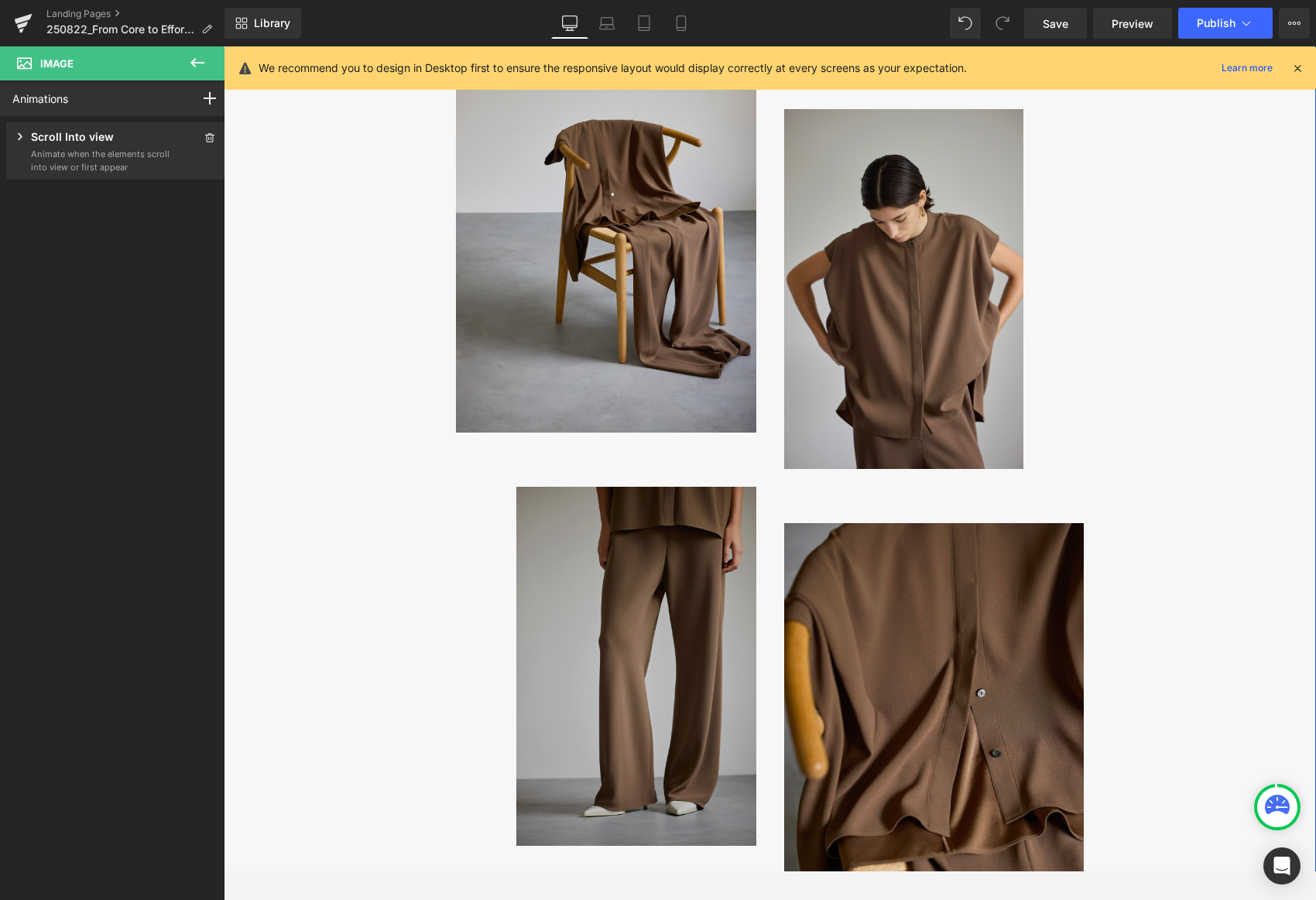
click at [684, 555] on img at bounding box center [636, 666] width 240 height 359
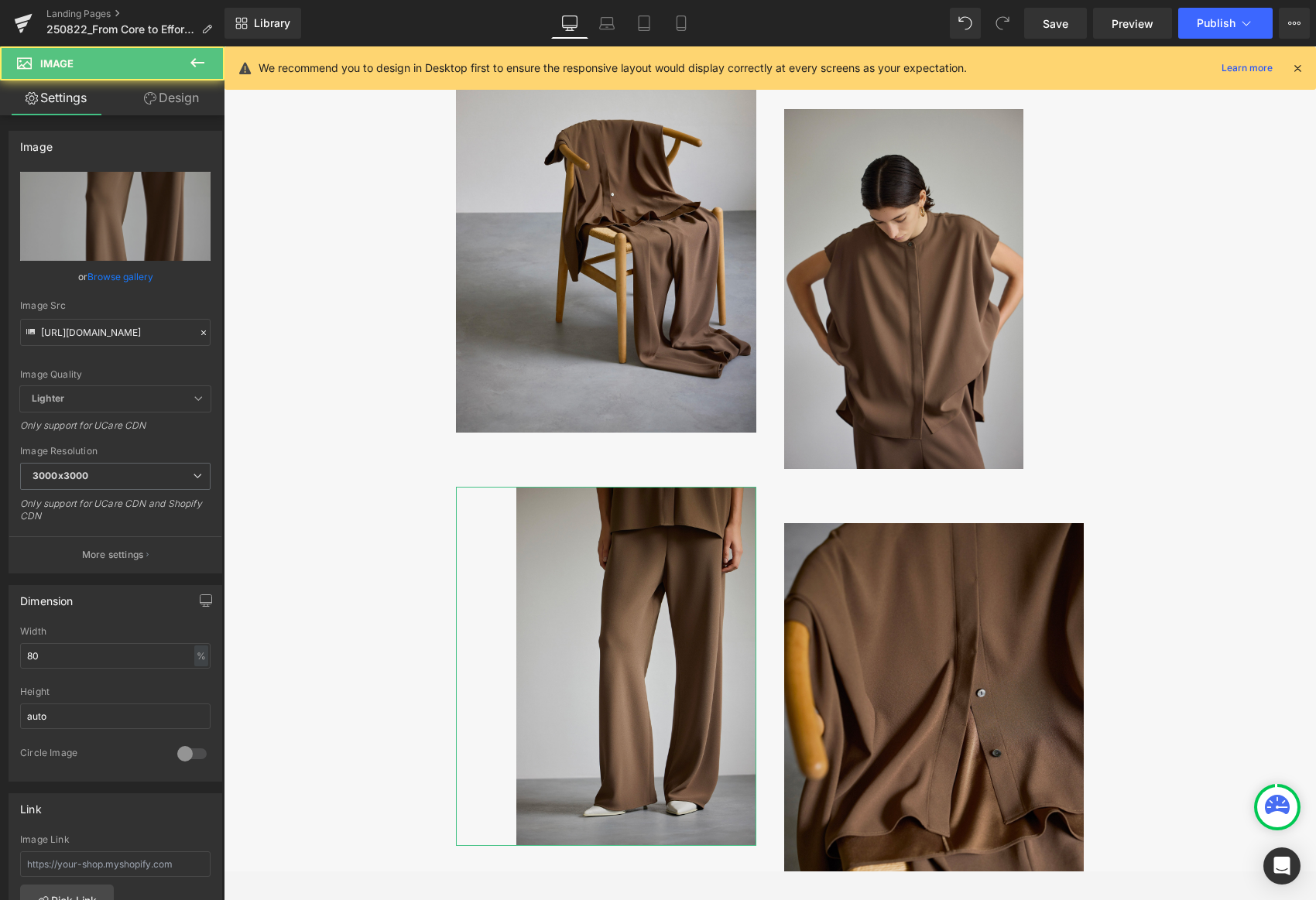
drag, startPoint x: 183, startPoint y: 103, endPoint x: 199, endPoint y: 184, distance: 82.6
click at [183, 103] on link "Design" at bounding box center [172, 98] width 113 height 35
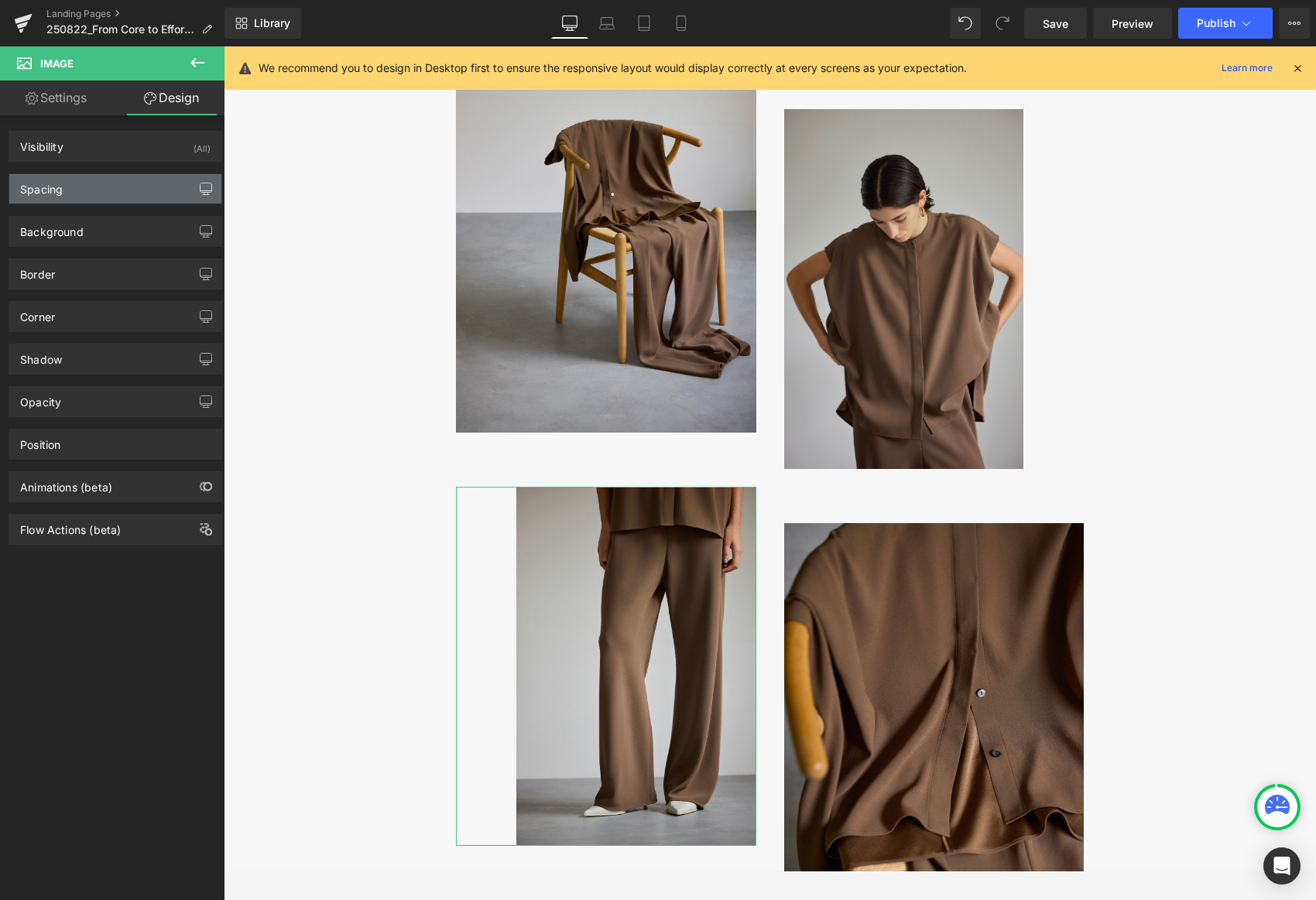
click at [200, 192] on icon "button" at bounding box center [206, 188] width 12 height 9
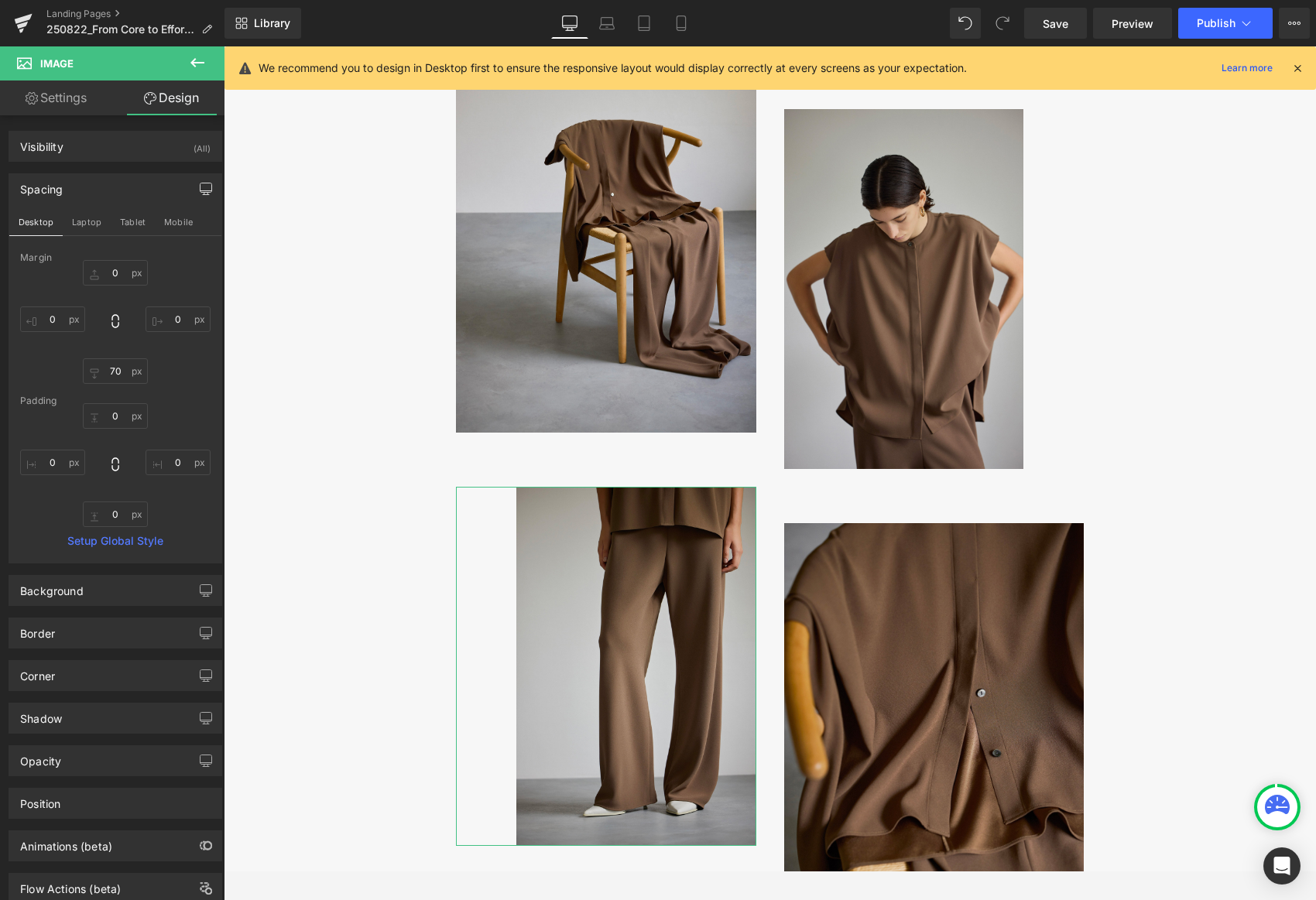
click at [200, 192] on icon "button" at bounding box center [206, 188] width 12 height 9
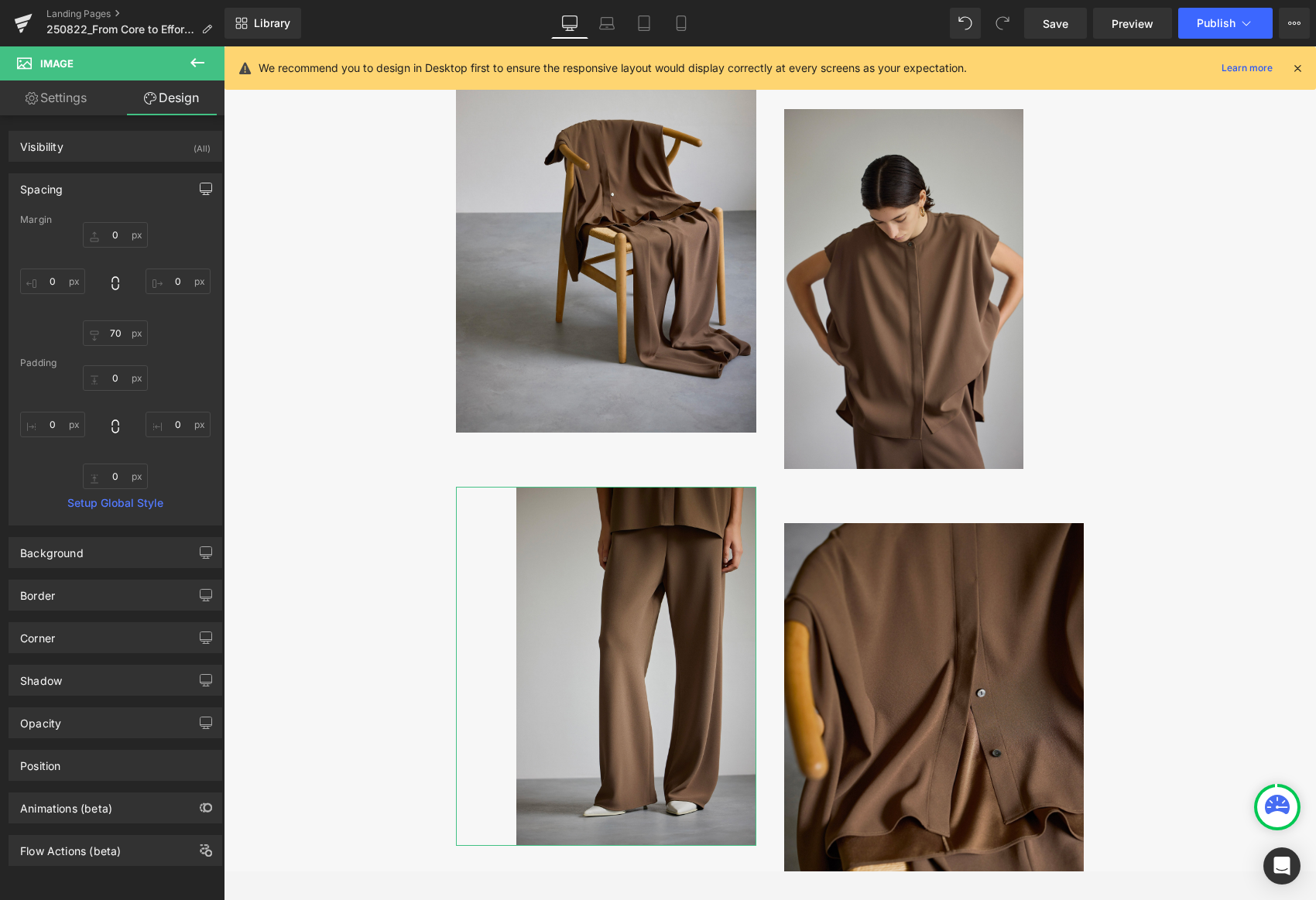
scroll to position [10, 0]
click at [139, 804] on div "Animations (beta)" at bounding box center [115, 809] width 212 height 30
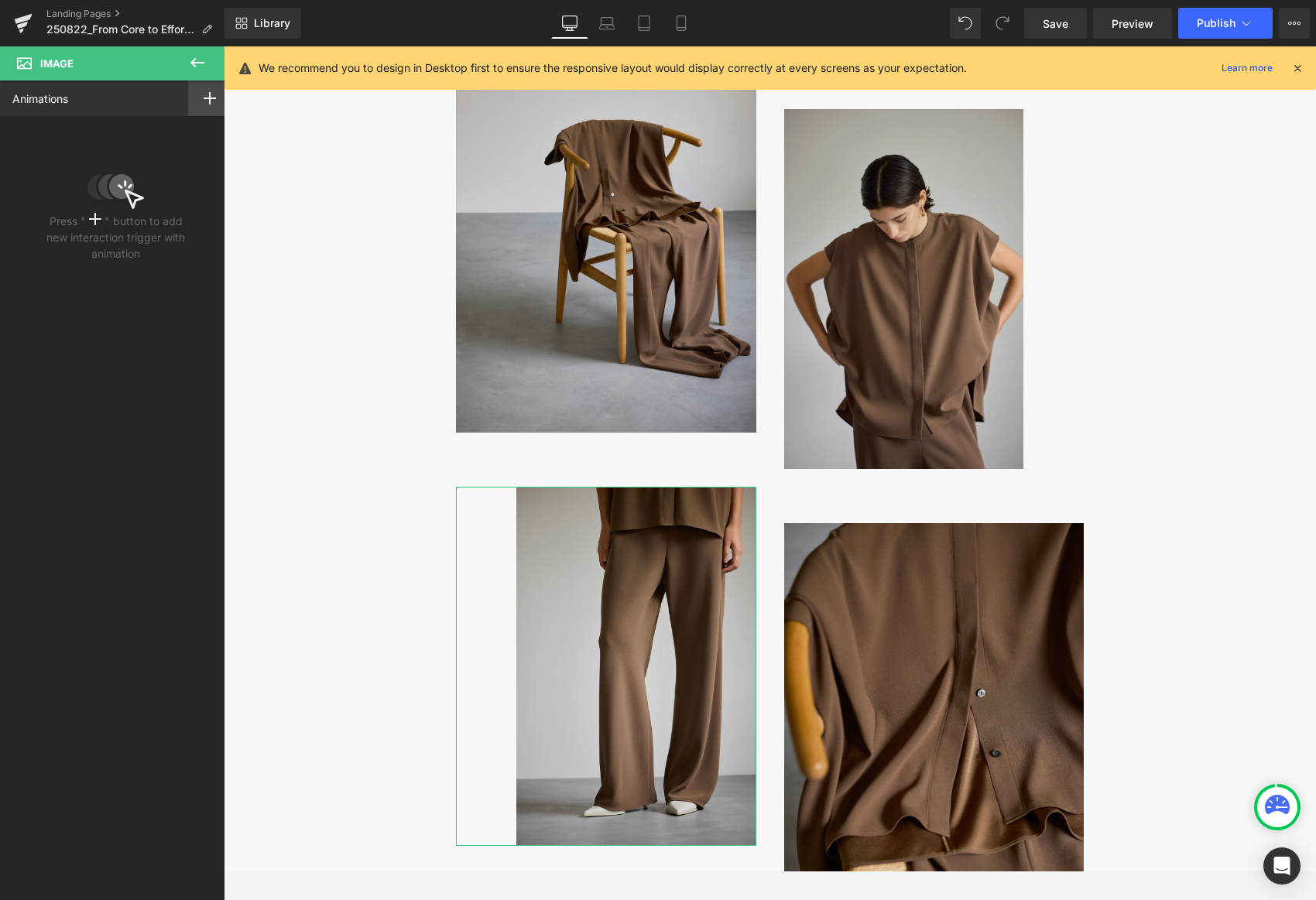
click at [209, 93] on icon at bounding box center [209, 98] width 12 height 12
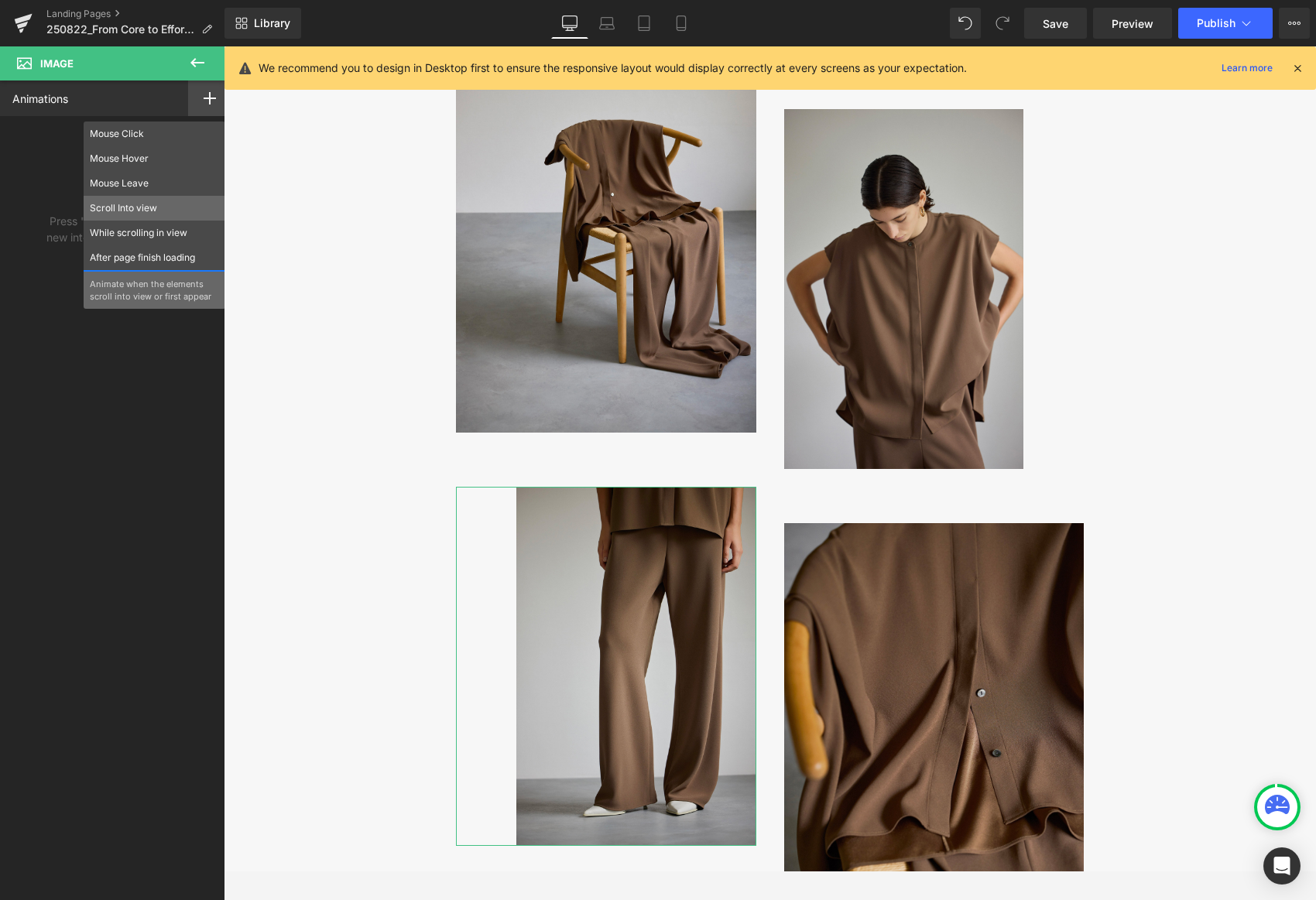
click at [160, 207] on p "Scroll Into view" at bounding box center [154, 208] width 129 height 14
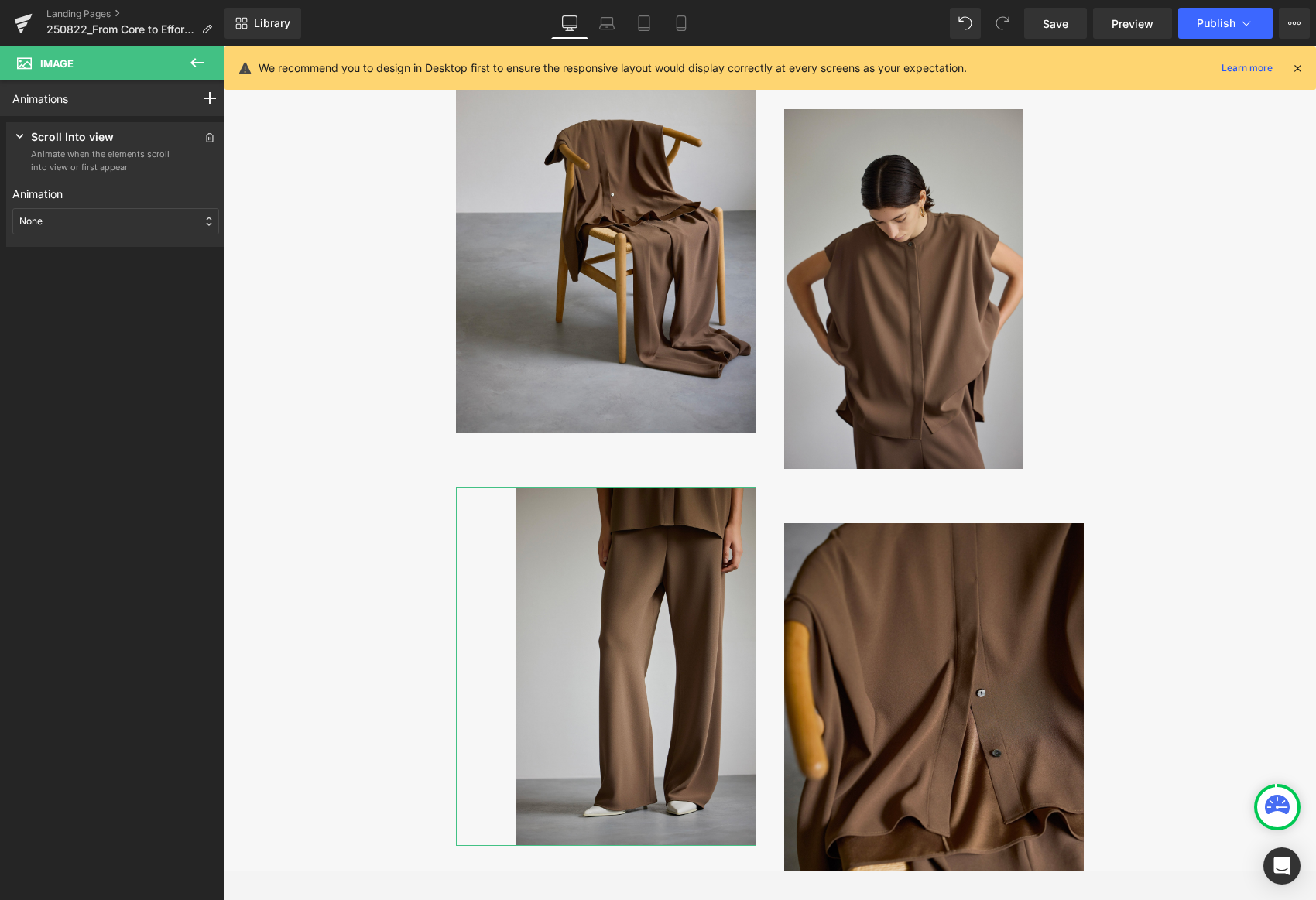
click at [140, 212] on div "None" at bounding box center [115, 222] width 207 height 27
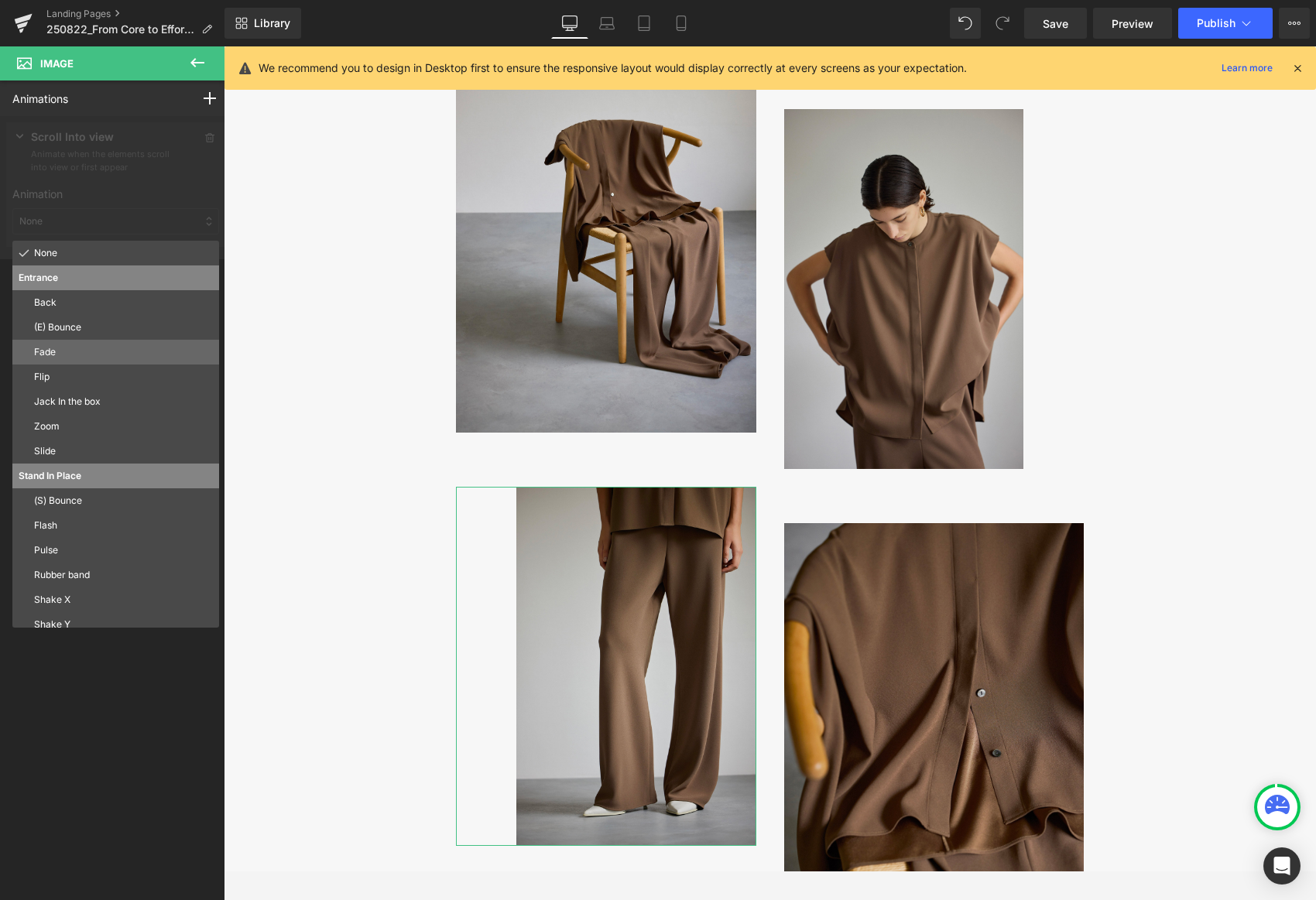
click at [112, 353] on p "Fade" at bounding box center [124, 352] width 179 height 14
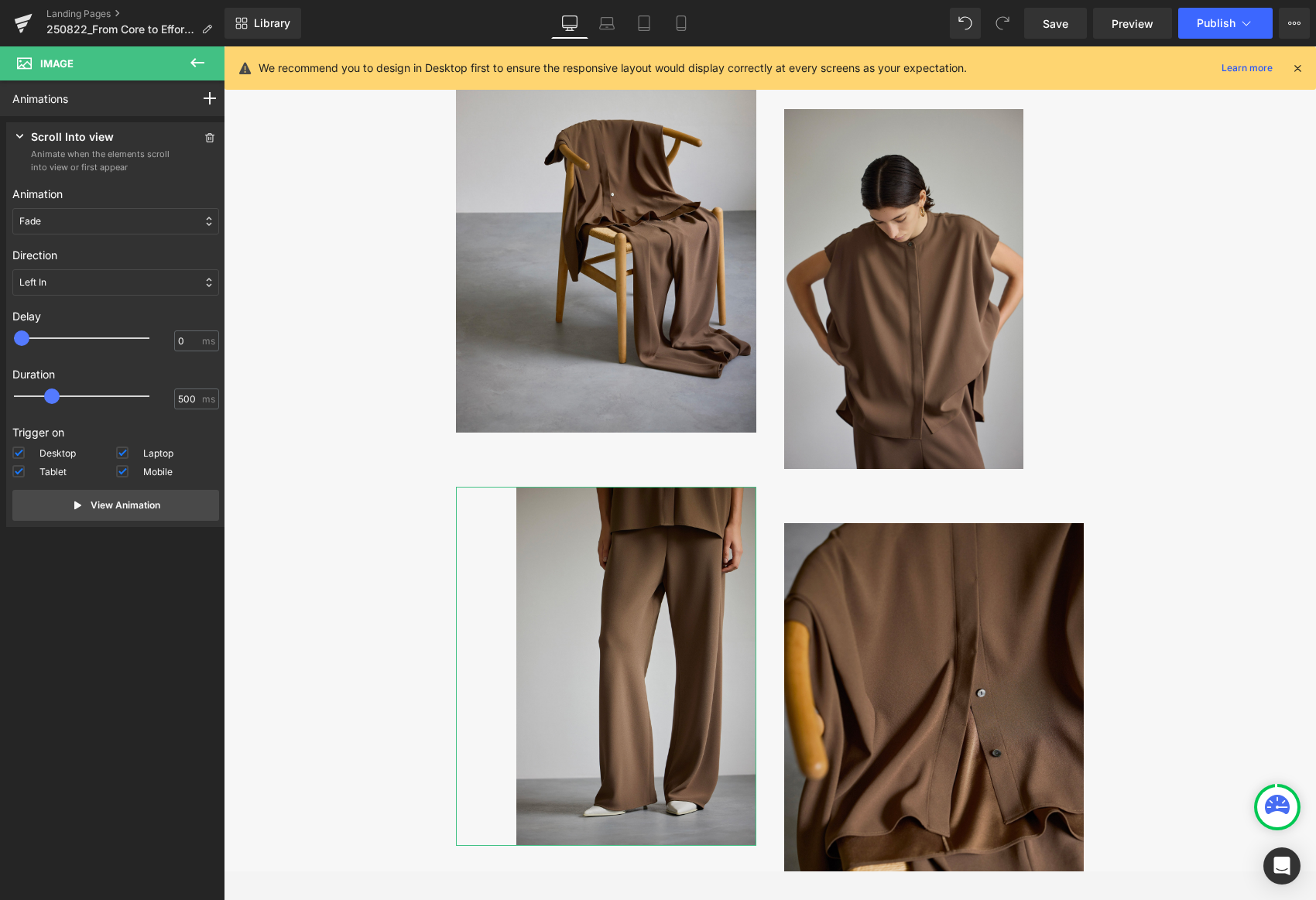
click at [89, 285] on div "Left In" at bounding box center [115, 282] width 207 height 27
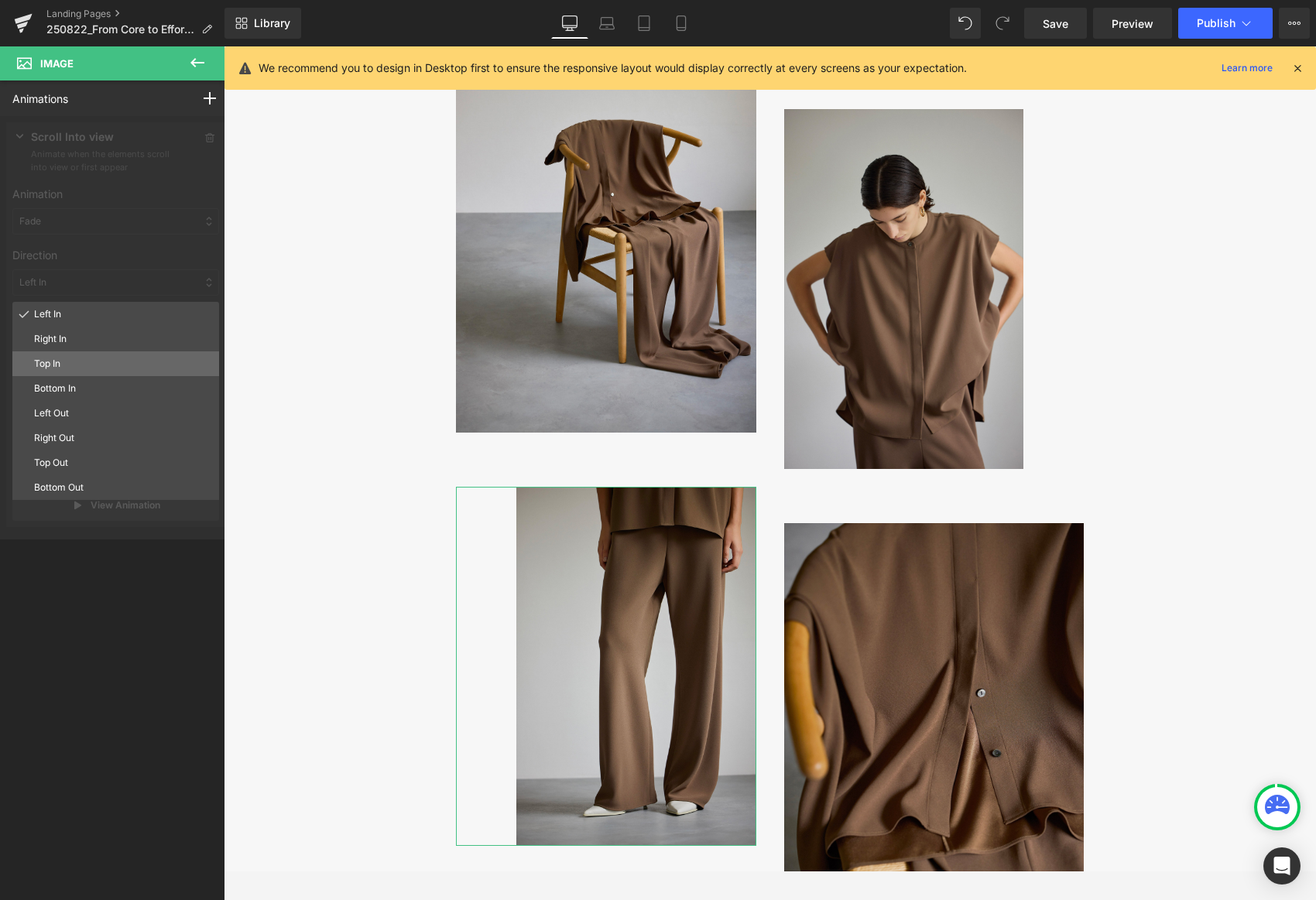
click at [92, 360] on p "Top In" at bounding box center [124, 364] width 179 height 14
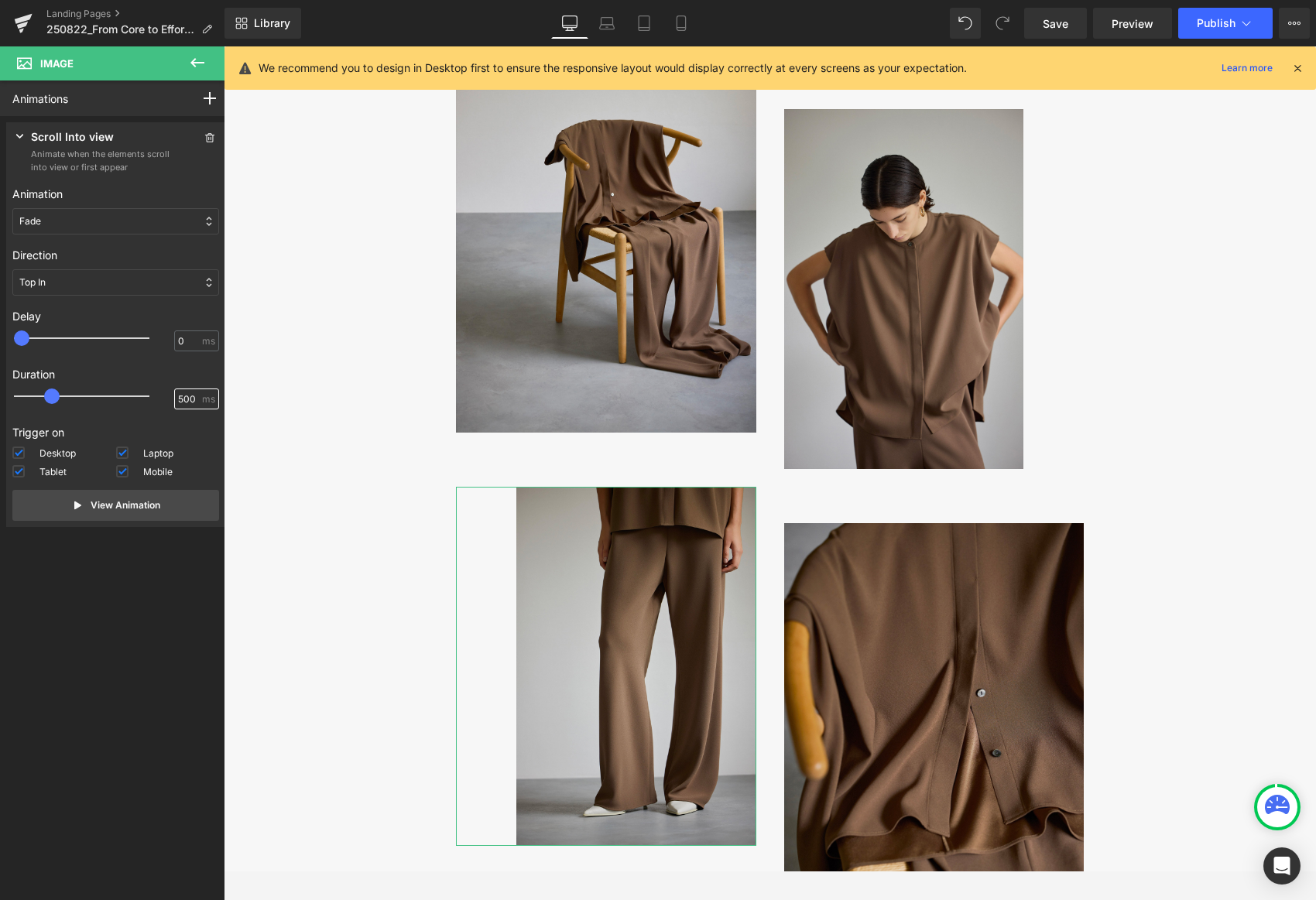
click at [178, 396] on input "500" at bounding box center [188, 399] width 21 height 14
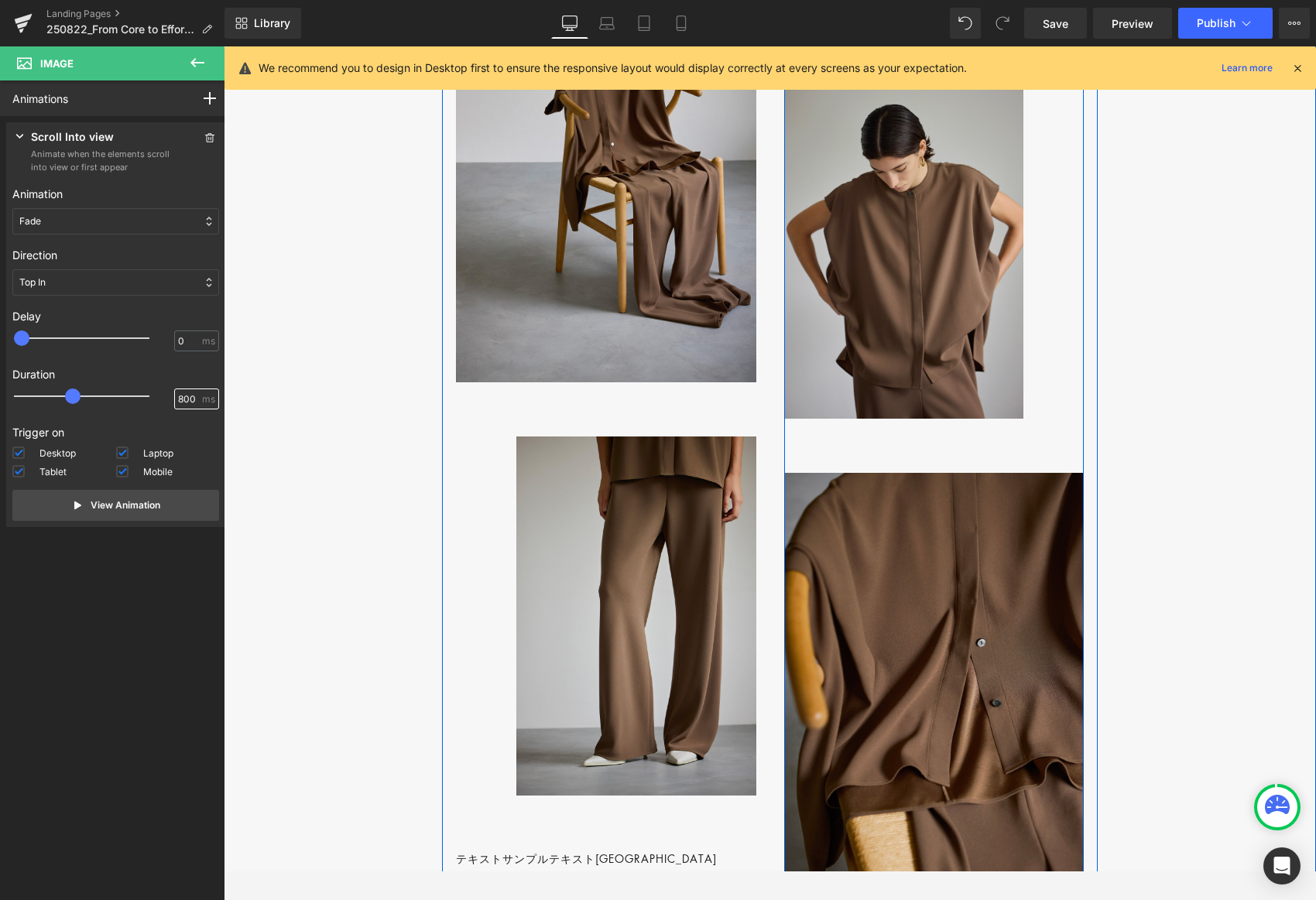
scroll to position [1158, 0]
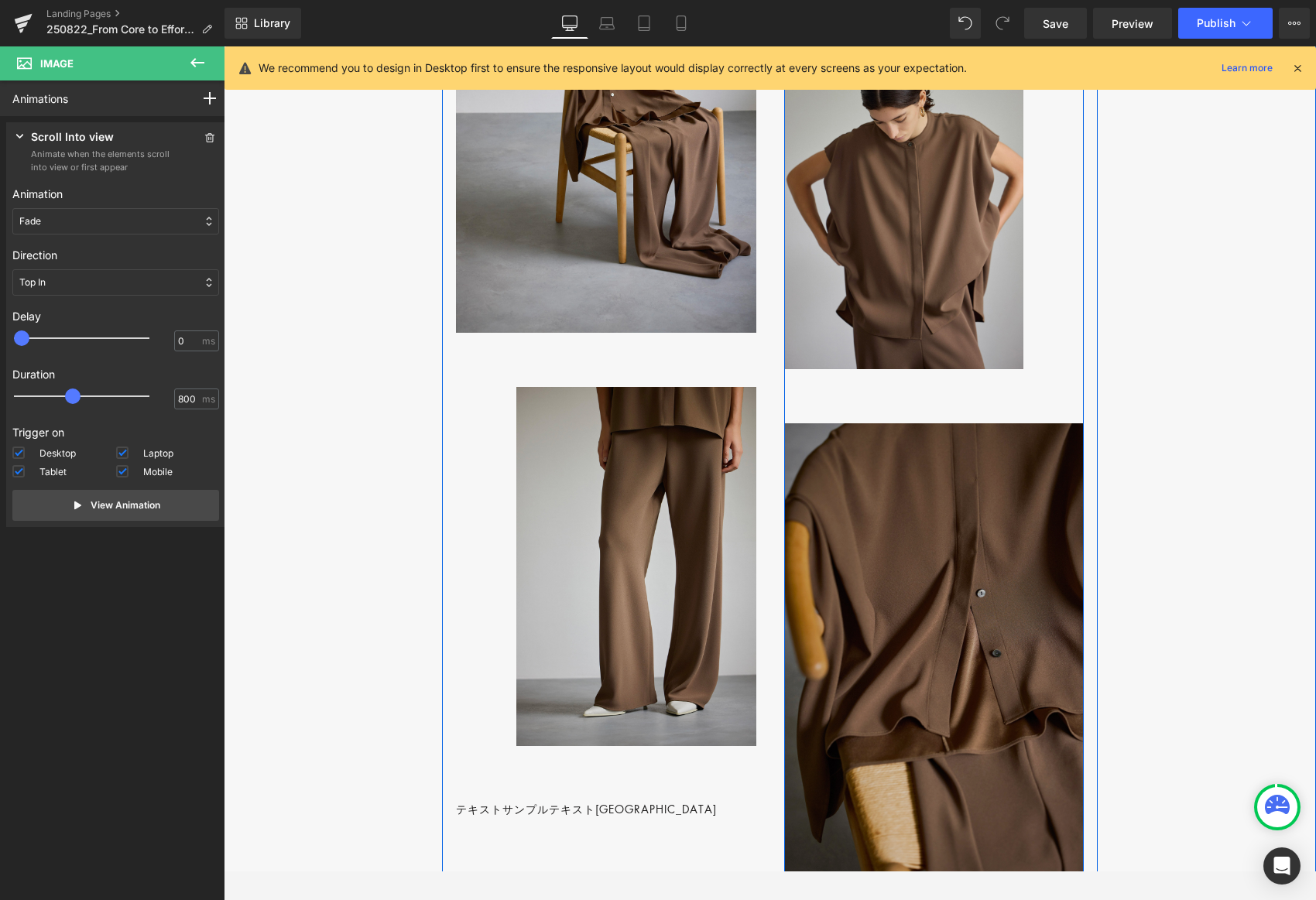
click at [907, 588] on img at bounding box center [934, 648] width 300 height 450
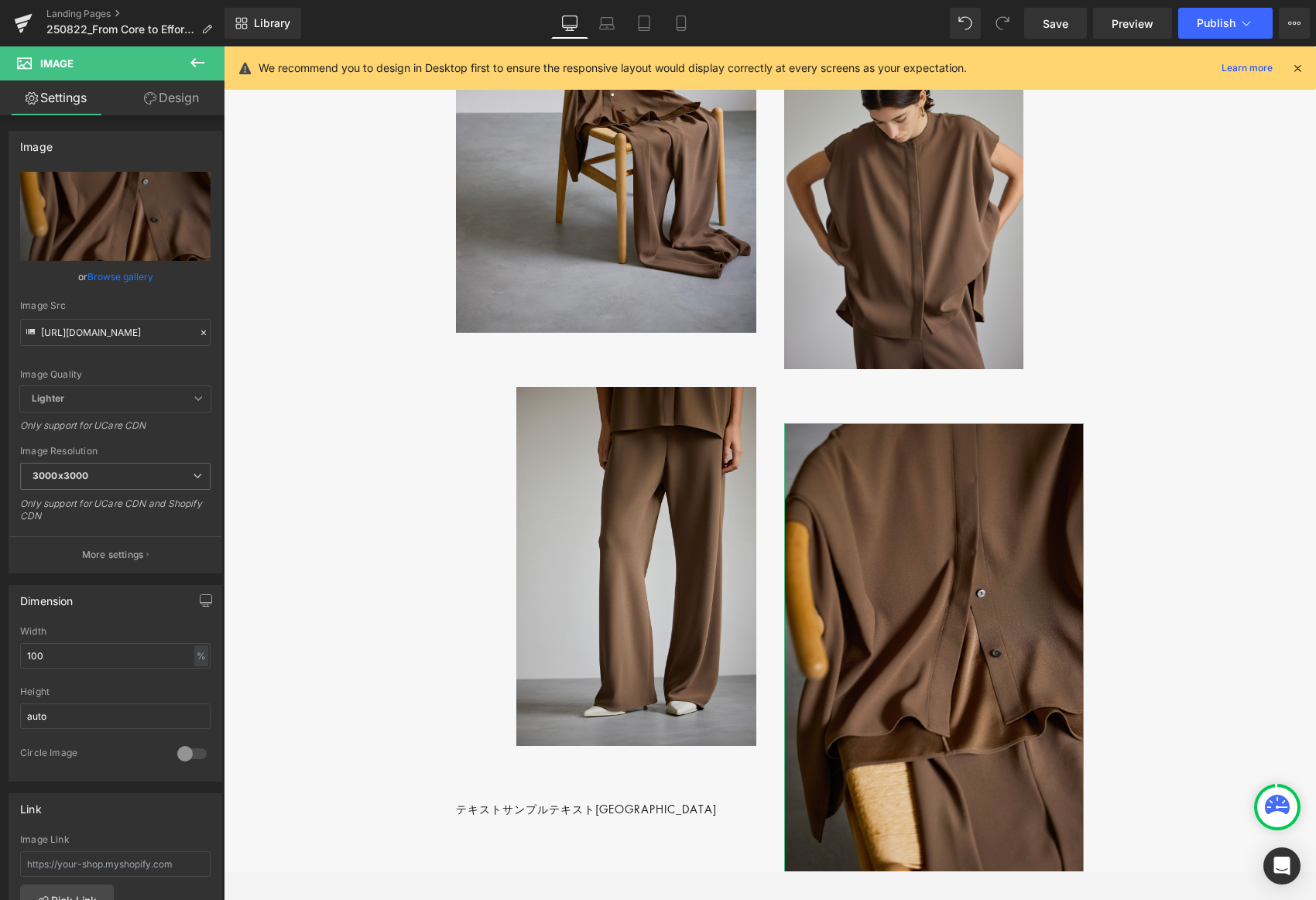
click at [185, 99] on link "Design" at bounding box center [172, 98] width 113 height 35
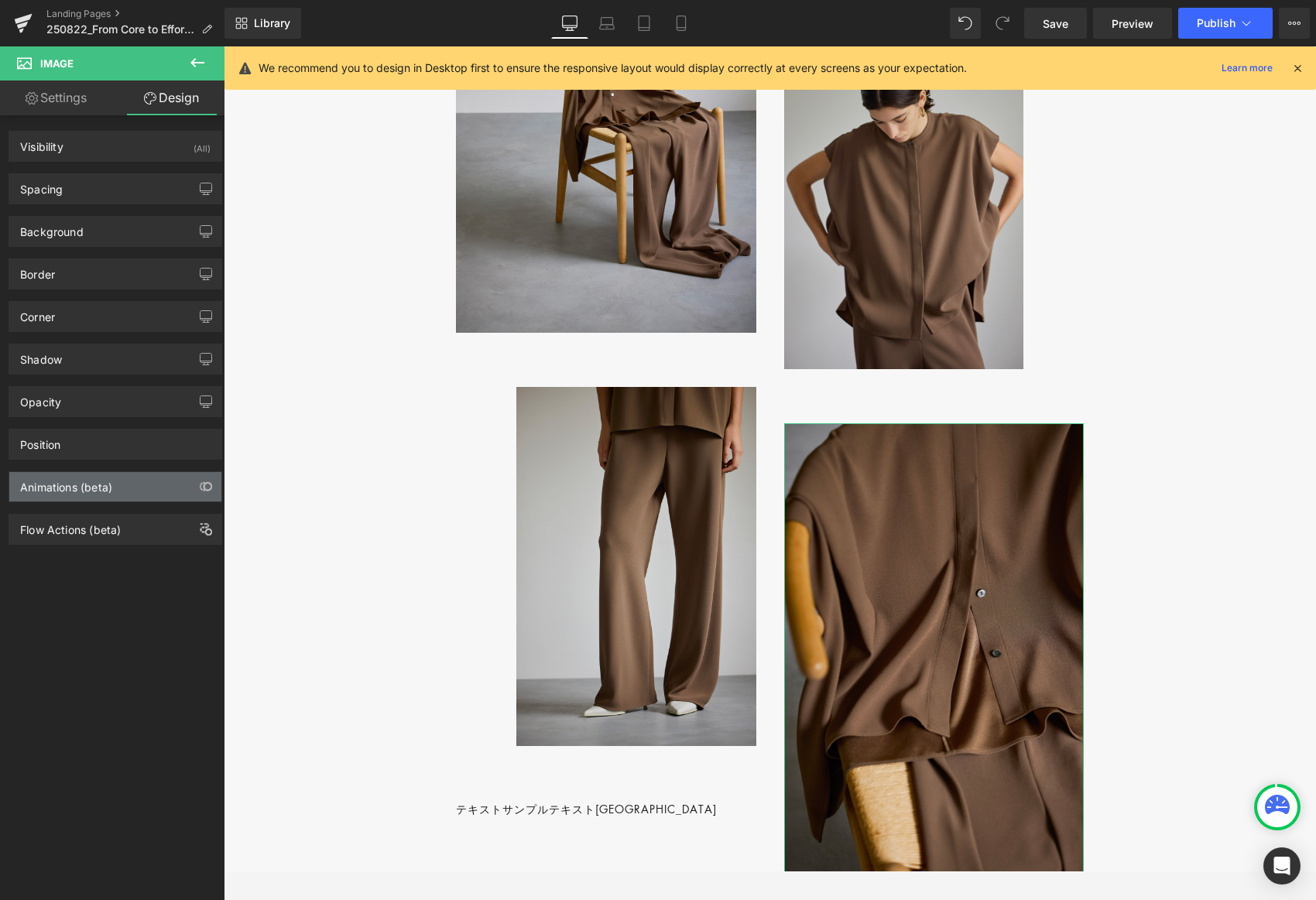
click at [151, 482] on div "Animations (beta)" at bounding box center [115, 487] width 212 height 30
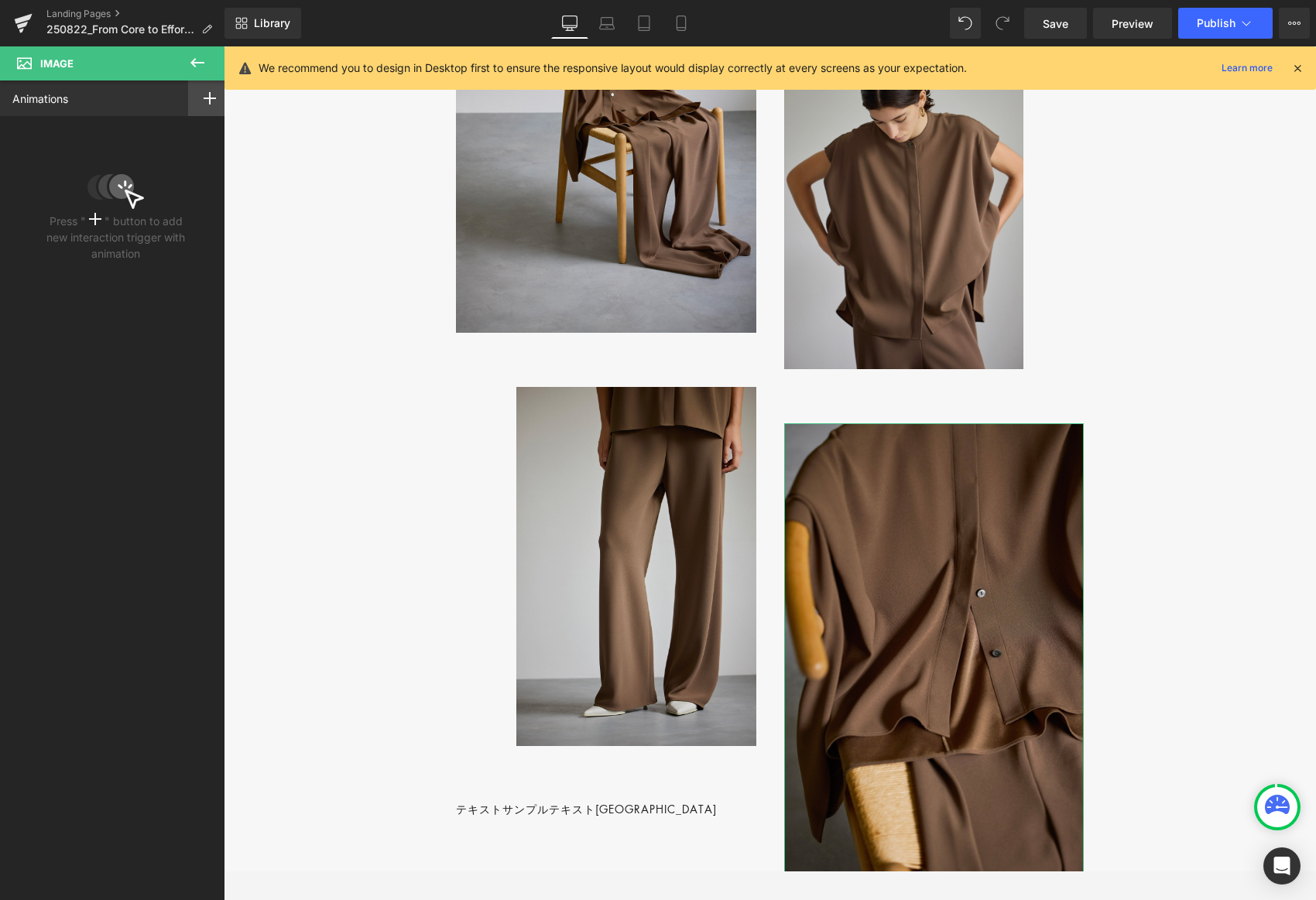
click at [204, 95] on icon at bounding box center [209, 98] width 12 height 12
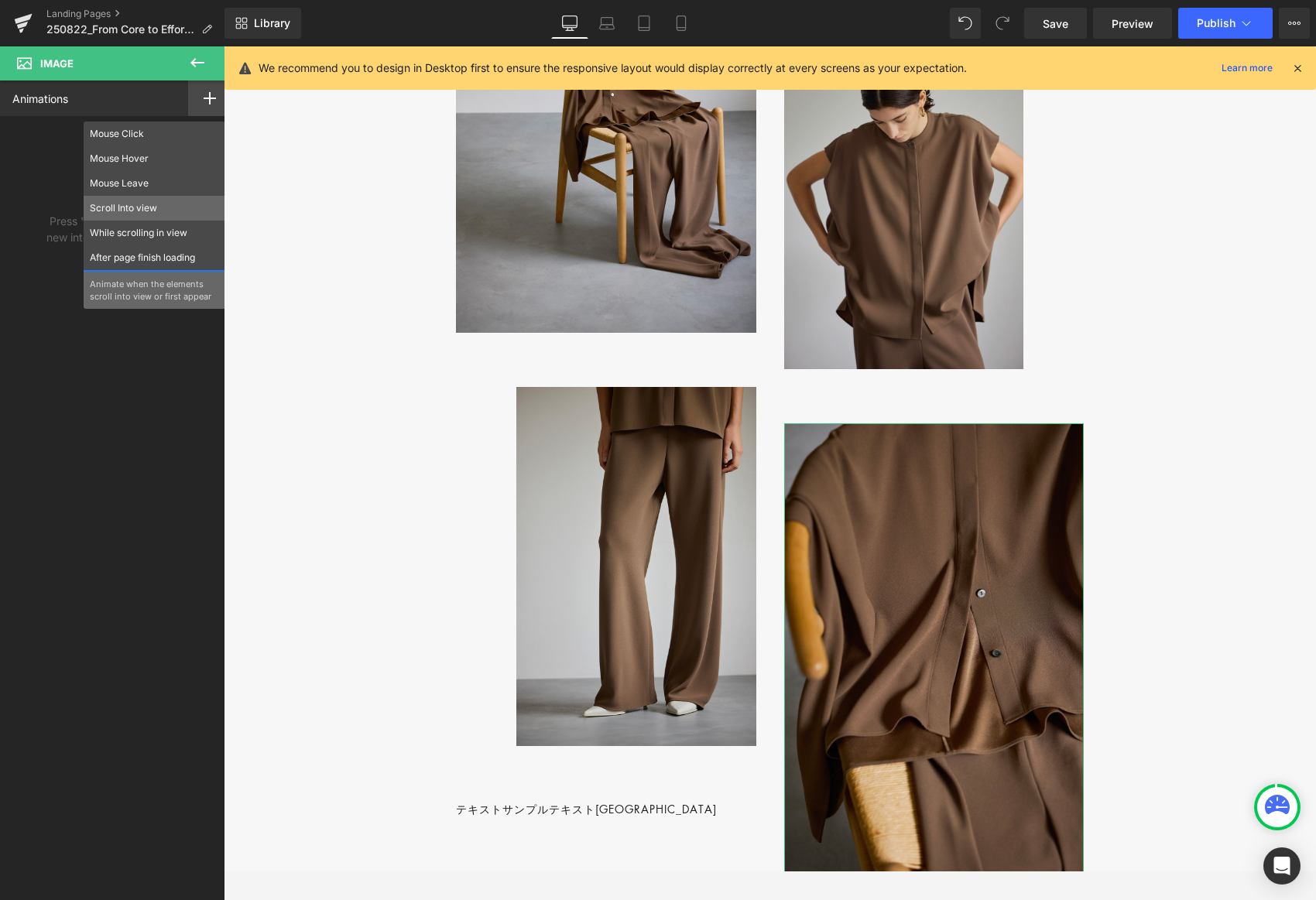
click at [135, 207] on p "Scroll Into view" at bounding box center [154, 208] width 129 height 14
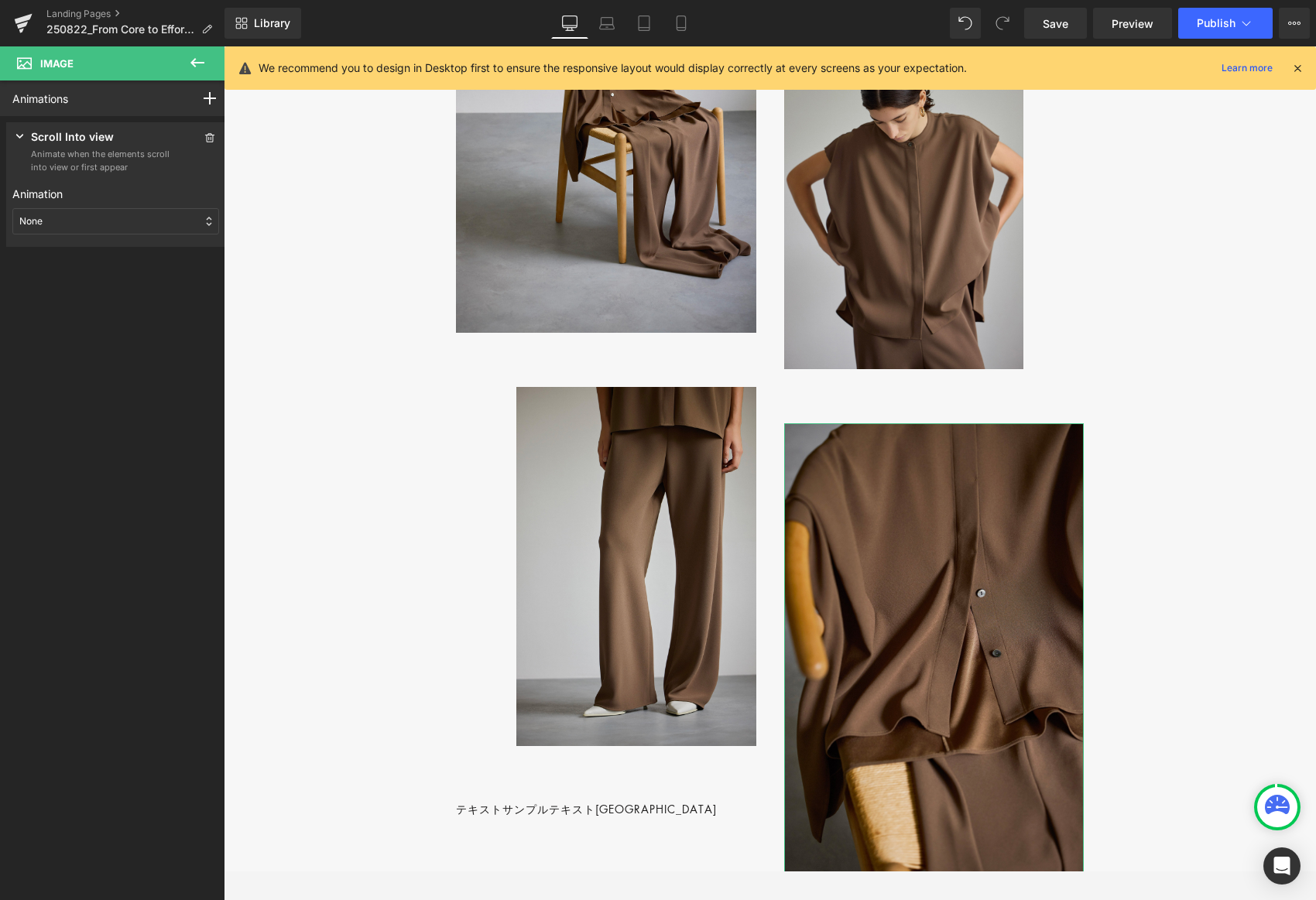
click at [90, 218] on div "None" at bounding box center [115, 222] width 207 height 27
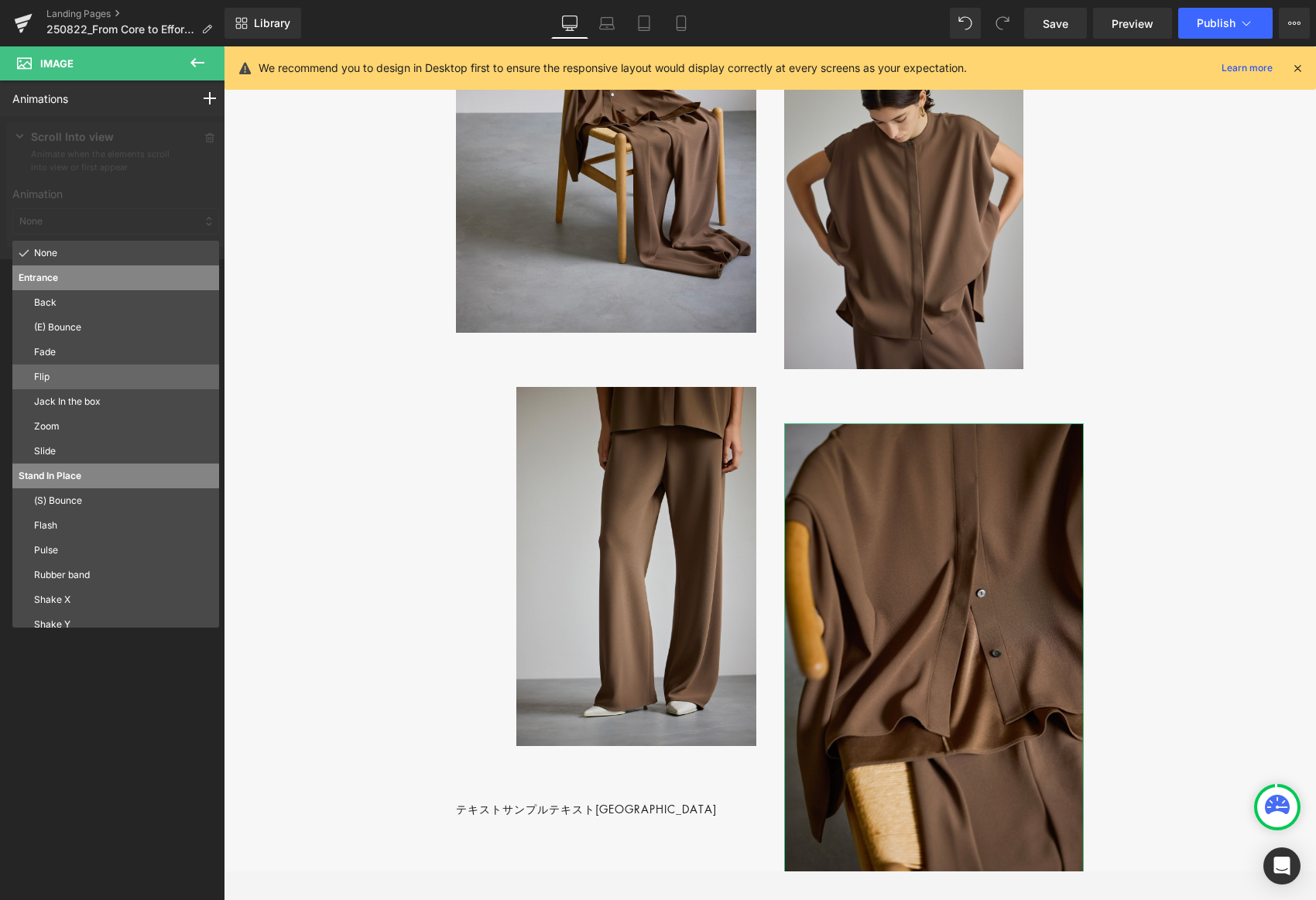
click at [96, 377] on p "Flip" at bounding box center [124, 377] width 179 height 14
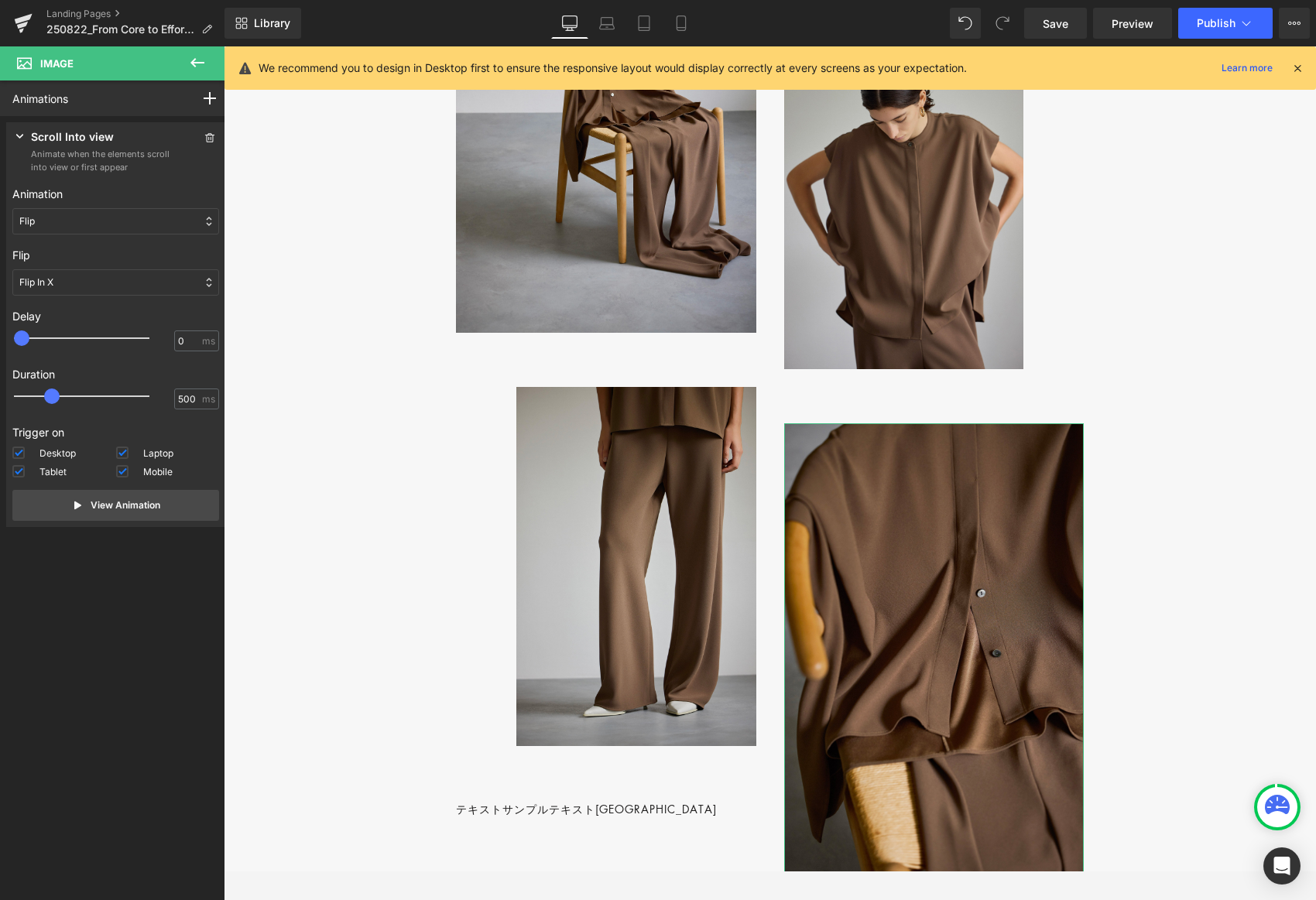
click at [51, 217] on div "Flip" at bounding box center [115, 222] width 207 height 27
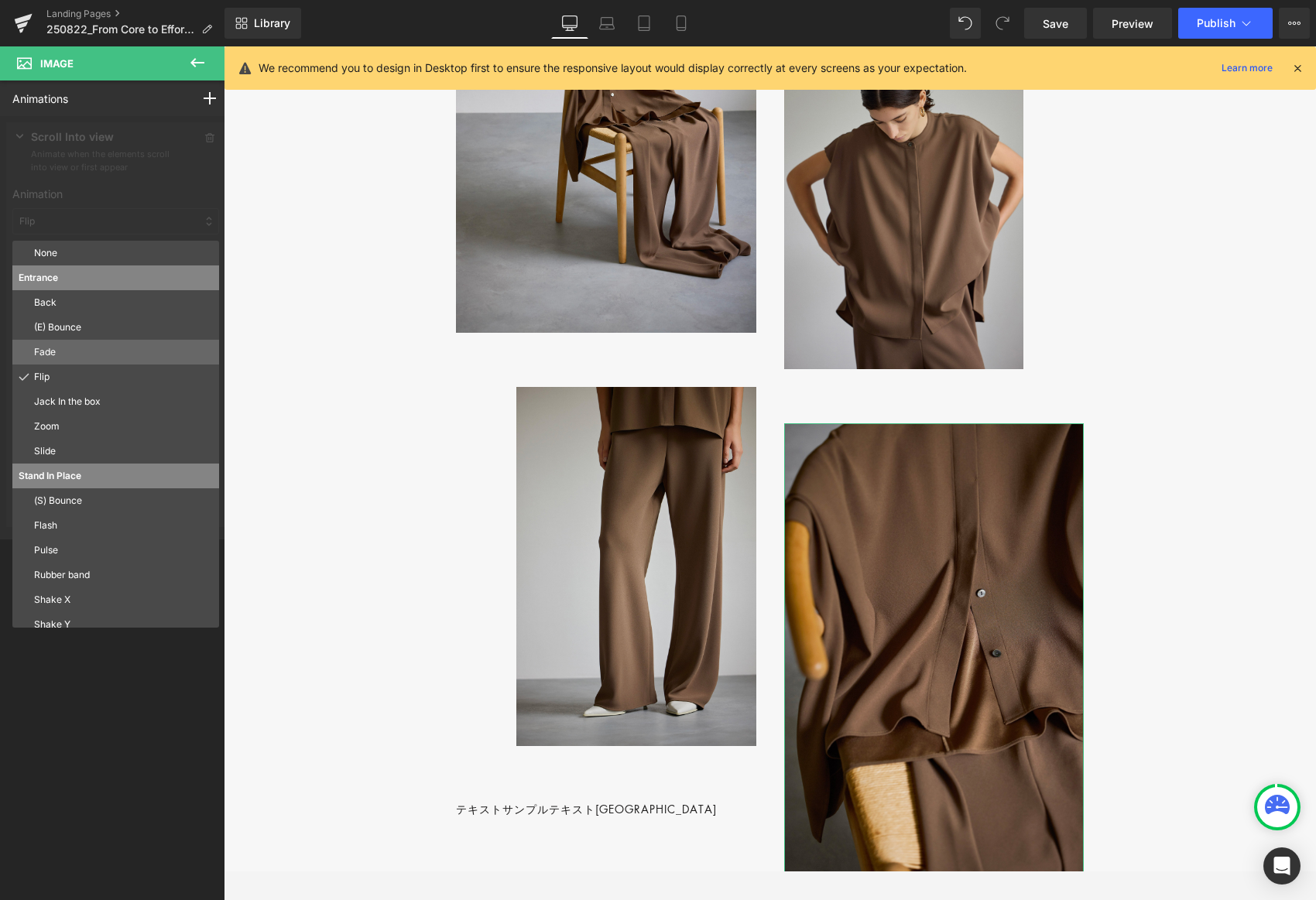
click at [54, 342] on div "Fade" at bounding box center [115, 352] width 207 height 25
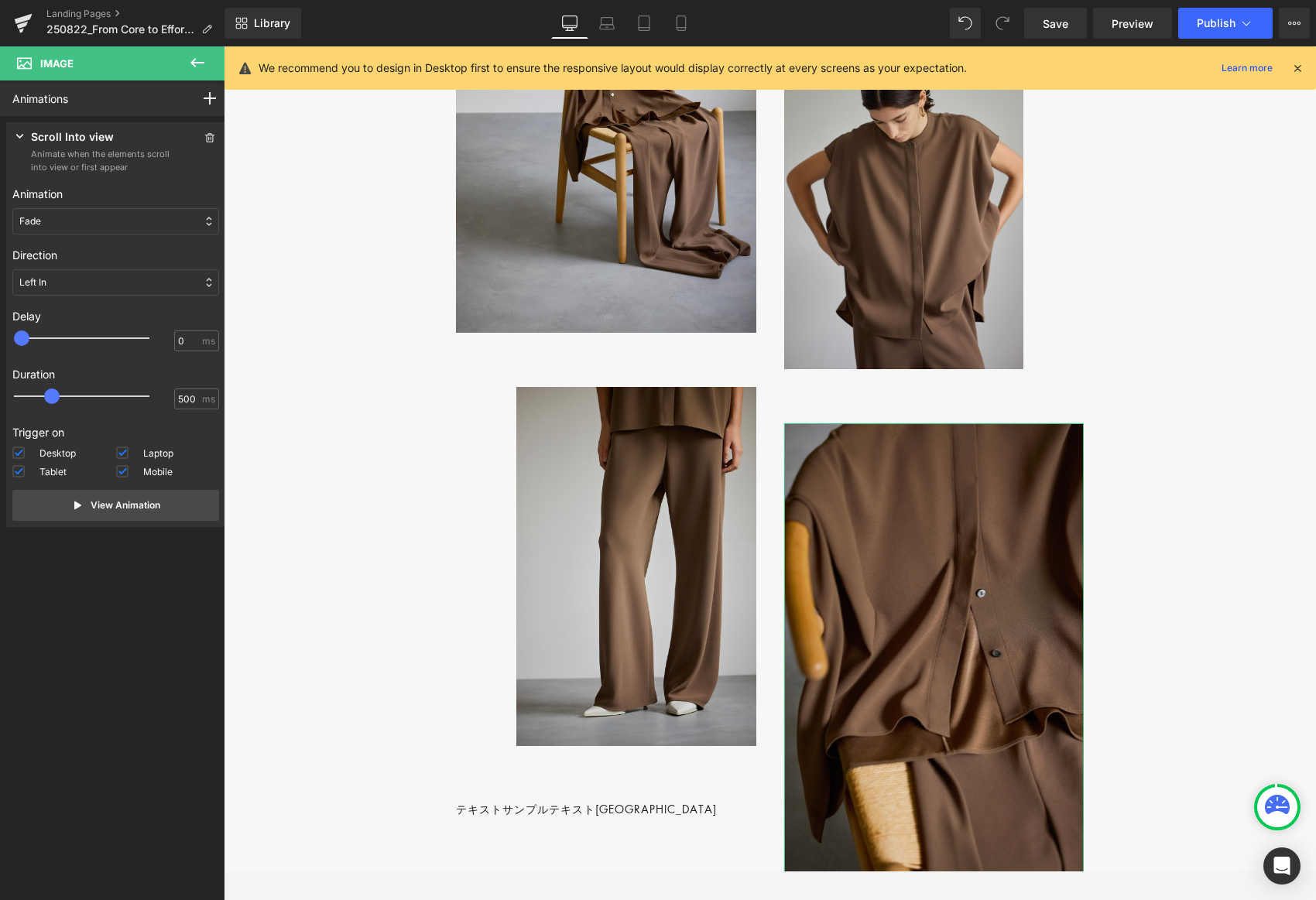
click at [60, 276] on div "Left In" at bounding box center [115, 282] width 207 height 27
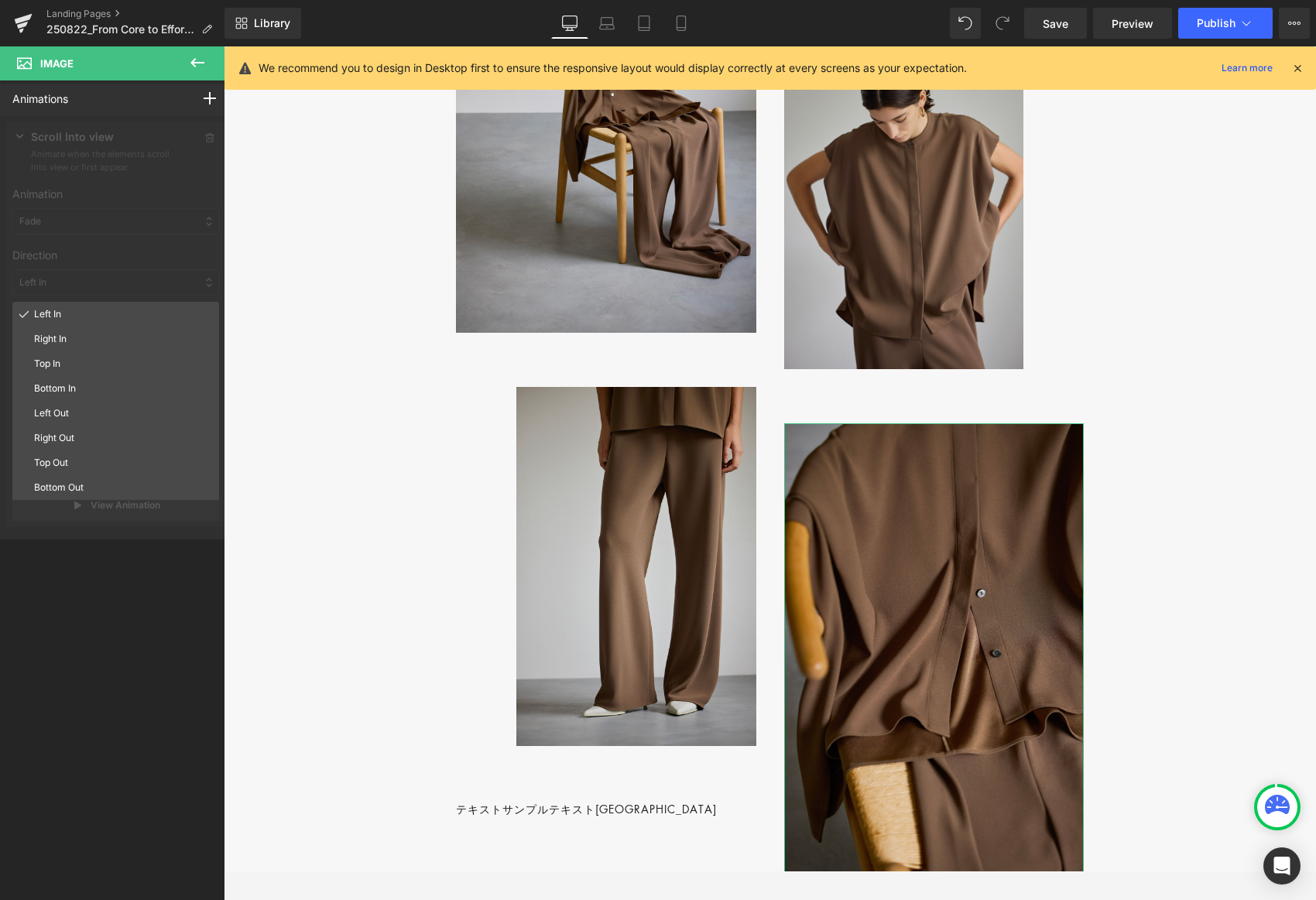
click at [59, 364] on p "Top In" at bounding box center [124, 364] width 179 height 14
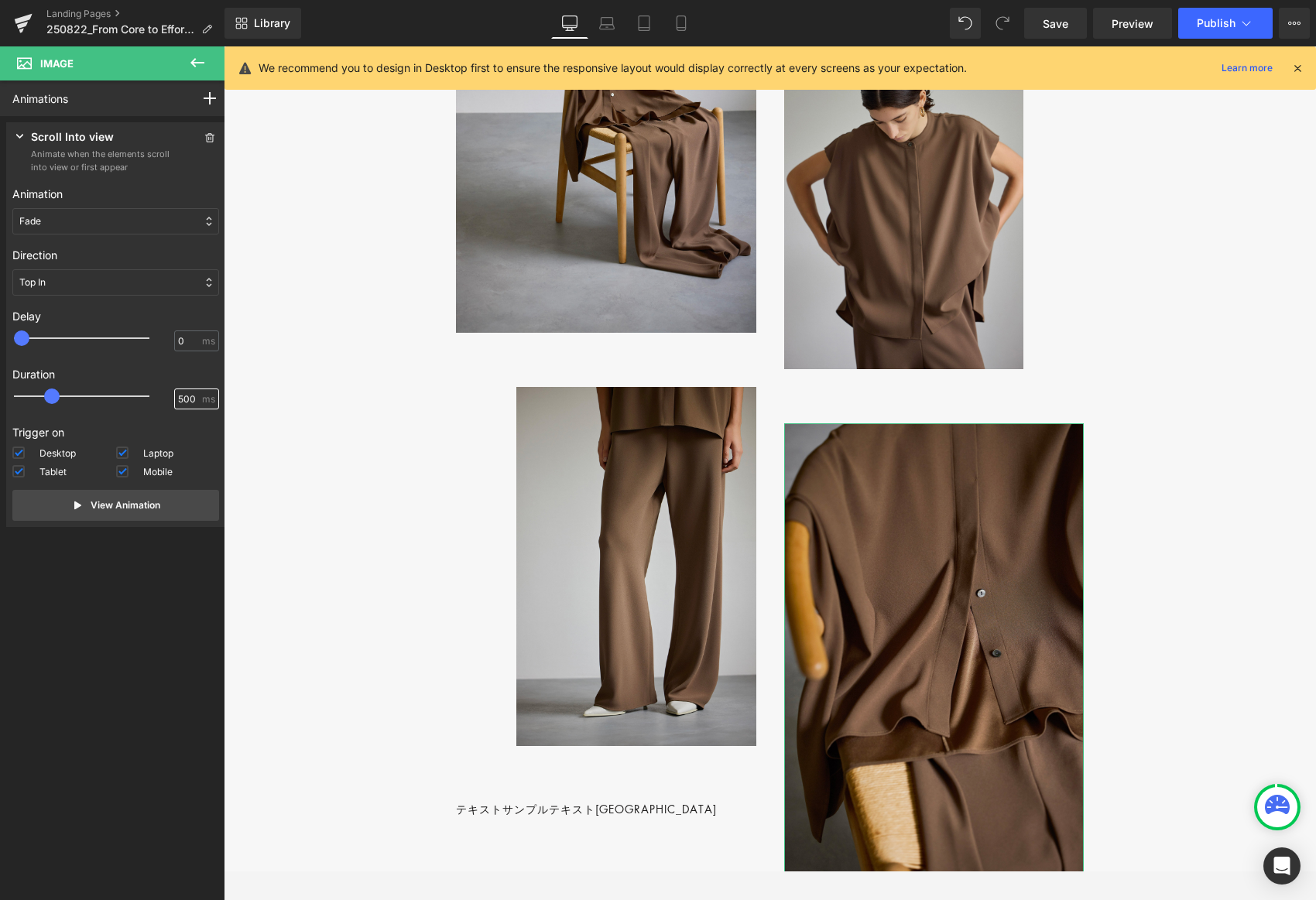
drag, startPoint x: 167, startPoint y: 396, endPoint x: 142, endPoint y: 400, distance: 25.3
click at [142, 400] on div "500 ms" at bounding box center [115, 400] width 207 height 23
click at [95, 504] on p "View Animation" at bounding box center [125, 505] width 69 height 14
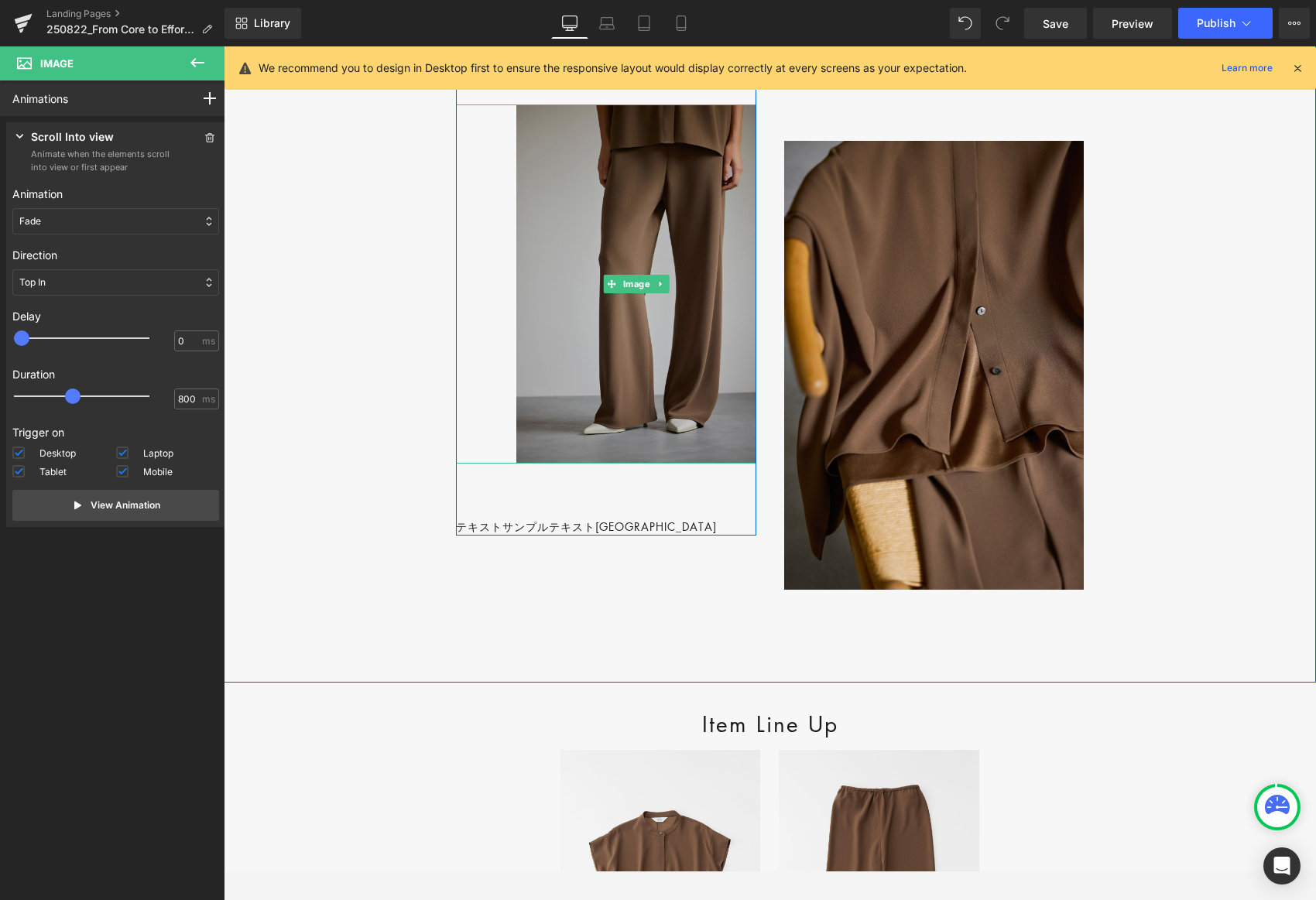
scroll to position [1573, 0]
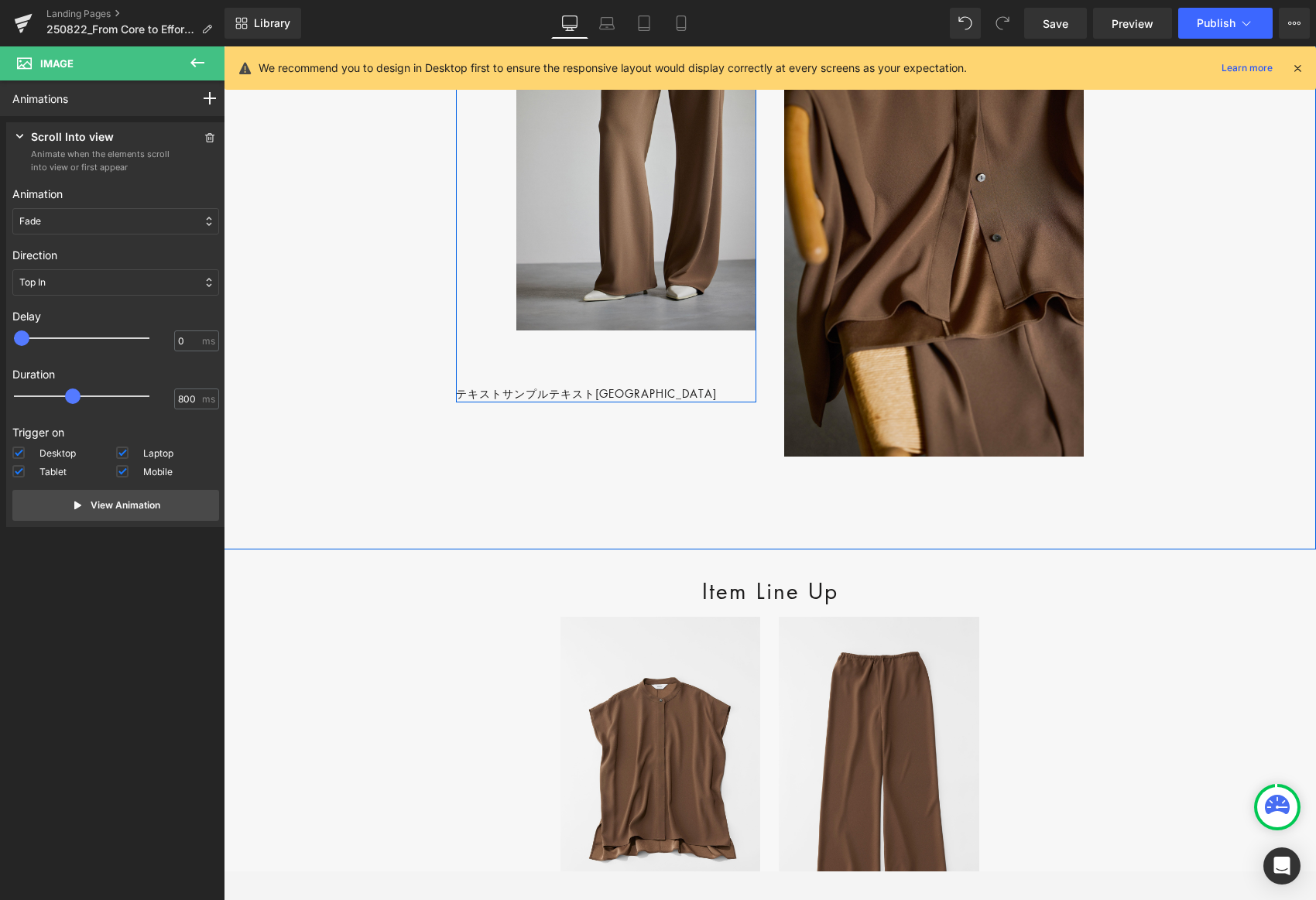
click at [535, 402] on p "テキストサンプルテキスト[GEOGRAPHIC_DATA]" at bounding box center [605, 393] width 300 height 18
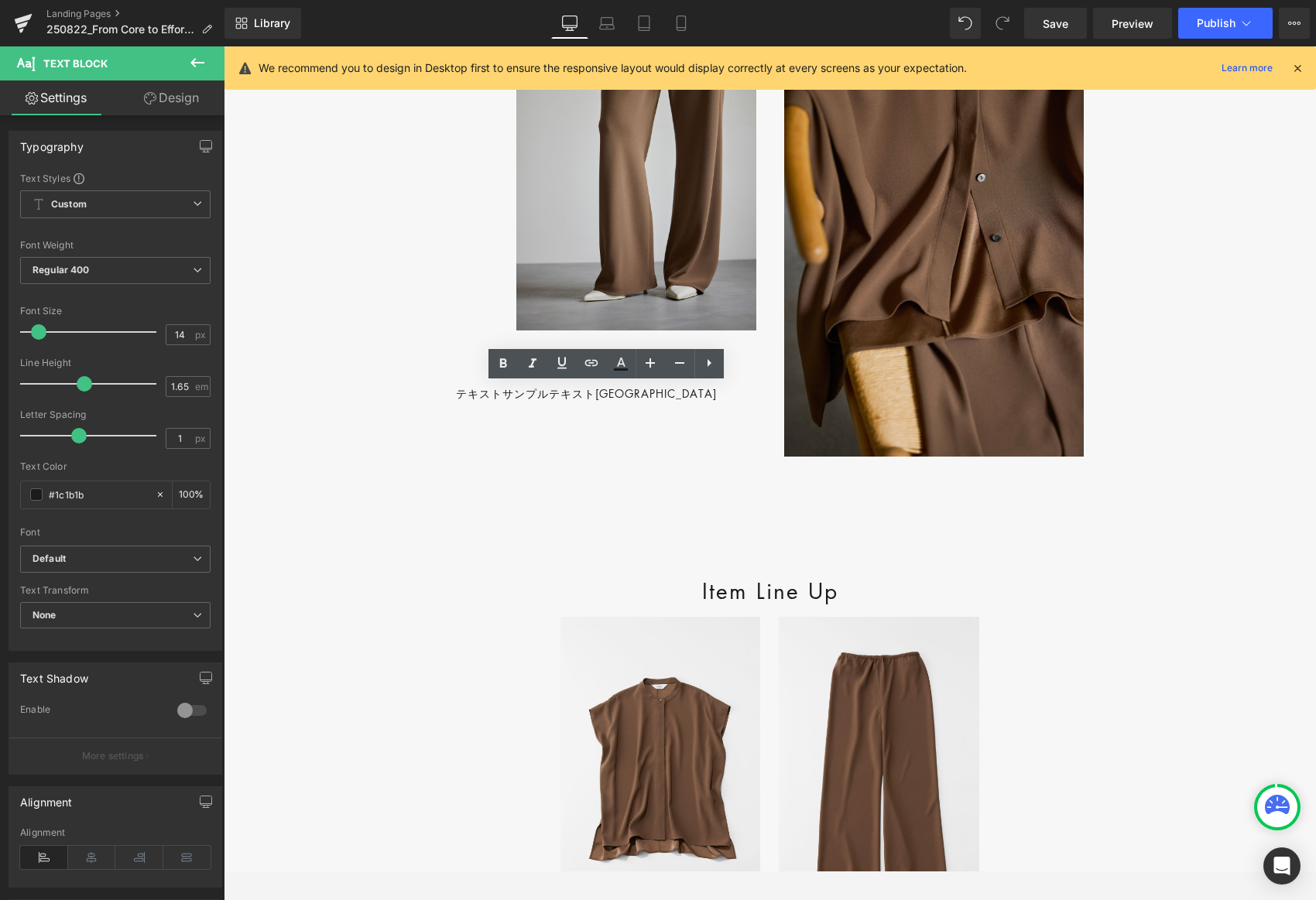
click at [186, 102] on link "Design" at bounding box center [172, 98] width 113 height 35
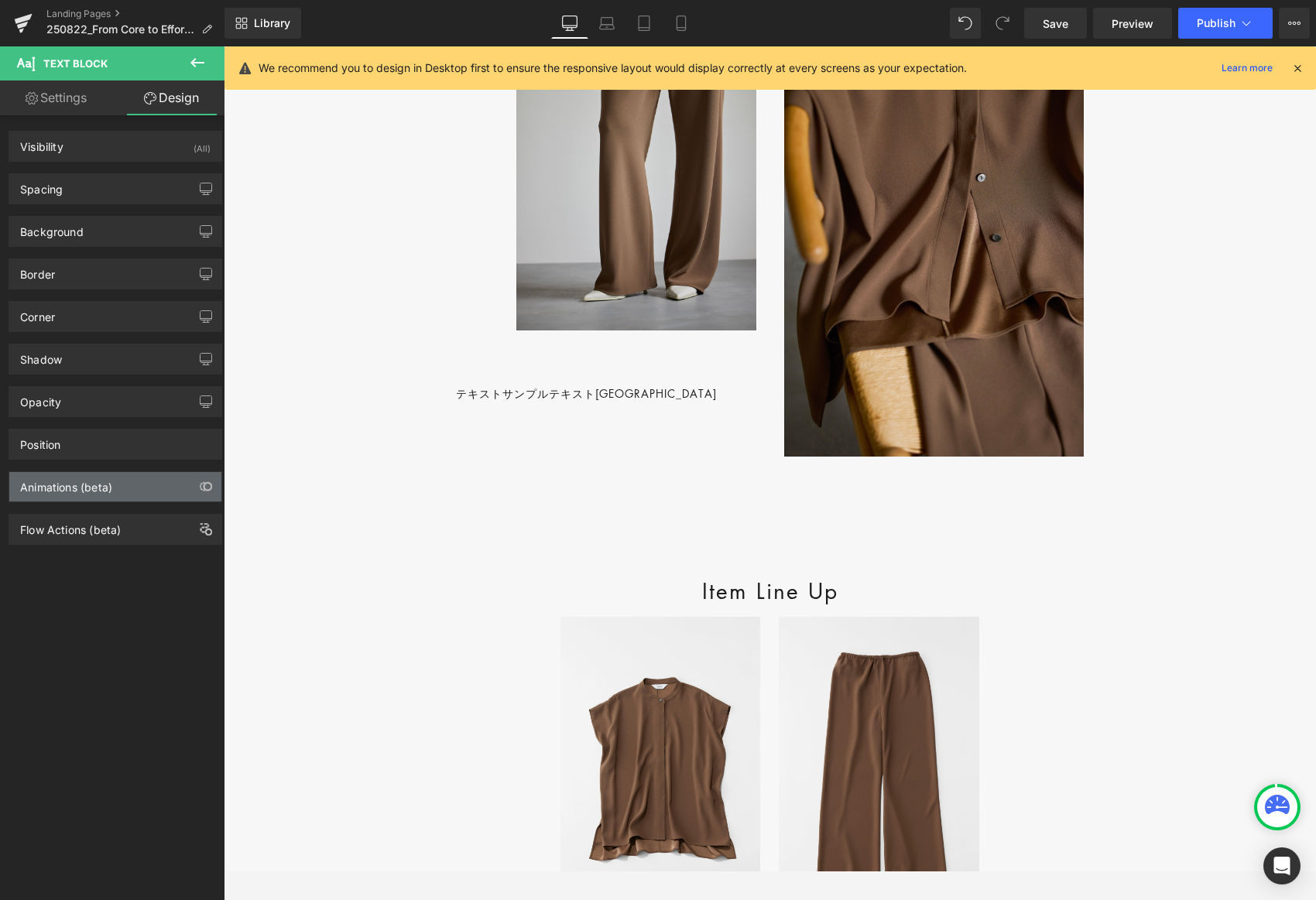
click at [134, 493] on div "Animations (beta)" at bounding box center [115, 487] width 212 height 30
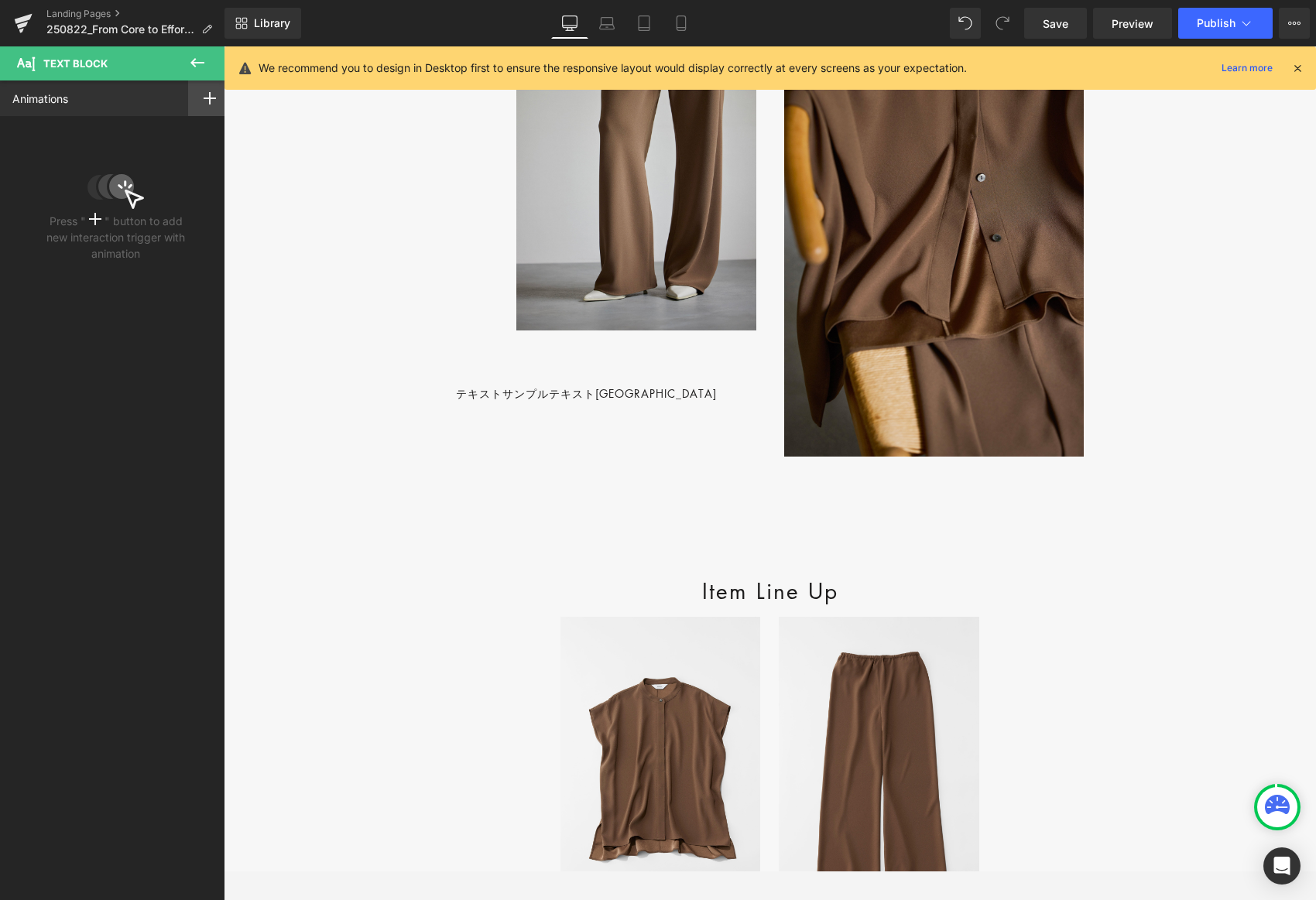
click at [204, 99] on icon at bounding box center [209, 98] width 12 height 12
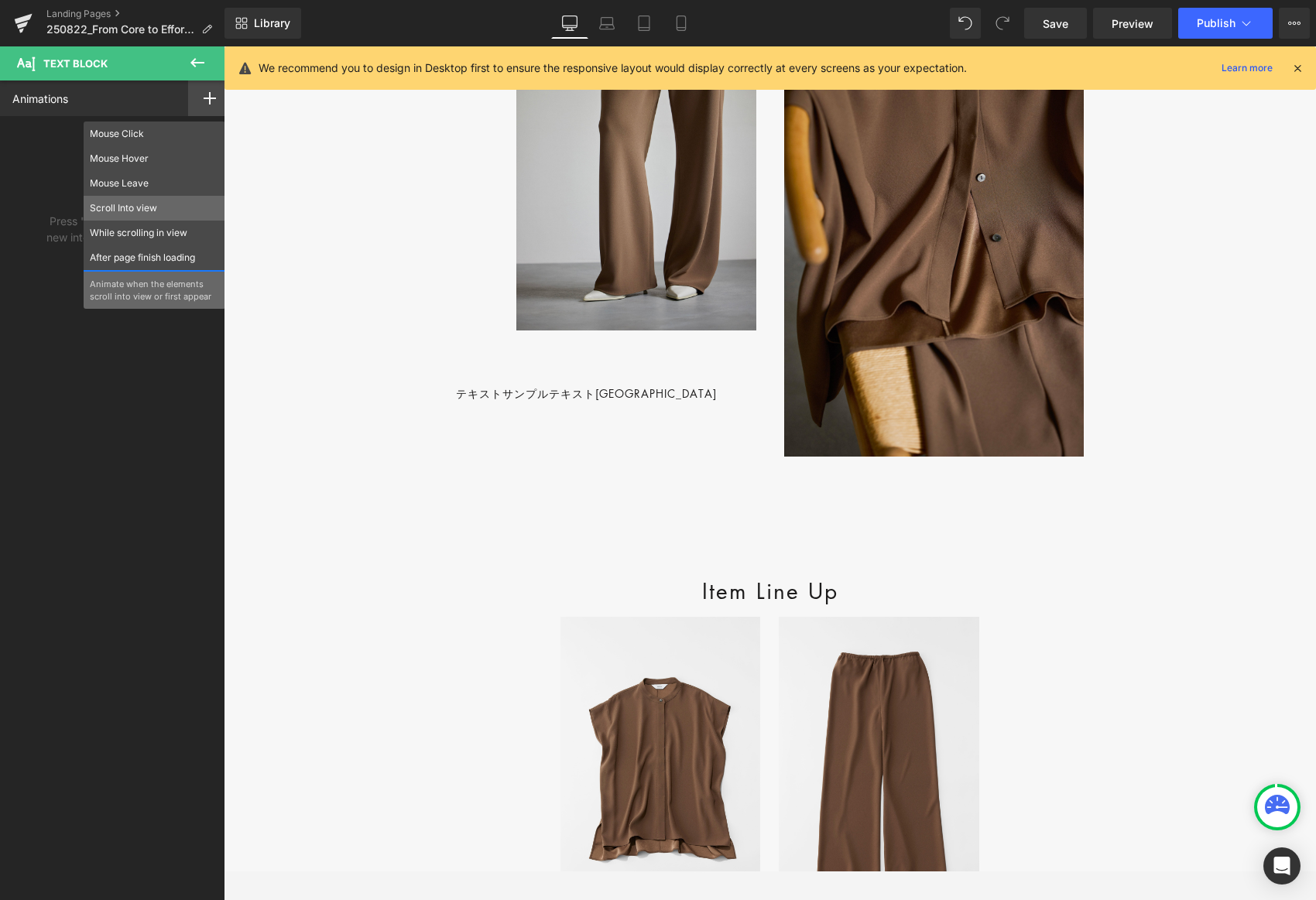
click at [117, 201] on p "Scroll Into view" at bounding box center [154, 208] width 129 height 14
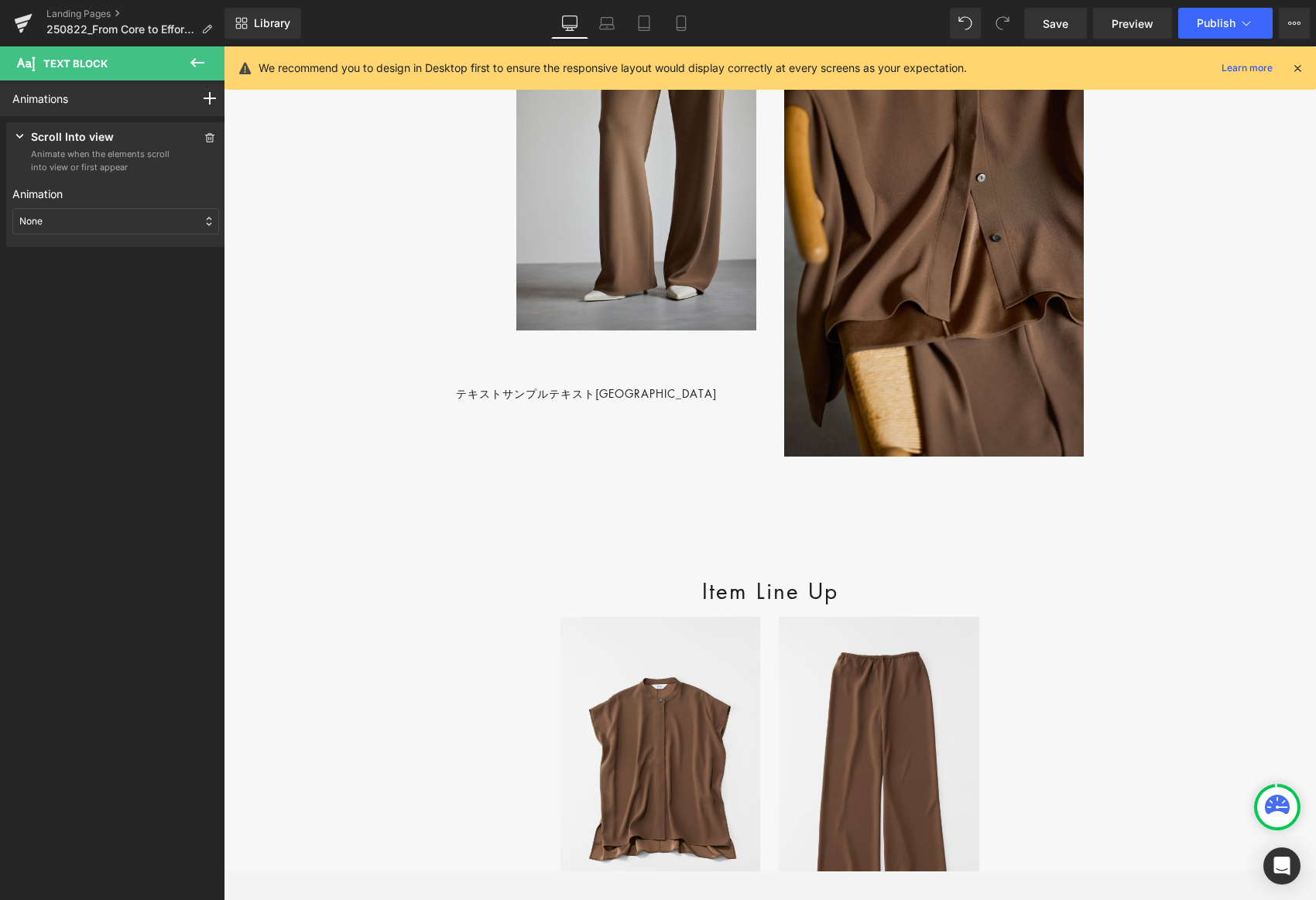
click at [113, 223] on div "None" at bounding box center [115, 222] width 207 height 27
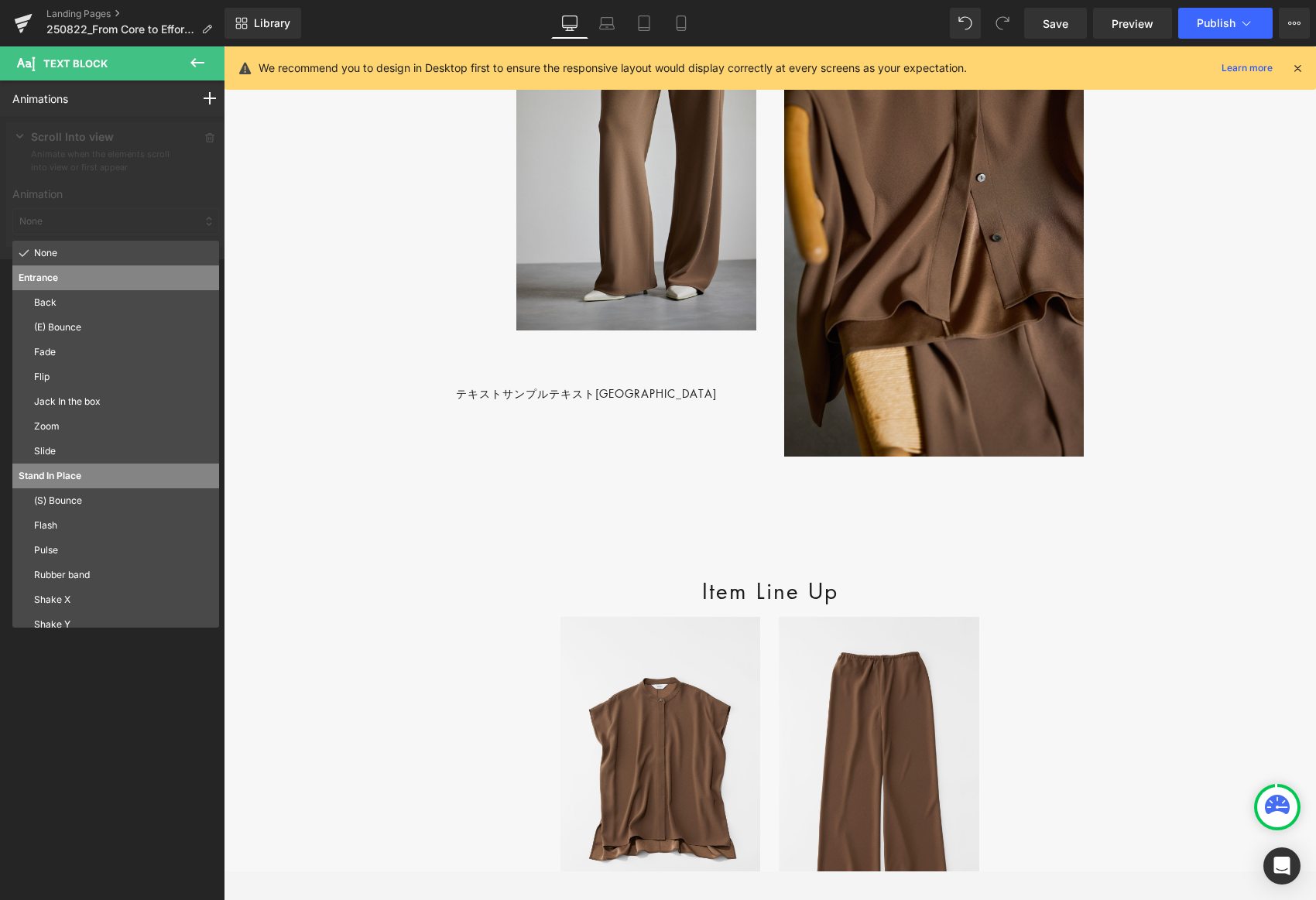
click at [90, 375] on p "Flip" at bounding box center [124, 377] width 179 height 14
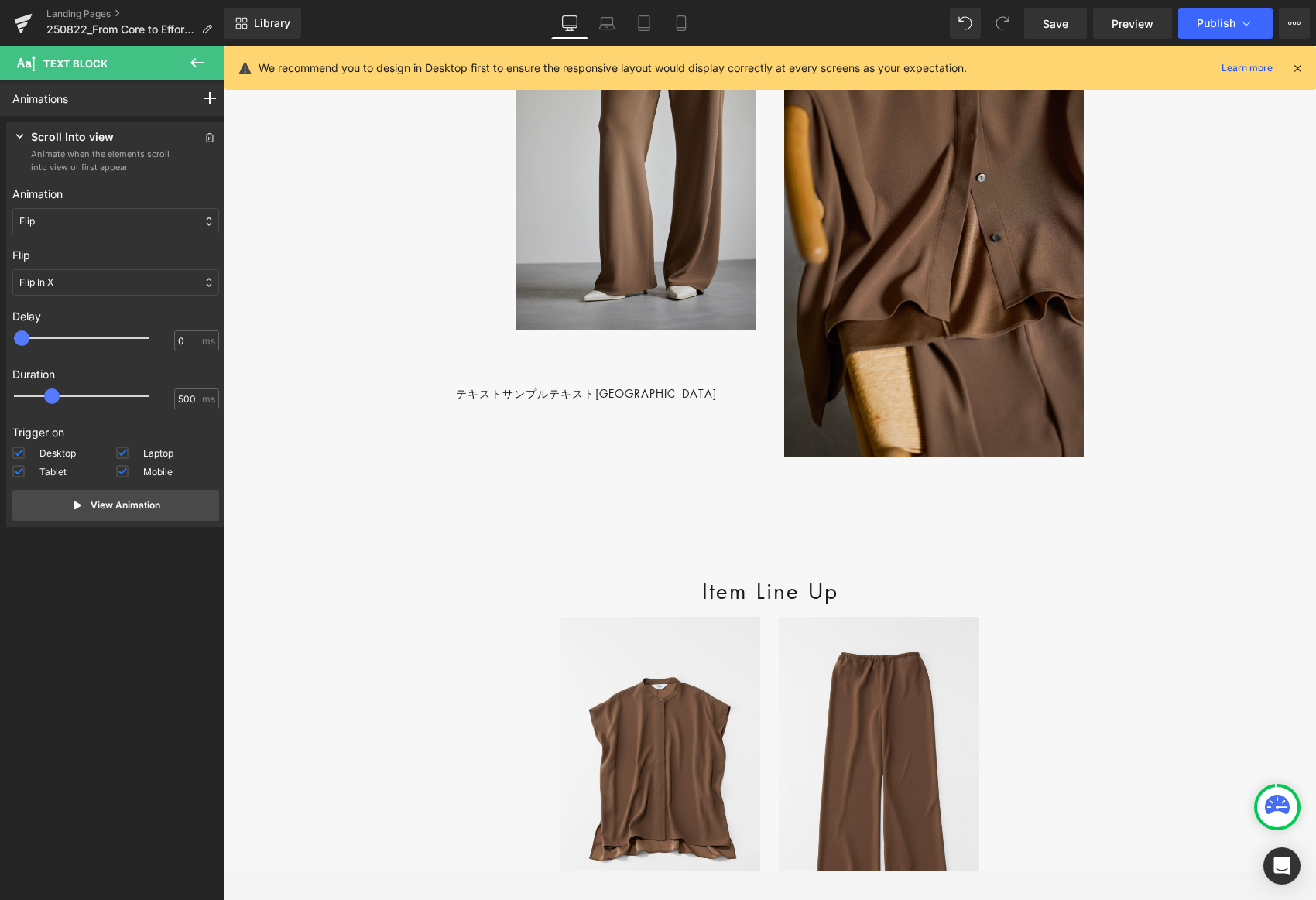
click at [79, 209] on div "Flip" at bounding box center [115, 222] width 207 height 27
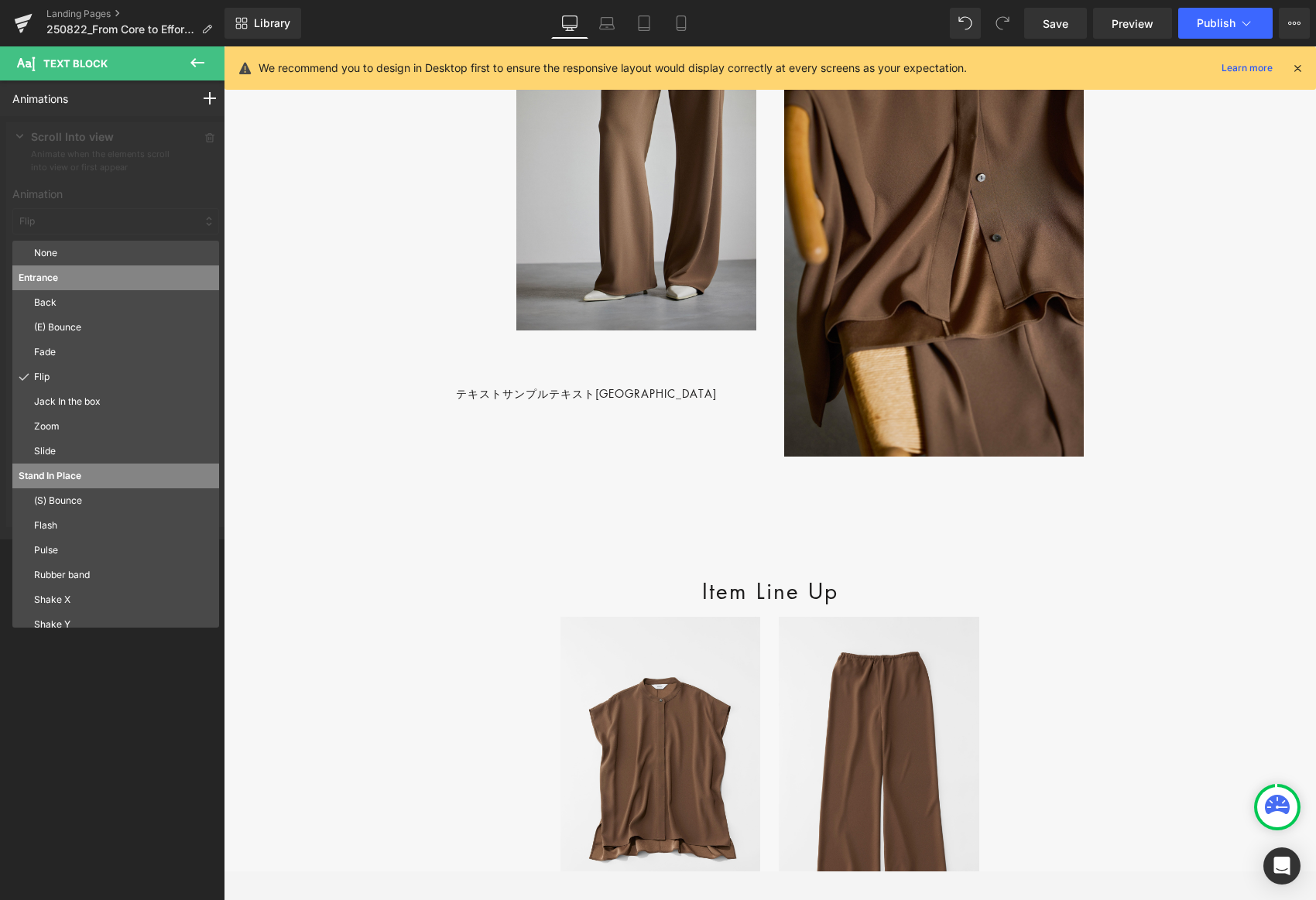
click at [85, 357] on p "Fade" at bounding box center [124, 352] width 179 height 14
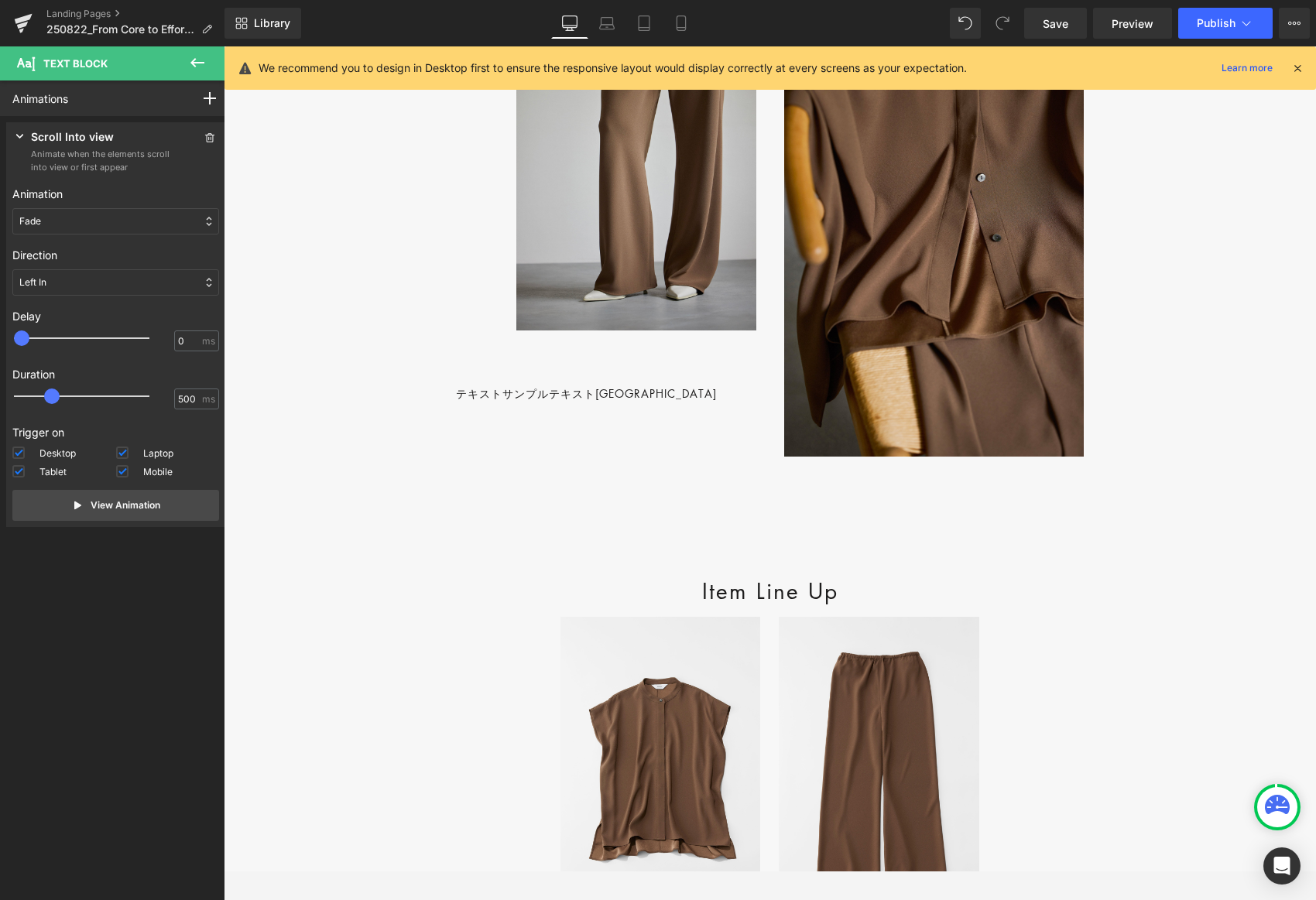
click at [89, 285] on div "Left In" at bounding box center [115, 282] width 207 height 27
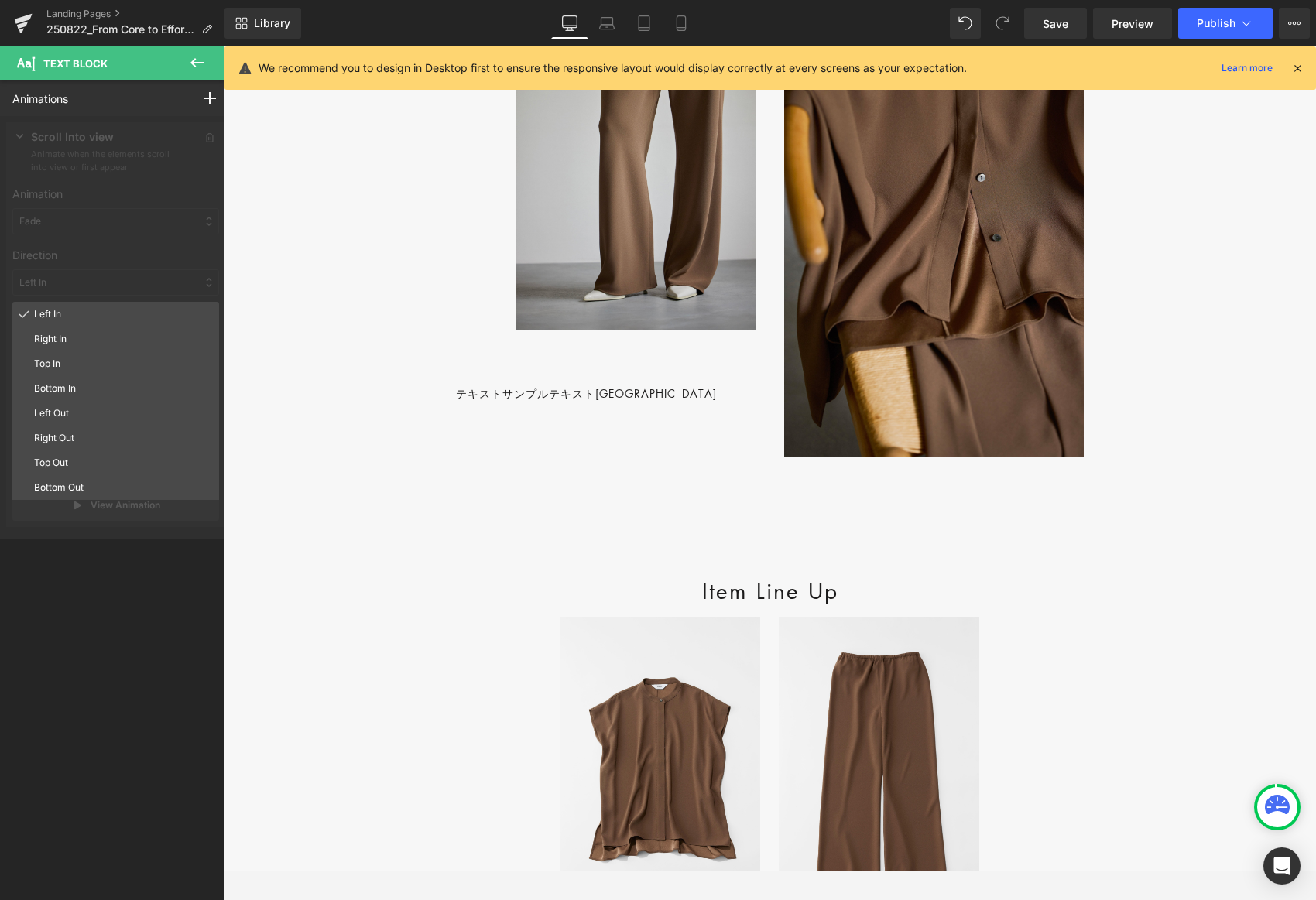
click at [87, 363] on p "Top In" at bounding box center [124, 364] width 179 height 14
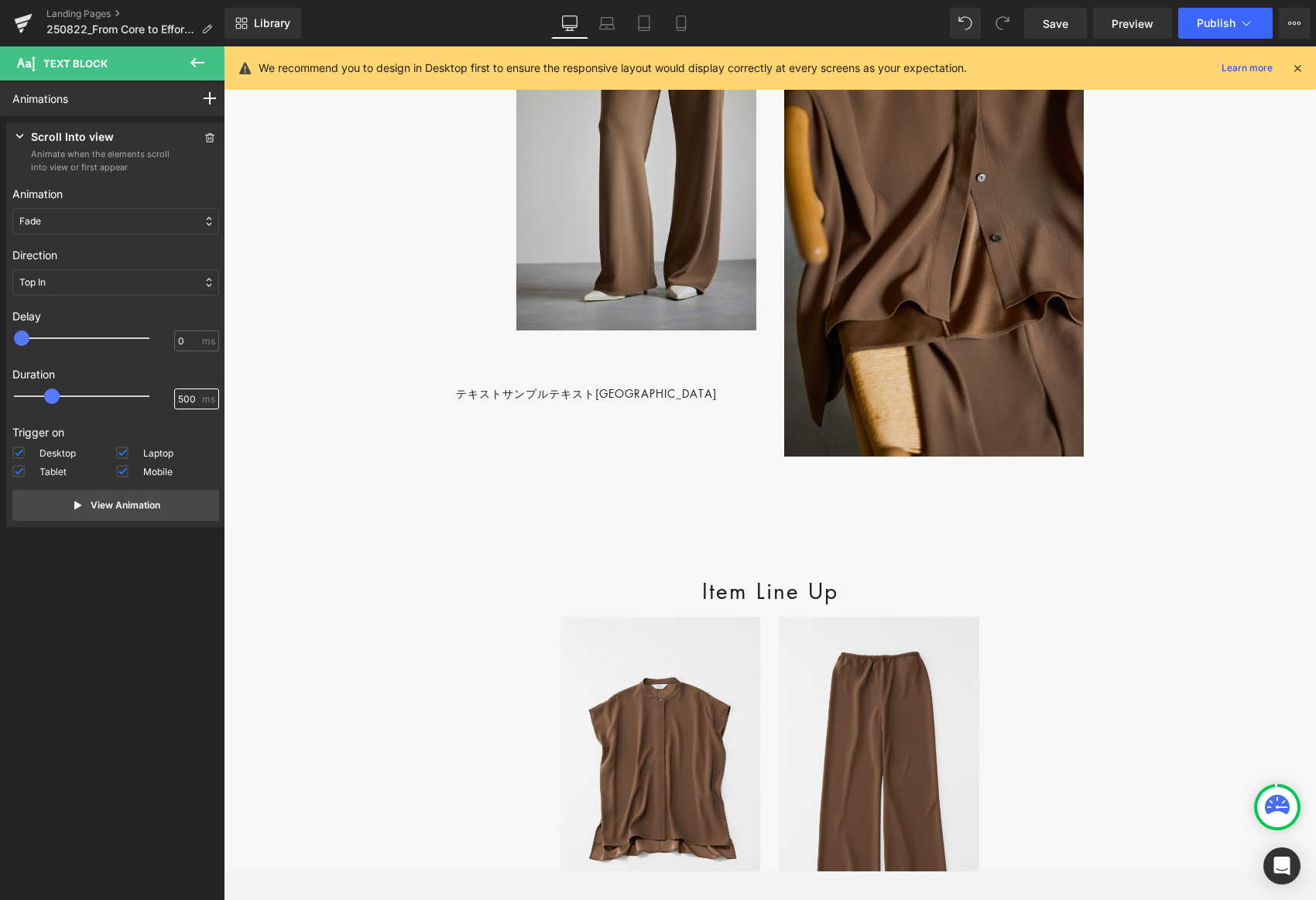
drag, startPoint x: 174, startPoint y: 397, endPoint x: 169, endPoint y: 403, distance: 7.8
click at [157, 400] on div "500 ms" at bounding box center [115, 400] width 207 height 23
click at [160, 507] on button "View Animation" at bounding box center [115, 506] width 207 height 31
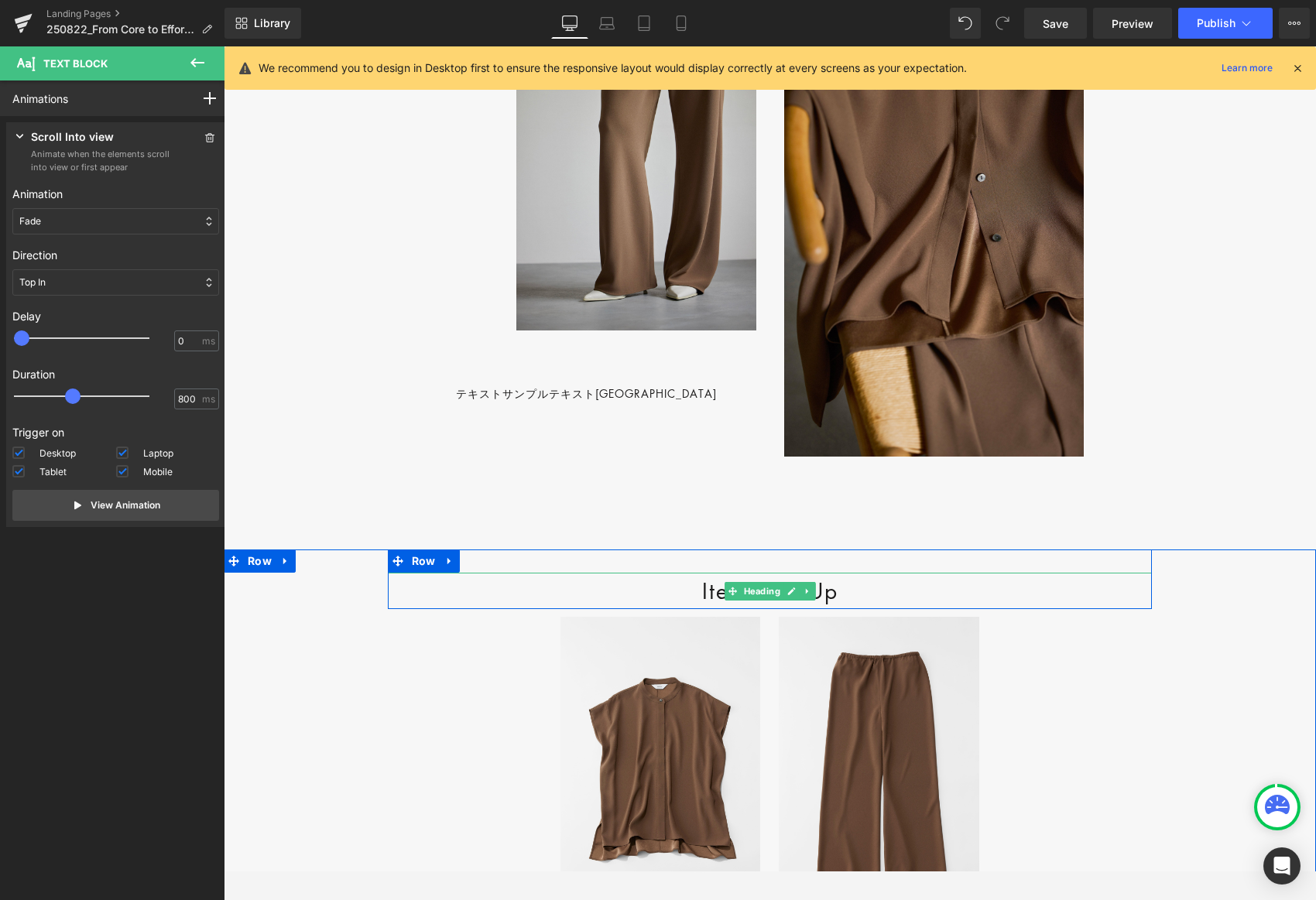
click at [702, 608] on h2 "Item Line Up" at bounding box center [770, 591] width 765 height 36
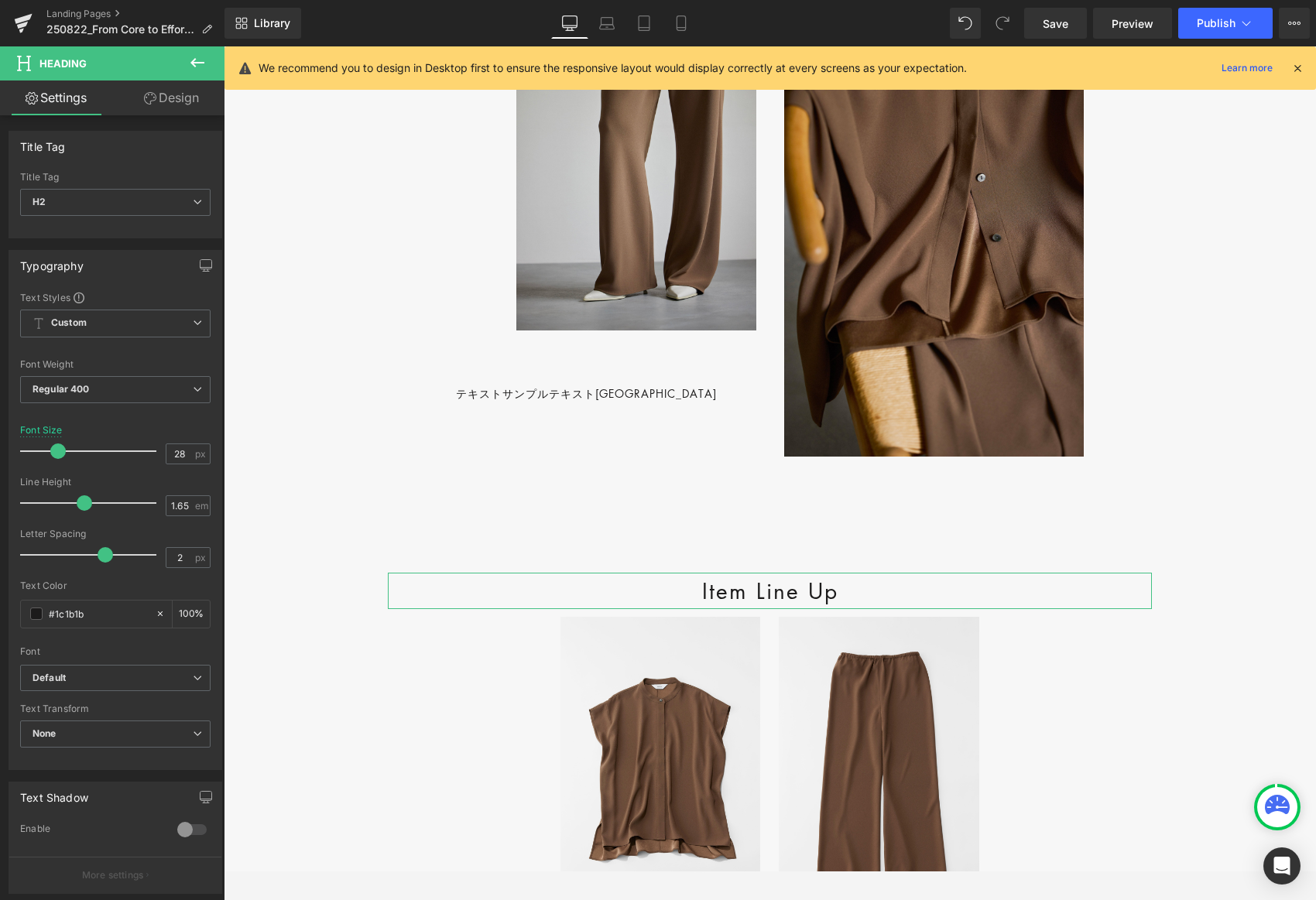
click at [190, 103] on link "Design" at bounding box center [172, 98] width 113 height 35
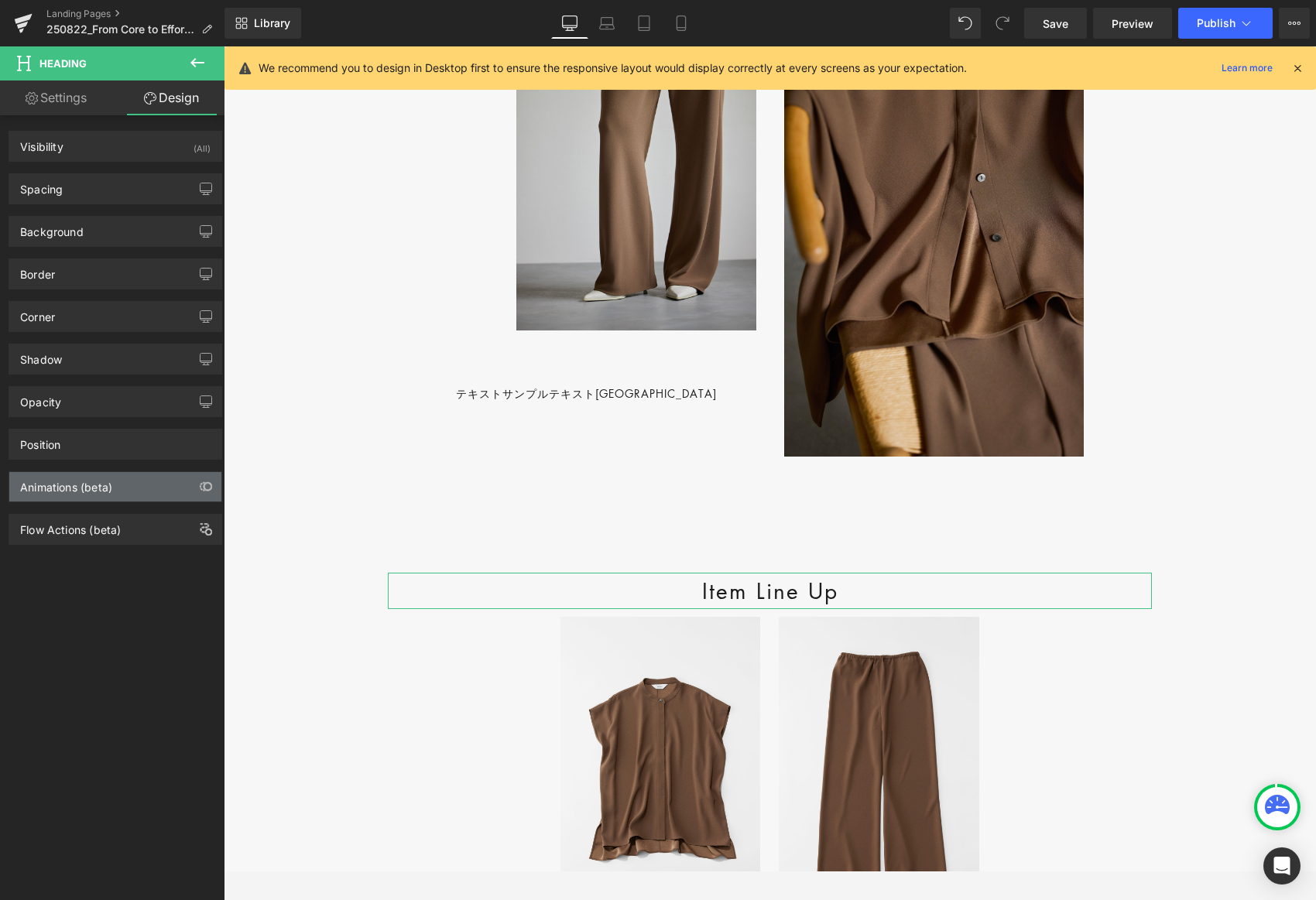
click at [106, 483] on div "Animations (beta)" at bounding box center [66, 483] width 92 height 21
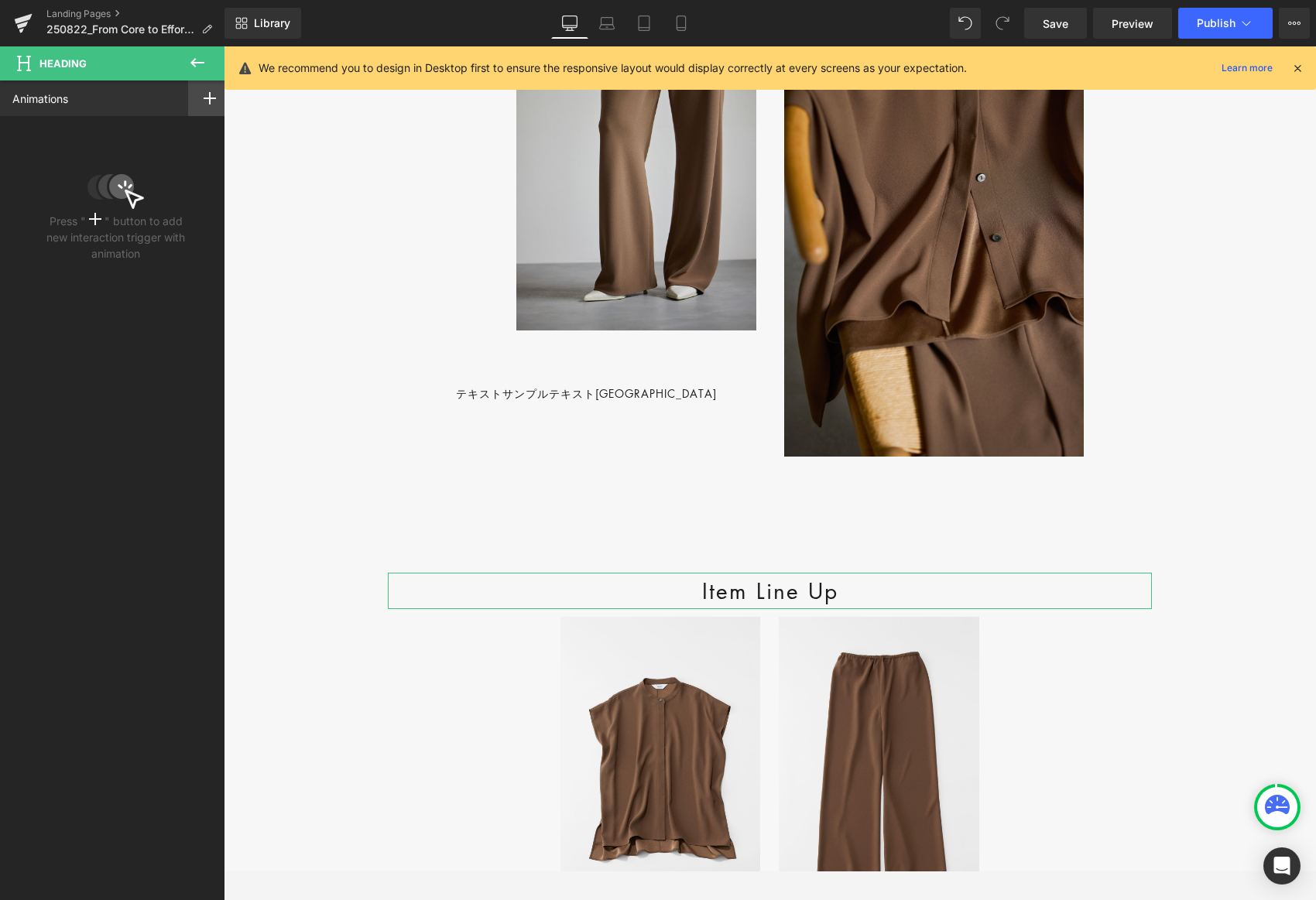
click at [204, 100] on icon at bounding box center [209, 98] width 12 height 12
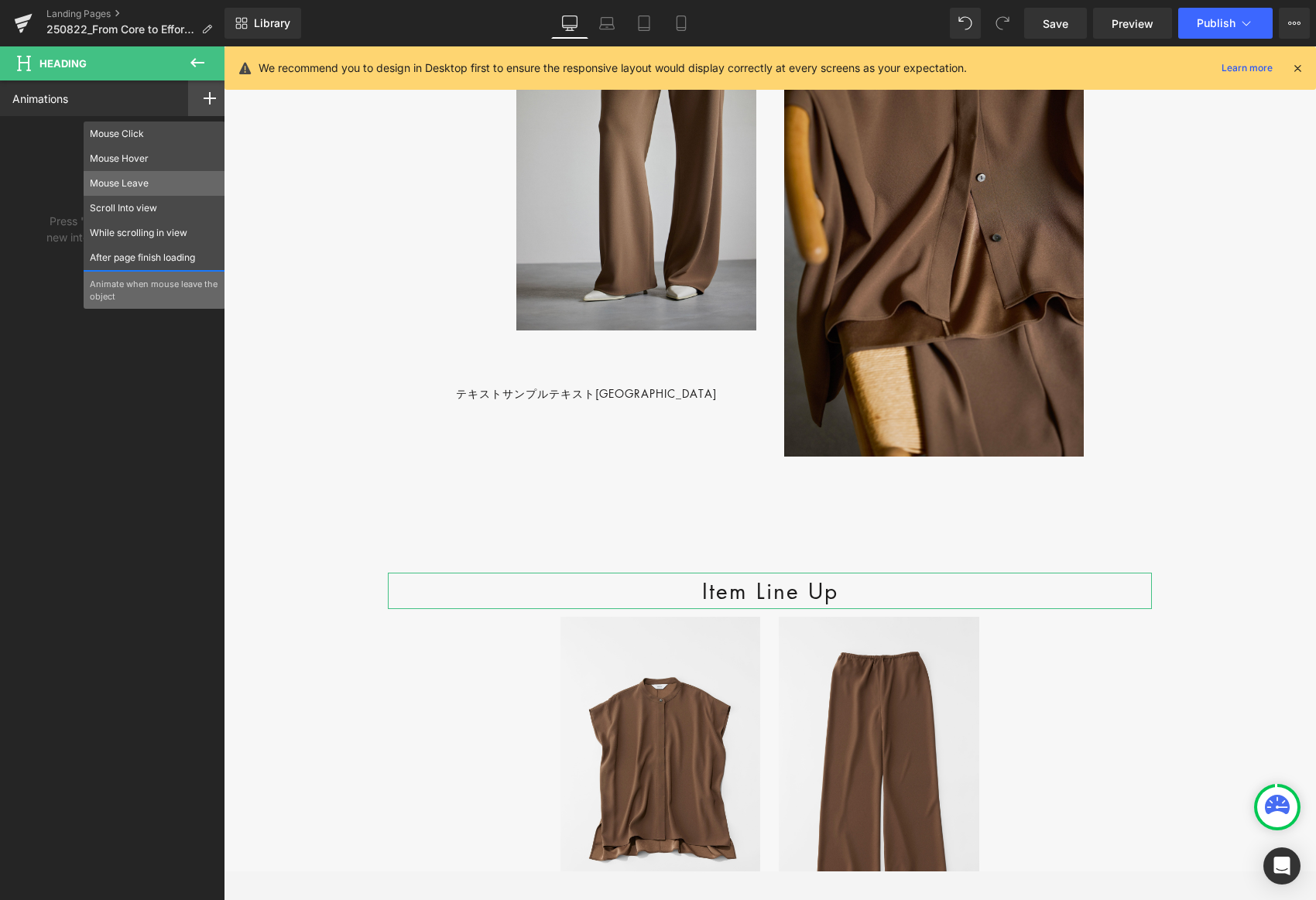
click at [151, 188] on p "Mouse Leave" at bounding box center [154, 183] width 129 height 14
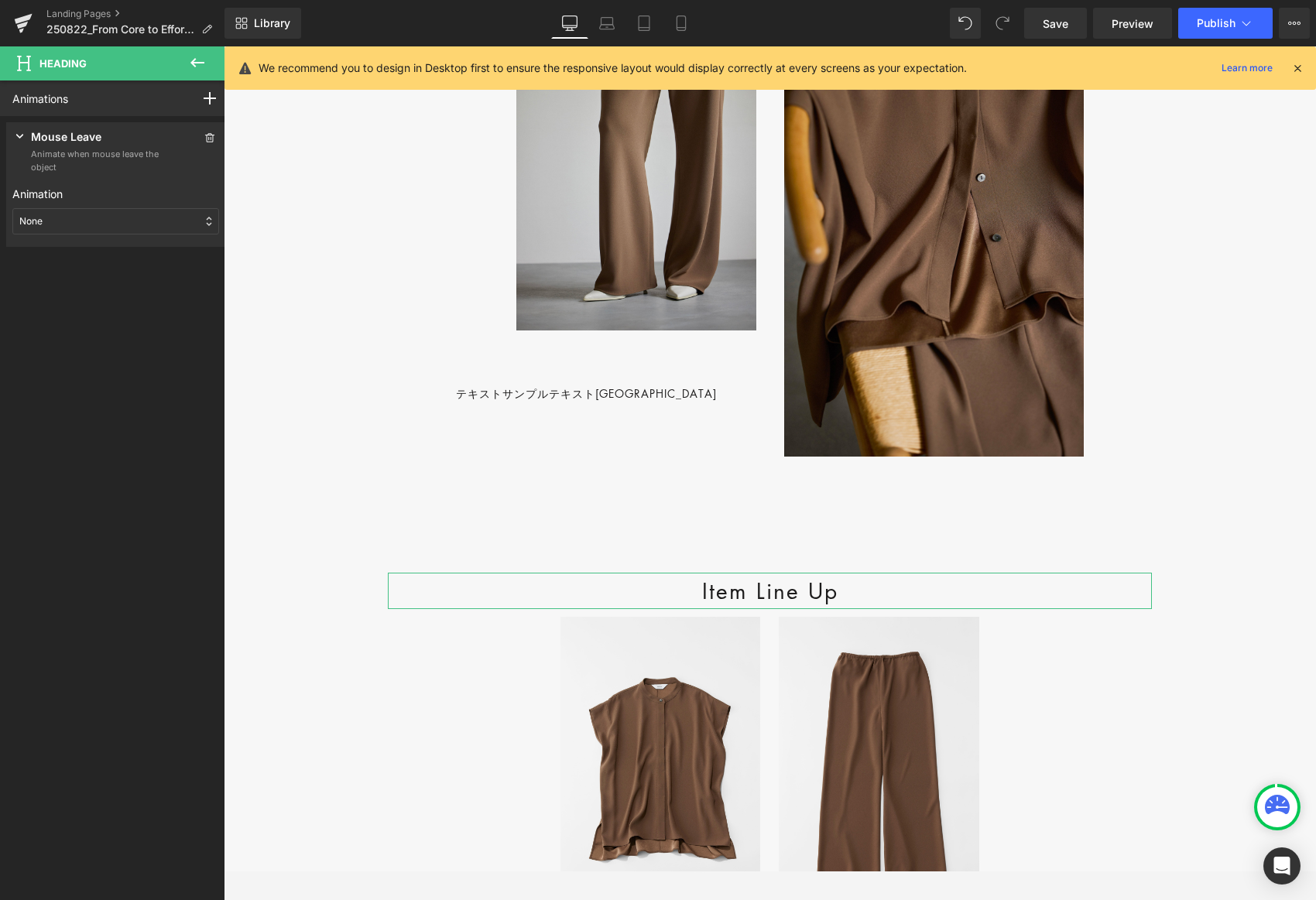
click at [162, 218] on div "None" at bounding box center [115, 222] width 207 height 27
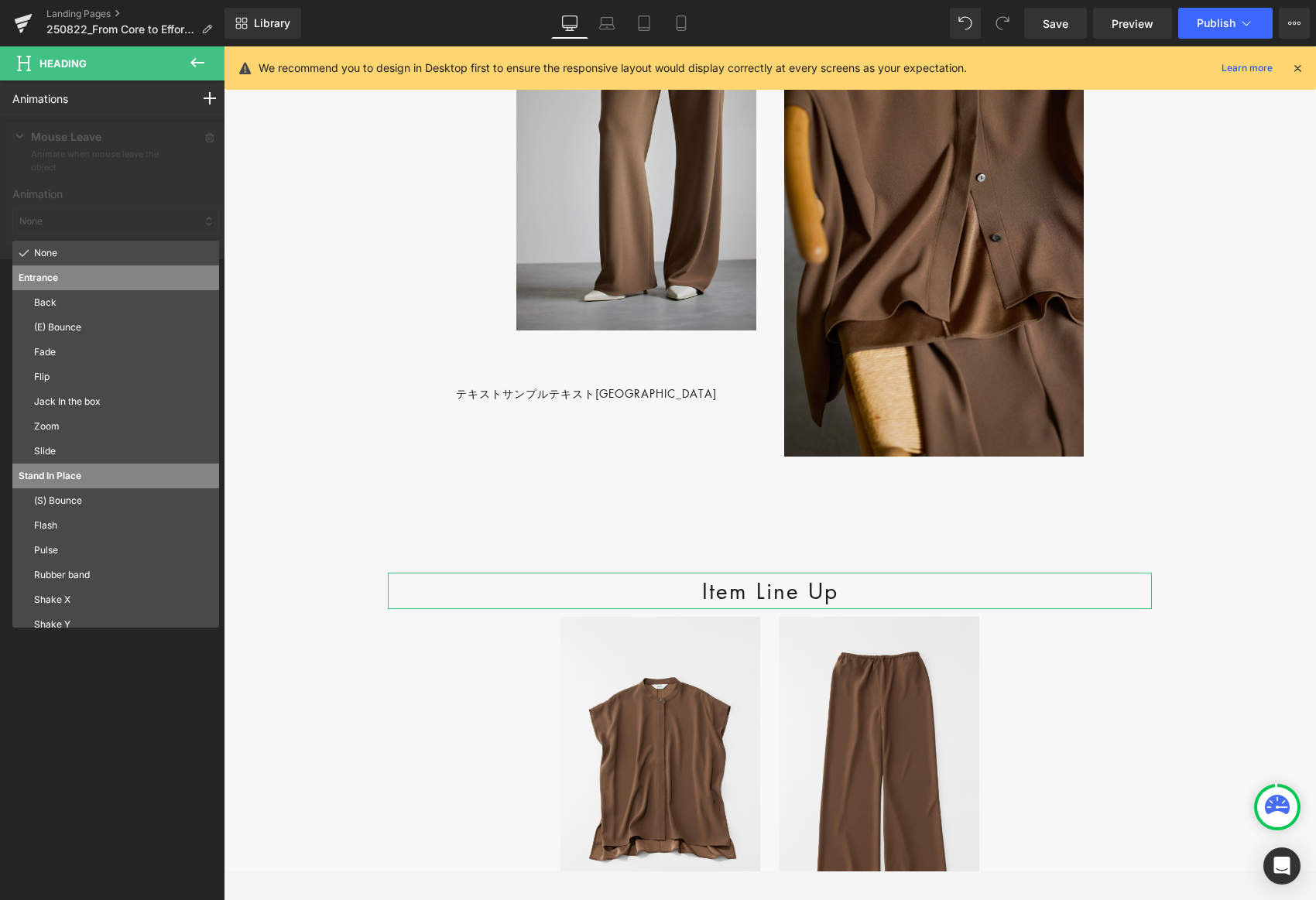
click at [52, 139] on div at bounding box center [115, 187] width 232 height 143
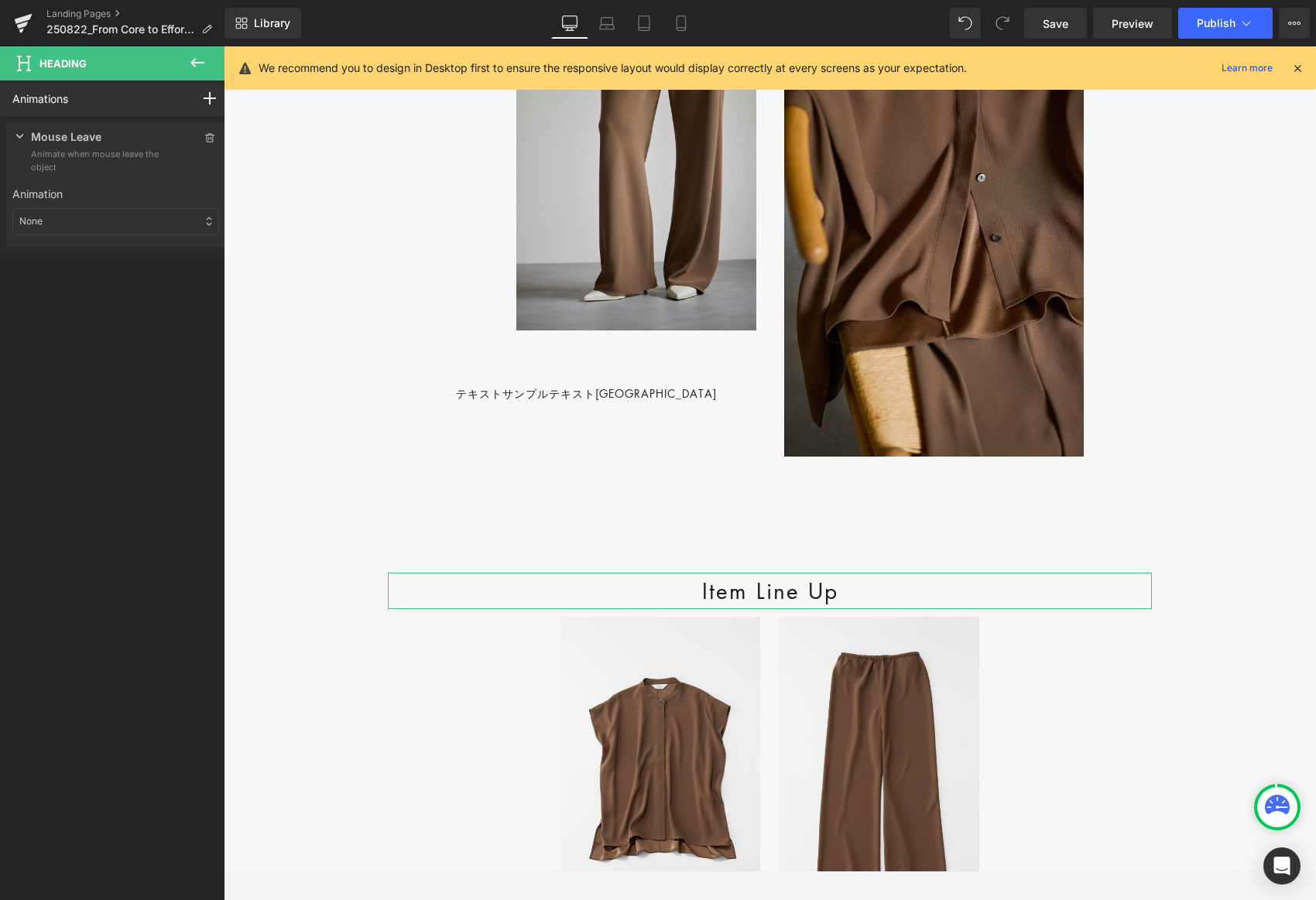
click at [45, 137] on div "Press " " button to add new interaction trigger with animation Mouse Leave Anim…" at bounding box center [115, 187] width 232 height 143
click at [27, 137] on icon at bounding box center [19, 136] width 16 height 16
click at [204, 137] on icon at bounding box center [209, 138] width 11 height 9
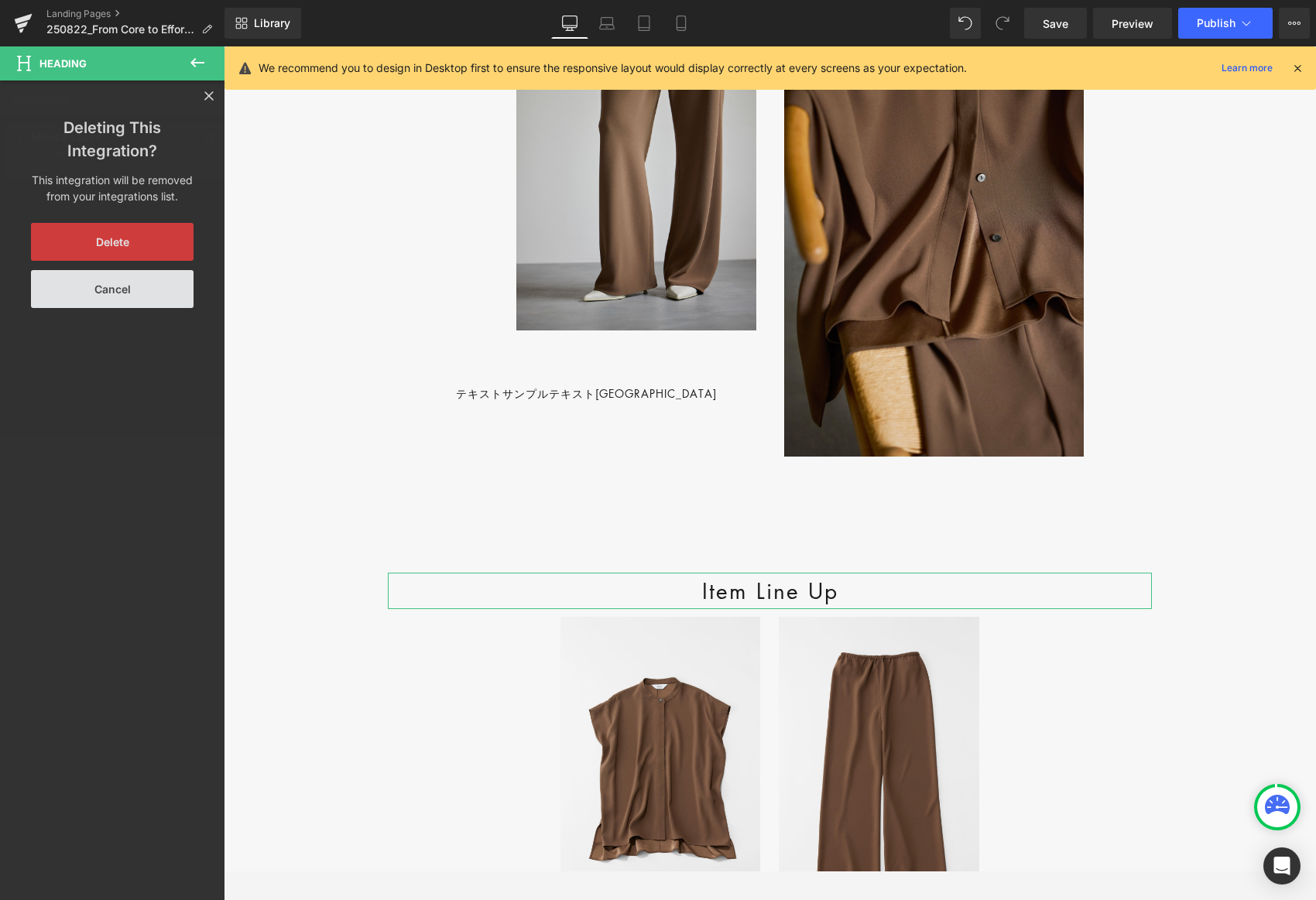
click at [156, 231] on button "Delete" at bounding box center [113, 242] width 162 height 38
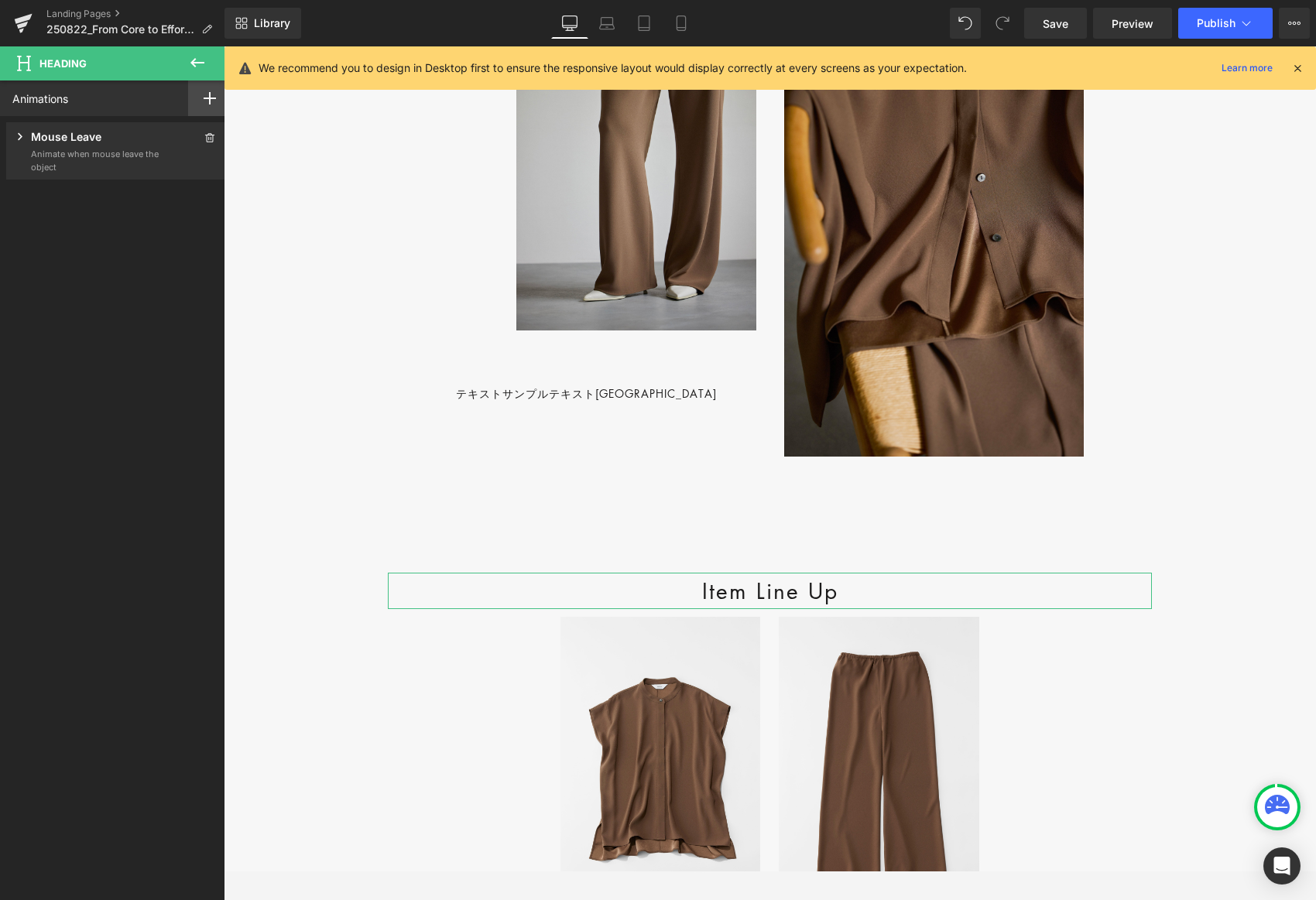
click at [204, 101] on icon at bounding box center [209, 98] width 12 height 12
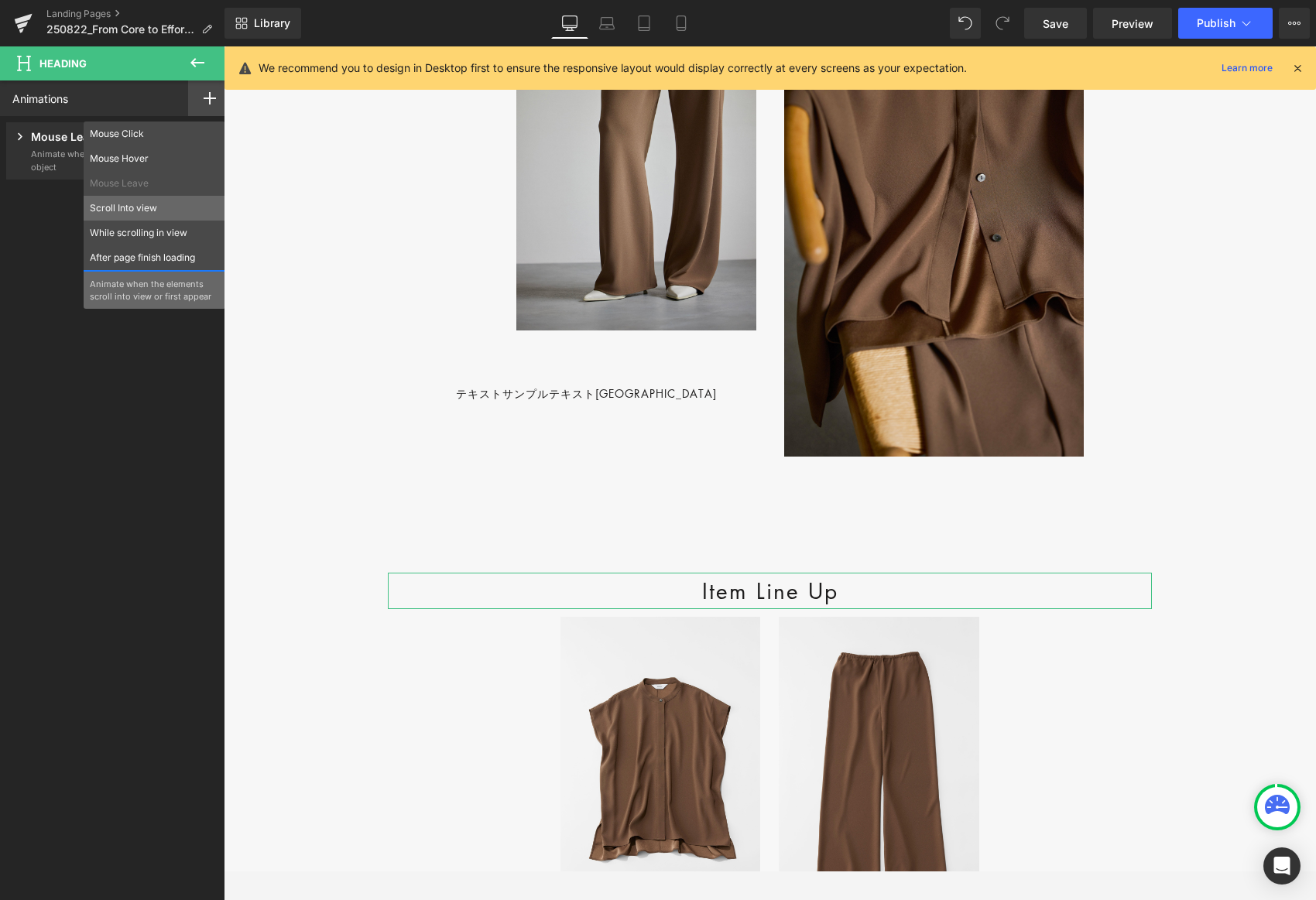
click at [122, 207] on p "Scroll Into view" at bounding box center [154, 208] width 129 height 14
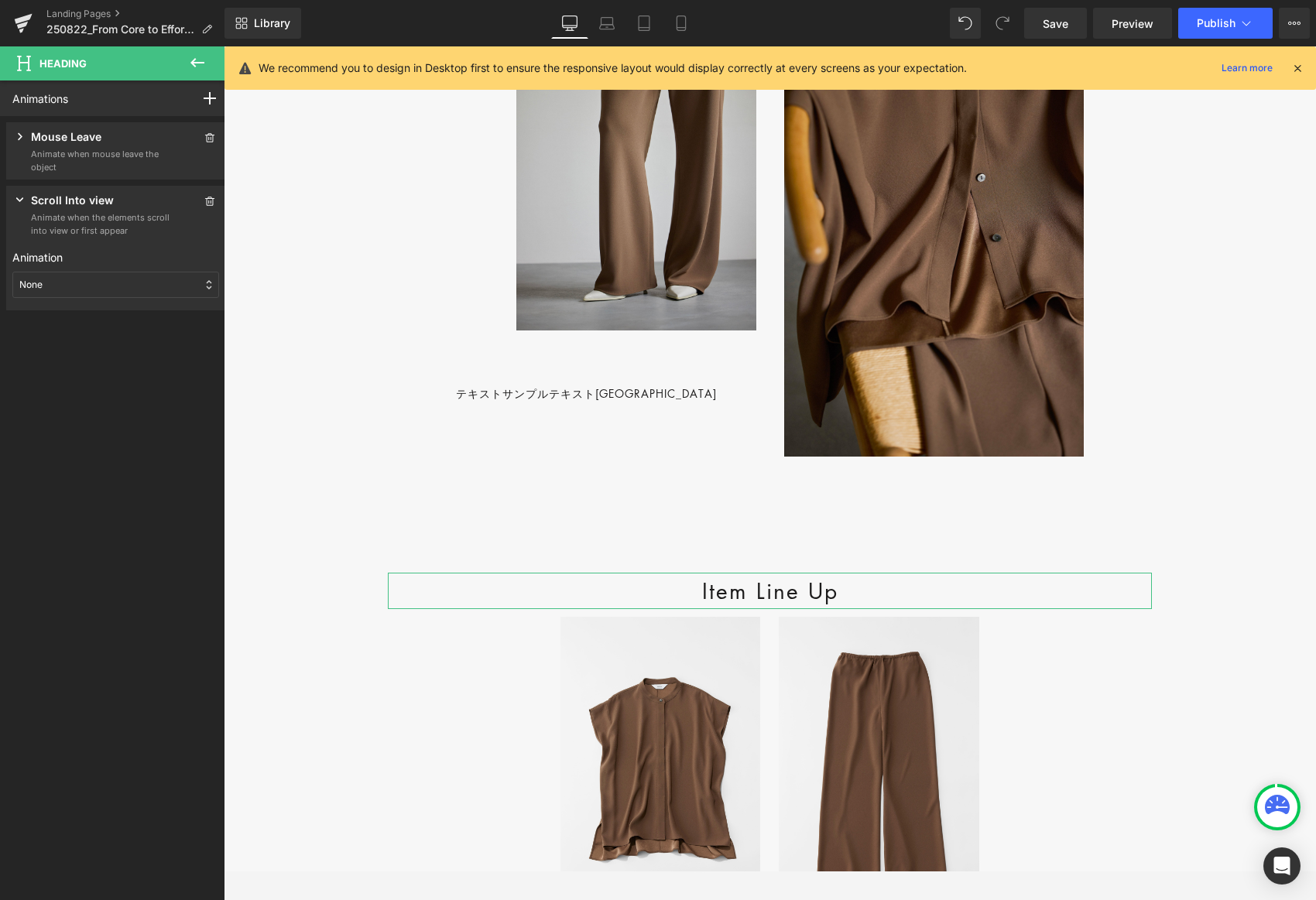
click at [81, 277] on div "None" at bounding box center [115, 284] width 207 height 27
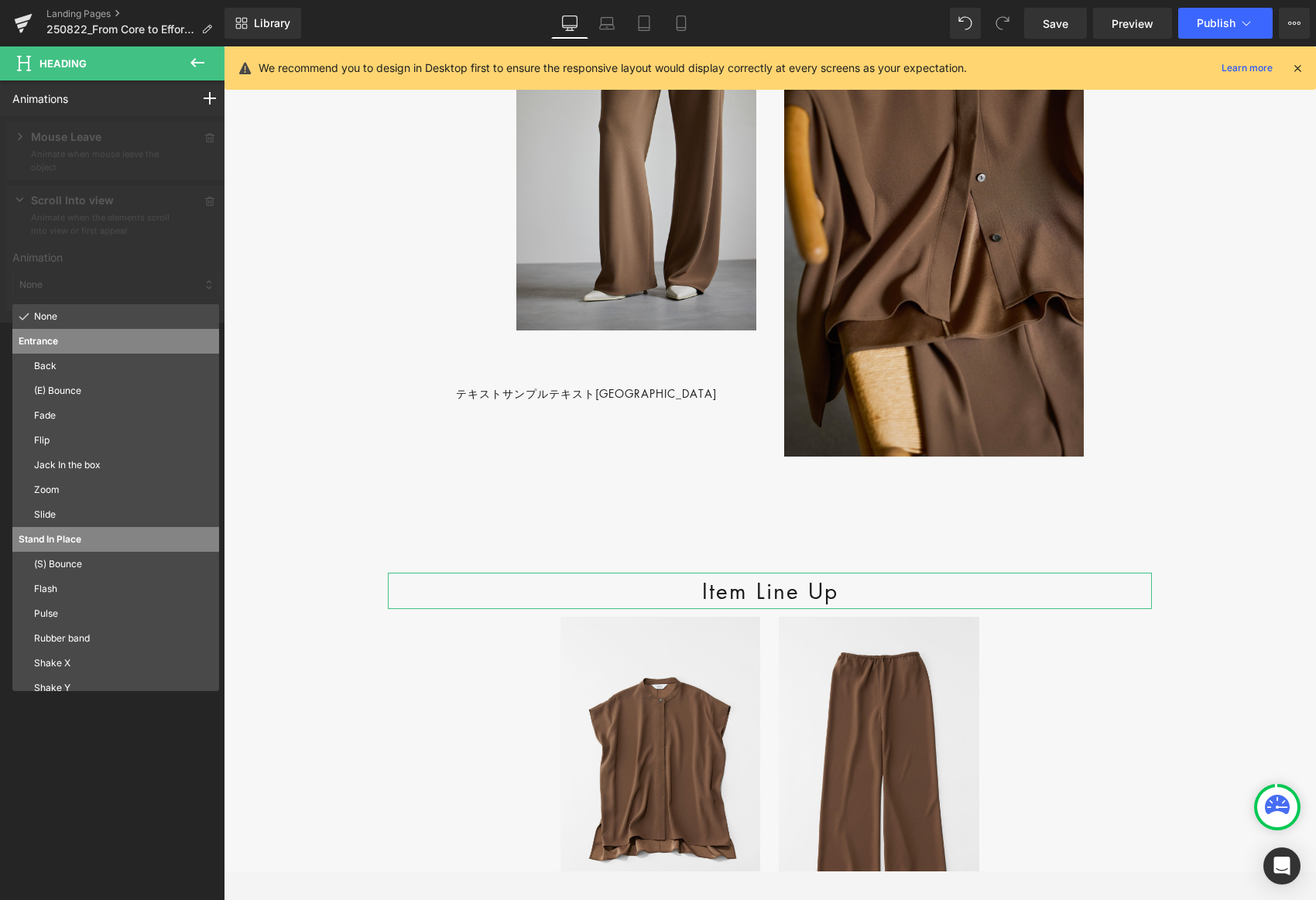
click at [79, 431] on div "Flip" at bounding box center [115, 440] width 207 height 25
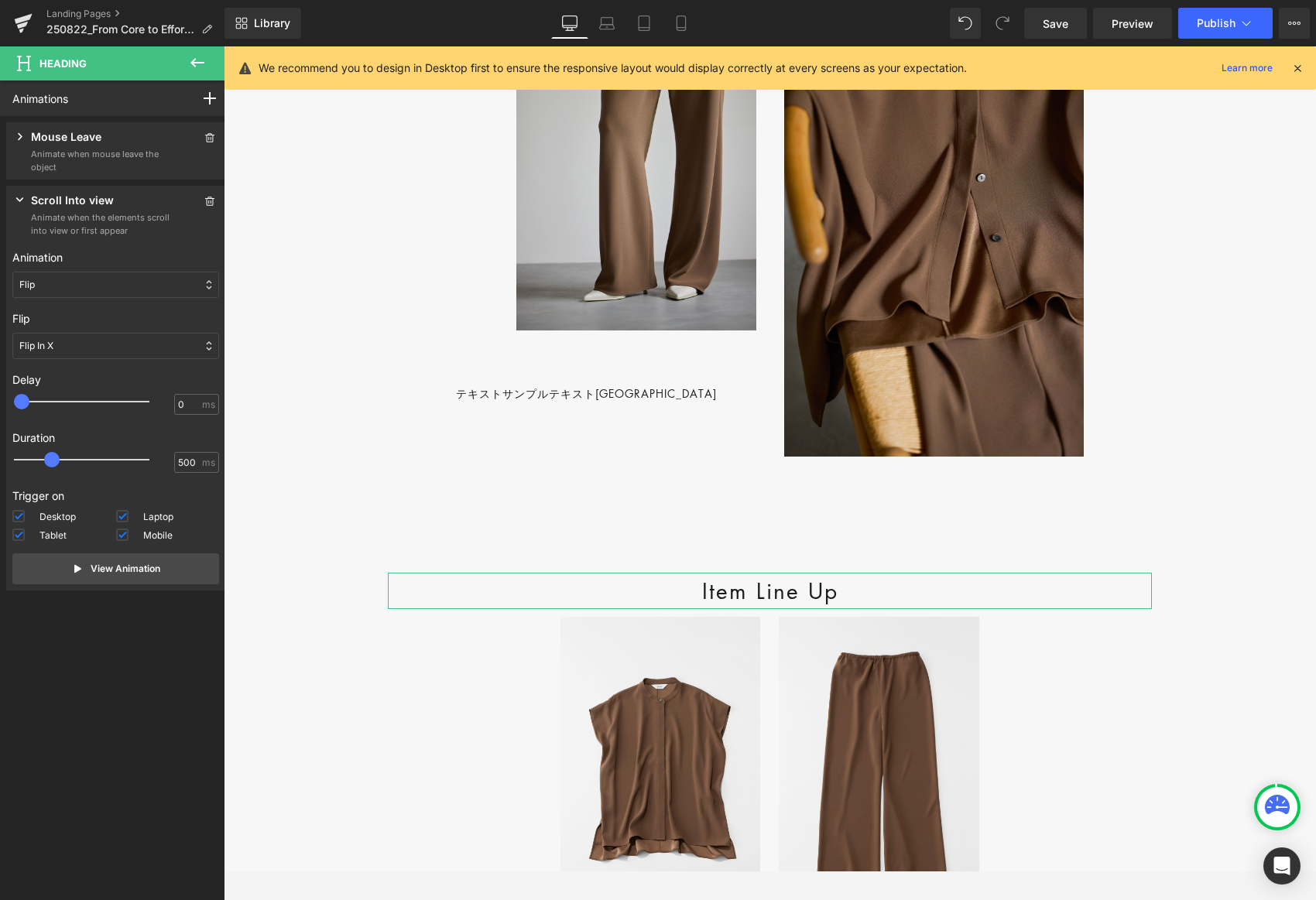
click at [67, 344] on div "Flip In X" at bounding box center [115, 346] width 207 height 27
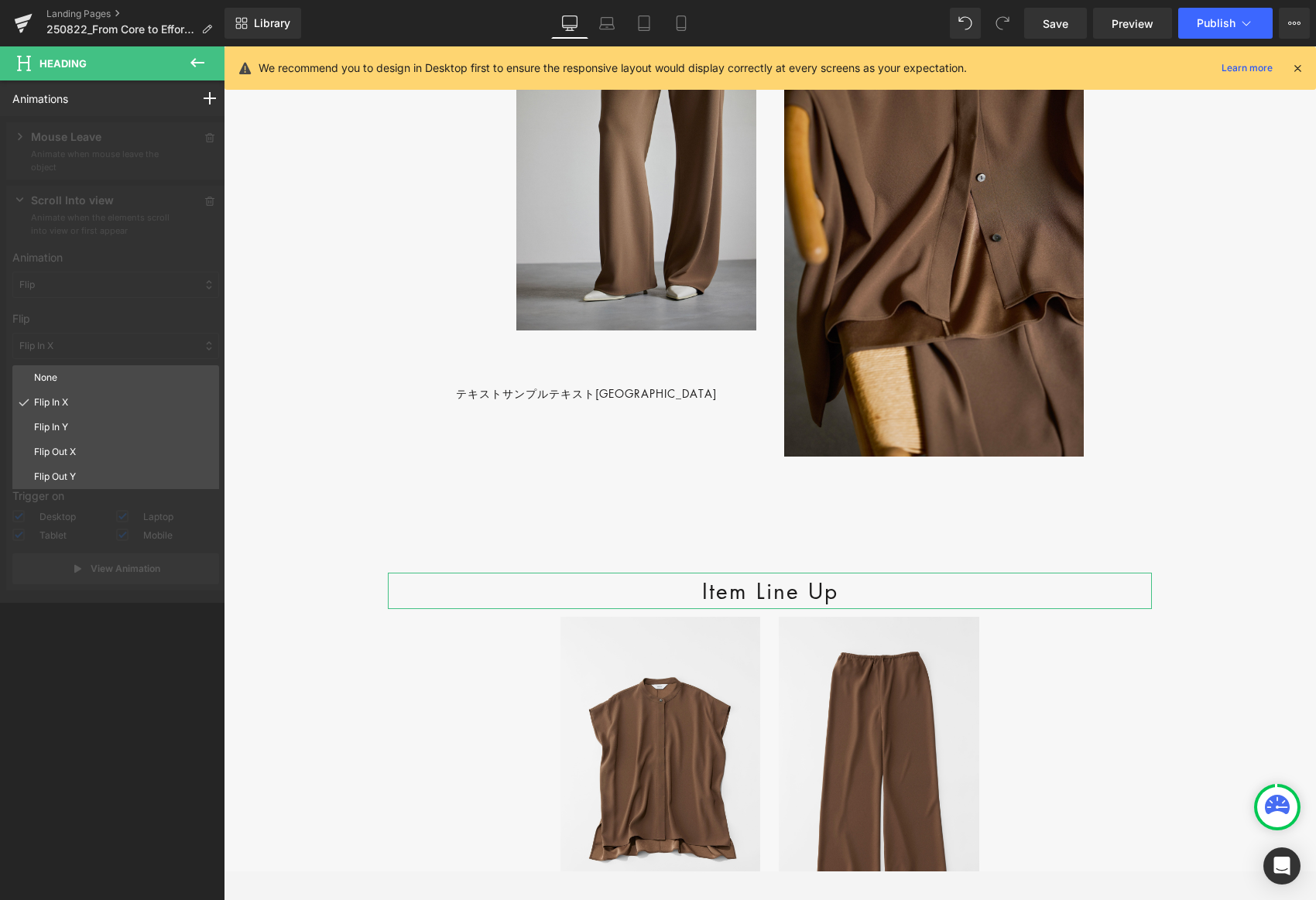
click at [85, 281] on div at bounding box center [115, 360] width 232 height 487
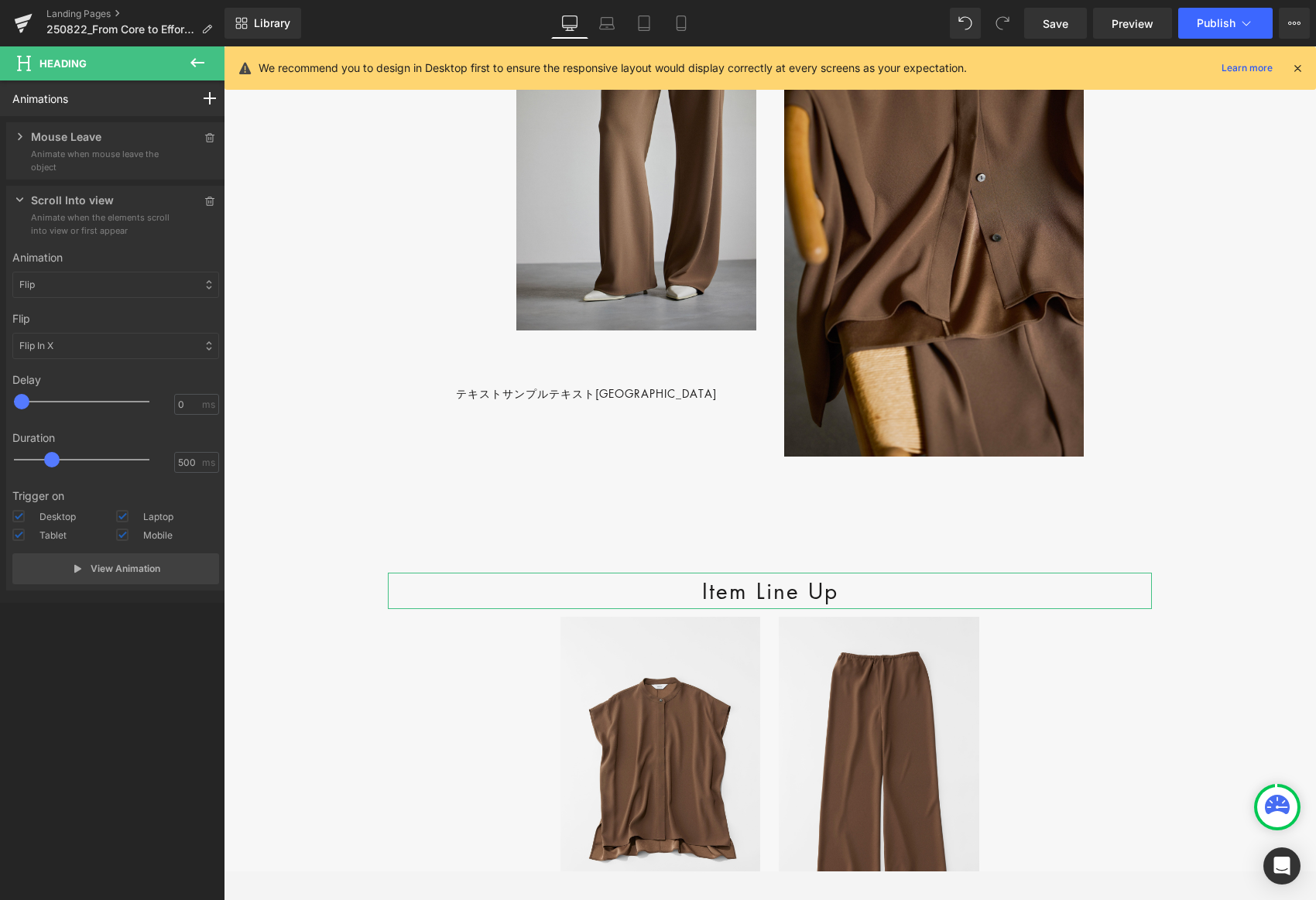
click at [85, 280] on div "Press " " button to add new interaction trigger with animation Mouse Leave Anim…" at bounding box center [115, 360] width 232 height 487
click at [108, 294] on div "Flip" at bounding box center [115, 284] width 207 height 27
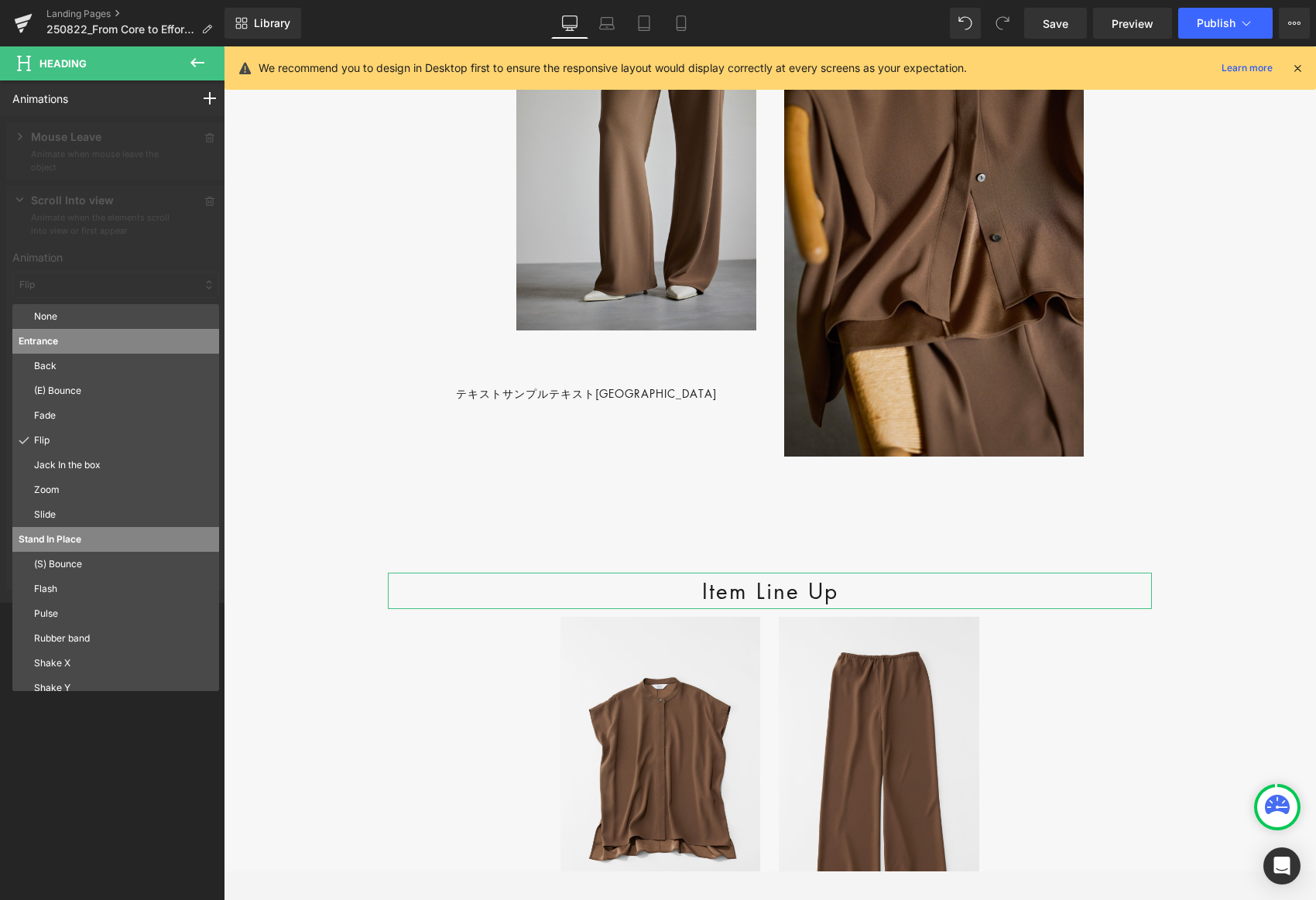
click at [197, 280] on div at bounding box center [115, 360] width 232 height 487
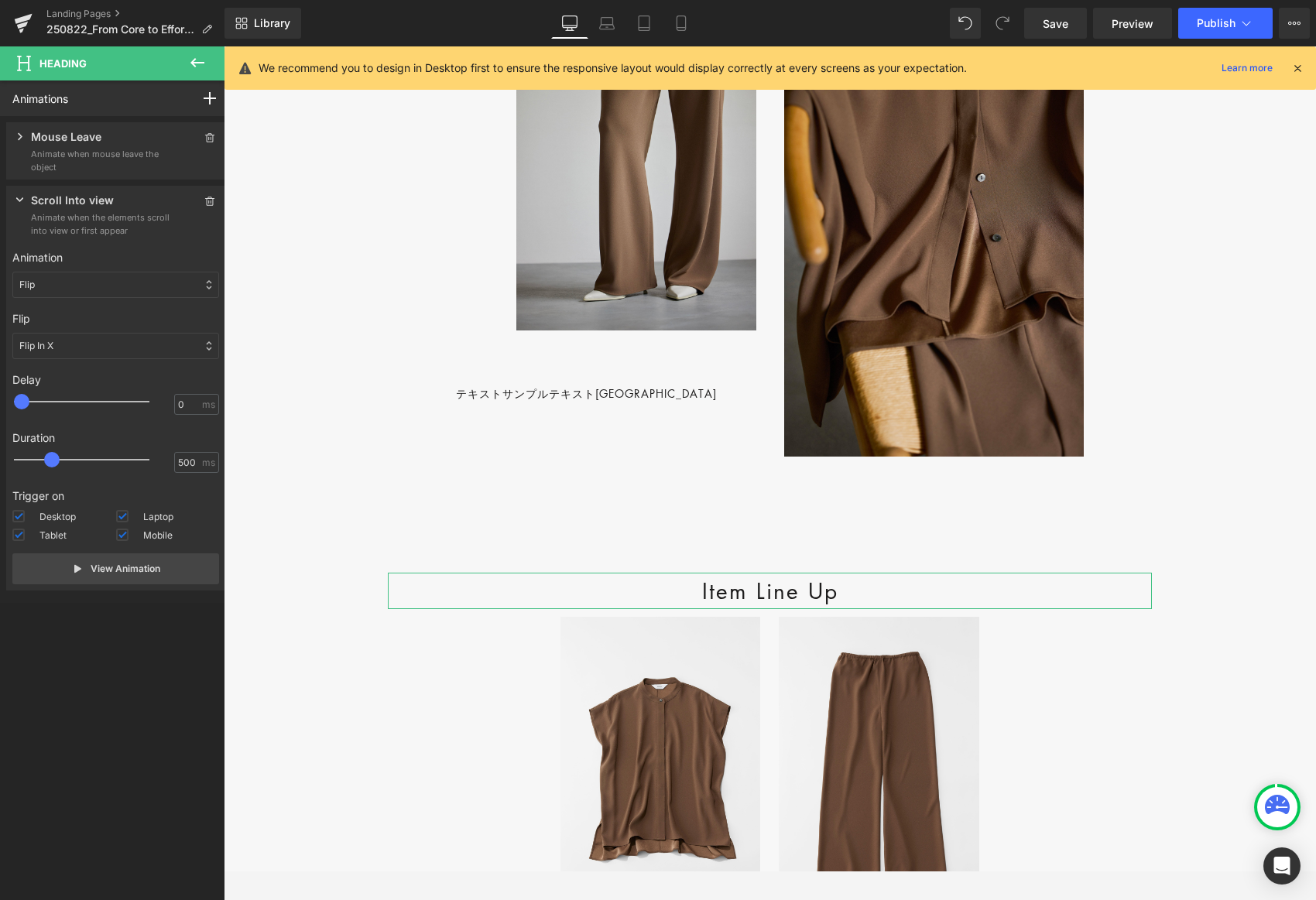
click at [206, 284] on icon at bounding box center [209, 285] width 6 height 11
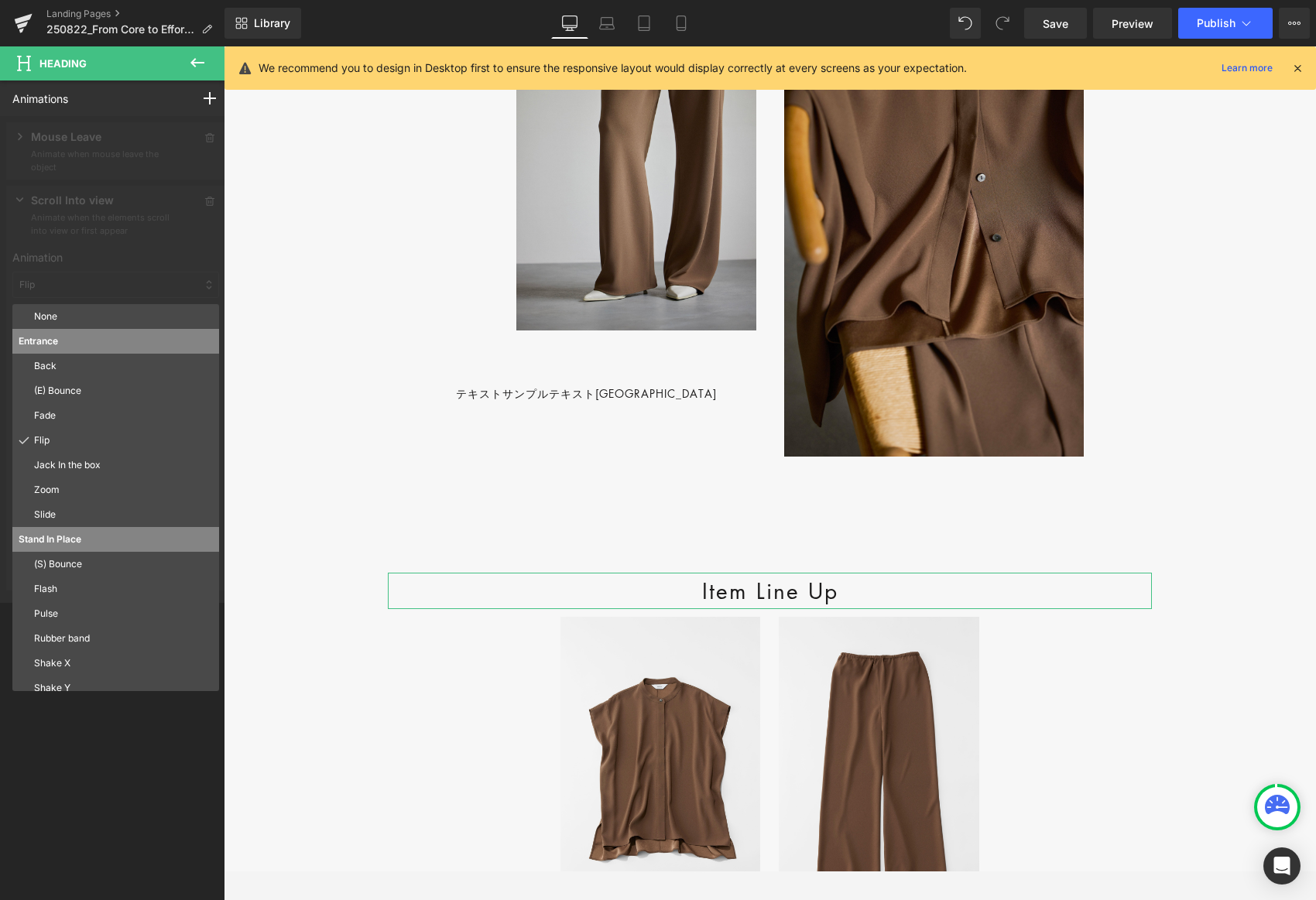
click at [136, 409] on p "Fade" at bounding box center [124, 415] width 179 height 14
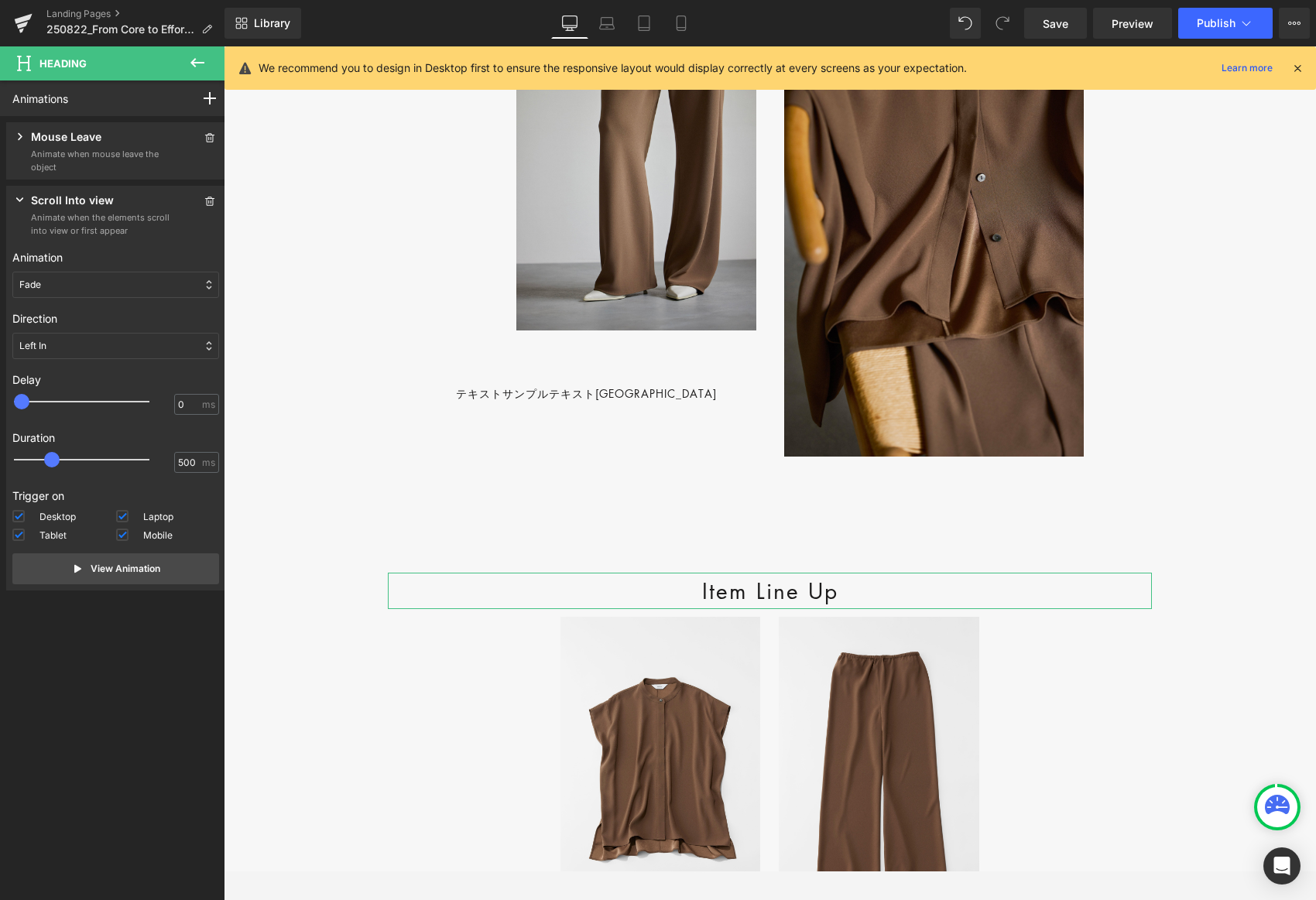
click at [93, 347] on div "Left In" at bounding box center [115, 346] width 207 height 27
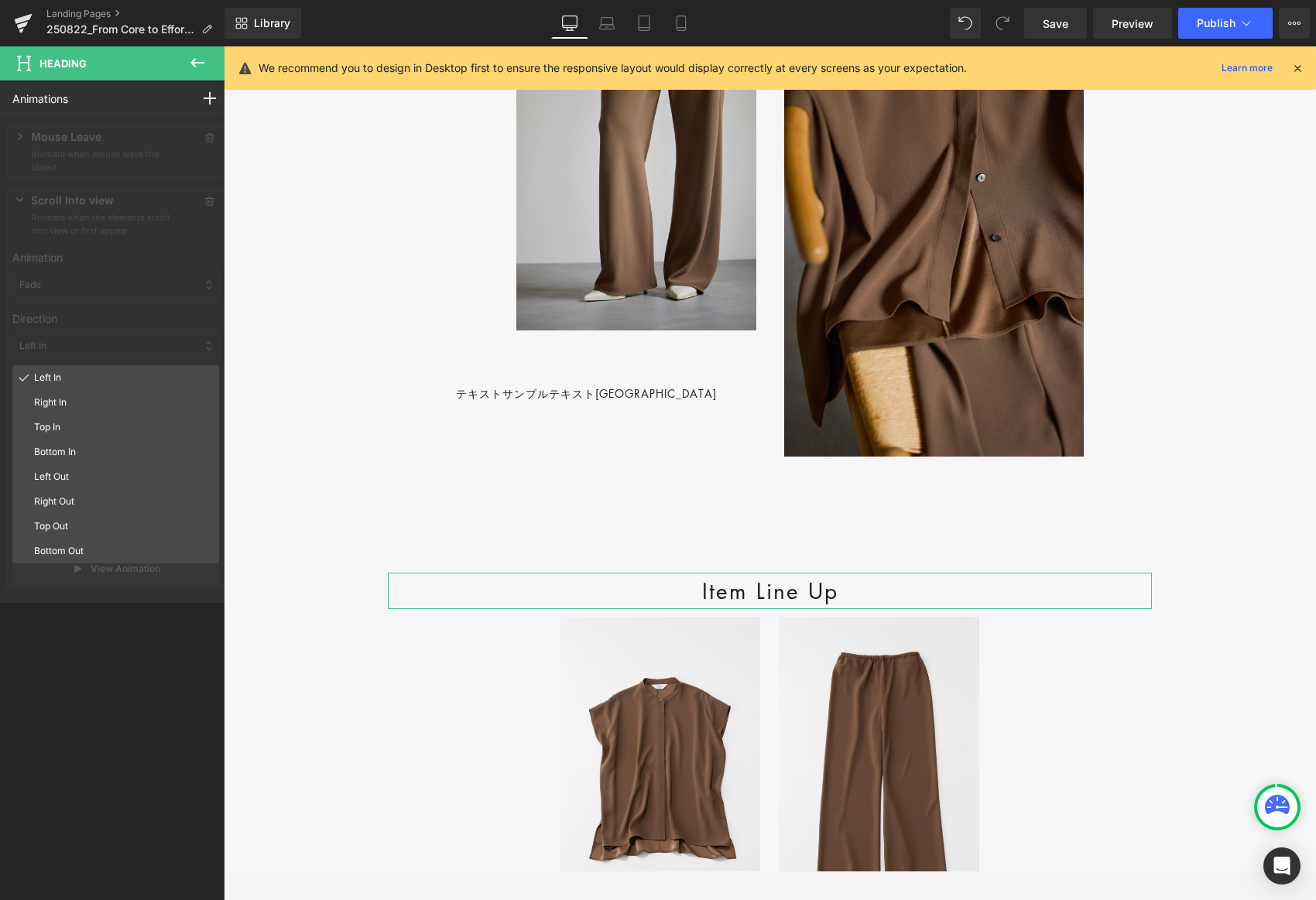
click at [98, 431] on p "Top In" at bounding box center [124, 426] width 179 height 14
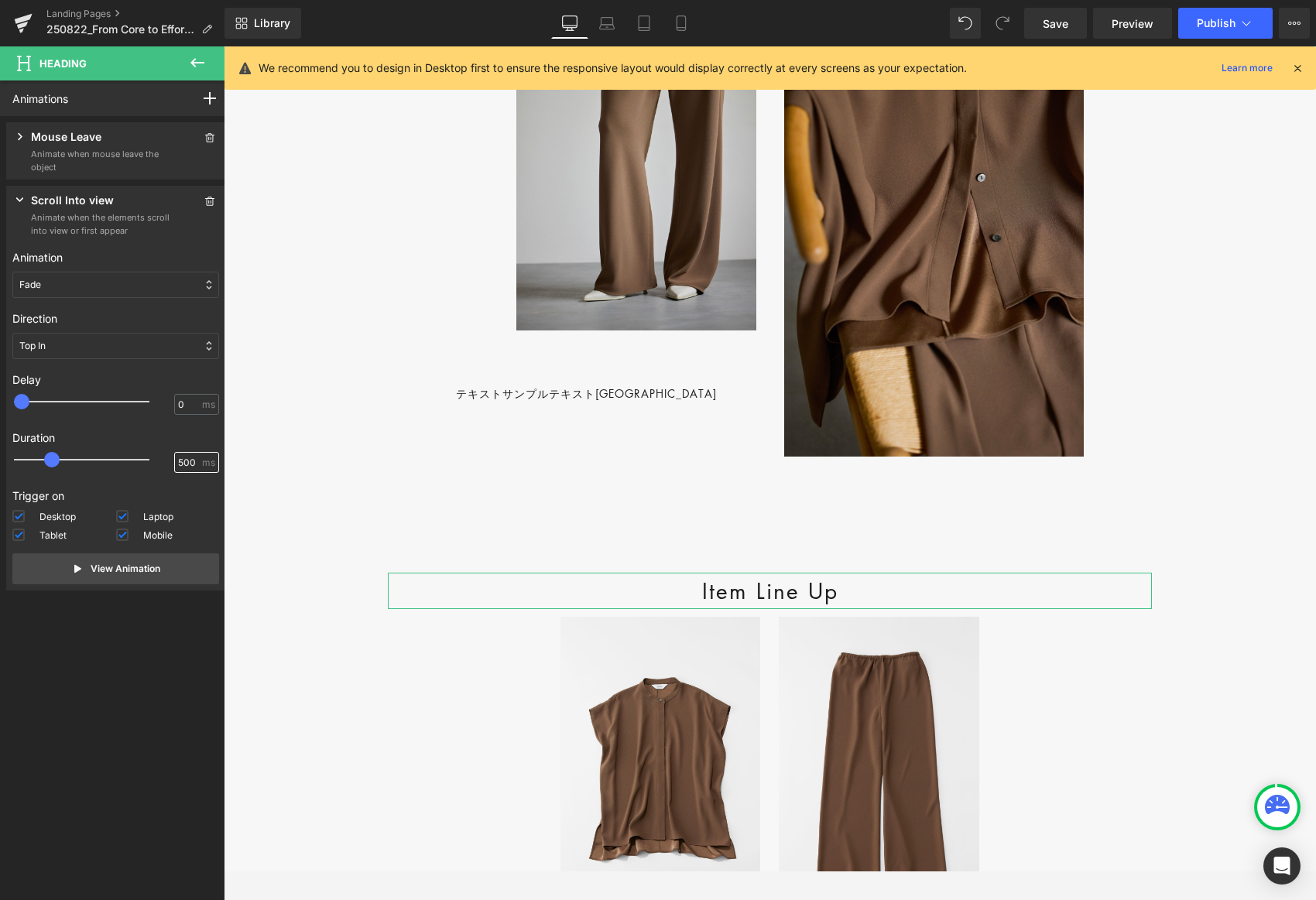
drag, startPoint x: 176, startPoint y: 462, endPoint x: 161, endPoint y: 463, distance: 15.0
click at [161, 463] on div "500 ms" at bounding box center [115, 463] width 207 height 23
click at [165, 566] on button "View Animation" at bounding box center [115, 570] width 207 height 31
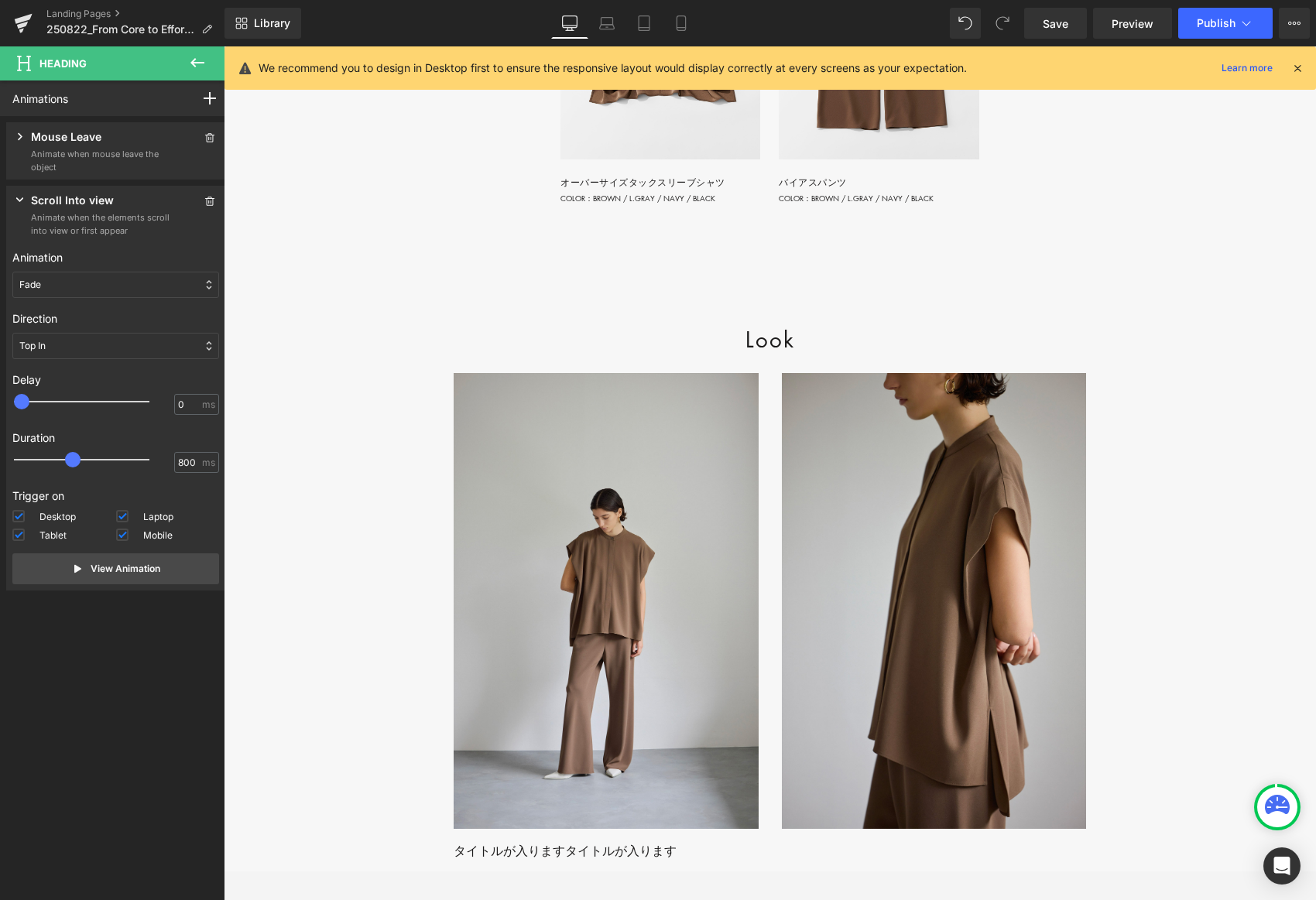
scroll to position [2332, 0]
click at [839, 355] on h2 "Look" at bounding box center [770, 337] width 655 height 36
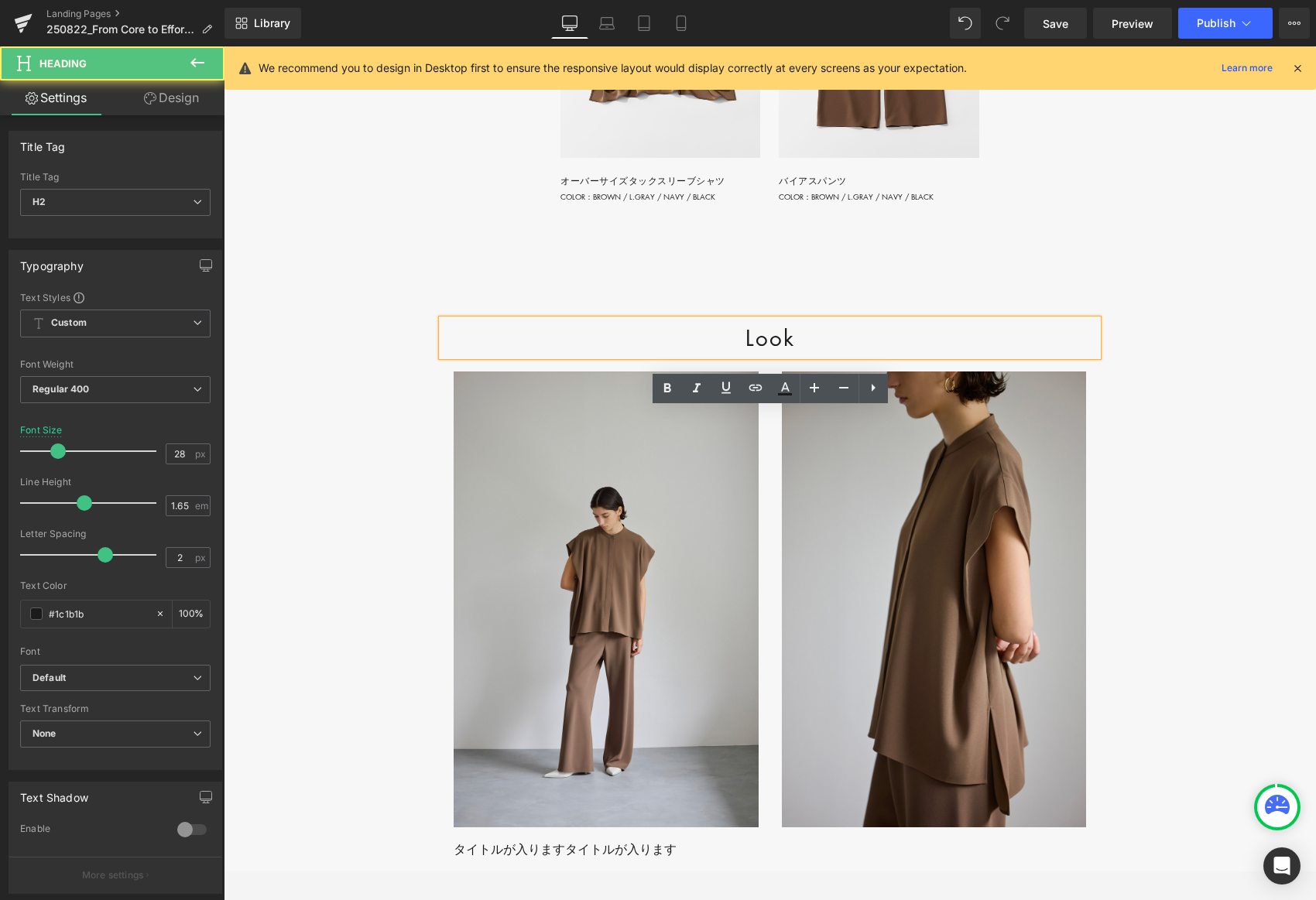
click at [783, 355] on h2 "Look" at bounding box center [770, 337] width 655 height 36
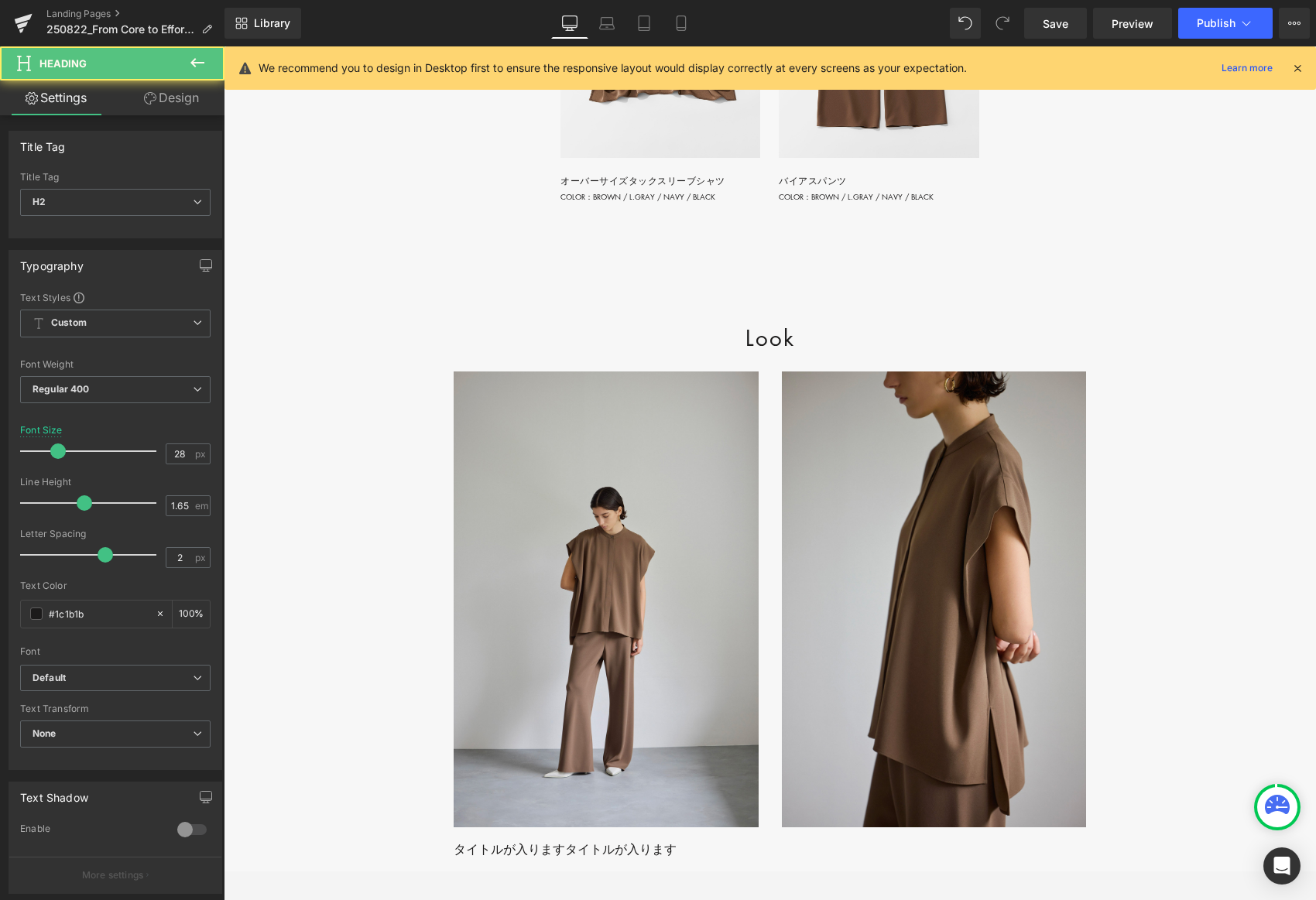
drag, startPoint x: 174, startPoint y: 102, endPoint x: 216, endPoint y: 241, distance: 145.2
click at [174, 102] on link "Design" at bounding box center [172, 98] width 113 height 35
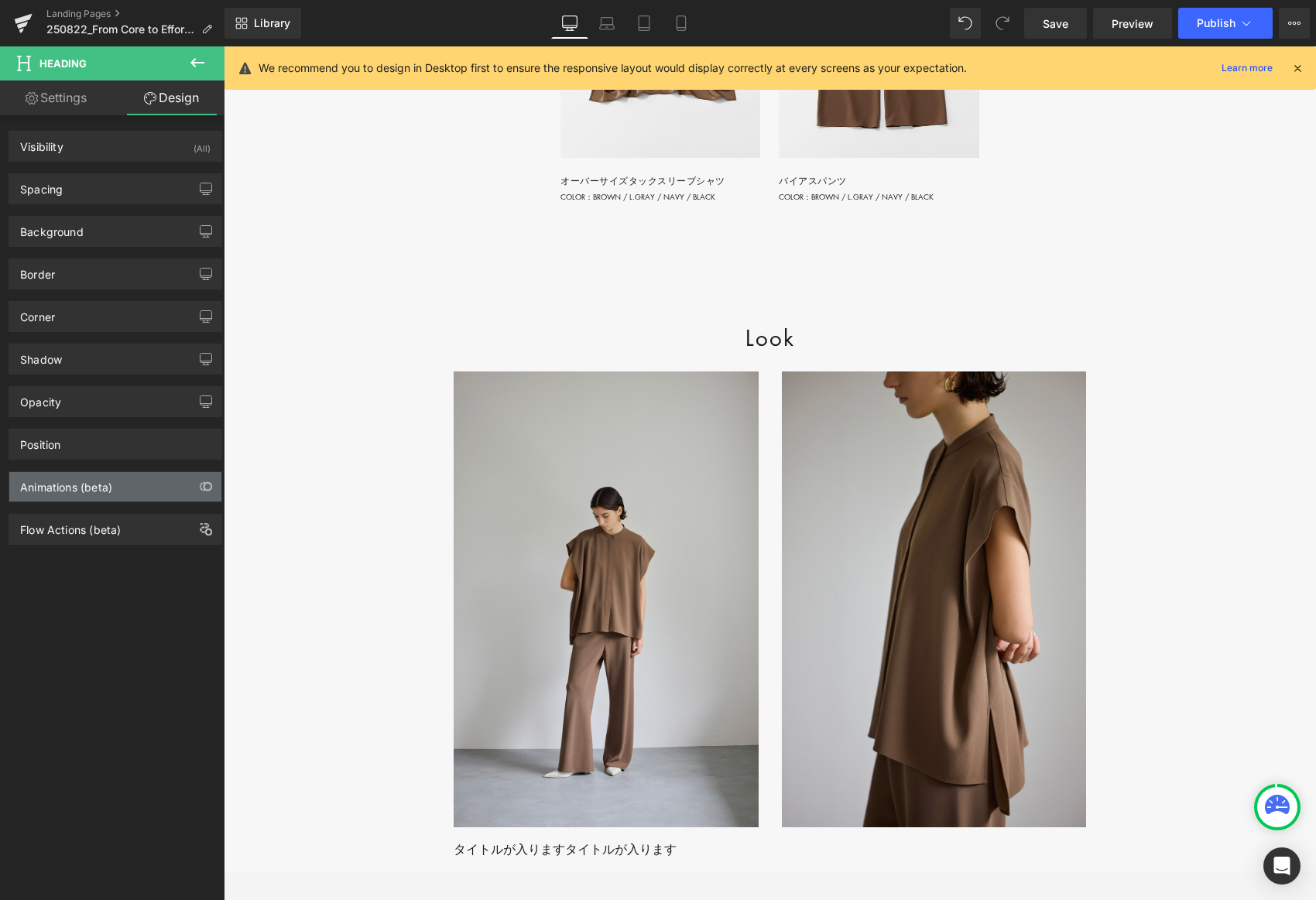
click at [115, 482] on div "Animations (beta)" at bounding box center [115, 487] width 212 height 30
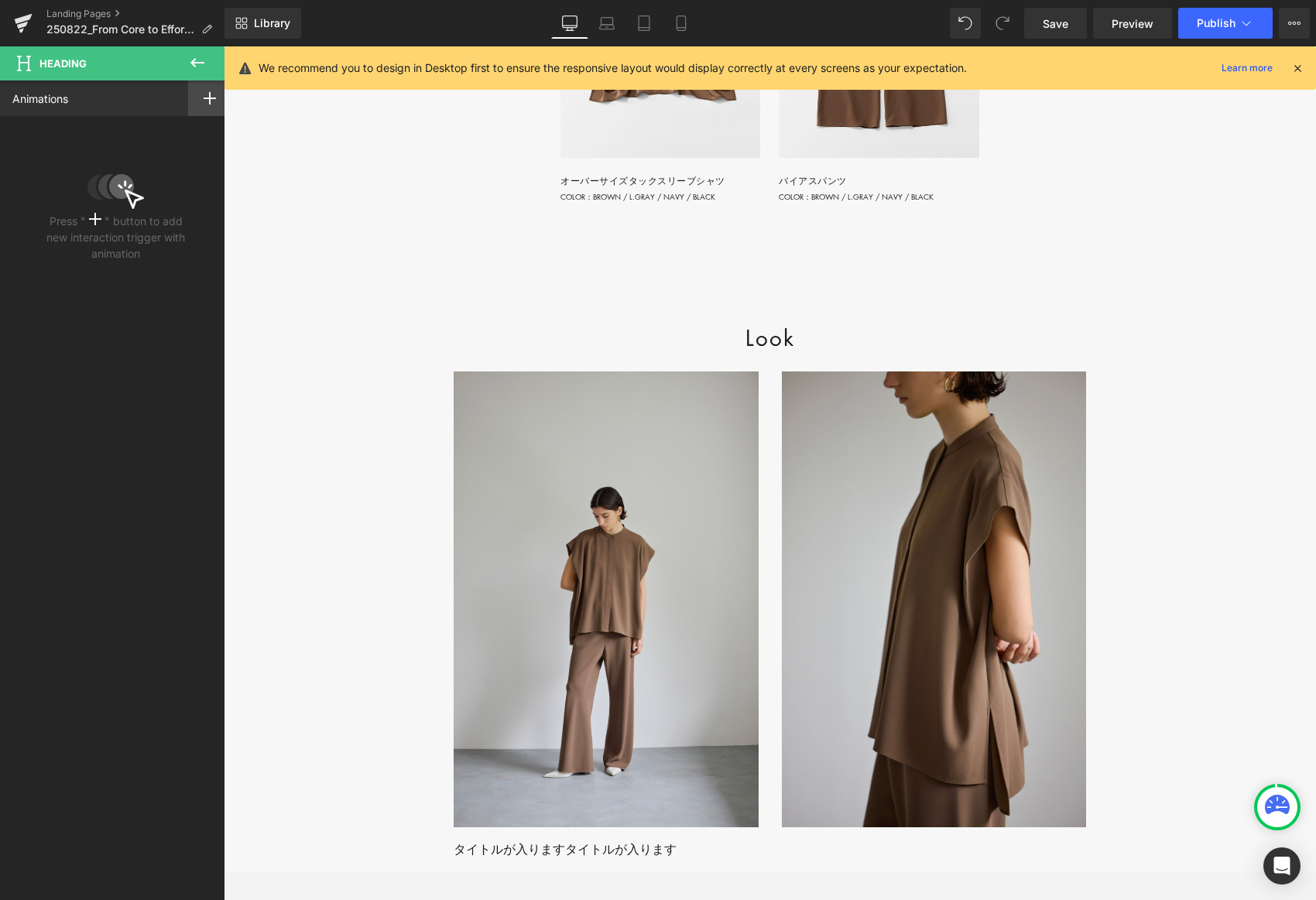
click at [204, 96] on icon at bounding box center [209, 98] width 12 height 12
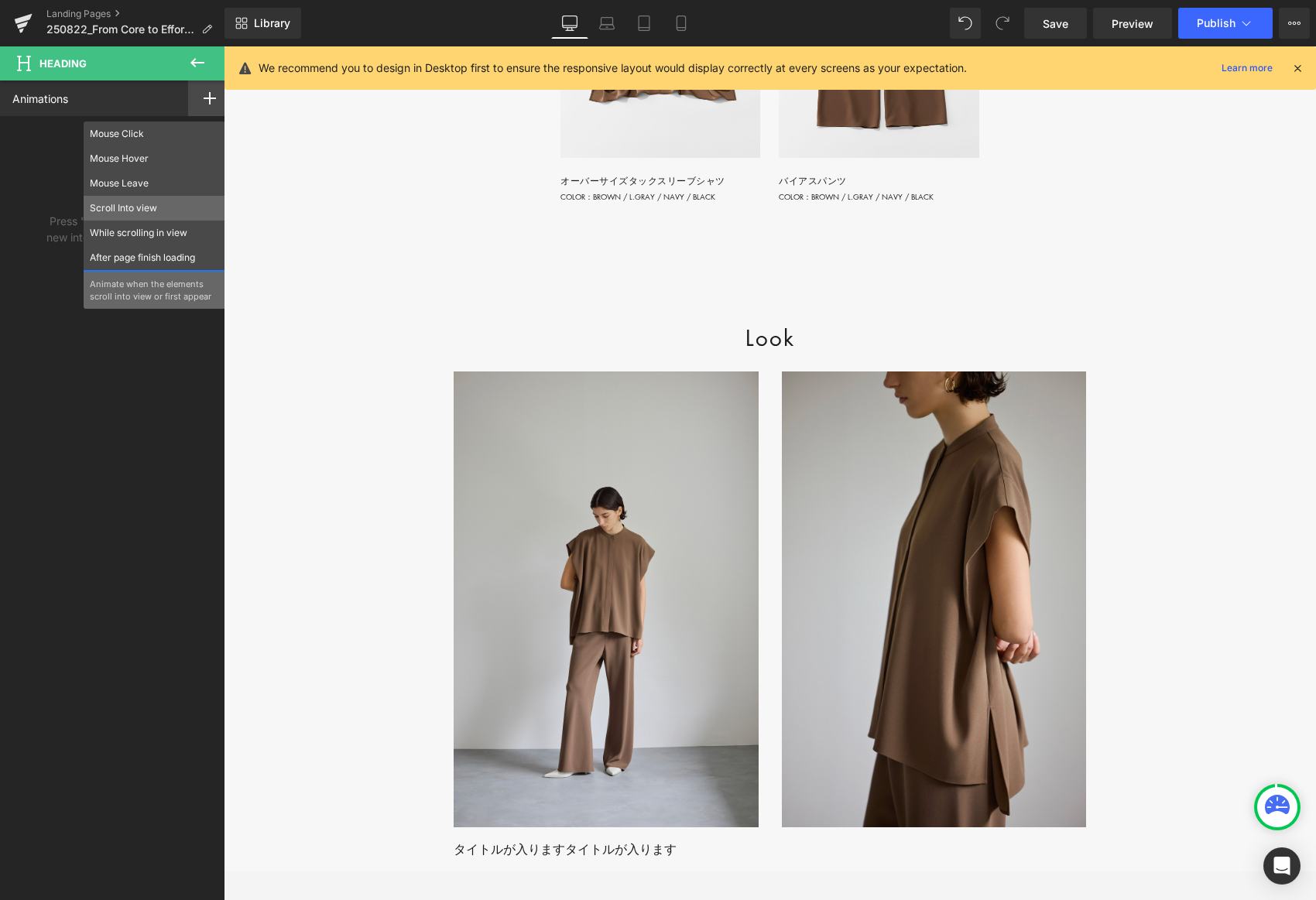
click at [145, 208] on p "Scroll Into view" at bounding box center [154, 208] width 129 height 14
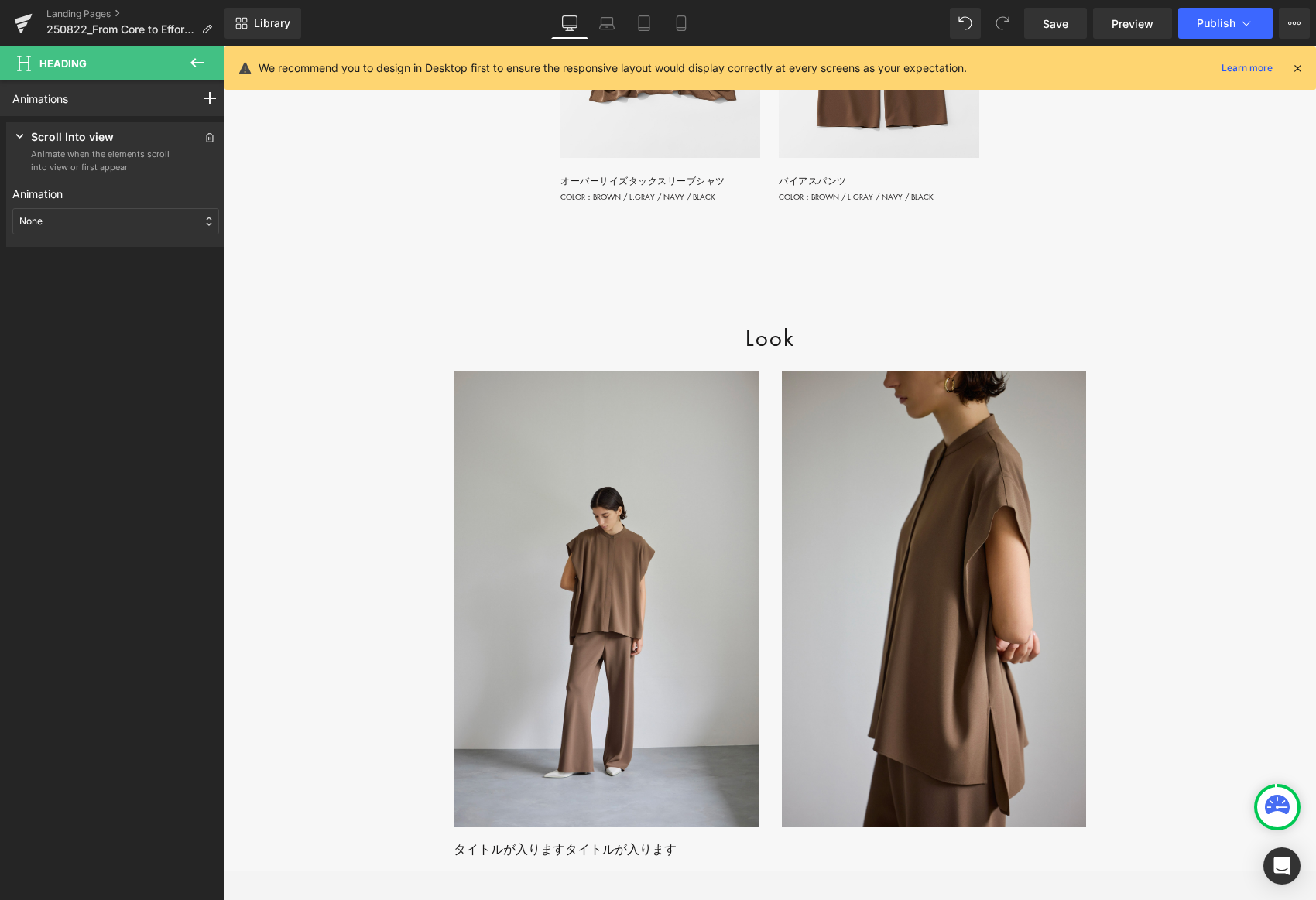
click at [138, 213] on div "None" at bounding box center [115, 222] width 207 height 27
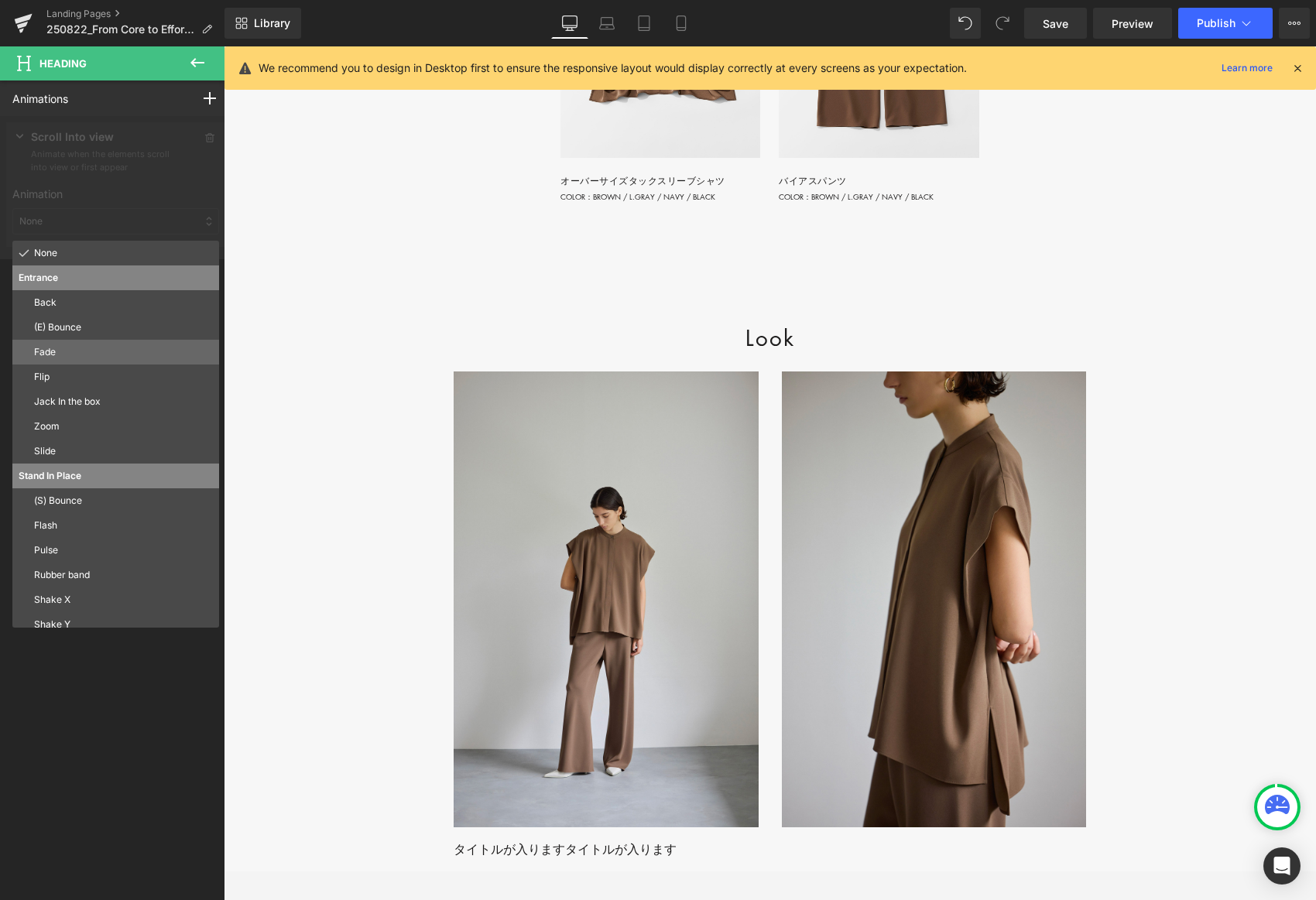
click at [79, 355] on p "Fade" at bounding box center [124, 352] width 179 height 14
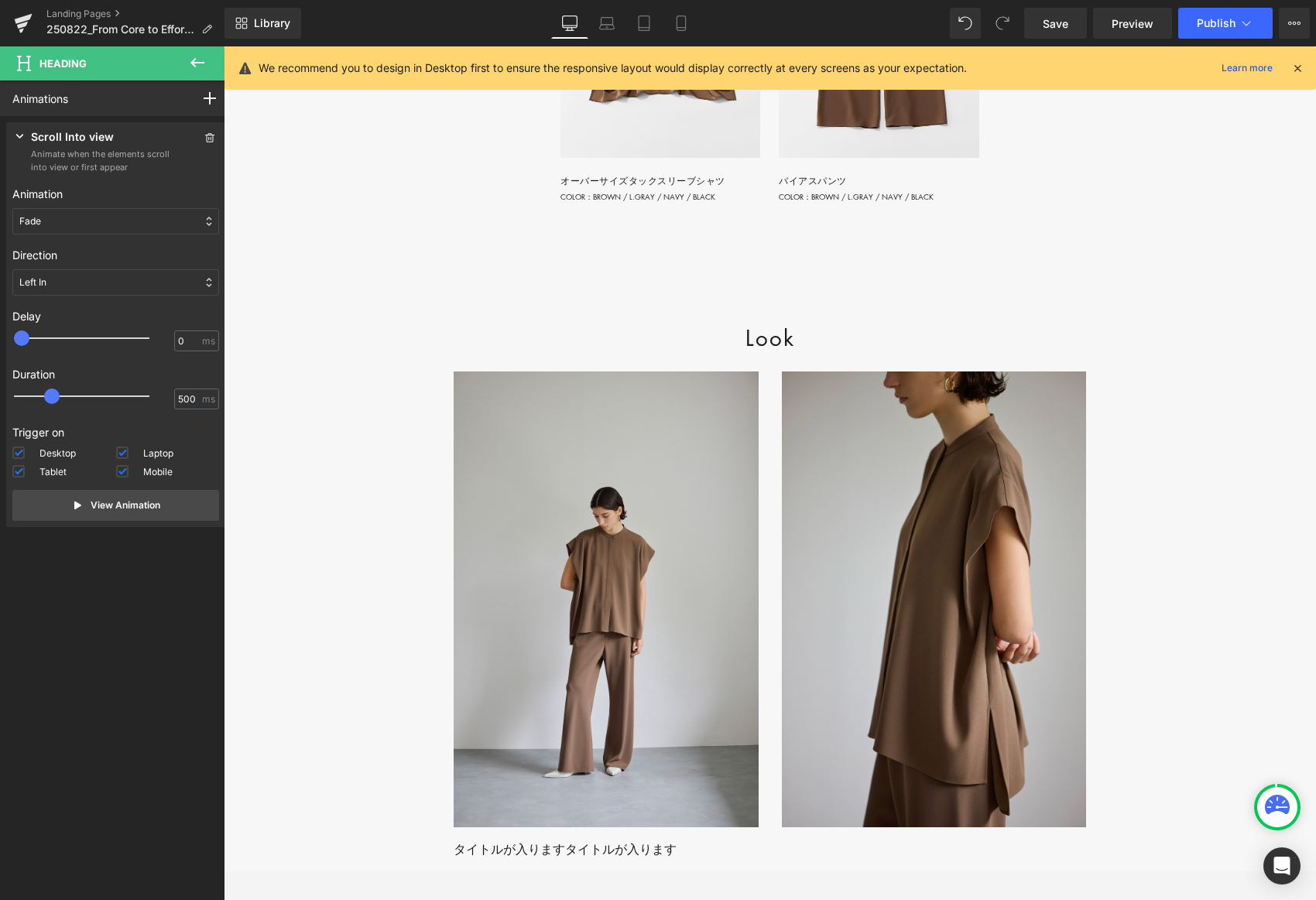
click at [63, 281] on div "Left In" at bounding box center [115, 282] width 207 height 27
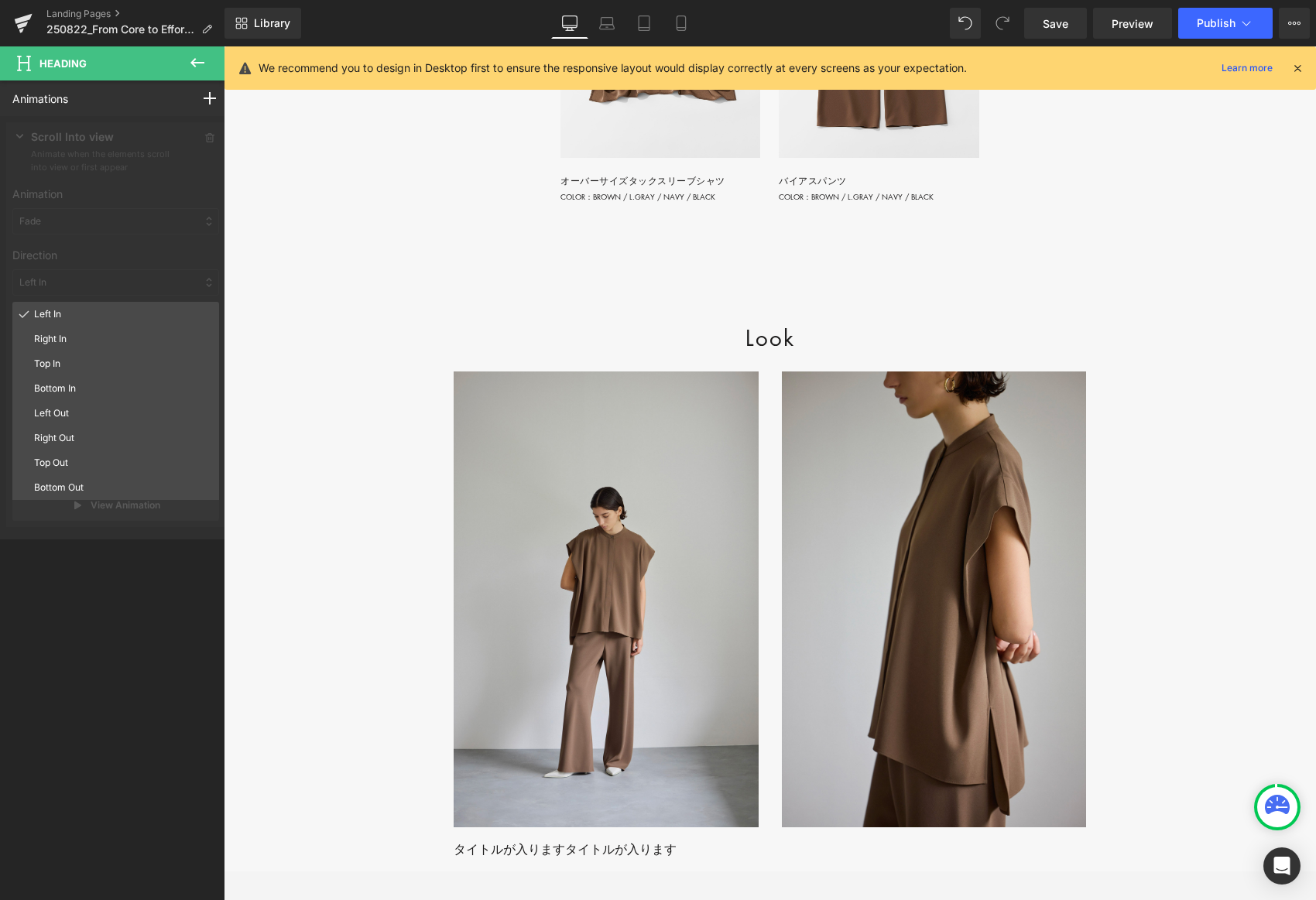
click at [64, 364] on p "Top In" at bounding box center [124, 364] width 179 height 14
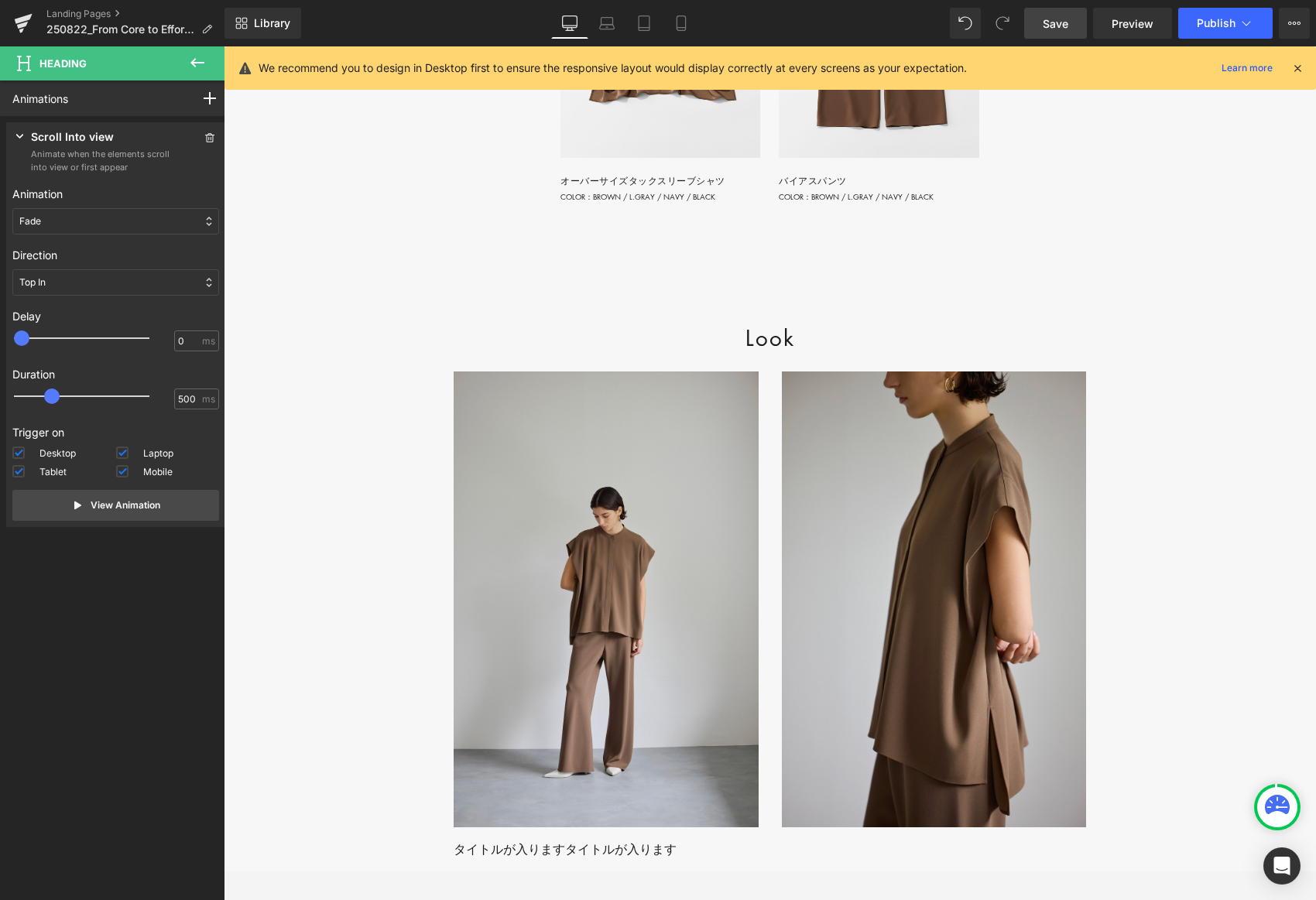
click at [907, 31] on link "Save" at bounding box center [1056, 23] width 63 height 31
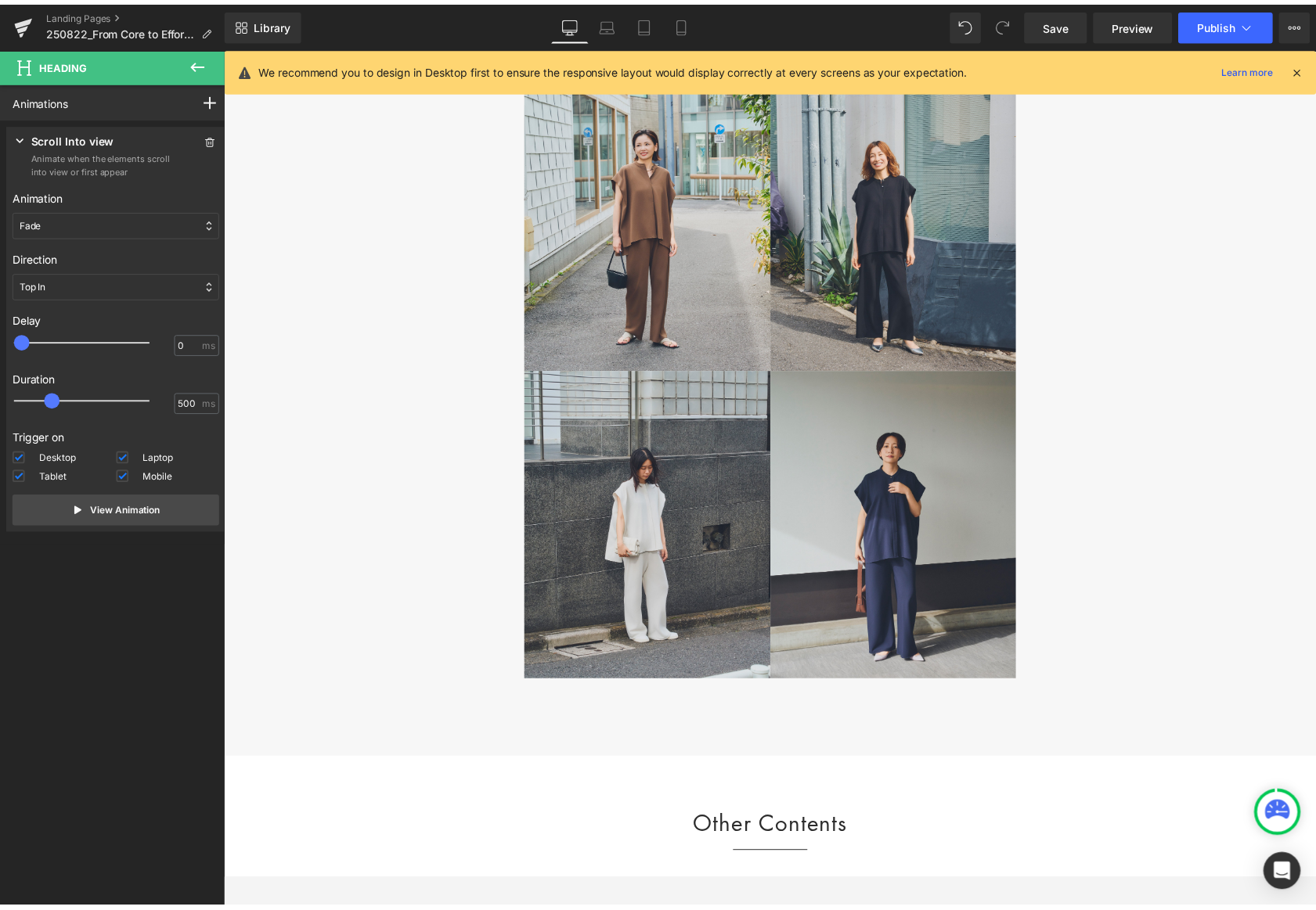
scroll to position [5764, 0]
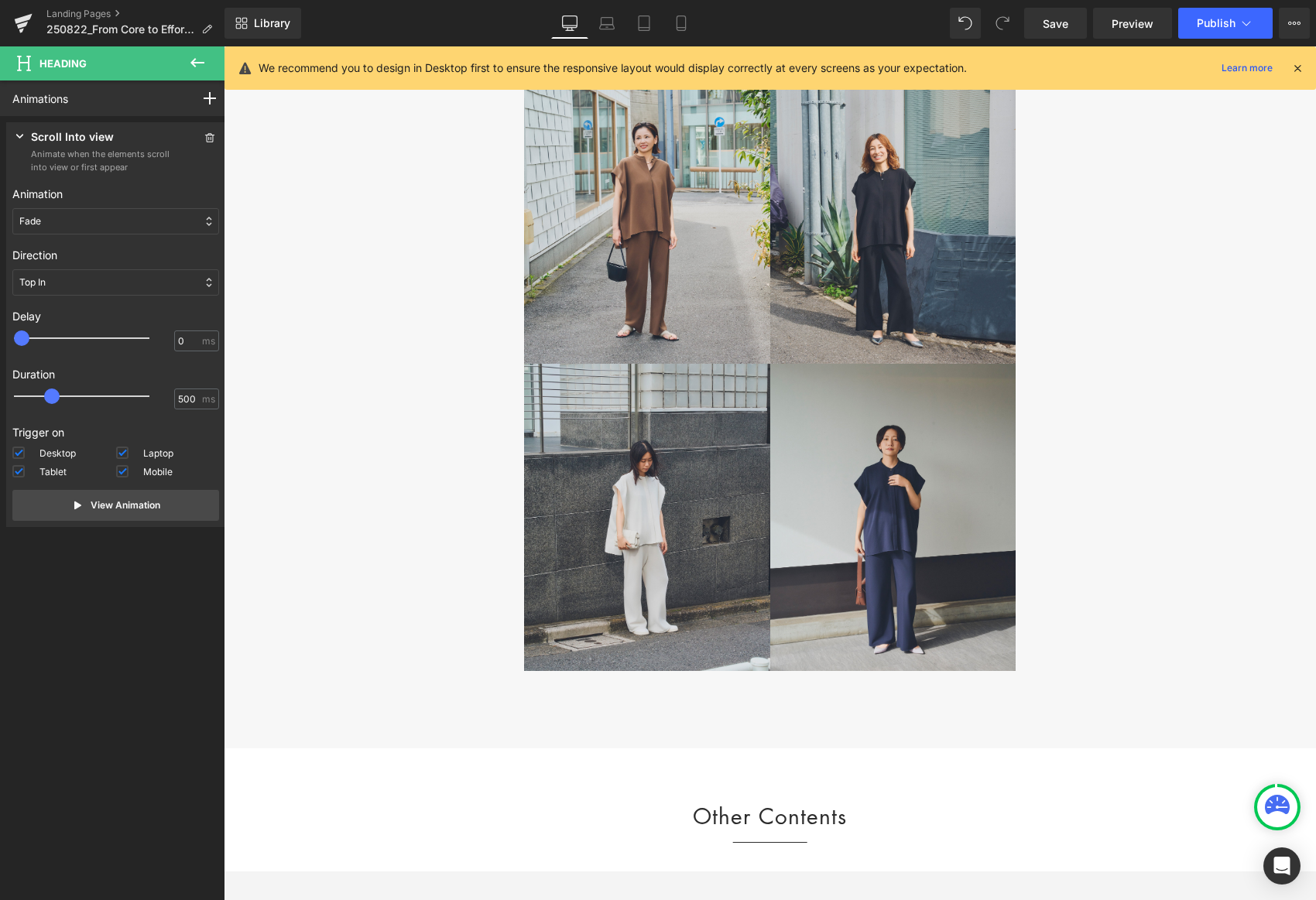
click at [797, 41] on div "Staff Snap Heading" at bounding box center [770, 23] width 655 height 36
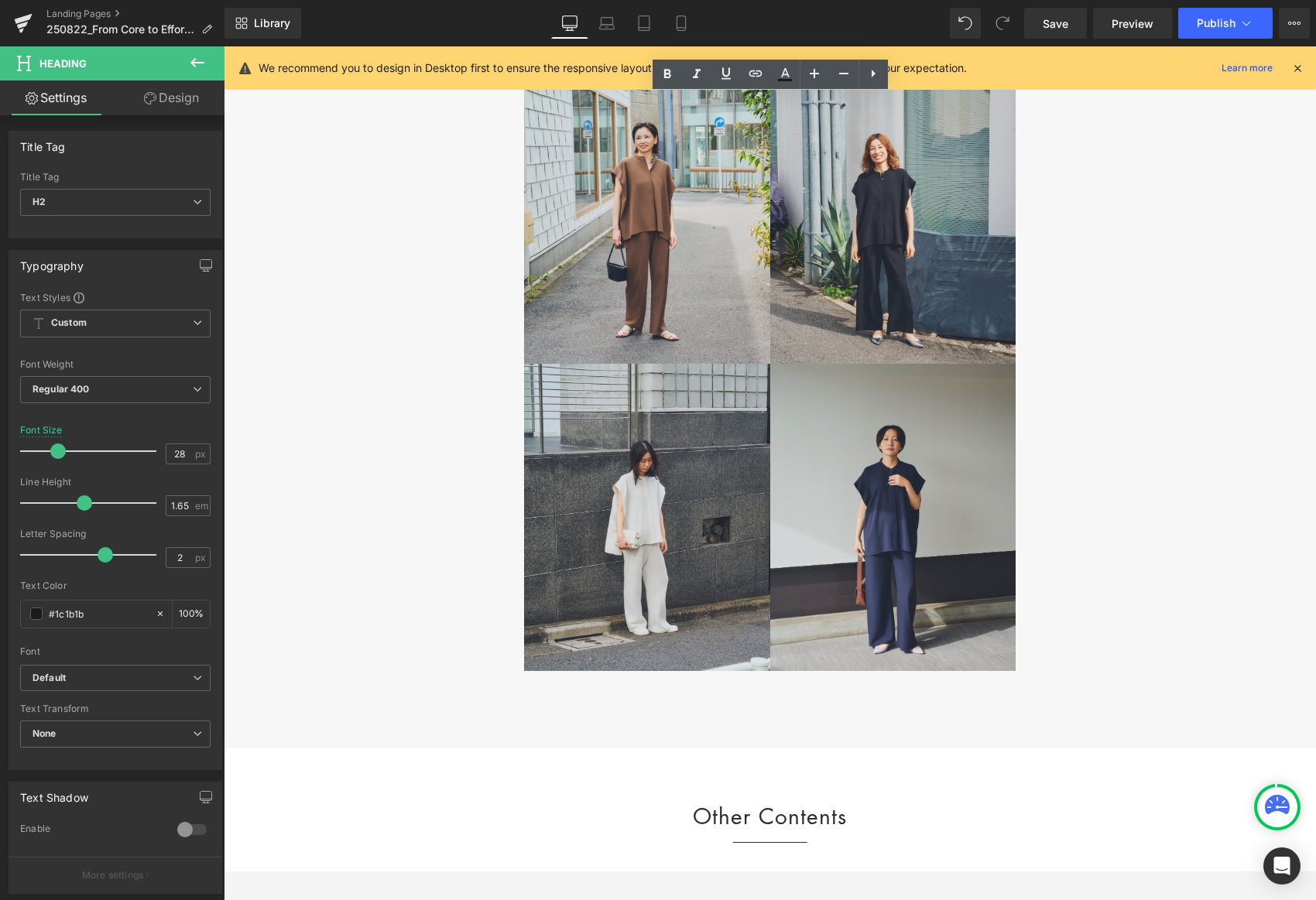
click at [160, 99] on link "Design" at bounding box center [172, 98] width 113 height 35
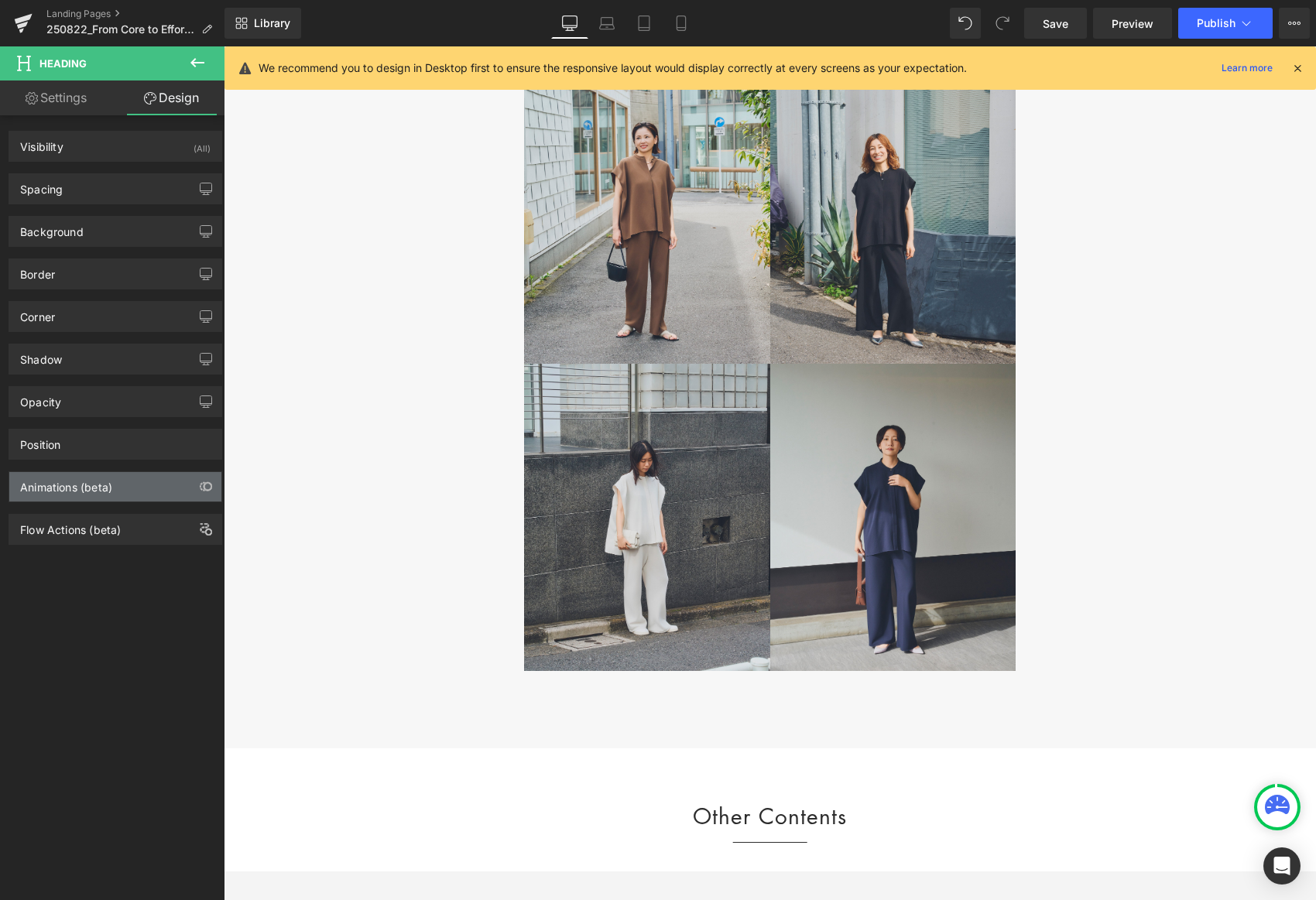
click at [108, 483] on div "Animations (beta)" at bounding box center [66, 483] width 92 height 21
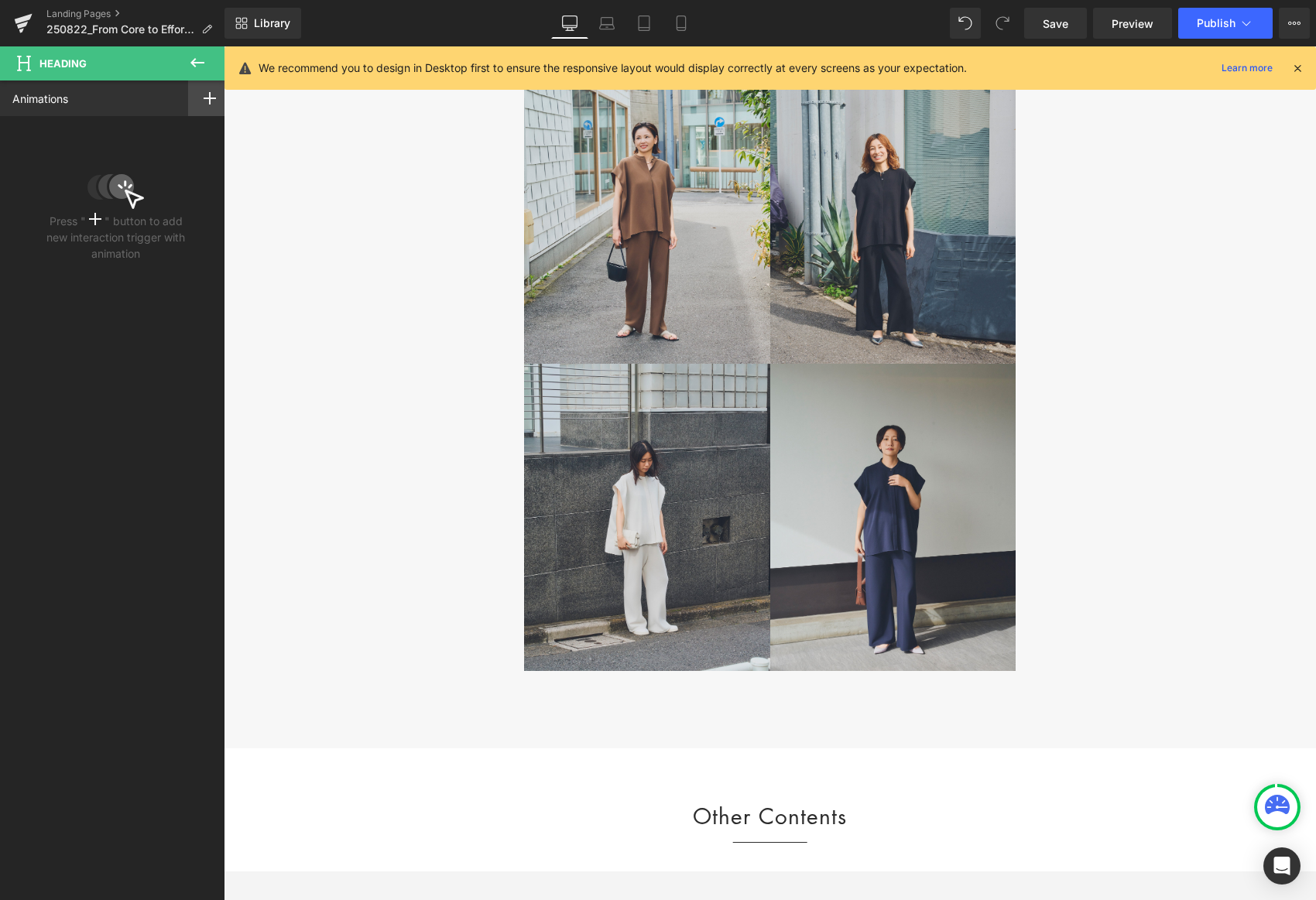
click at [204, 103] on icon at bounding box center [209, 98] width 12 height 12
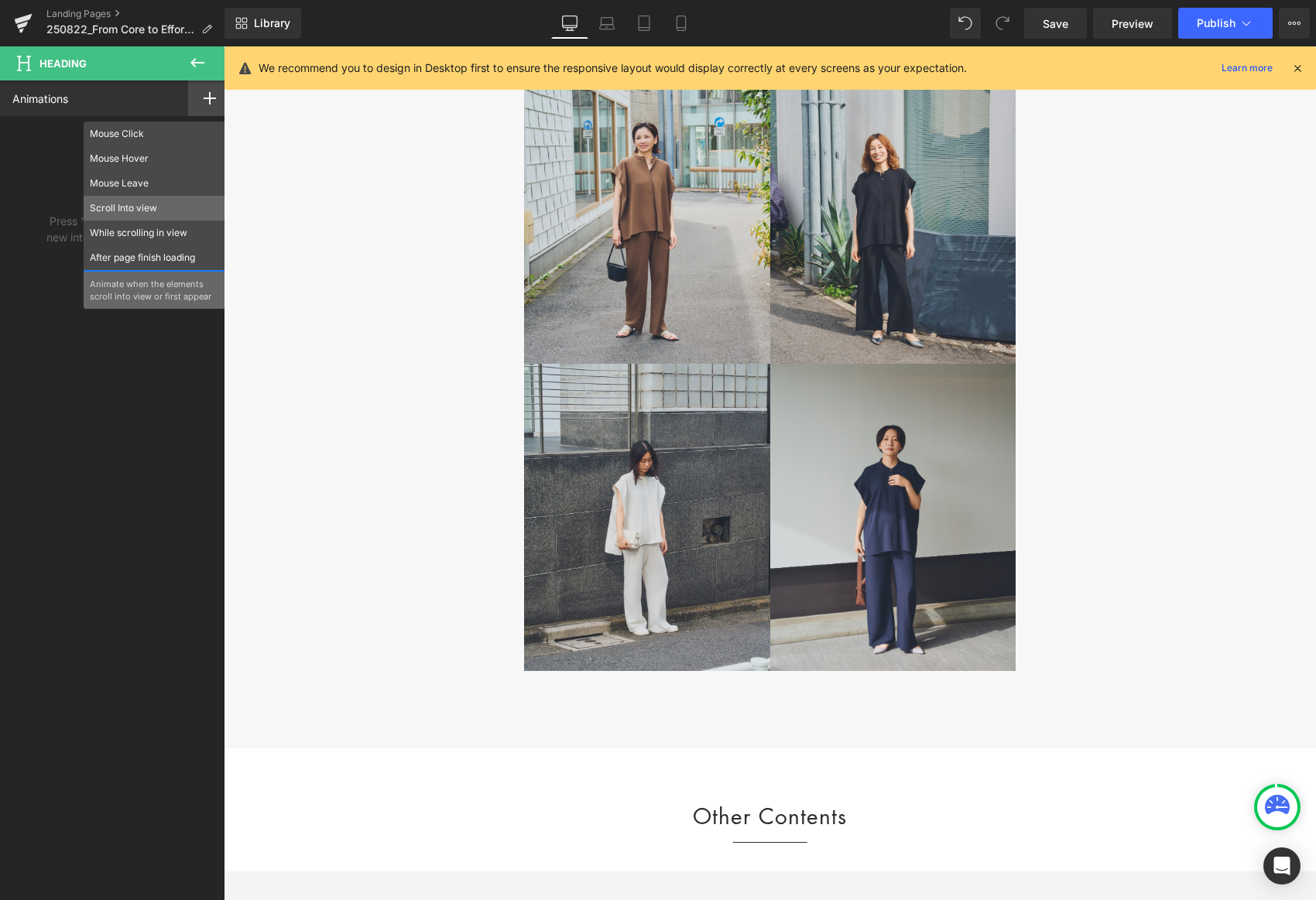
click at [121, 204] on p "Scroll Into view" at bounding box center [154, 208] width 129 height 14
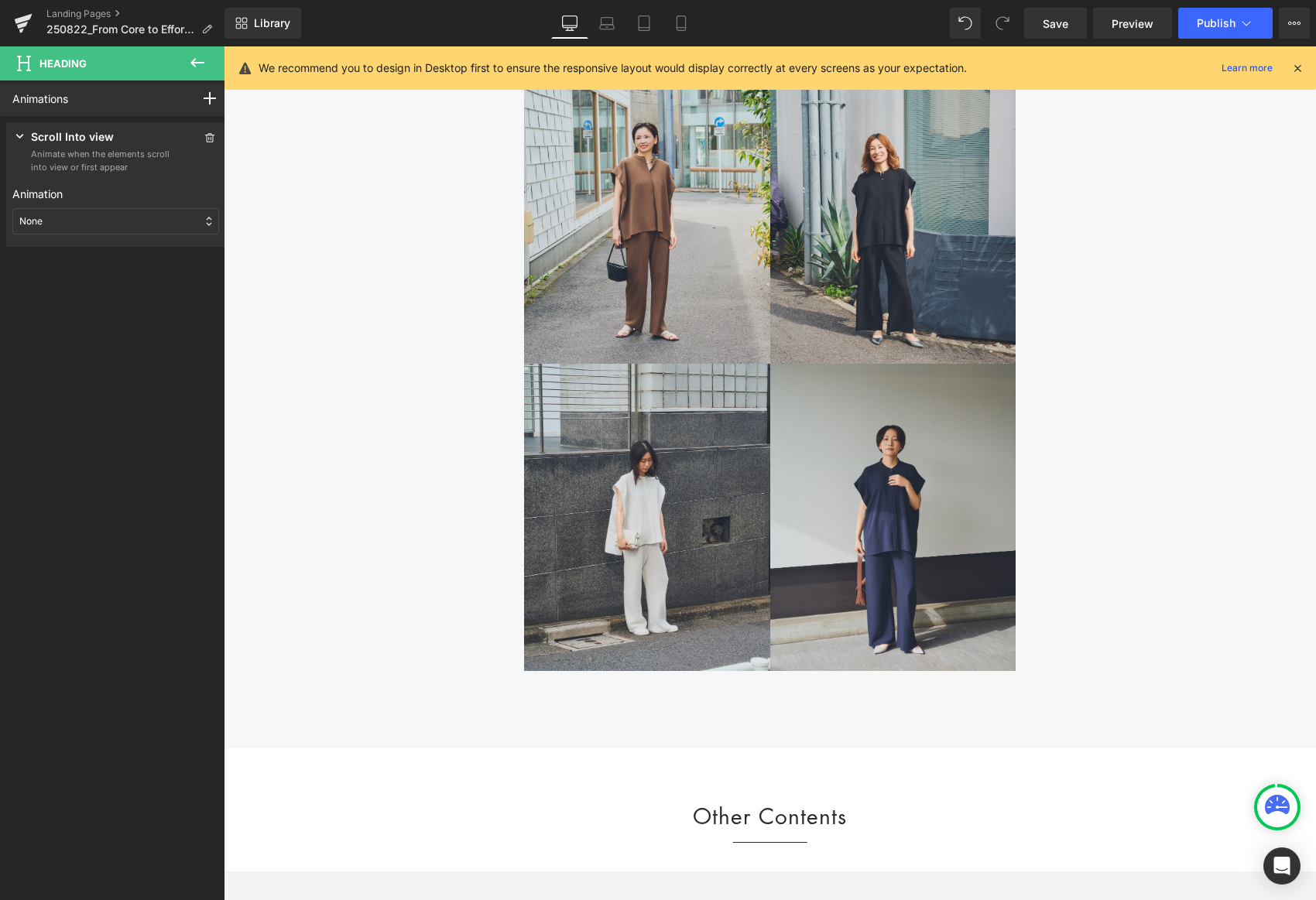
click at [57, 220] on div "None" at bounding box center [115, 222] width 207 height 27
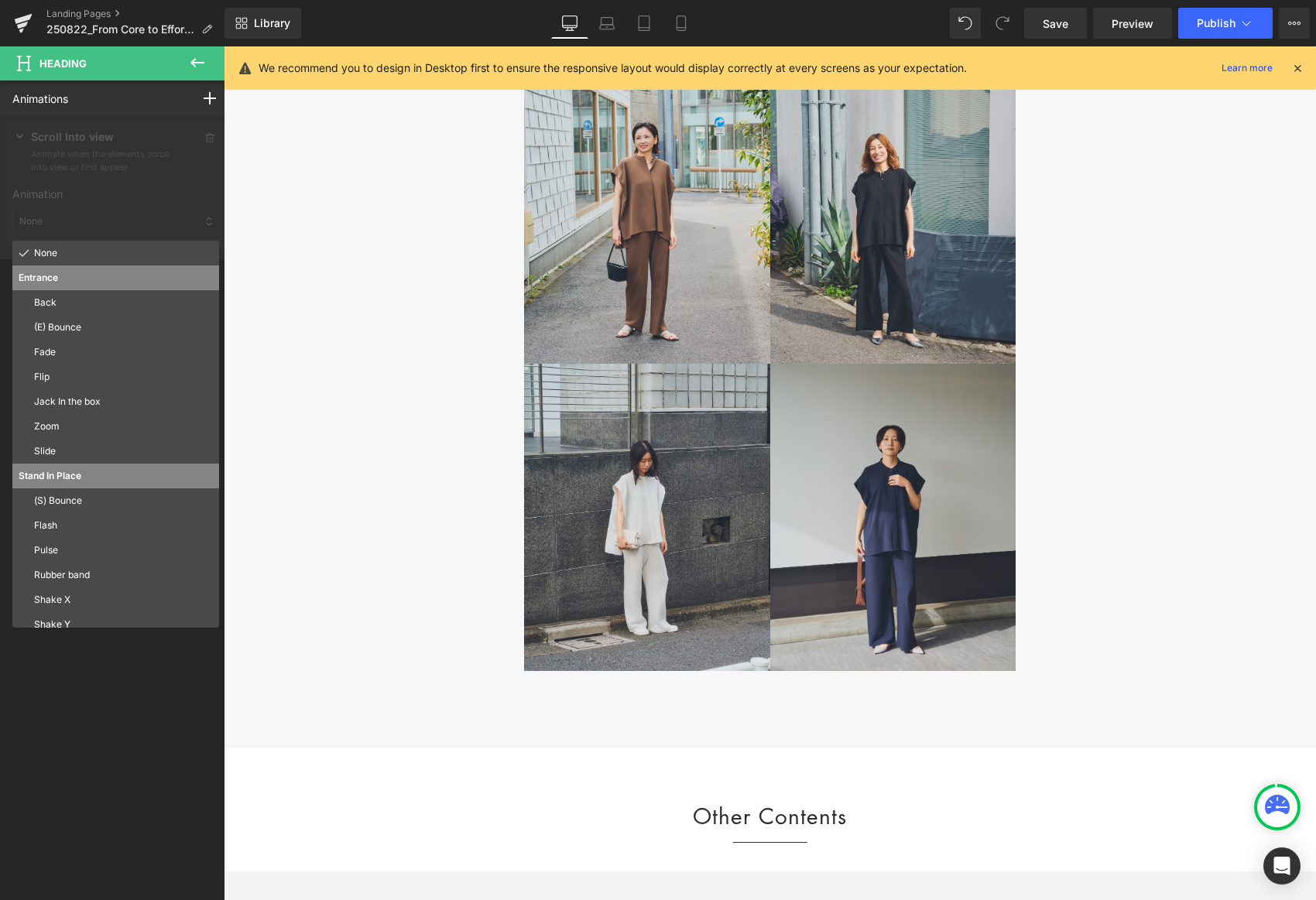
click at [69, 354] on p "Fade" at bounding box center [124, 352] width 179 height 14
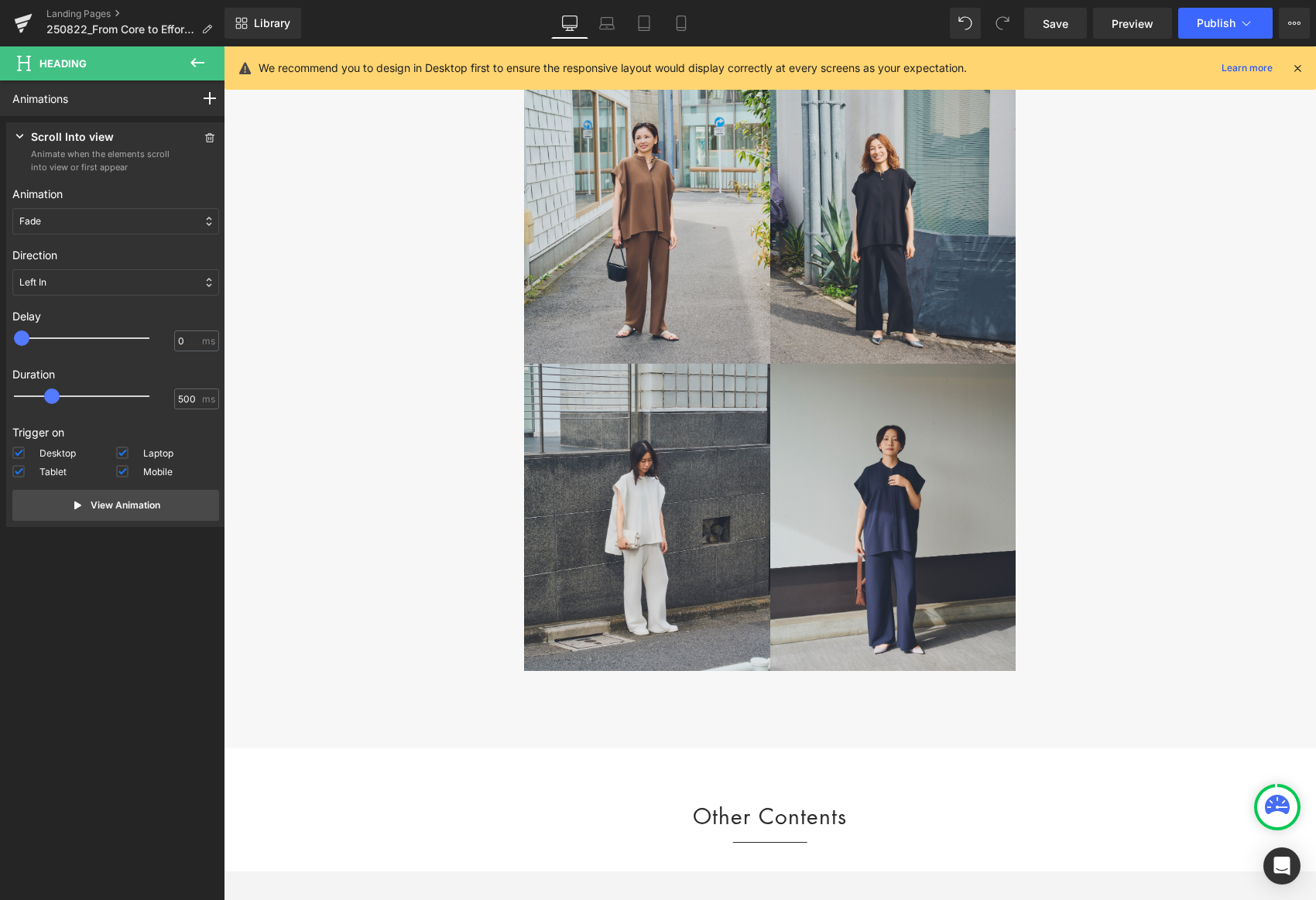
click at [66, 275] on div "Left In" at bounding box center [115, 282] width 207 height 27
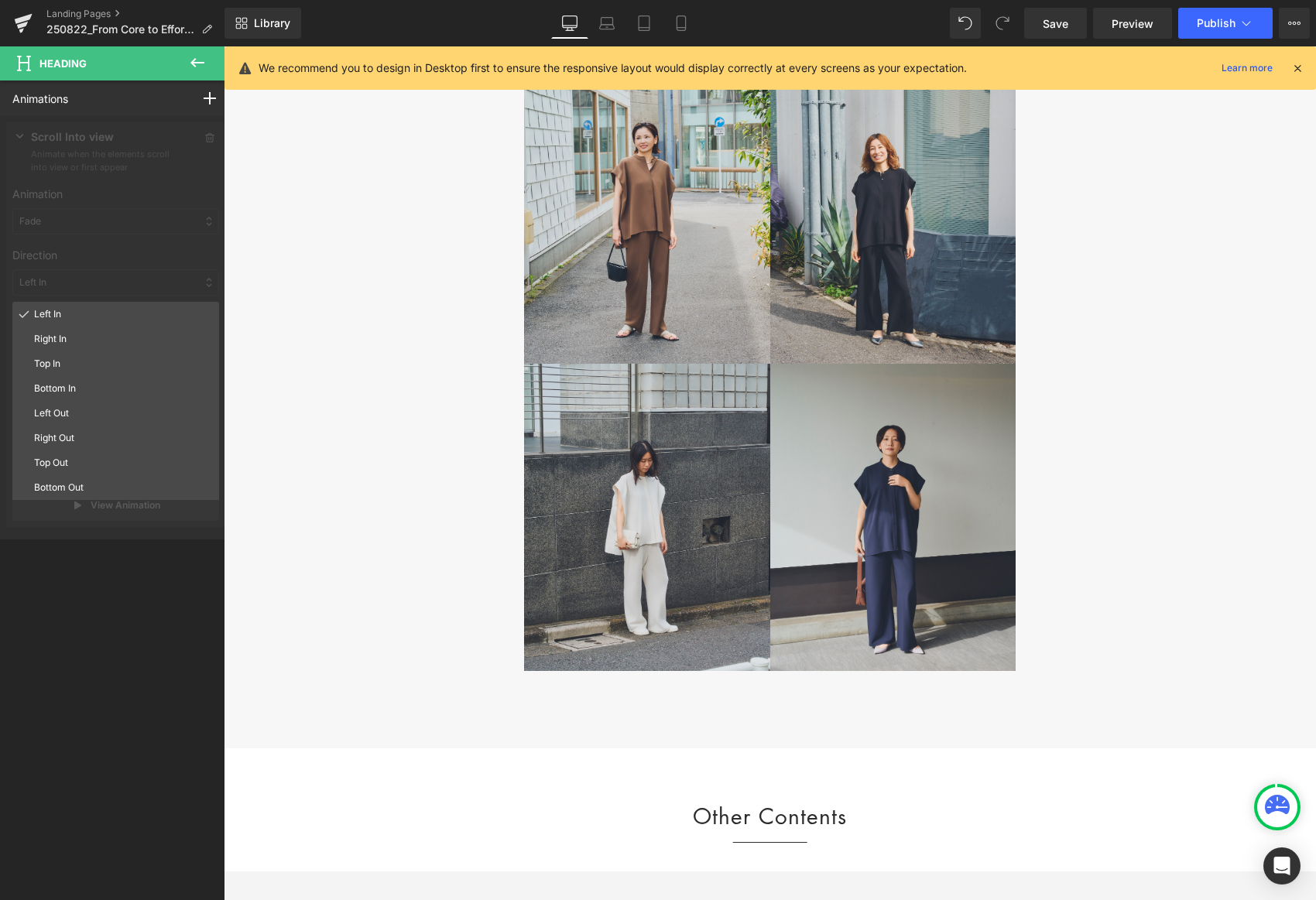
click at [70, 360] on p "Top In" at bounding box center [124, 364] width 179 height 14
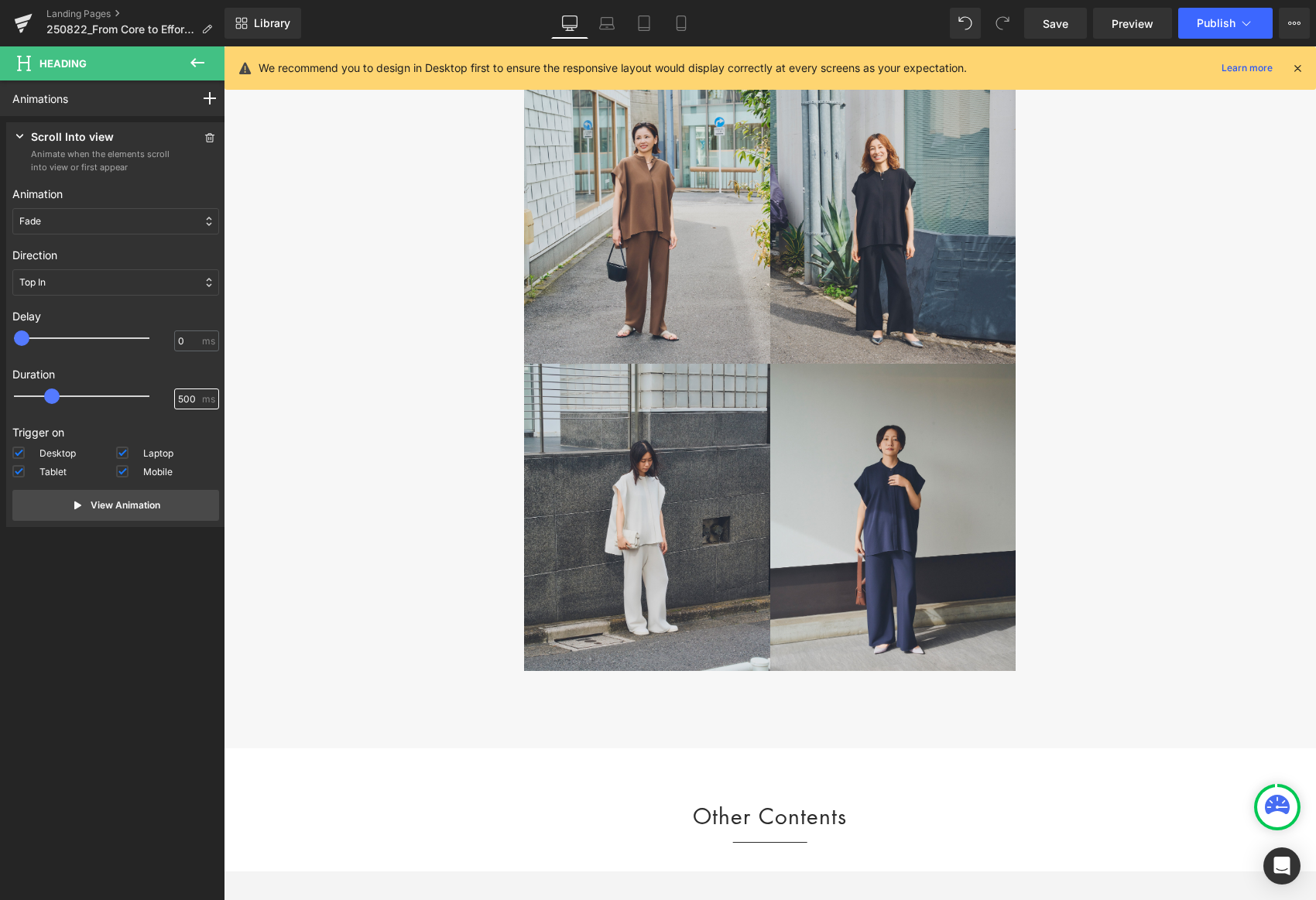
drag, startPoint x: 165, startPoint y: 400, endPoint x: 169, endPoint y: 410, distance: 10.8
click at [144, 407] on div "500 ms" at bounding box center [115, 400] width 207 height 23
click at [192, 504] on button "View Animation" at bounding box center [115, 506] width 207 height 31
click at [907, 24] on span "Save" at bounding box center [1056, 24] width 26 height 17
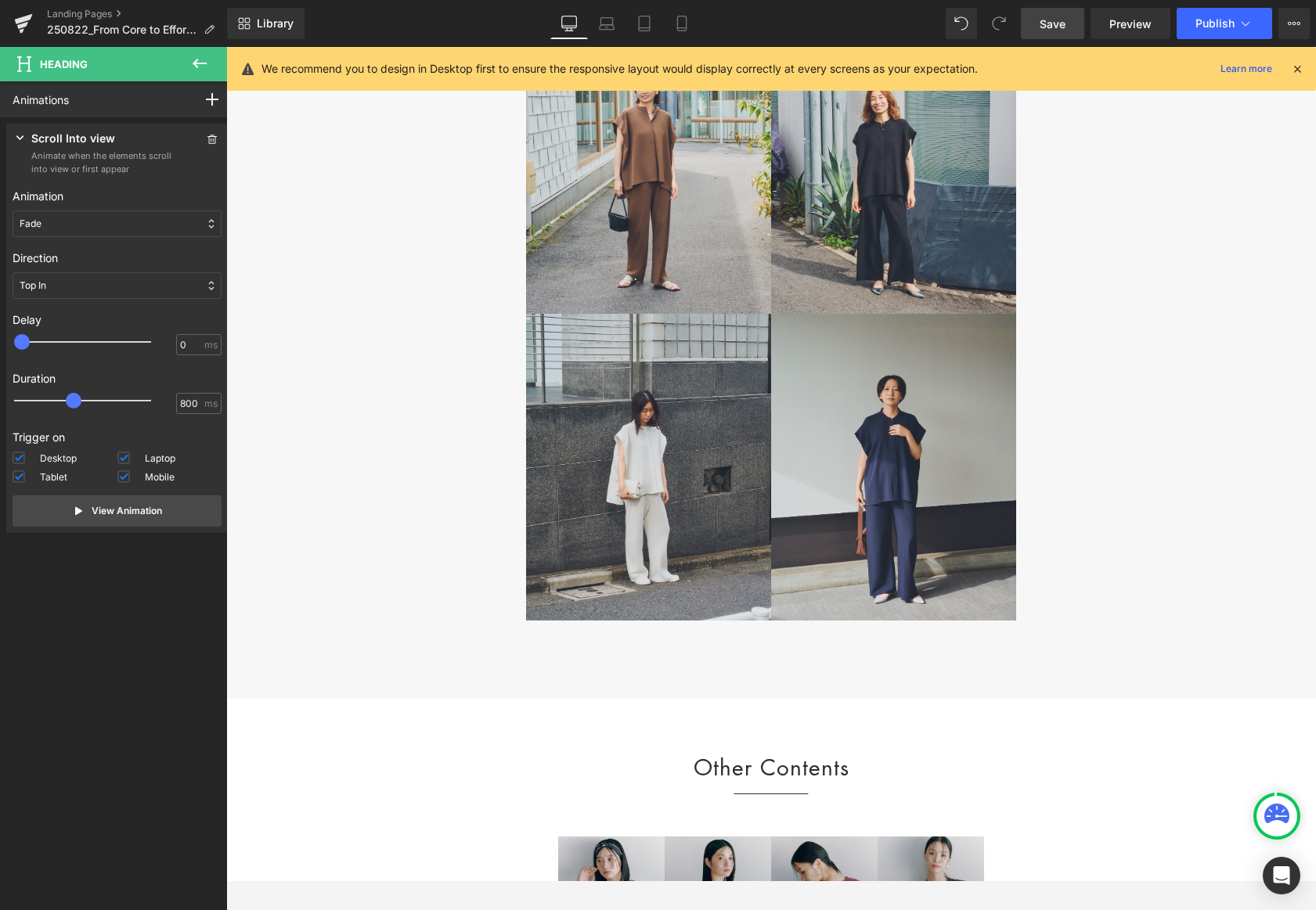
scroll to position [5747, 0]
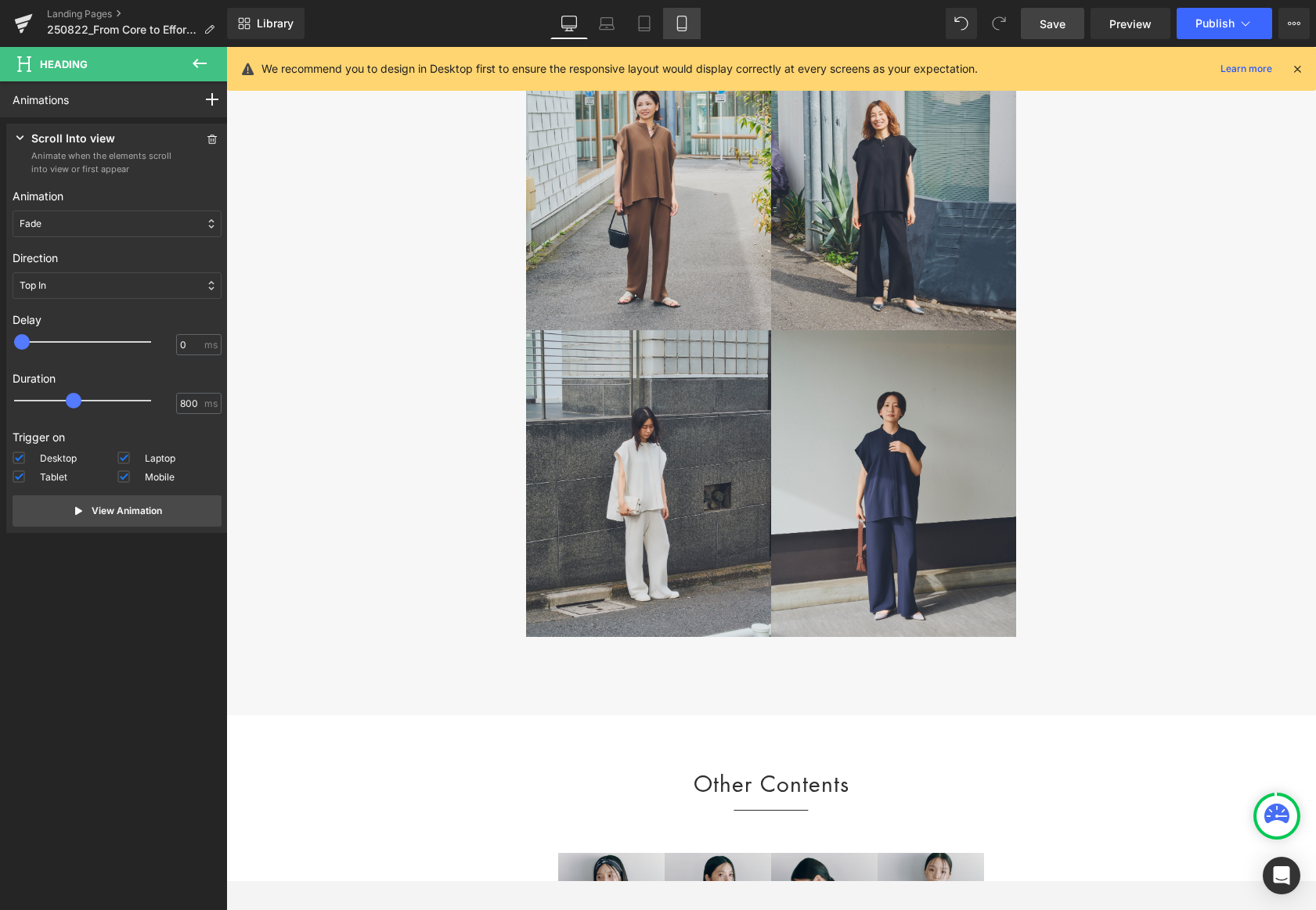
click at [676, 25] on icon at bounding box center [681, 23] width 16 height 16
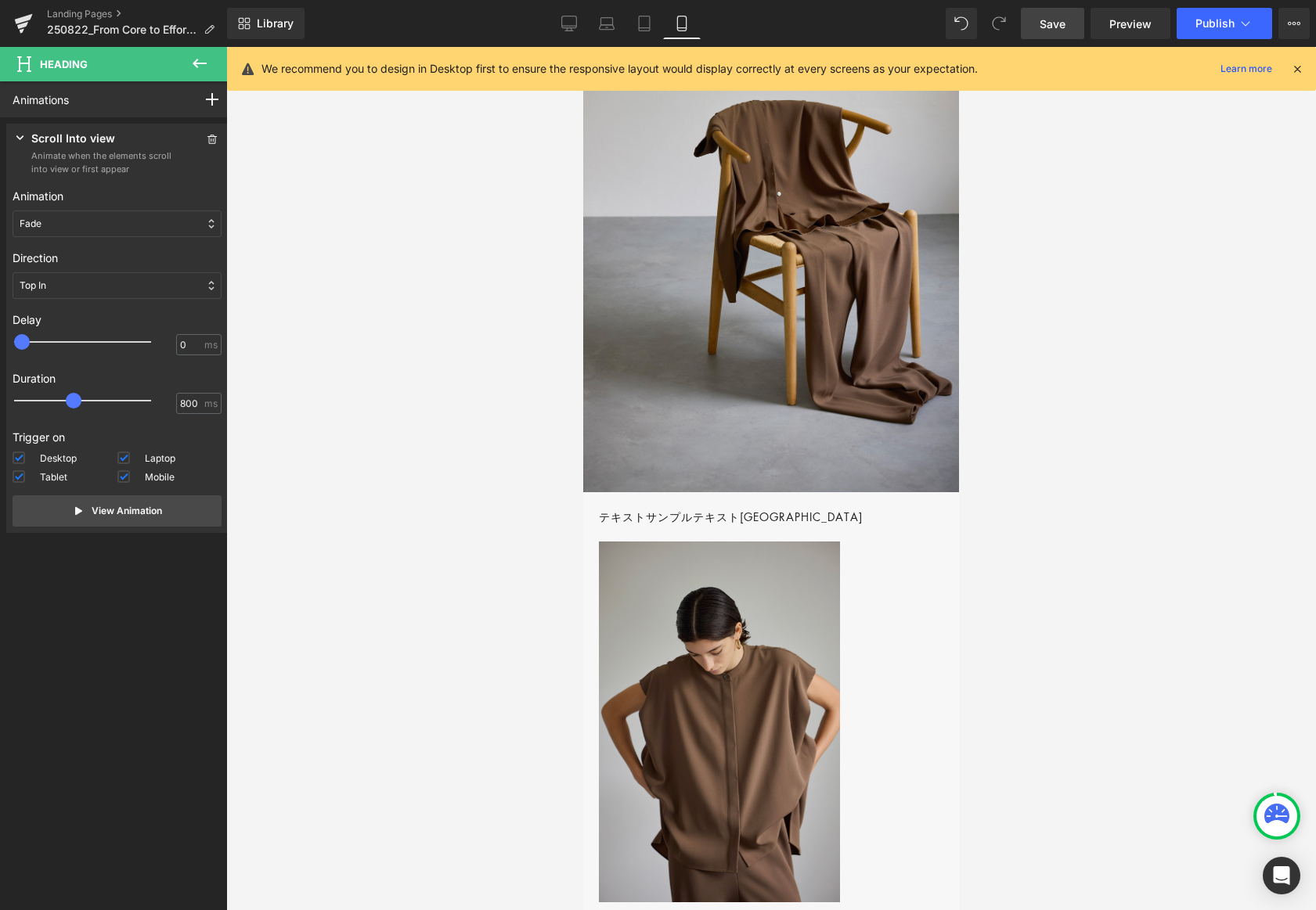
scroll to position [891, 0]
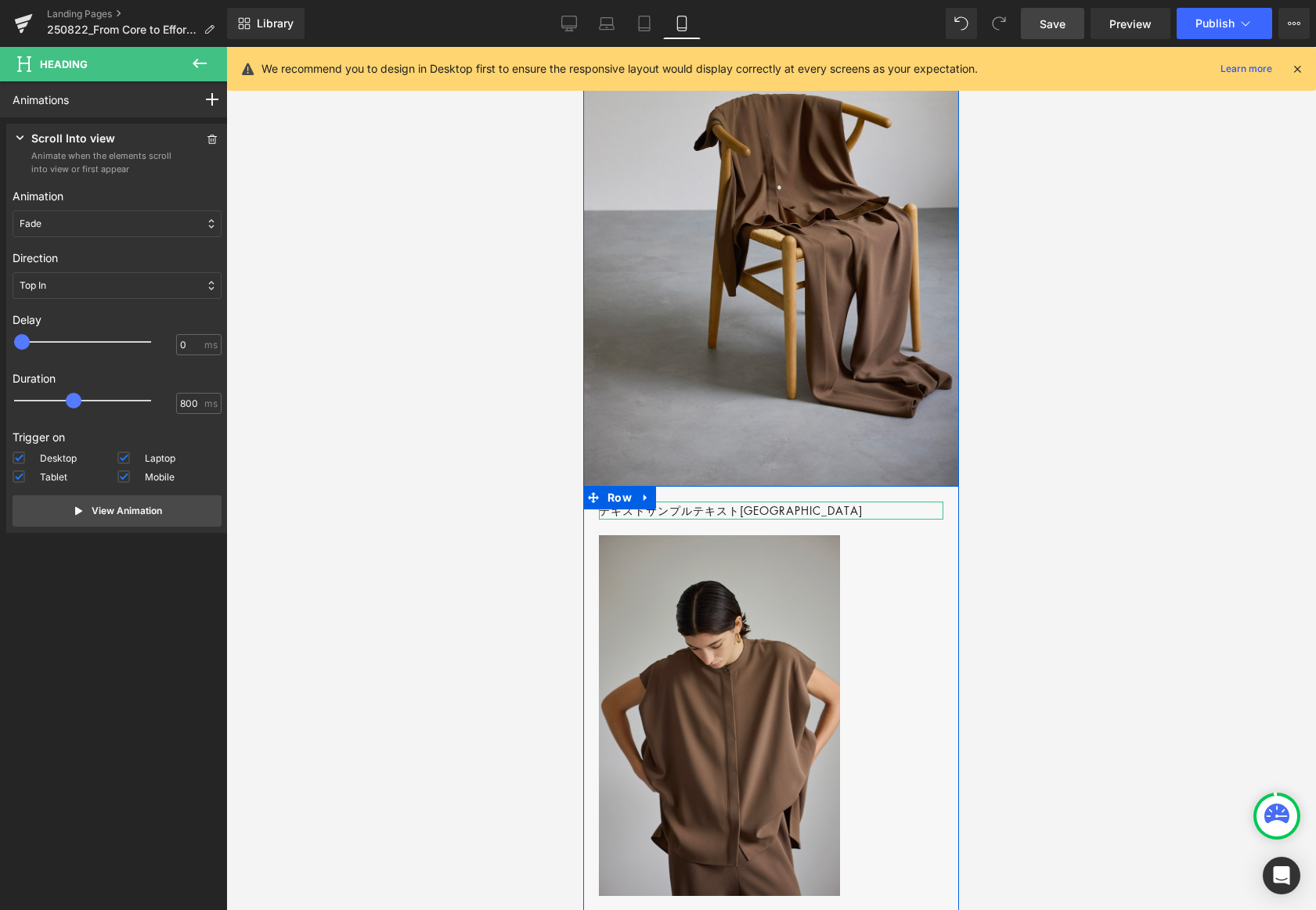
drag, startPoint x: 756, startPoint y: 548, endPoint x: 837, endPoint y: 213, distance: 344.7
click at [756, 548] on span "Text Block" at bounding box center [762, 547] width 51 height 19
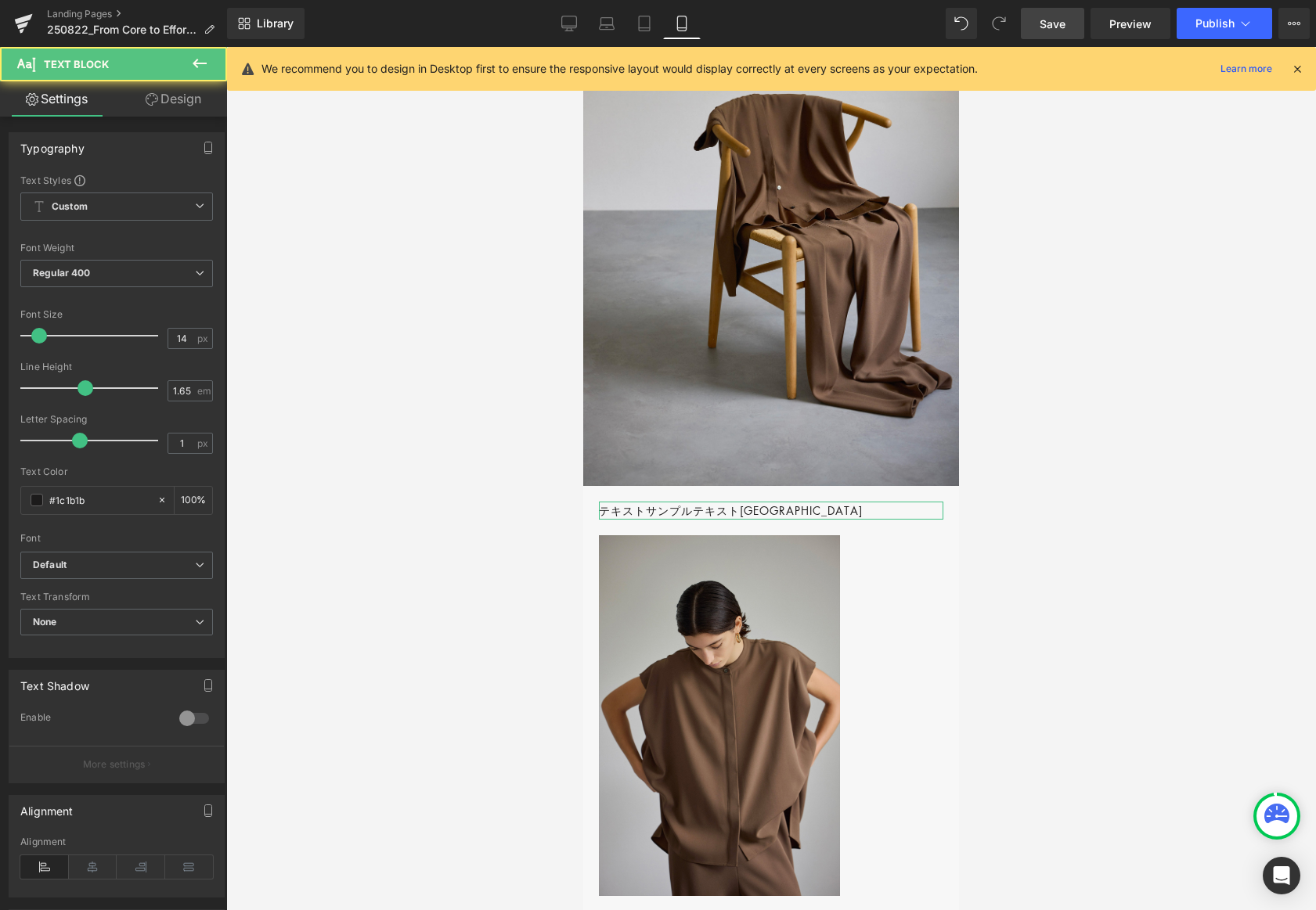
drag, startPoint x: 161, startPoint y: 96, endPoint x: 202, endPoint y: 191, distance: 103.5
click at [161, 96] on link "Design" at bounding box center [174, 99] width 114 height 35
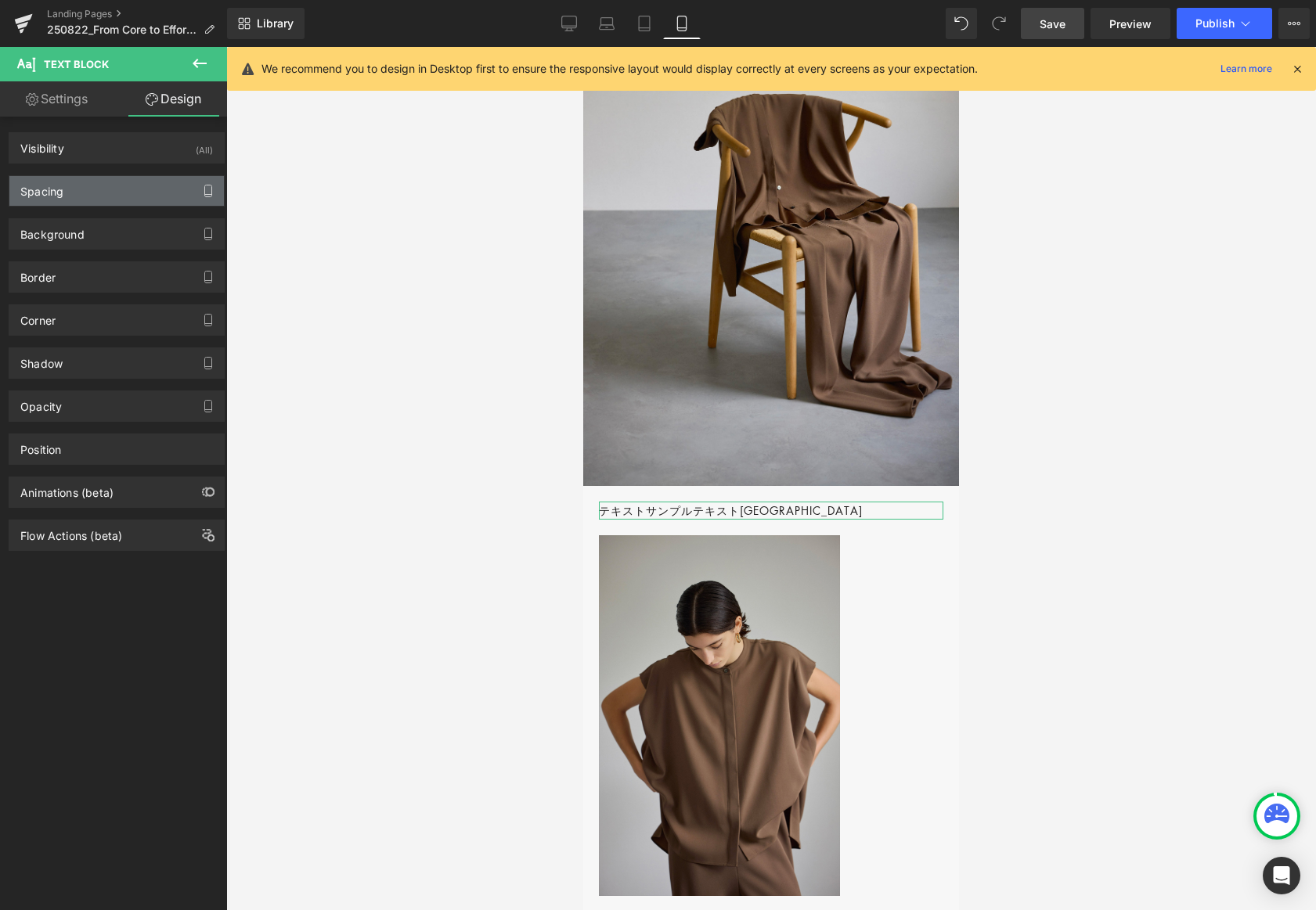
click at [196, 185] on button "button" at bounding box center [208, 191] width 25 height 30
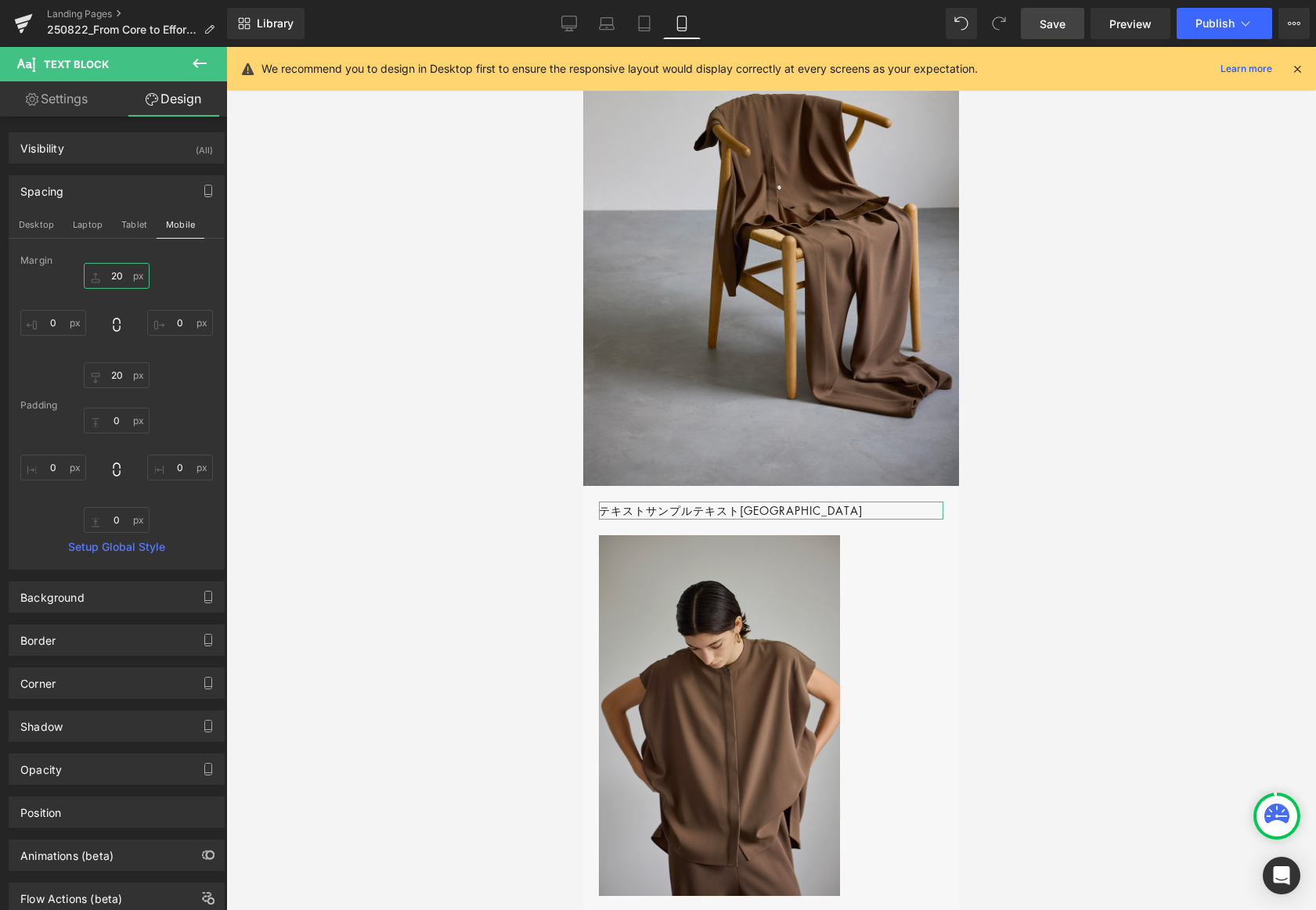
click at [110, 279] on input "20" at bounding box center [117, 276] width 65 height 26
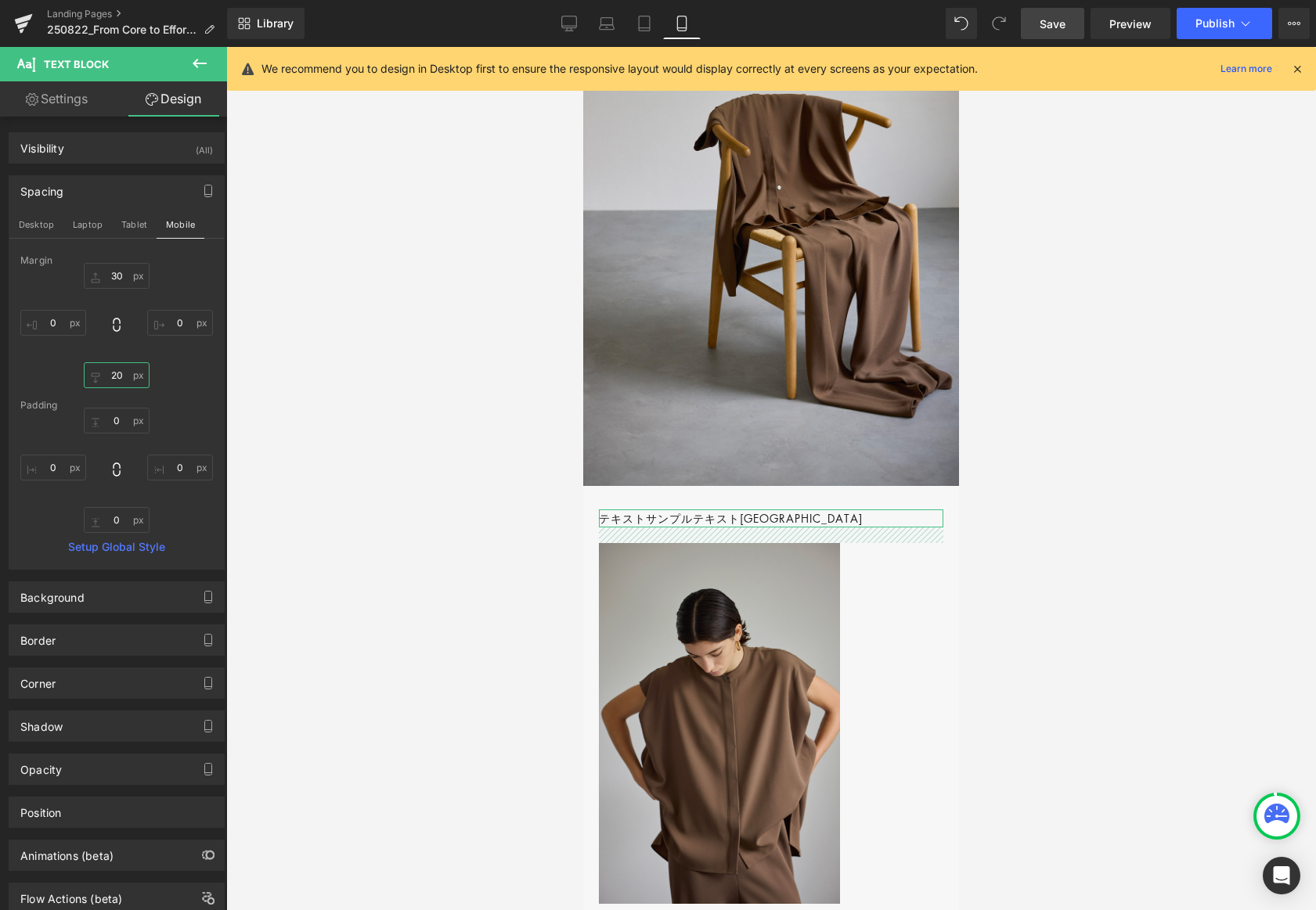
click at [121, 374] on input "20" at bounding box center [117, 375] width 65 height 26
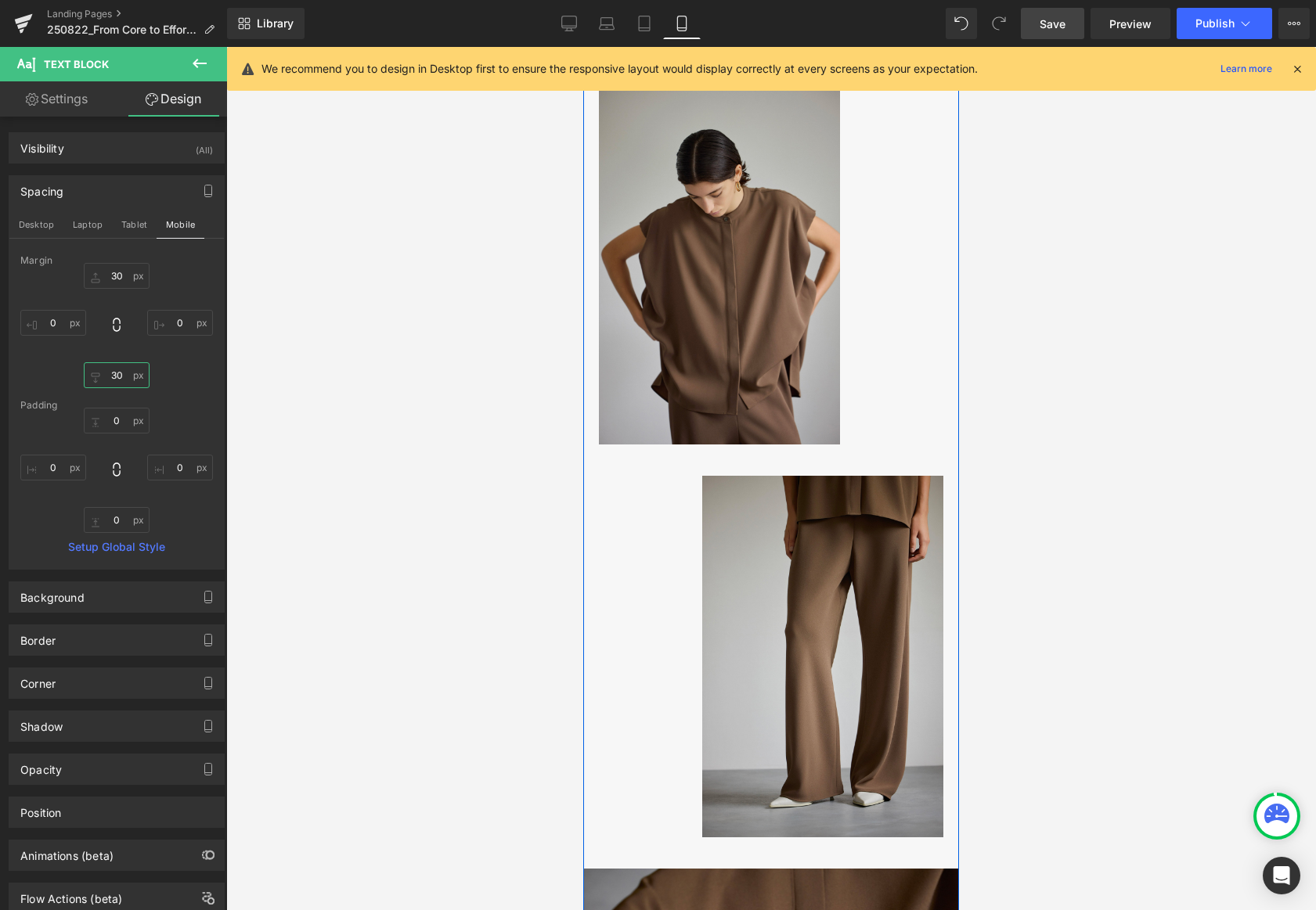
scroll to position [1416, 0]
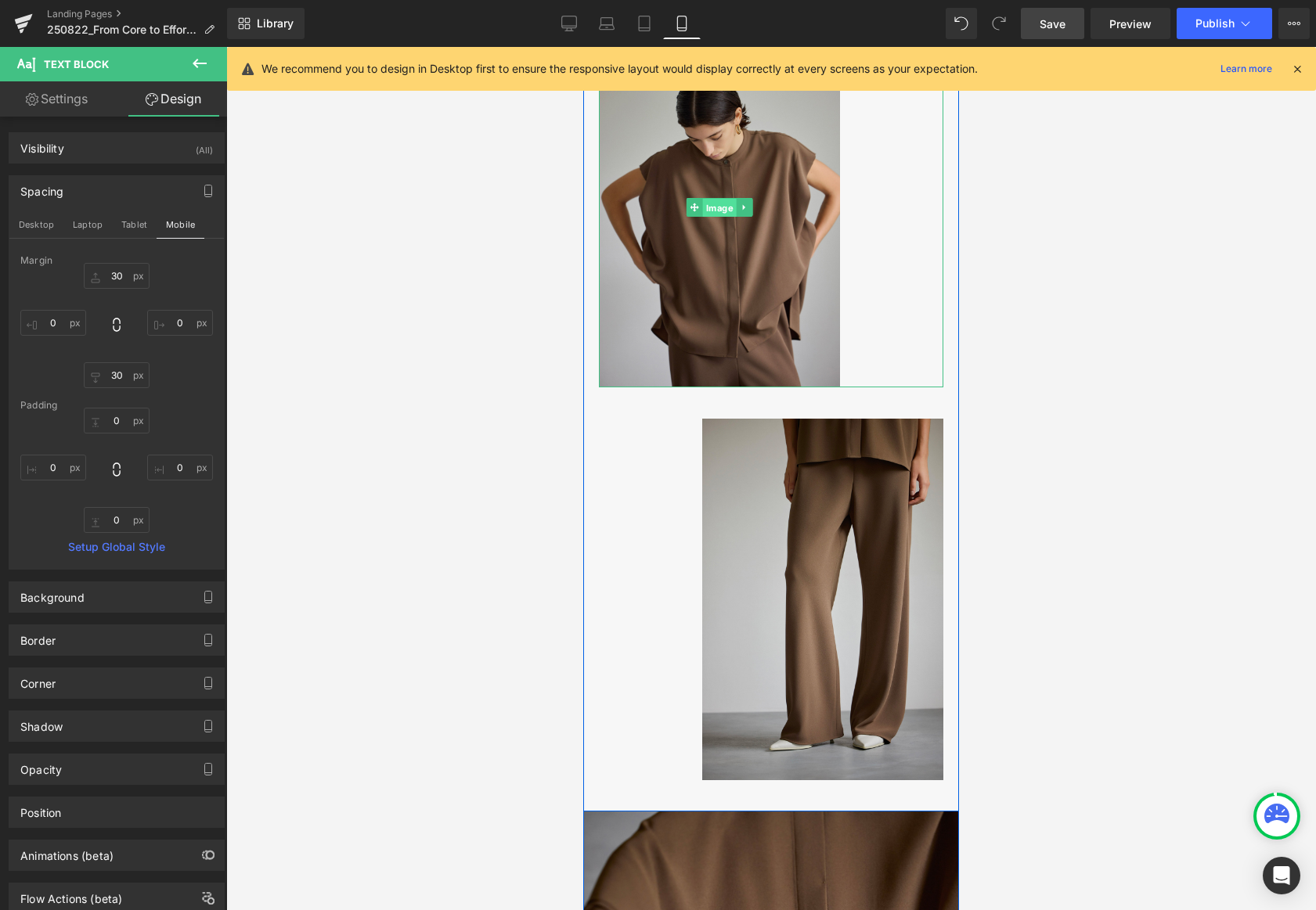
click at [718, 217] on span "Image" at bounding box center [720, 207] width 34 height 19
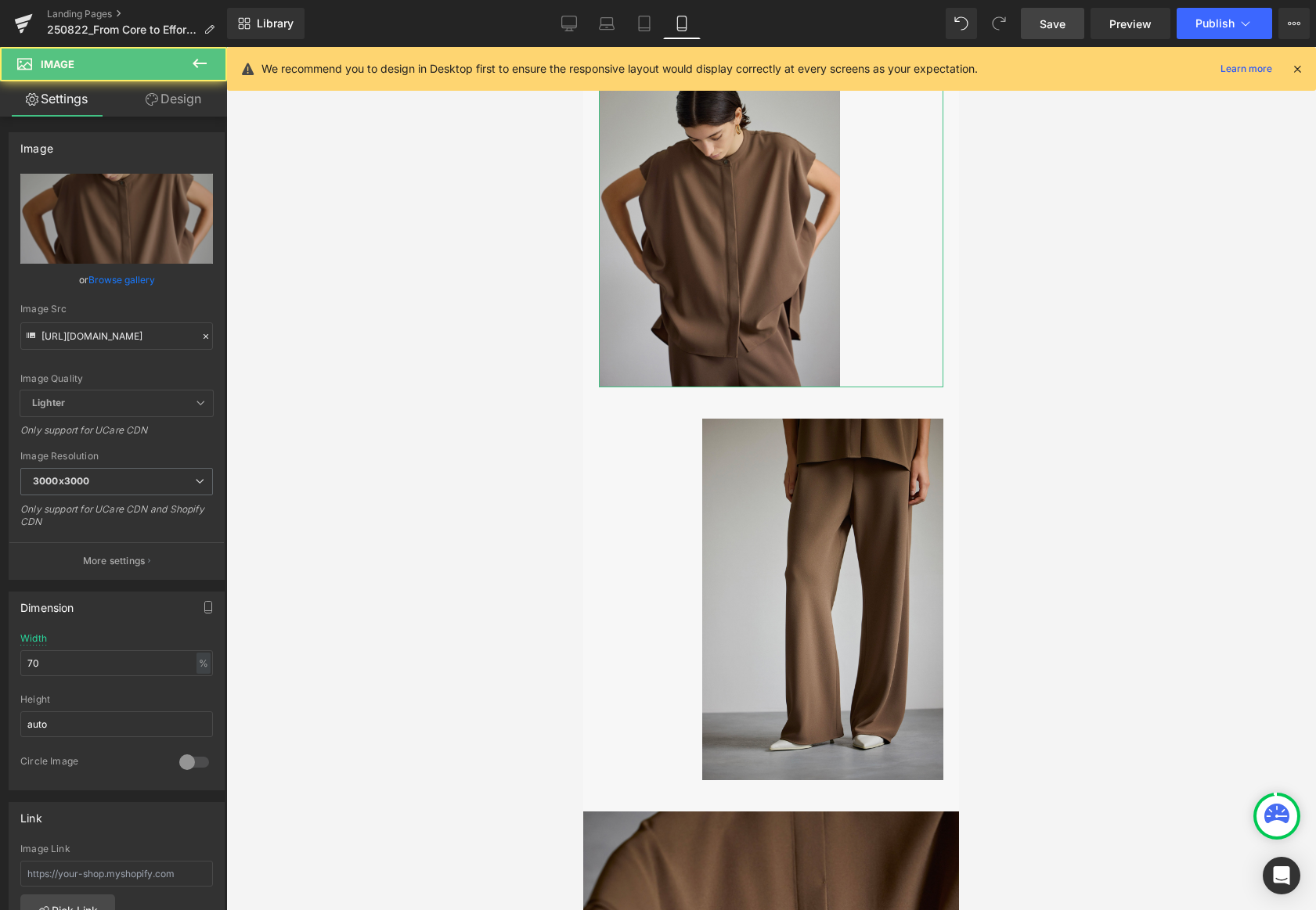
click at [189, 99] on link "Design" at bounding box center [174, 99] width 114 height 35
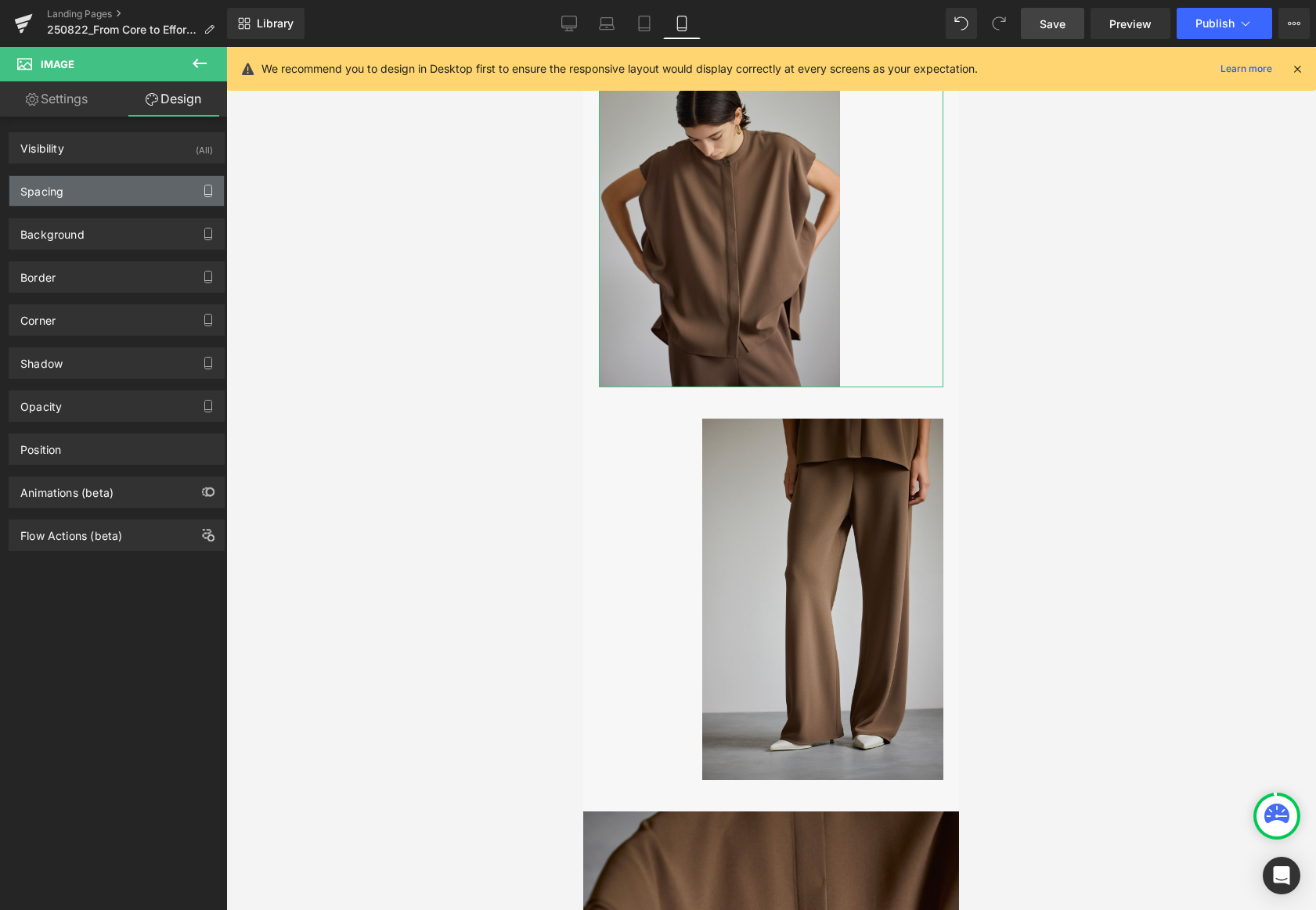
click at [202, 189] on icon "button" at bounding box center [207, 190] width 12 height 12
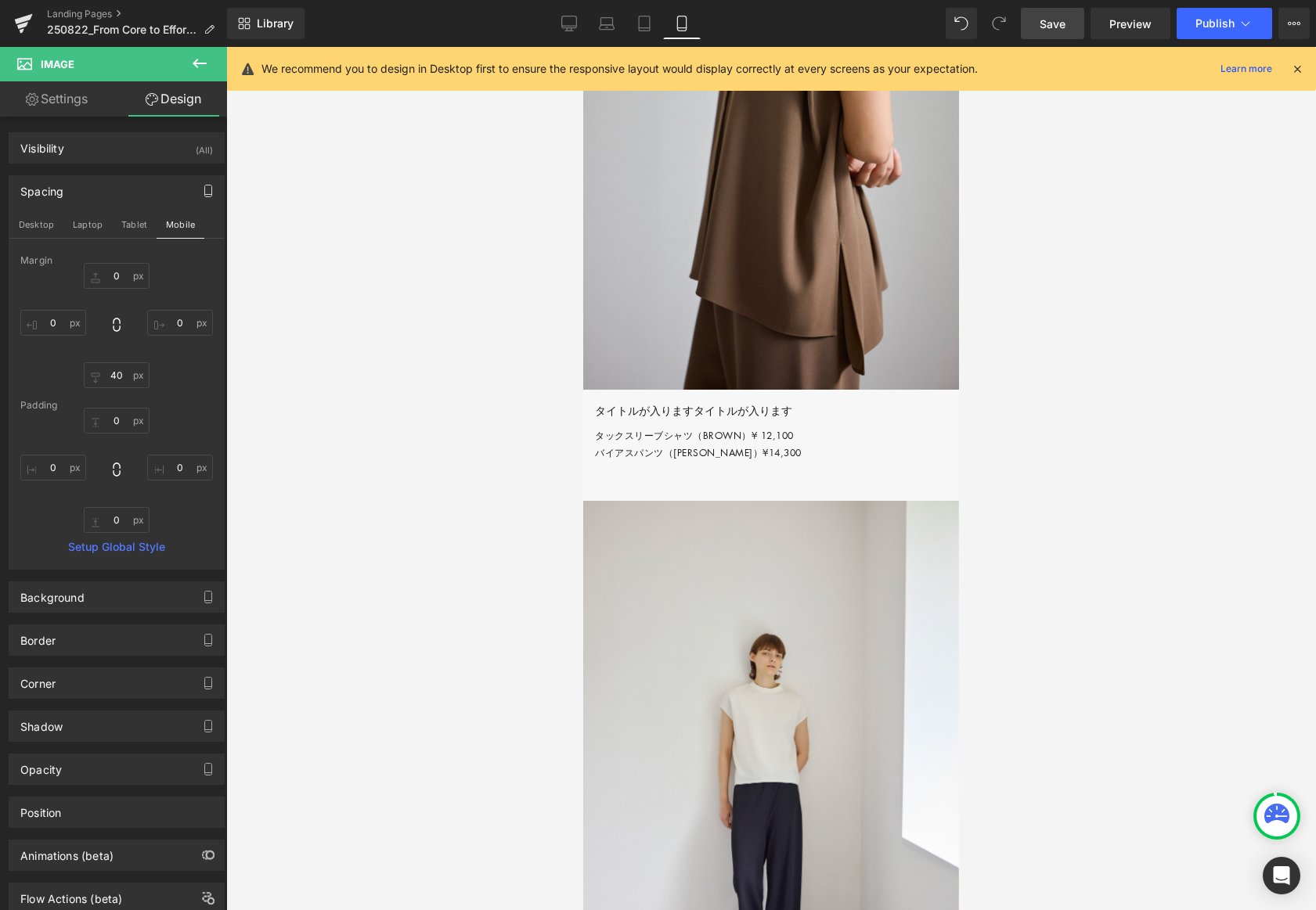
scroll to position [3493, 0]
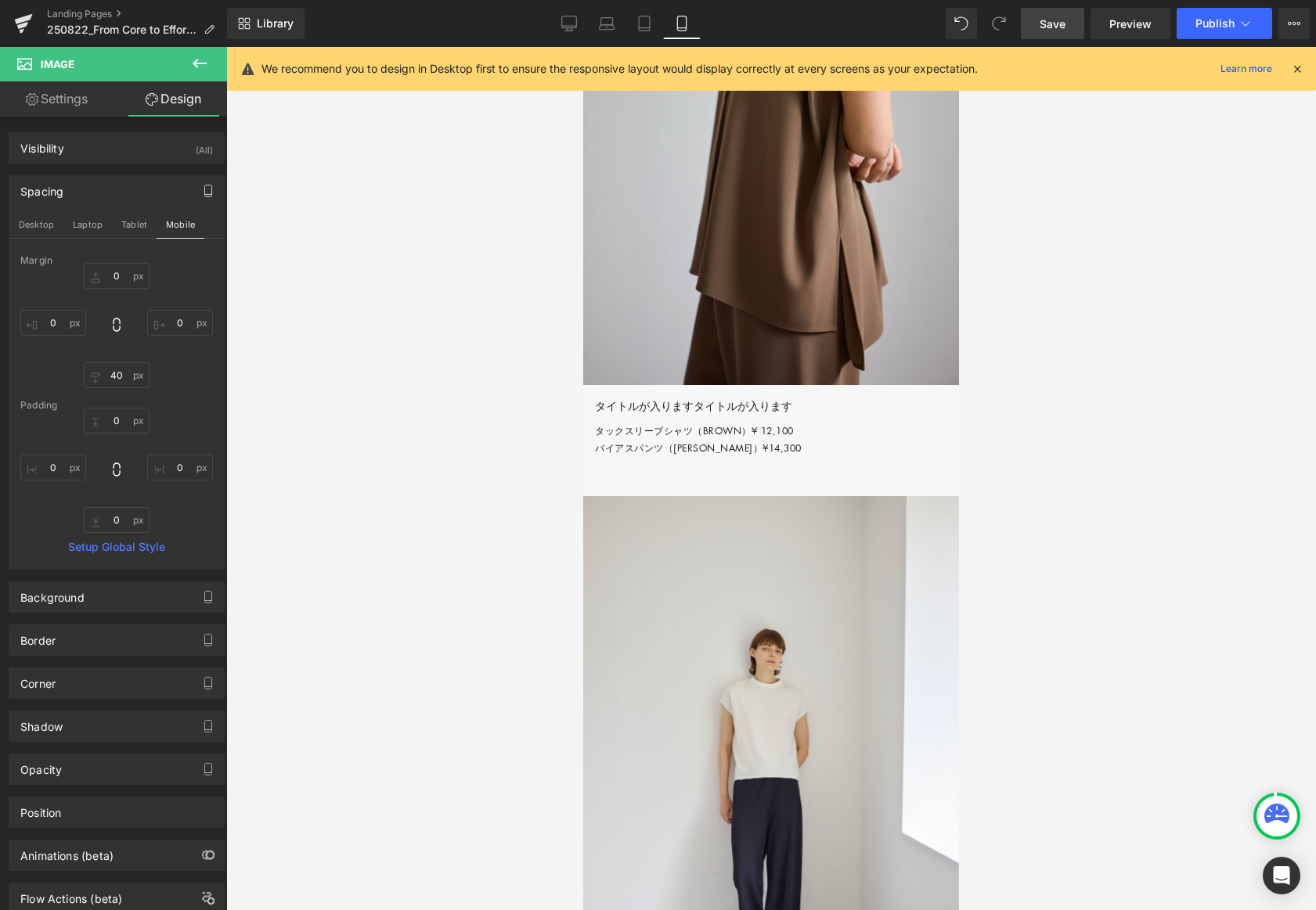
click at [917, 17] on span "Save" at bounding box center [1053, 24] width 26 height 17
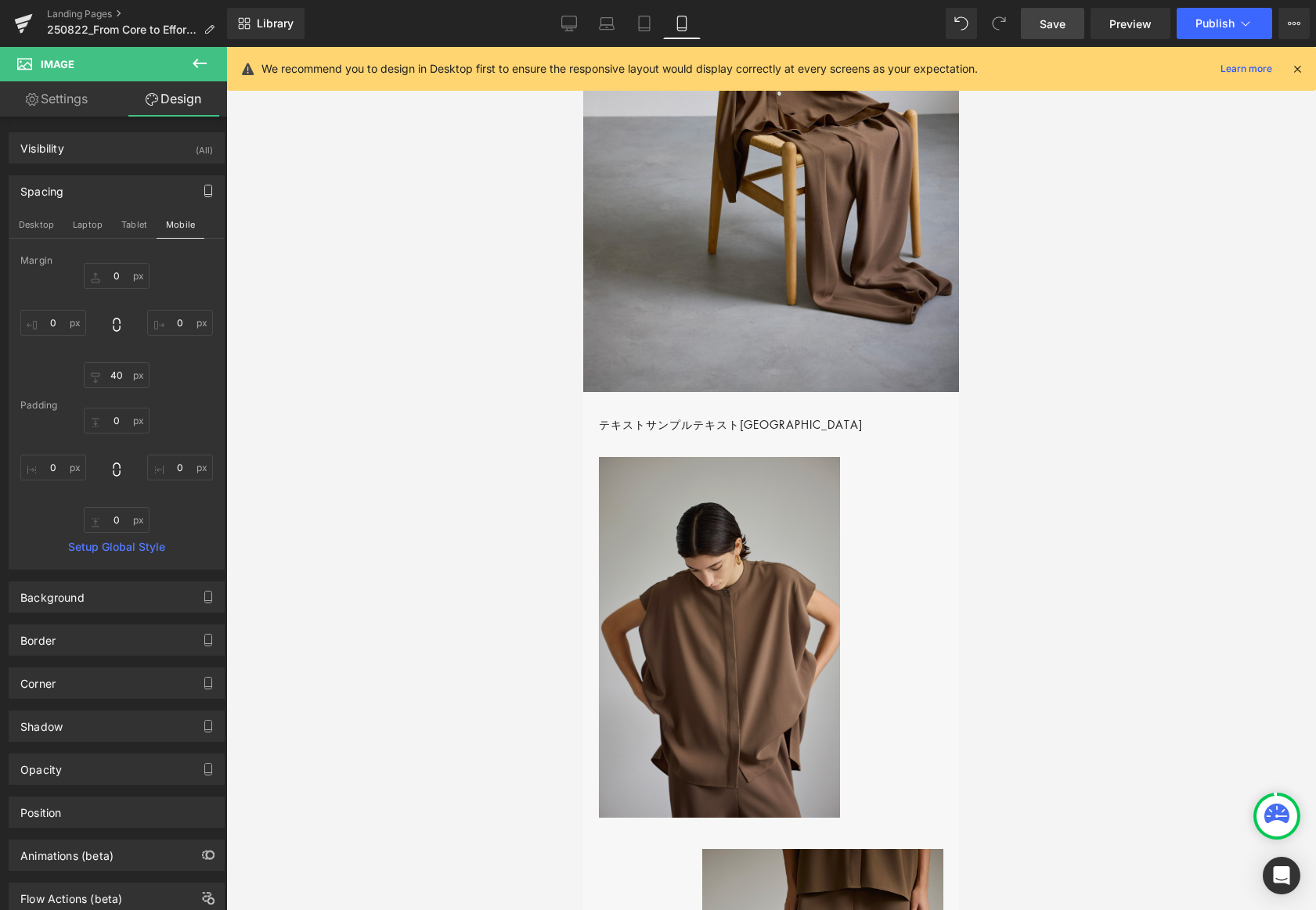
scroll to position [1008, 0]
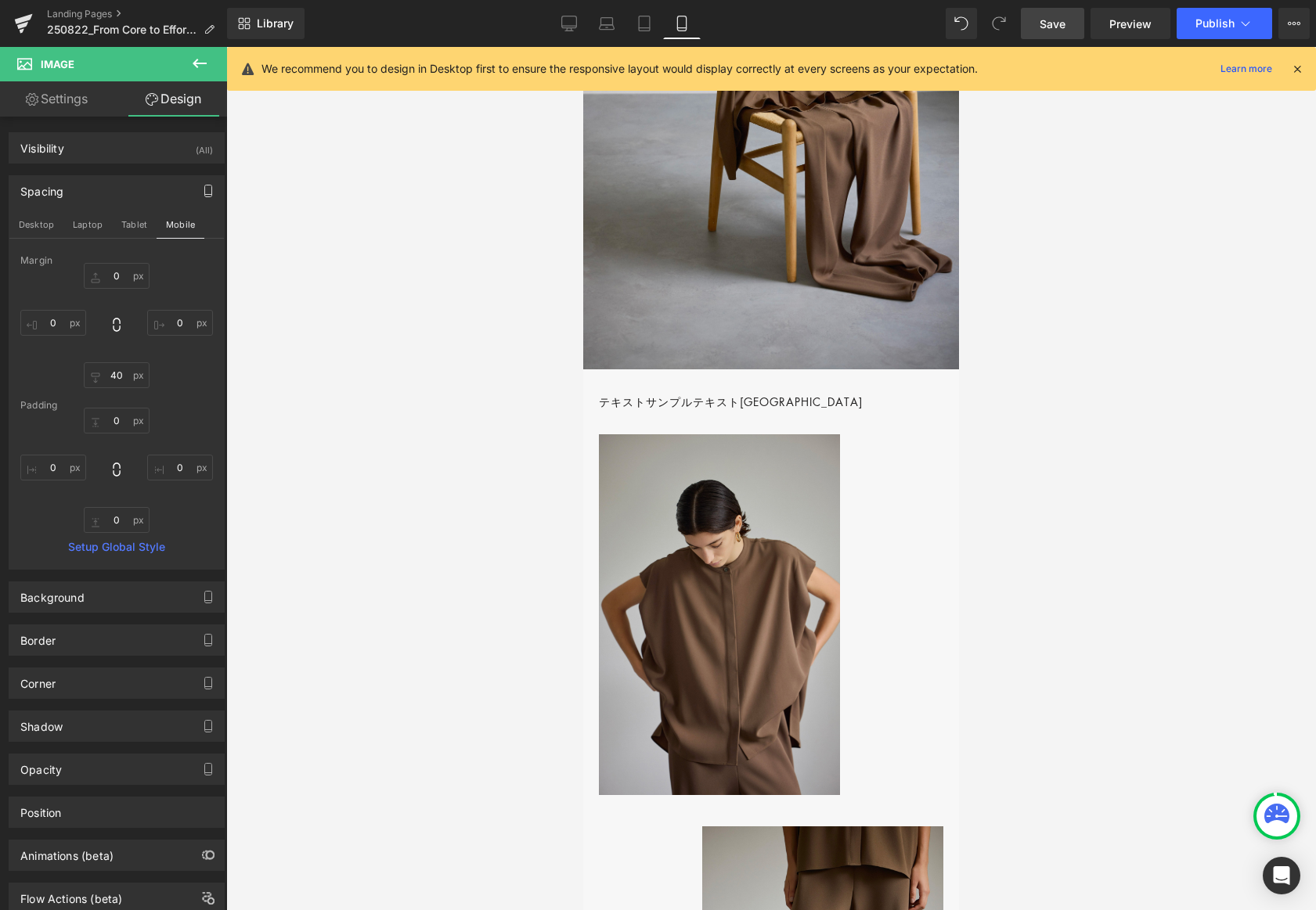
click at [770, 411] on div "テキストサンプルテキストサンプルテキストサンプルテキストサンプルテキストサンプルテキストサンプルテキストサンプルテキストサンプルテキストサンプルテキストサンプ…" at bounding box center [771, 401] width 344 height 18
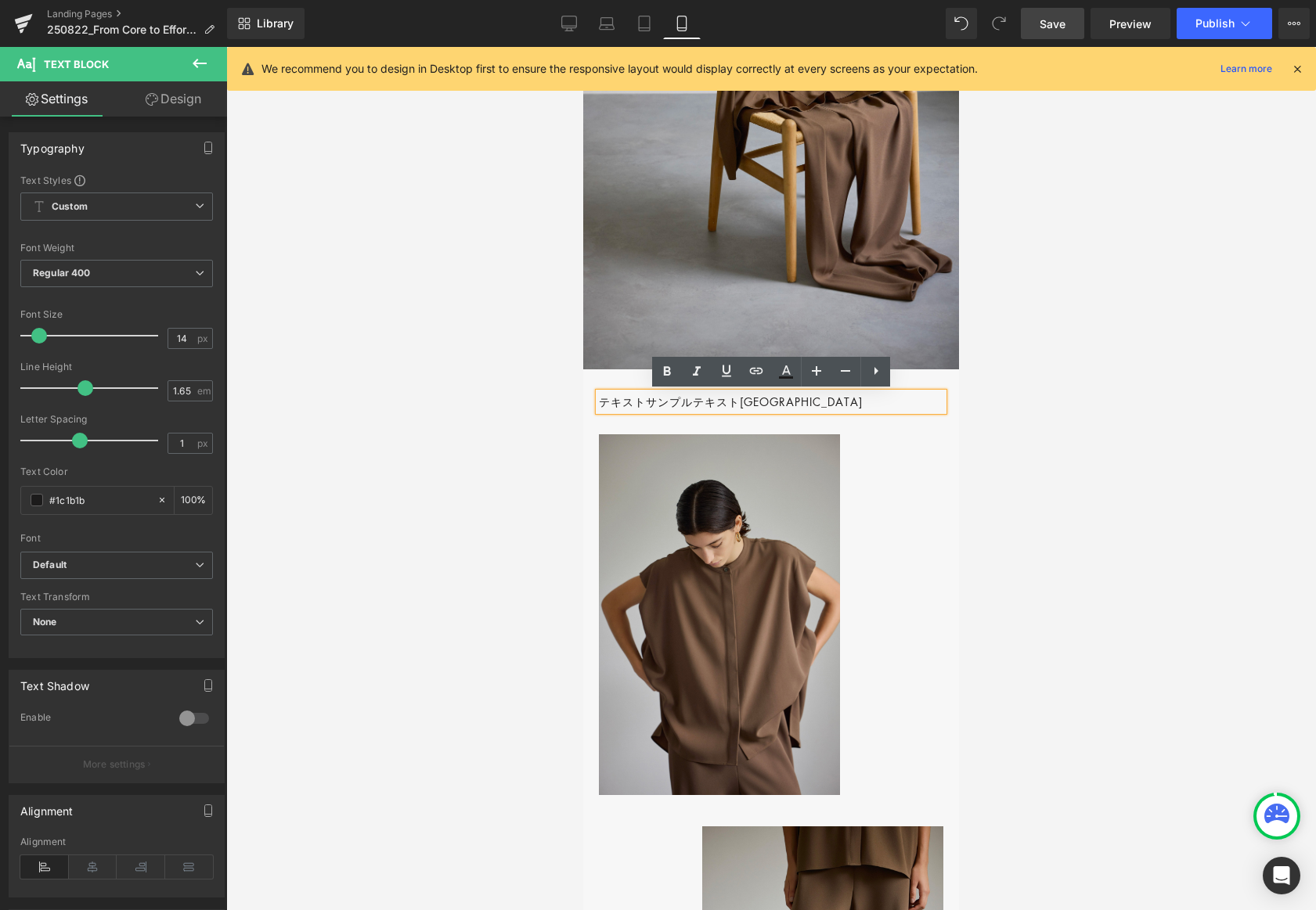
click at [802, 411] on p "テキストサンプルテキスト[GEOGRAPHIC_DATA]" at bounding box center [771, 401] width 344 height 18
click at [917, 441] on div at bounding box center [771, 478] width 1090 height 863
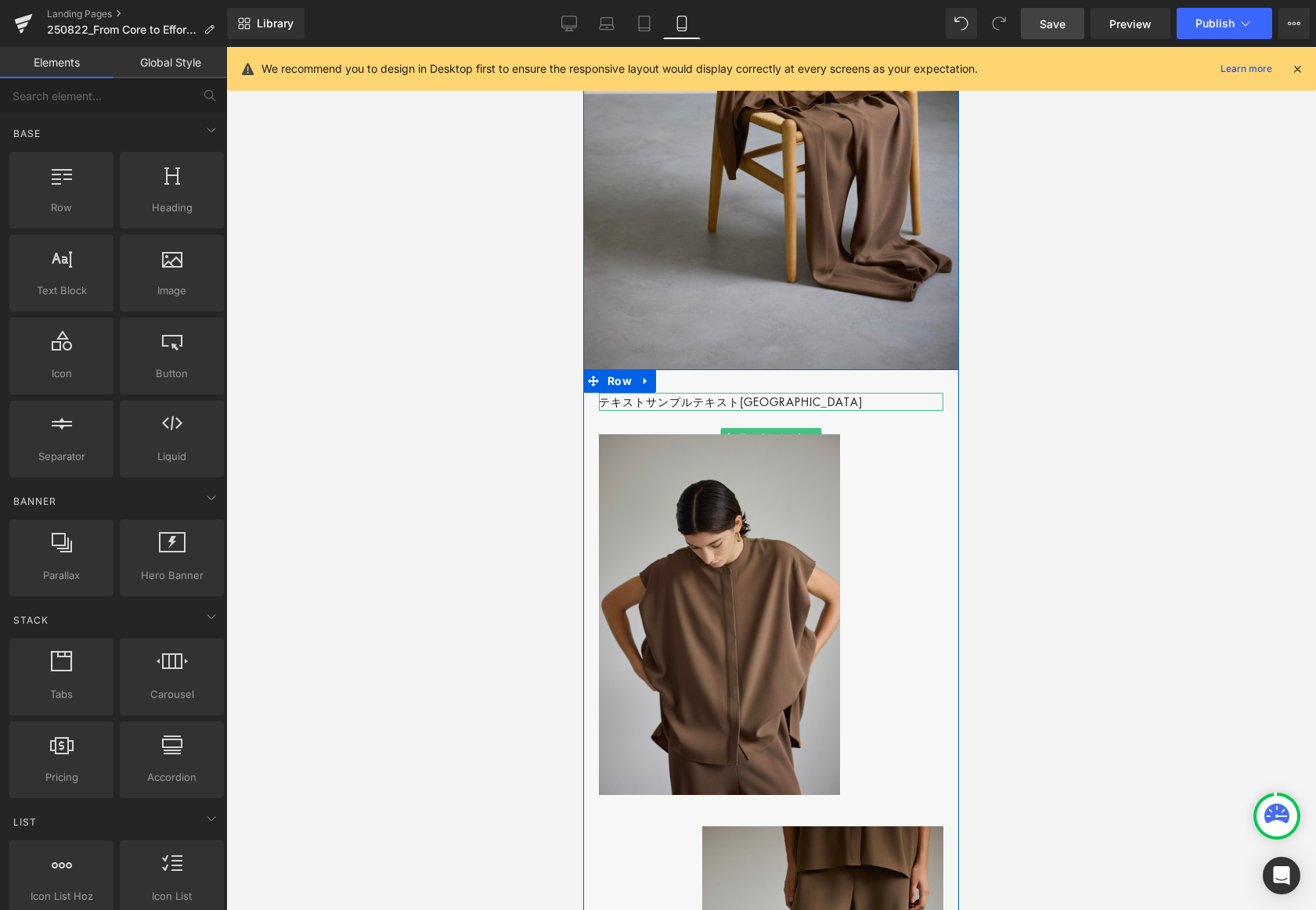
click at [810, 435] on icon at bounding box center [812, 438] width 8 height 9
click at [807, 435] on icon at bounding box center [805, 438] width 8 height 9
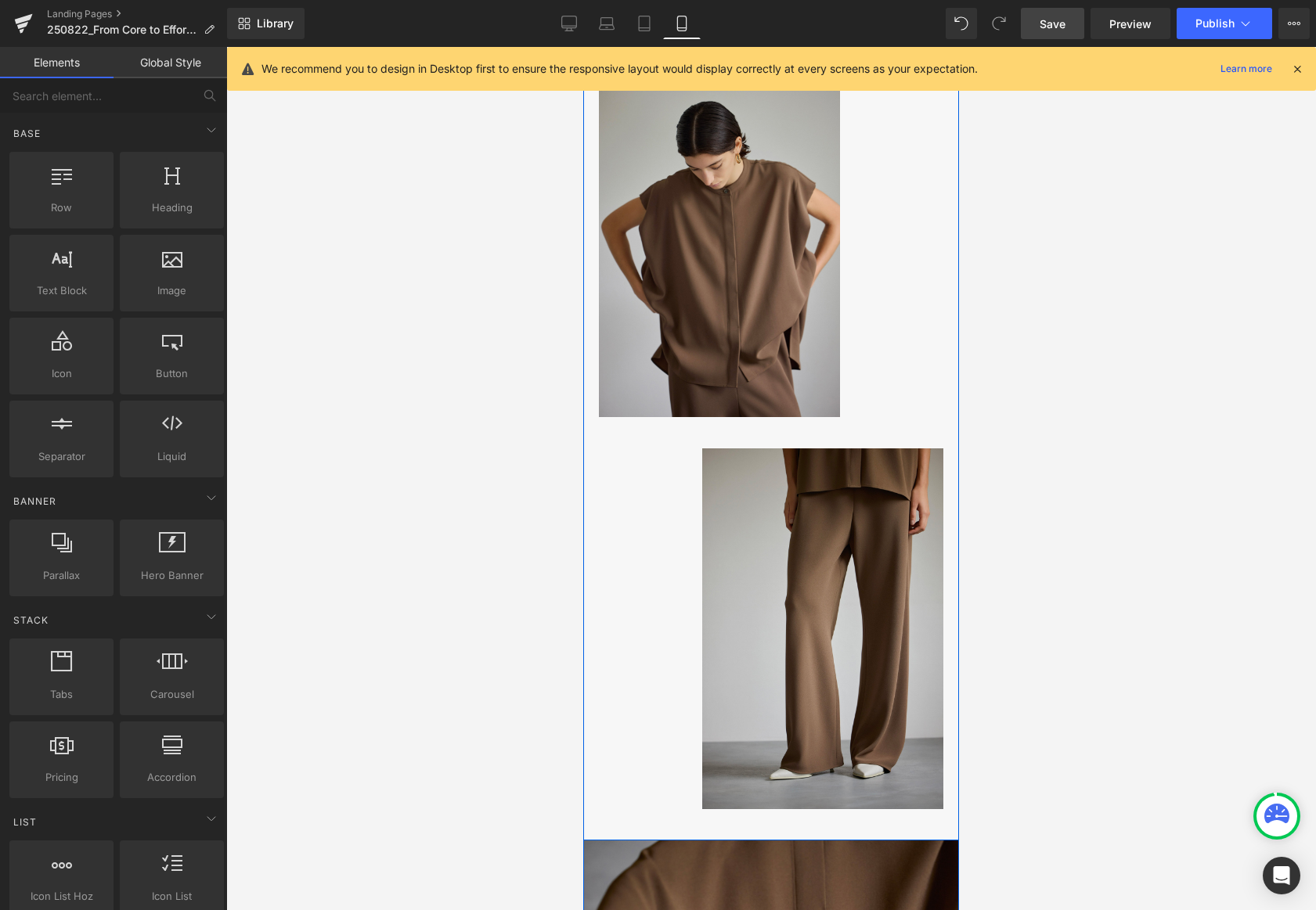
scroll to position [1455, 0]
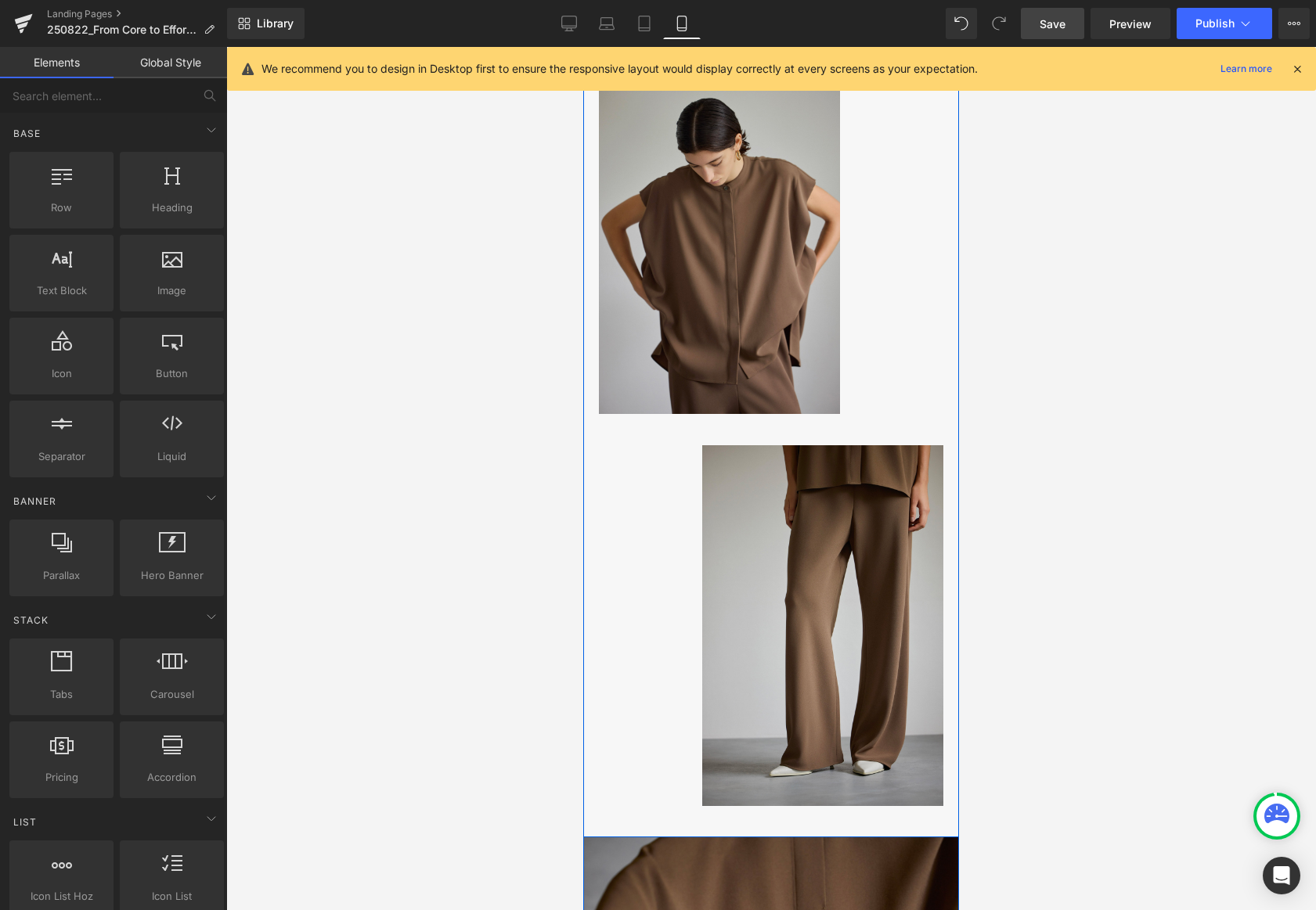
click at [670, 29] on p "テキストサンプルテキスト[GEOGRAPHIC_DATA]" at bounding box center [771, 20] width 344 height 18
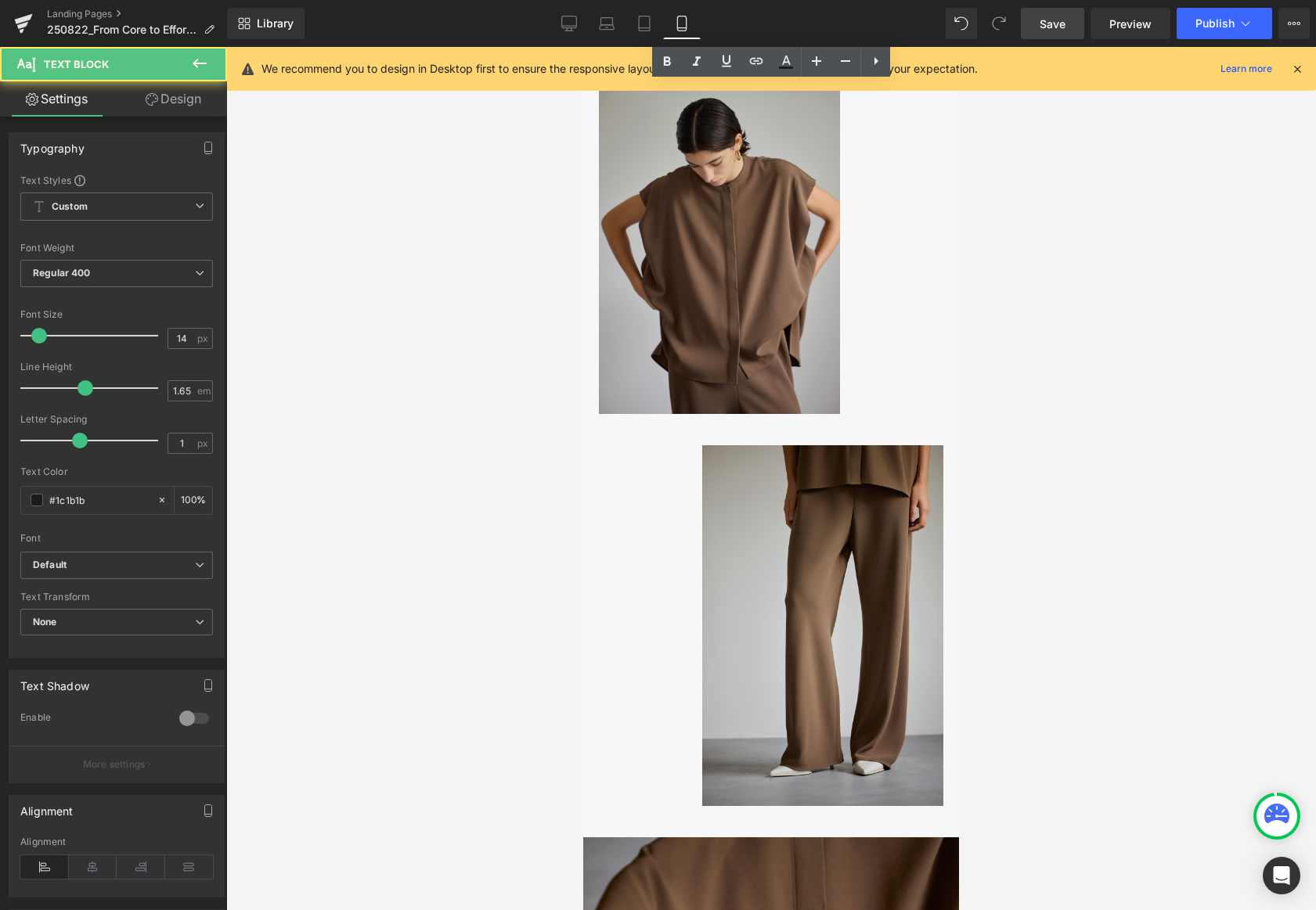
click at [478, 158] on div at bounding box center [771, 478] width 1090 height 863
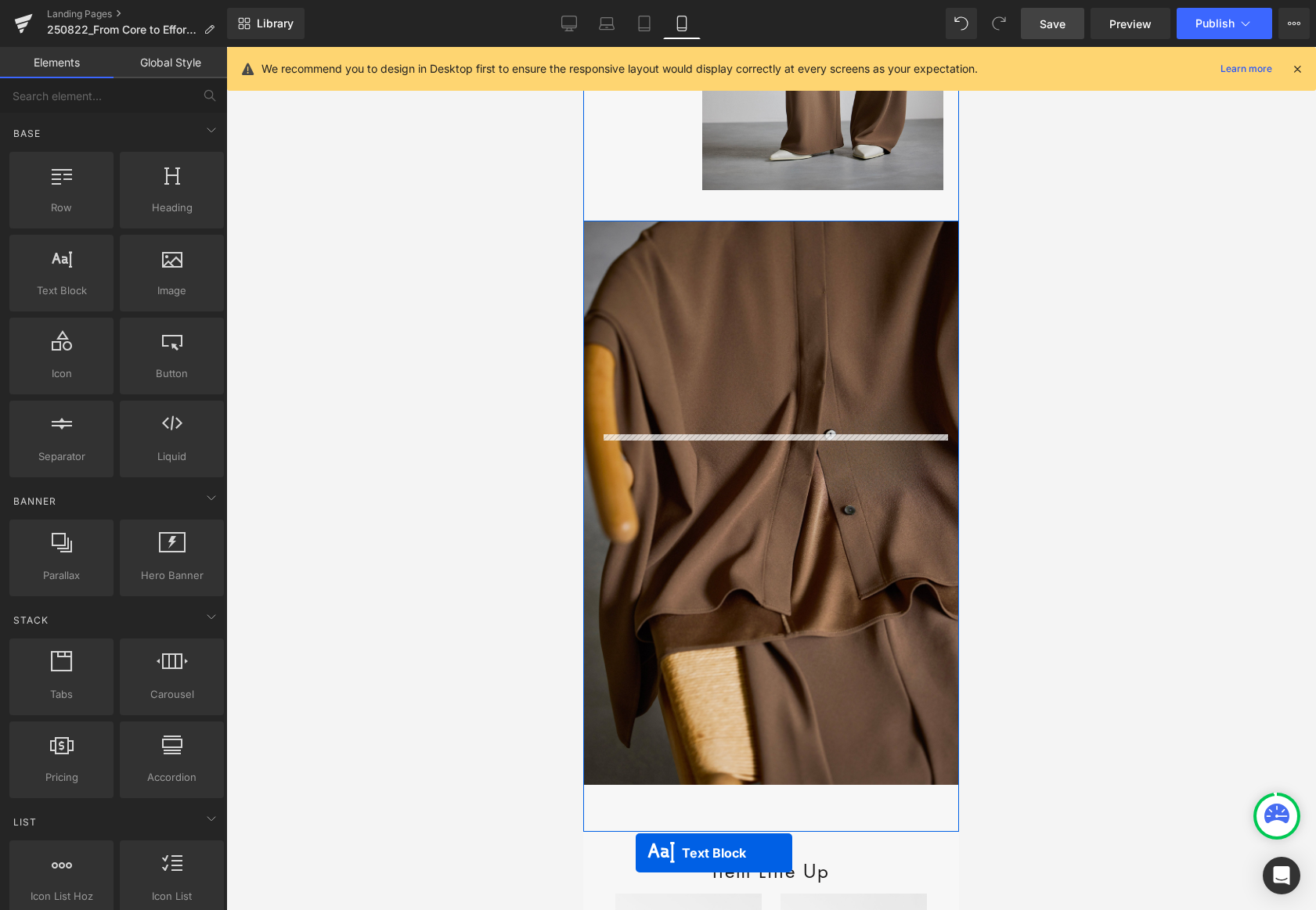
scroll to position [2171, 0]
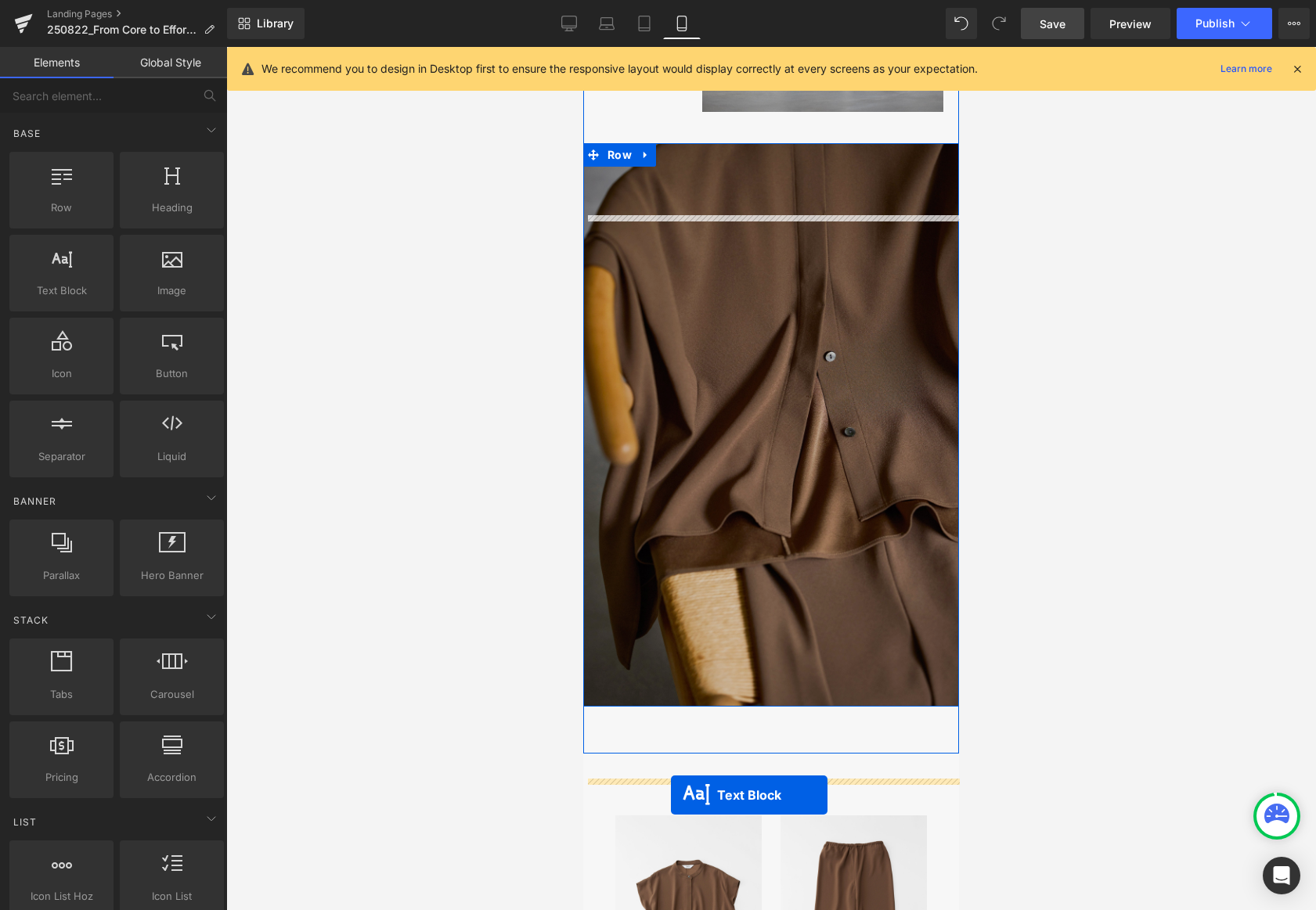
drag, startPoint x: 727, startPoint y: 129, endPoint x: 680, endPoint y: 768, distance: 640.7
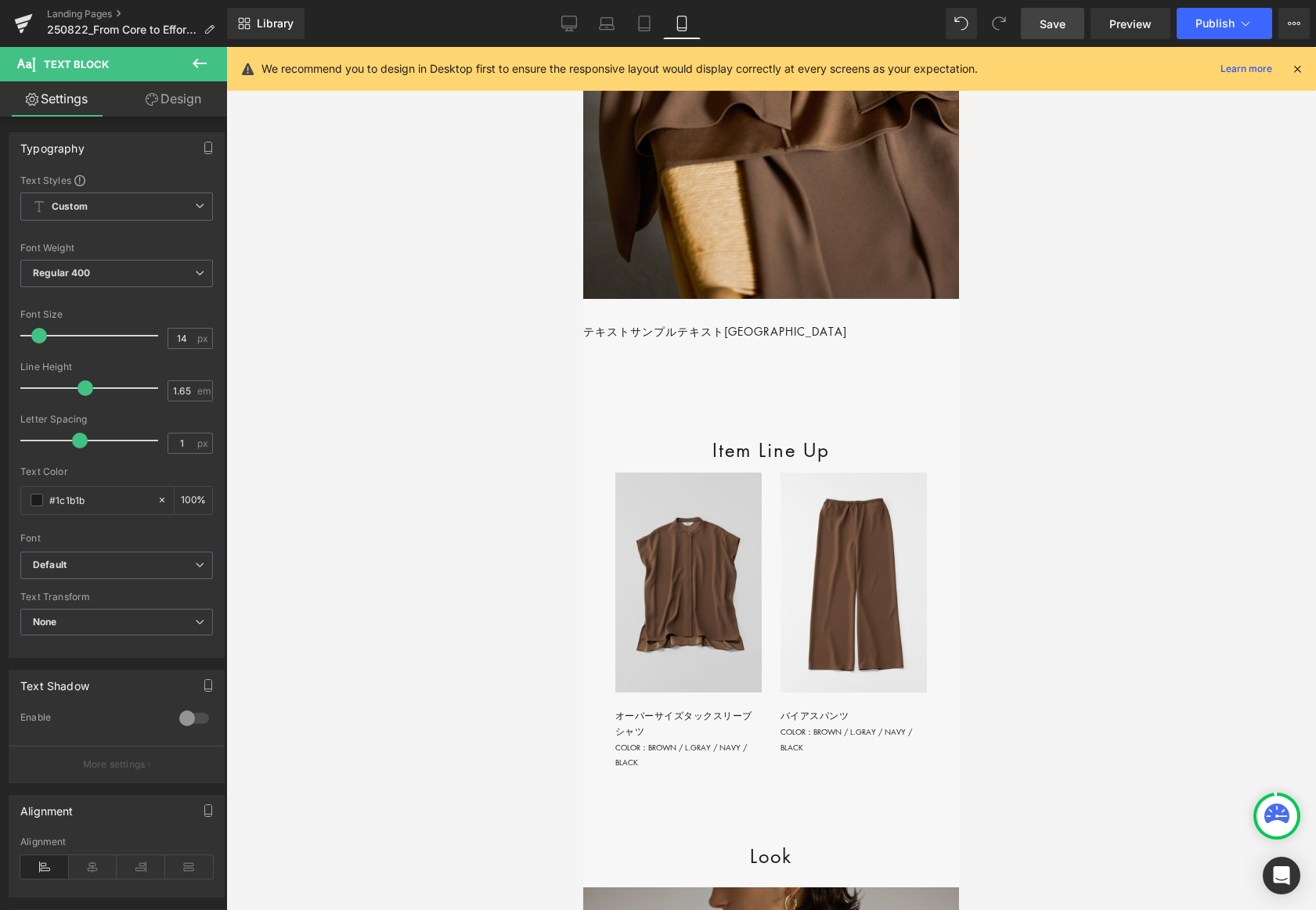
scroll to position [2493, 0]
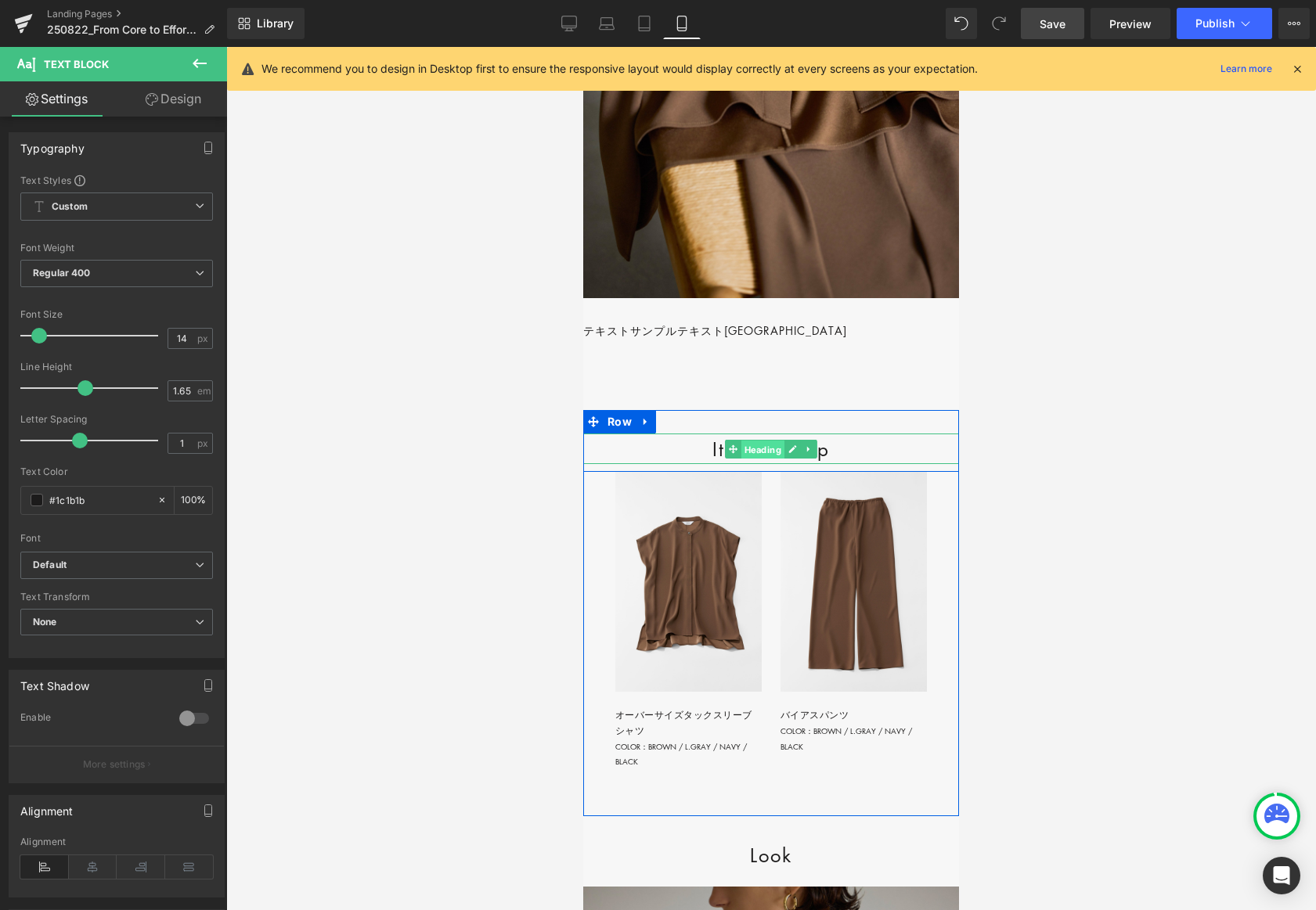
click at [753, 458] on span "Heading" at bounding box center [763, 449] width 43 height 19
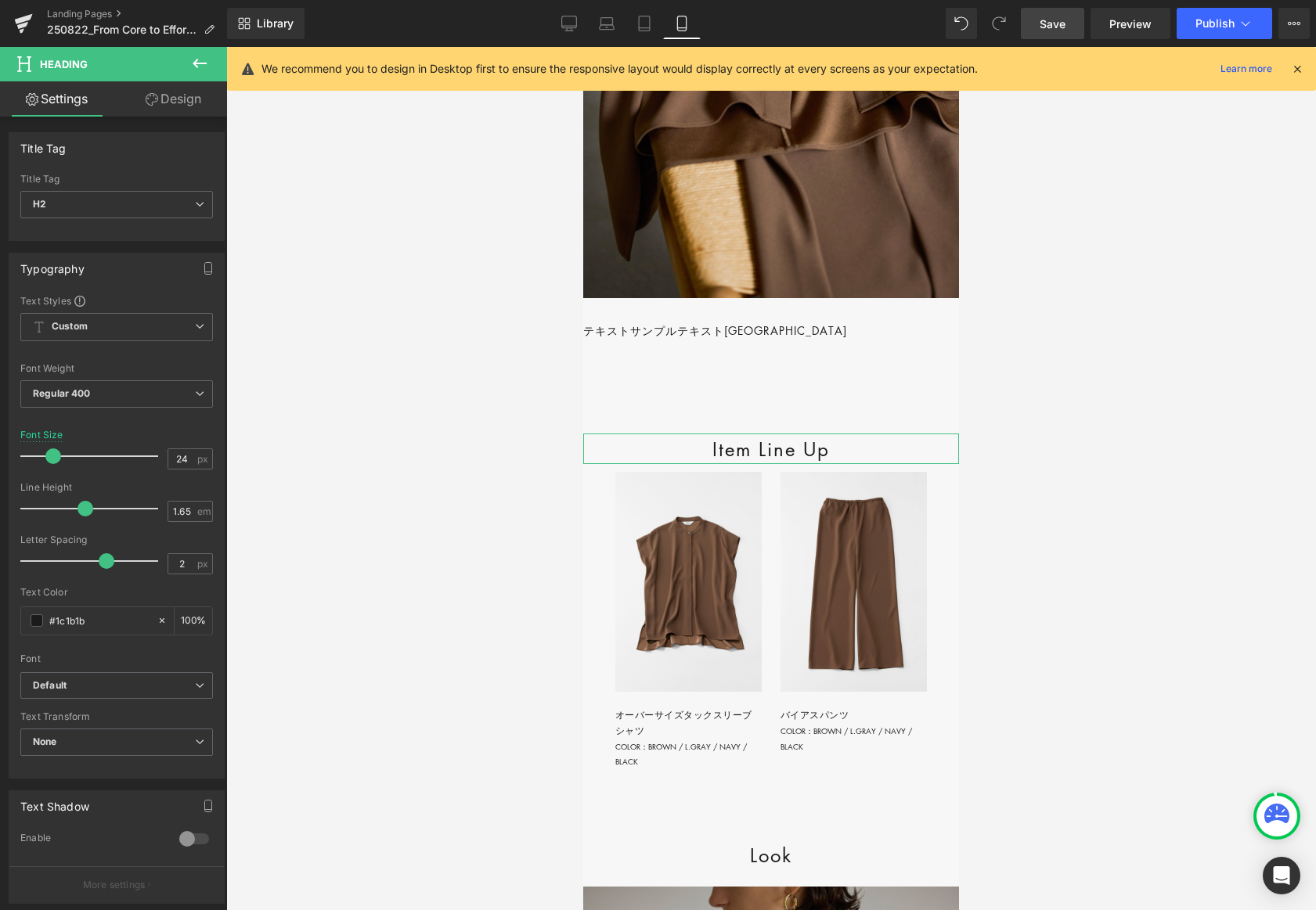
click at [169, 96] on link "Design" at bounding box center [174, 99] width 114 height 35
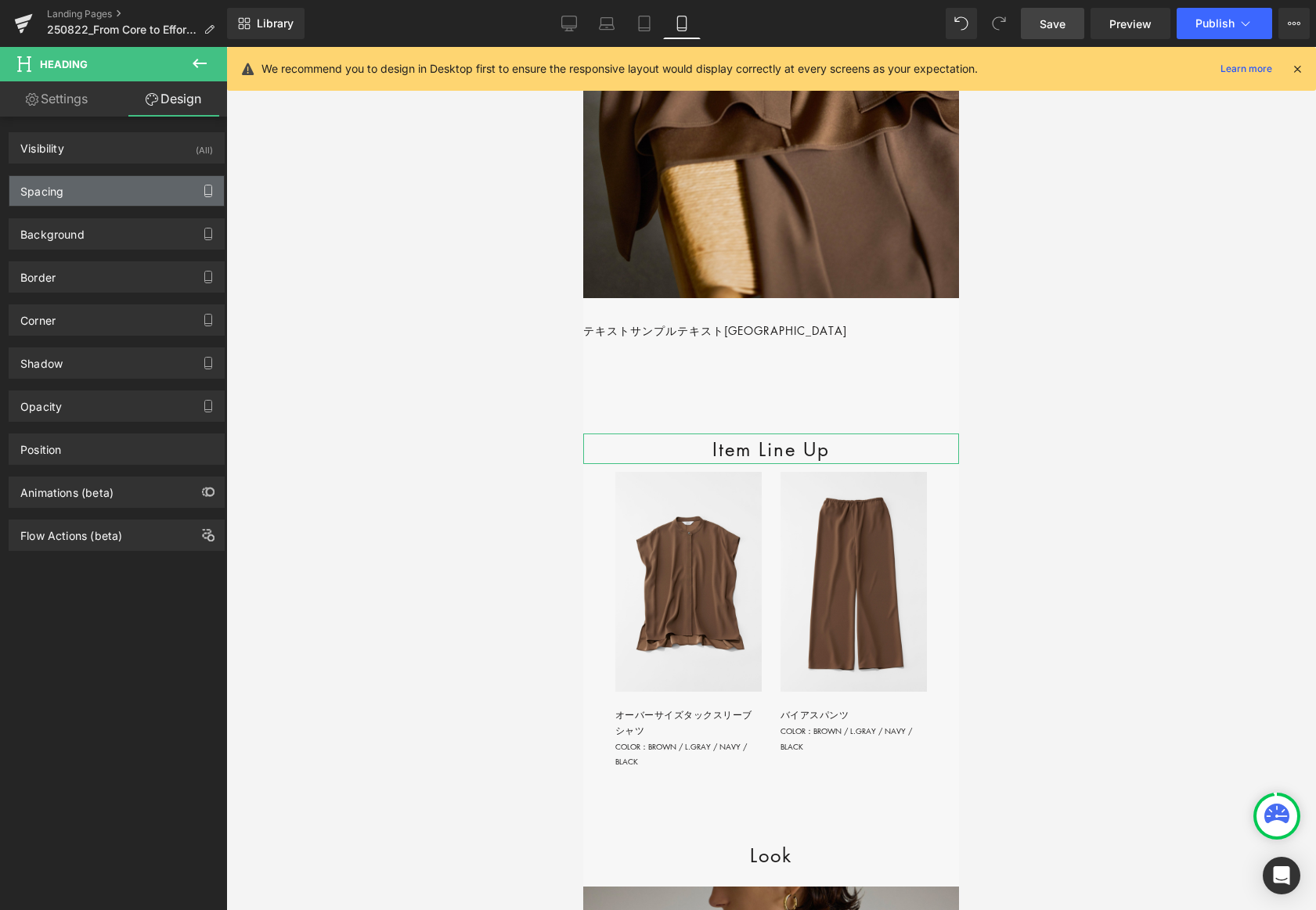
click at [203, 183] on button "button" at bounding box center [208, 191] width 25 height 30
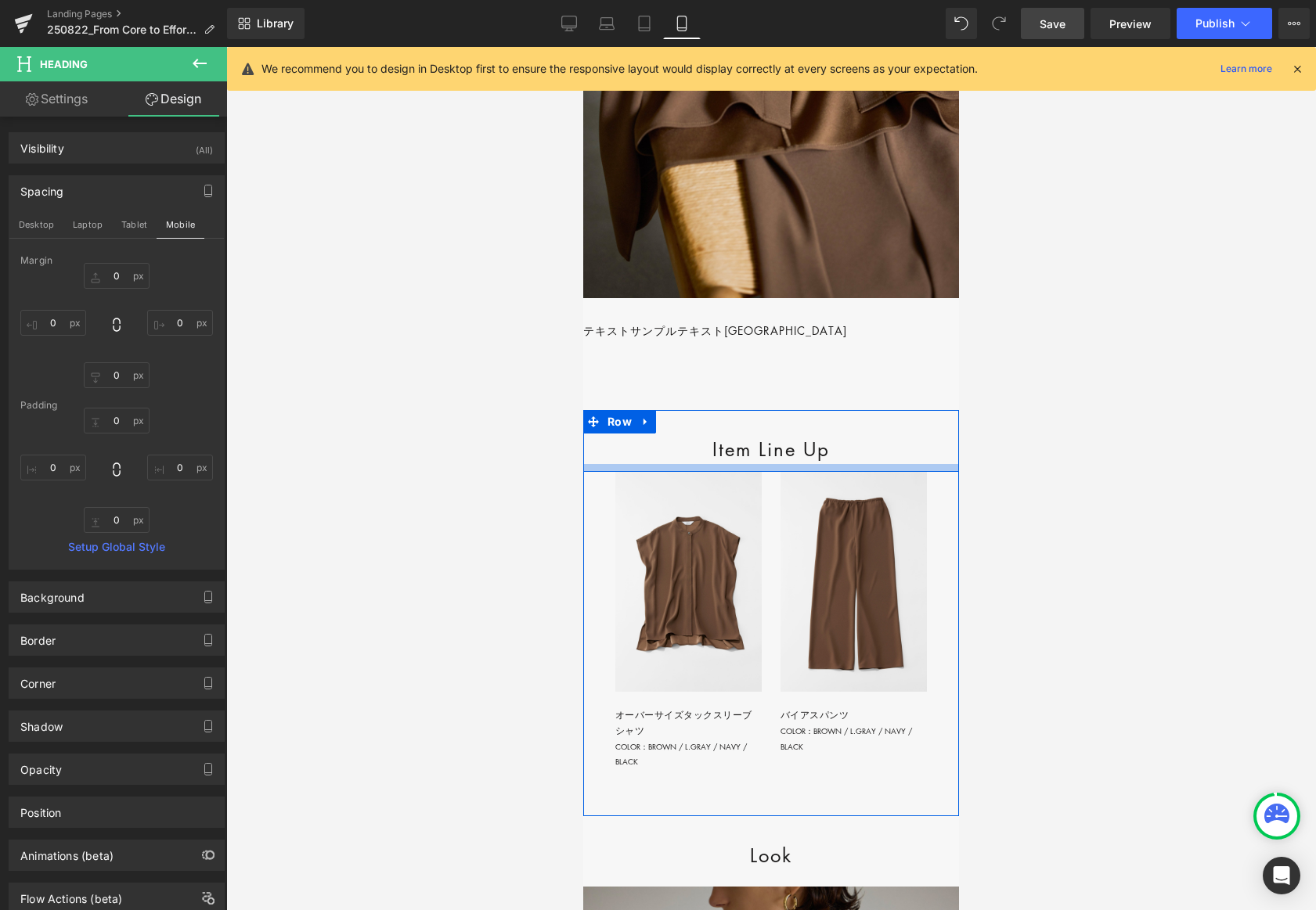
click at [623, 472] on div at bounding box center [771, 468] width 376 height 7
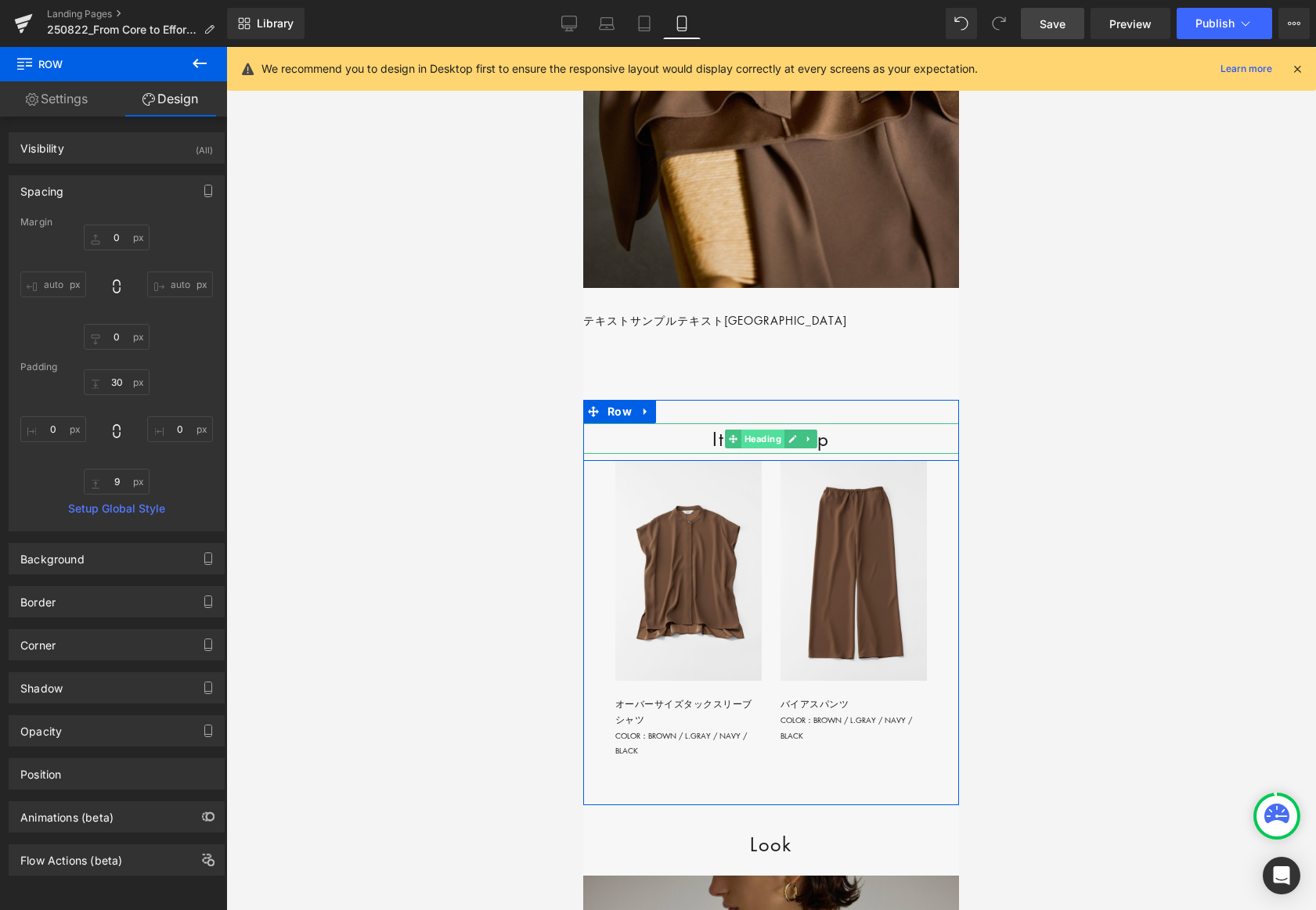
scroll to position [2508, 0]
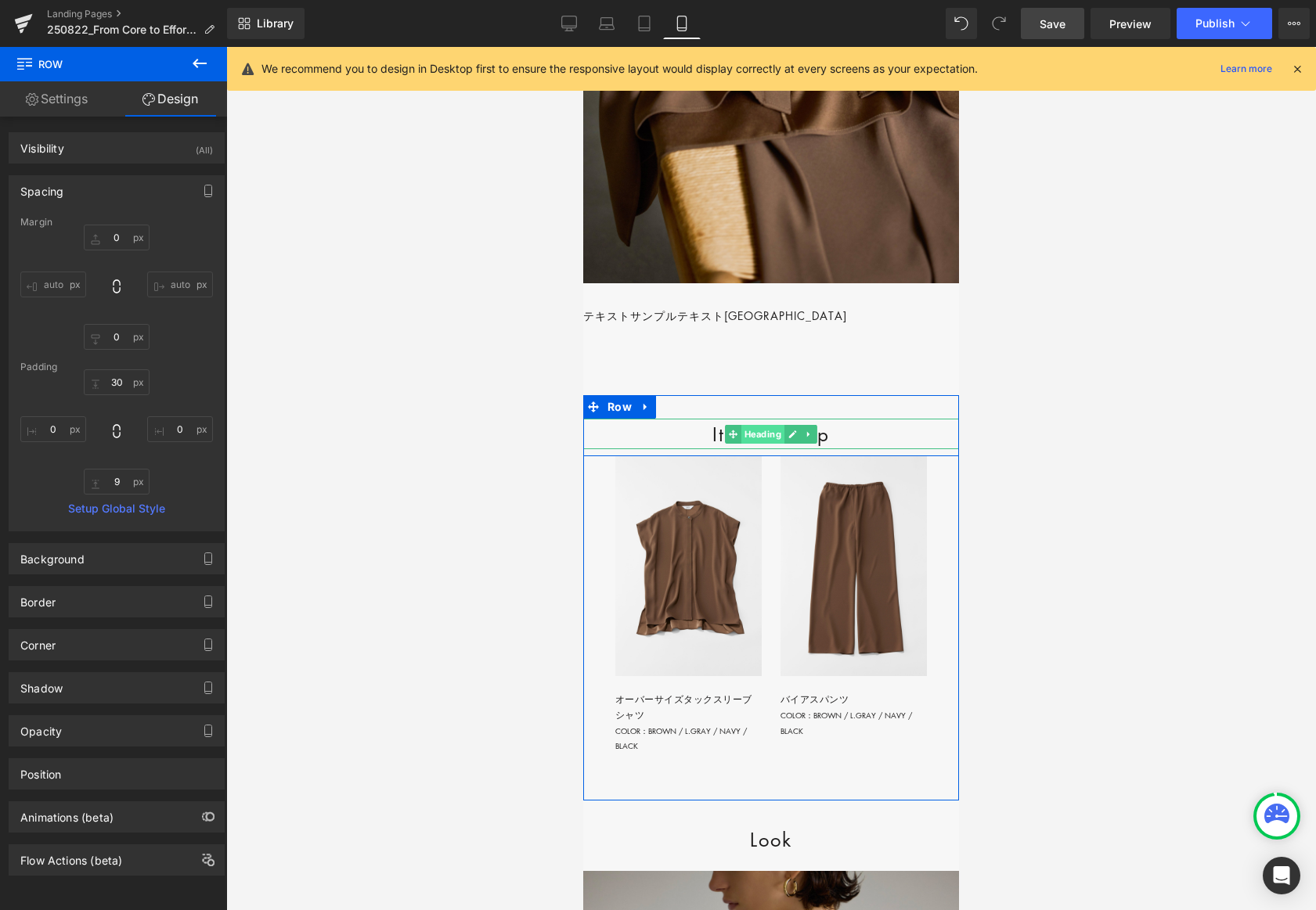
click at [775, 444] on span "Heading" at bounding box center [763, 434] width 43 height 19
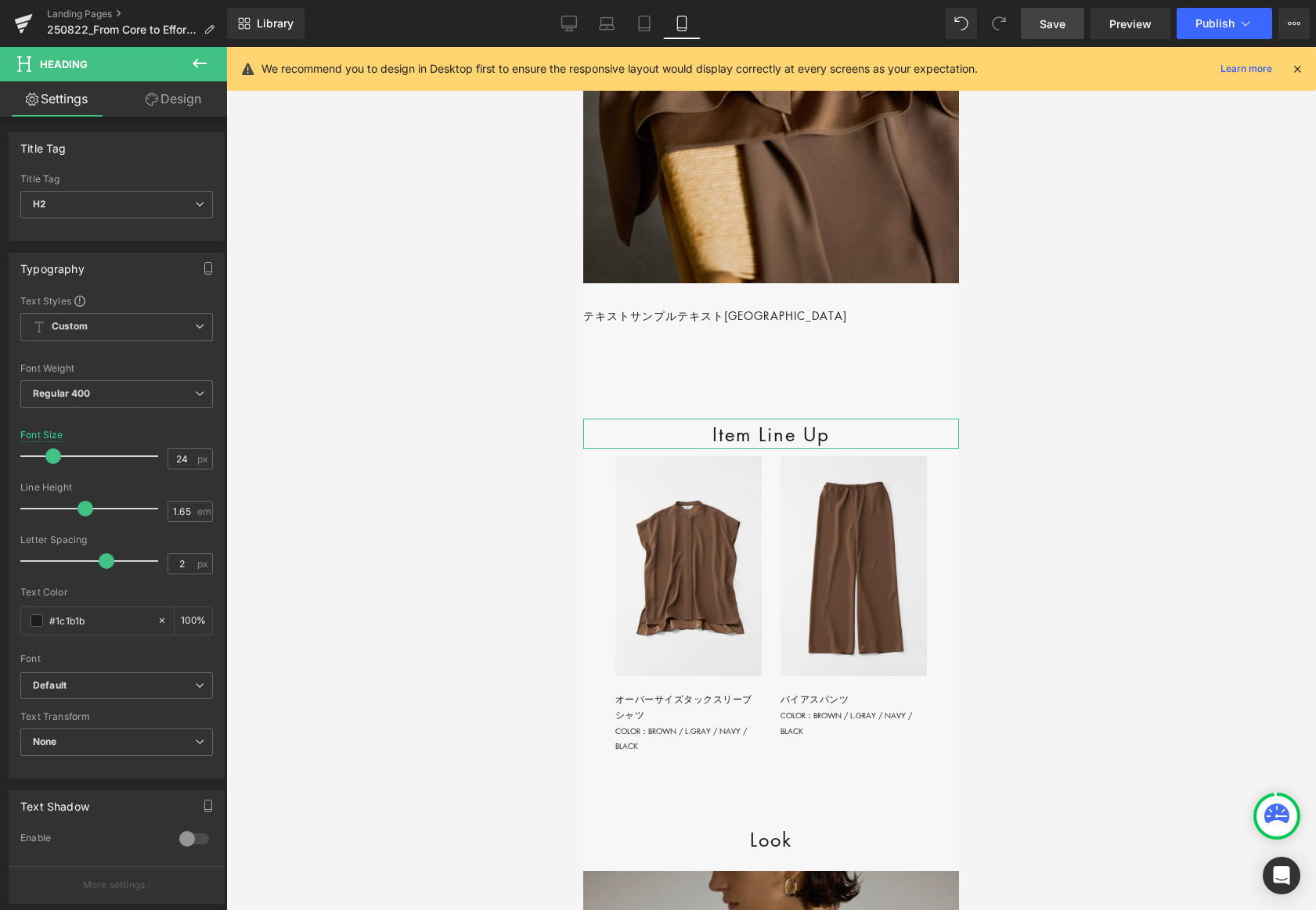
click at [195, 100] on link "Design" at bounding box center [174, 99] width 114 height 35
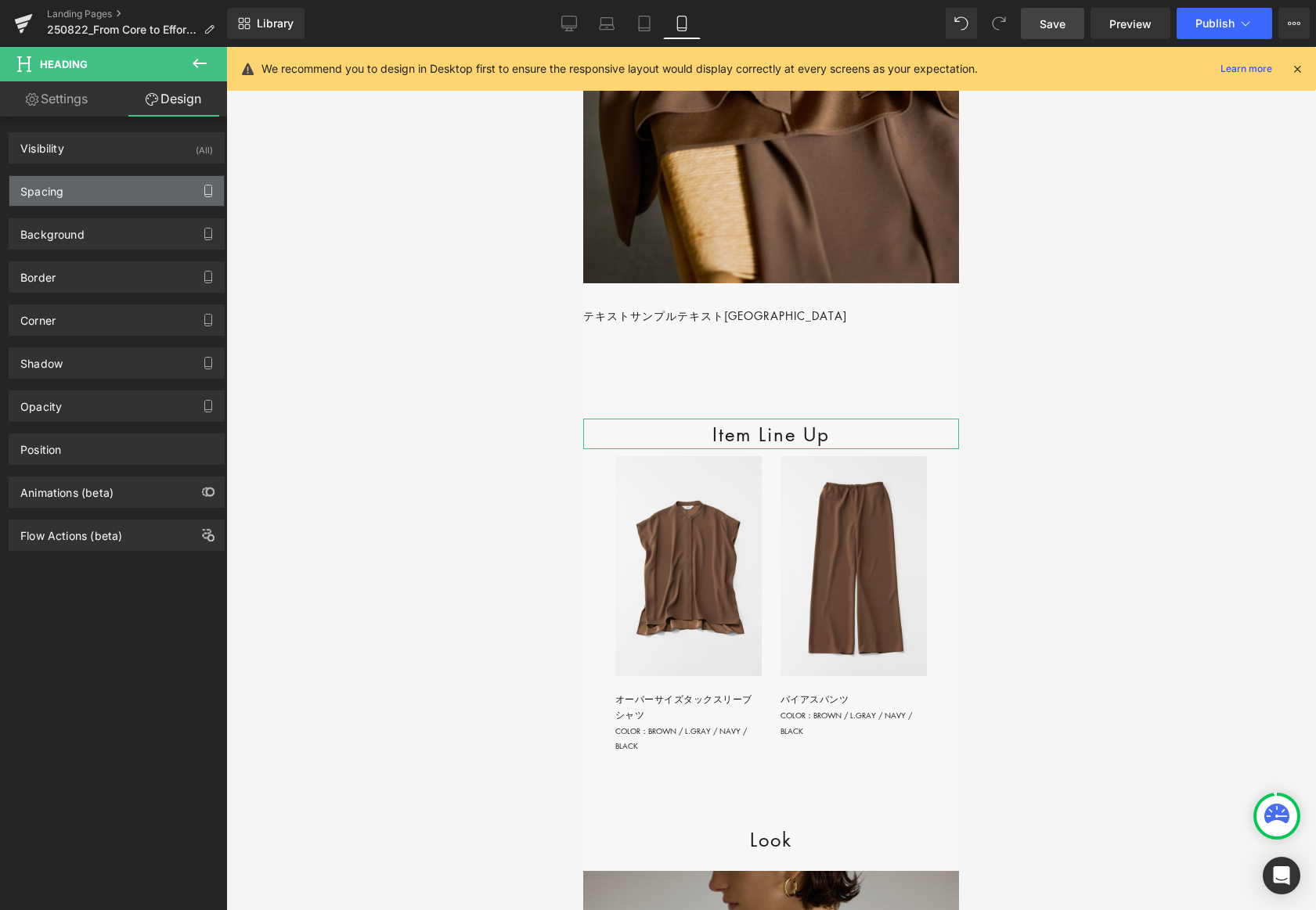
click at [202, 191] on icon "button" at bounding box center [207, 190] width 12 height 12
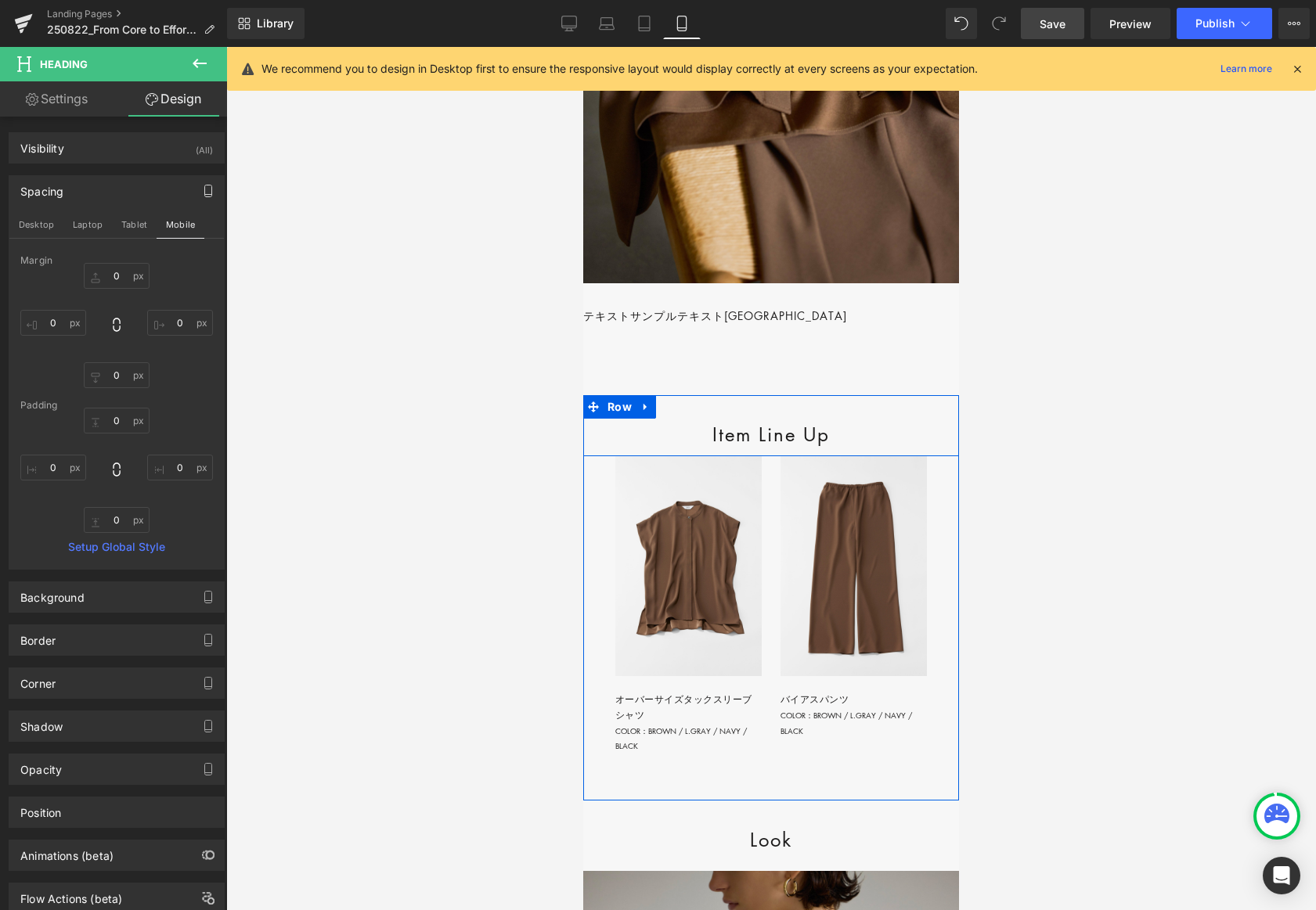
click at [696, 457] on div "Item Line Up Heading Row" at bounding box center [771, 427] width 376 height 62
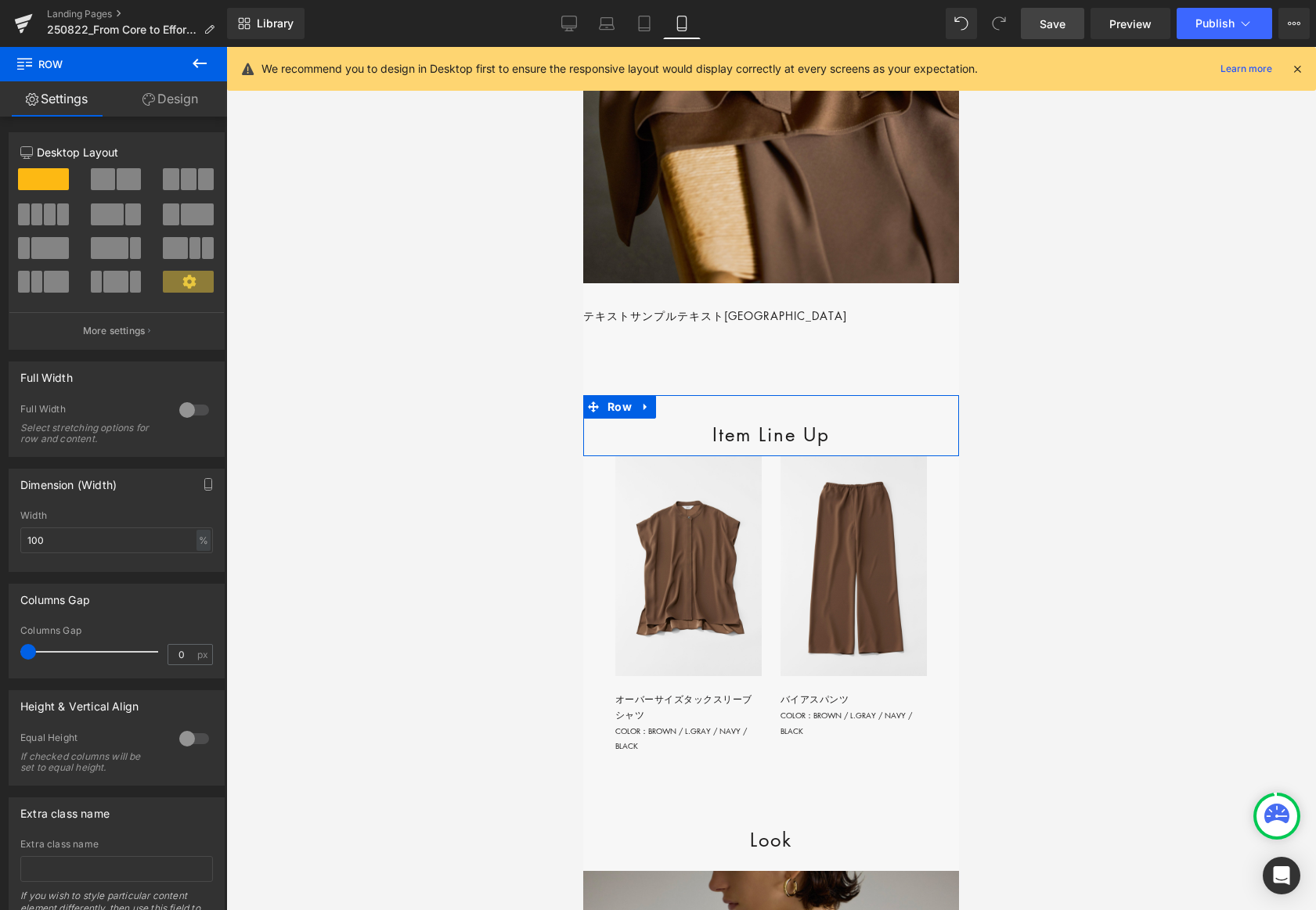
drag, startPoint x: 182, startPoint y: 96, endPoint x: 200, endPoint y: 184, distance: 89.8
click at [182, 96] on link "Design" at bounding box center [171, 99] width 114 height 35
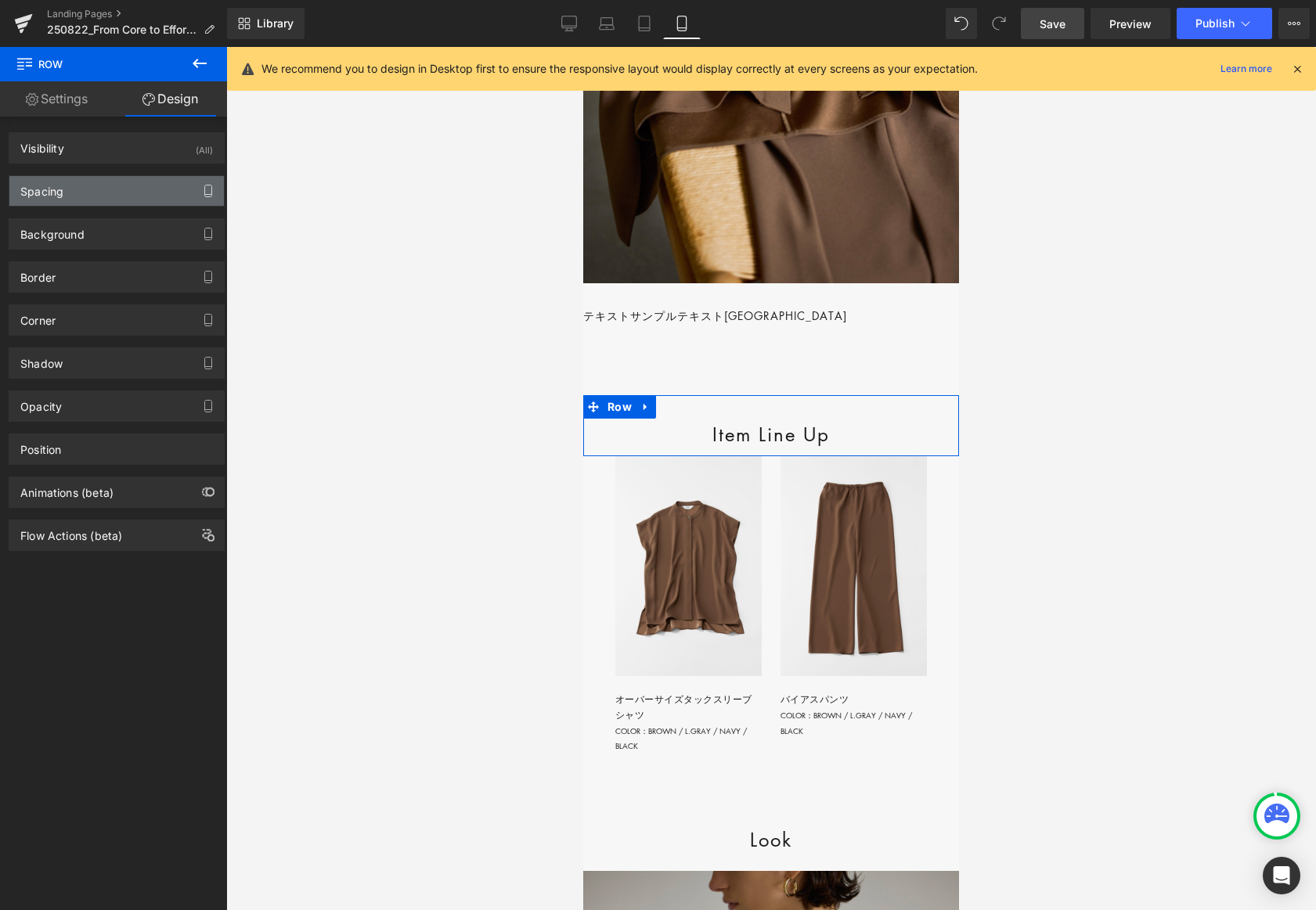
click at [202, 185] on icon "button" at bounding box center [207, 190] width 12 height 12
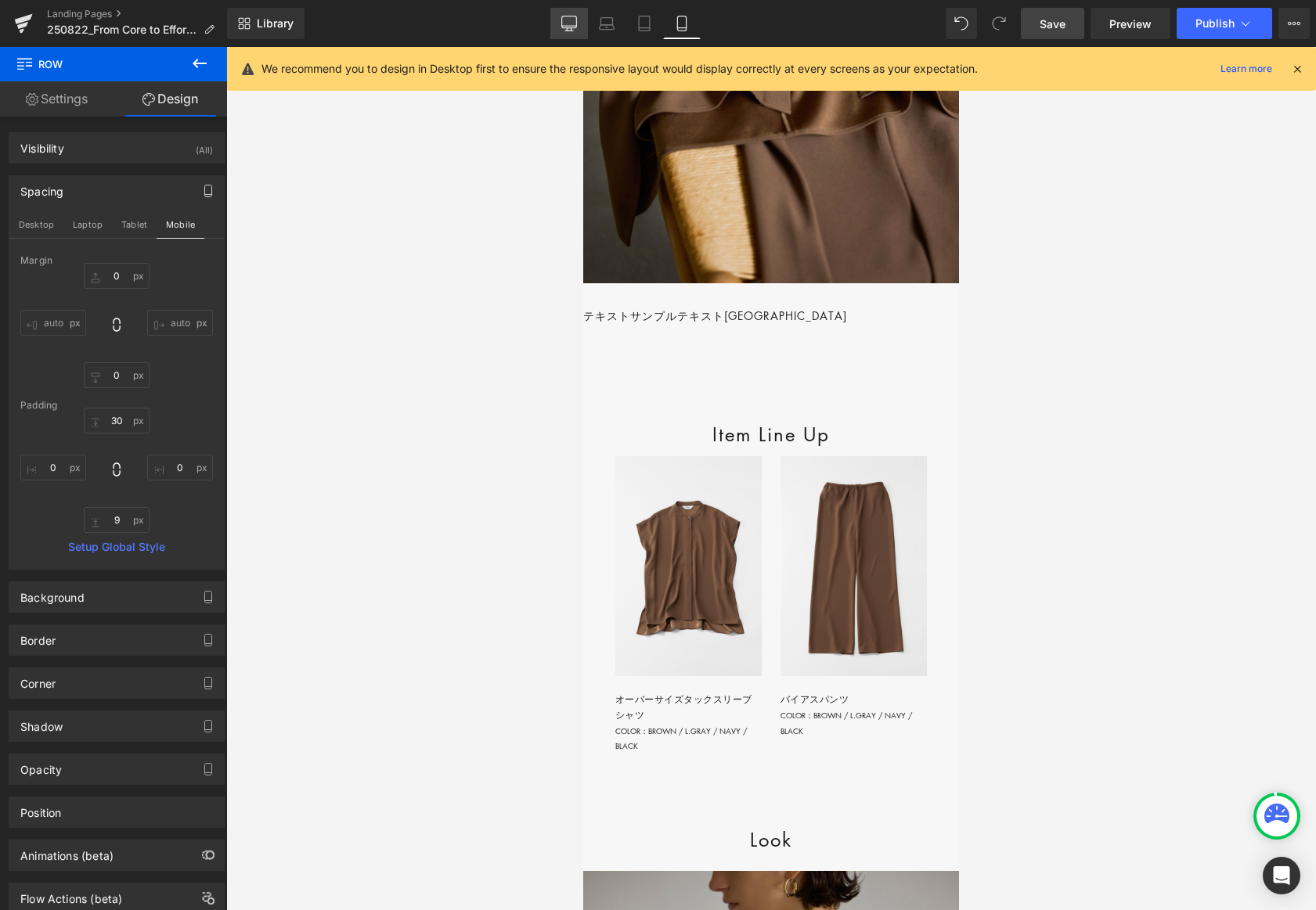
click at [571, 24] on icon at bounding box center [568, 23] width 16 height 16
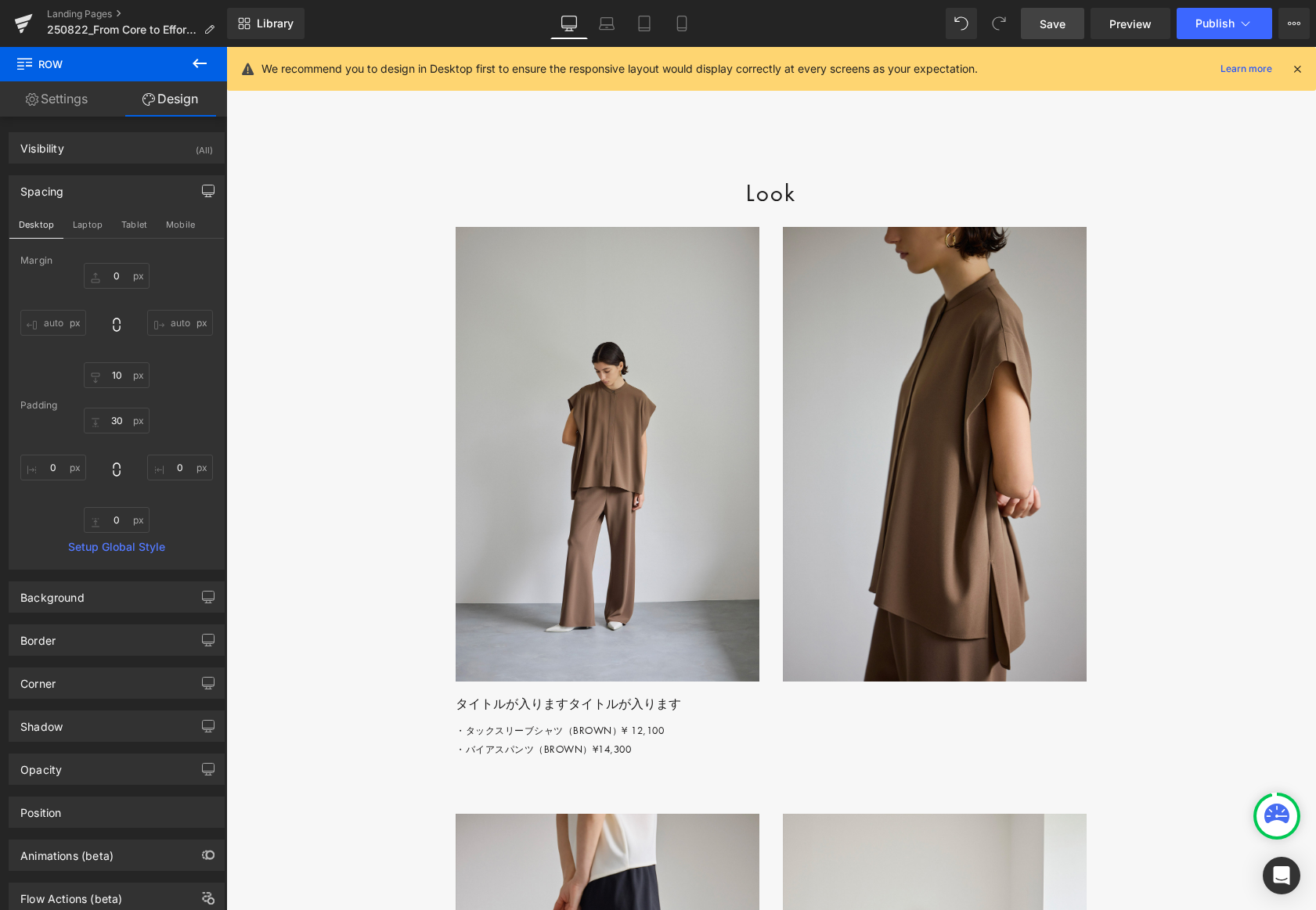
scroll to position [1721, 0]
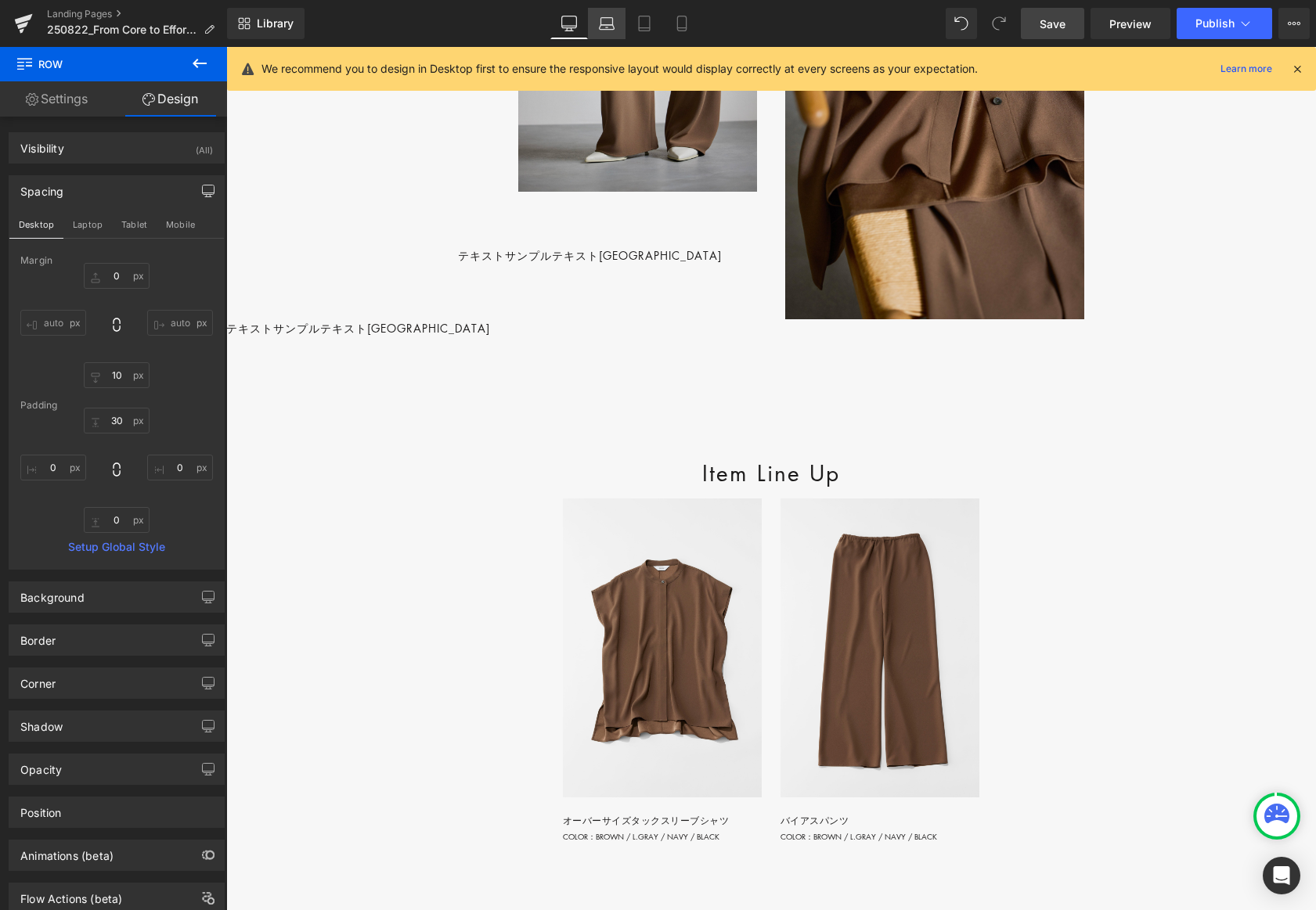
click at [609, 25] on icon at bounding box center [607, 27] width 15 height 5
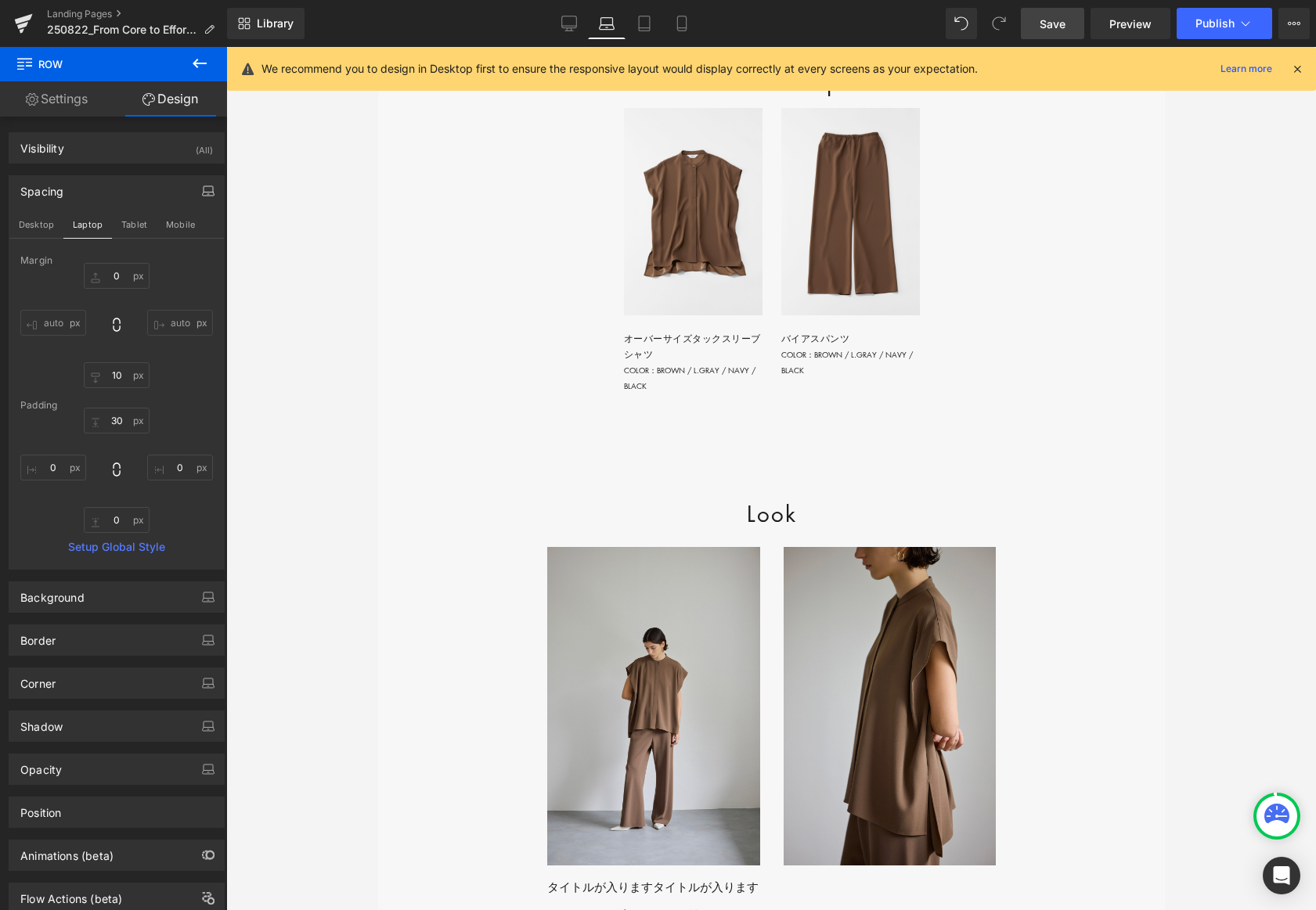
scroll to position [1349, 0]
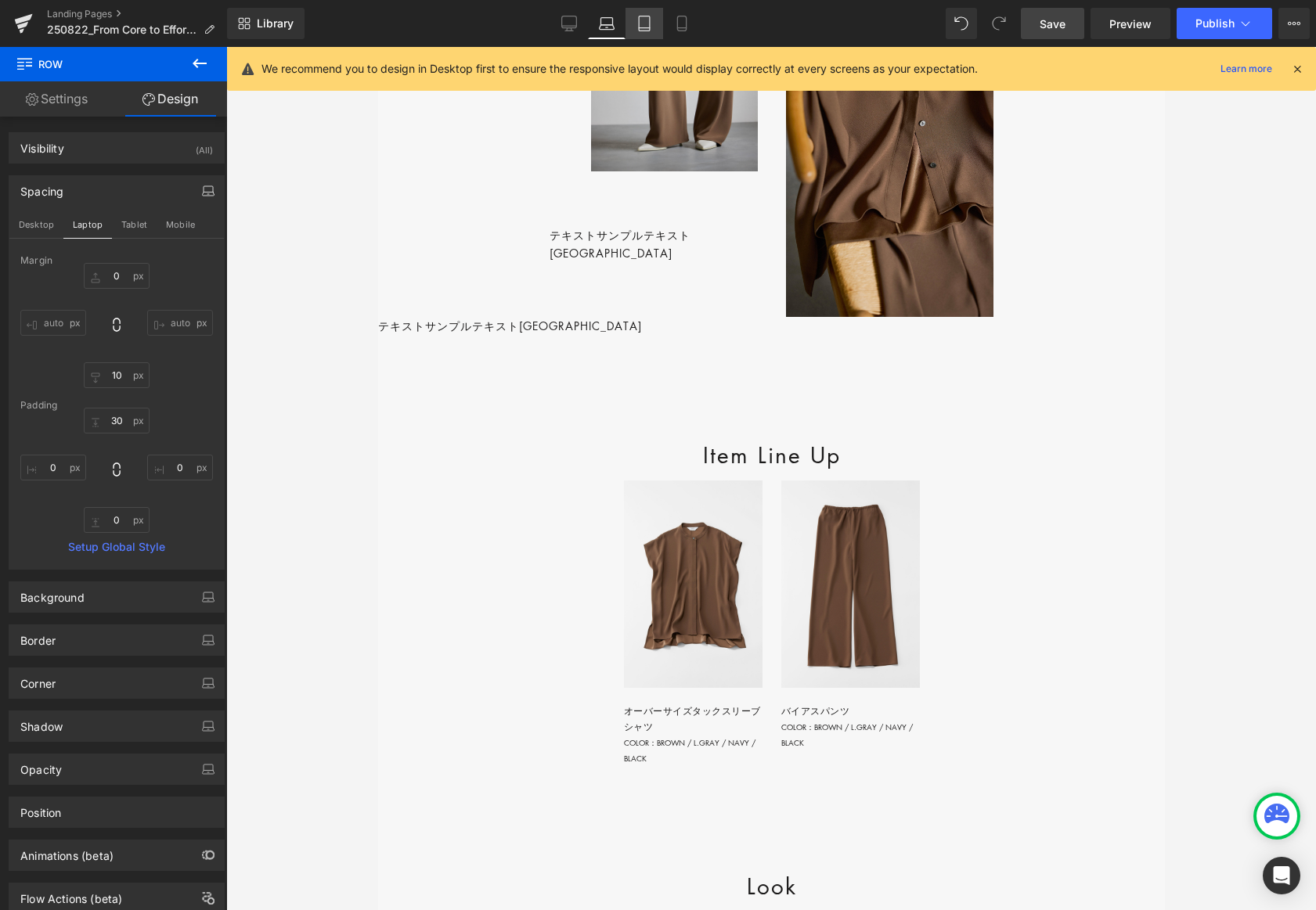
click at [646, 25] on icon at bounding box center [644, 23] width 16 height 16
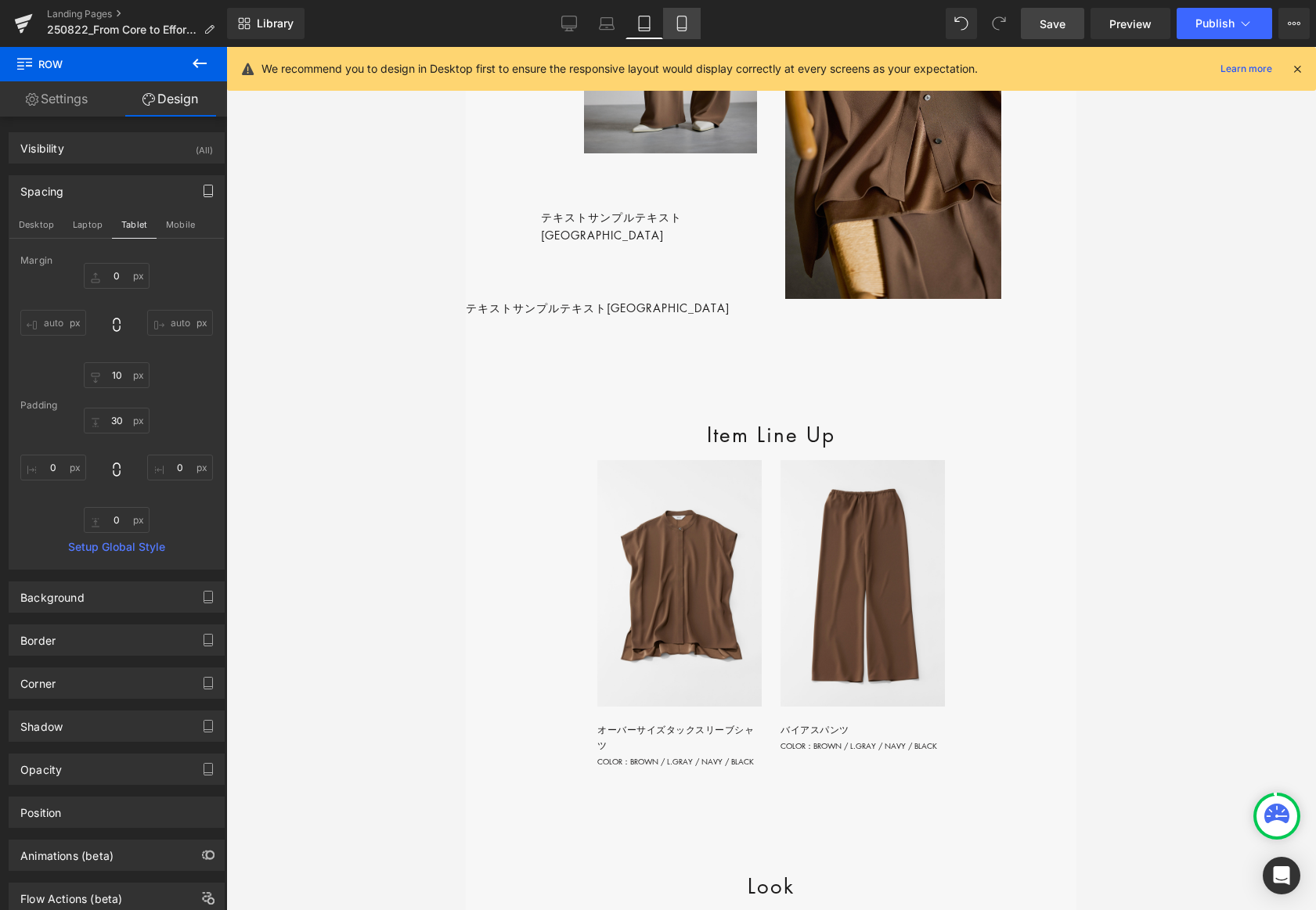
click at [689, 25] on icon at bounding box center [681, 23] width 16 height 16
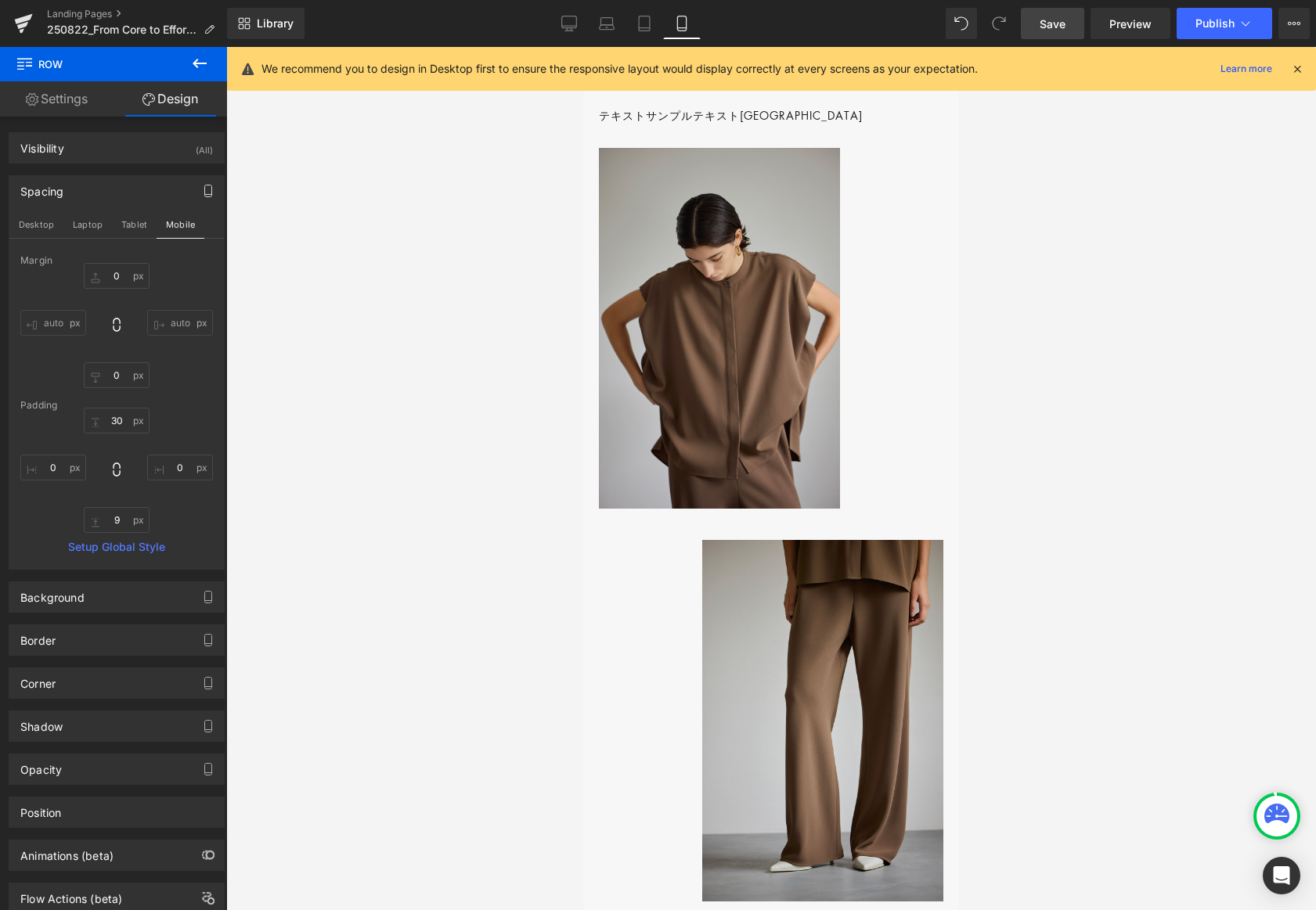
scroll to position [2508, 0]
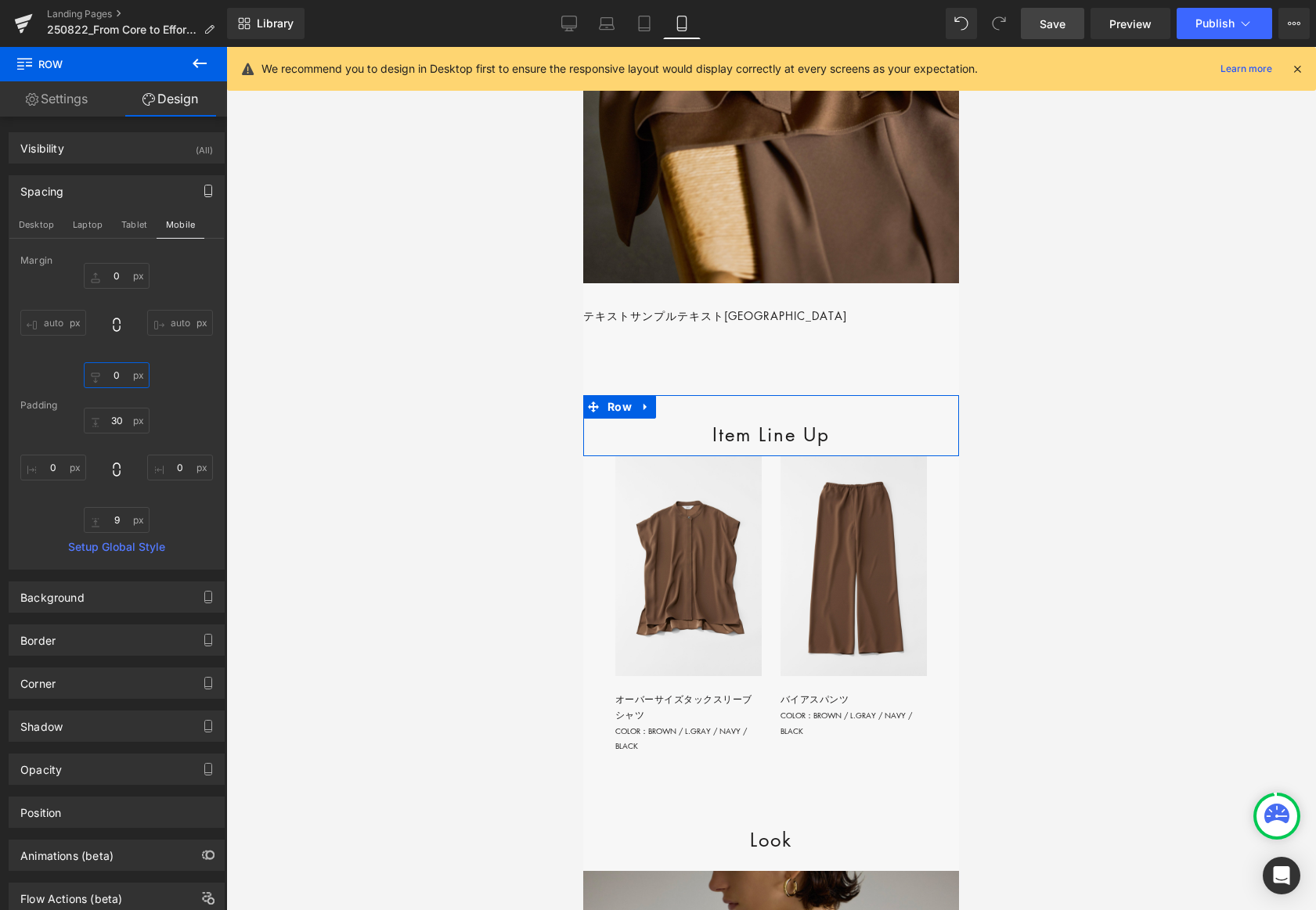
drag, startPoint x: 108, startPoint y: 374, endPoint x: 158, endPoint y: 396, distance: 54.6
click at [108, 374] on input "0" at bounding box center [117, 375] width 65 height 26
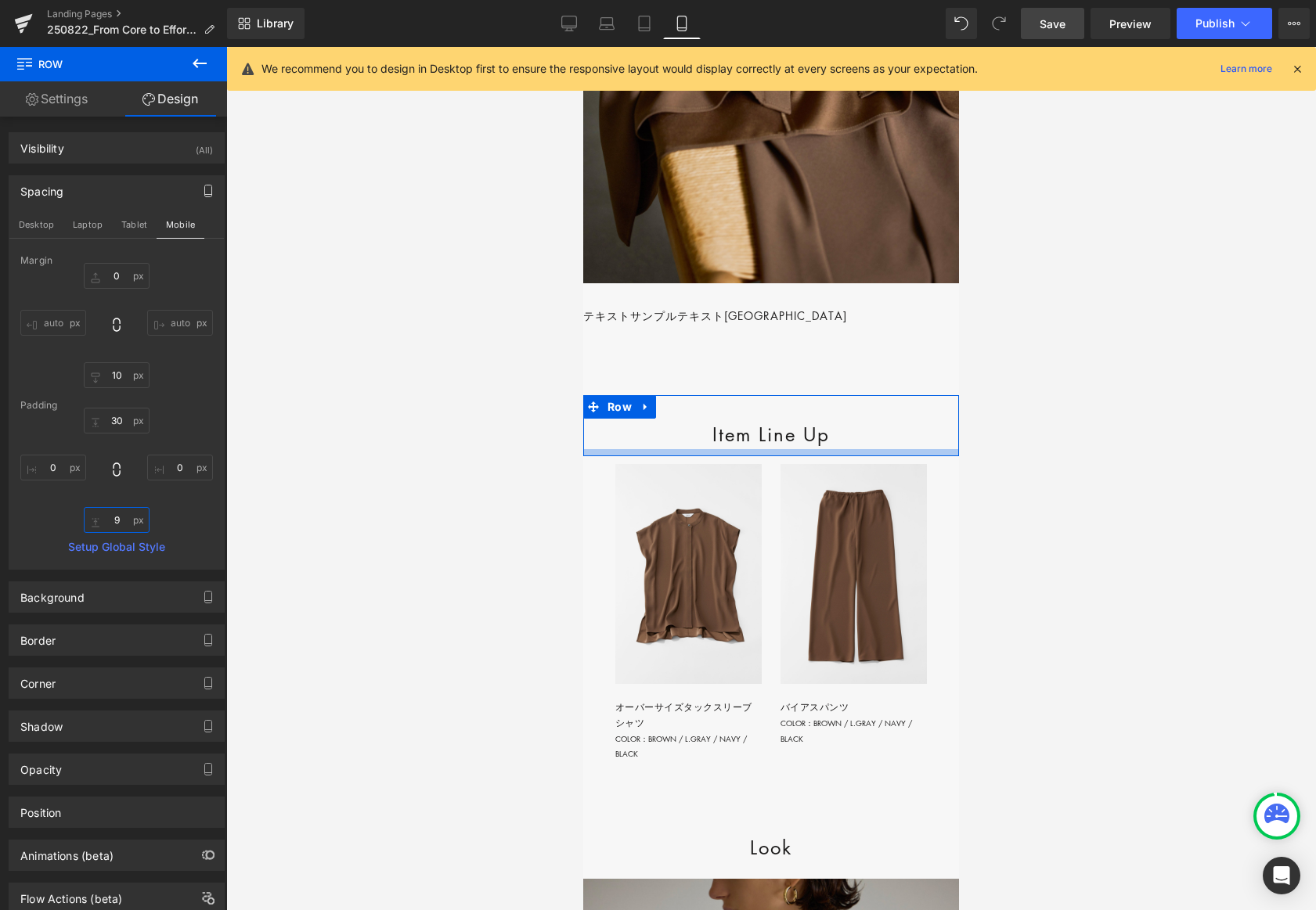
click at [114, 514] on input "9" at bounding box center [117, 521] width 65 height 26
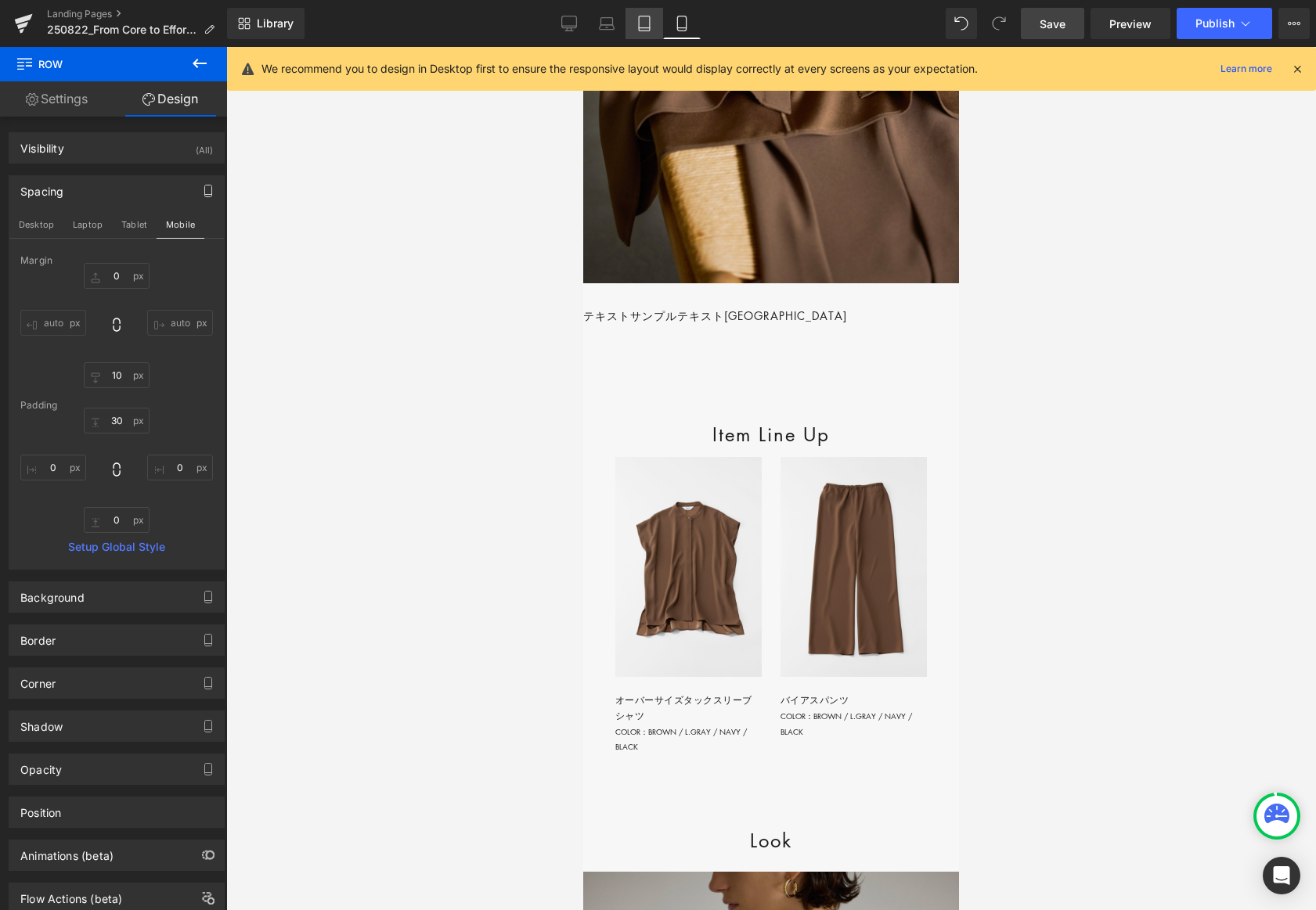
click at [642, 28] on icon at bounding box center [644, 23] width 16 height 16
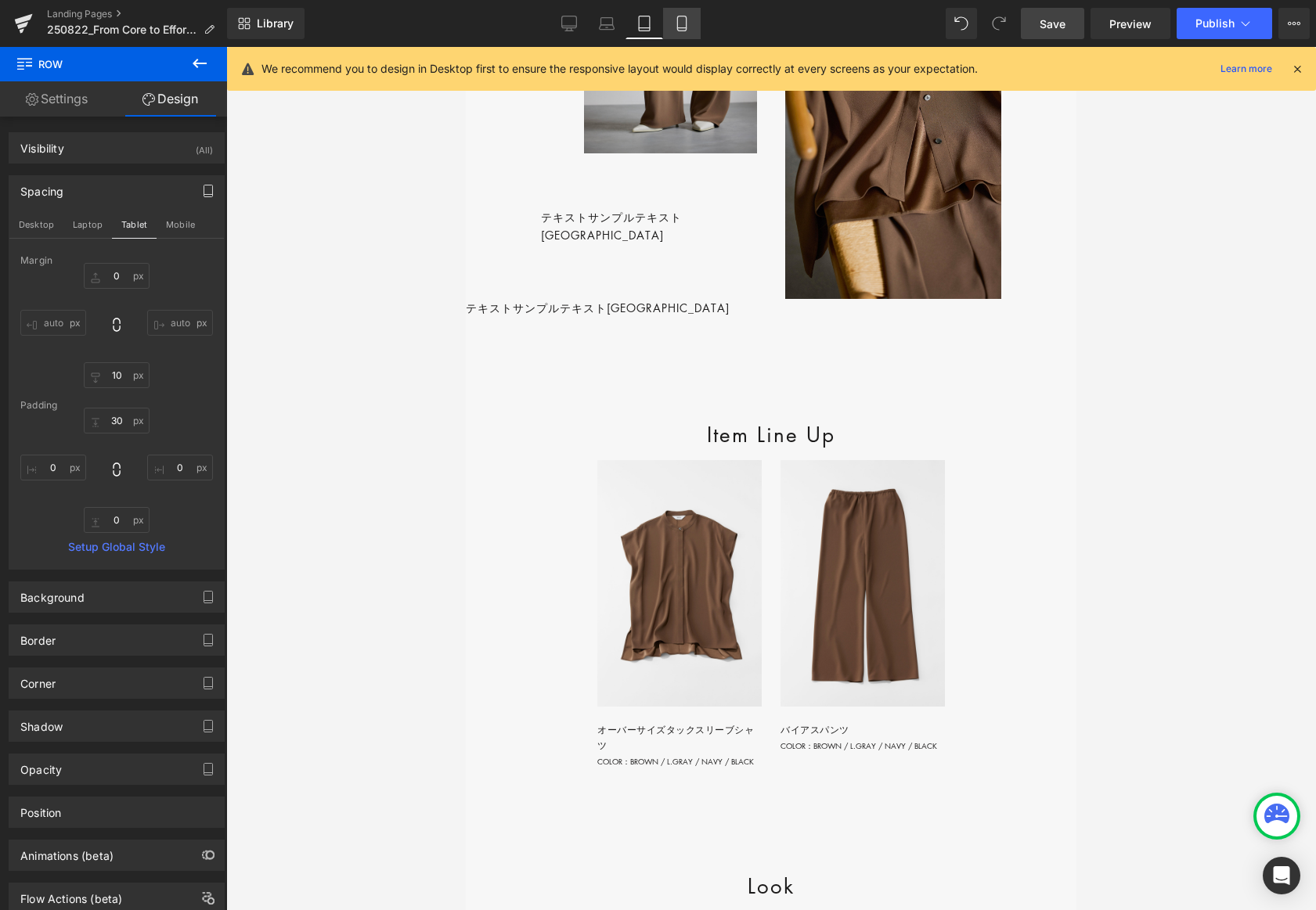
click at [681, 24] on icon at bounding box center [681, 23] width 16 height 16
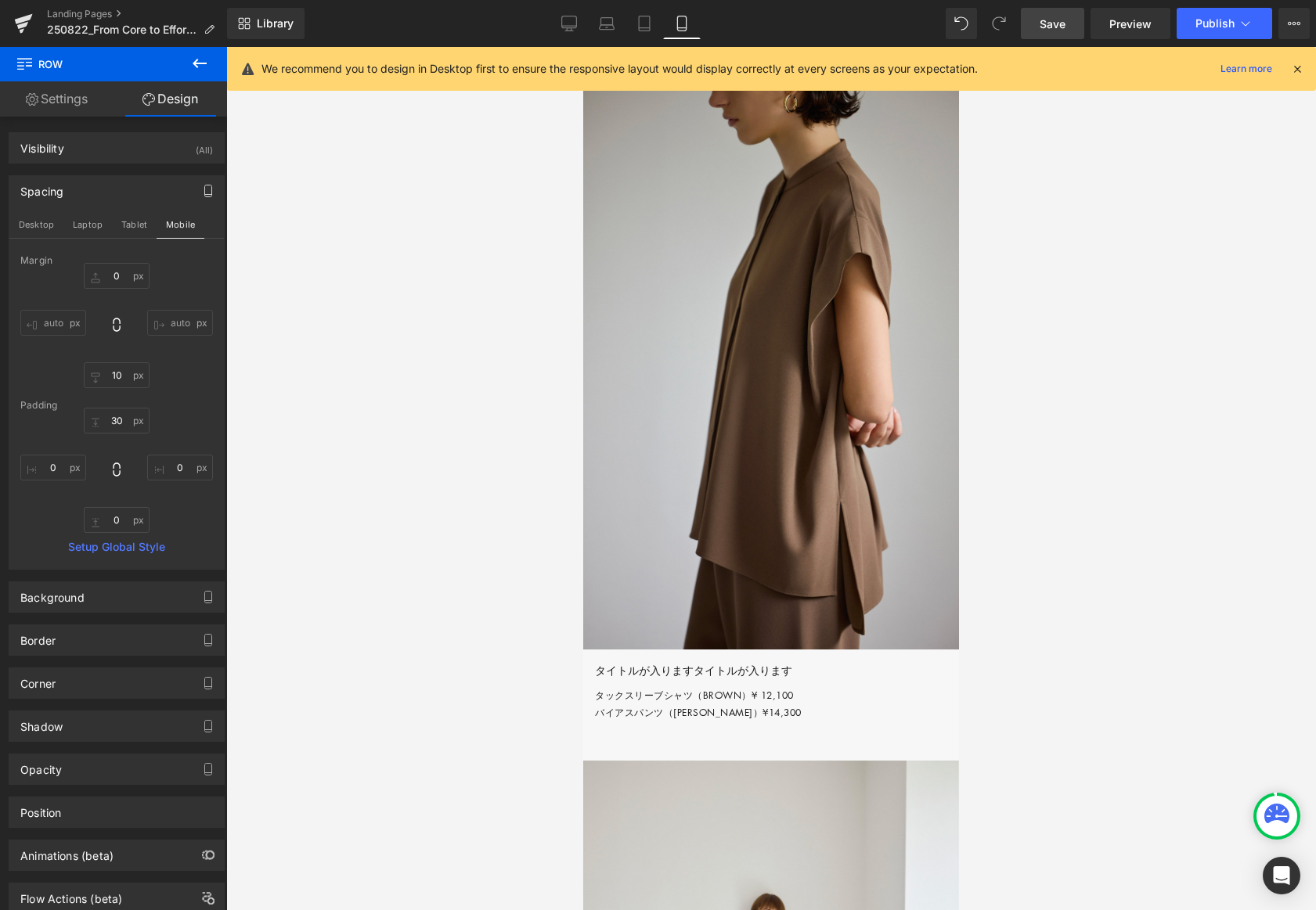
scroll to position [3294, 0]
click at [808, 70] on div "Look Heading" at bounding box center [771, 55] width 376 height 32
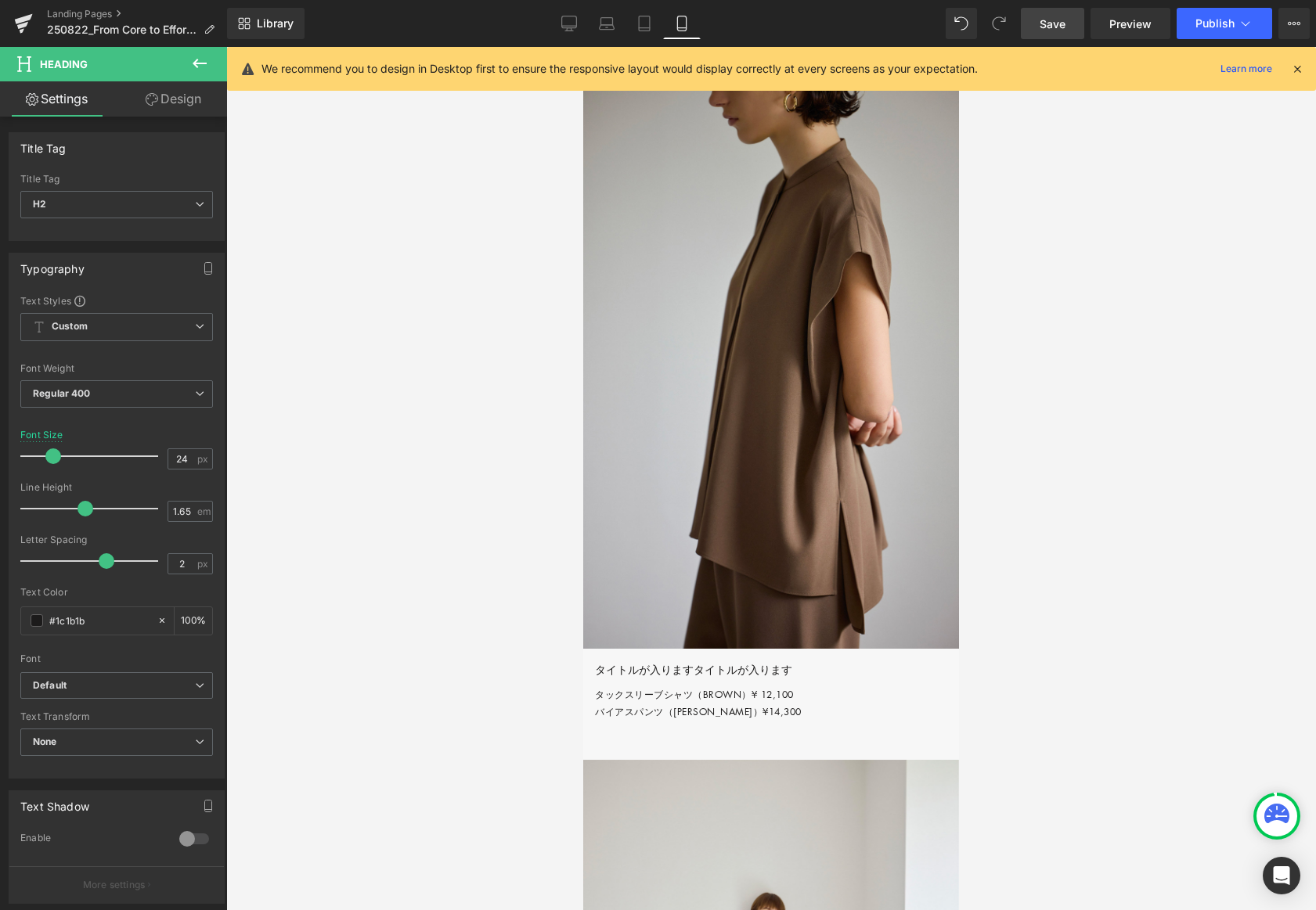
click at [185, 97] on link "Design" at bounding box center [174, 99] width 114 height 35
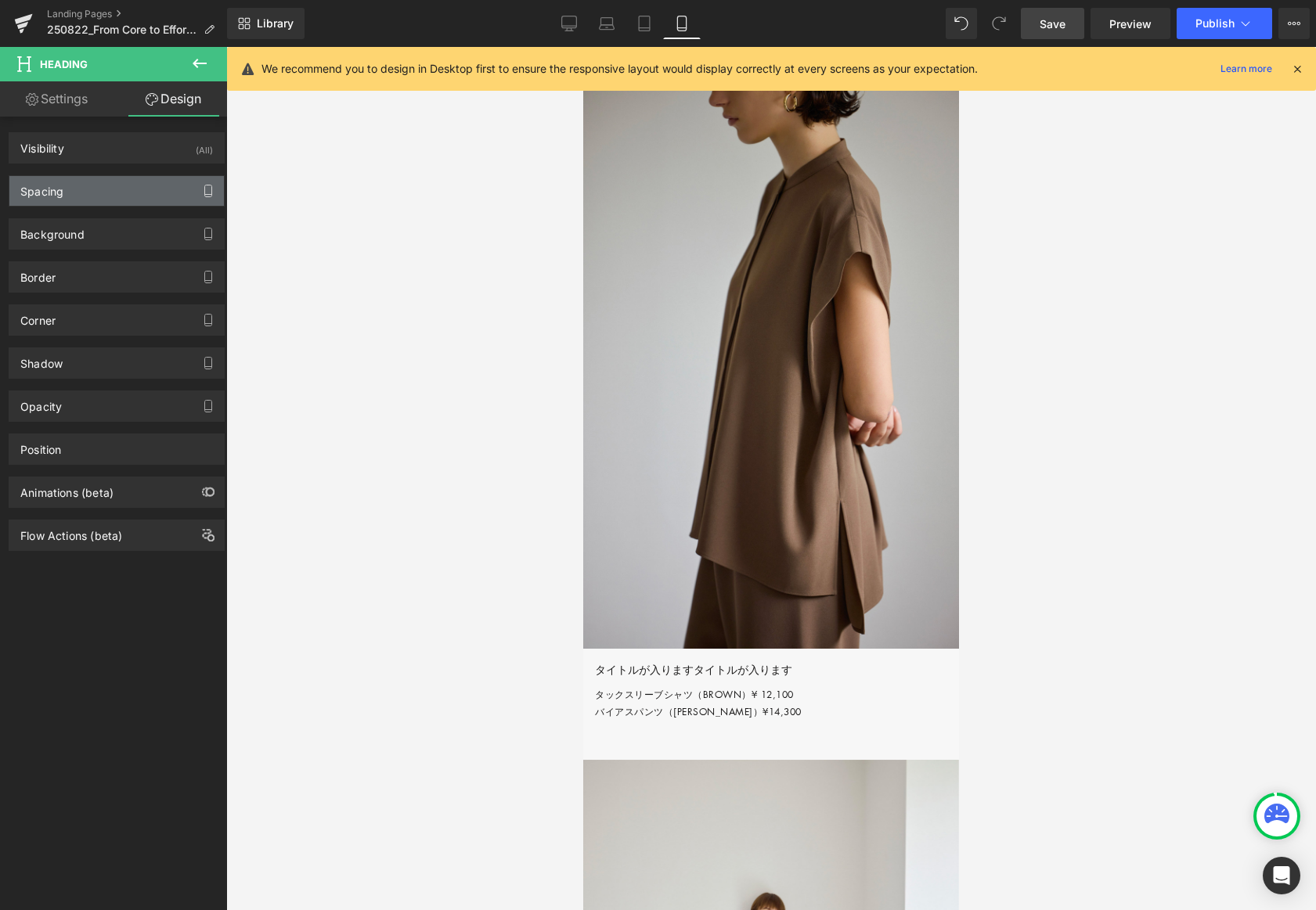
click at [196, 187] on button "button" at bounding box center [208, 191] width 25 height 30
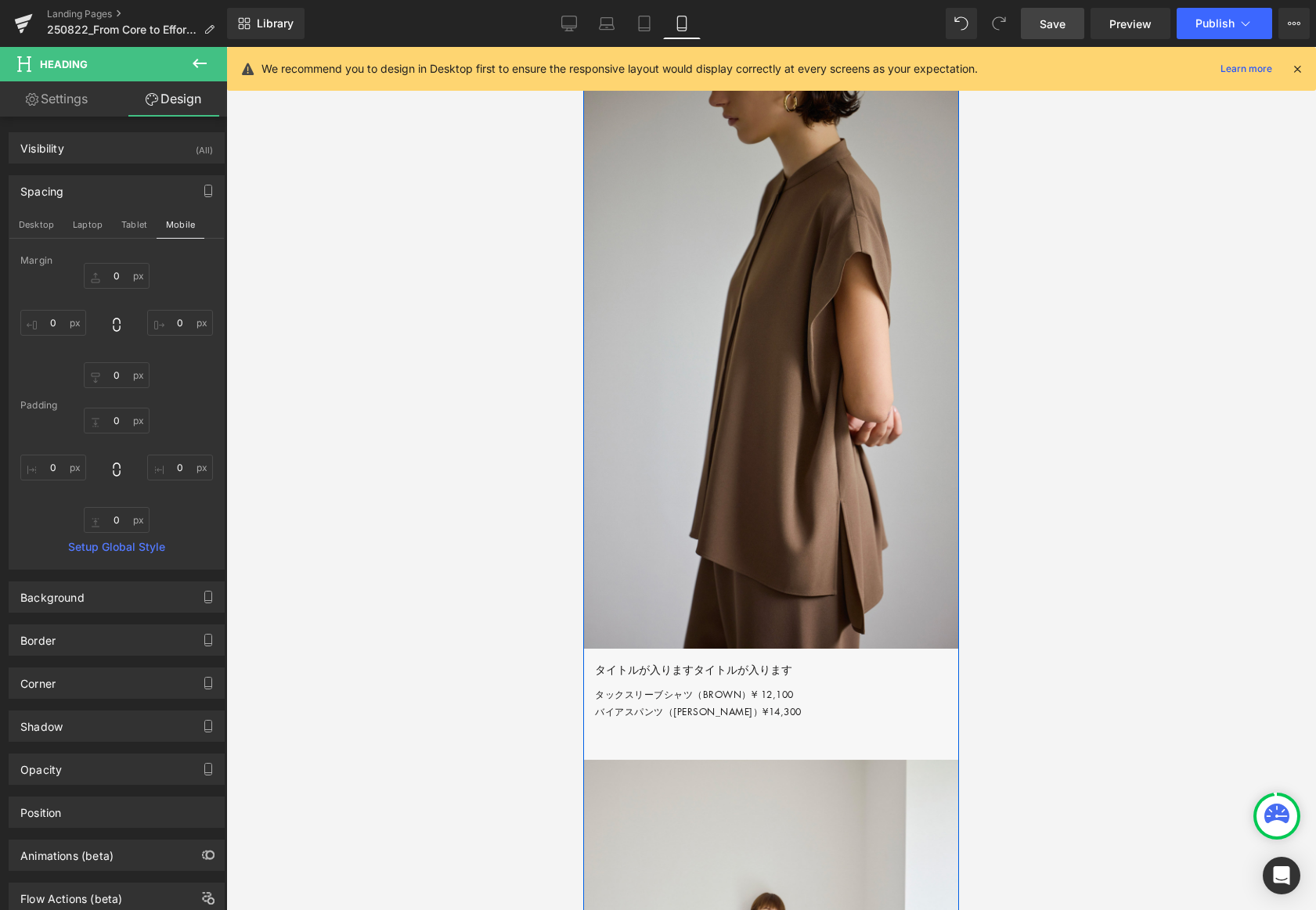
click at [763, 86] on div "Look Heading Row" at bounding box center [771, 50] width 376 height 70
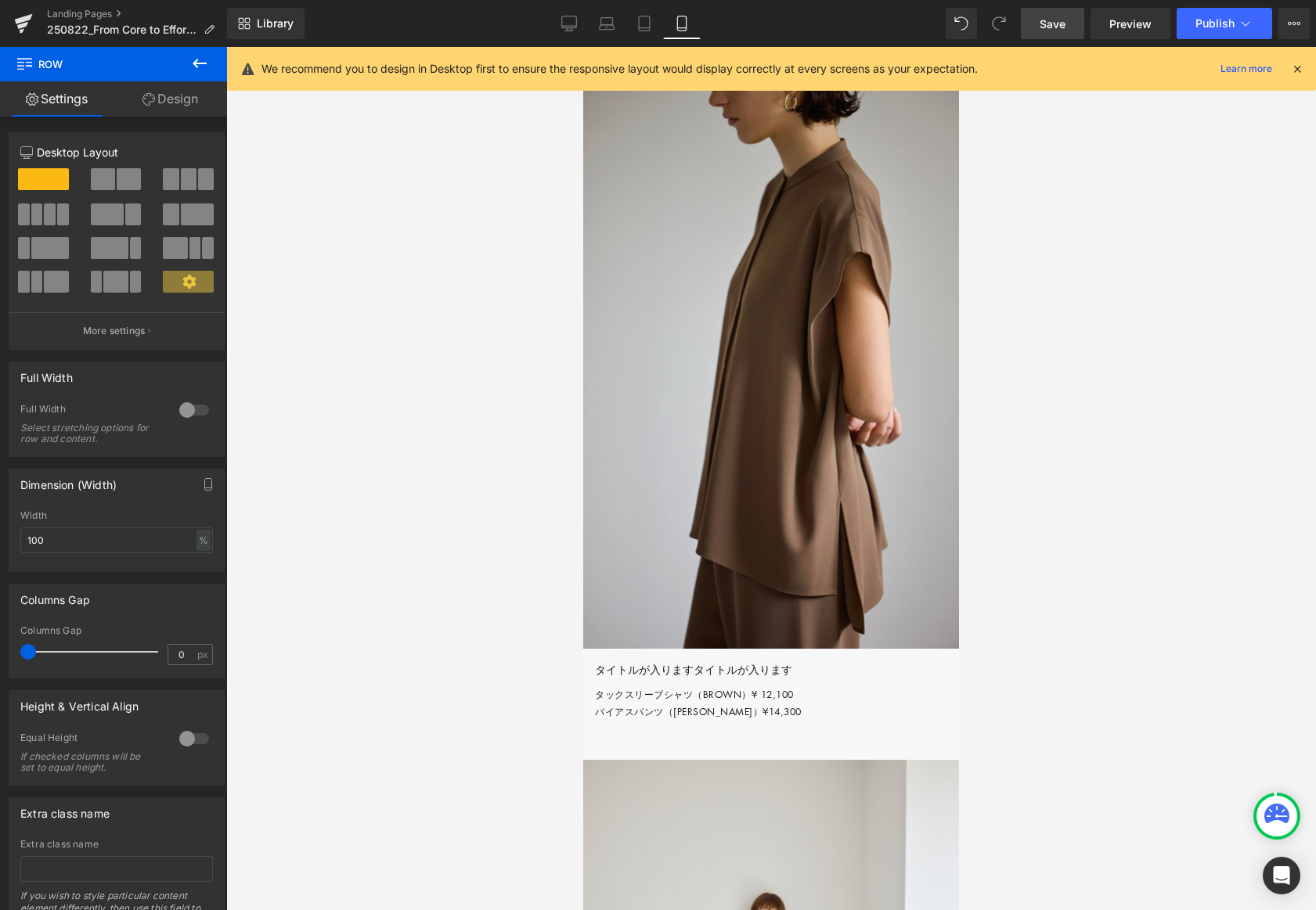
click at [167, 101] on link "Design" at bounding box center [171, 99] width 114 height 35
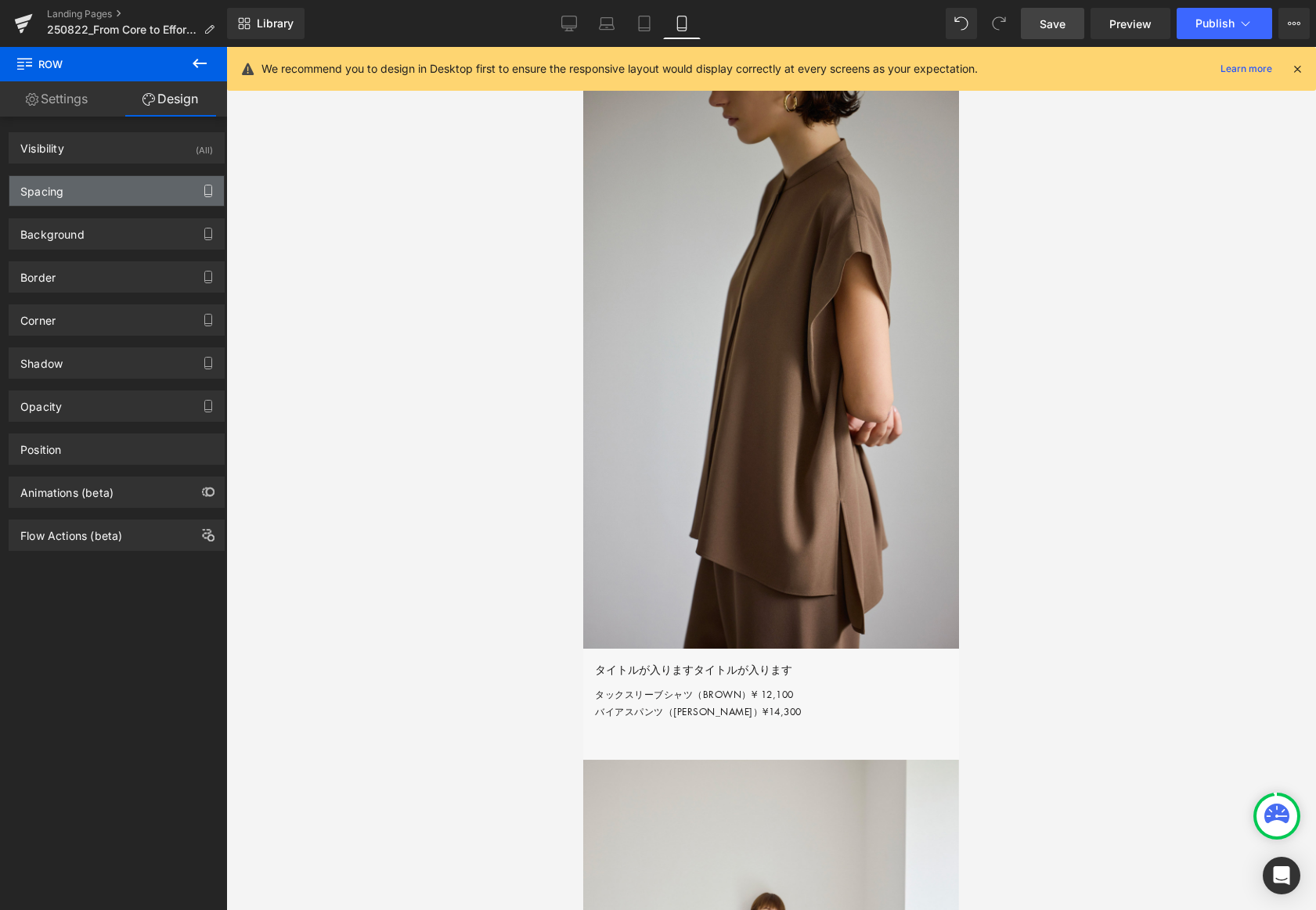
click at [203, 191] on icon "button" at bounding box center [207, 190] width 12 height 12
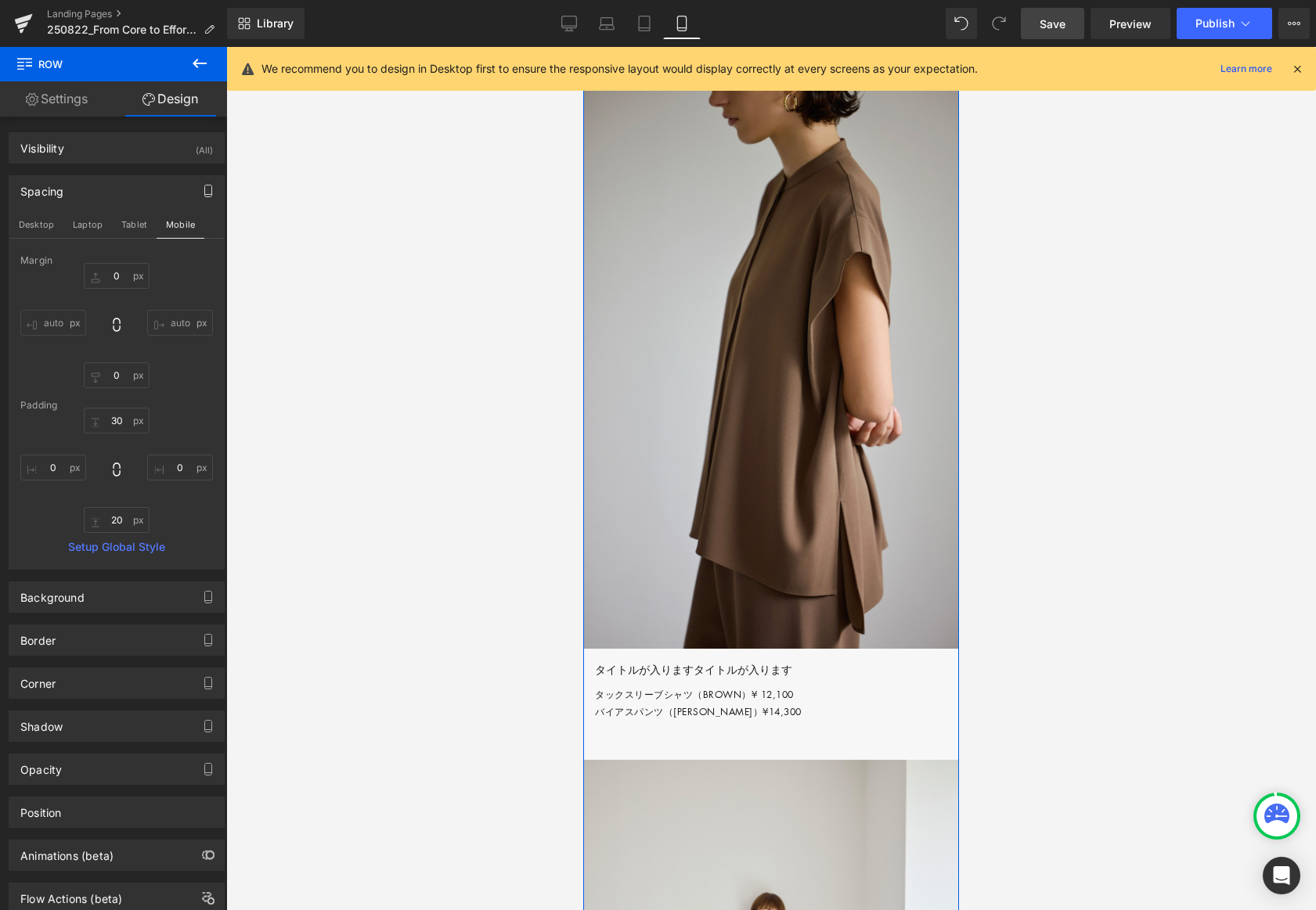
click at [809, 86] on div at bounding box center [771, 77] width 376 height 16
click at [682, 83] on div at bounding box center [771, 76] width 376 height 12
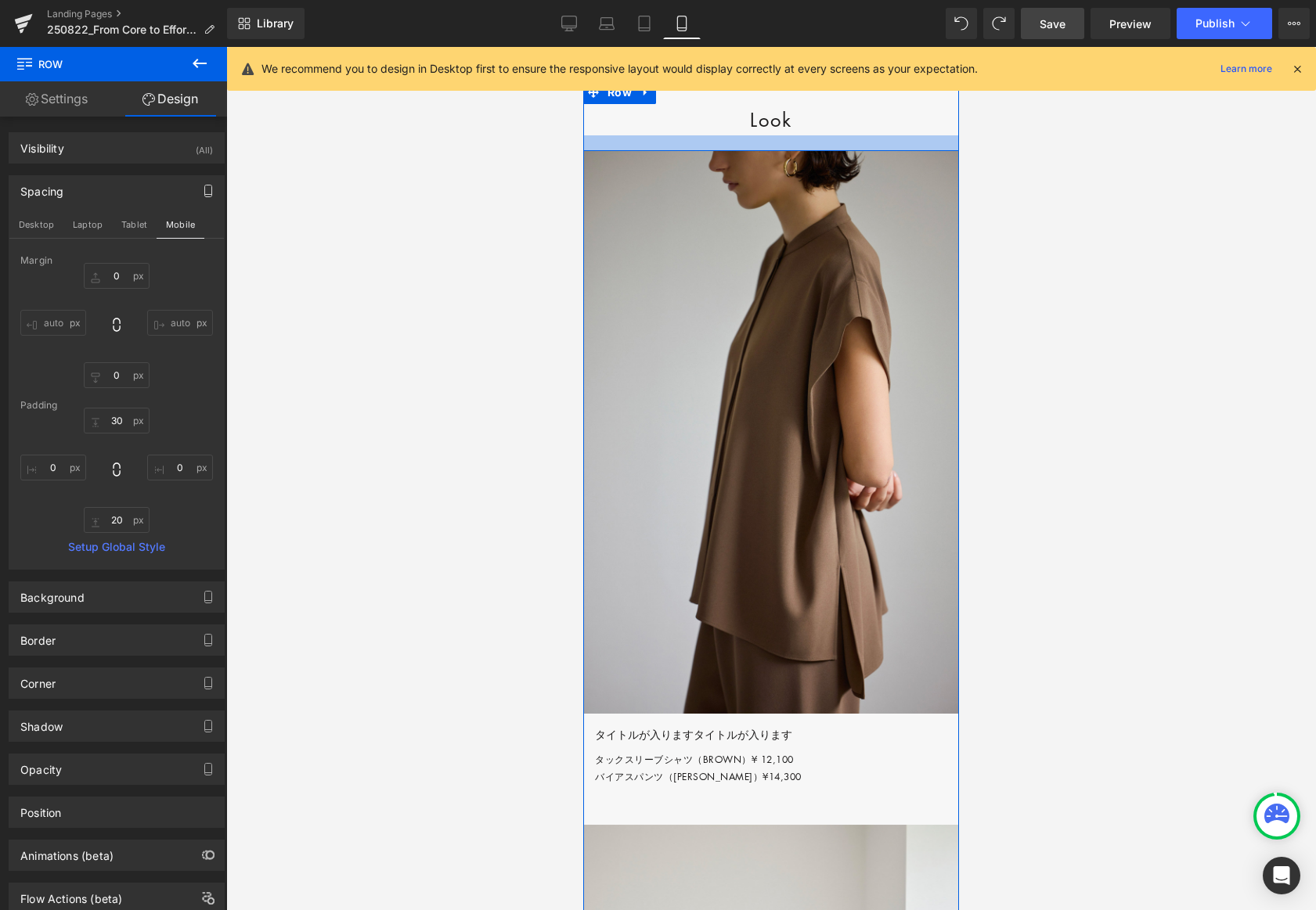
scroll to position [3218, 0]
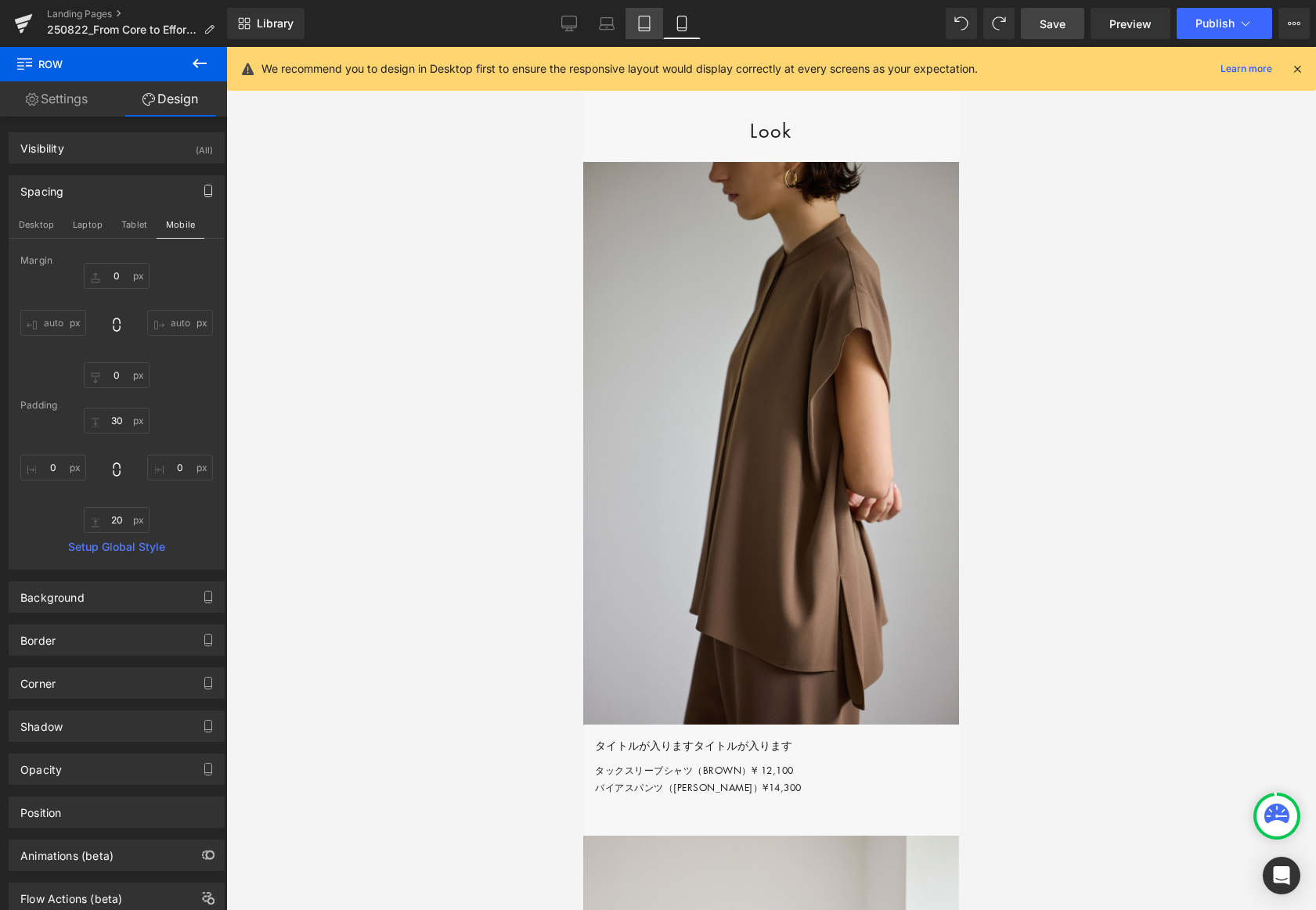
click at [646, 22] on icon at bounding box center [644, 23] width 16 height 16
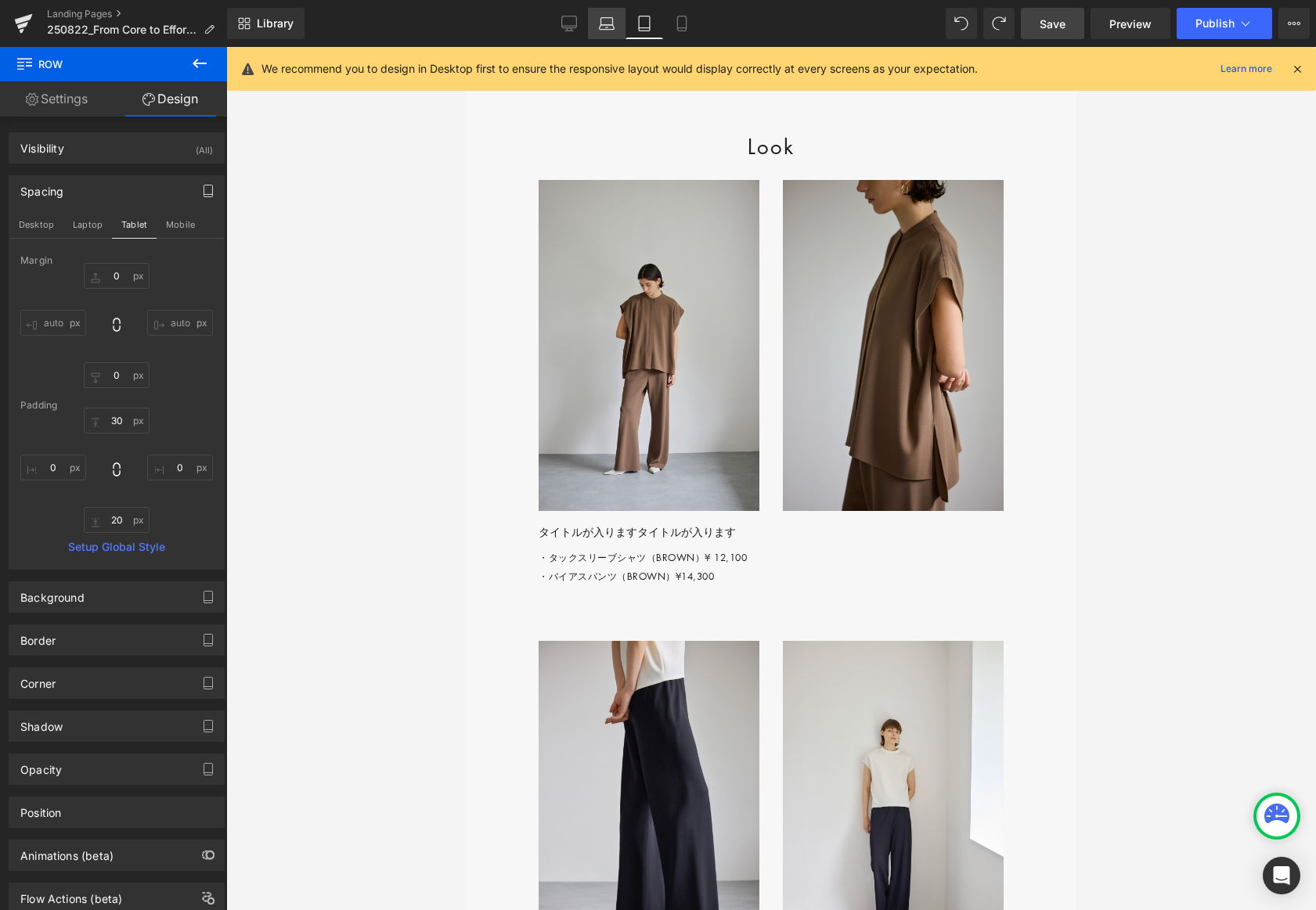
click at [604, 21] on icon at bounding box center [607, 23] width 16 height 16
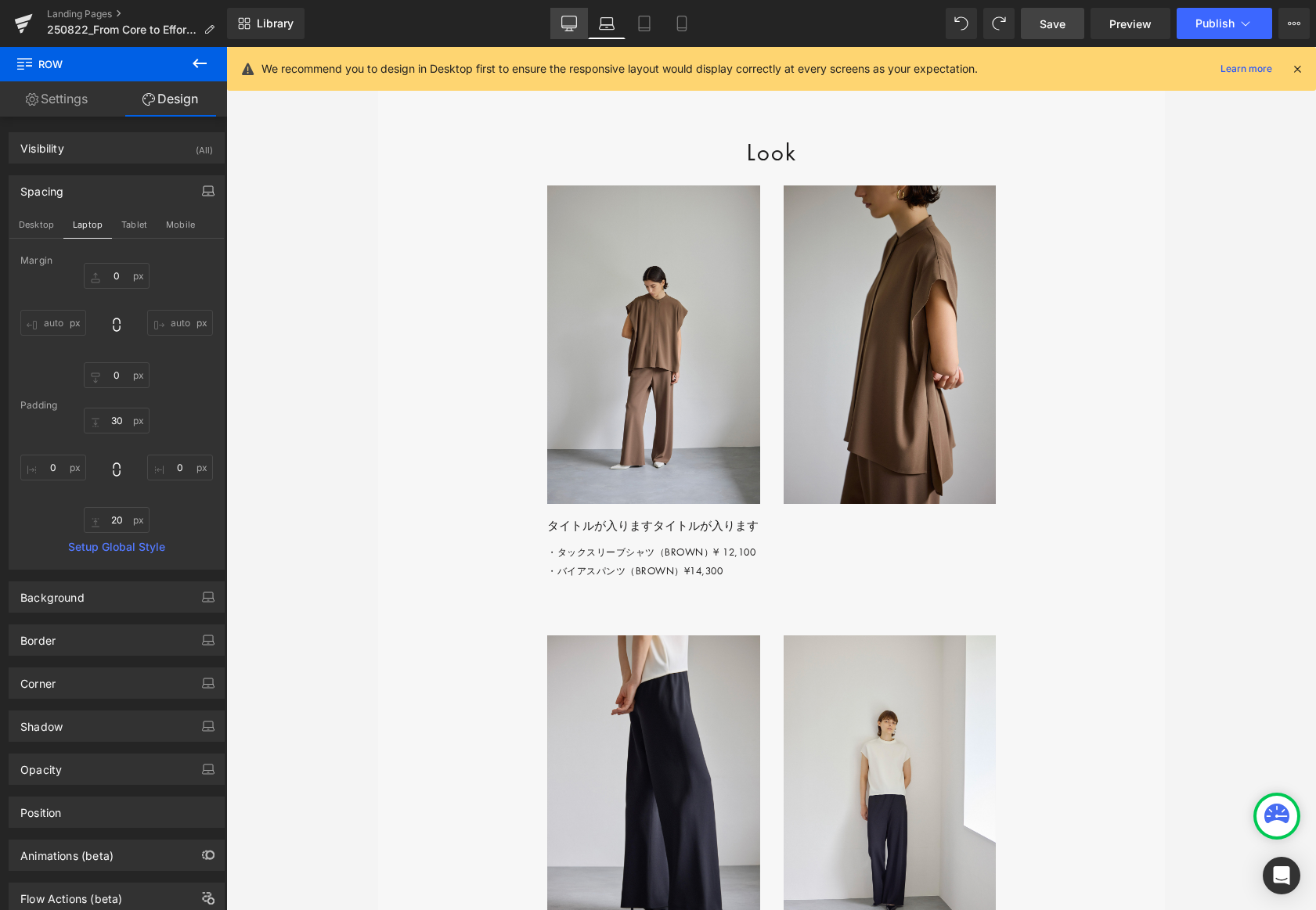
click at [576, 21] on icon at bounding box center [568, 22] width 15 height 12
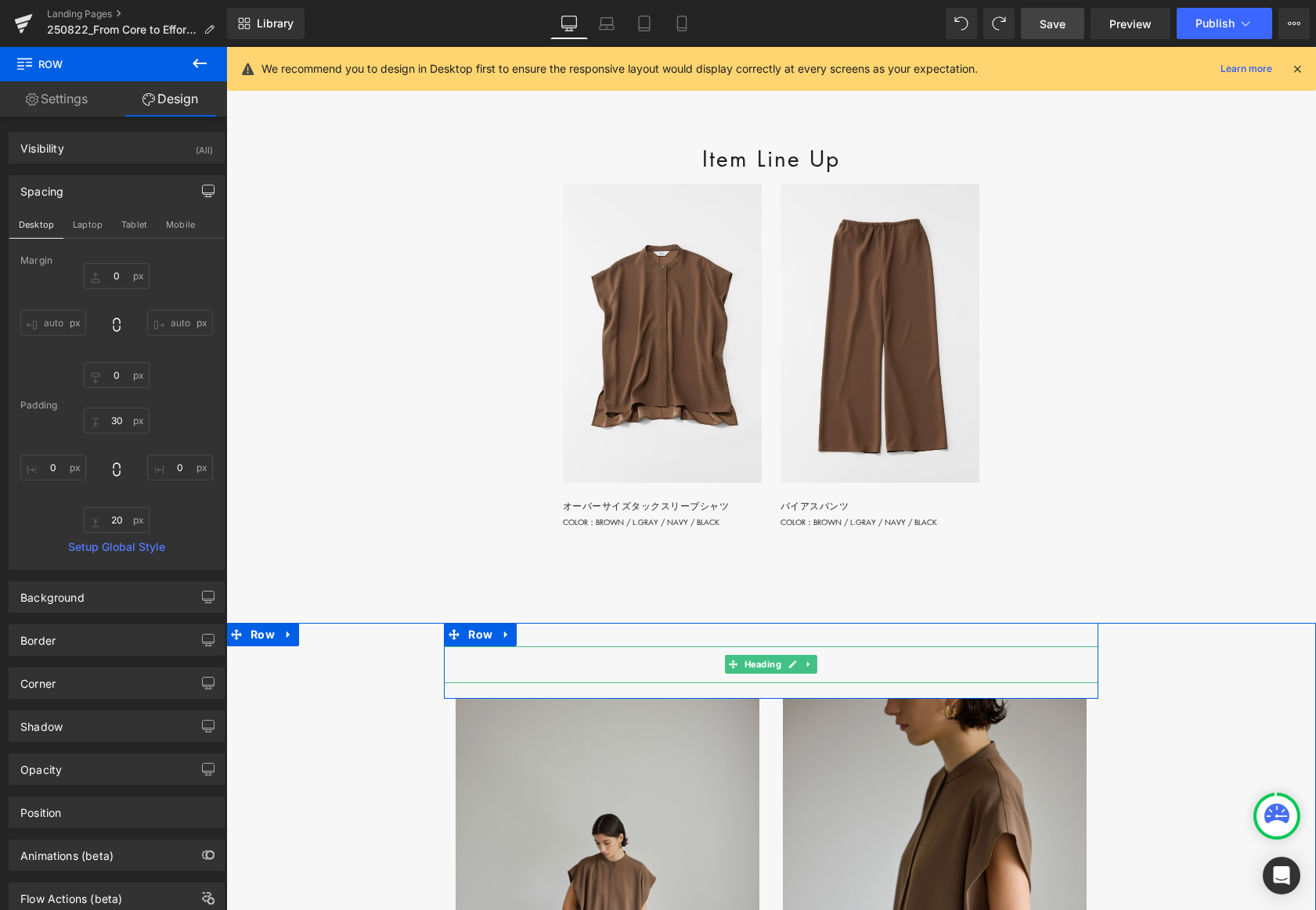
scroll to position [2042, 0]
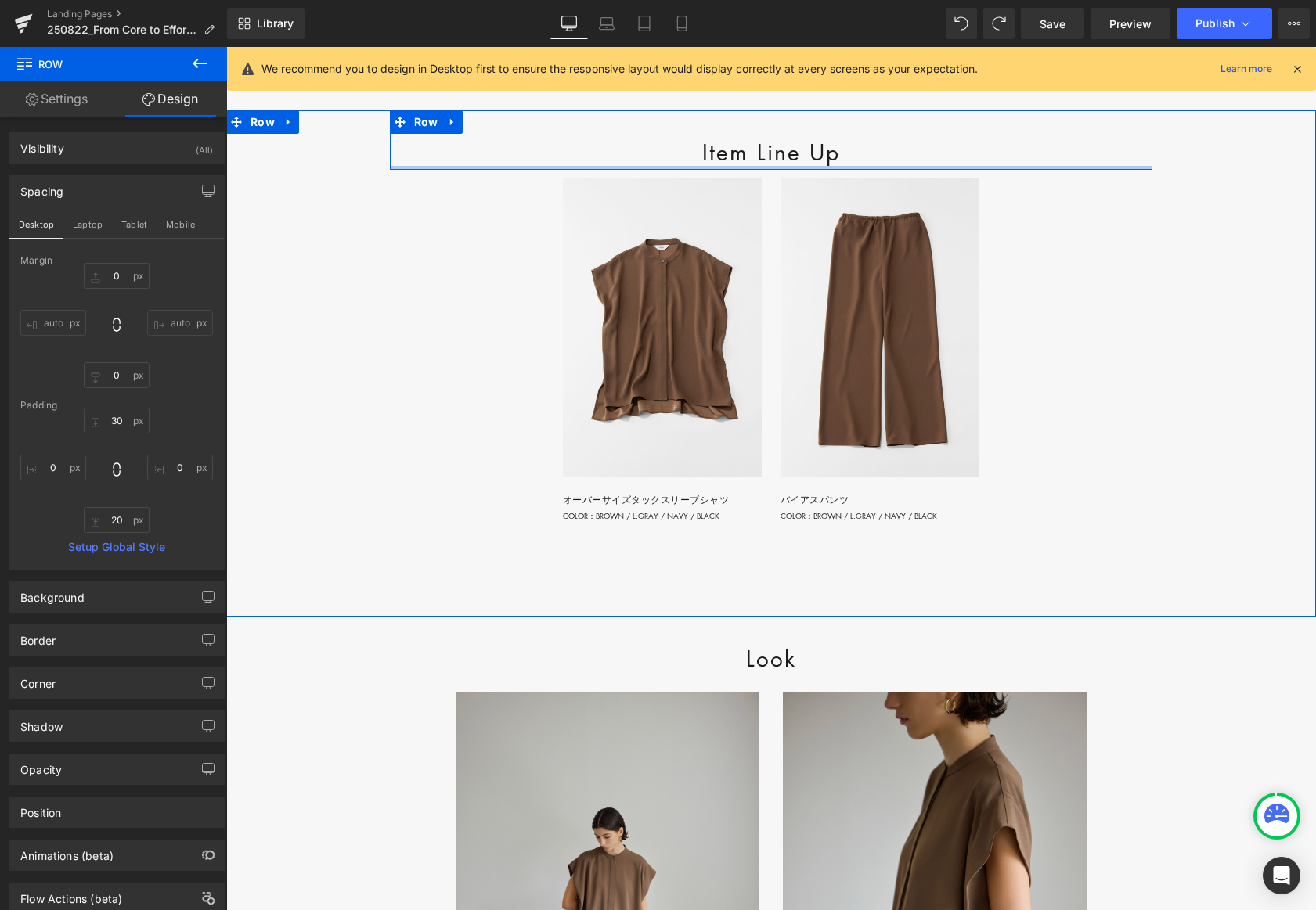
click at [726, 170] on div at bounding box center [771, 168] width 763 height 4
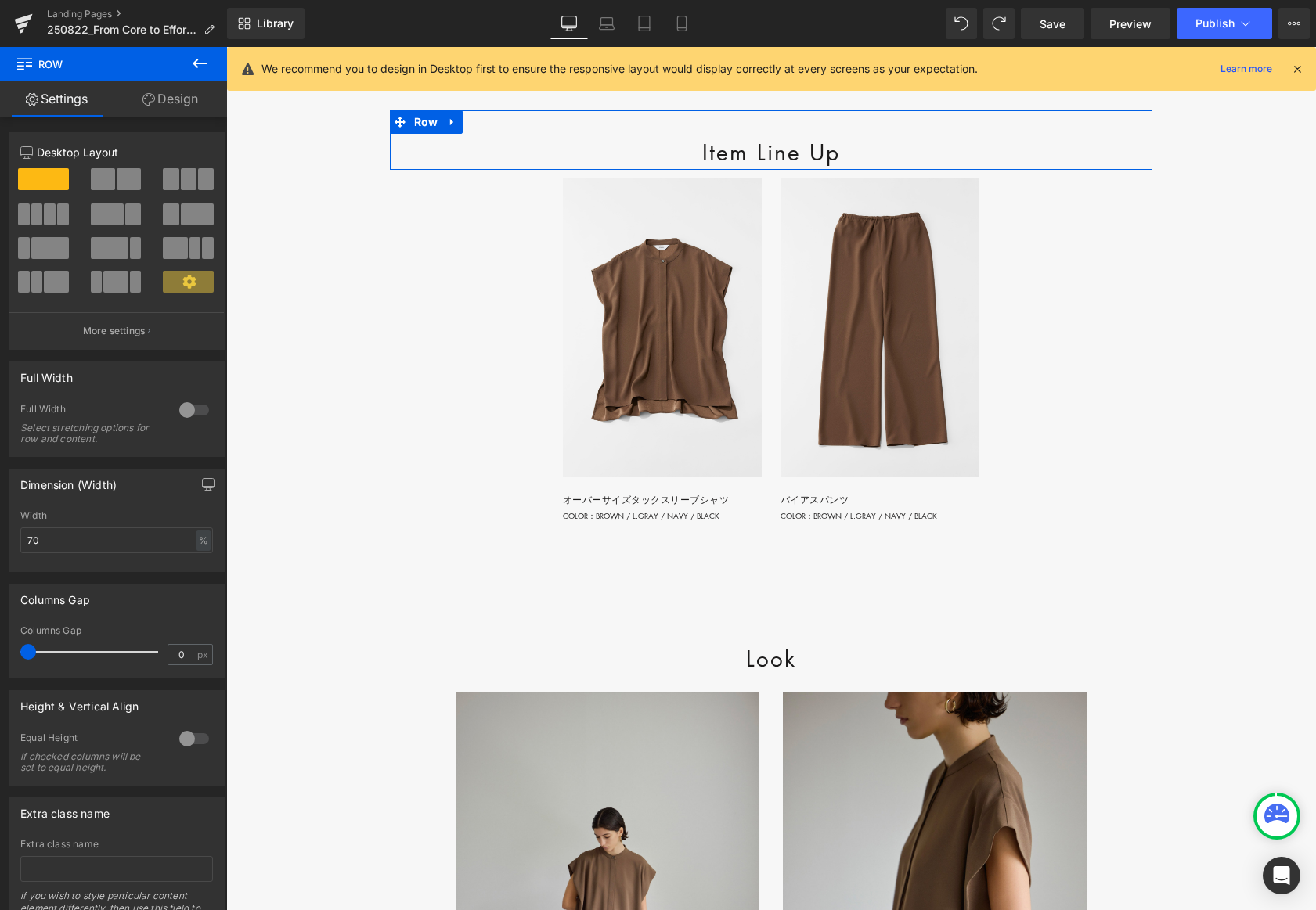
click at [179, 95] on link "Design" at bounding box center [171, 99] width 114 height 35
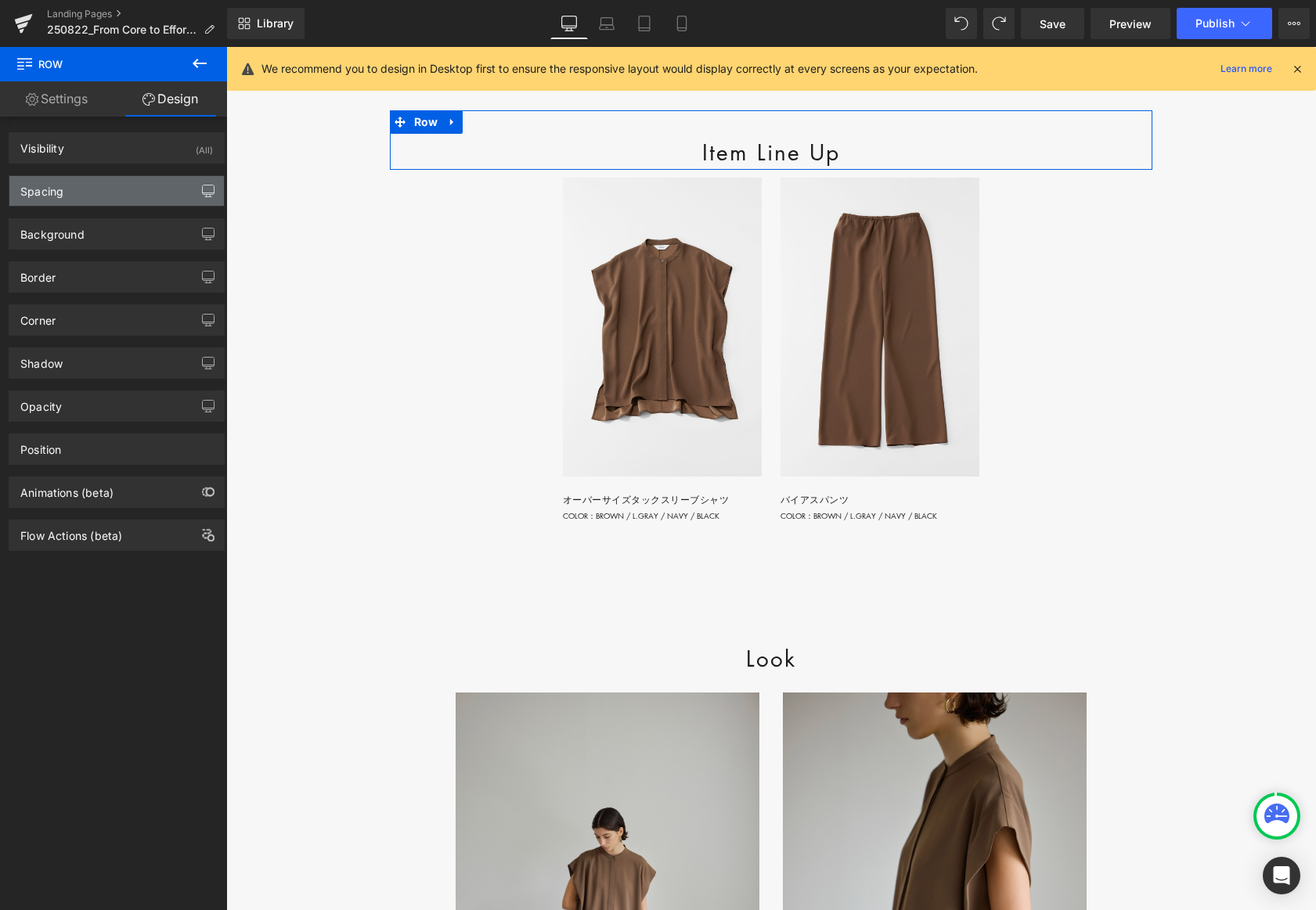
click at [202, 185] on icon "button" at bounding box center [207, 190] width 12 height 12
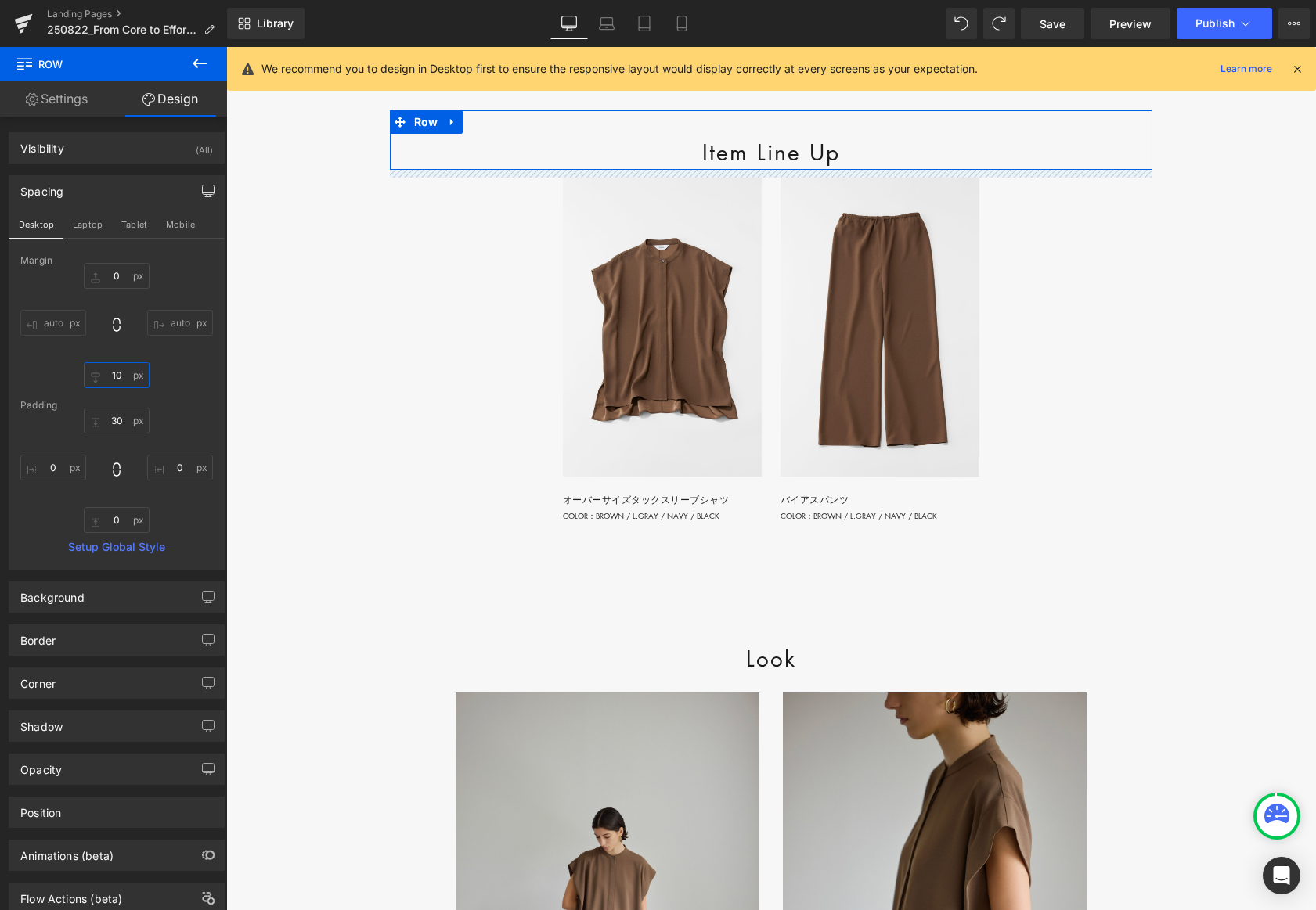
click at [119, 376] on input "10" at bounding box center [117, 375] width 65 height 26
type input "0"
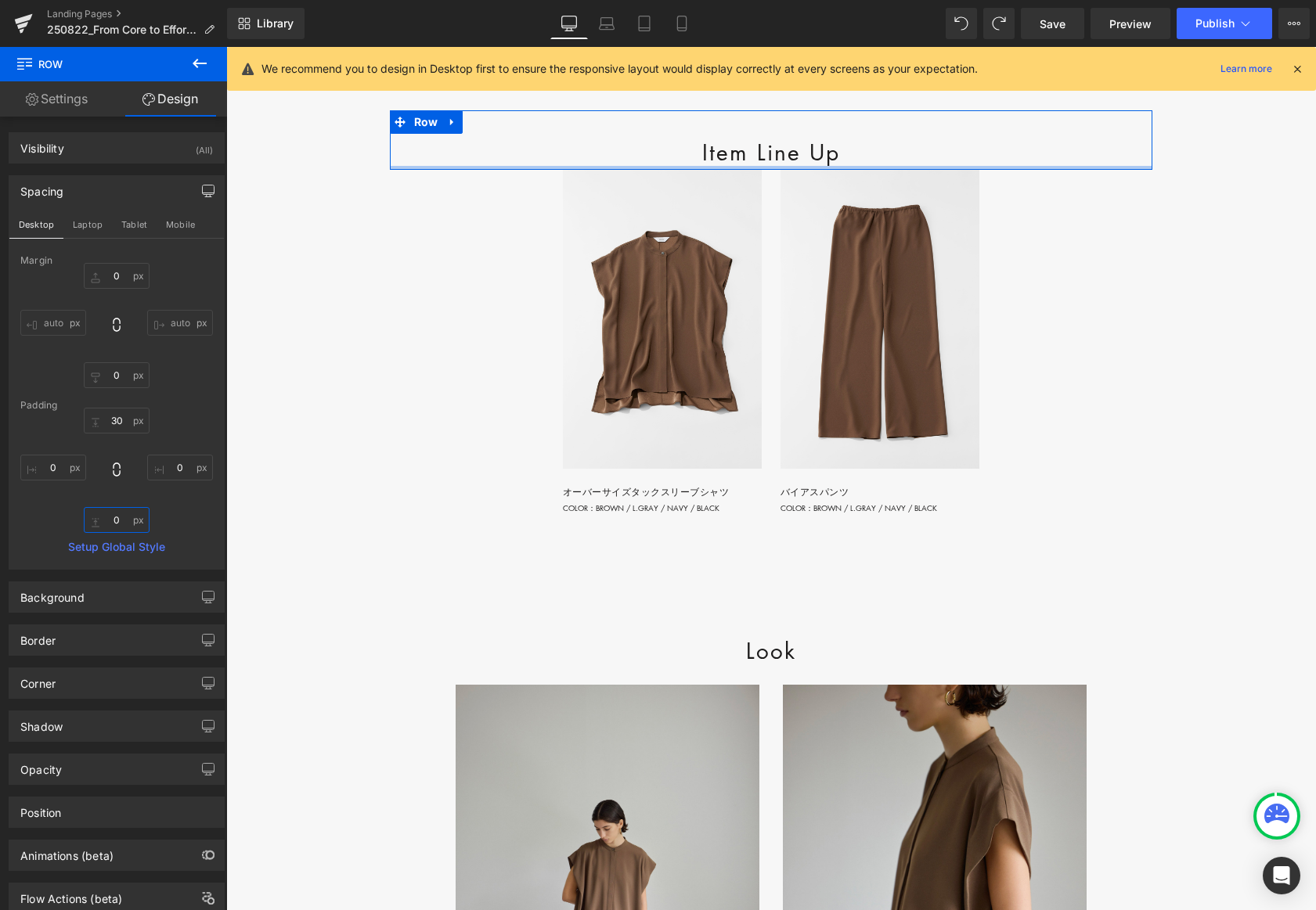
click at [117, 518] on input "0" at bounding box center [117, 521] width 65 height 26
type input "20"
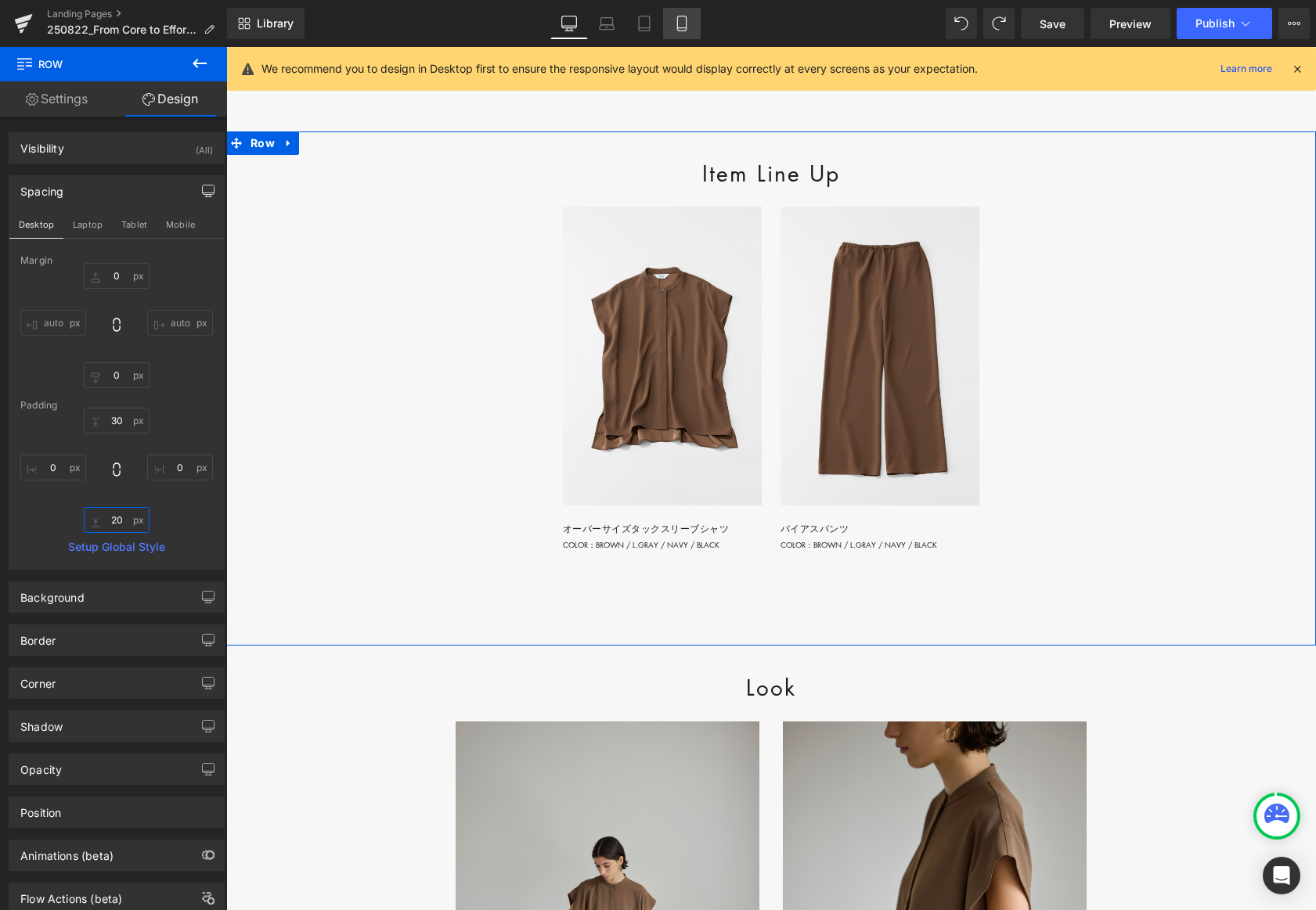
scroll to position [2014, 0]
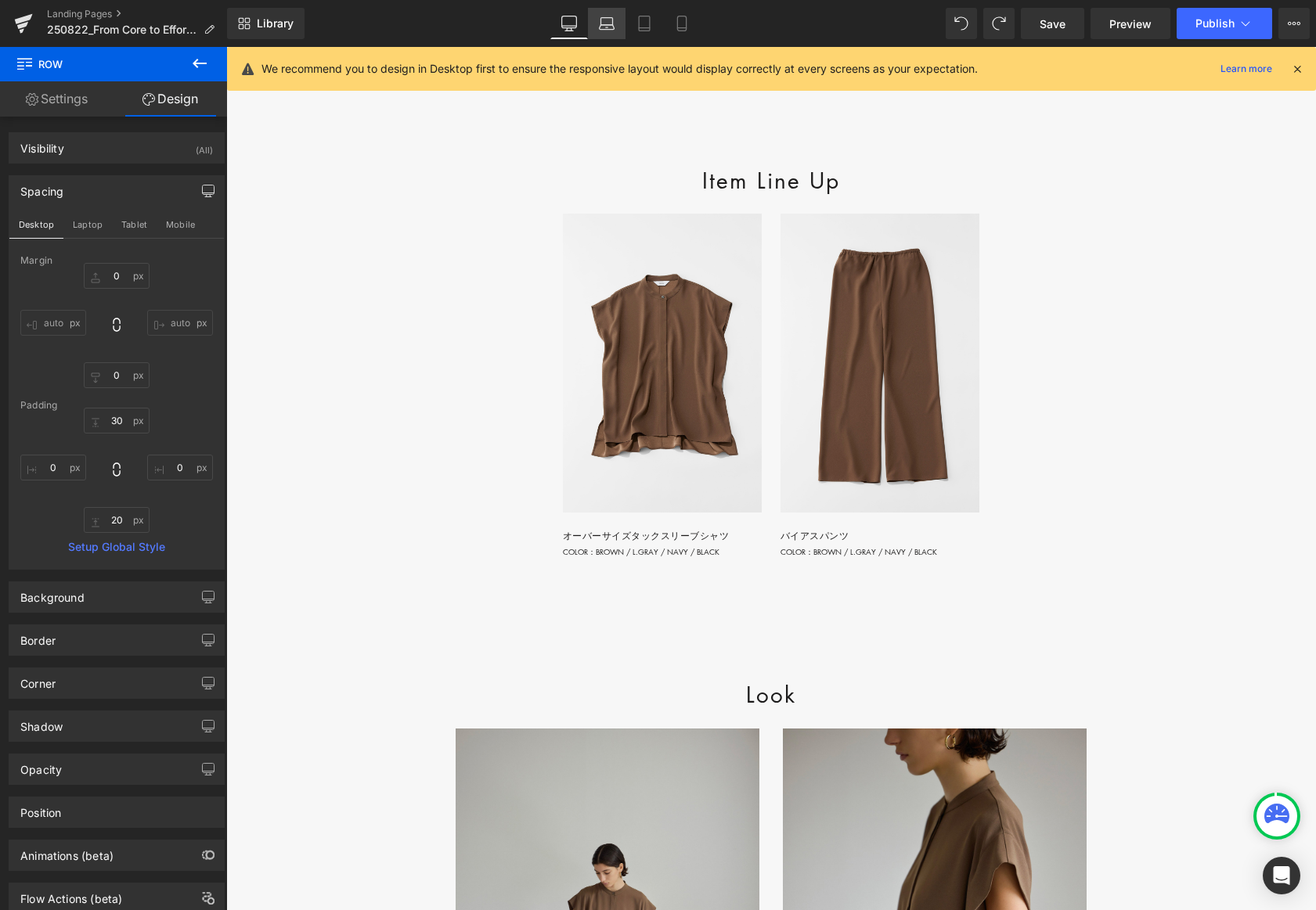
click at [610, 23] on icon at bounding box center [607, 23] width 16 height 16
type input "0"
type input "30"
type input "0"
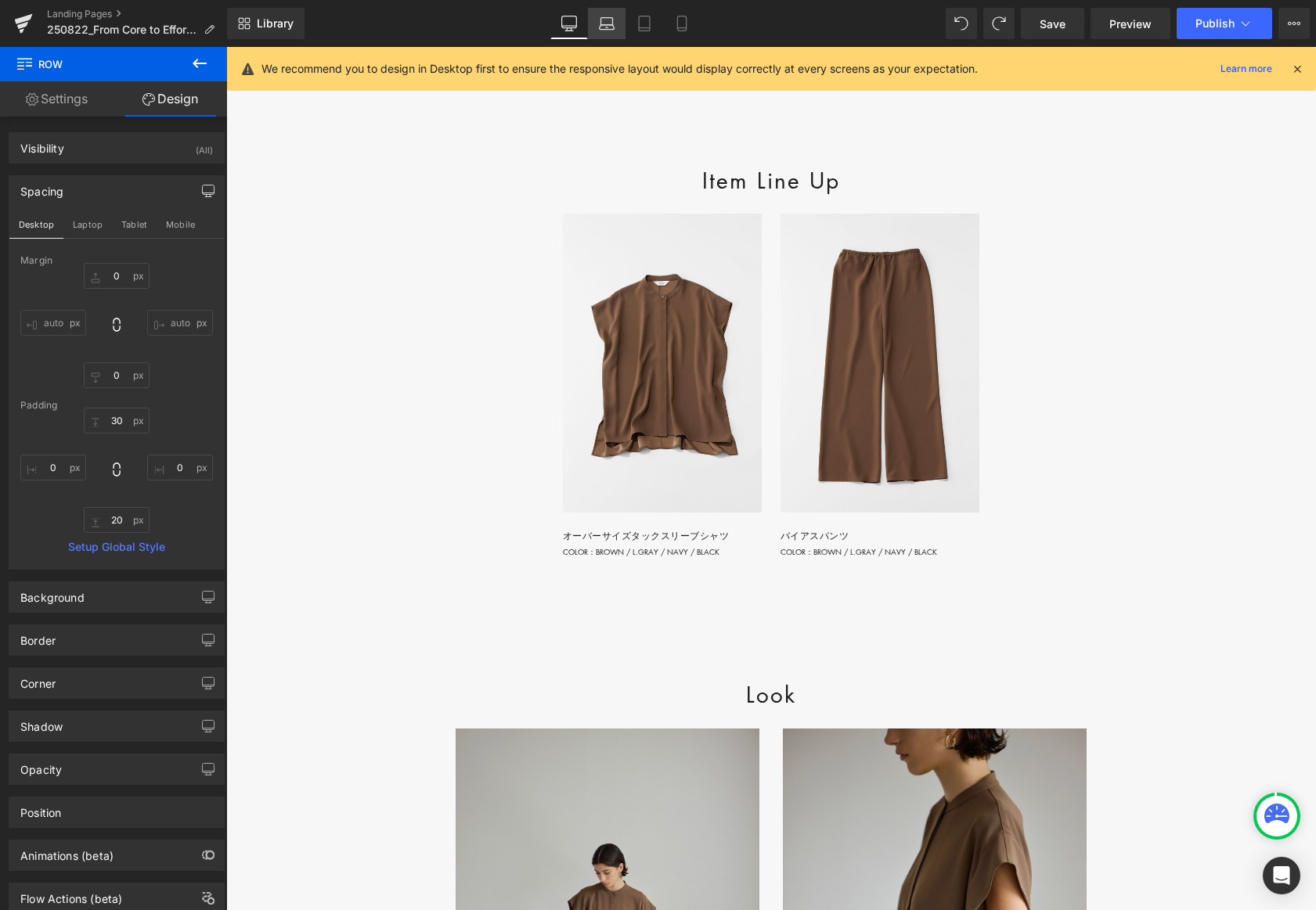
type input "20"
type input "0"
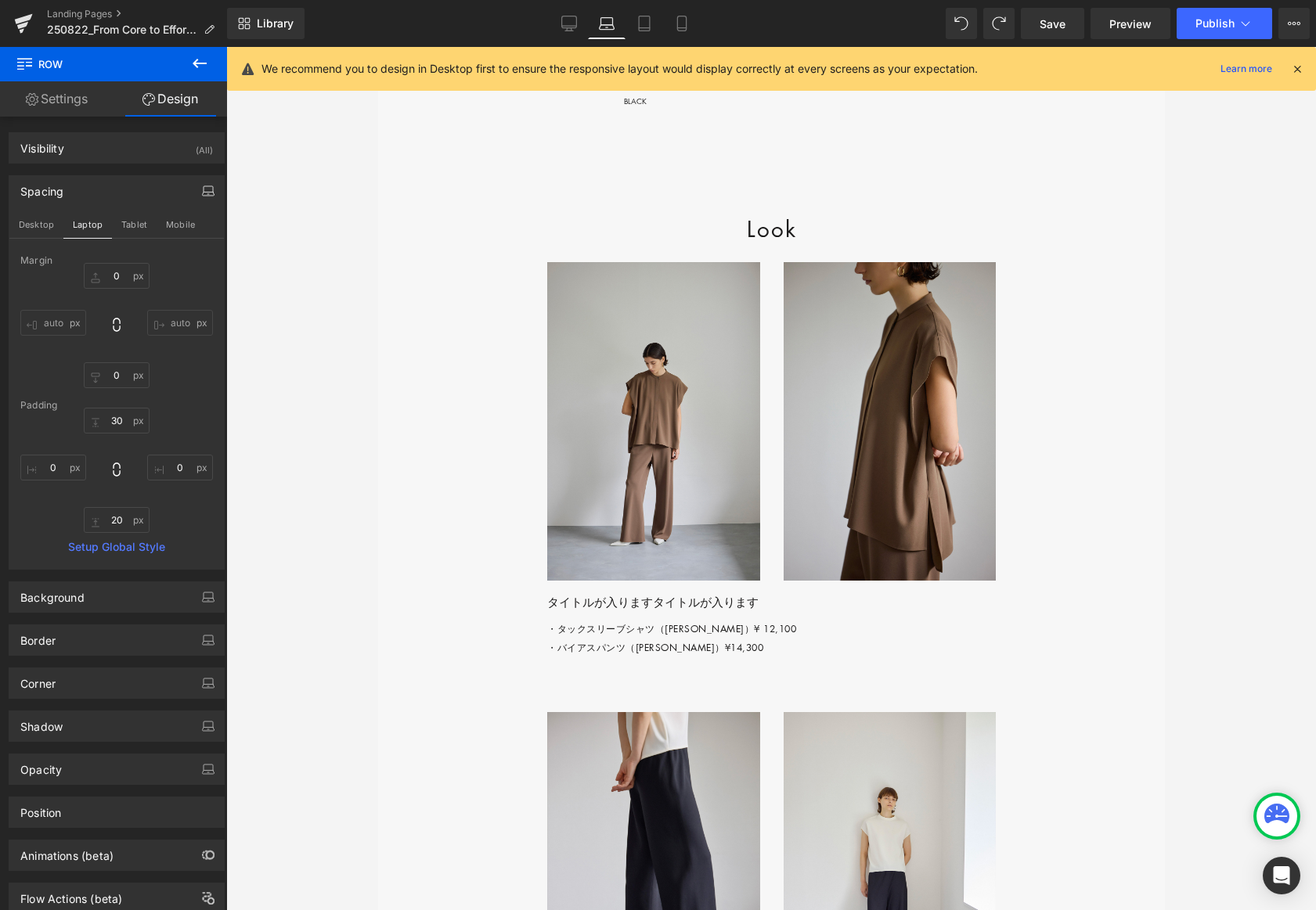
scroll to position [1642, 0]
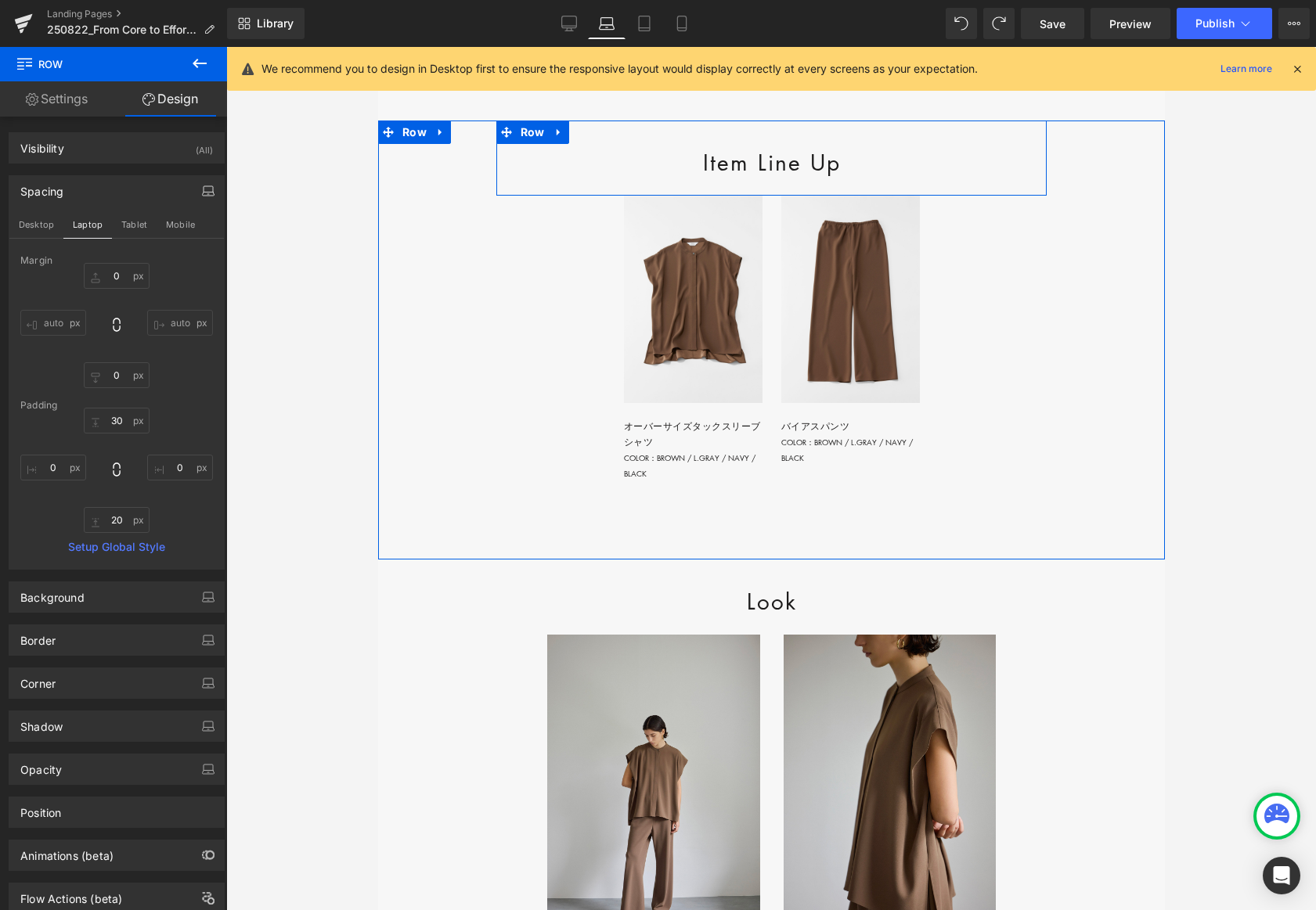
click at [866, 196] on div "Item Line Up Heading Row" at bounding box center [771, 158] width 551 height 76
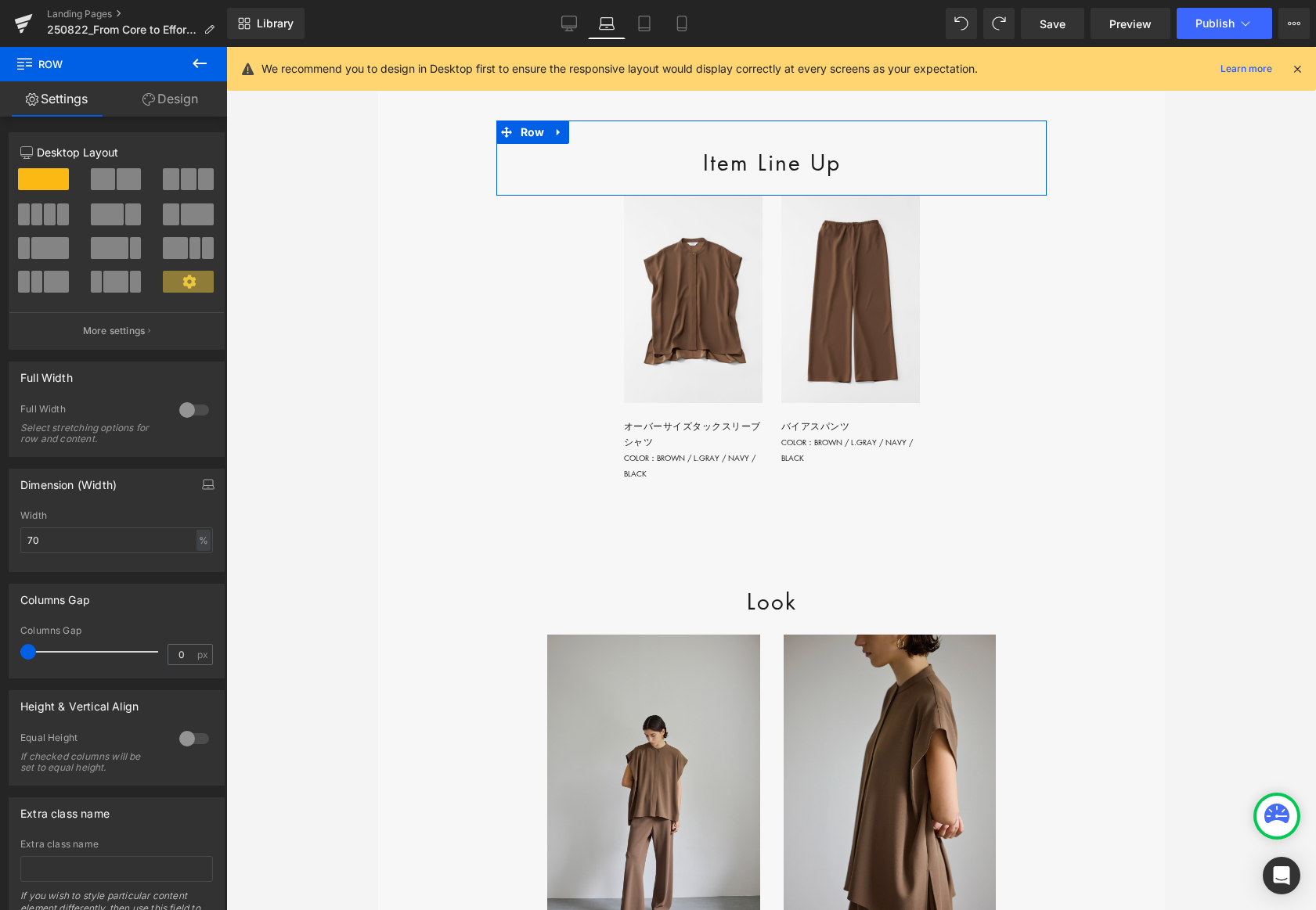
drag, startPoint x: 210, startPoint y: 99, endPoint x: 208, endPoint y: 199, distance: 100.0
click at [209, 98] on link "Design" at bounding box center [171, 99] width 114 height 35
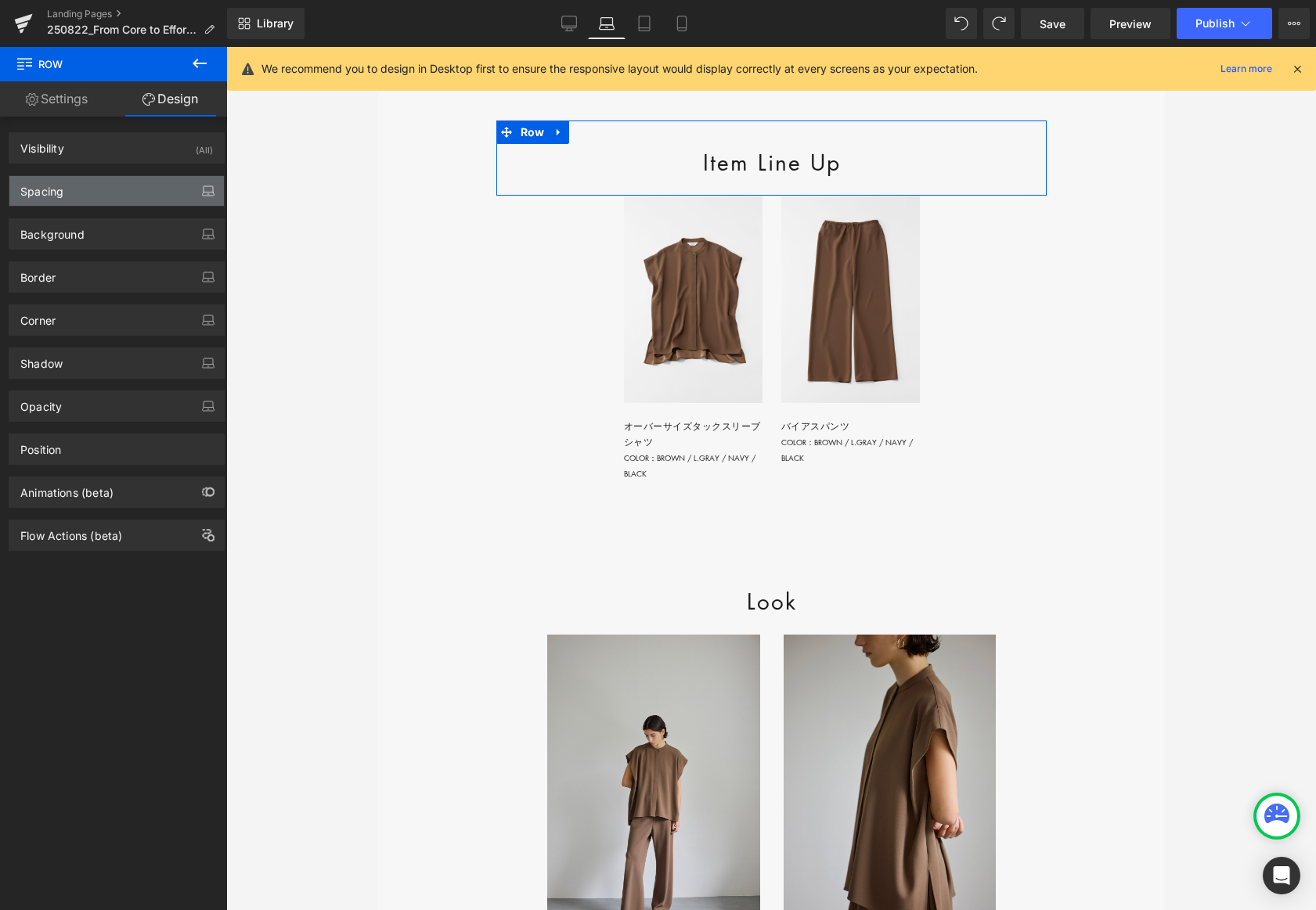
type input "0"
type input "30"
type input "0"
type input "20"
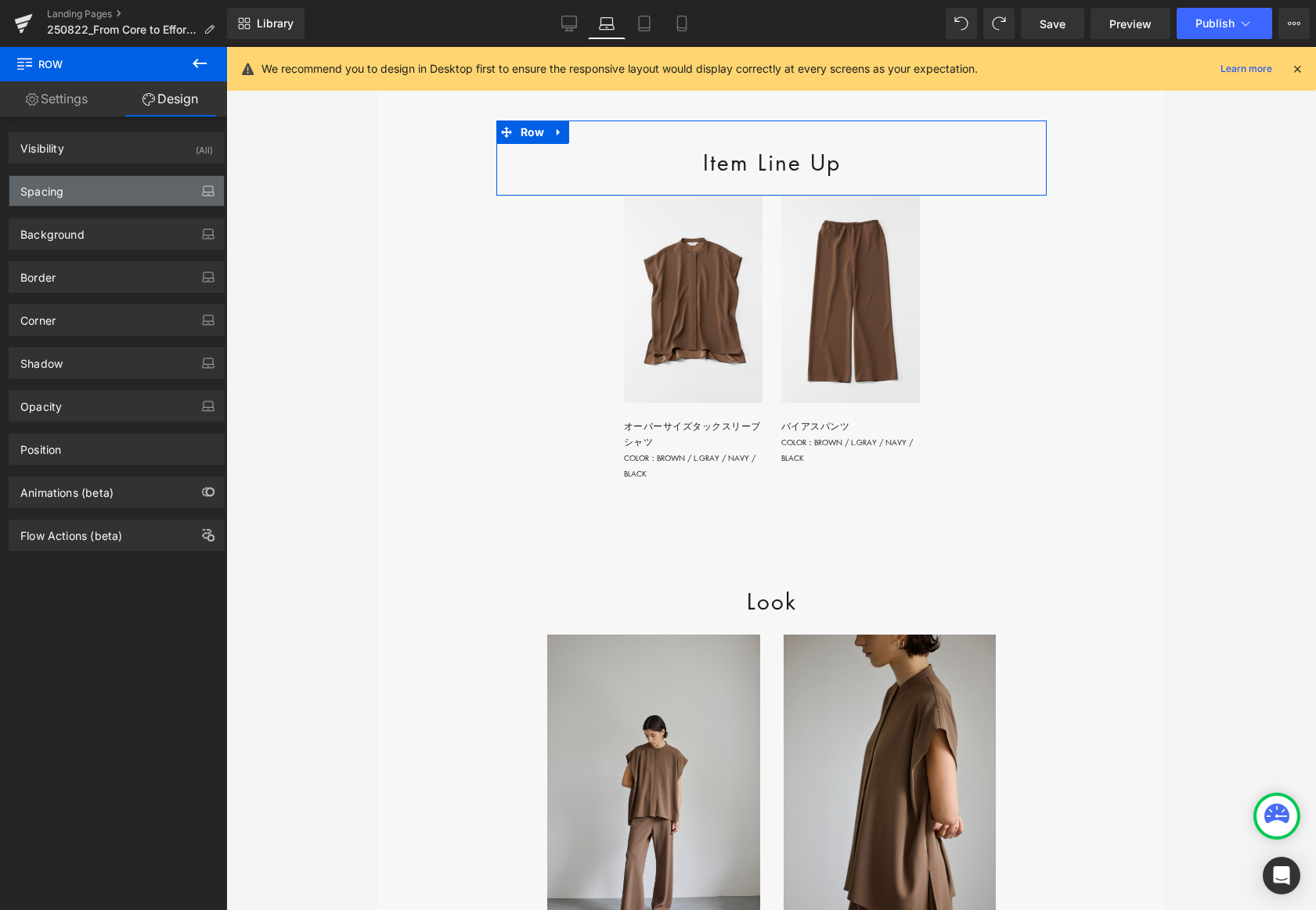
type input "0"
click at [208, 197] on button "button" at bounding box center [208, 191] width 25 height 30
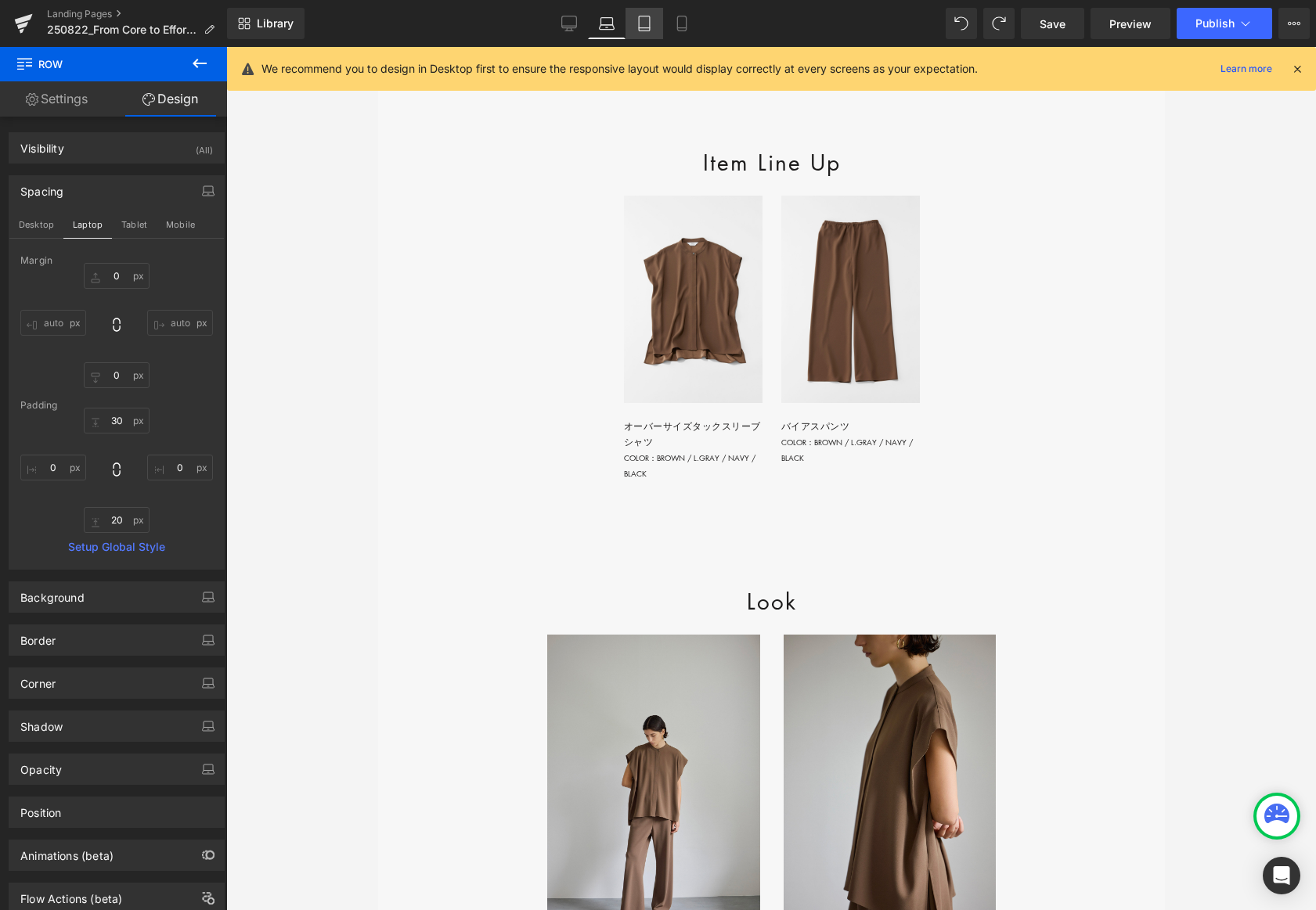
click at [648, 31] on icon at bounding box center [644, 24] width 11 height 15
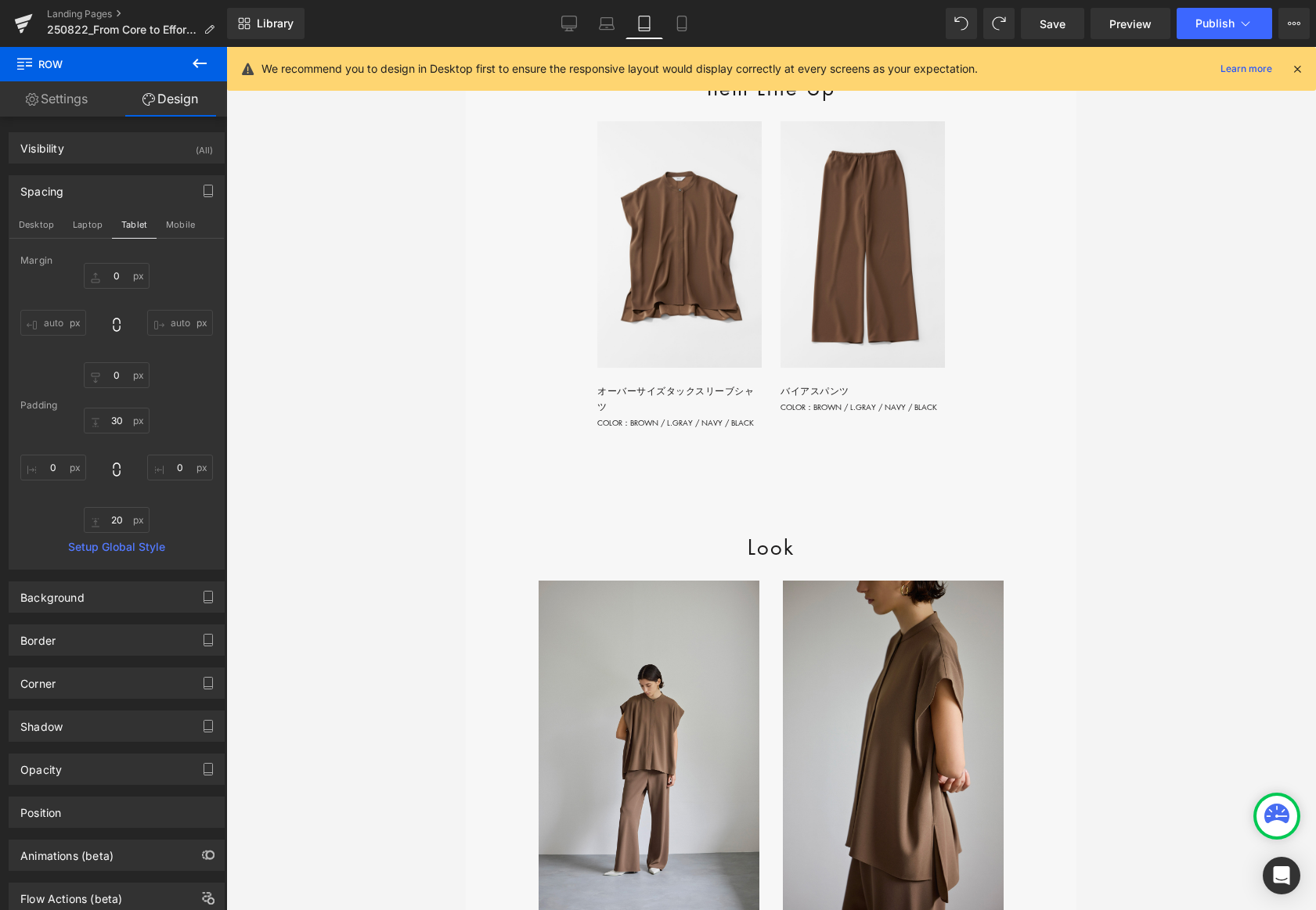
type input "0"
type input "30"
type input "0"
type input "20"
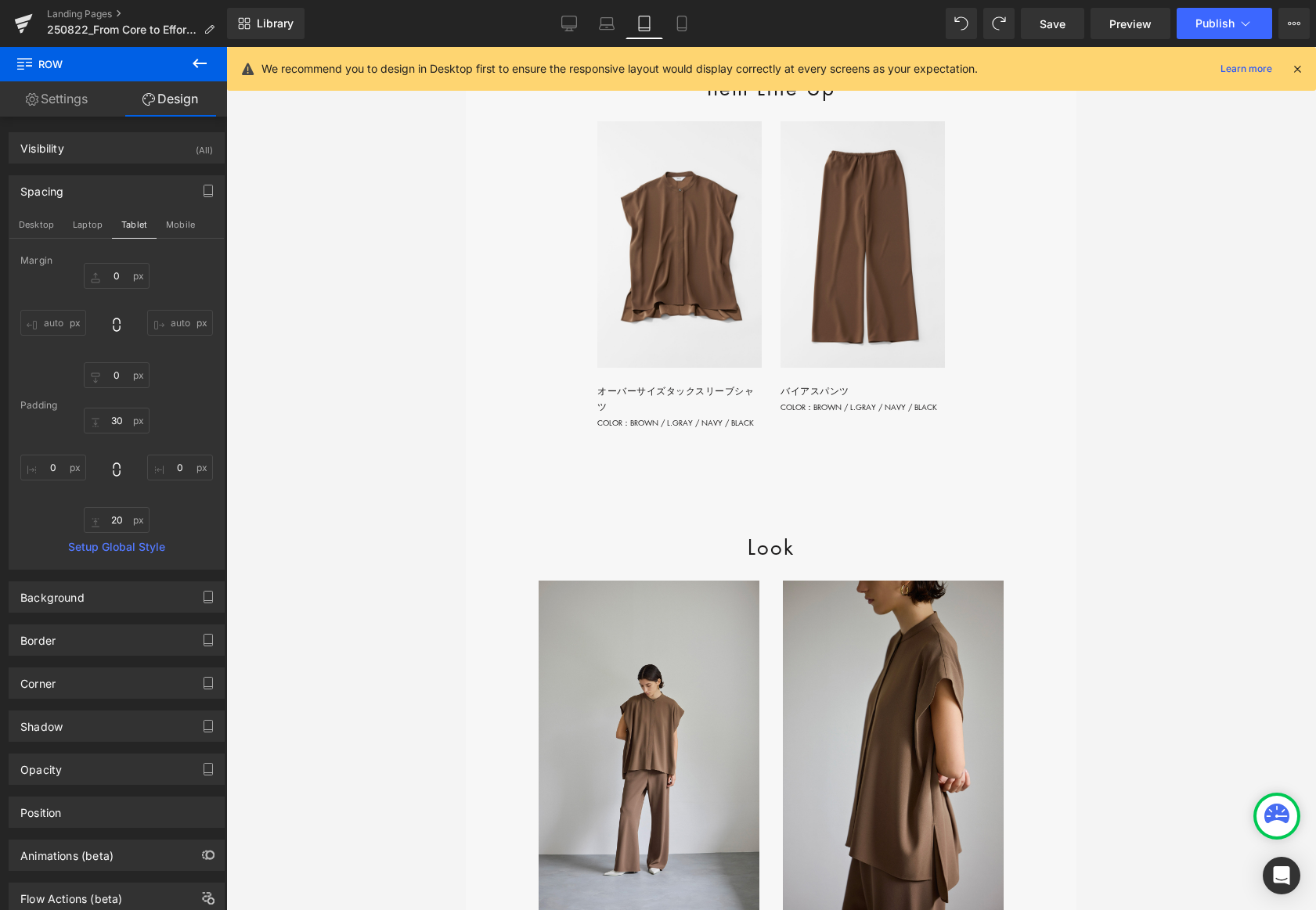
type input "0"
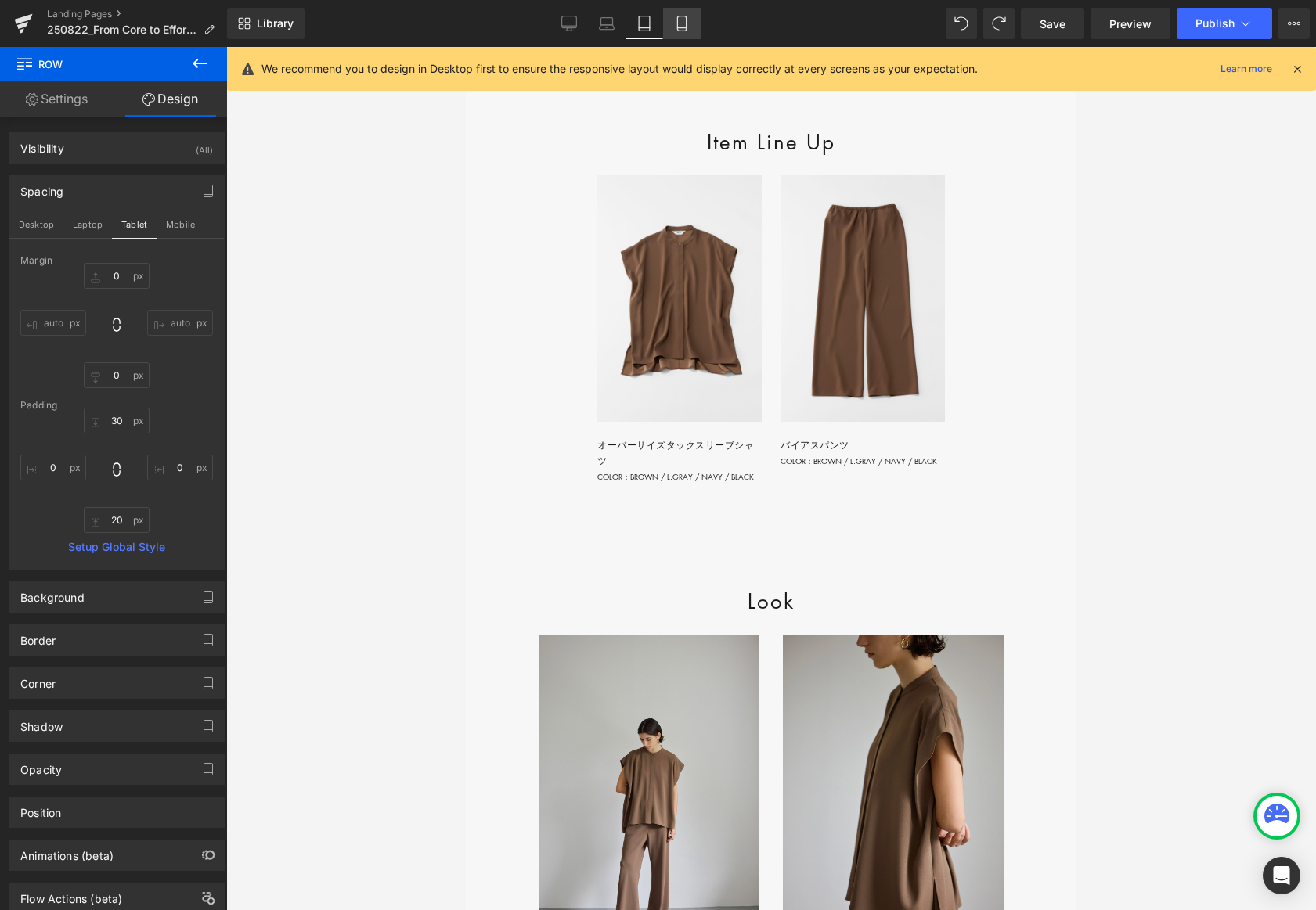
click at [684, 28] on icon at bounding box center [681, 28] width 8 height 0
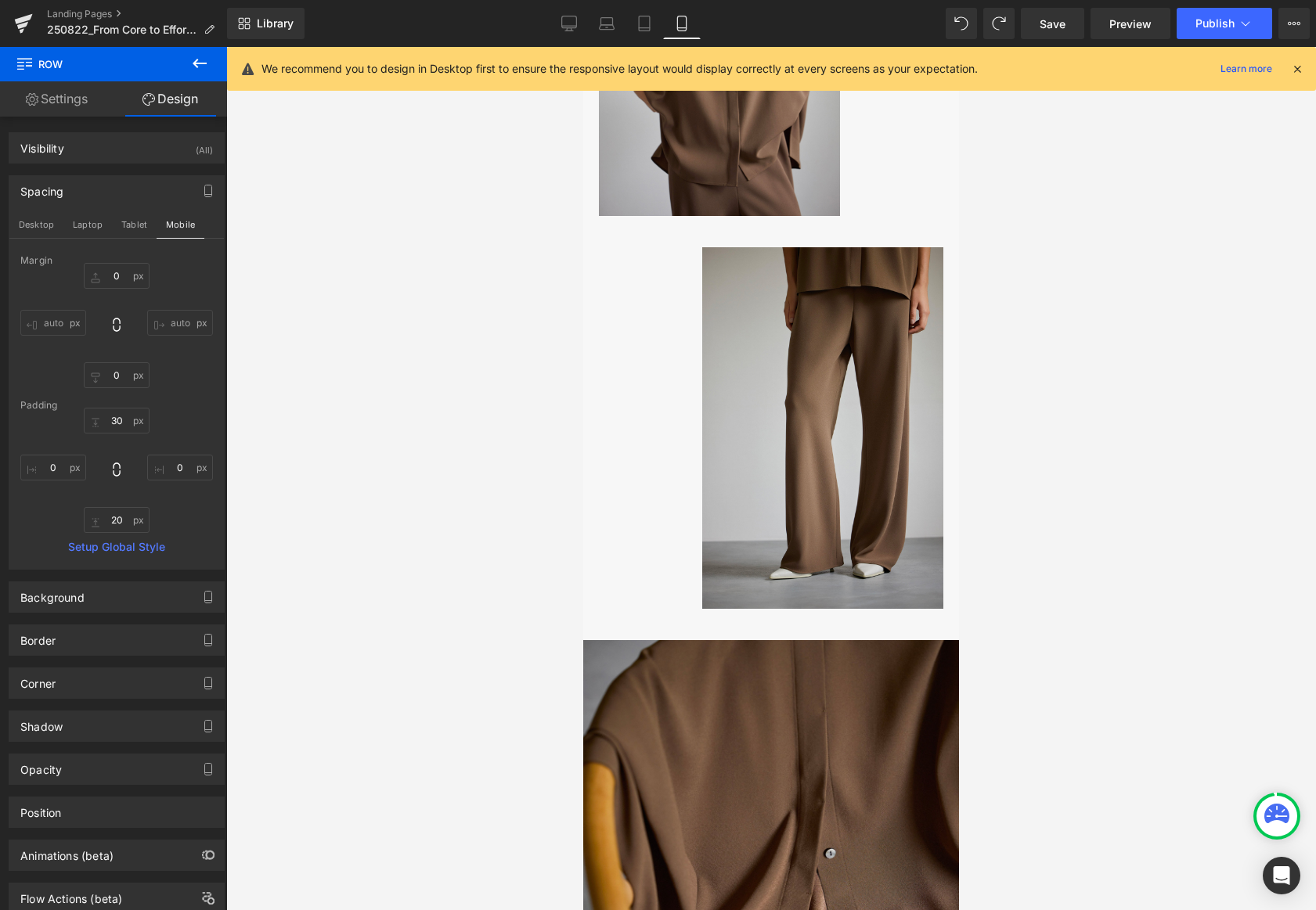
scroll to position [2801, 0]
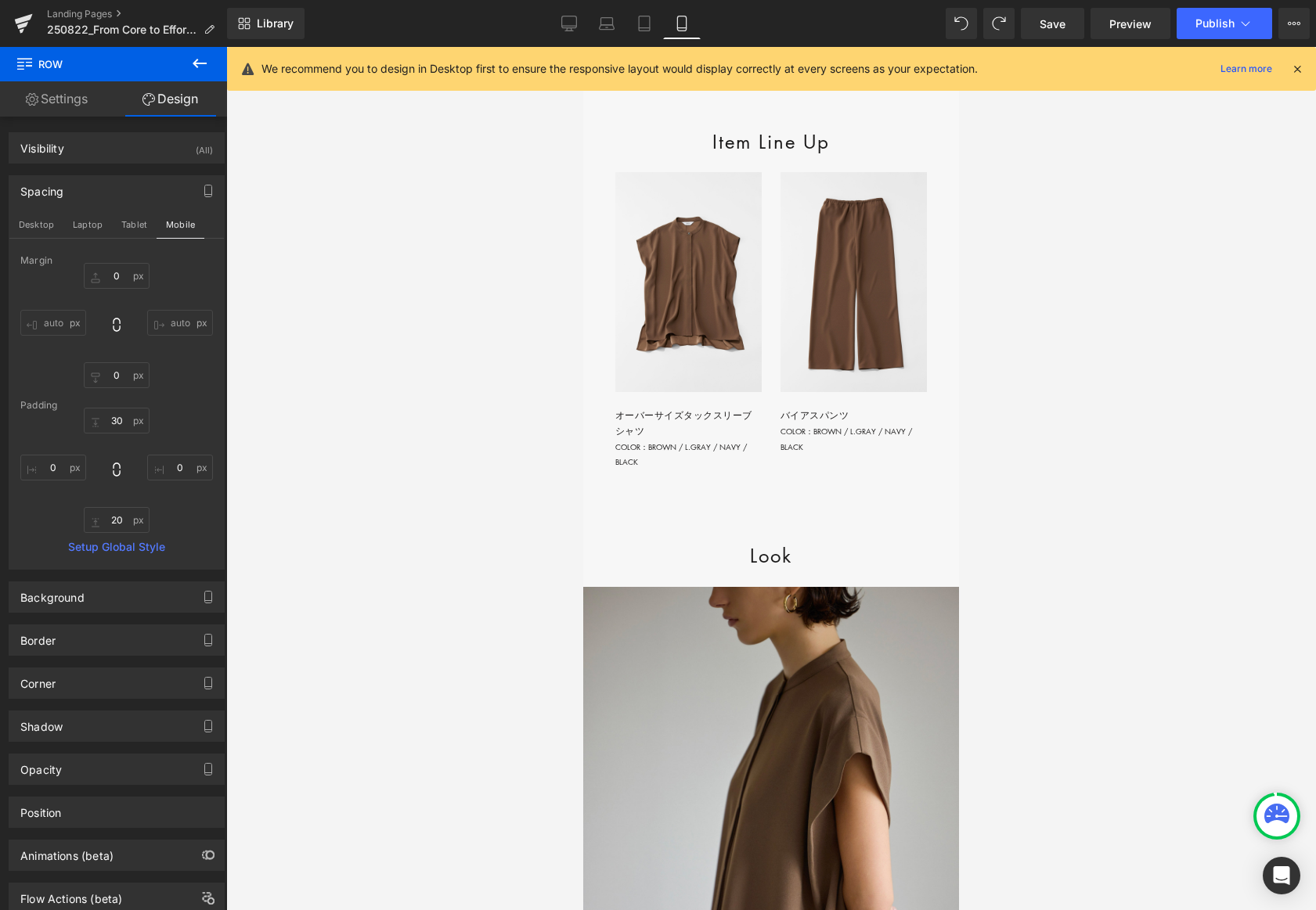
type input "0"
type input "30"
type input "0"
type input "20"
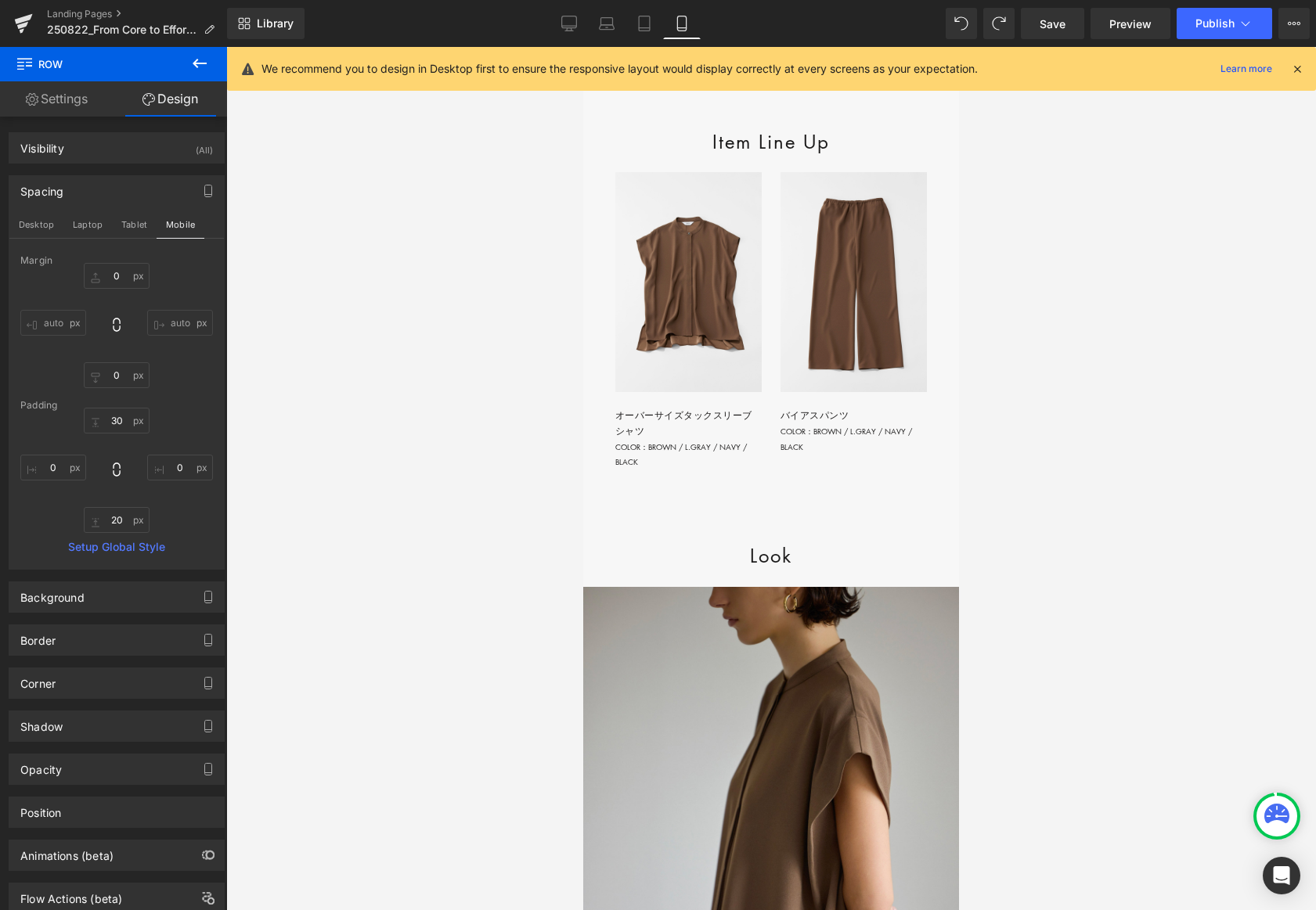
type input "0"
click at [559, 27] on link "Desktop" at bounding box center [569, 23] width 37 height 32
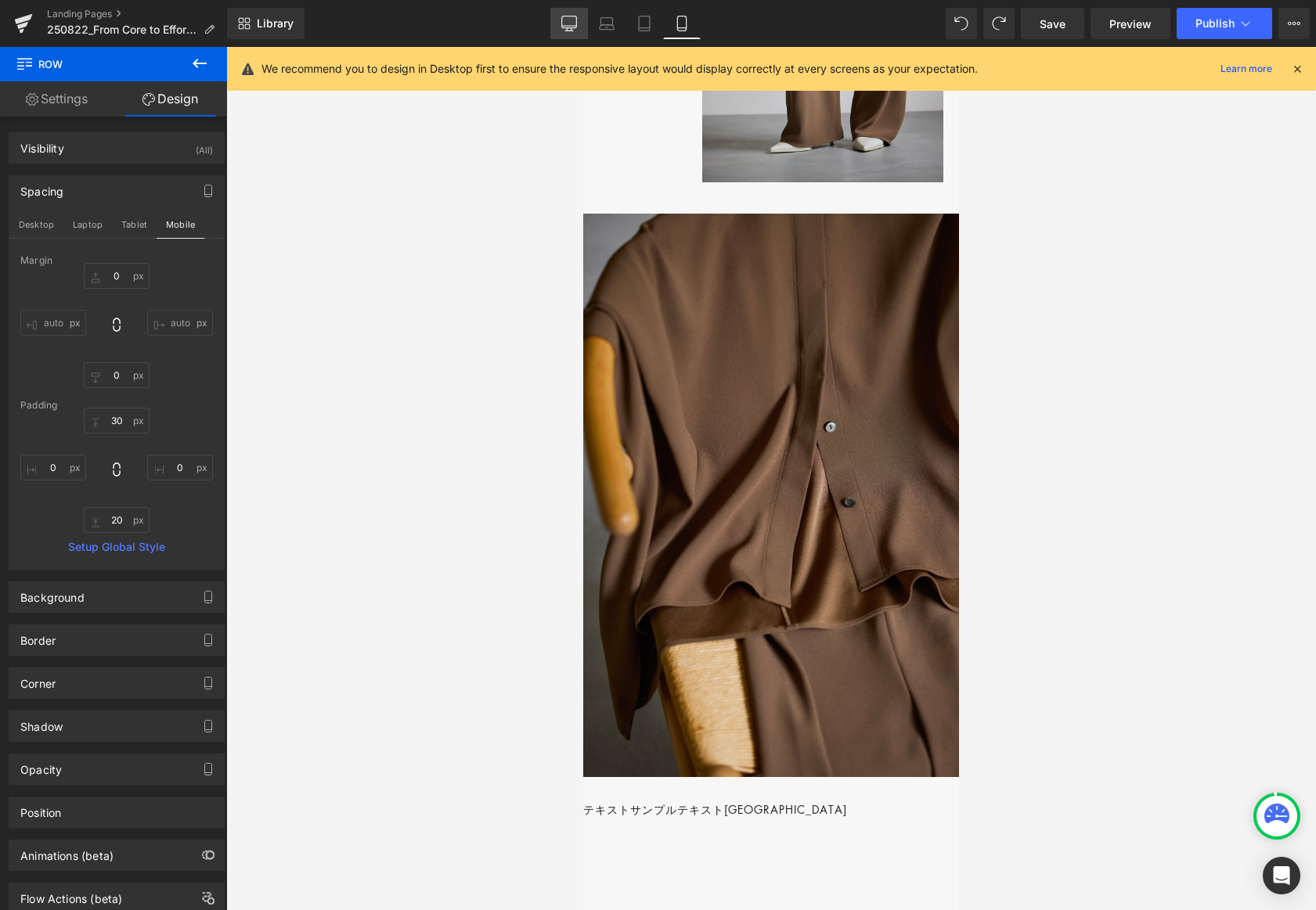
type input "0"
type input "30"
type input "0"
type input "20"
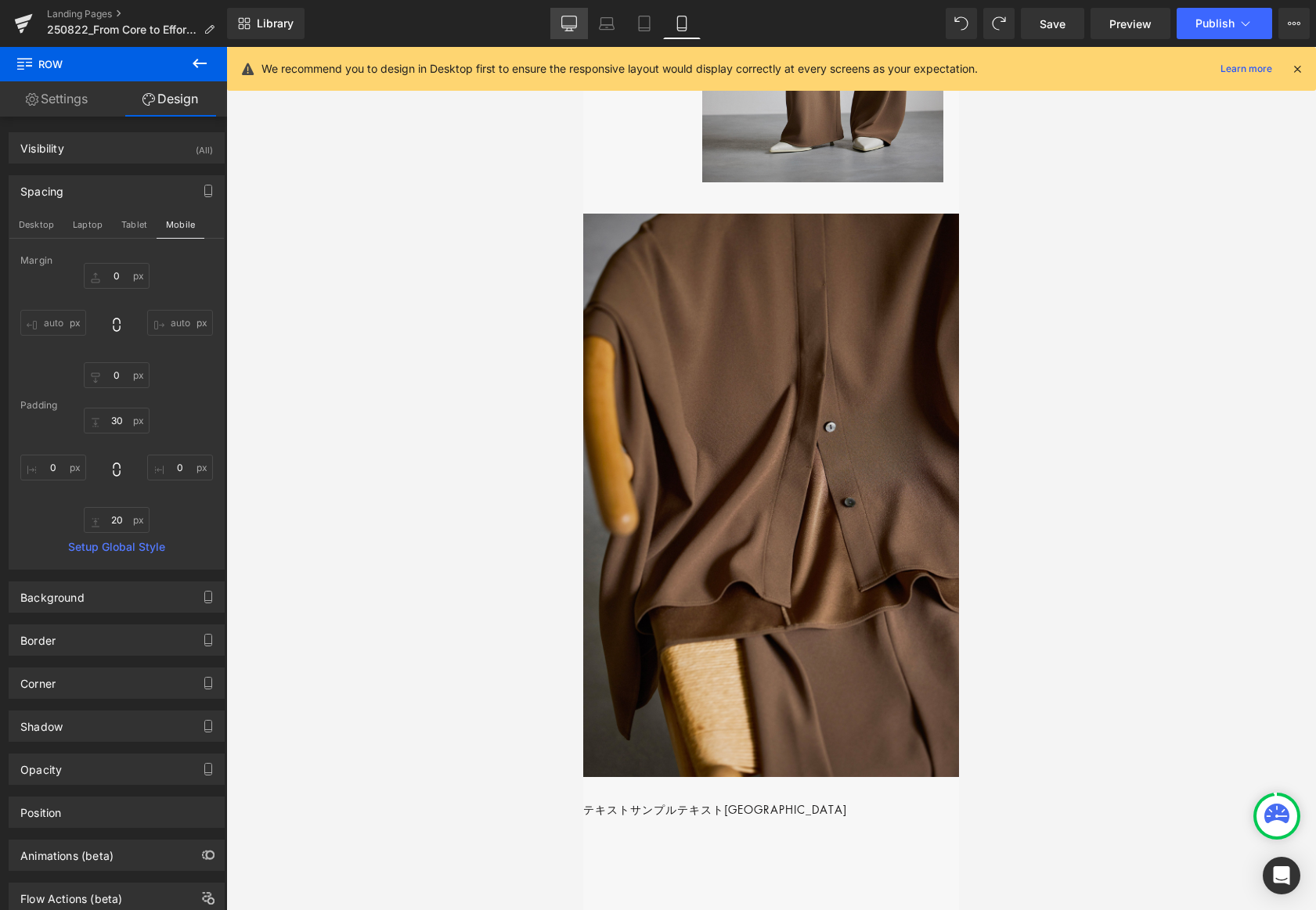
type input "0"
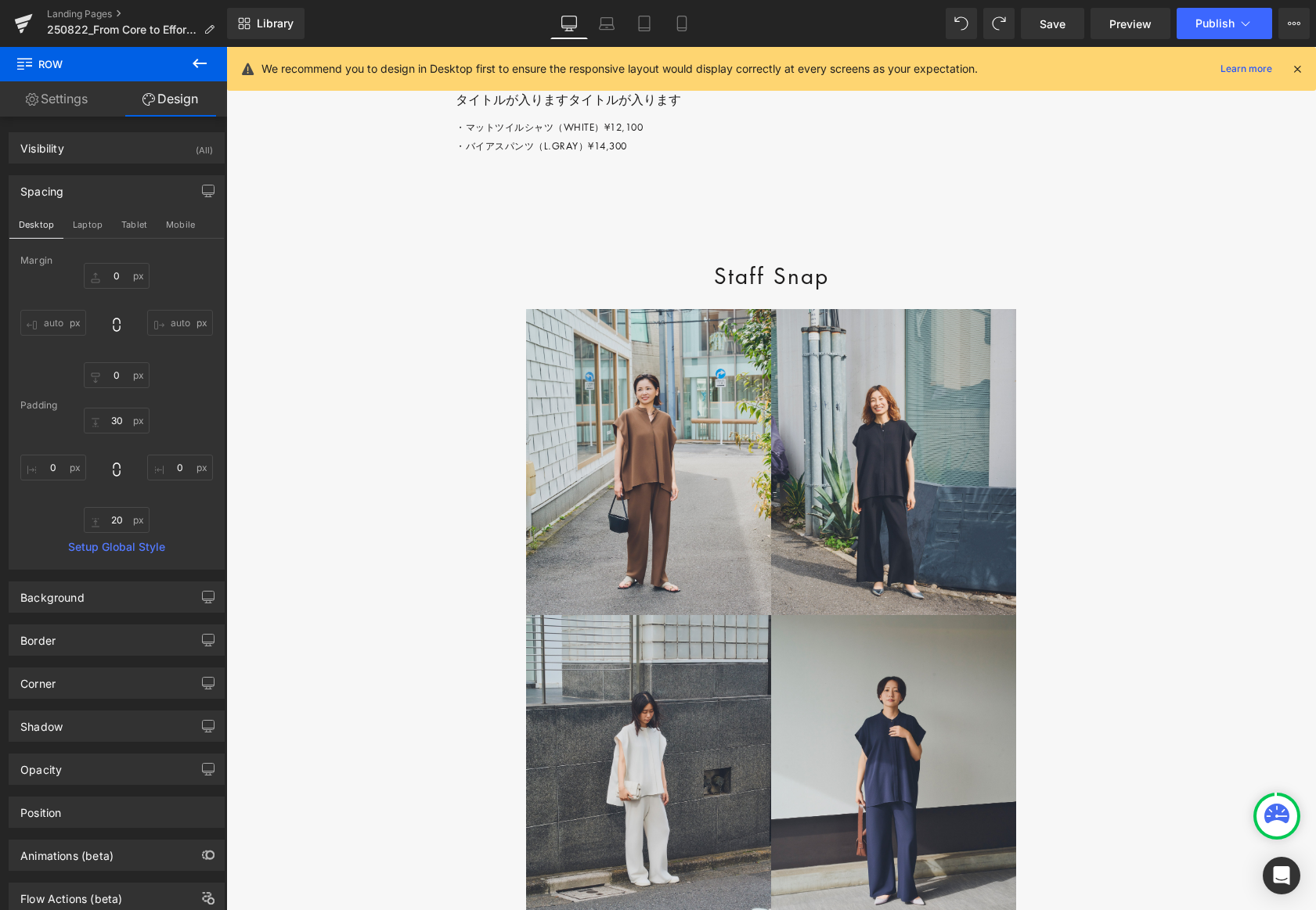
scroll to position [5569, 0]
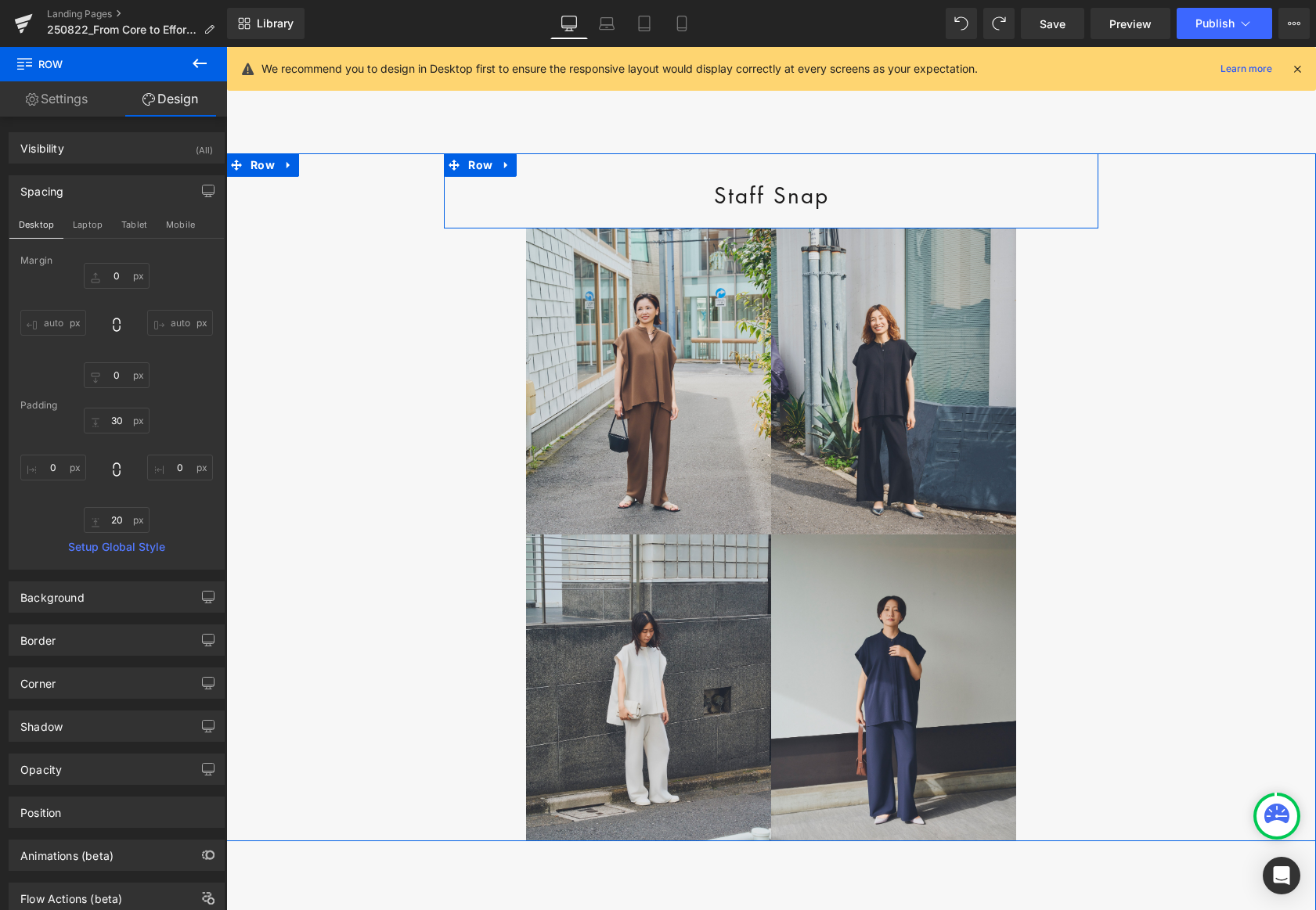
click at [681, 229] on div "Staff Snap Heading Row" at bounding box center [771, 190] width 653 height 76
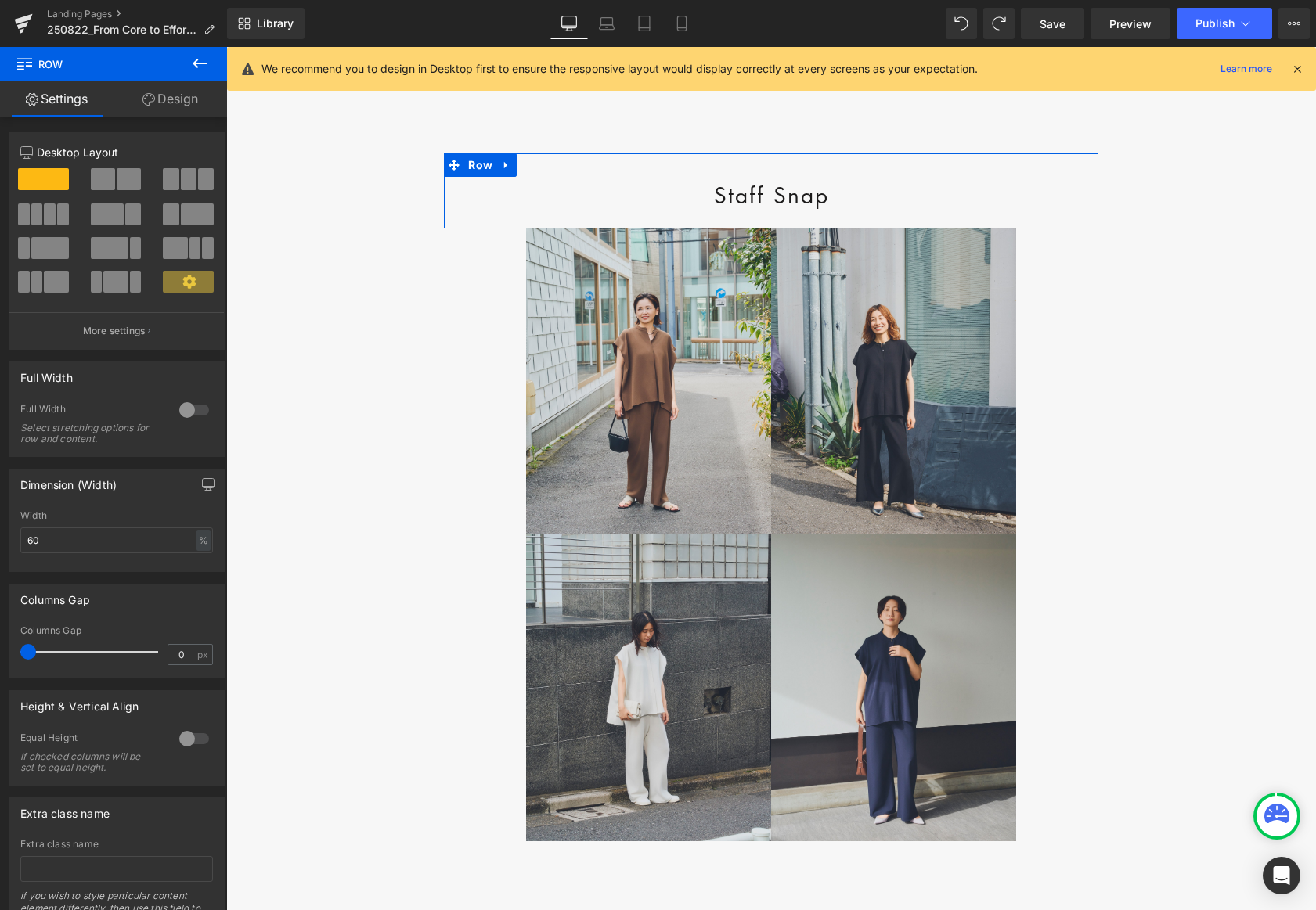
click at [165, 87] on link "Design" at bounding box center [171, 99] width 114 height 35
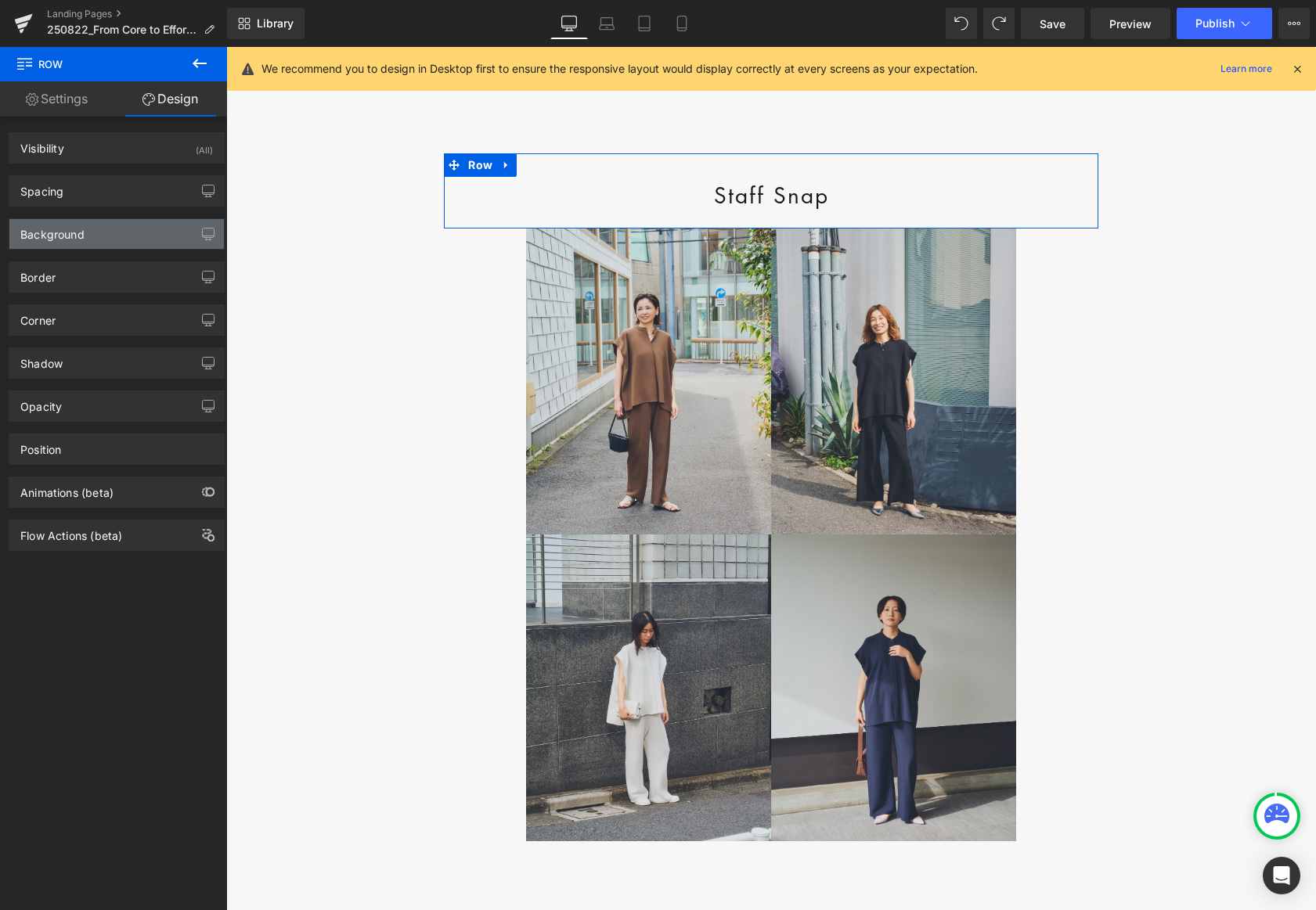
type input "0"
type input "30"
type input "0"
type input "20"
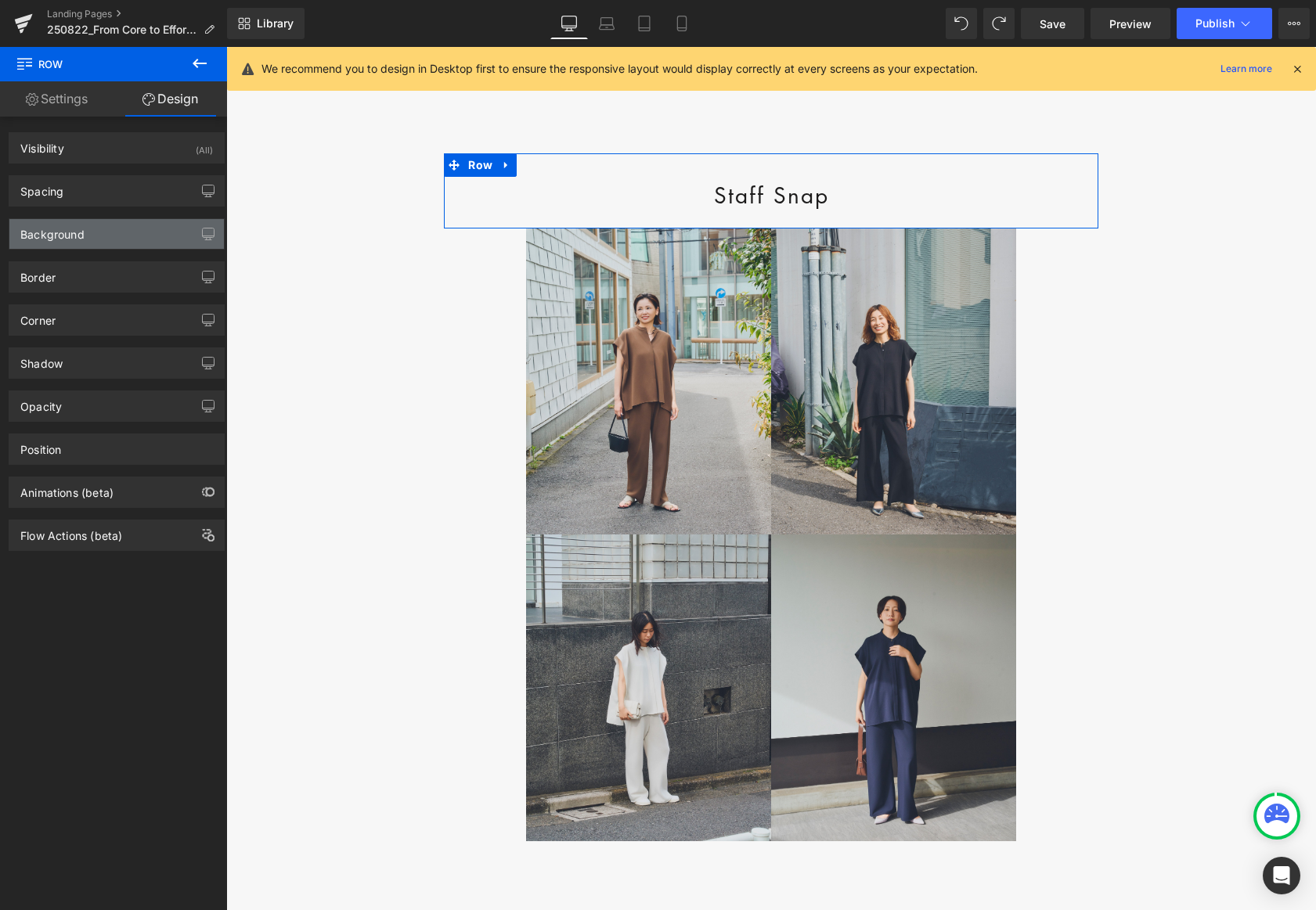
type input "0"
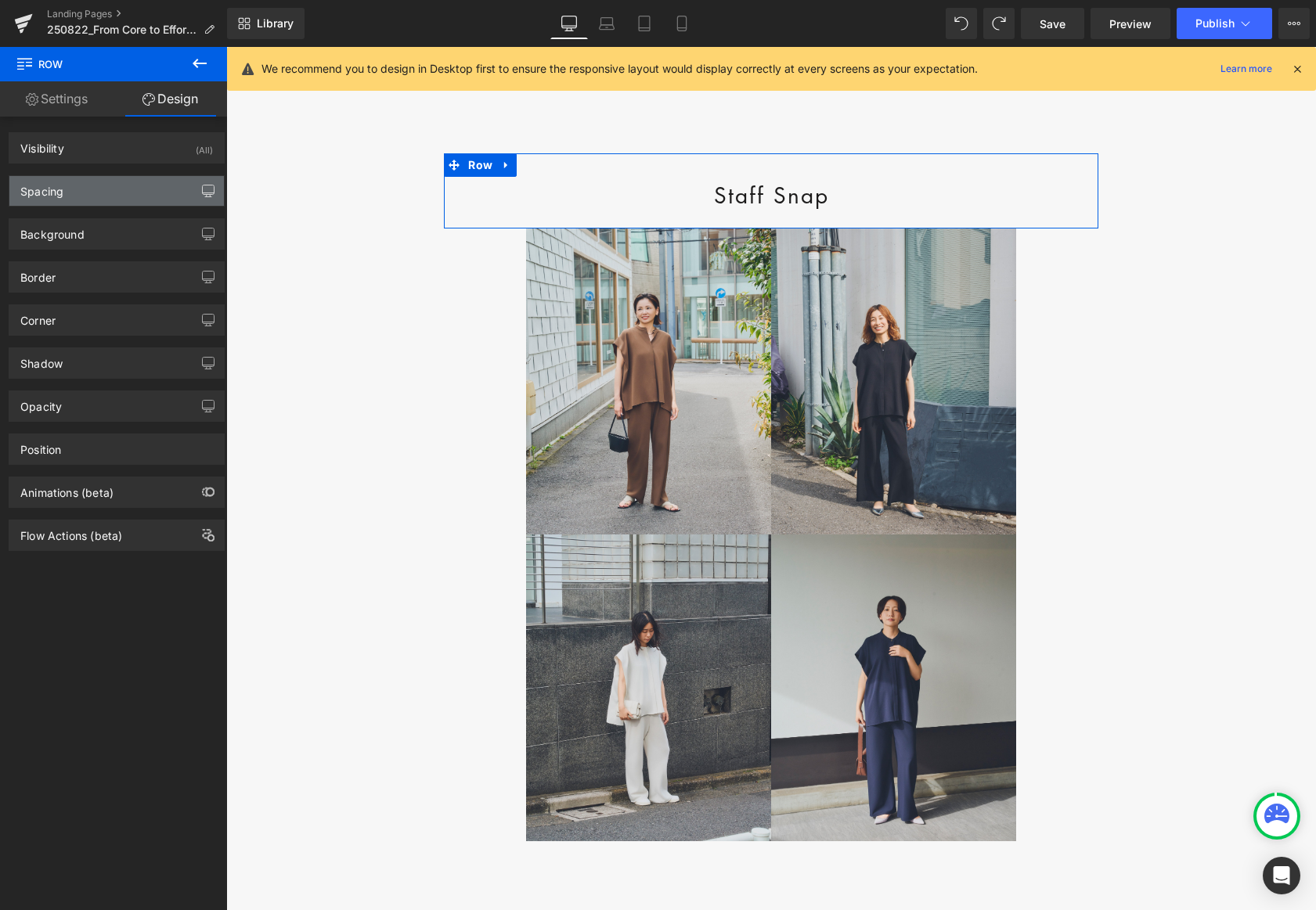
click at [206, 196] on icon "button" at bounding box center [207, 190] width 12 height 12
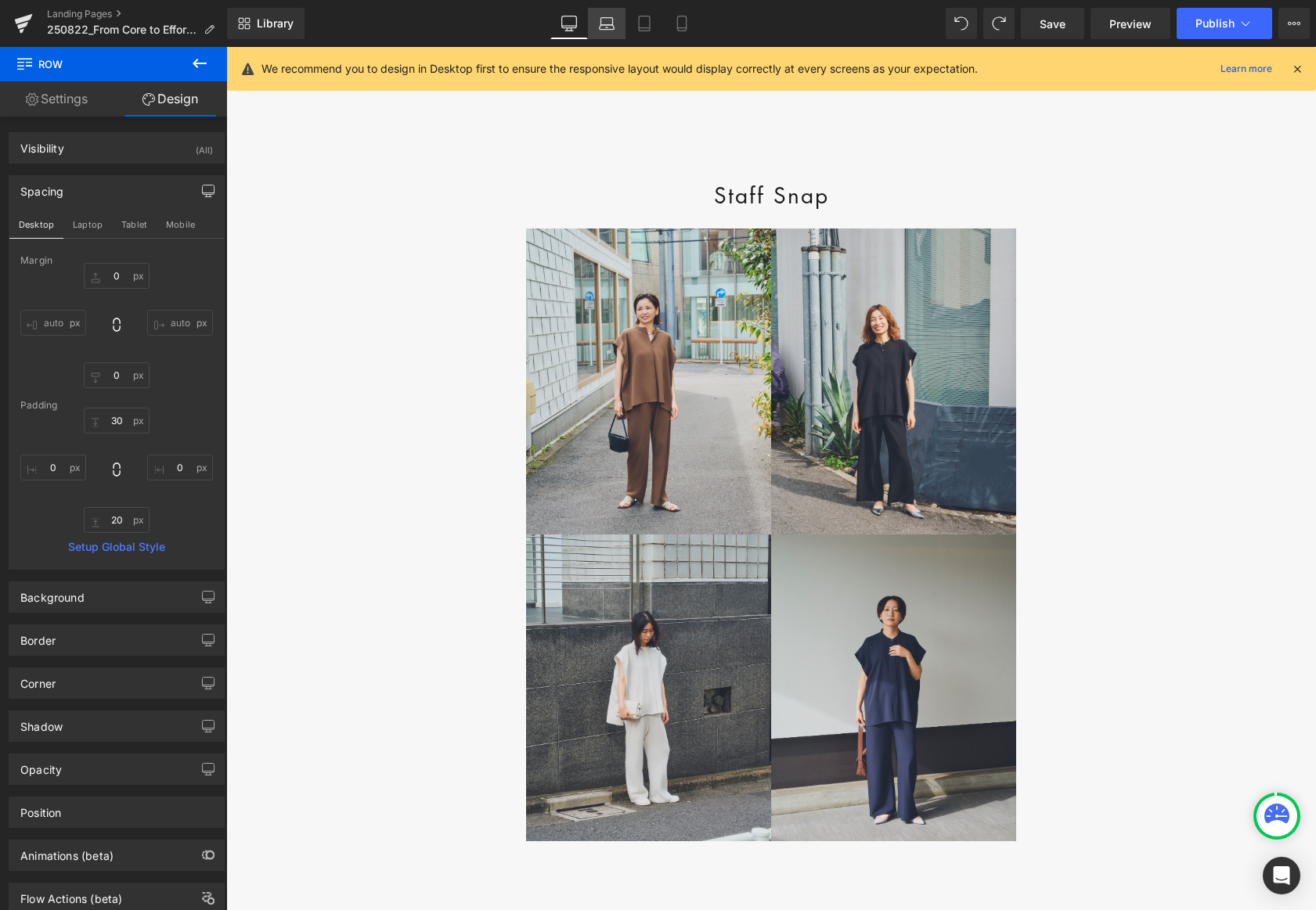
click at [609, 27] on icon at bounding box center [607, 23] width 16 height 16
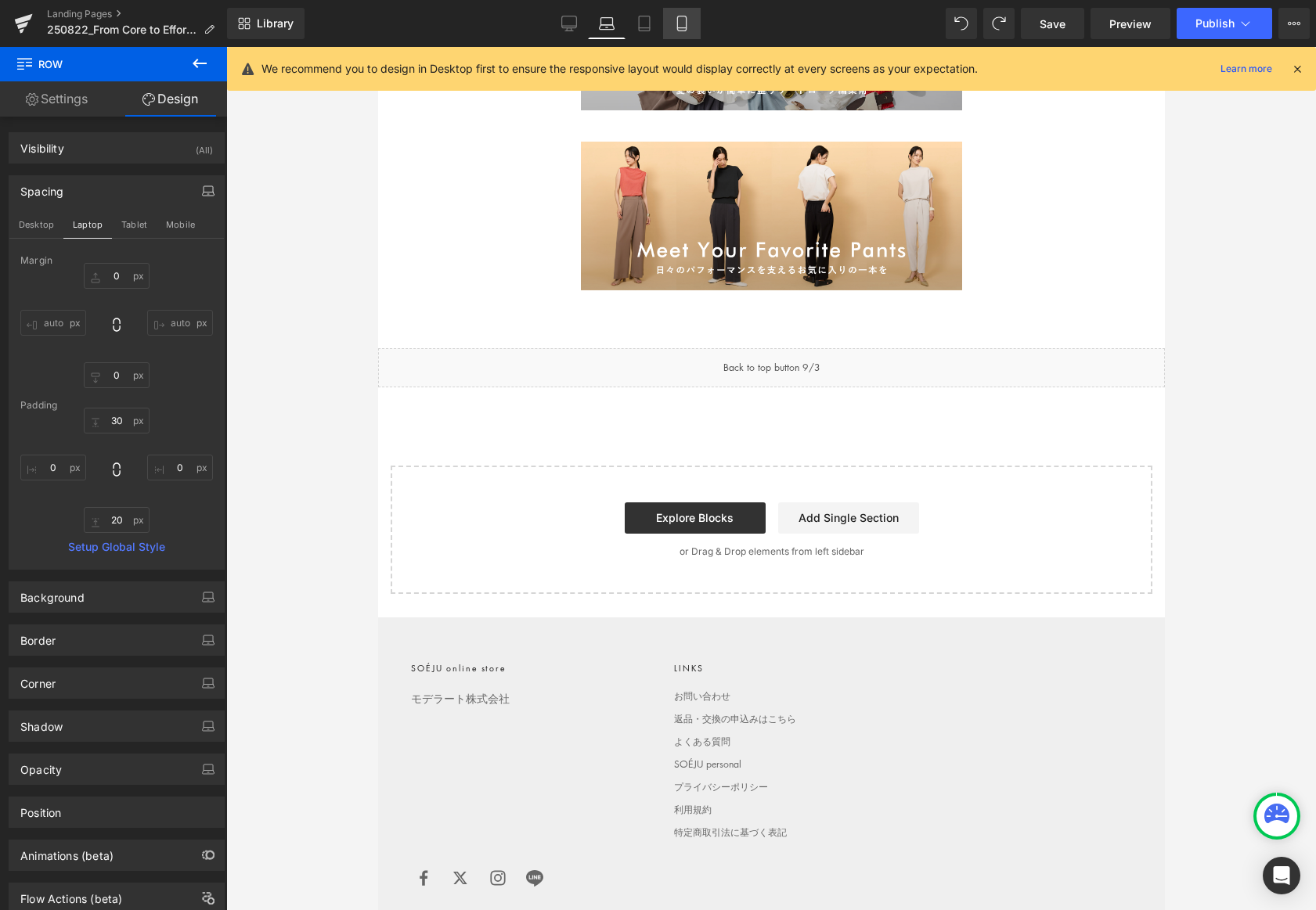
type input "0"
type input "30"
type input "0"
type input "20"
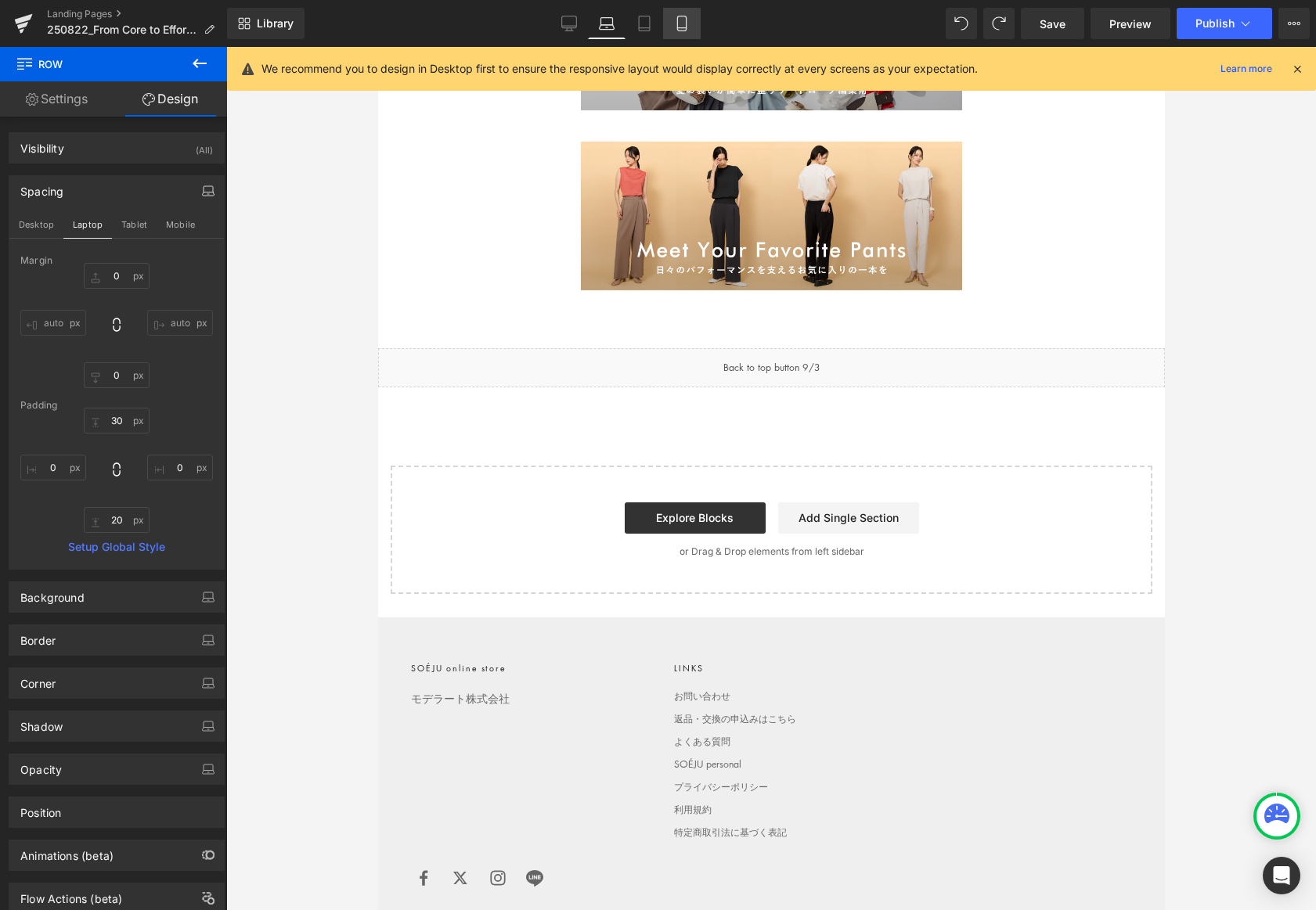
type input "0"
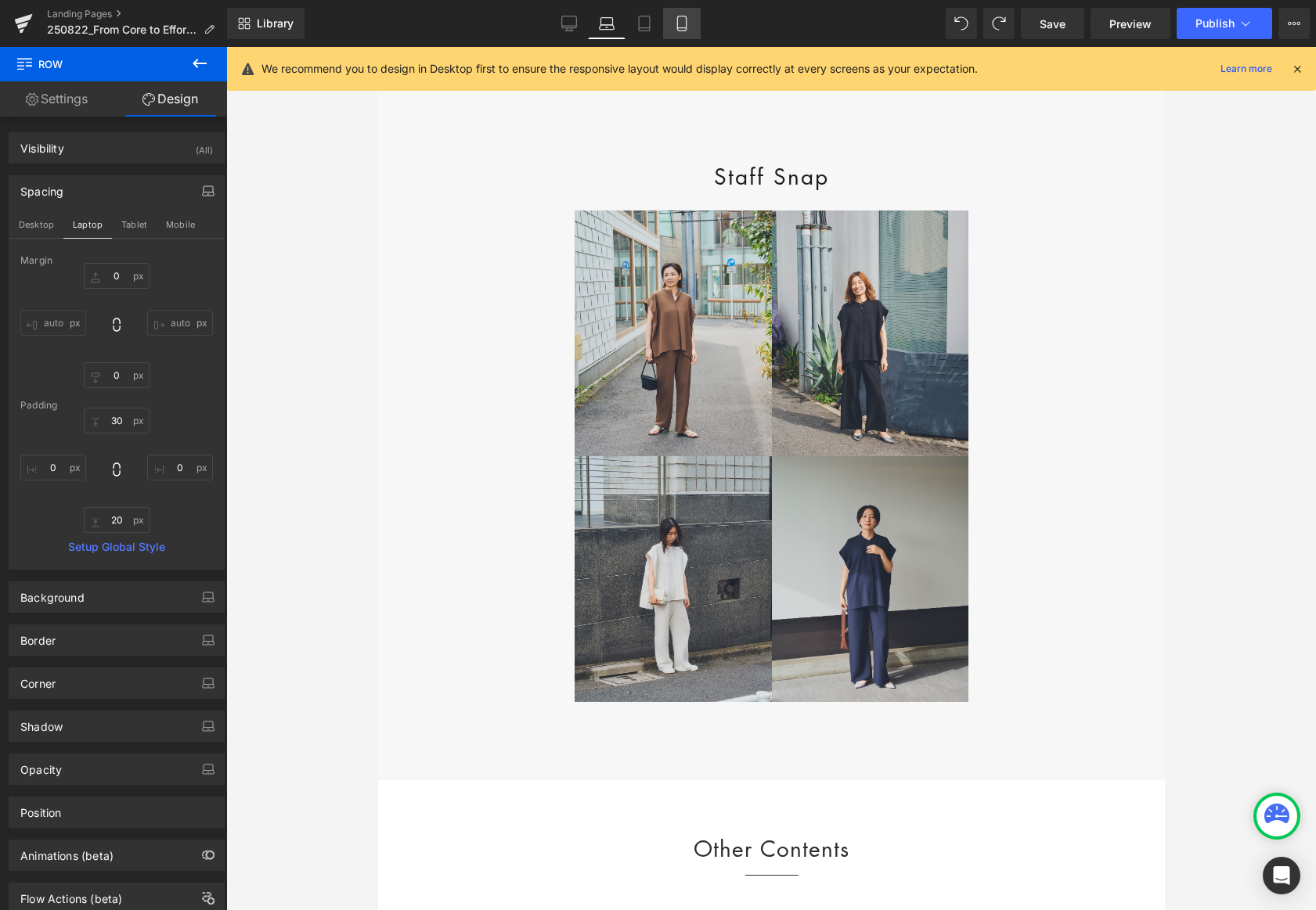
drag, startPoint x: 651, startPoint y: 22, endPoint x: 669, endPoint y: 22, distance: 18.0
click at [651, 22] on icon at bounding box center [644, 23] width 16 height 16
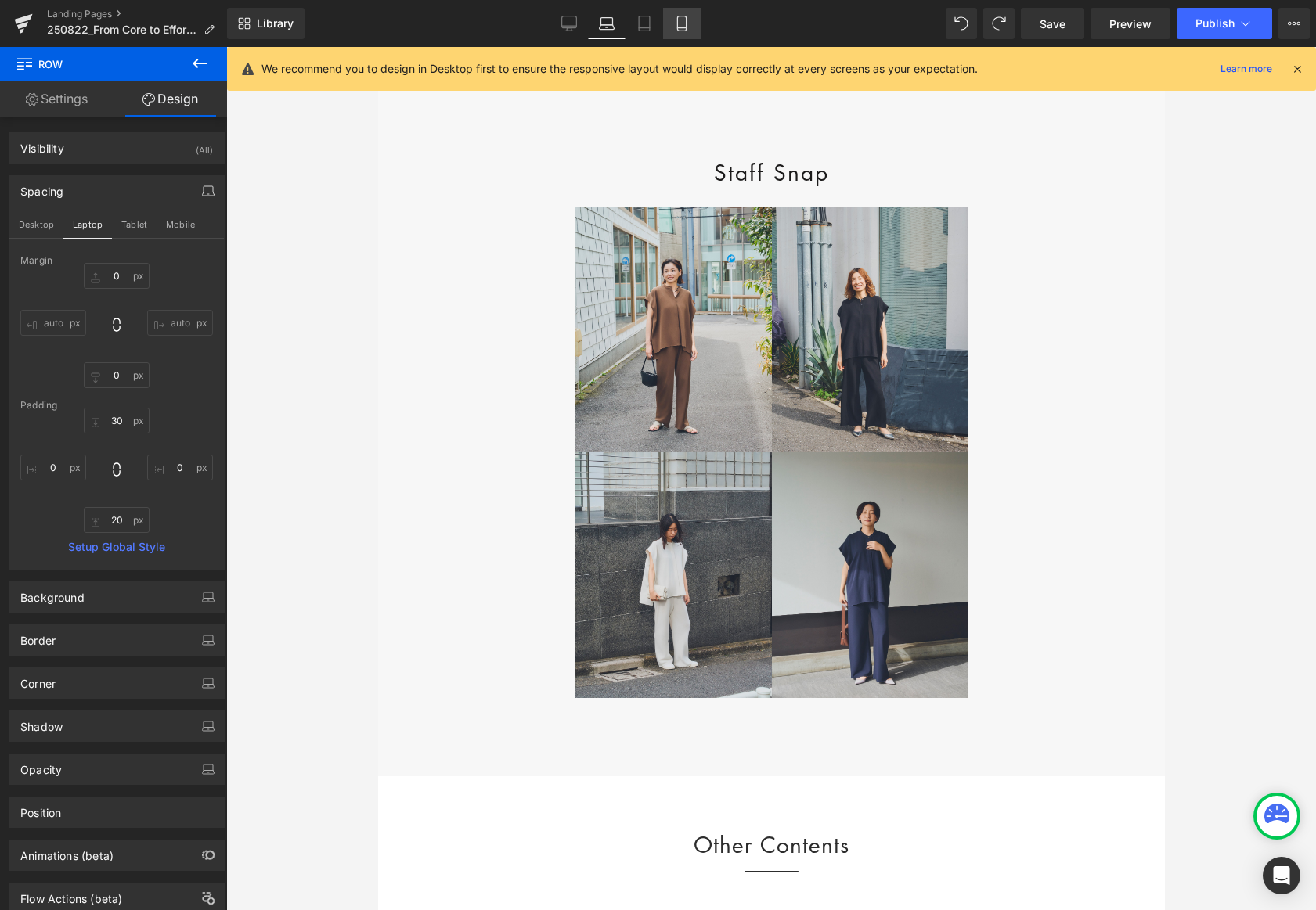
type input "0"
type input "30"
type input "0"
type input "20"
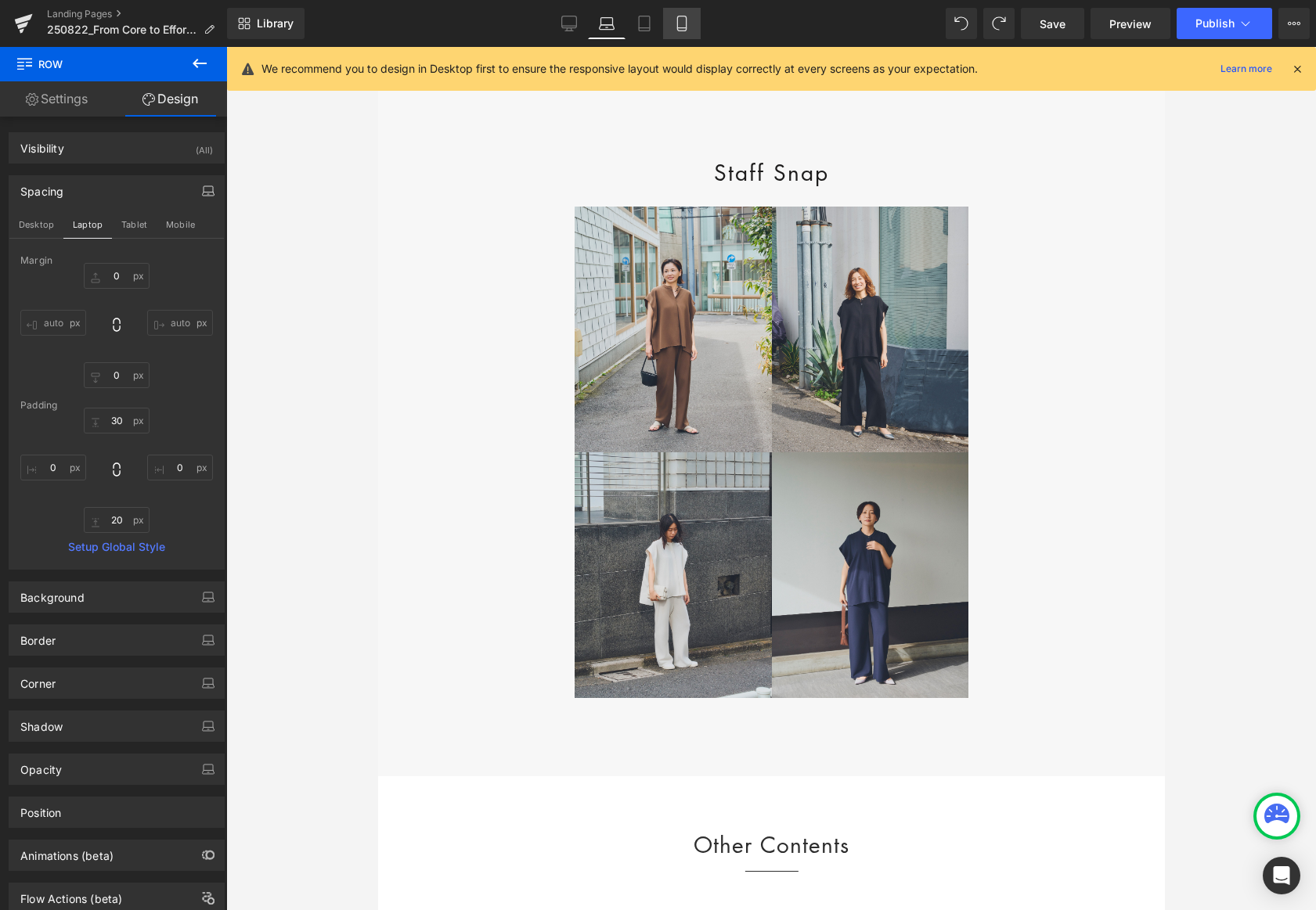
type input "0"
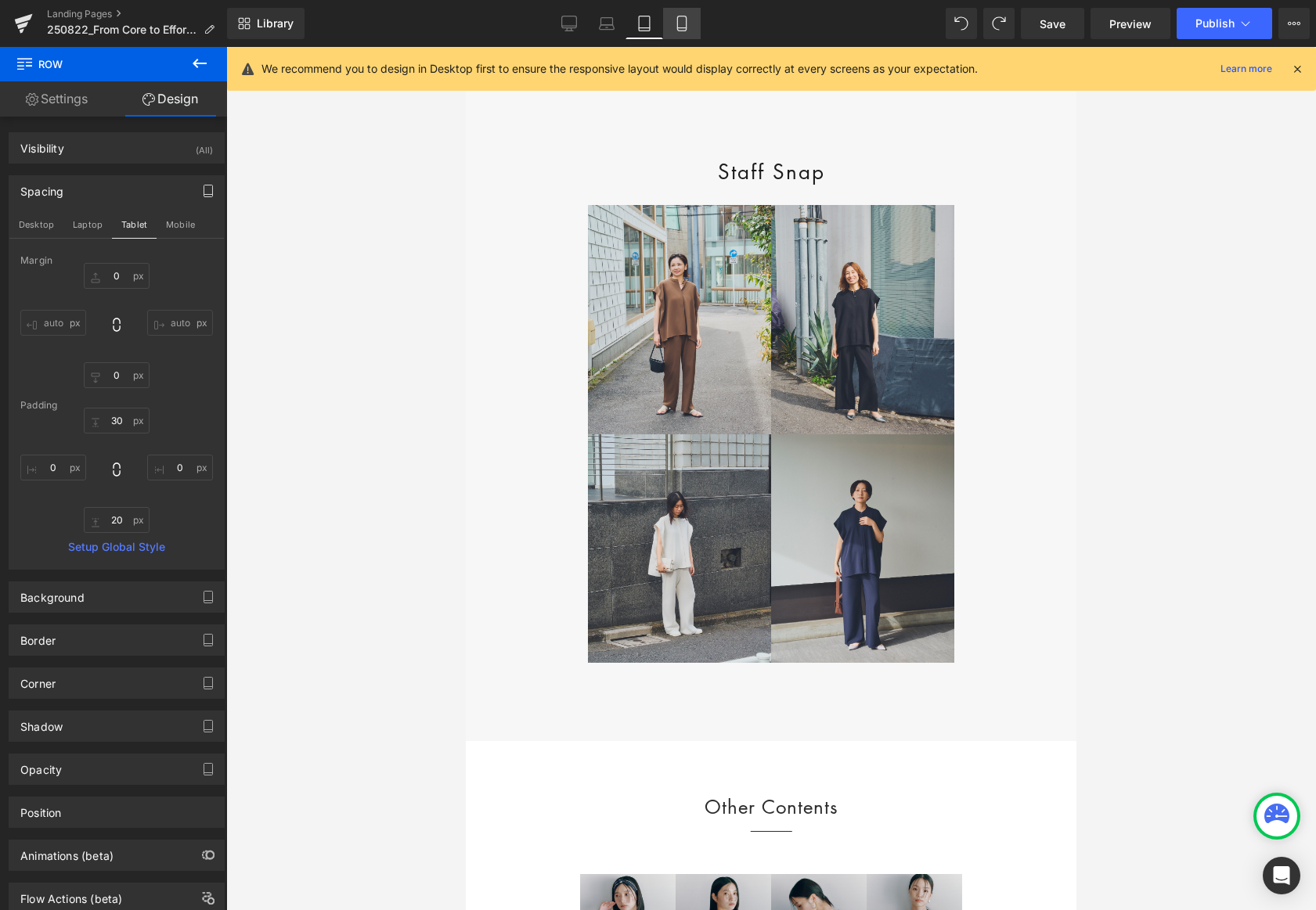
click at [677, 22] on icon at bounding box center [681, 23] width 16 height 16
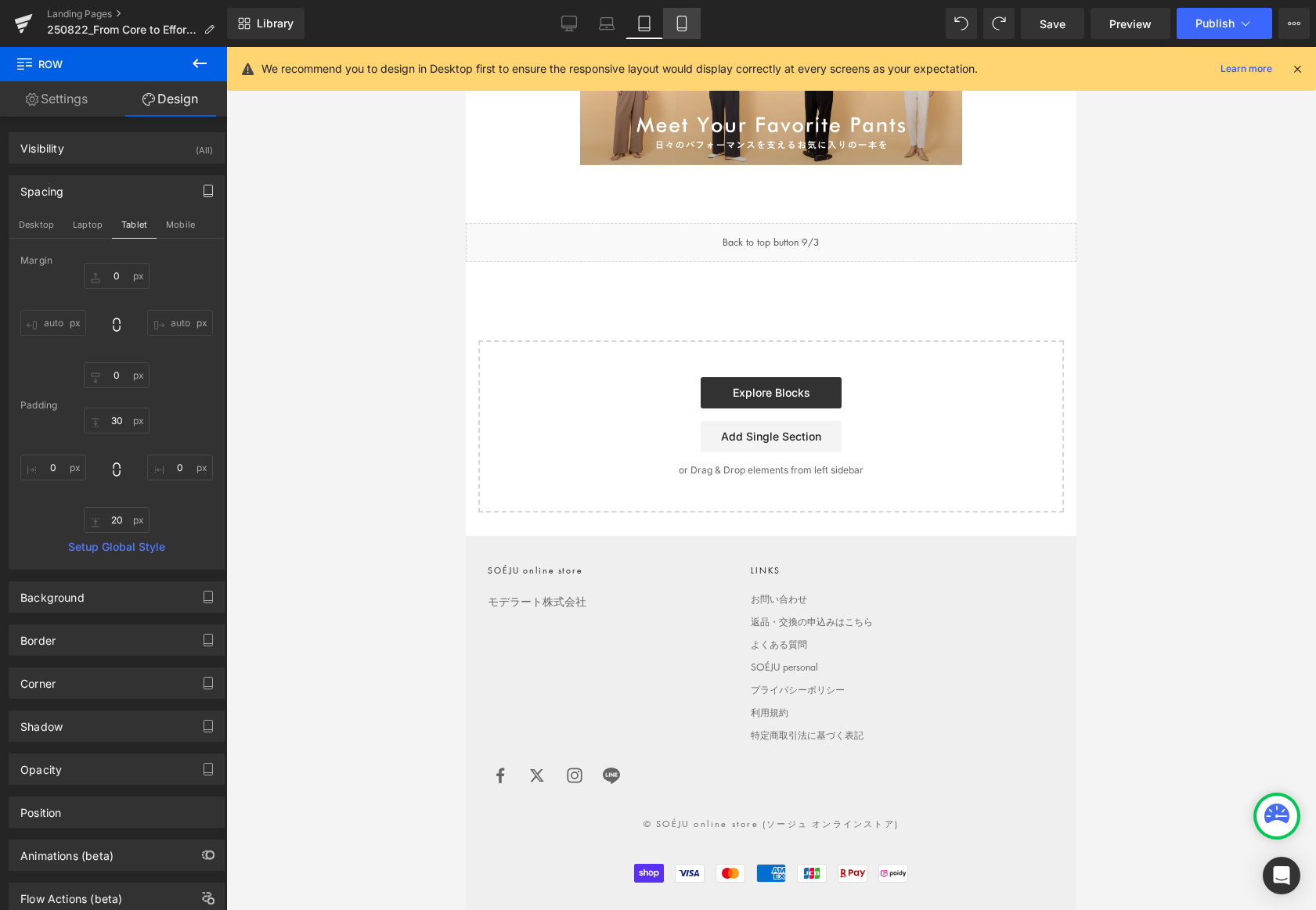
type input "0"
type input "30"
type input "0"
type input "20"
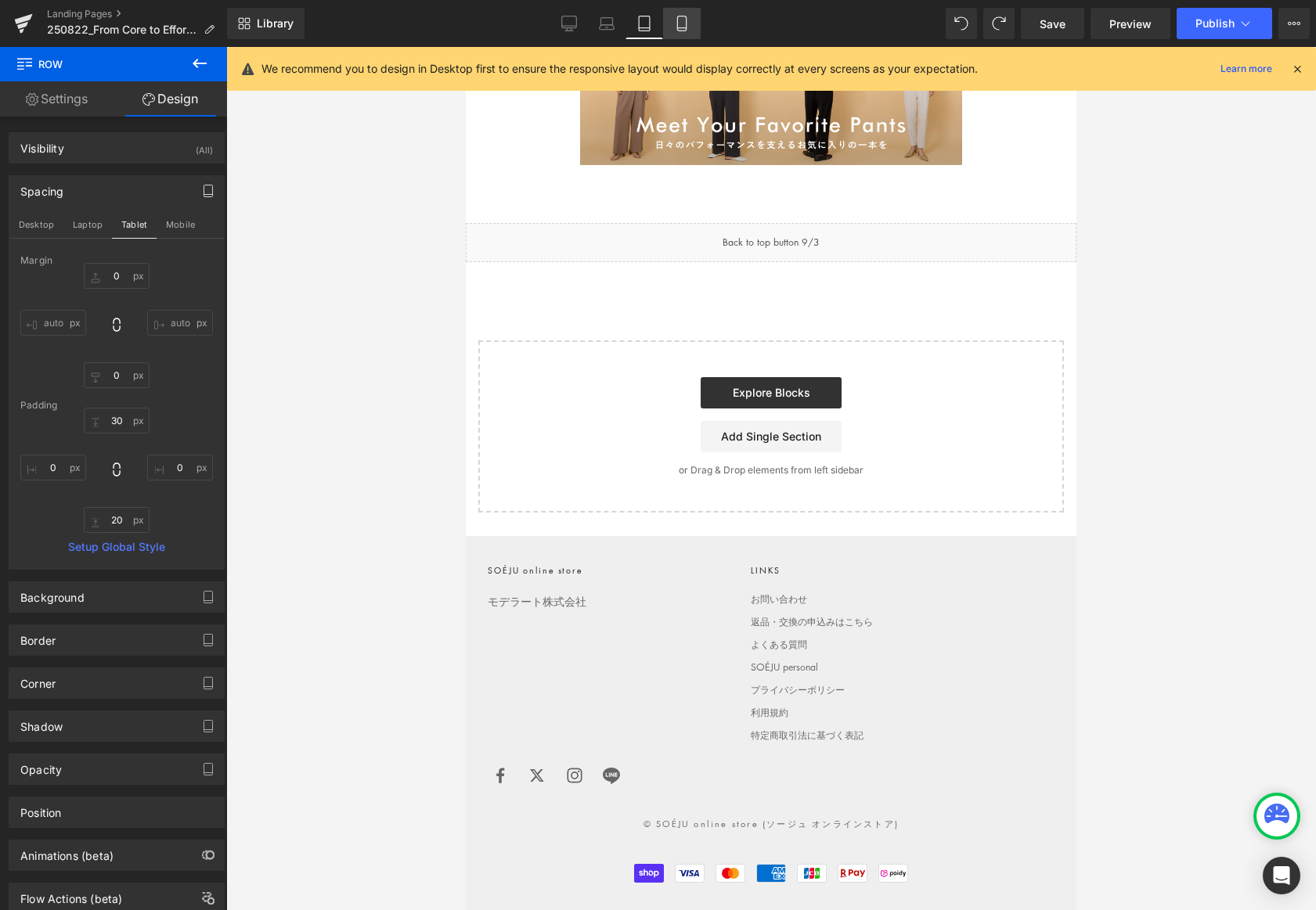
type input "0"
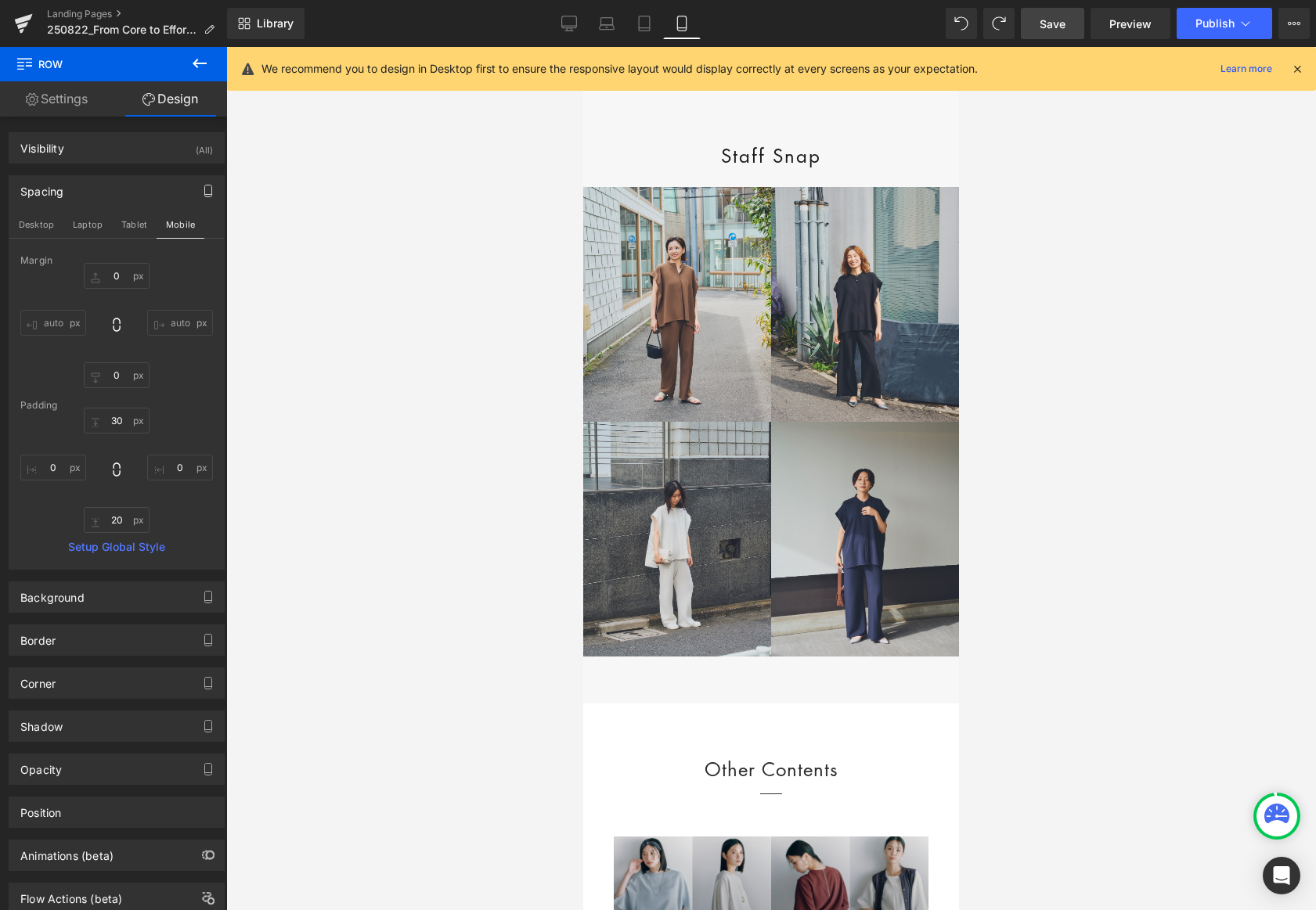
drag, startPoint x: 1056, startPoint y: 23, endPoint x: 856, endPoint y: 0, distance: 201.3
click at [1056, 23] on span "Save" at bounding box center [1053, 24] width 26 height 17
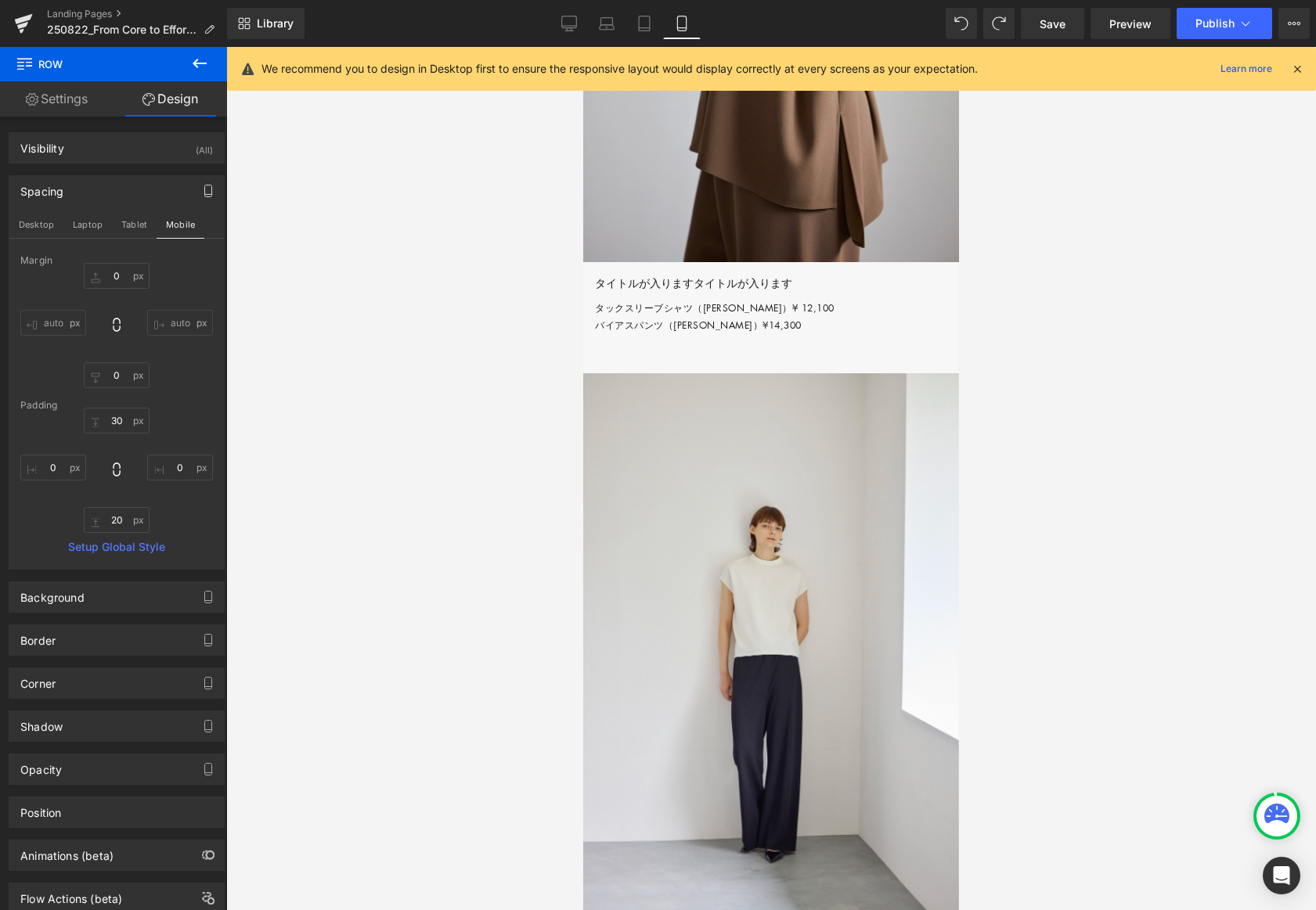
scroll to position [3706, 0]
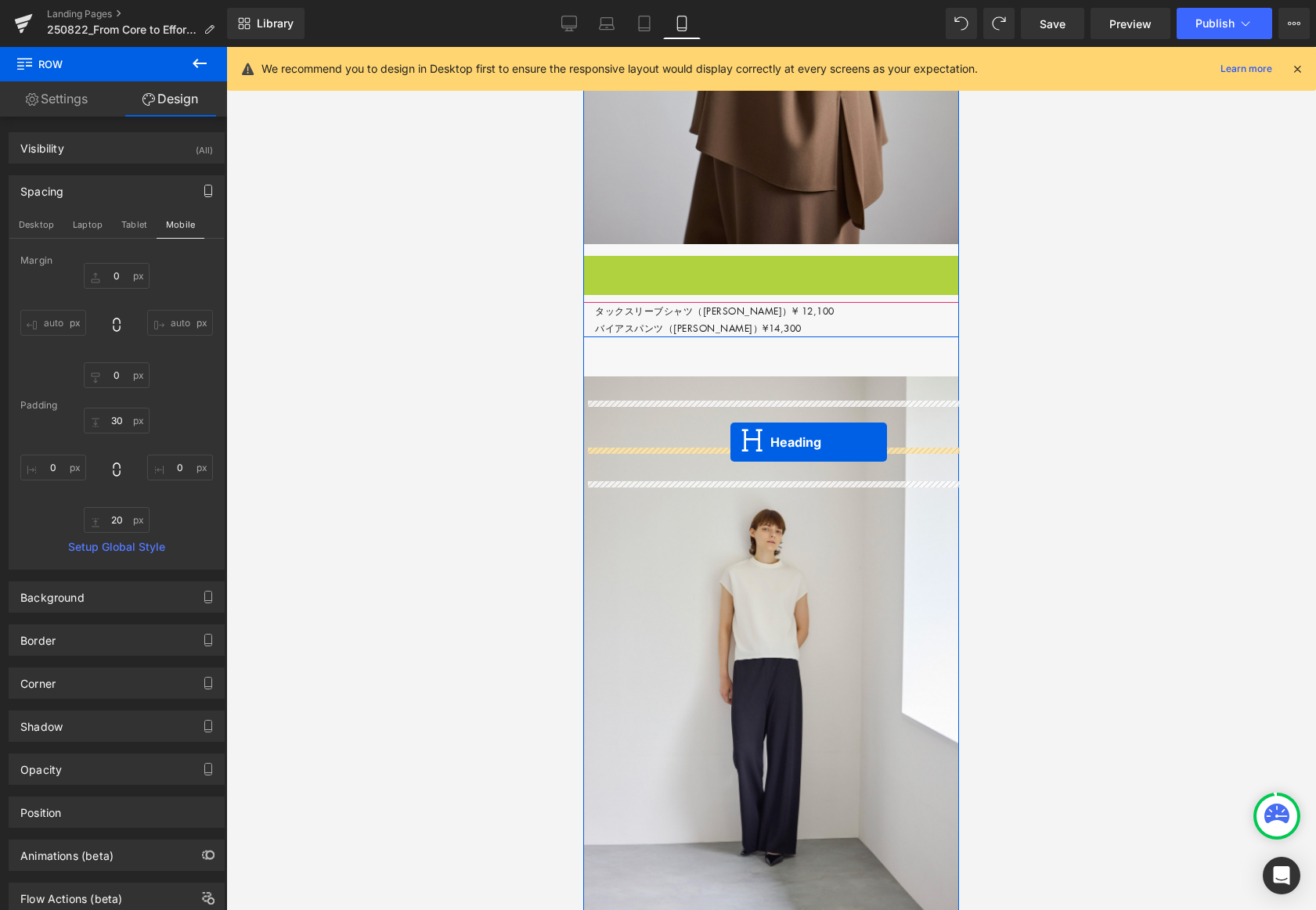
drag, startPoint x: 731, startPoint y: 410, endPoint x: 731, endPoint y: 442, distance: 32.0
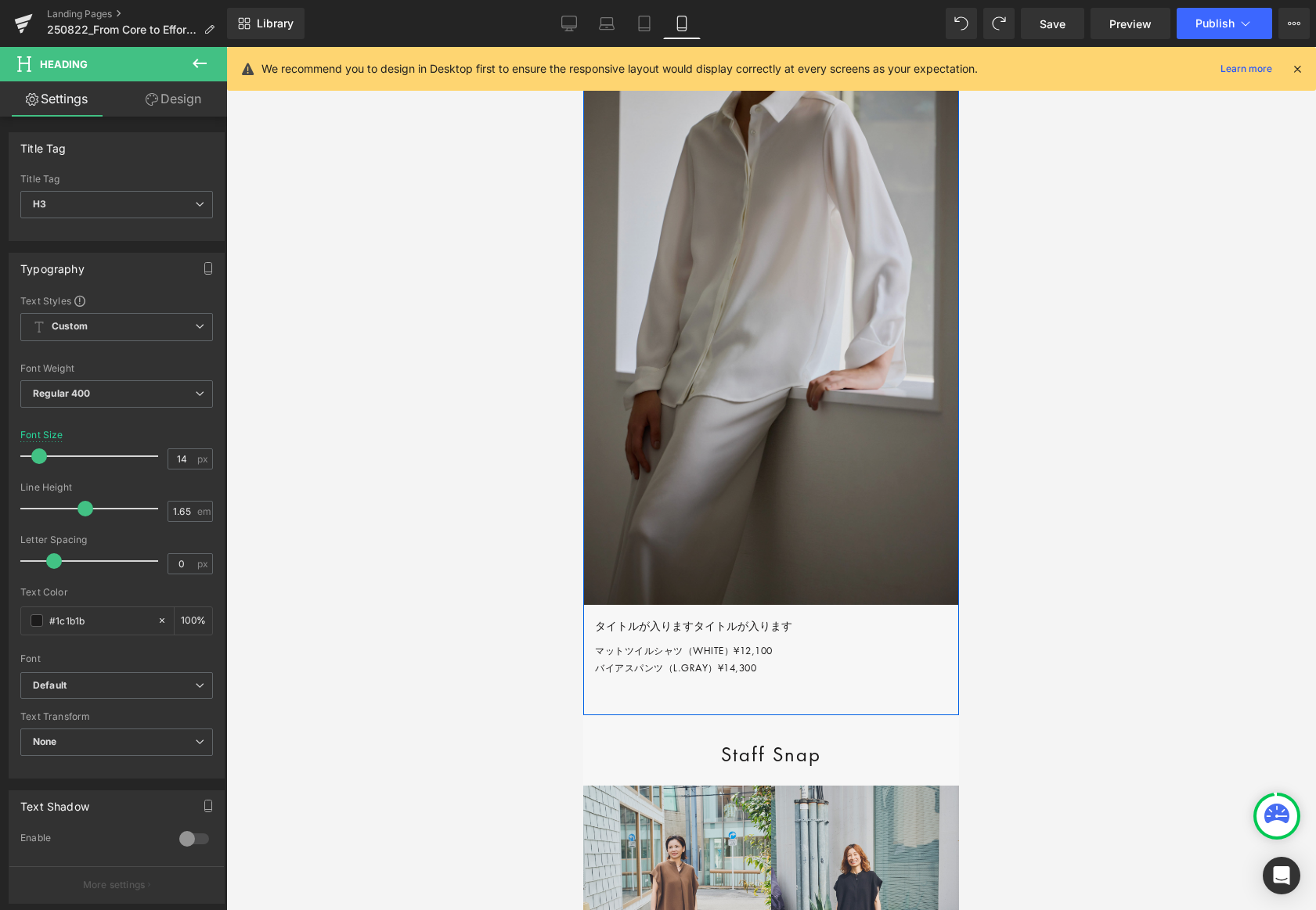
scroll to position [6595, 0]
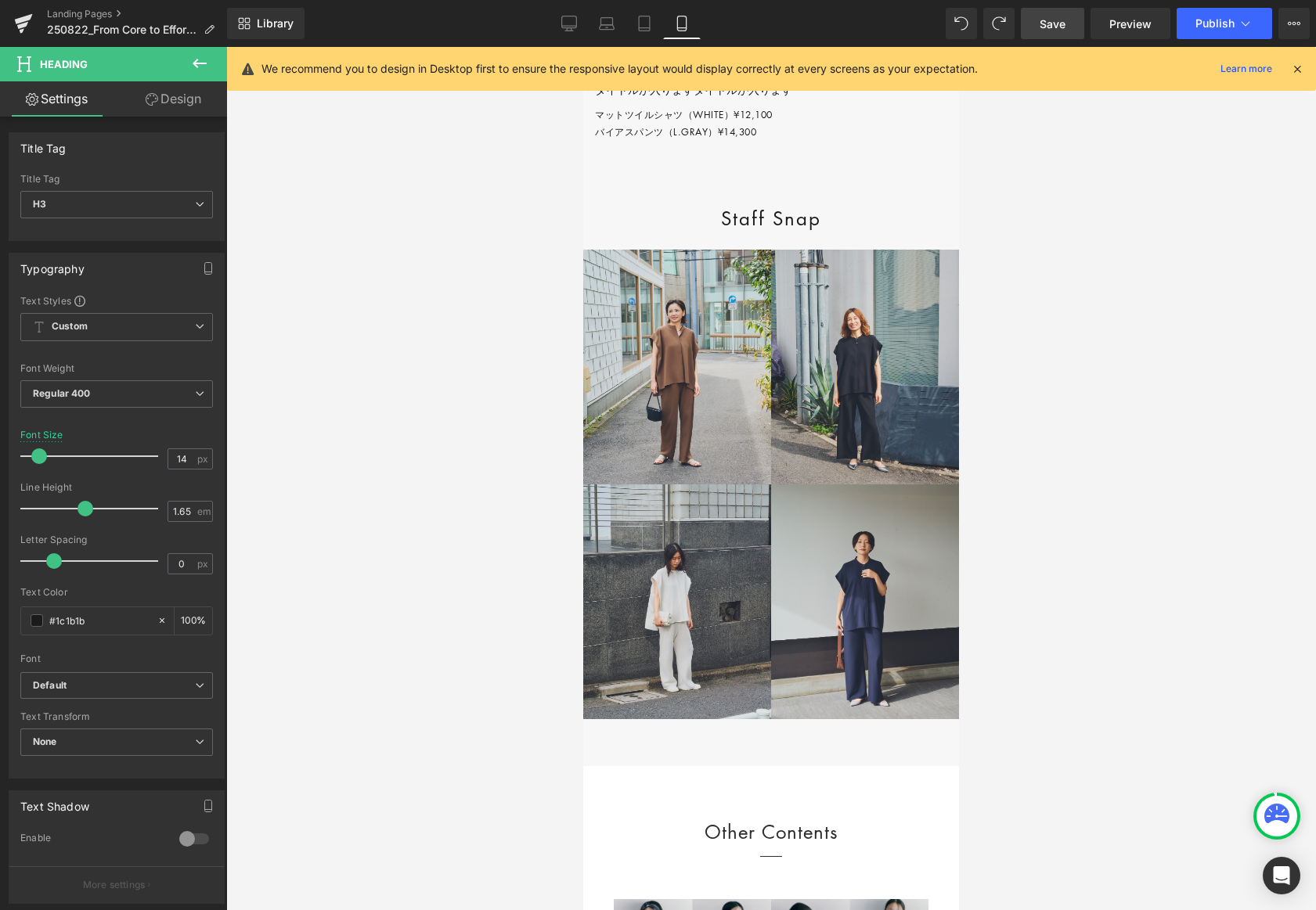
click at [1043, 31] on span "Save" at bounding box center [1053, 24] width 26 height 17
click at [600, 140] on p "マットツイルシャツ（WHITE）¥12,100 バイアスパンツ（L.GRAY）¥14,300" at bounding box center [777, 123] width 364 height 34
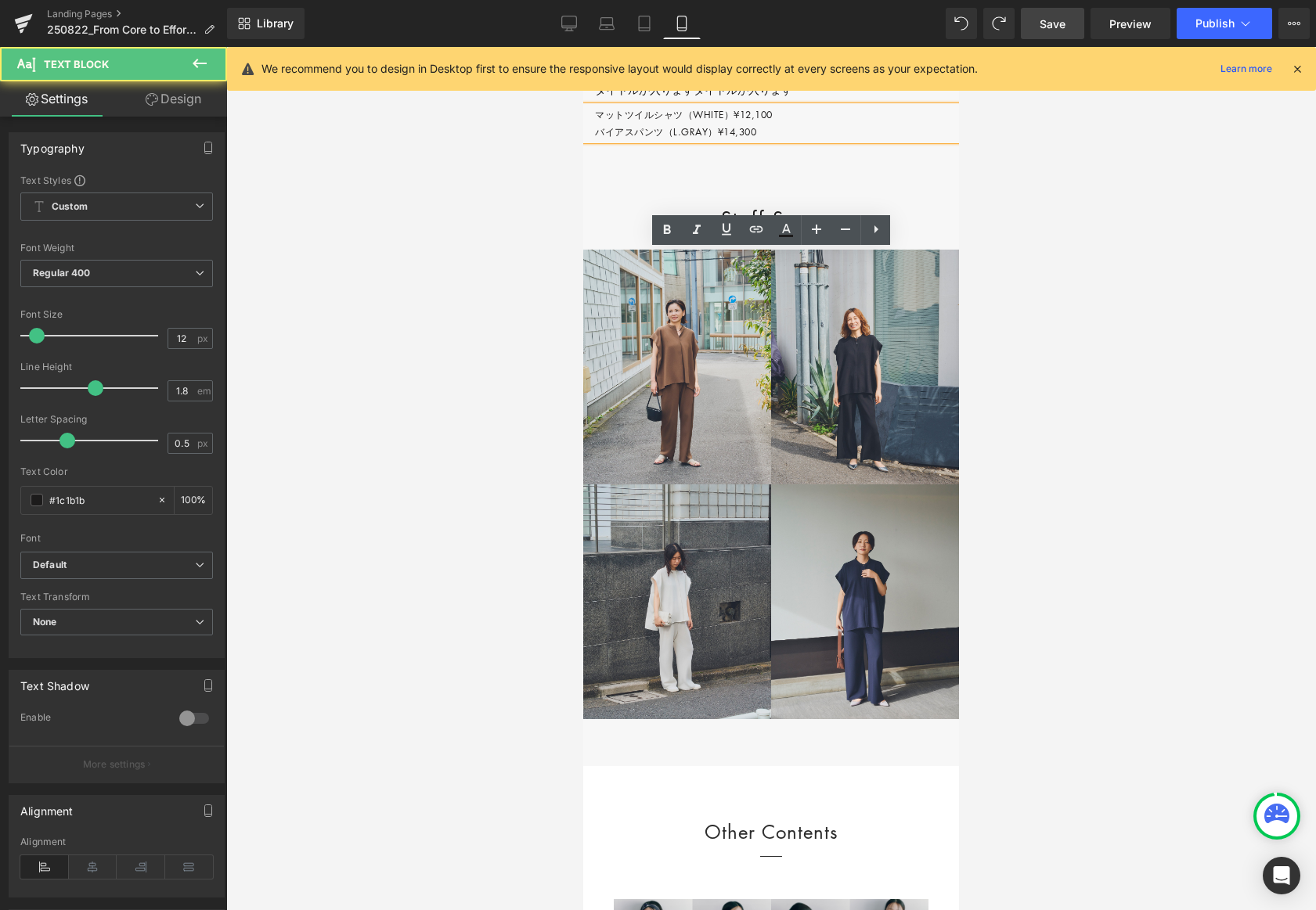
click at [597, 140] on p "マットツイルシャツ（WHITE）¥12,100 バイアスパンツ（L.GRAY）¥14,300" at bounding box center [777, 123] width 364 height 34
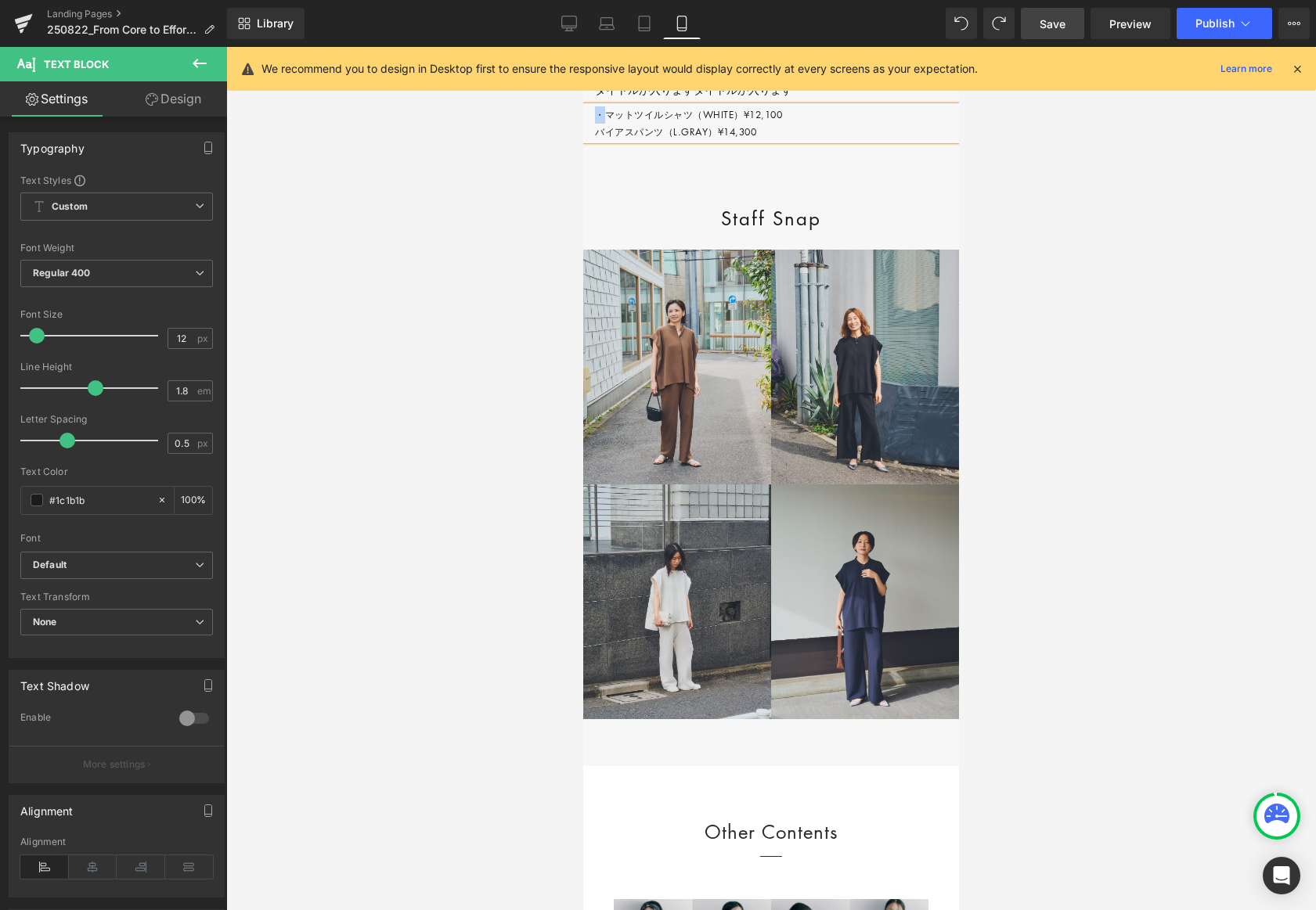
copy p "・"
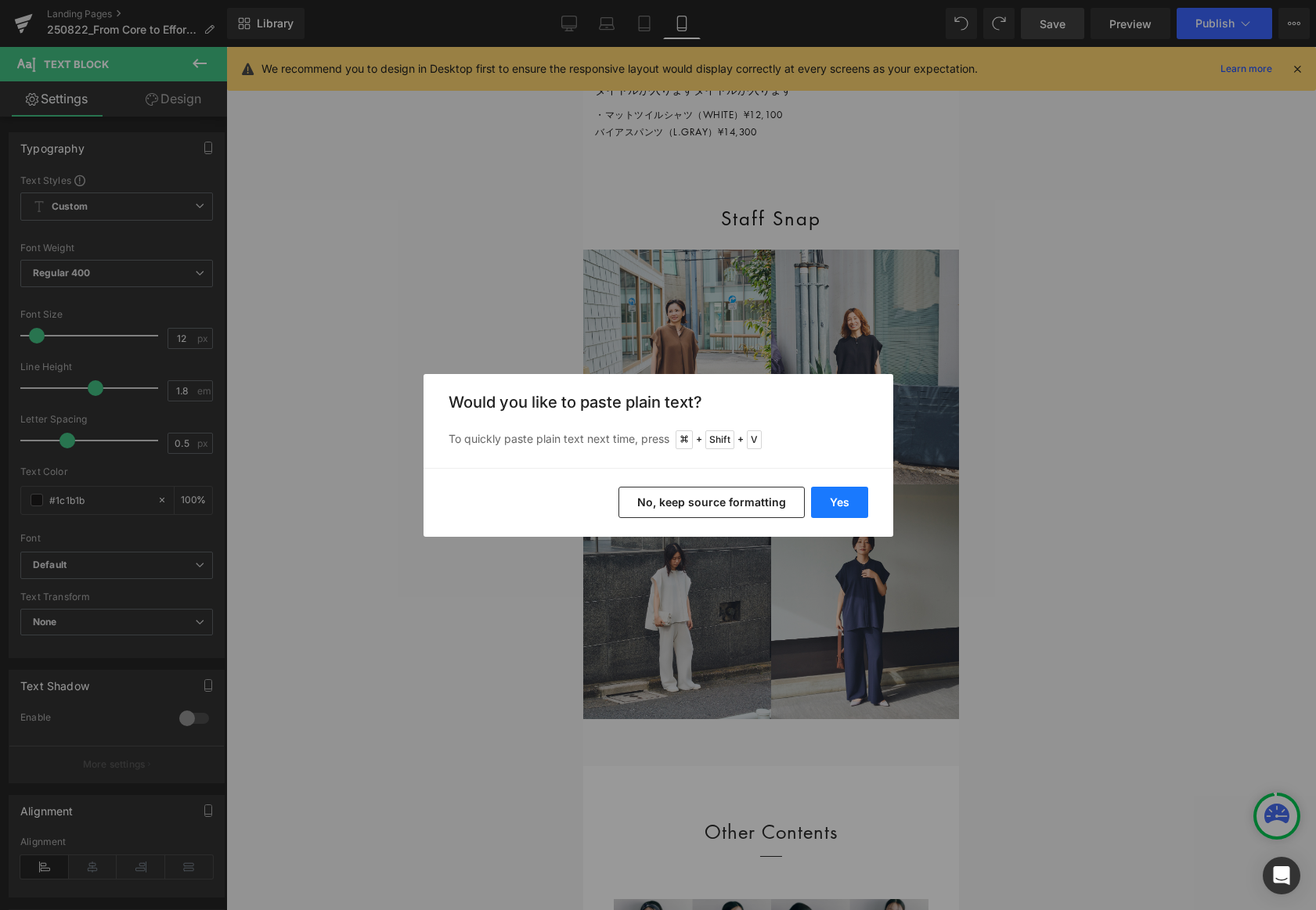
click at [861, 500] on button "Yes" at bounding box center [839, 503] width 57 height 32
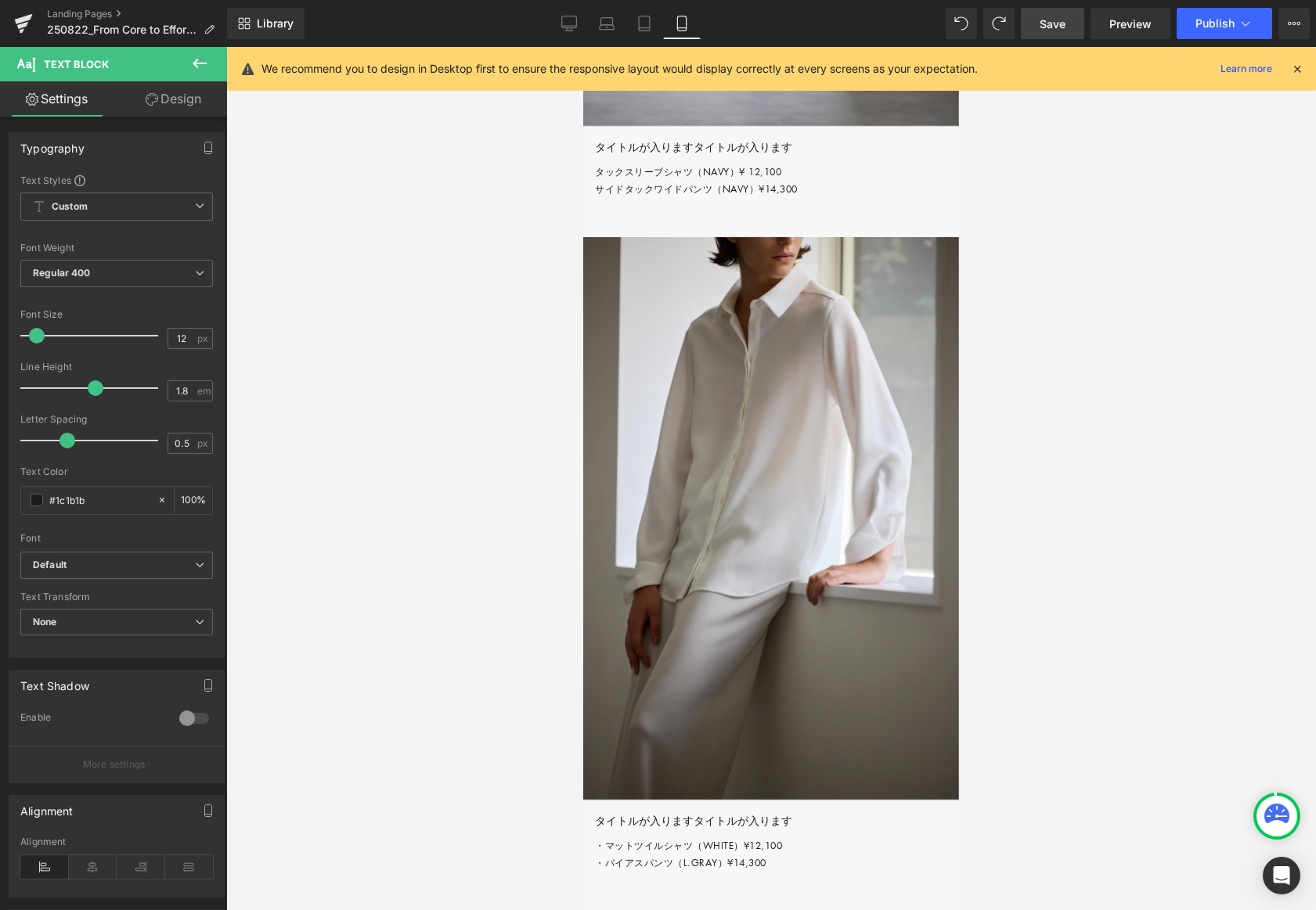
scroll to position [5853, 0]
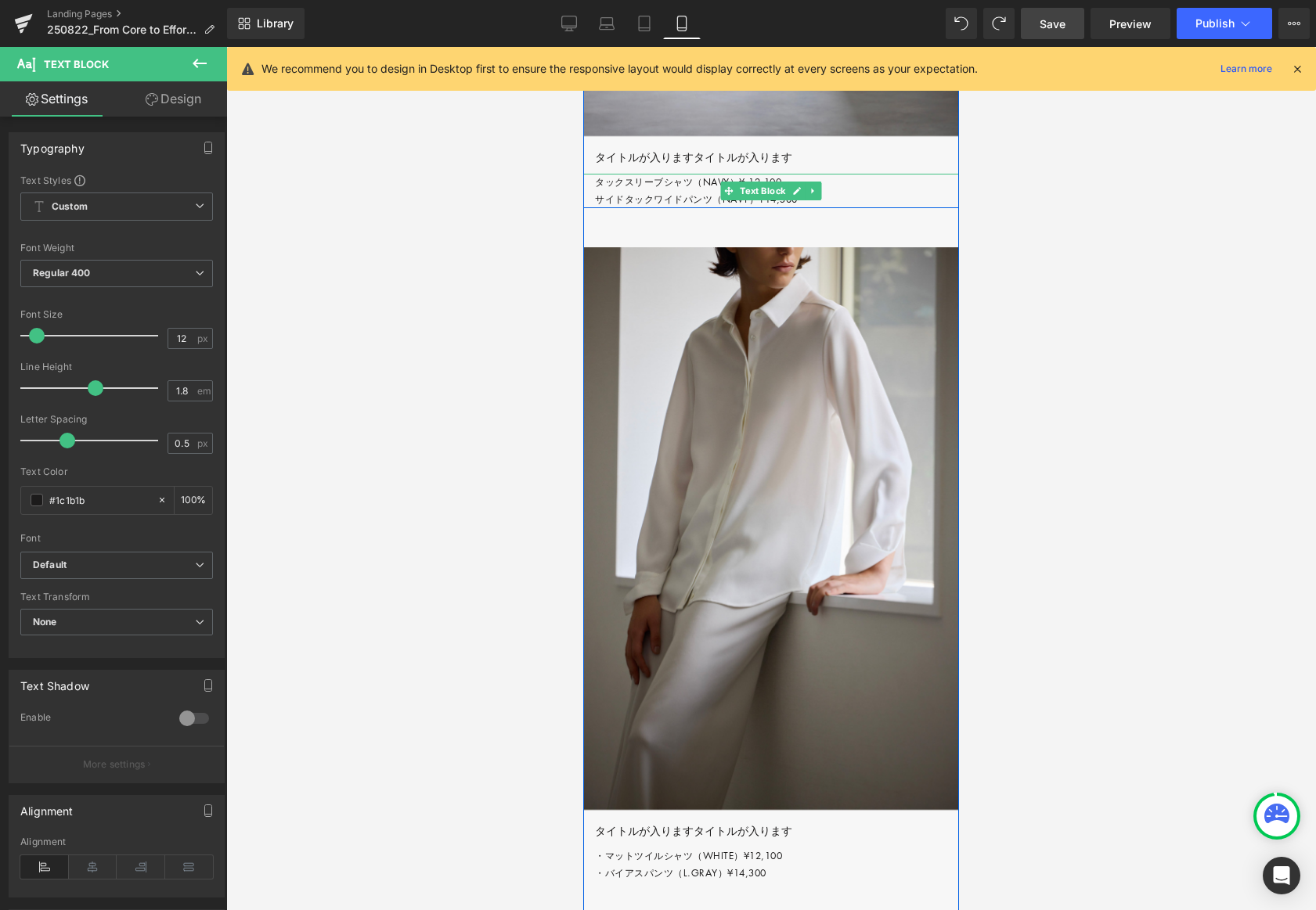
click at [599, 207] on p "タックスリーブシャツ（NAVY）¥ 12,100 サイドタックワイドパンツ（NAVY）¥14,300" at bounding box center [777, 190] width 364 height 34
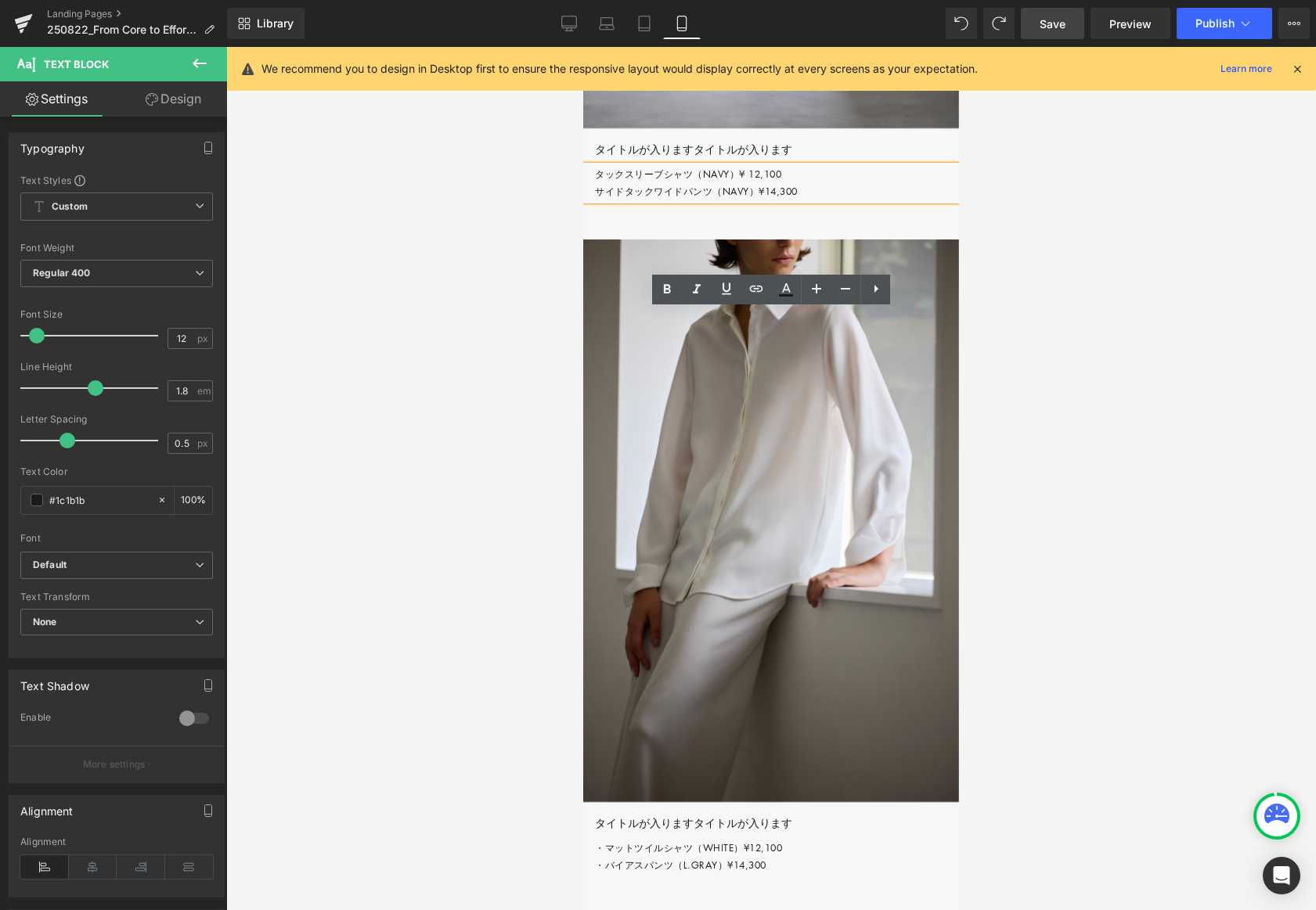
click at [608, 200] on p "タックスリーブシャツ（NAVY）¥ 12,100 サイドタックワイドパンツ（NAVY）¥14,300" at bounding box center [777, 183] width 364 height 34
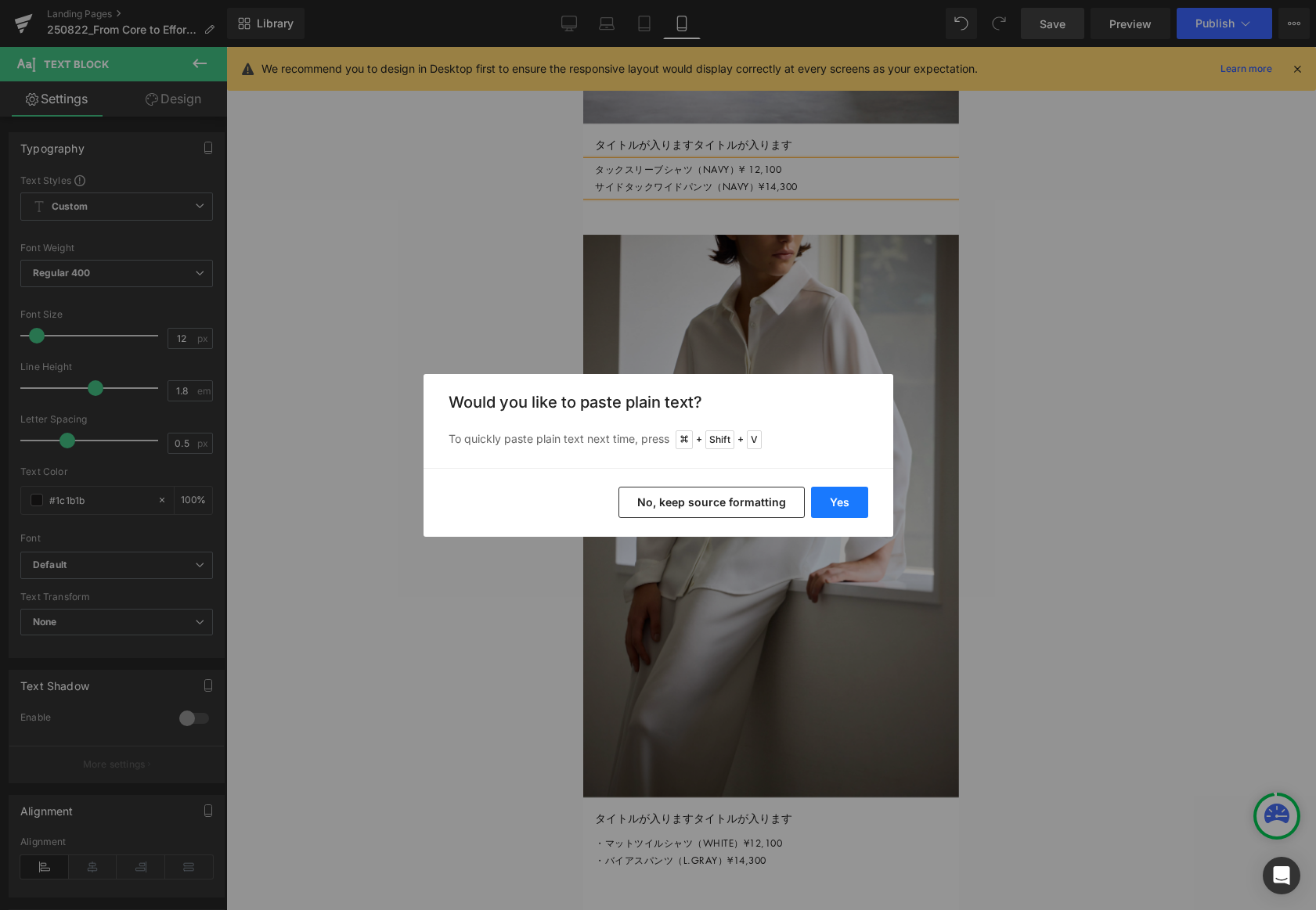
click at [827, 502] on button "Yes" at bounding box center [839, 503] width 57 height 32
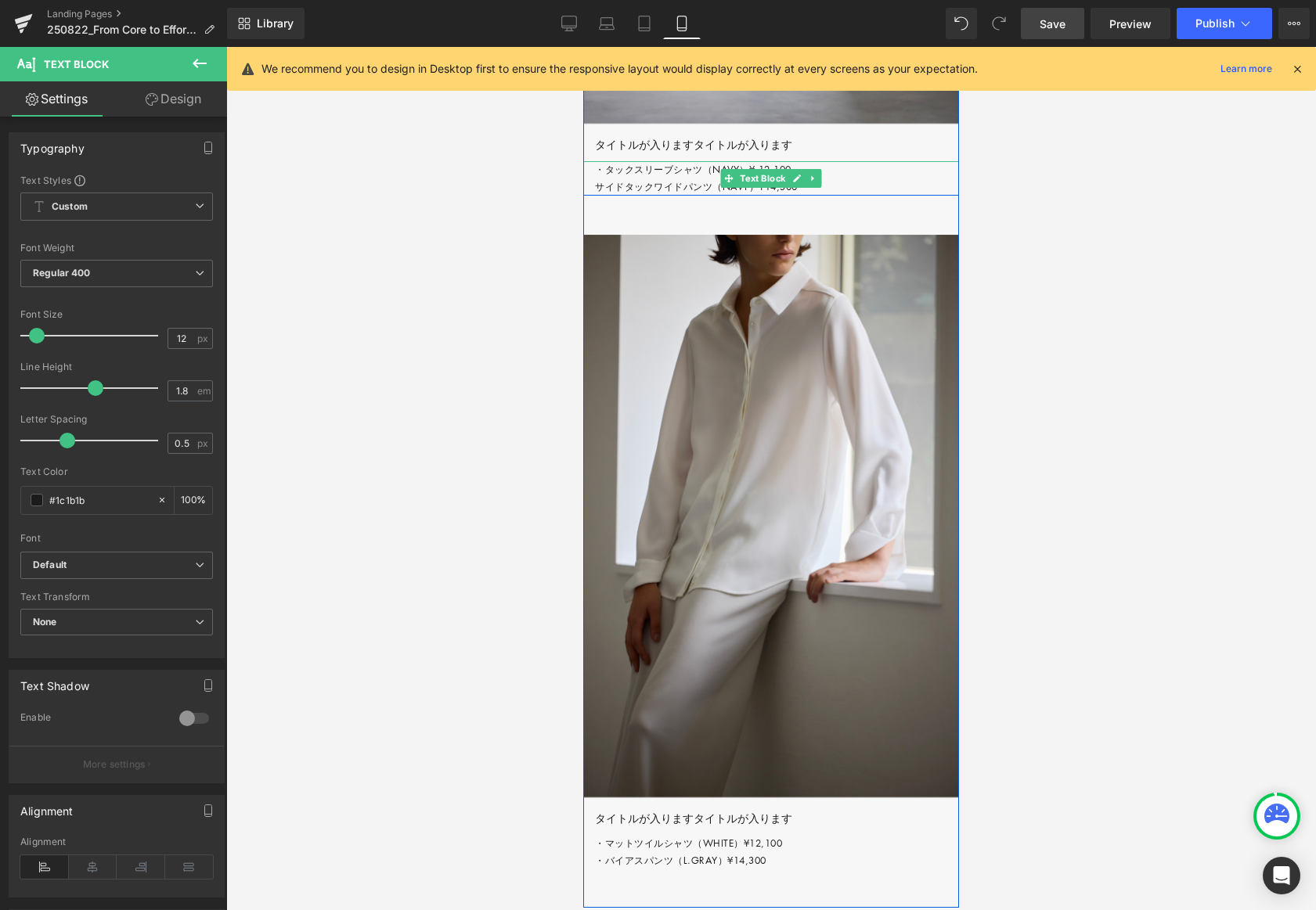
click at [597, 195] on p "・タックスリーブシャツ（NAVY）¥ 12,100 サイドタックワイドパンツ（NAVY）¥14,300" at bounding box center [777, 178] width 364 height 34
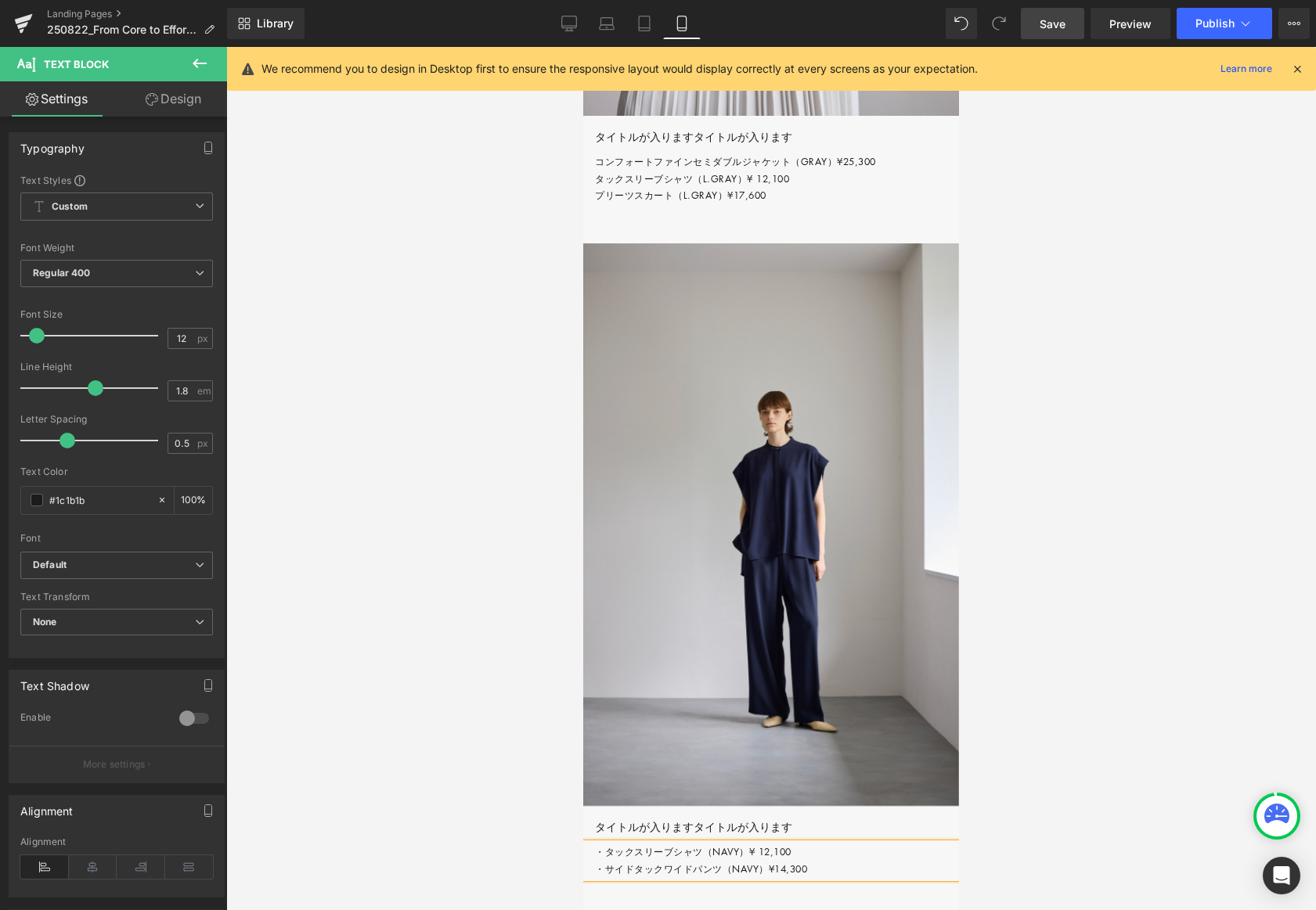
scroll to position [5182, 0]
click at [599, 205] on p "コンフォートファインセミダブルジャケット（GRAY）¥25,300 タックスリーブシャツ（L.GRAY）¥ 12,100 プリーツスカート（L.GRAY）¥1…" at bounding box center [777, 179] width 364 height 51
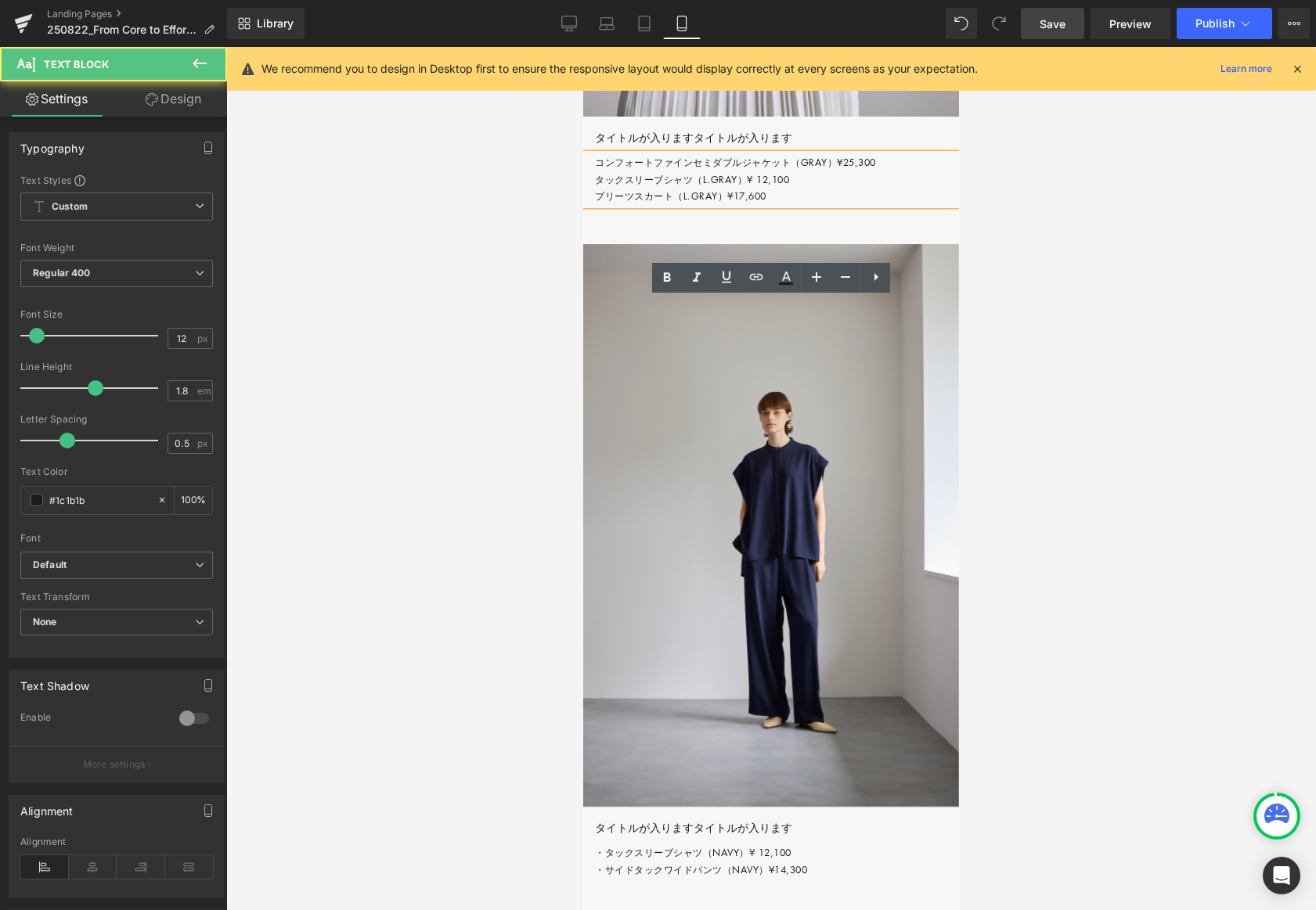
click at [596, 205] on p "コンフォートファインセミダブルジャケット（GRAY）¥25,300 タックスリーブシャツ（L.GRAY）¥ 12,100 プリーツスカート（L.GRAY）¥1…" at bounding box center [777, 179] width 364 height 51
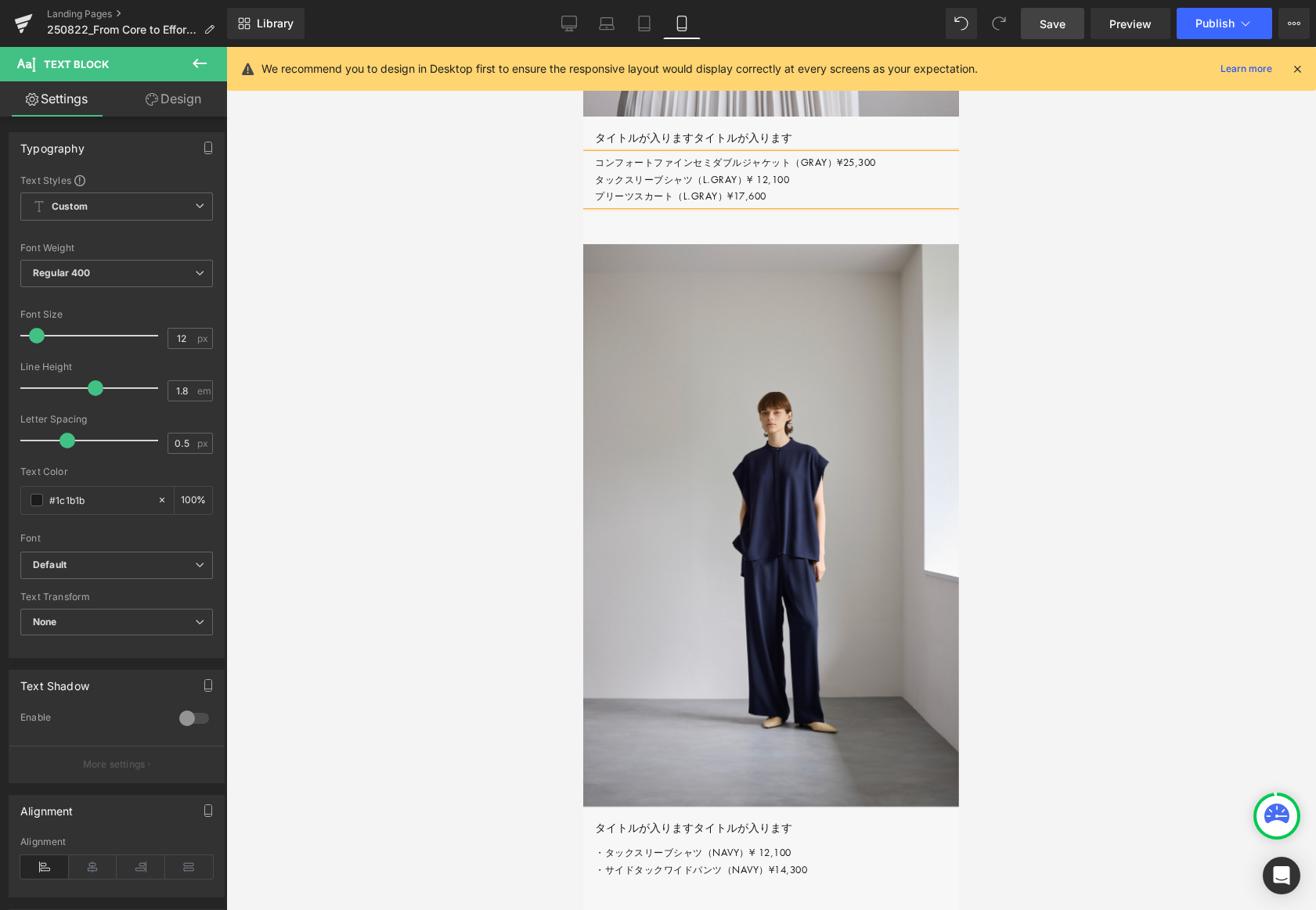
paste div
click at [595, 205] on p "・コンフォートファインセミダブルジャケット（GRAY）¥25,300 タックスリーブシャツ（L.GRAY）¥ 12,100 プリーツスカート（L.GRAY）¥…" at bounding box center [777, 179] width 364 height 51
click at [598, 205] on p "・コンフォートファインセミダブルジャケット（GRAY）¥25,300 ・タックスリーブシャツ（L.GRAY）¥ 12,100 プリーツスカート（L.GRAY）…" at bounding box center [777, 179] width 364 height 51
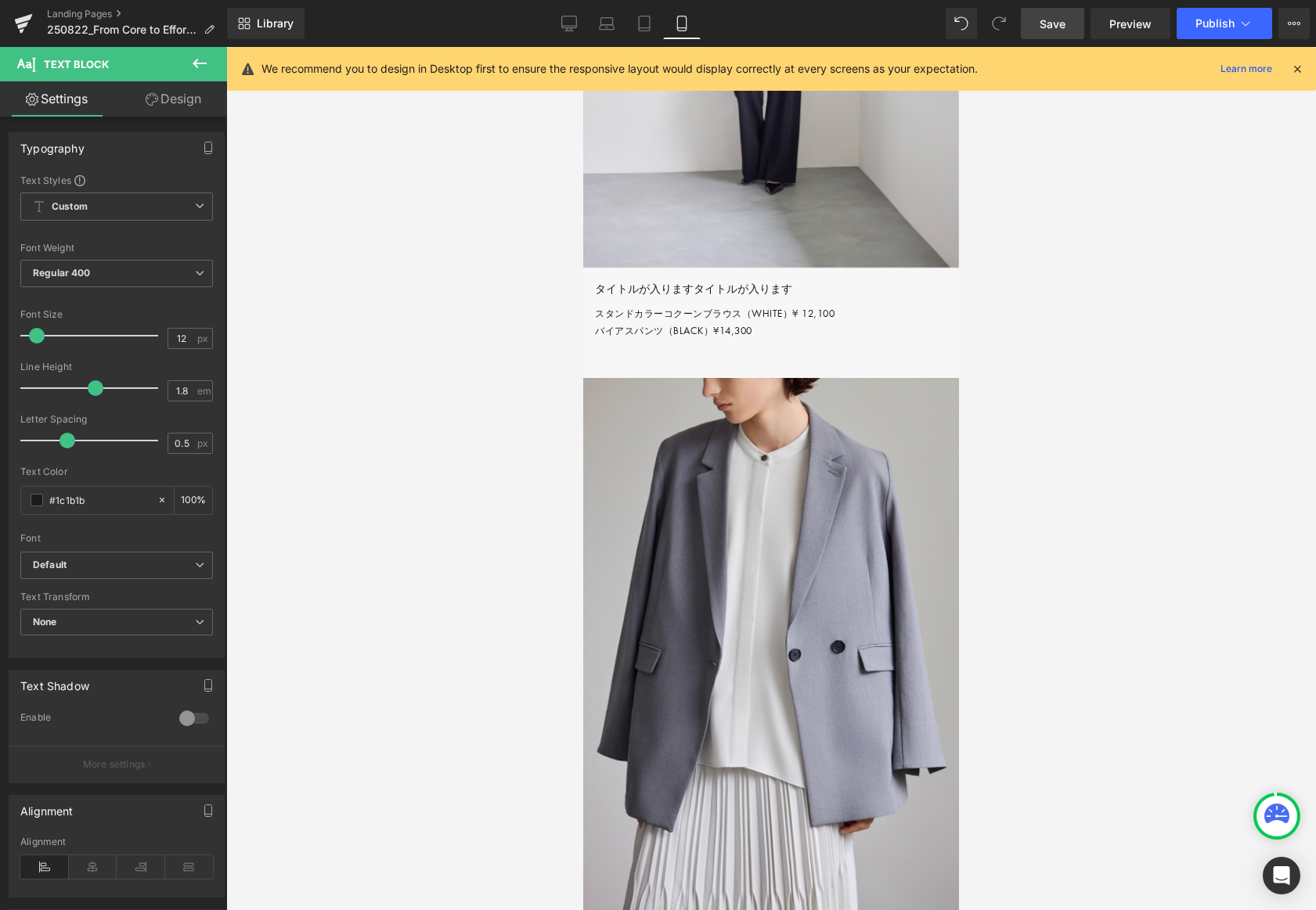
scroll to position [4337, 0]
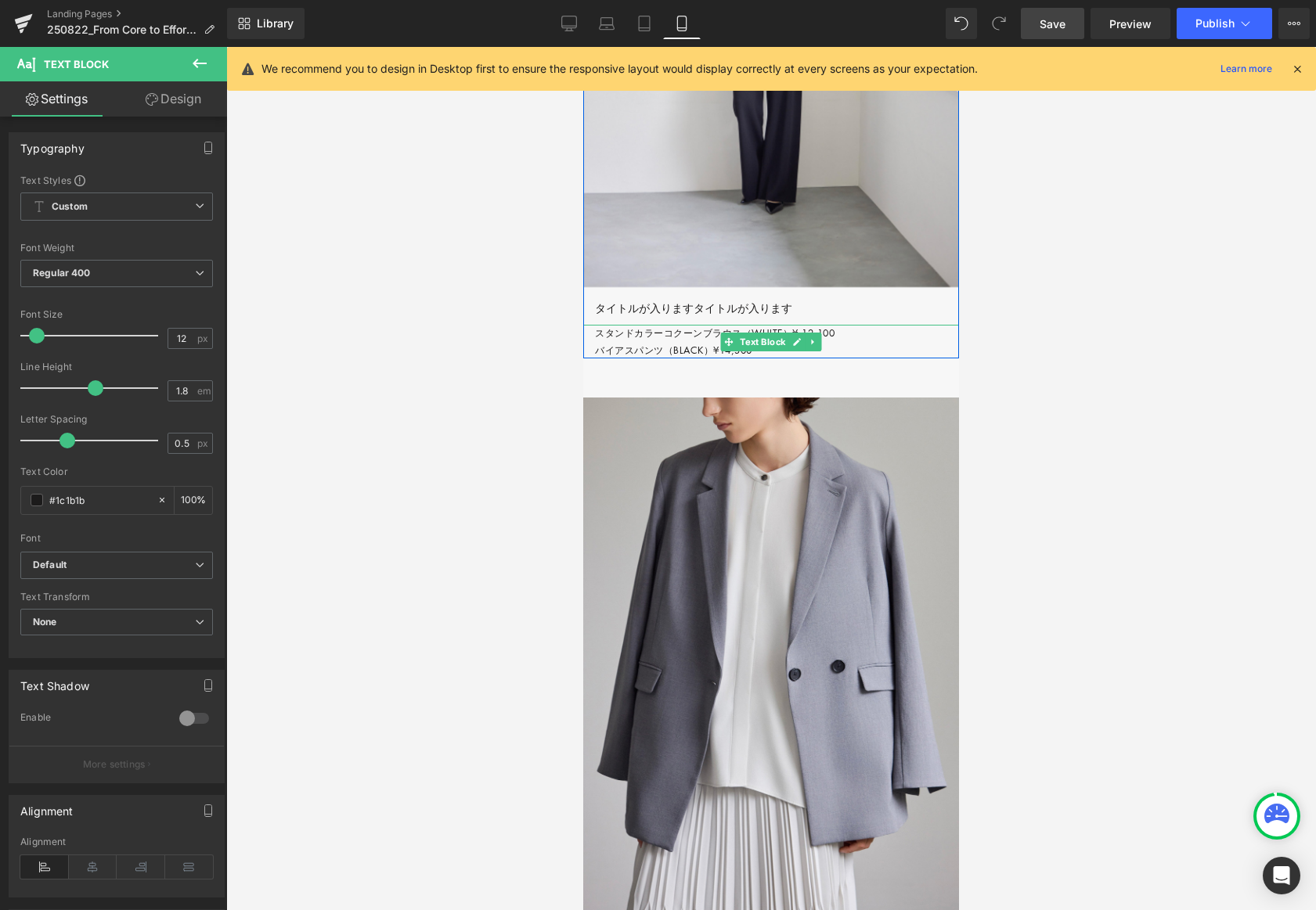
click at [596, 358] on p "スタンドカラーコクーンブラウス（WHITE）¥ 12,100 バイアスパンツ（BLACK）¥14,300" at bounding box center [777, 342] width 364 height 34
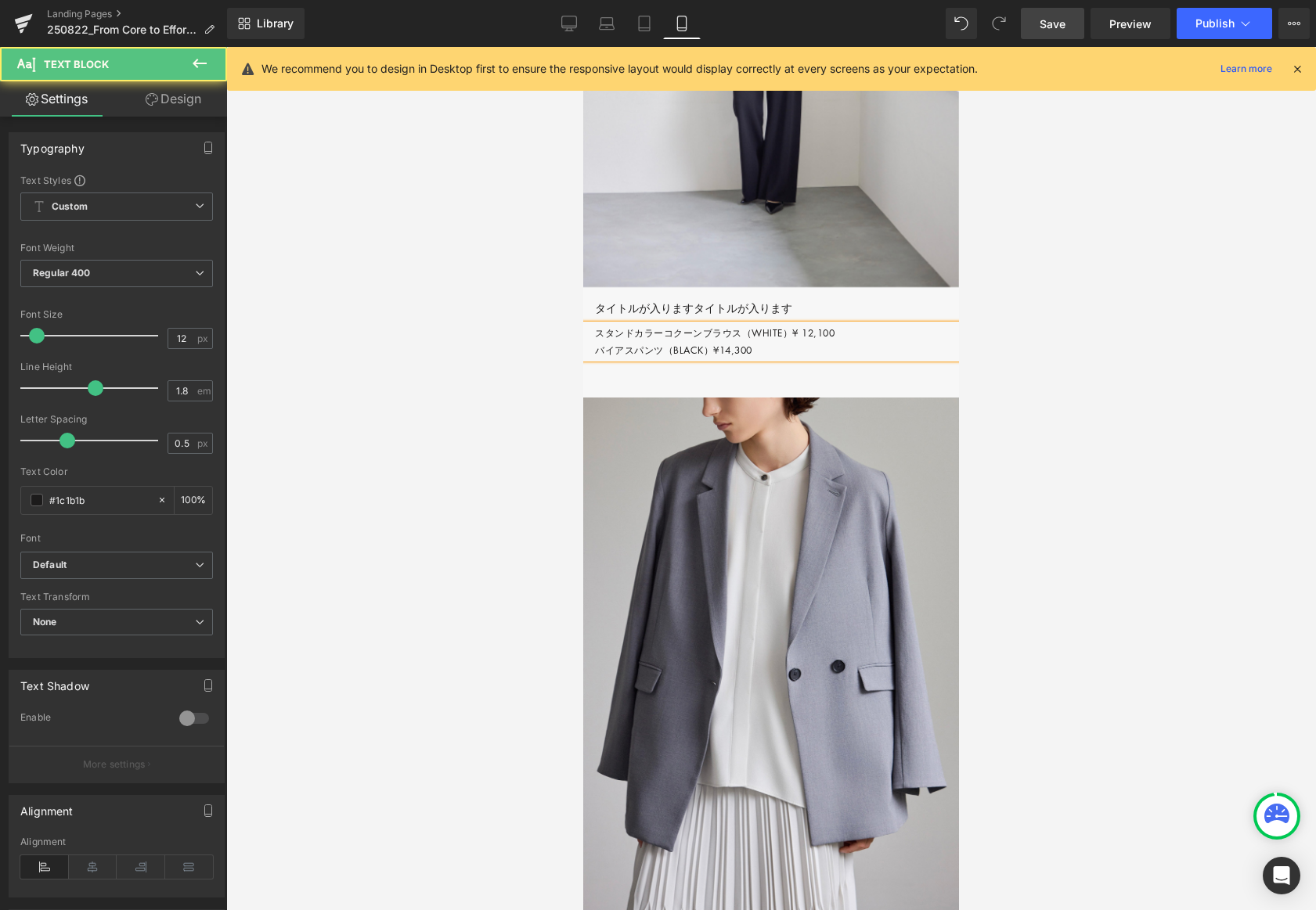
click at [596, 358] on p "スタンドカラーコクーンブラウス（WHITE）¥ 12,100 バイアスパンツ（BLACK）¥14,300" at bounding box center [777, 342] width 364 height 34
paste div
click at [595, 358] on p "・スタンドカラーコクーンブラウス（WHITE）¥ 12,100 バイアスパンツ（BLACK）¥14,300" at bounding box center [777, 342] width 364 height 34
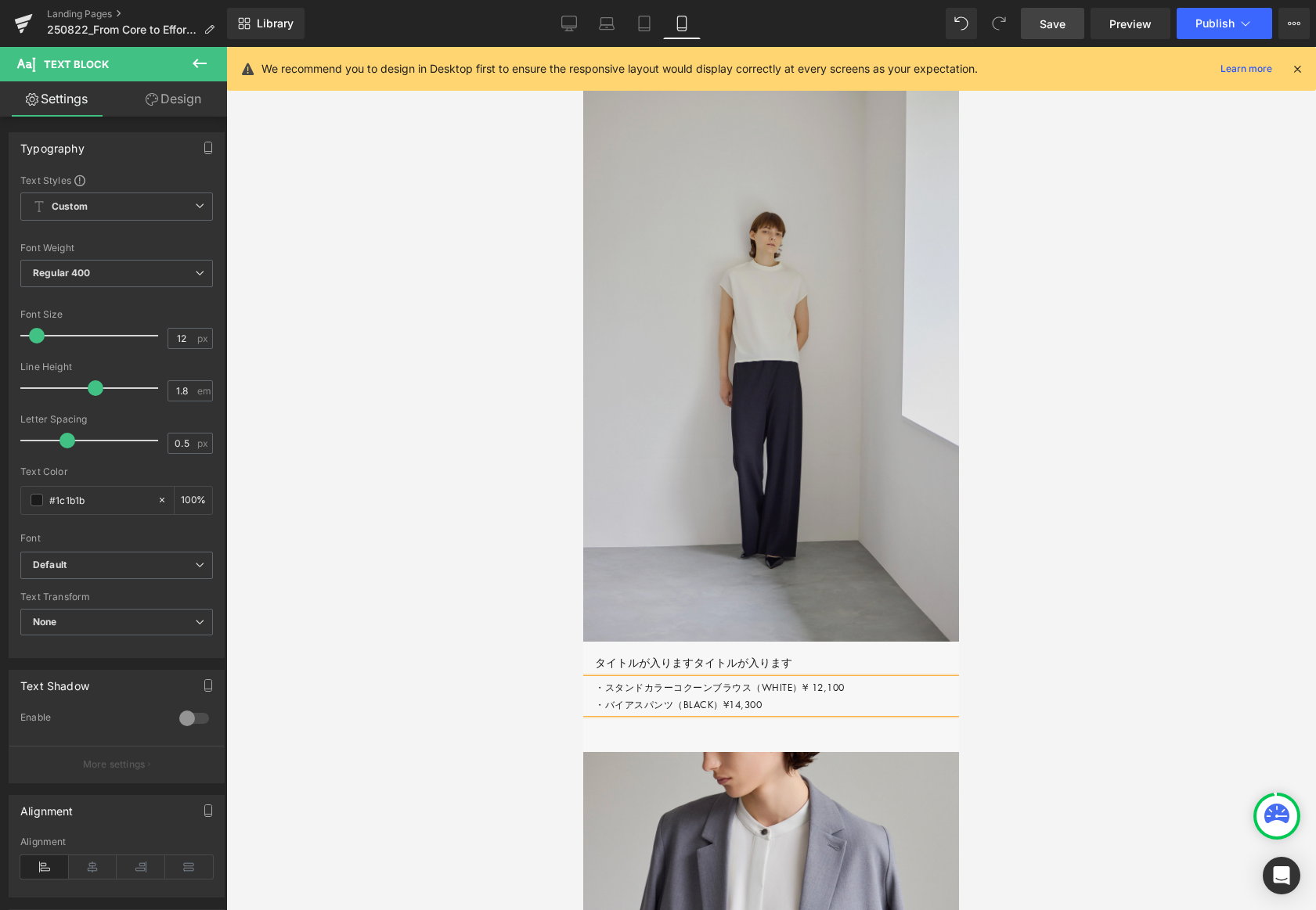
scroll to position [3759, 0]
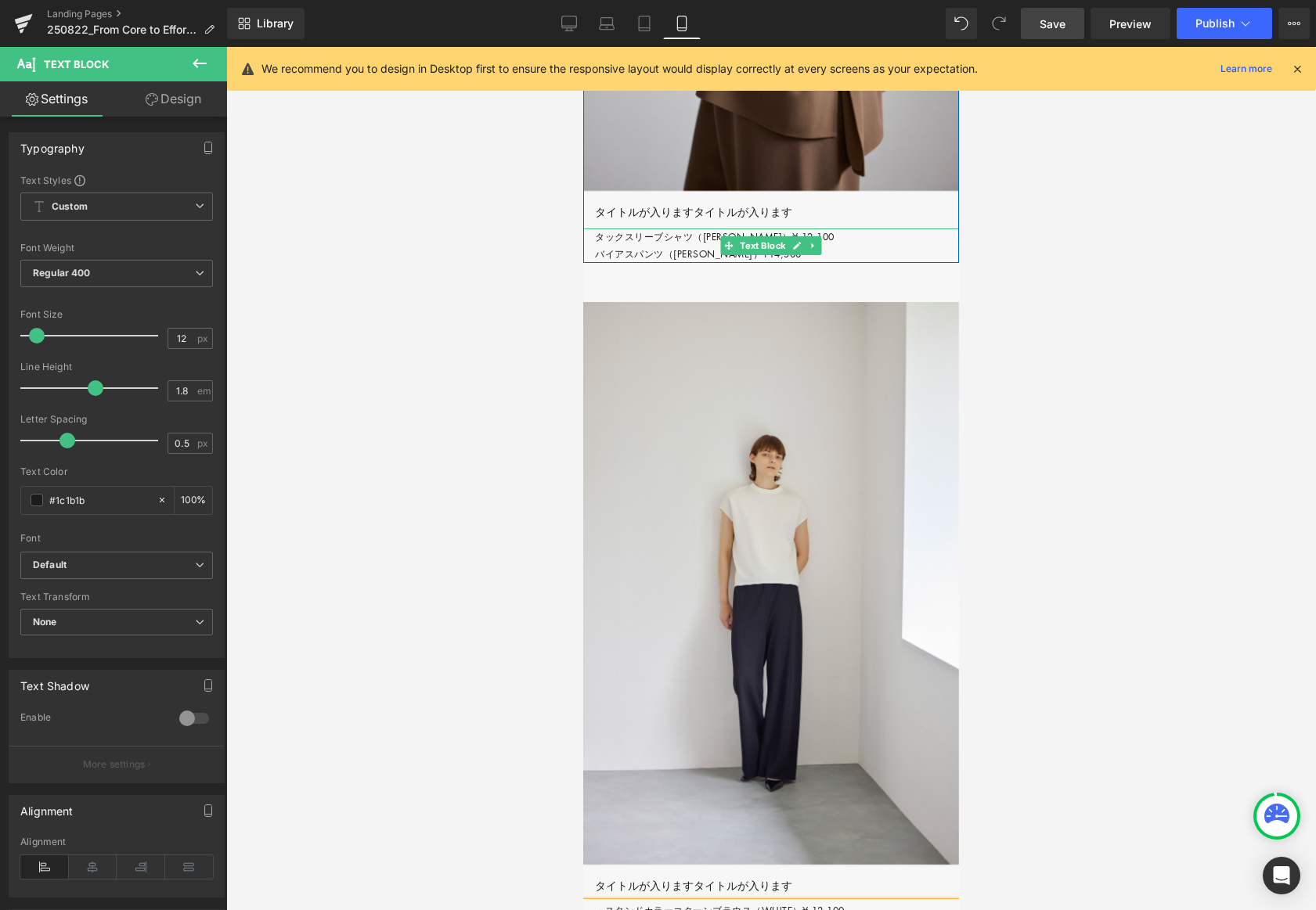
drag, startPoint x: 596, startPoint y: 384, endPoint x: 661, endPoint y: 385, distance: 65.0
click at [596, 262] on p "タックスリーブシャツ（[PERSON_NAME]）¥ 12,100 バイアスパンツ（BROWN）¥14,300" at bounding box center [777, 245] width 364 height 34
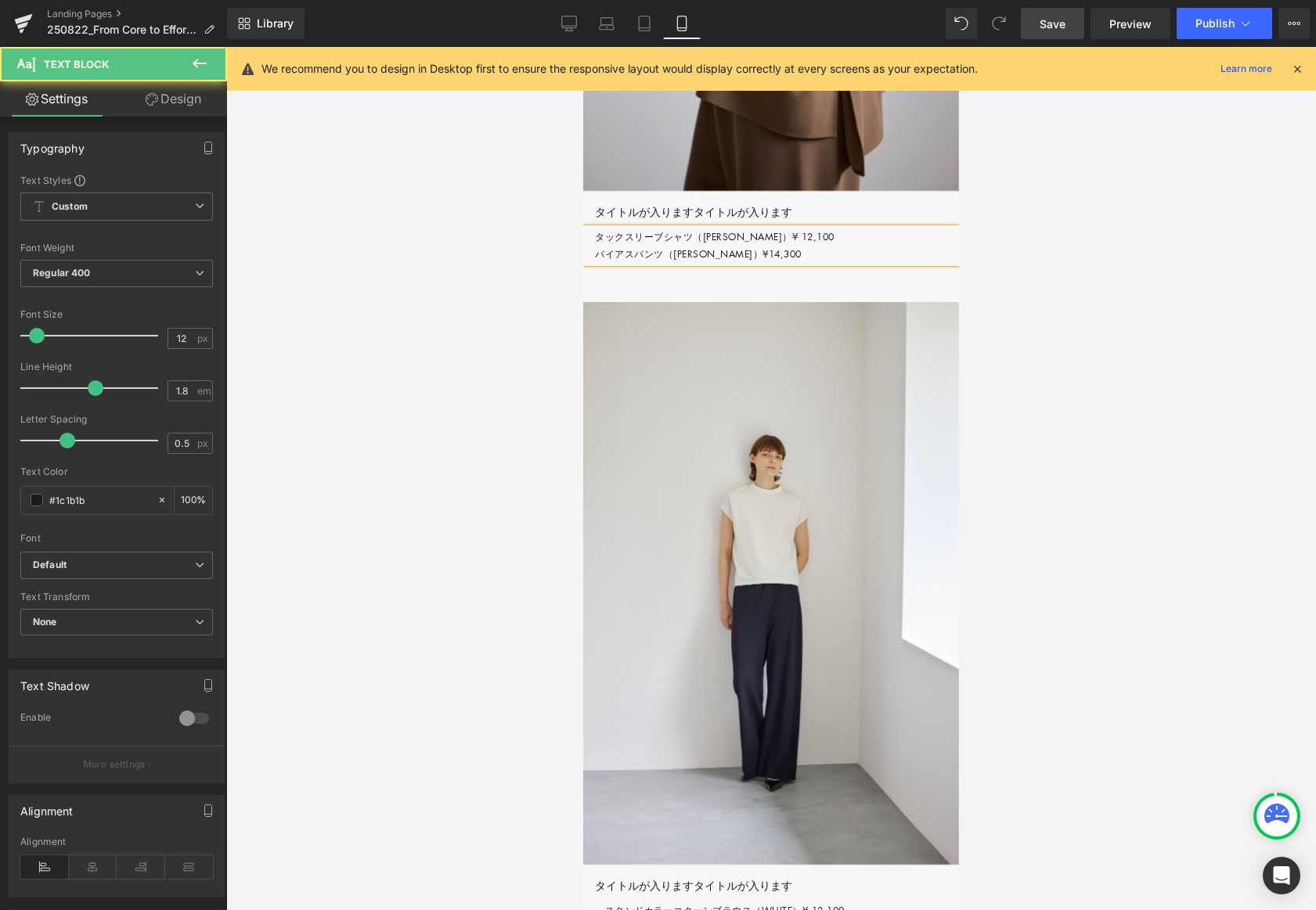
click at [597, 262] on p "タックスリーブシャツ（[PERSON_NAME]）¥ 12,100 バイアスパンツ（BROWN）¥14,300" at bounding box center [777, 245] width 364 height 34
paste div
click at [598, 262] on p "・タックスリーブシャツ（[PERSON_NAME]）¥ 12,100 バイアスパンツ（BROWN）¥14,300" at bounding box center [777, 245] width 364 height 34
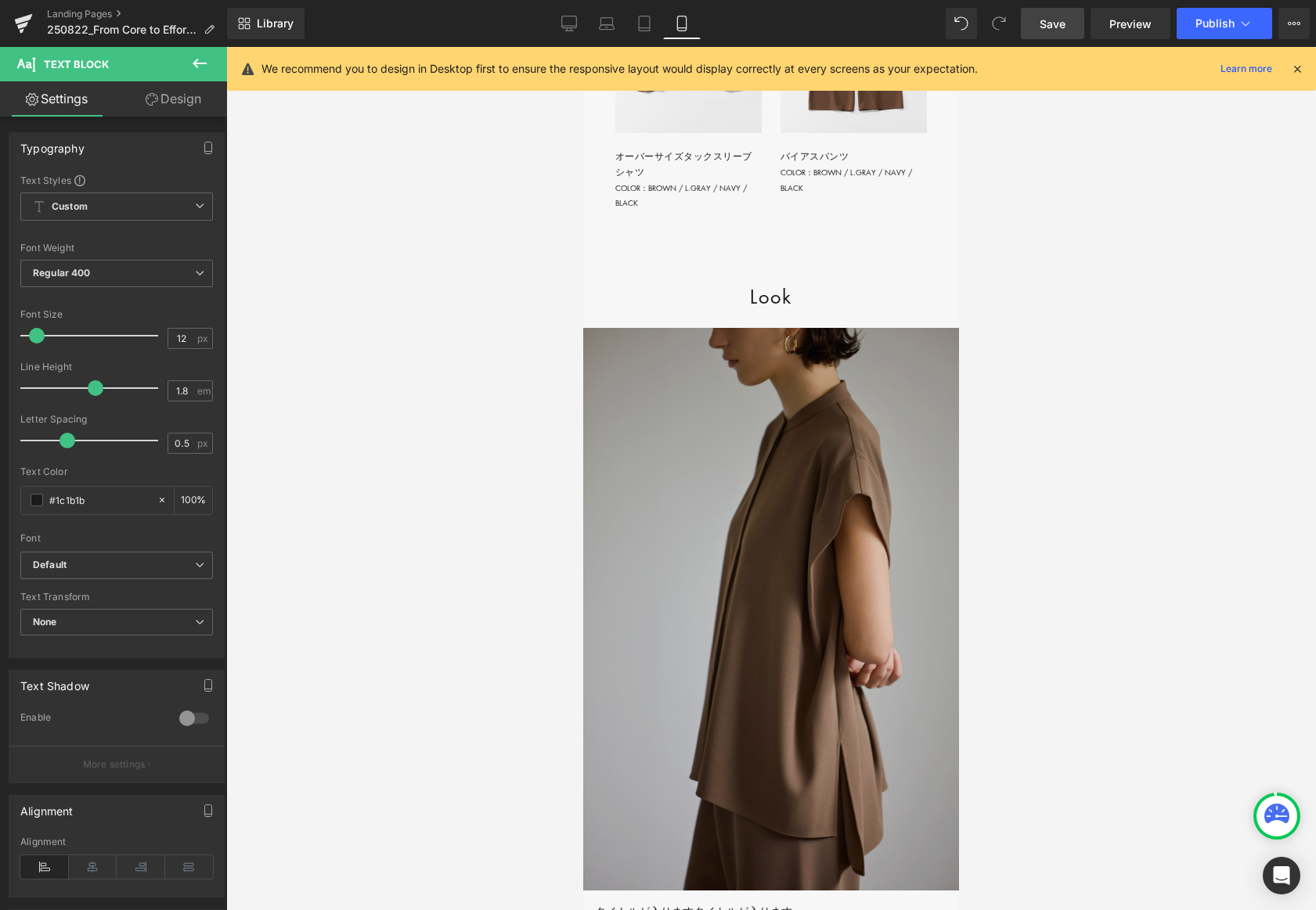
scroll to position [3027, 0]
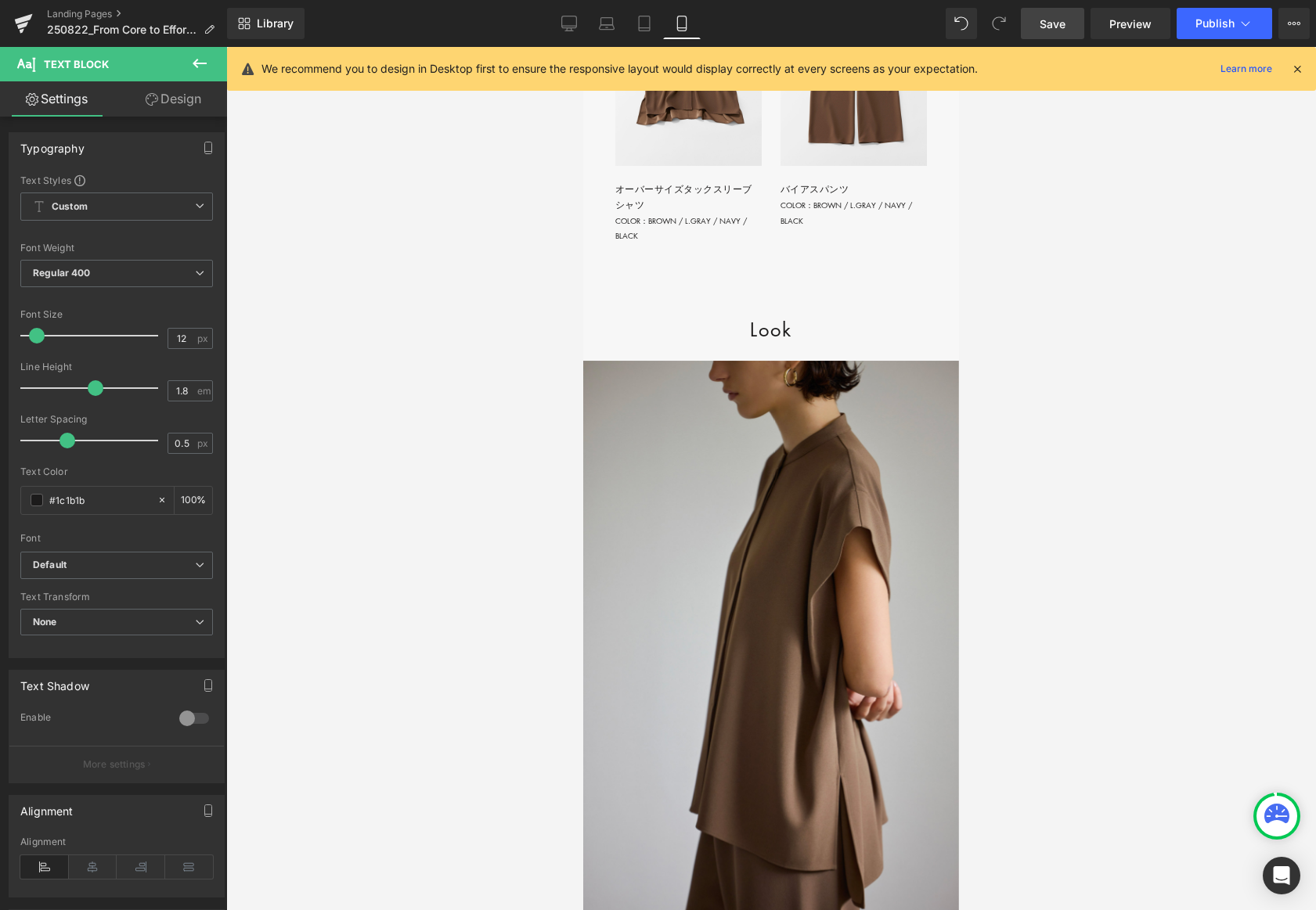
click at [1063, 27] on span "Save" at bounding box center [1053, 24] width 26 height 17
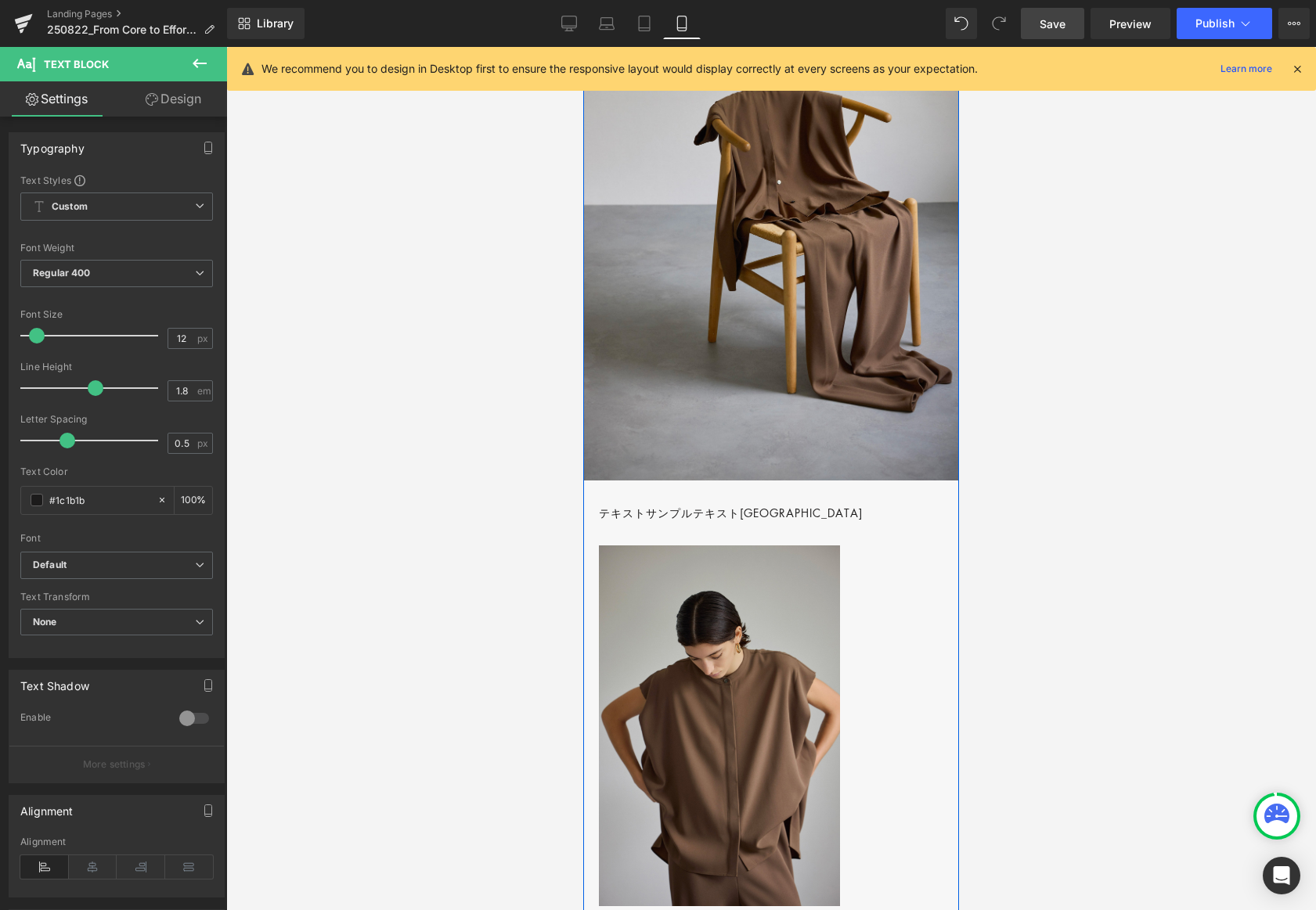
scroll to position [893, 0]
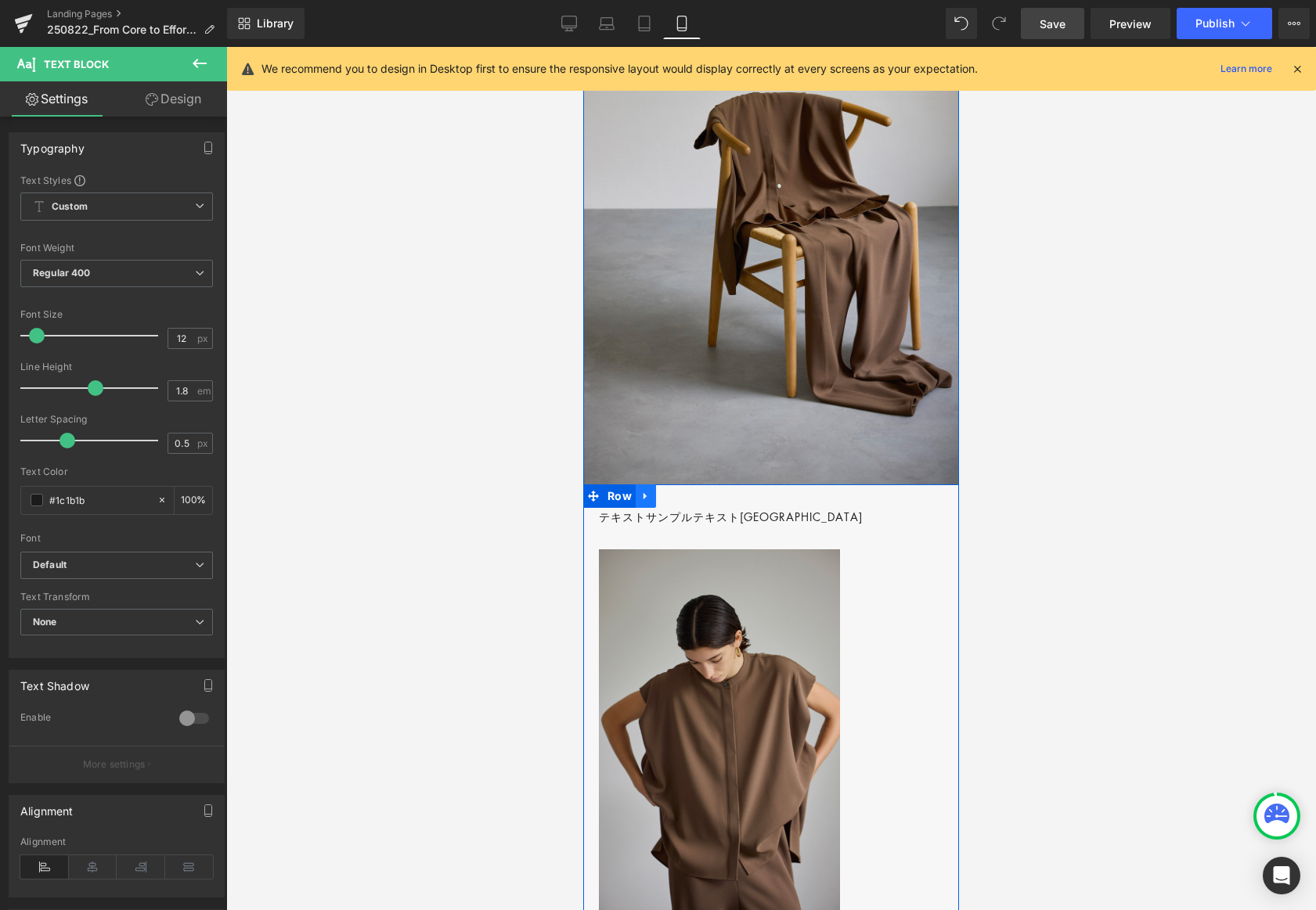
click at [643, 497] on icon at bounding box center [644, 497] width 3 height 7
click at [665, 497] on icon at bounding box center [666, 497] width 11 height 11
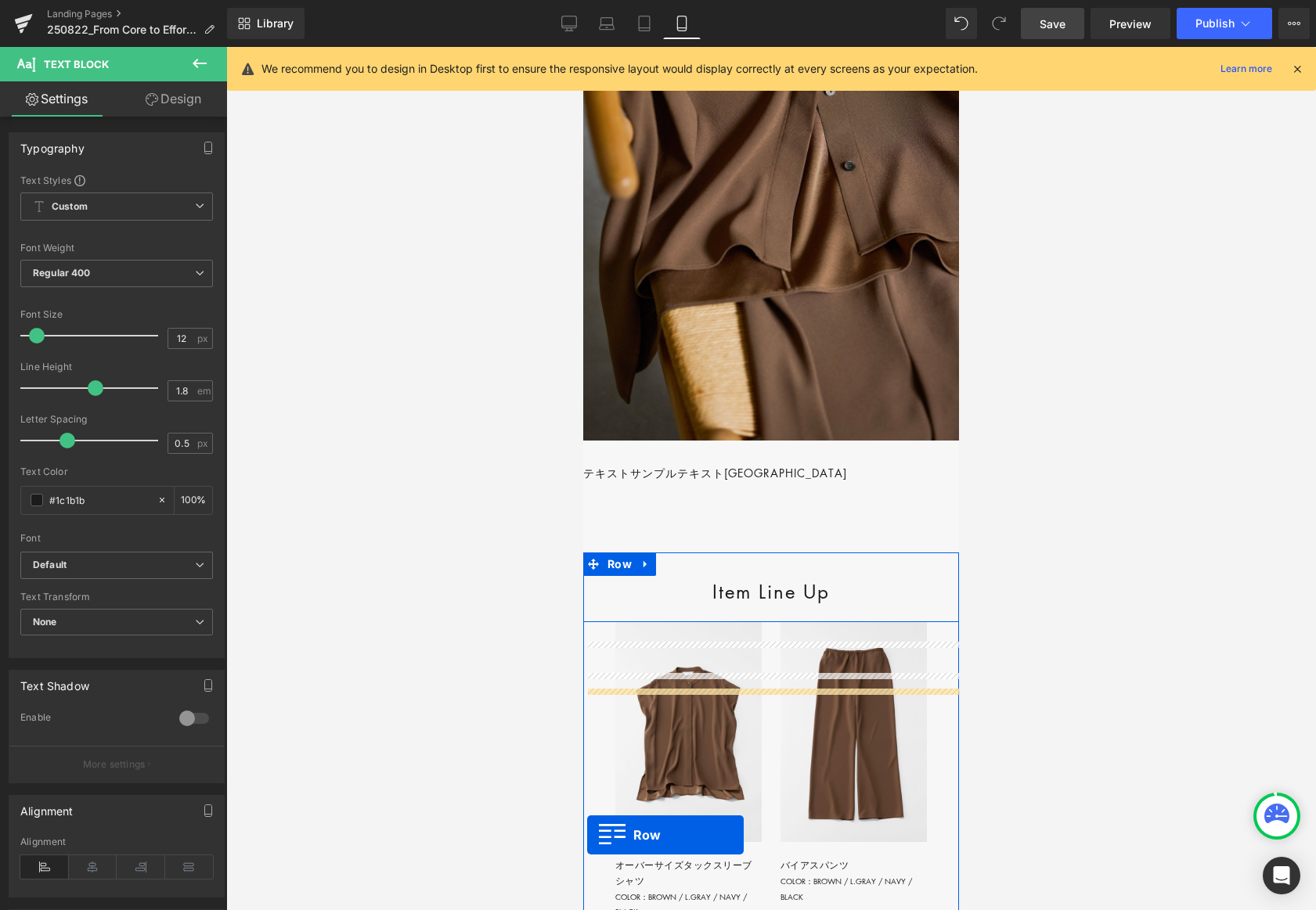
scroll to position [2469, 0]
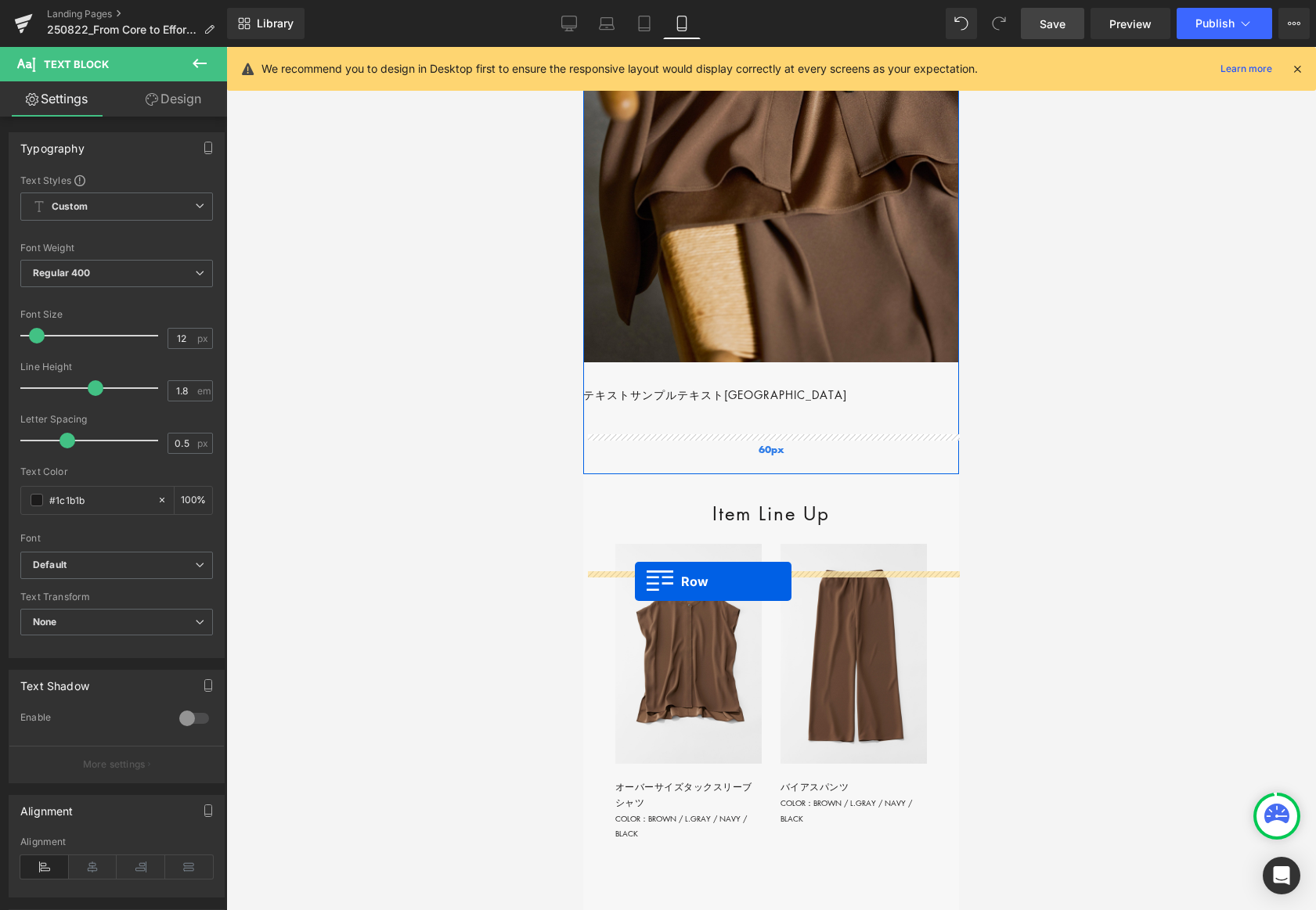
drag, startPoint x: 595, startPoint y: 226, endPoint x: 635, endPoint y: 582, distance: 358.2
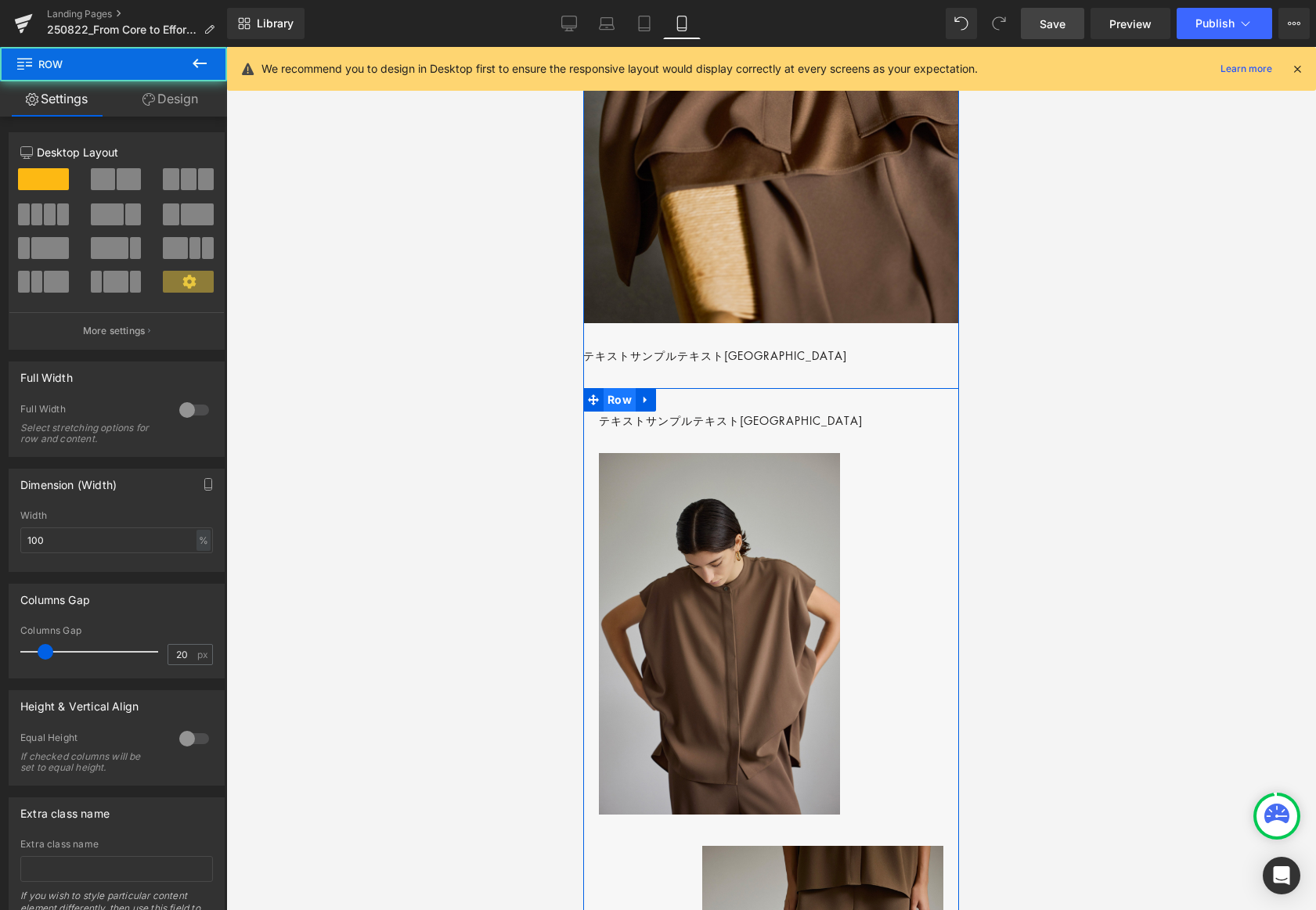
scroll to position [2429, 0]
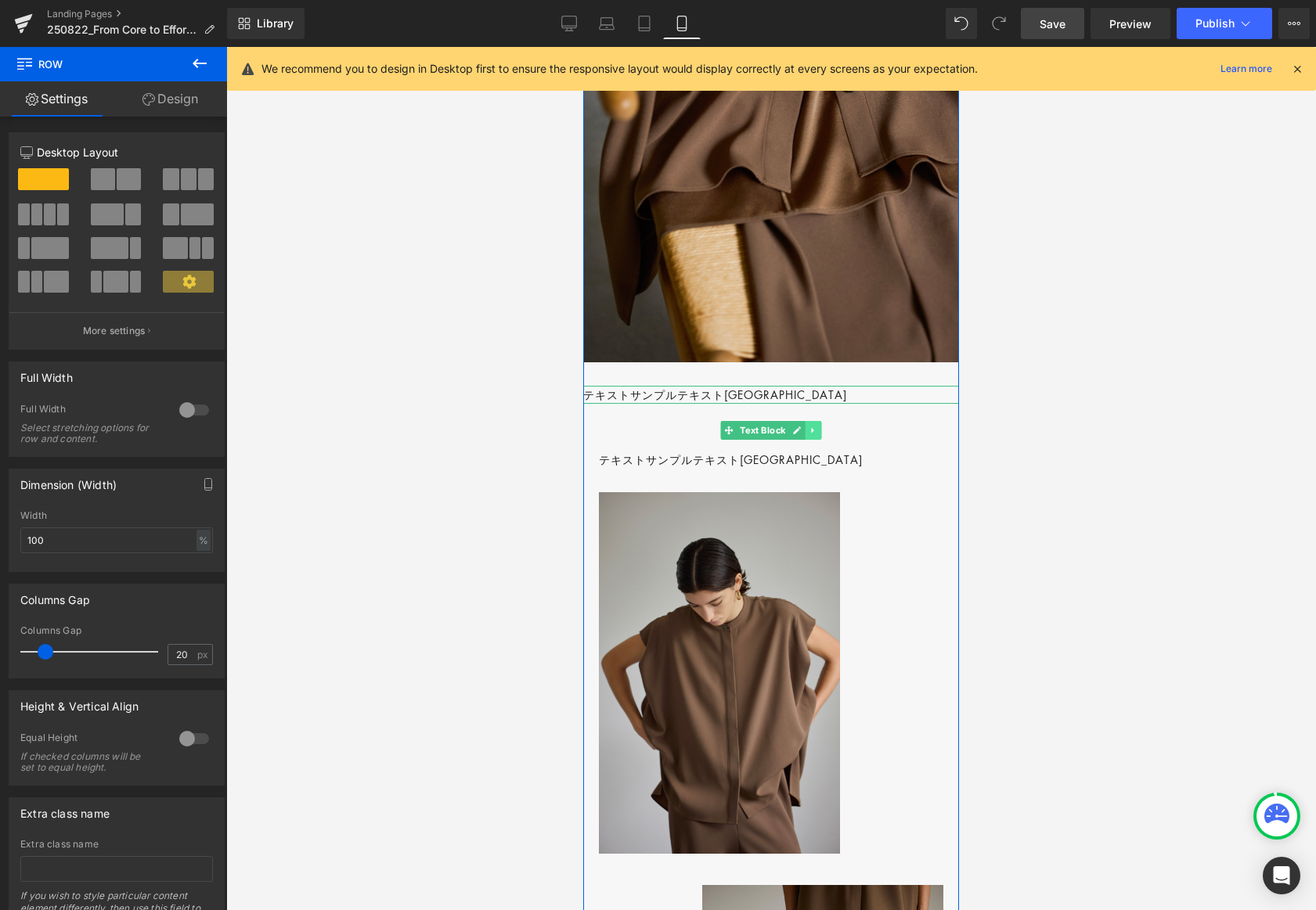
click at [816, 435] on icon at bounding box center [812, 430] width 8 height 9
click at [818, 435] on icon at bounding box center [821, 430] width 8 height 8
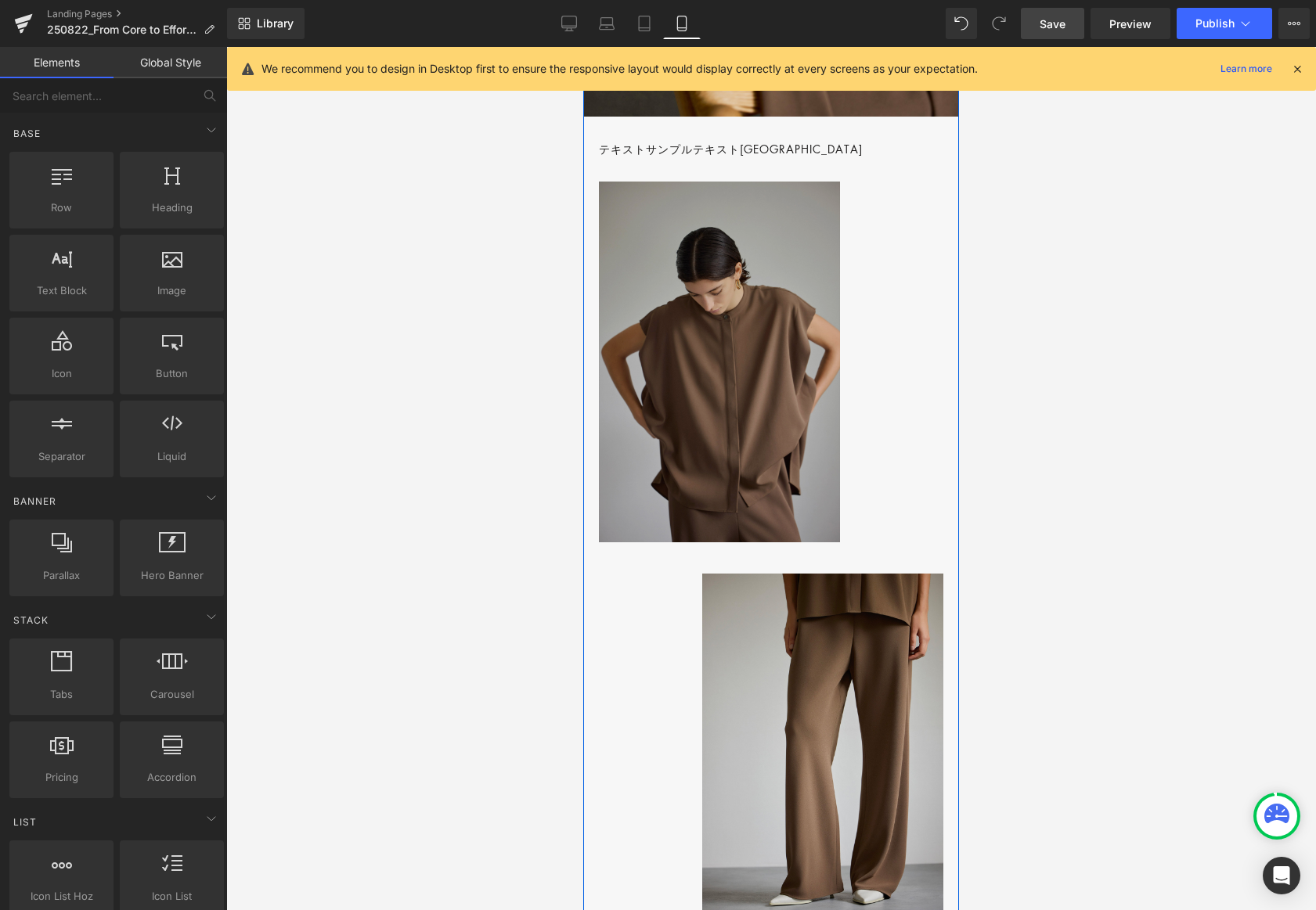
scroll to position [2661, 0]
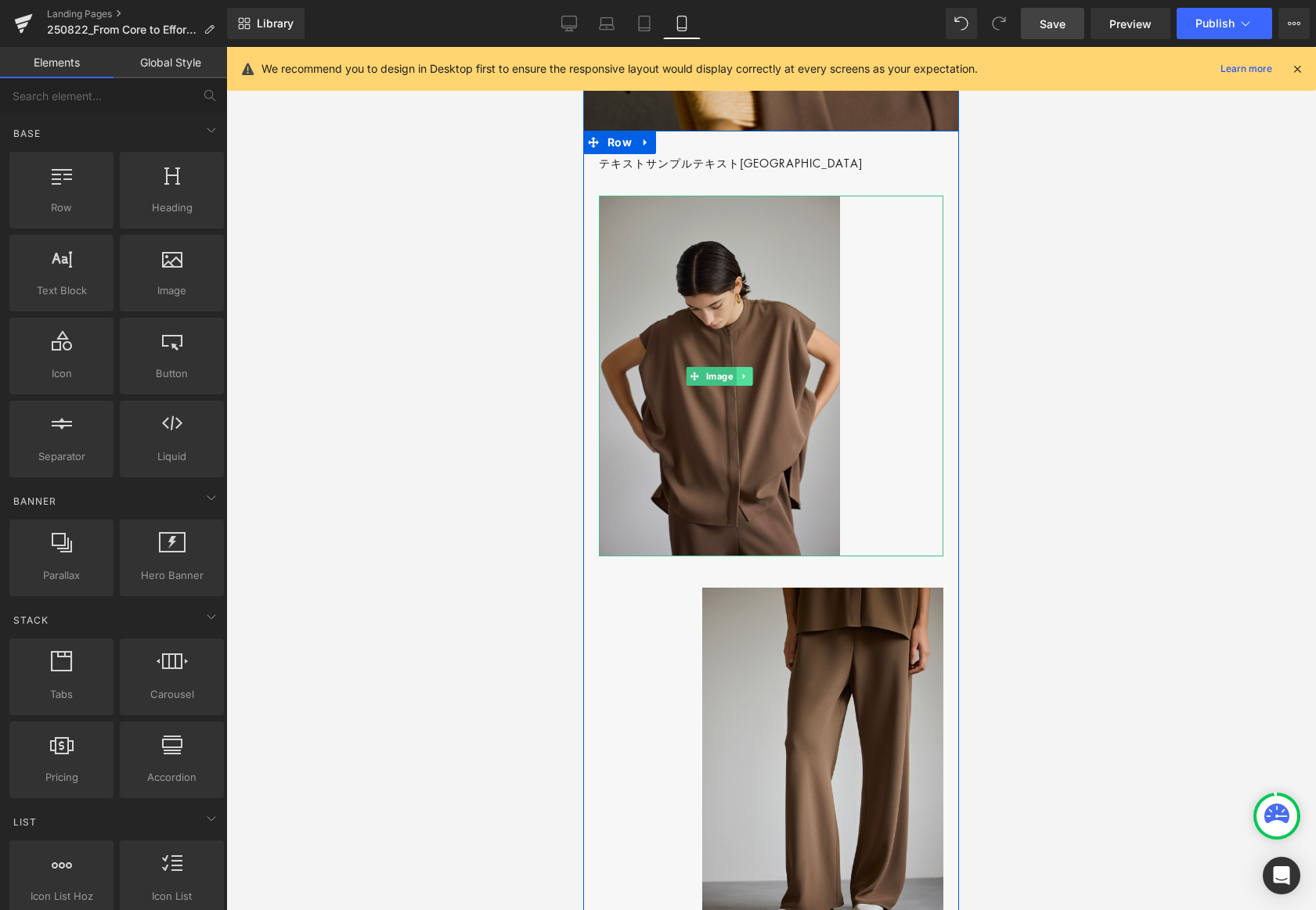
click at [746, 381] on icon at bounding box center [744, 376] width 8 height 9
click at [749, 381] on icon at bounding box center [752, 375] width 8 height 8
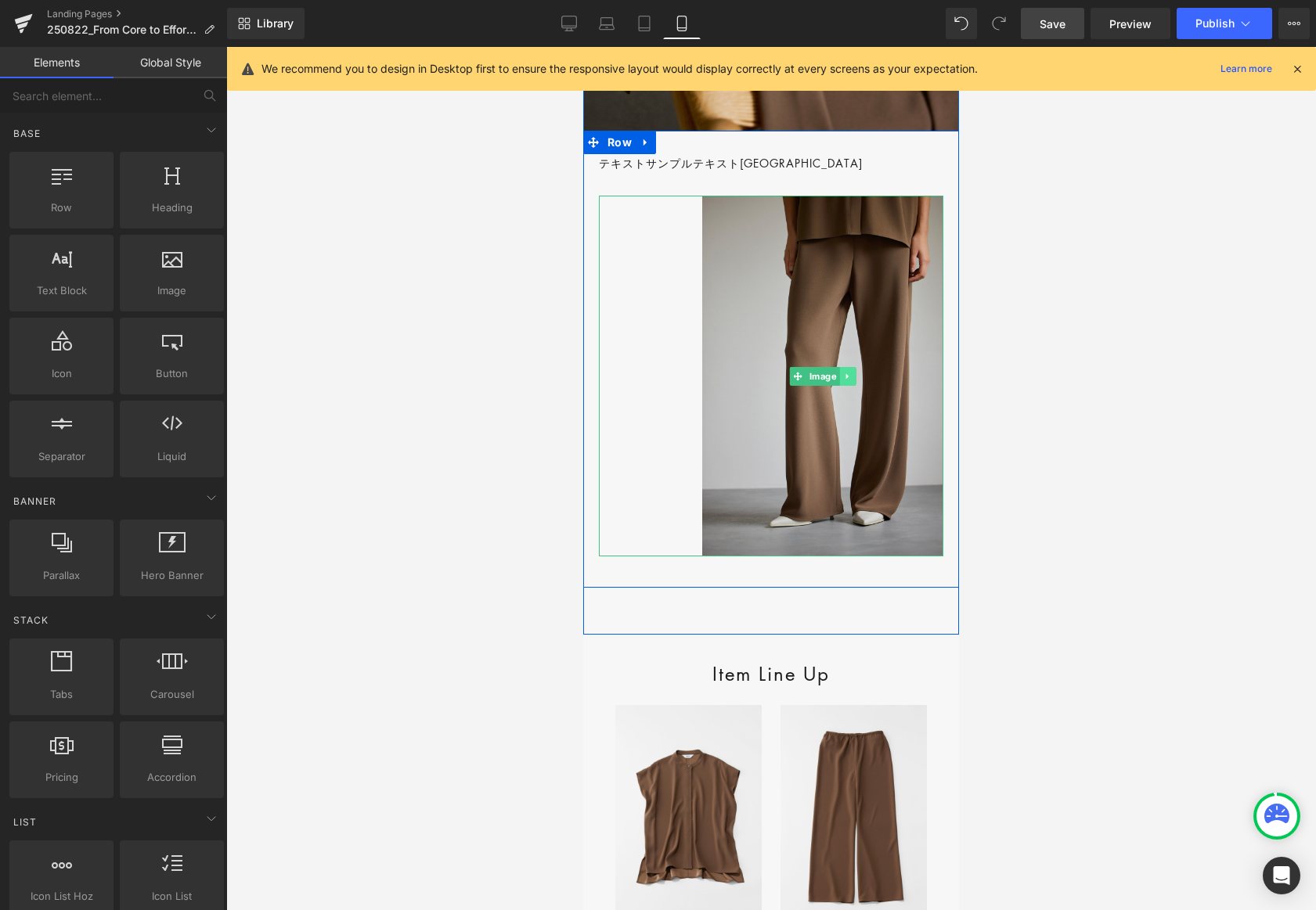
click at [844, 381] on icon at bounding box center [847, 376] width 8 height 9
click at [857, 381] on icon at bounding box center [856, 375] width 8 height 8
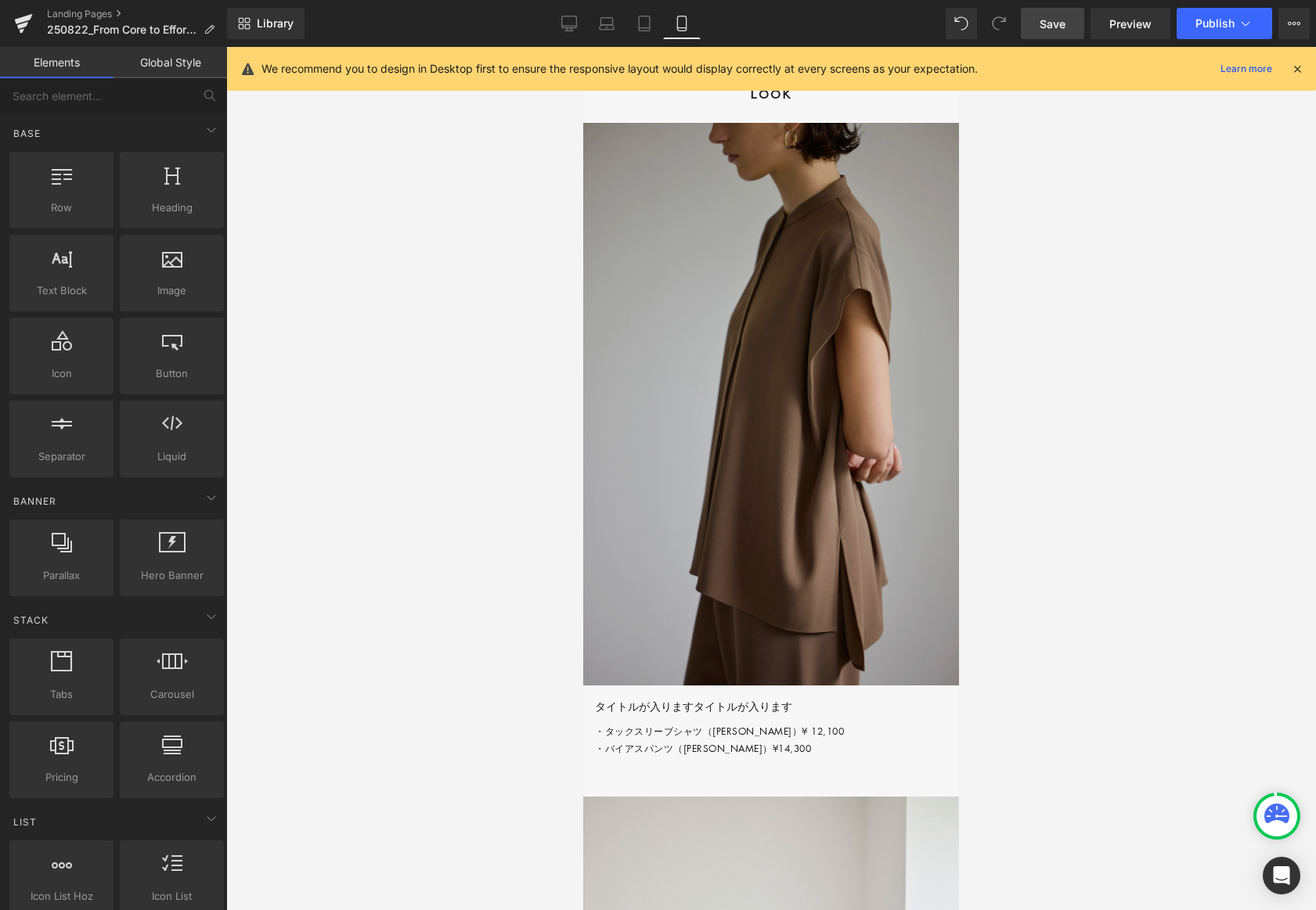
scroll to position [3266, 0]
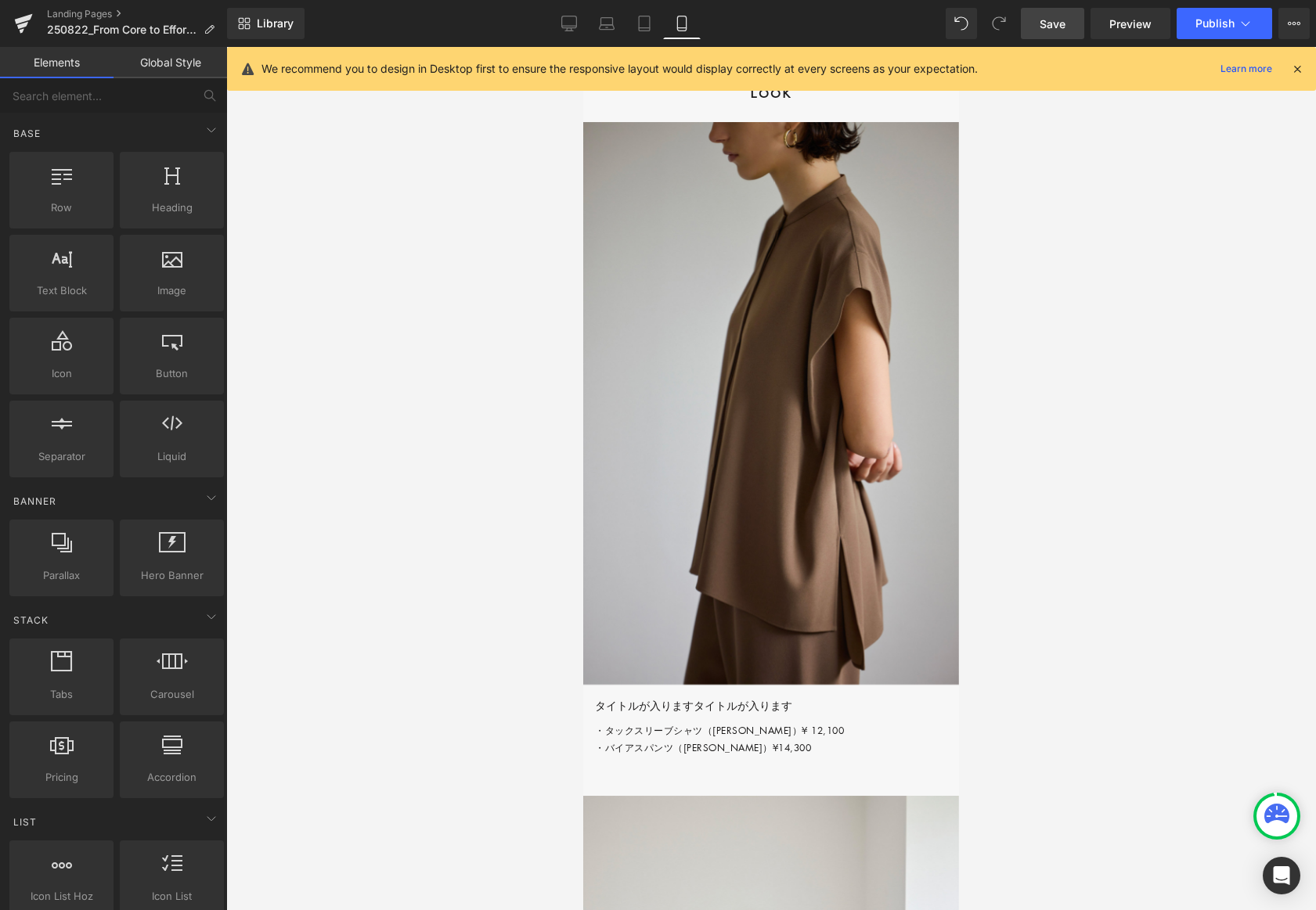
click at [1053, 21] on span "Save" at bounding box center [1053, 24] width 26 height 17
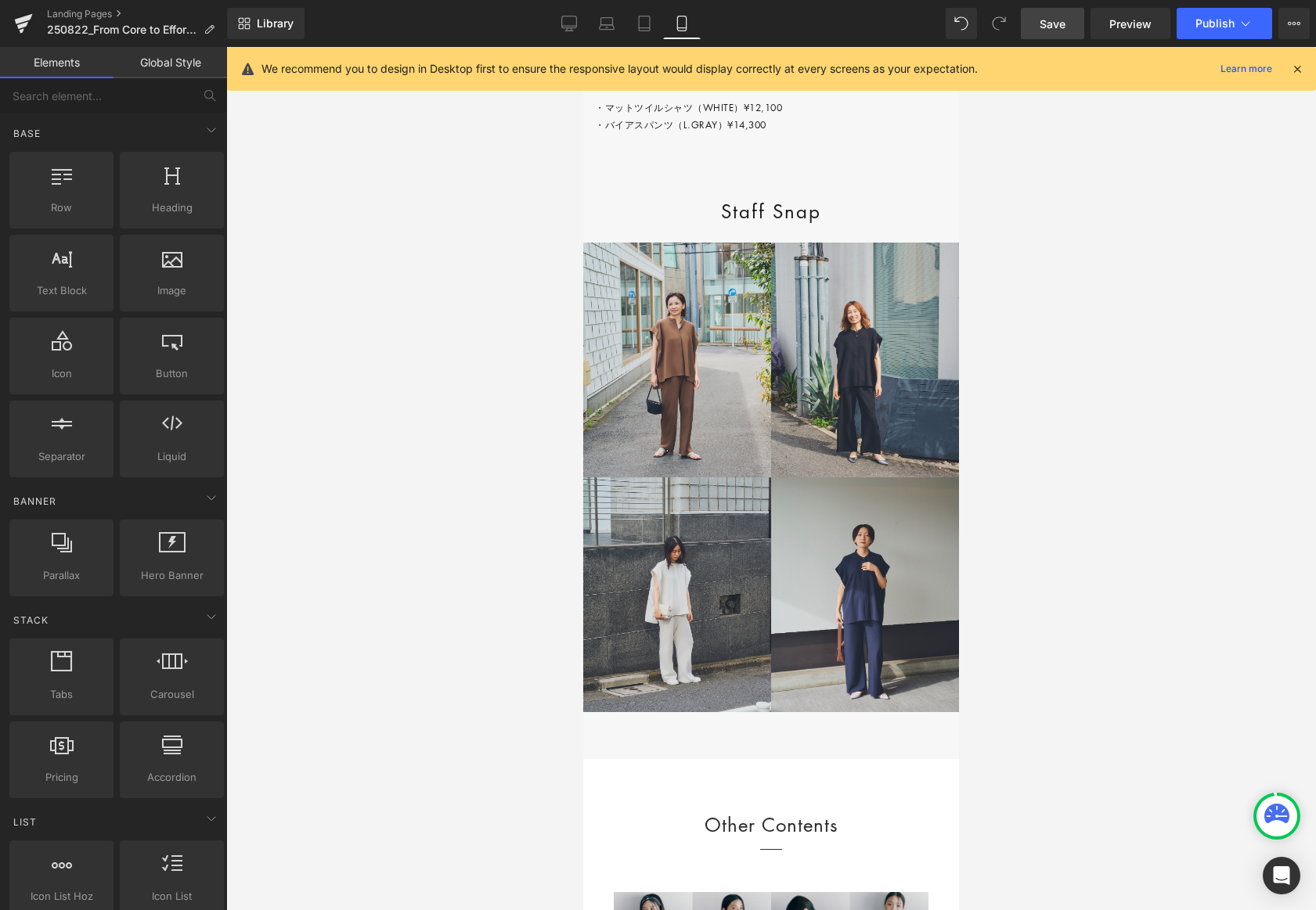
scroll to position [6573, 0]
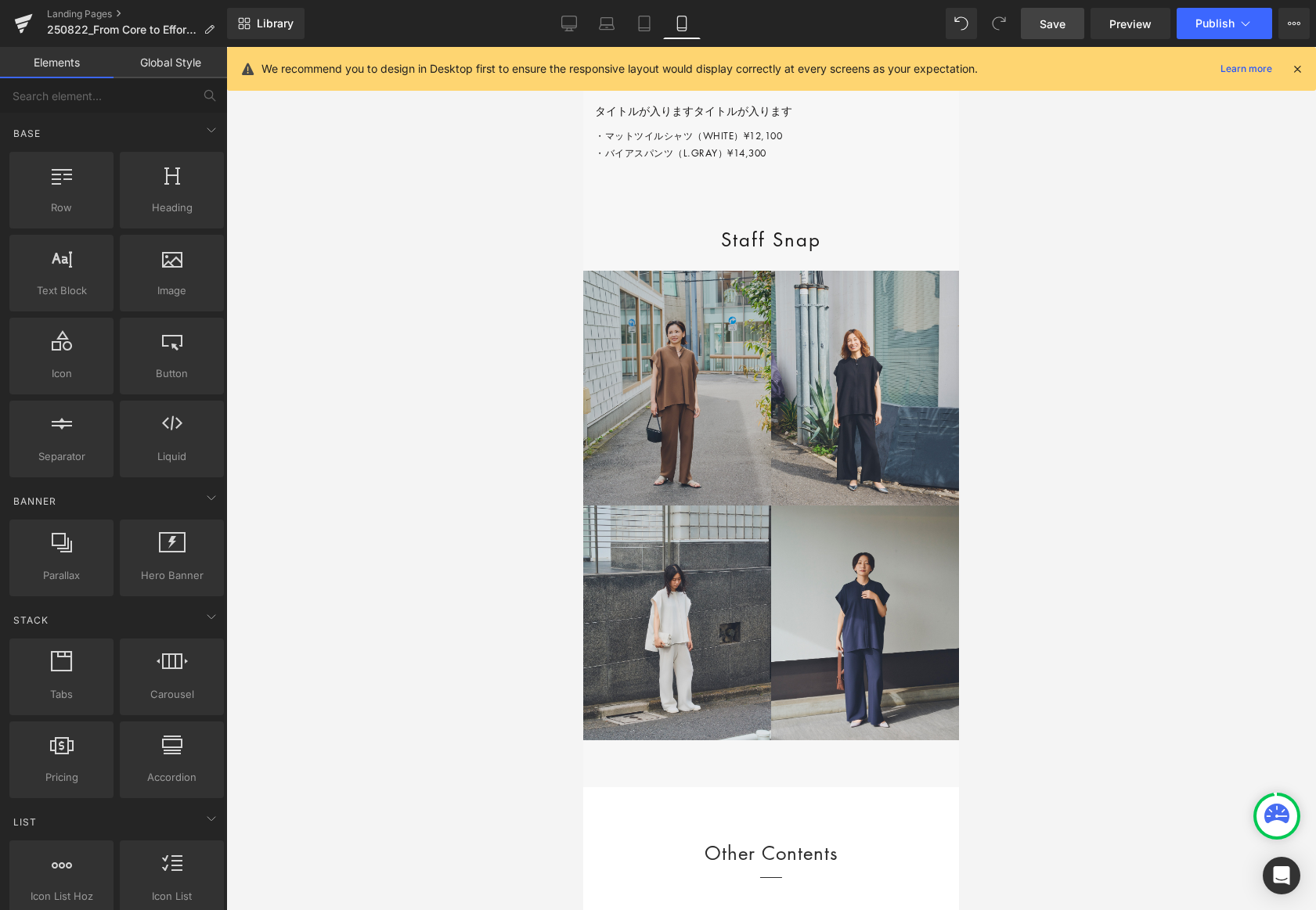
click at [654, 469] on img at bounding box center [677, 388] width 188 height 235
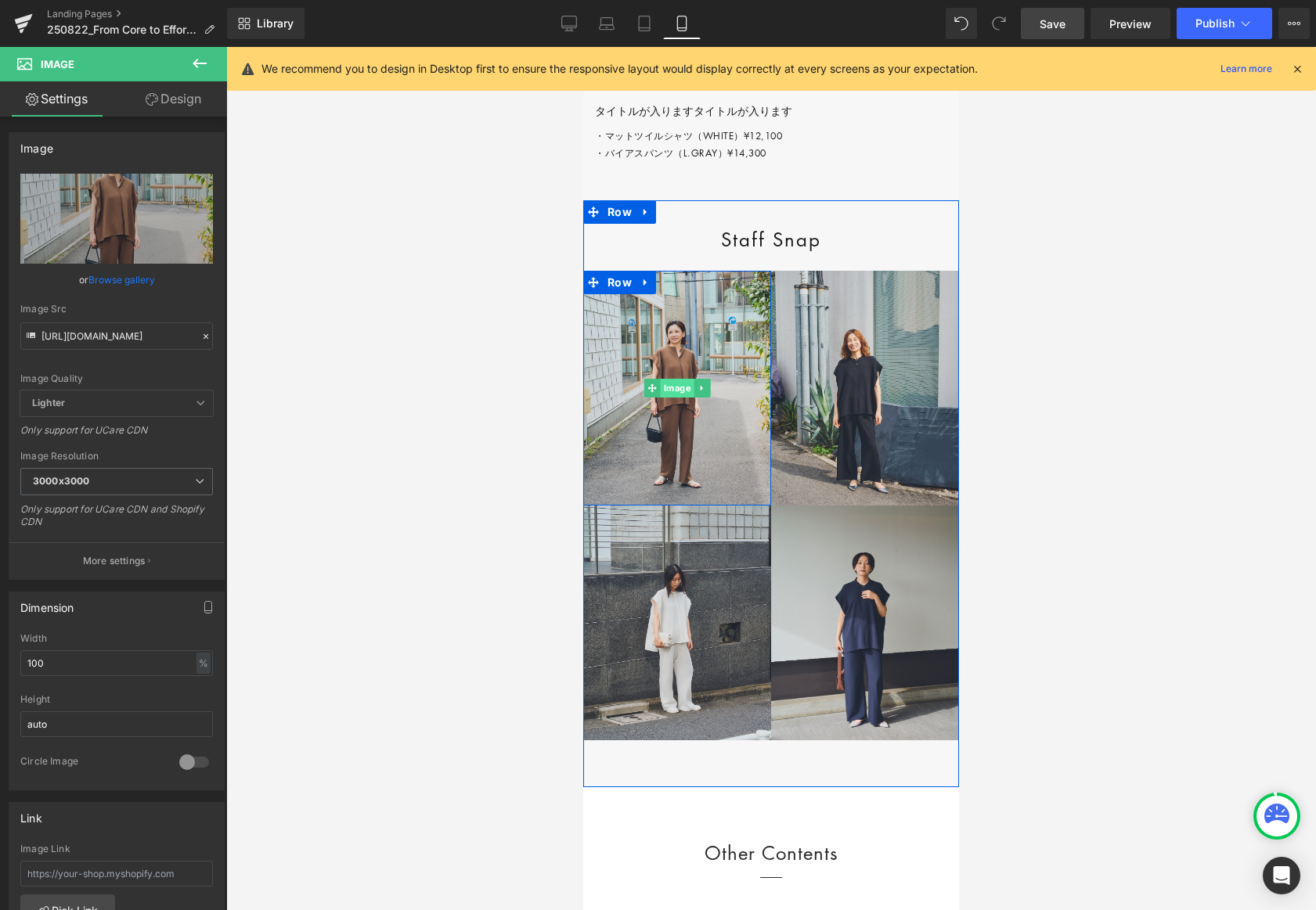
click at [672, 398] on span "Image" at bounding box center [678, 388] width 34 height 19
click at [192, 103] on link "Design" at bounding box center [174, 99] width 114 height 35
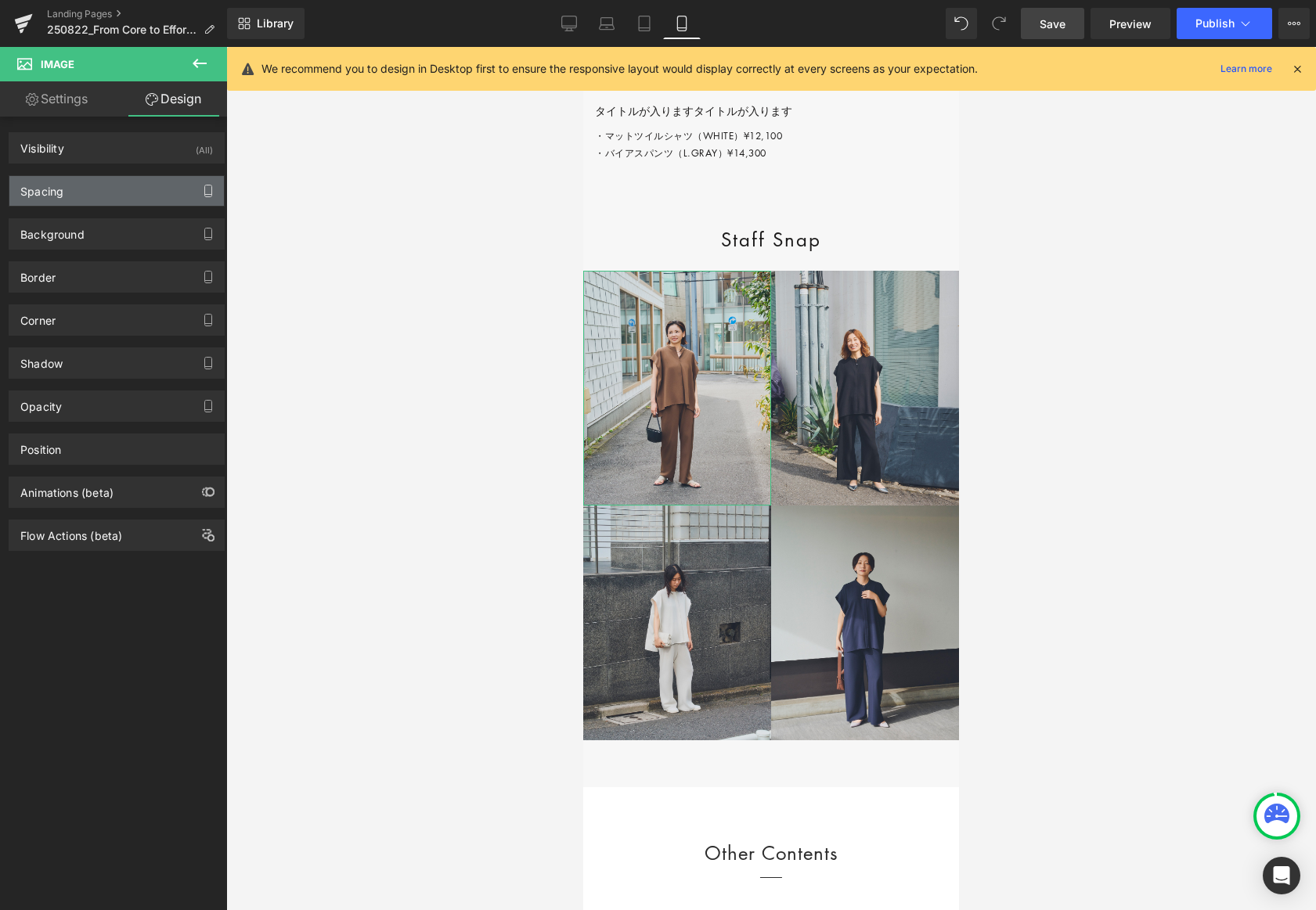
click at [203, 193] on icon "button" at bounding box center [207, 190] width 12 height 12
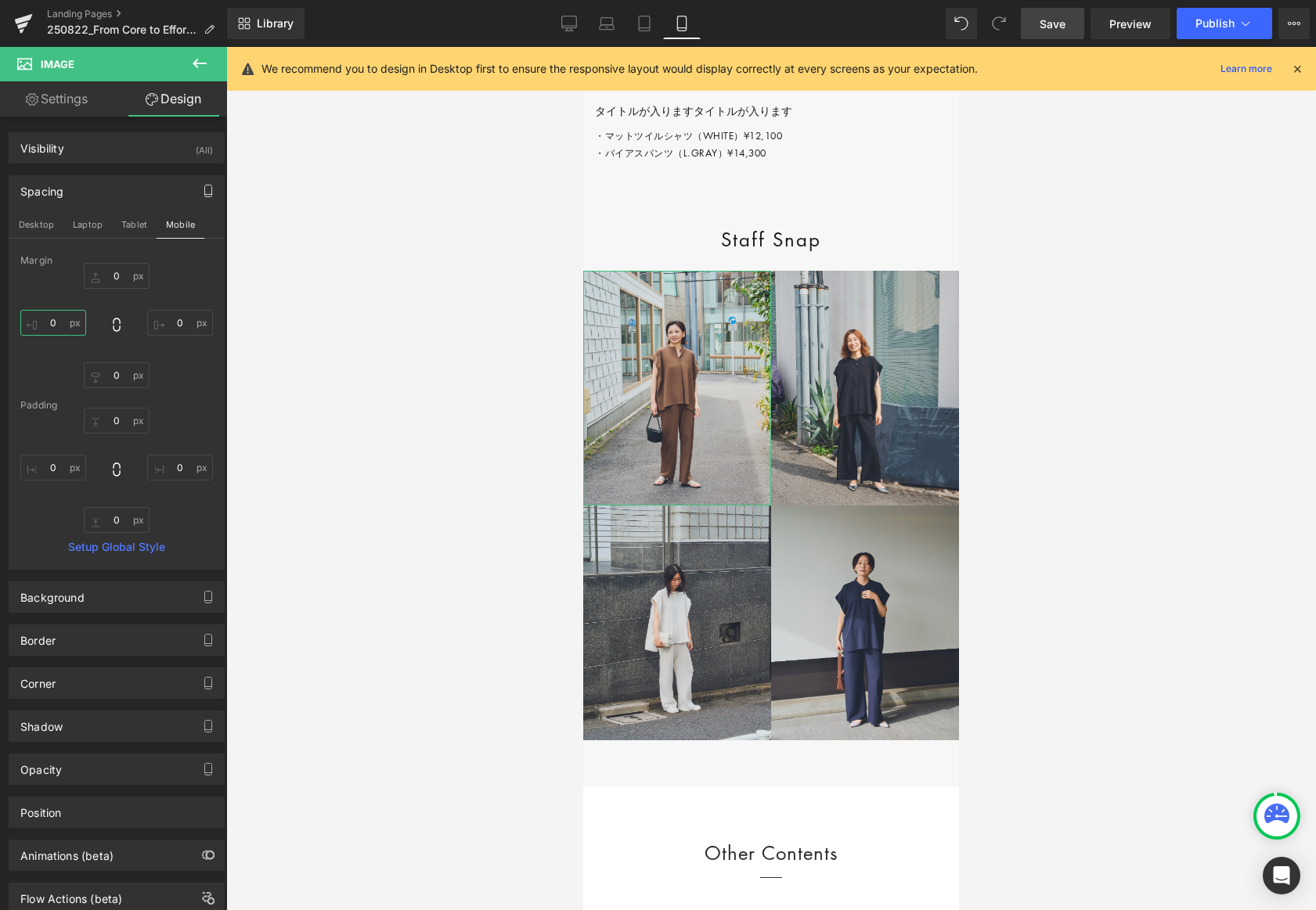
drag, startPoint x: 54, startPoint y: 318, endPoint x: 73, endPoint y: 324, distance: 19.9
click at [54, 318] on input "0" at bounding box center [53, 323] width 65 height 26
type input "0"
click at [168, 325] on input "0" at bounding box center [180, 323] width 65 height 26
type input "1"
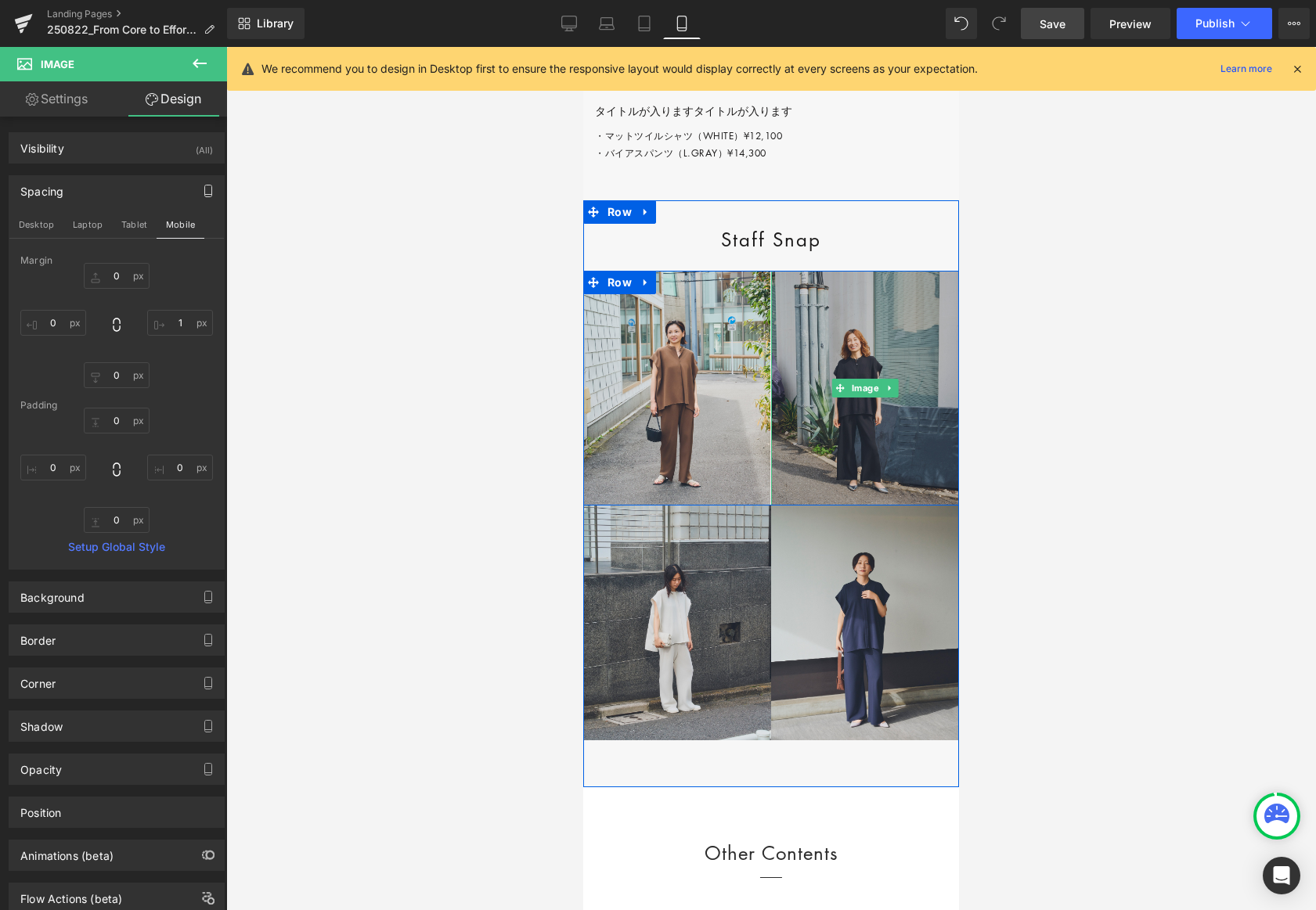
click at [874, 476] on img at bounding box center [864, 388] width 188 height 235
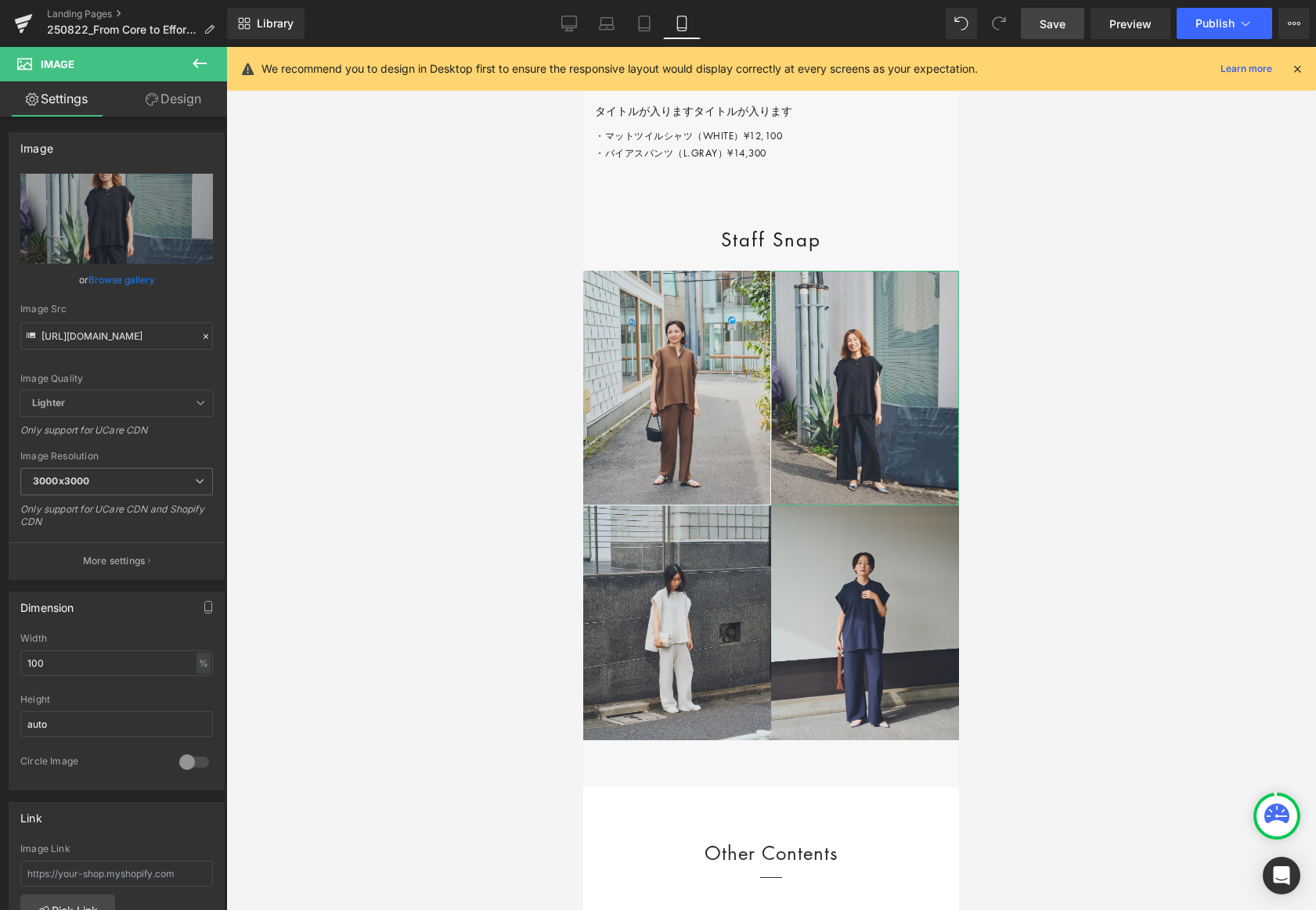
click at [202, 106] on link "Design" at bounding box center [174, 99] width 114 height 35
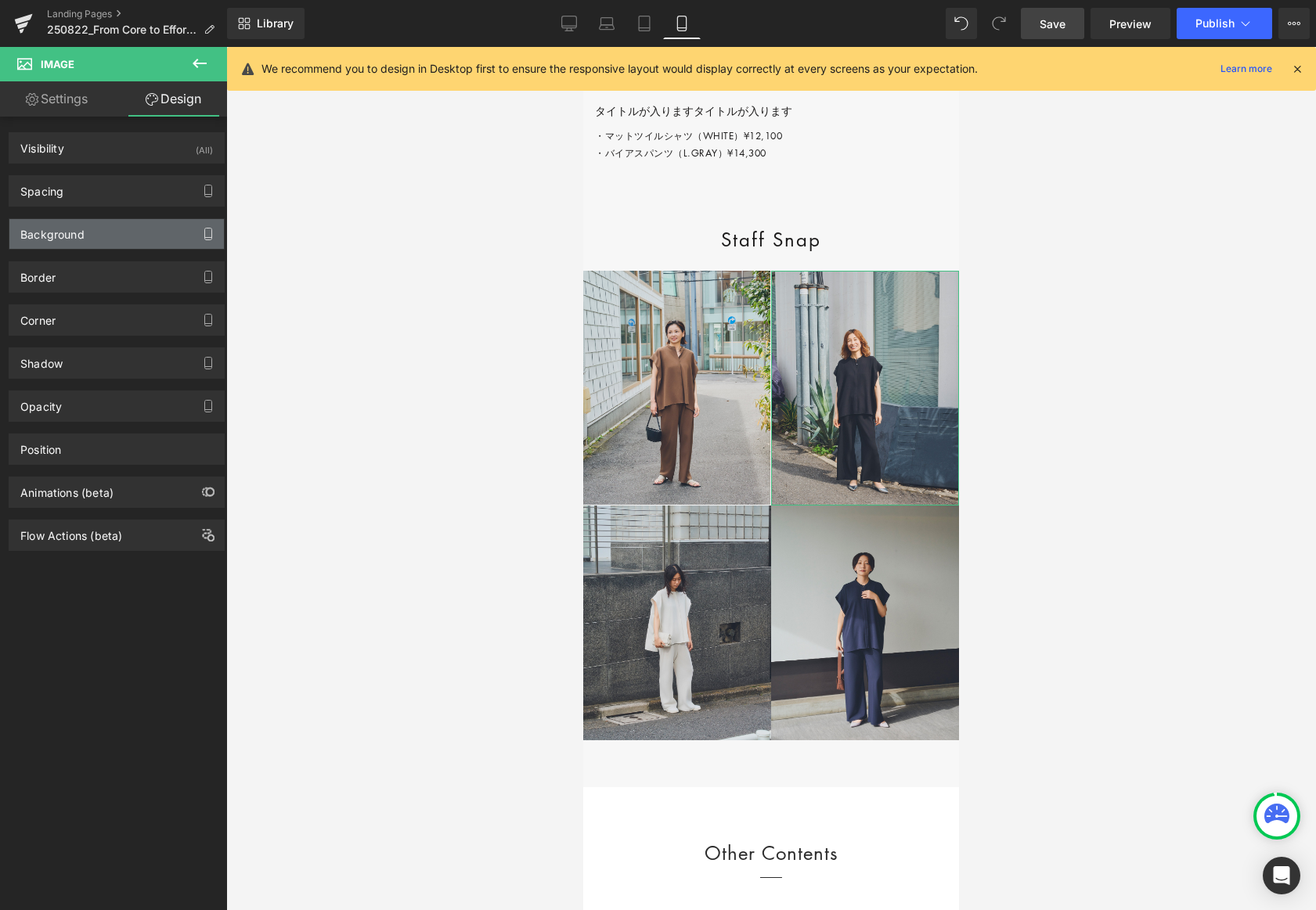
click at [206, 231] on icon "button" at bounding box center [207, 233] width 12 height 12
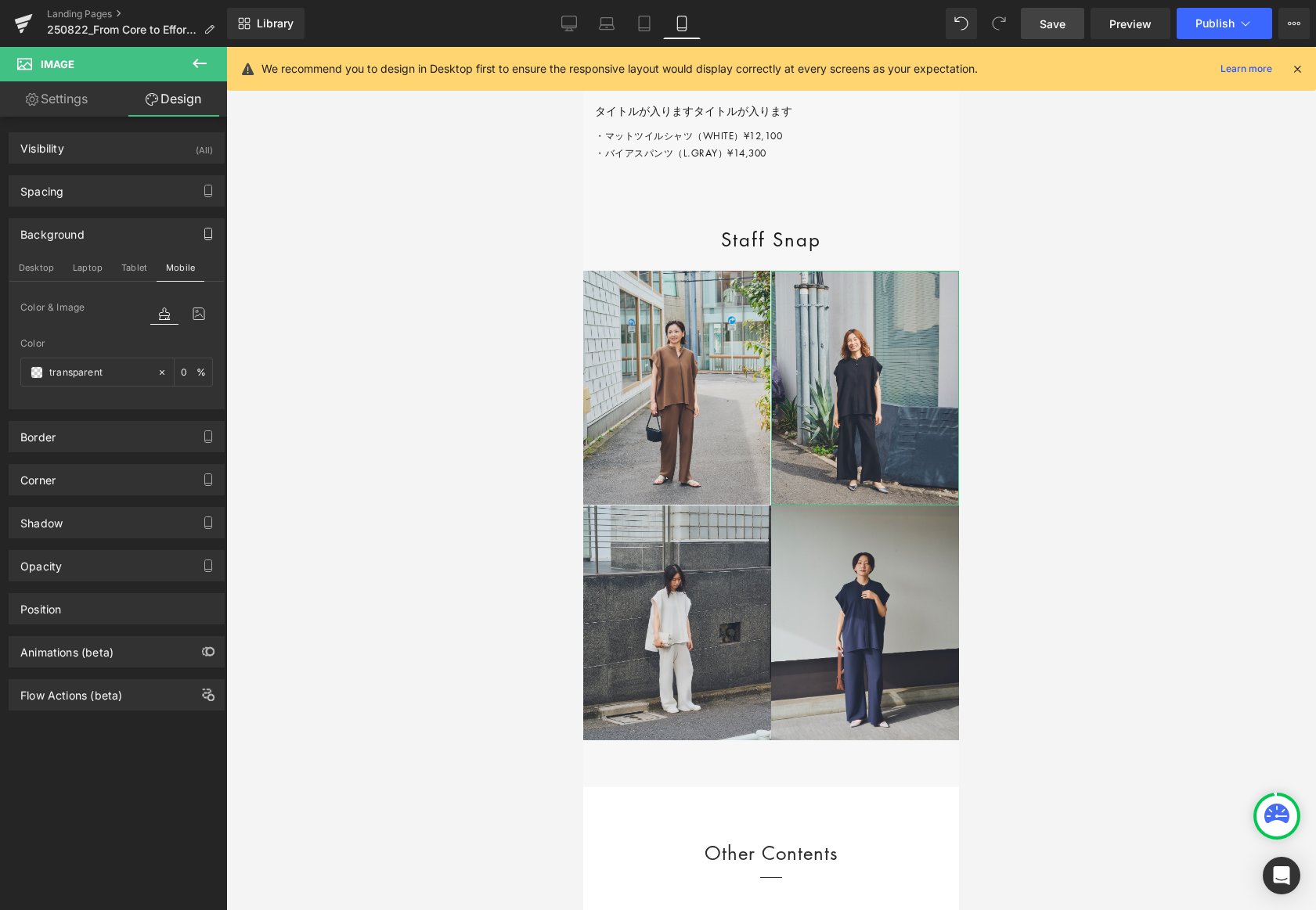
type input "0"
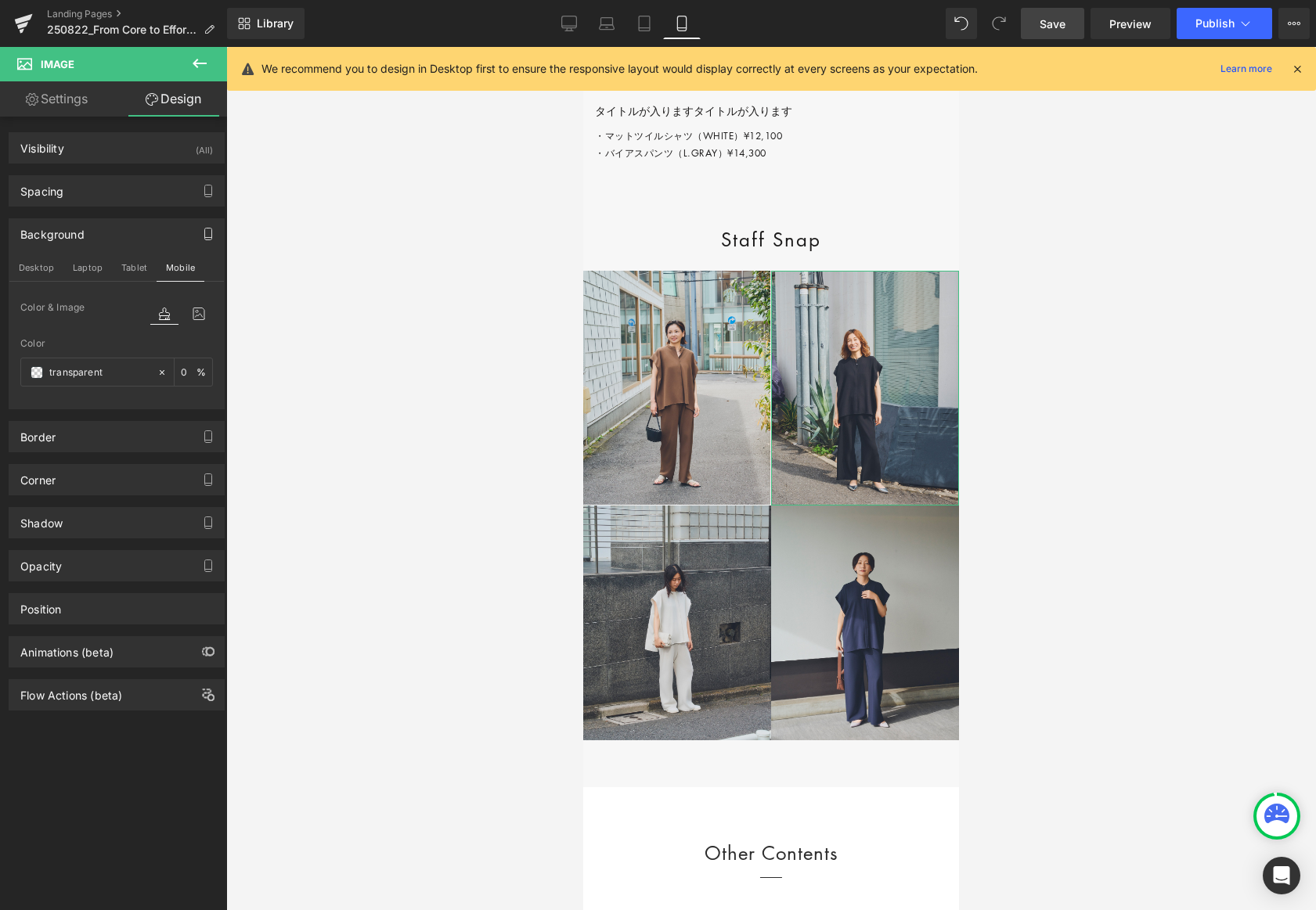
type input "0"
type input "transparent"
type input "0"
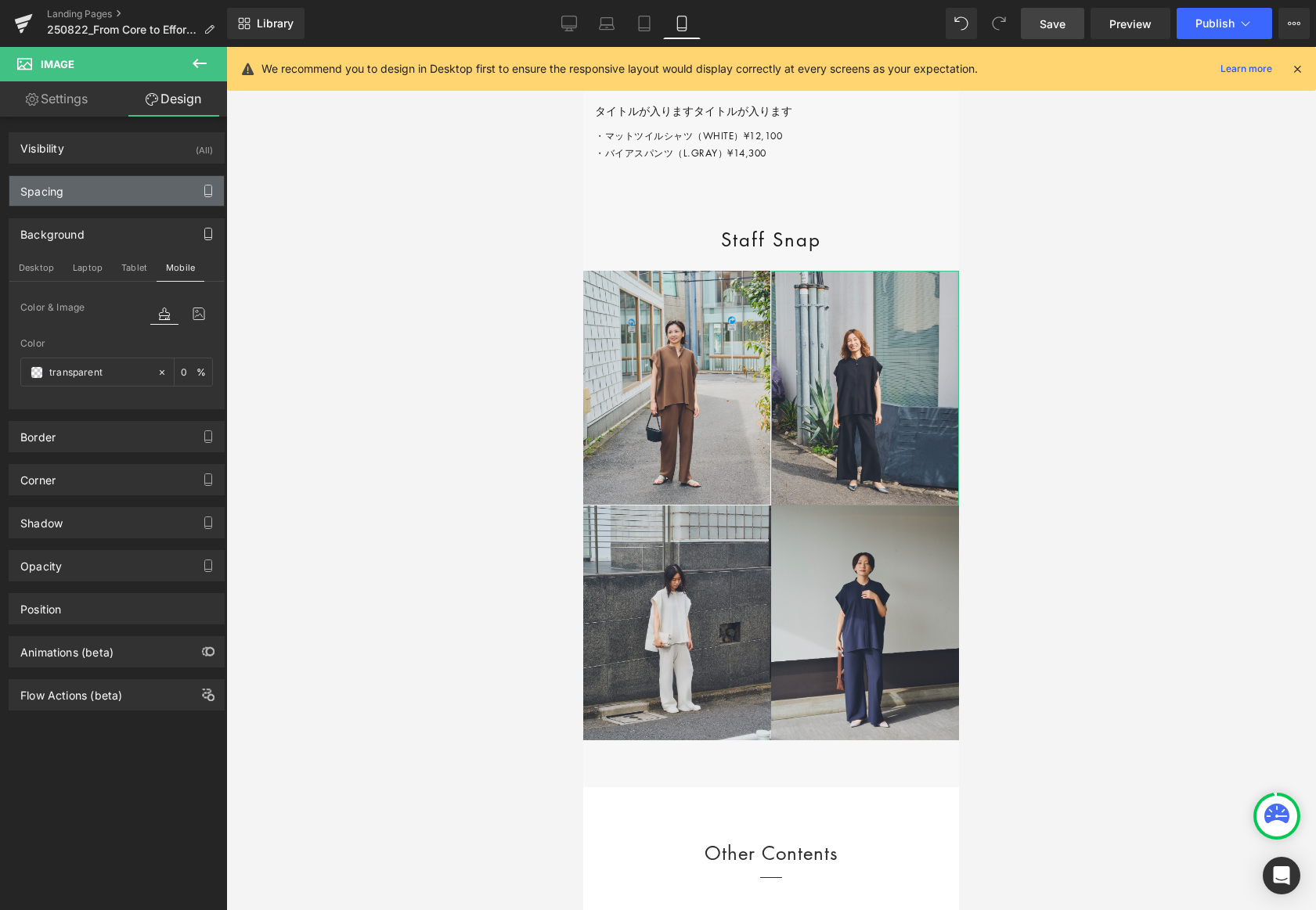
click at [203, 188] on icon "button" at bounding box center [207, 190] width 12 height 12
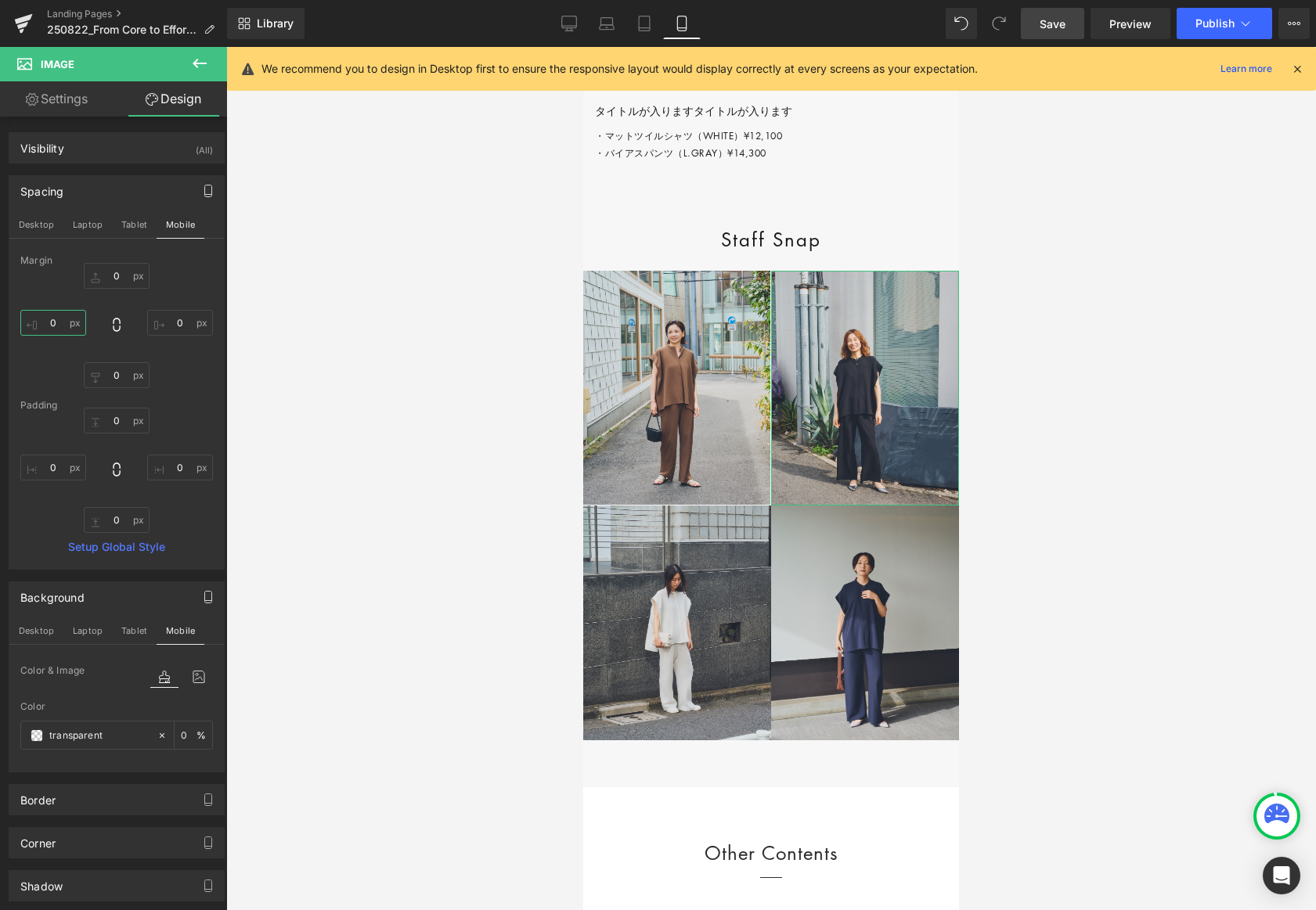
click at [59, 323] on input "0" at bounding box center [53, 323] width 65 height 26
type input "1"
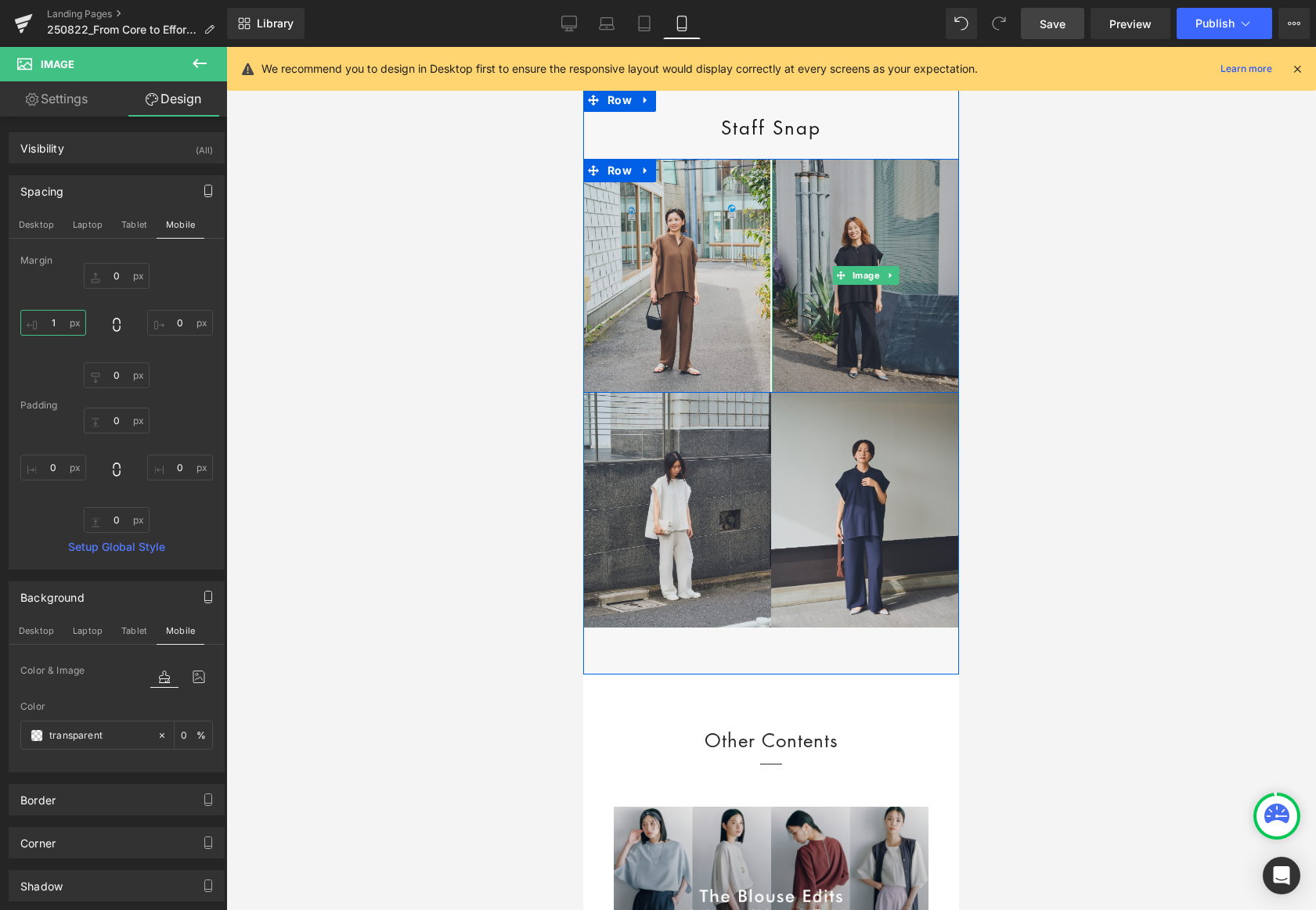
scroll to position [6686, 0]
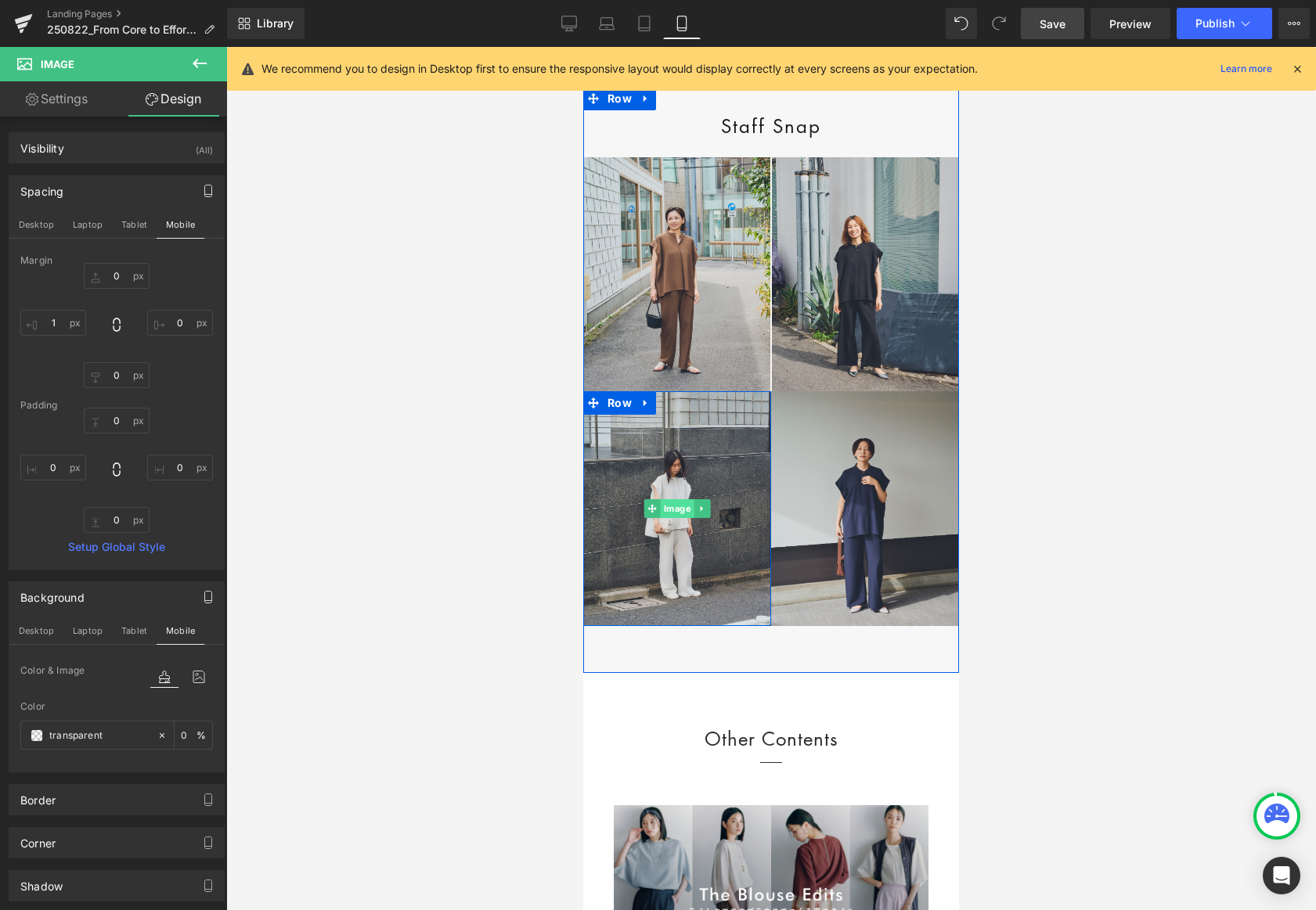
click at [677, 518] on span "Image" at bounding box center [678, 509] width 34 height 19
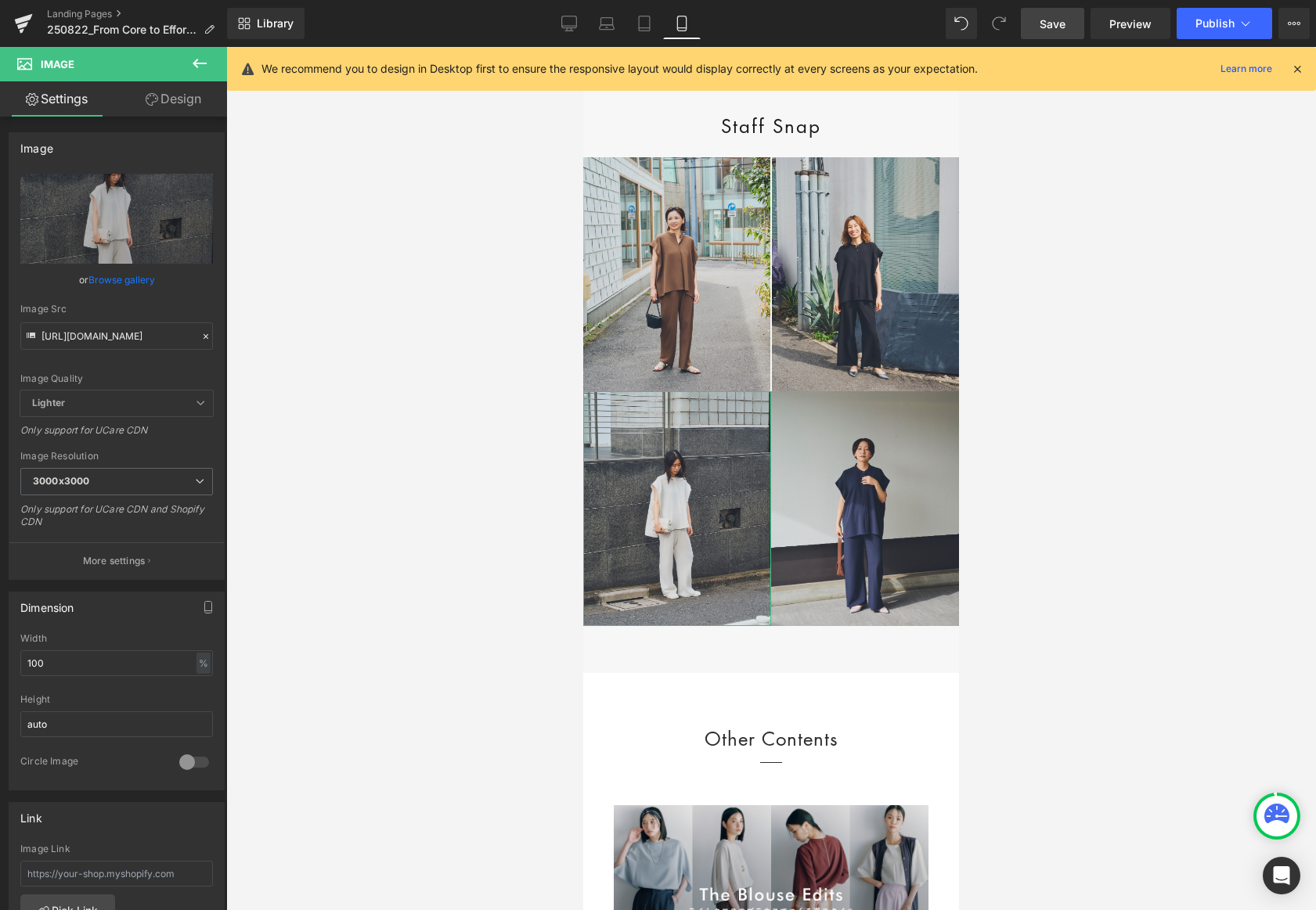
drag, startPoint x: 175, startPoint y: 95, endPoint x: 208, endPoint y: 189, distance: 99.6
click at [175, 95] on link "Design" at bounding box center [174, 99] width 114 height 35
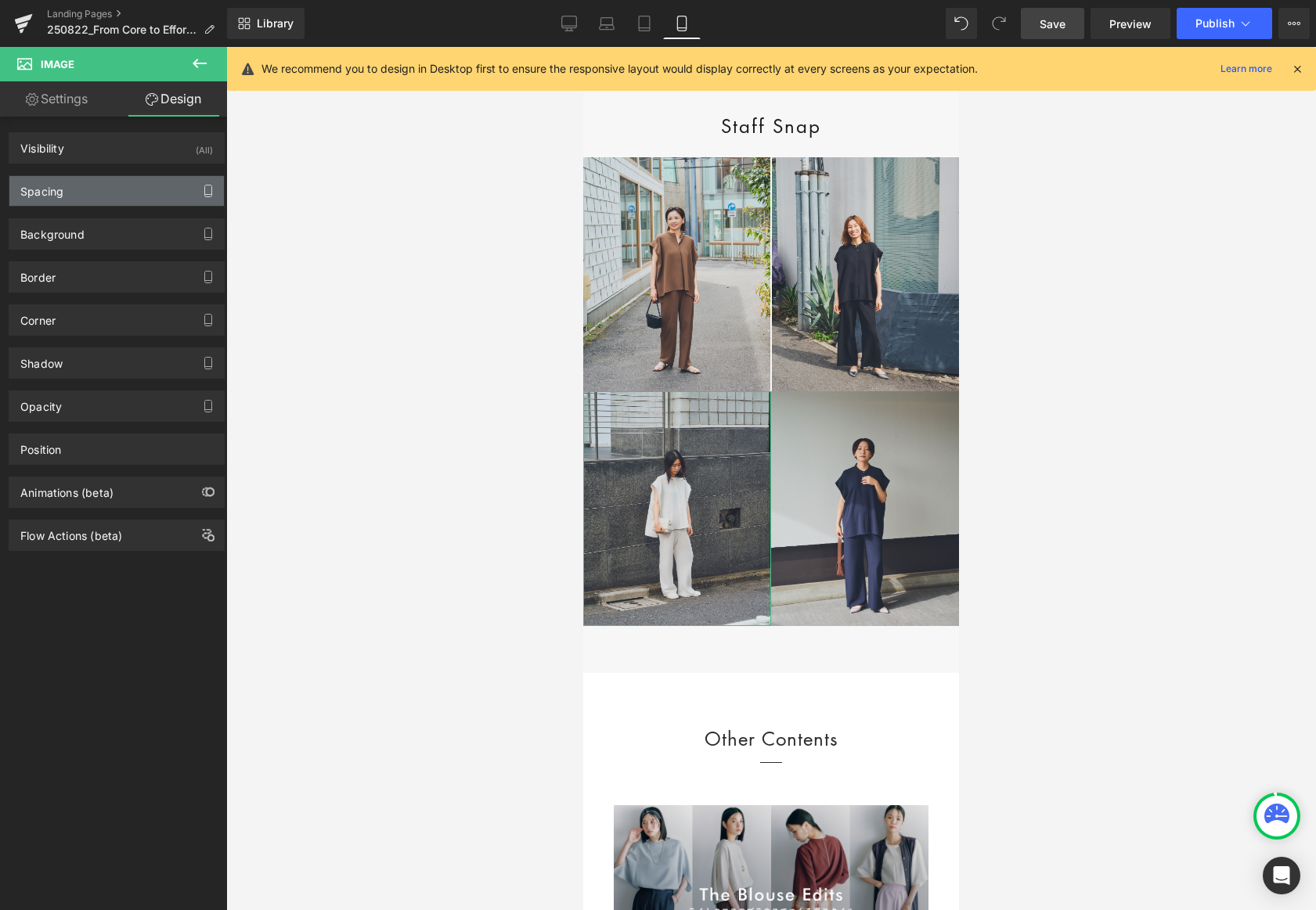
type input "0"
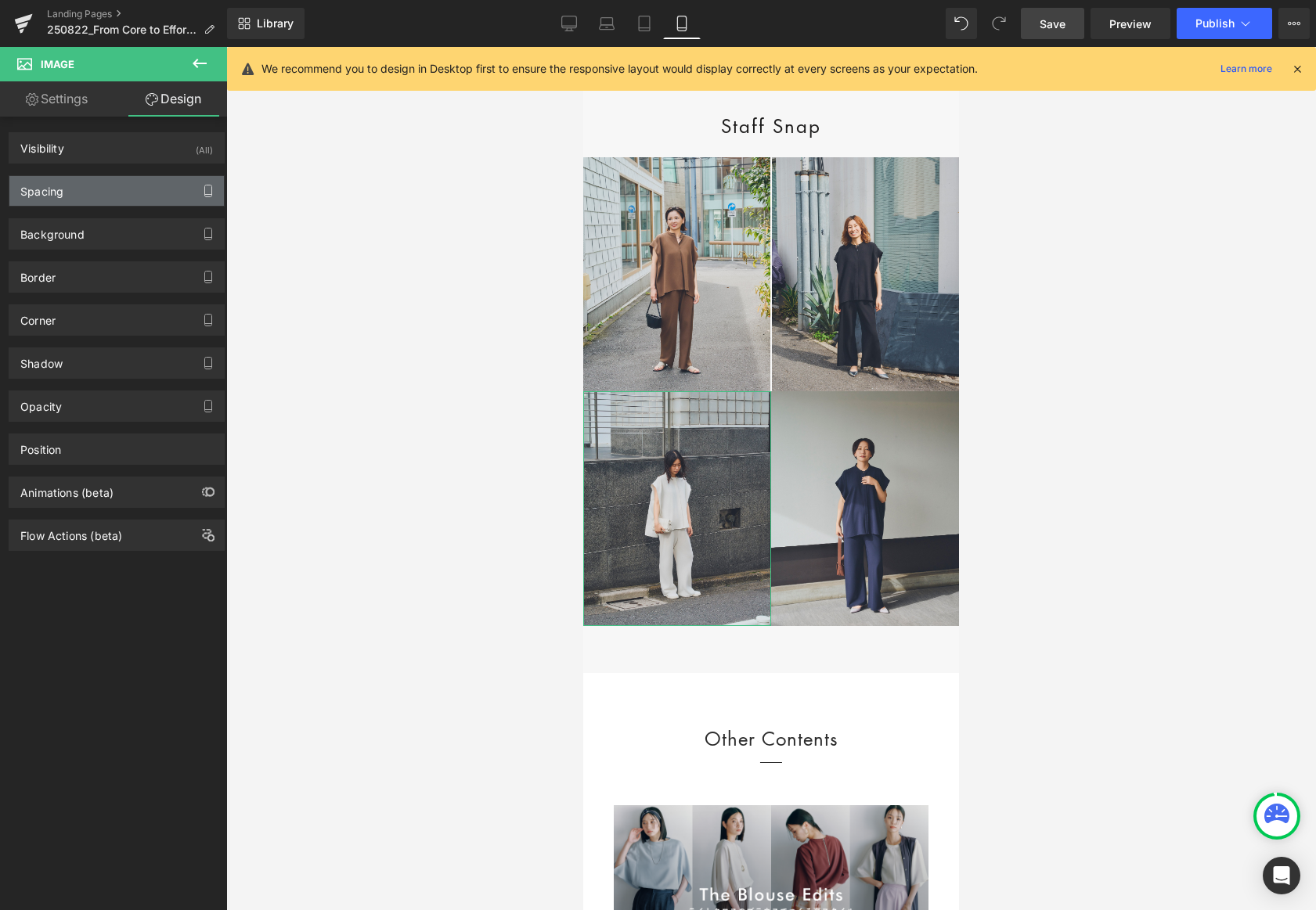
type input "0"
click at [208, 189] on button "button" at bounding box center [208, 191] width 25 height 30
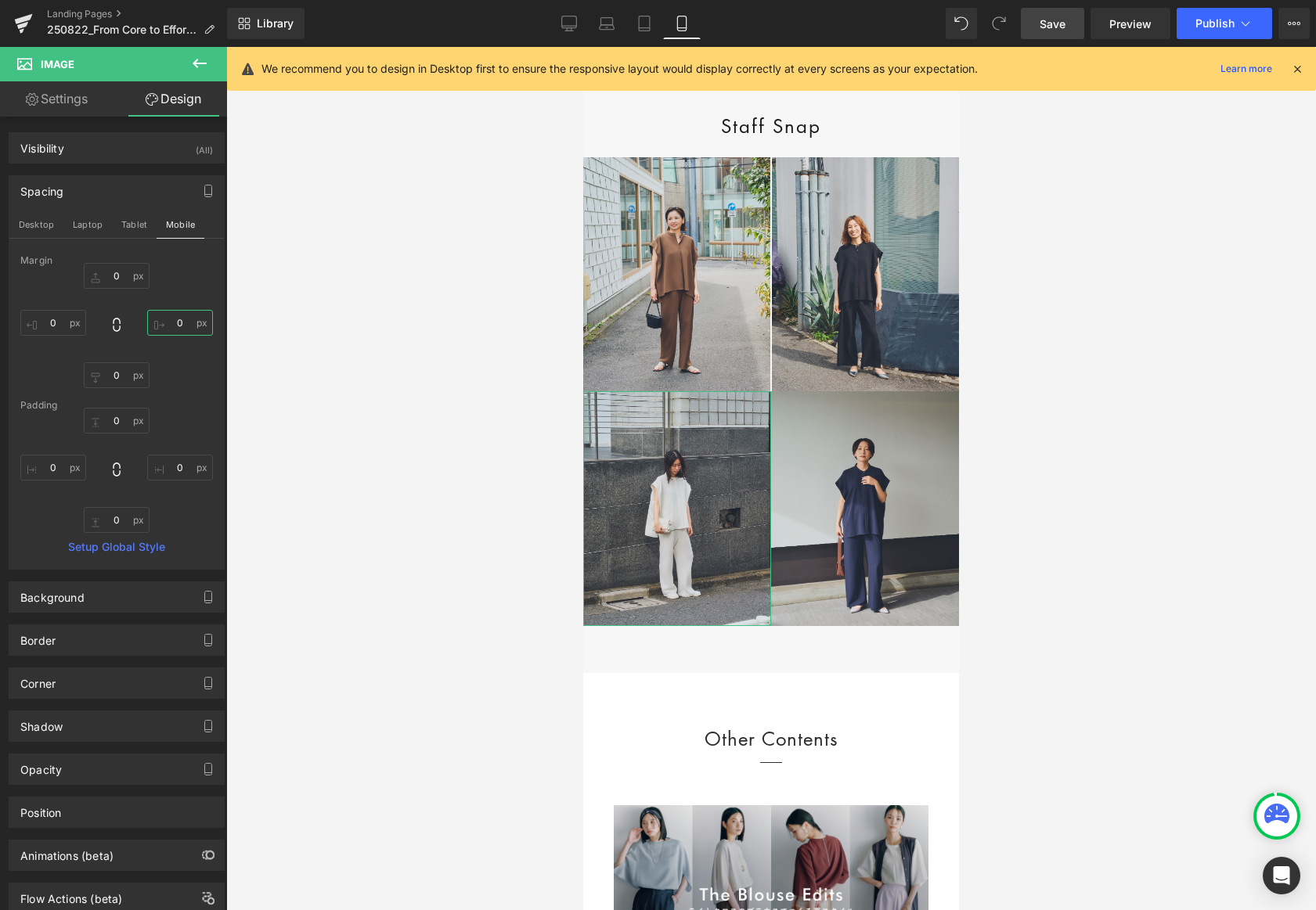
click at [174, 317] on input "0" at bounding box center [180, 323] width 65 height 26
type input "1"
click at [108, 272] on input "0" at bounding box center [117, 276] width 65 height 26
type input "2"
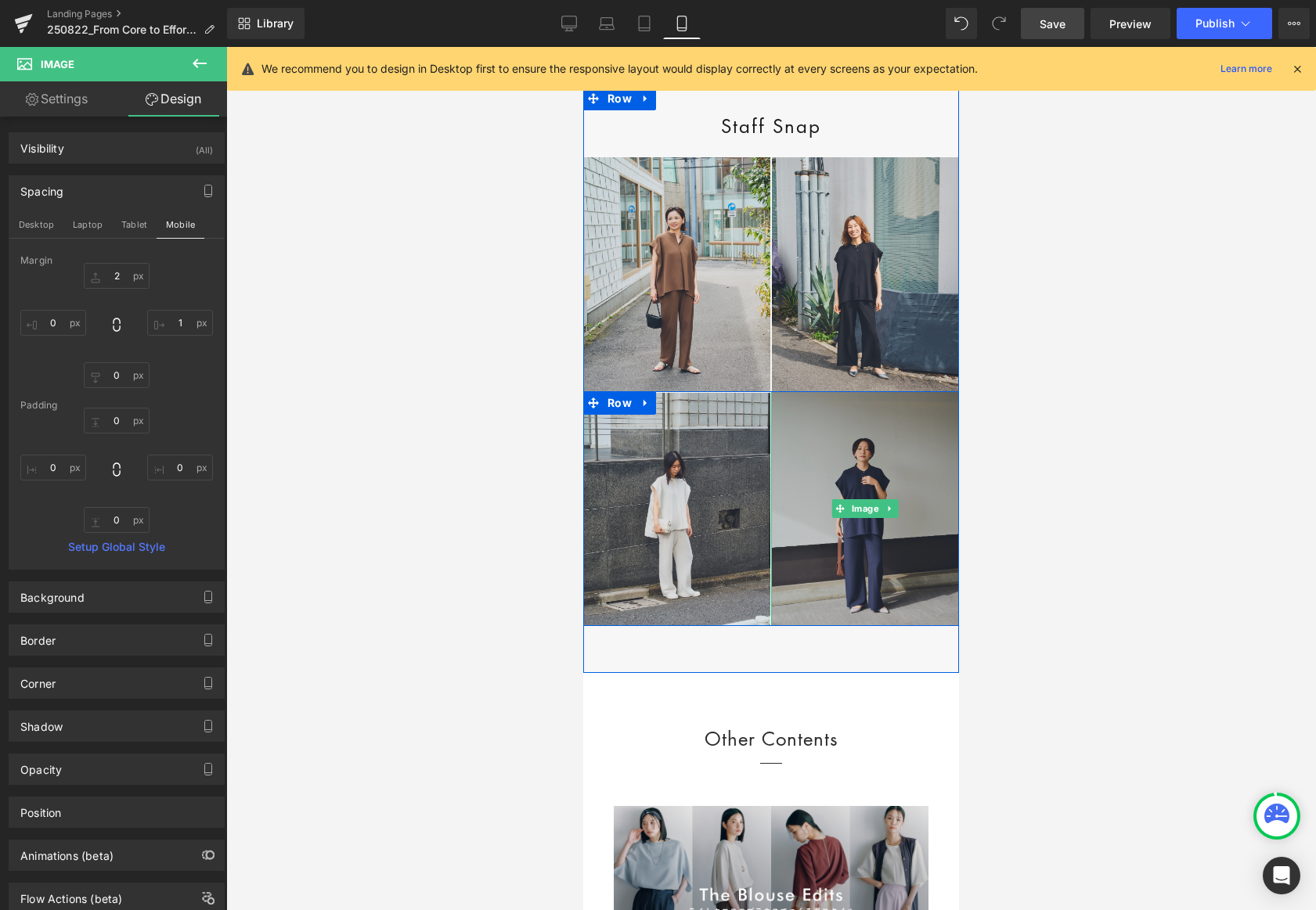
click at [818, 603] on img at bounding box center [864, 509] width 188 height 235
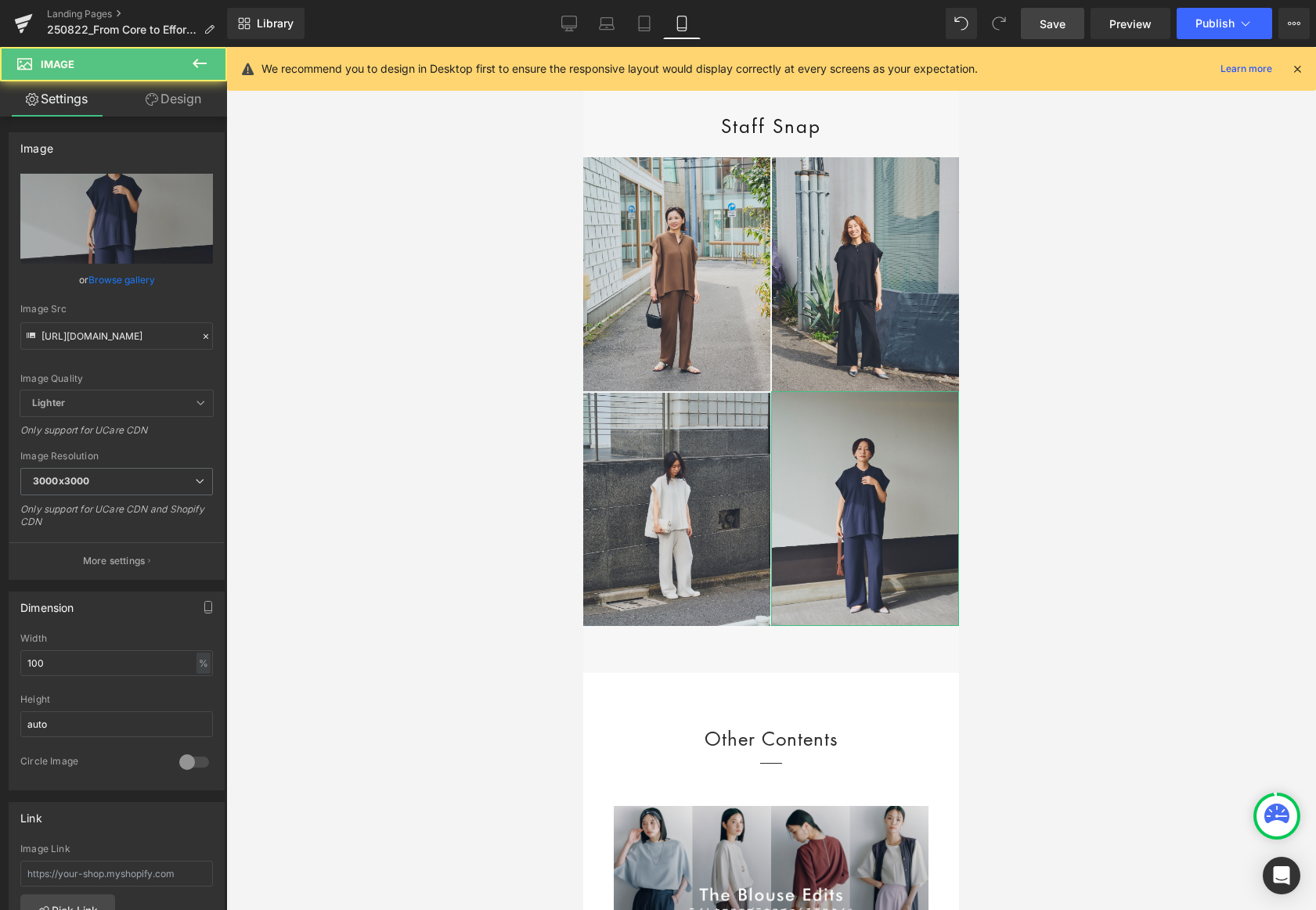
click at [178, 102] on link "Design" at bounding box center [174, 99] width 114 height 35
click at [0, 0] on icon "button" at bounding box center [0, 0] width 0 height 0
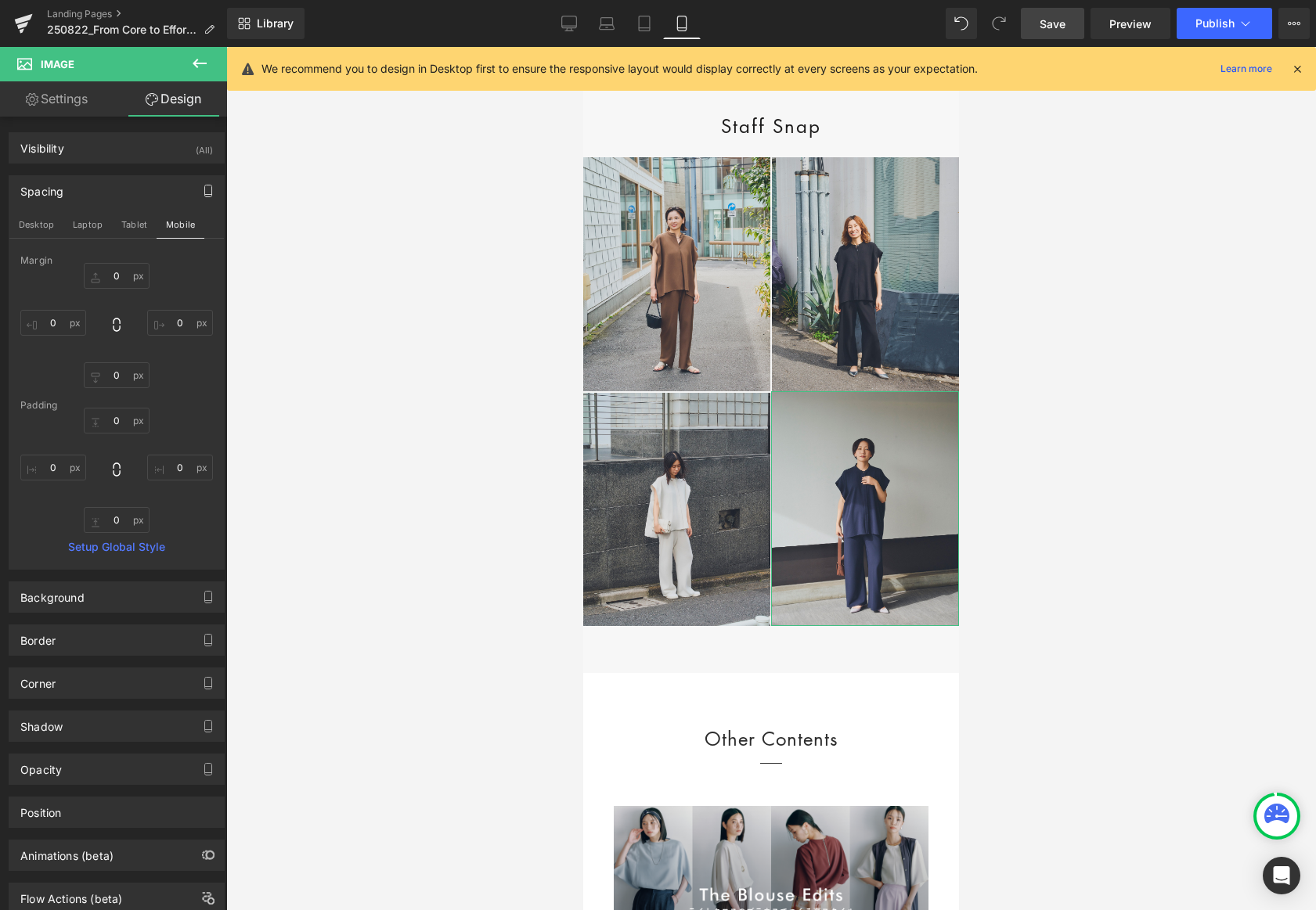
type input "0"
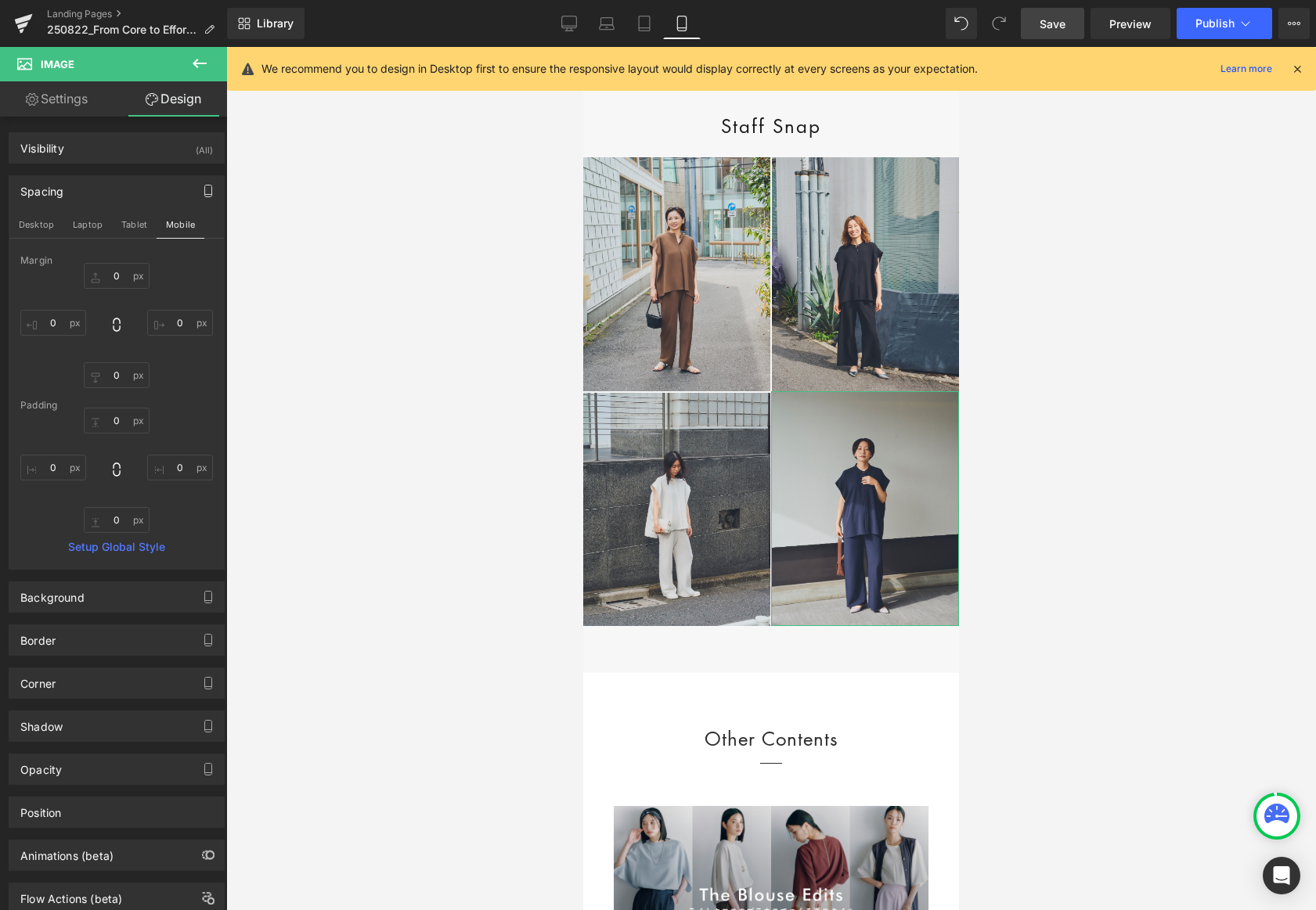
type input "0"
click at [115, 267] on input "0" at bounding box center [117, 276] width 65 height 26
type input "2"
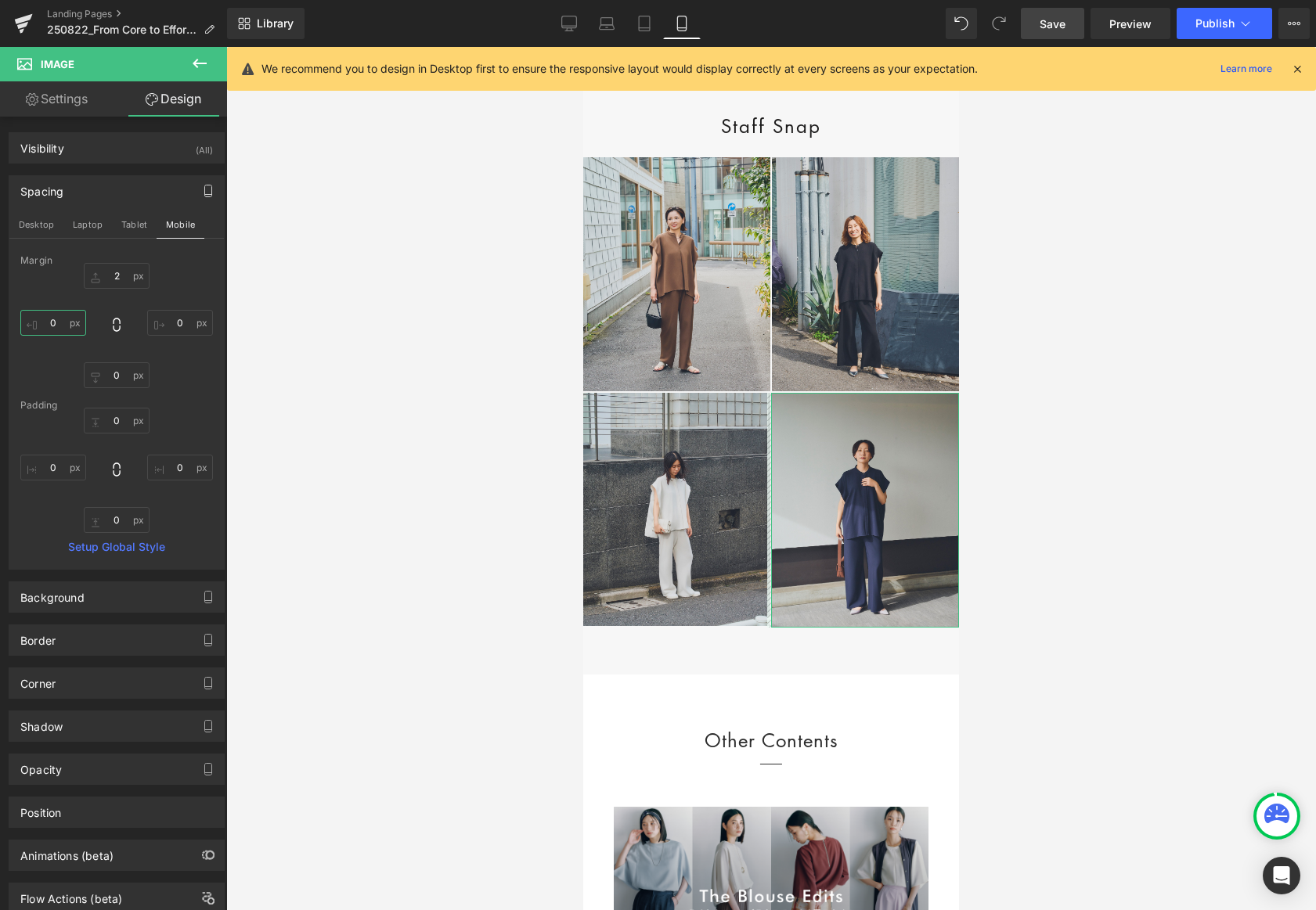
click at [45, 313] on input "0" at bounding box center [53, 323] width 65 height 26
type input "1"
click at [1062, 24] on span "Save" at bounding box center [1053, 24] width 26 height 17
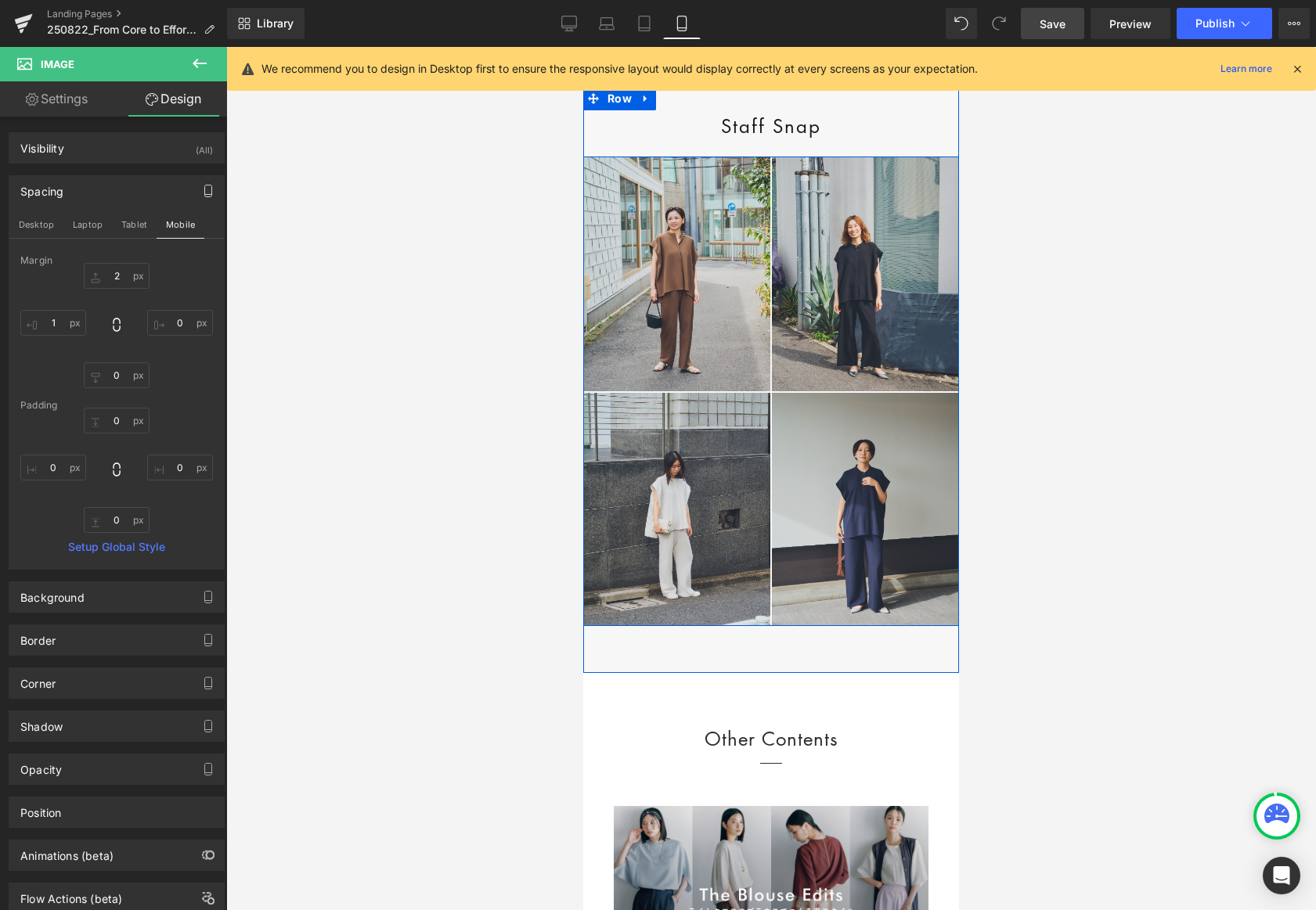
click at [910, 158] on div "Staff Snap Heading Row" at bounding box center [771, 121] width 376 height 70
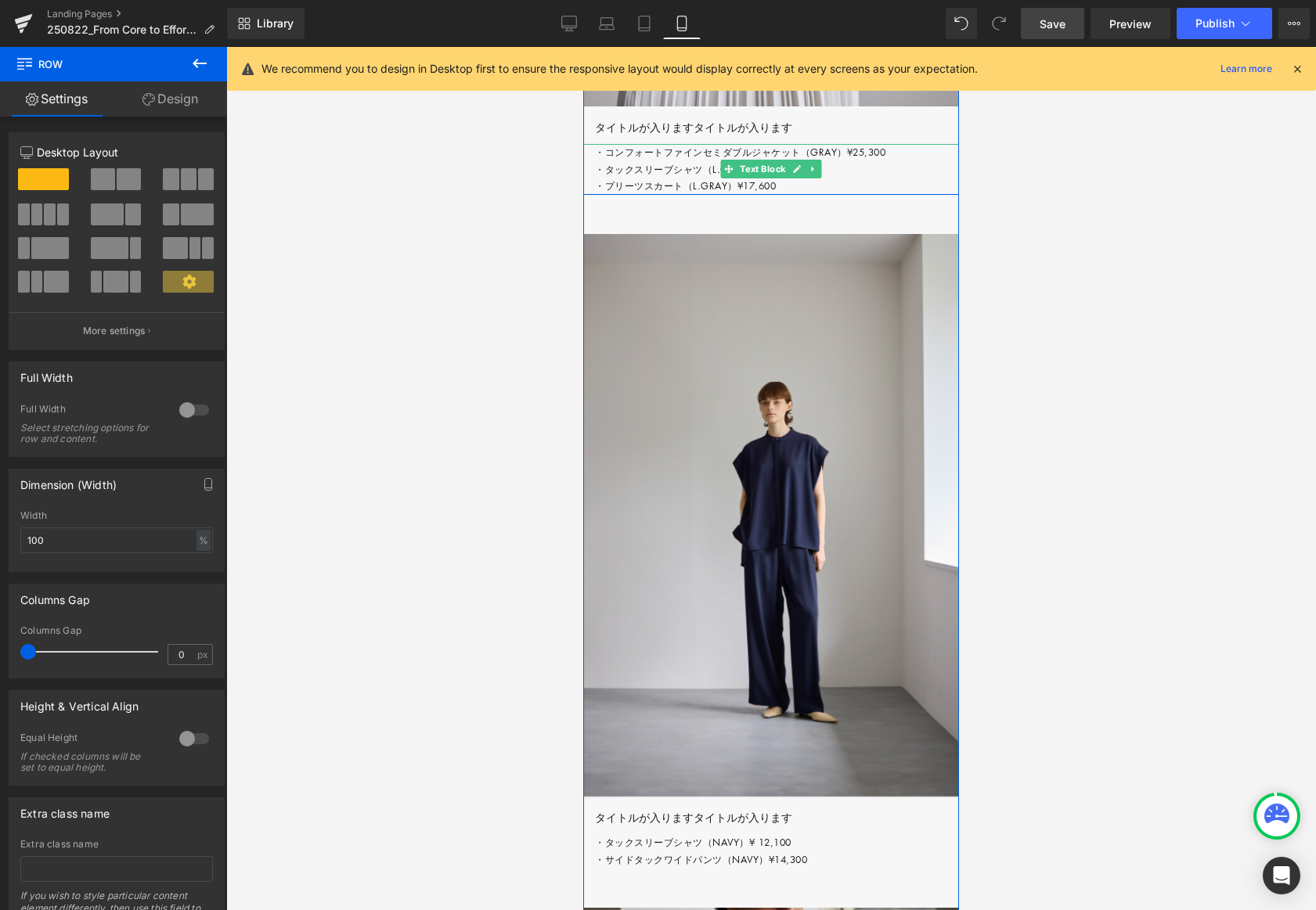
scroll to position [5197, 0]
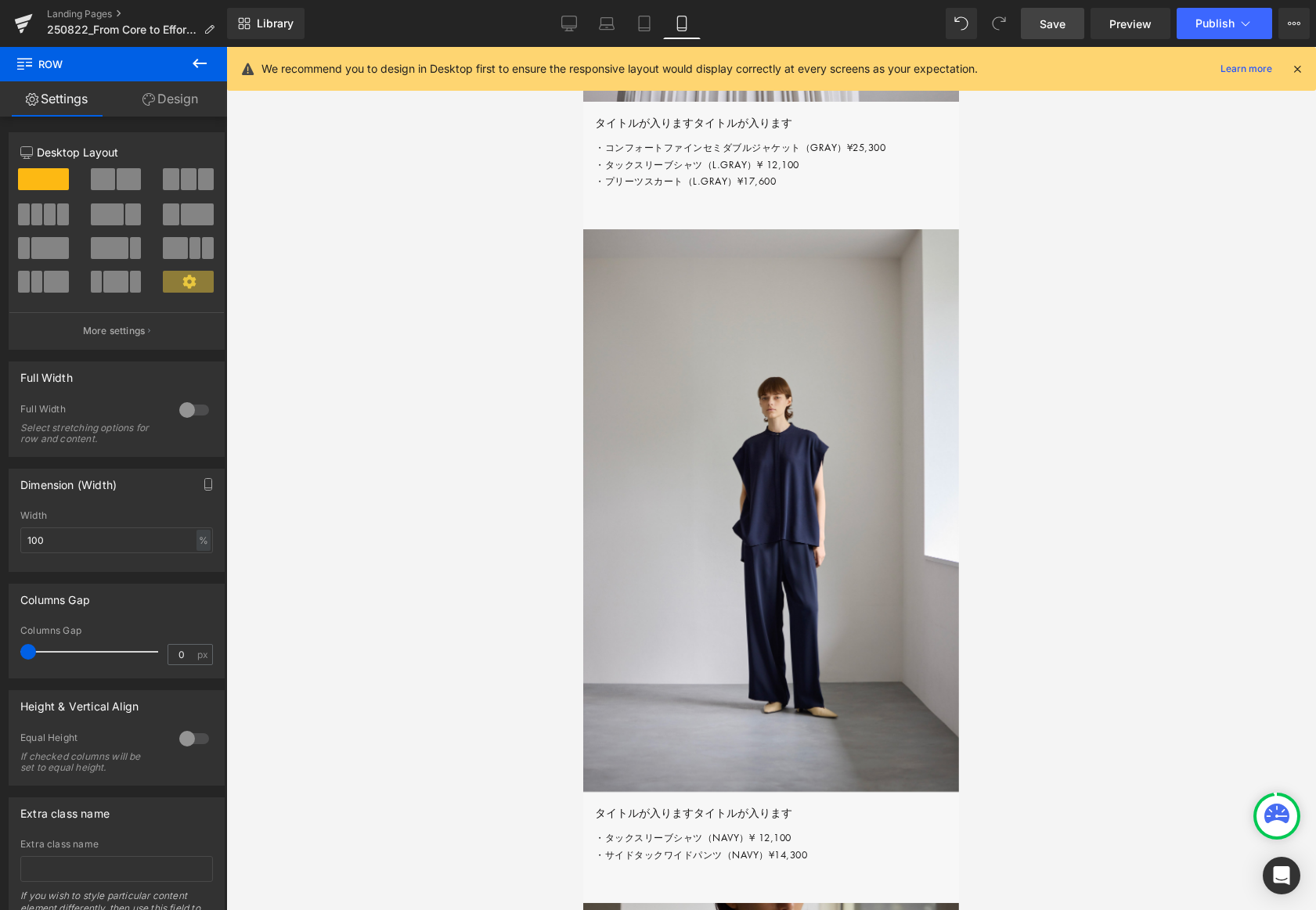
click at [1057, 26] on span "Save" at bounding box center [1053, 24] width 26 height 17
click at [623, 28] on icon at bounding box center [627, 24] width 11 height 15
type input "60"
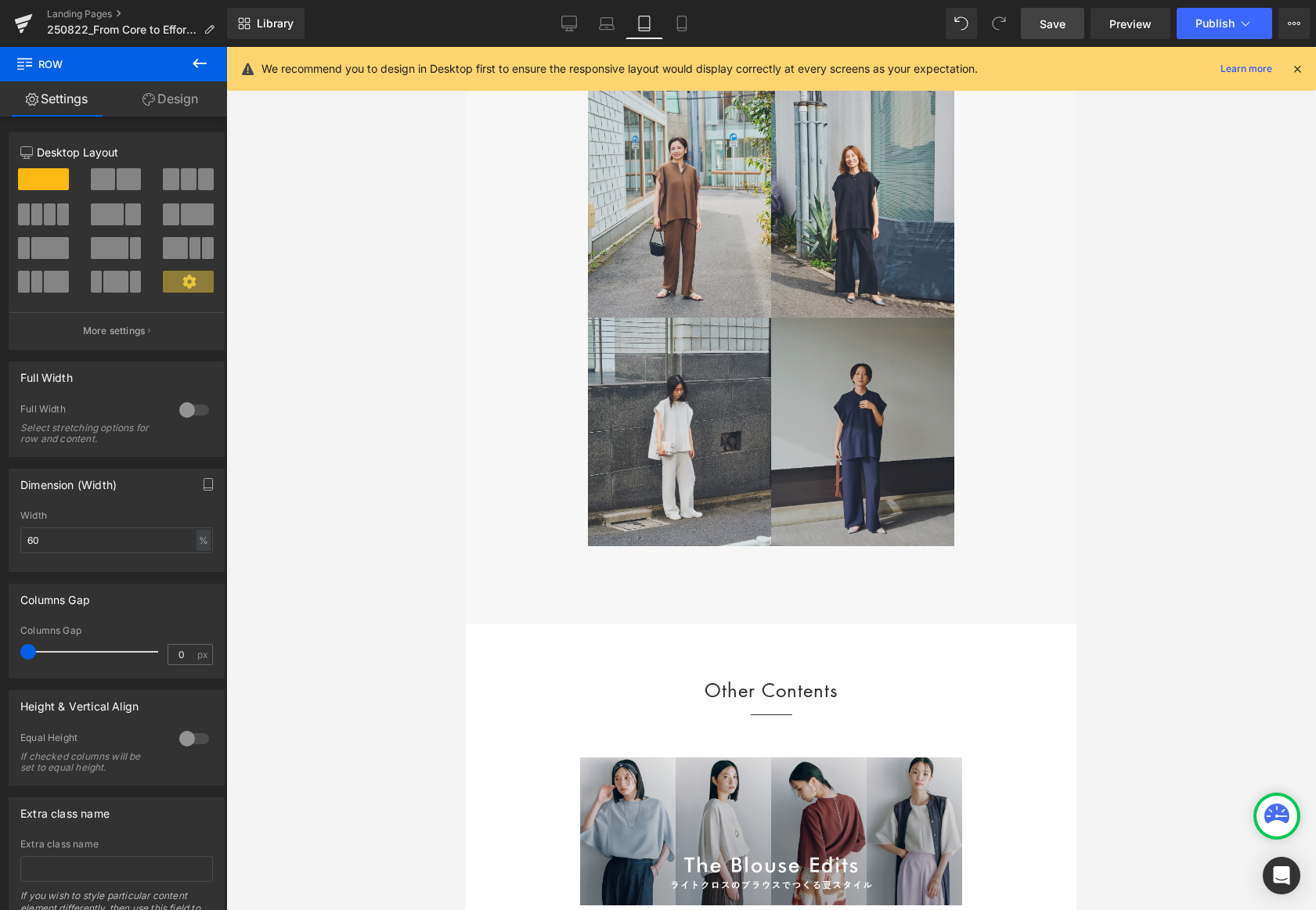
scroll to position [4510, 0]
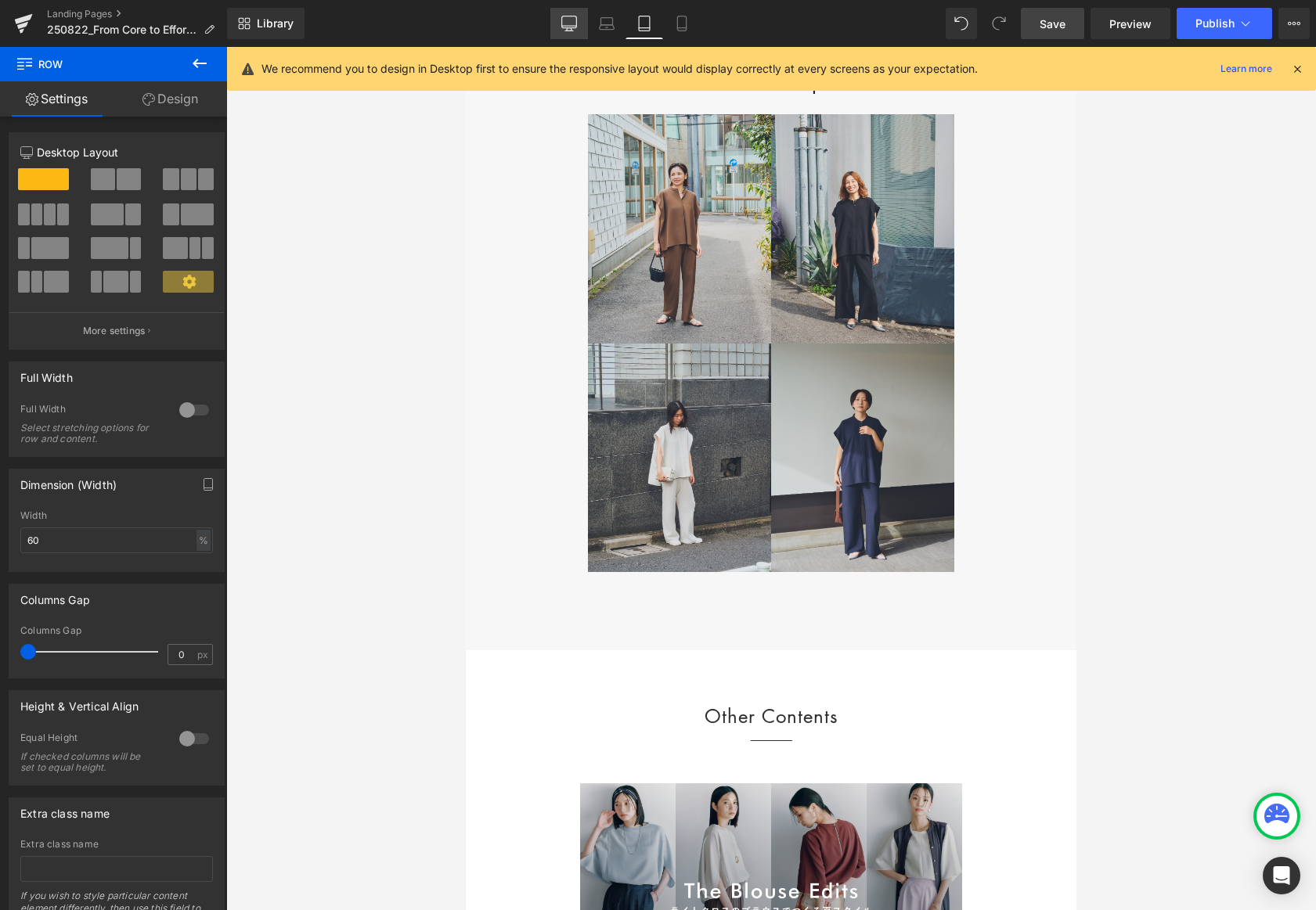
click at [572, 23] on icon at bounding box center [568, 23] width 16 height 16
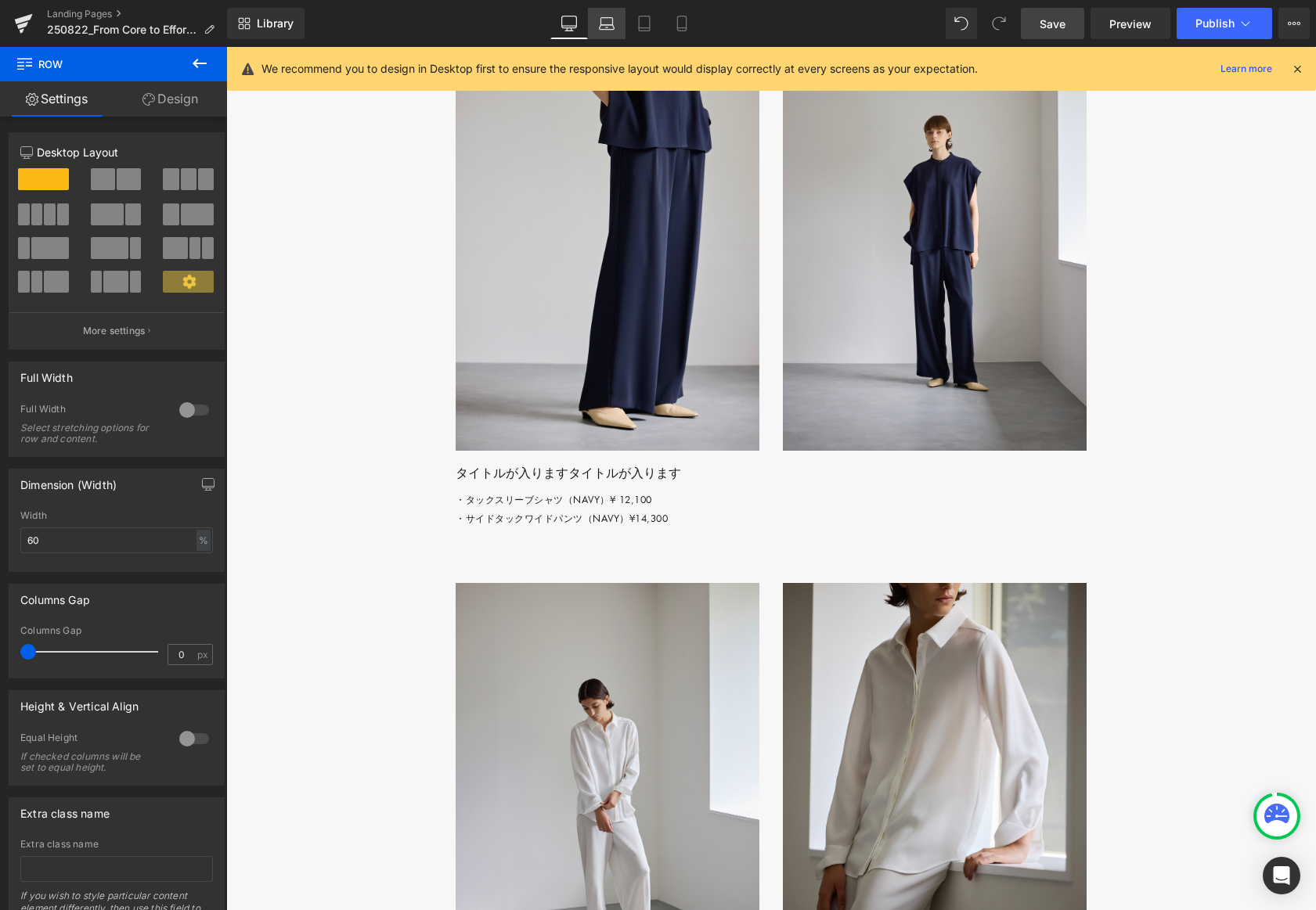
scroll to position [5660, 0]
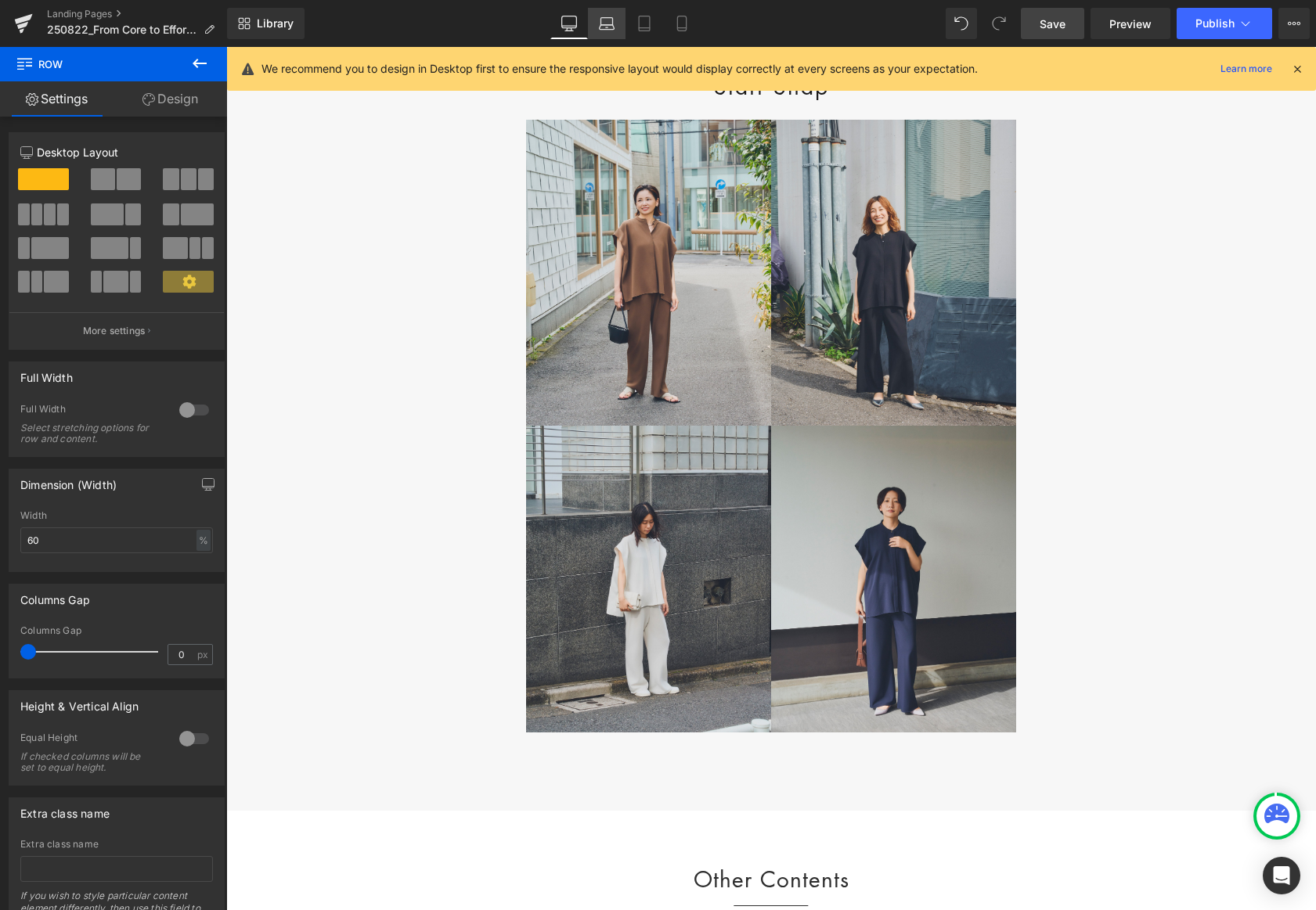
click at [608, 23] on icon at bounding box center [607, 23] width 16 height 16
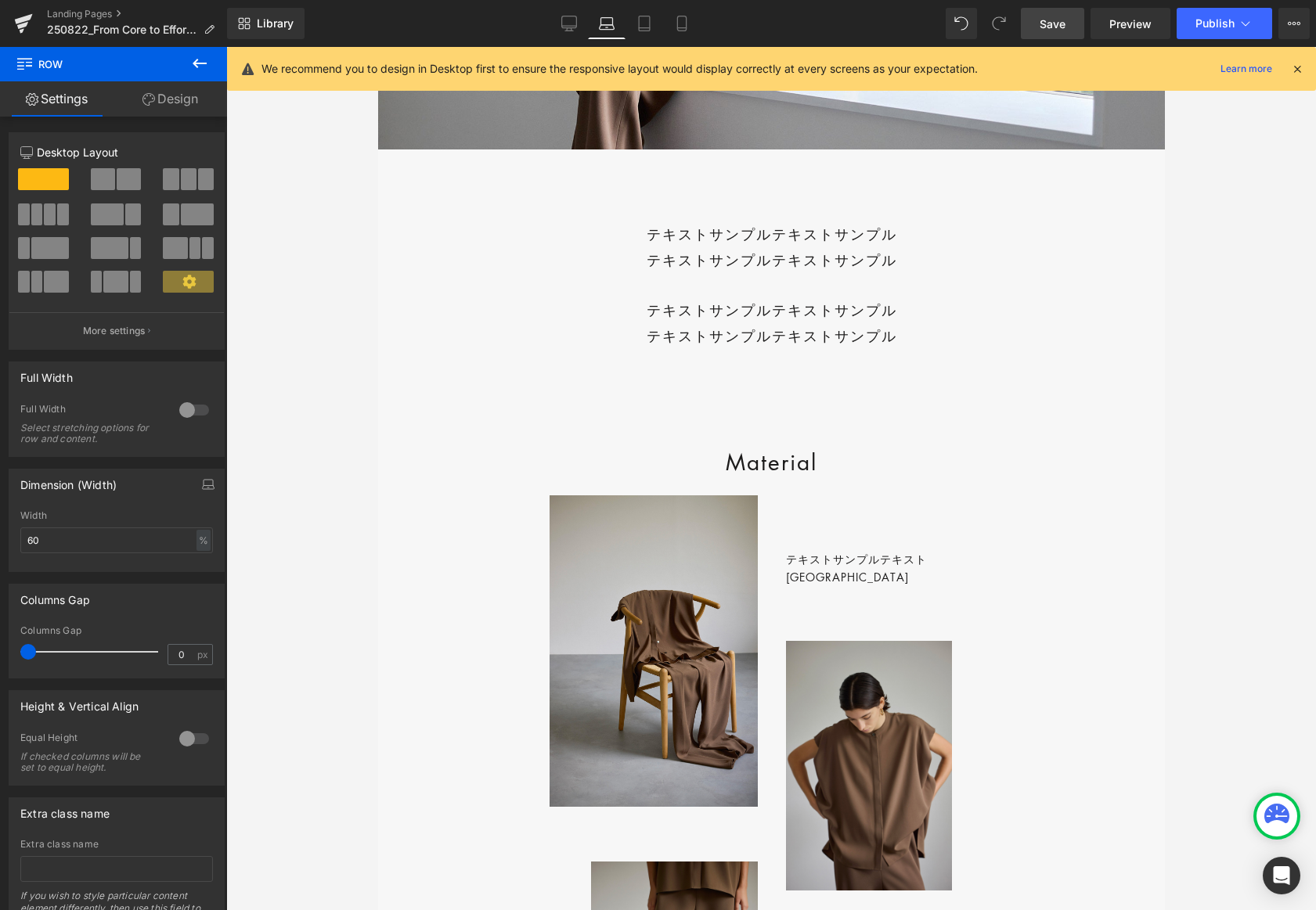
scroll to position [0, 0]
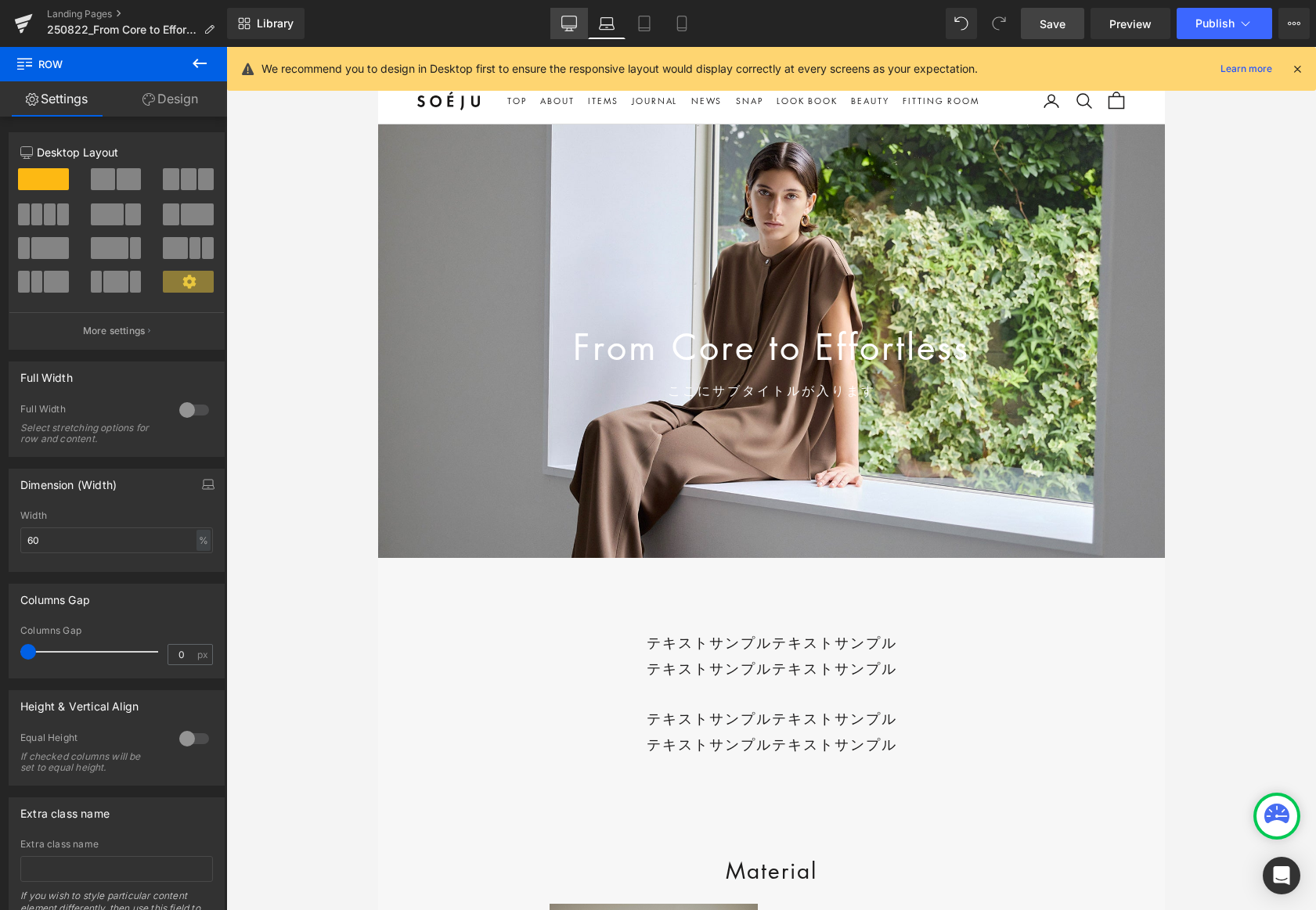
drag, startPoint x: 571, startPoint y: 21, endPoint x: 583, endPoint y: 34, distance: 17.7
click at [571, 21] on icon at bounding box center [568, 23] width 16 height 16
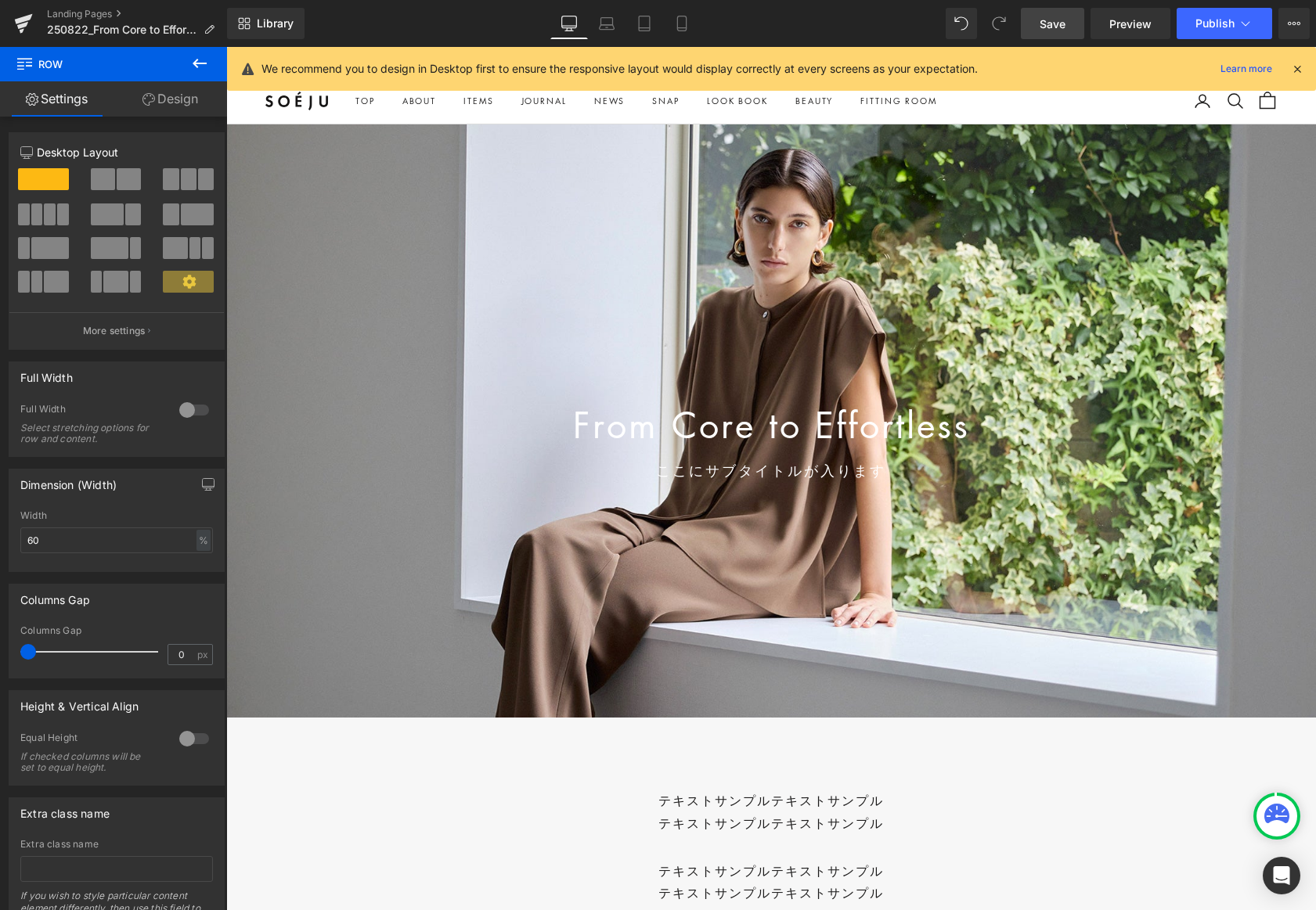
click at [687, 124] on div "From Core to Effortless Text Block ここにサブタイトルが入ります Text Block Row Hero Banner 25…" at bounding box center [771, 421] width 1090 height 594
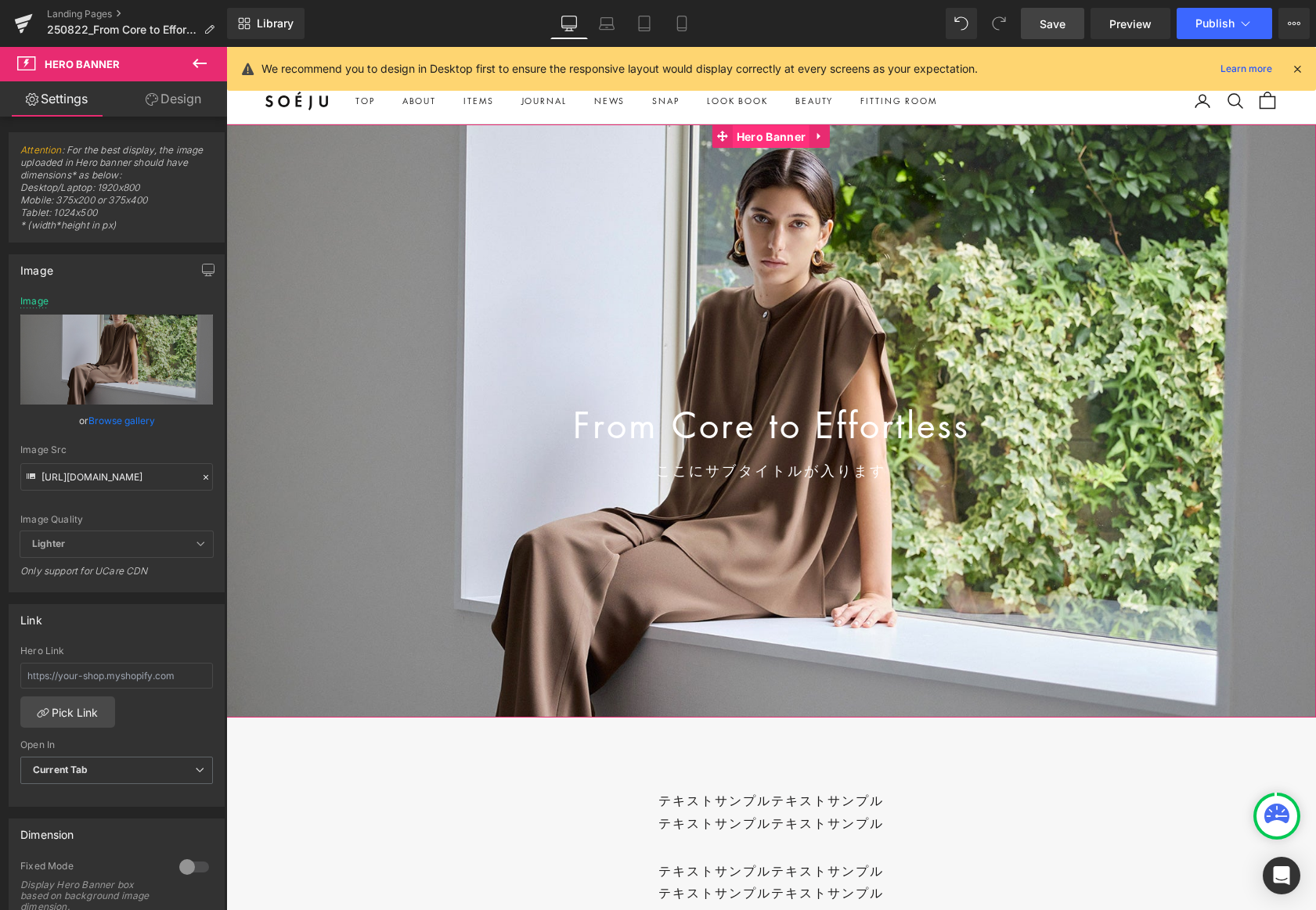
click at [745, 139] on span "Hero Banner" at bounding box center [771, 136] width 77 height 23
click at [682, 24] on icon at bounding box center [681, 23] width 16 height 16
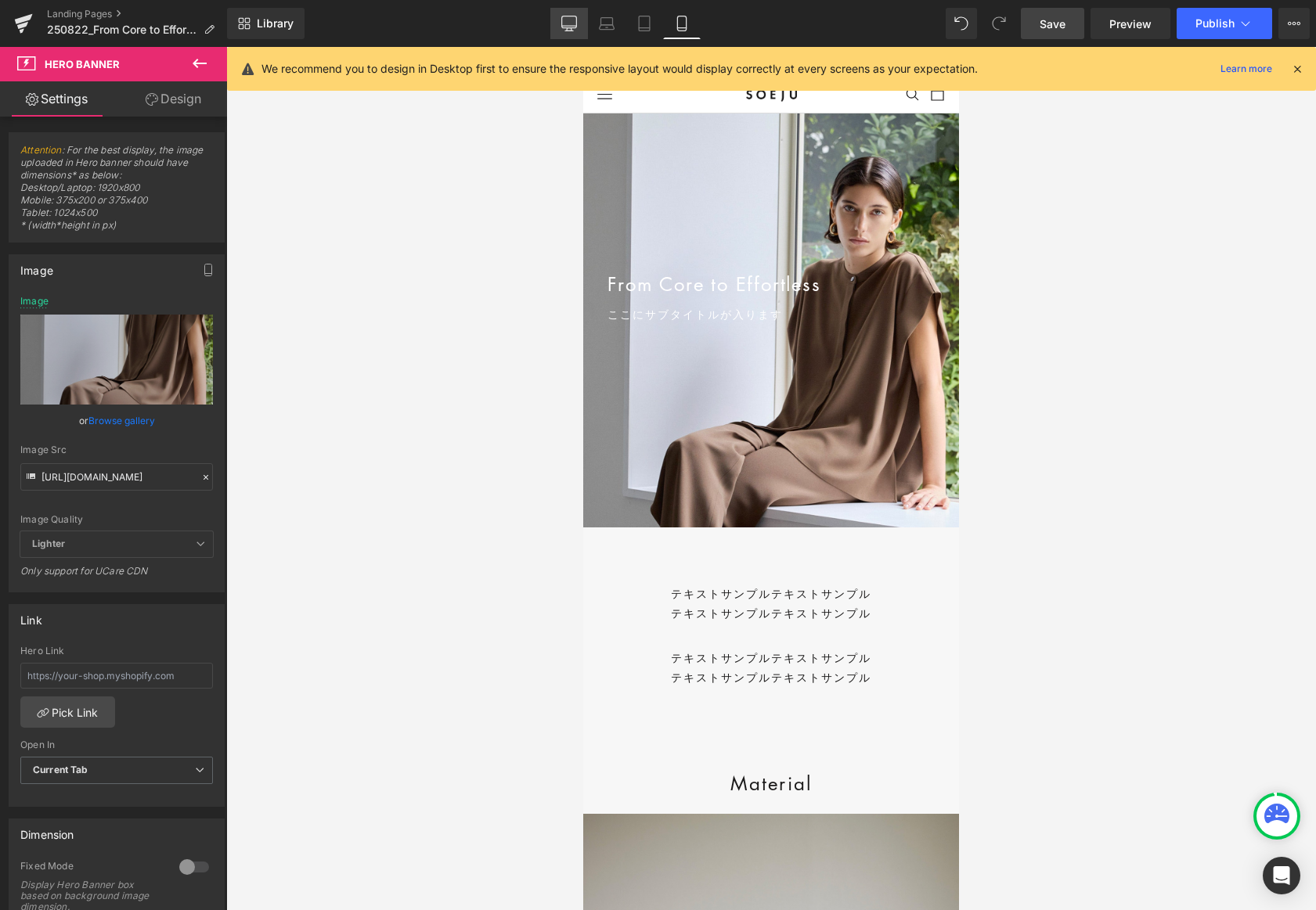
click at [564, 21] on icon at bounding box center [568, 23] width 16 height 16
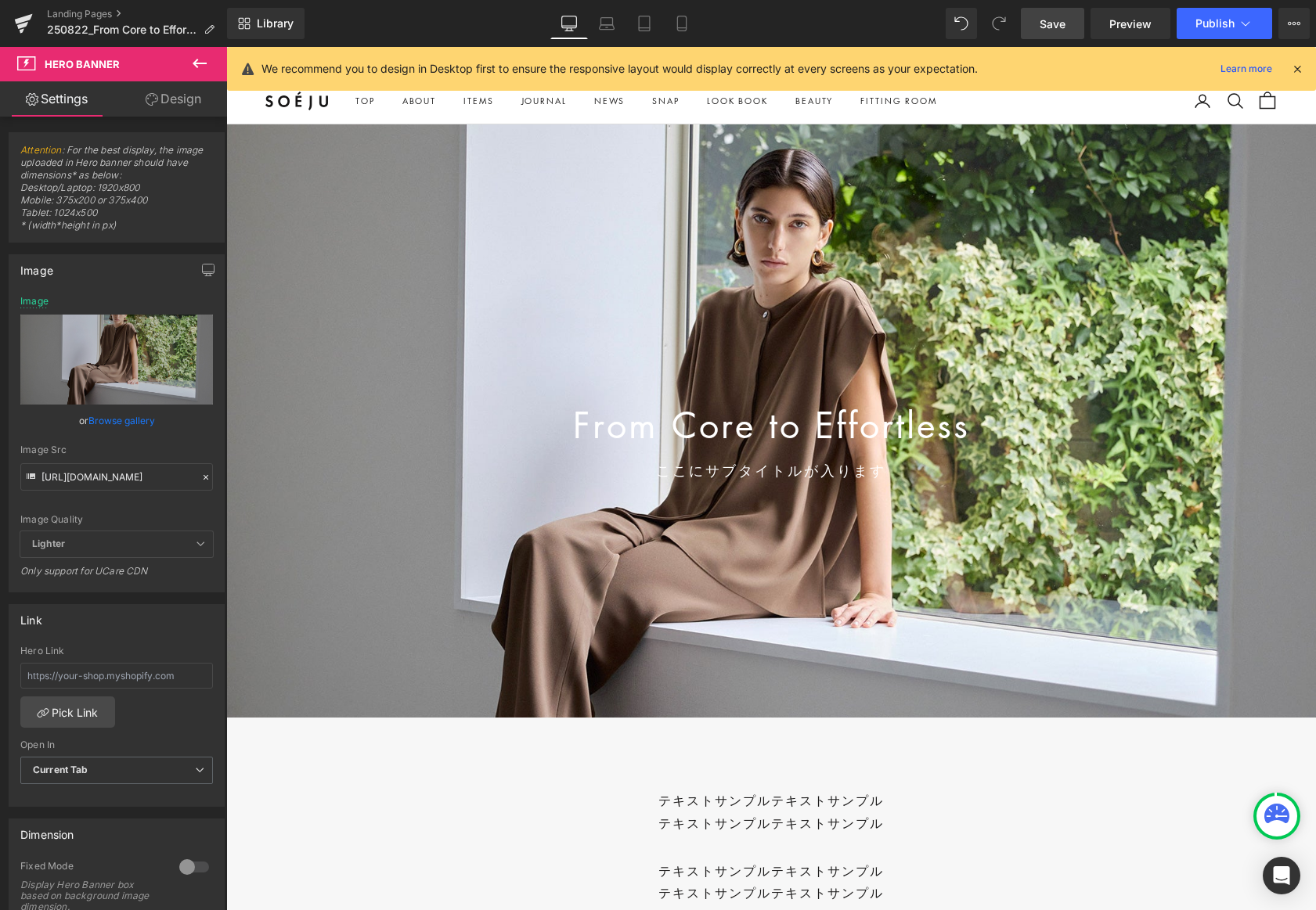
type input "[URL][DOMAIN_NAME]"
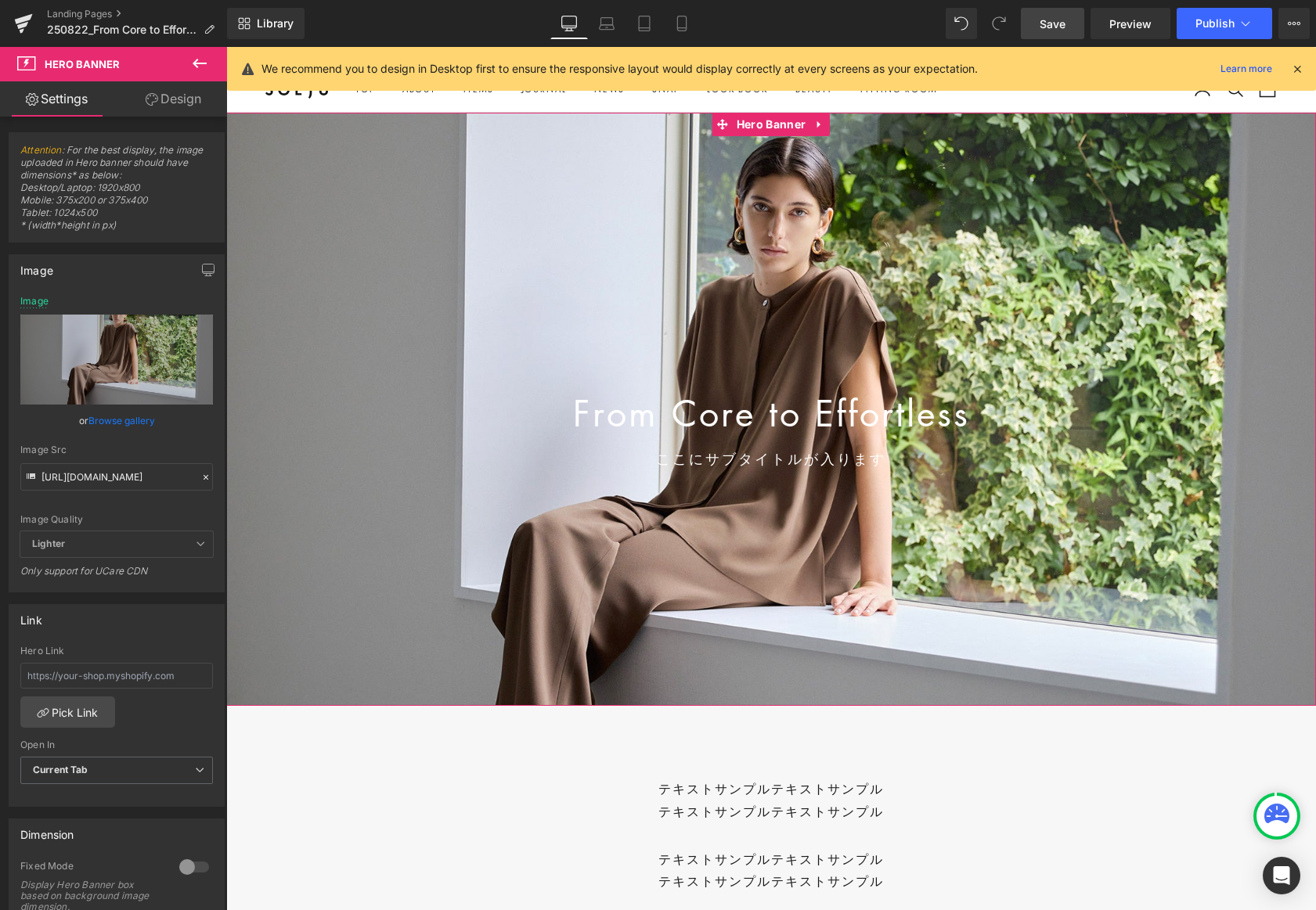
click at [191, 100] on link "Design" at bounding box center [174, 99] width 114 height 35
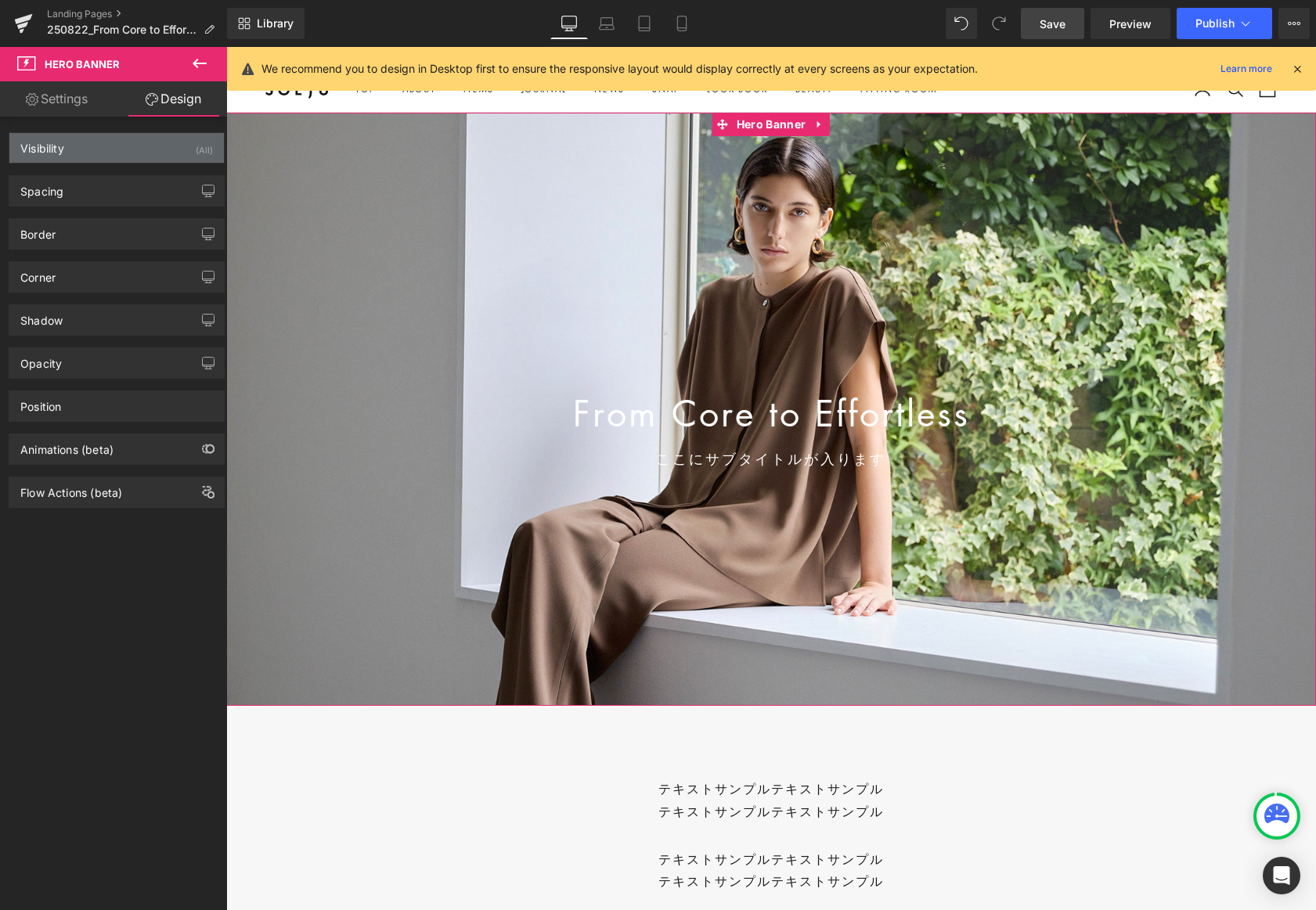
click at [210, 151] on div "Visibility (All)" at bounding box center [117, 148] width 215 height 30
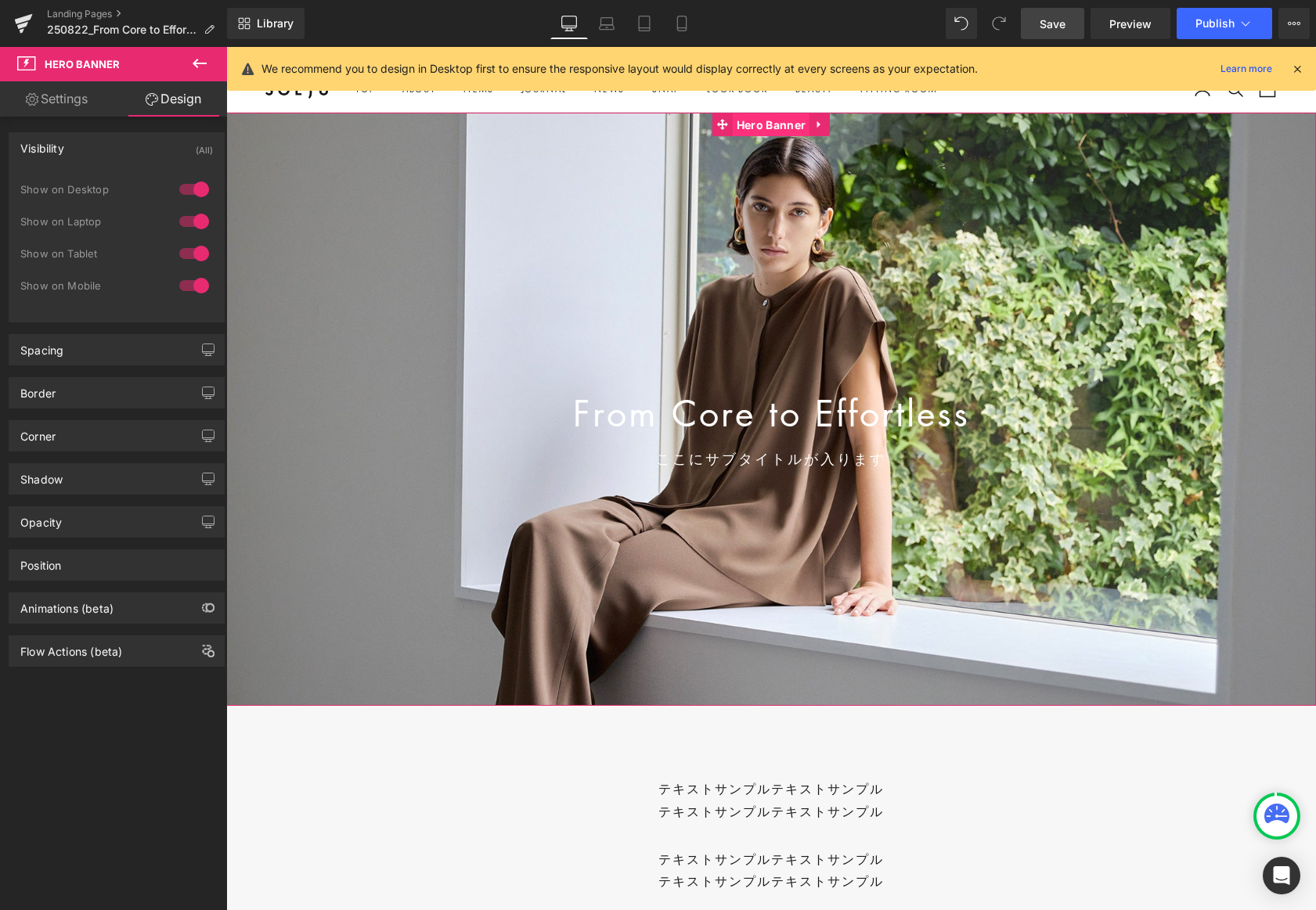
click at [772, 121] on span "Hero Banner" at bounding box center [771, 125] width 77 height 23
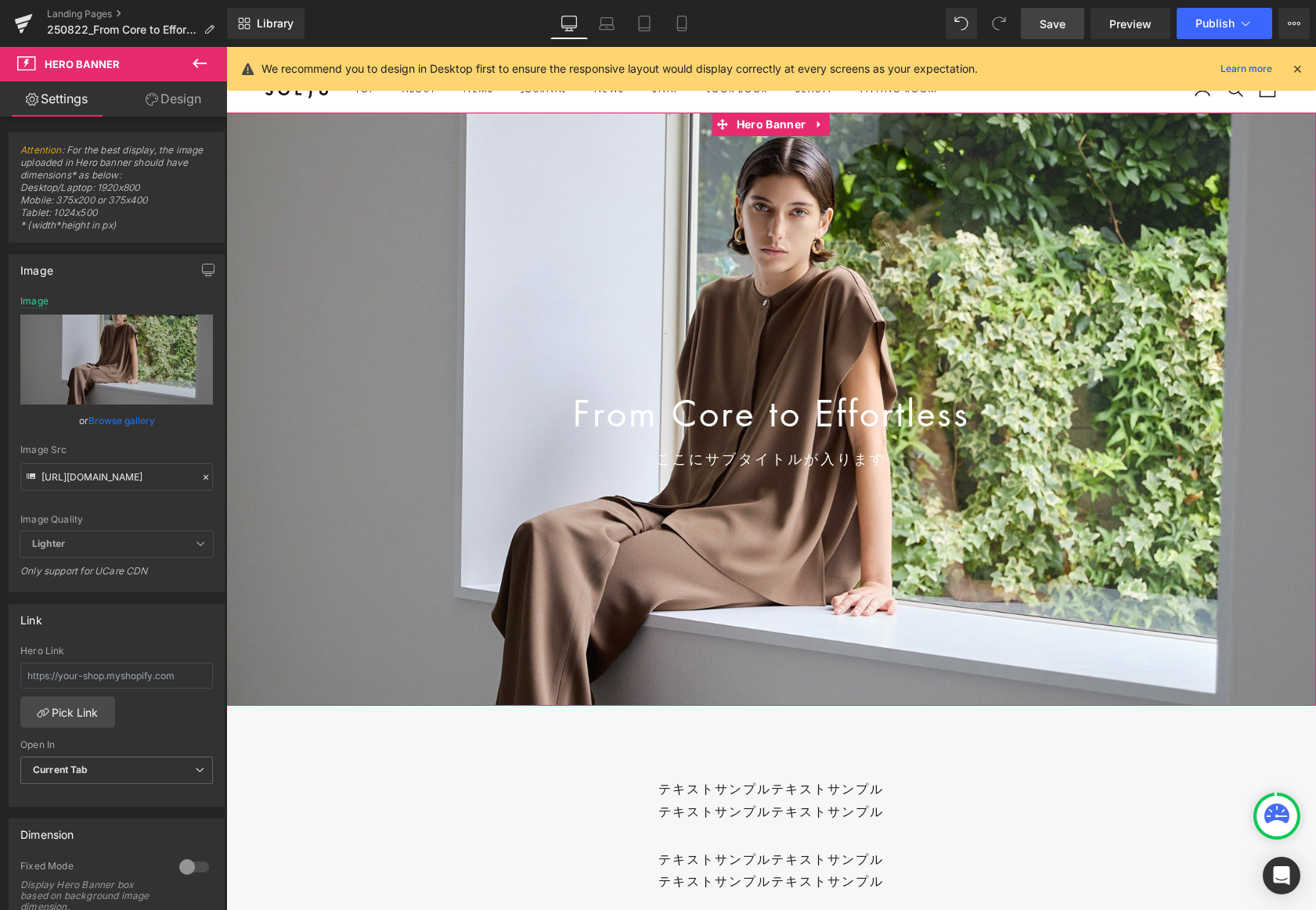
click at [187, 99] on link "Design" at bounding box center [174, 99] width 114 height 35
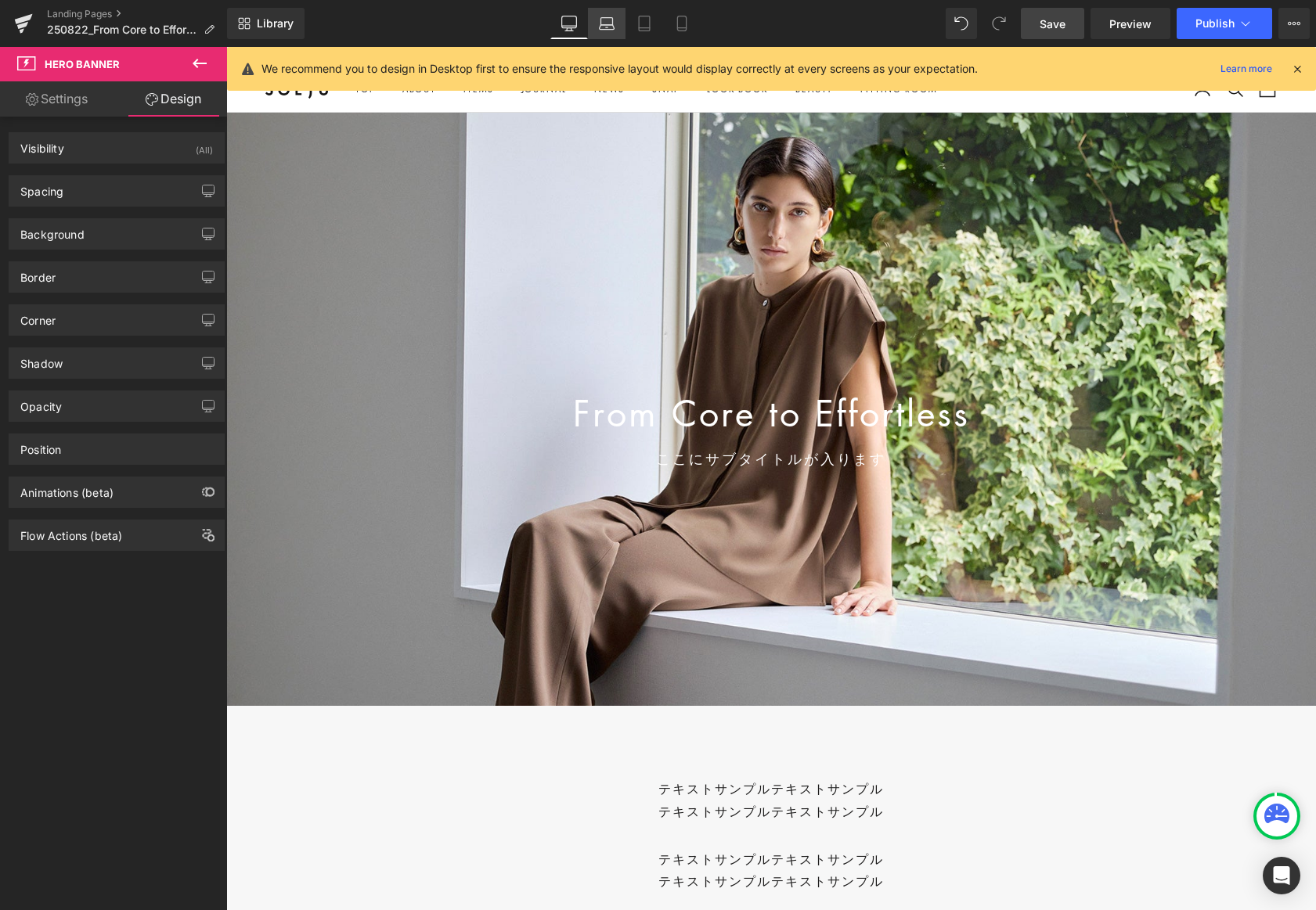
click at [609, 17] on icon at bounding box center [607, 23] width 16 height 16
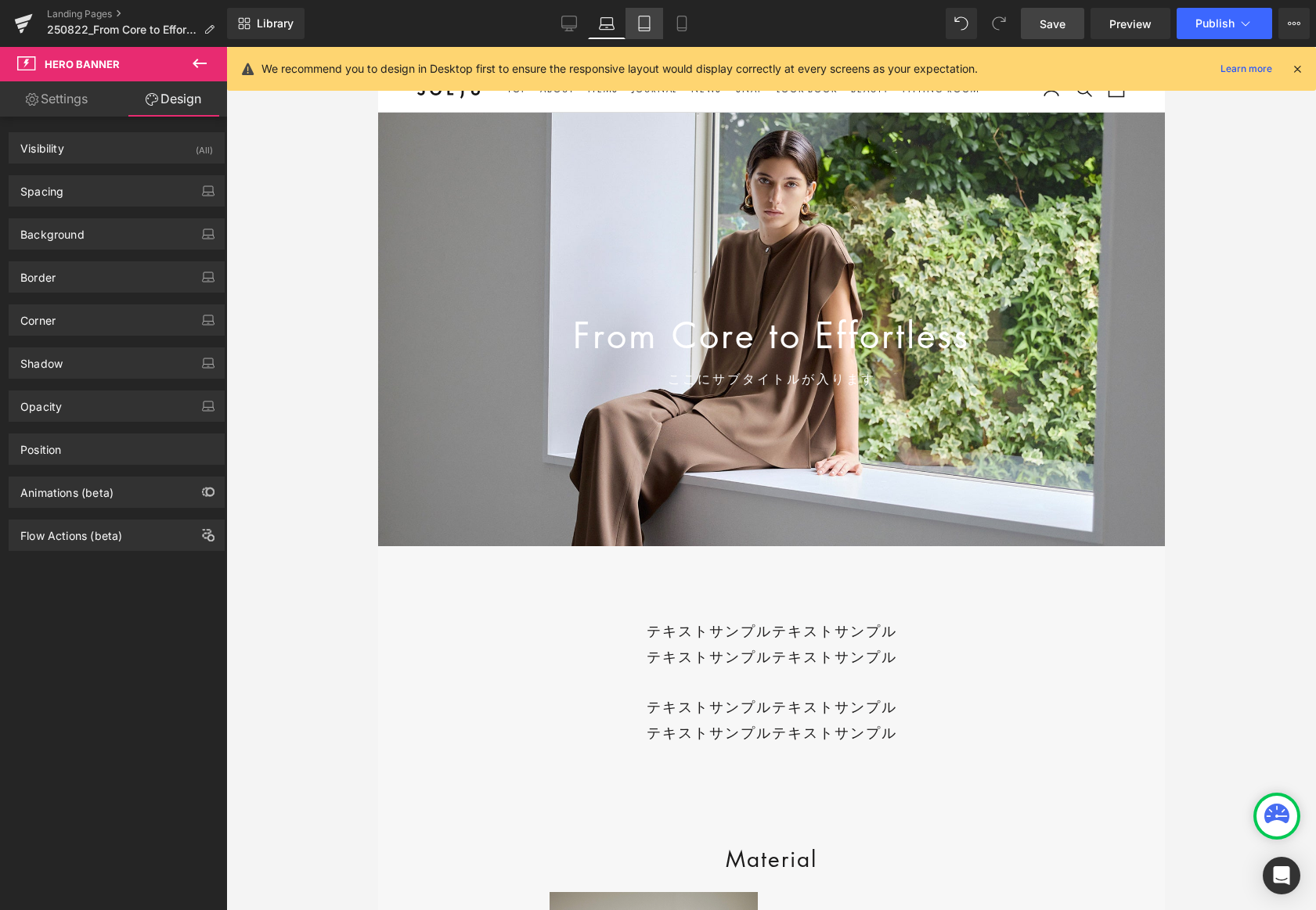
click at [644, 21] on icon at bounding box center [644, 23] width 16 height 16
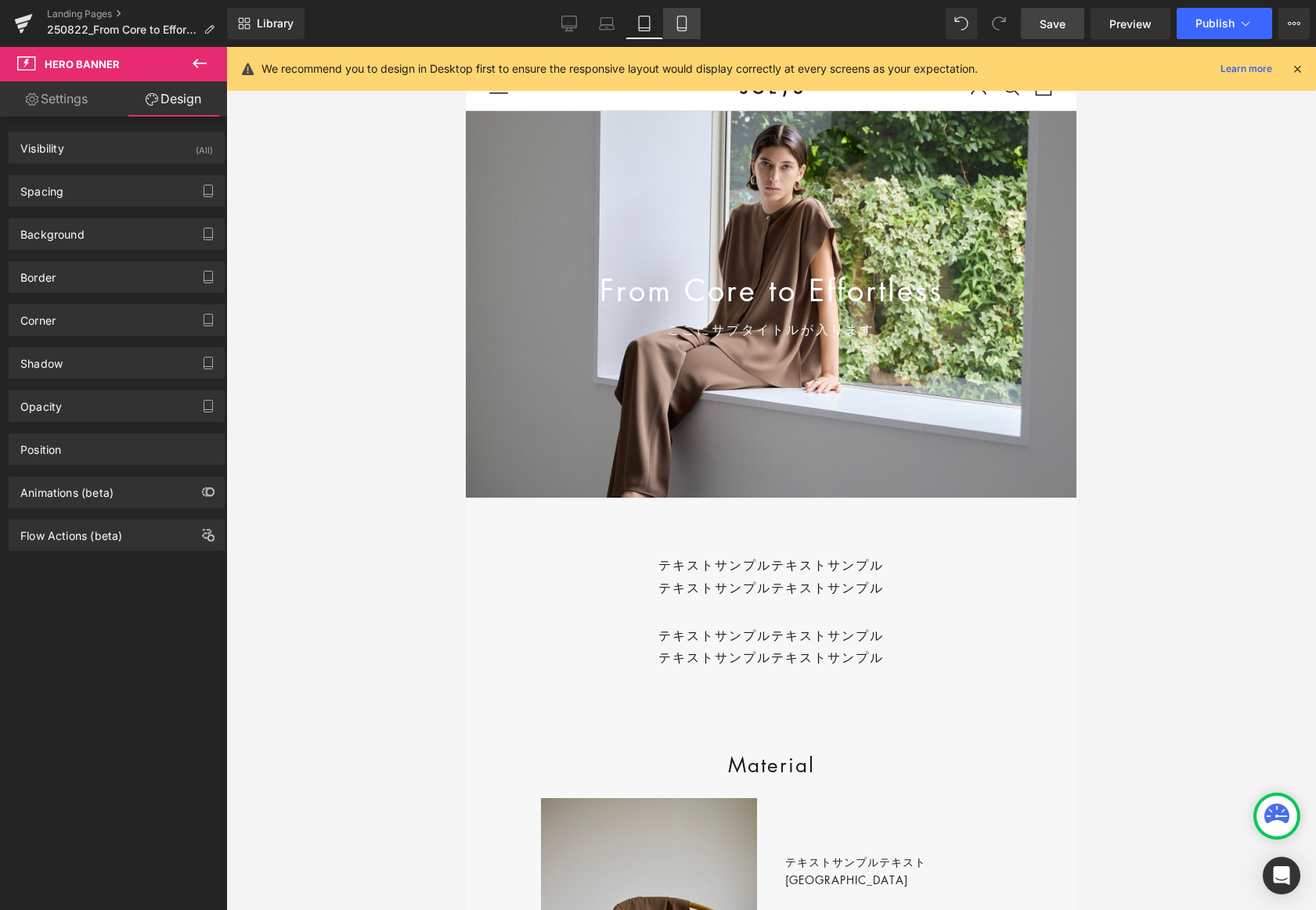
scroll to position [10, 0]
click at [680, 23] on icon at bounding box center [681, 23] width 16 height 16
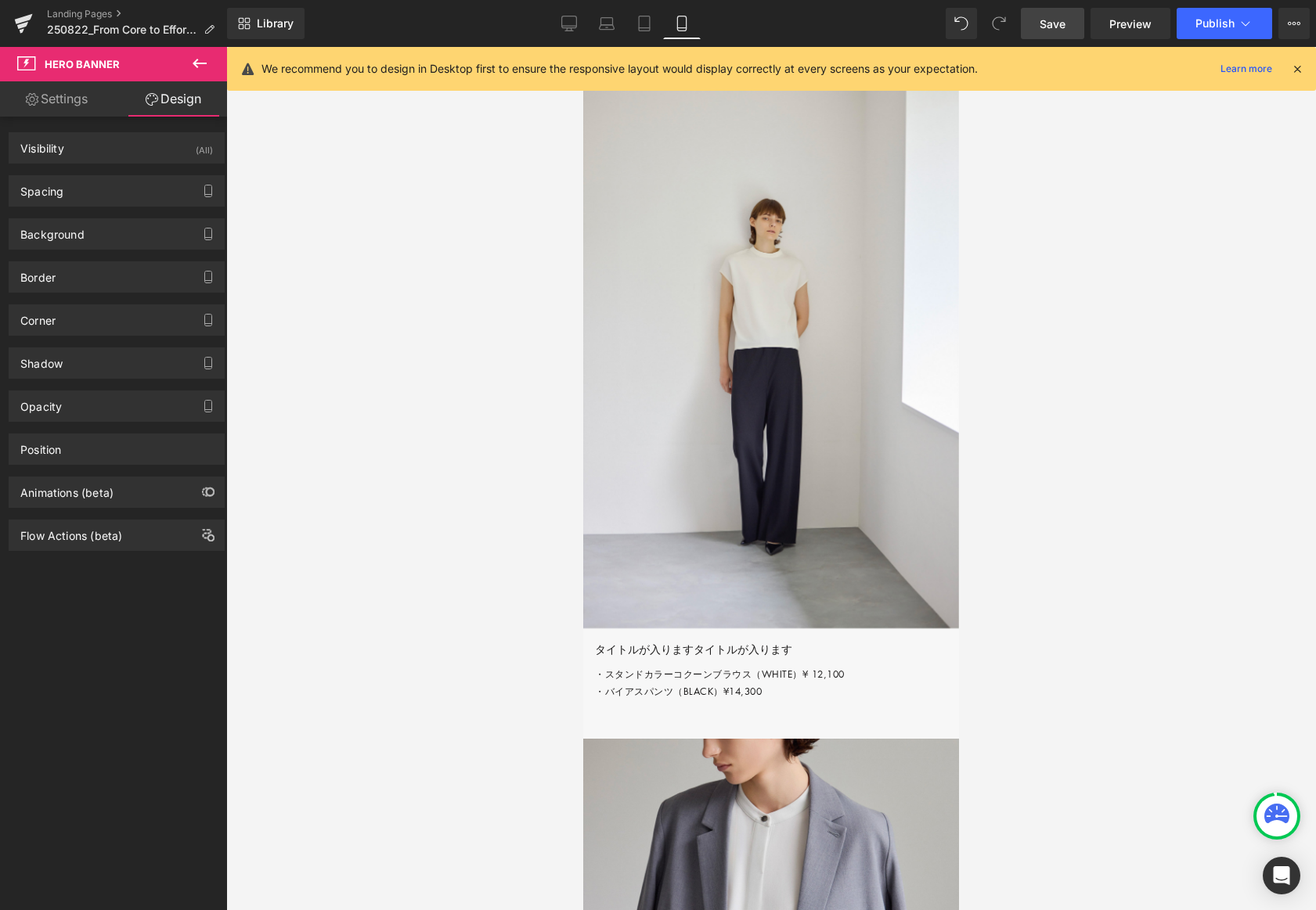
scroll to position [3995, 0]
click at [658, 27] on p "・タックスリーブシャツ（[PERSON_NAME]）¥ 12,100 ・バイアスパンツ（BROWN）¥14,300" at bounding box center [777, 10] width 364 height 34
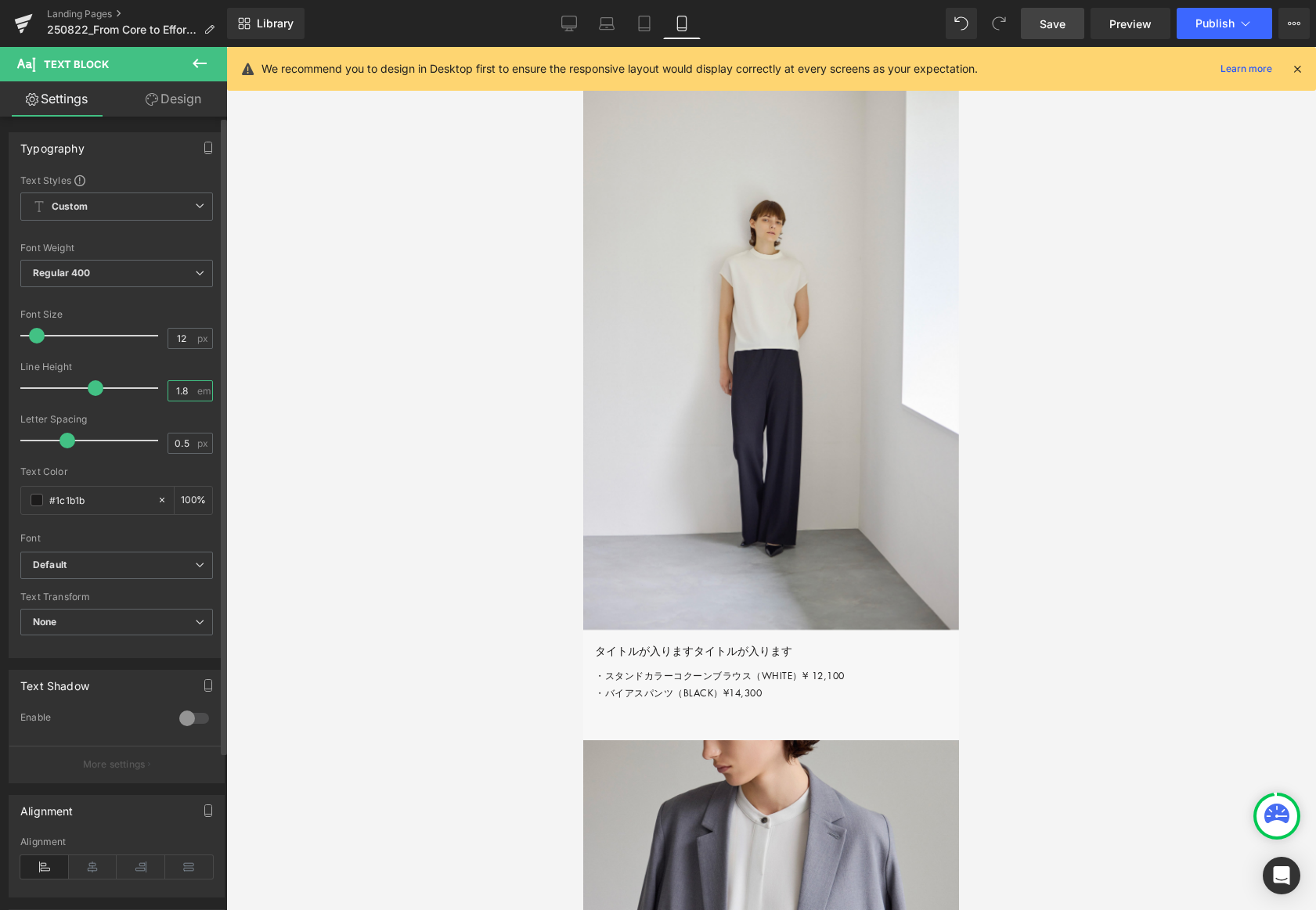
drag, startPoint x: 184, startPoint y: 388, endPoint x: 147, endPoint y: 392, distance: 37.2
click at [148, 391] on div "Line Height 1.8 em" at bounding box center [117, 387] width 192 height 52
type input "2"
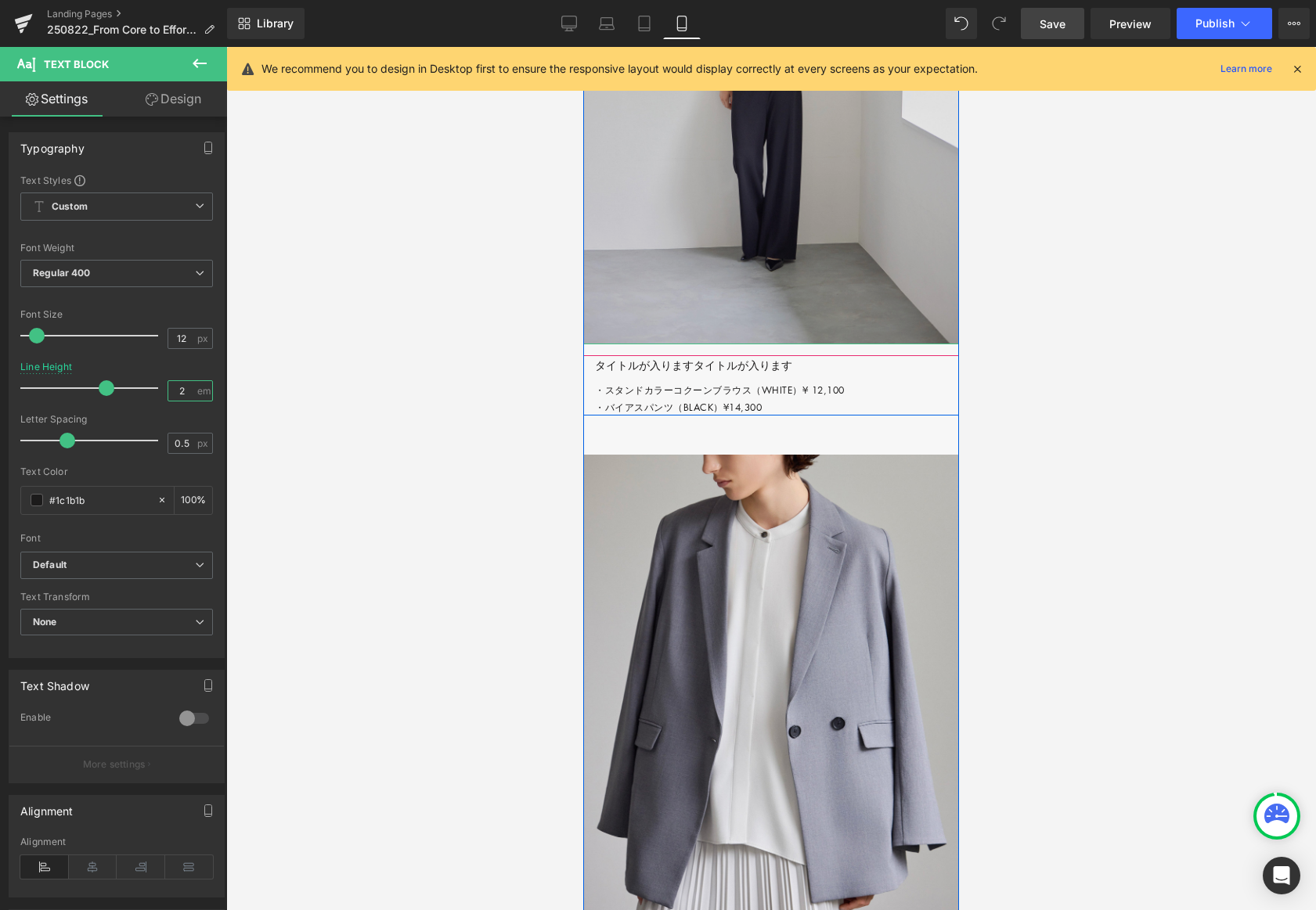
scroll to position [4297, 0]
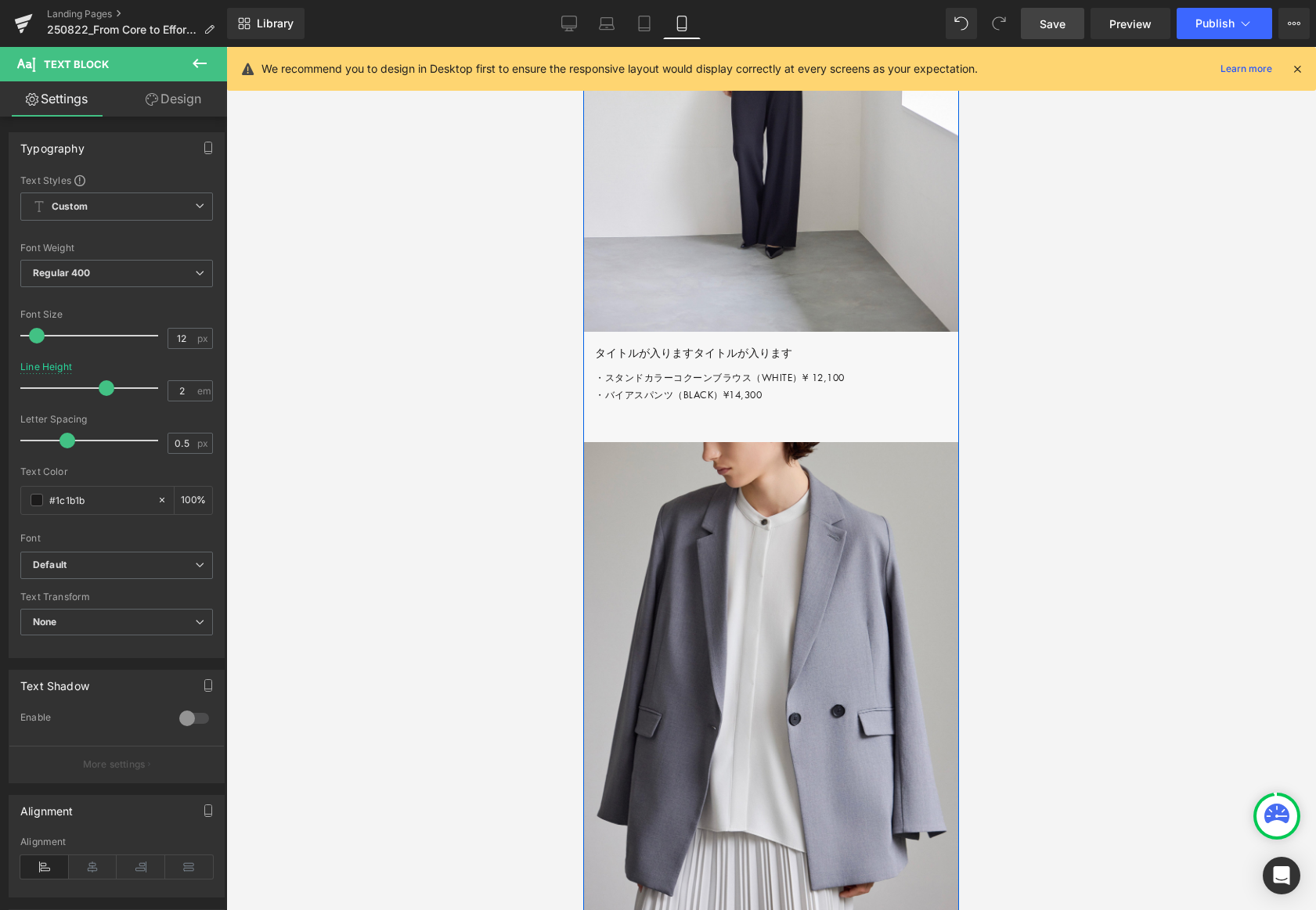
click at [633, 403] on p "・スタンドカラーコクーンブラウス（WHITE）¥ 12,100 ・バイアスパンツ（BLACK）¥14,300" at bounding box center [777, 386] width 364 height 34
drag, startPoint x: 182, startPoint y: 385, endPoint x: 147, endPoint y: 389, distance: 35.2
click at [147, 389] on div "Line Height 1.8 em" at bounding box center [117, 387] width 192 height 52
drag, startPoint x: 182, startPoint y: 389, endPoint x: 206, endPoint y: 386, distance: 24.2
click at [157, 390] on div "Line Height 1.8 em" at bounding box center [117, 387] width 192 height 52
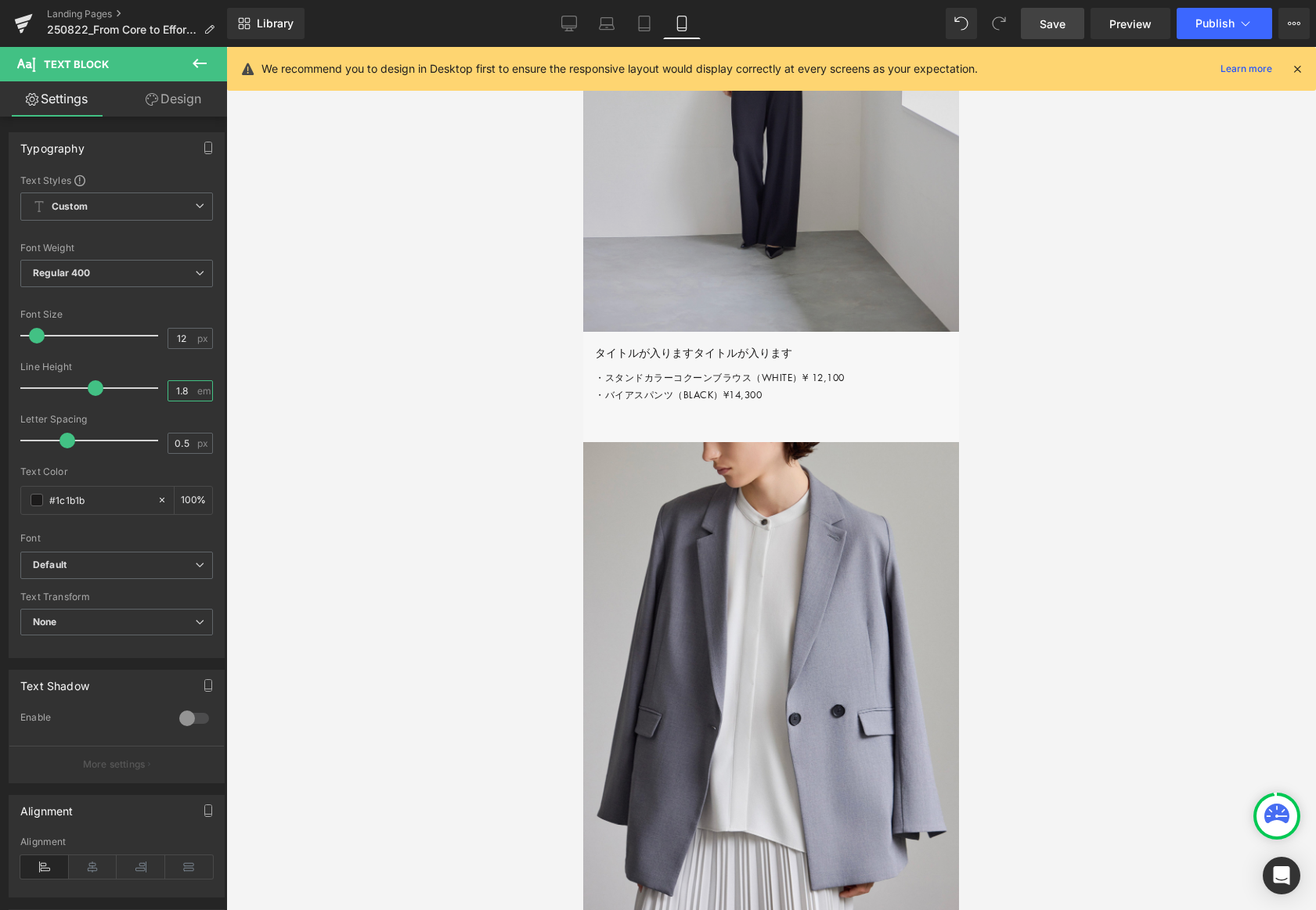
type input "2"
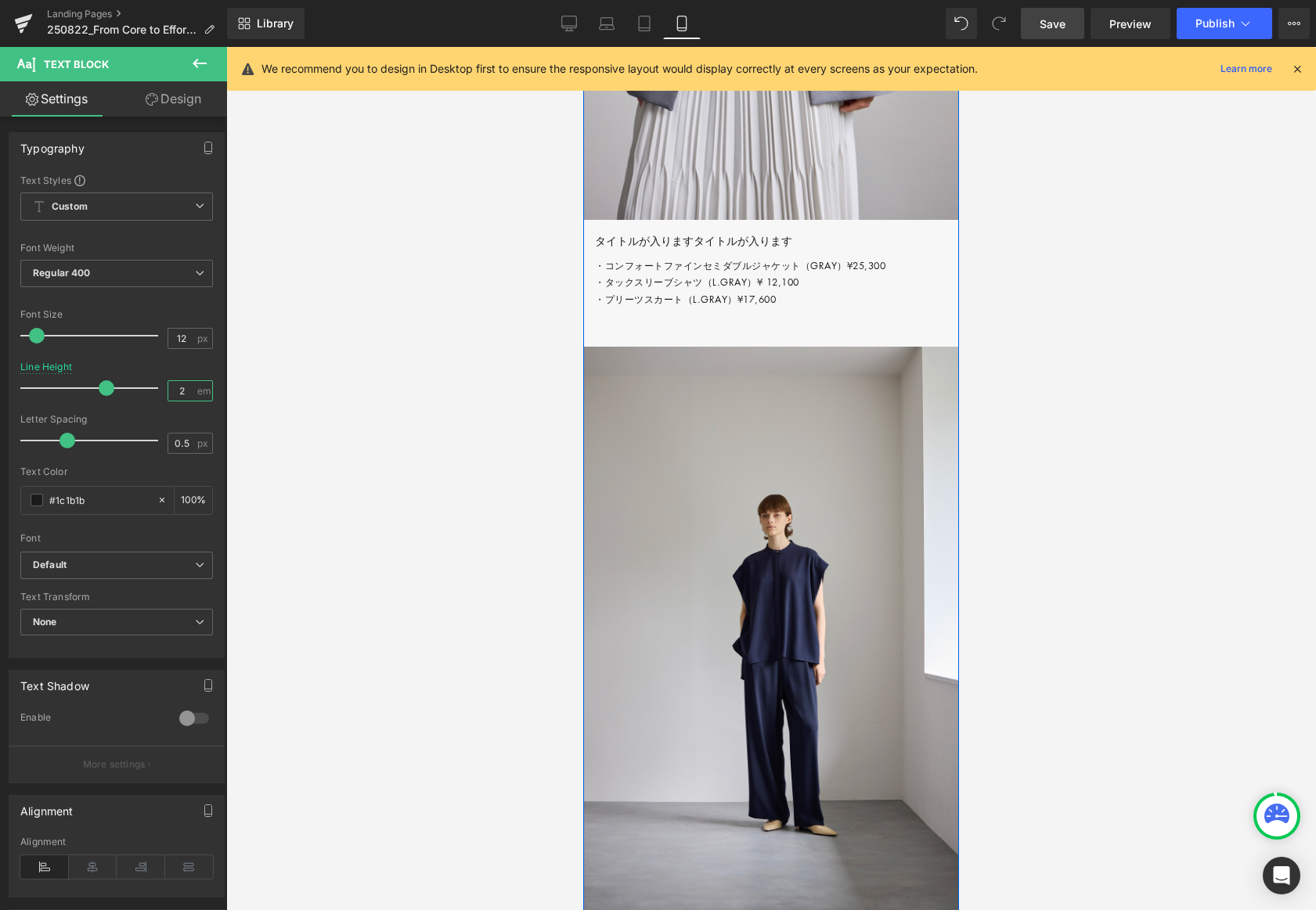
scroll to position [5176, 0]
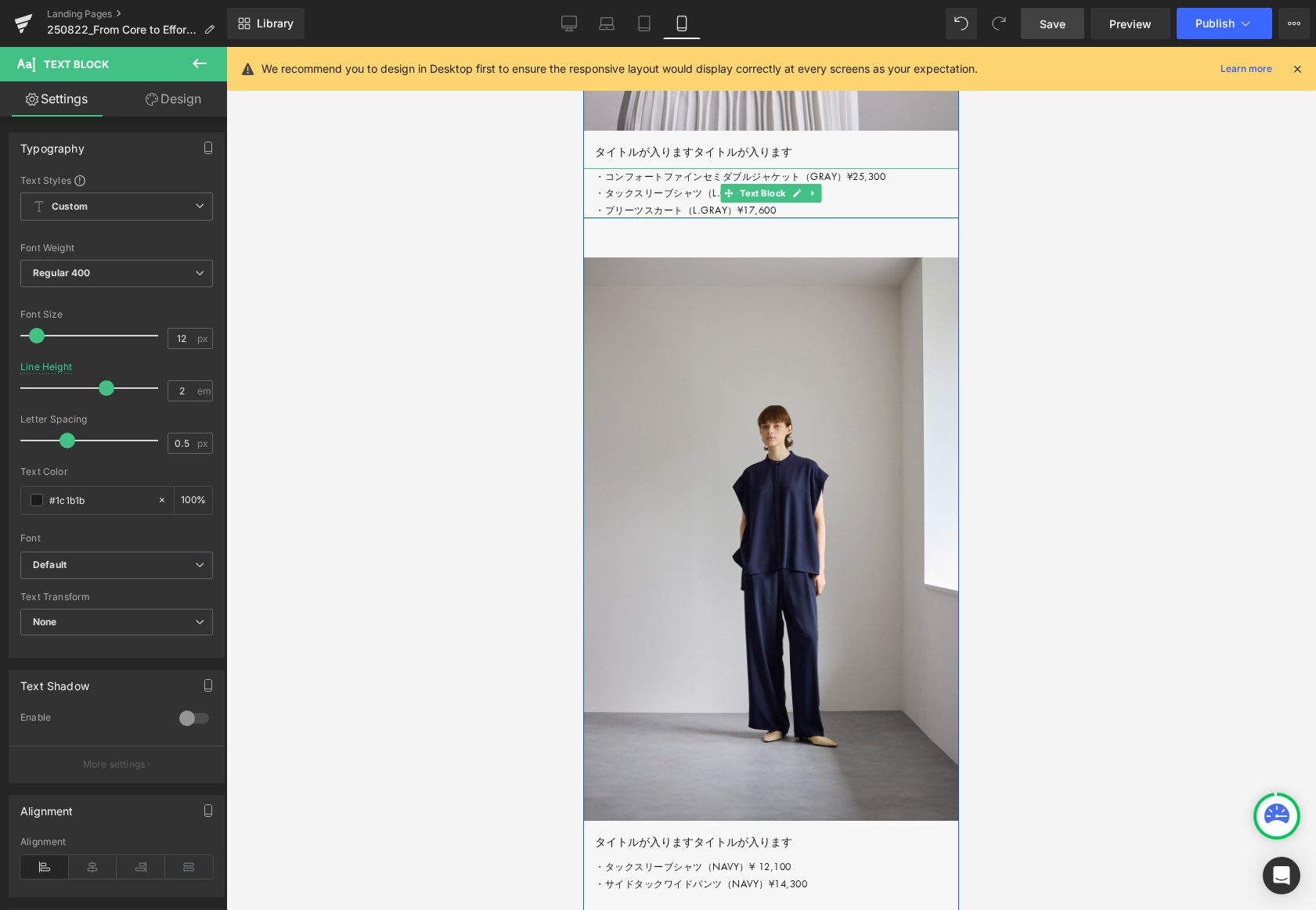
click at [614, 219] on p "・コンフォートファインセミダブルジャケット（GRAY）¥25,300 ・タックスリーブシャツ（L.GRAY）¥ 12,100 ・プリーツスカート（L.GRAY…" at bounding box center [777, 193] width 364 height 51
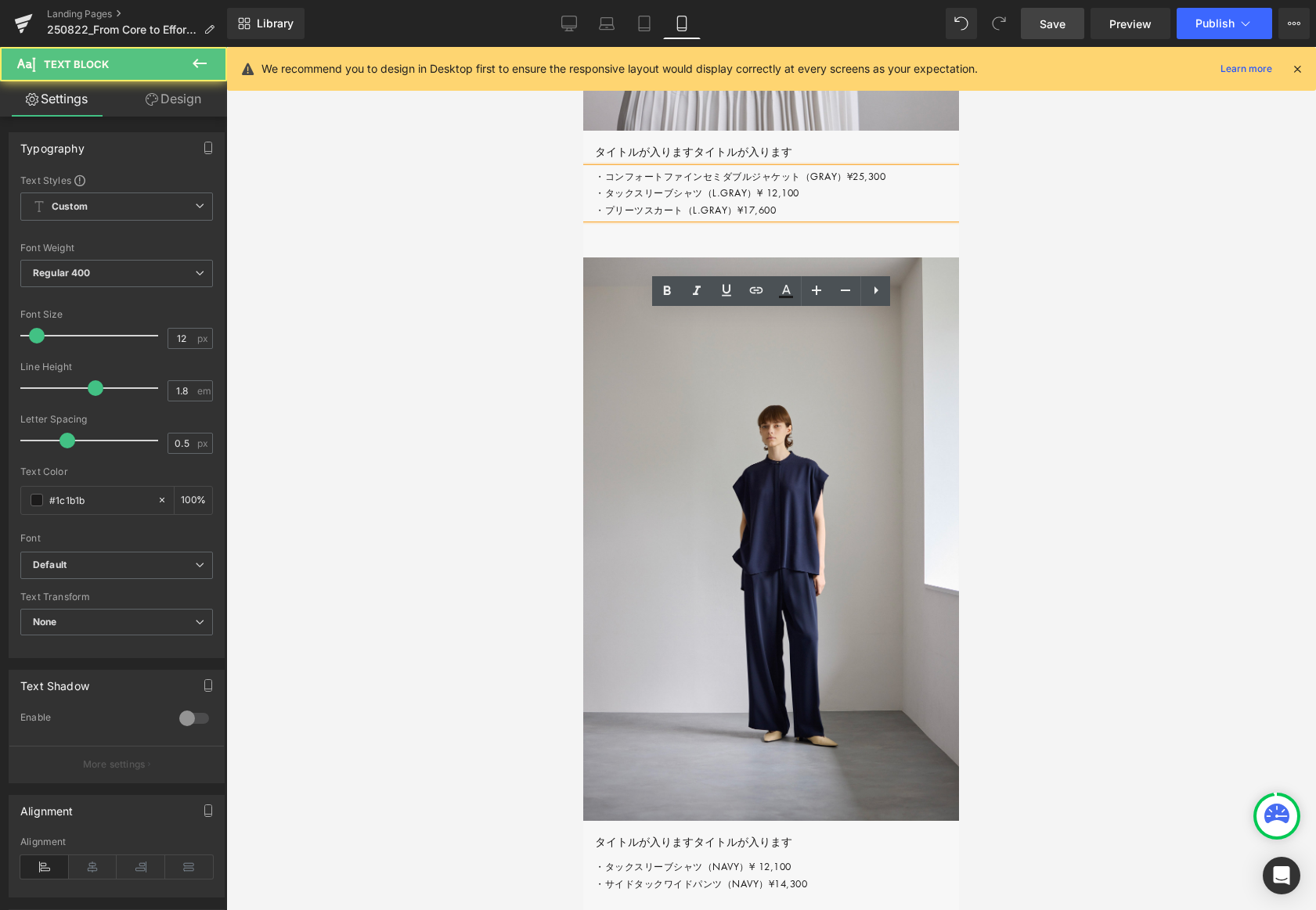
click at [614, 219] on p "・コンフォートファインセミダブルジャケット（GRAY）¥25,300 ・タックスリーブシャツ（L.GRAY）¥ 12,100 ・プリーツスカート（L.GRAY…" at bounding box center [777, 193] width 364 height 51
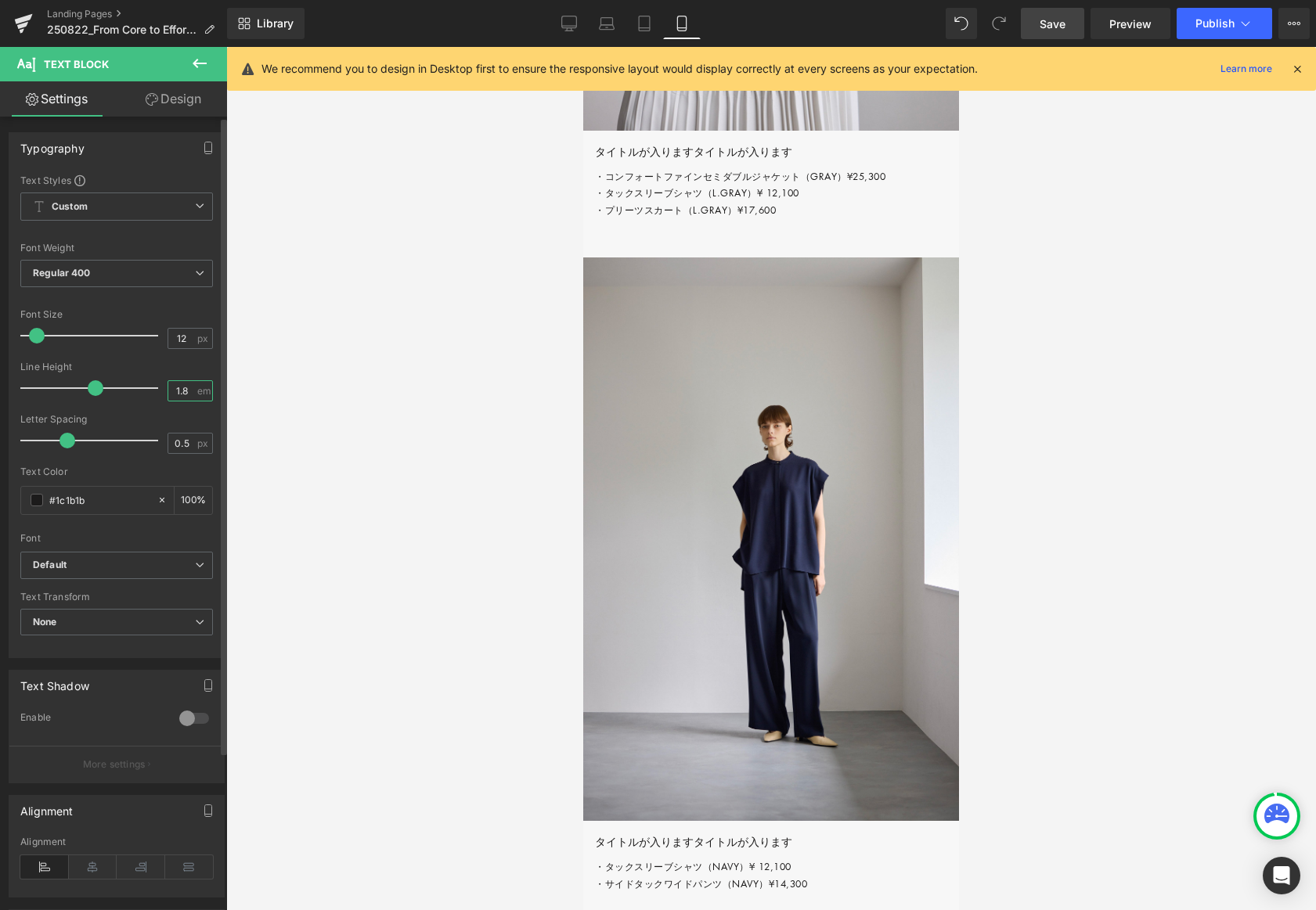
drag, startPoint x: 177, startPoint y: 388, endPoint x: 159, endPoint y: 389, distance: 18.0
click at [160, 389] on div "Line Height 1.8 em" at bounding box center [117, 387] width 192 height 52
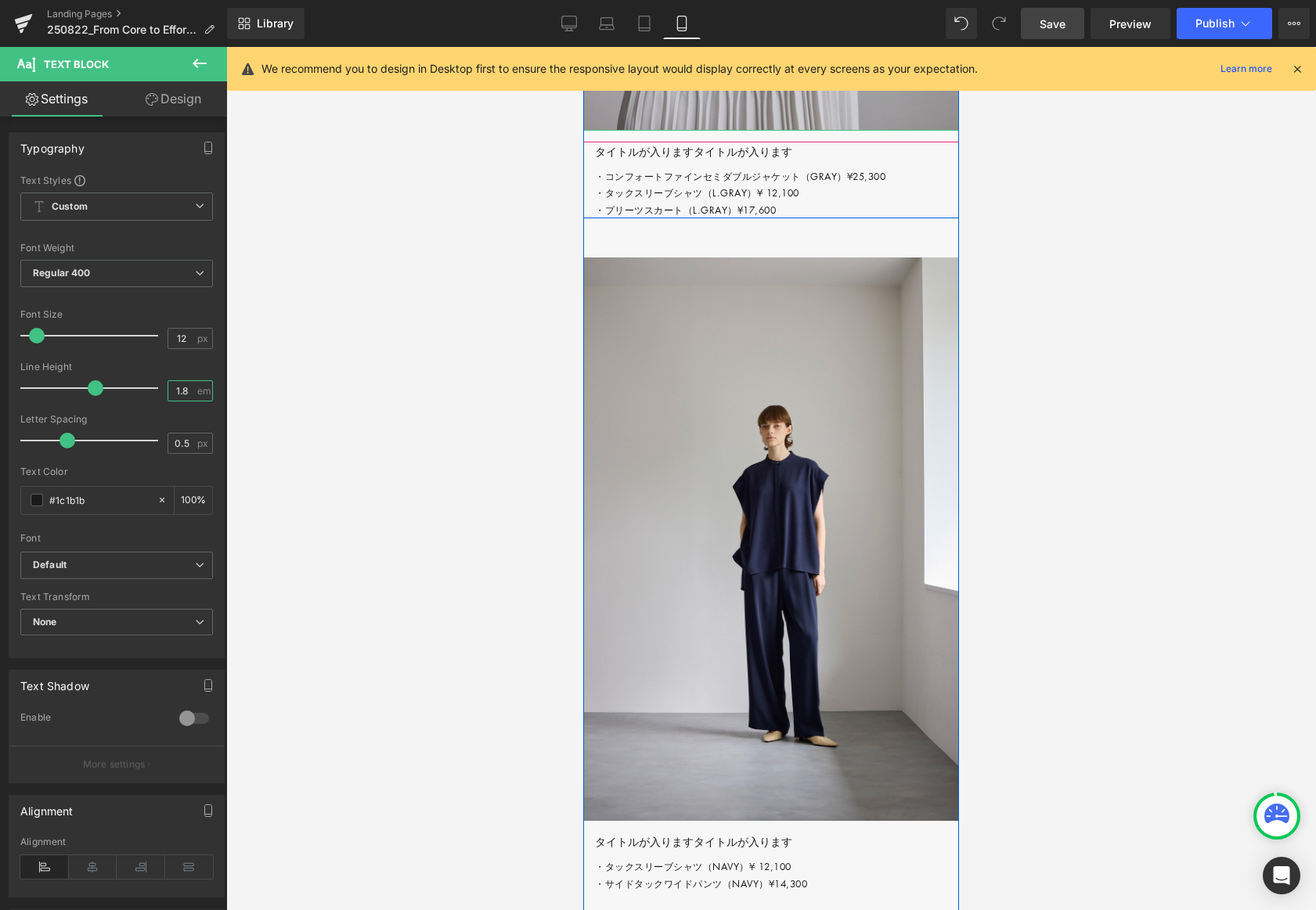
type input "2"
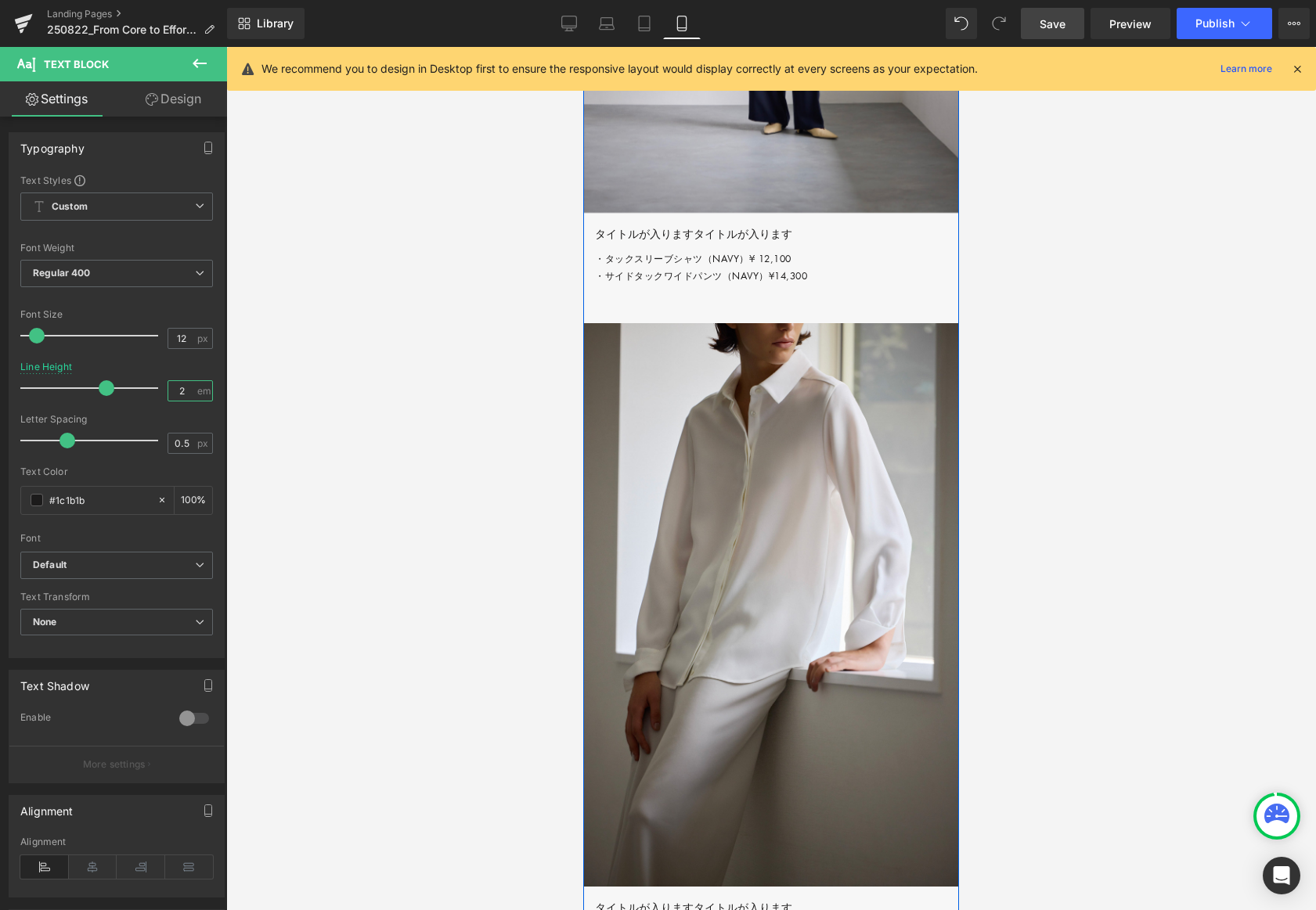
scroll to position [5863, 0]
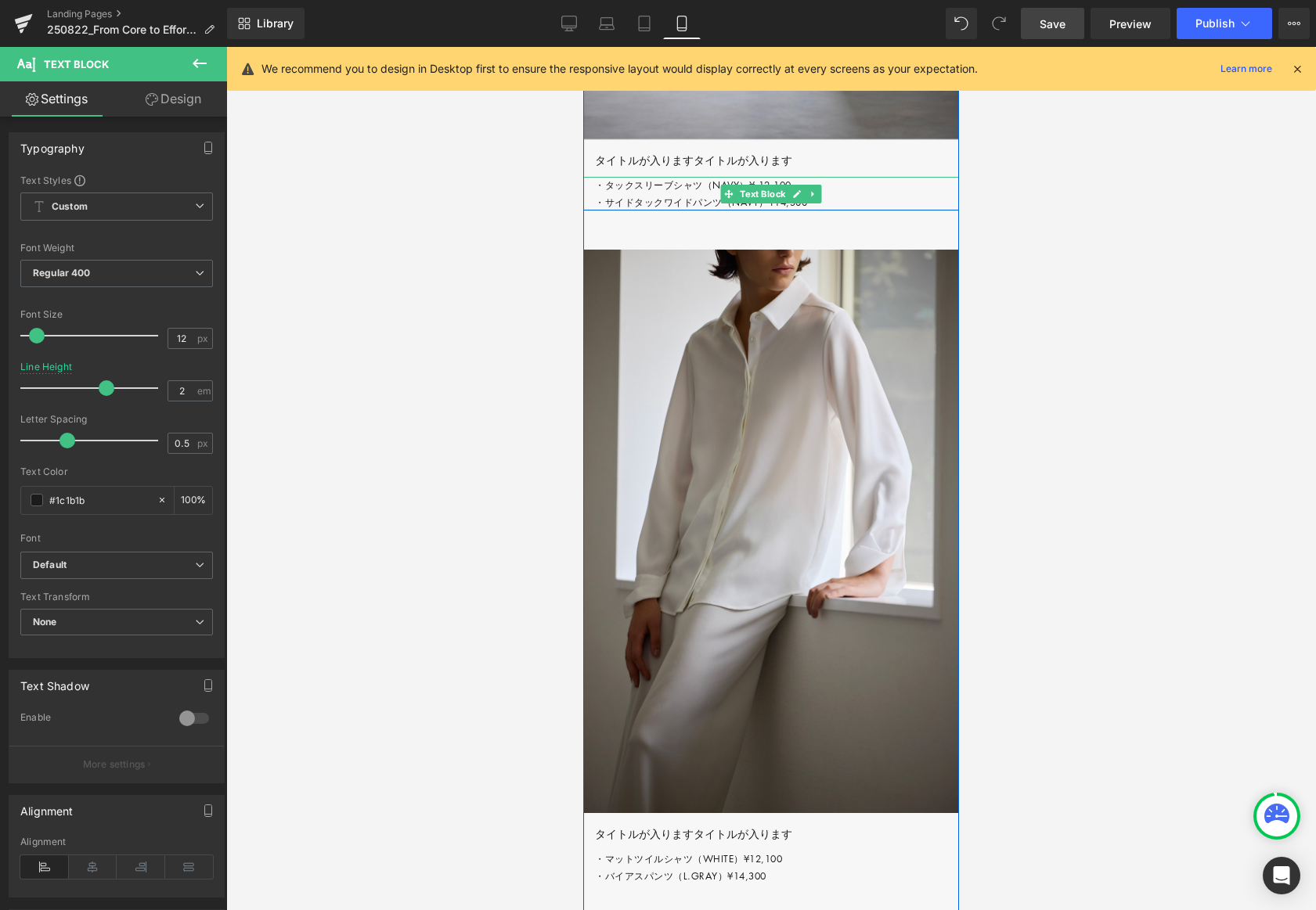
click at [614, 211] on p "・タックスリーブシャツ（NAVY）¥ 12,100 ・サイドタックワイドパンツ（NAVY）¥14,300" at bounding box center [777, 194] width 364 height 34
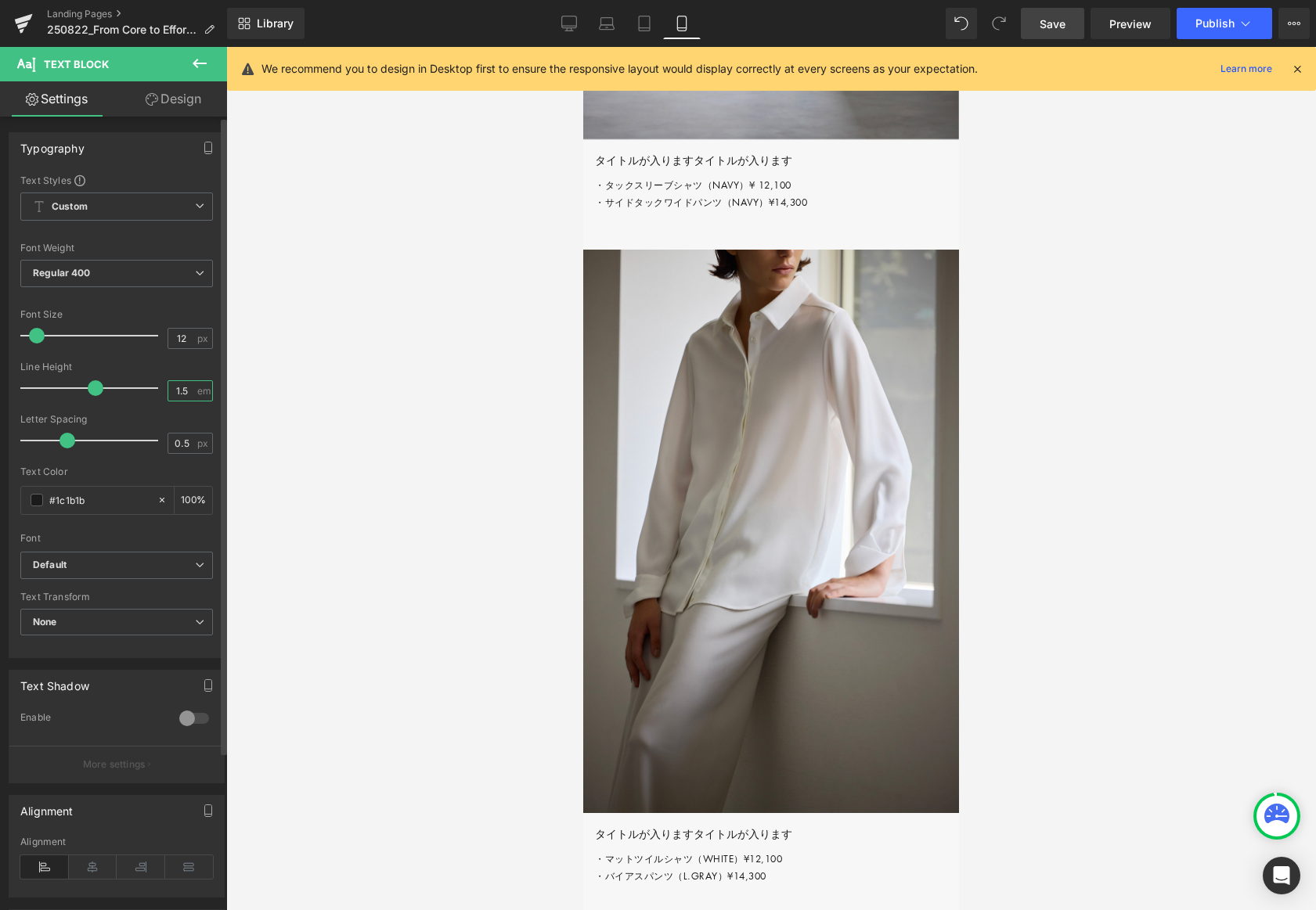
drag, startPoint x: 184, startPoint y: 392, endPoint x: 156, endPoint y: 392, distance: 28.0
click at [156, 392] on div "Line Height 1.5 em" at bounding box center [117, 387] width 192 height 52
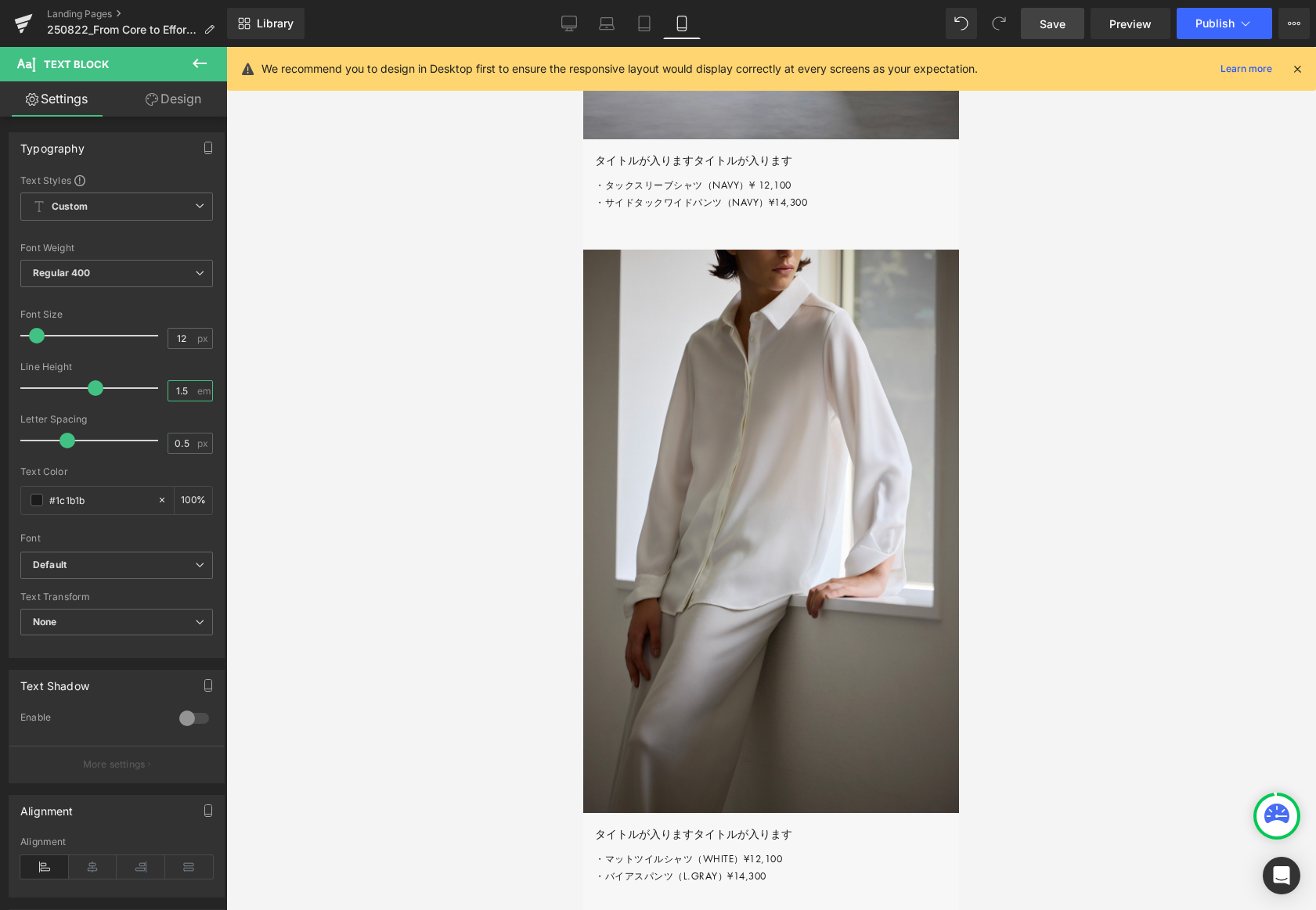
type input "2"
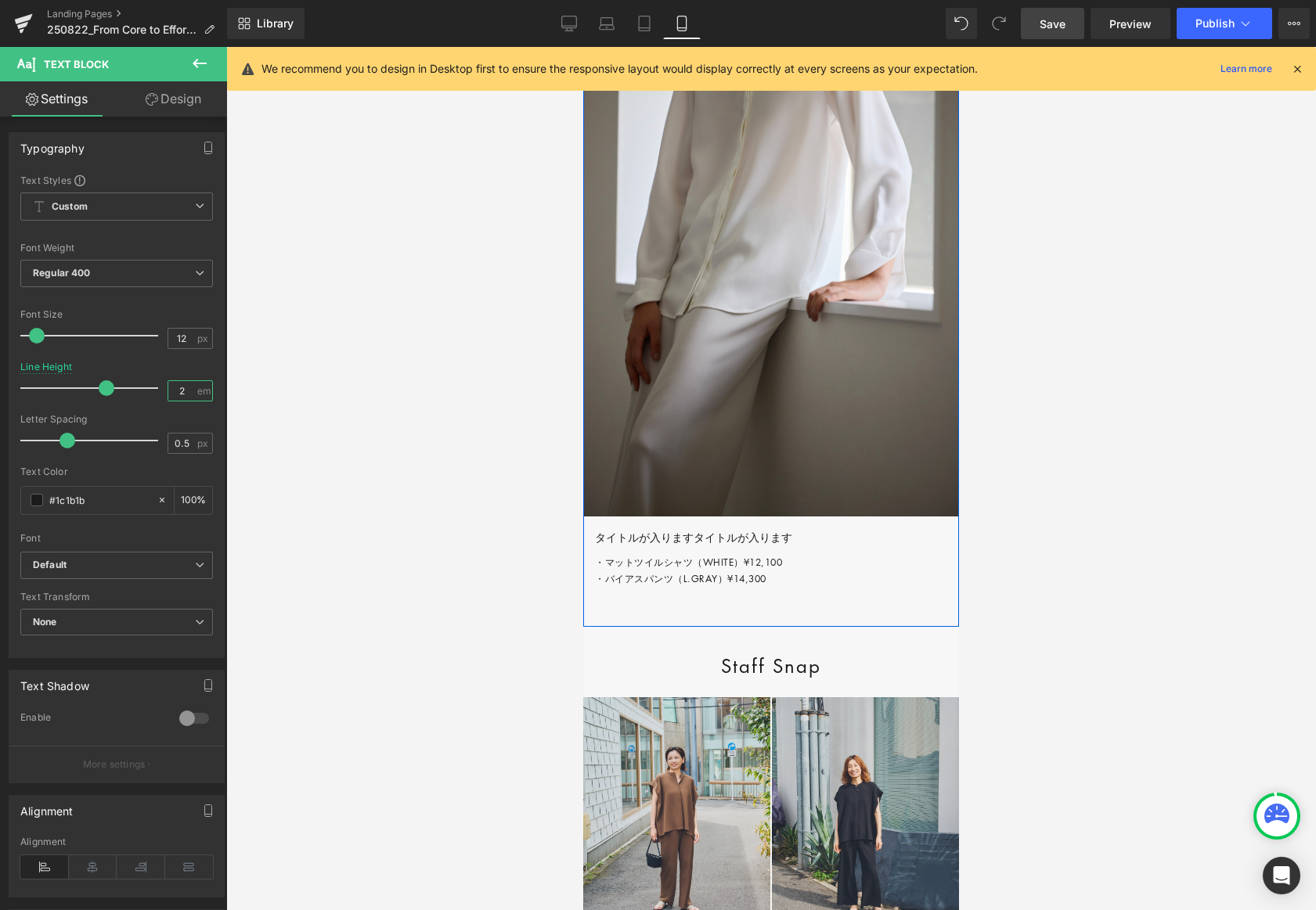
scroll to position [6384, 0]
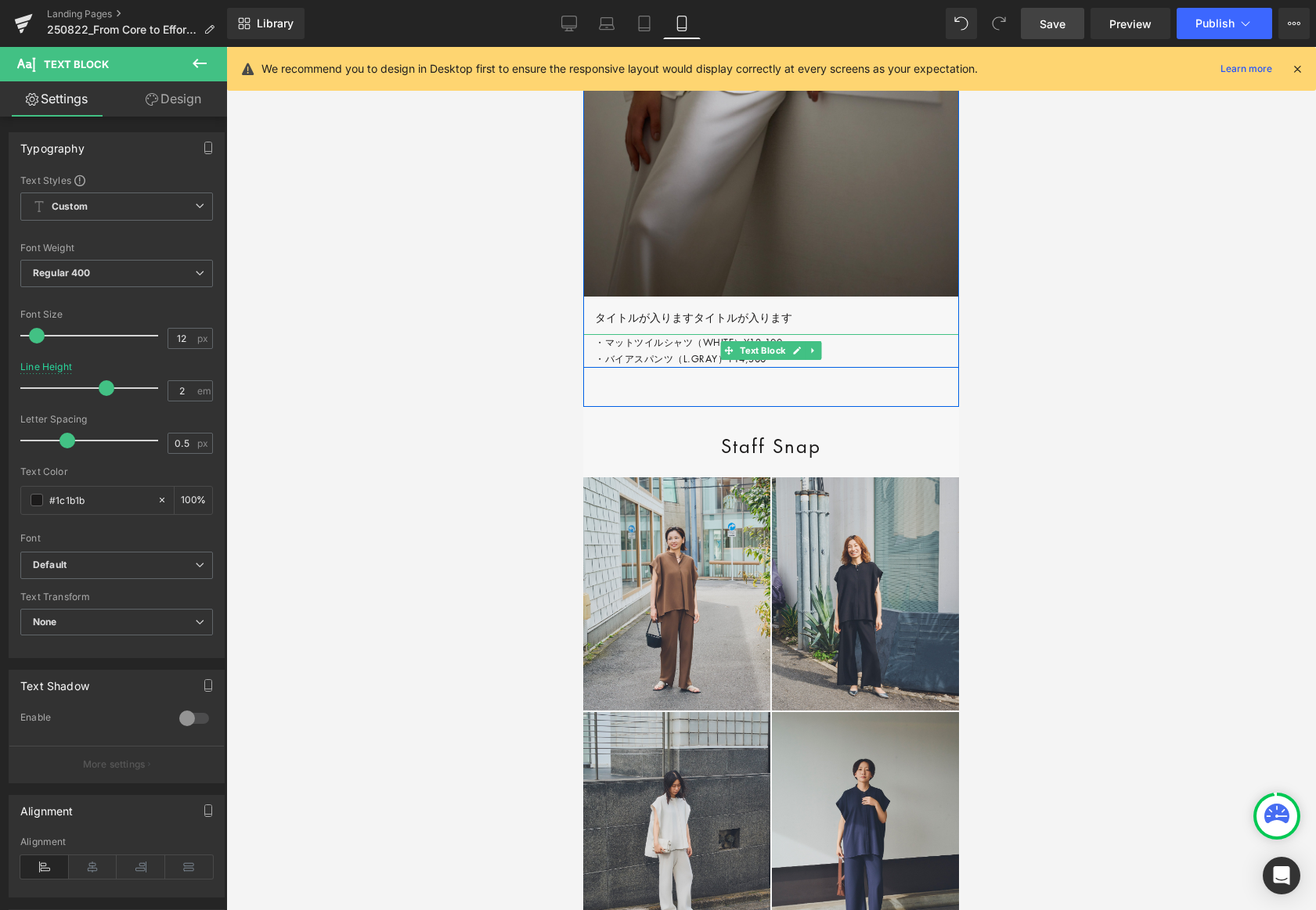
click at [632, 368] on p "・マットツイルシャツ（WHITE）¥12,100 ・バイアスパンツ（L.GRAY）¥14,300" at bounding box center [777, 351] width 364 height 34
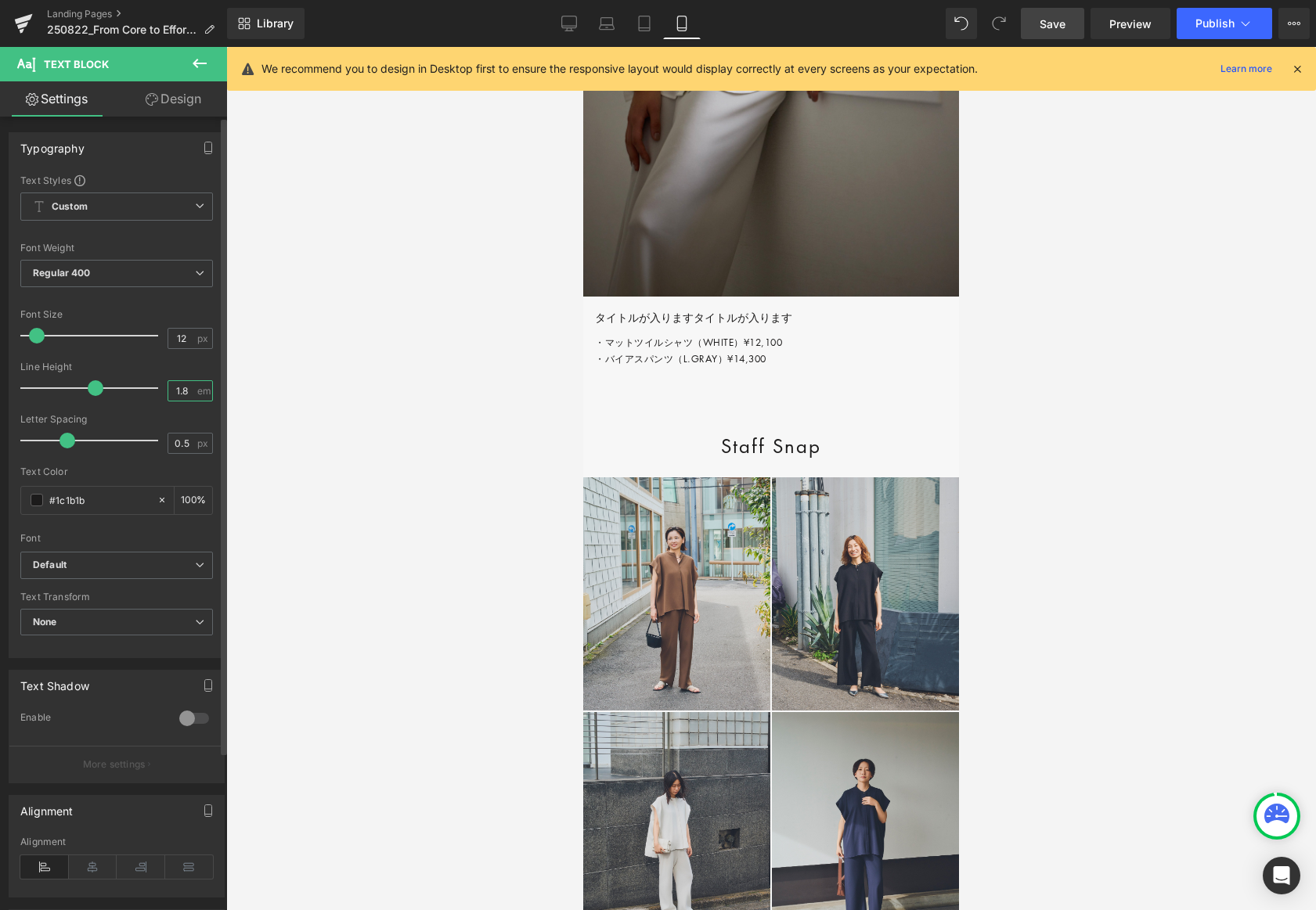
drag, startPoint x: 180, startPoint y: 391, endPoint x: 167, endPoint y: 391, distance: 13.0
click at [168, 391] on input "1.8" at bounding box center [181, 390] width 27 height 20
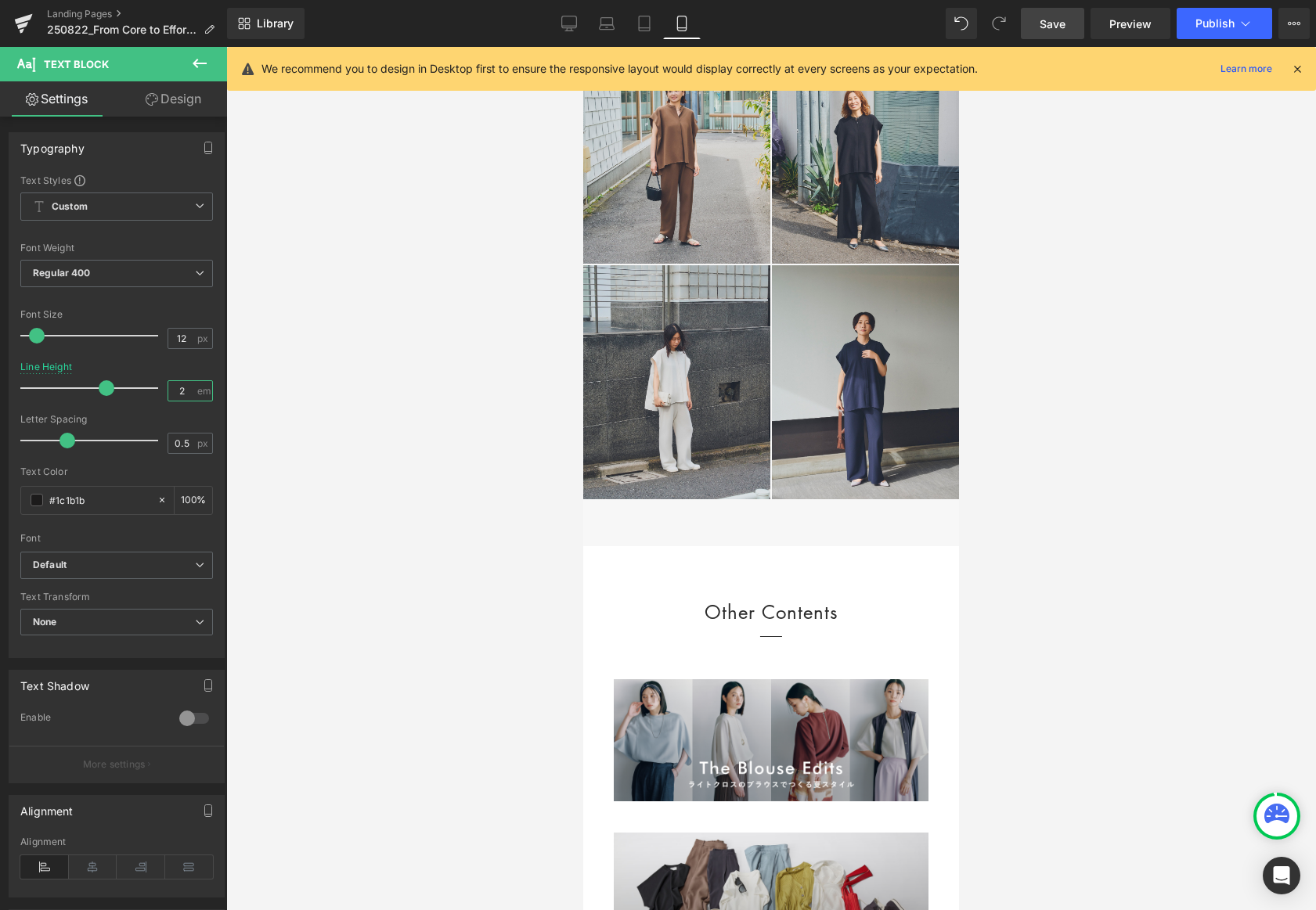
scroll to position [6847, 0]
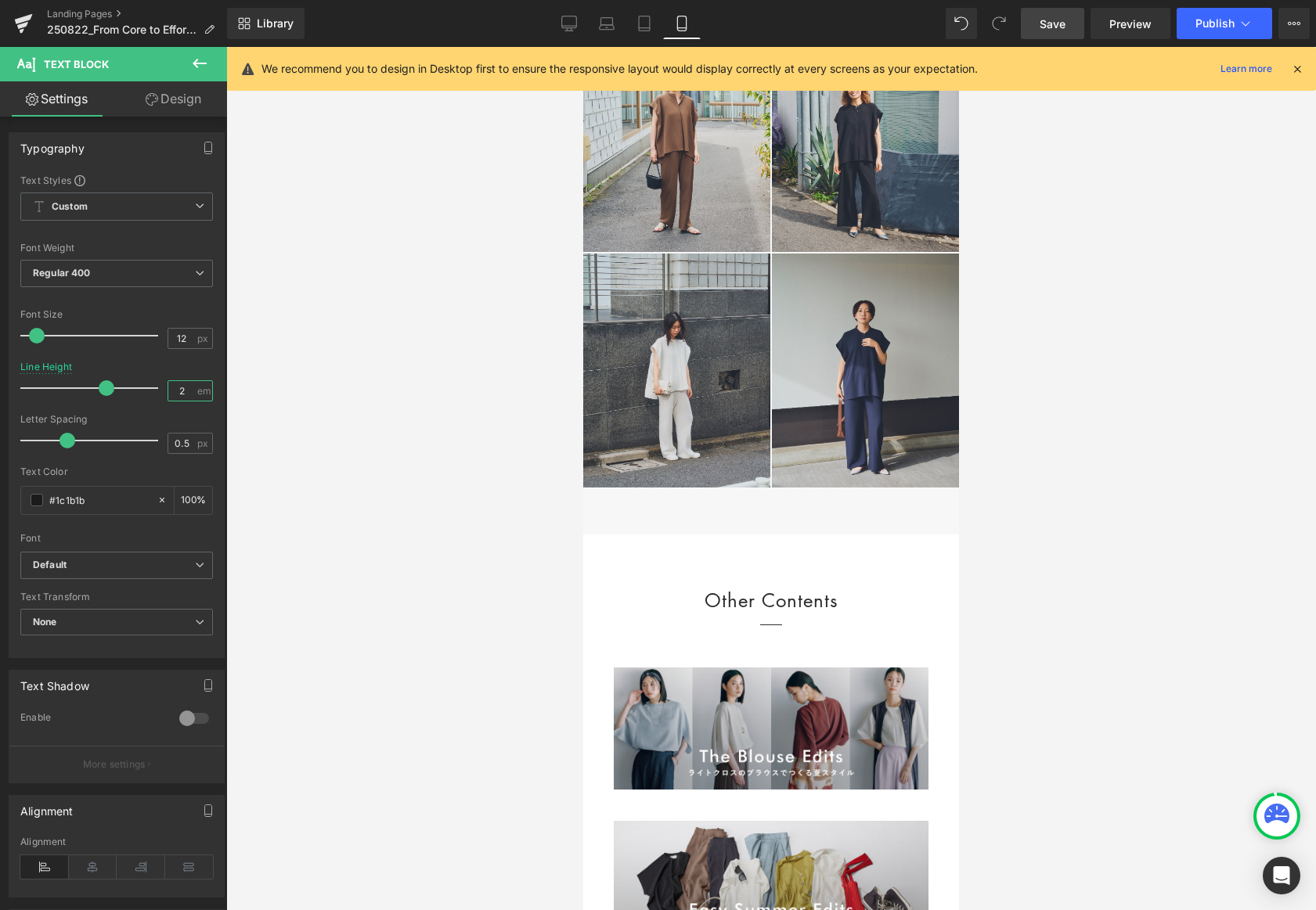
type input "2"
click at [1050, 21] on span "Save" at bounding box center [1053, 24] width 26 height 17
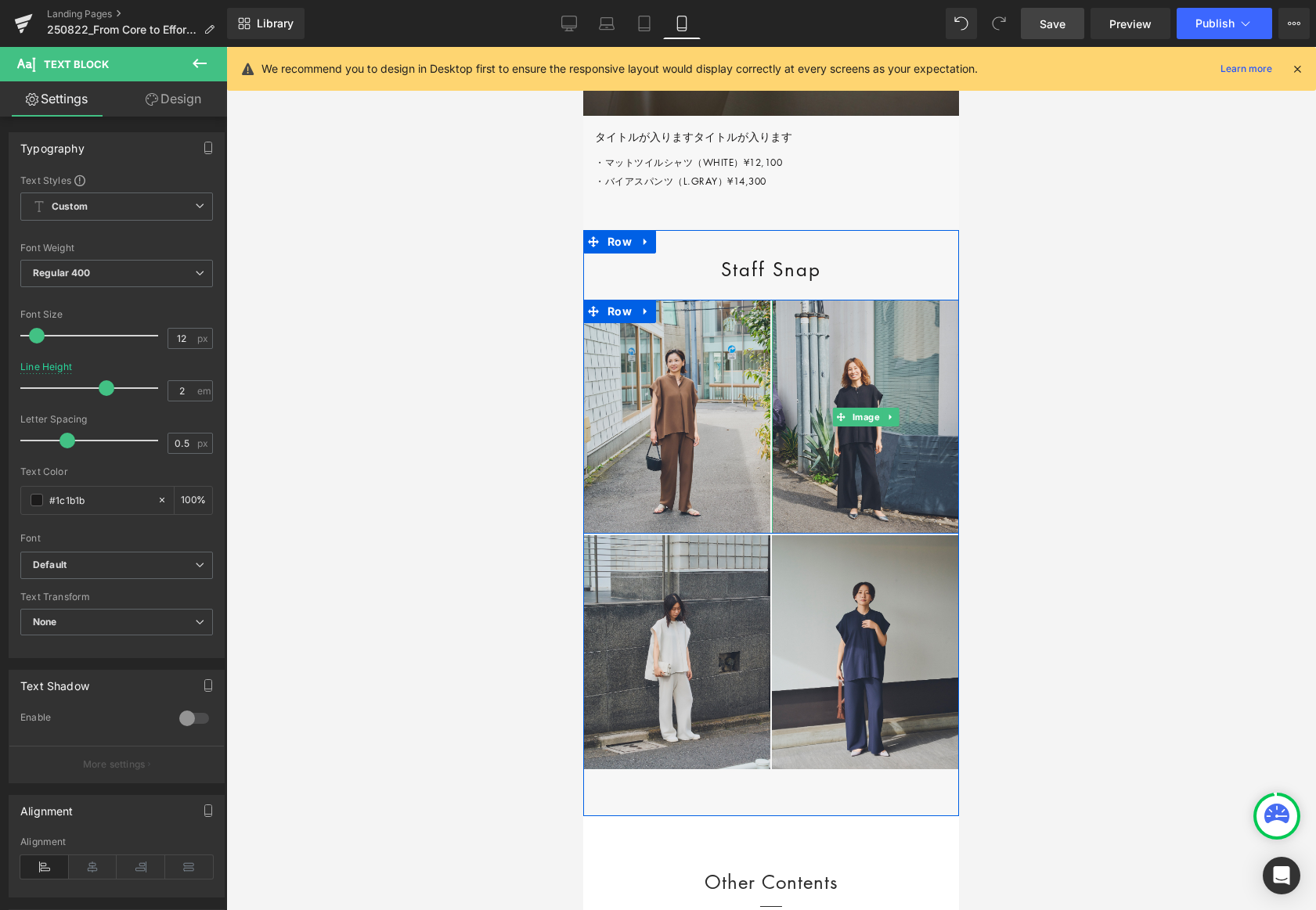
scroll to position [6556, 0]
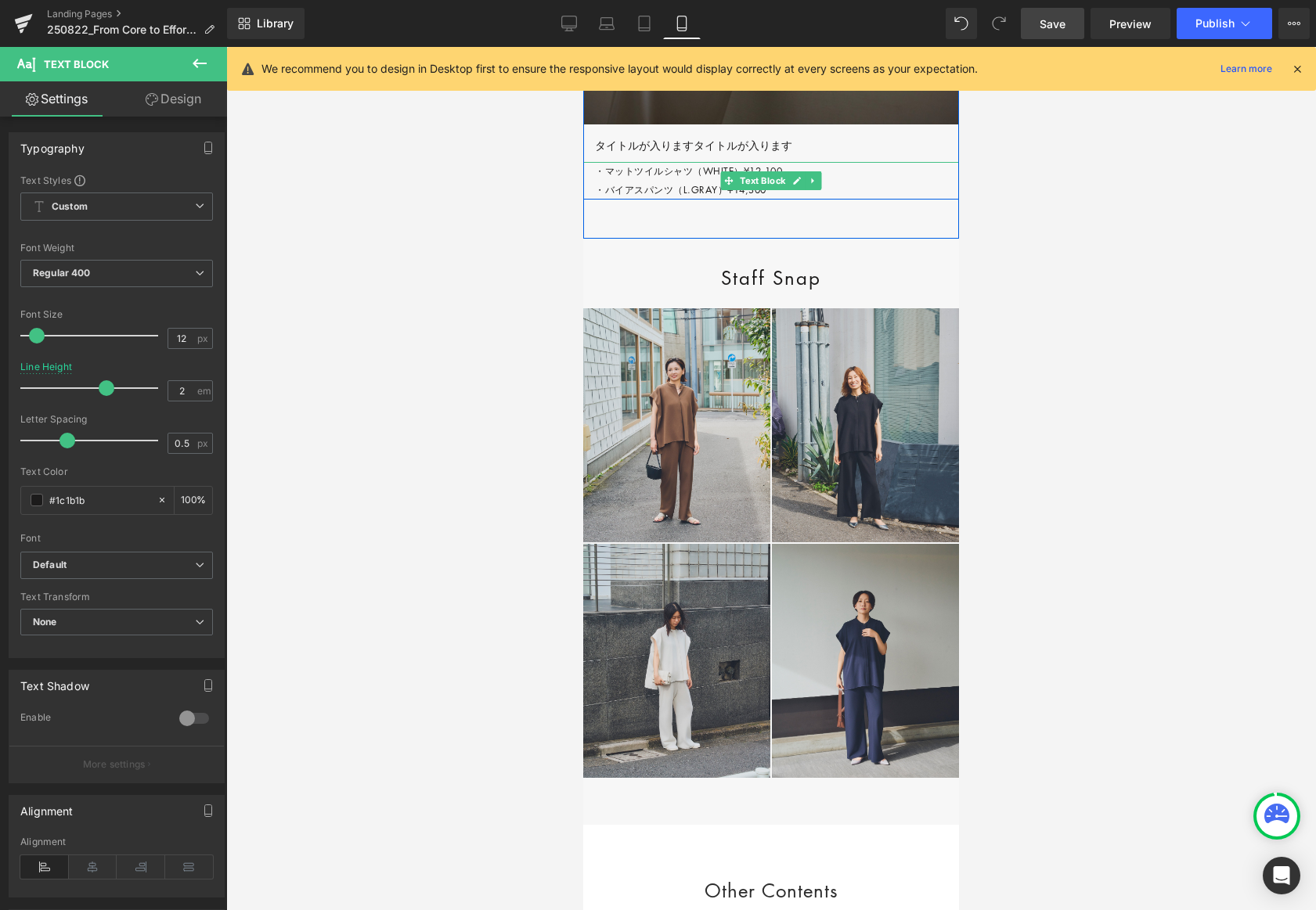
click at [632, 200] on p "・マットツイルシャツ（WHITE）¥12,100 ・バイアスパンツ（L.GRAY）¥14,300" at bounding box center [777, 181] width 364 height 37
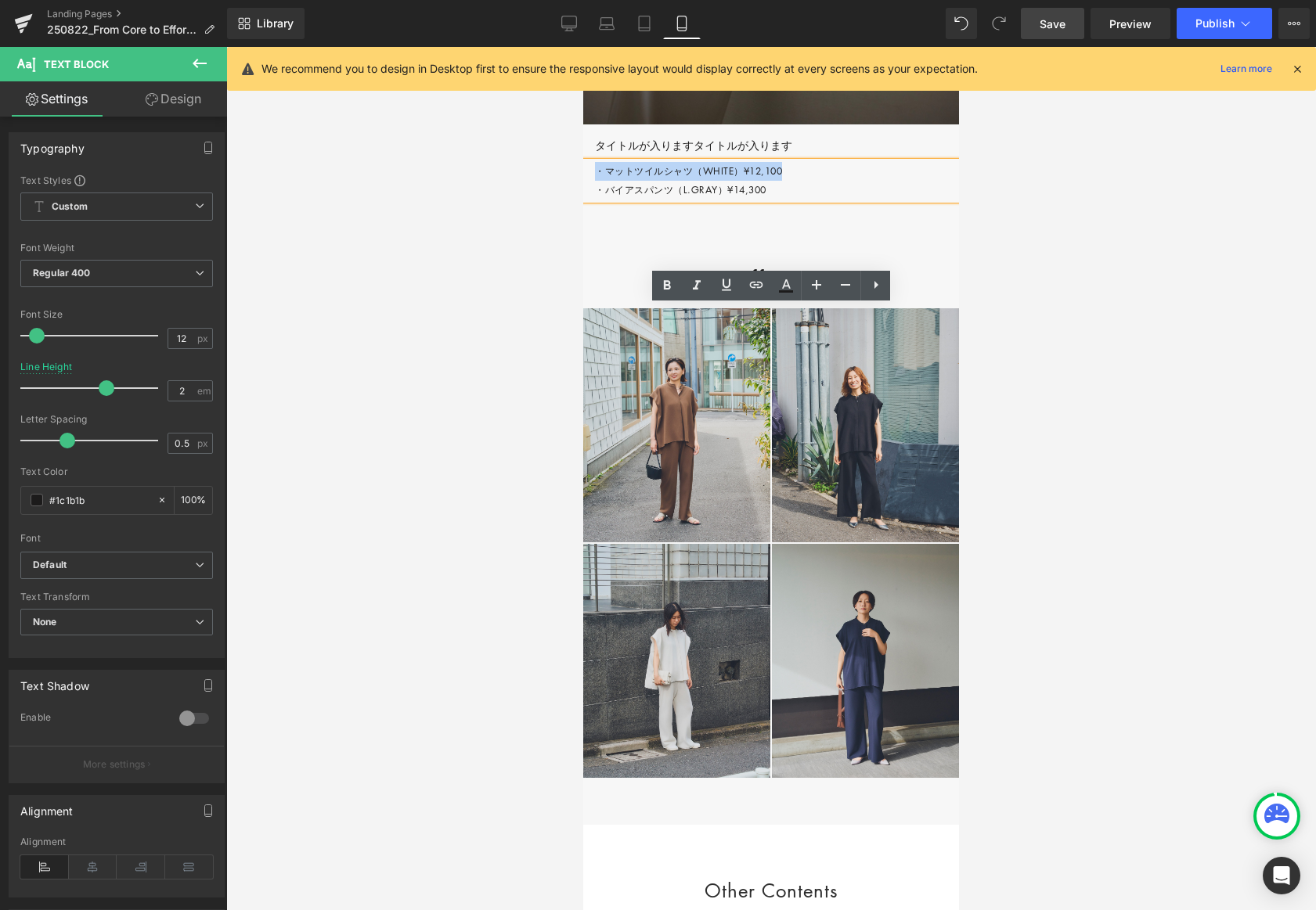
drag, startPoint x: 597, startPoint y: 315, endPoint x: 800, endPoint y: 317, distance: 203.0
click at [800, 200] on p "・マットツイルシャツ（WHITE）¥12,100 ・バイアスパンツ（L.GRAY）¥14,300" at bounding box center [777, 181] width 364 height 37
click at [756, 282] on icon at bounding box center [756, 285] width 19 height 19
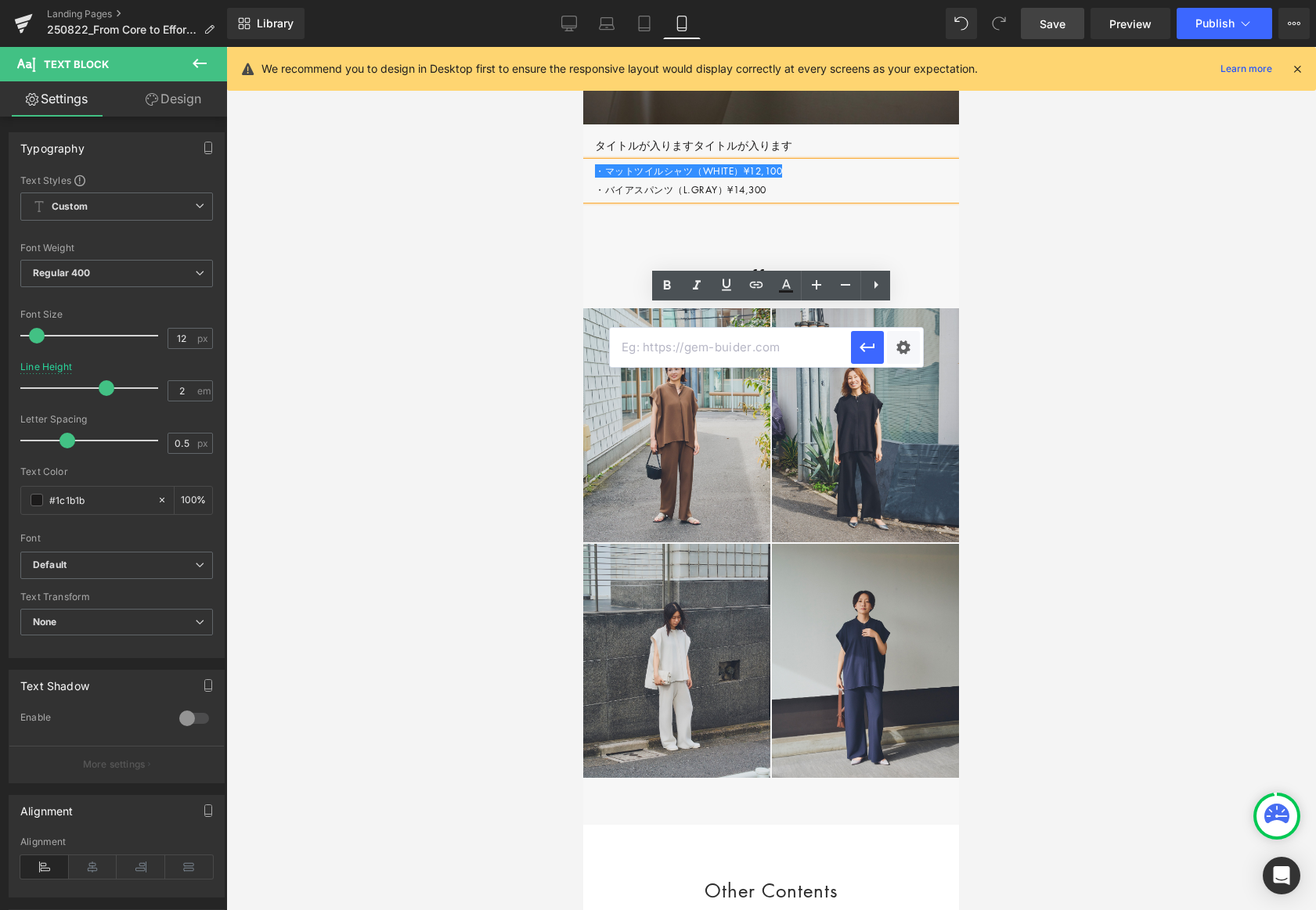
click at [702, 350] on input "text" at bounding box center [730, 347] width 241 height 39
click at [864, 351] on icon "button" at bounding box center [867, 347] width 15 height 9
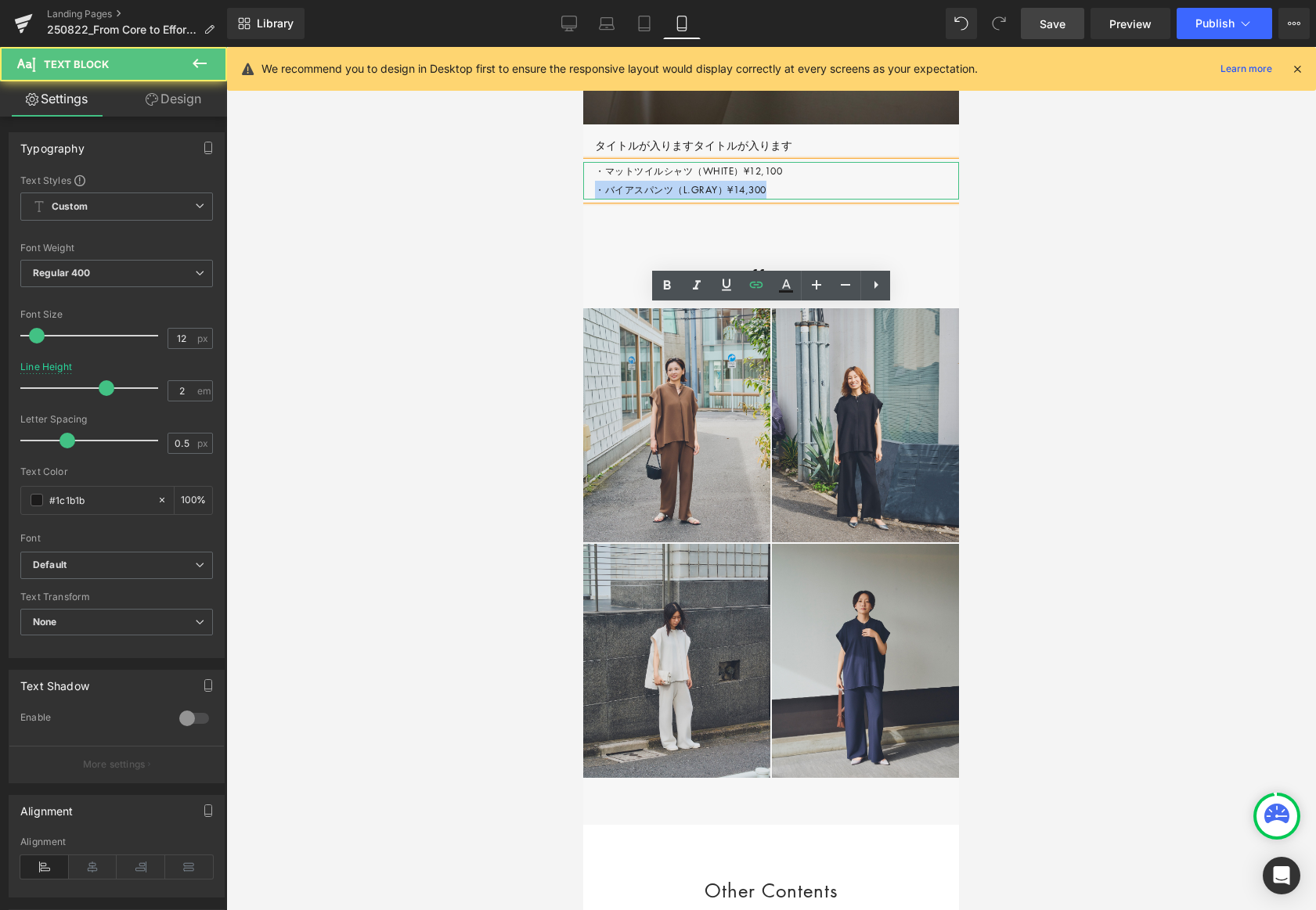
drag, startPoint x: 596, startPoint y: 335, endPoint x: 796, endPoint y: 338, distance: 200.0
click at [796, 200] on p "・マットツイルシャツ（WHITE）¥12,100 ・バイアスパンツ（L.GRAY）¥14,300" at bounding box center [777, 181] width 364 height 37
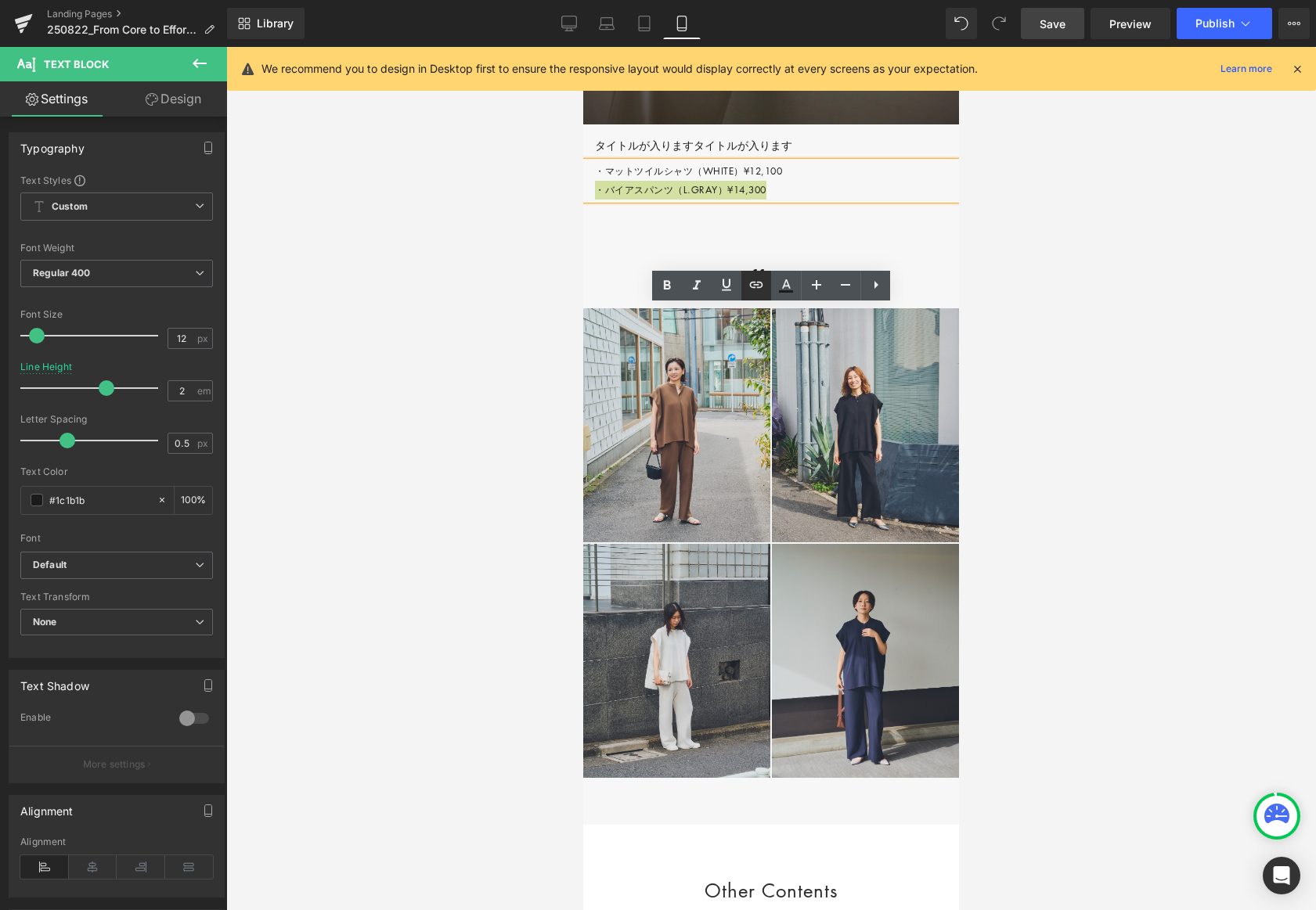
click at [755, 284] on icon at bounding box center [757, 284] width 13 height 7
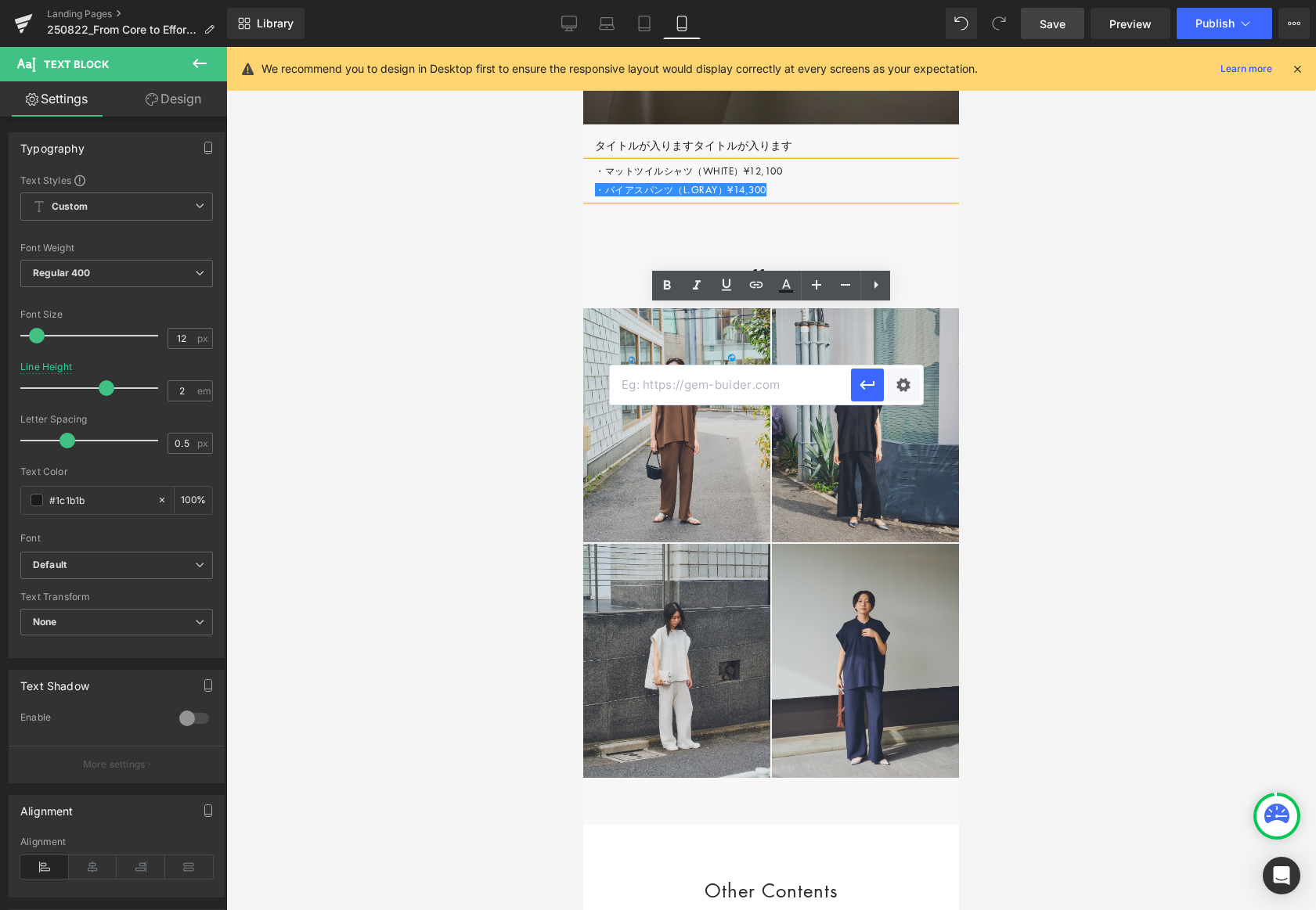
click at [676, 386] on input "text" at bounding box center [730, 385] width 241 height 39
paste input "#"
type input "#"
click at [862, 389] on icon "button" at bounding box center [867, 385] width 19 height 19
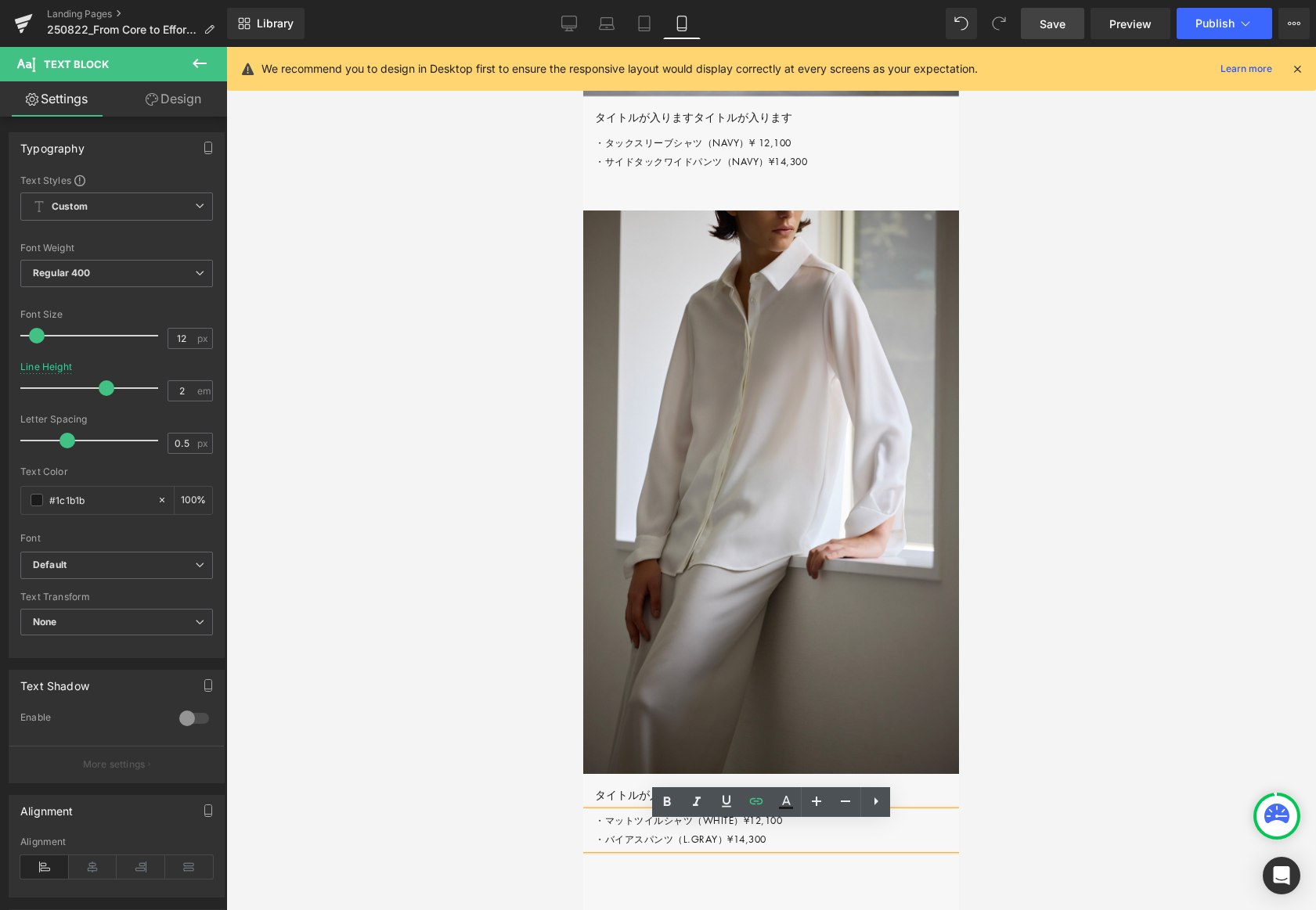
scroll to position [5850, 0]
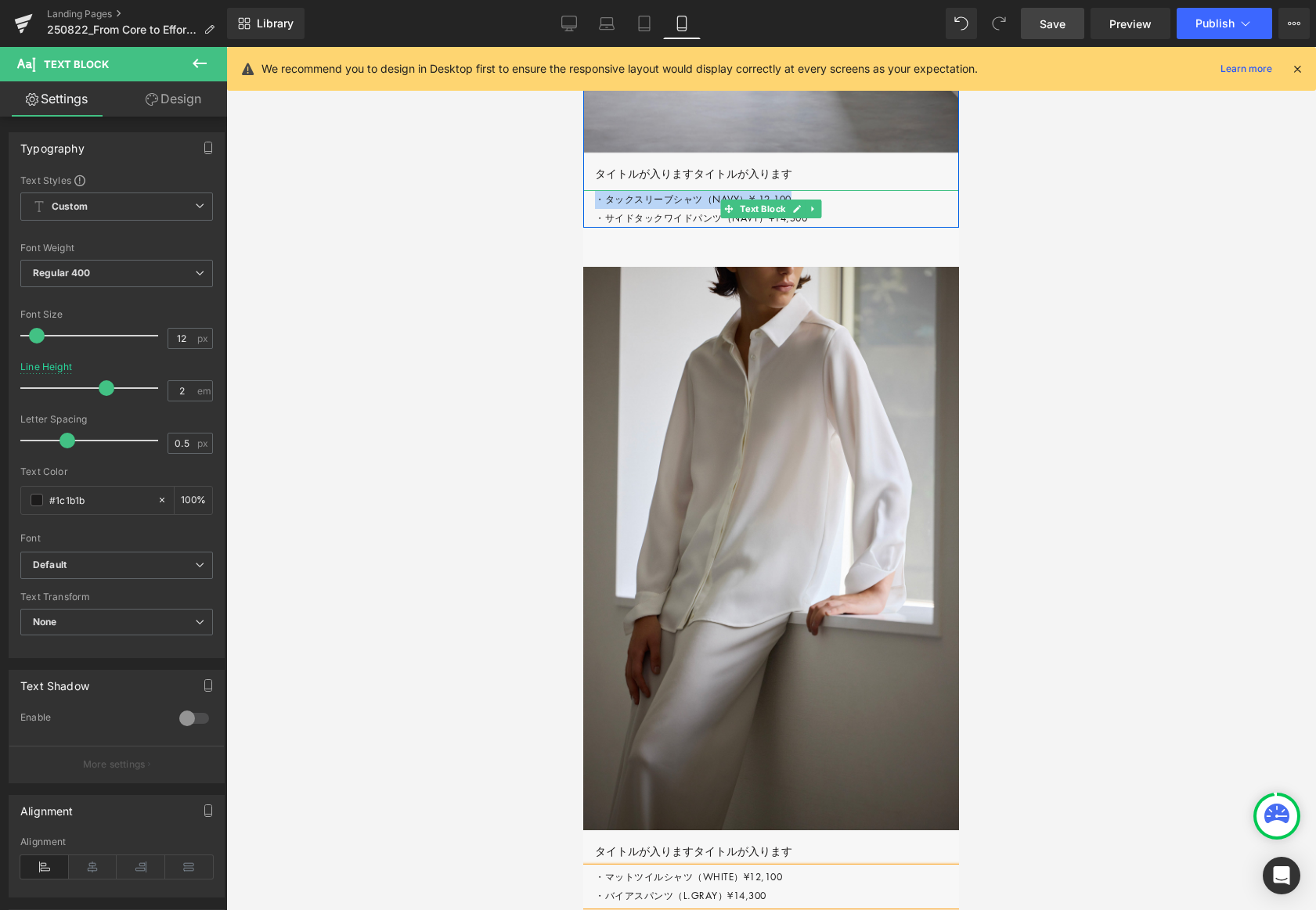
drag, startPoint x: 661, startPoint y: 342, endPoint x: 807, endPoint y: 342, distance: 146.0
click at [808, 228] on p "・タックスリーブシャツ（NAVY）¥ 12,100 ・サイドタックワイドパンツ（NAVY）¥14,300" at bounding box center [777, 209] width 364 height 37
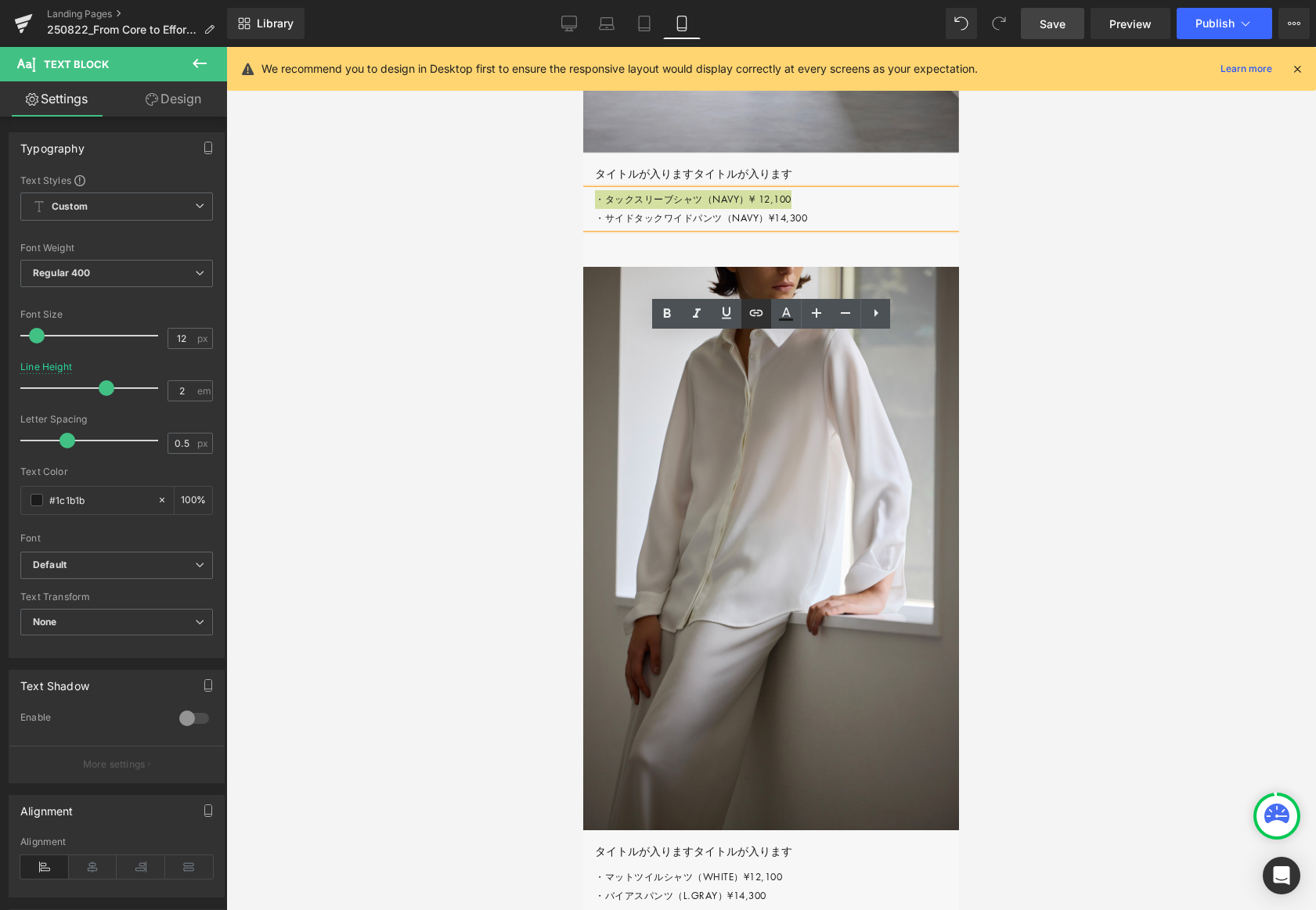
click at [758, 313] on icon at bounding box center [756, 313] width 19 height 19
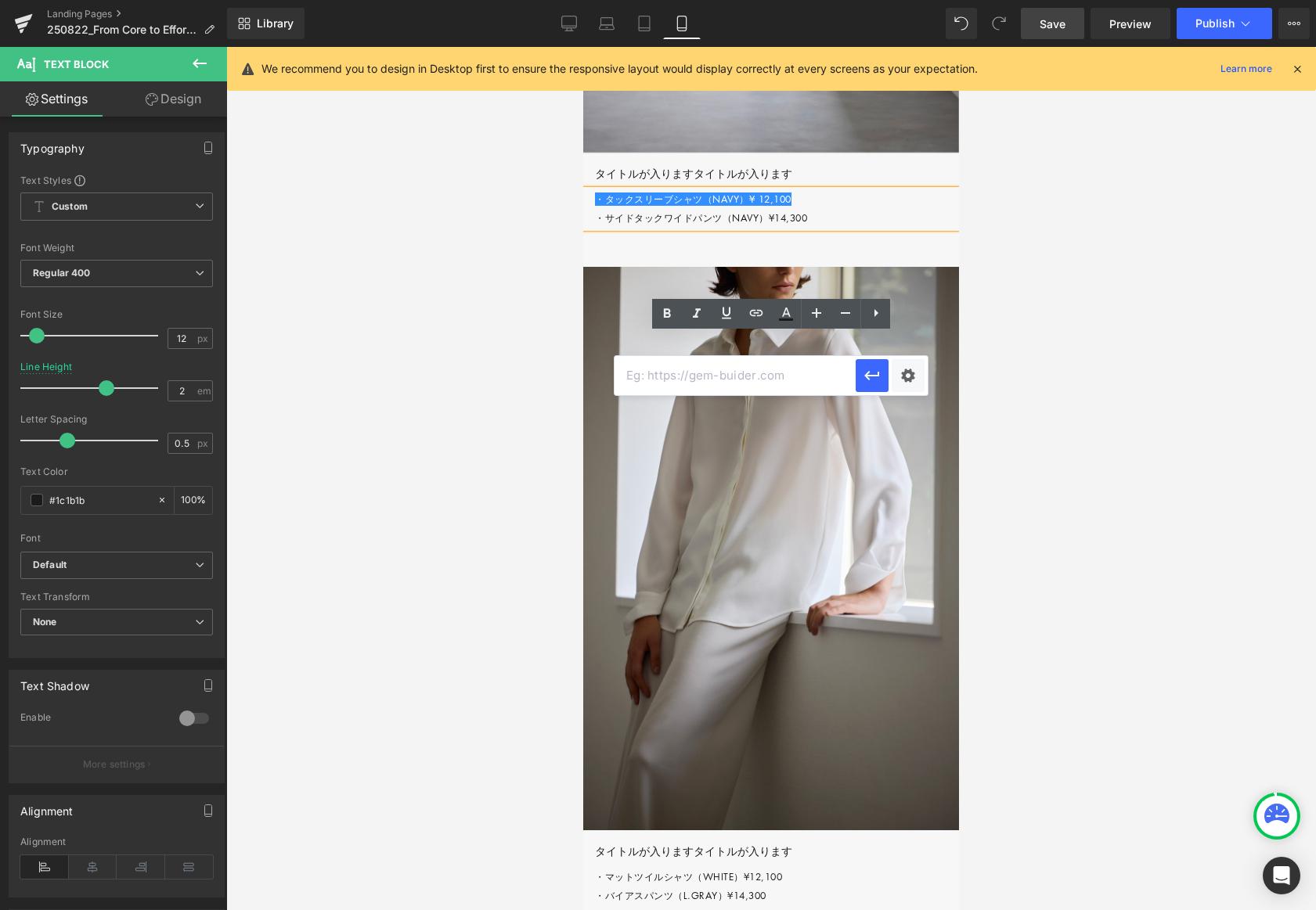
click at [684, 383] on input "text" at bounding box center [735, 376] width 241 height 39
paste input "#"
type input "#"
click at [867, 378] on icon "button" at bounding box center [872, 376] width 15 height 9
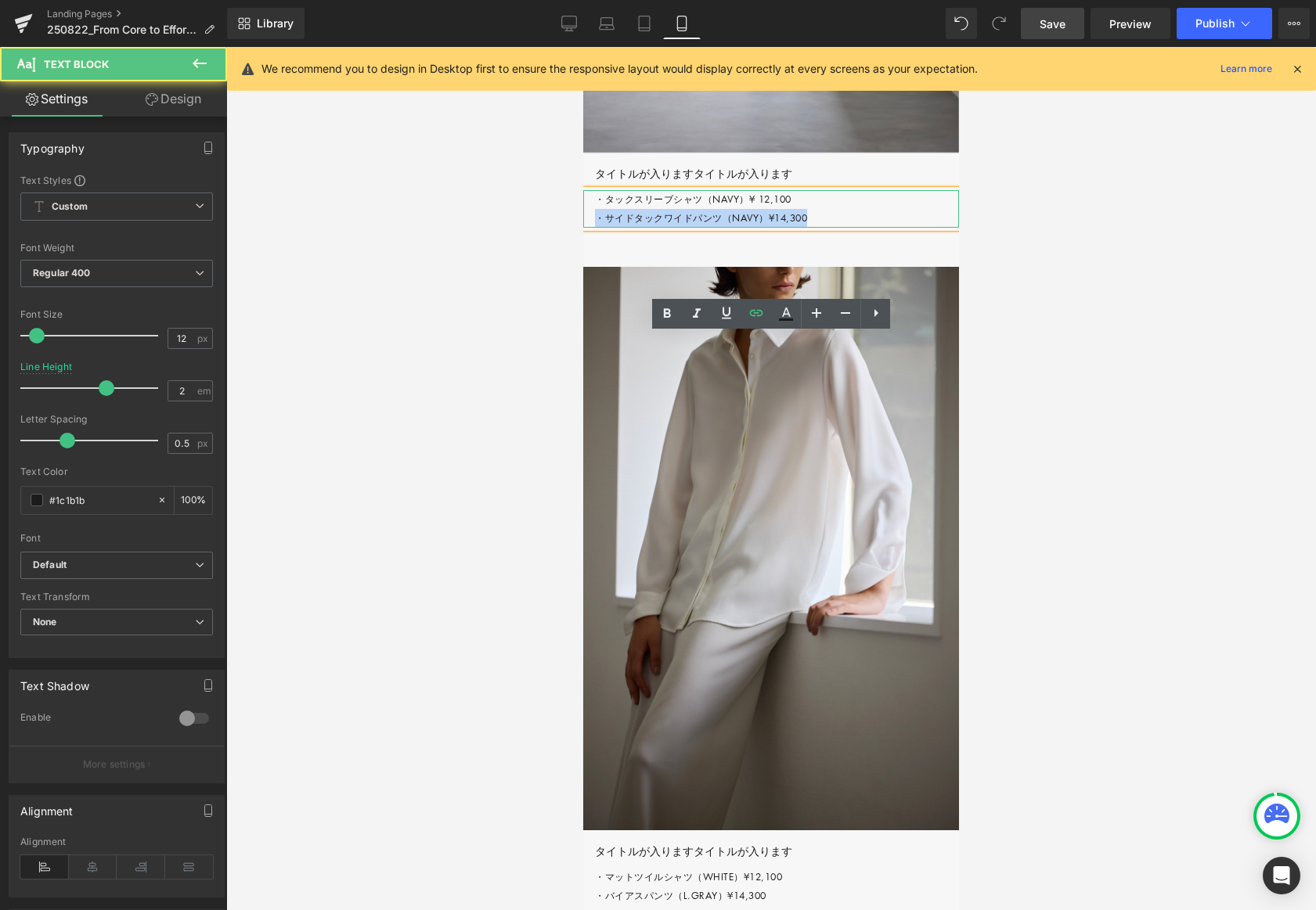
drag, startPoint x: 595, startPoint y: 360, endPoint x: 831, endPoint y: 363, distance: 236.0
click at [833, 228] on p "・タックスリーブシャツ（NAVY）¥ 12,100 ・サイドタックワイドパンツ（NAVY）¥14,300" at bounding box center [777, 209] width 364 height 37
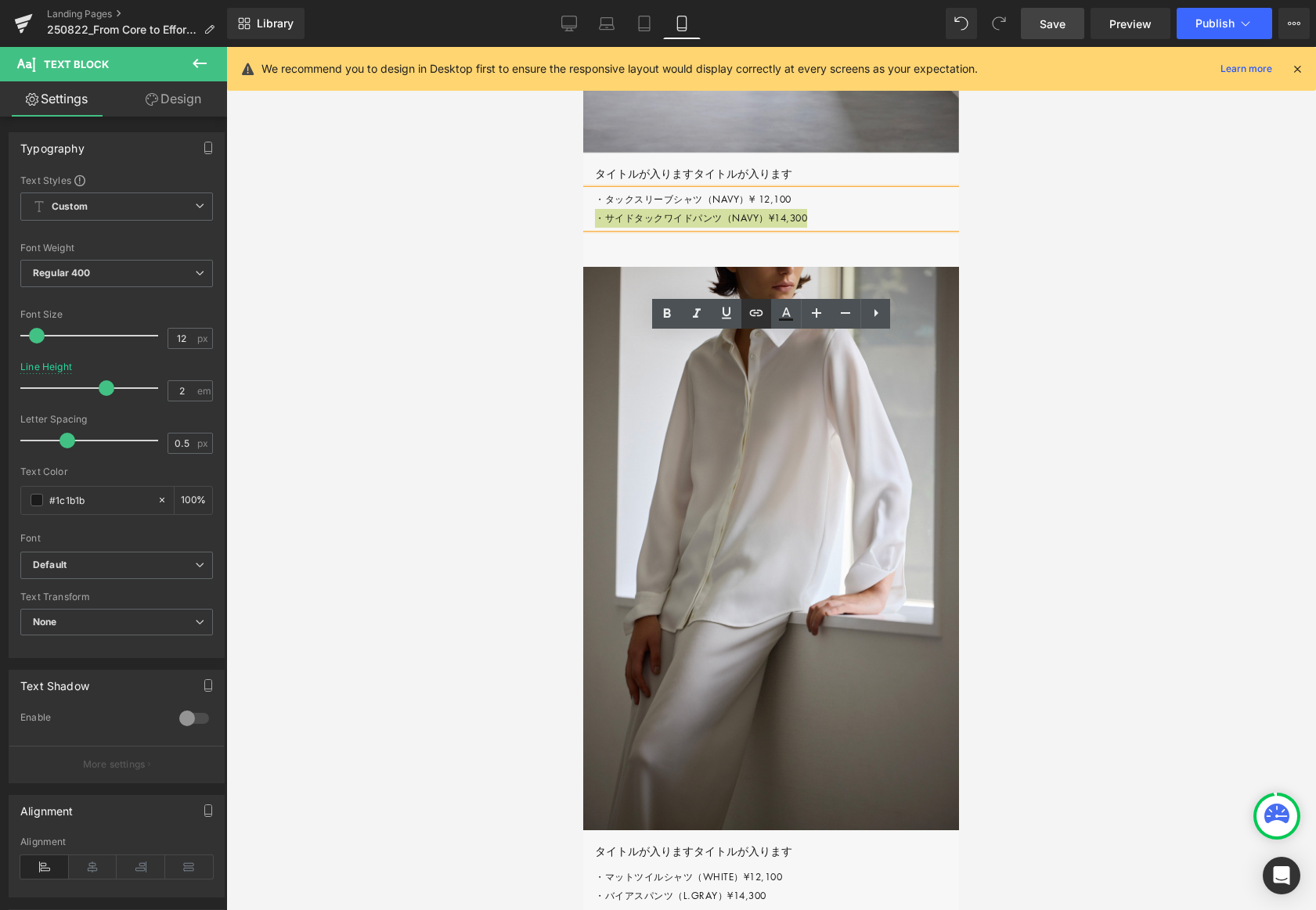
click at [755, 307] on icon at bounding box center [756, 313] width 19 height 19
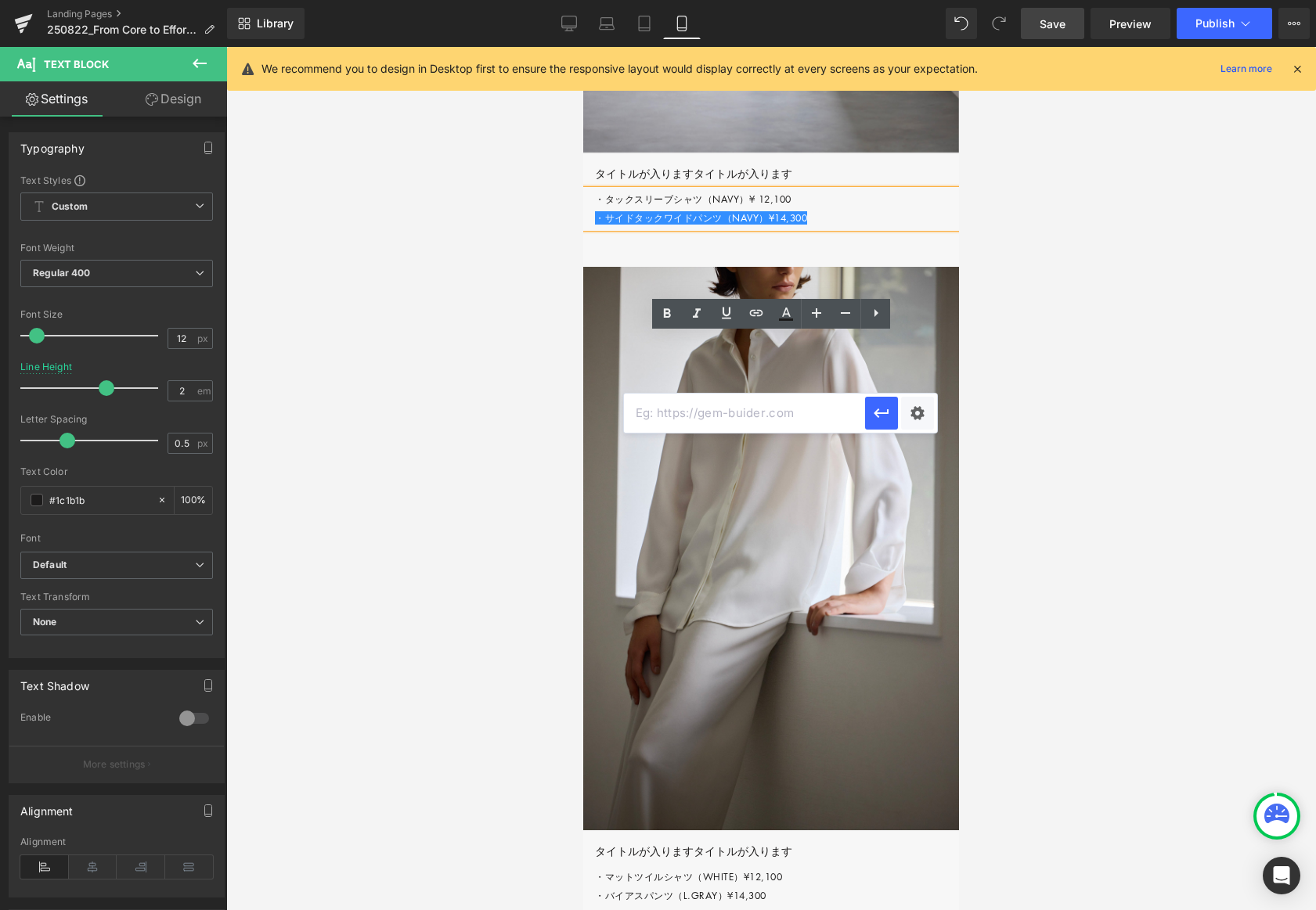
drag, startPoint x: 655, startPoint y: 413, endPoint x: 669, endPoint y: 410, distance: 14.3
click at [655, 413] on input "text" at bounding box center [744, 413] width 241 height 39
paste input "#"
type input "#"
click at [890, 413] on button "button" at bounding box center [881, 413] width 33 height 33
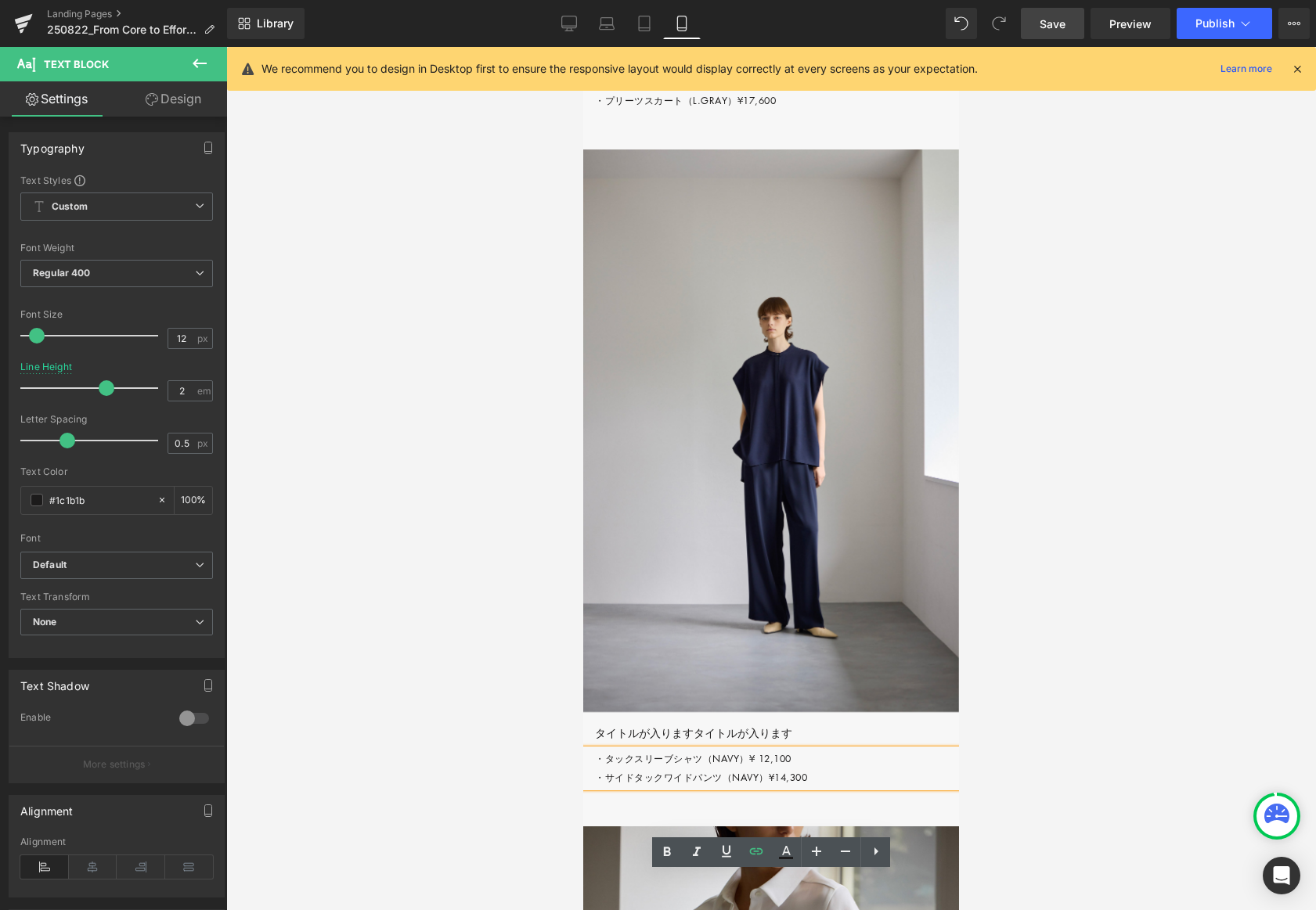
scroll to position [5259, 0]
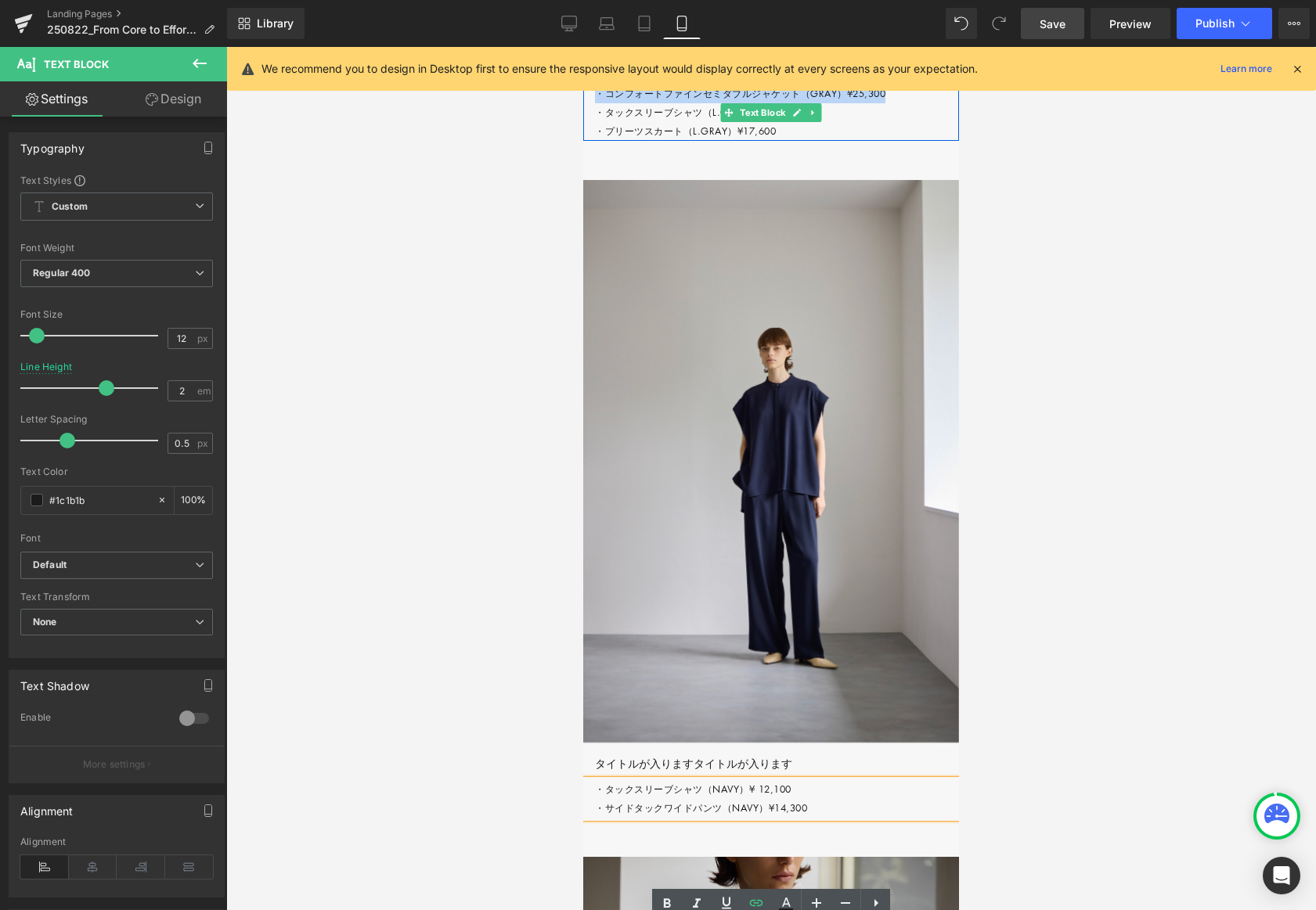
drag, startPoint x: 677, startPoint y: 234, endPoint x: 897, endPoint y: 235, distance: 220.0
click at [897, 141] on p "・コンフォートファインセミダブルジャケット（GRAY）¥25,300 ・タックスリーブシャツ（L.GRAY）¥ 12,100 ・プリーツスカート（L.GRAY…" at bounding box center [777, 113] width 364 height 56
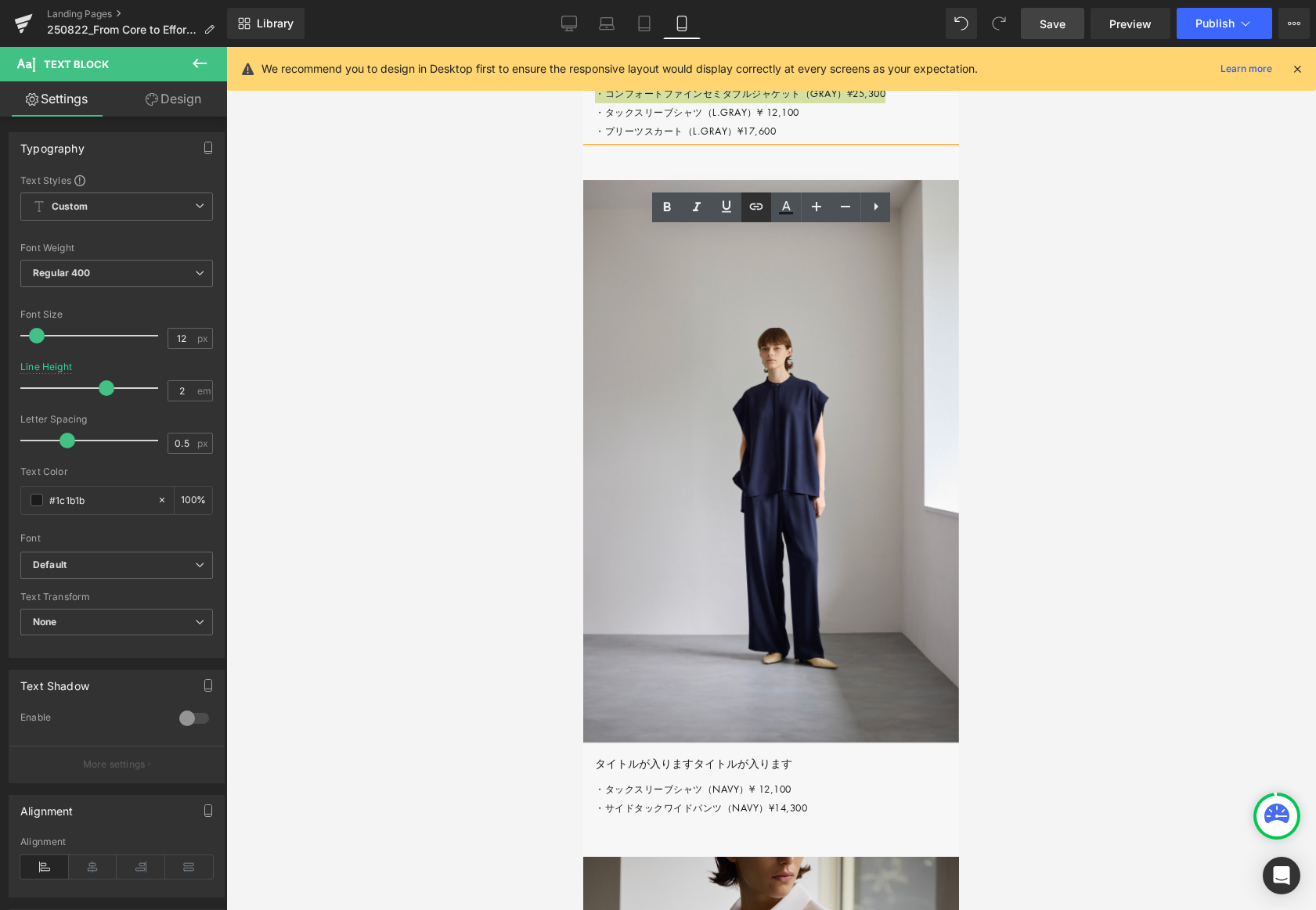
click at [756, 202] on icon at bounding box center [756, 206] width 19 height 19
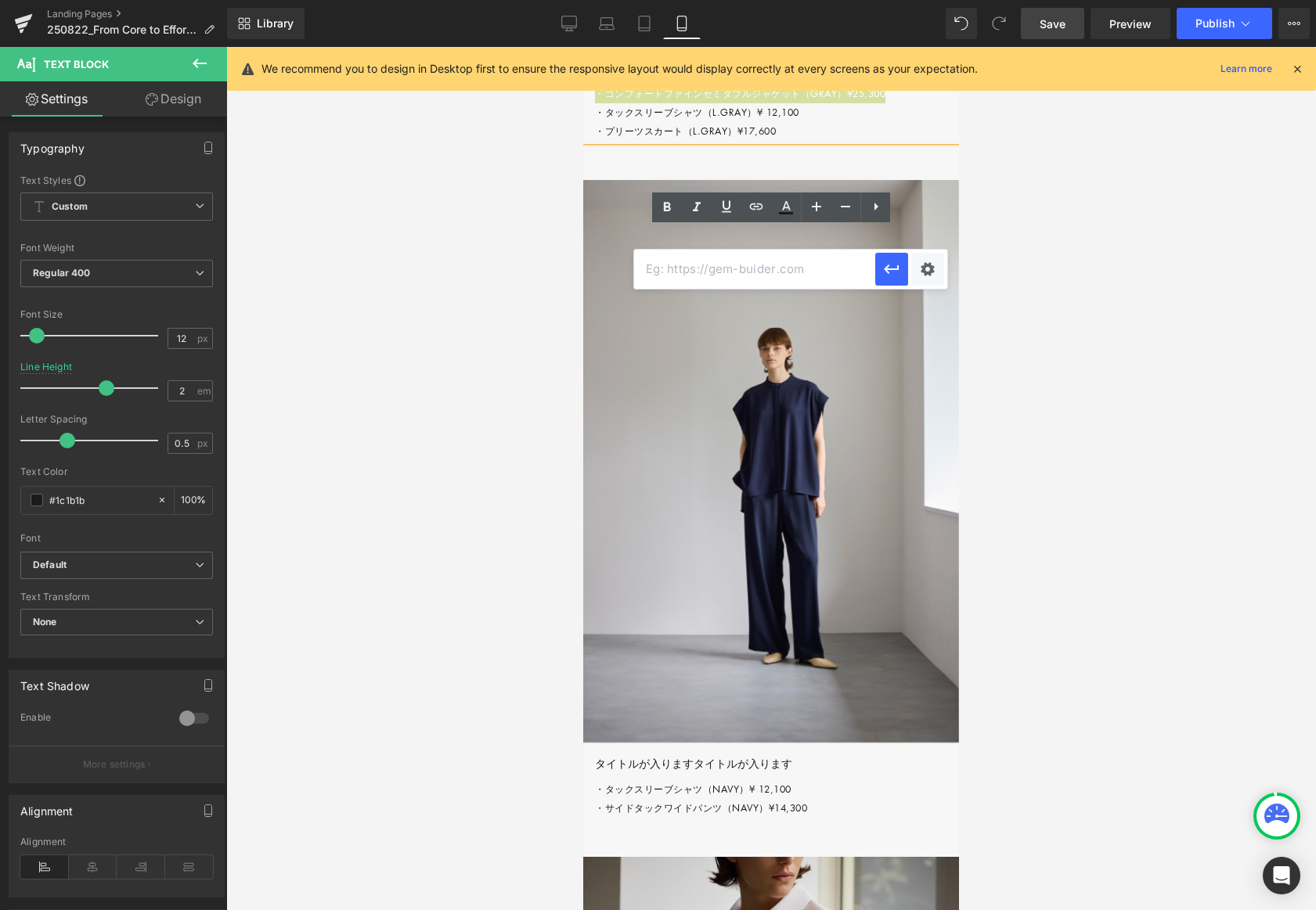
click at [789, 278] on input "text" at bounding box center [754, 270] width 241 height 39
paste input "#"
type input "#"
click at [887, 271] on icon "button" at bounding box center [891, 269] width 19 height 19
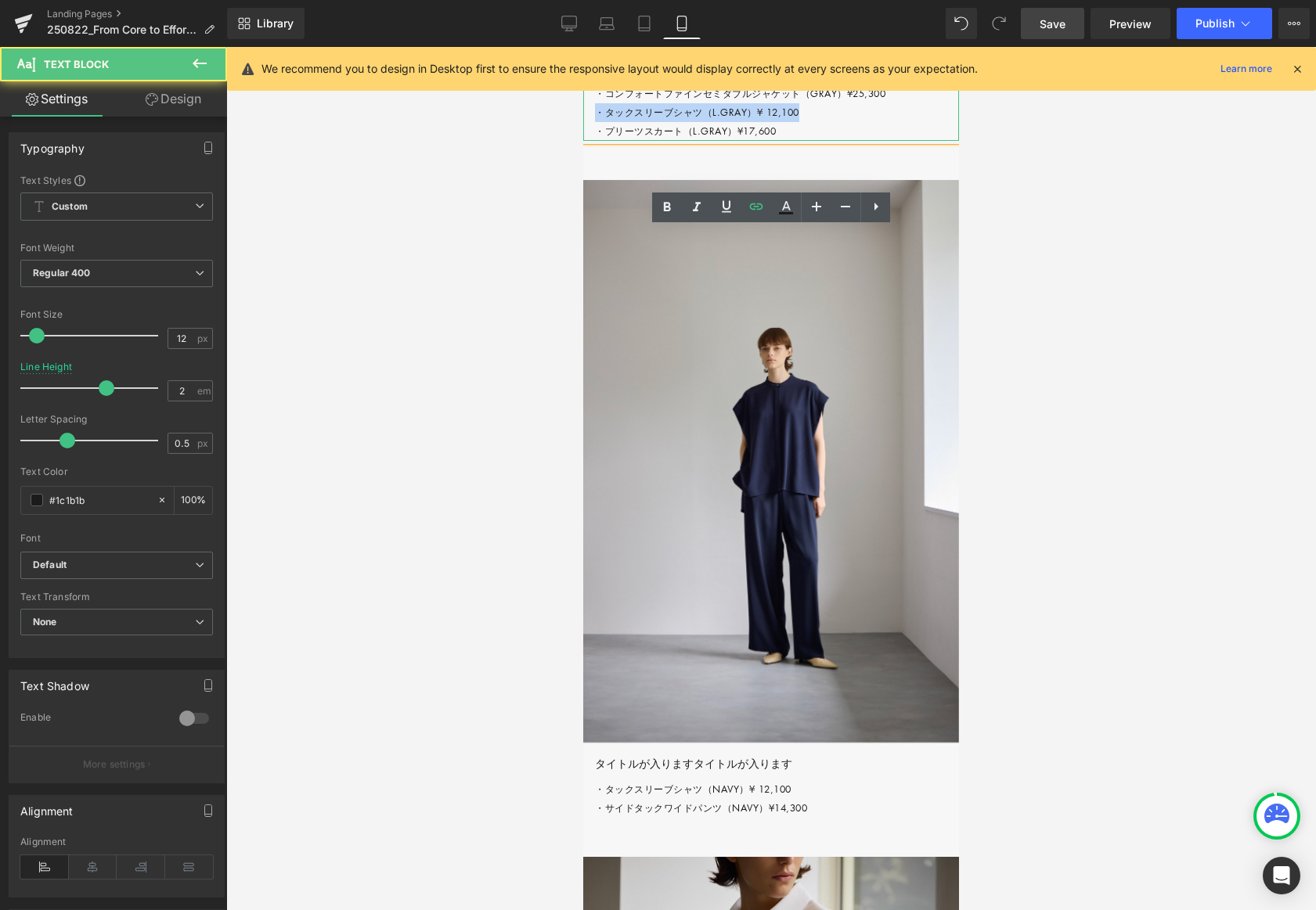
drag, startPoint x: 595, startPoint y: 257, endPoint x: 819, endPoint y: 259, distance: 224.0
click at [819, 141] on p "・コンフォートファインセミダブルジャケット（GRAY）¥25,300 ・タックスリーブシャツ（L.GRAY）¥ 12,100 ・プリーツスカート（L.GRAY…" at bounding box center [777, 113] width 364 height 56
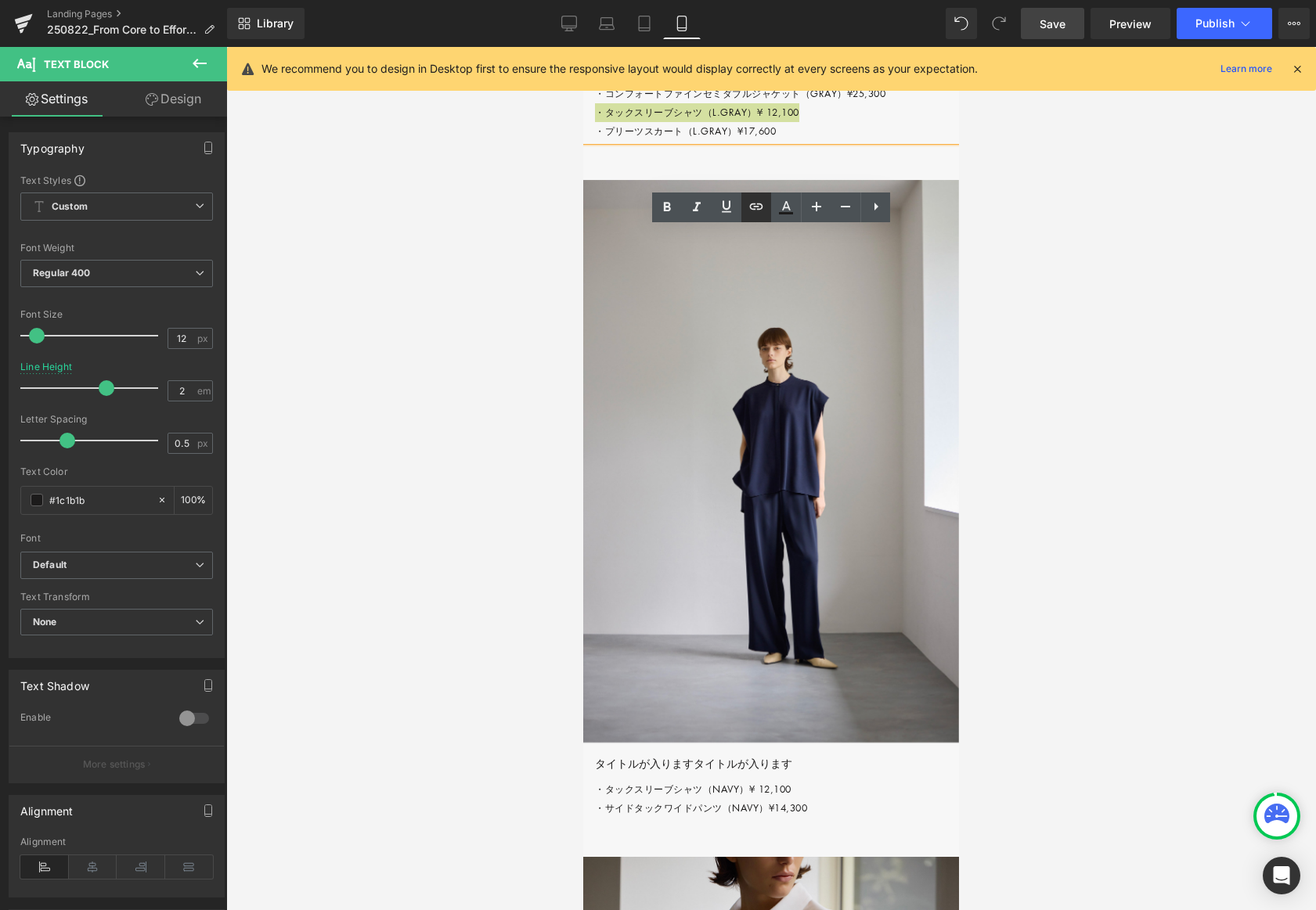
click at [750, 206] on icon at bounding box center [757, 206] width 13 height 7
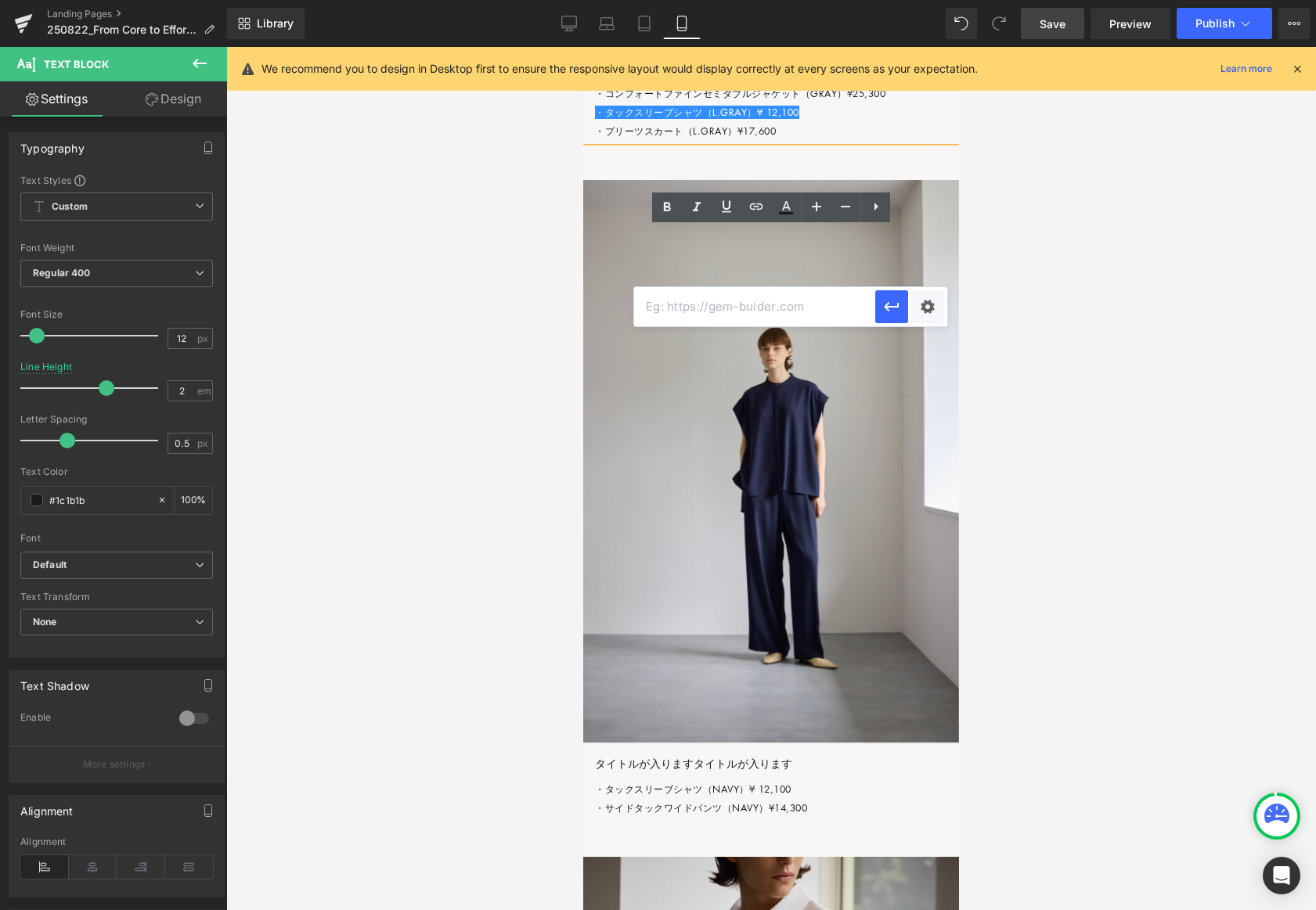
click at [707, 308] on input "text" at bounding box center [754, 307] width 241 height 39
paste input "#"
click at [886, 311] on icon "button" at bounding box center [891, 307] width 19 height 19
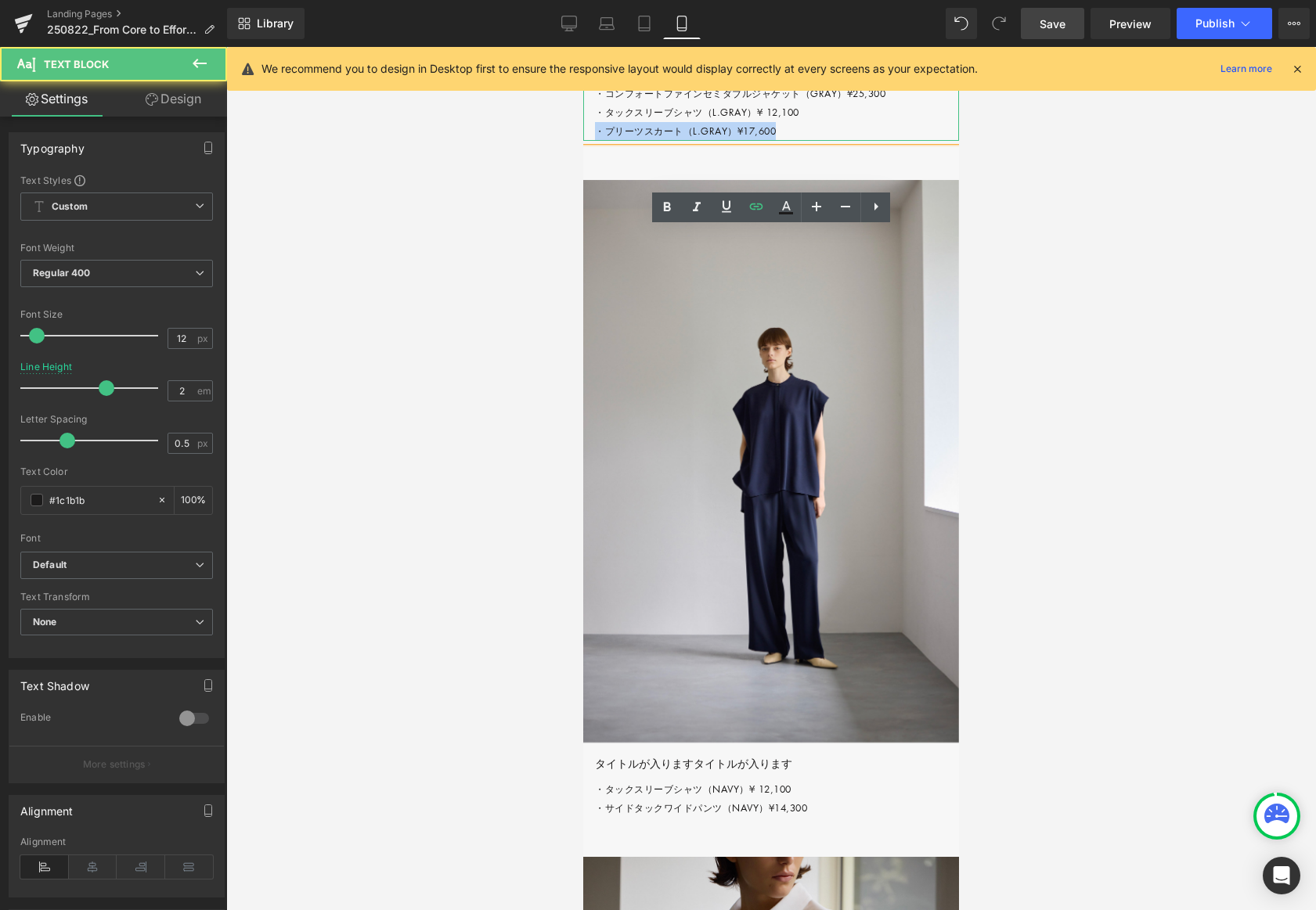
drag, startPoint x: 599, startPoint y: 274, endPoint x: 796, endPoint y: 270, distance: 197.0
click at [800, 141] on p "・コンフォートファインセミダブルジャケット（GRAY）¥25,300 ・タックスリーブシャツ（L.GRAY）¥ 12,100 ・プリーツスカート（L.GRAY…" at bounding box center [777, 113] width 364 height 56
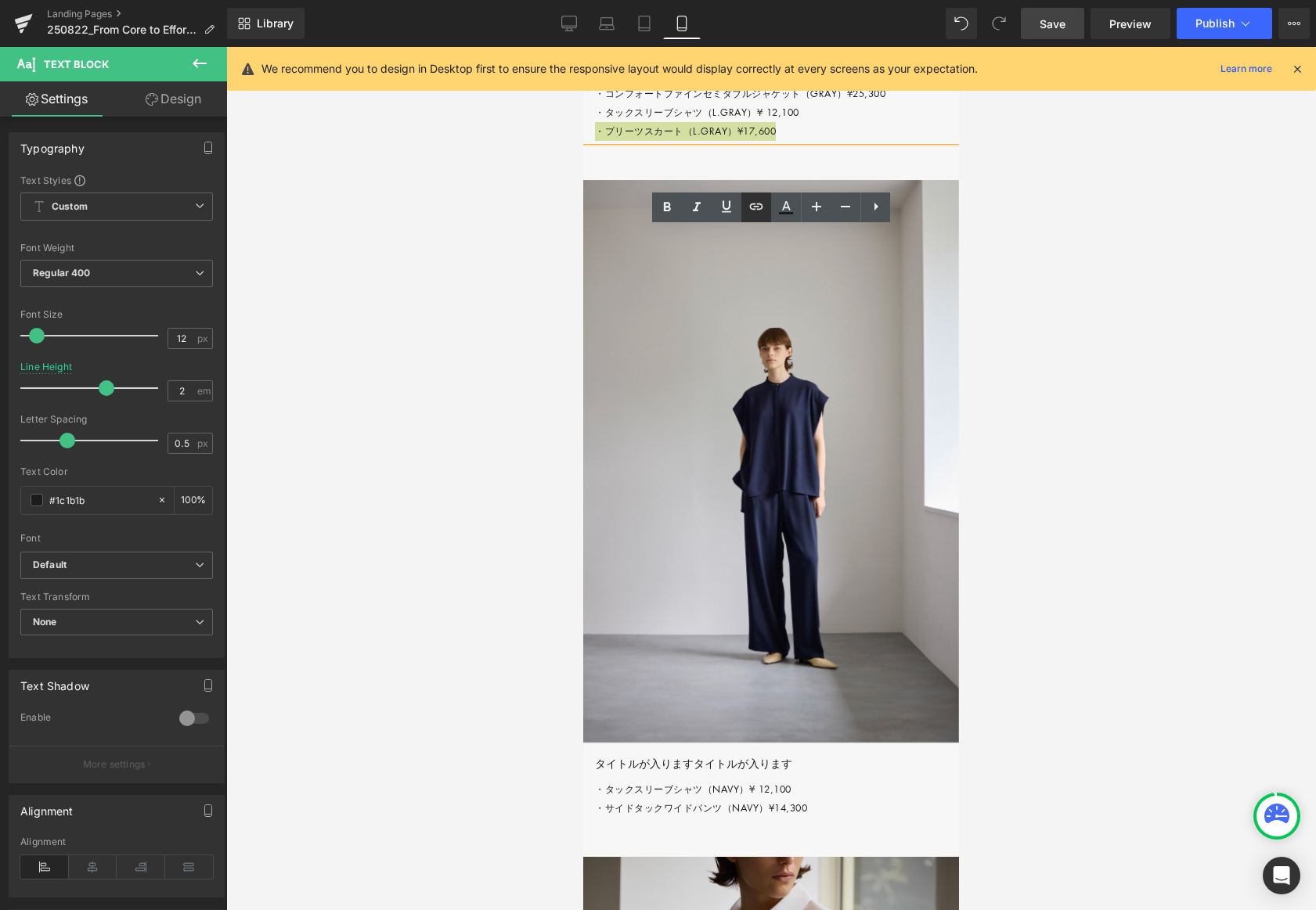
click at [750, 202] on icon at bounding box center [756, 206] width 19 height 19
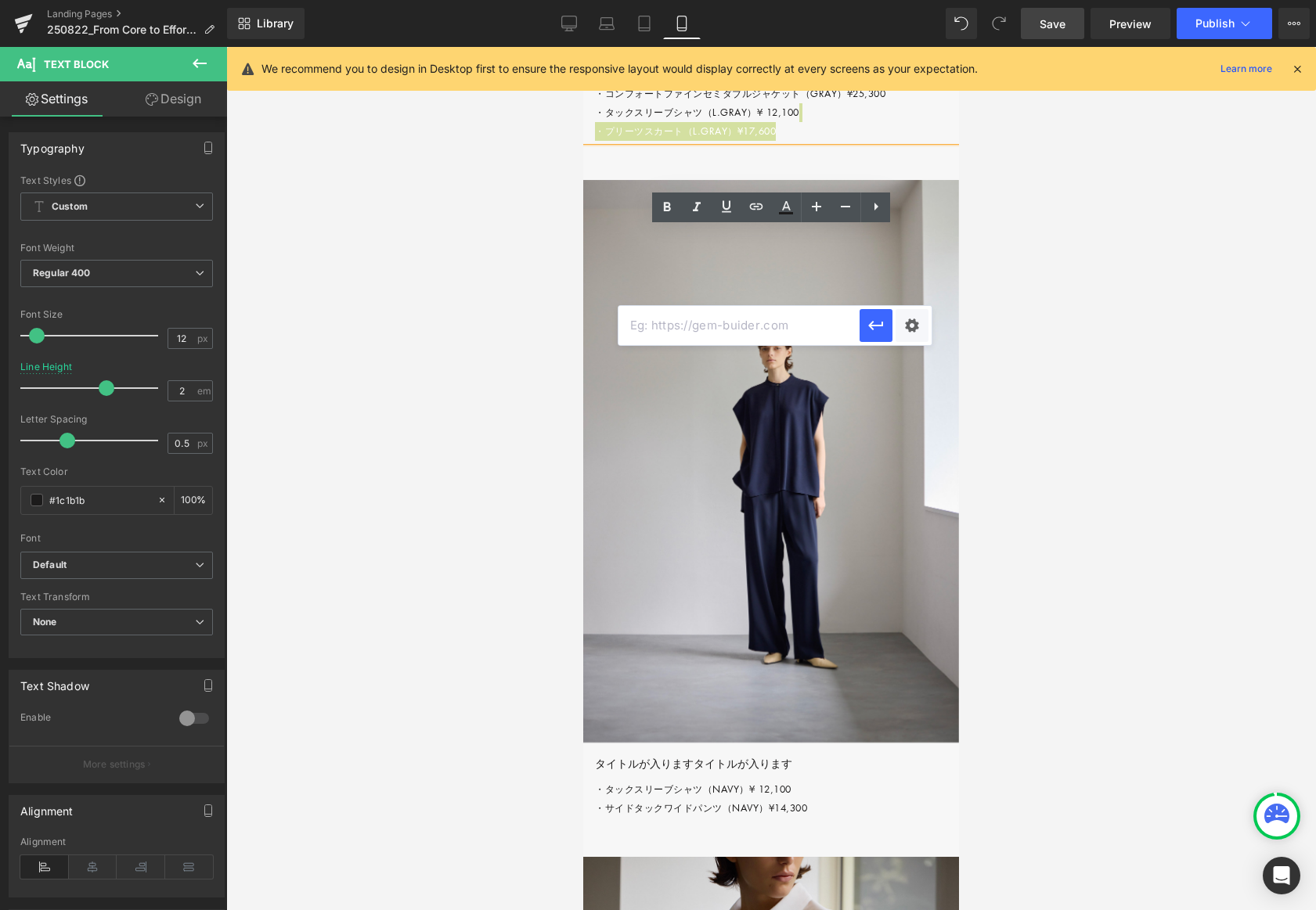
click at [789, 318] on input "text" at bounding box center [739, 326] width 241 height 39
paste input "#"
type input "#"
click at [881, 330] on icon "button" at bounding box center [875, 326] width 19 height 19
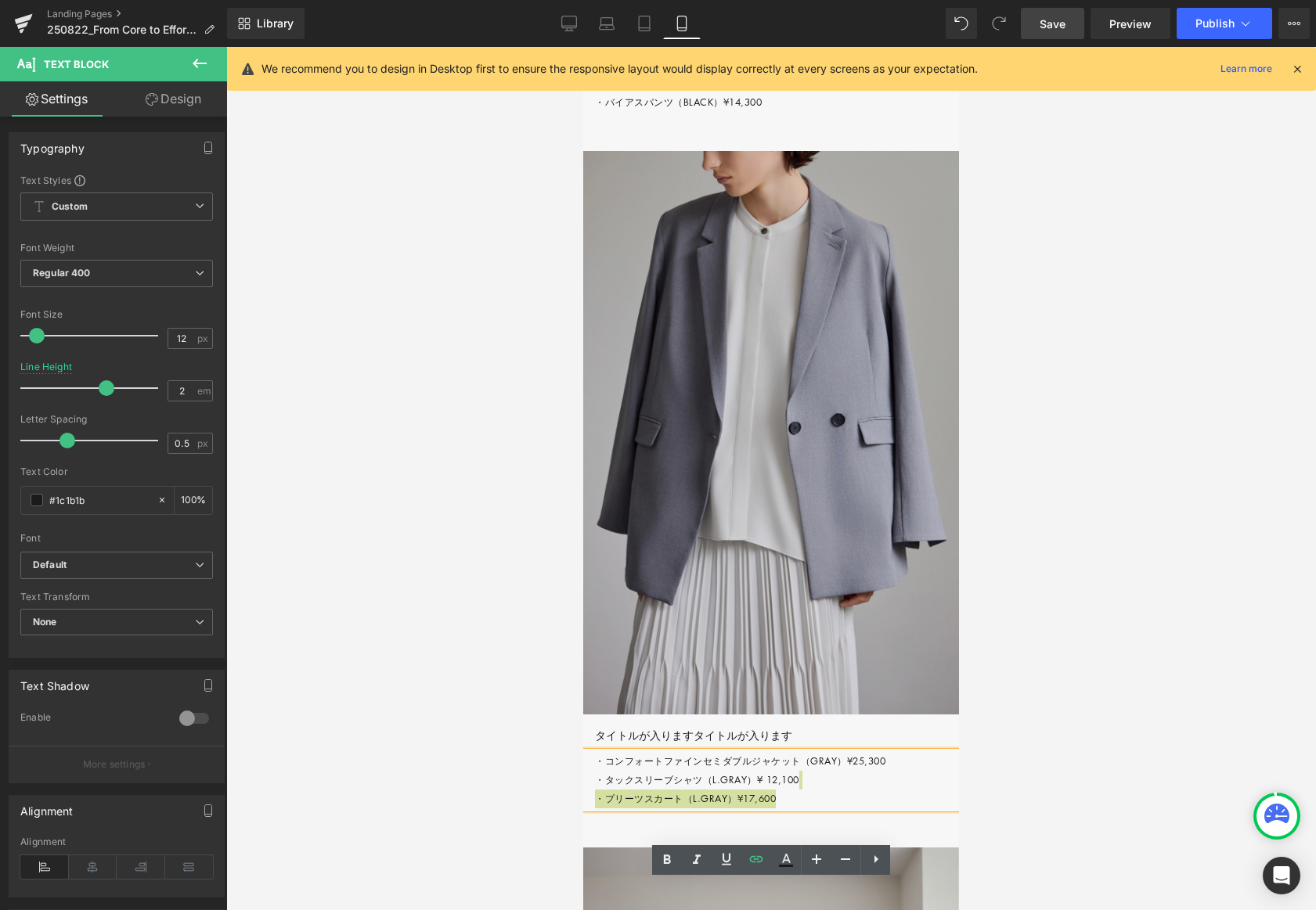
scroll to position [4575, 0]
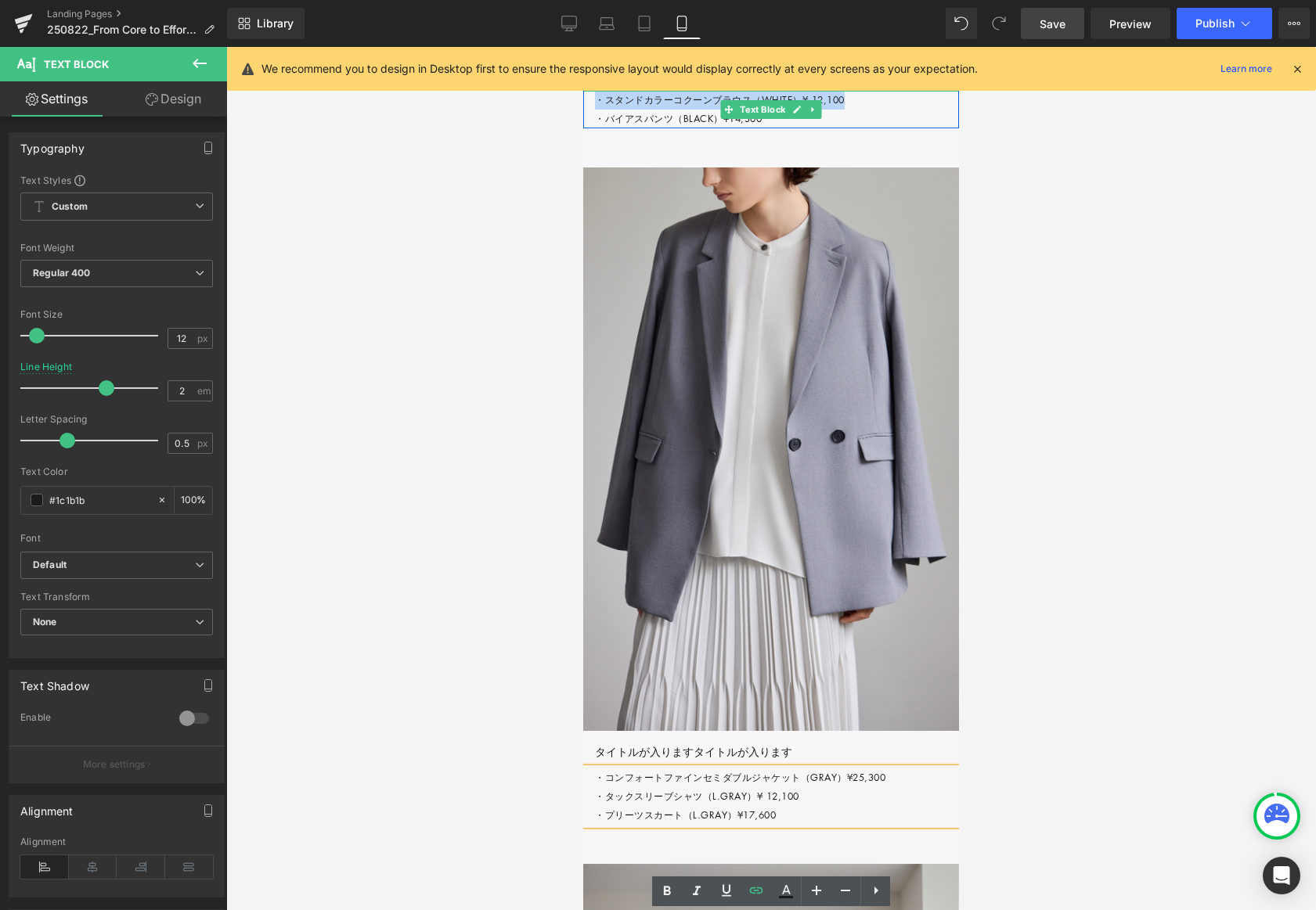
drag, startPoint x: 754, startPoint y: 240, endPoint x: 866, endPoint y: 242, distance: 112.0
click at [866, 129] on p "・スタンドカラーコクーンブラウス（WHITE）¥ 12,100 ・バイアスパンツ（BLACK）¥14,300" at bounding box center [777, 109] width 364 height 37
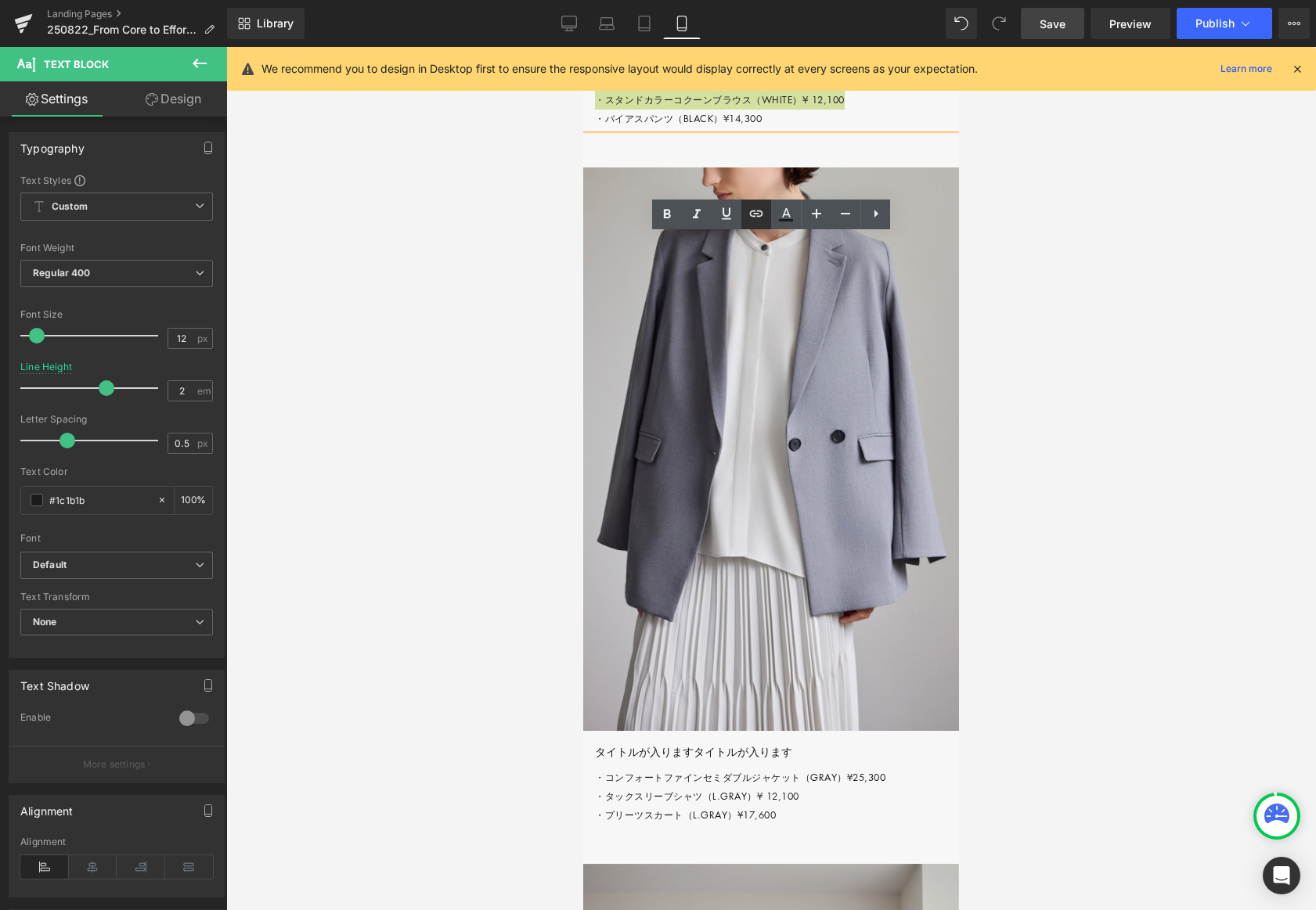
click at [759, 218] on icon at bounding box center [756, 214] width 19 height 19
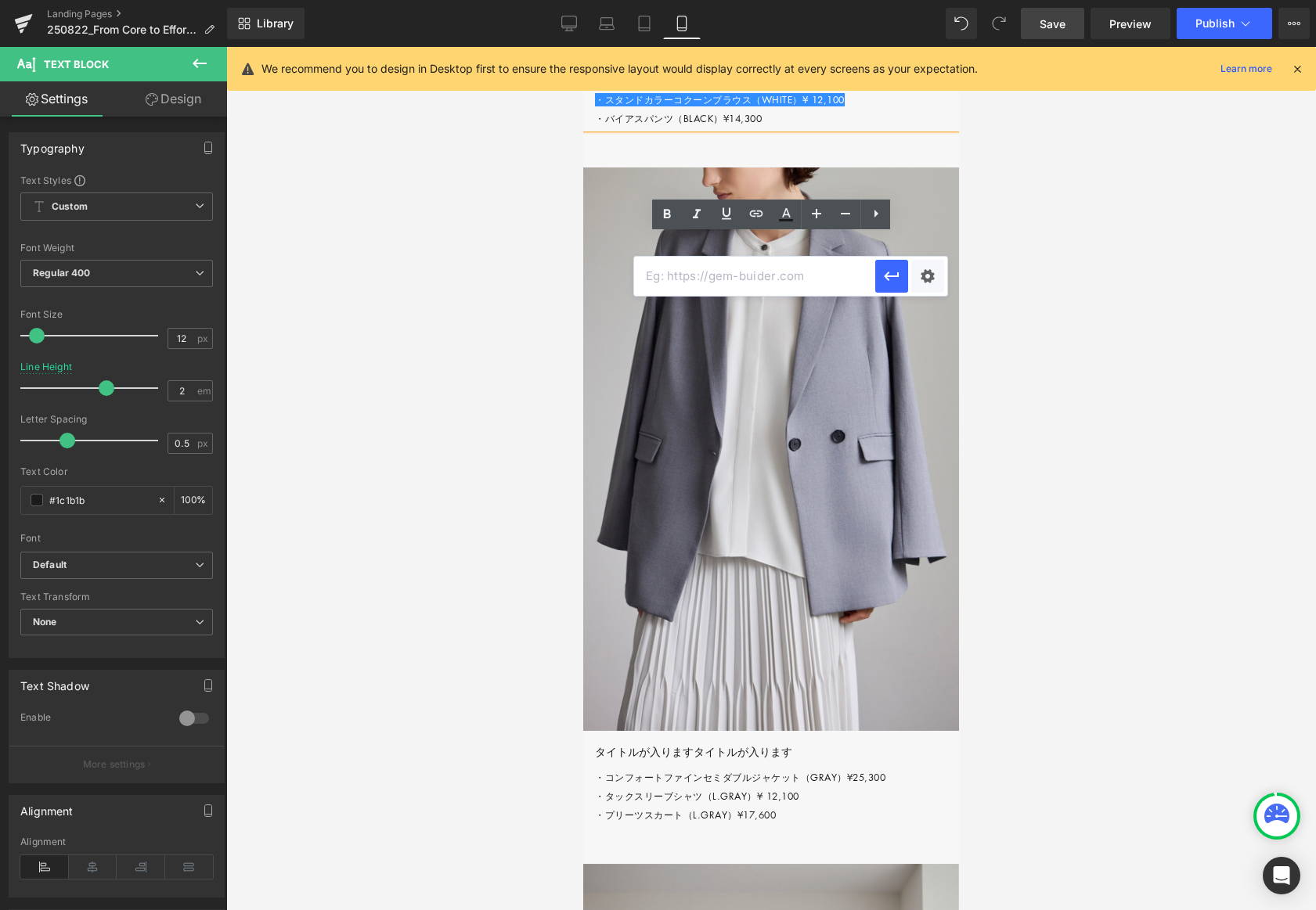
click at [716, 278] on input "text" at bounding box center [754, 276] width 241 height 39
paste input "#"
type input "#"
click at [891, 279] on icon "button" at bounding box center [891, 276] width 19 height 19
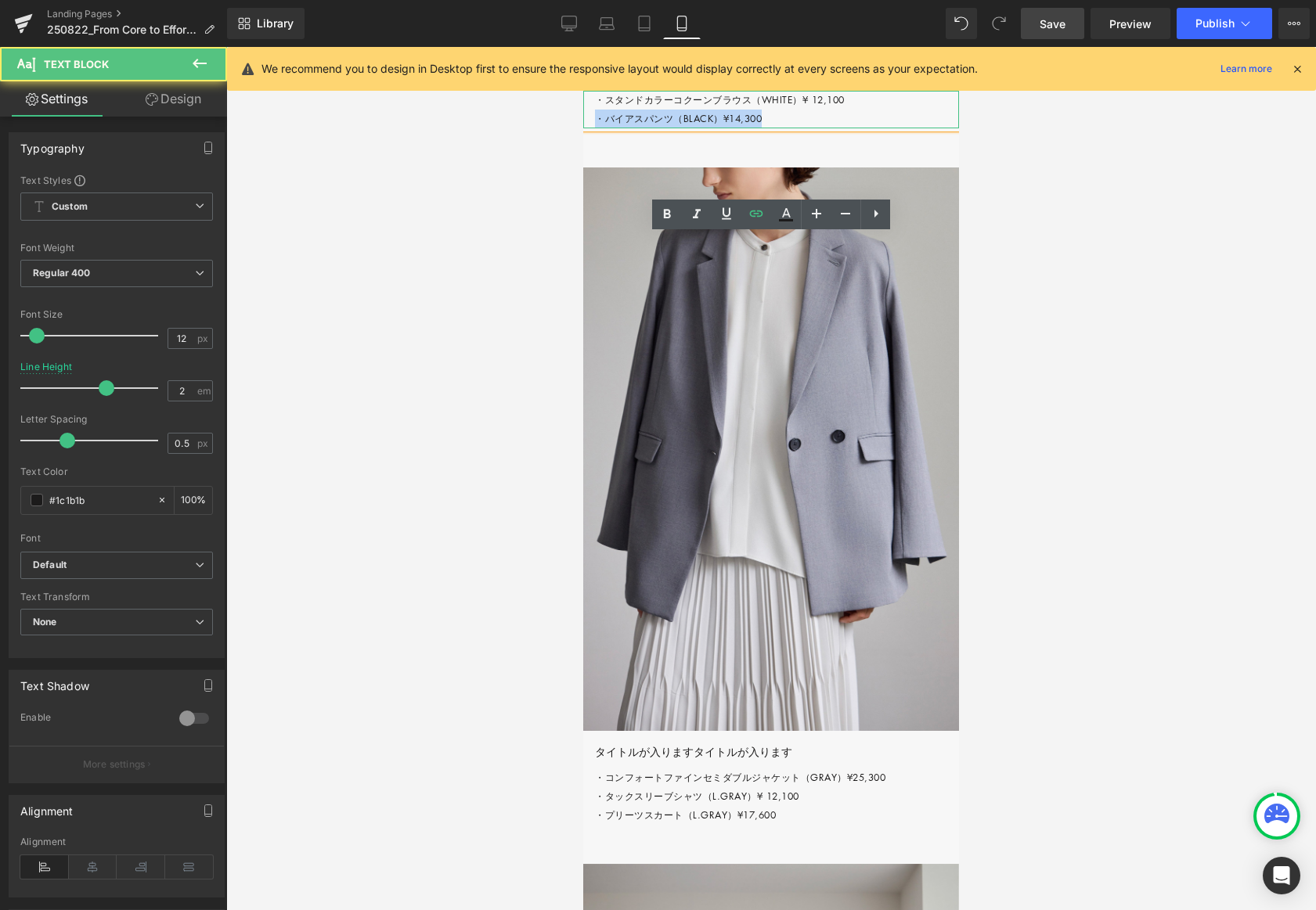
drag, startPoint x: 596, startPoint y: 265, endPoint x: 764, endPoint y: 231, distance: 171.4
click at [800, 129] on p "・スタンドカラーコクーンブラウス（WHITE）¥ 12,100 ・バイアスパンツ（BLACK）¥14,300" at bounding box center [777, 109] width 364 height 37
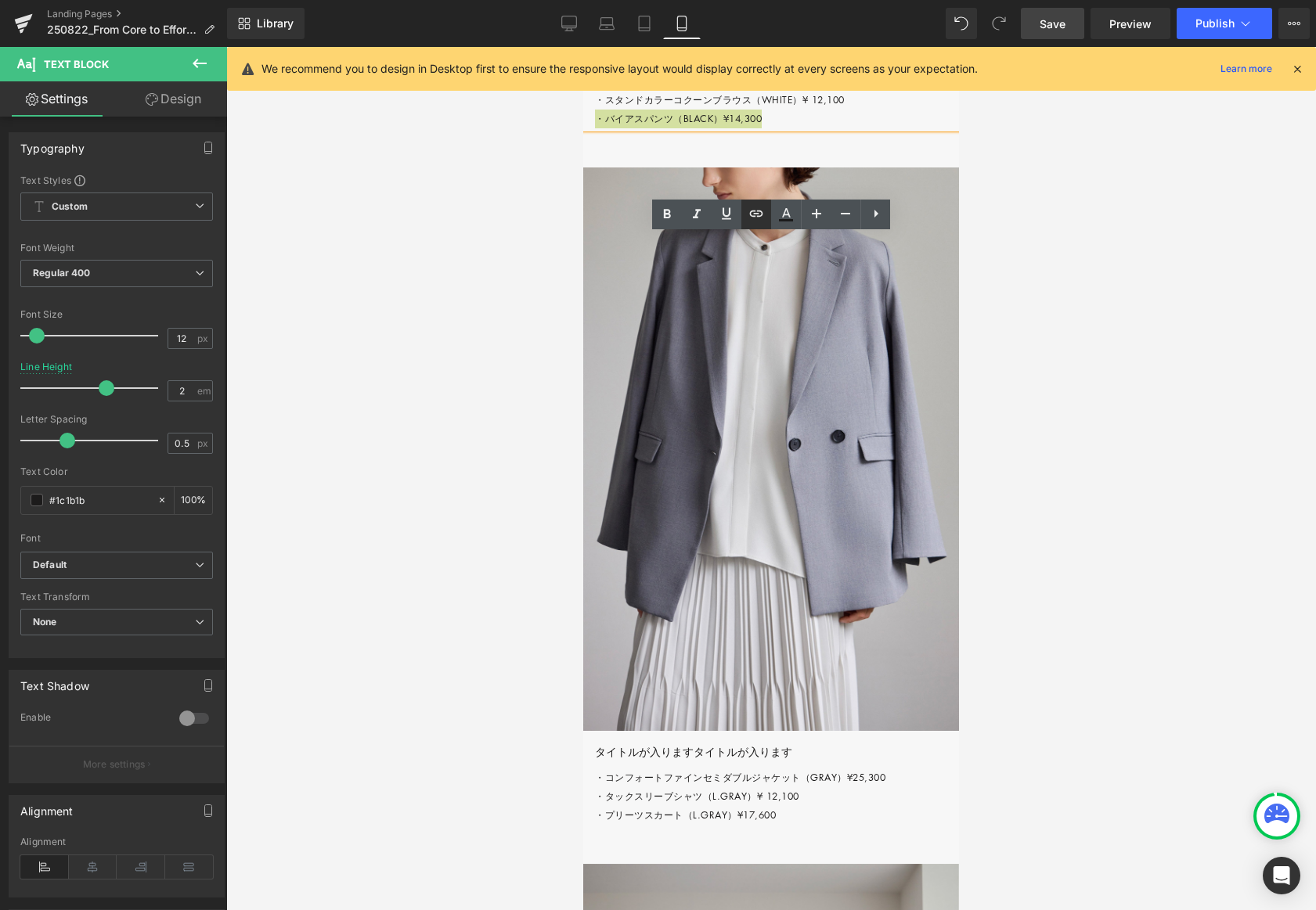
click at [756, 218] on icon at bounding box center [756, 214] width 19 height 19
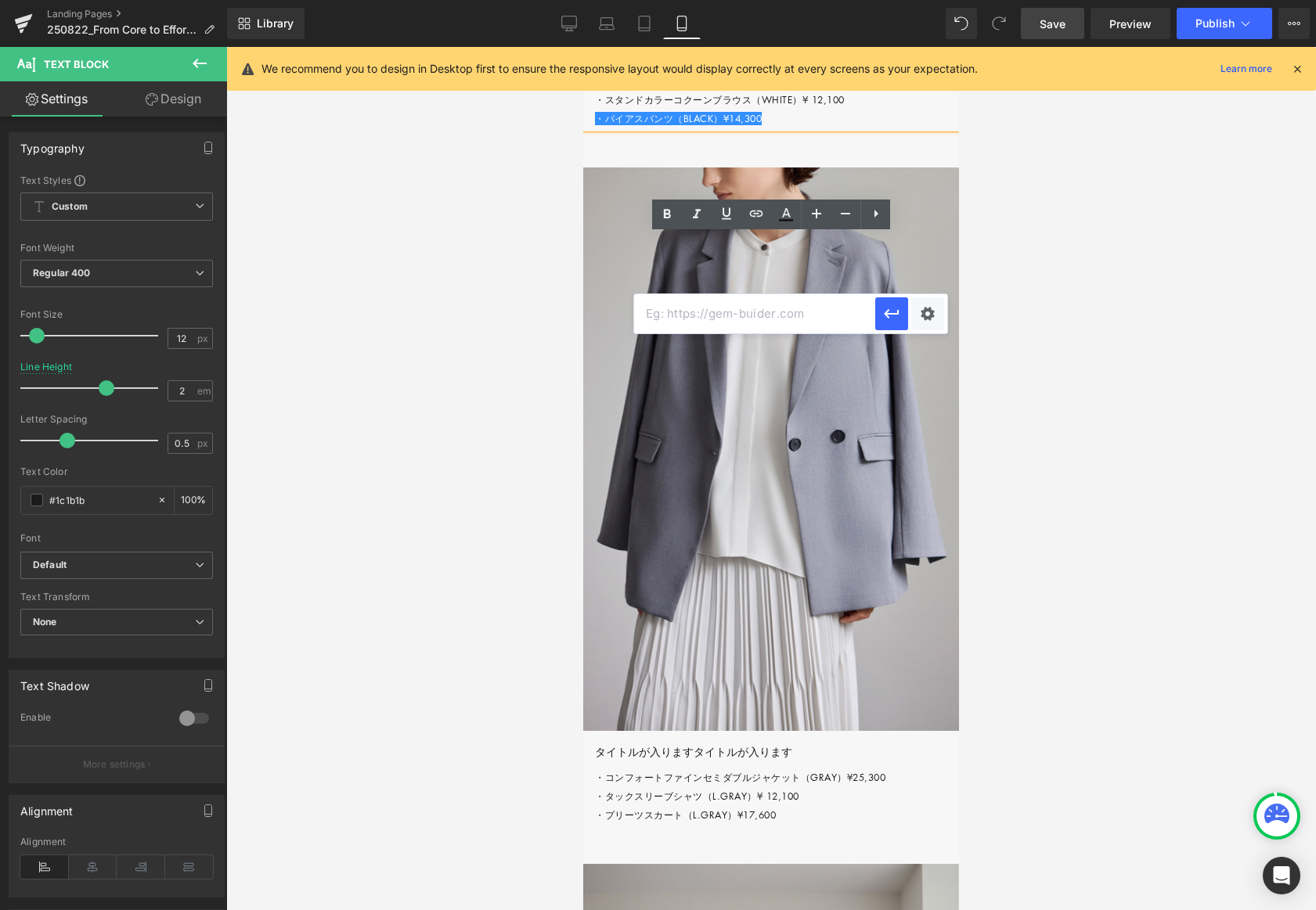
click at [689, 313] on input "text" at bounding box center [754, 314] width 241 height 39
paste input "#"
click at [896, 315] on icon "button" at bounding box center [891, 314] width 19 height 19
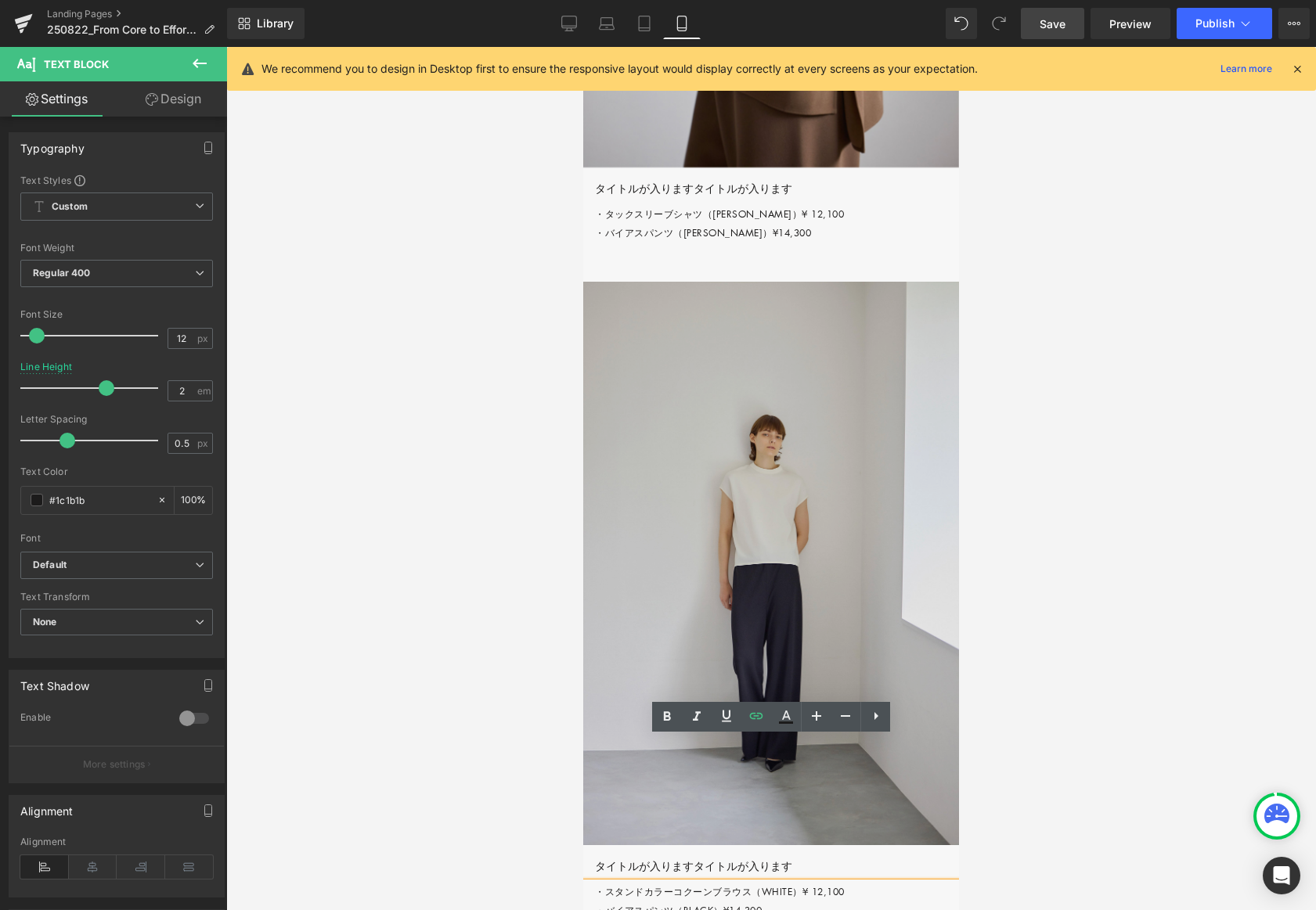
scroll to position [3744, 0]
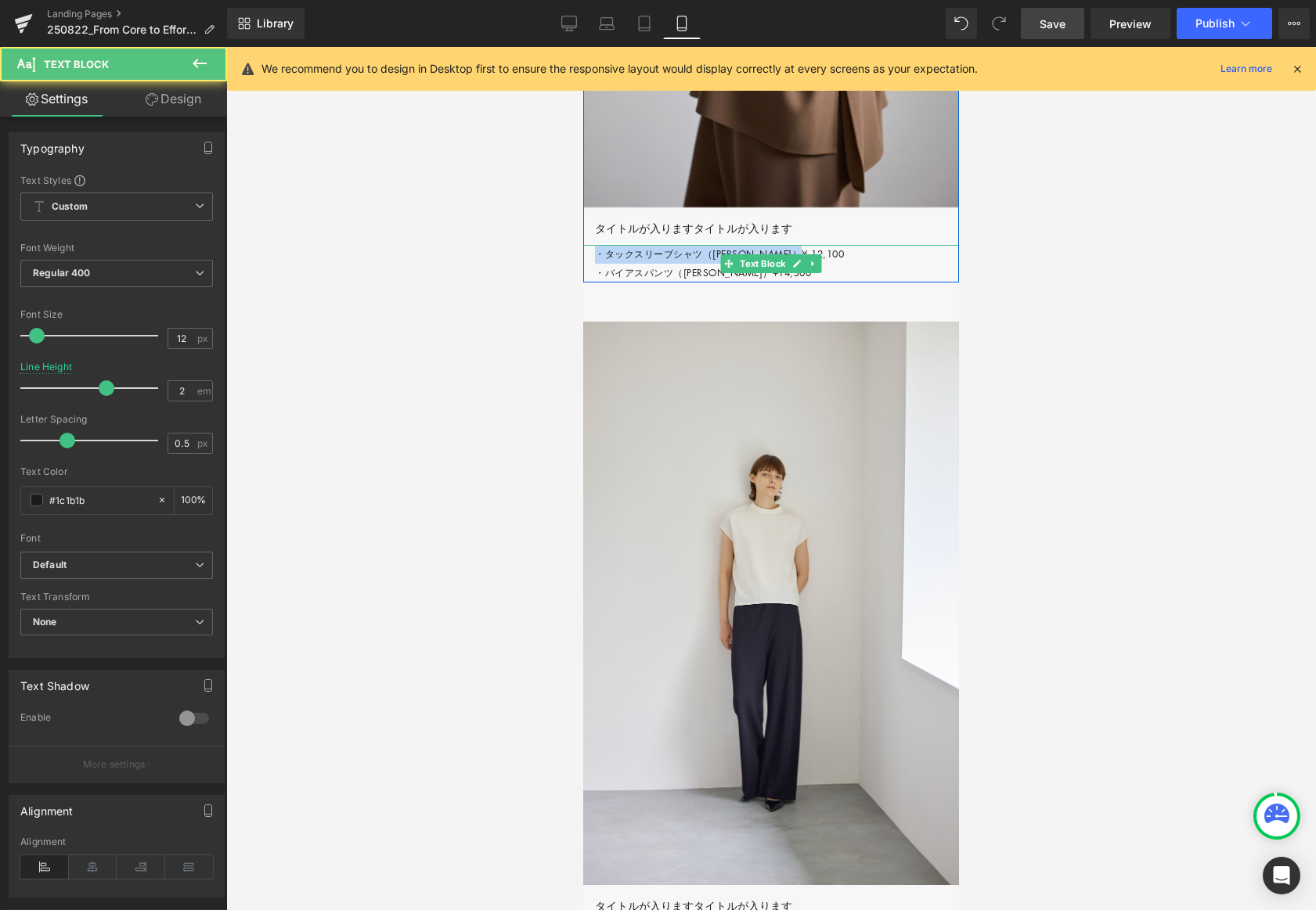
drag, startPoint x: 731, startPoint y: 398, endPoint x: 833, endPoint y: 398, distance: 102.0
click at [833, 283] on p "・タックスリーブシャツ（[PERSON_NAME]）¥ 12,100 ・バイアスパンツ（BROWN）¥14,300" at bounding box center [777, 264] width 364 height 37
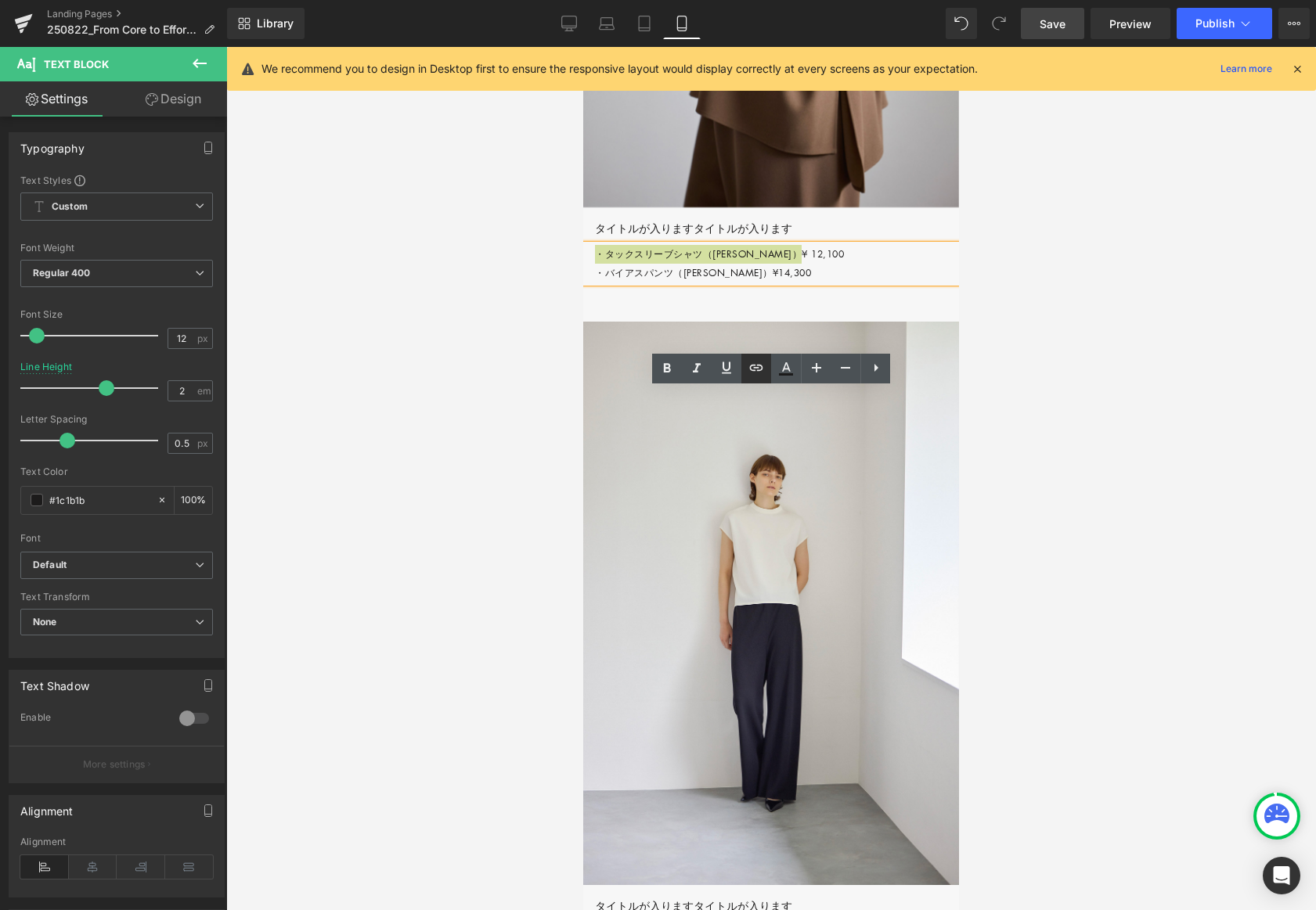
click at [756, 369] on icon at bounding box center [756, 368] width 19 height 19
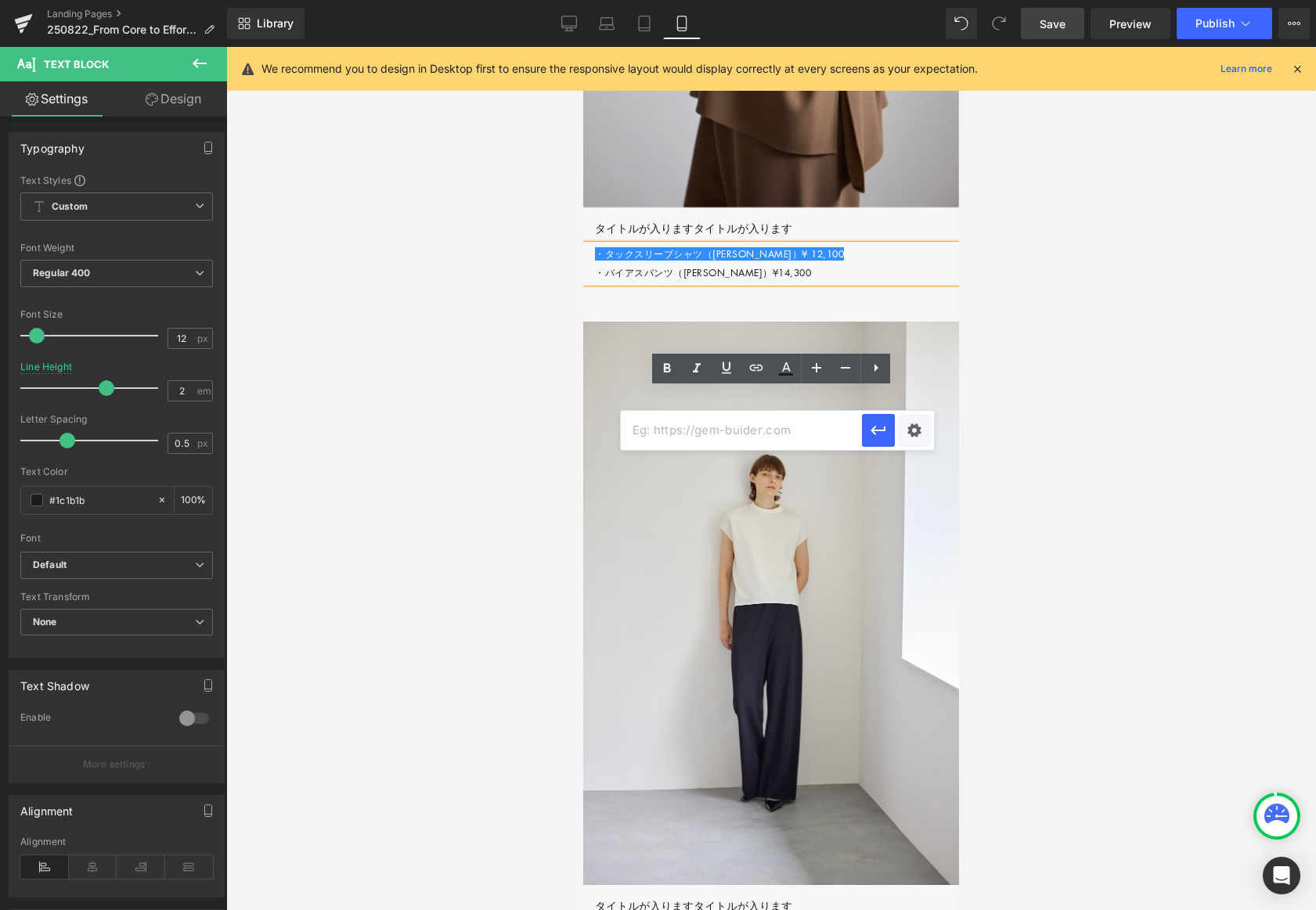
click at [678, 433] on input "text" at bounding box center [741, 430] width 241 height 39
paste input "#"
click at [889, 429] on button "button" at bounding box center [877, 430] width 33 height 33
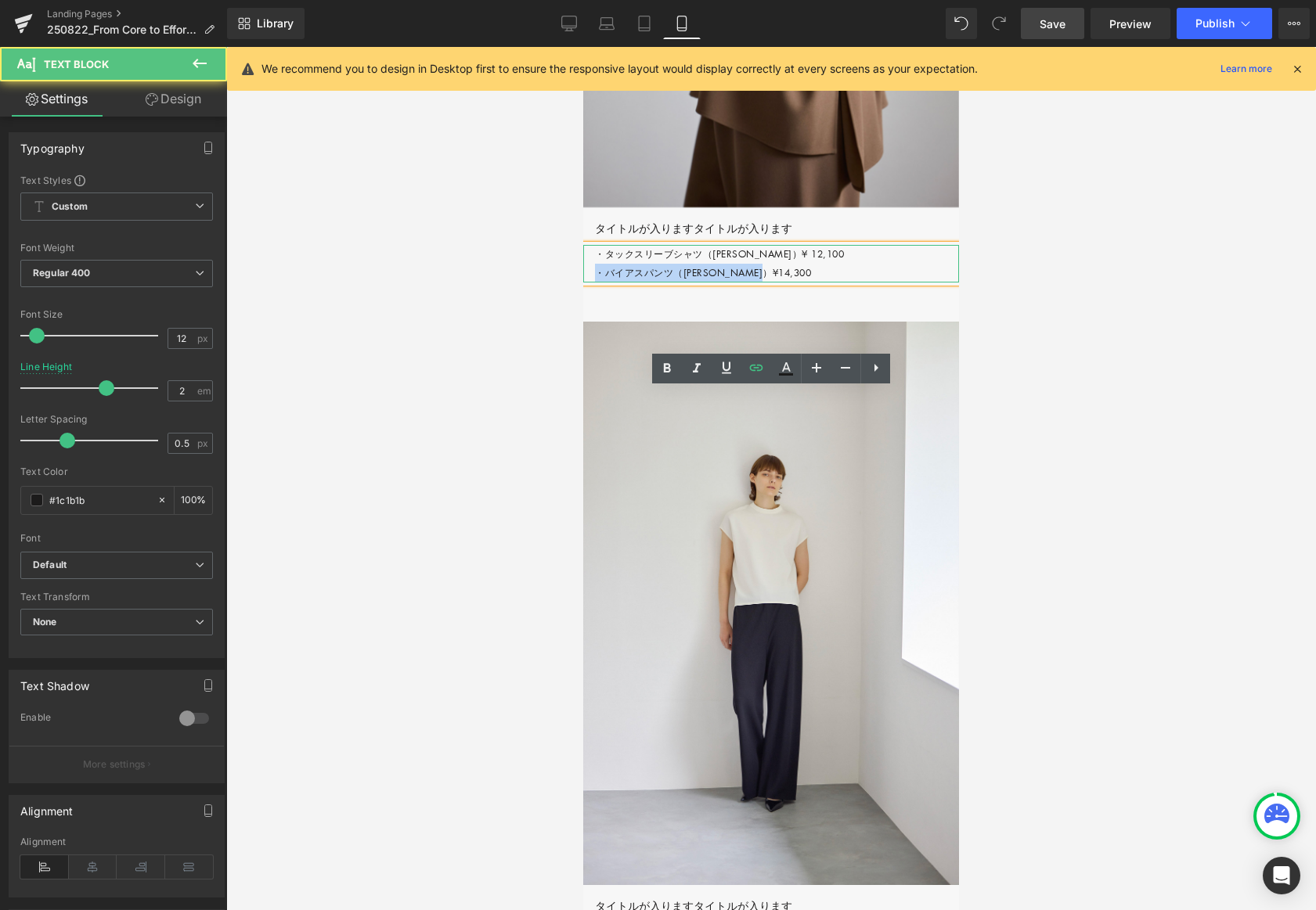
drag, startPoint x: 594, startPoint y: 418, endPoint x: 782, endPoint y: 405, distance: 188.4
click at [806, 283] on div "・タックスリーブシャツ（[PERSON_NAME]）¥ 12,100 ・バイアスパンツ（BROWN）¥14,300" at bounding box center [771, 264] width 376 height 37
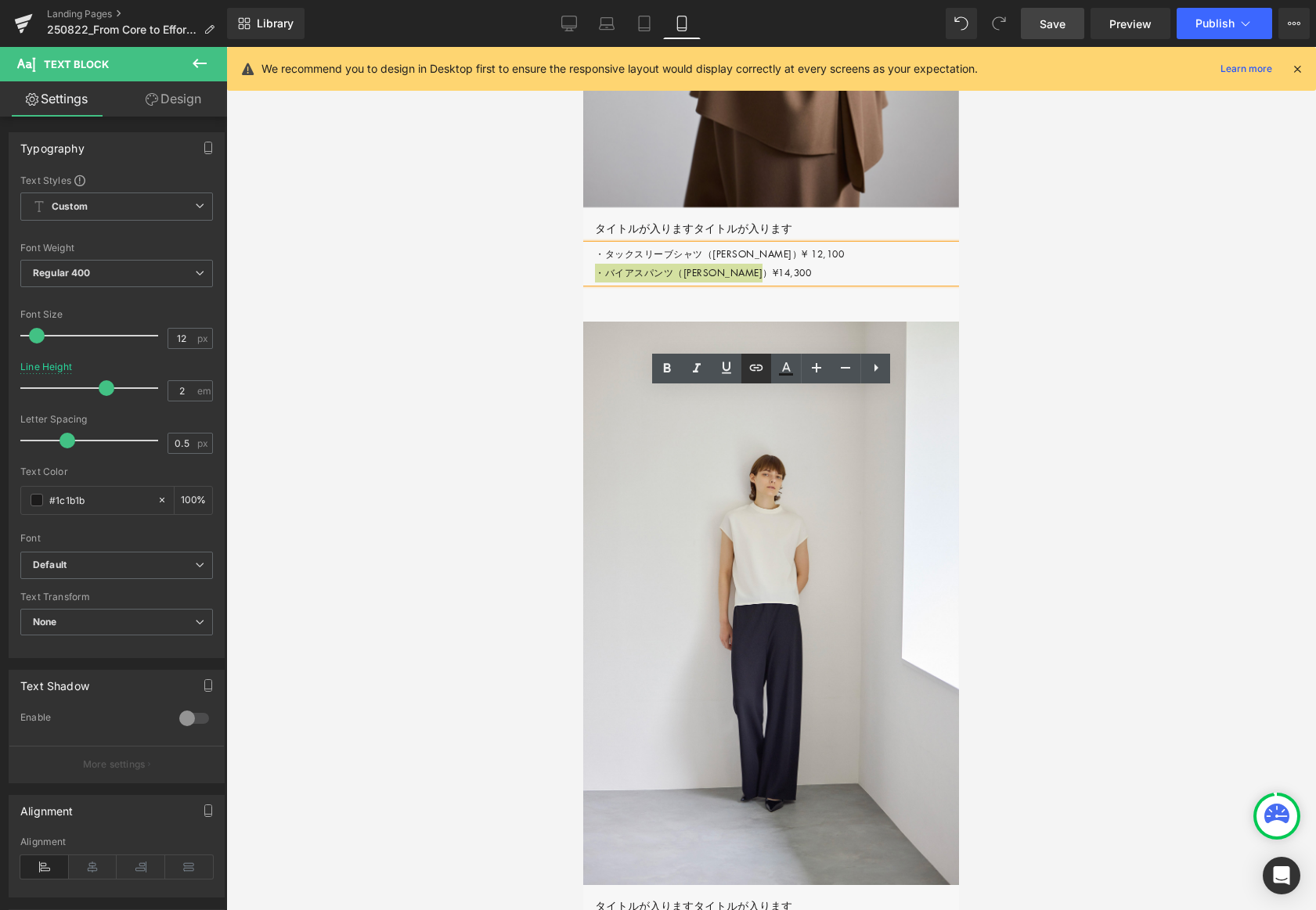
click at [759, 371] on icon at bounding box center [757, 368] width 13 height 7
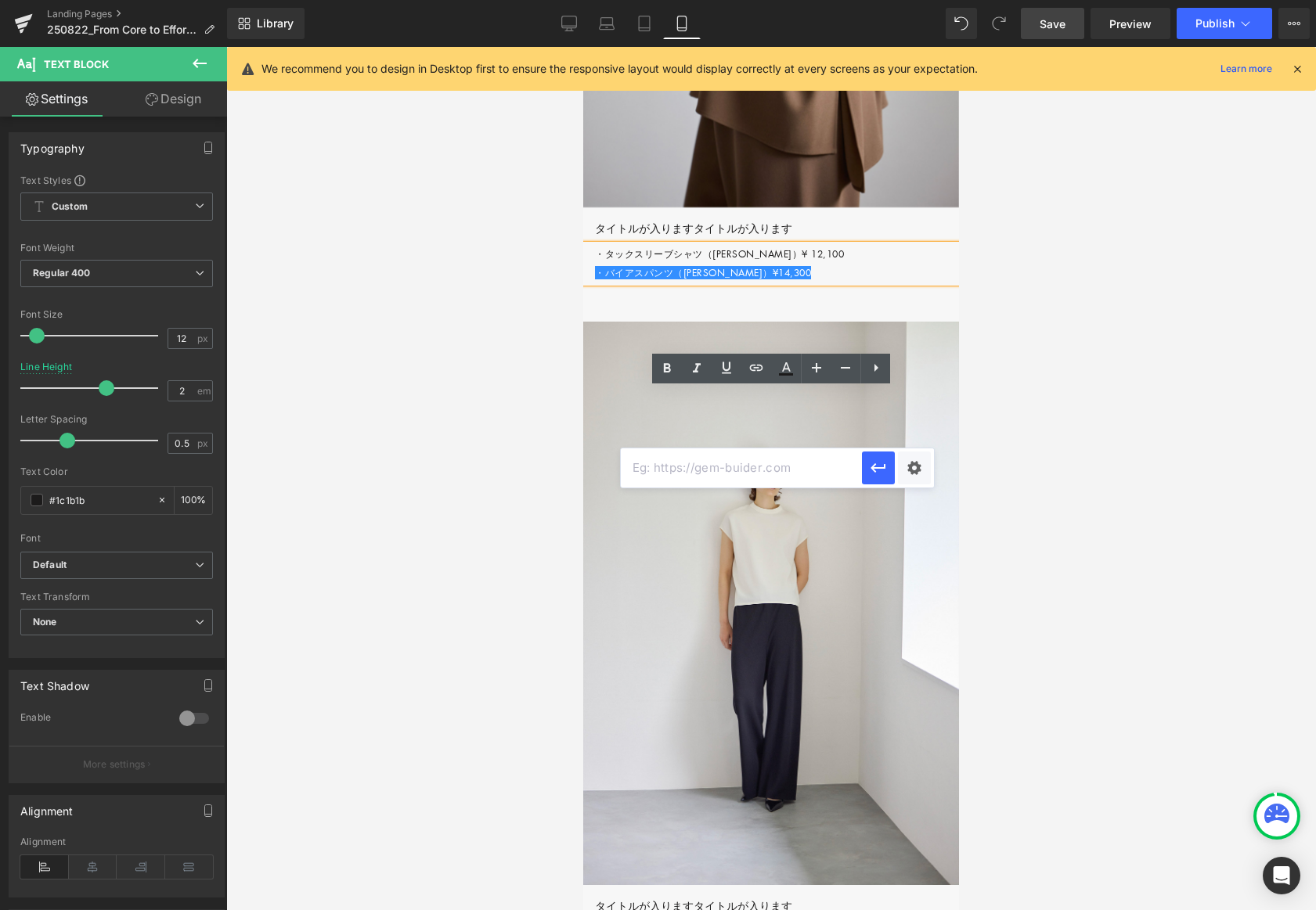
drag, startPoint x: 712, startPoint y: 464, endPoint x: 740, endPoint y: 466, distance: 28.1
click at [712, 464] on input "text" at bounding box center [741, 469] width 241 height 39
paste input "#"
type input "#"
click at [874, 468] on icon "button" at bounding box center [878, 469] width 15 height 9
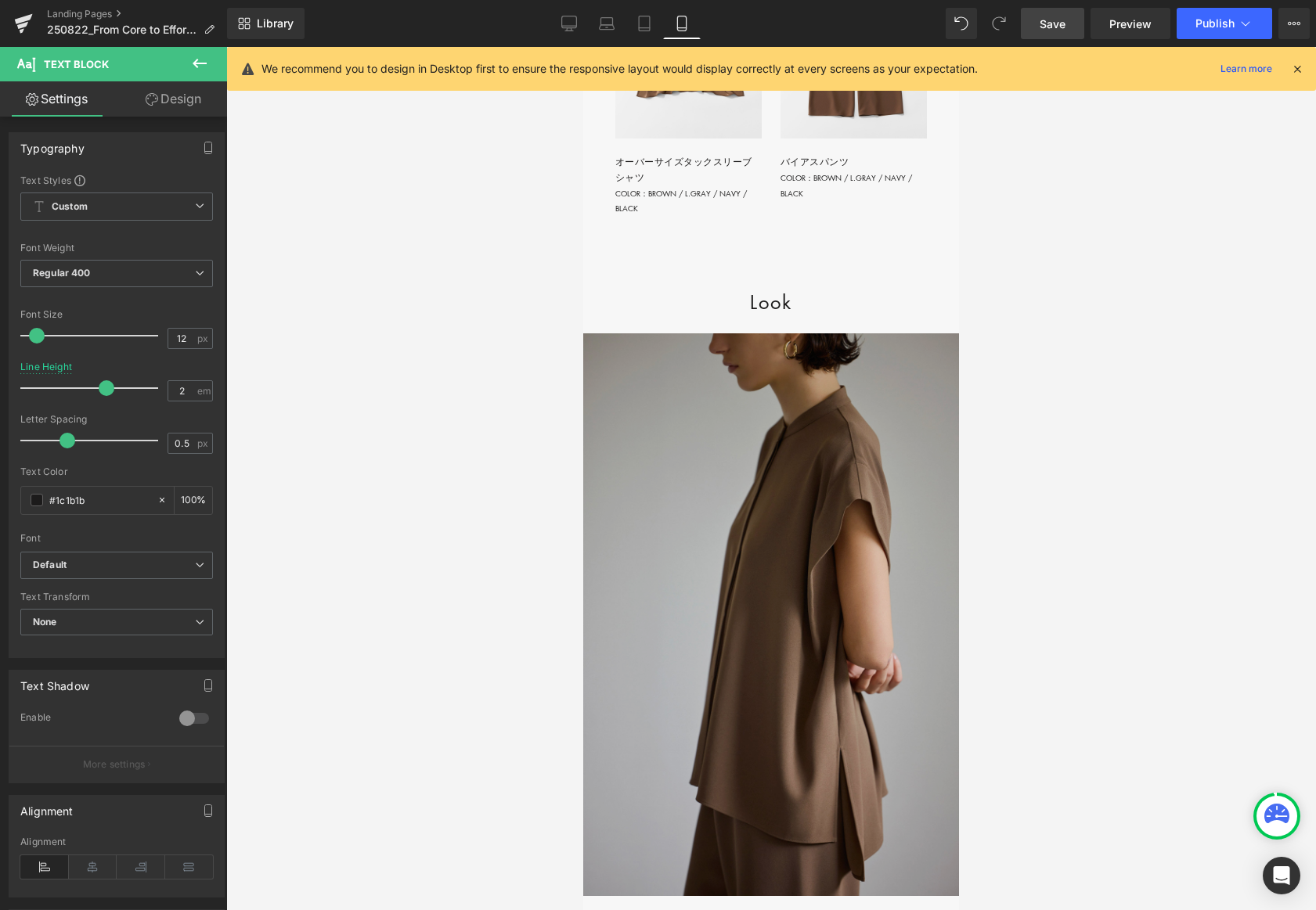
scroll to position [3047, 0]
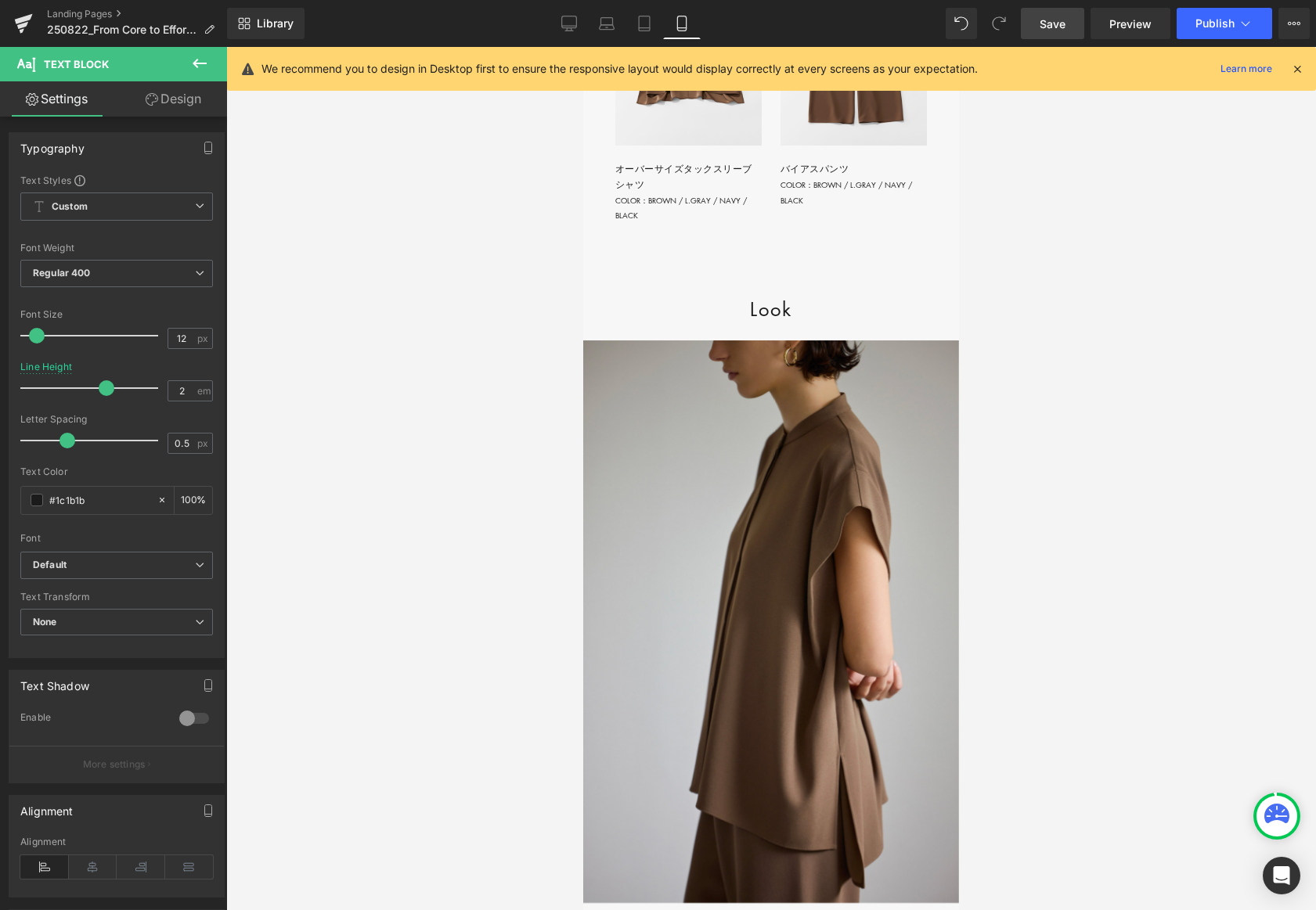
click at [1063, 27] on span "Save" at bounding box center [1053, 24] width 26 height 17
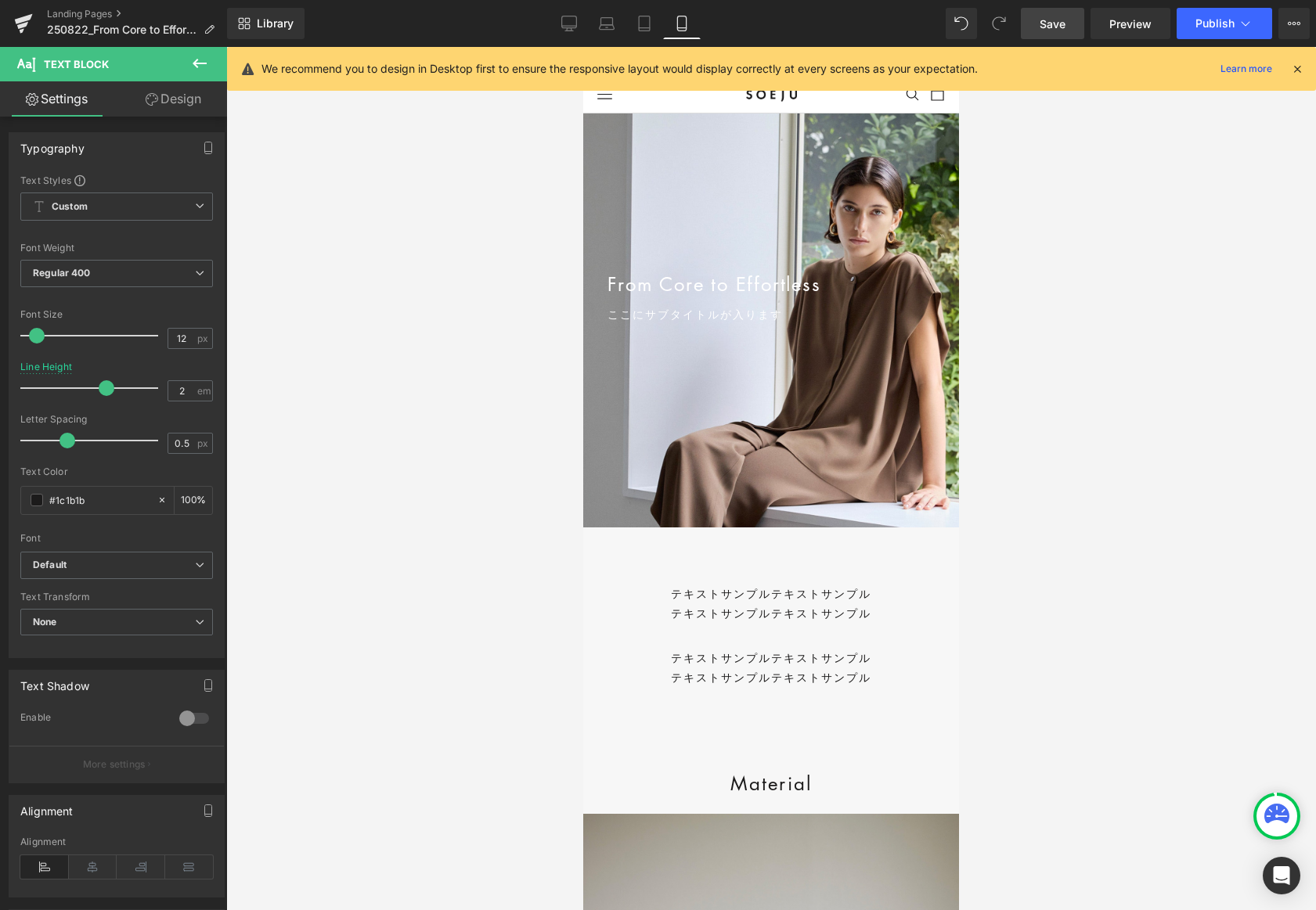
scroll to position [613, 0]
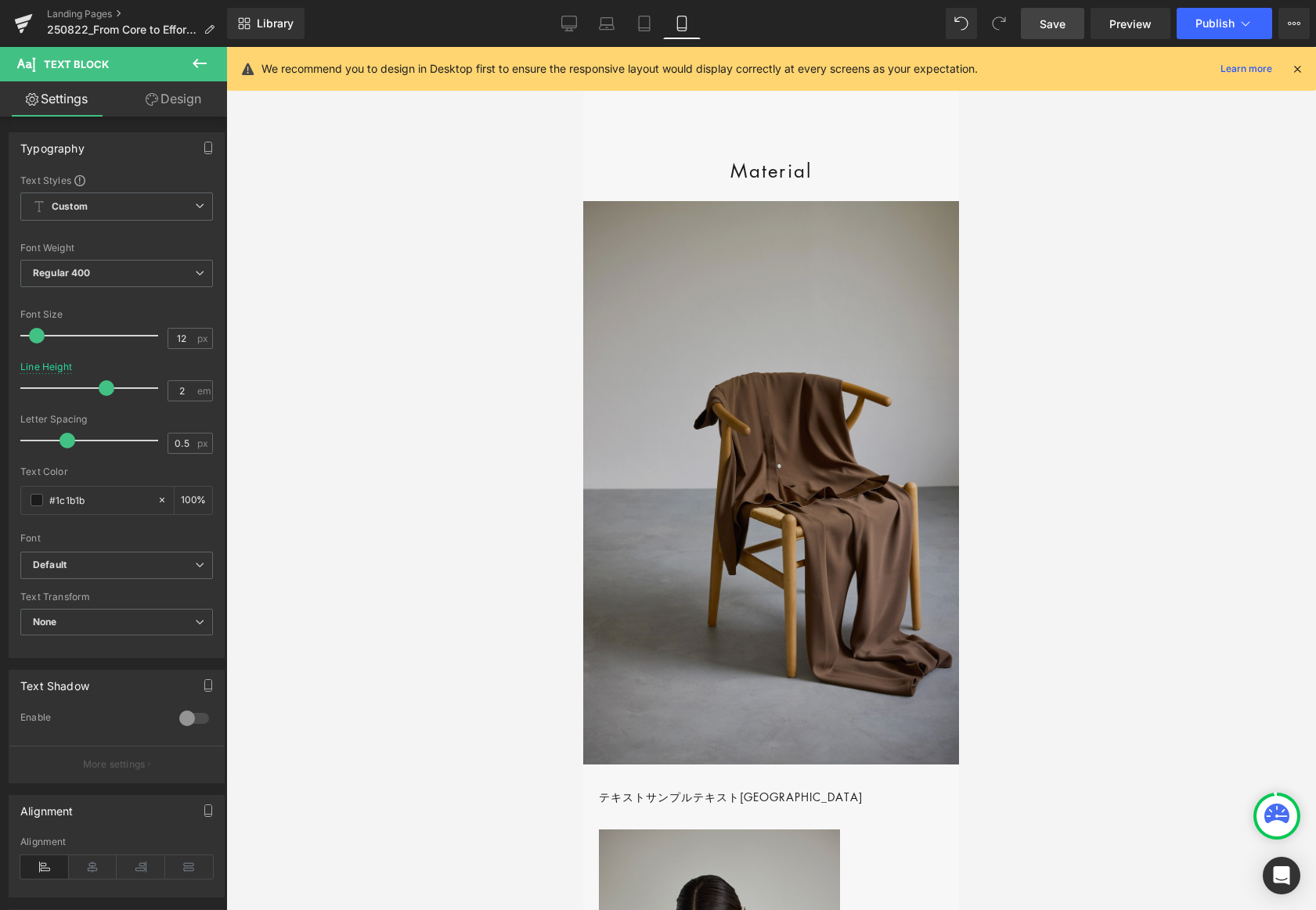
click at [828, 300] on img at bounding box center [771, 483] width 376 height 564
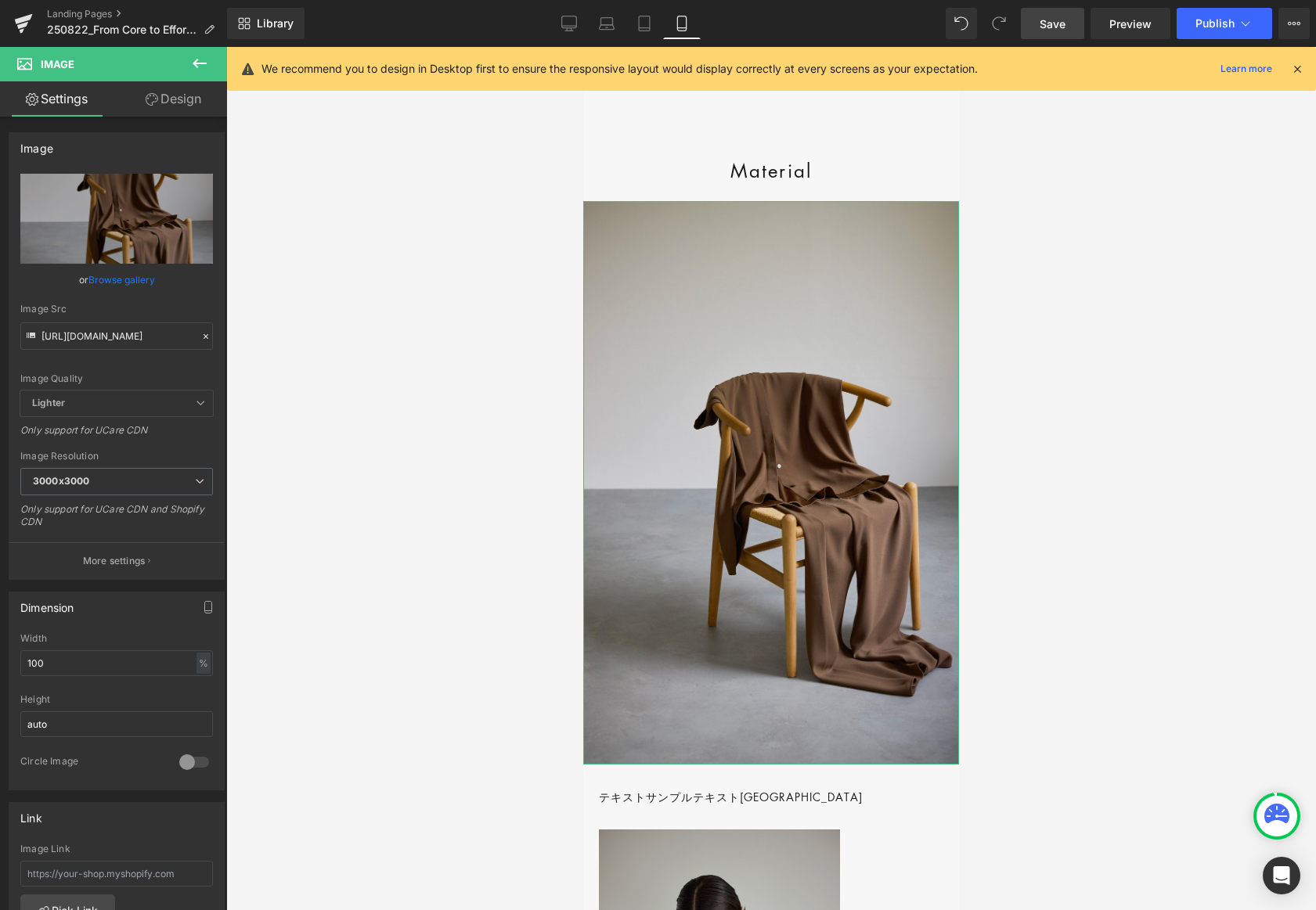
drag, startPoint x: 204, startPoint y: 94, endPoint x: 187, endPoint y: 470, distance: 376.4
click at [204, 94] on link "Design" at bounding box center [174, 99] width 114 height 35
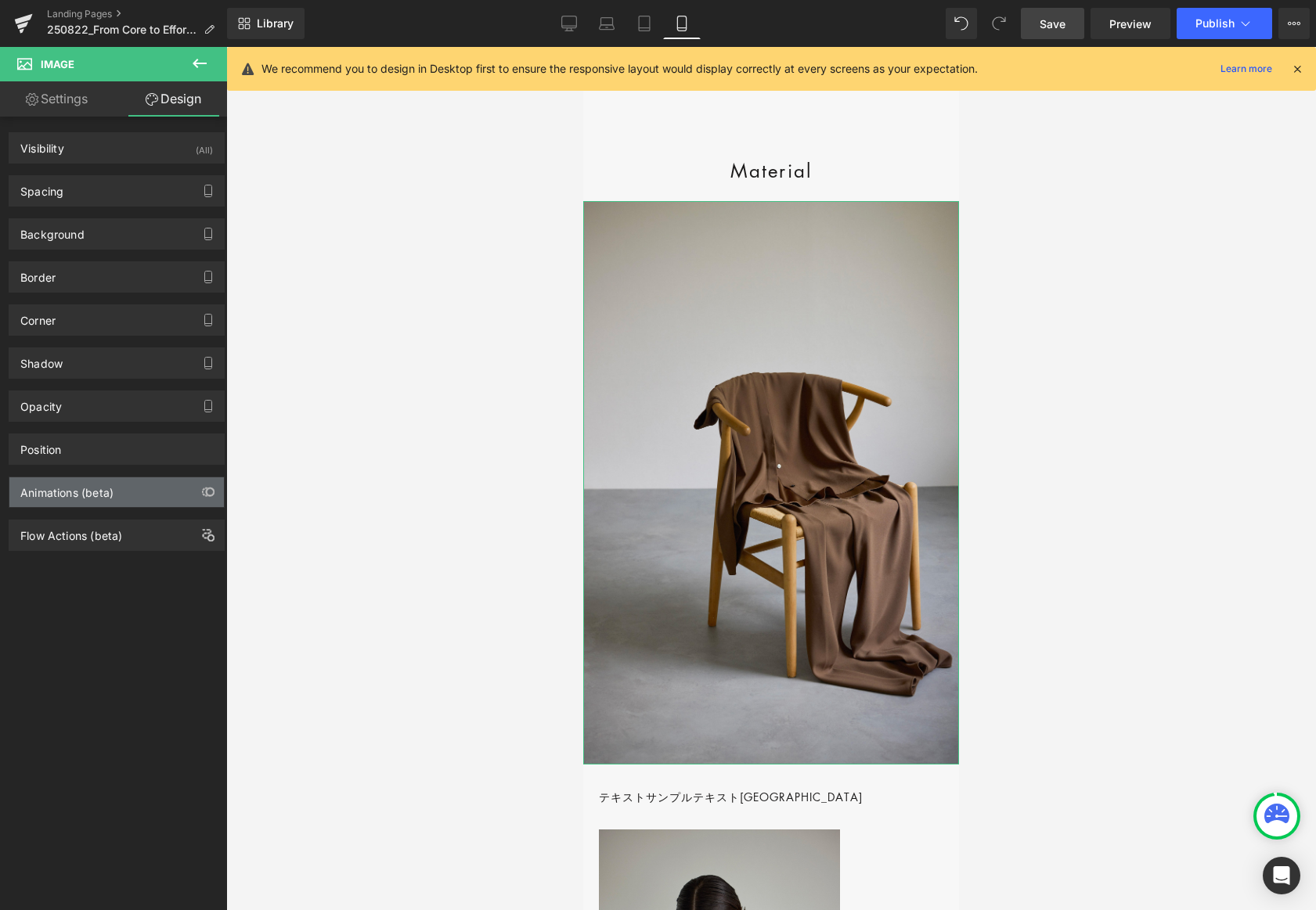
click at [141, 488] on div "Animations (beta)" at bounding box center [117, 493] width 215 height 30
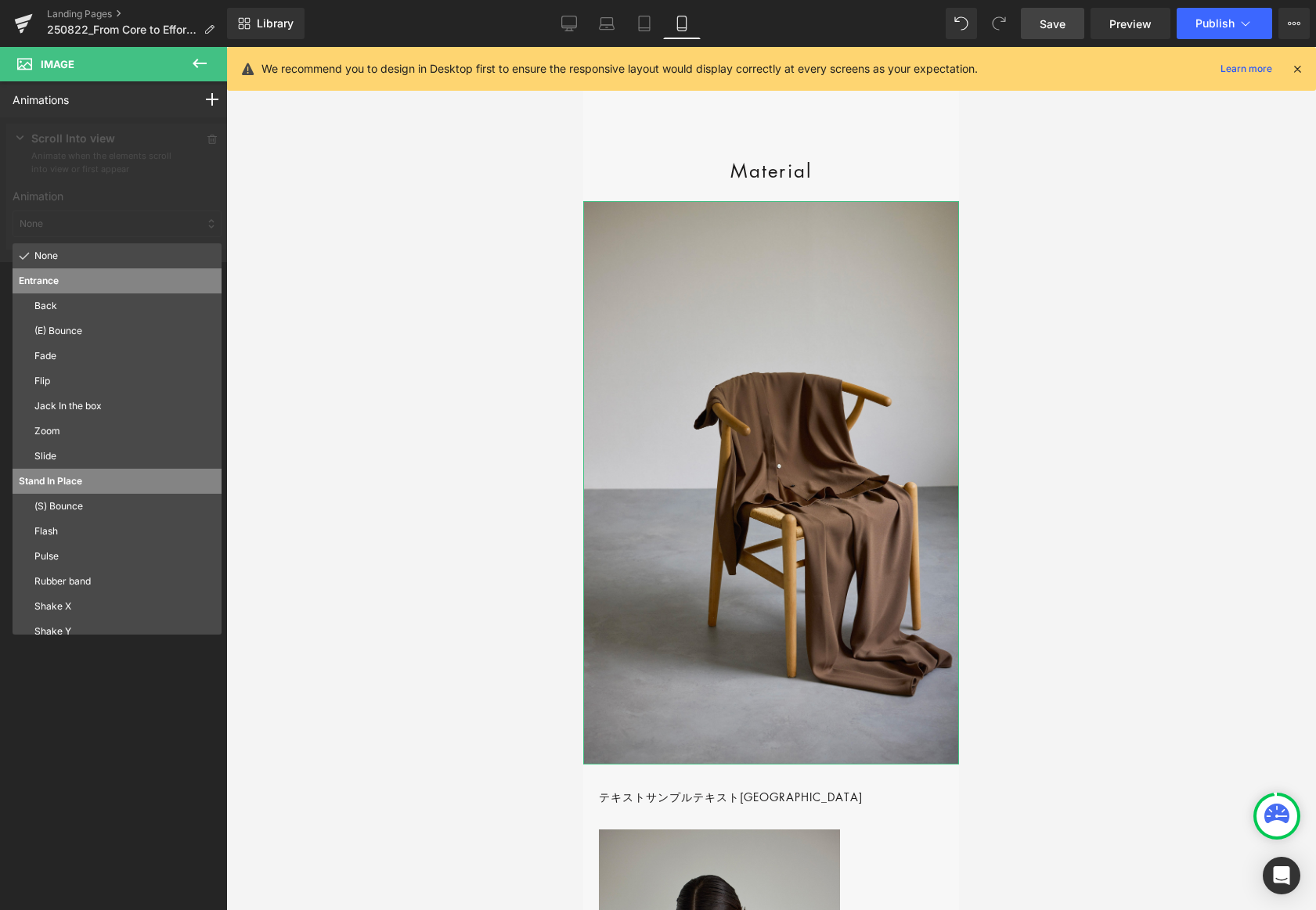
click at [84, 358] on p "Fade" at bounding box center [125, 356] width 181 height 14
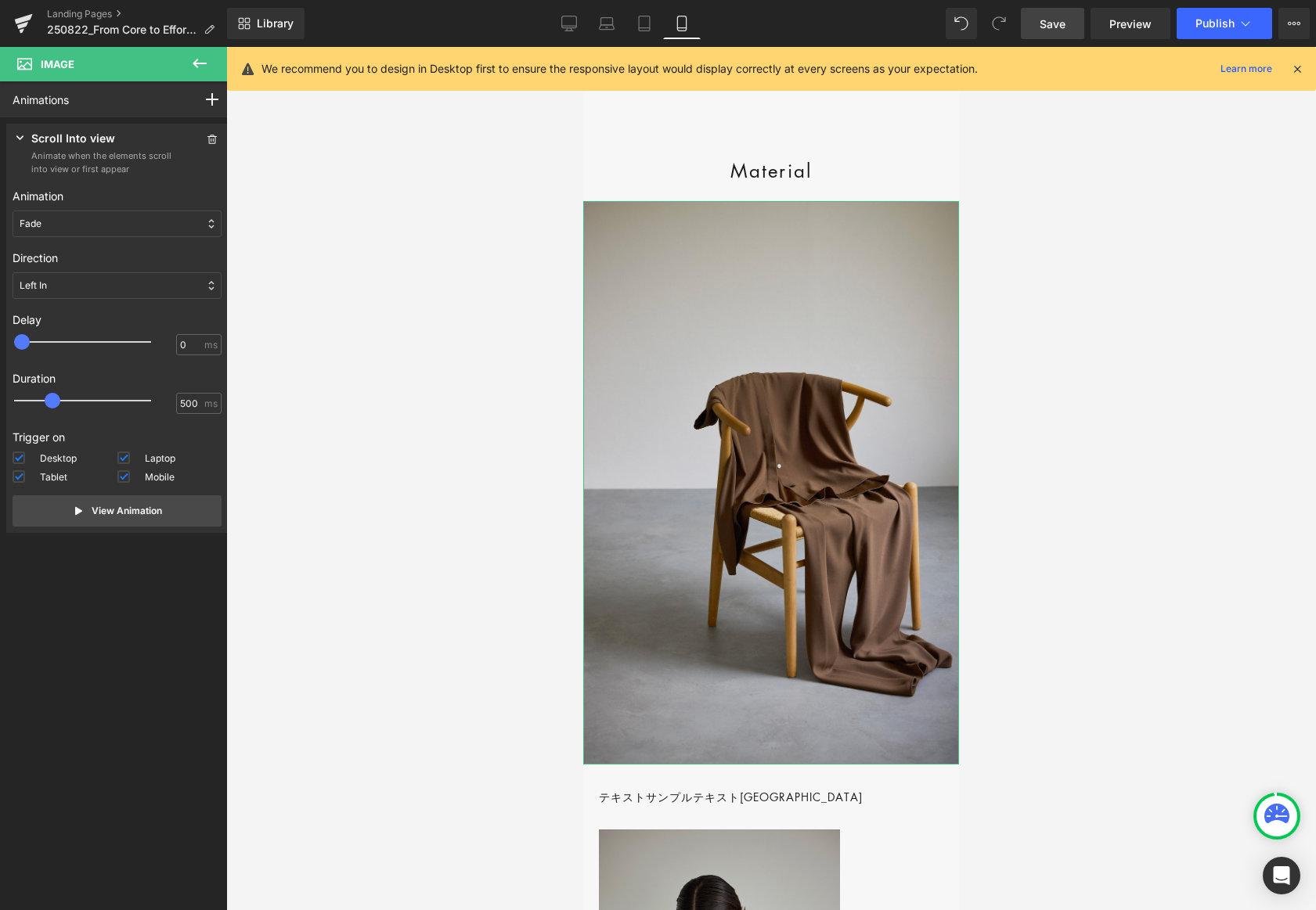
click at [63, 283] on div "Left In" at bounding box center [117, 286] width 209 height 27
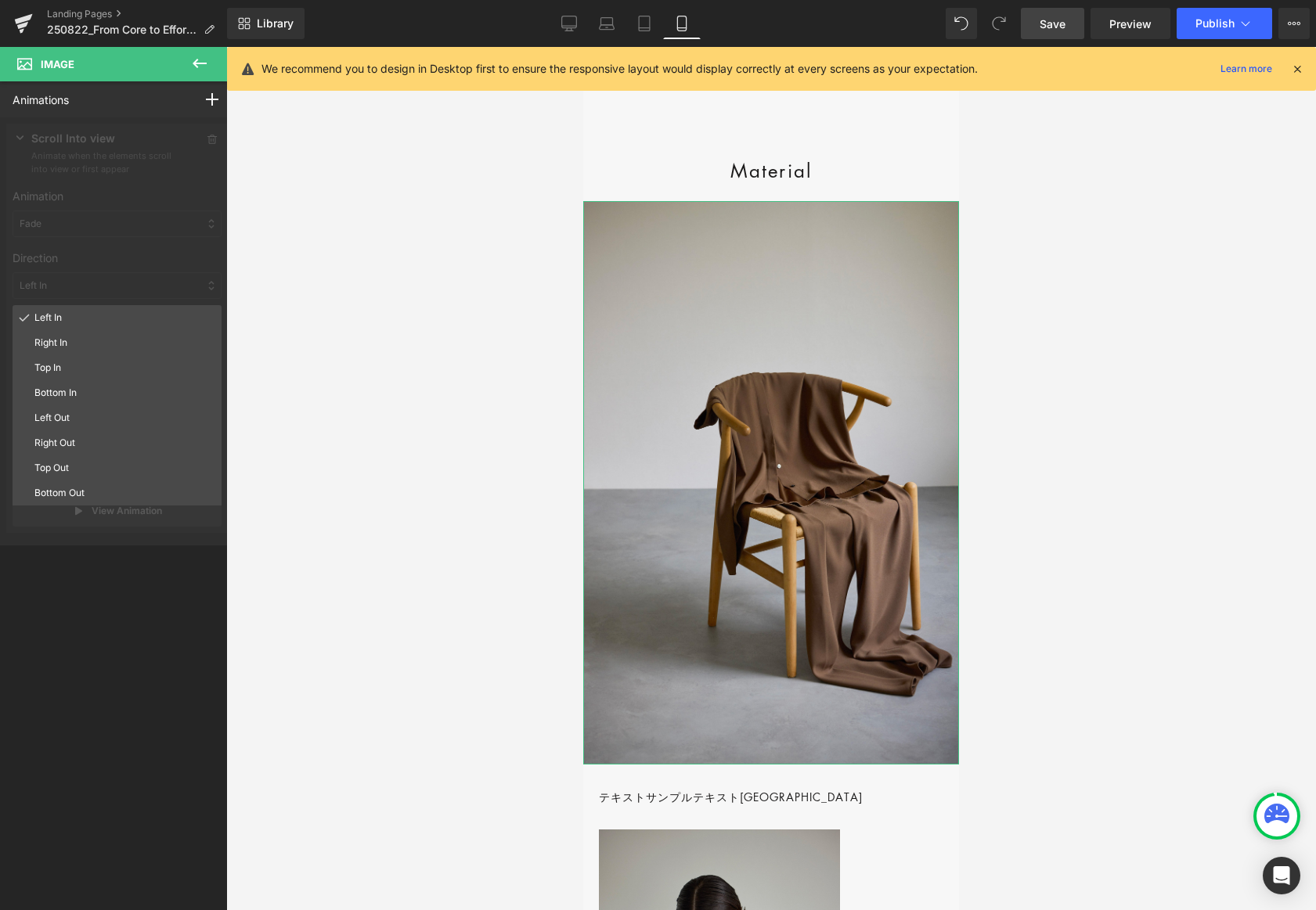
click at [74, 368] on p "Top In" at bounding box center [125, 368] width 181 height 14
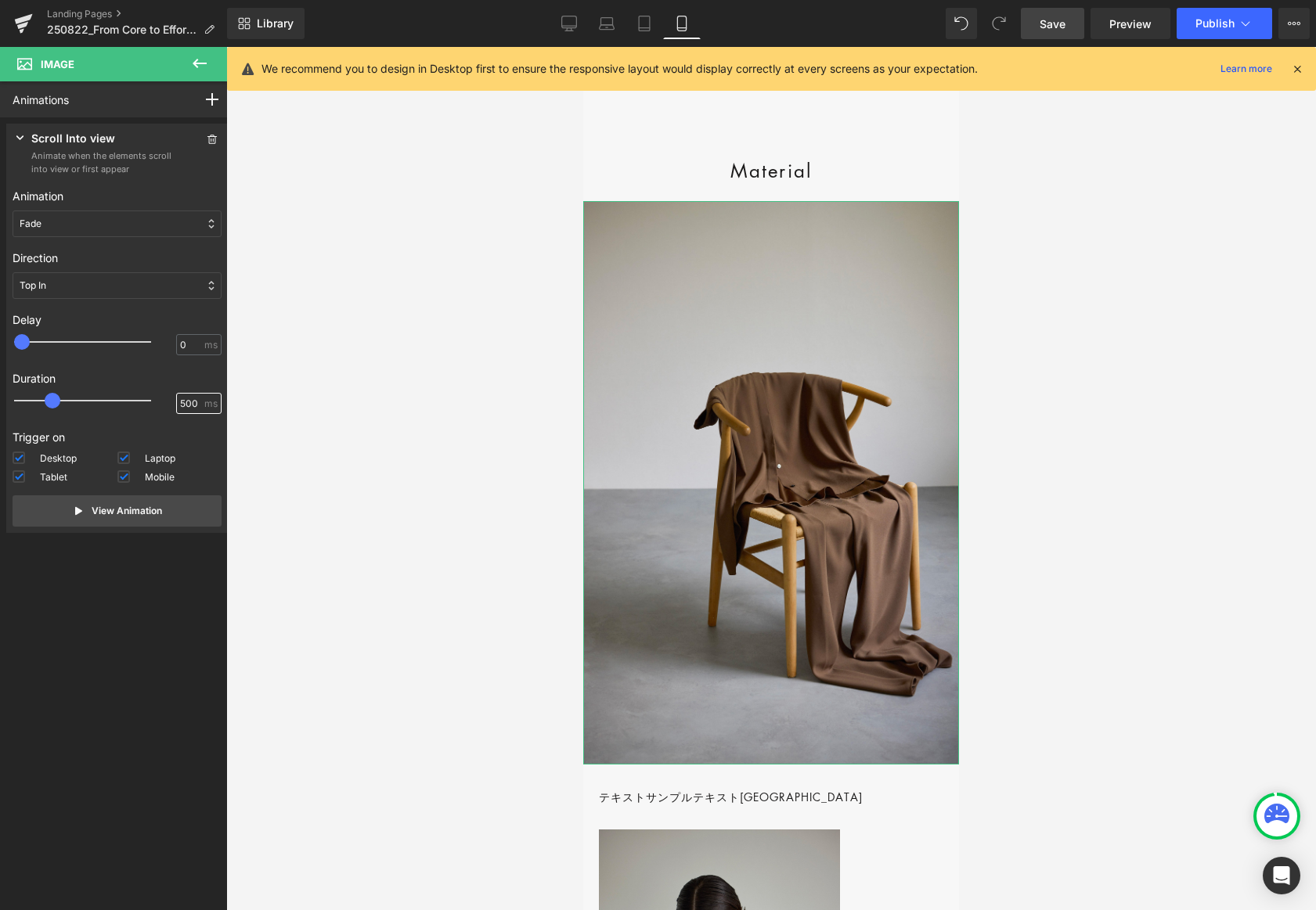
drag, startPoint x: 171, startPoint y: 402, endPoint x: 142, endPoint y: 404, distance: 29.1
click at [141, 403] on div "500 ms" at bounding box center [117, 404] width 209 height 23
type input "800"
click at [119, 510] on p "View Animation" at bounding box center [126, 511] width 70 height 14
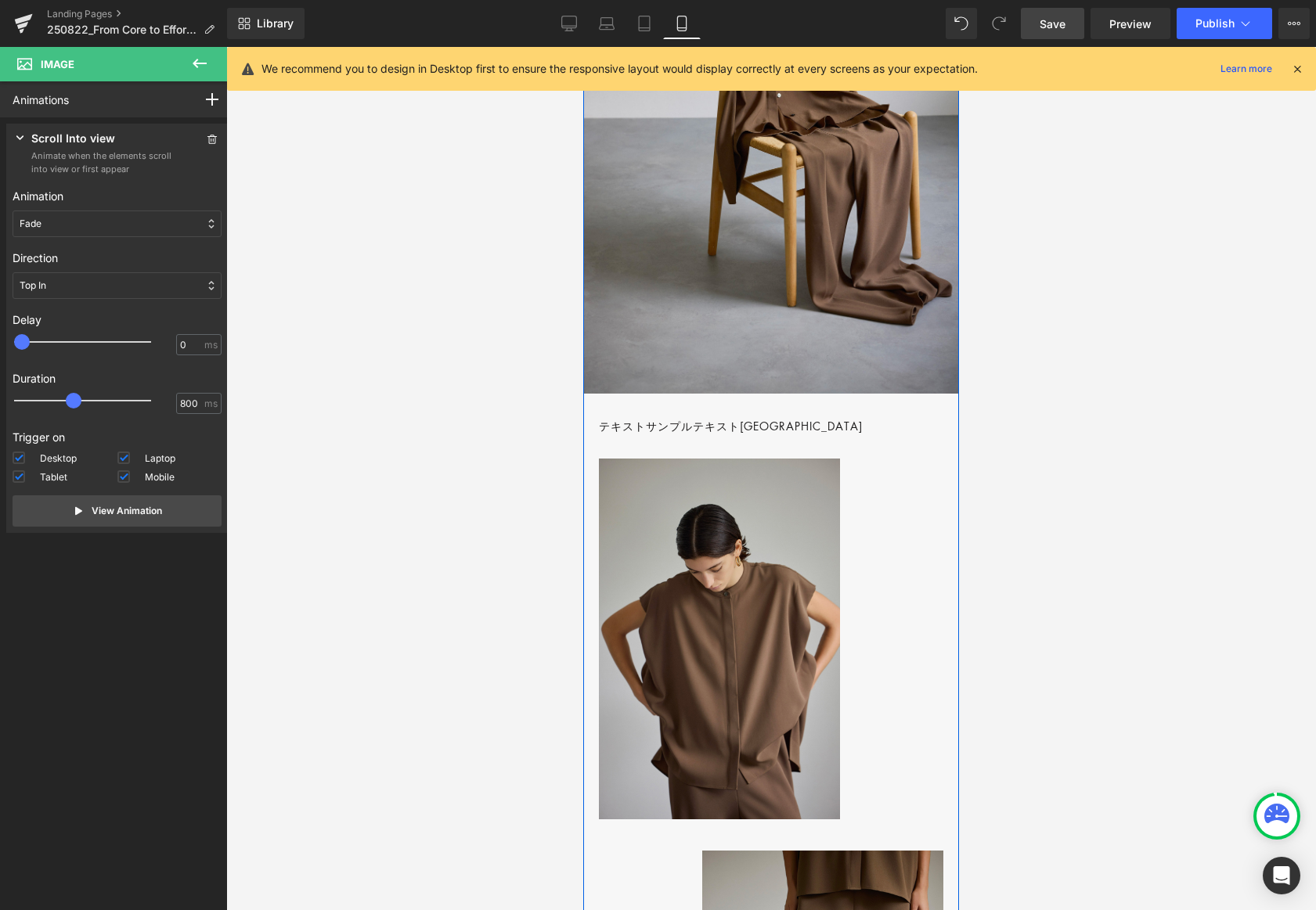
scroll to position [986, 0]
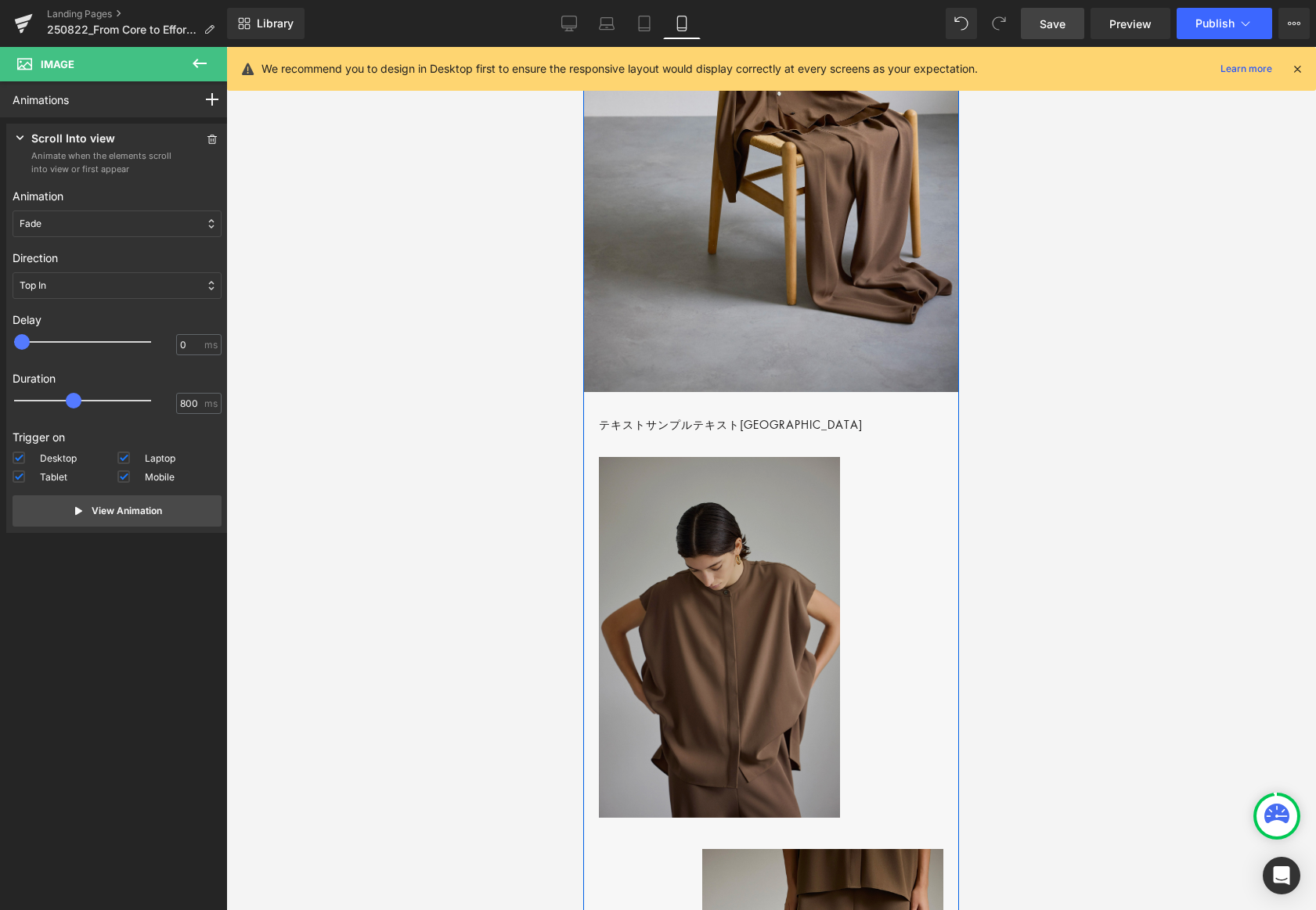
click at [754, 576] on img at bounding box center [720, 637] width 241 height 361
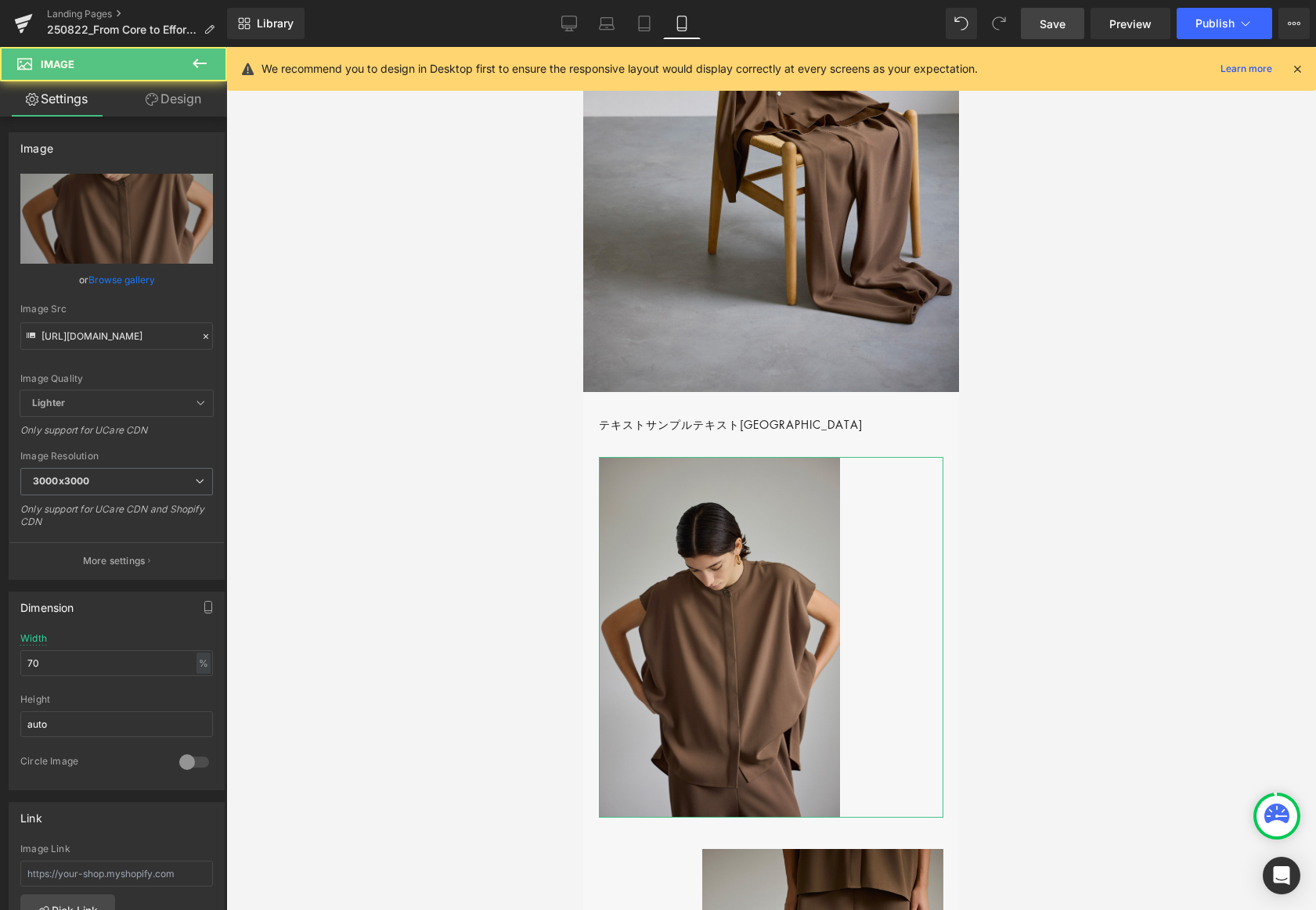
click at [192, 91] on link "Design" at bounding box center [174, 99] width 114 height 35
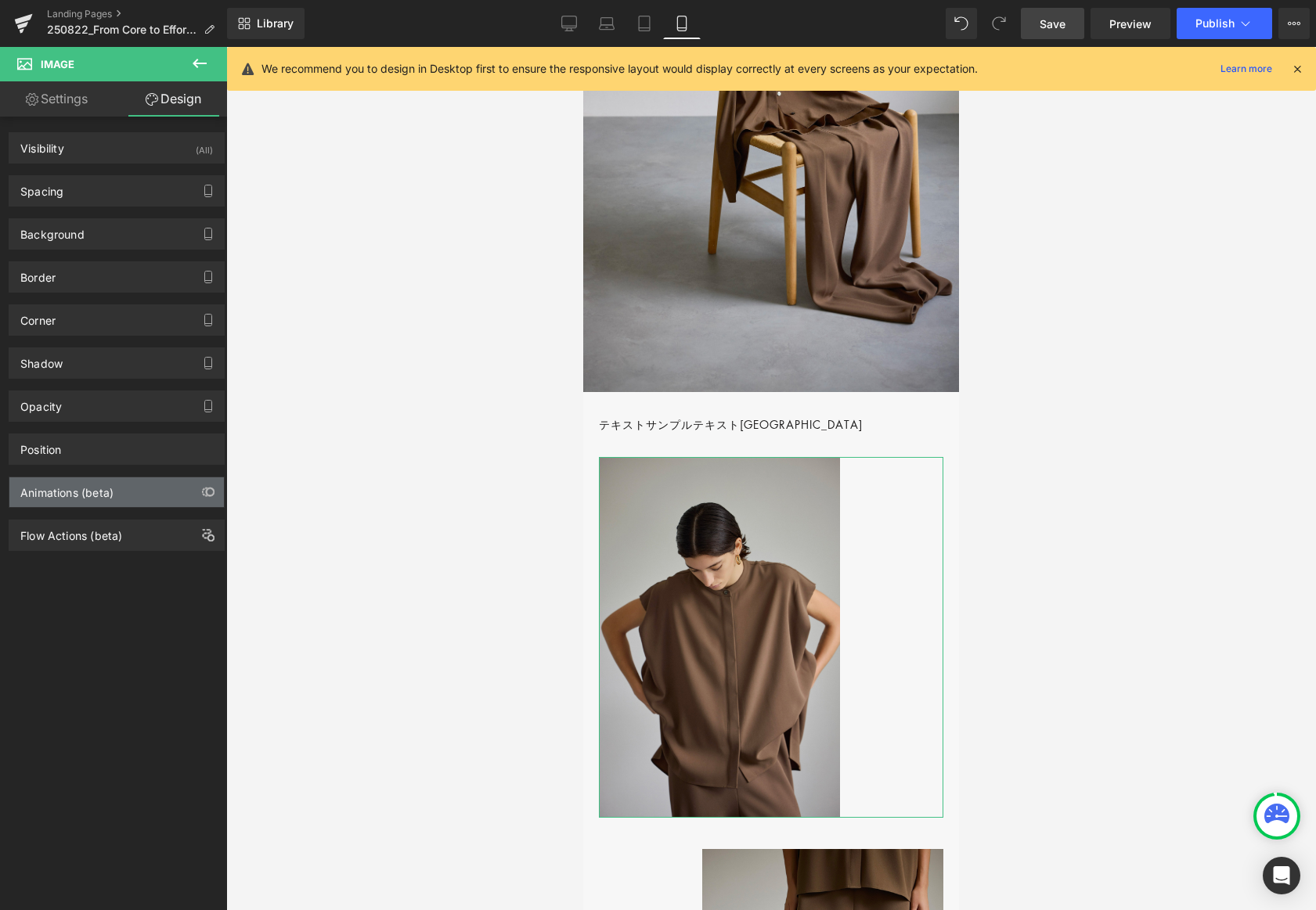
click at [77, 487] on div "Animations (beta)" at bounding box center [67, 488] width 93 height 21
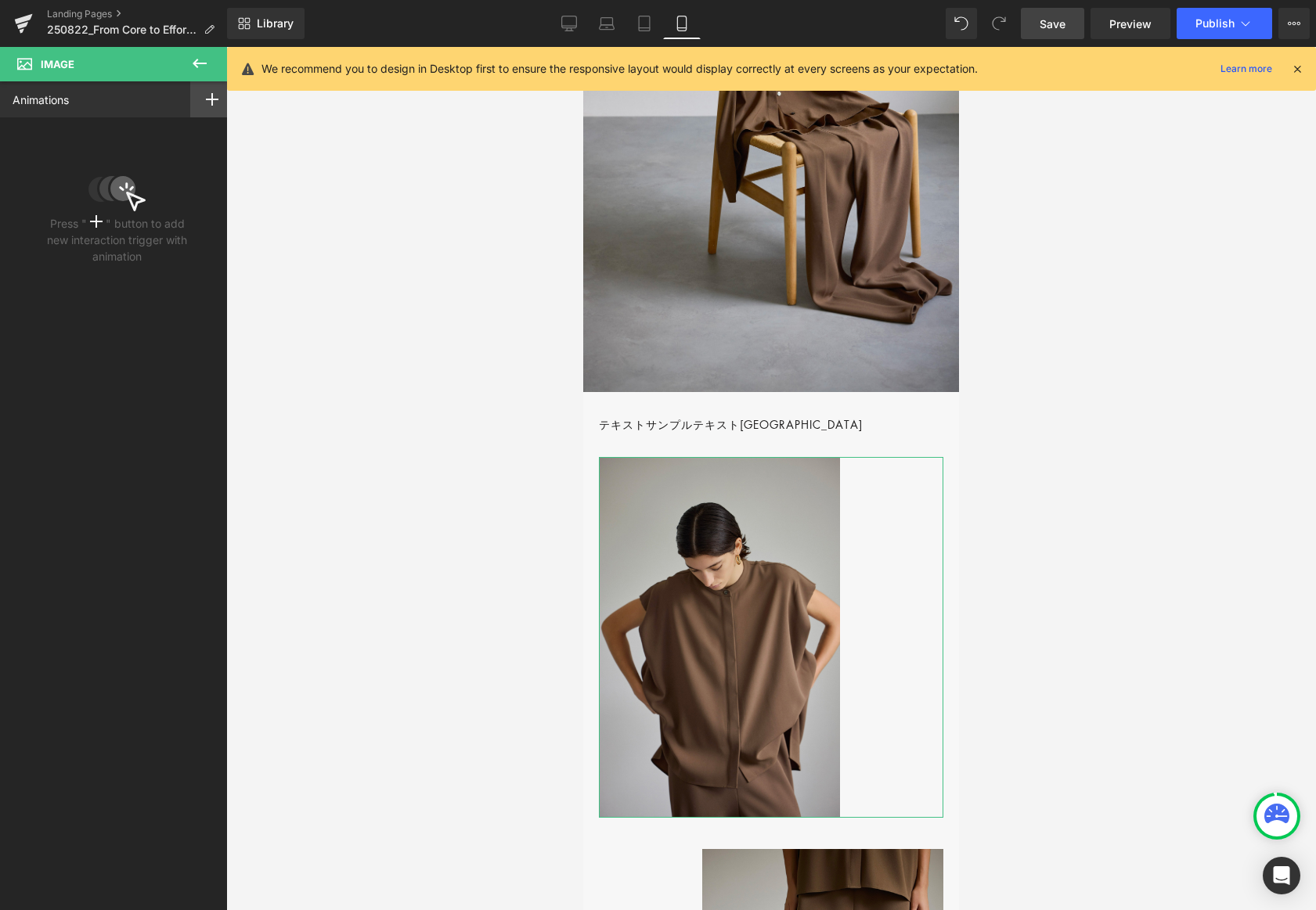
click at [208, 95] on icon at bounding box center [212, 99] width 12 height 12
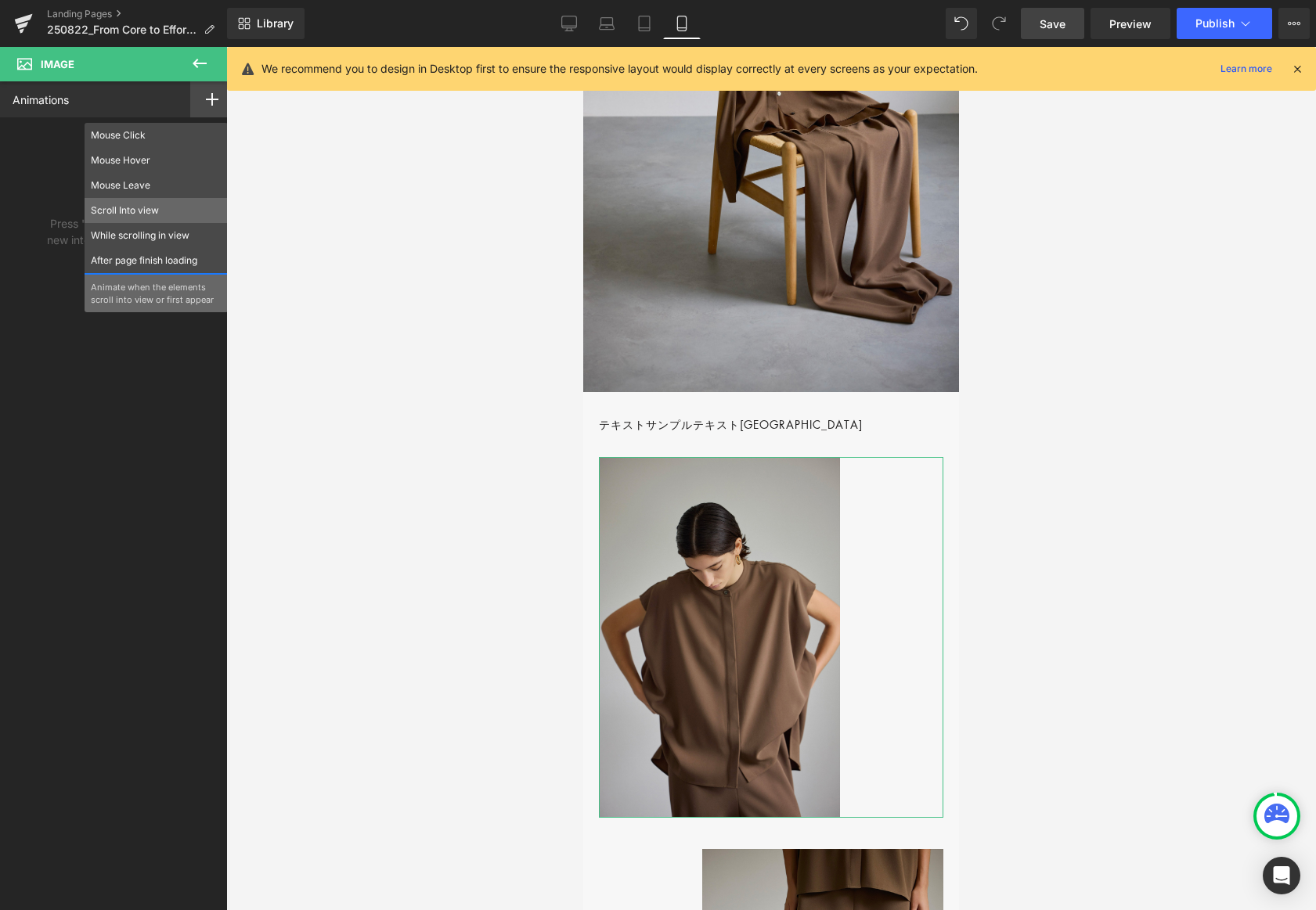
click at [155, 208] on p "Scroll Into view" at bounding box center [156, 210] width 131 height 14
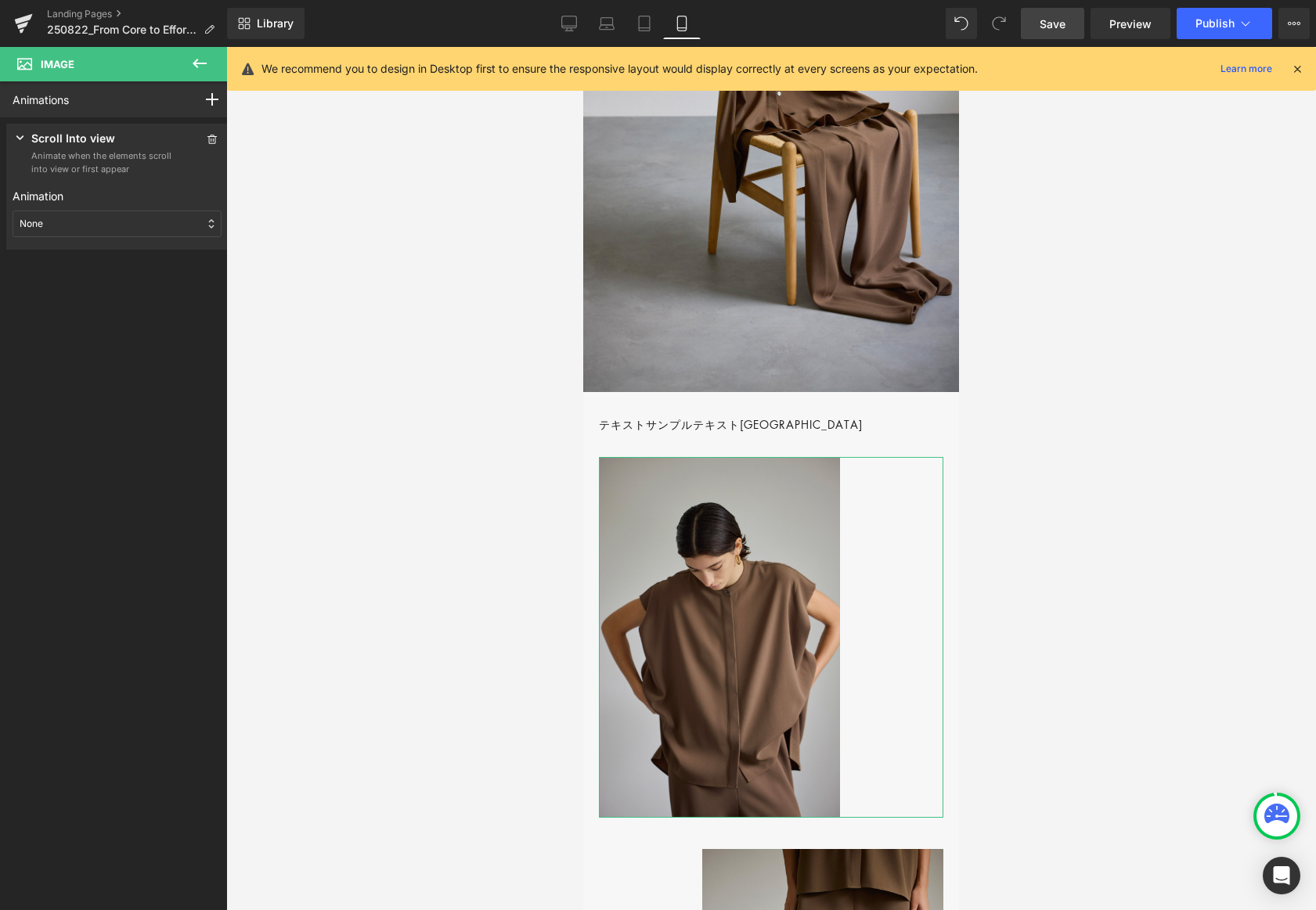
click at [83, 226] on div "None" at bounding box center [117, 224] width 209 height 27
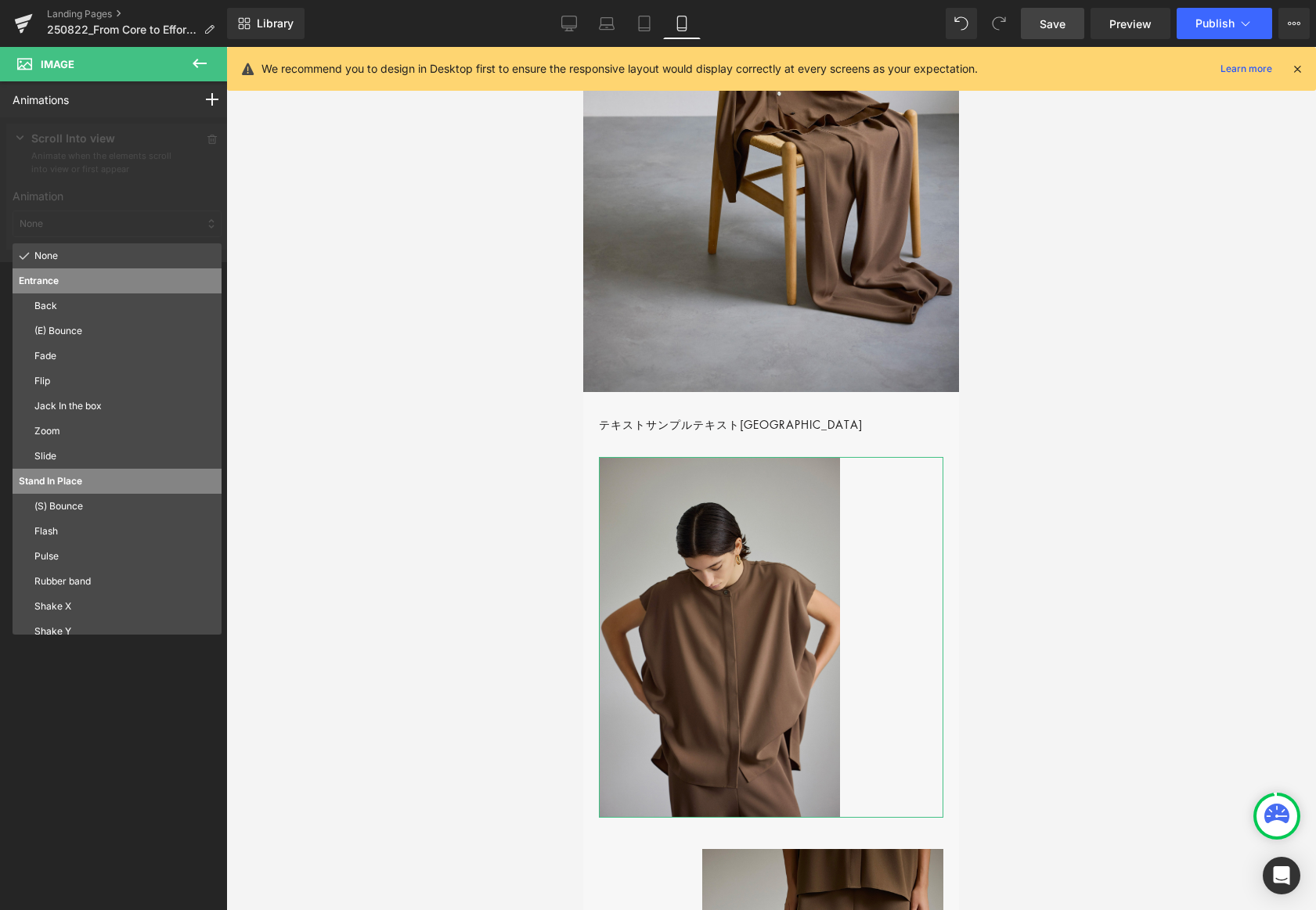
click at [77, 358] on p "Fade" at bounding box center [125, 356] width 181 height 14
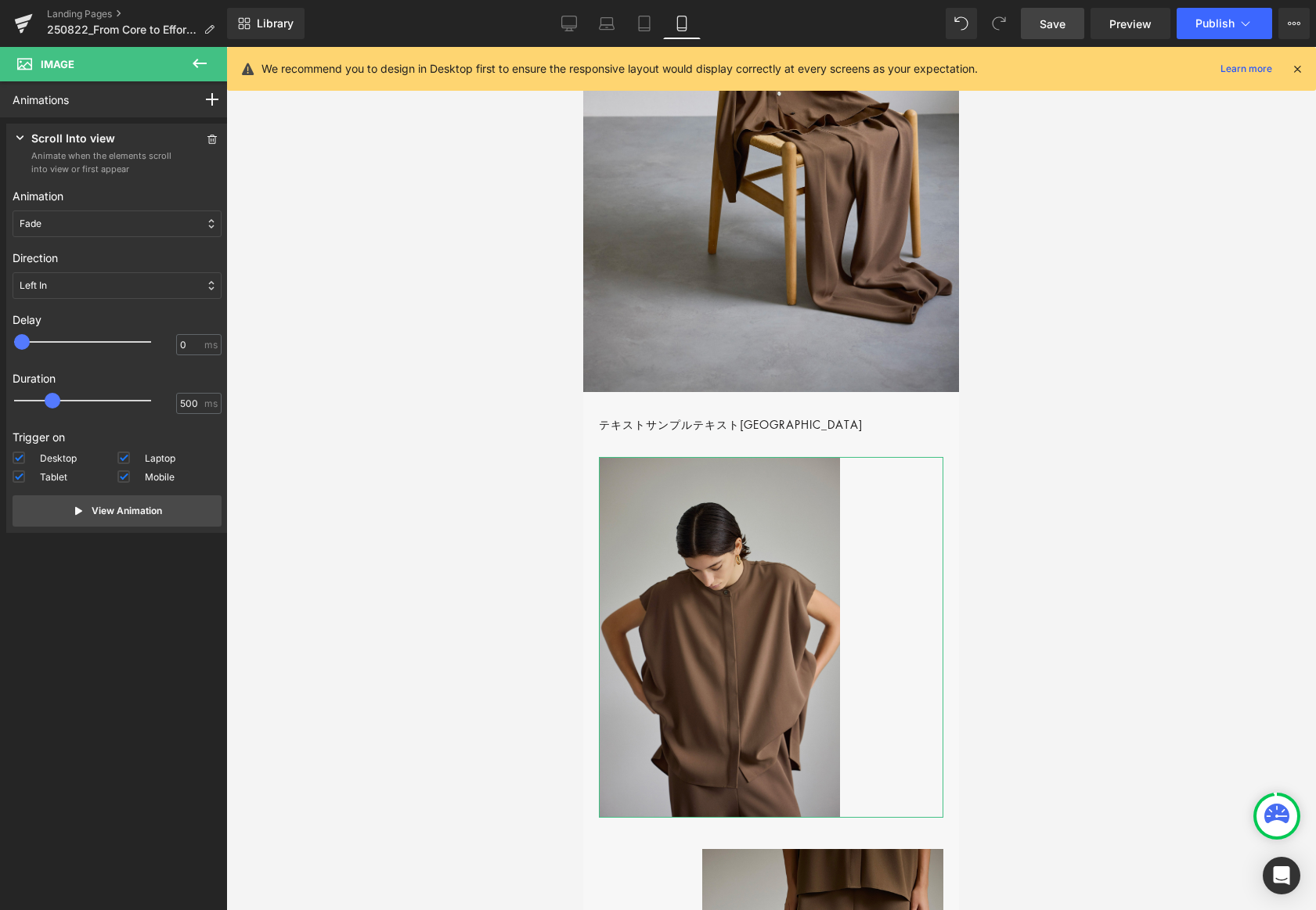
click at [61, 294] on div "Left In" at bounding box center [117, 286] width 209 height 27
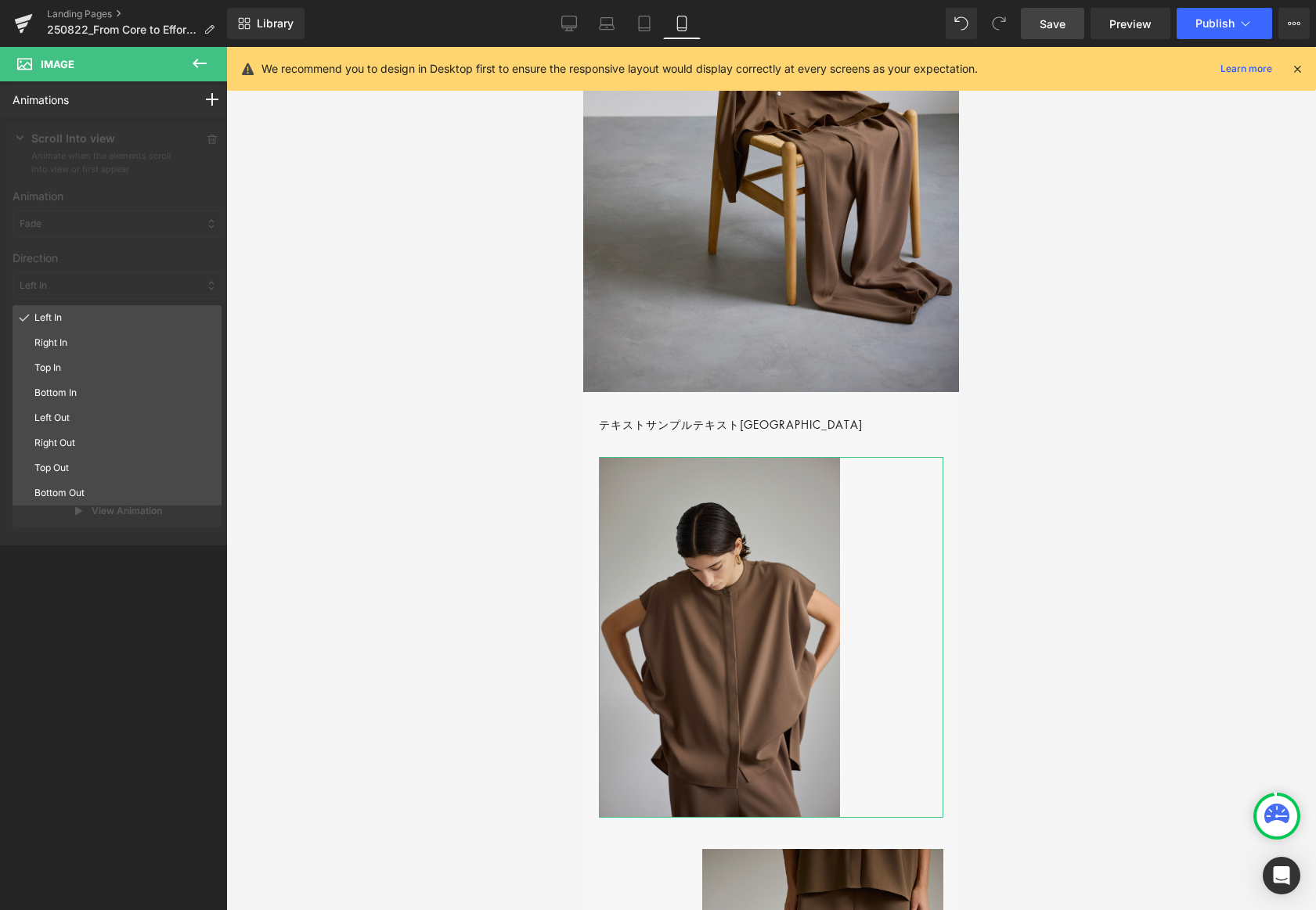
click at [58, 371] on p "Top In" at bounding box center [125, 368] width 181 height 14
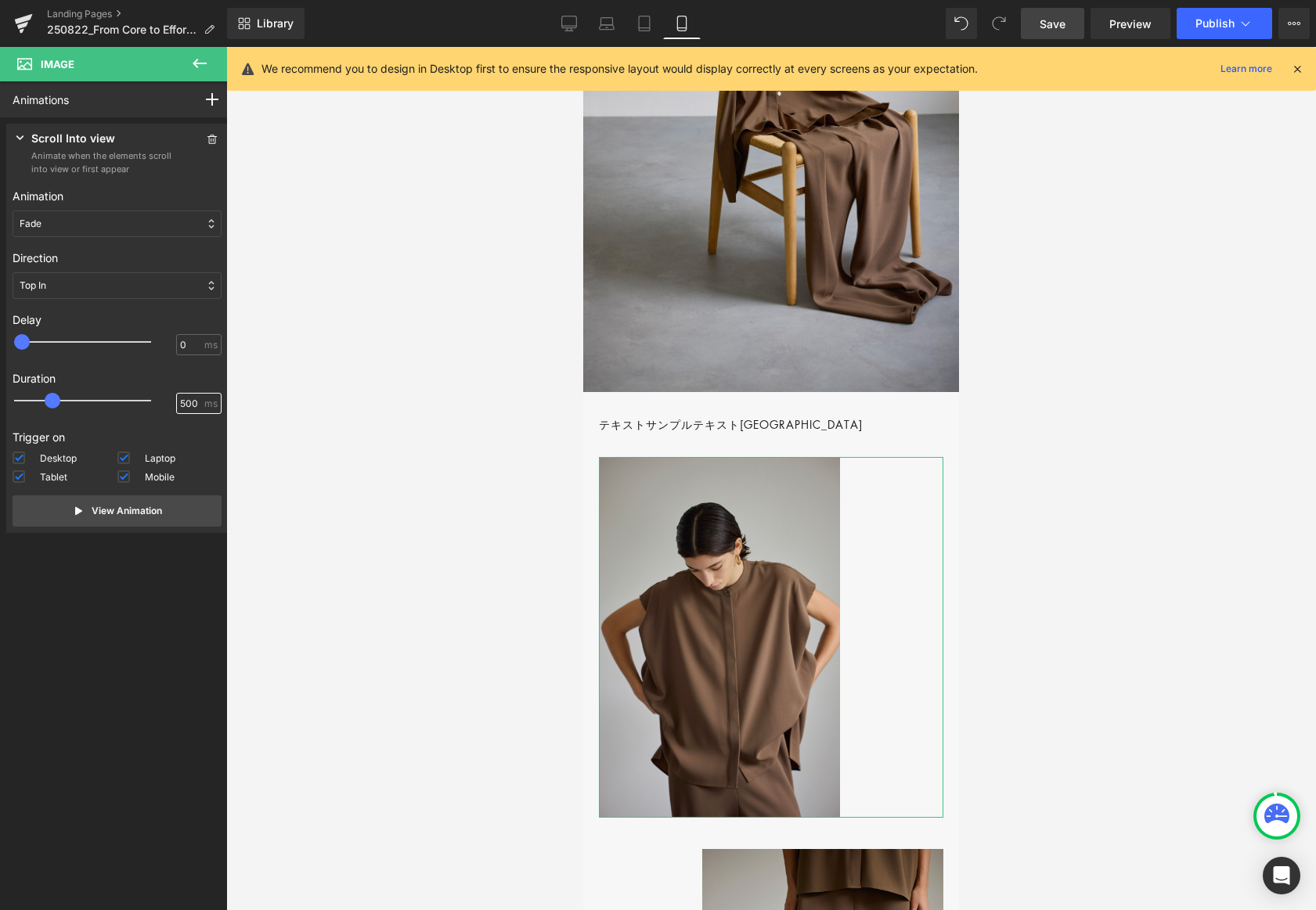
click at [152, 400] on div "500 ms" at bounding box center [117, 404] width 209 height 23
type input "800"
click at [190, 516] on button "View Animation" at bounding box center [117, 511] width 209 height 32
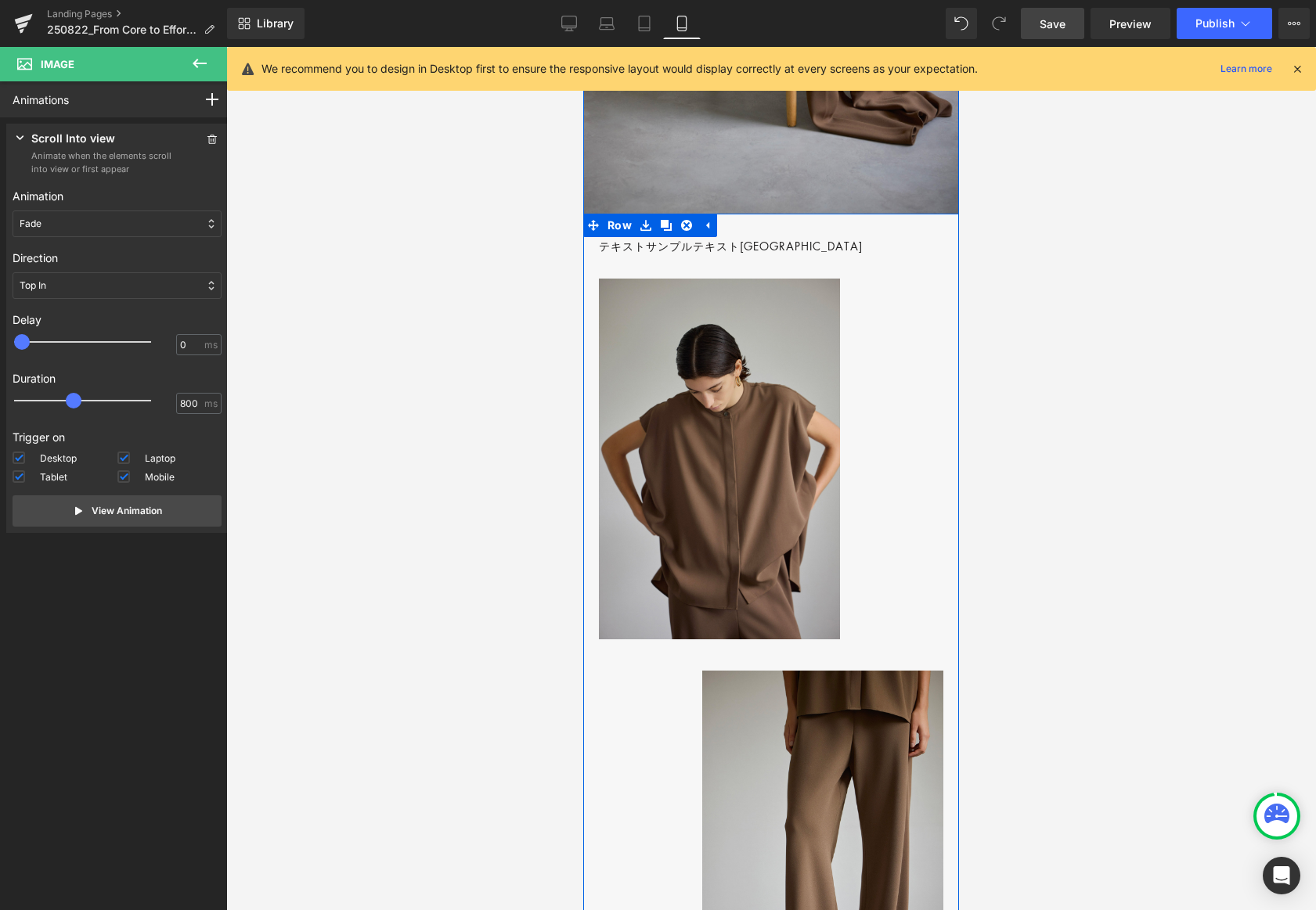
scroll to position [1154, 0]
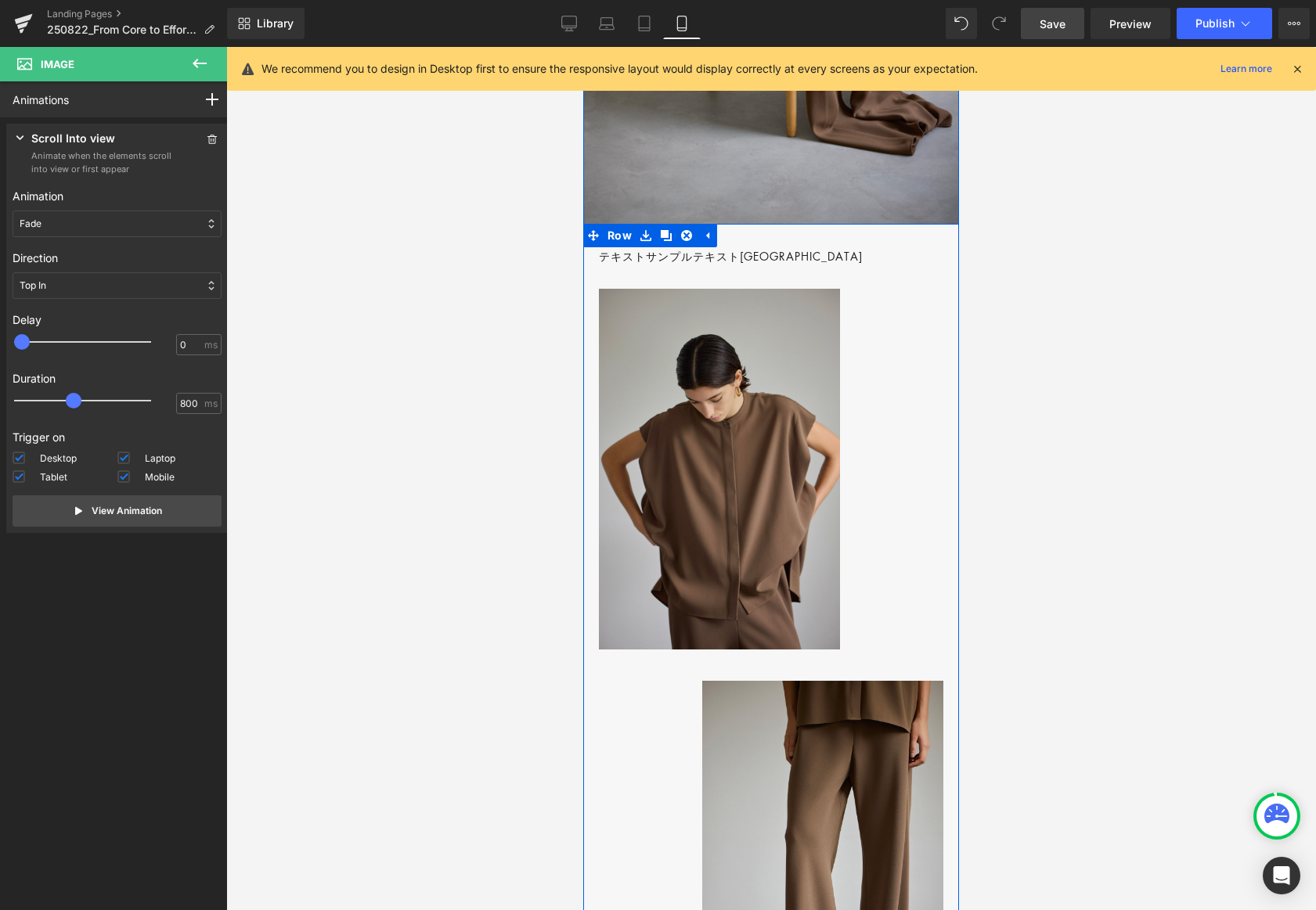
click at [809, 265] on p "テキストサンプルテキスト[GEOGRAPHIC_DATA]" at bounding box center [771, 256] width 344 height 18
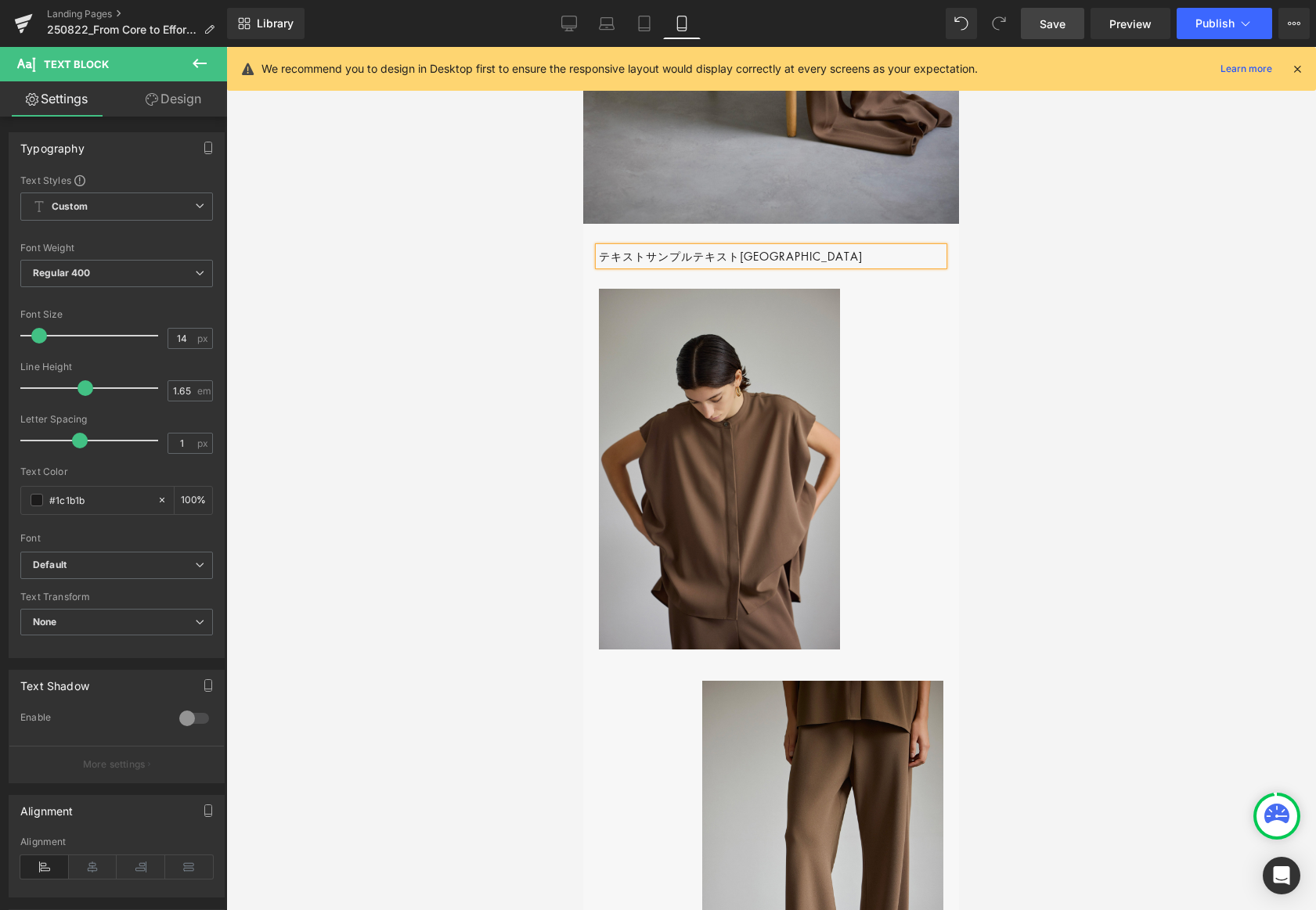
drag, startPoint x: 203, startPoint y: 96, endPoint x: 202, endPoint y: 231, distance: 135.0
click at [203, 96] on link "Design" at bounding box center [174, 99] width 114 height 35
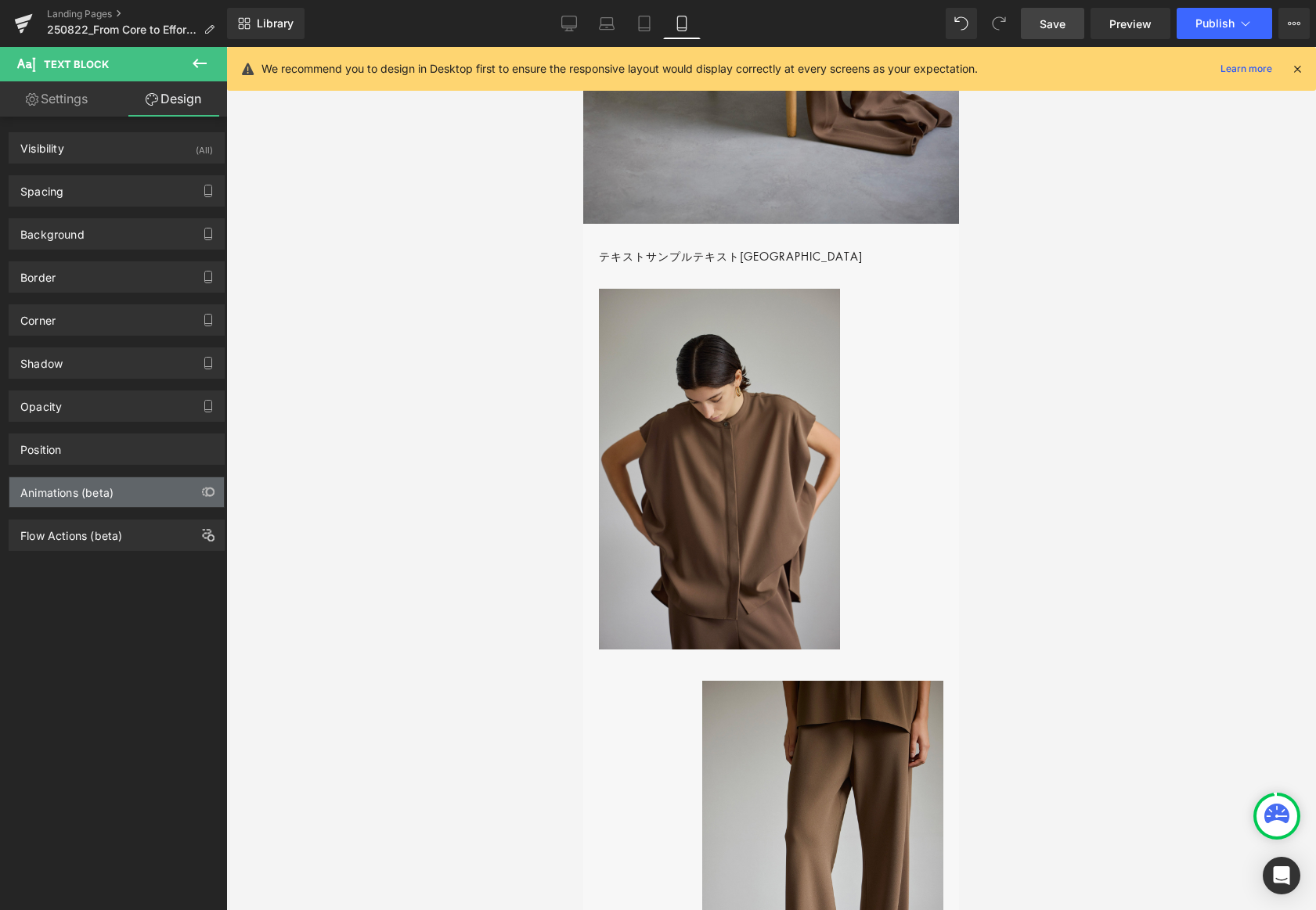
click at [148, 502] on div "Animations (beta)" at bounding box center [117, 493] width 215 height 30
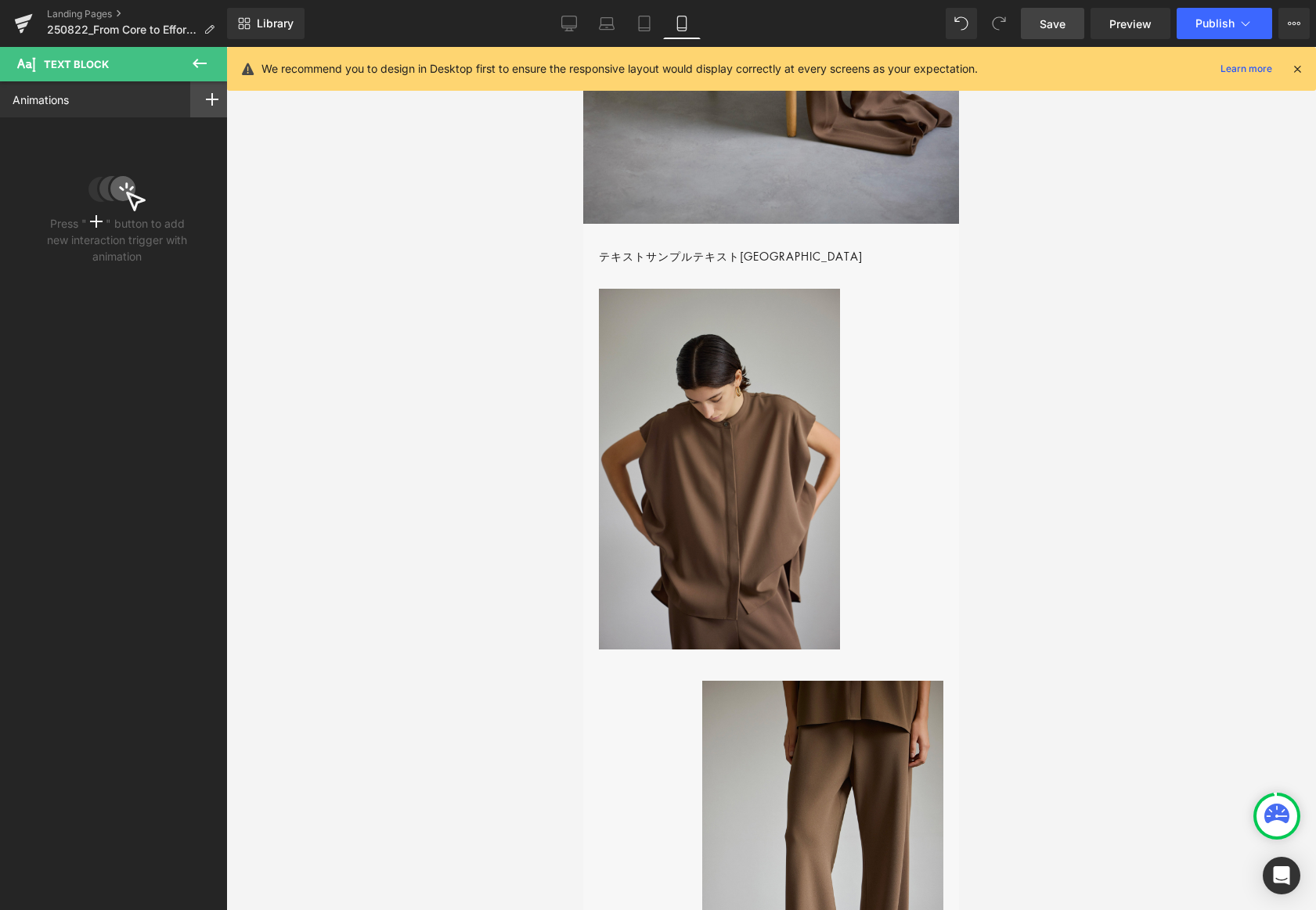
click at [211, 93] on icon at bounding box center [212, 99] width 12 height 12
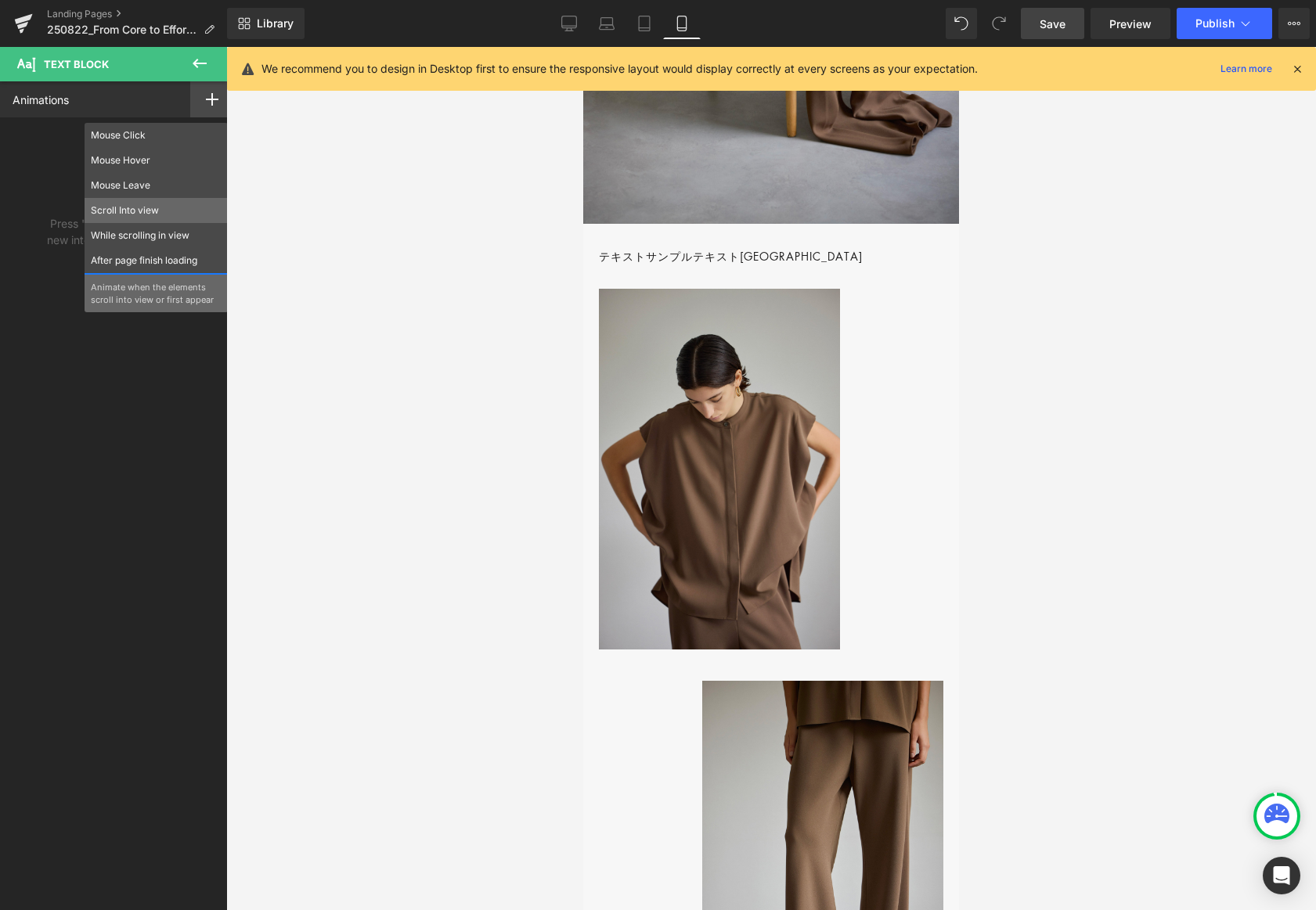
click at [128, 206] on p "Scroll Into view" at bounding box center [156, 210] width 131 height 14
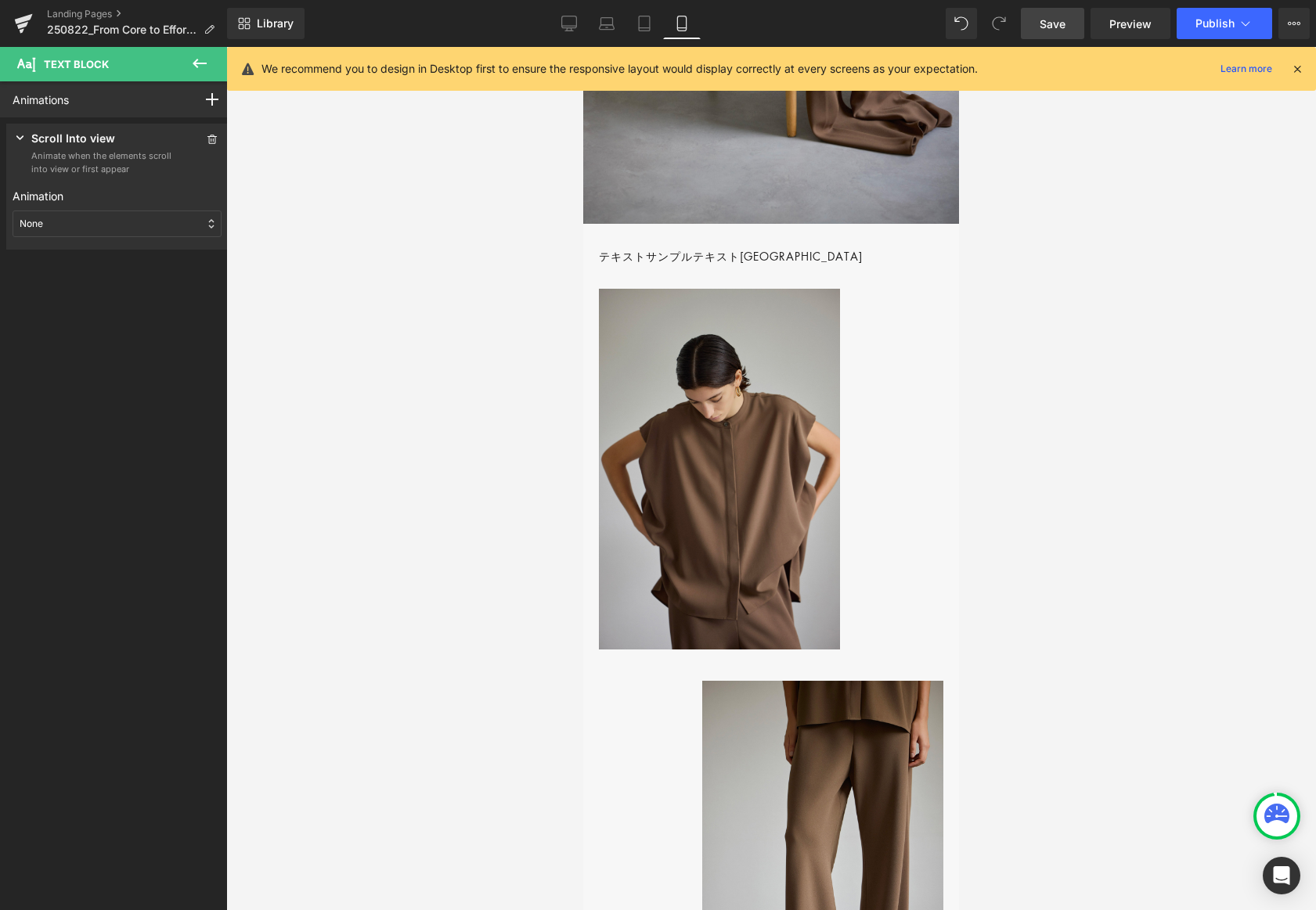
click at [122, 217] on div "None" at bounding box center [117, 224] width 209 height 27
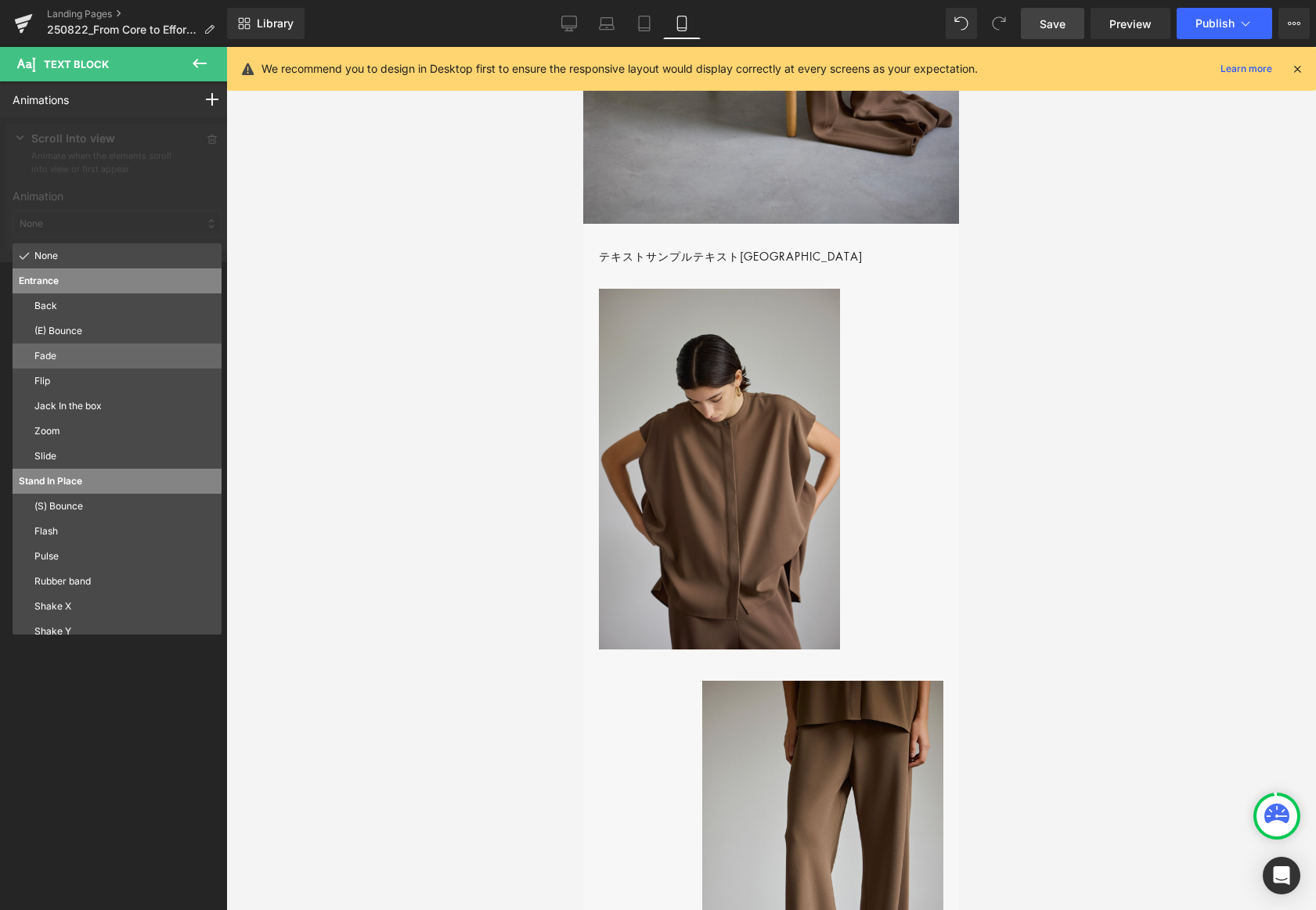
click at [94, 356] on p "Fade" at bounding box center [125, 356] width 181 height 14
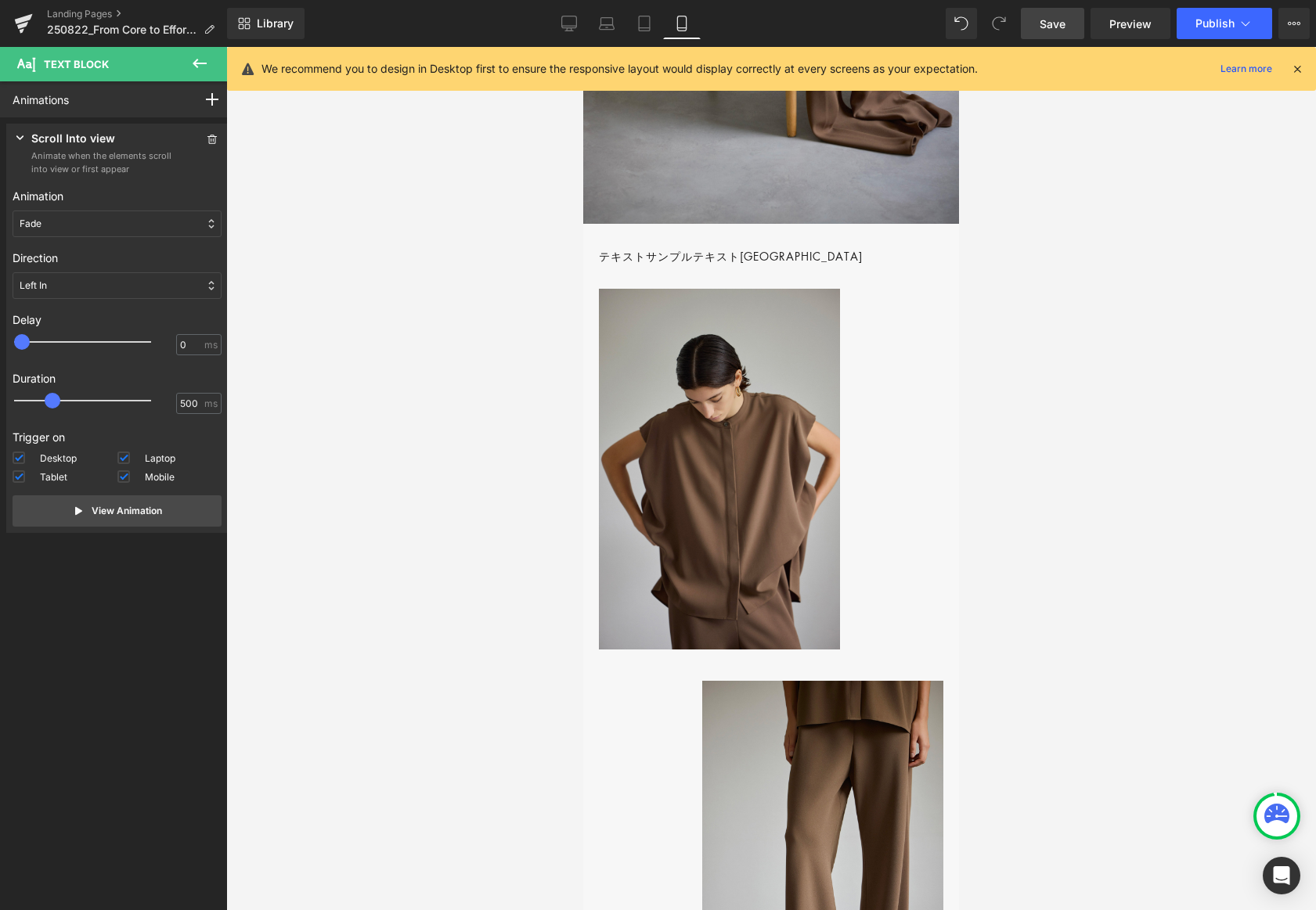
click at [100, 279] on div "Left In" at bounding box center [117, 286] width 209 height 27
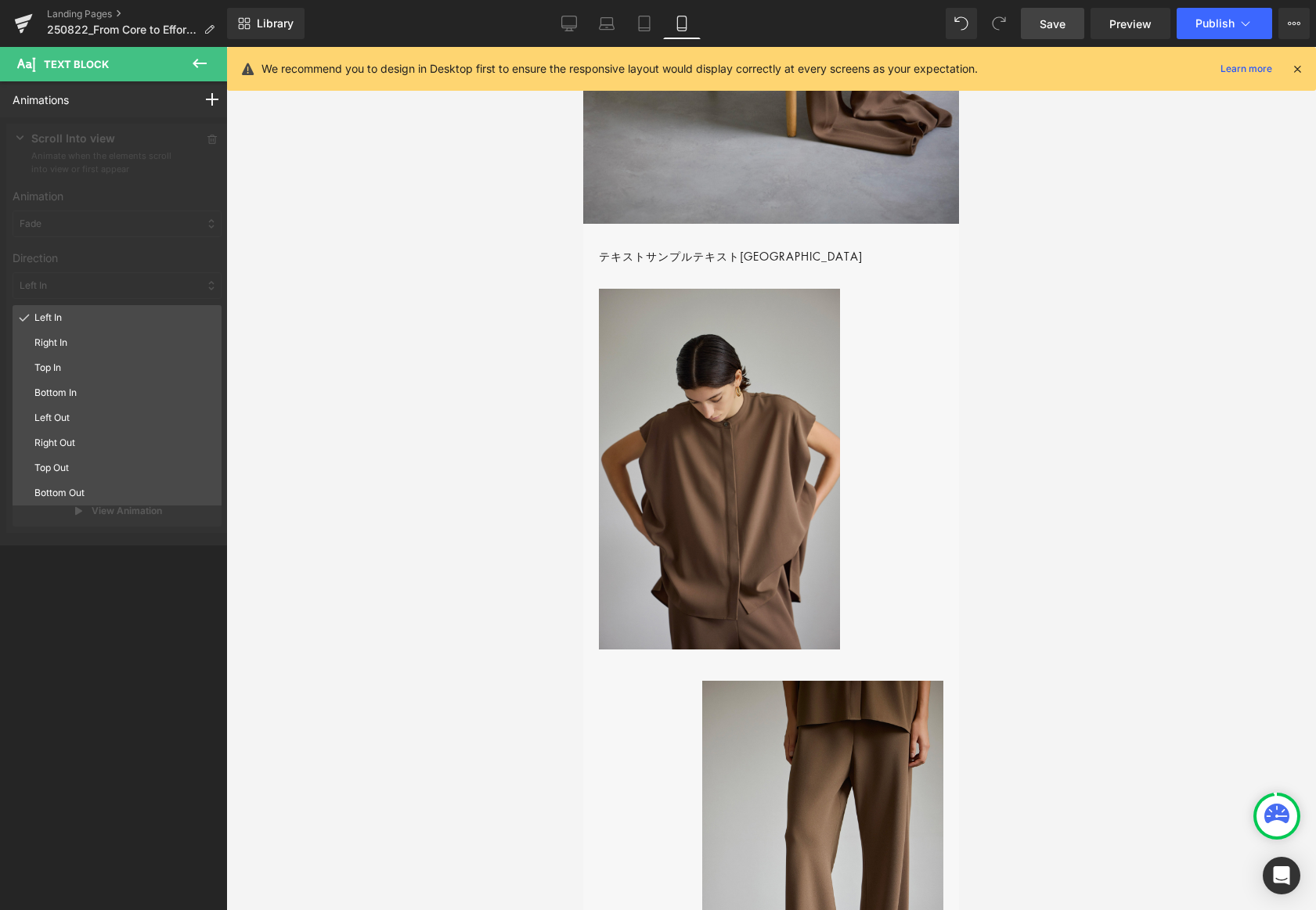
click at [99, 357] on div "Top In" at bounding box center [117, 368] width 209 height 25
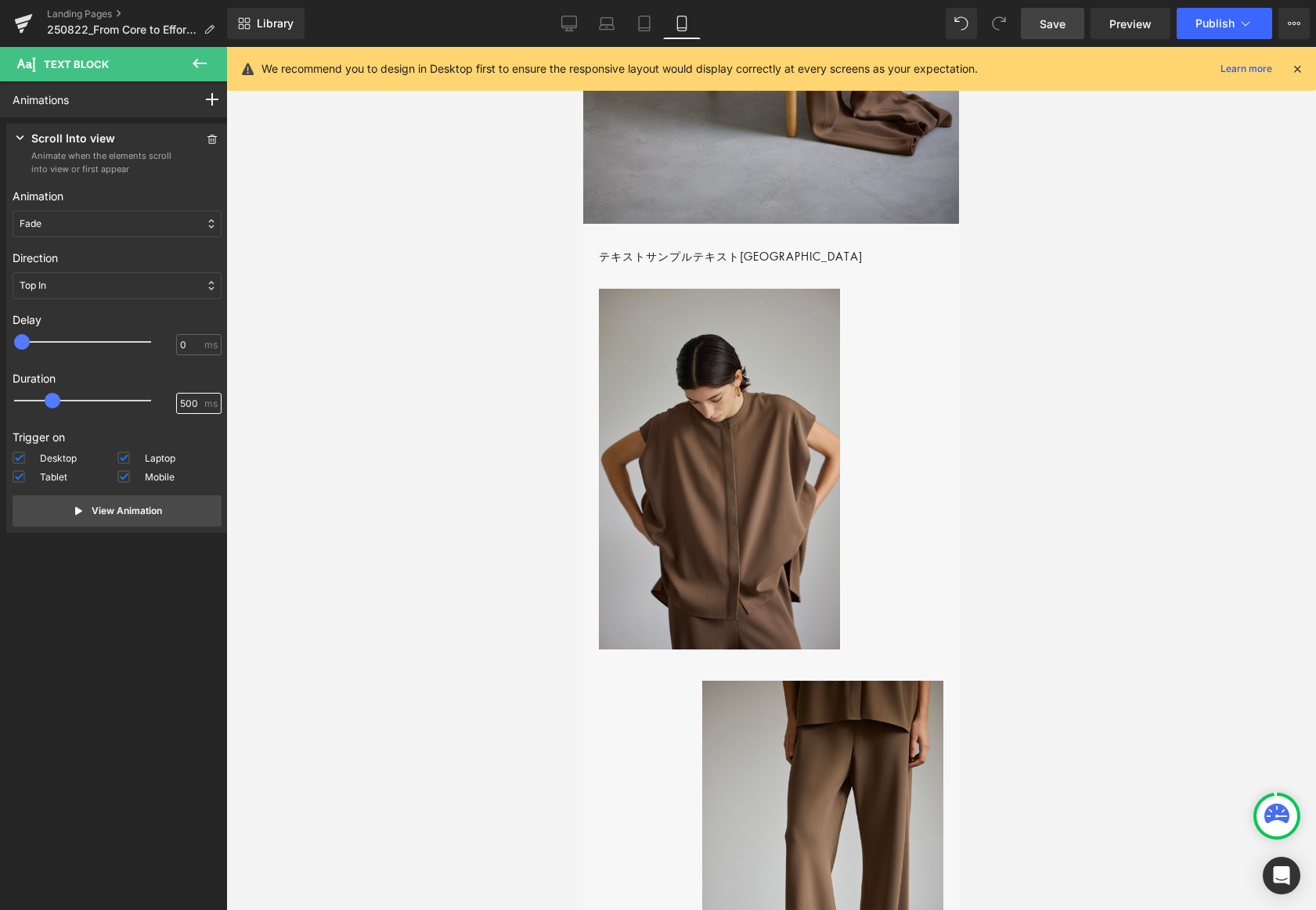
click at [162, 400] on div "500 ms" at bounding box center [117, 404] width 209 height 23
type input "800"
click at [140, 511] on p "View Animation" at bounding box center [126, 511] width 70 height 14
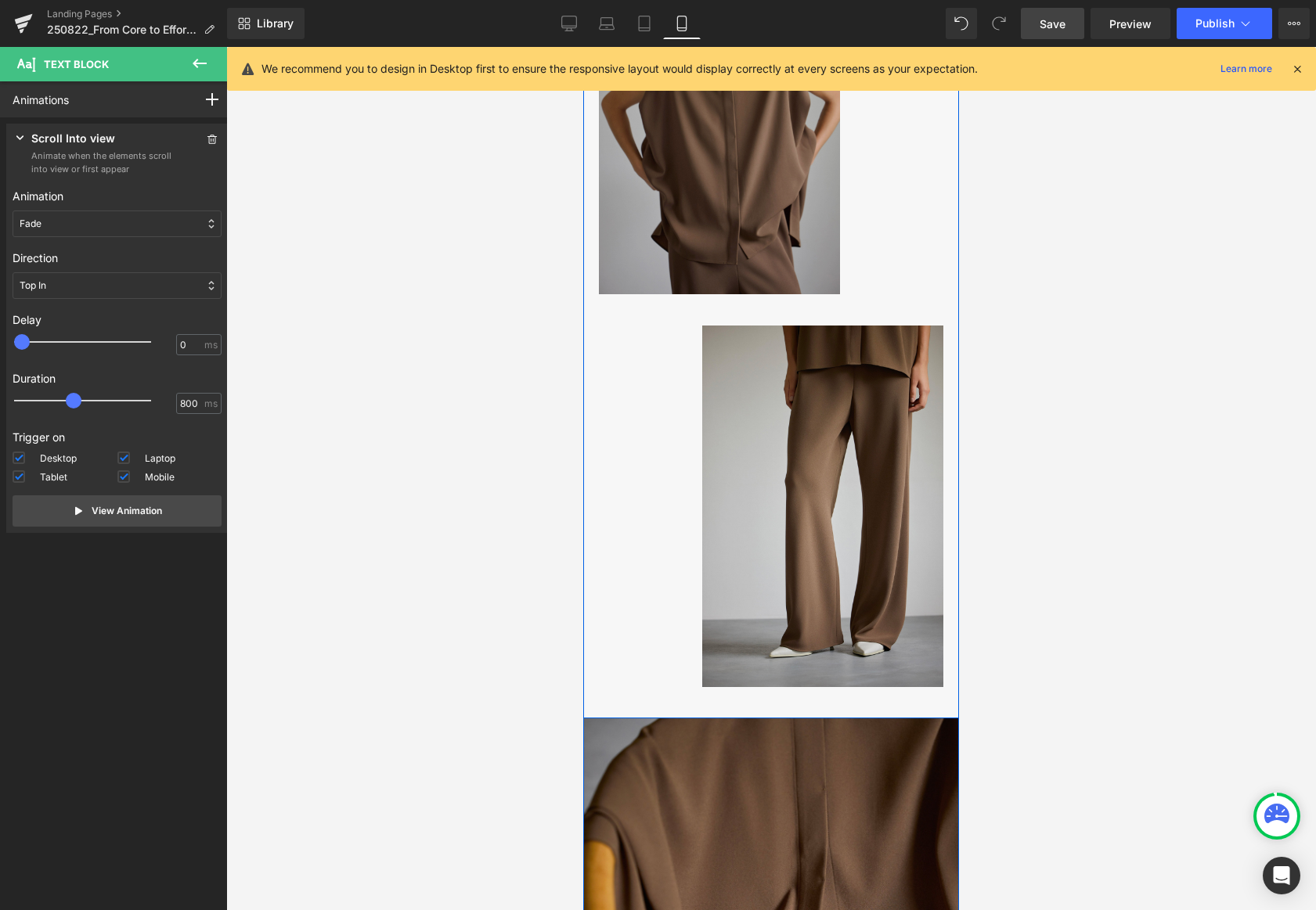
scroll to position [1527, 0]
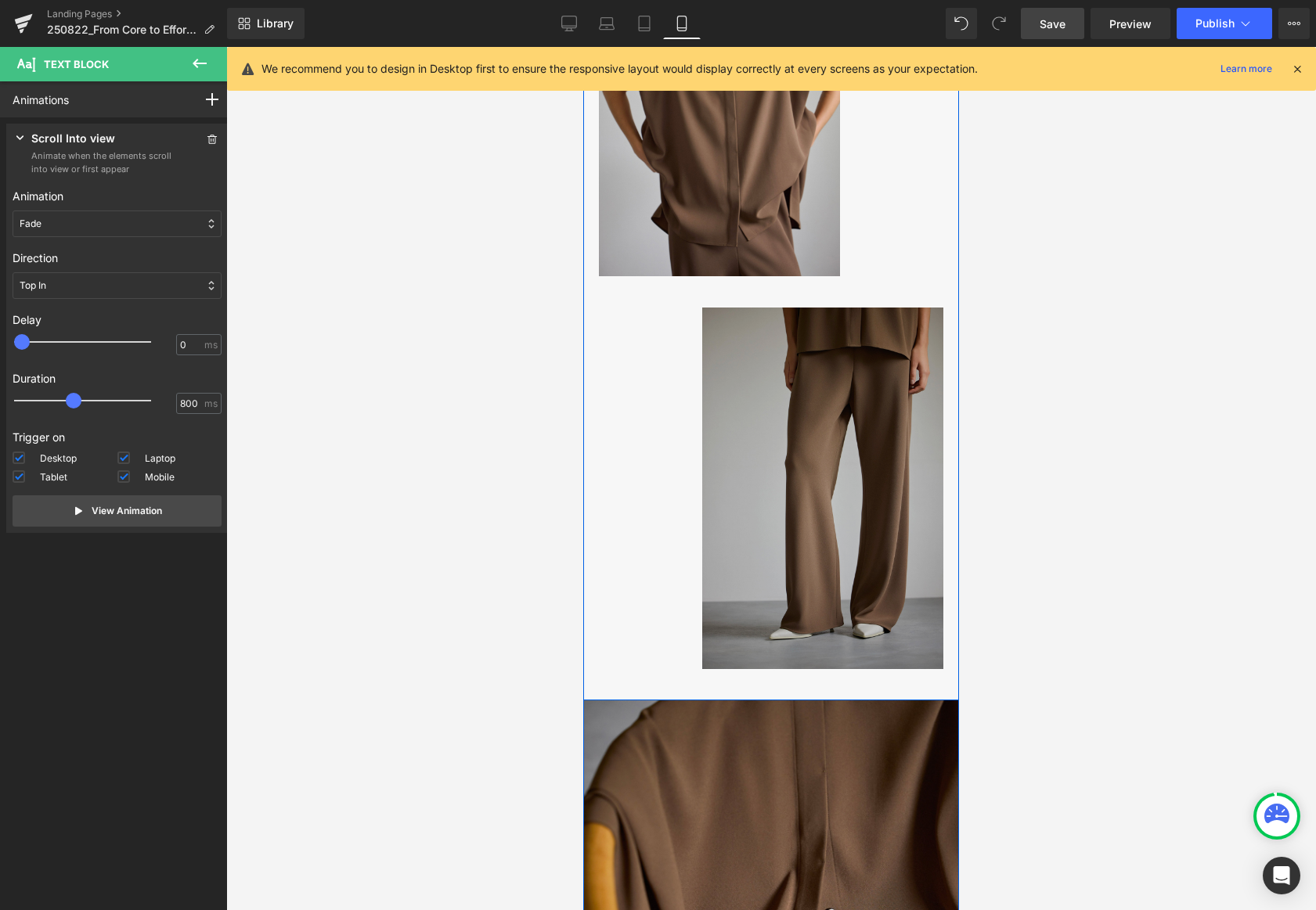
click at [808, 435] on img at bounding box center [822, 488] width 241 height 361
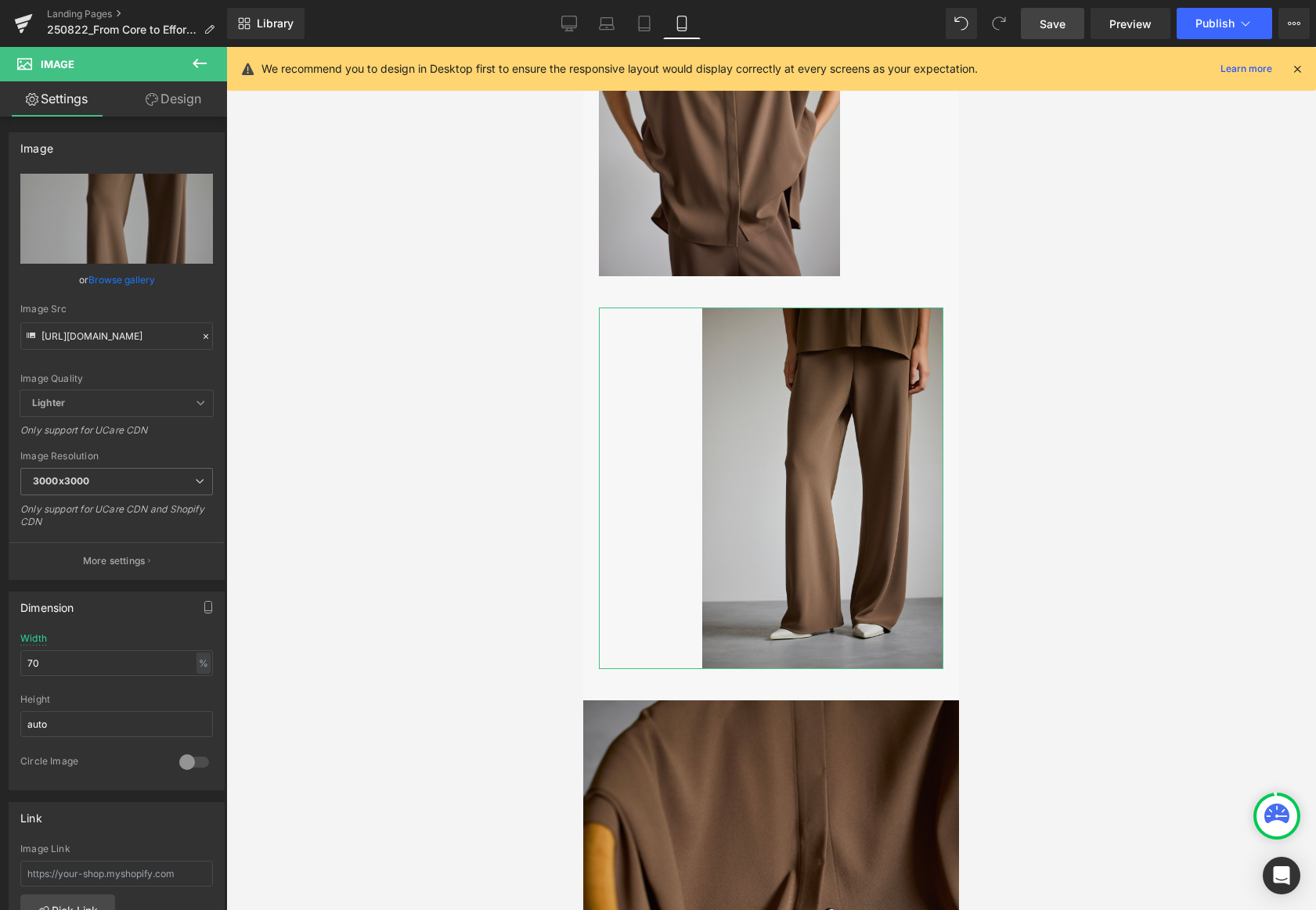
drag, startPoint x: 205, startPoint y: 95, endPoint x: 193, endPoint y: 236, distance: 141.5
click at [204, 95] on link "Design" at bounding box center [174, 99] width 114 height 35
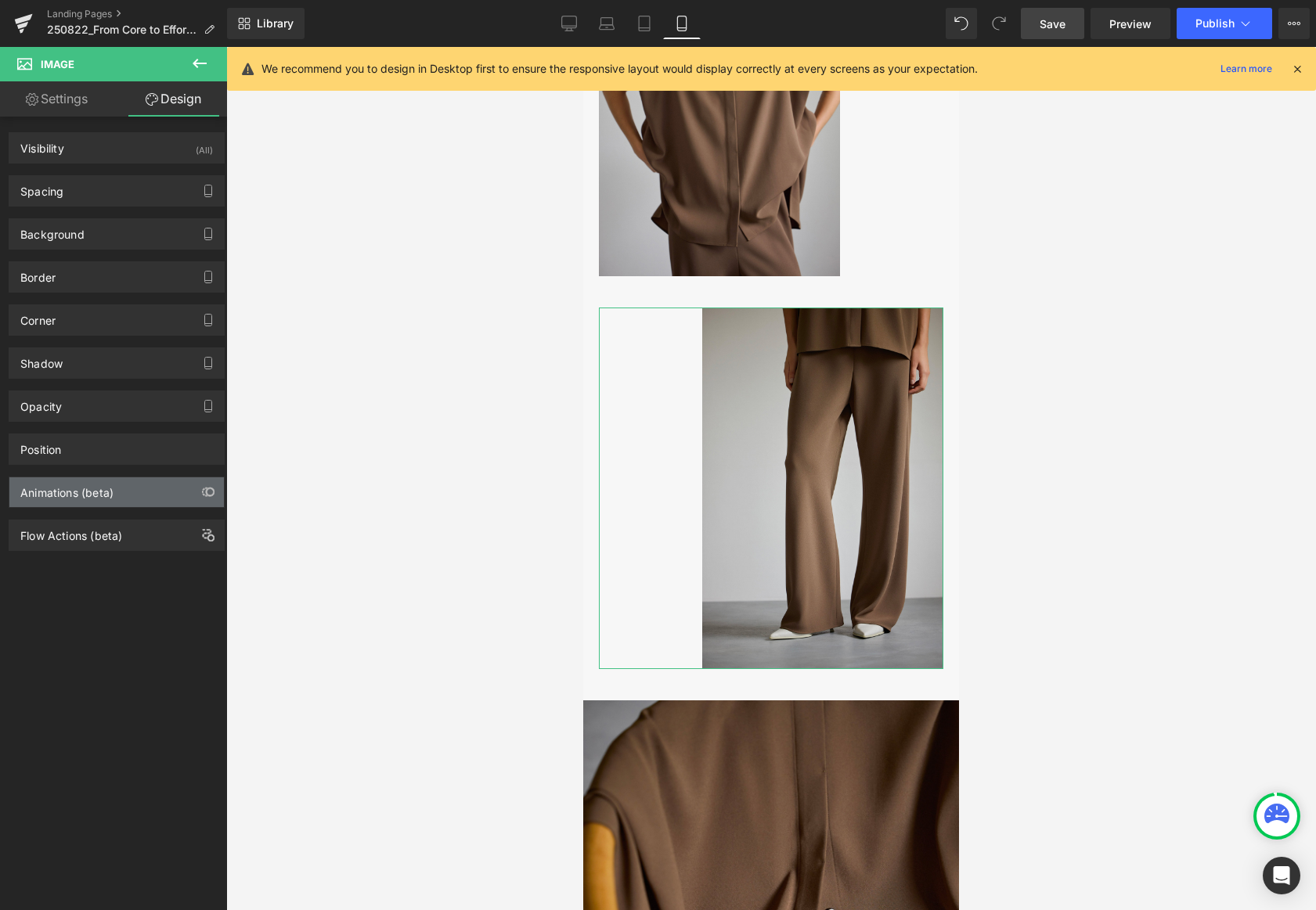
click at [139, 479] on div "Animations (beta)" at bounding box center [117, 493] width 215 height 30
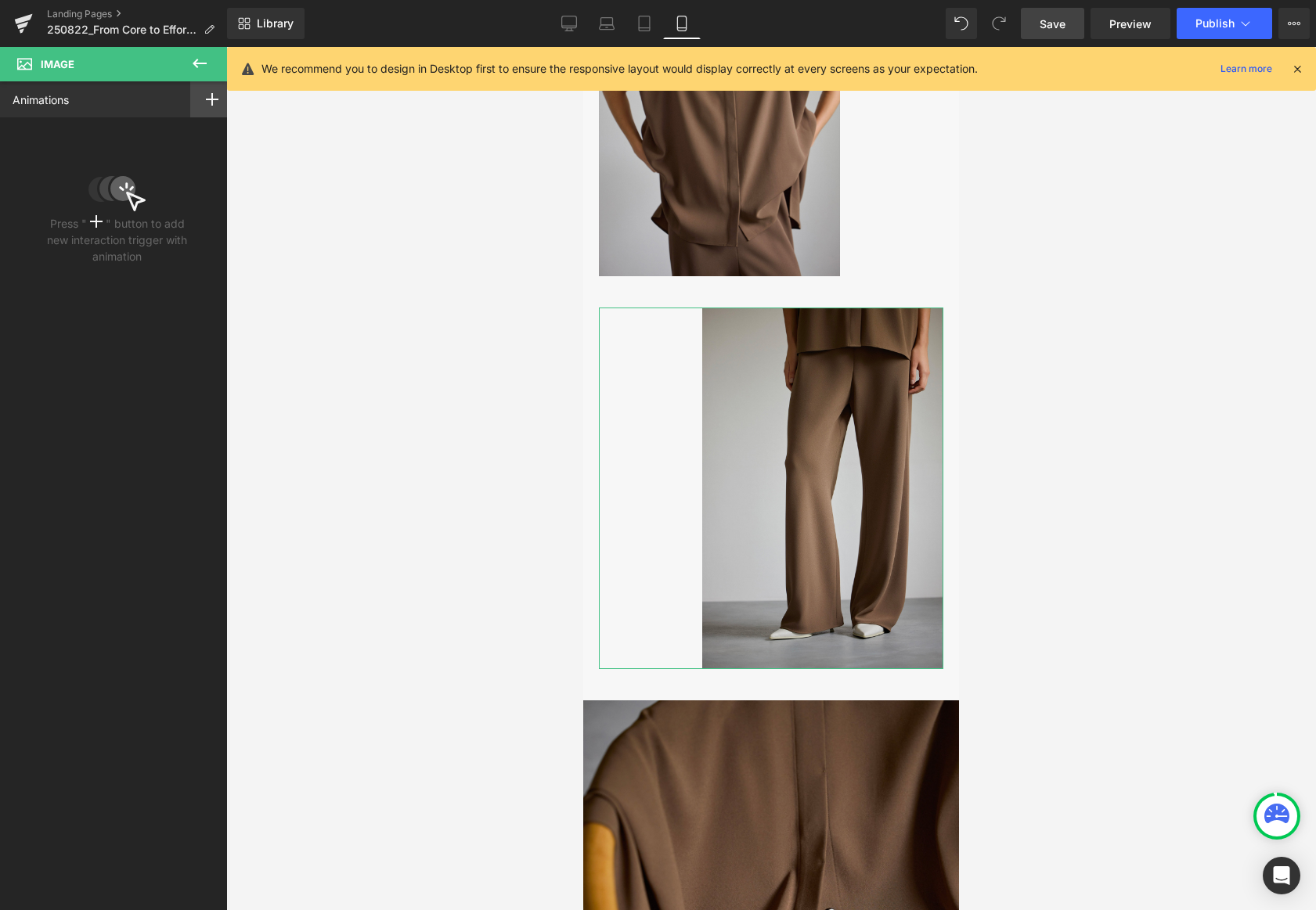
click at [216, 96] on div at bounding box center [212, 99] width 44 height 36
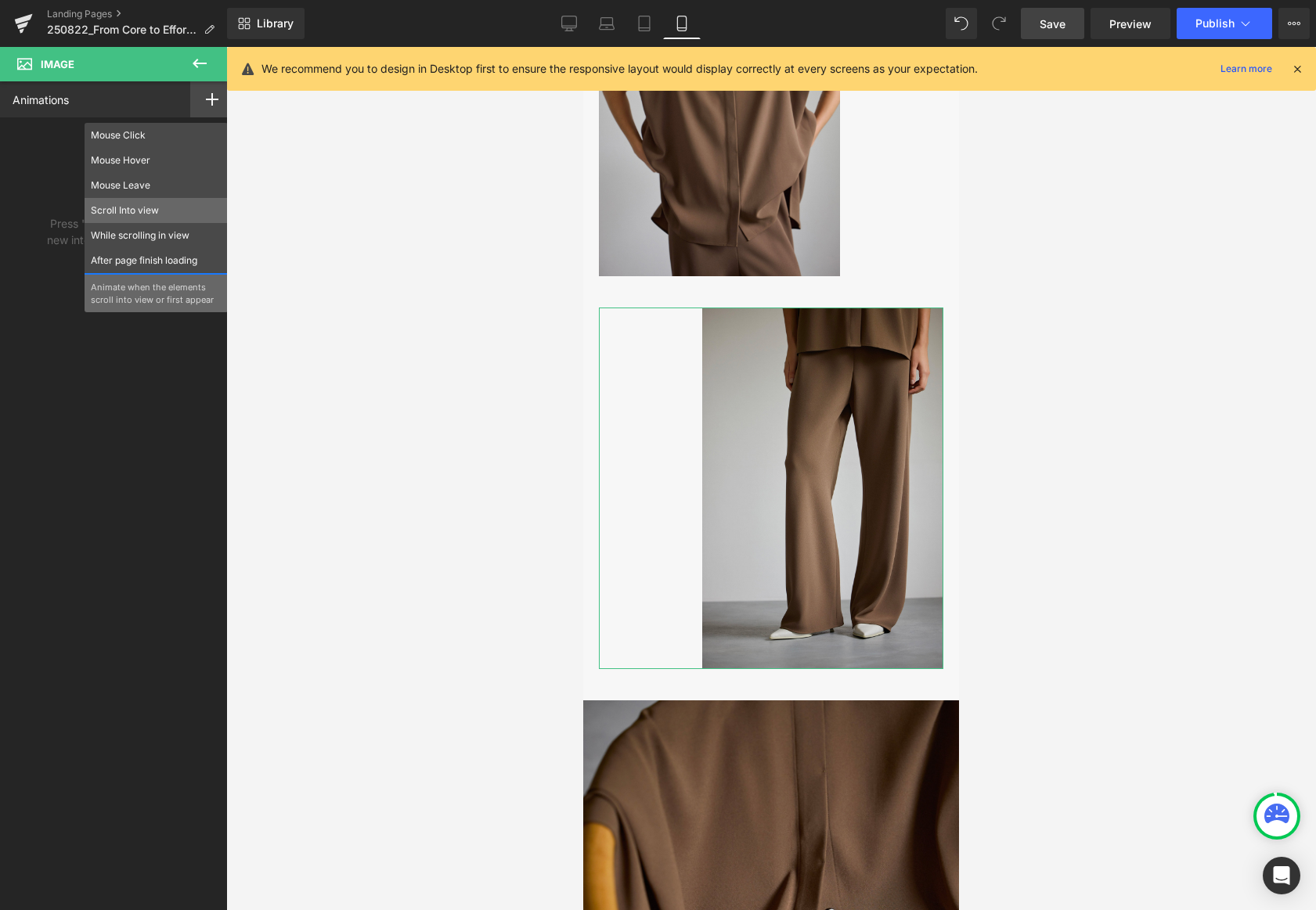
click at [124, 213] on p "Scroll Into view" at bounding box center [156, 210] width 131 height 14
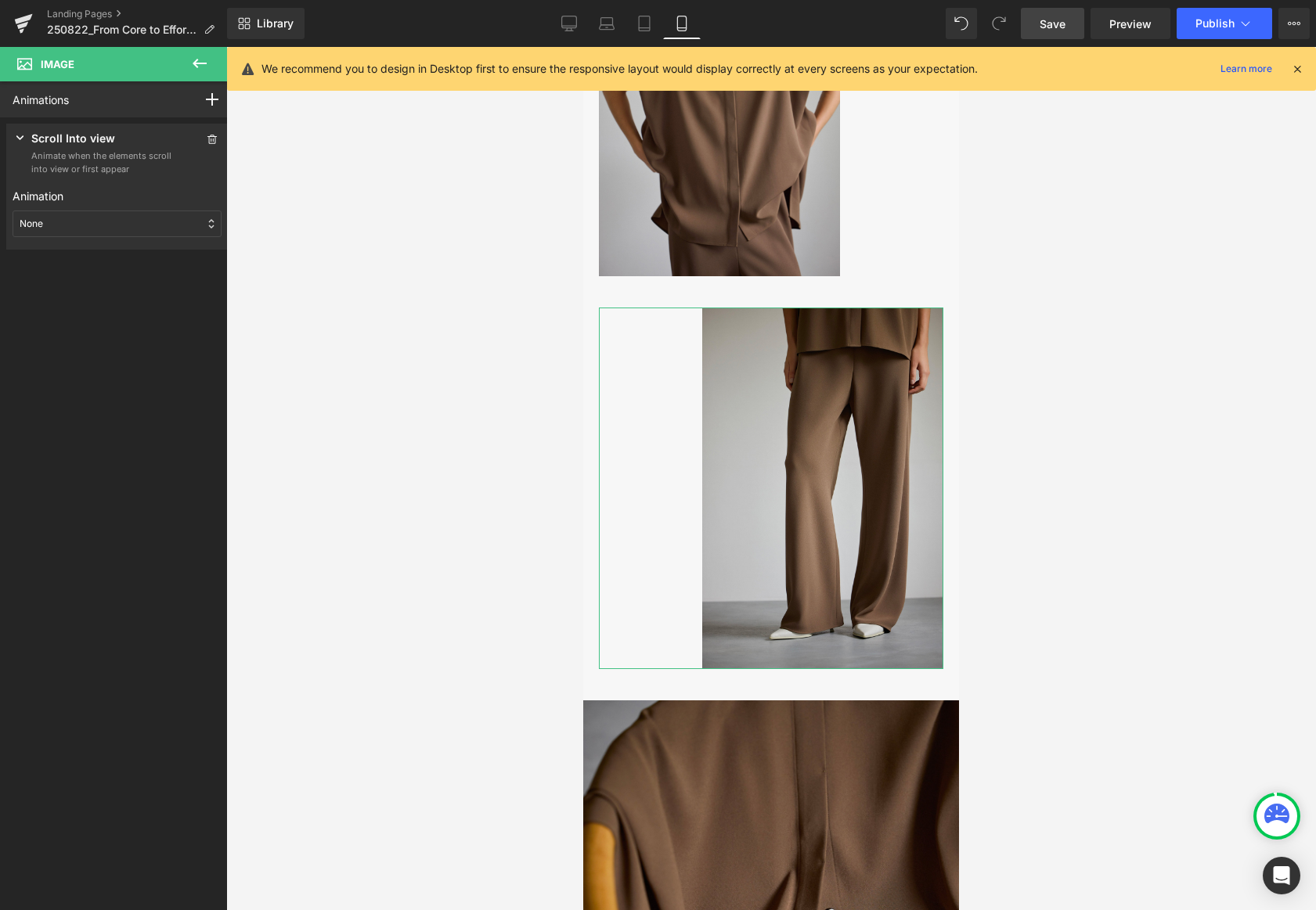
click at [114, 224] on div "None" at bounding box center [117, 224] width 209 height 27
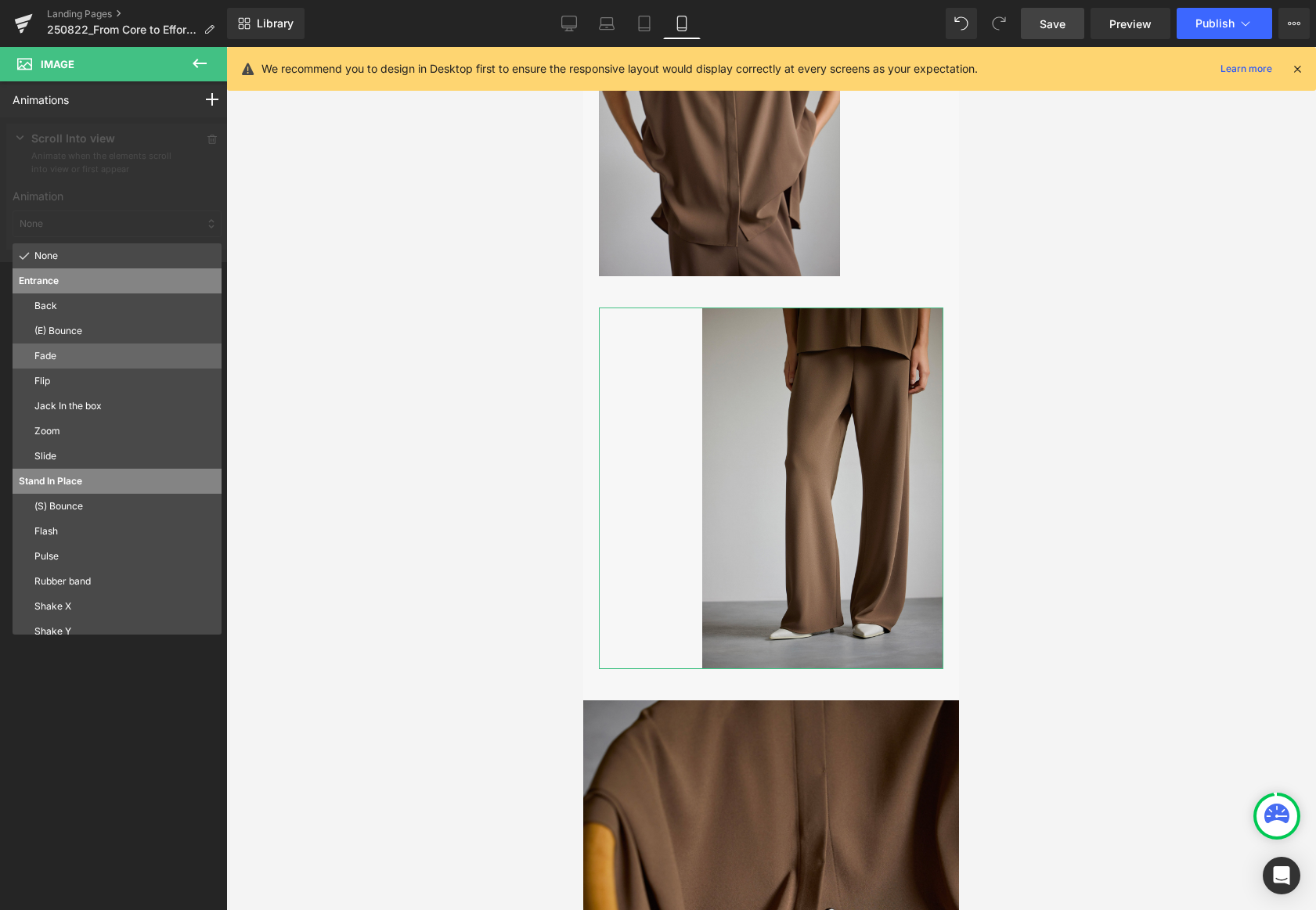
click at [70, 365] on div "Fade" at bounding box center [117, 356] width 209 height 25
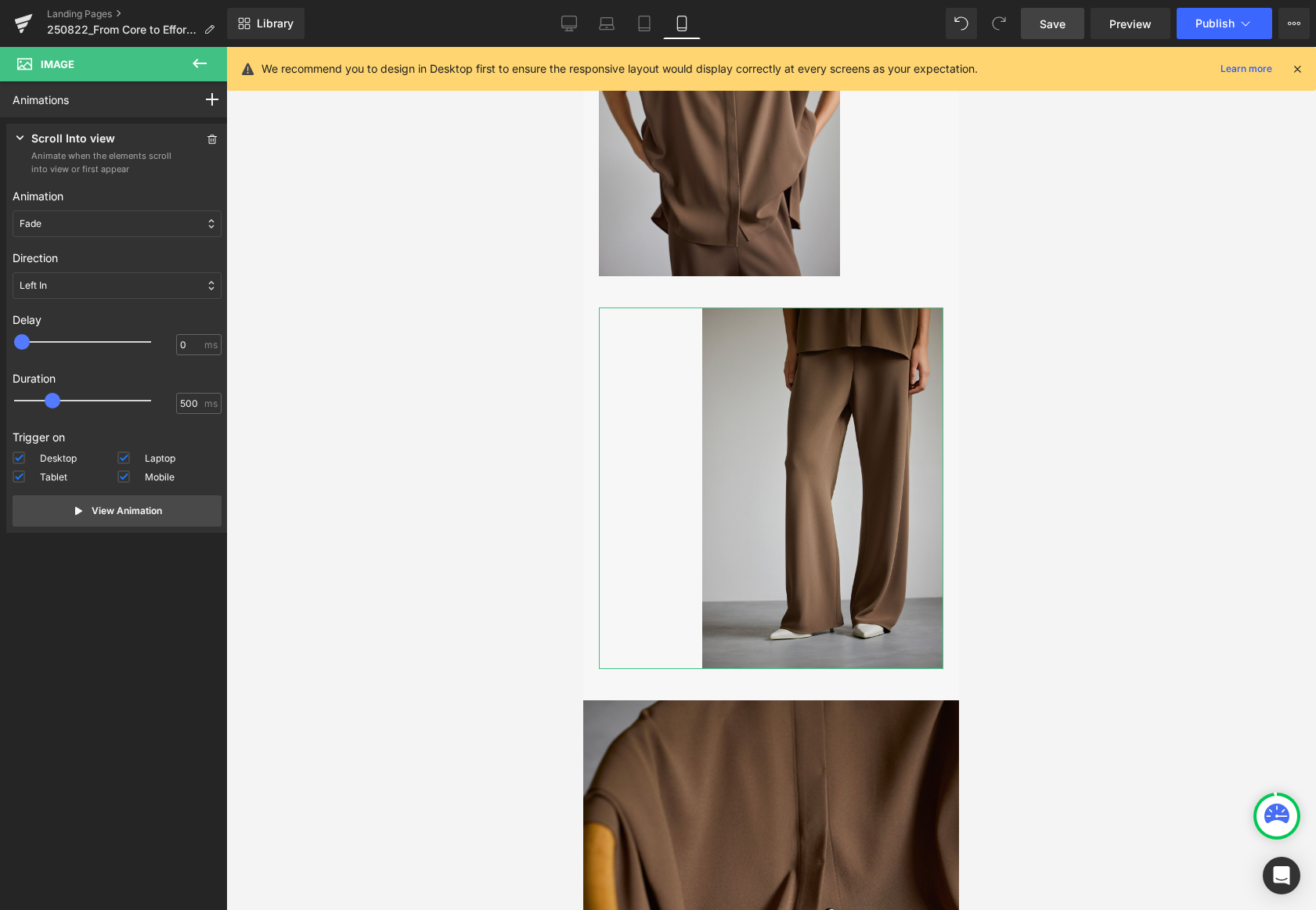
click at [54, 286] on div "Left In" at bounding box center [117, 286] width 209 height 27
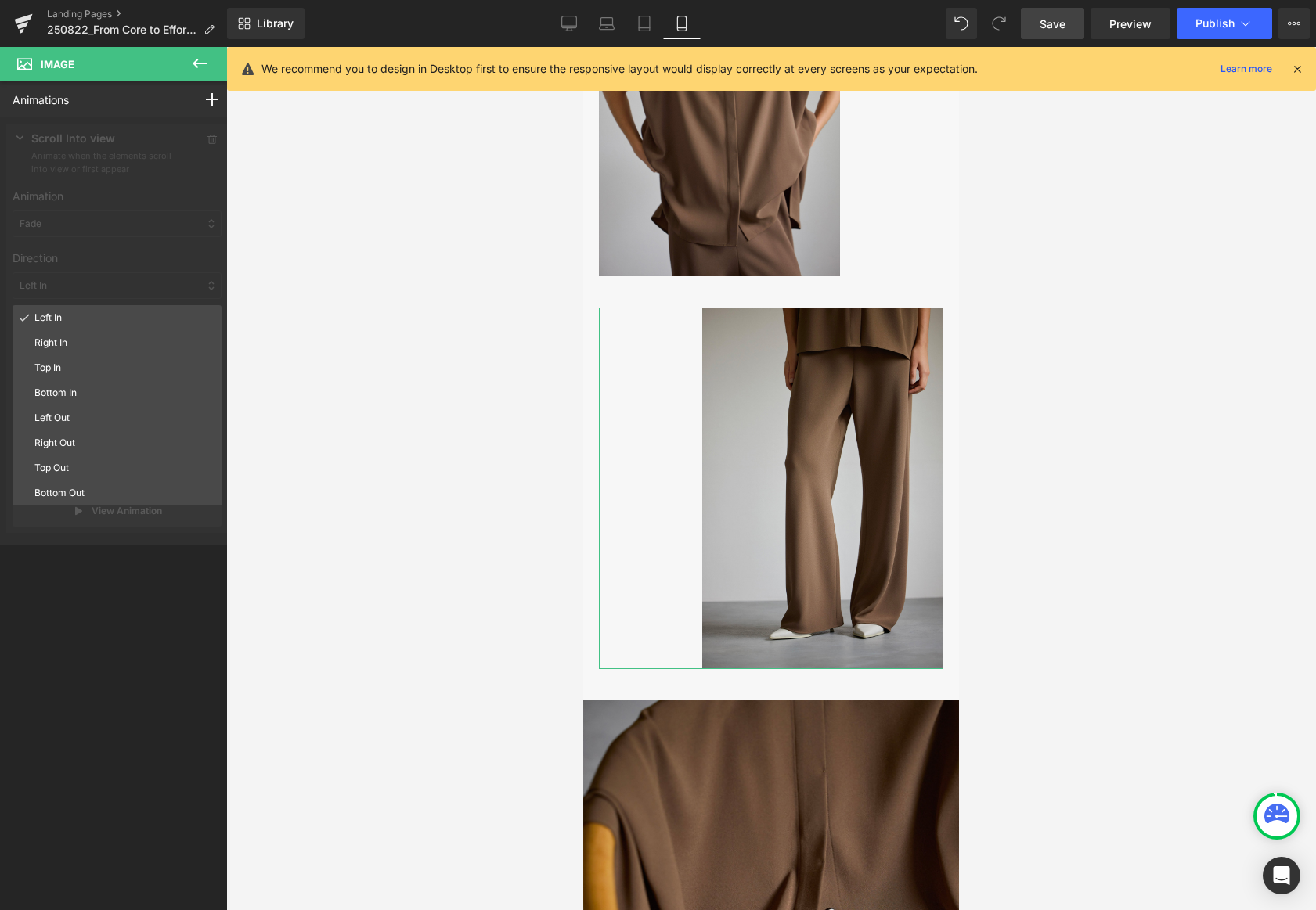
click at [62, 367] on p "Top In" at bounding box center [125, 368] width 181 height 14
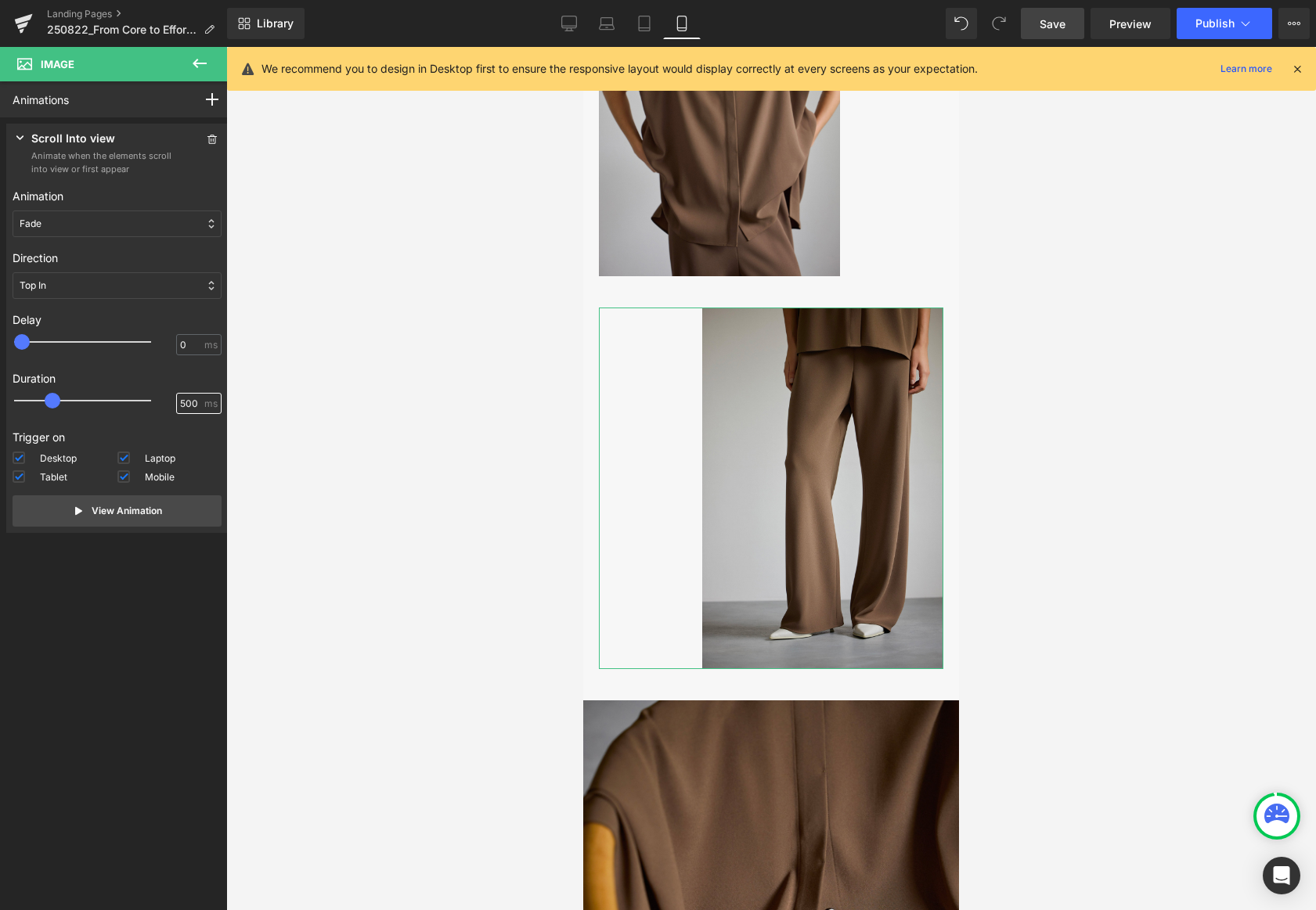
click at [167, 403] on div "500 ms" at bounding box center [117, 404] width 209 height 23
type input "800"
click at [165, 506] on button "View Animation" at bounding box center [117, 511] width 209 height 32
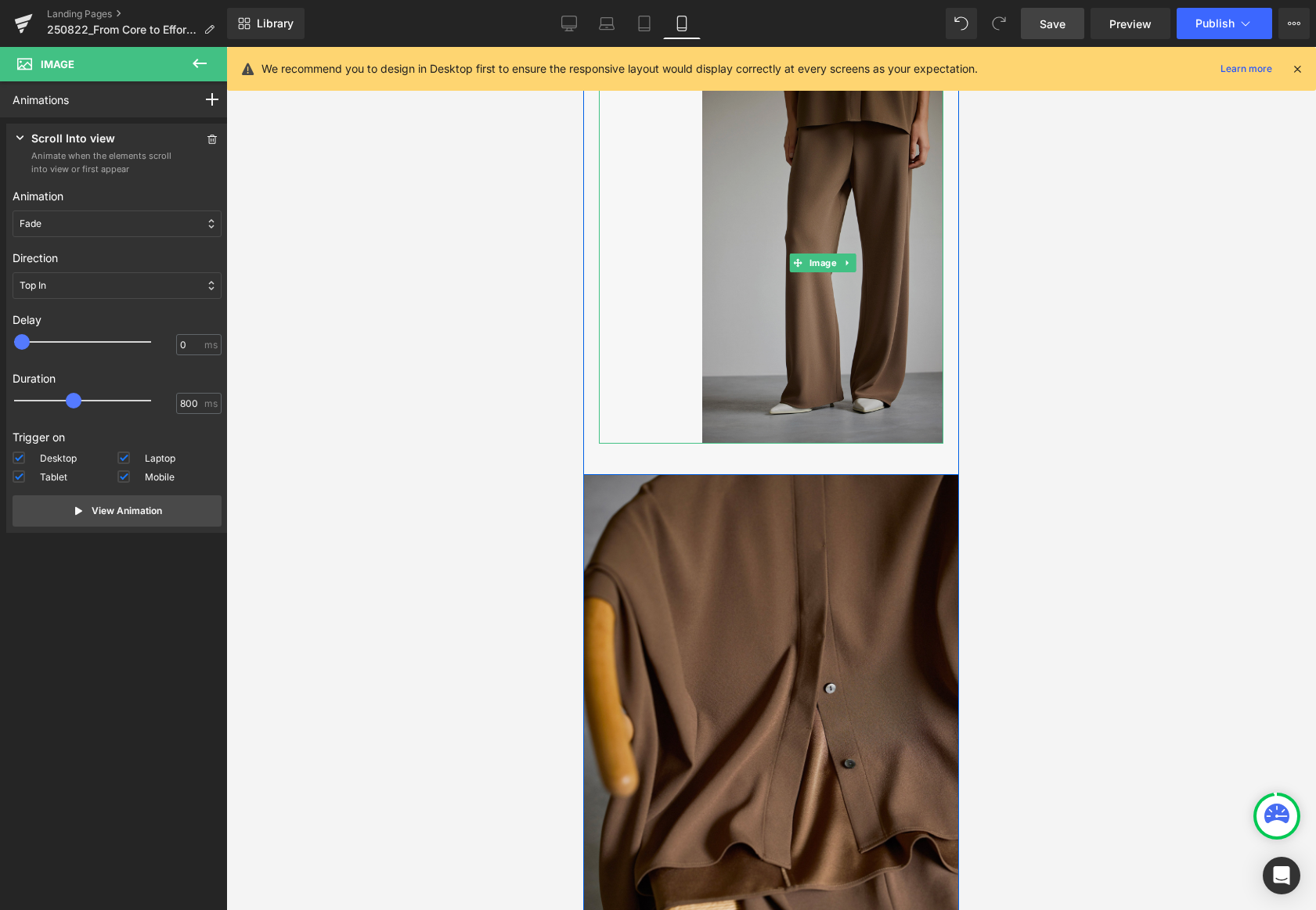
scroll to position [1759, 0]
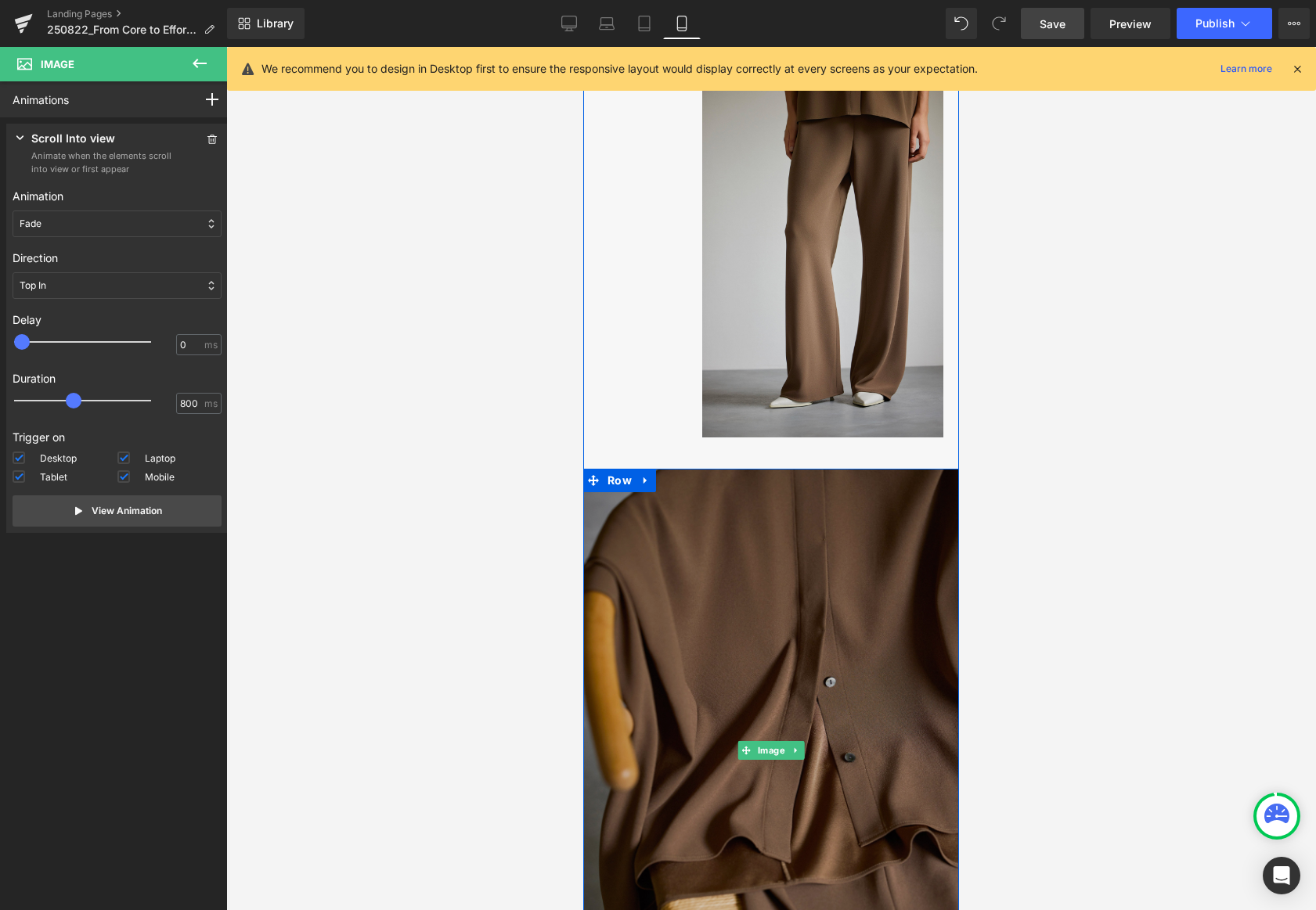
click at [791, 570] on img at bounding box center [771, 750] width 376 height 564
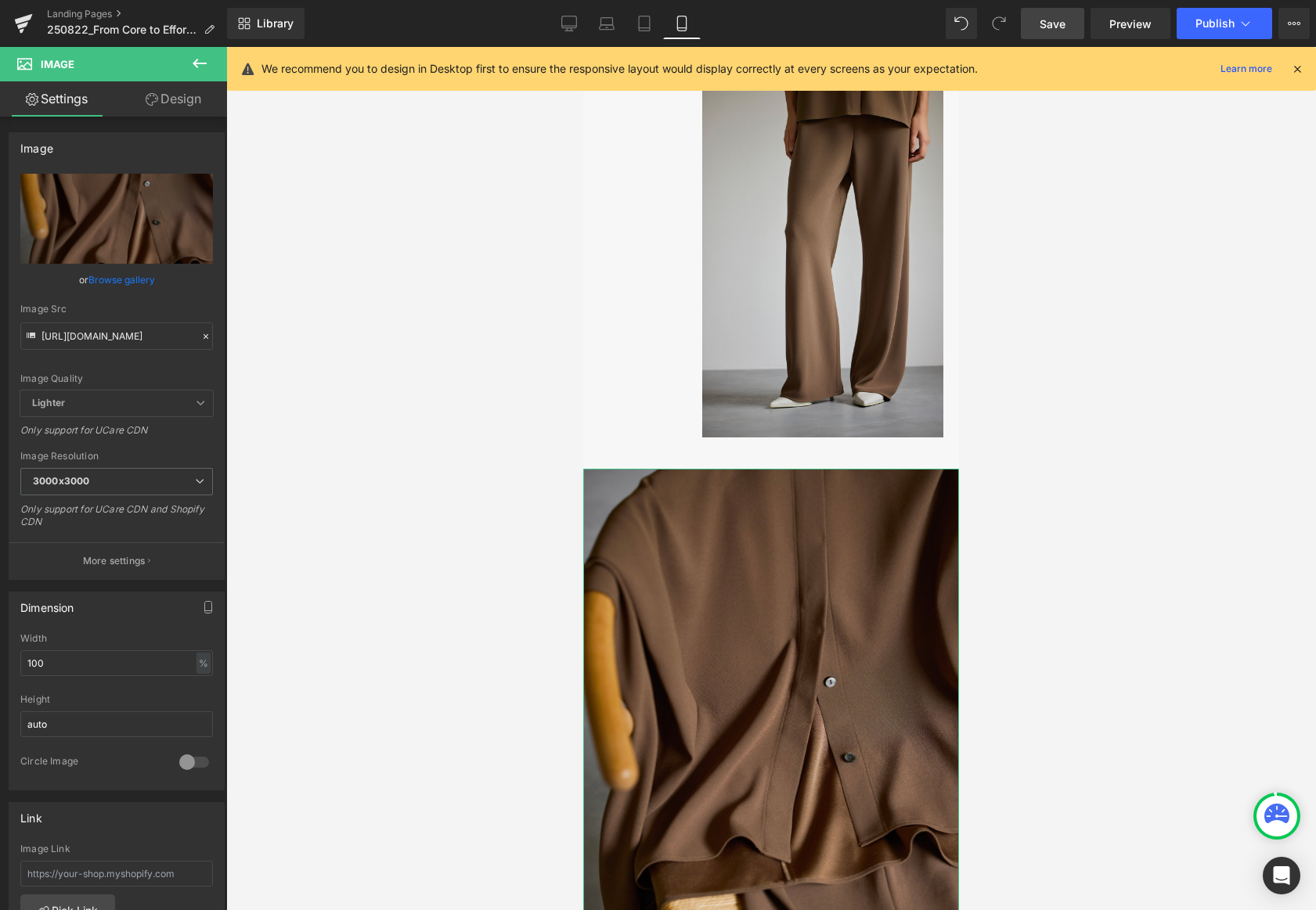
click at [168, 95] on link "Design" at bounding box center [174, 99] width 114 height 35
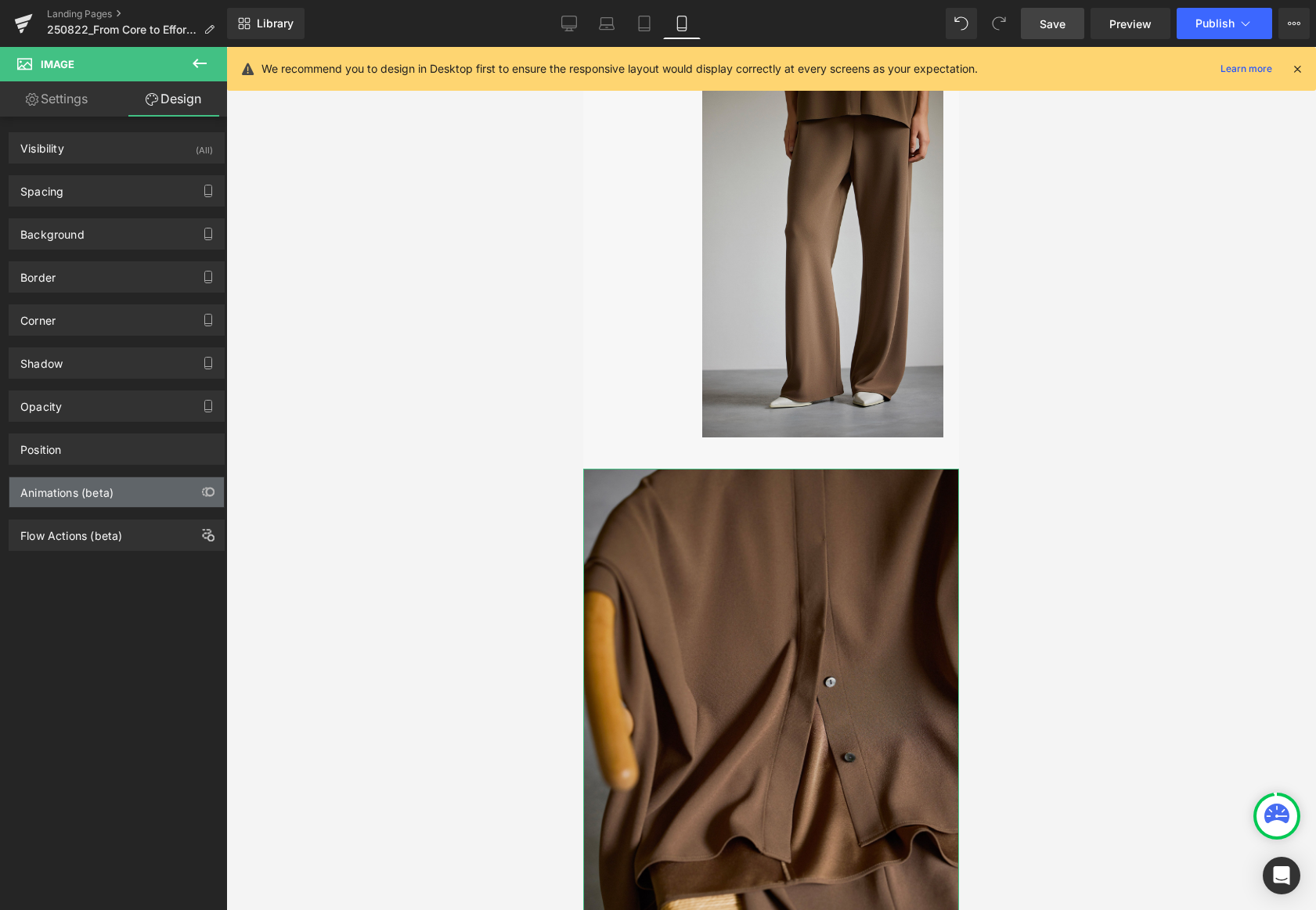
click at [106, 502] on div "Animations (beta)" at bounding box center [117, 493] width 215 height 30
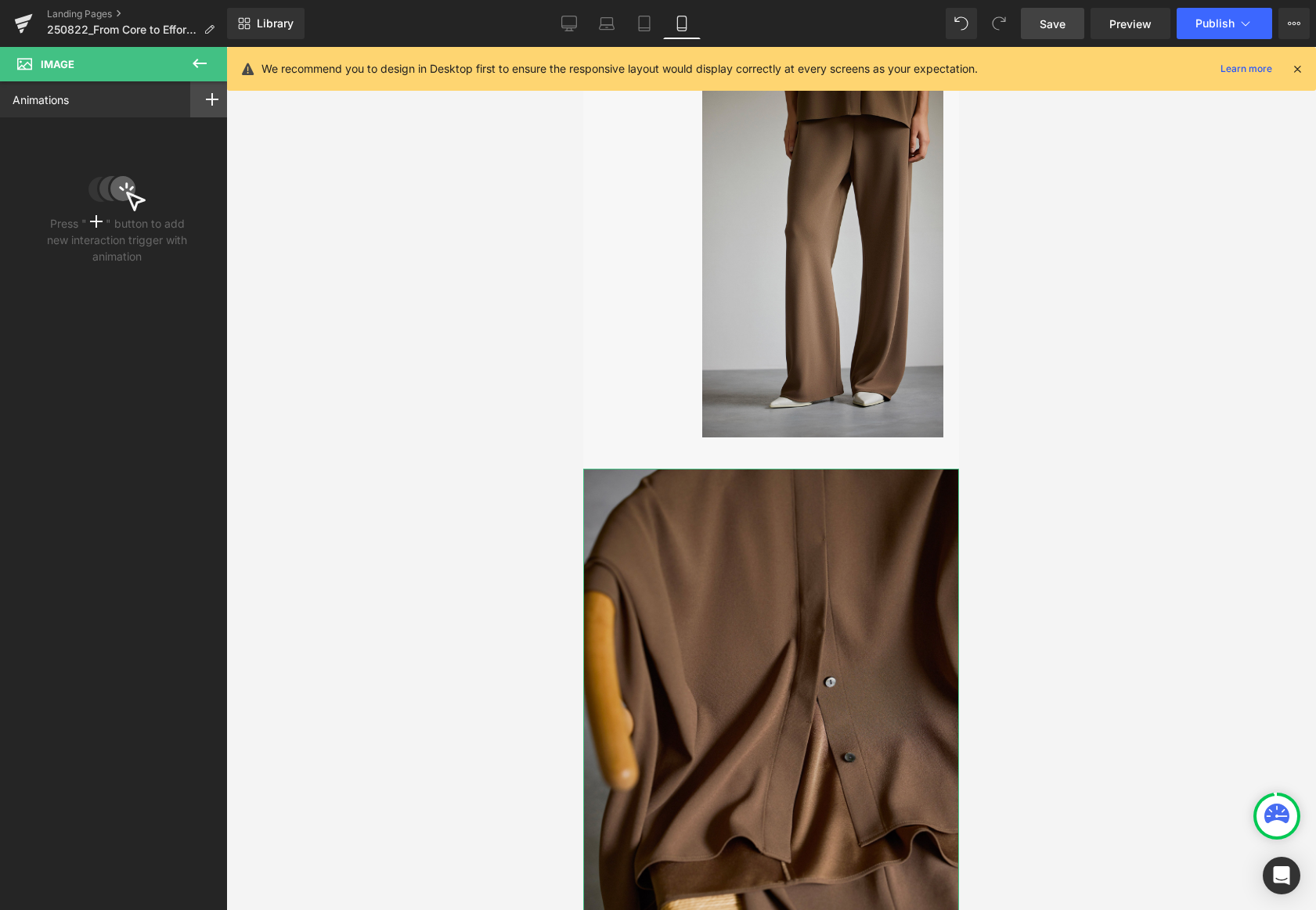
click at [210, 97] on icon at bounding box center [212, 99] width 12 height 12
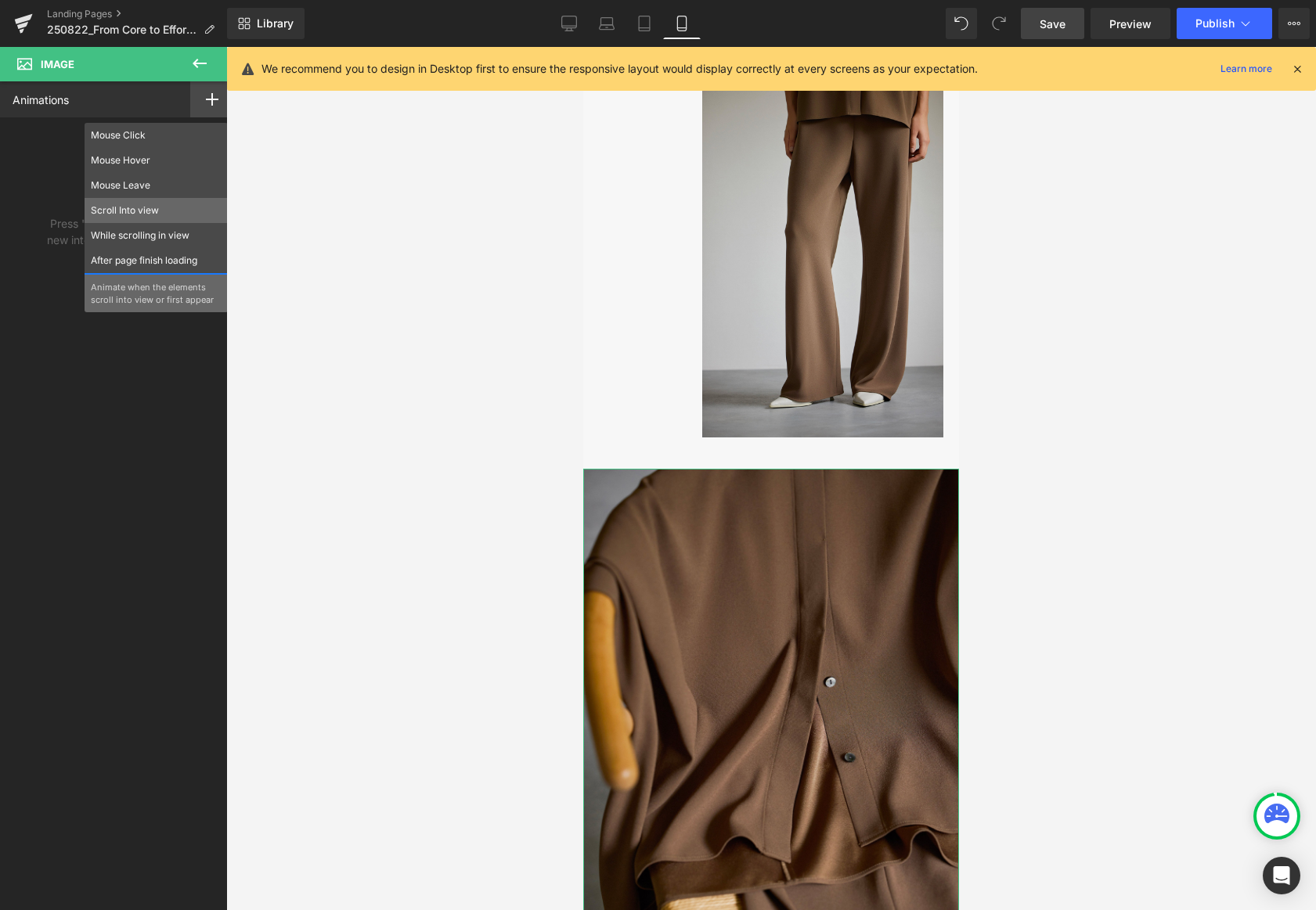
click at [132, 216] on p "Scroll Into view" at bounding box center [156, 210] width 131 height 14
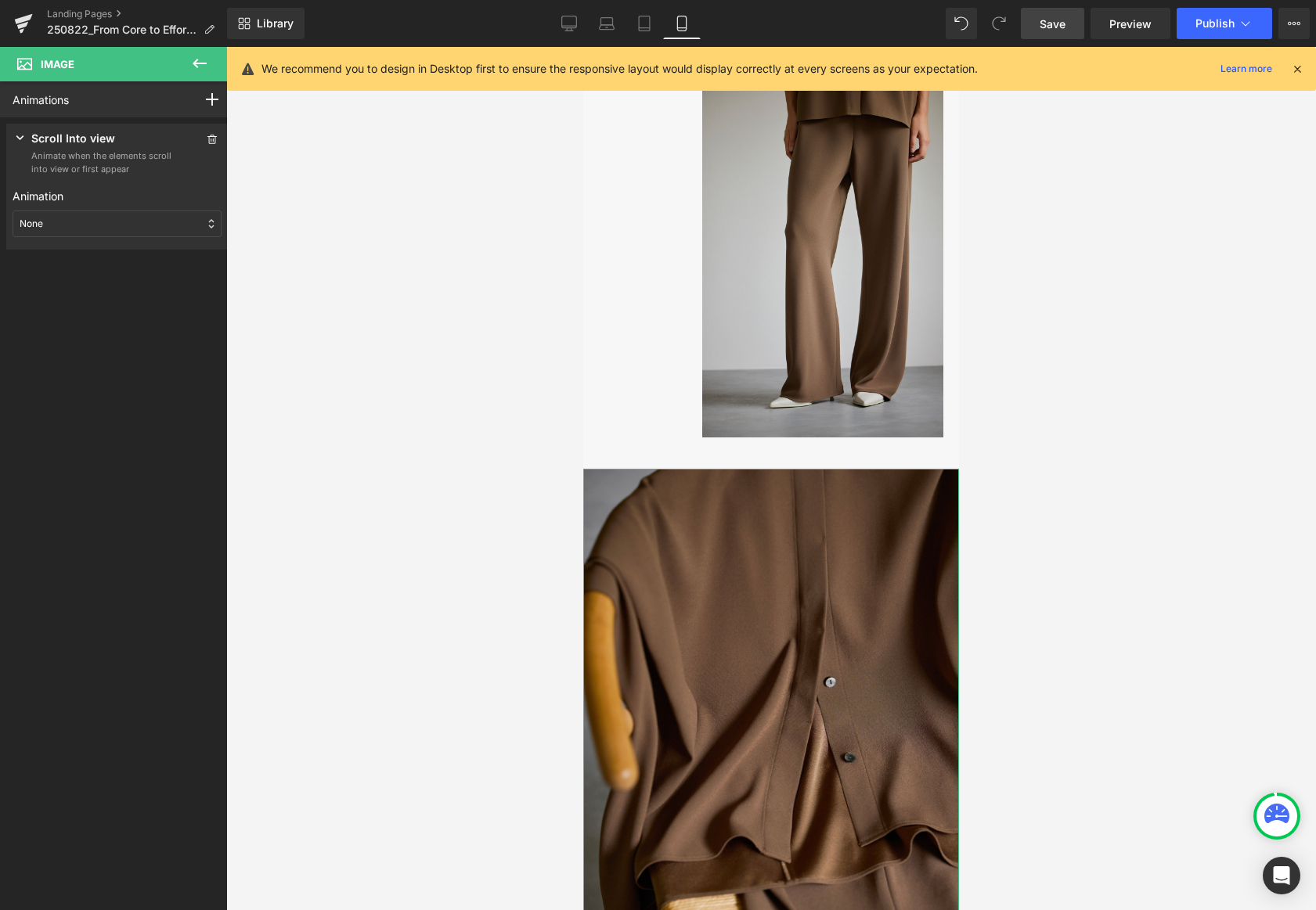
click at [87, 213] on div "None" at bounding box center [117, 224] width 209 height 27
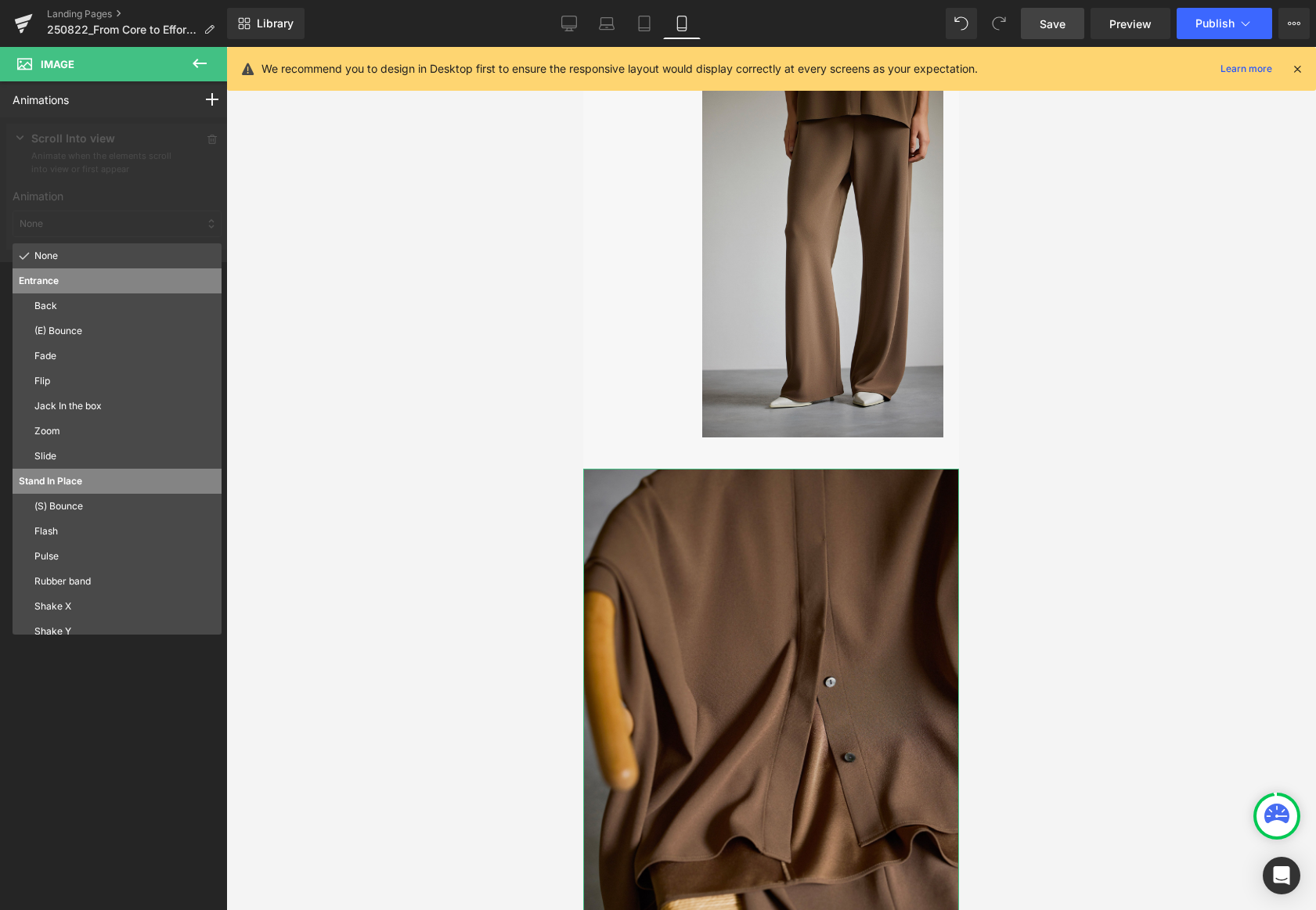
click at [83, 357] on p "Fade" at bounding box center [125, 356] width 181 height 14
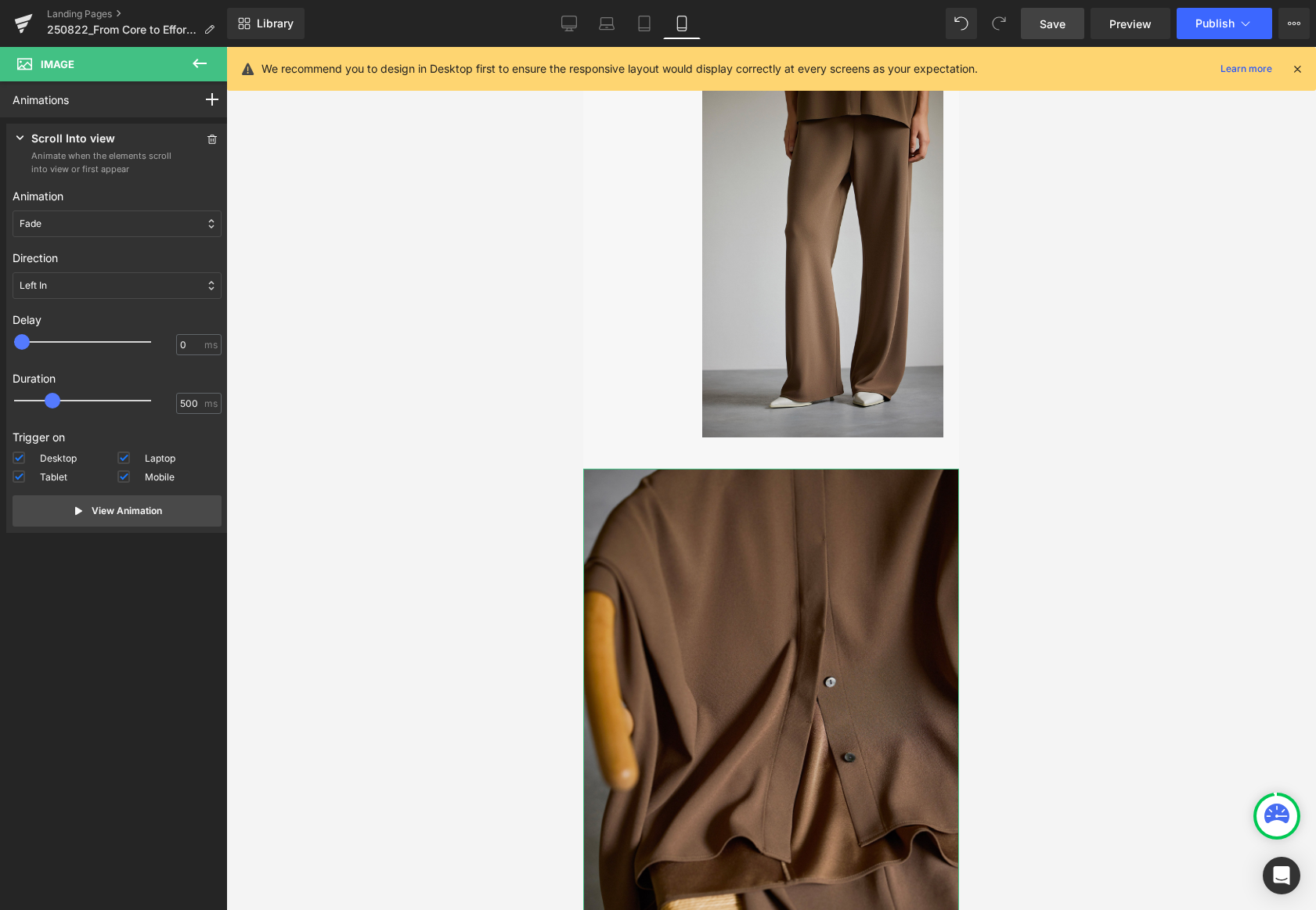
click at [80, 285] on div "Left In" at bounding box center [117, 286] width 209 height 27
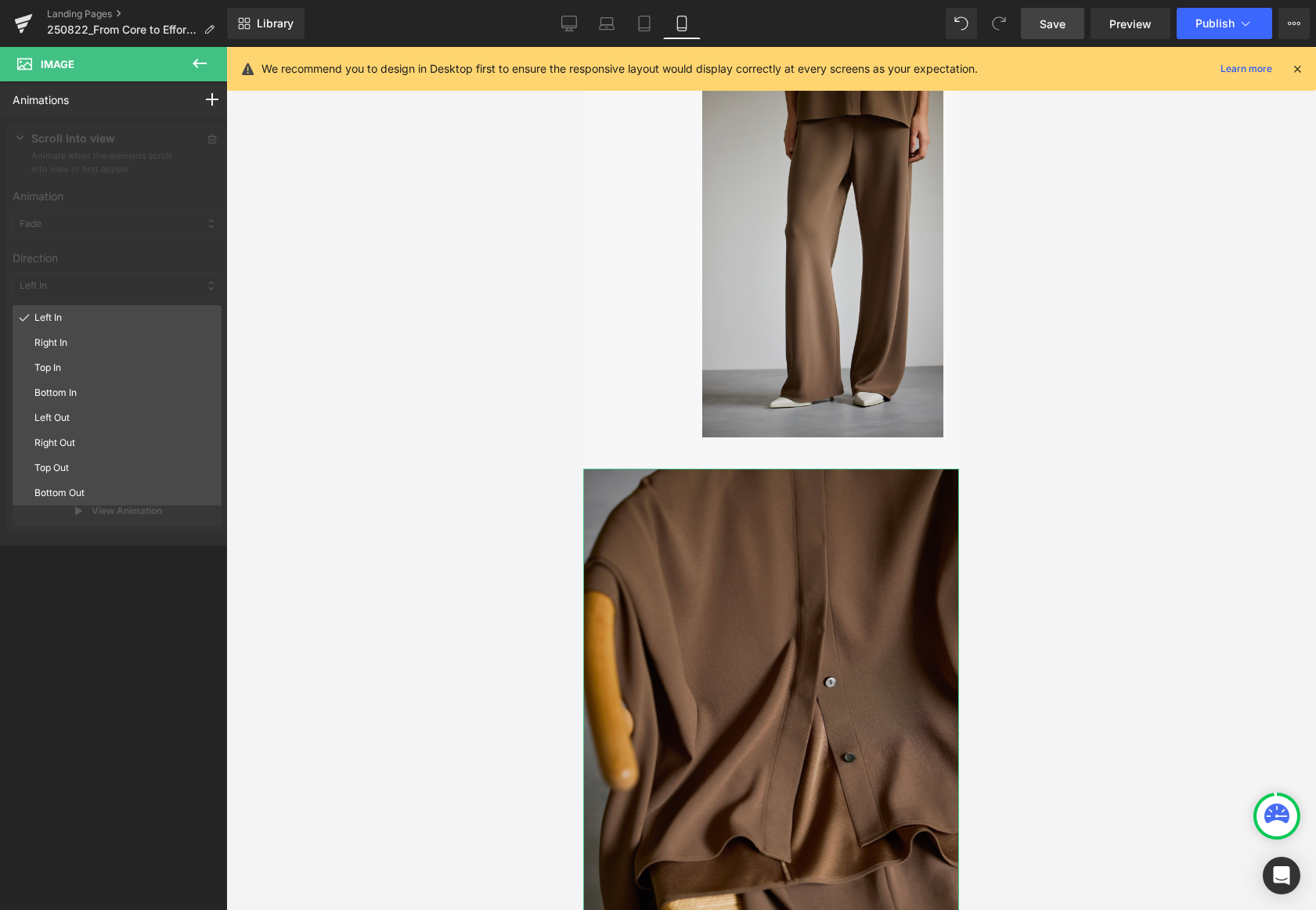
click at [73, 370] on p "Top In" at bounding box center [125, 368] width 181 height 14
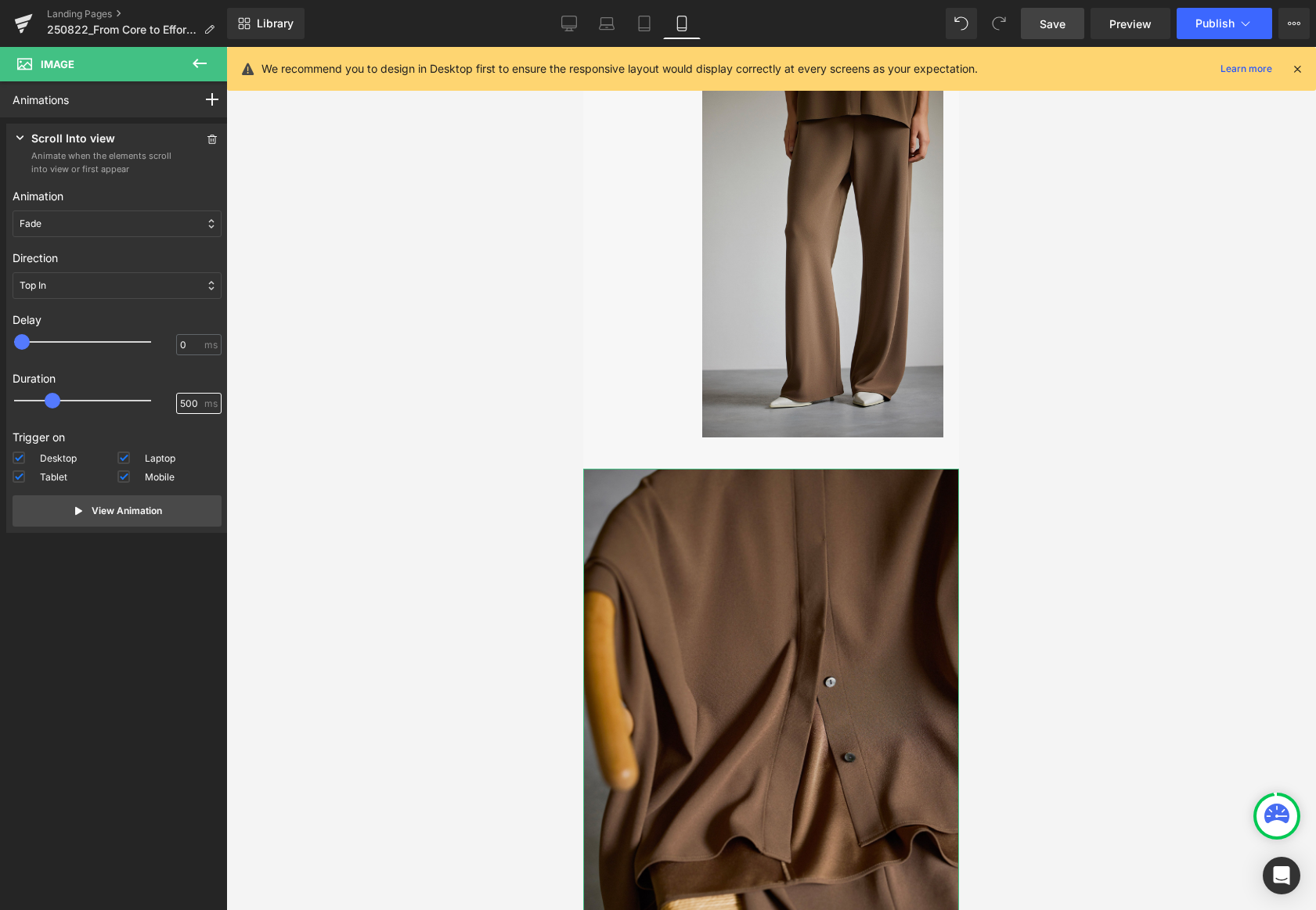
drag, startPoint x: 175, startPoint y: 400, endPoint x: 197, endPoint y: 410, distance: 24.2
click at [180, 405] on input "500" at bounding box center [190, 403] width 21 height 14
type input "800"
click at [182, 503] on button "View Animation" at bounding box center [117, 511] width 209 height 32
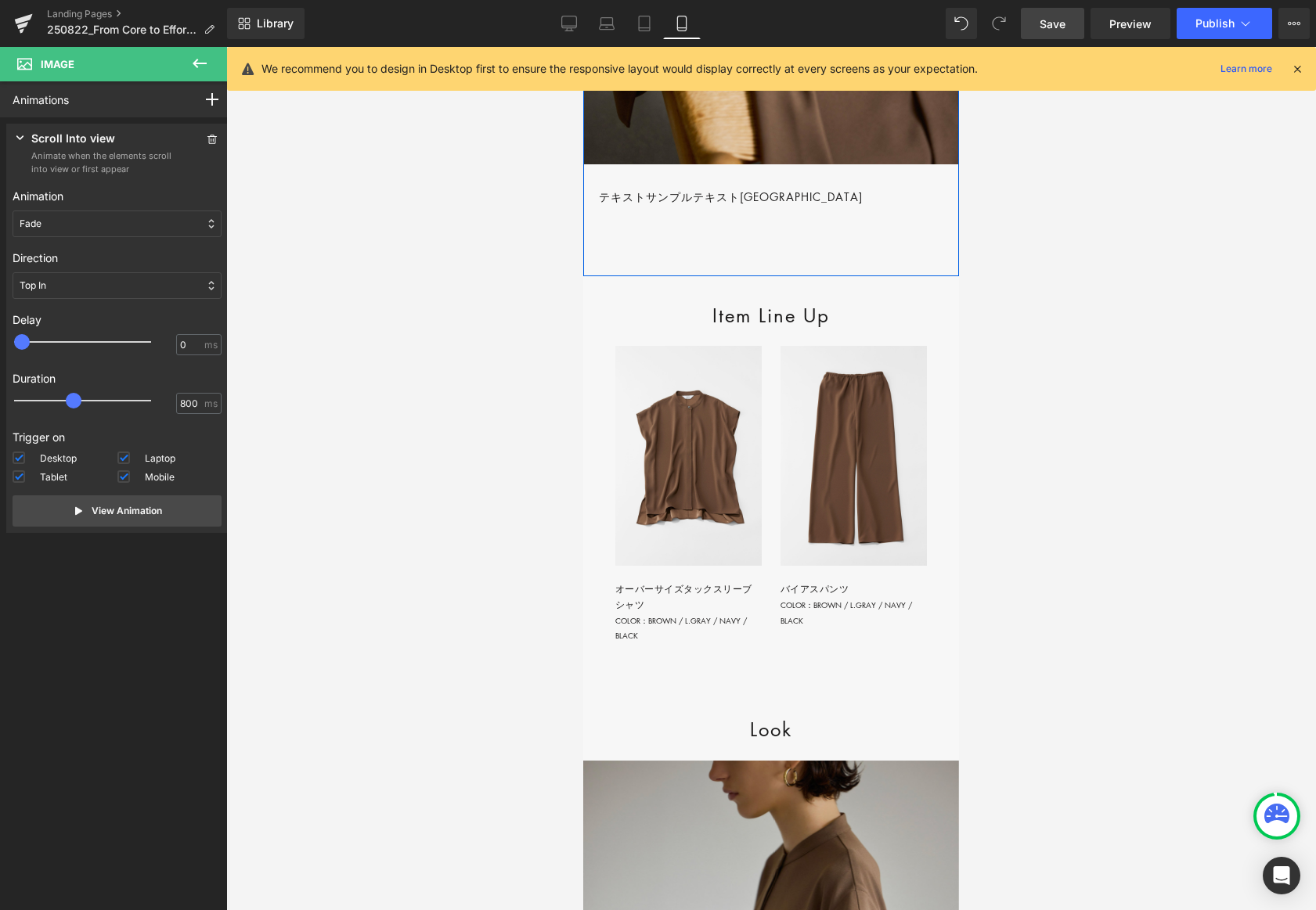
scroll to position [2632, 0]
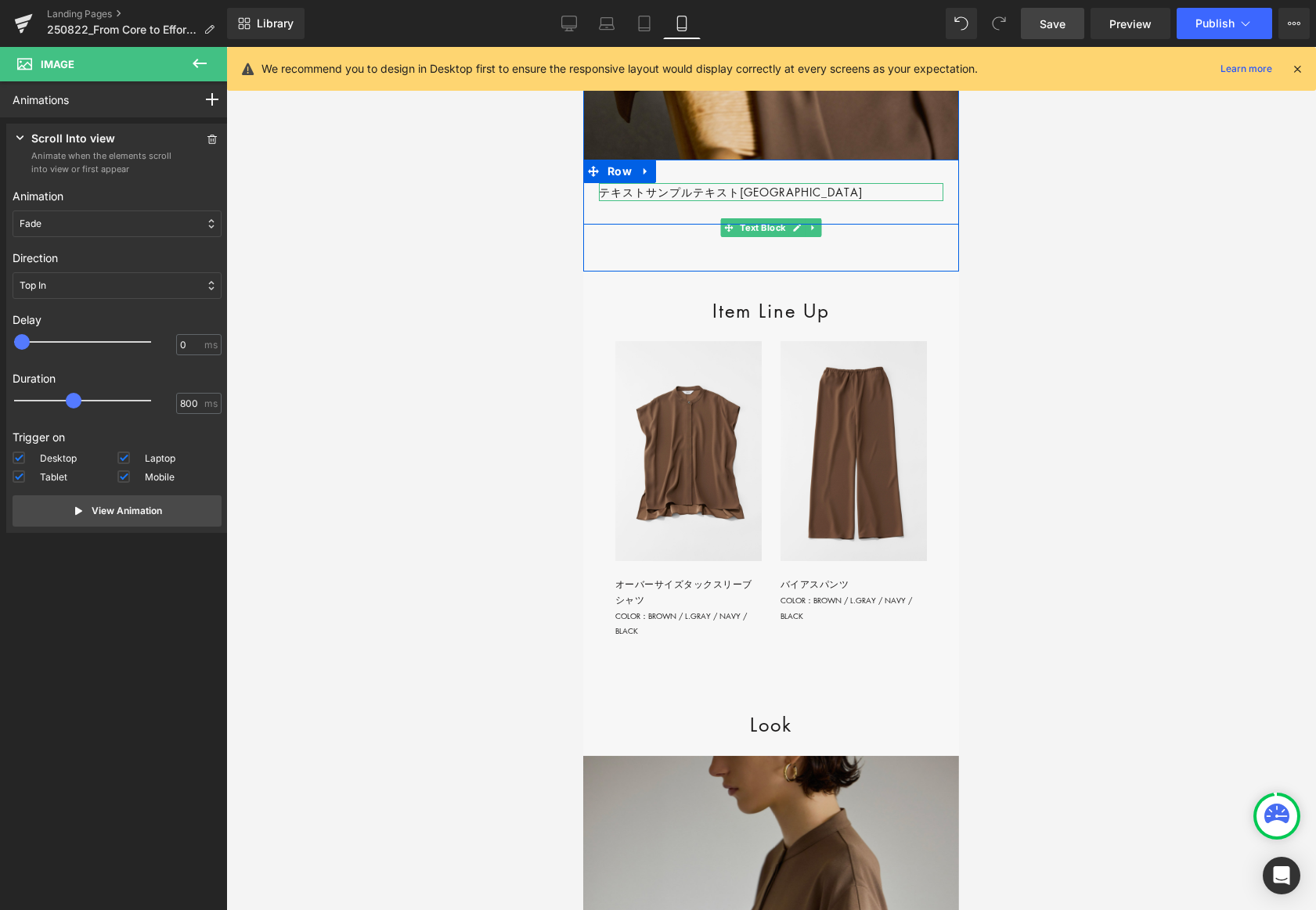
click at [753, 202] on p "テキストサンプルテキスト[GEOGRAPHIC_DATA]" at bounding box center [771, 191] width 344 height 18
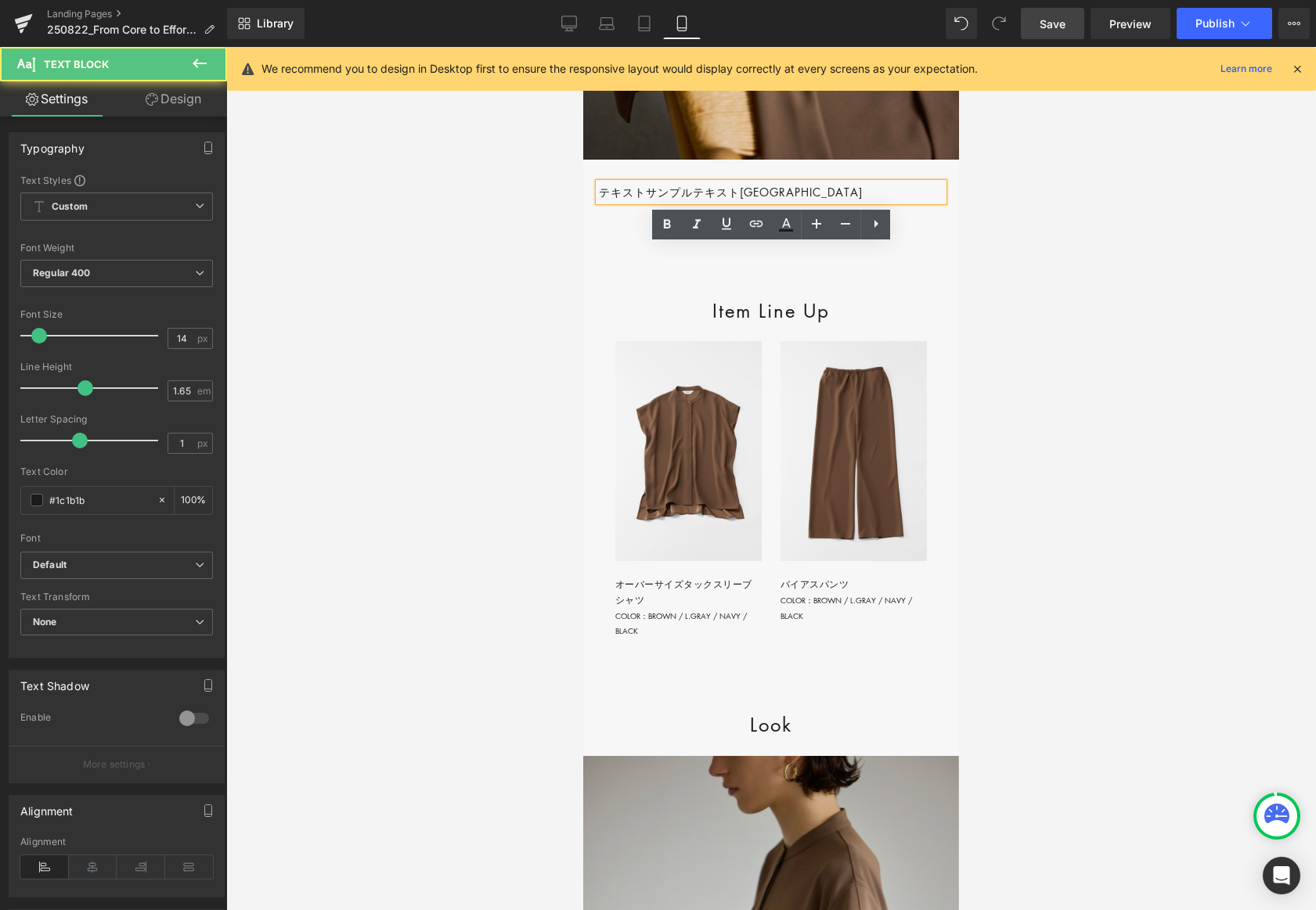
scroll to position [2641, 0]
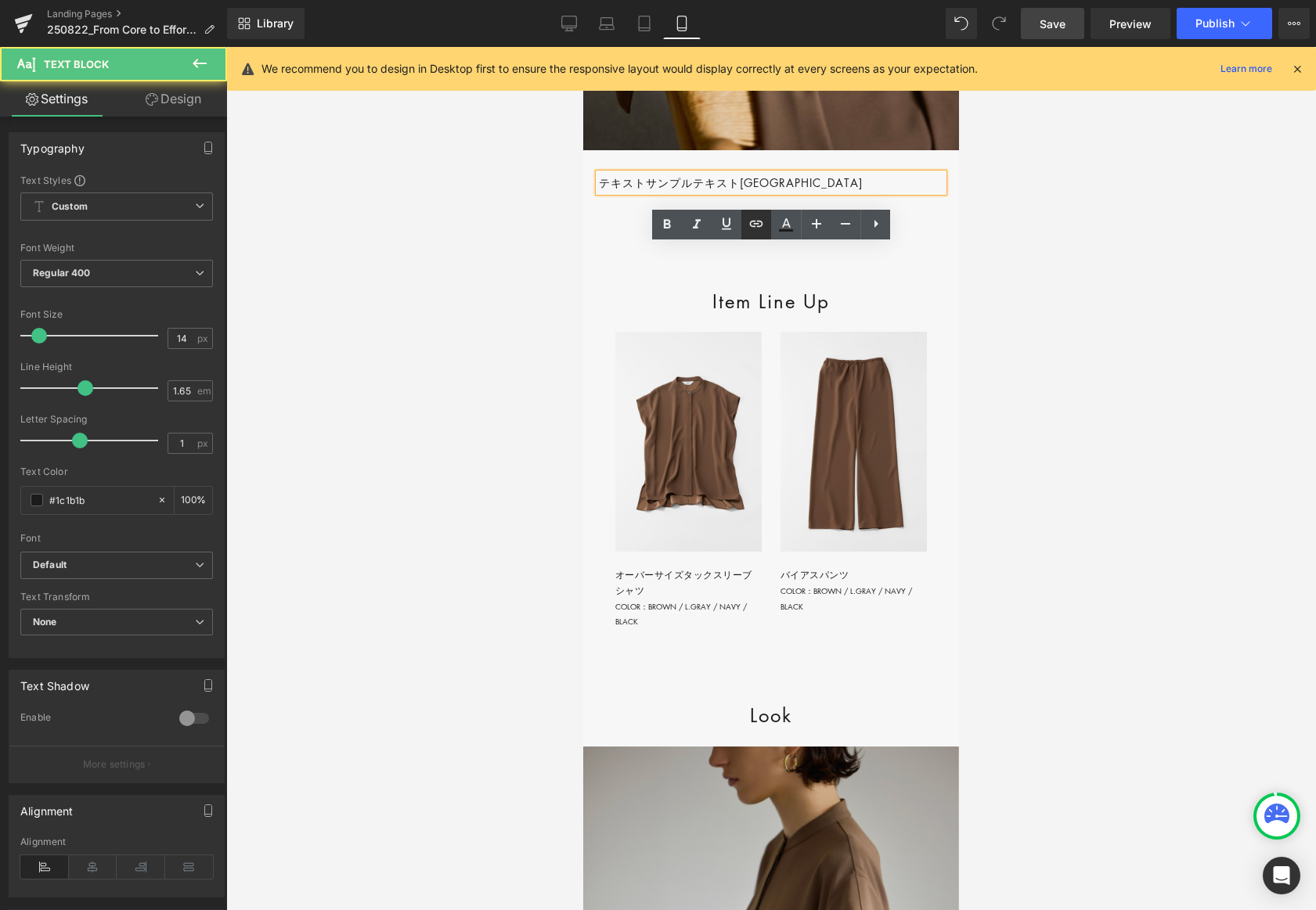
click at [760, 232] on icon at bounding box center [756, 224] width 19 height 19
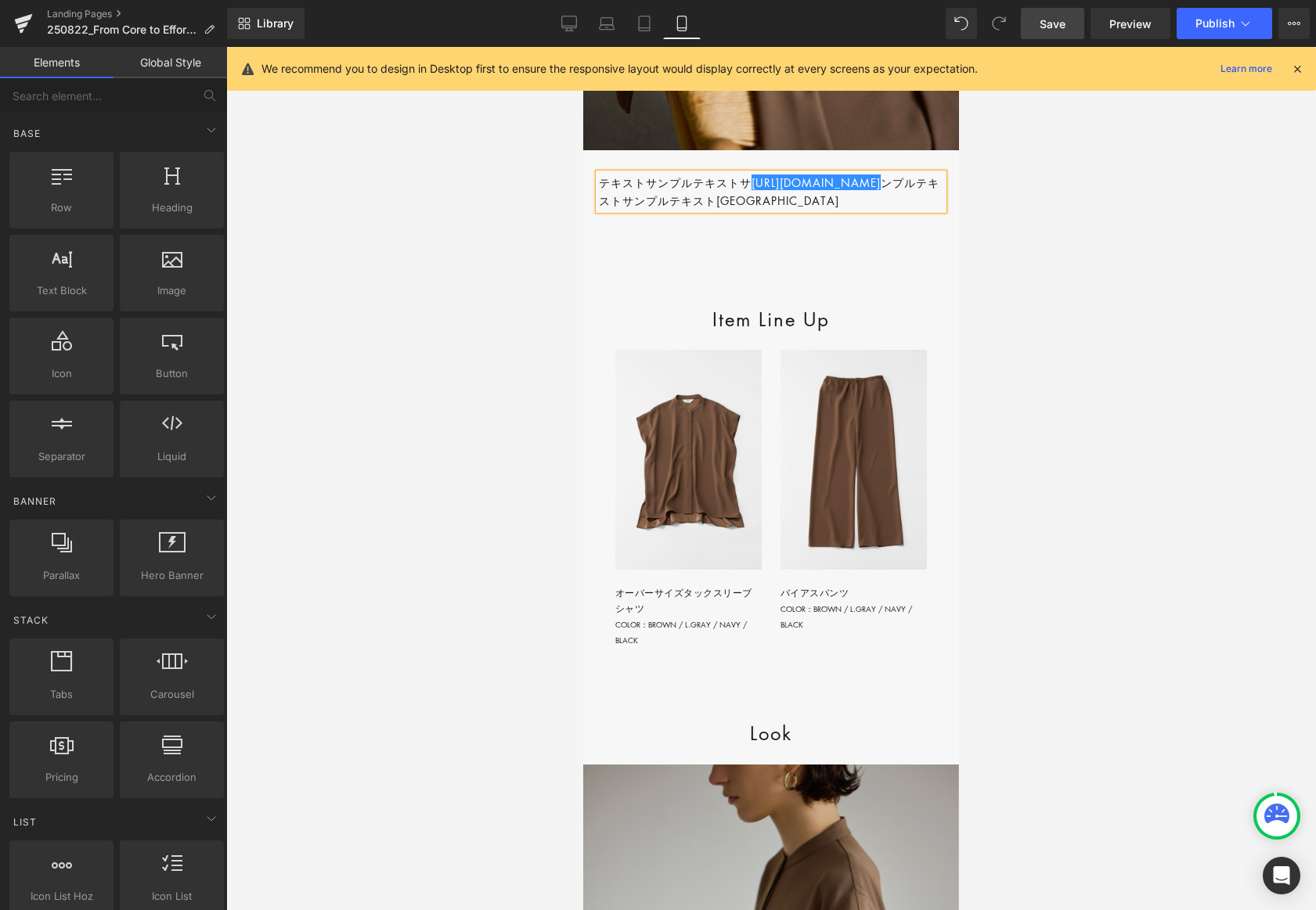
click at [1020, 249] on div at bounding box center [771, 478] width 1090 height 863
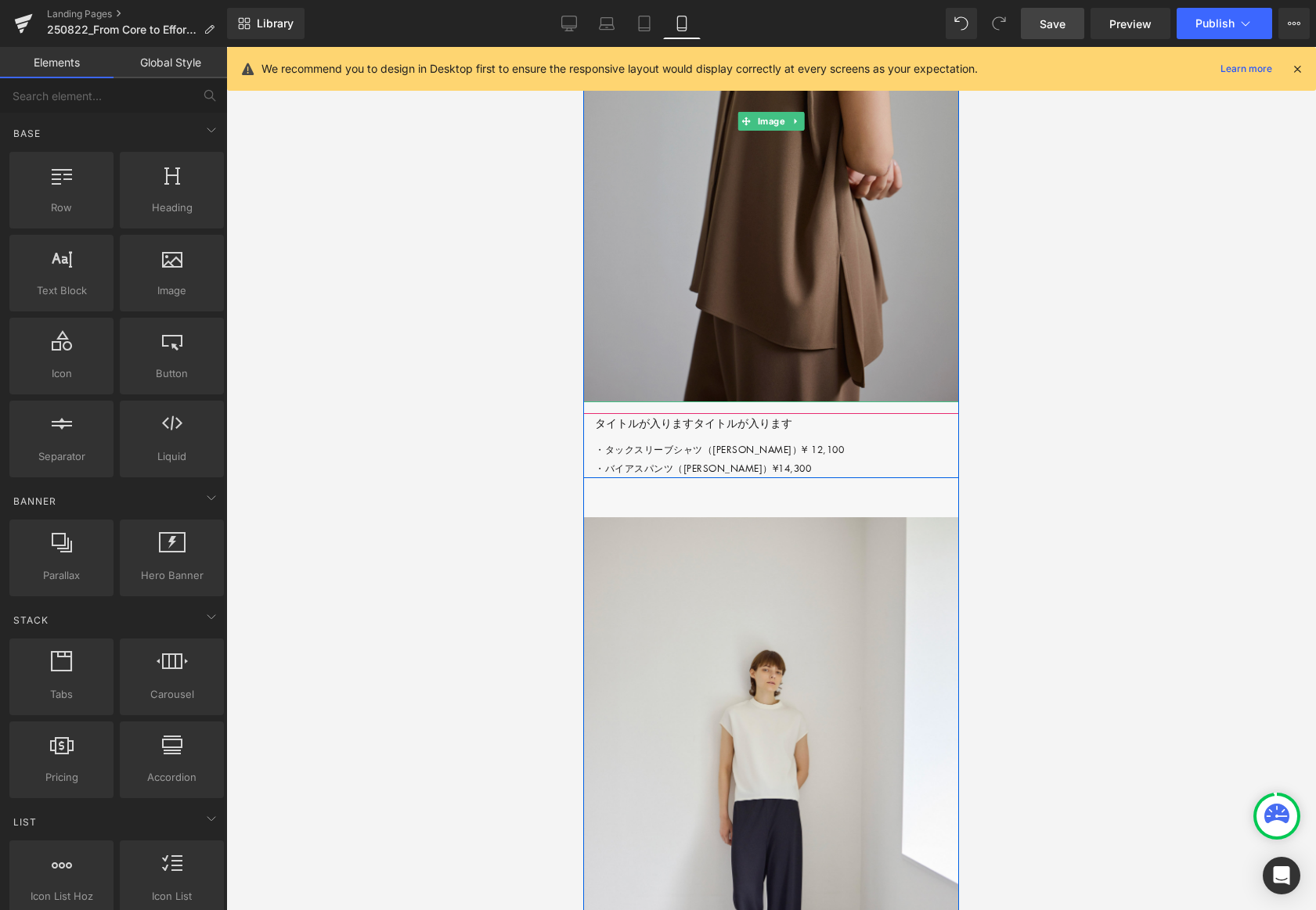
scroll to position [3561, 0]
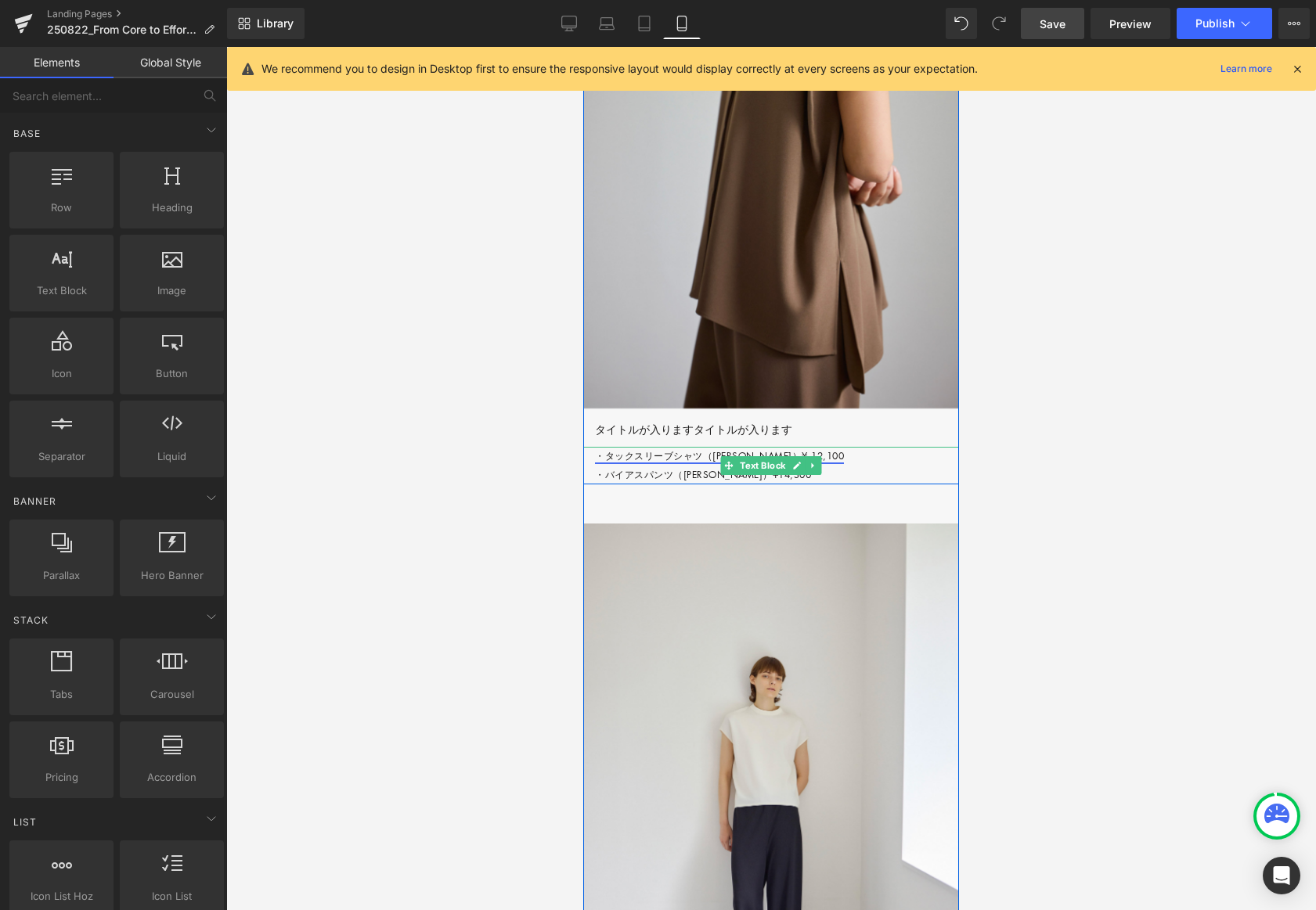
click at [631, 463] on link "・タックスリーブシャツ（[PERSON_NAME]）¥ 12,100" at bounding box center [719, 455] width 249 height 13
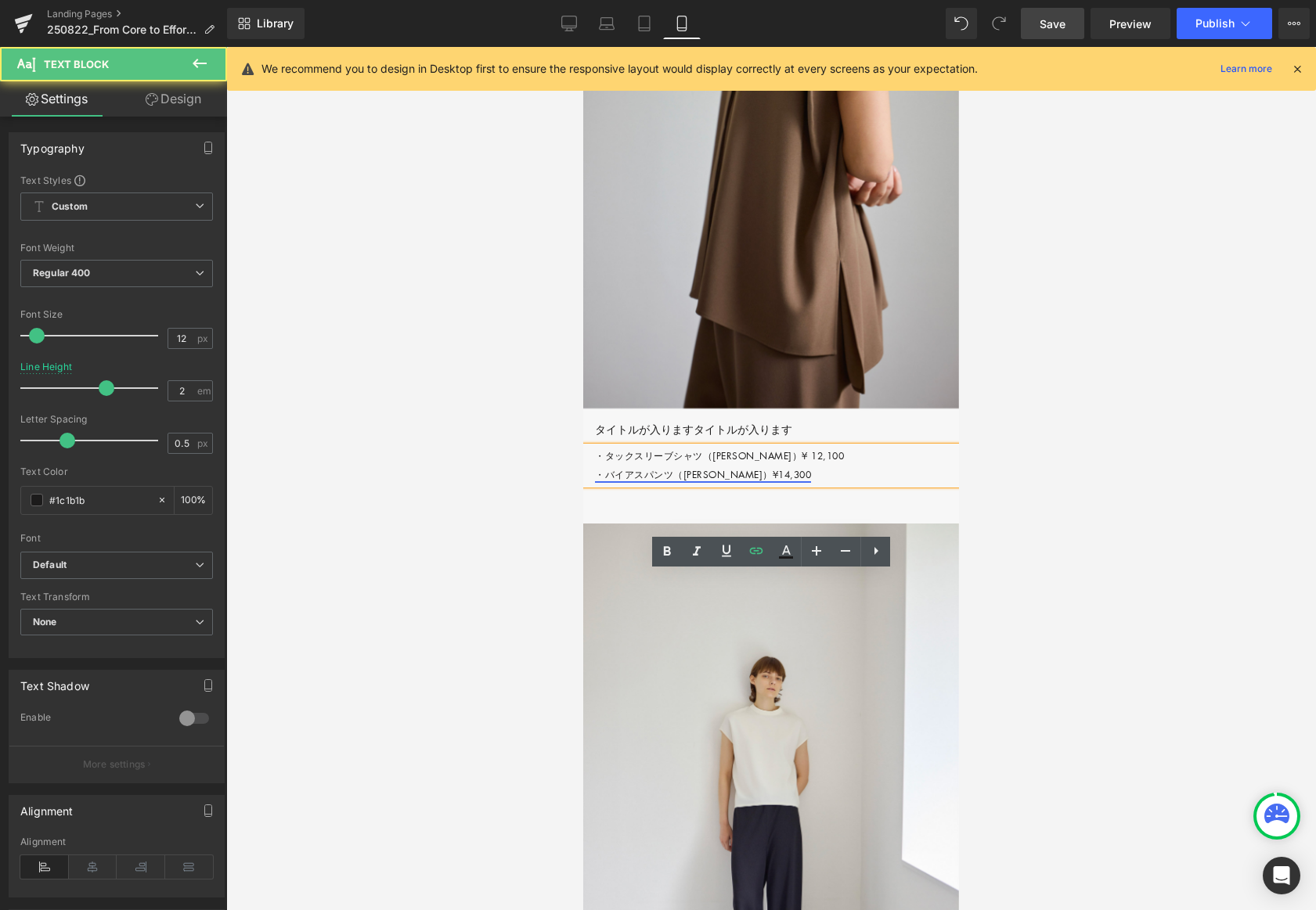
click at [624, 482] on link "・バイアスパンツ（[PERSON_NAME]）¥14,300" at bounding box center [702, 475] width 216 height 13
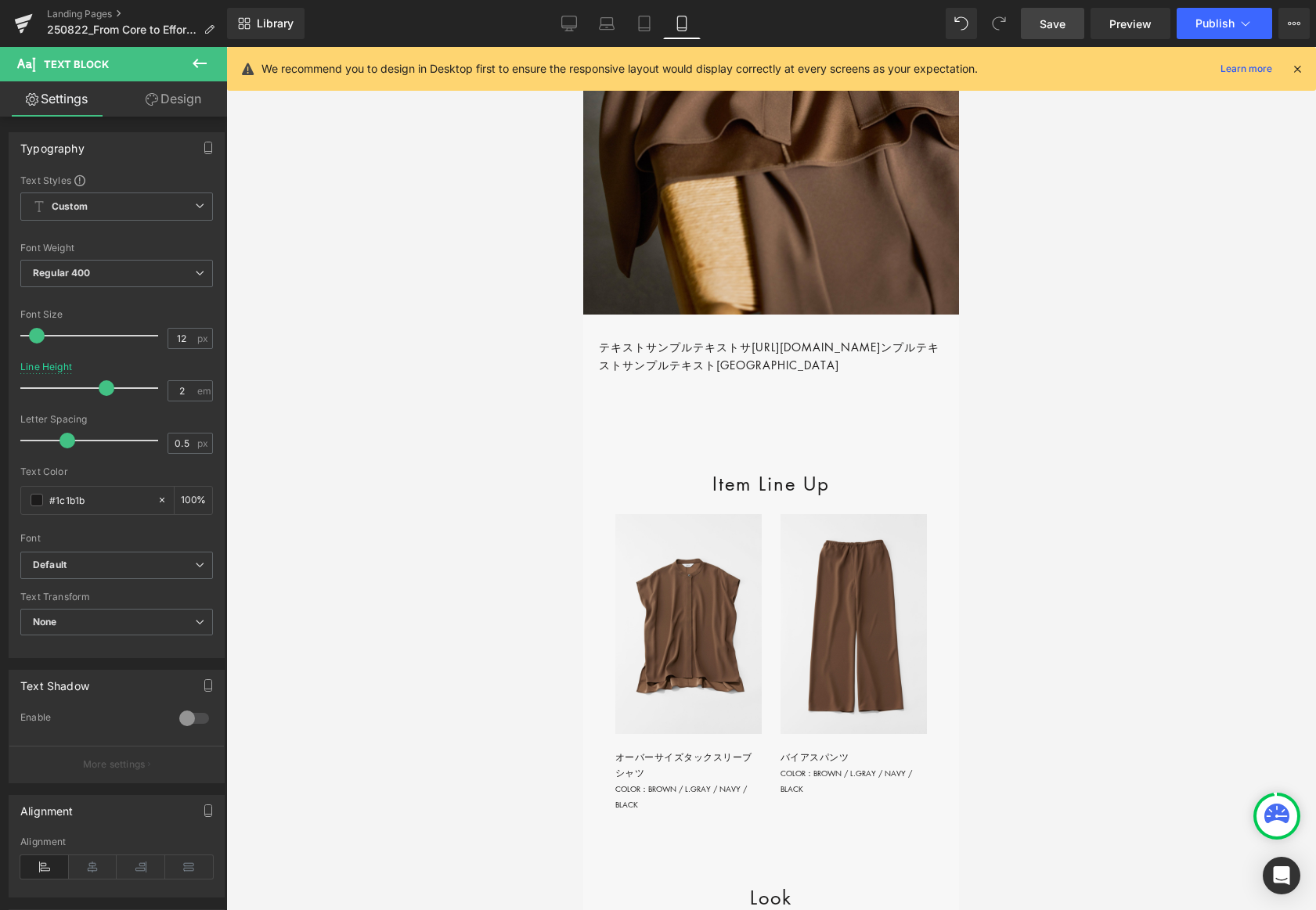
scroll to position [2465, 0]
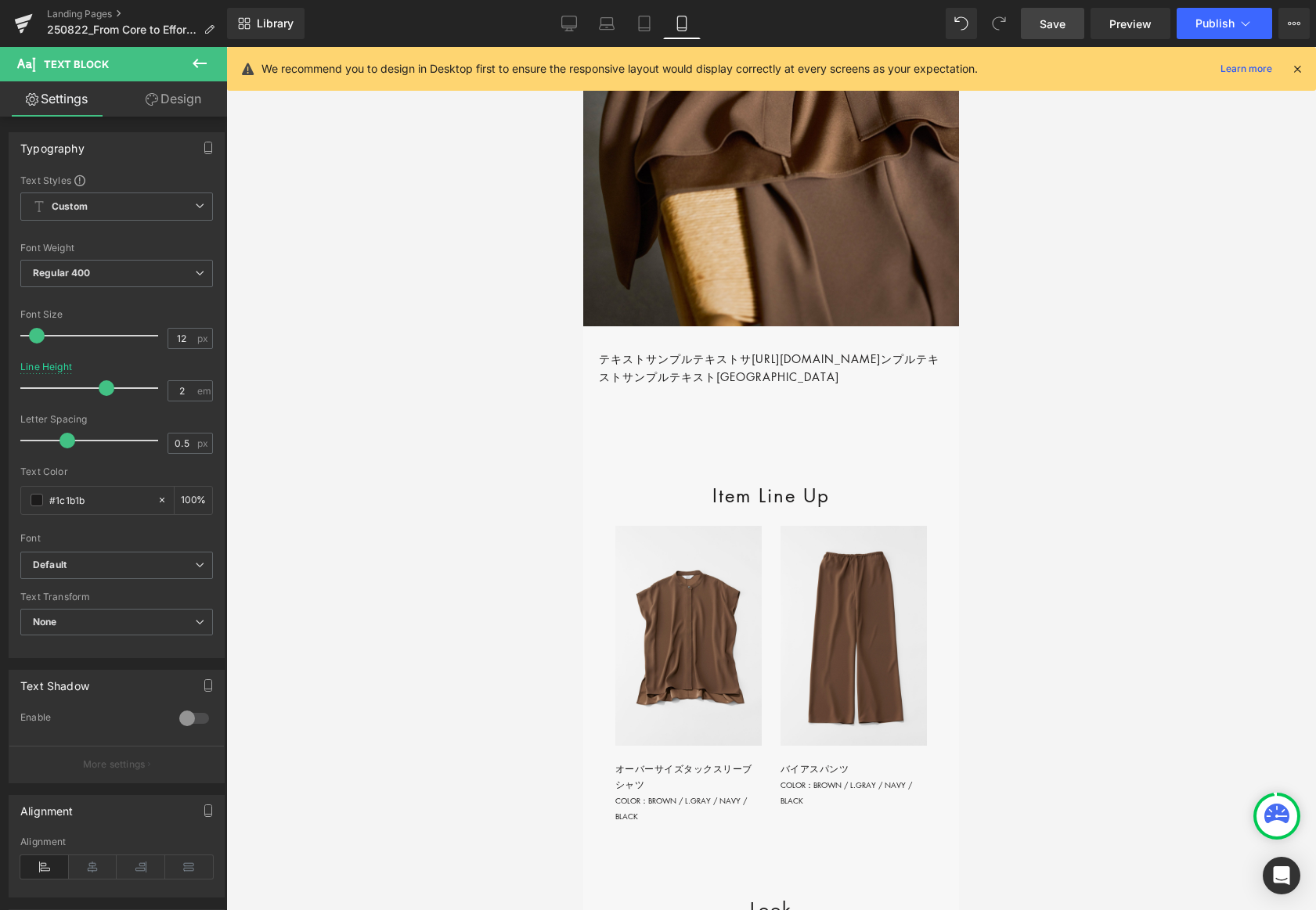
click at [747, 385] on p "テキストサンプルテキストサ [URL][DOMAIN_NAME] ンプルテキスト[GEOGRAPHIC_DATA]テキストサンプルテキストサンプルテキストサン…" at bounding box center [771, 368] width 344 height 36
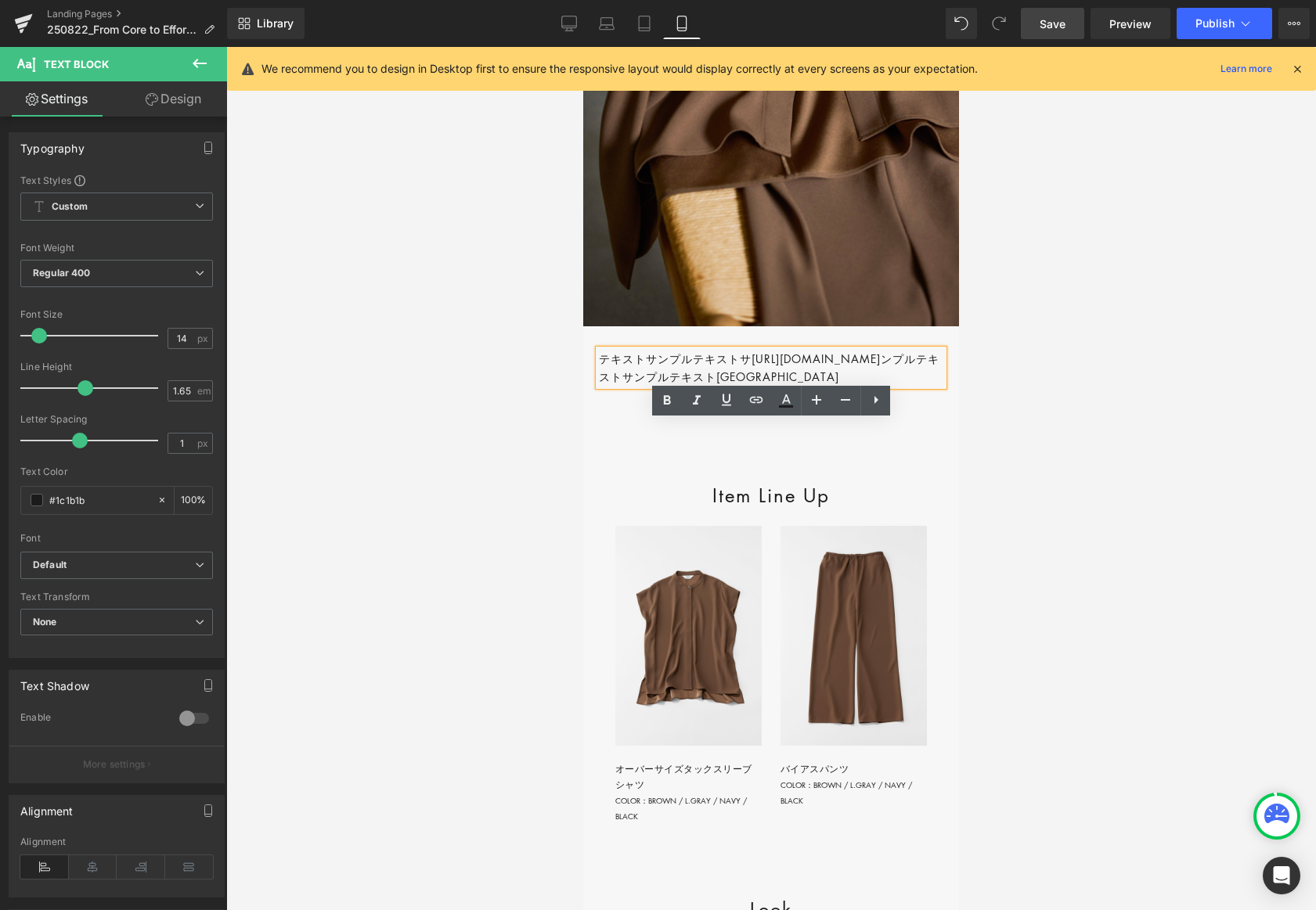
drag, startPoint x: 750, startPoint y: 429, endPoint x: 892, endPoint y: 432, distance: 142.0
click at [892, 385] on p "テキストサンプルテキストサ [URL][DOMAIN_NAME] ンプルテキスト[GEOGRAPHIC_DATA]テキストサンプルテキストサンプルテキストサン…" at bounding box center [771, 368] width 344 height 36
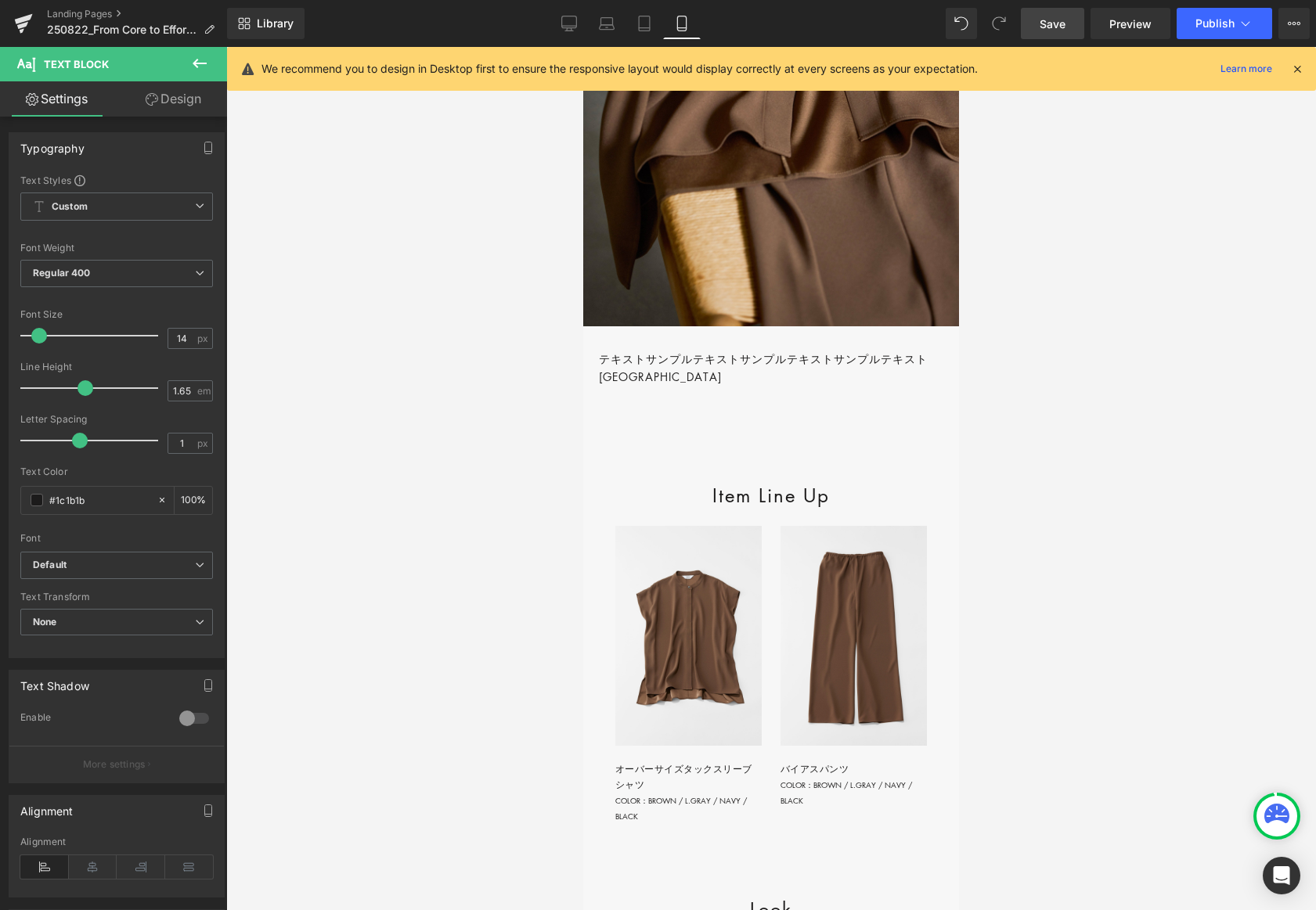
click at [192, 94] on link "Design" at bounding box center [174, 99] width 114 height 35
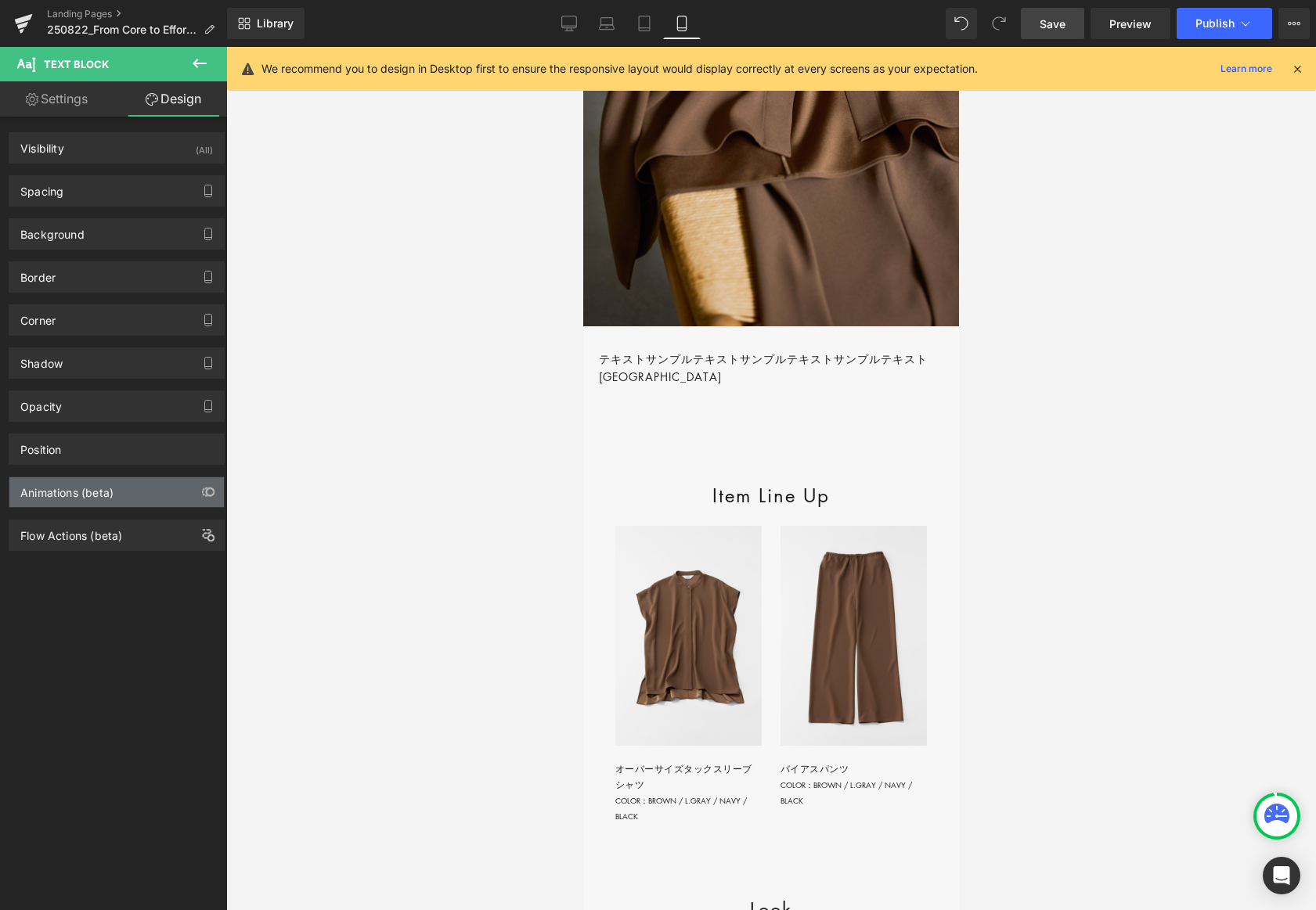
click at [124, 496] on div "Animations (beta)" at bounding box center [117, 493] width 215 height 30
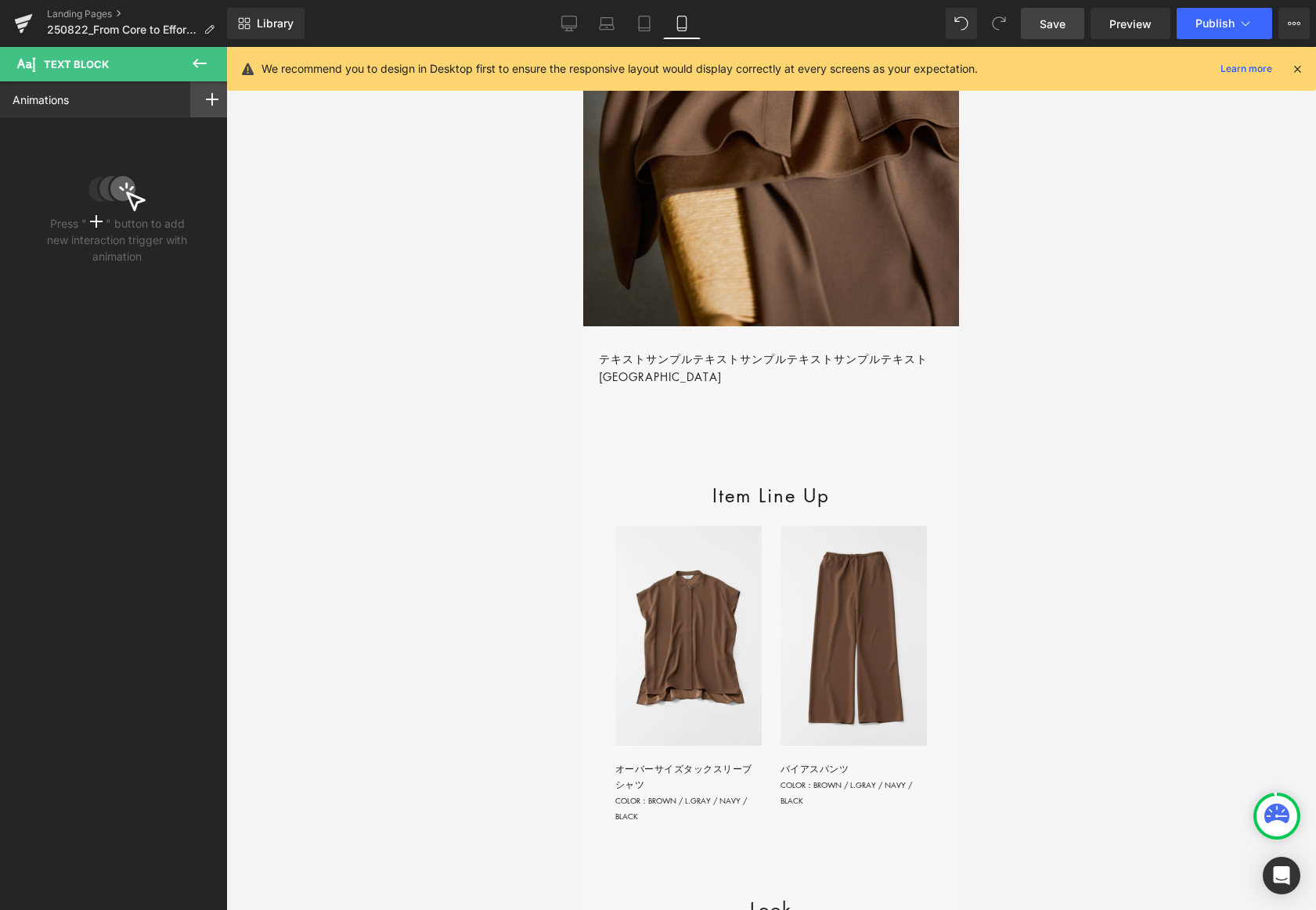
click at [197, 96] on div at bounding box center [212, 99] width 44 height 36
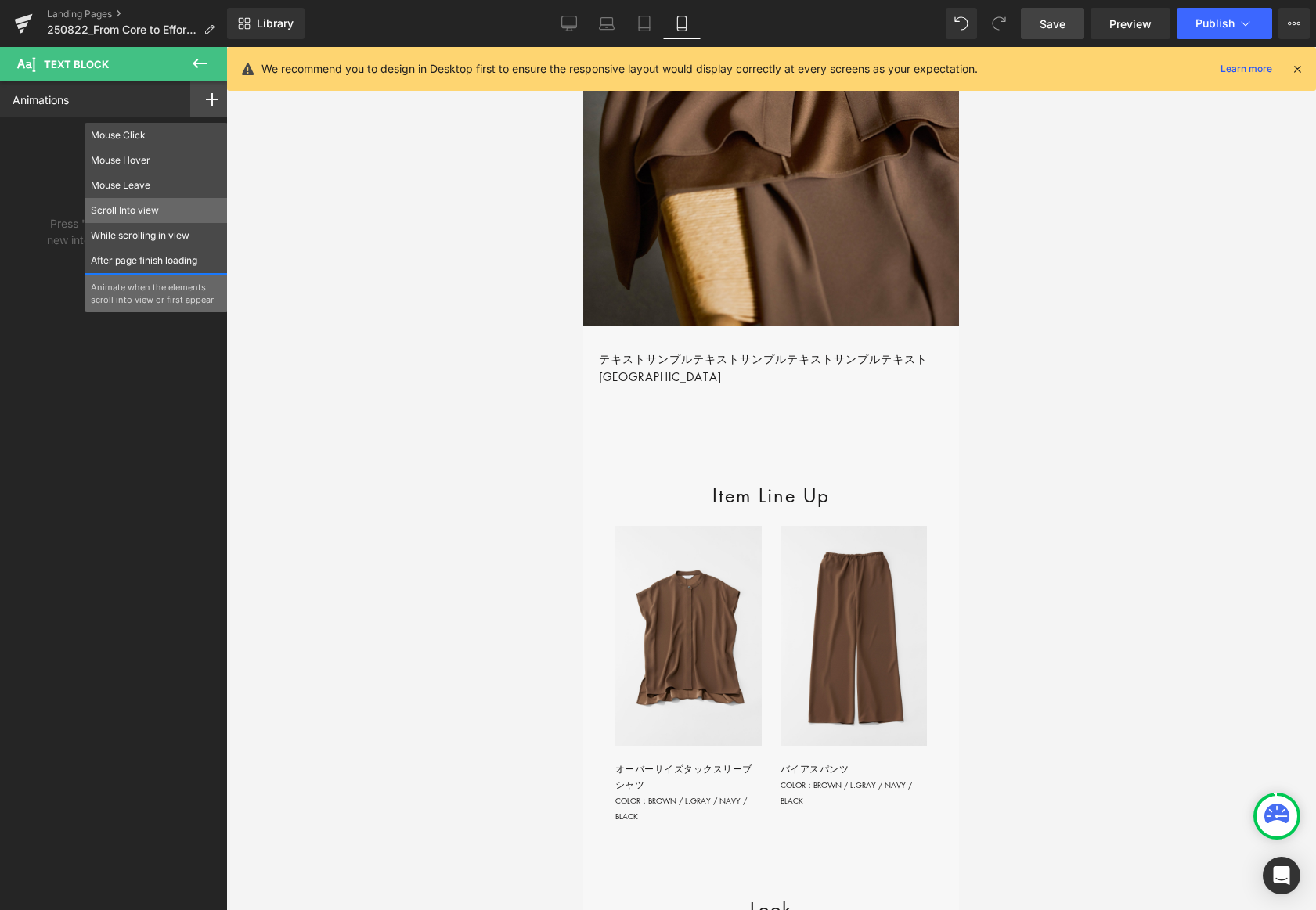
click at [148, 202] on div "Scroll Into view" at bounding box center [156, 210] width 143 height 25
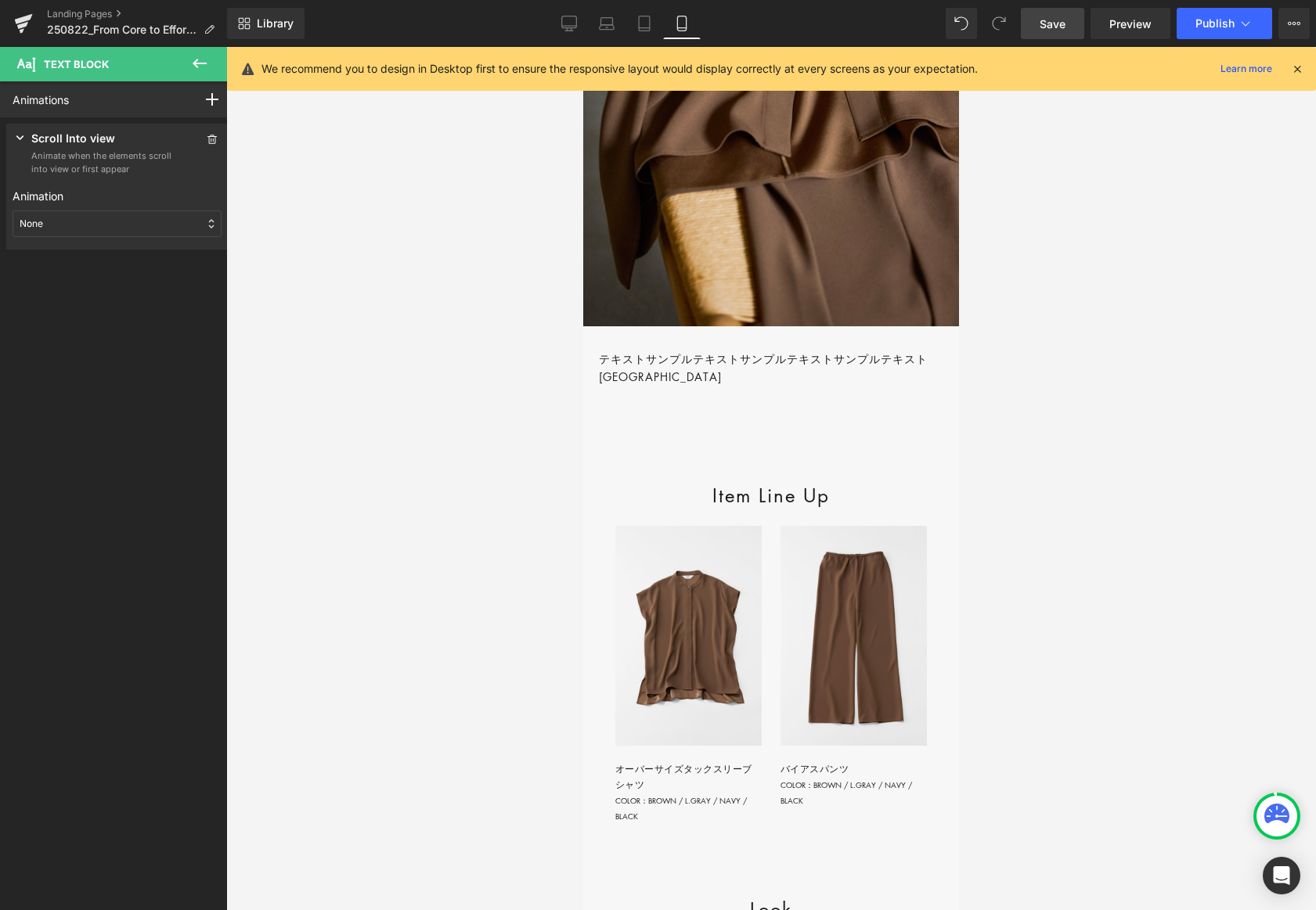
click at [99, 211] on div "None" at bounding box center [117, 224] width 209 height 27
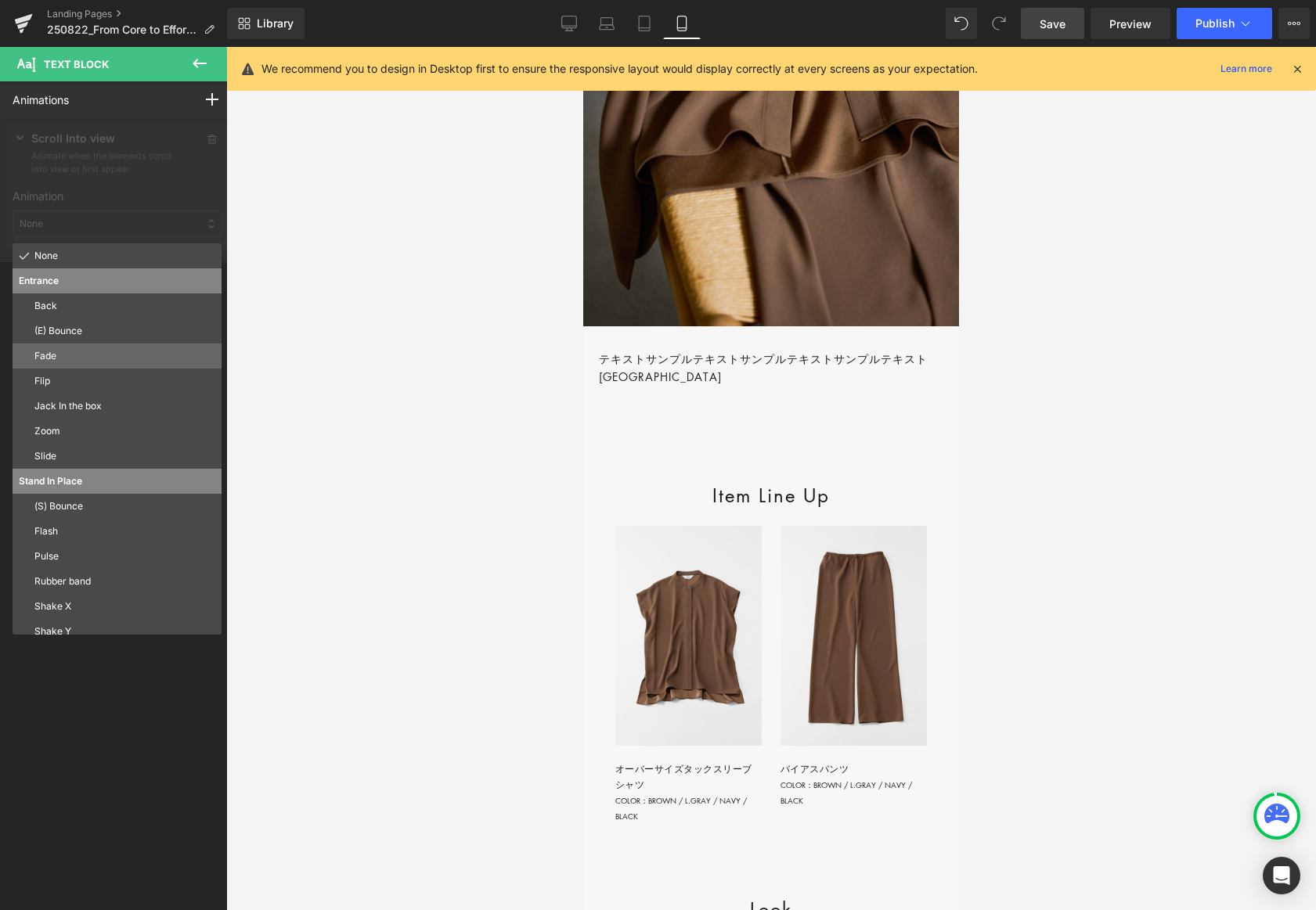
click at [78, 355] on p "Fade" at bounding box center [125, 356] width 181 height 14
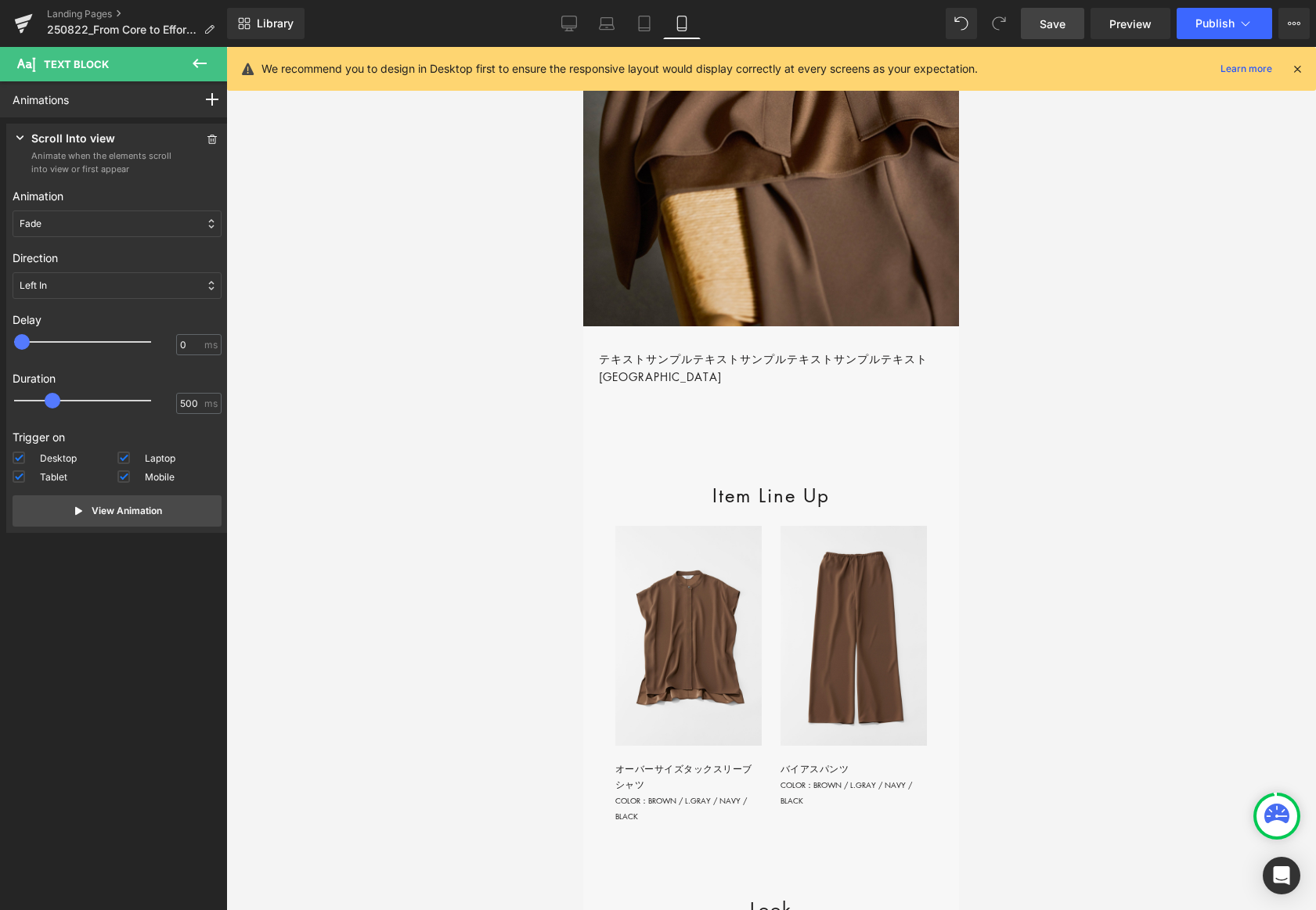
click at [76, 288] on div "Left In" at bounding box center [117, 286] width 209 height 27
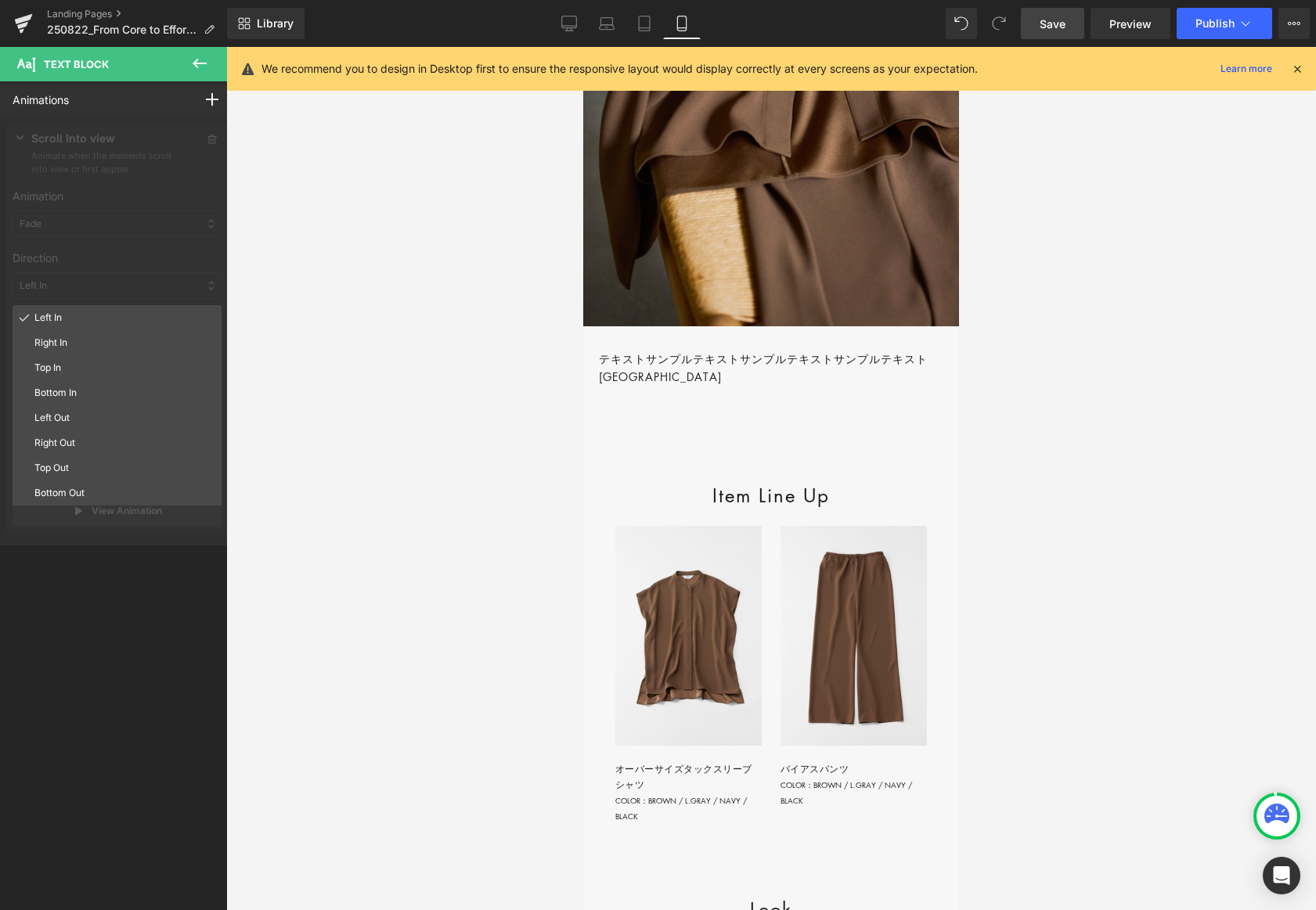
click at [69, 357] on div "Top In" at bounding box center [117, 368] width 209 height 25
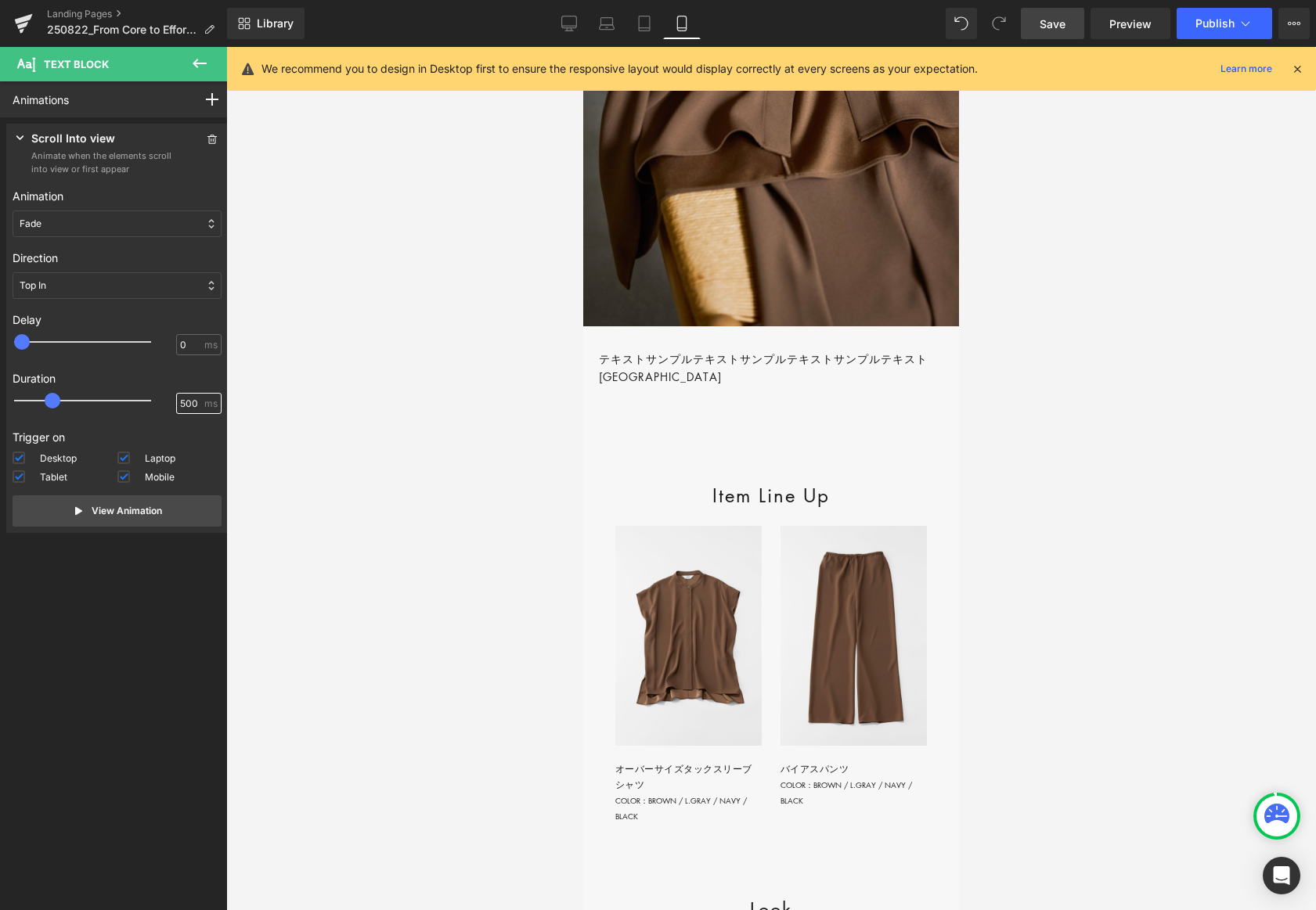
drag, startPoint x: 175, startPoint y: 399, endPoint x: 185, endPoint y: 399, distance: 10.0
click at [180, 399] on input "500" at bounding box center [190, 403] width 21 height 14
type input "800"
click at [132, 510] on p "View Animation" at bounding box center [126, 511] width 70 height 14
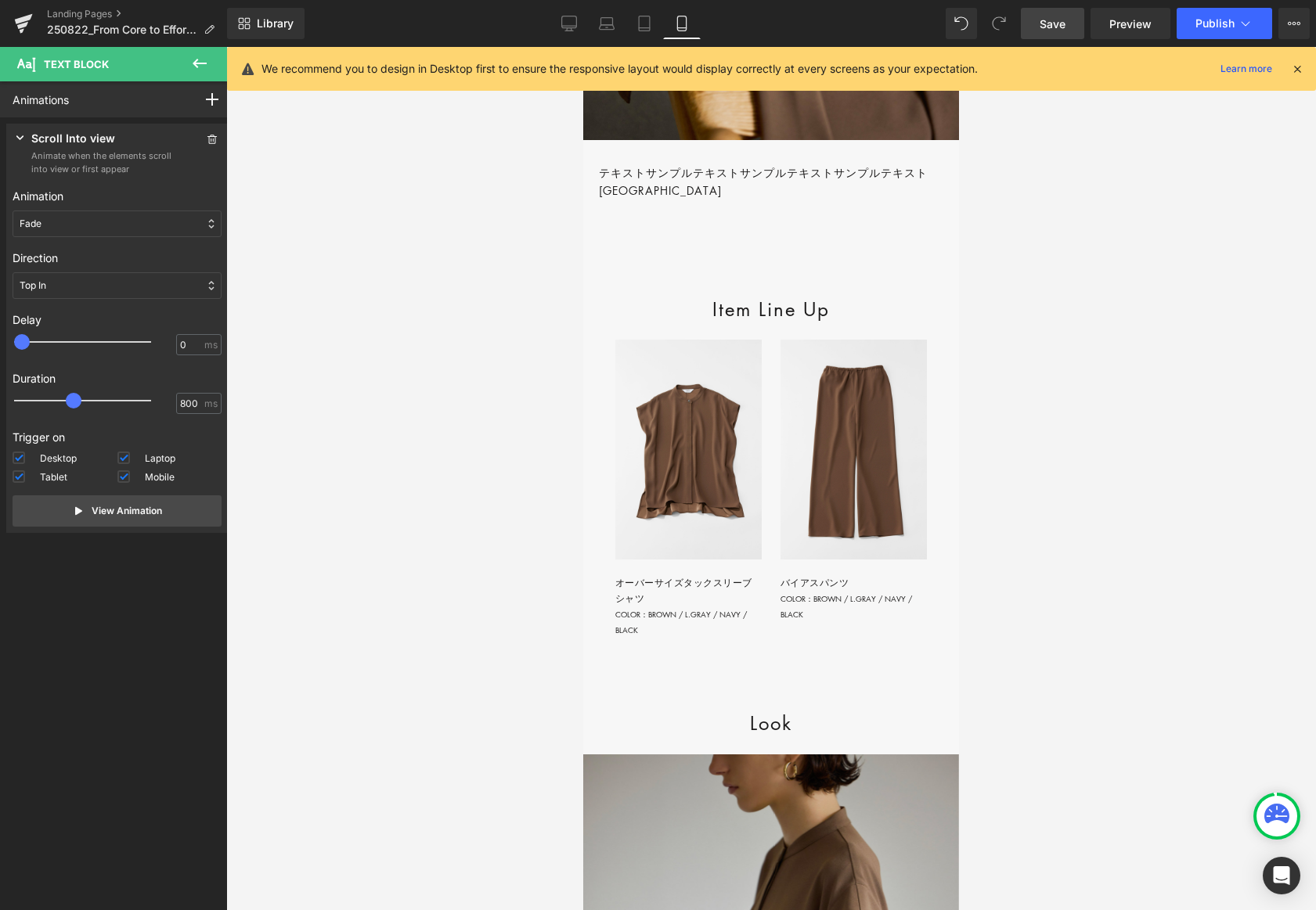
scroll to position [2678, 0]
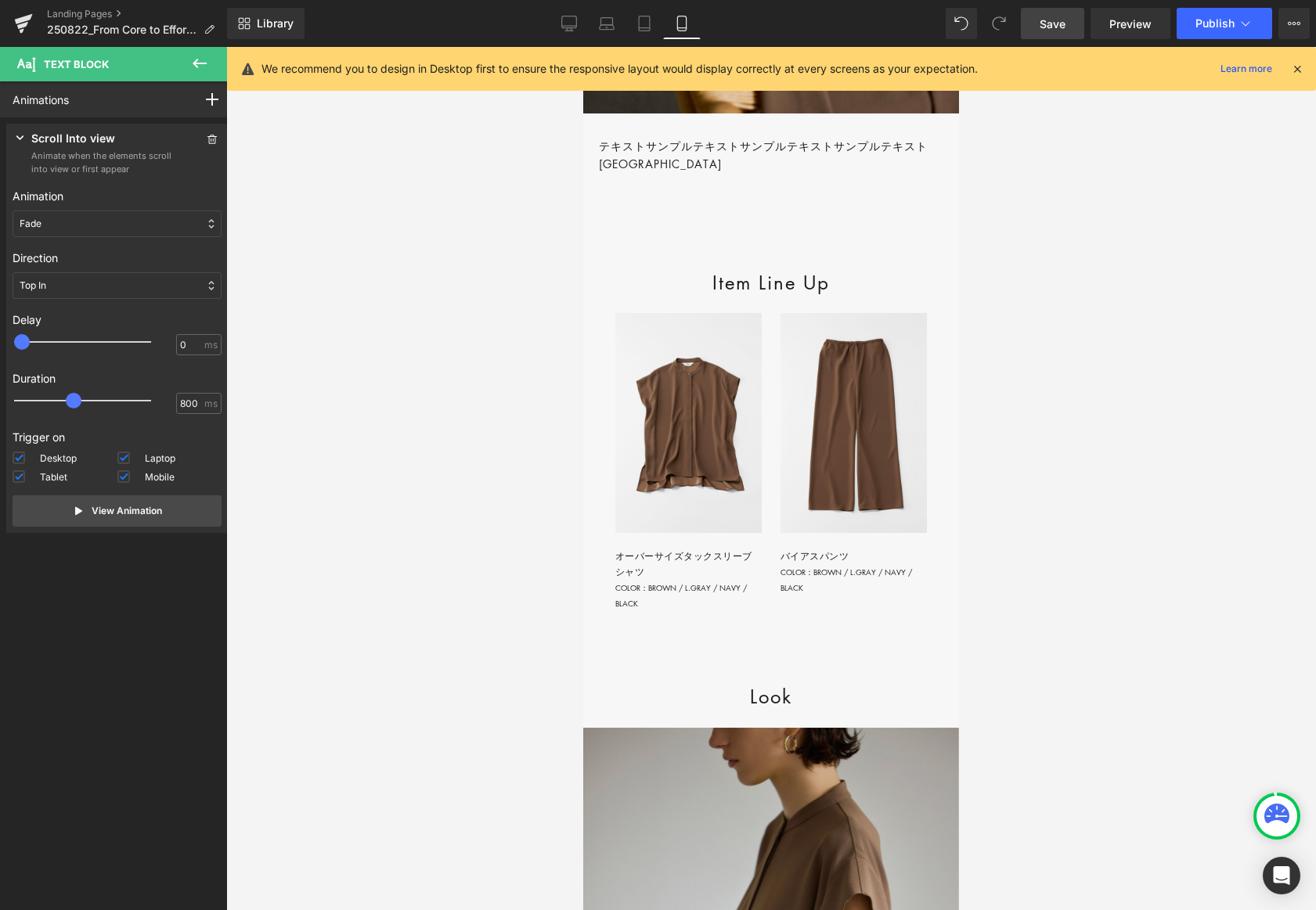
click at [744, 299] on div "Item Line Up Heading" at bounding box center [771, 283] width 376 height 32
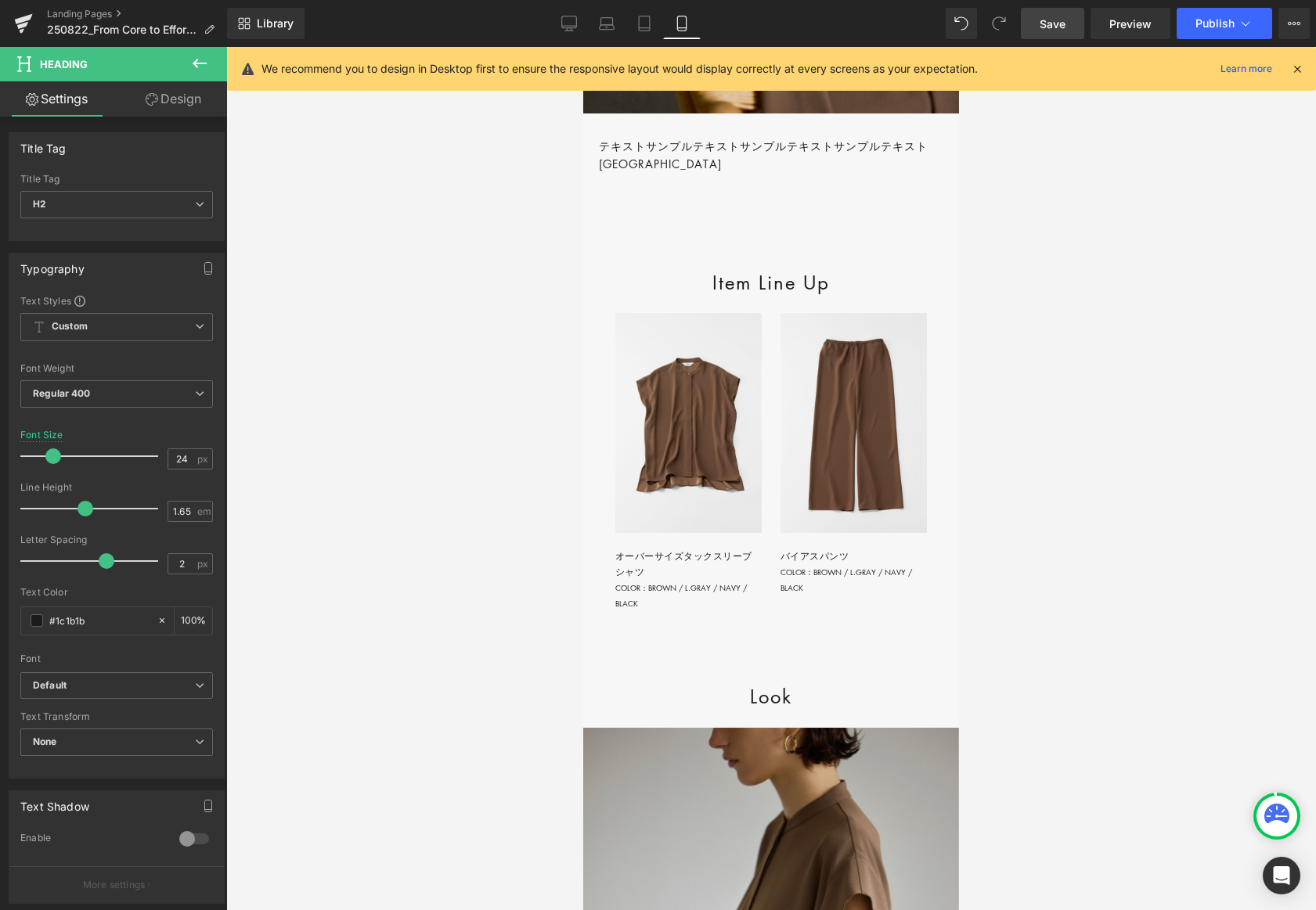
drag, startPoint x: 191, startPoint y: 106, endPoint x: 124, endPoint y: 485, distance: 384.9
click at [191, 106] on link "Design" at bounding box center [174, 99] width 114 height 35
click at [0, 0] on div "Animations (beta)" at bounding box center [0, 0] width 0 height 0
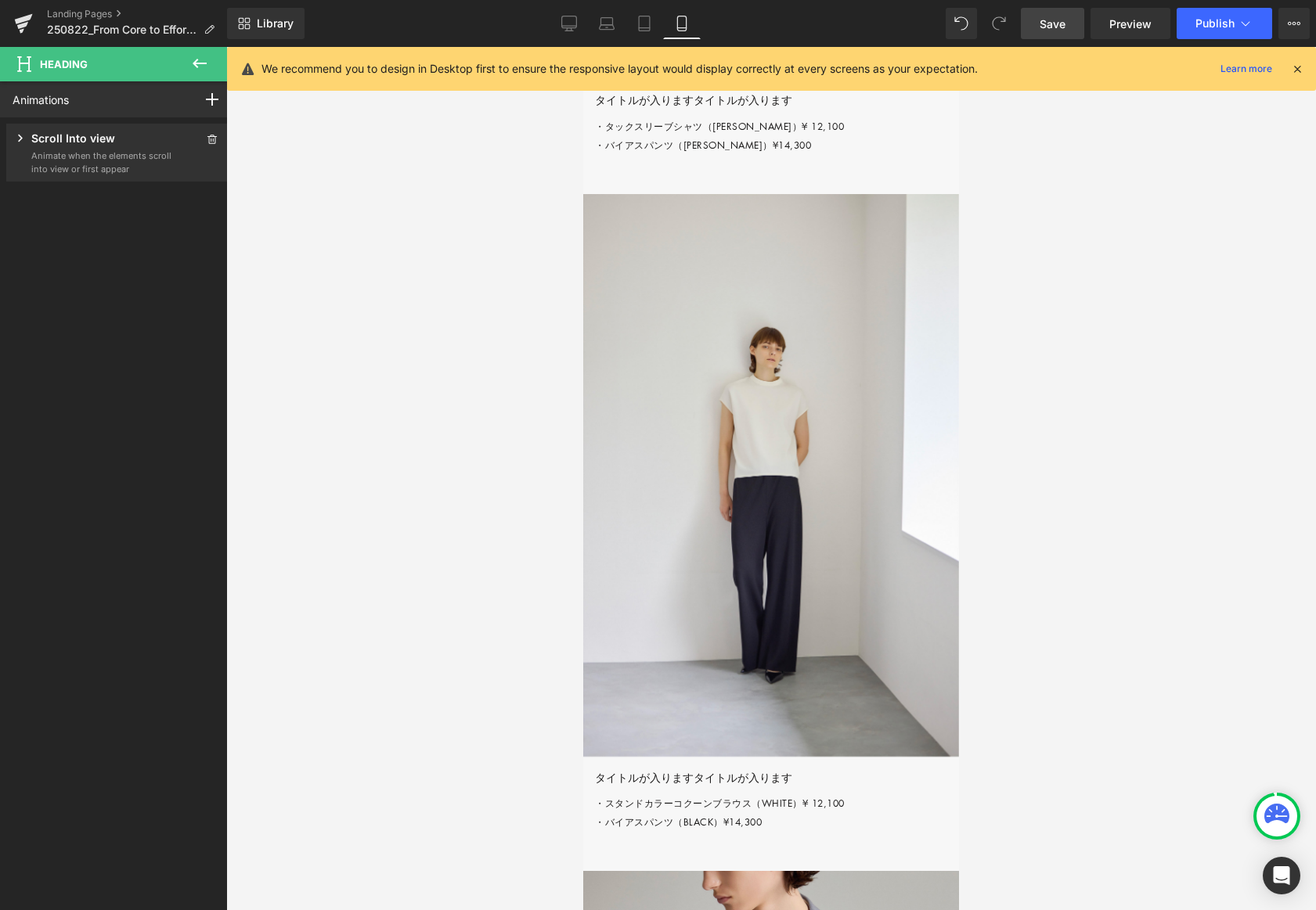
scroll to position [3892, 0]
click at [1045, 21] on span "Save" at bounding box center [1053, 24] width 26 height 17
